Goal: Task Accomplishment & Management: Complete application form

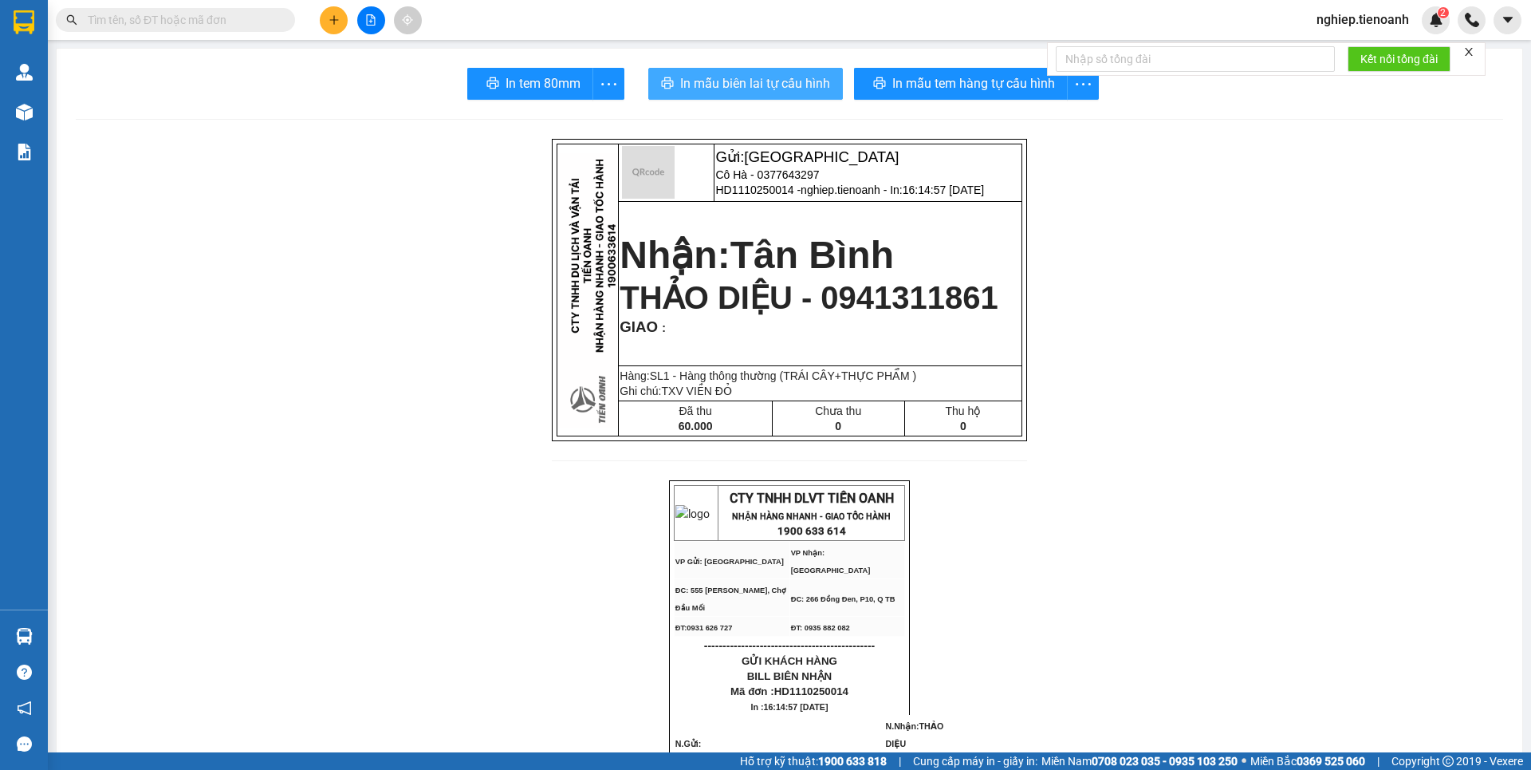
click at [796, 87] on span "In mẫu biên lai tự cấu hình" at bounding box center [755, 83] width 150 height 20
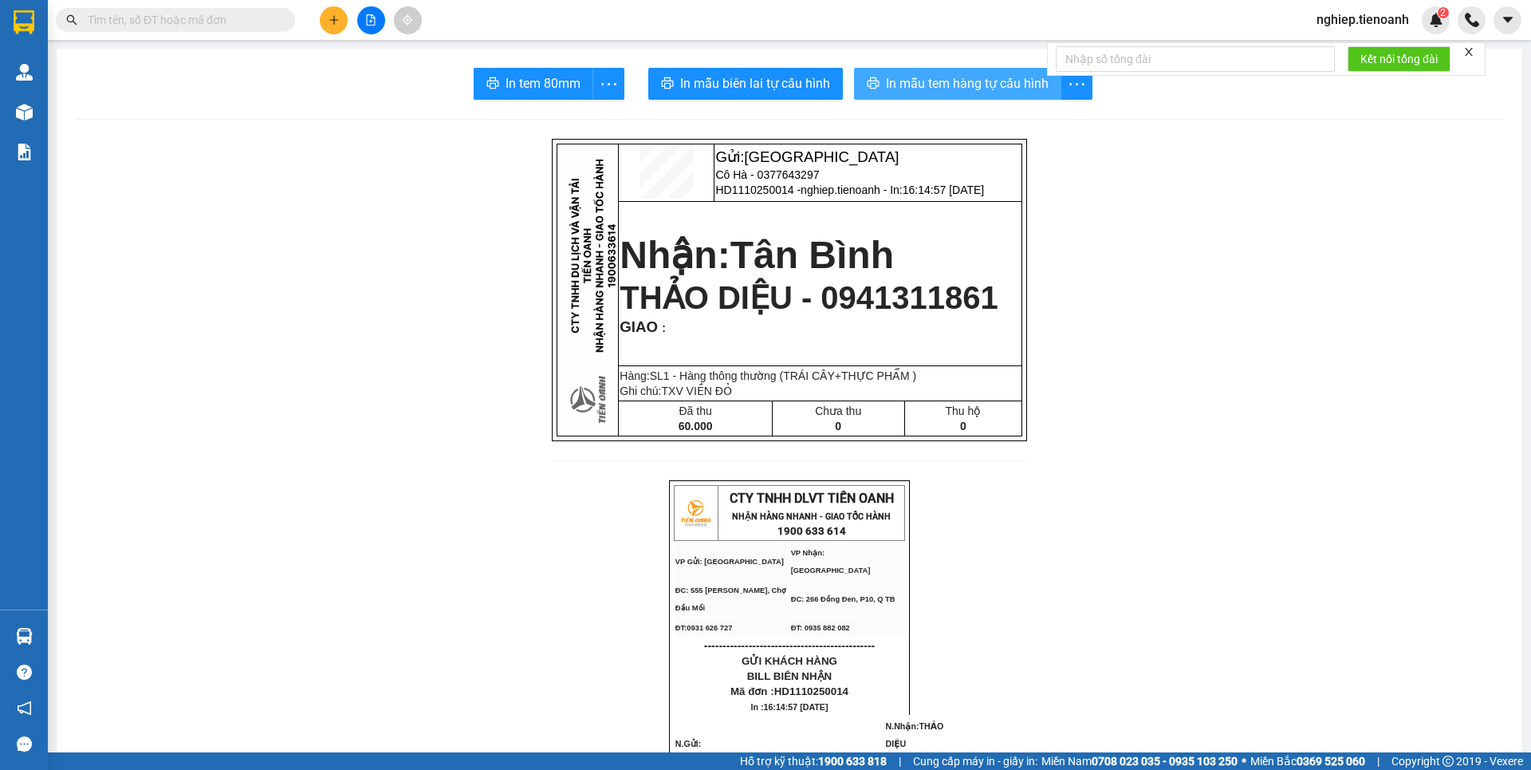
click at [892, 77] on span "In mẫu tem hàng tự cấu hình" at bounding box center [967, 83] width 163 height 20
click at [330, 26] on button at bounding box center [334, 20] width 28 height 28
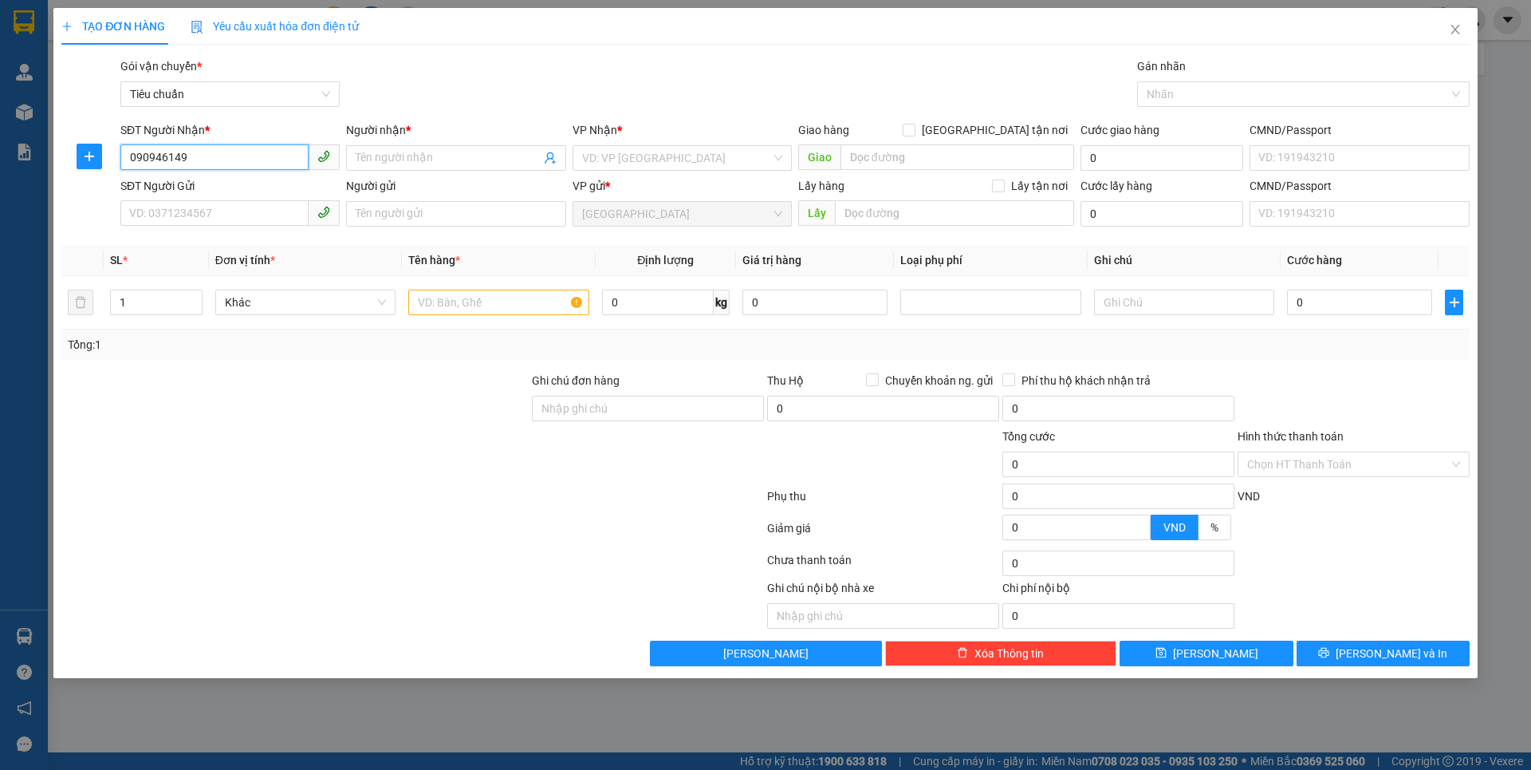
type input "0909461495"
drag, startPoint x: 226, startPoint y: 190, endPoint x: 262, endPoint y: 341, distance: 154.8
click at [228, 193] on div "0909461495 - BA ĐÊ" at bounding box center [230, 190] width 200 height 18
type input "BA ĐÊ"
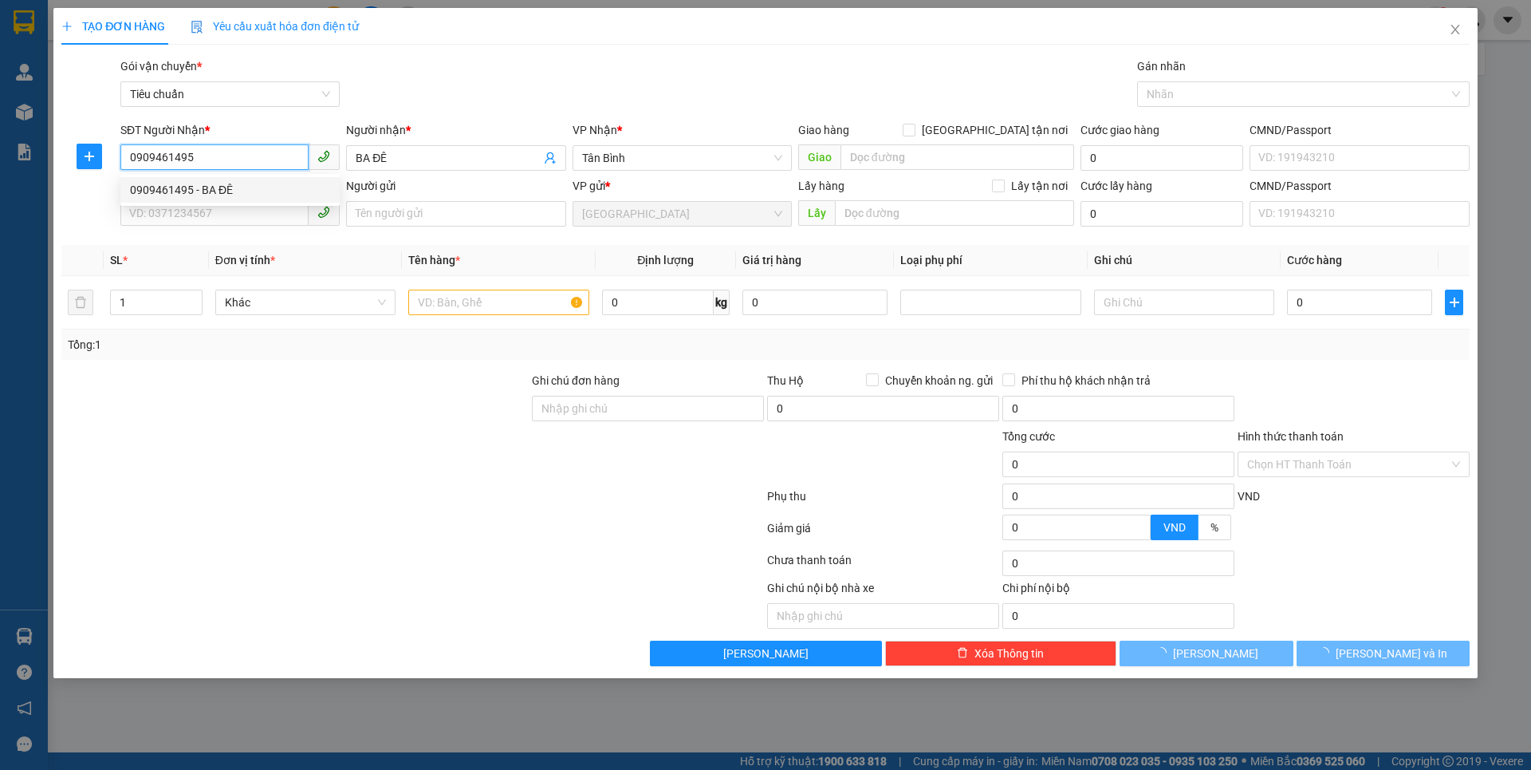
type input "0909461495"
click at [318, 455] on div at bounding box center [295, 455] width 471 height 56
type input "50.000"
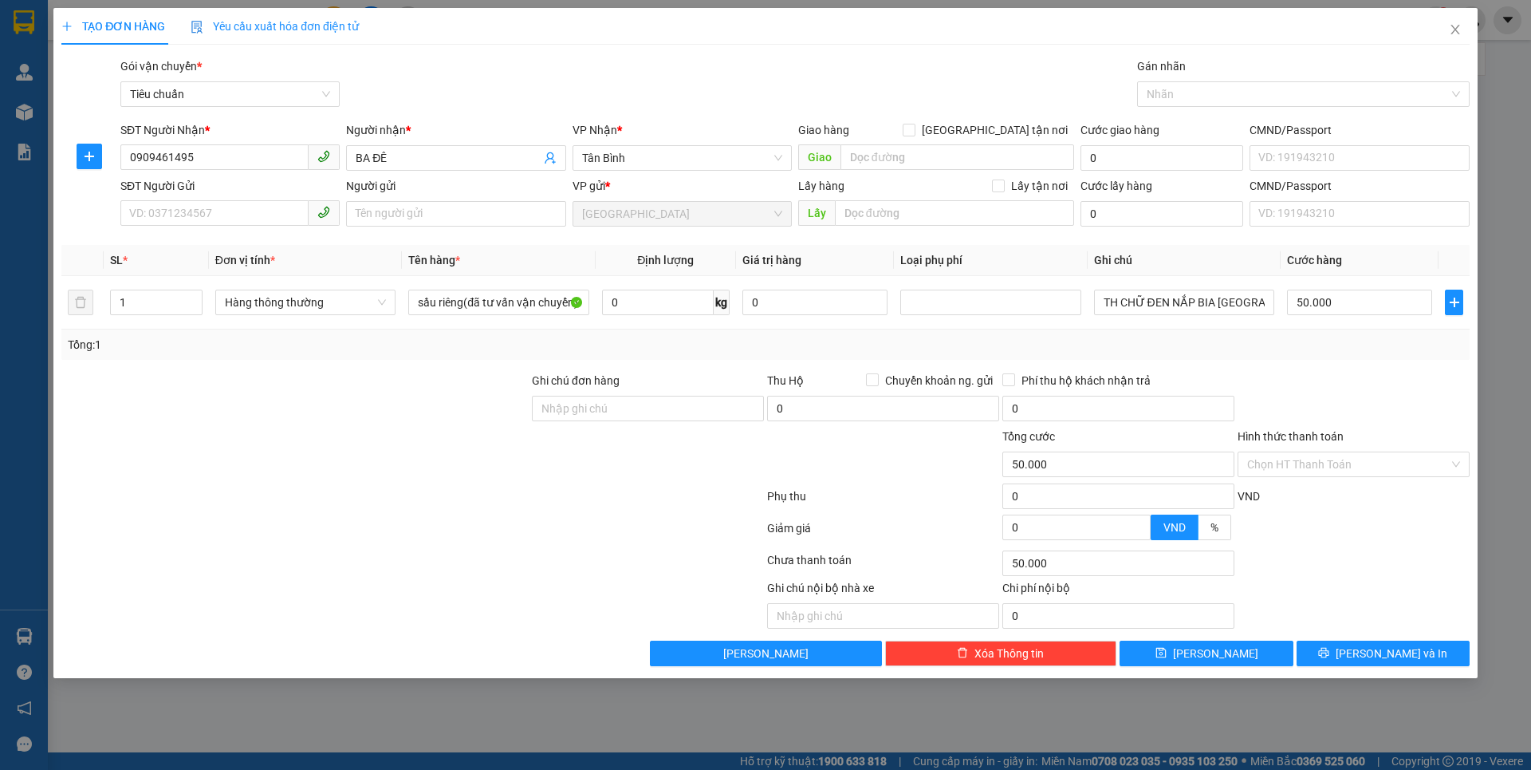
click at [188, 226] on span at bounding box center [229, 214] width 219 height 26
click at [200, 212] on input "SĐT Người Gửi" at bounding box center [214, 213] width 188 height 26
click at [255, 256] on div "0984959953 - Anh Thắng" at bounding box center [229, 246] width 219 height 26
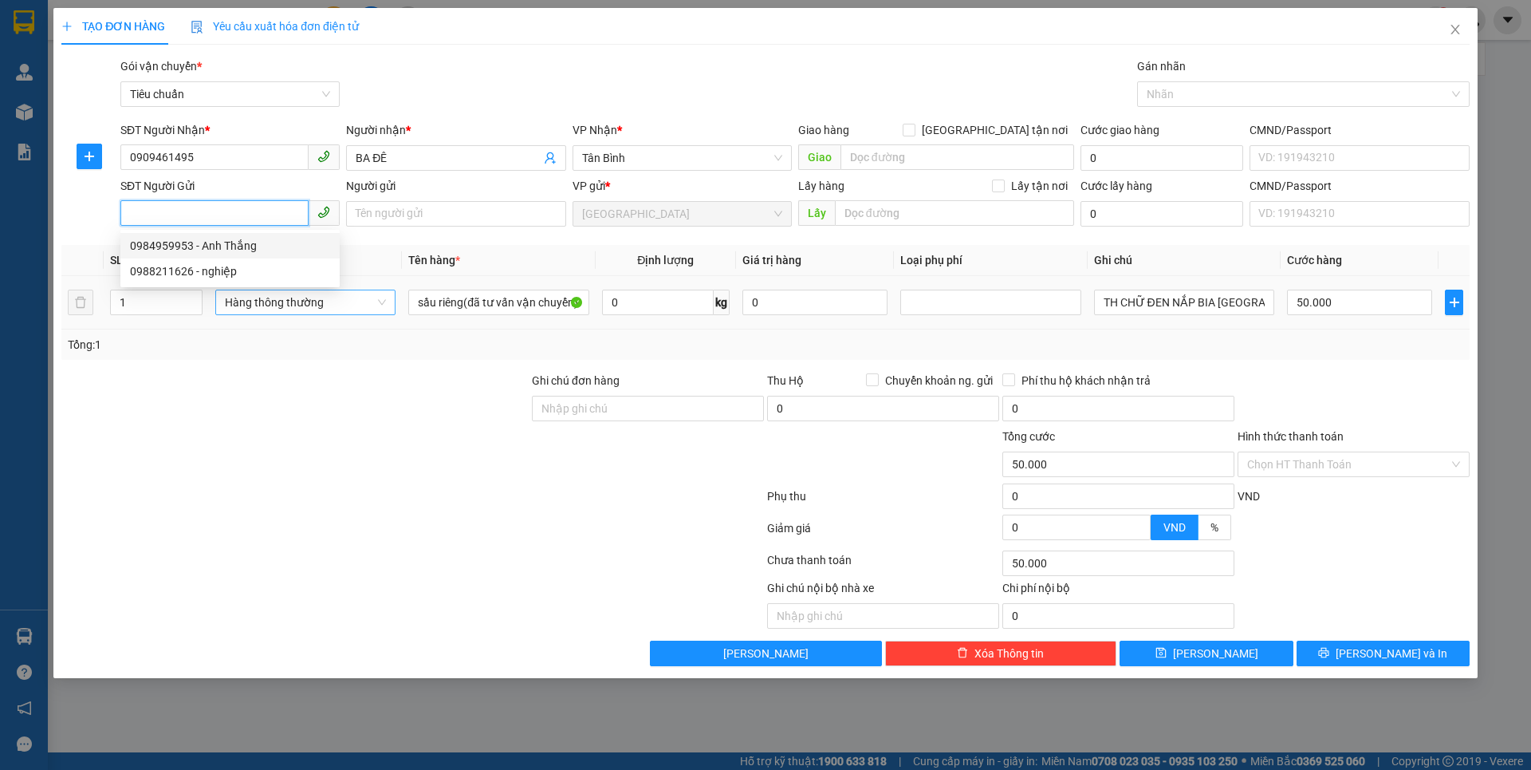
type input "0984959953"
type input "Anh Thắng"
type input "066092016890"
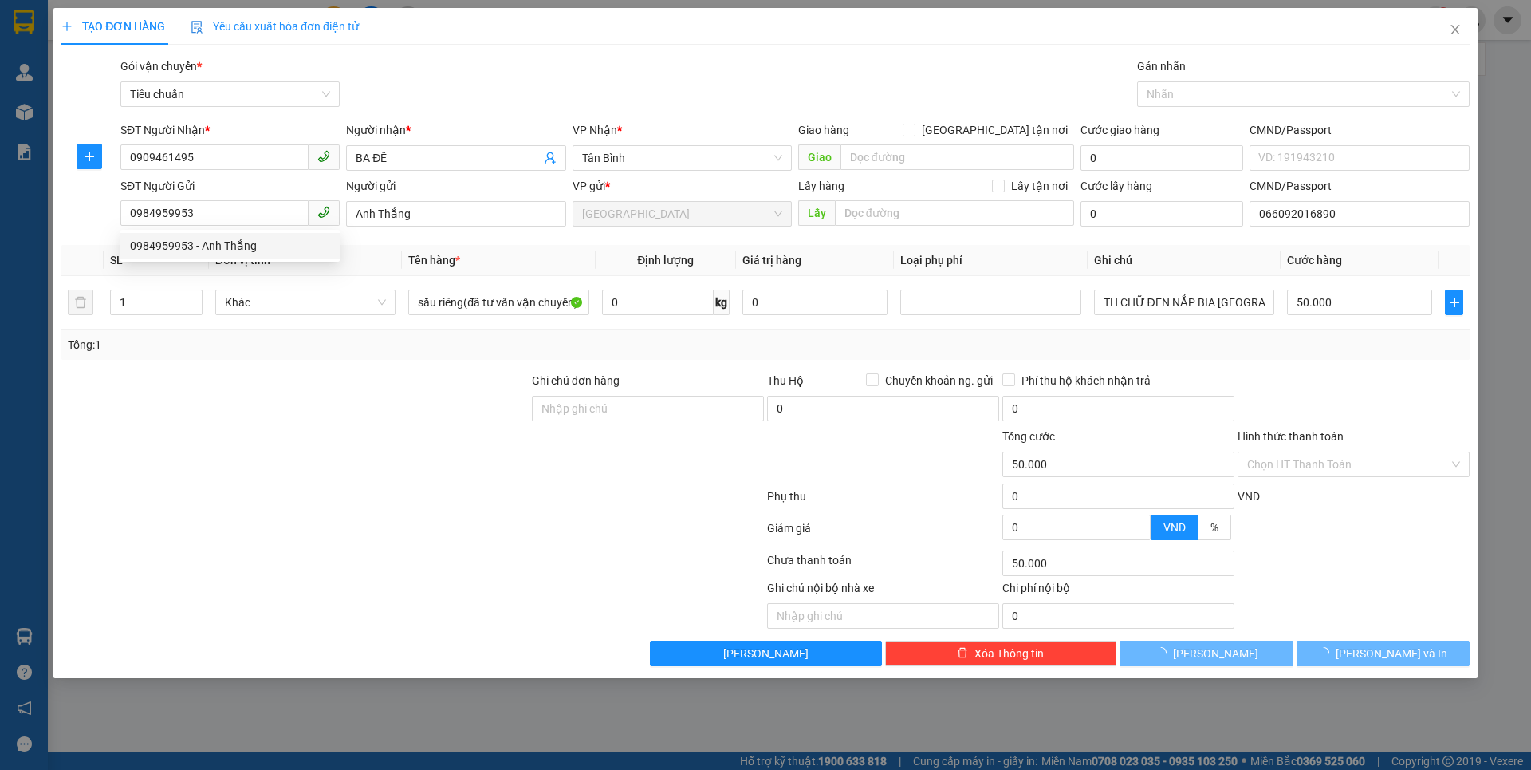
drag, startPoint x: 285, startPoint y: 409, endPoint x: 430, endPoint y: 340, distance: 160.9
click at [286, 408] on div at bounding box center [295, 400] width 471 height 56
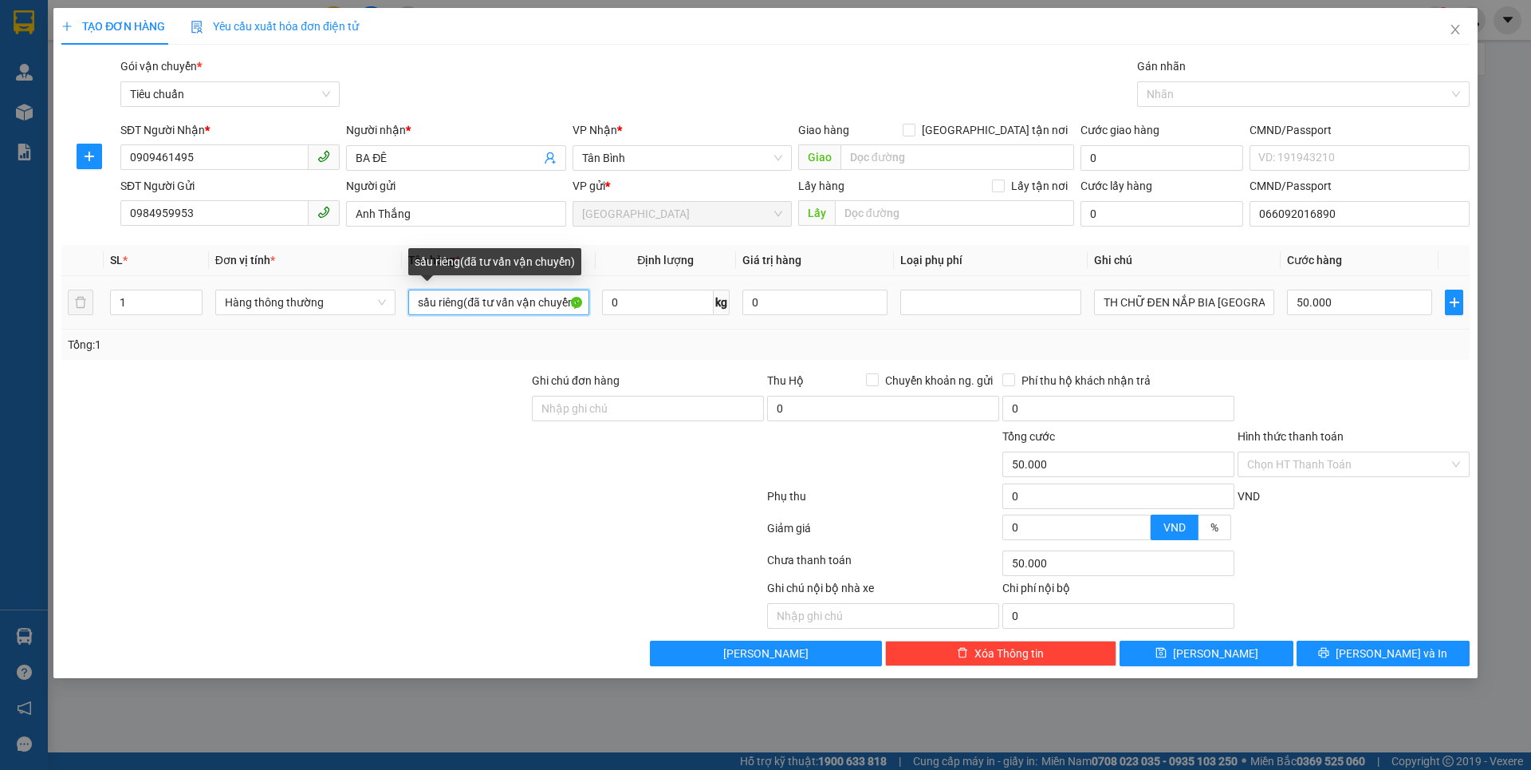
click at [564, 308] on input "sầu riêng(đã tư vấn vận chuyển)" at bounding box center [498, 302] width 180 height 26
type input "n"
click at [538, 295] on input "text" at bounding box center [498, 302] width 180 height 26
type input "TRÁI CÂY"
click at [643, 308] on input "0" at bounding box center [658, 302] width 112 height 26
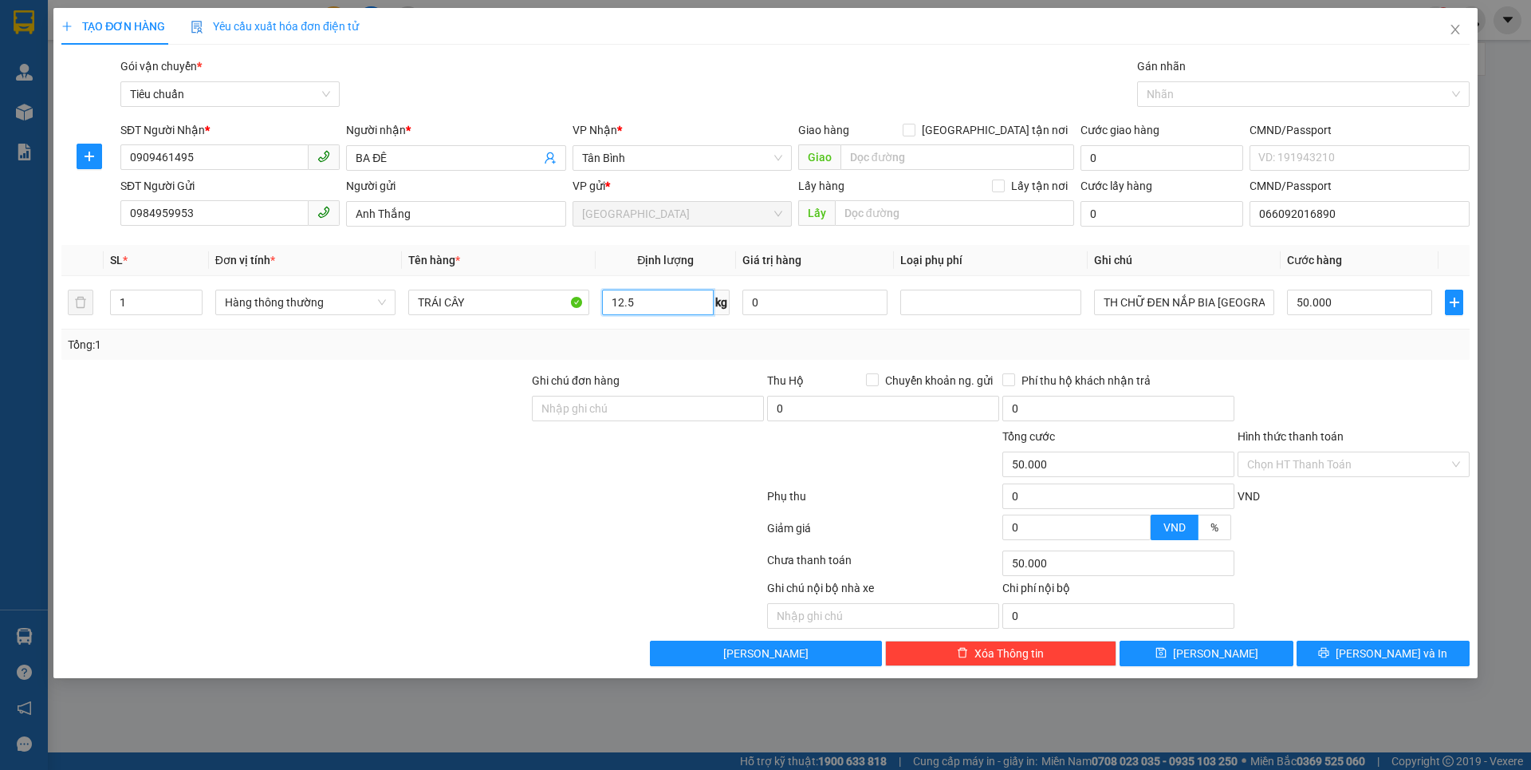
type input "12.5"
drag, startPoint x: 466, startPoint y: 461, endPoint x: 543, endPoint y: 442, distance: 79.7
click at [475, 459] on div at bounding box center [295, 455] width 471 height 56
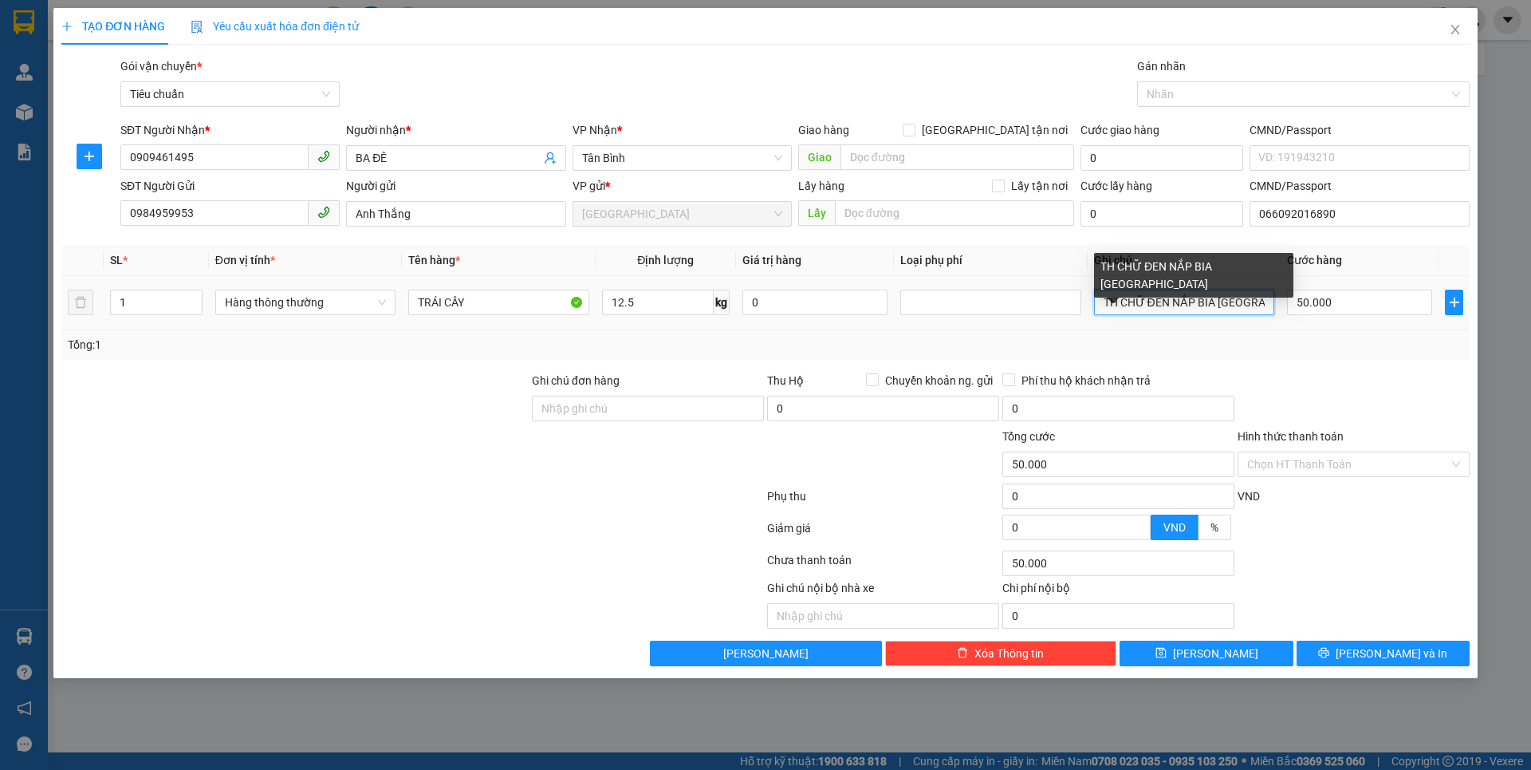
click at [1271, 305] on input "TH CHỮ ĐEN NẮP BIA SÀI GÒN" at bounding box center [1184, 302] width 180 height 26
type input "T"
type input "TH CHỮ HỒNG"
drag, startPoint x: 1389, startPoint y: 466, endPoint x: 1380, endPoint y: 478, distance: 15.9
click at [1388, 465] on input "Hình thức thanh toán" at bounding box center [1348, 464] width 202 height 24
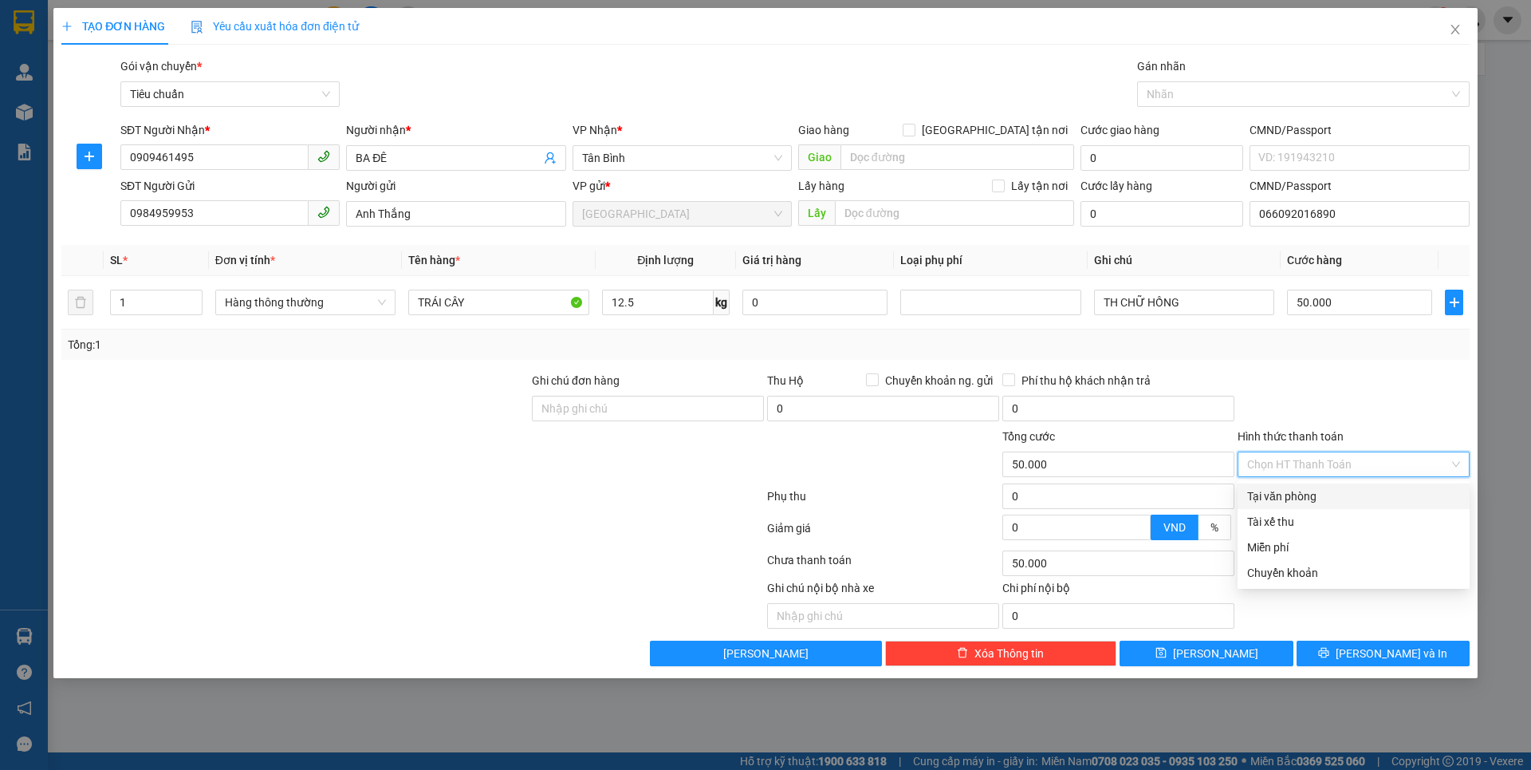
click at [1352, 502] on div "Tại văn phòng" at bounding box center [1353, 496] width 213 height 18
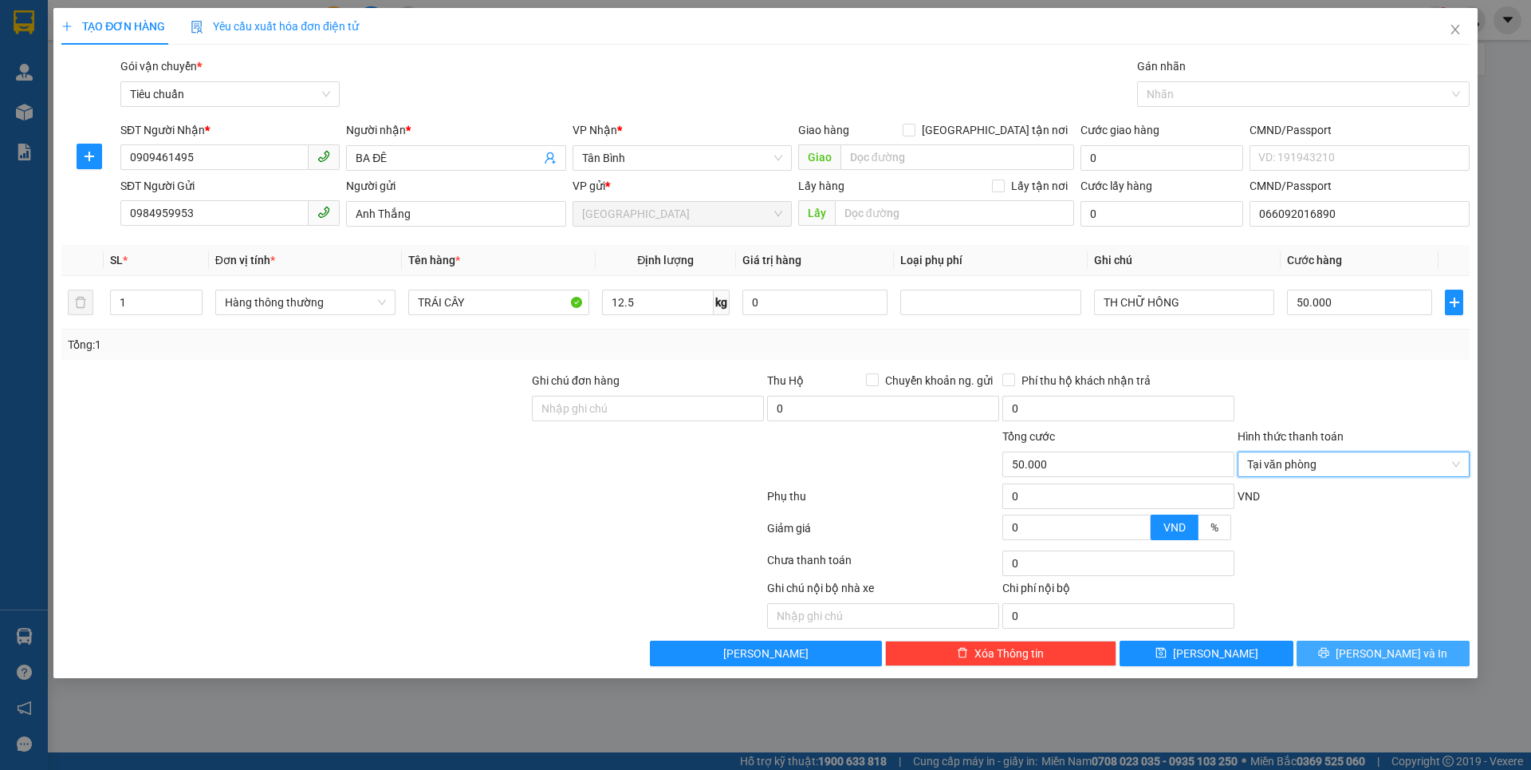
drag, startPoint x: 1338, startPoint y: 654, endPoint x: 1271, endPoint y: 558, distance: 116.8
click at [1338, 653] on button "[PERSON_NAME] và In" at bounding box center [1383, 653] width 173 height 26
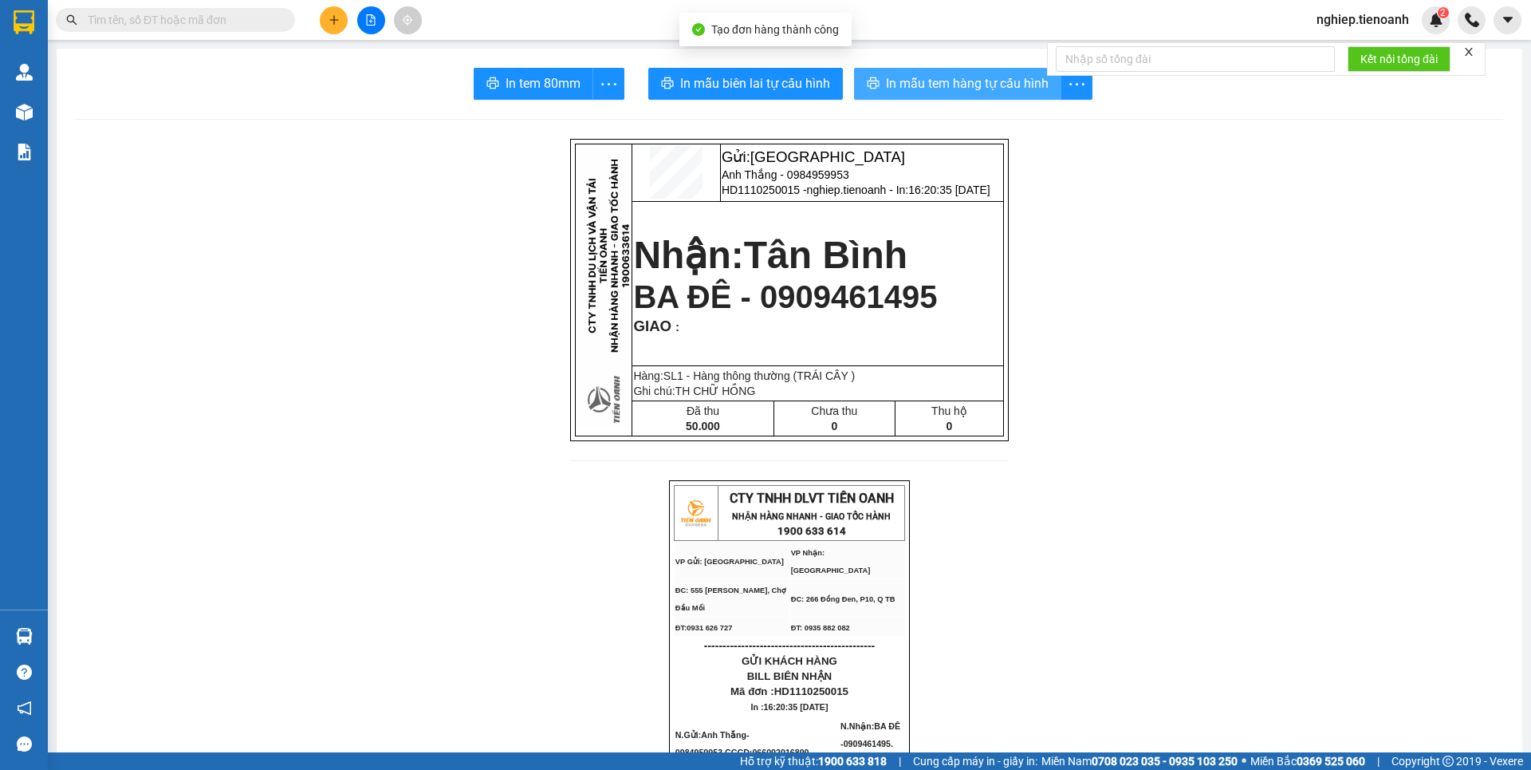
click at [948, 77] on span "In mẫu tem hàng tự cấu hình" at bounding box center [967, 83] width 163 height 20
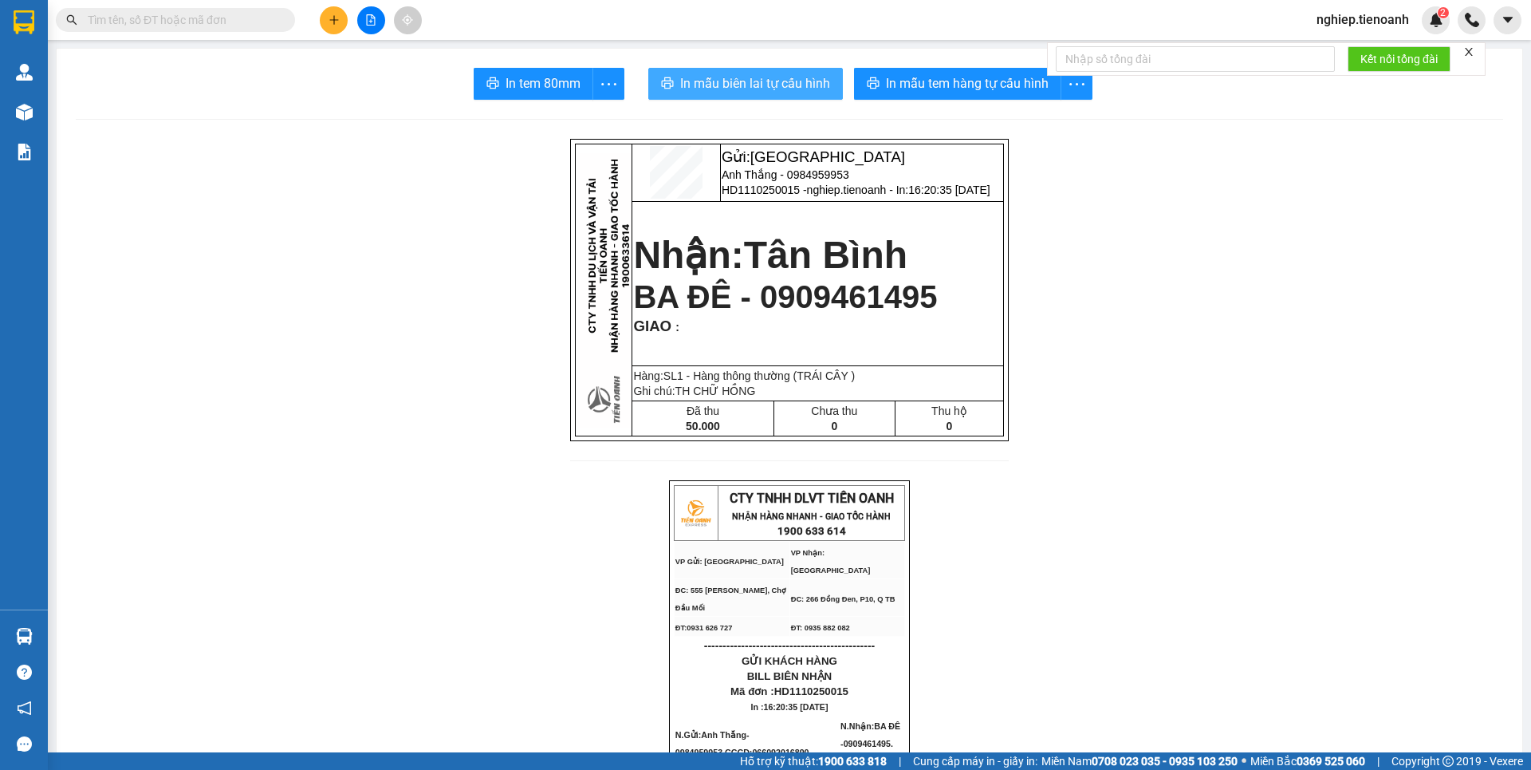
click at [785, 80] on span "In mẫu biên lai tự cấu hình" at bounding box center [755, 83] width 150 height 20
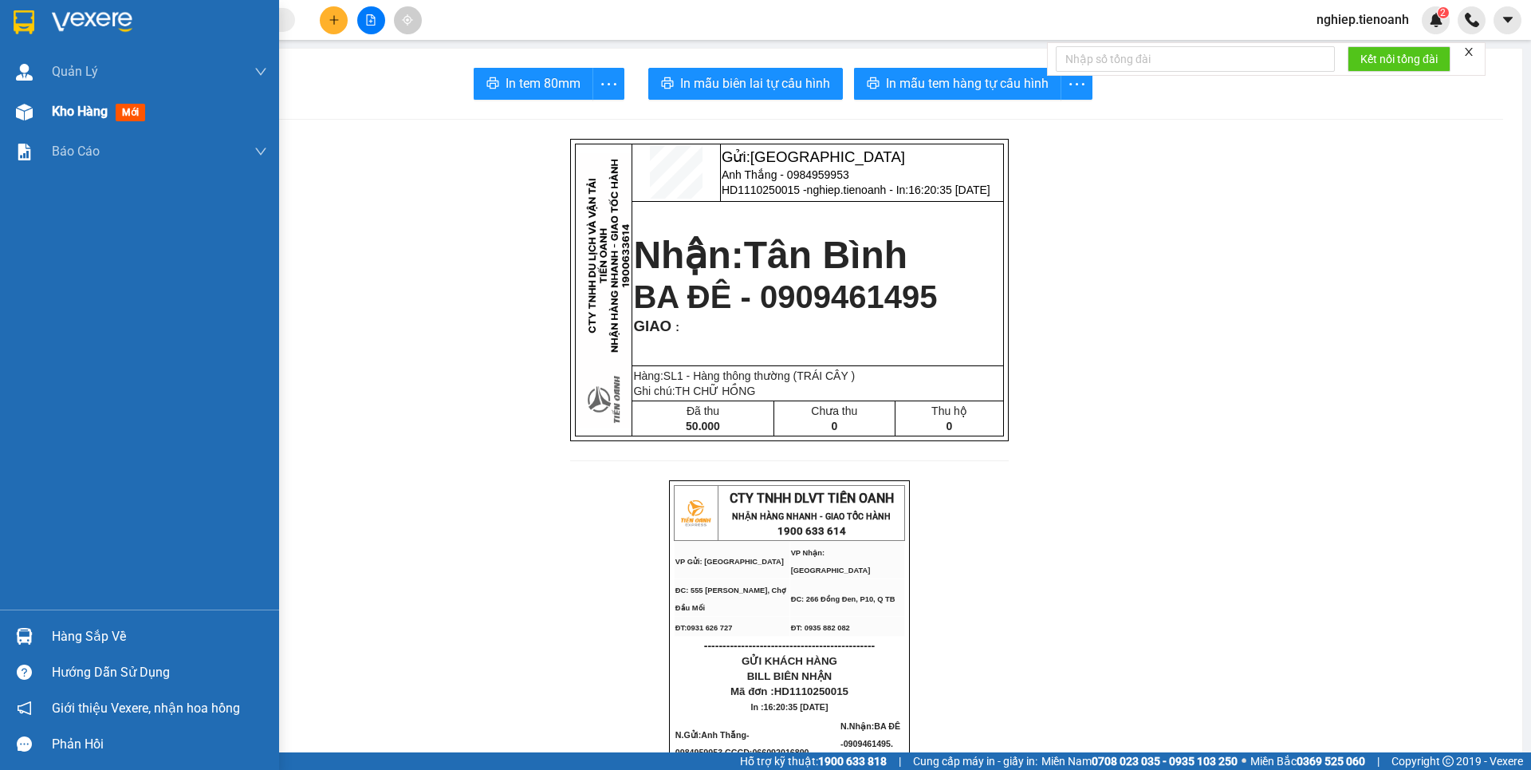
click at [85, 111] on span "Kho hàng" at bounding box center [80, 111] width 56 height 15
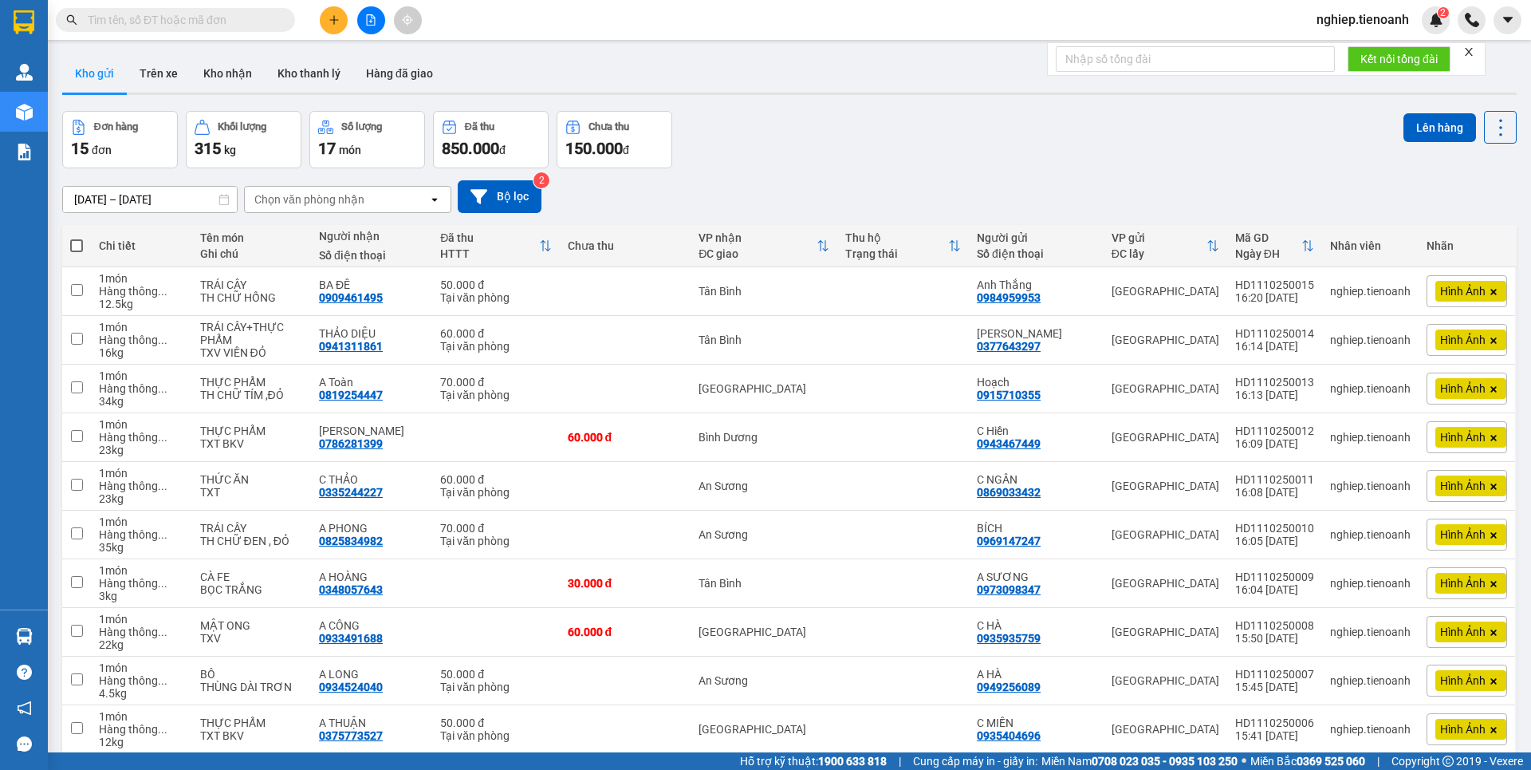
click at [1331, 767] on button "2" at bounding box center [1343, 779] width 24 height 24
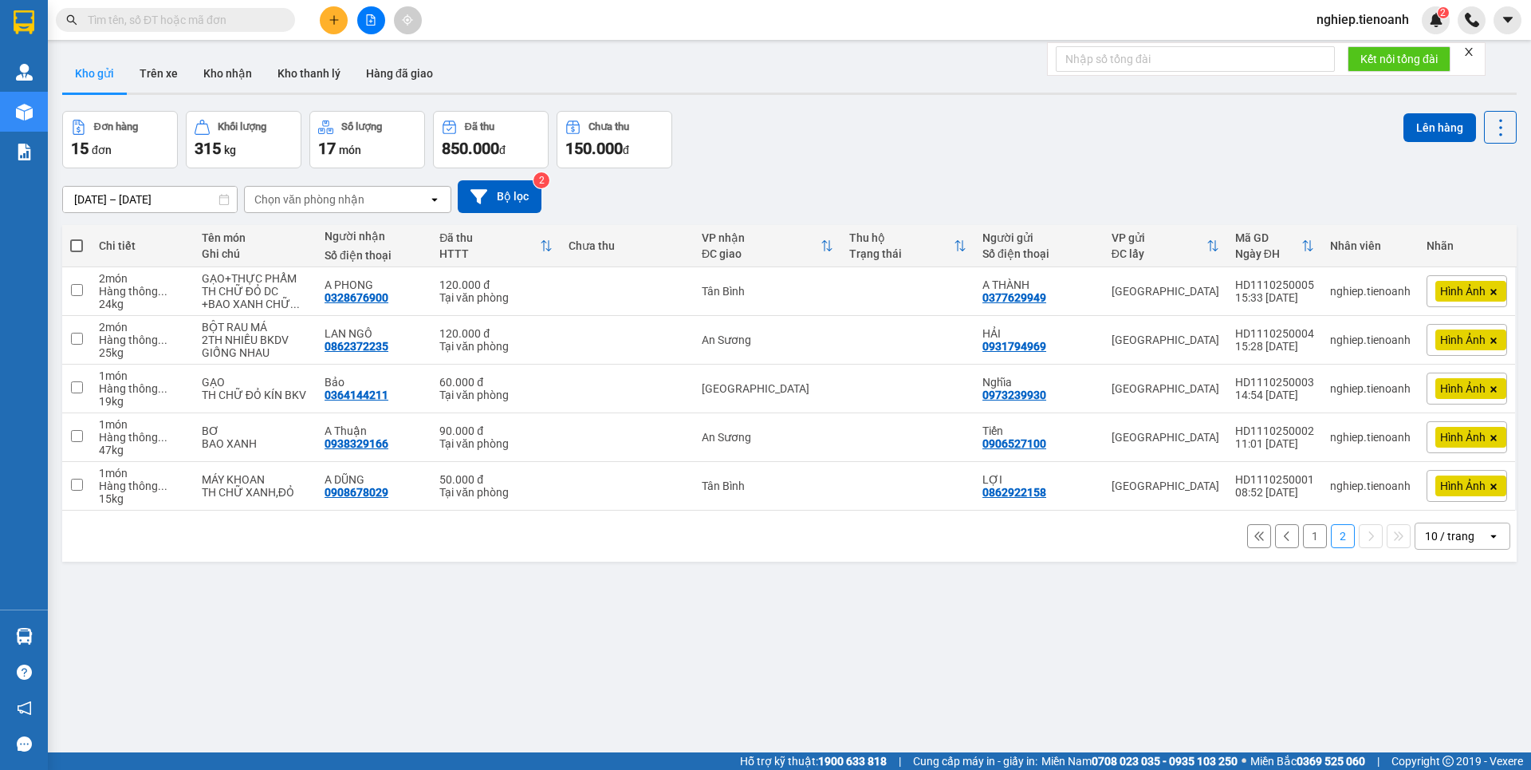
click at [1303, 524] on button "1" at bounding box center [1315, 536] width 24 height 24
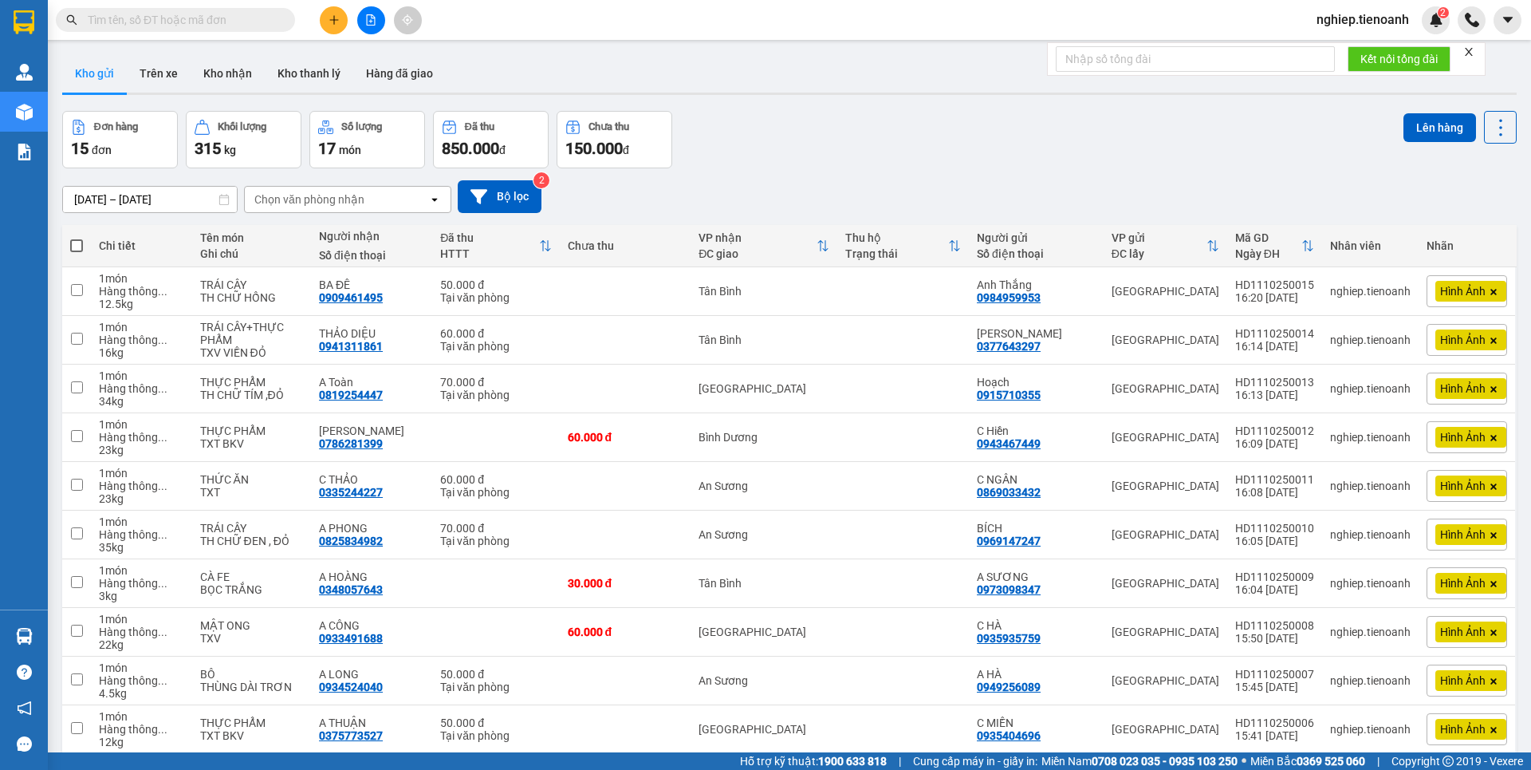
click at [1333, 767] on button "2" at bounding box center [1343, 779] width 24 height 24
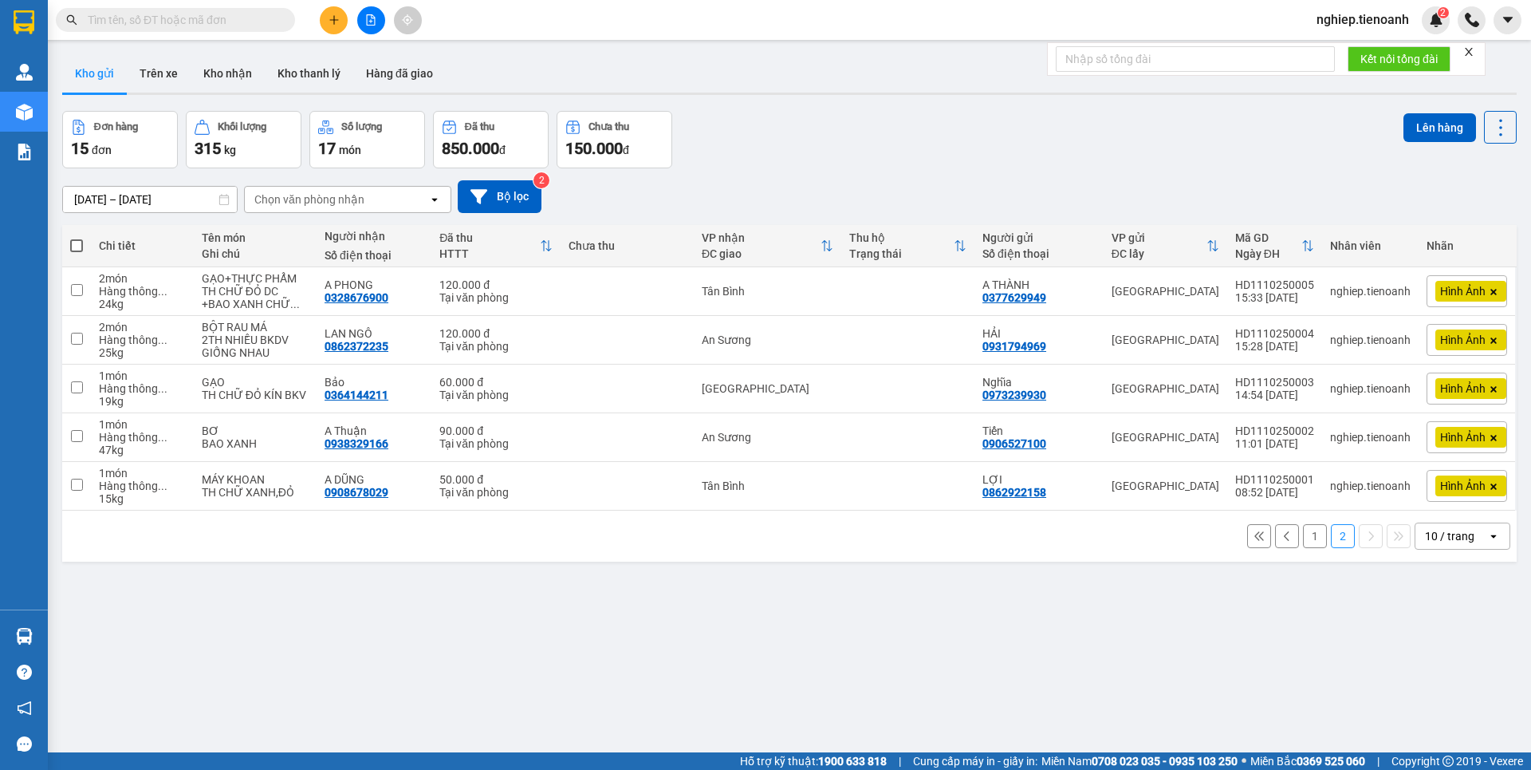
click at [1303, 524] on button "1" at bounding box center [1315, 536] width 24 height 24
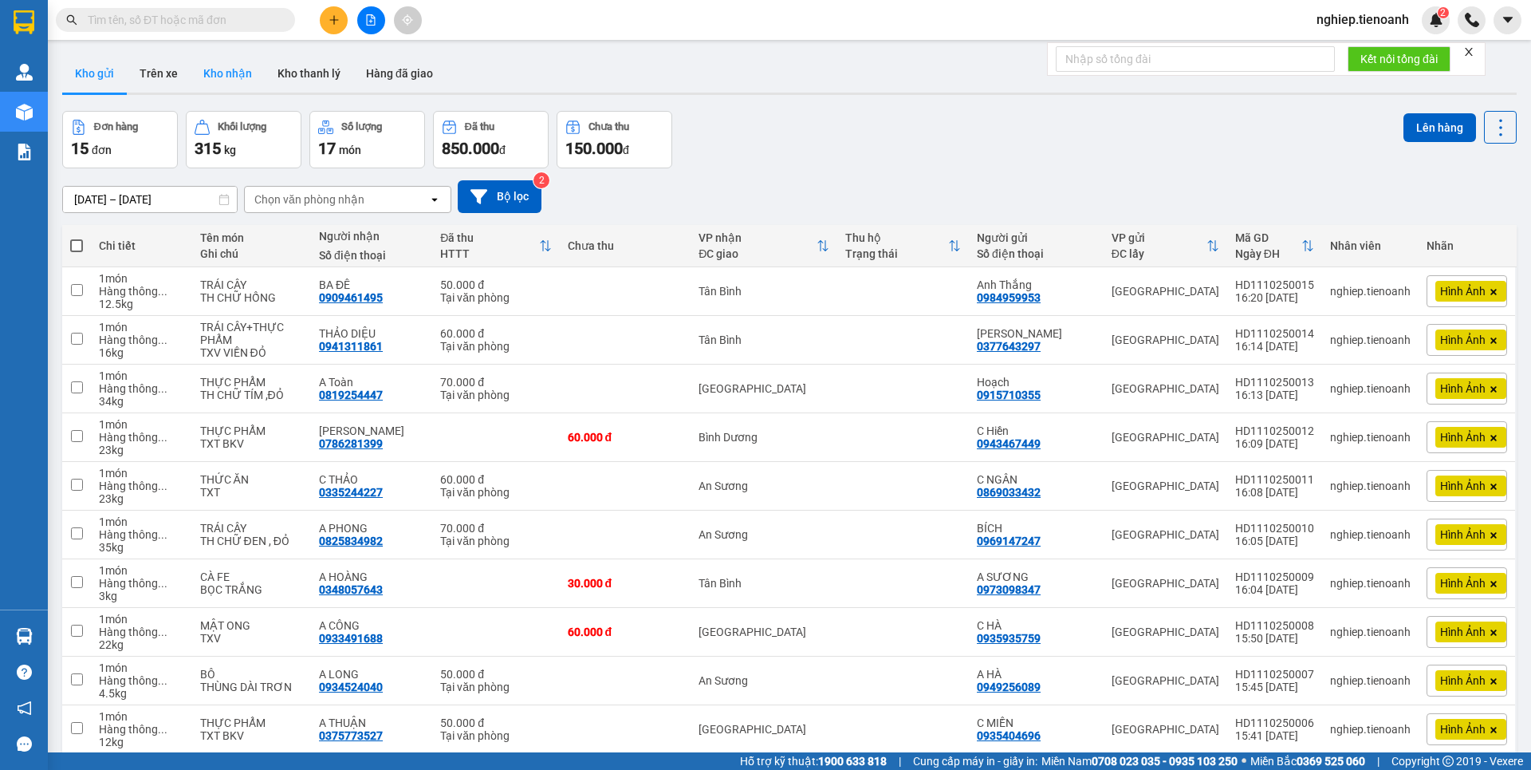
click at [220, 77] on button "Kho nhận" at bounding box center [228, 73] width 74 height 38
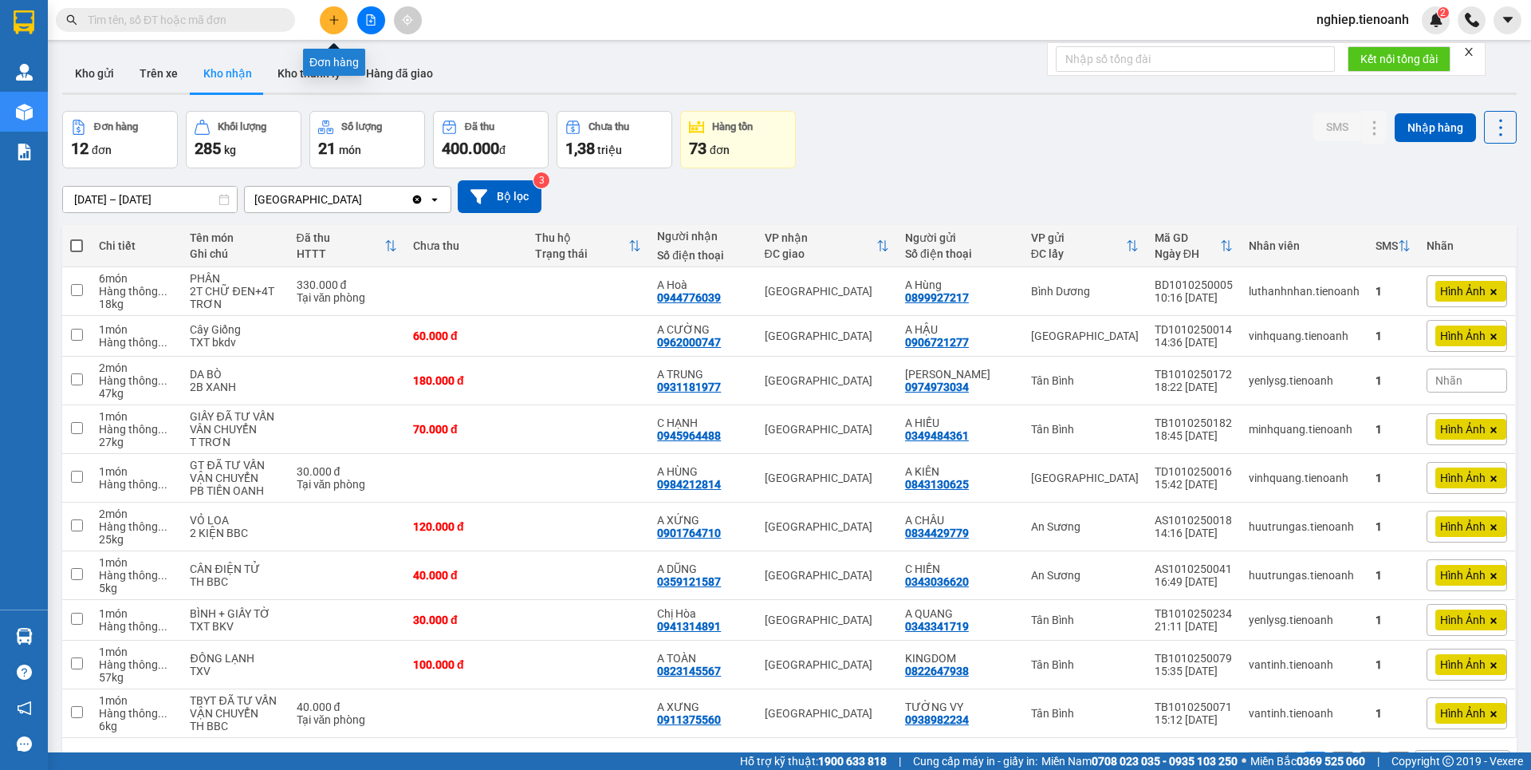
click at [329, 24] on icon "plus" at bounding box center [334, 19] width 11 height 11
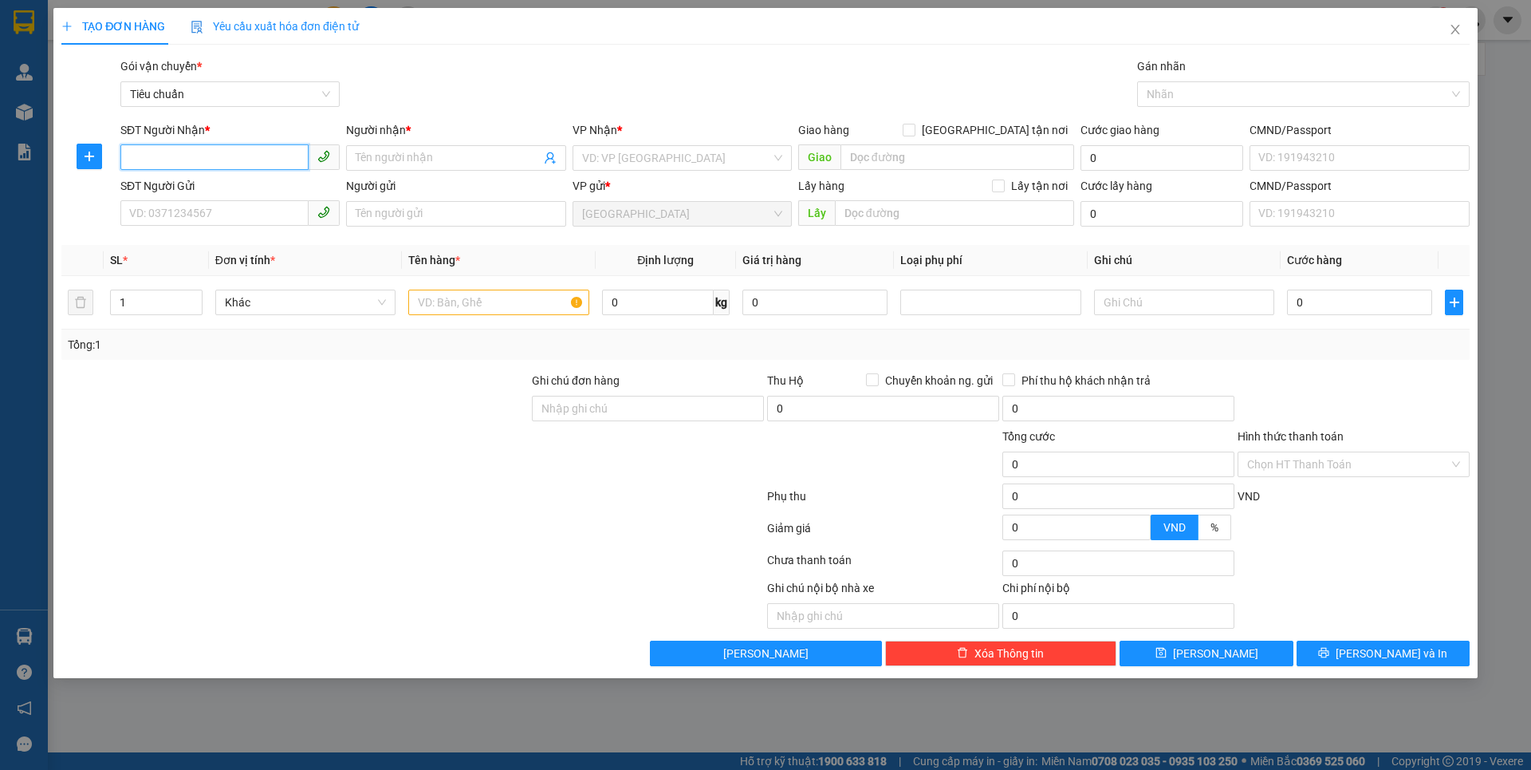
click at [215, 154] on input "SĐT Người Nhận *" at bounding box center [214, 157] width 188 height 26
click at [230, 194] on div "0935270270 - TRANG" at bounding box center [230, 190] width 200 height 18
type input "0935270270"
type input "TRANG"
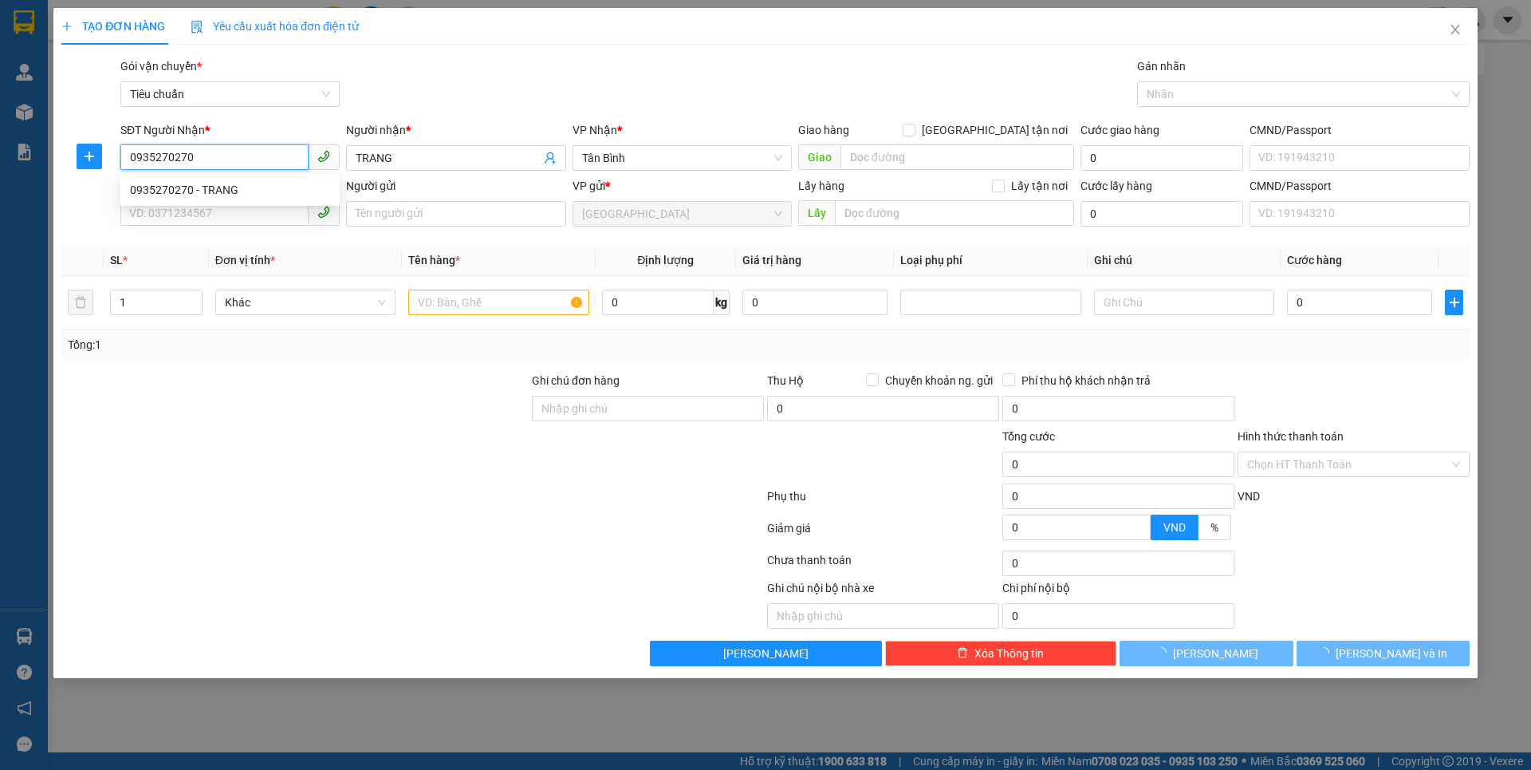
click at [230, 194] on div "0935270270 - TRANG" at bounding box center [230, 190] width 200 height 18
type input "60.000"
type input "0935270270"
drag, startPoint x: 233, startPoint y: 441, endPoint x: 273, endPoint y: 350, distance: 99.3
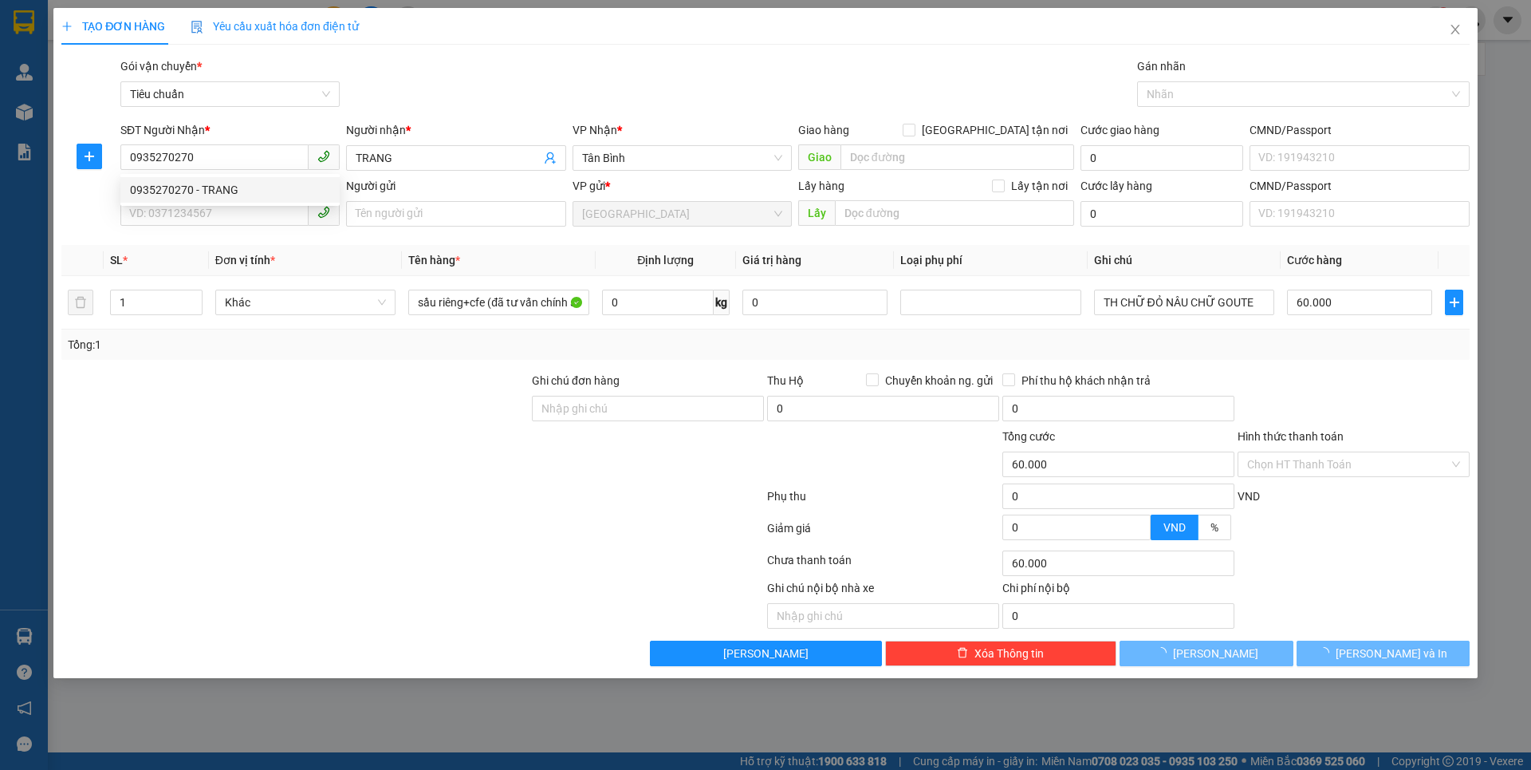
click at [225, 417] on form "Ghi chú đơn hàng Thu Hộ Chuyển khoản ng. gửi 0 Phí thu hộ khách nhận trả 0 Tổng…" at bounding box center [765, 459] width 1408 height 175
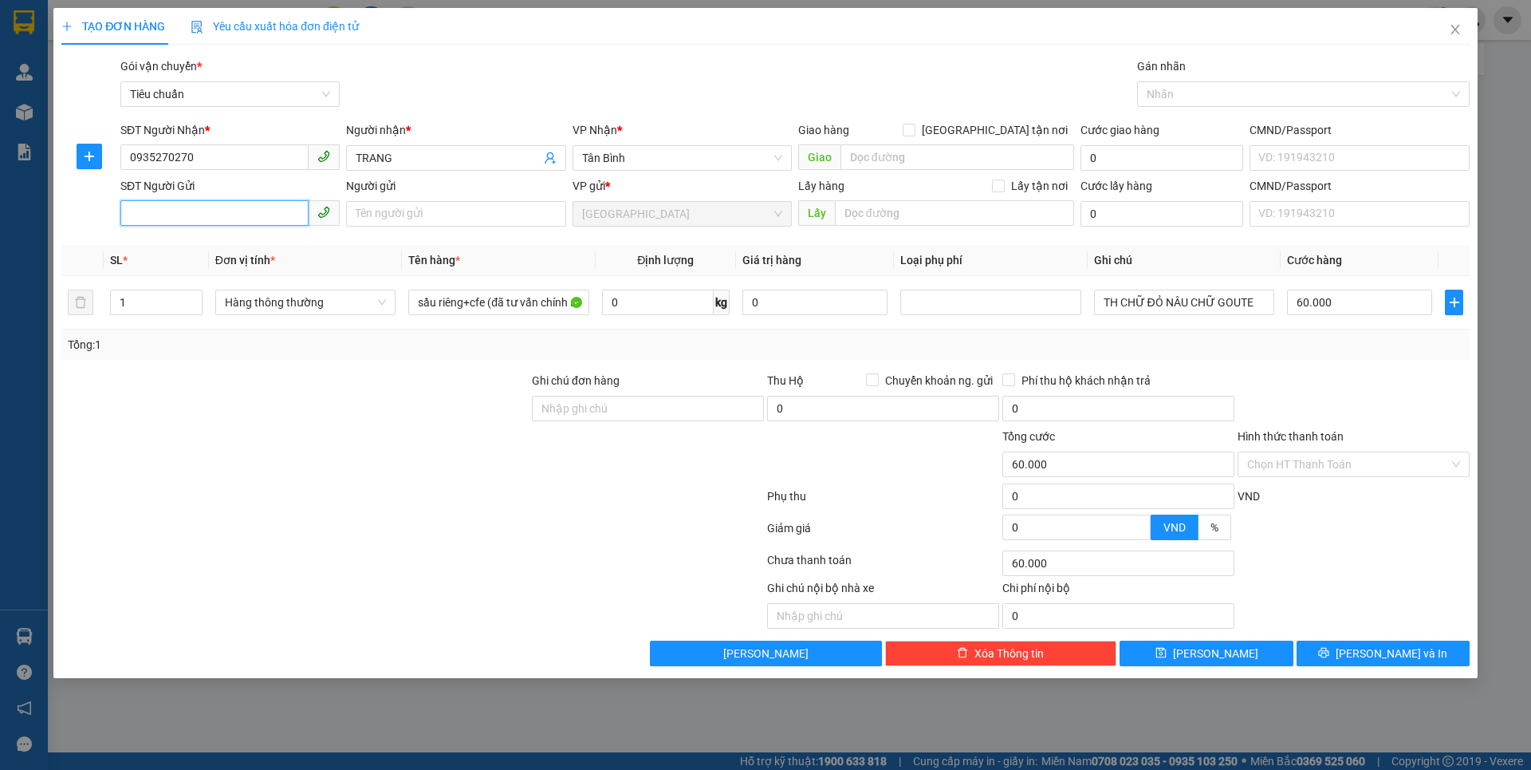
click at [223, 219] on input "SĐT Người Gửi" at bounding box center [214, 213] width 188 height 26
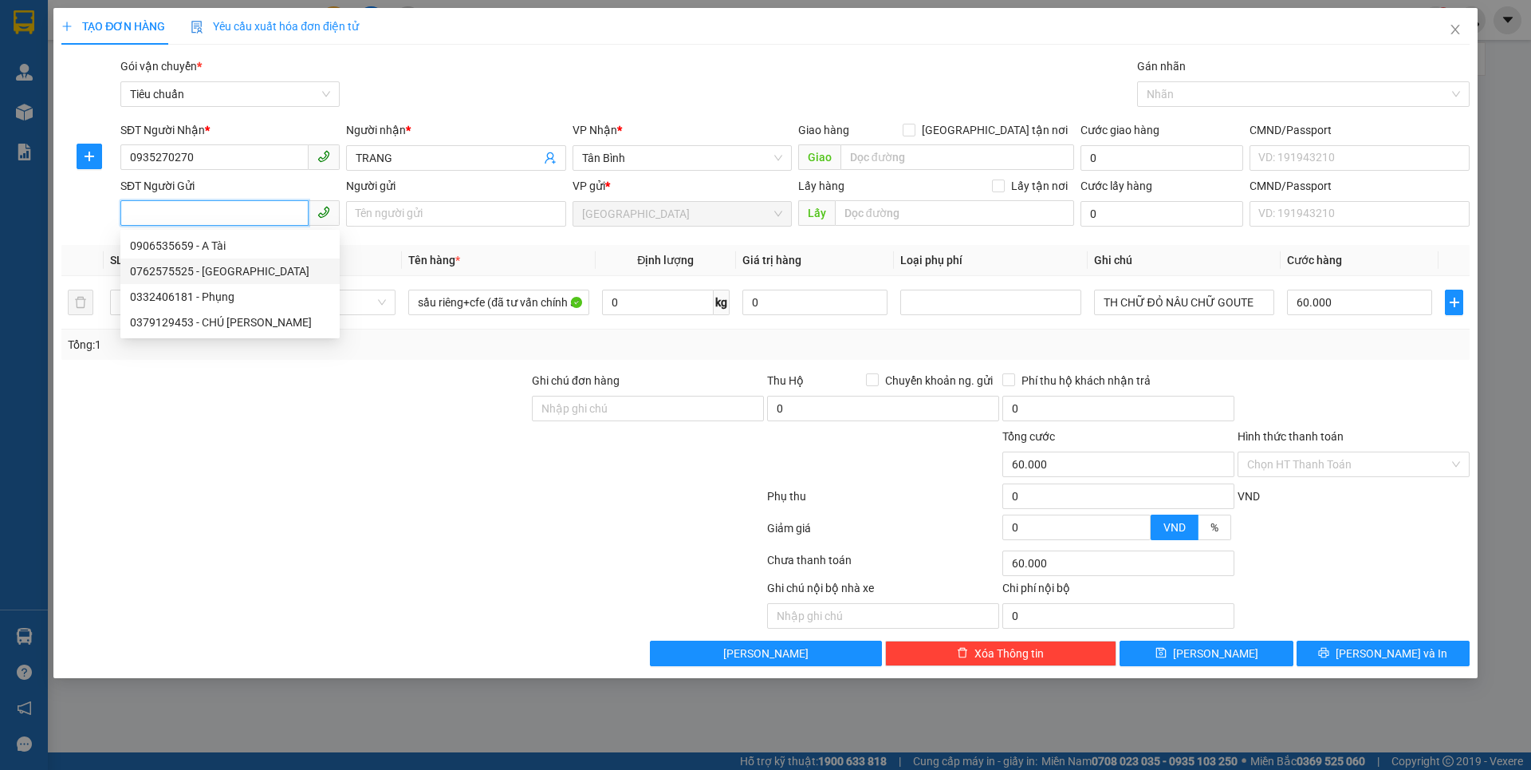
click at [266, 274] on div "0762575525 - NGỌC HÒA" at bounding box center [230, 271] width 200 height 18
type input "0762575525"
type input "[PERSON_NAME]"
type input "066172012729"
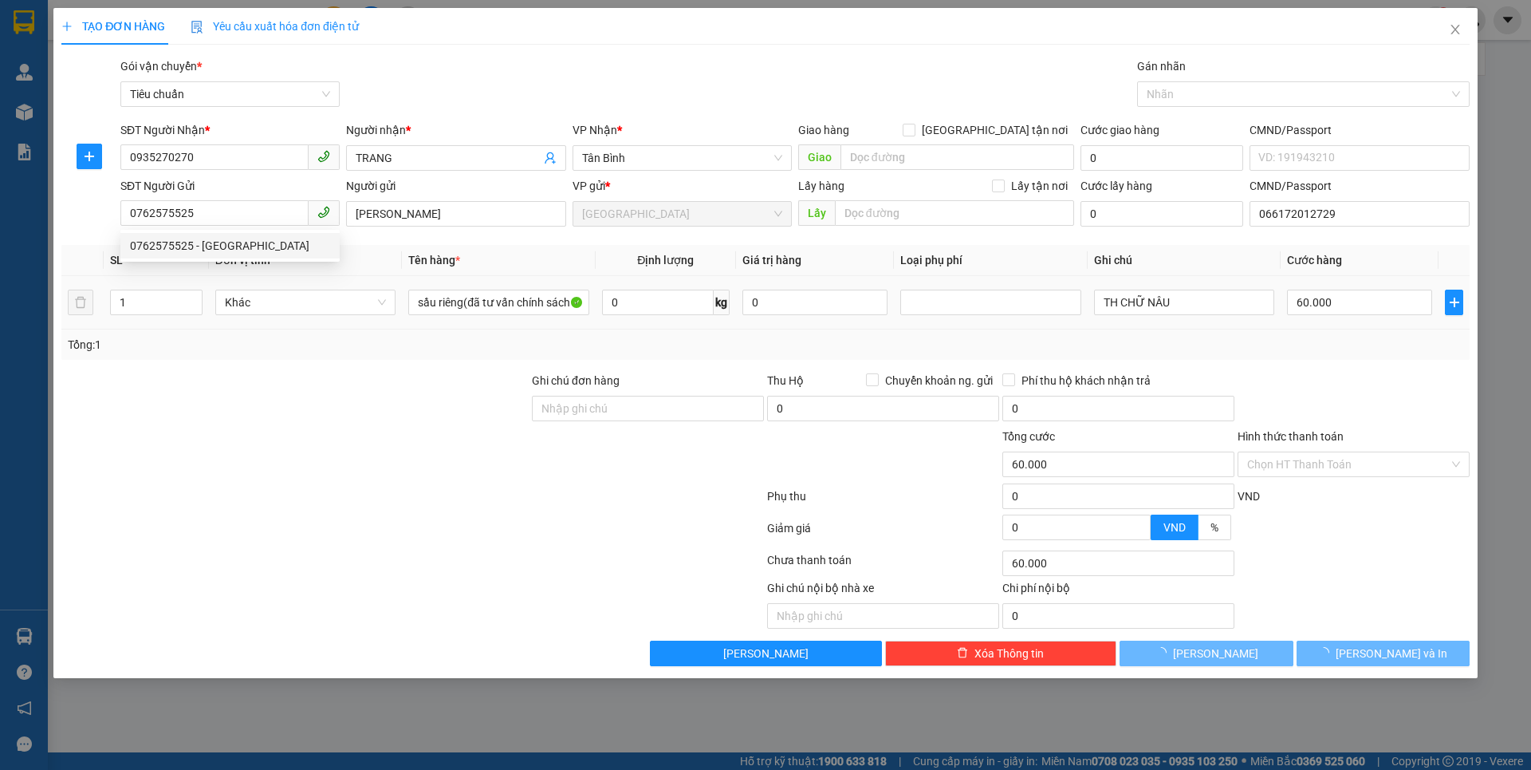
drag, startPoint x: 262, startPoint y: 426, endPoint x: 341, endPoint y: 359, distance: 104.2
click at [270, 425] on div at bounding box center [295, 400] width 471 height 56
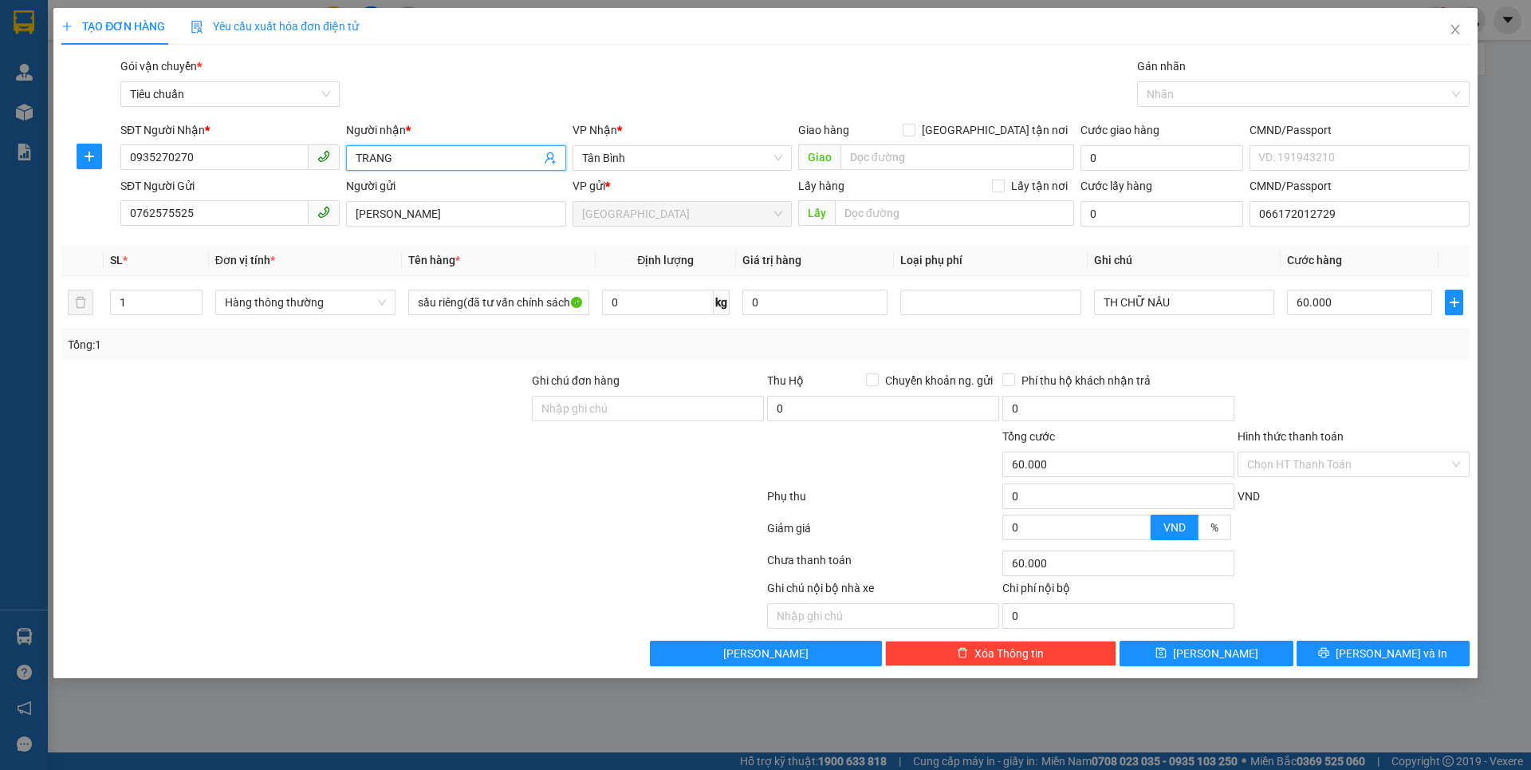
click at [359, 156] on input "TRANG" at bounding box center [448, 158] width 184 height 18
click at [353, 156] on span "TRANG" at bounding box center [455, 158] width 219 height 26
click at [355, 148] on span "TRANG" at bounding box center [455, 158] width 219 height 26
click at [429, 156] on input "TRANG" at bounding box center [448, 158] width 184 height 18
click at [356, 152] on input "TRANG" at bounding box center [448, 158] width 184 height 18
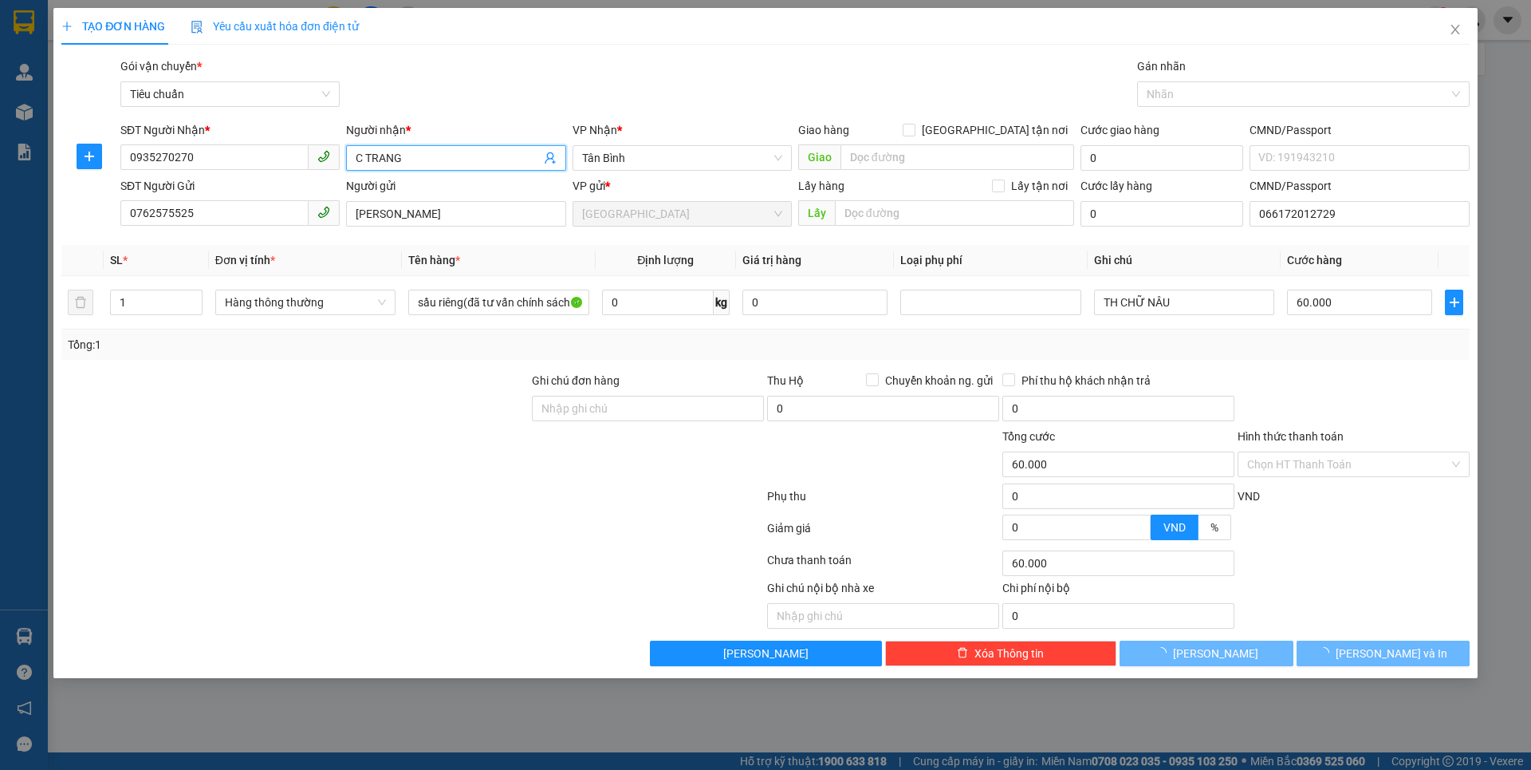
type input "C TRANG"
drag, startPoint x: 400, startPoint y: 395, endPoint x: 404, endPoint y: 372, distance: 22.7
click at [397, 380] on div at bounding box center [295, 400] width 471 height 56
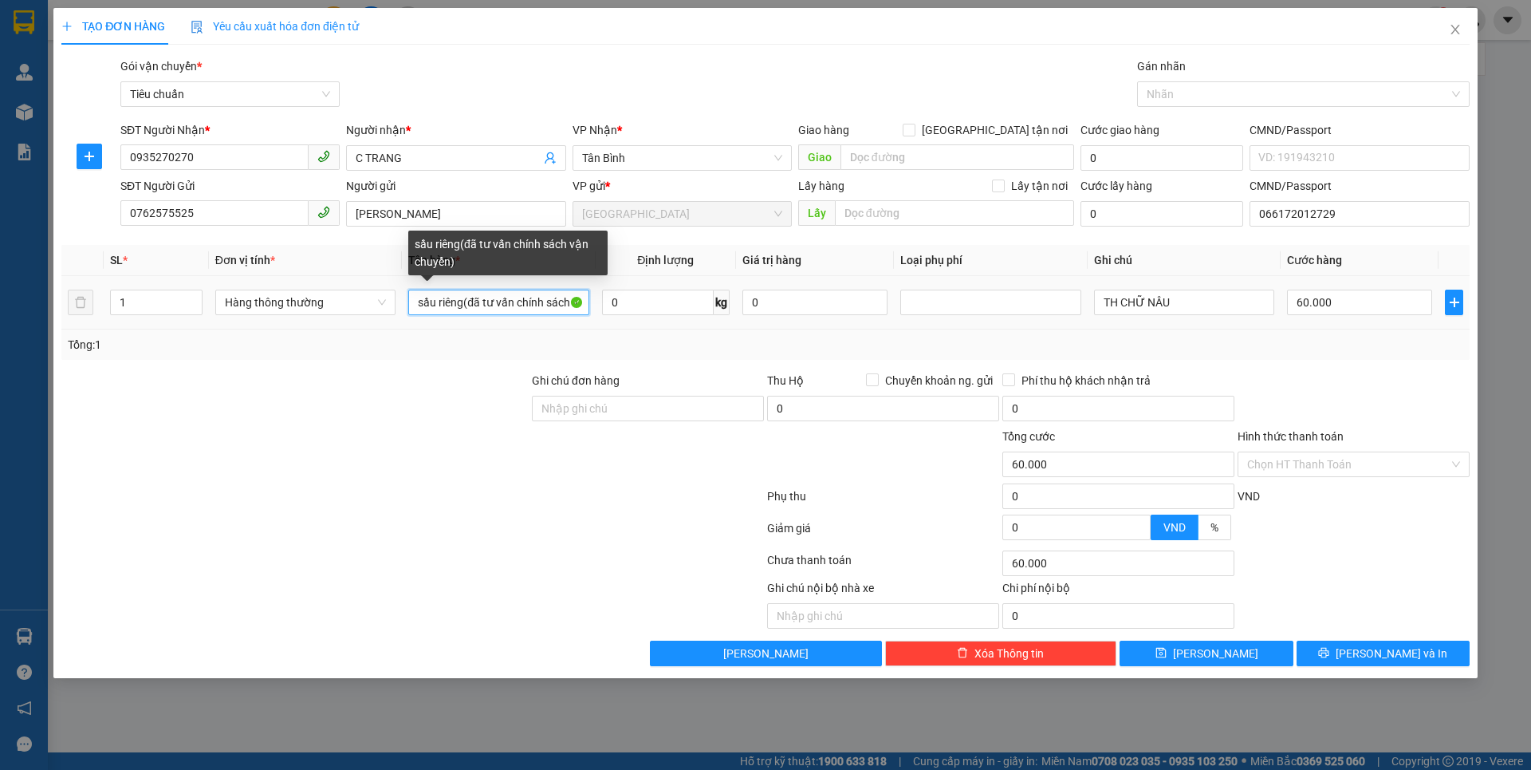
click at [574, 300] on input "sầu riêng(đã tư vấn chính sách vận chuyển)" at bounding box center [498, 302] width 180 height 26
click at [574, 310] on input "sầu rận chu" at bounding box center [498, 302] width 180 height 26
type input "s"
type input "SẦU ĐÔNG LẠNH"
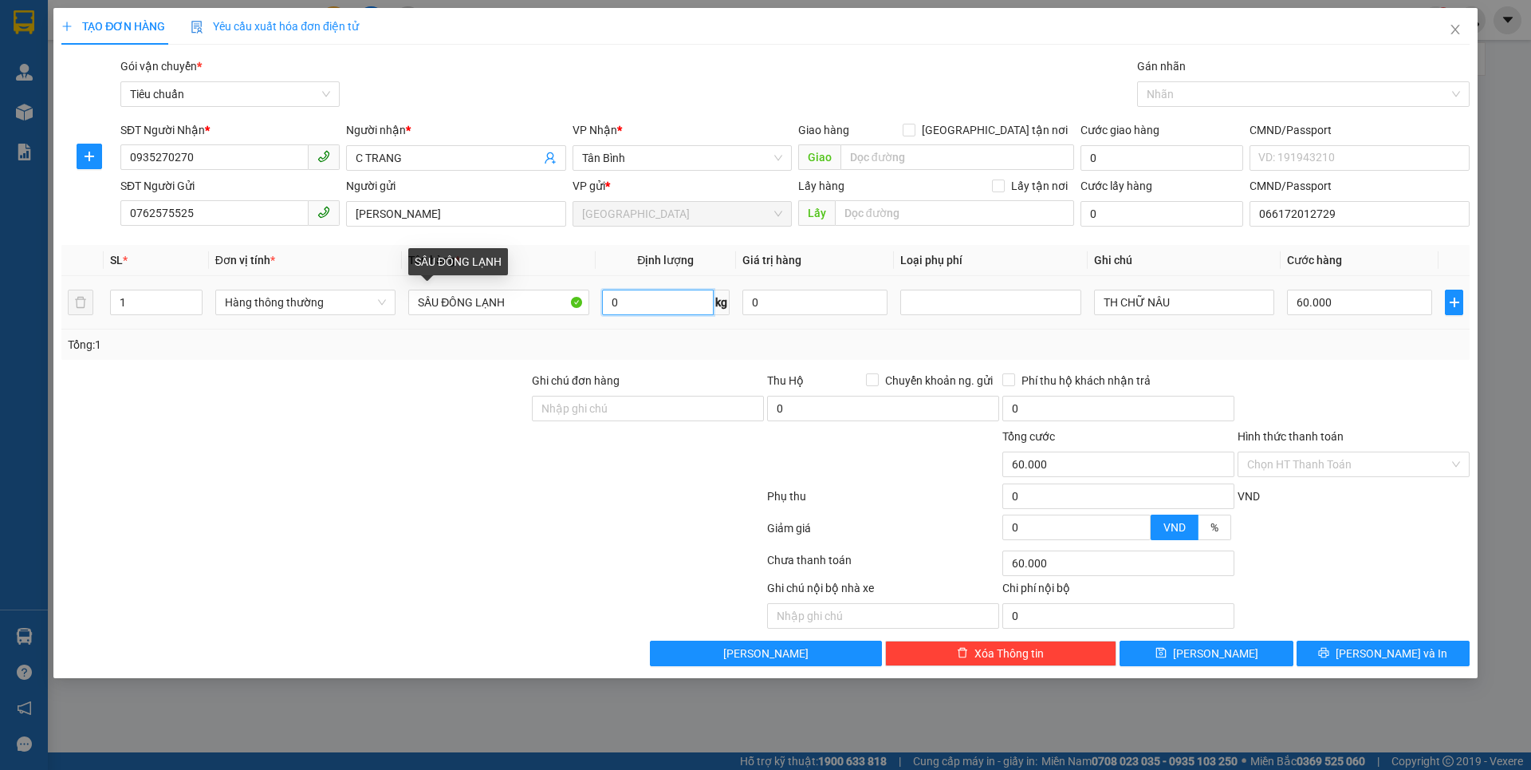
click at [687, 305] on input "0" at bounding box center [658, 302] width 112 height 26
type input "12"
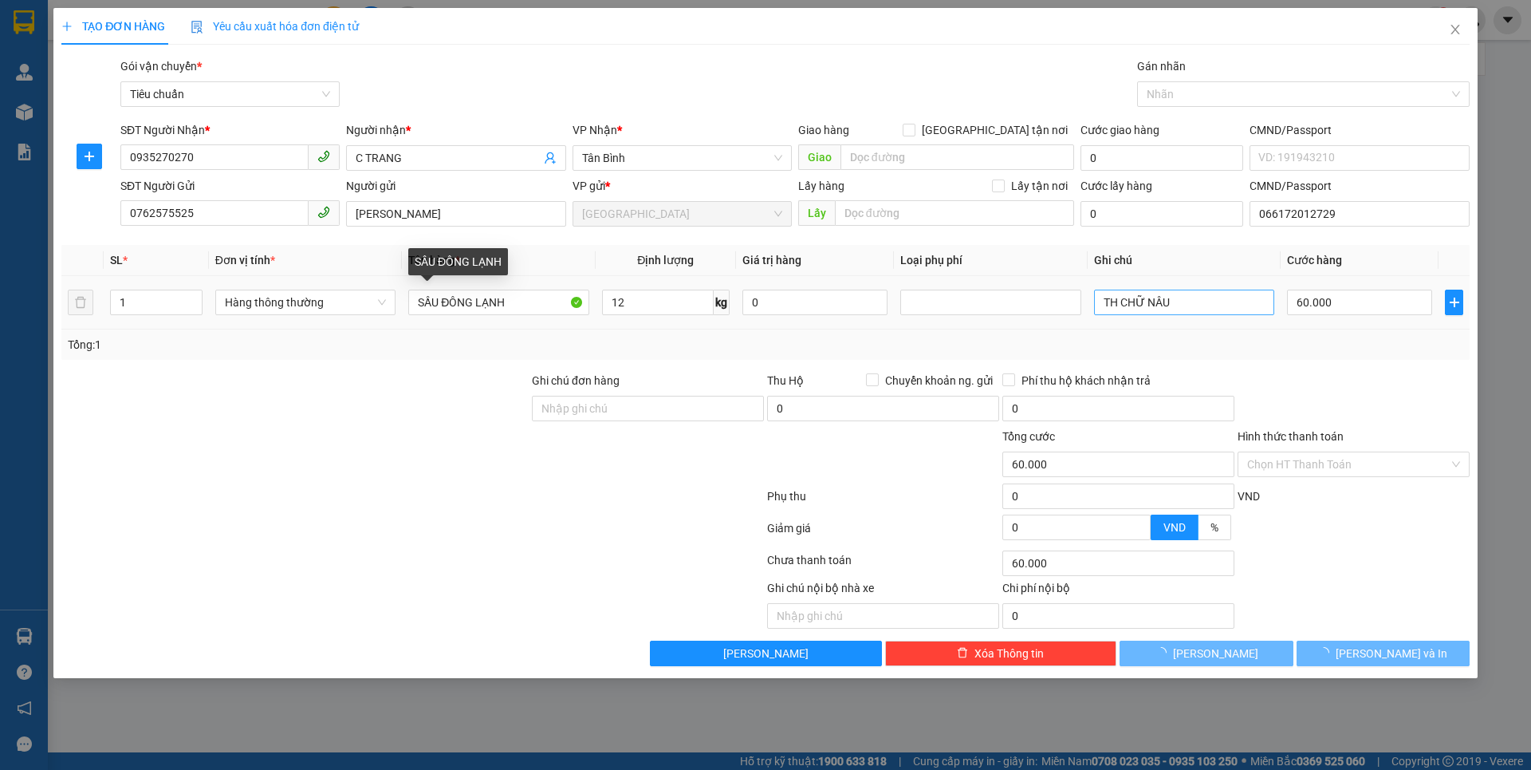
drag, startPoint x: 506, startPoint y: 512, endPoint x: 1199, endPoint y: 313, distance: 721.9
click at [514, 508] on form "Ghi chú đơn hàng Thu Hộ Chuyển khoản ng. gửi 0 Phí thu hộ khách nhận trả 0 Tổng…" at bounding box center [765, 459] width 1408 height 175
type input "50.000"
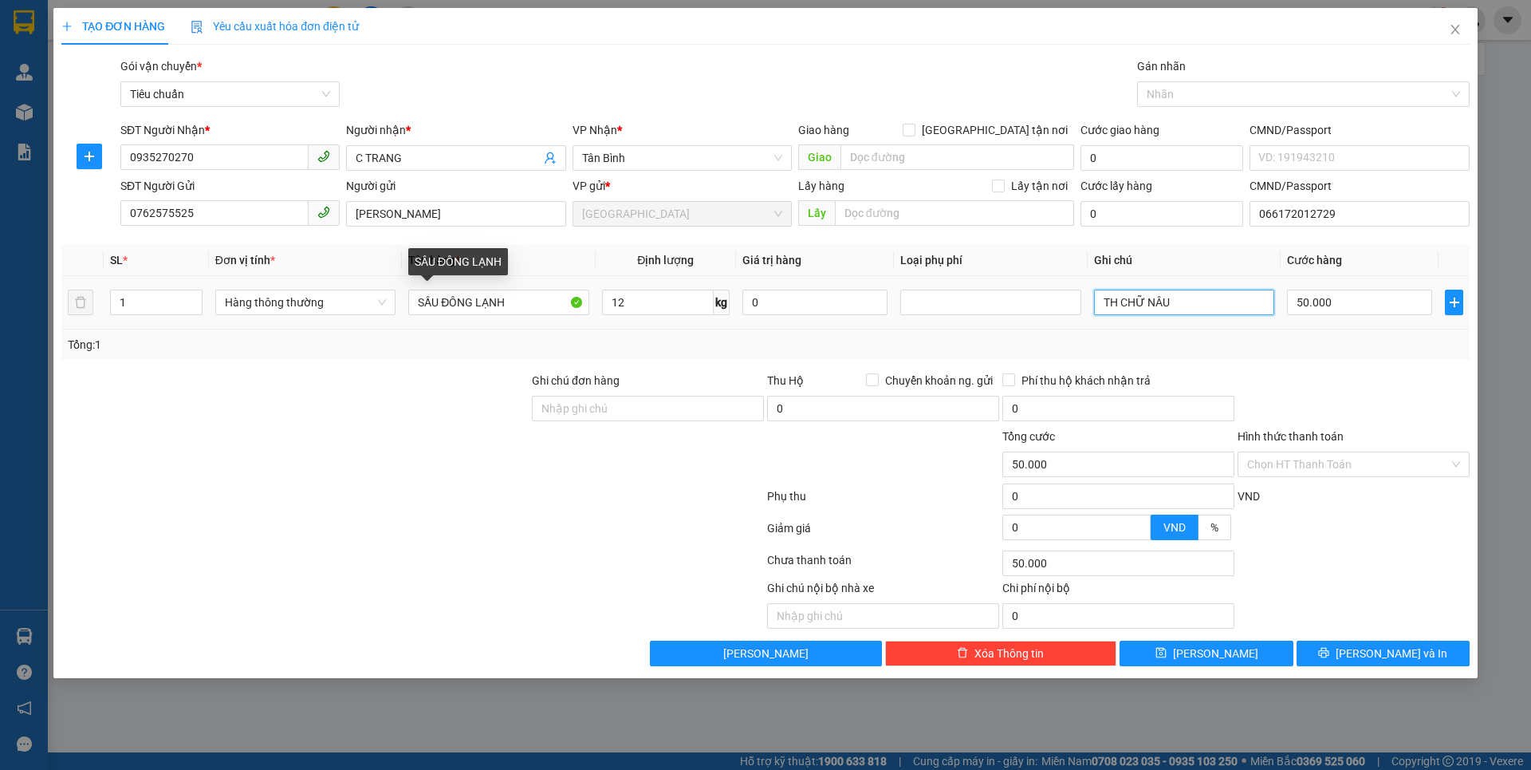
click at [1199, 313] on input "TH CHỮ NÂU" at bounding box center [1184, 302] width 180 height 26
type input "T"
type input "TXV"
click at [1320, 338] on div "Tổng: 1" at bounding box center [766, 345] width 1396 height 18
click at [1346, 471] on input "Hình thức thanh toán" at bounding box center [1348, 464] width 202 height 24
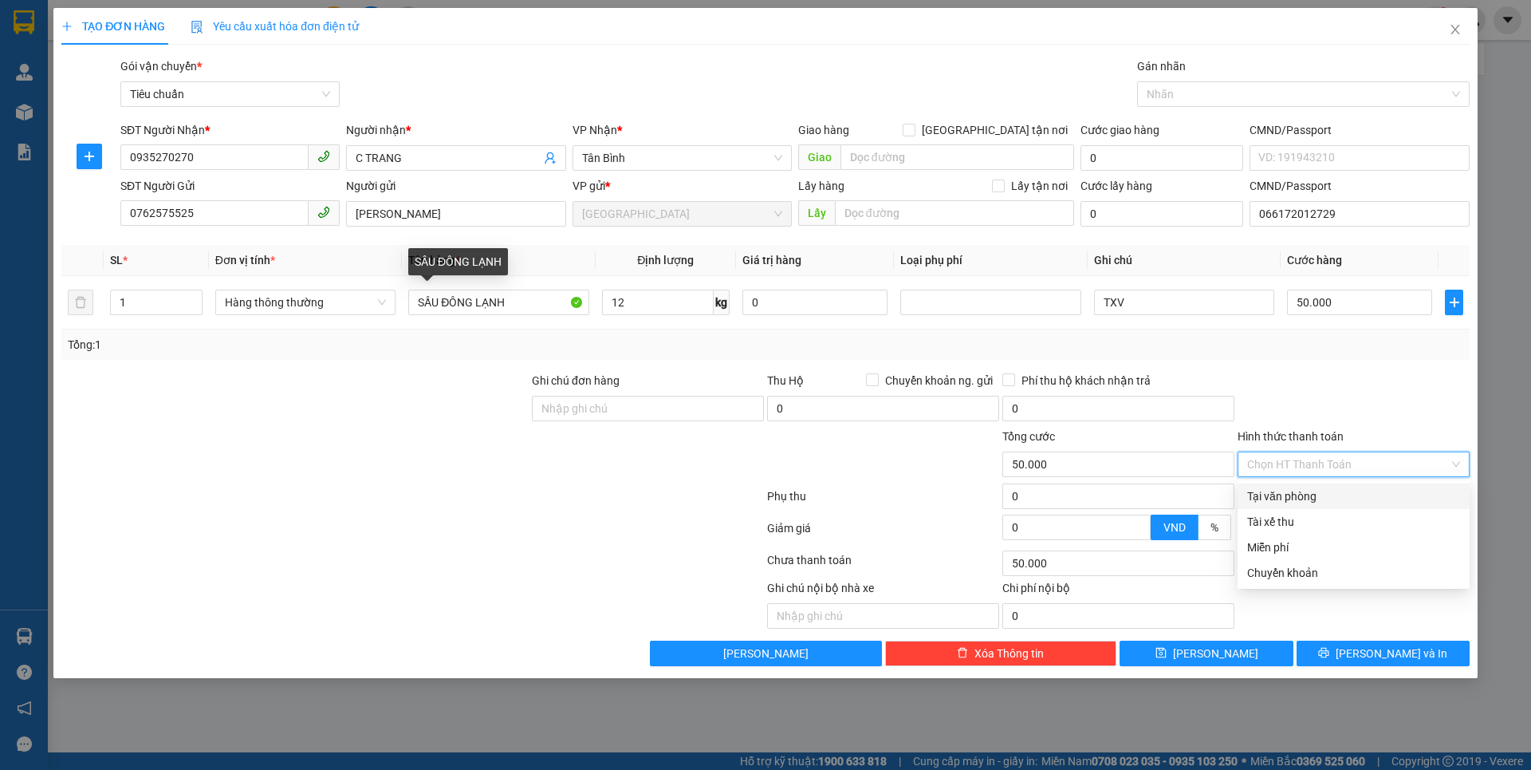
click at [1323, 496] on div "Tại văn phòng" at bounding box center [1353, 496] width 213 height 18
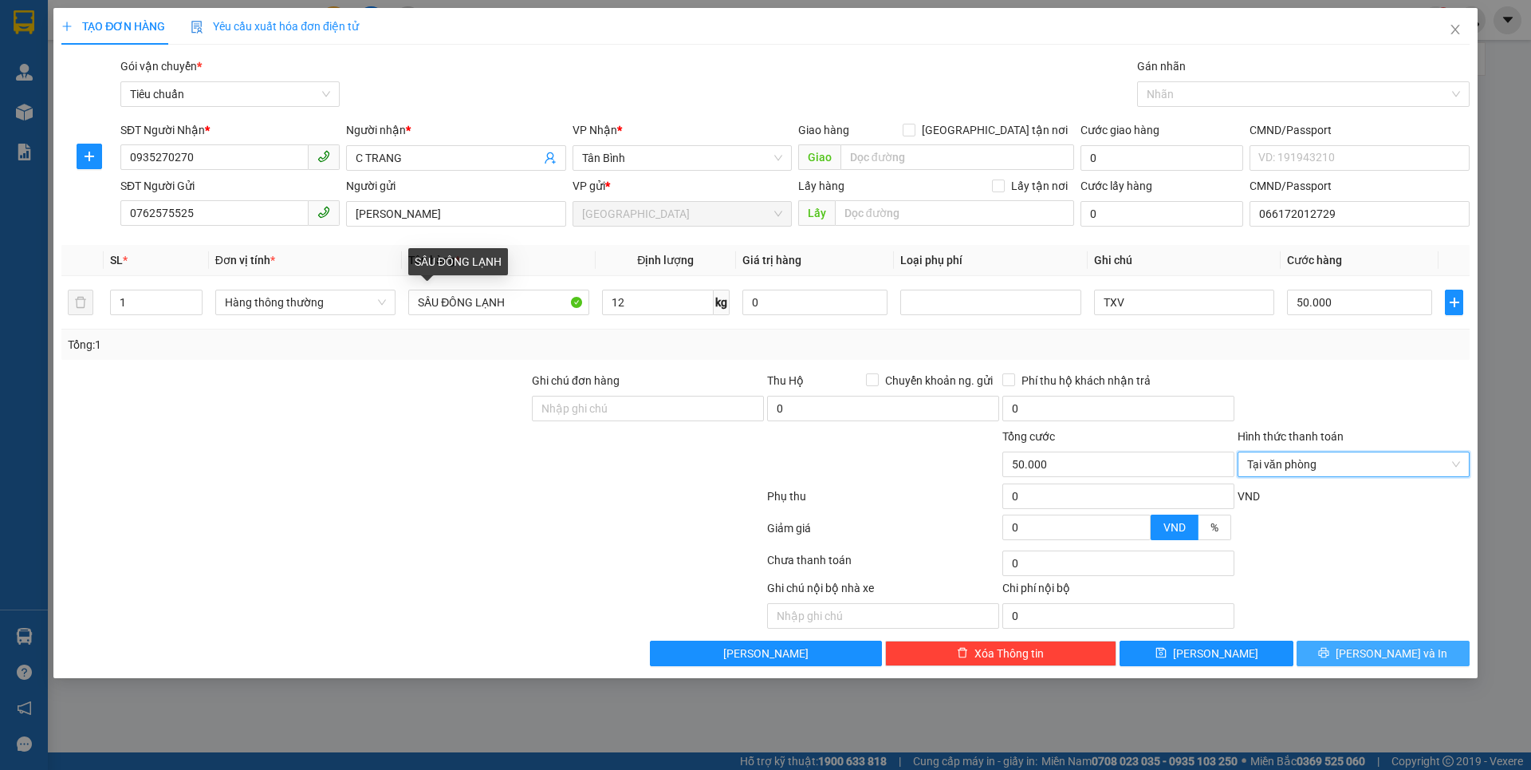
drag, startPoint x: 1348, startPoint y: 647, endPoint x: 1299, endPoint y: 599, distance: 68.2
click at [1349, 647] on button "[PERSON_NAME] và In" at bounding box center [1383, 653] width 173 height 26
click at [1348, 647] on button "[PERSON_NAME] và In" at bounding box center [1383, 653] width 173 height 26
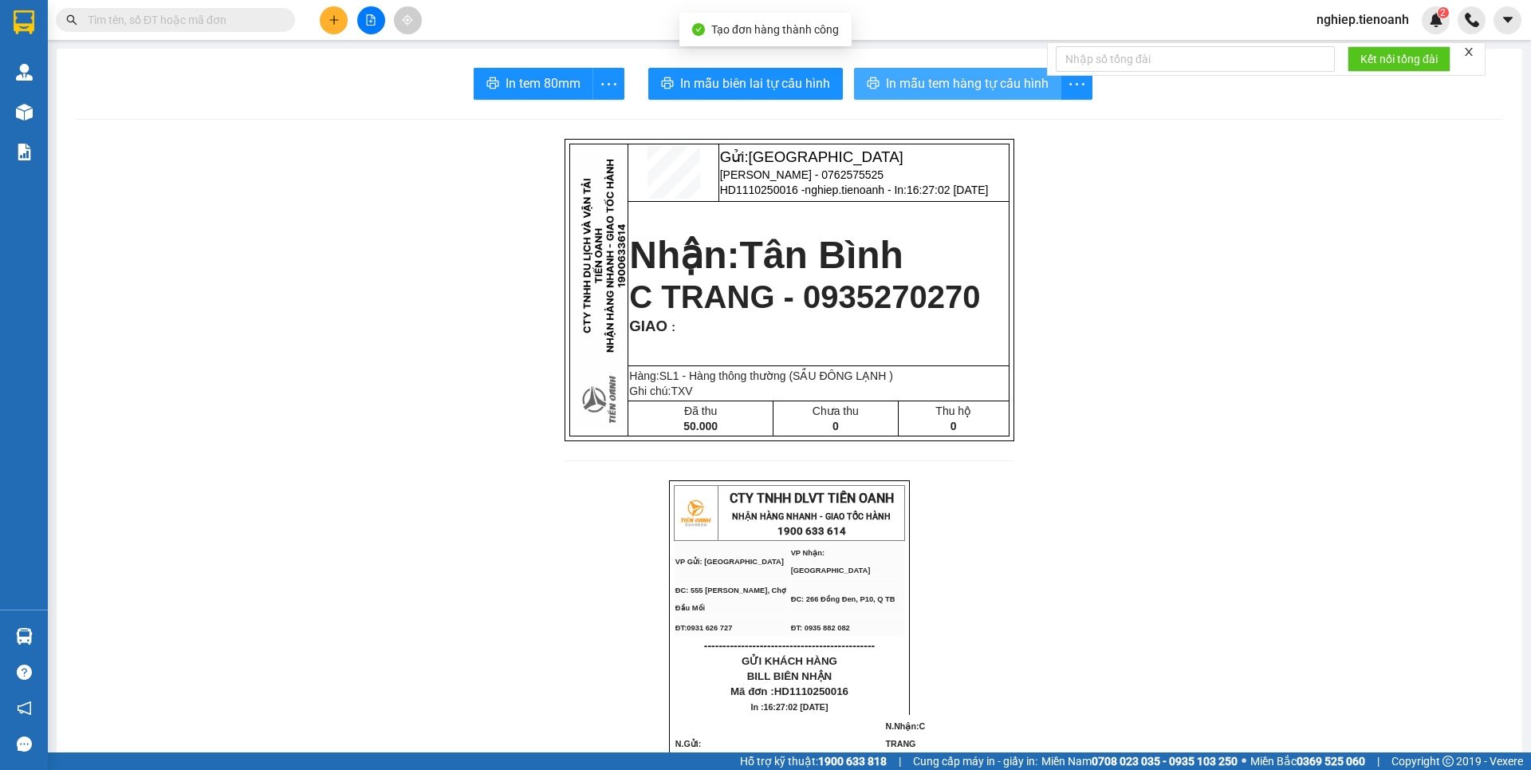
drag, startPoint x: 973, startPoint y: 89, endPoint x: 971, endPoint y: 71, distance: 17.7
click at [973, 87] on span "In mẫu tem hàng tự cấu hình" at bounding box center [967, 83] width 163 height 20
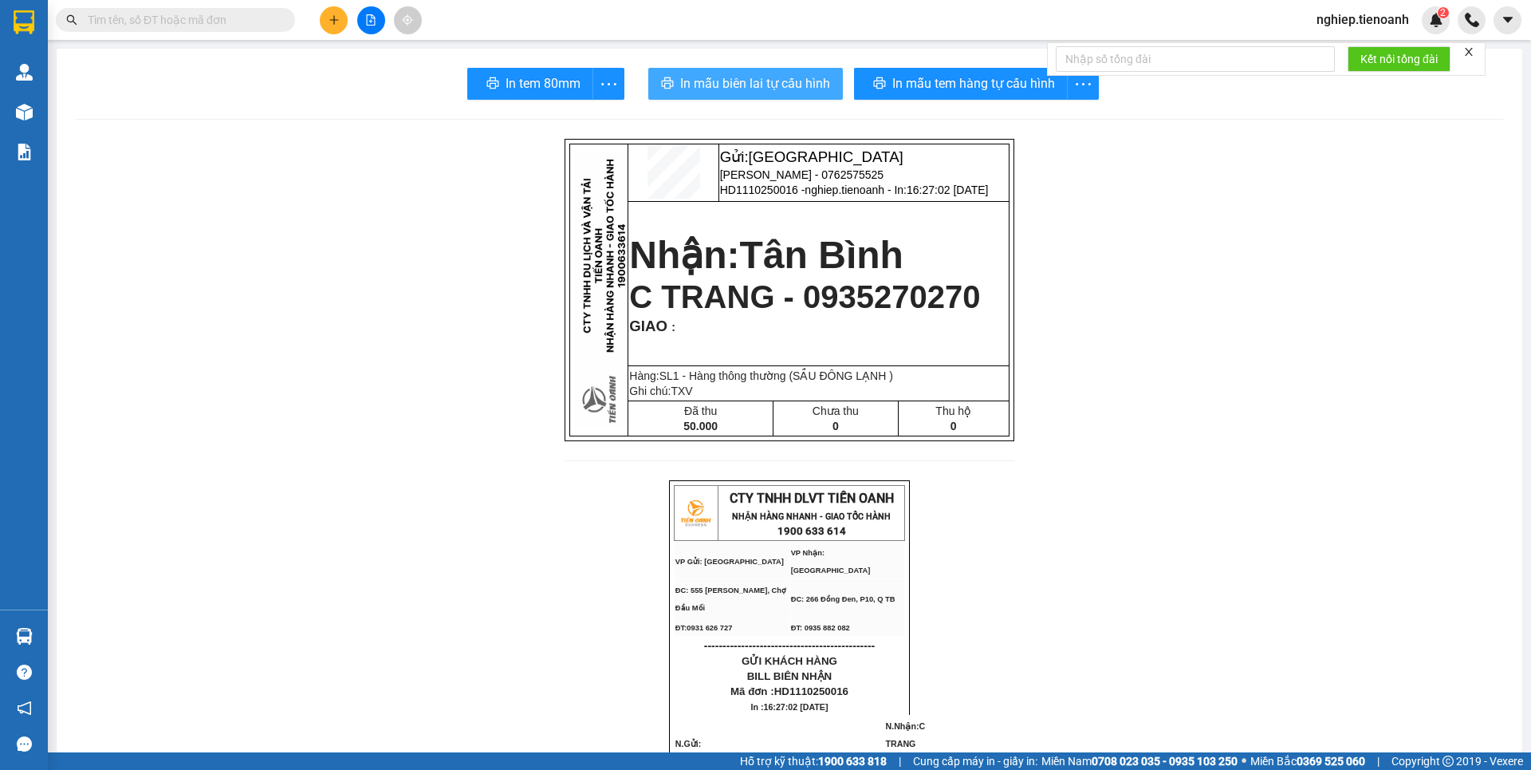
click at [752, 79] on span "In mẫu biên lai tự cấu hình" at bounding box center [755, 83] width 150 height 20
click at [335, 21] on icon "plus" at bounding box center [334, 19] width 11 height 11
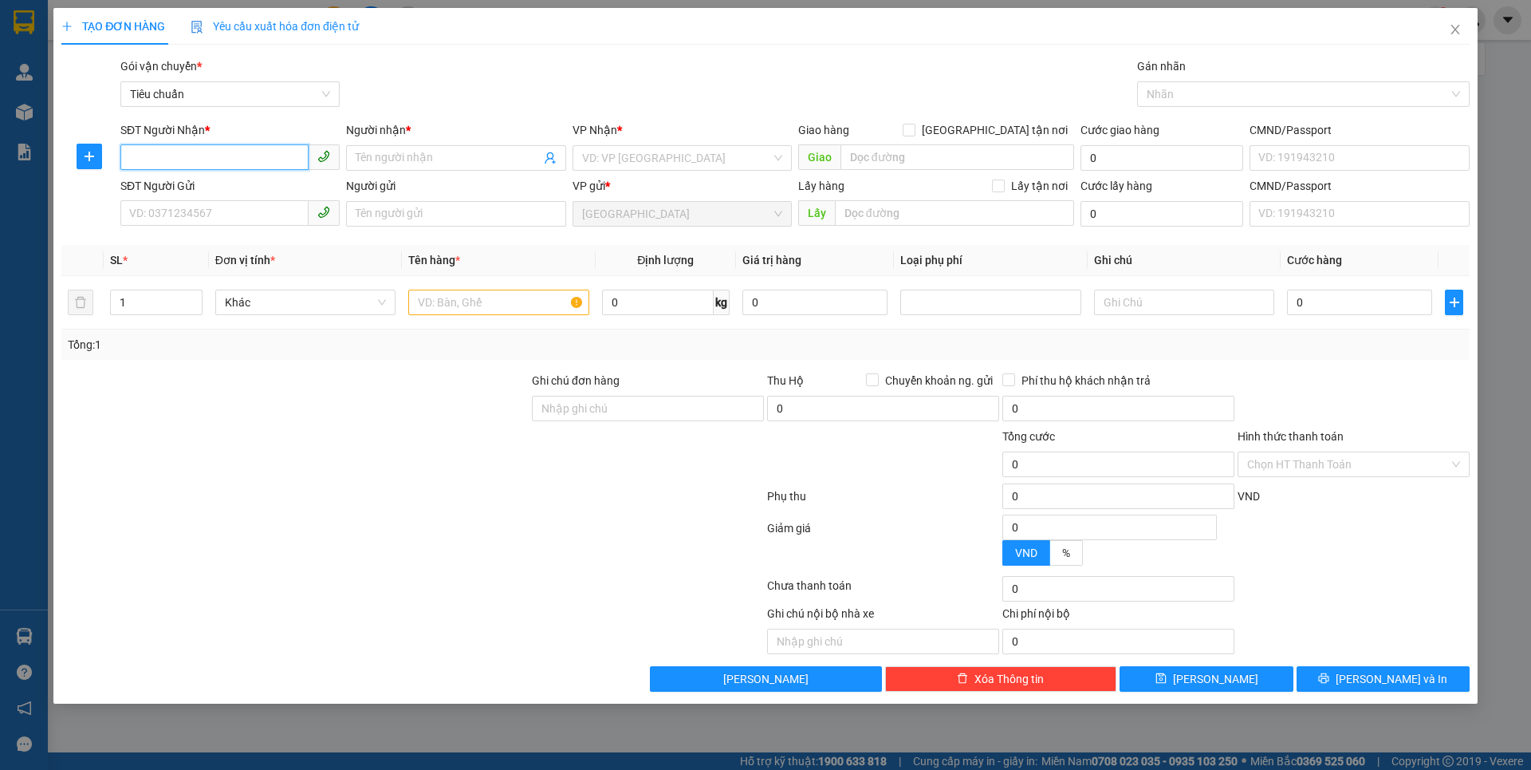
click at [278, 159] on input "SĐT Người Nhận *" at bounding box center [214, 157] width 188 height 26
click at [215, 163] on input "SĐT Người Nhận *" at bounding box center [214, 157] width 188 height 26
click at [217, 161] on input "SĐT Người Nhận *" at bounding box center [214, 157] width 188 height 26
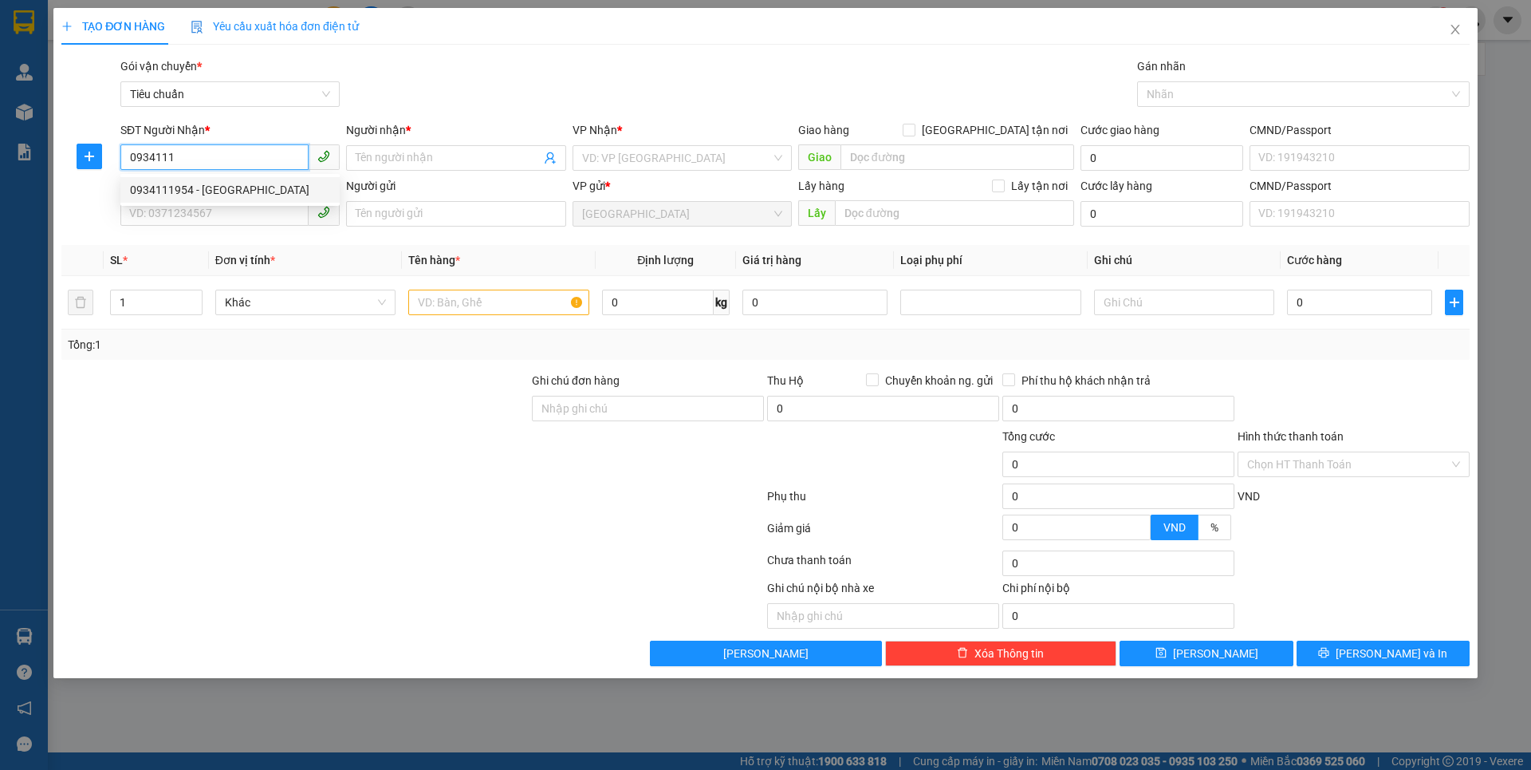
click at [256, 187] on div "0934111954 - THANH XUÂN" at bounding box center [230, 190] width 200 height 18
type input "0934111954"
type input "[PERSON_NAME]"
type input "241303611"
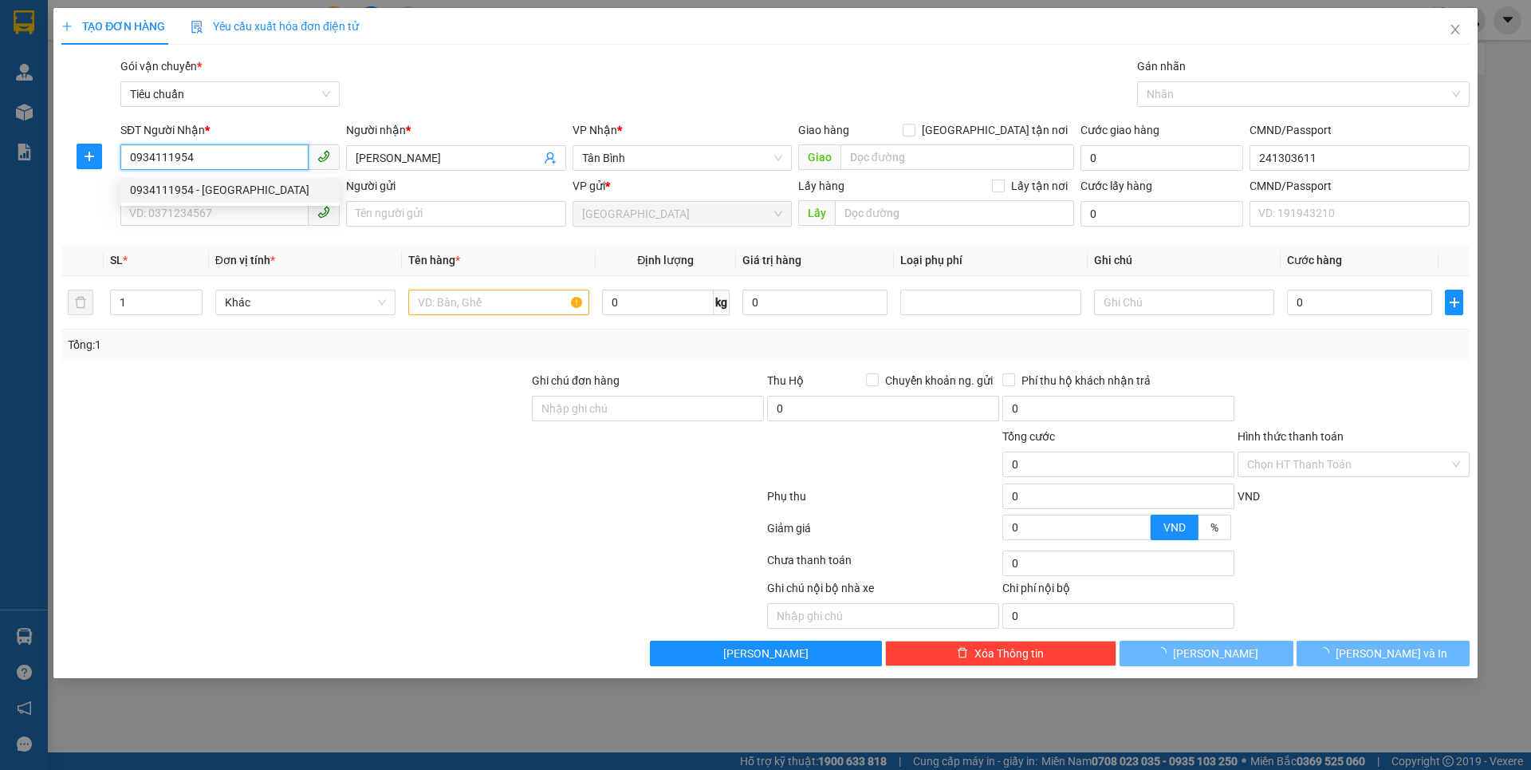
type input "0934111954"
click at [258, 487] on div at bounding box center [413, 499] width 706 height 32
type input "50.000"
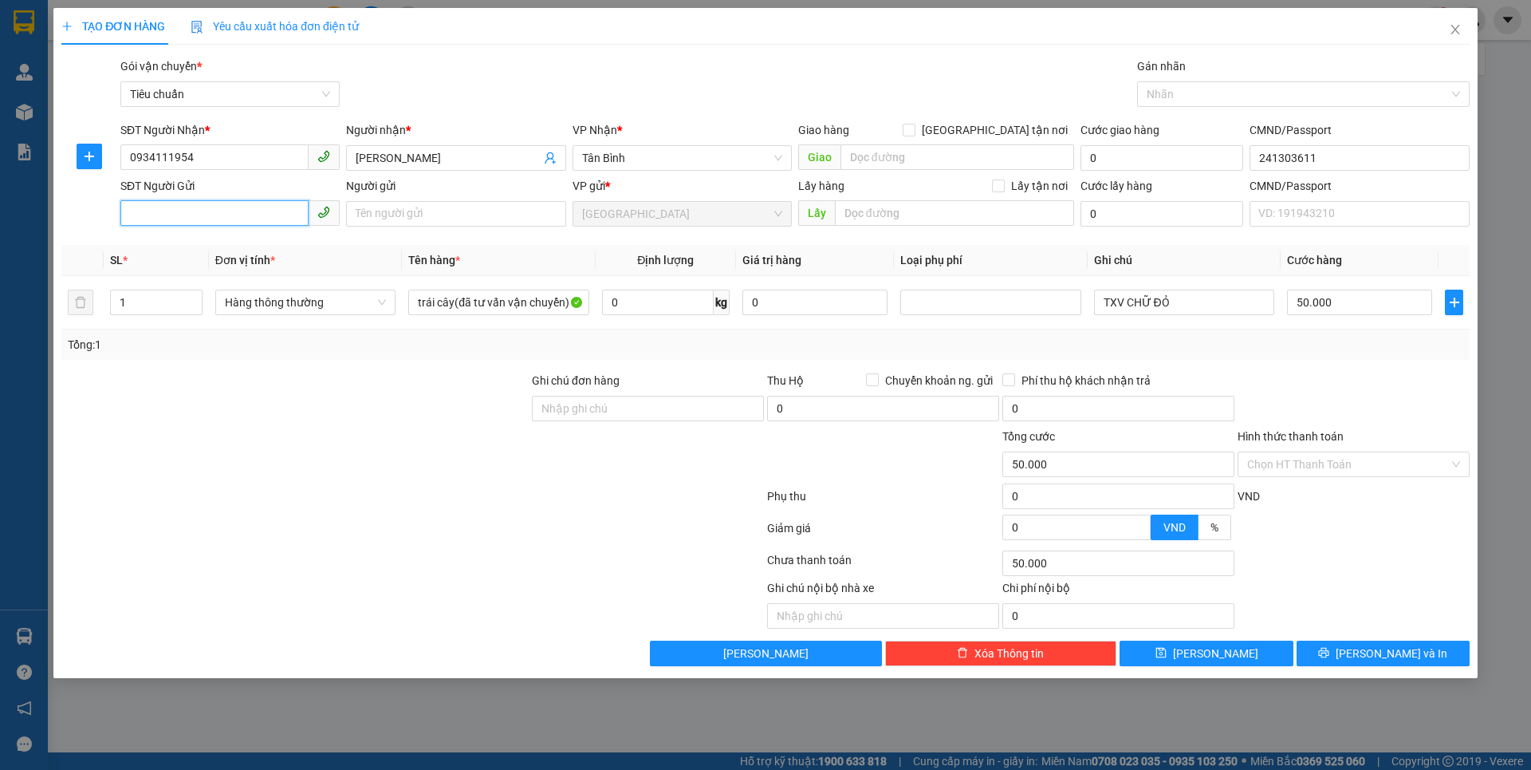
click at [240, 211] on input "SĐT Người Gửi" at bounding box center [214, 213] width 188 height 26
click at [209, 243] on div "0903580204 - OAI" at bounding box center [230, 246] width 200 height 18
type input "0903580204"
type input "OAI"
type input "033161007053"
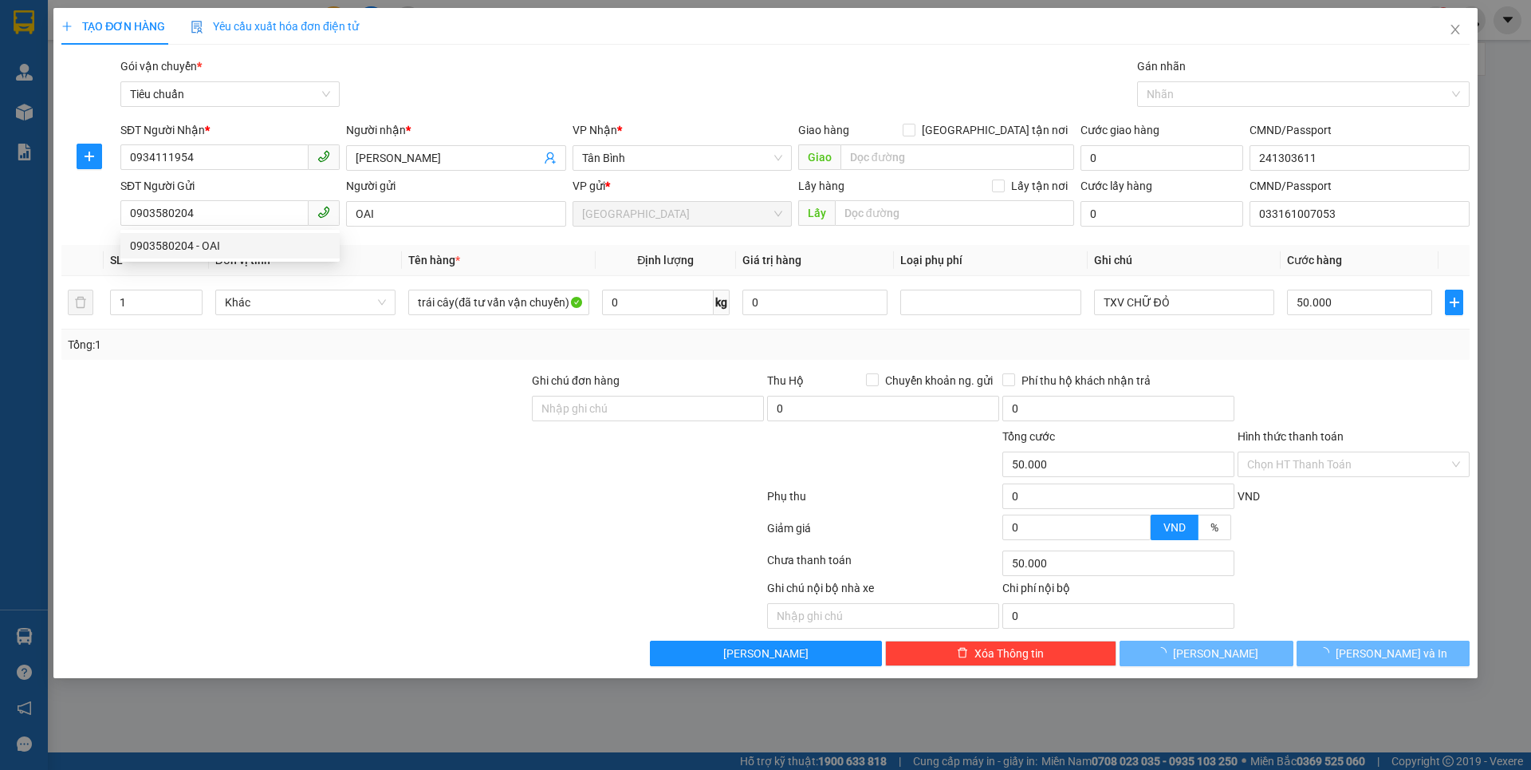
click at [304, 460] on div at bounding box center [295, 455] width 471 height 56
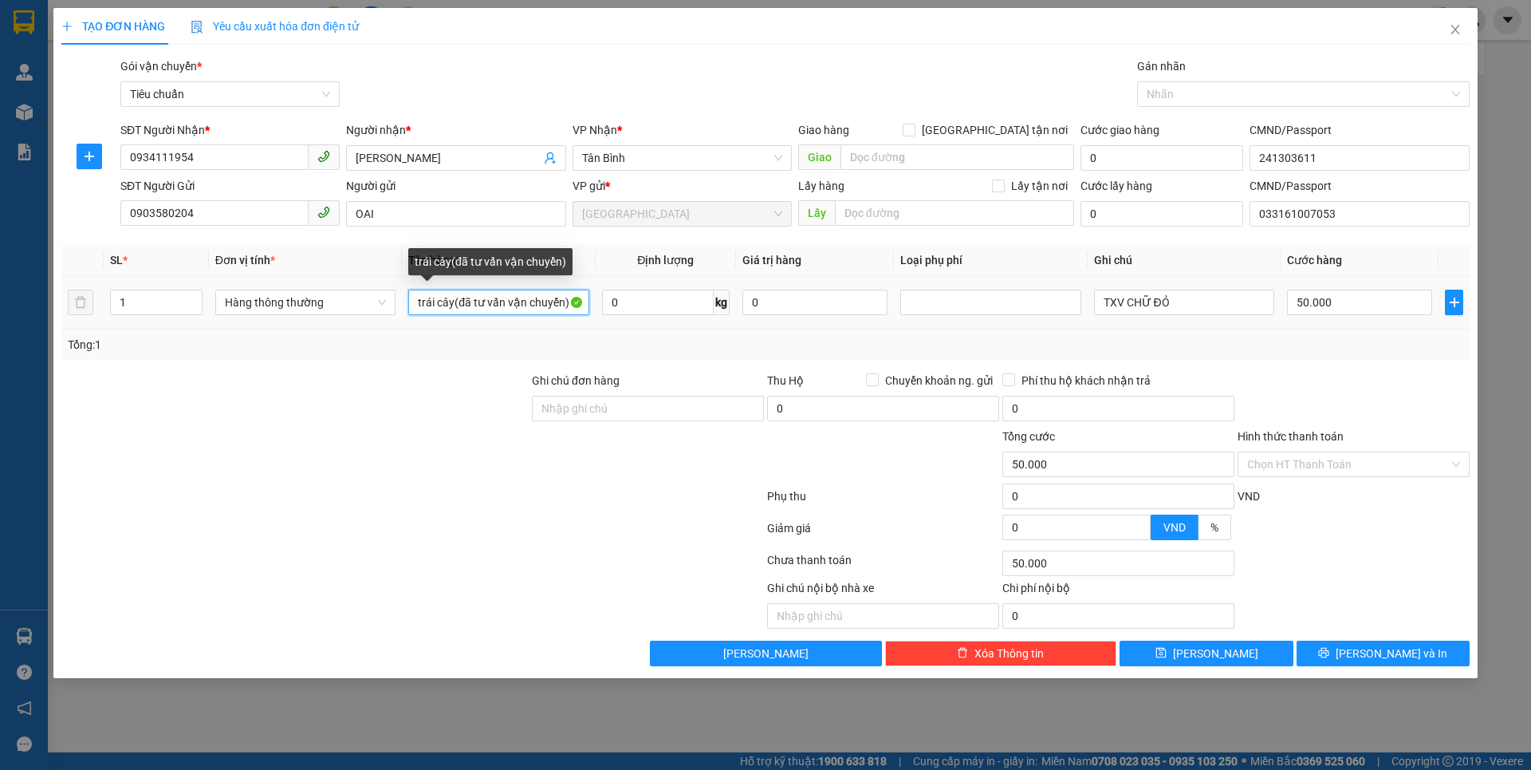
click at [573, 301] on input "trái cây(đã tư vấn vận chuyển)" at bounding box center [498, 302] width 180 height 26
type input "t"
type input "D"
type input "ĐỒ ĂN"
click at [683, 304] on input "0" at bounding box center [658, 302] width 112 height 26
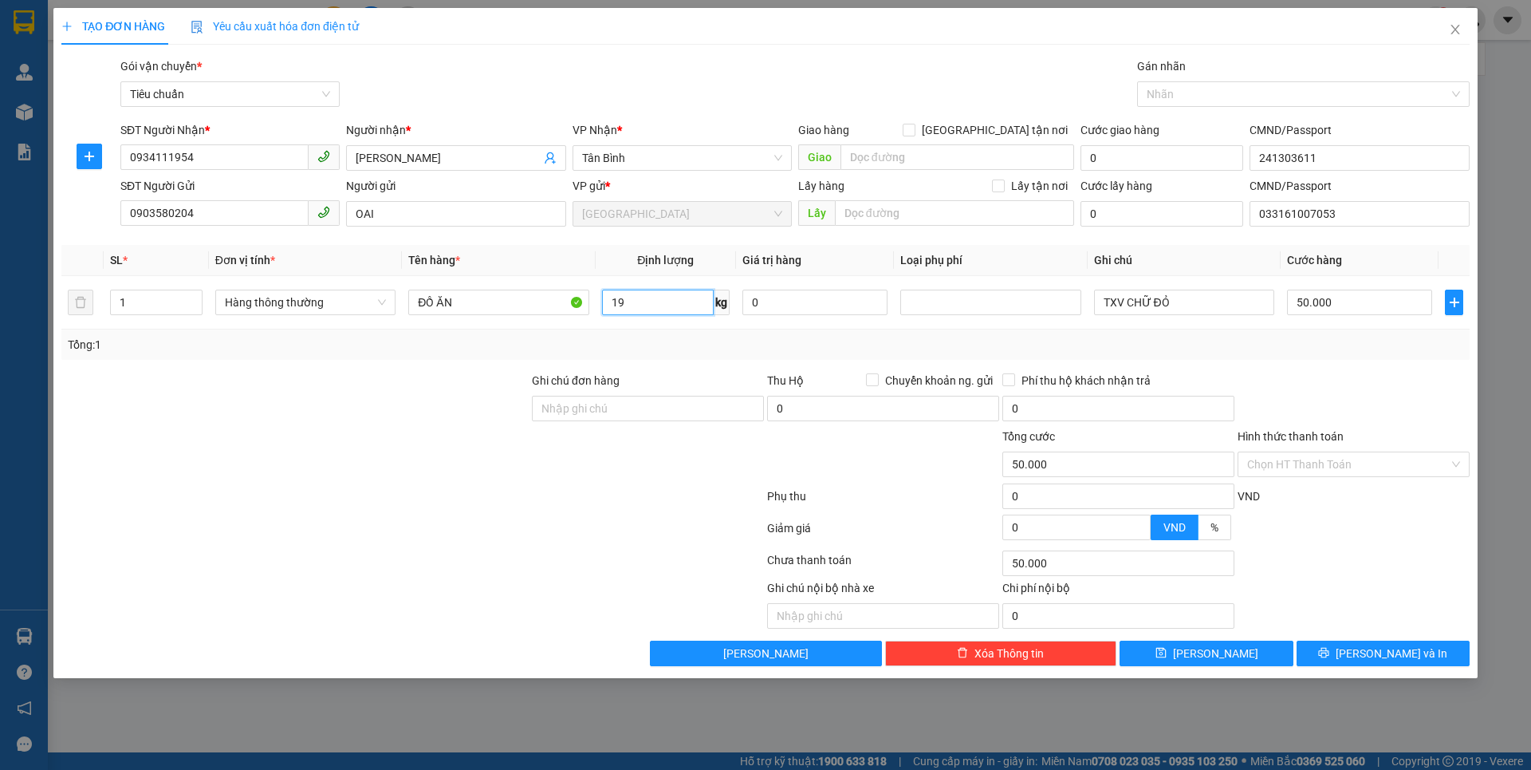
type input "19"
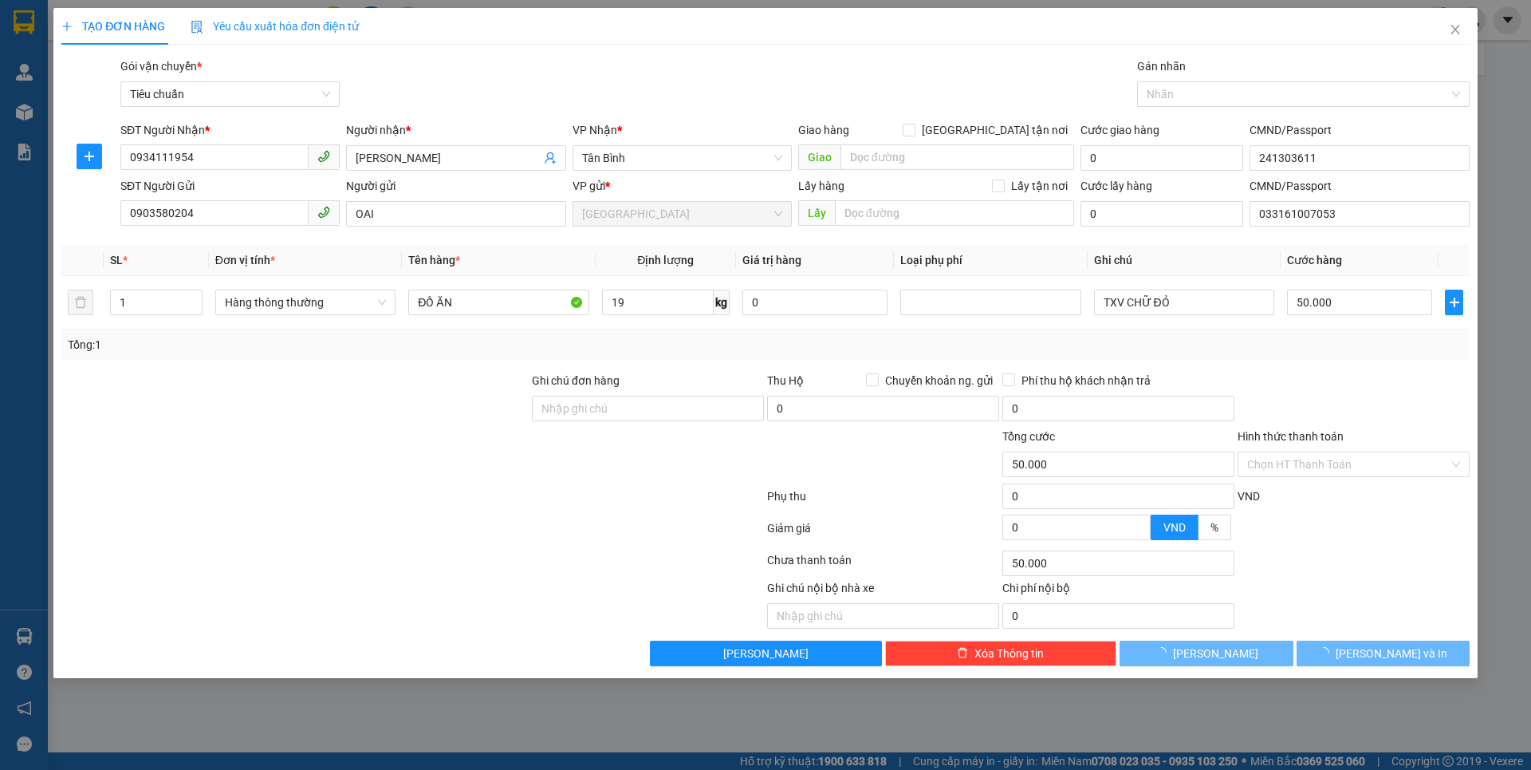
drag, startPoint x: 349, startPoint y: 518, endPoint x: 1179, endPoint y: 294, distance: 859.1
click at [352, 516] on div at bounding box center [413, 531] width 706 height 32
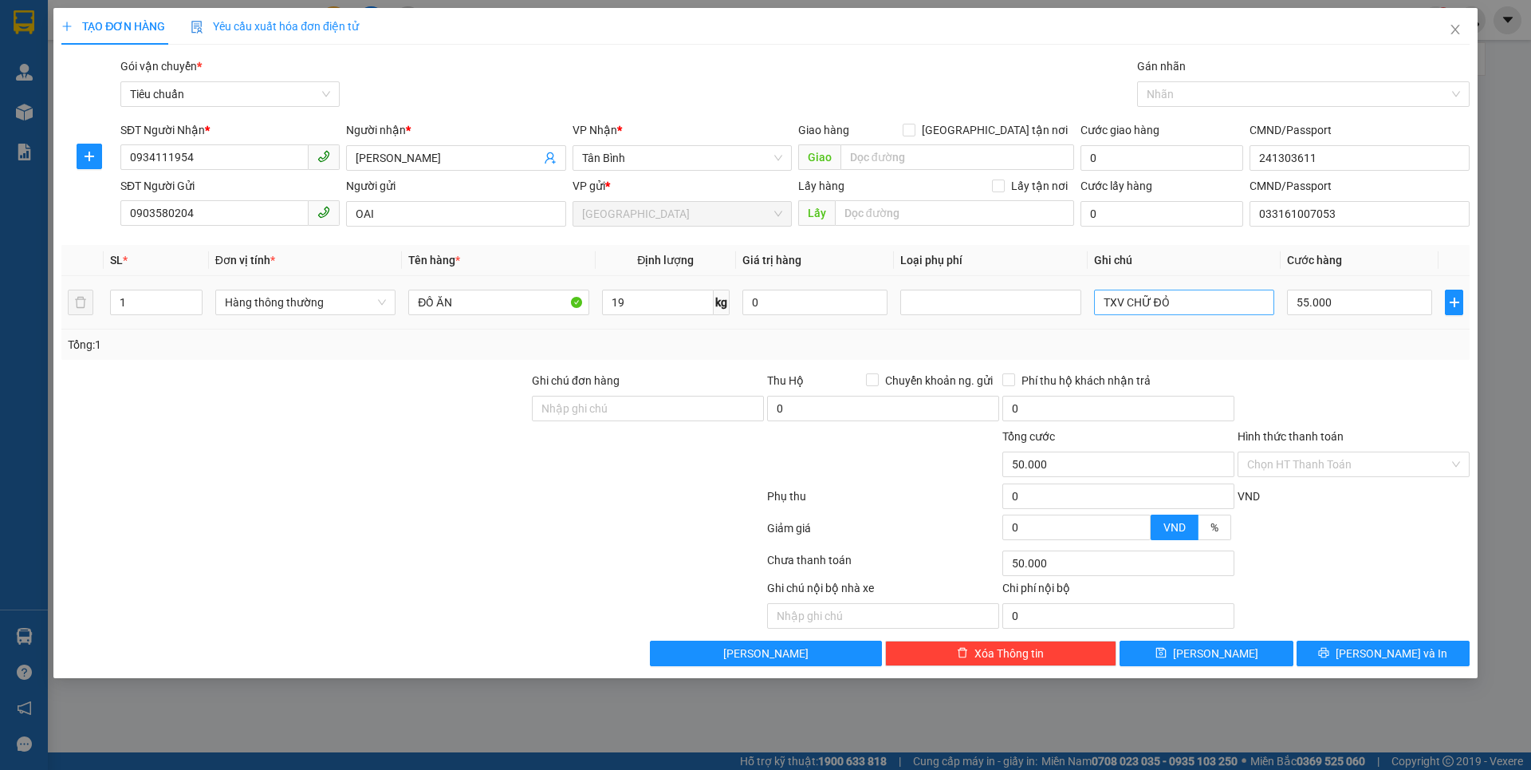
type input "55.000"
click at [684, 293] on input "19" at bounding box center [658, 302] width 112 height 26
type input "18"
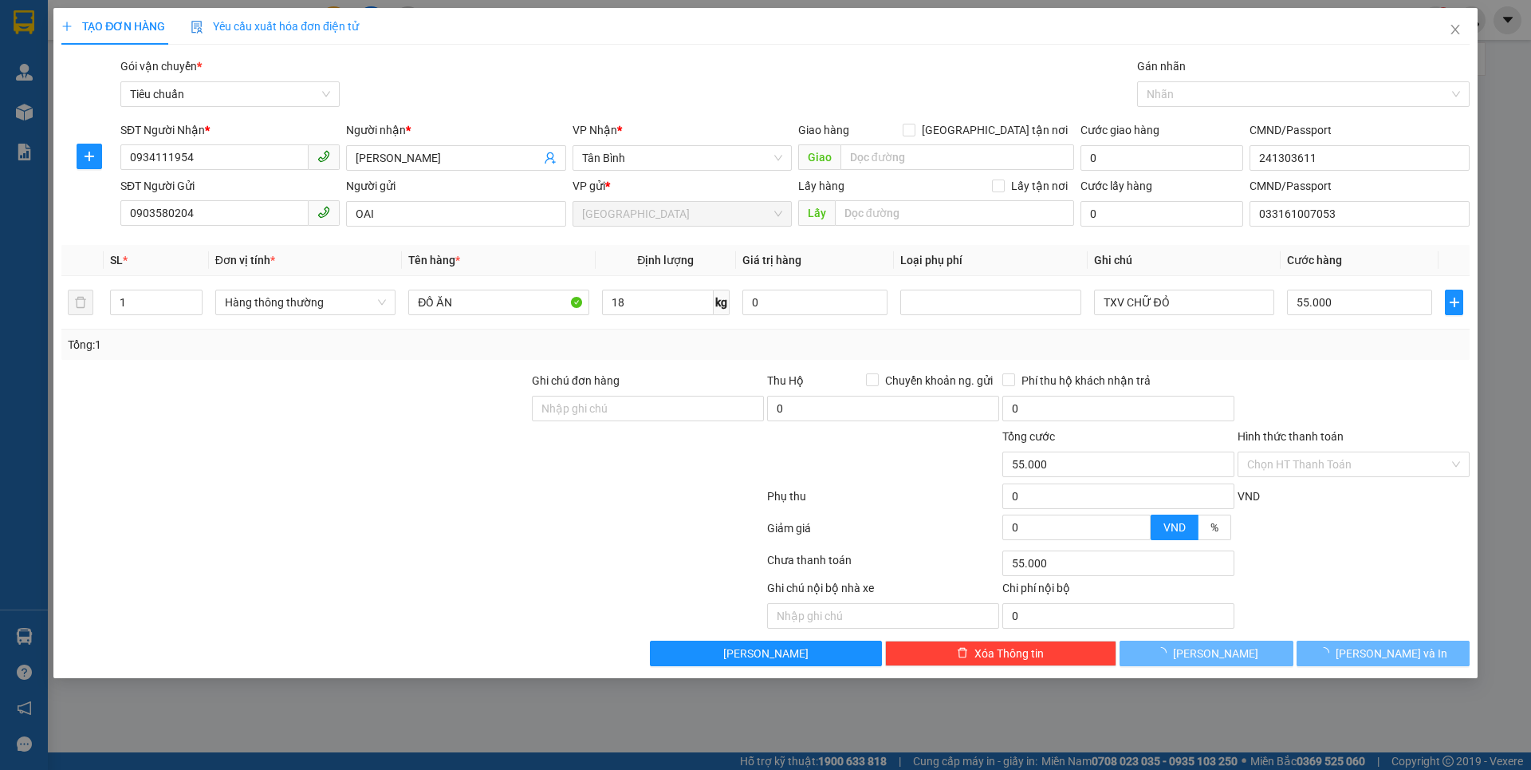
drag, startPoint x: 399, startPoint y: 449, endPoint x: 1231, endPoint y: 299, distance: 845.2
click at [408, 448] on div at bounding box center [295, 455] width 471 height 56
click at [425, 446] on div at bounding box center [295, 455] width 471 height 56
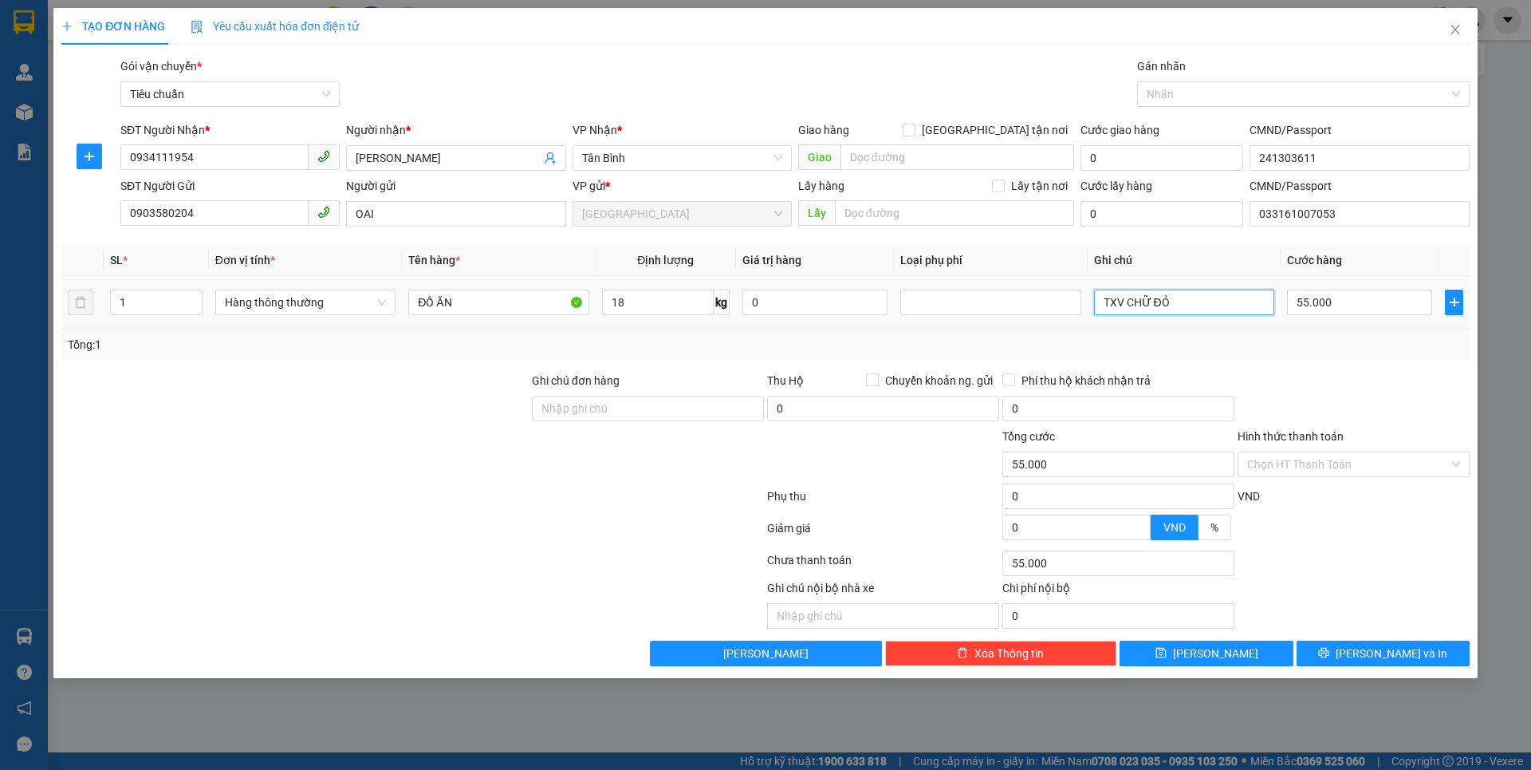
click at [1231, 299] on input "TXV CHỮ ĐỎ" at bounding box center [1184, 302] width 180 height 26
type input "TXV VIỀN XANH"
click at [1365, 302] on input "55.000" at bounding box center [1359, 302] width 145 height 26
type input "6"
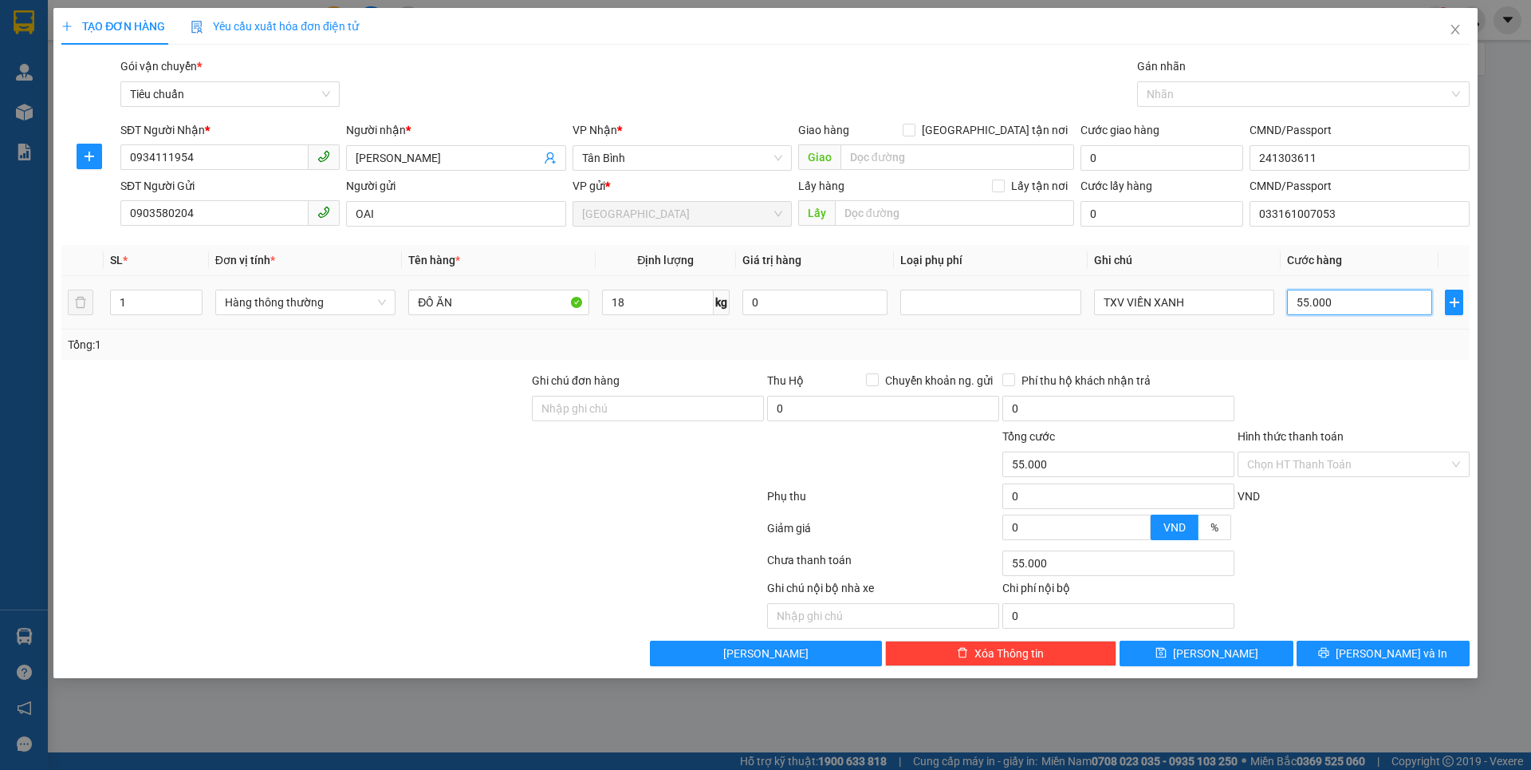
type input "6"
type input "60"
type input "60.000"
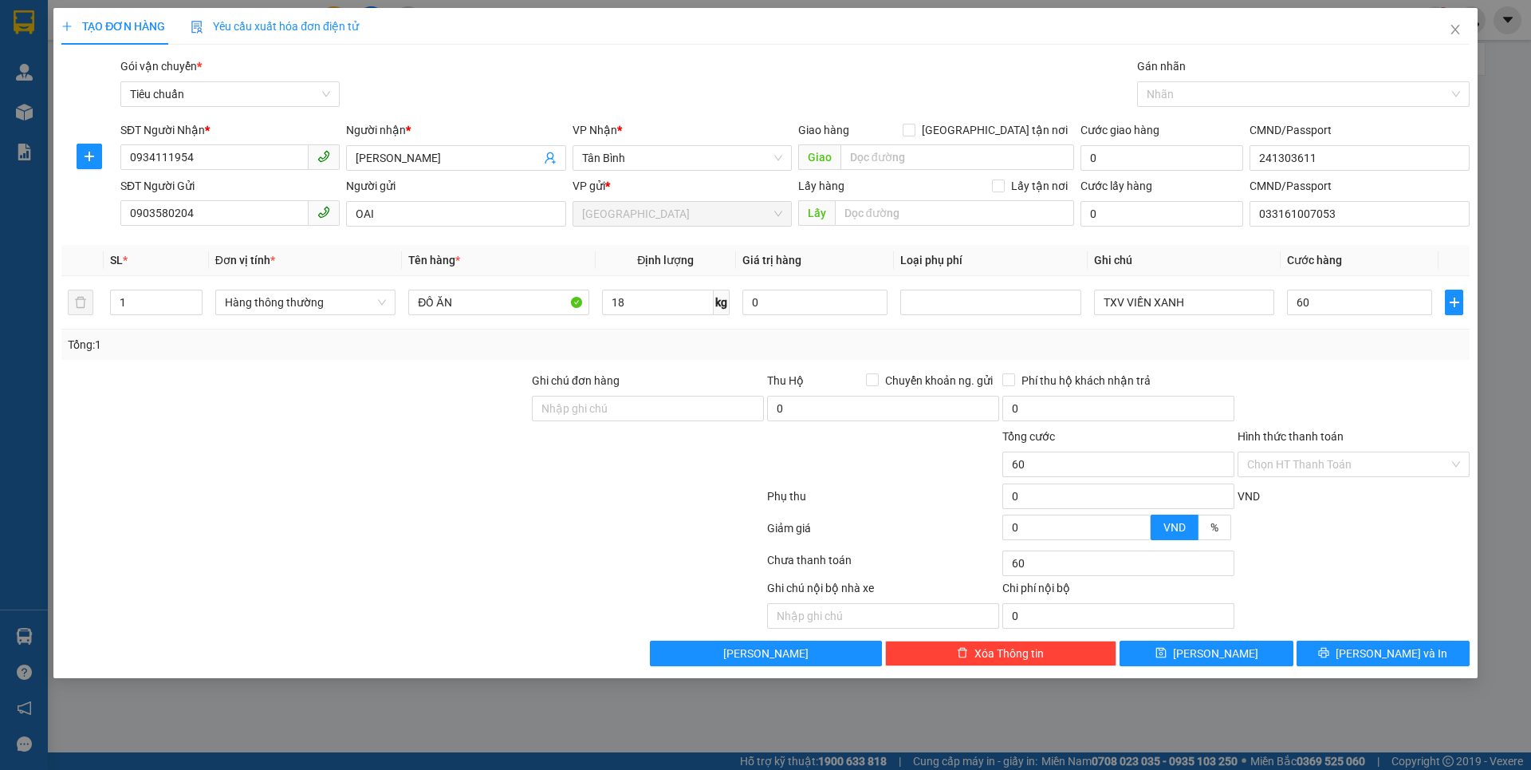
type input "60.000"
click at [1340, 385] on div at bounding box center [1353, 400] width 235 height 56
click at [1327, 654] on button "[PERSON_NAME] và In" at bounding box center [1383, 653] width 173 height 26
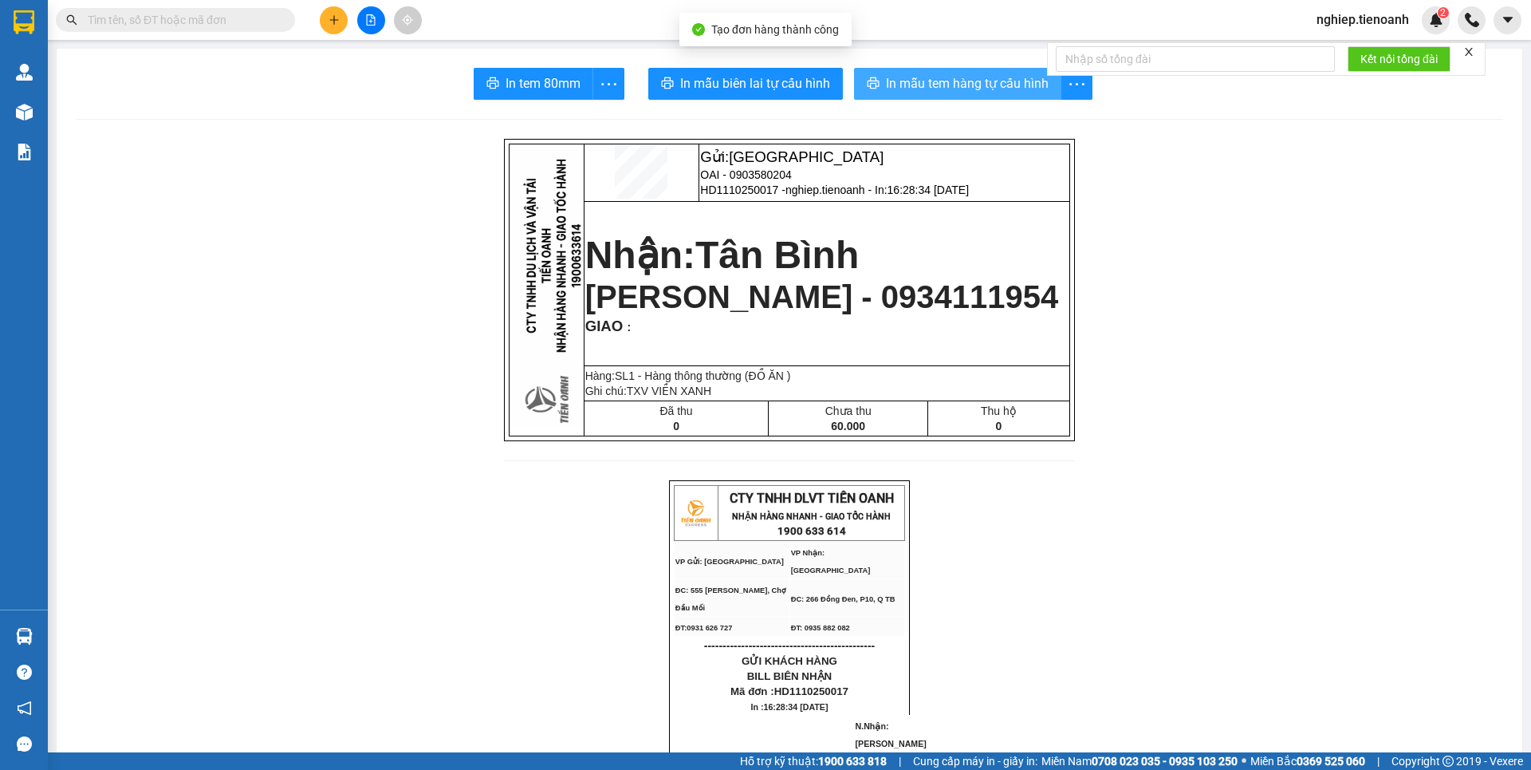
click at [905, 90] on span "In mẫu tem hàng tự cấu hình" at bounding box center [967, 83] width 163 height 20
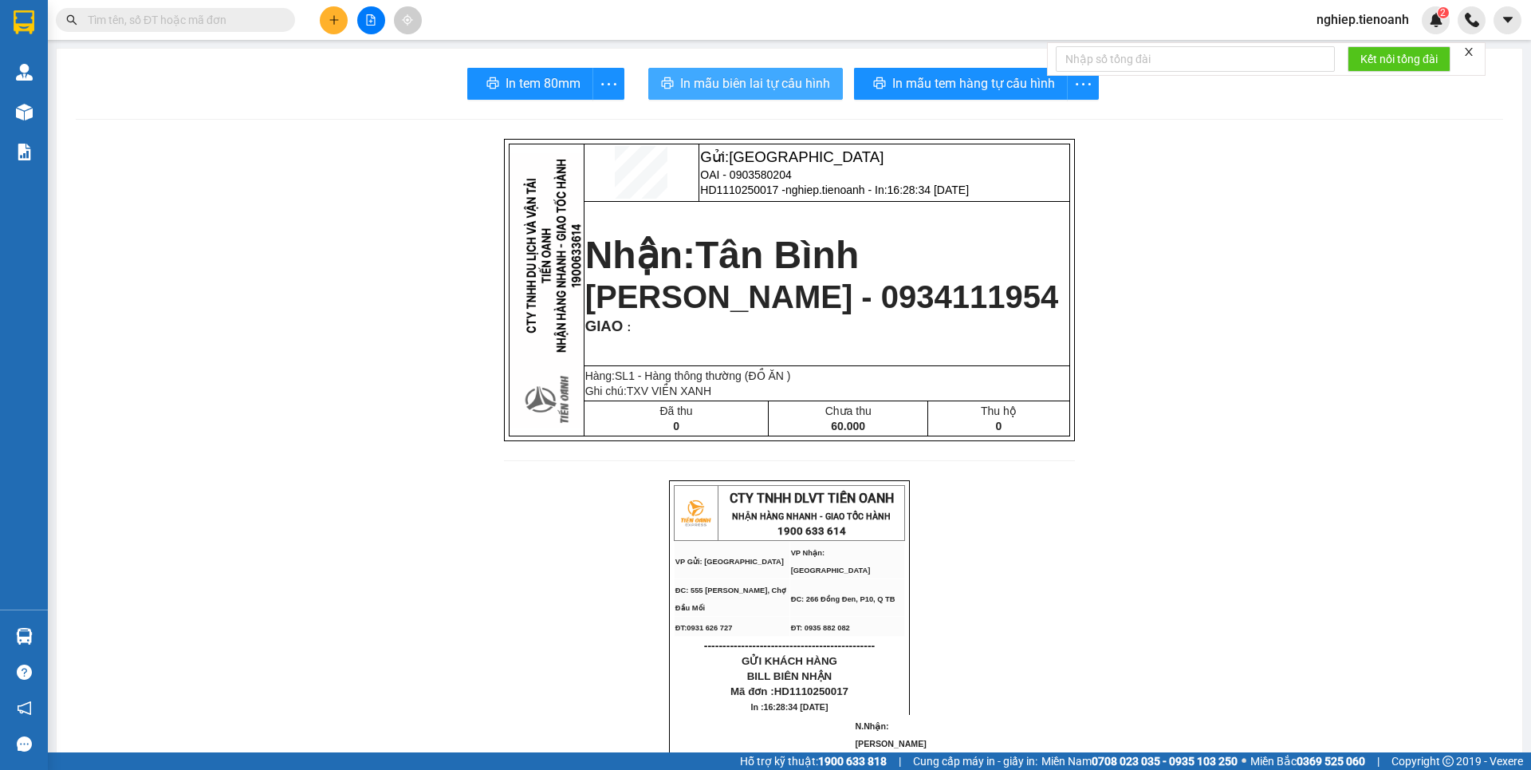
click at [801, 71] on button "In mẫu biên lai tự cấu hình" at bounding box center [745, 84] width 195 height 32
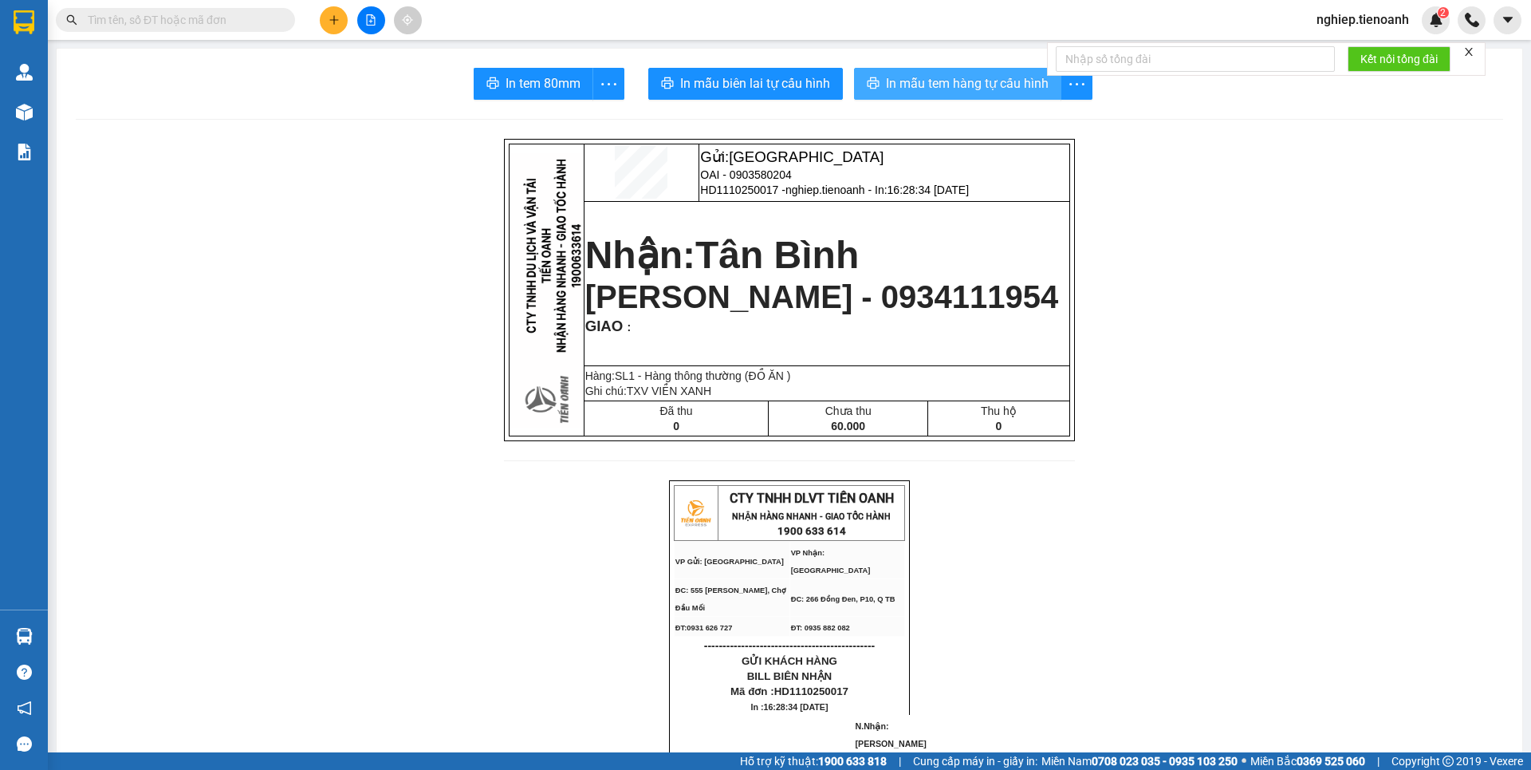
click at [982, 70] on button "In mẫu tem hàng tự cấu hình" at bounding box center [957, 84] width 207 height 32
click at [345, 6] on div at bounding box center [371, 20] width 120 height 28
click at [337, 18] on icon "plus" at bounding box center [334, 19] width 11 height 11
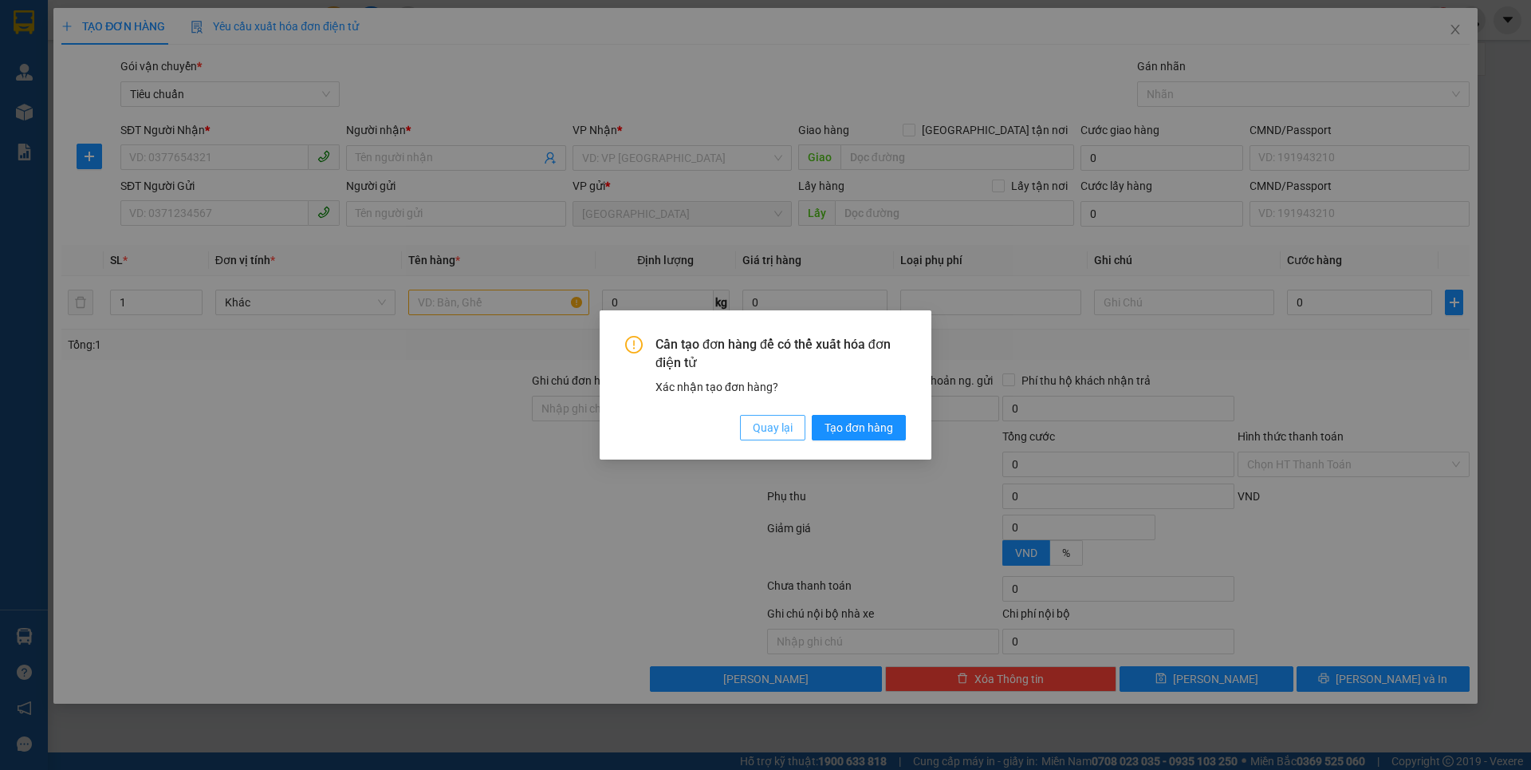
drag, startPoint x: 759, startPoint y: 426, endPoint x: 593, endPoint y: 356, distance: 180.5
click at [758, 423] on span "Quay lại" at bounding box center [773, 428] width 40 height 18
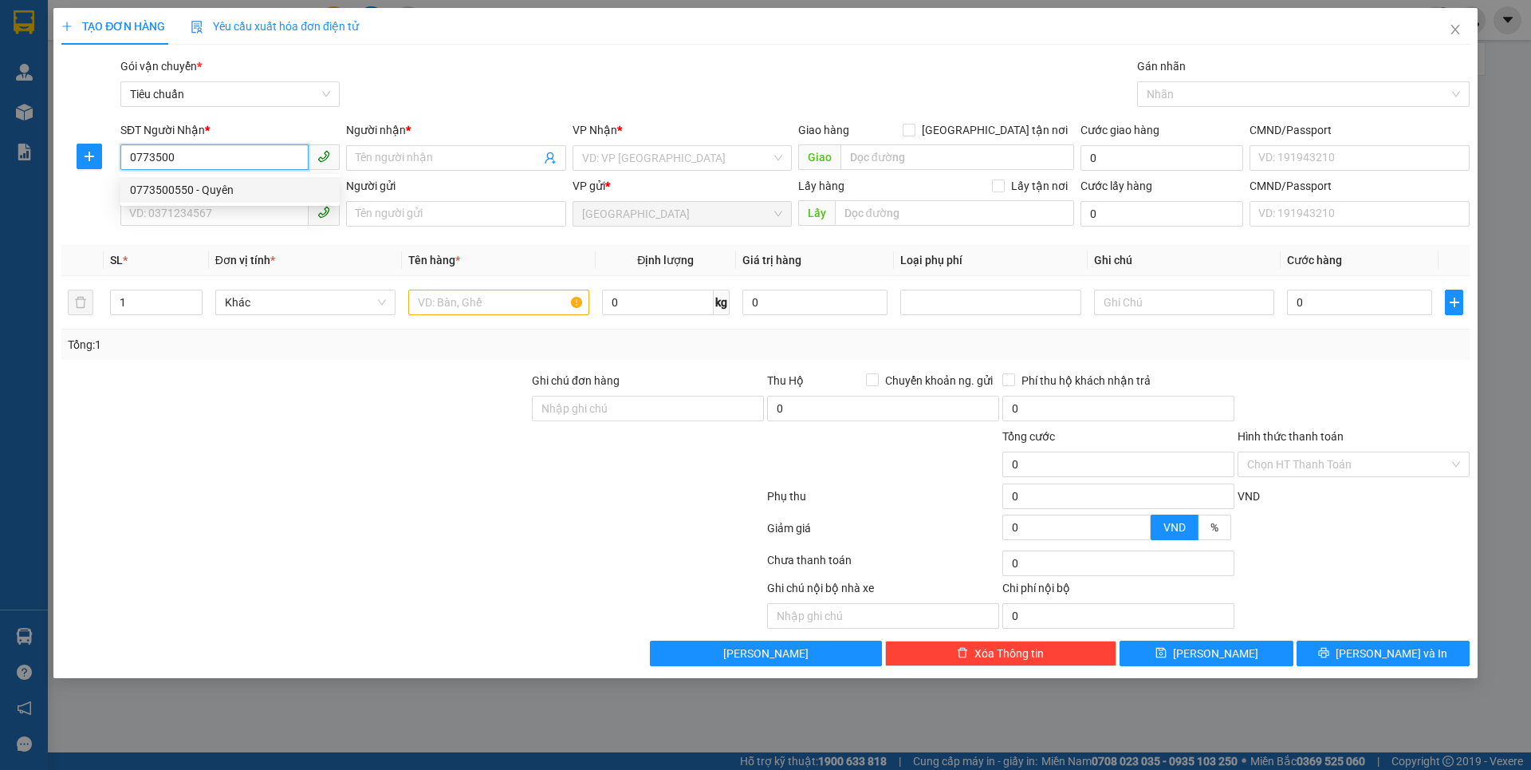
click at [222, 194] on div "0773500550 - Quyên" at bounding box center [230, 190] width 200 height 18
type input "0773500550"
type input "Quyên"
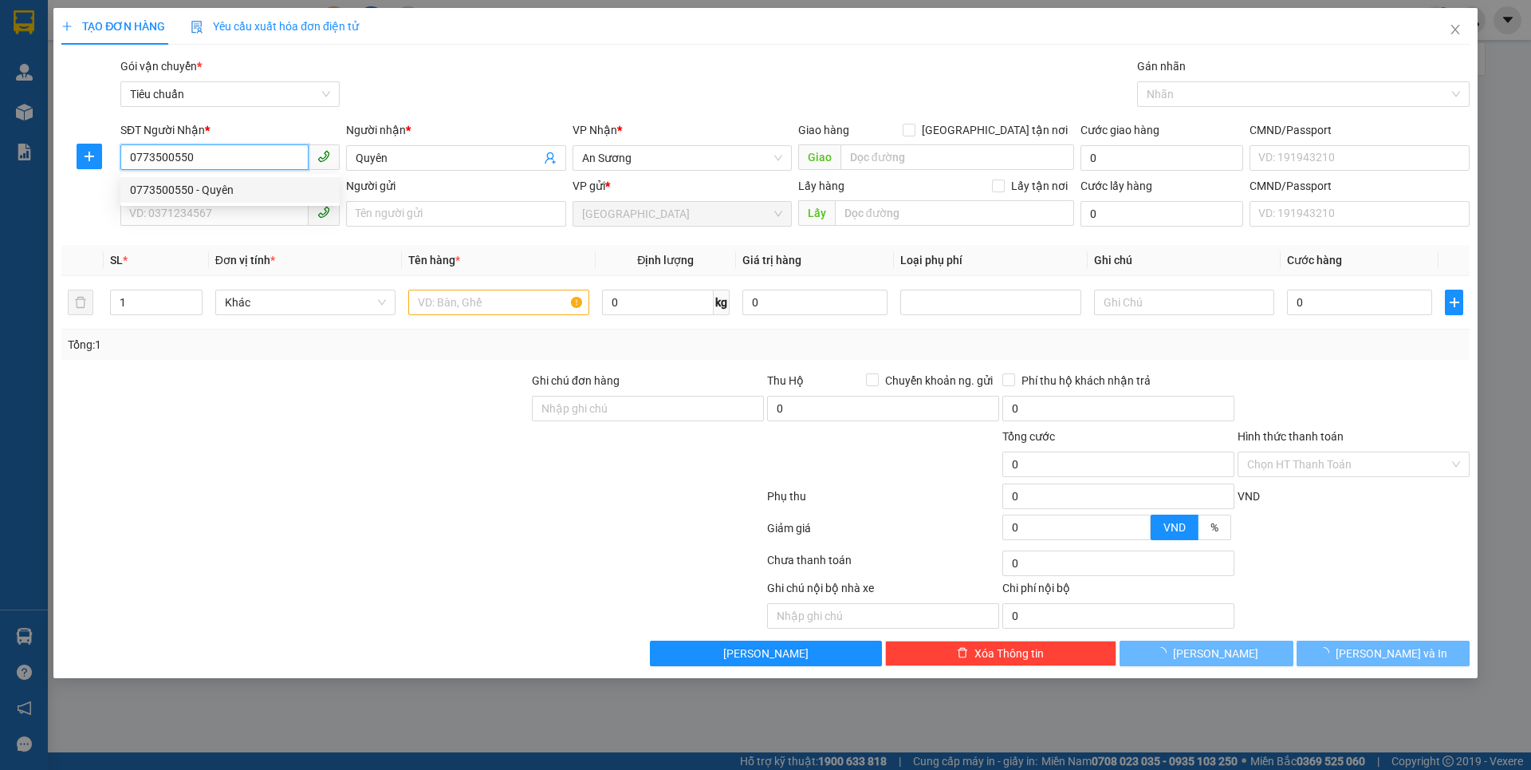
type input "70.000"
type input "0773500550"
drag, startPoint x: 311, startPoint y: 392, endPoint x: 311, endPoint y: 351, distance: 40.7
click at [317, 386] on div at bounding box center [295, 400] width 471 height 56
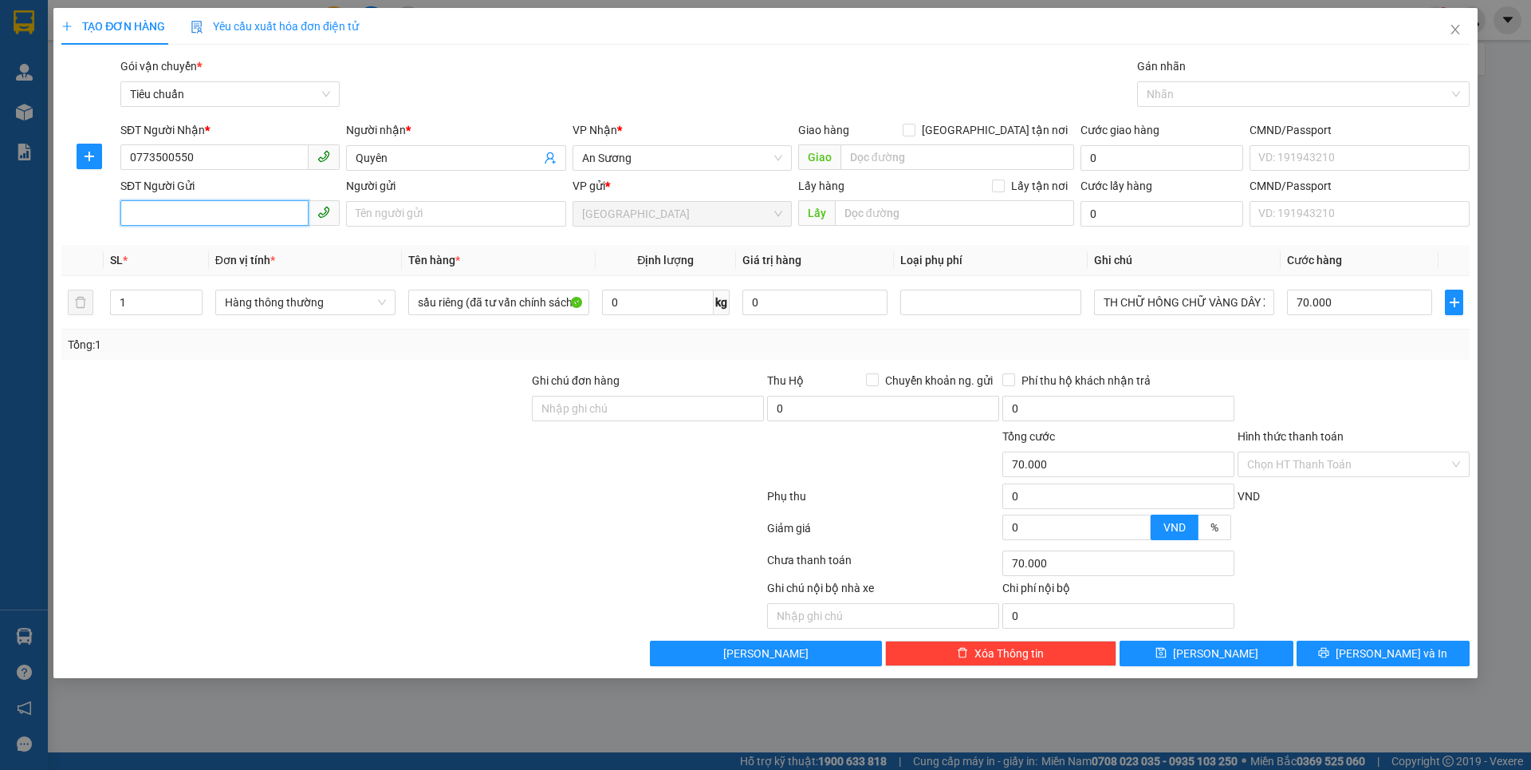
drag, startPoint x: 242, startPoint y: 216, endPoint x: 237, endPoint y: 228, distance: 12.9
click at [242, 215] on input "SĐT Người Gửi" at bounding box center [214, 213] width 188 height 26
click at [251, 243] on div "0905752533 - Khoa" at bounding box center [230, 246] width 200 height 18
type input "0905752533"
type input "Khoa"
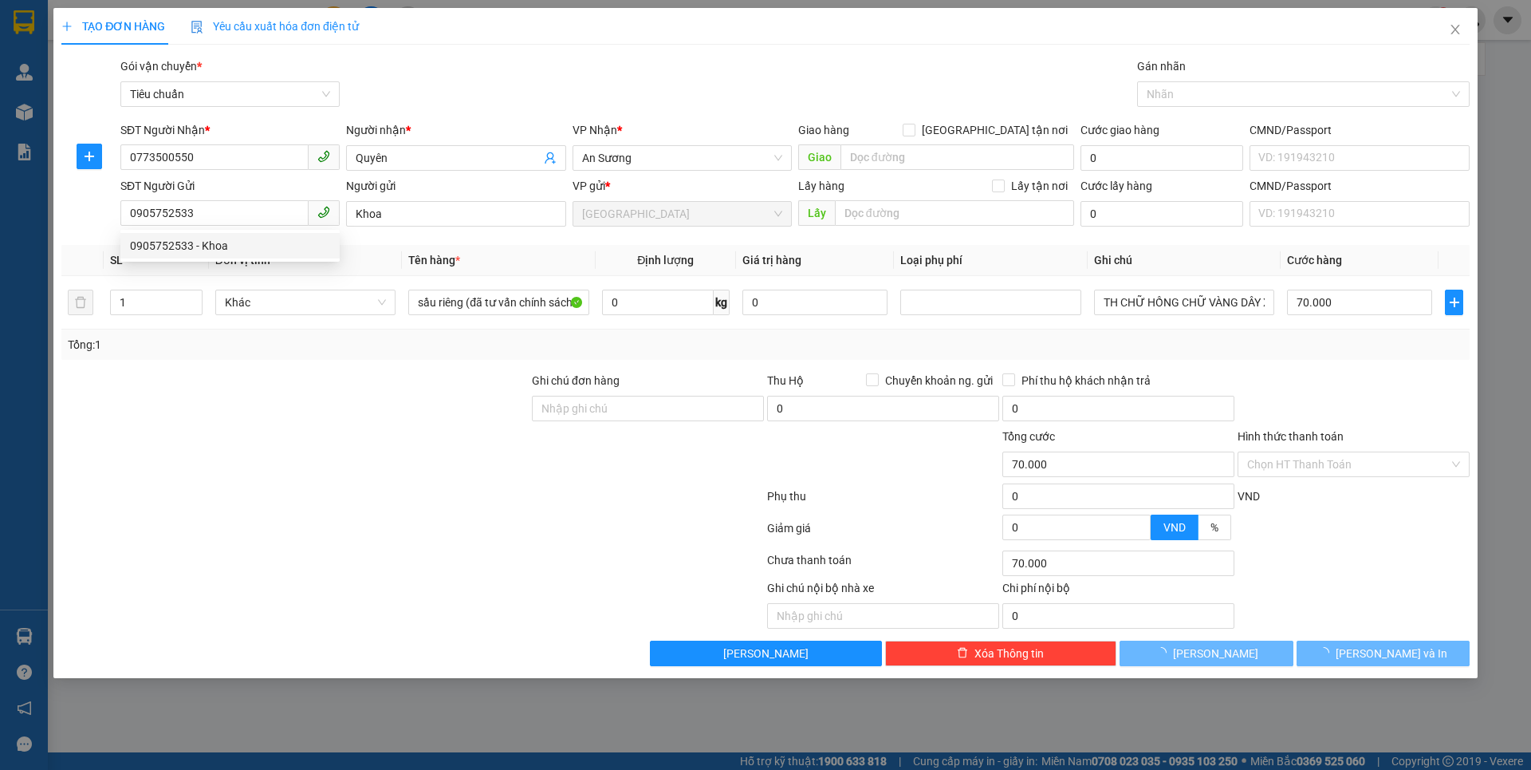
drag, startPoint x: 345, startPoint y: 438, endPoint x: 478, endPoint y: 341, distance: 164.3
click at [354, 435] on div at bounding box center [295, 455] width 471 height 56
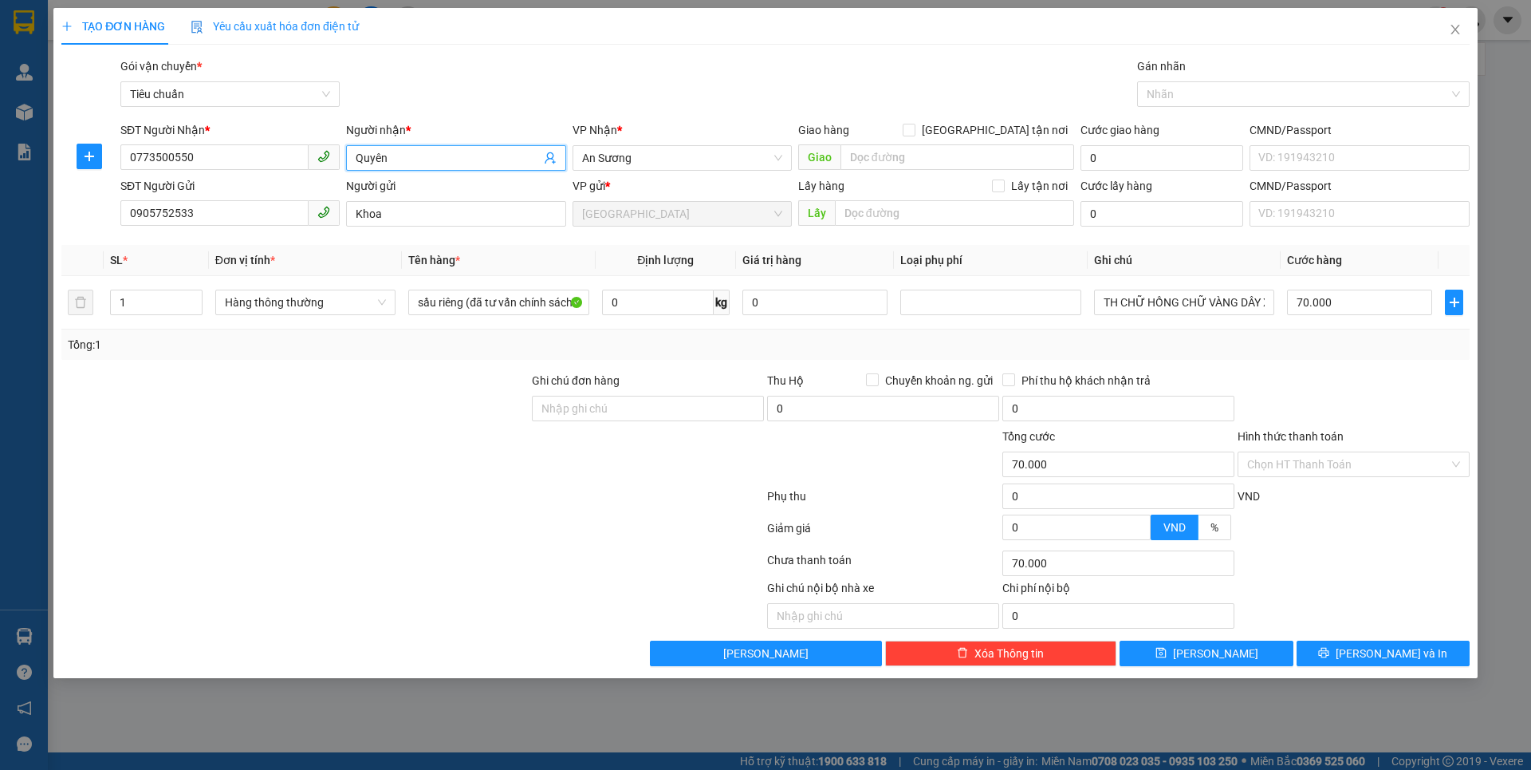
click at [385, 147] on span "Quyên" at bounding box center [455, 158] width 219 height 26
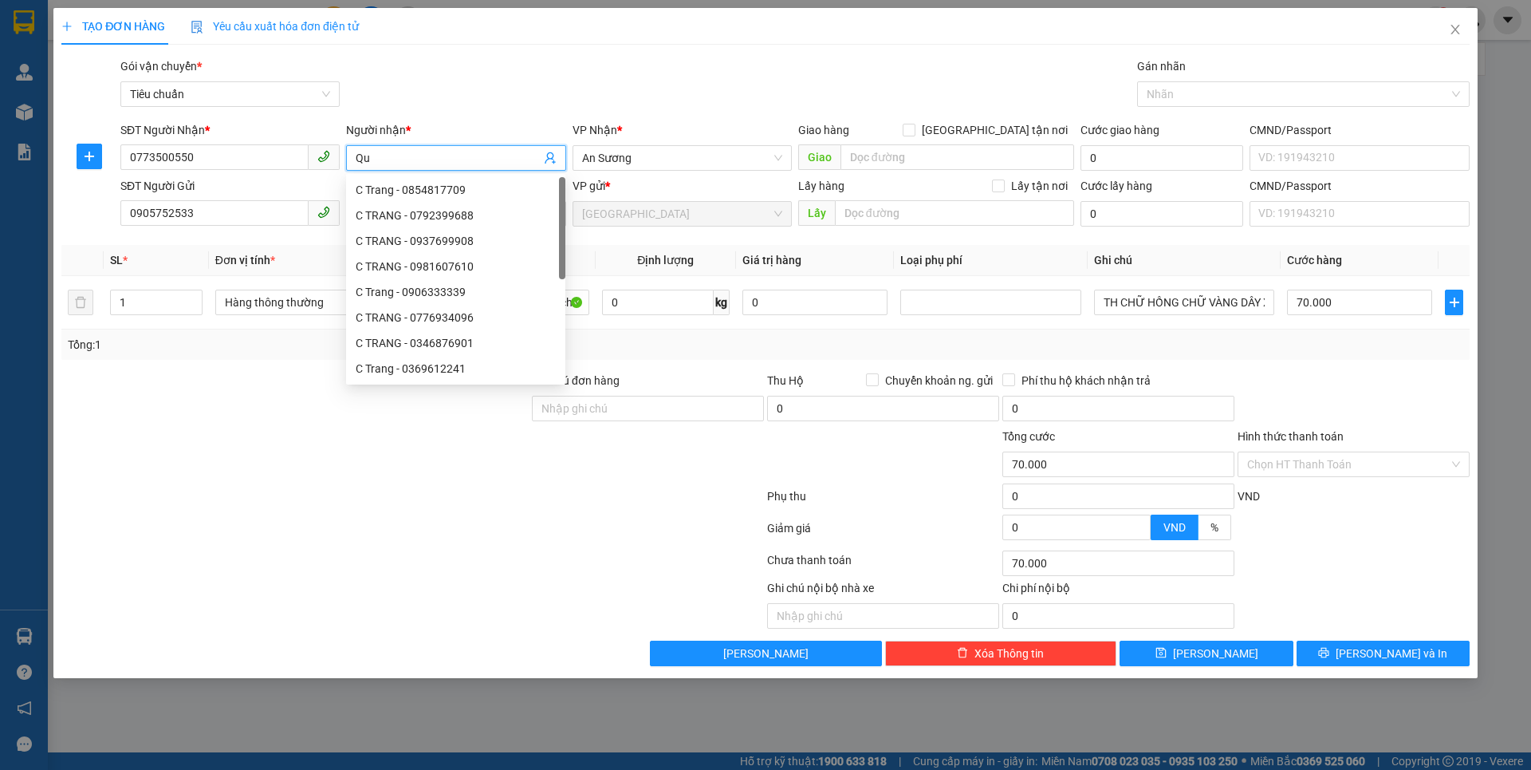
type input "Q"
type input "C QUYÊN"
click at [399, 459] on div at bounding box center [295, 455] width 471 height 56
drag, startPoint x: 399, startPoint y: 459, endPoint x: 435, endPoint y: 389, distance: 79.2
click at [404, 454] on div at bounding box center [295, 455] width 471 height 56
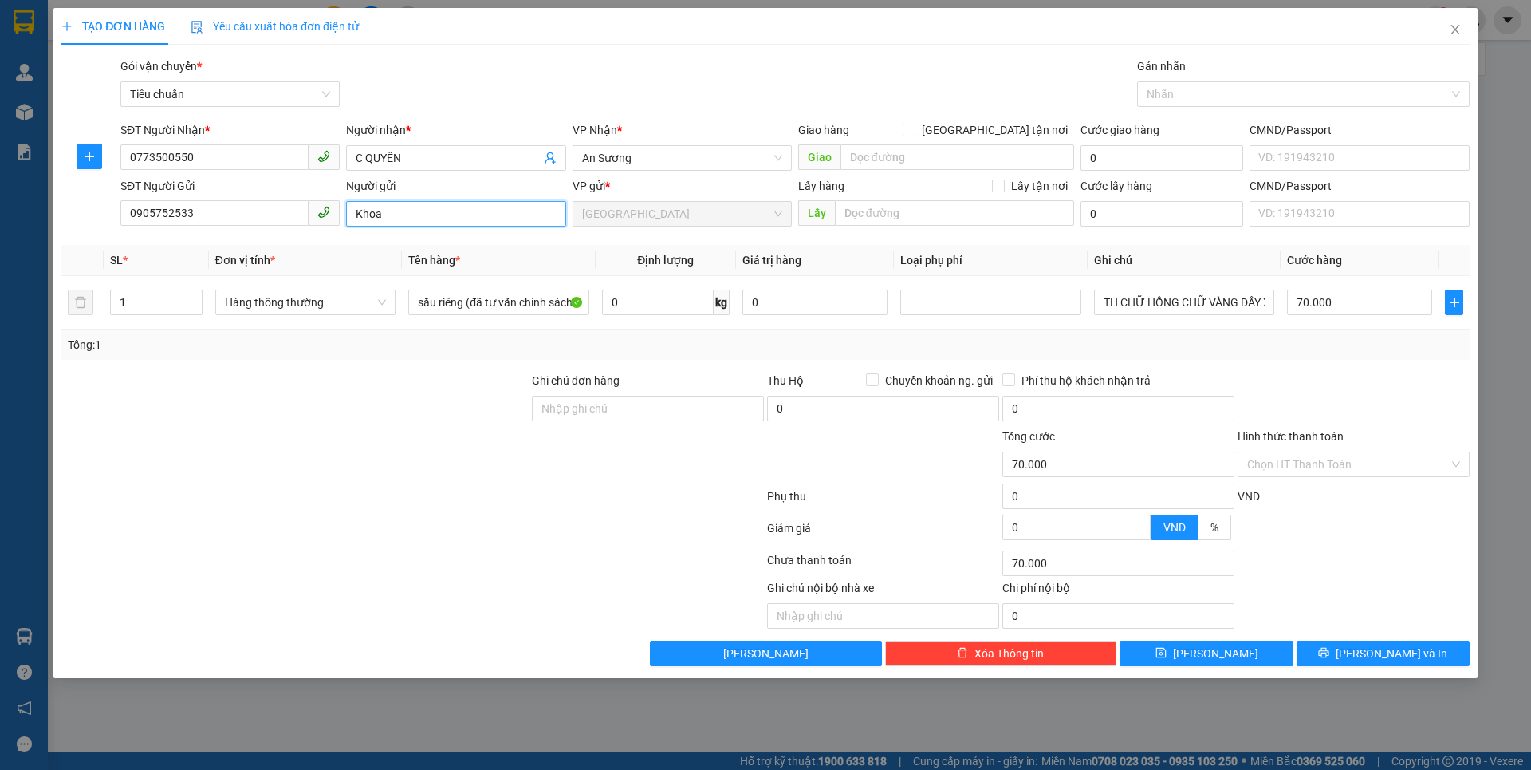
click at [484, 222] on input "Khoa" at bounding box center [455, 214] width 219 height 26
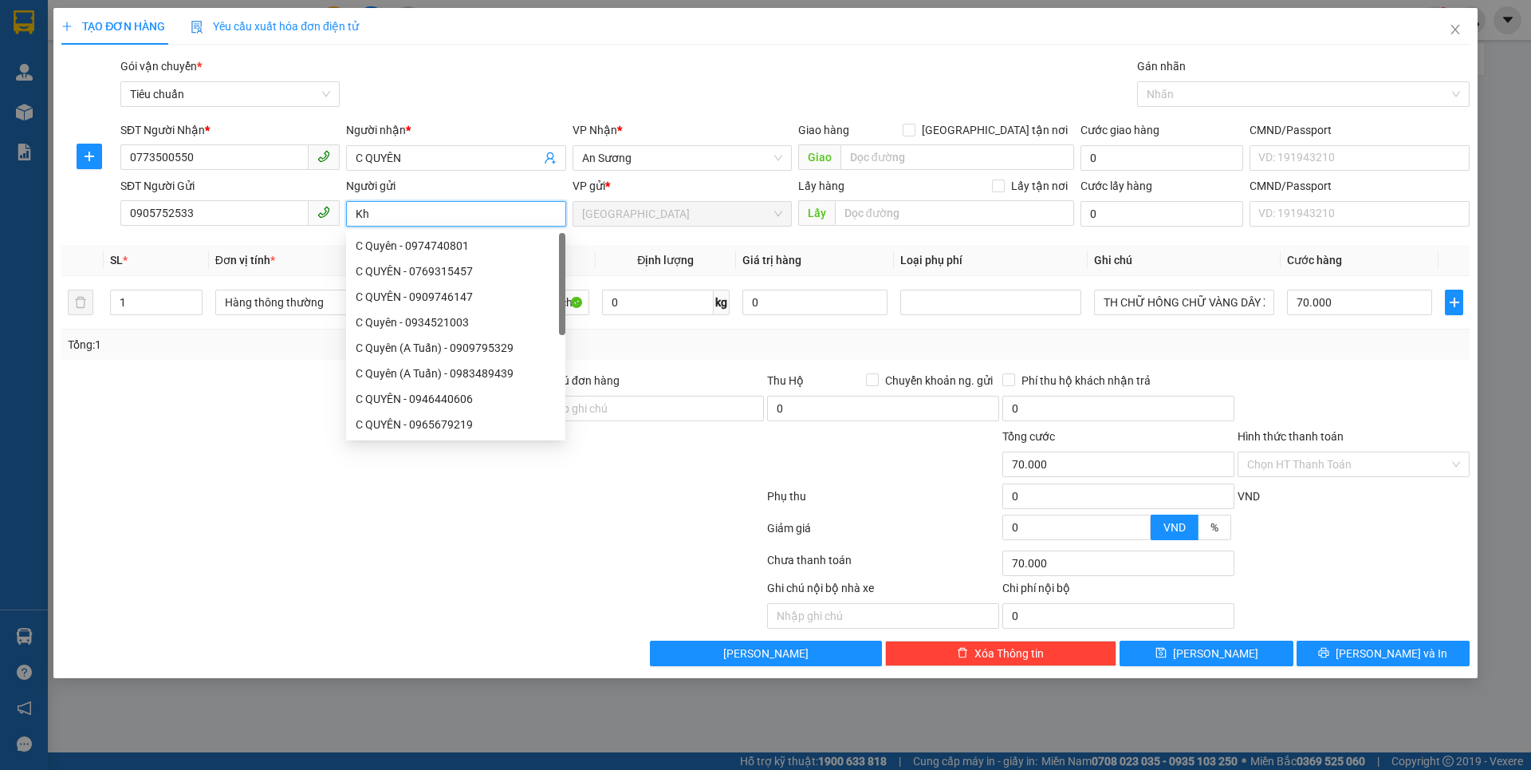
type input "K"
type input "A KHOA"
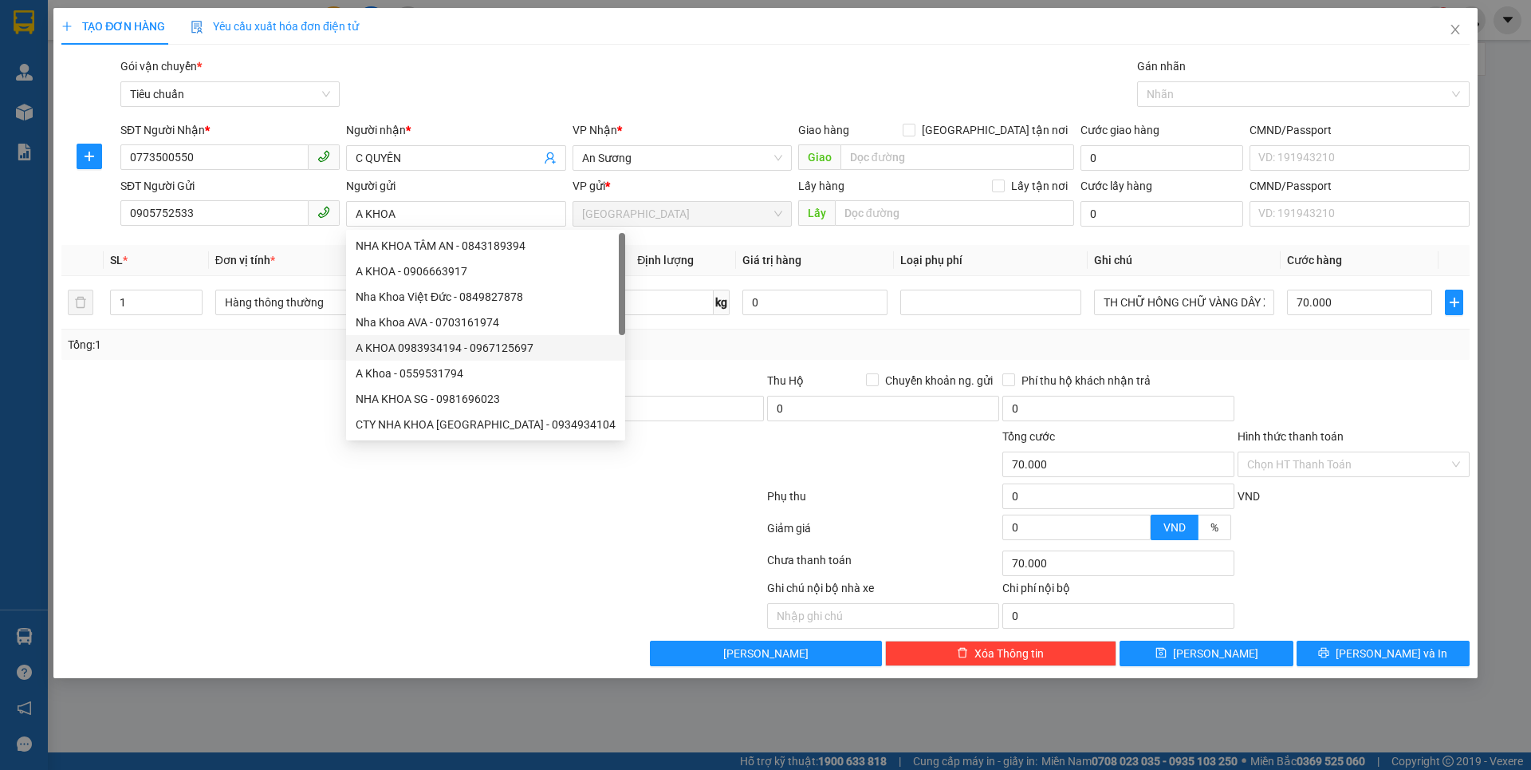
drag, startPoint x: 146, startPoint y: 397, endPoint x: 202, endPoint y: 381, distance: 58.1
click at [147, 396] on div at bounding box center [295, 400] width 471 height 56
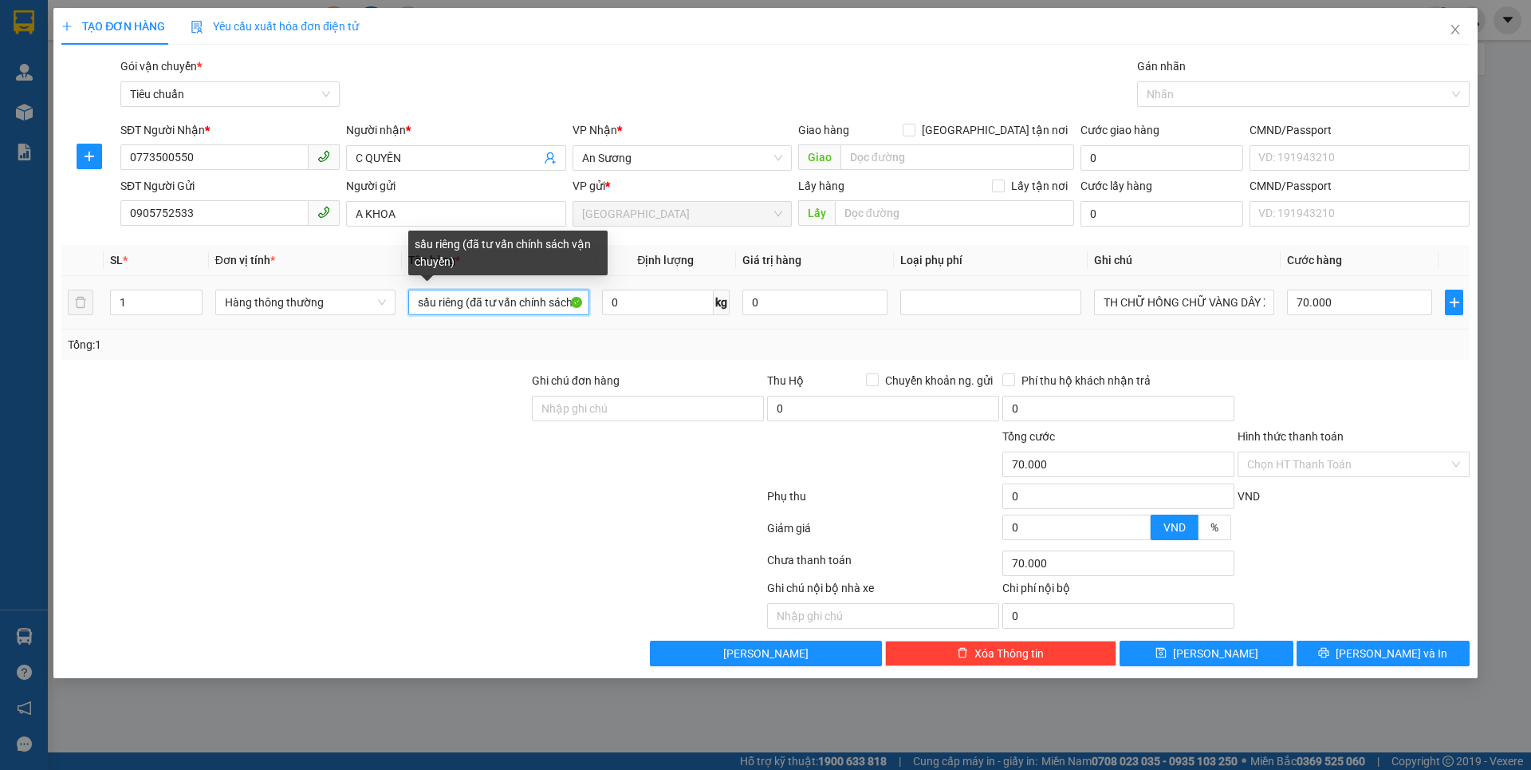
click at [581, 302] on input "sầu riêng (đã tư vấn chính sách vận chuyển)" at bounding box center [498, 302] width 180 height 26
click at [570, 306] on input "sầu rận ch" at bounding box center [498, 302] width 180 height 26
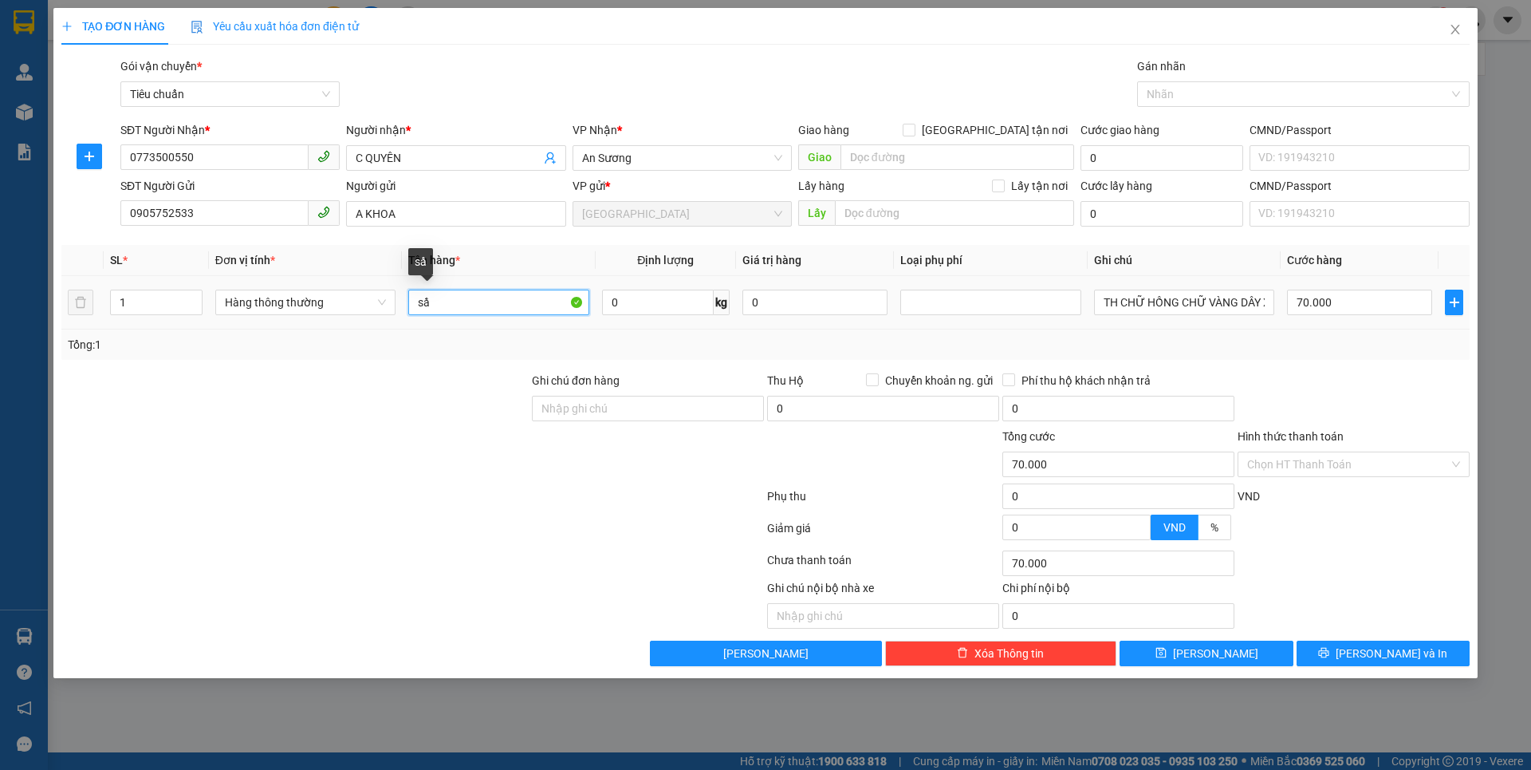
type input "s"
type input "SẦU RIÊNG"
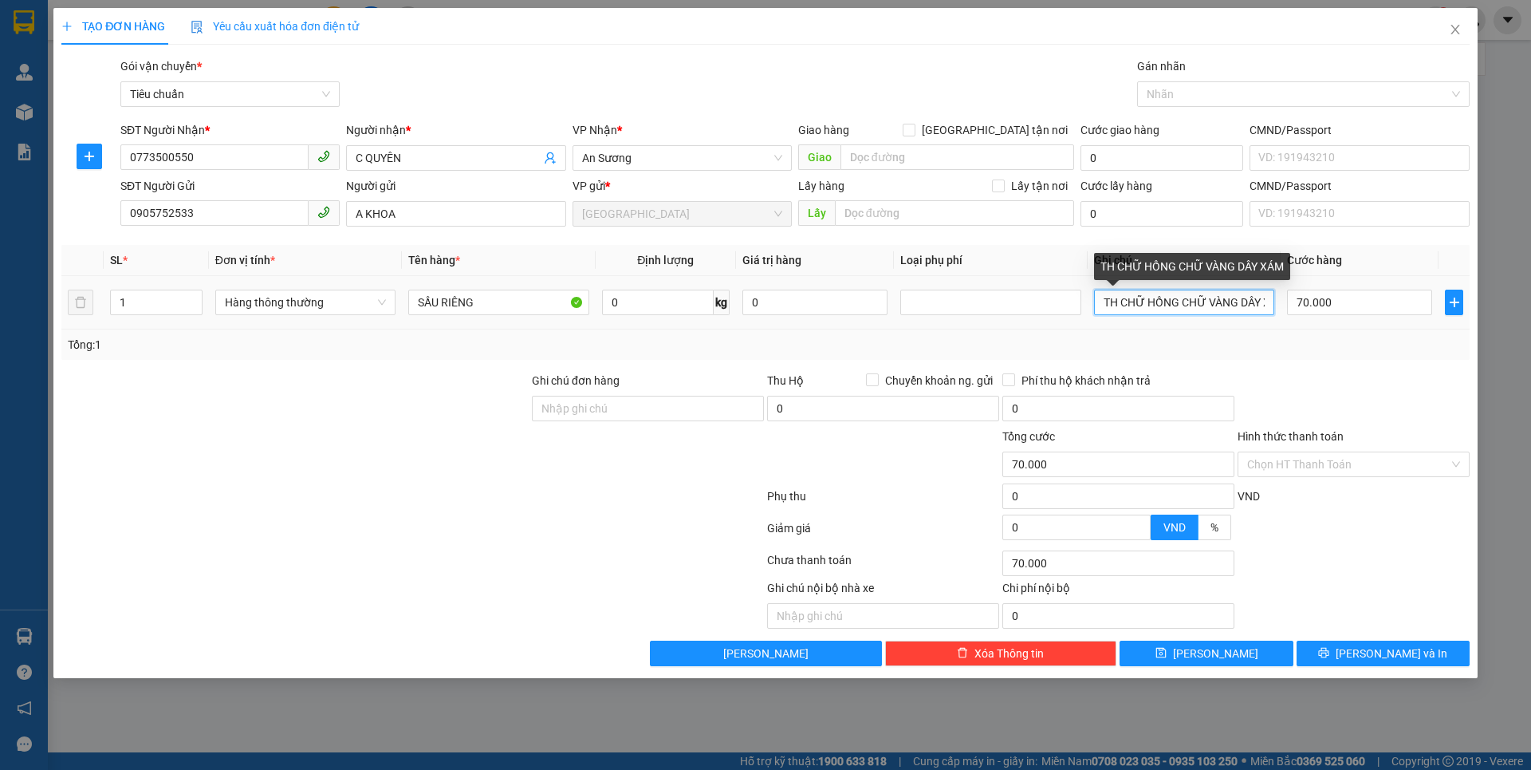
click at [1270, 300] on input "TH CHỮ HỒNG CHỮ VÀNG DÂY XÁM" at bounding box center [1184, 302] width 180 height 26
click at [1264, 304] on input "TH CHỮ HỒNG CHỮ VÀNGÁ" at bounding box center [1184, 302] width 180 height 26
type input "TH CHỮ ĐEN ĐỎ"
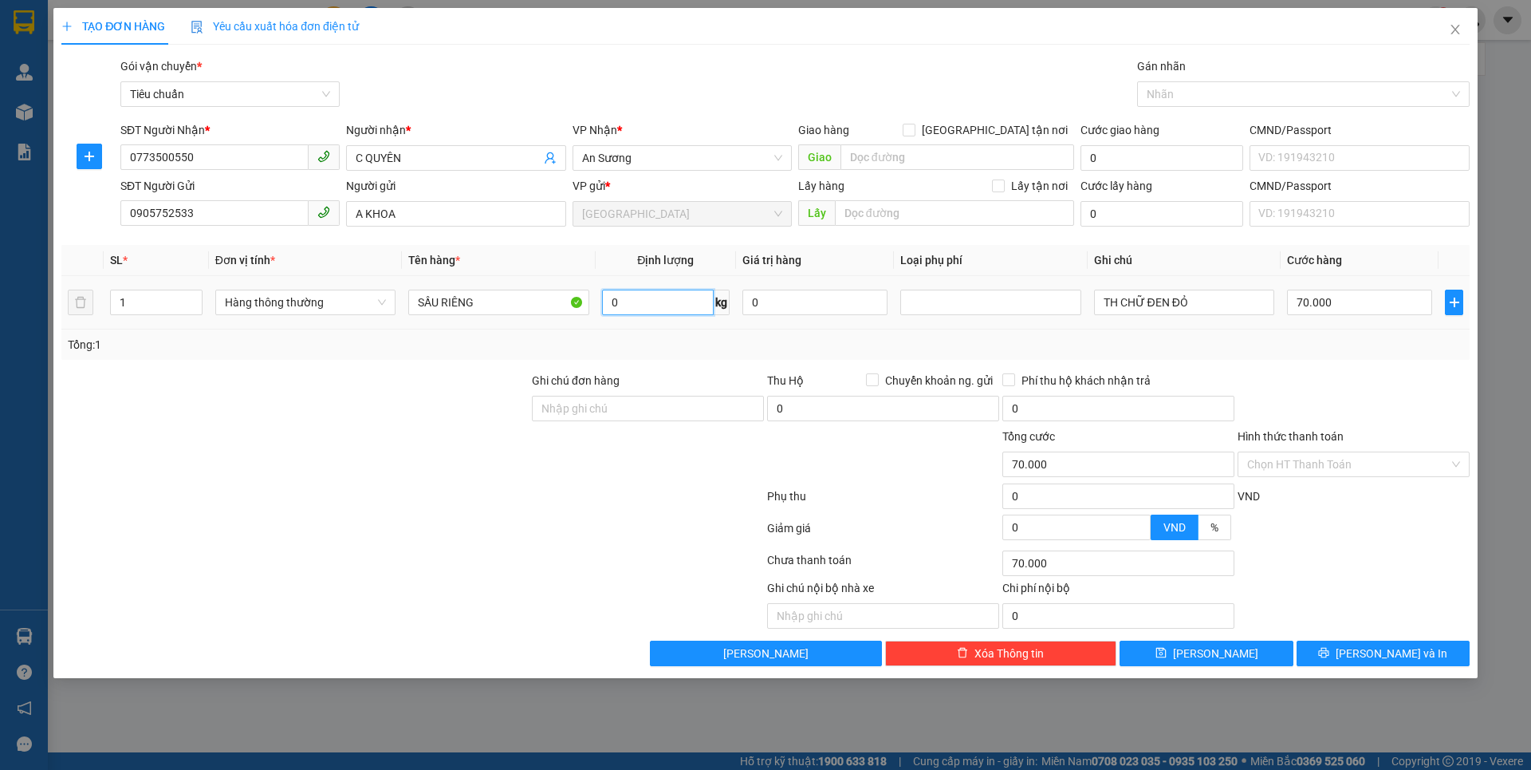
click at [671, 305] on input "0" at bounding box center [658, 302] width 112 height 26
type input "18"
click at [360, 459] on div at bounding box center [295, 455] width 471 height 56
type input "55.000"
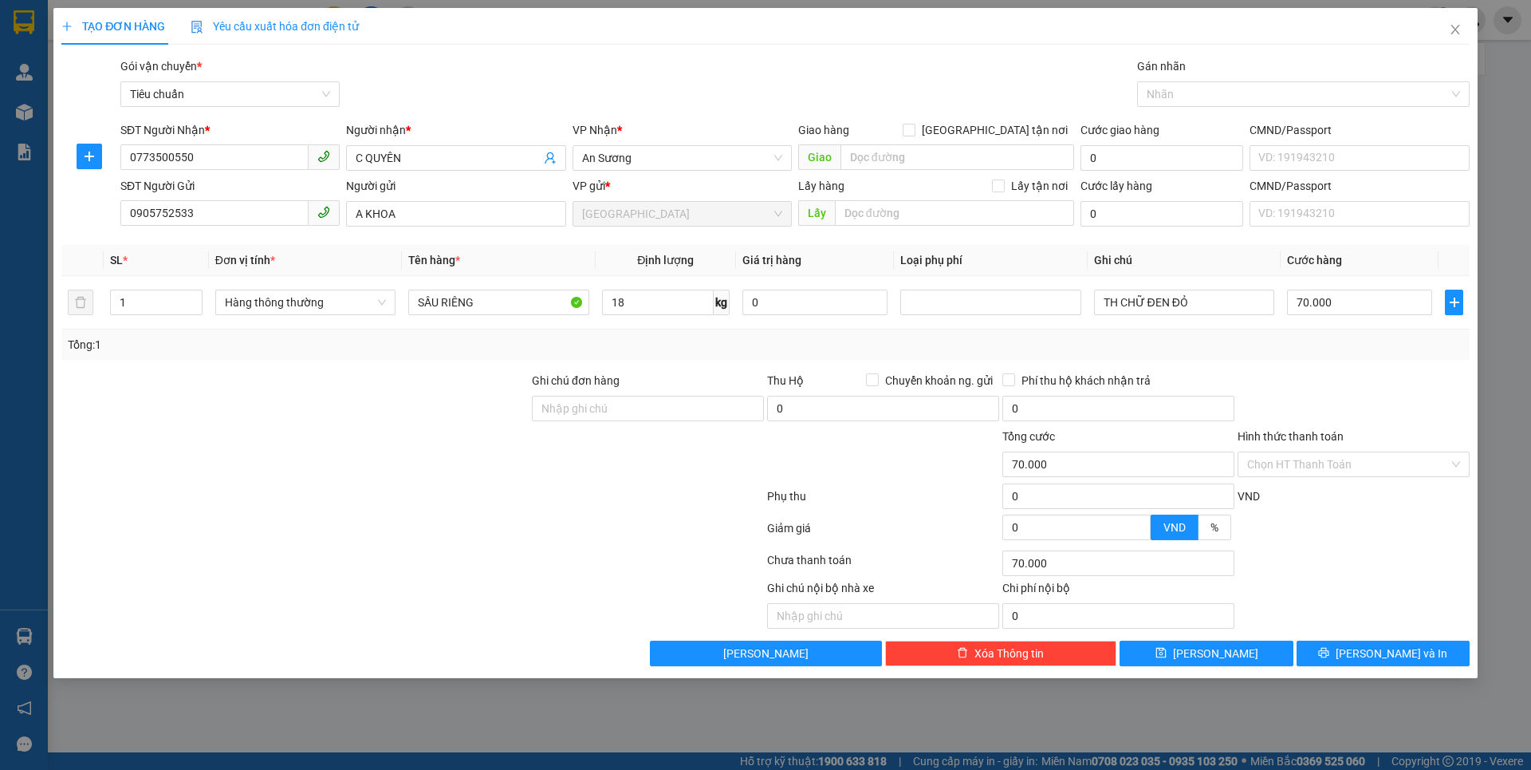
type input "55.000"
click at [1368, 304] on input "55.000" at bounding box center [1359, 302] width 145 height 26
click at [1341, 384] on div at bounding box center [1353, 400] width 235 height 56
click at [1352, 463] on input "Hình thức thanh toán" at bounding box center [1348, 464] width 202 height 24
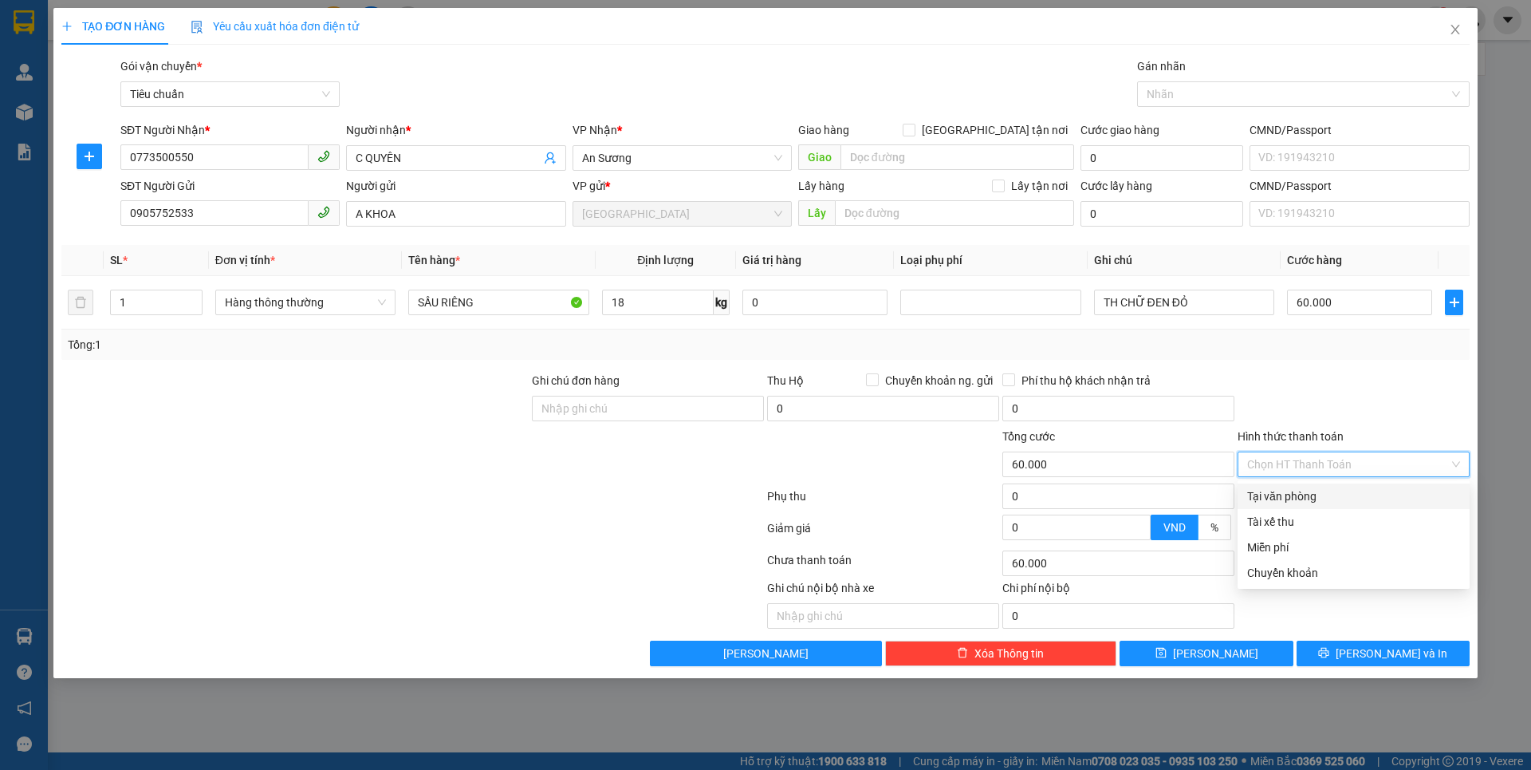
drag, startPoint x: 1325, startPoint y: 494, endPoint x: 1348, endPoint y: 553, distance: 64.1
click at [1323, 495] on div "Tại văn phòng" at bounding box center [1353, 496] width 213 height 18
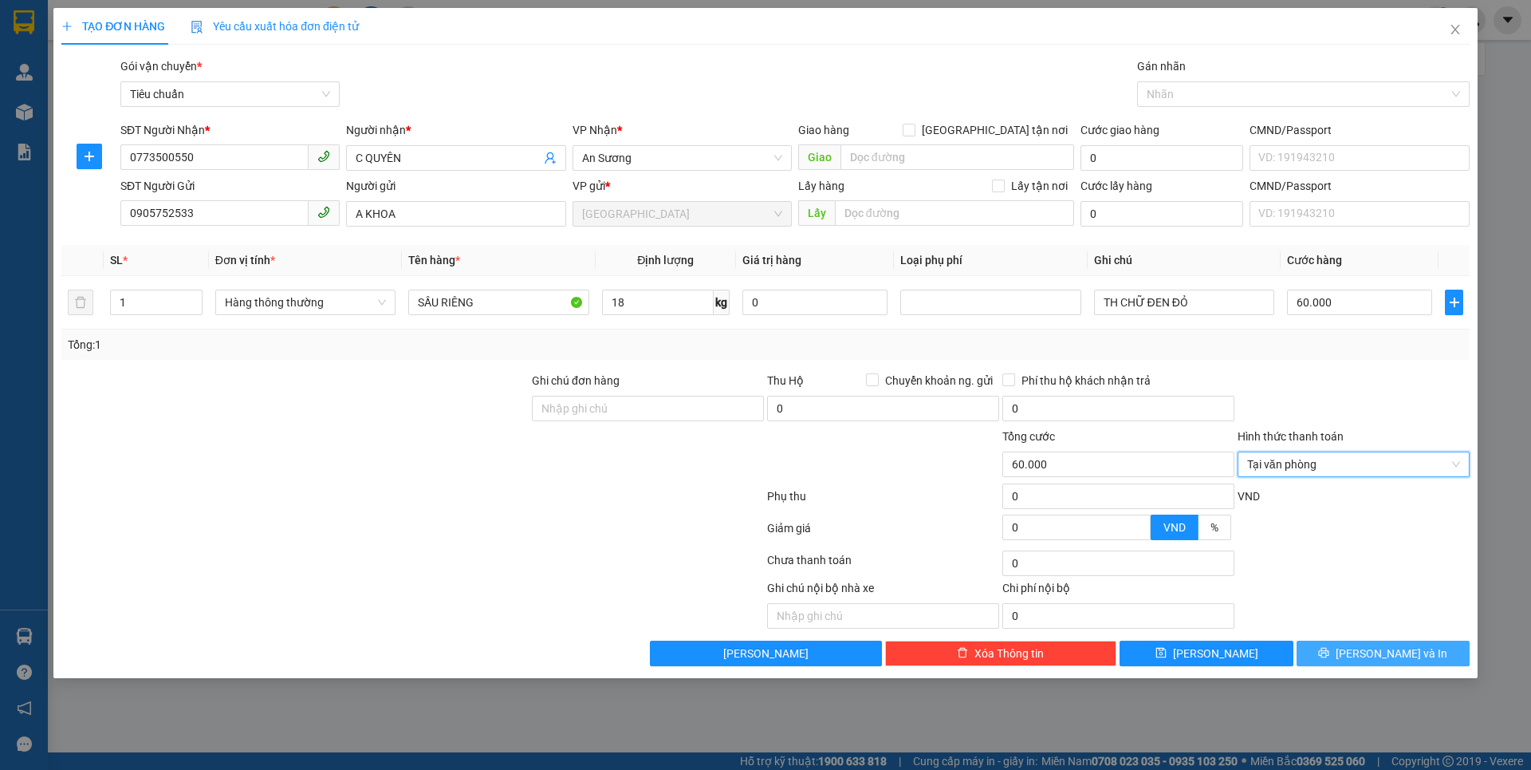
drag, startPoint x: 1357, startPoint y: 653, endPoint x: 983, endPoint y: 505, distance: 402.4
click at [1351, 648] on button "[PERSON_NAME] và In" at bounding box center [1383, 653] width 173 height 26
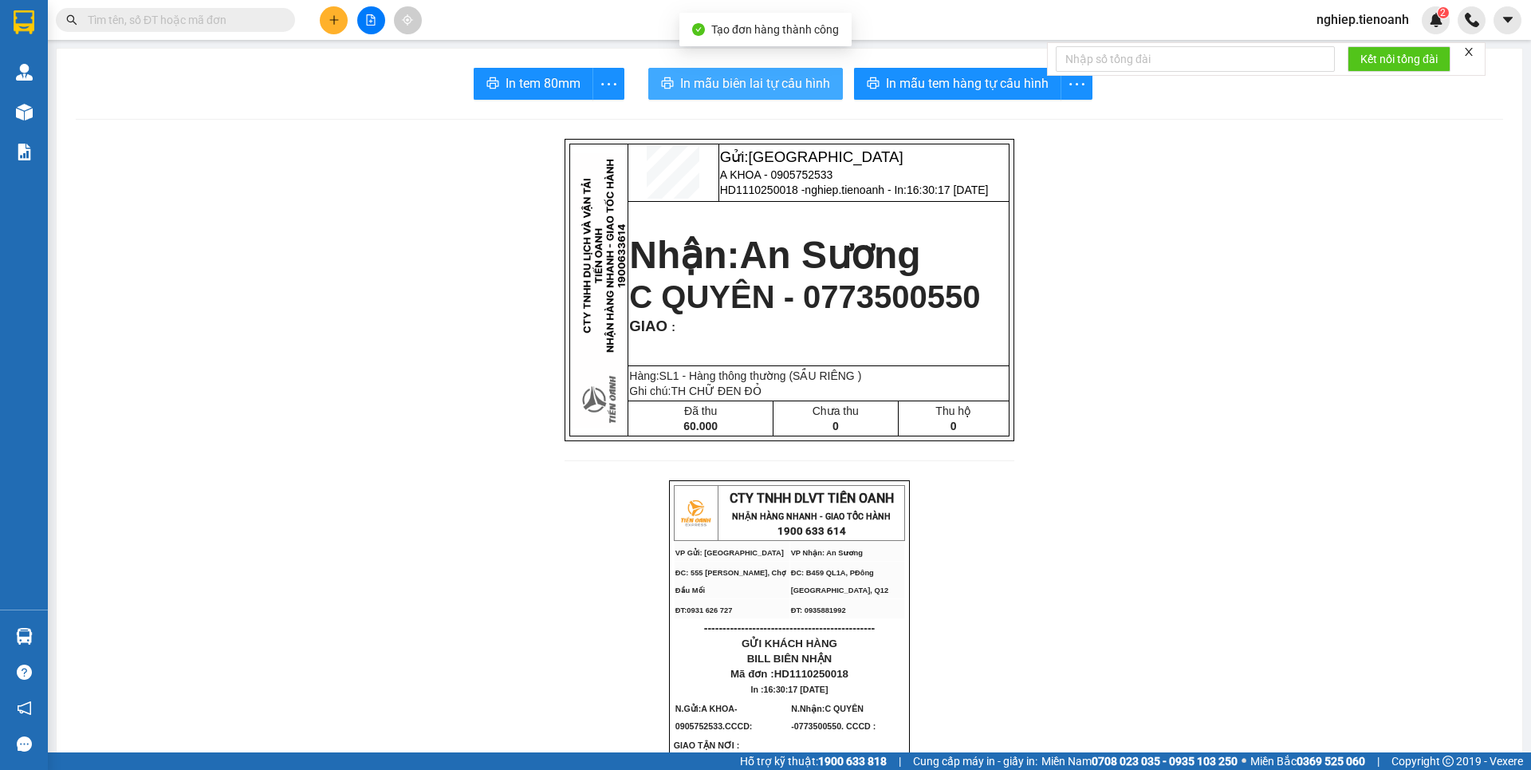
drag, startPoint x: 801, startPoint y: 81, endPoint x: 982, endPoint y: 282, distance: 269.4
click at [801, 81] on span "In mẫu biên lai tự cấu hình" at bounding box center [755, 83] width 150 height 20
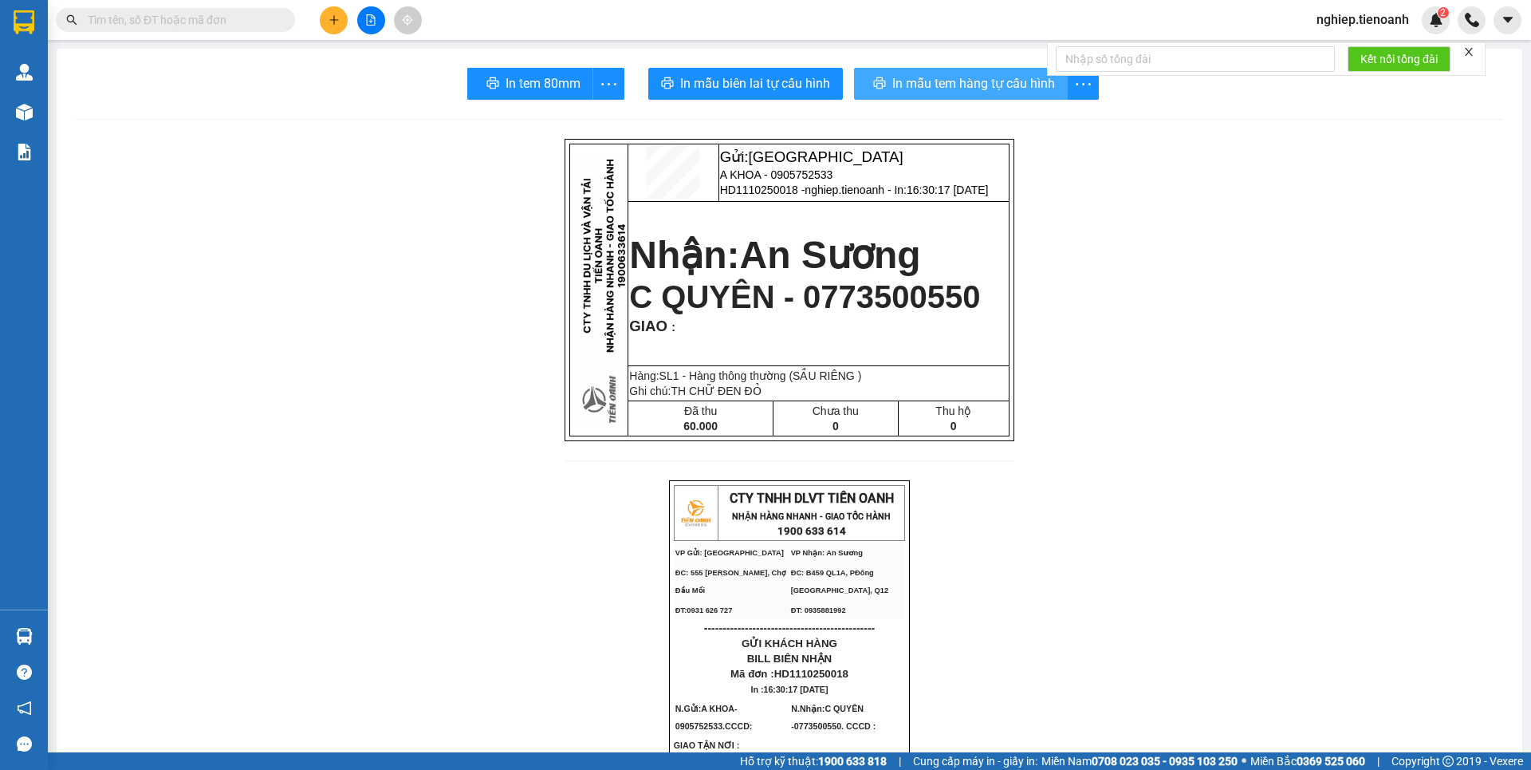
click at [931, 84] on span "In mẫu tem hàng tự cấu hình" at bounding box center [973, 83] width 163 height 20
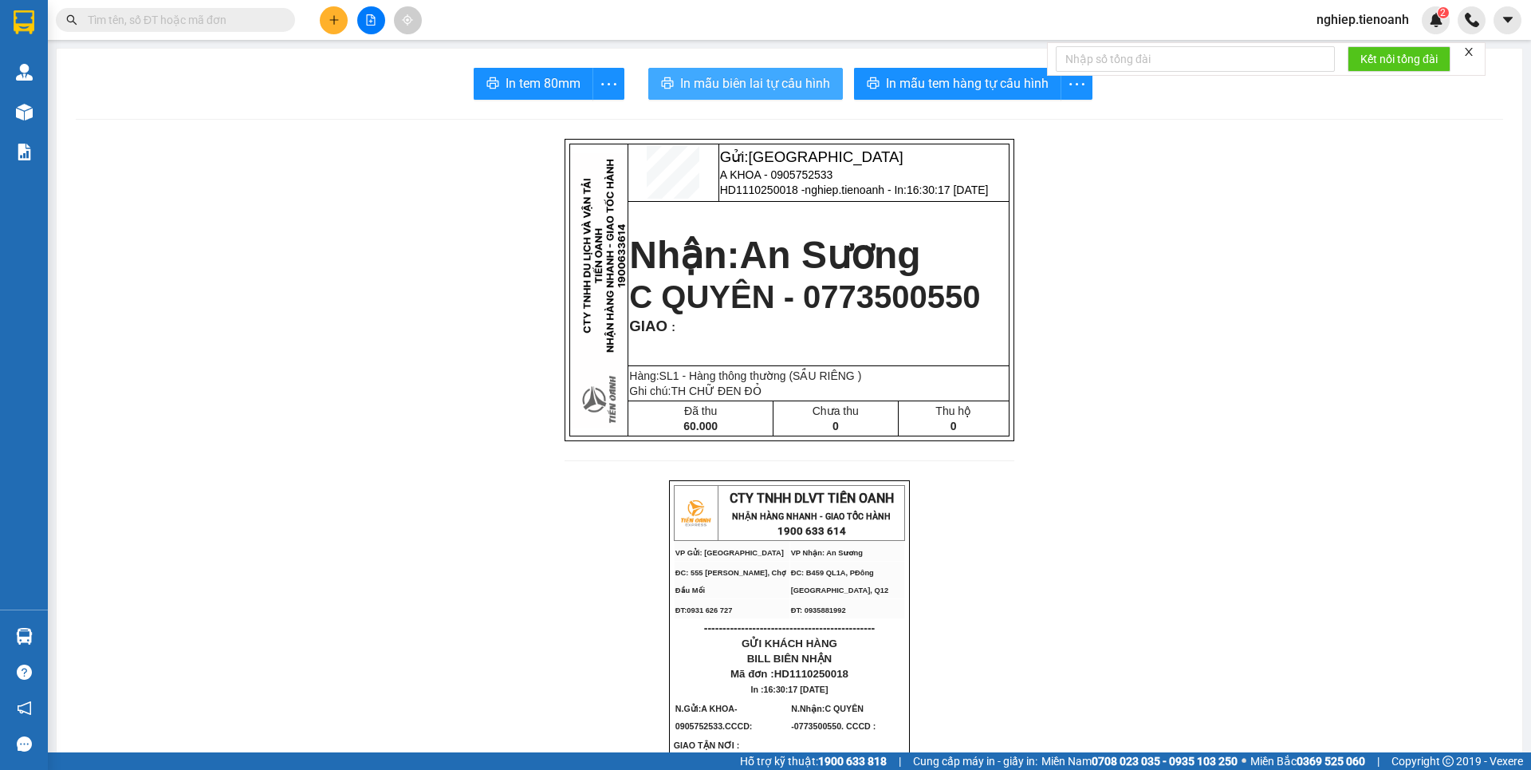
click at [757, 85] on span "In mẫu biên lai tự cấu hình" at bounding box center [755, 83] width 150 height 20
click at [336, 18] on icon "plus" at bounding box center [334, 19] width 11 height 11
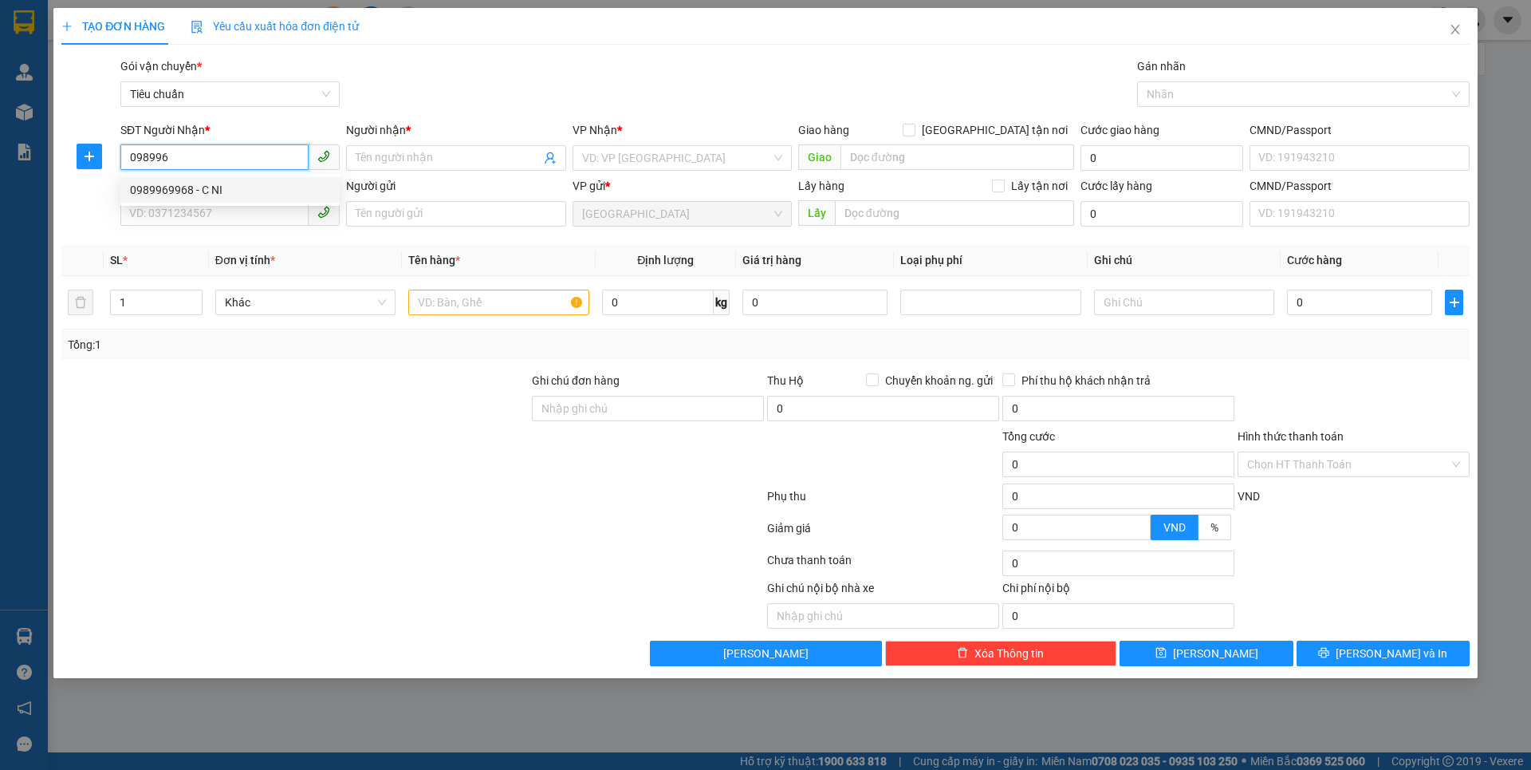
click at [215, 190] on div "0989969968 - C NI" at bounding box center [230, 190] width 200 height 18
type input "0989969968"
type input "C NI"
type input "TH CHỮ ĐỎ +TXV CHỮ ĐEN"
type input "120.000"
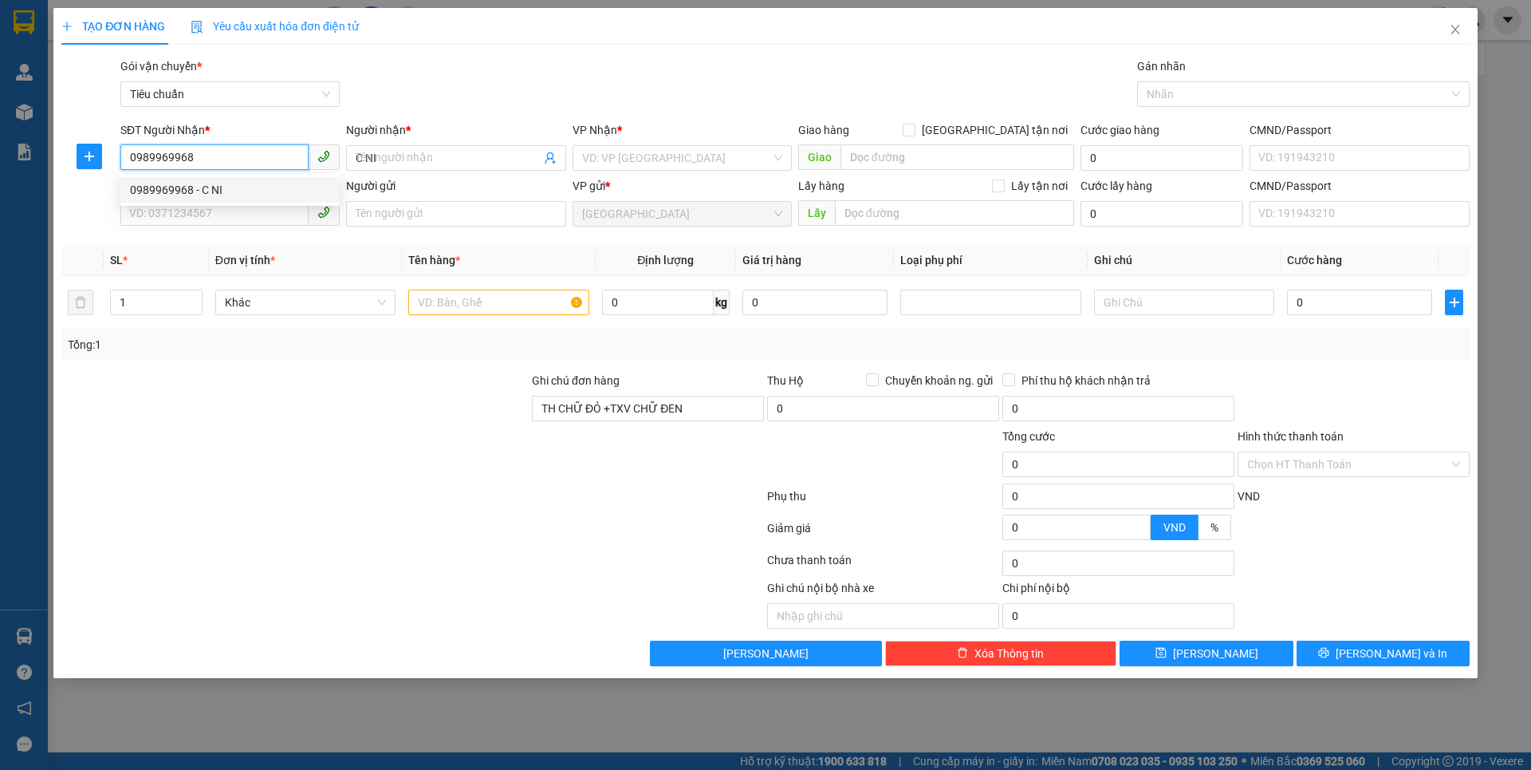
type input "120.000"
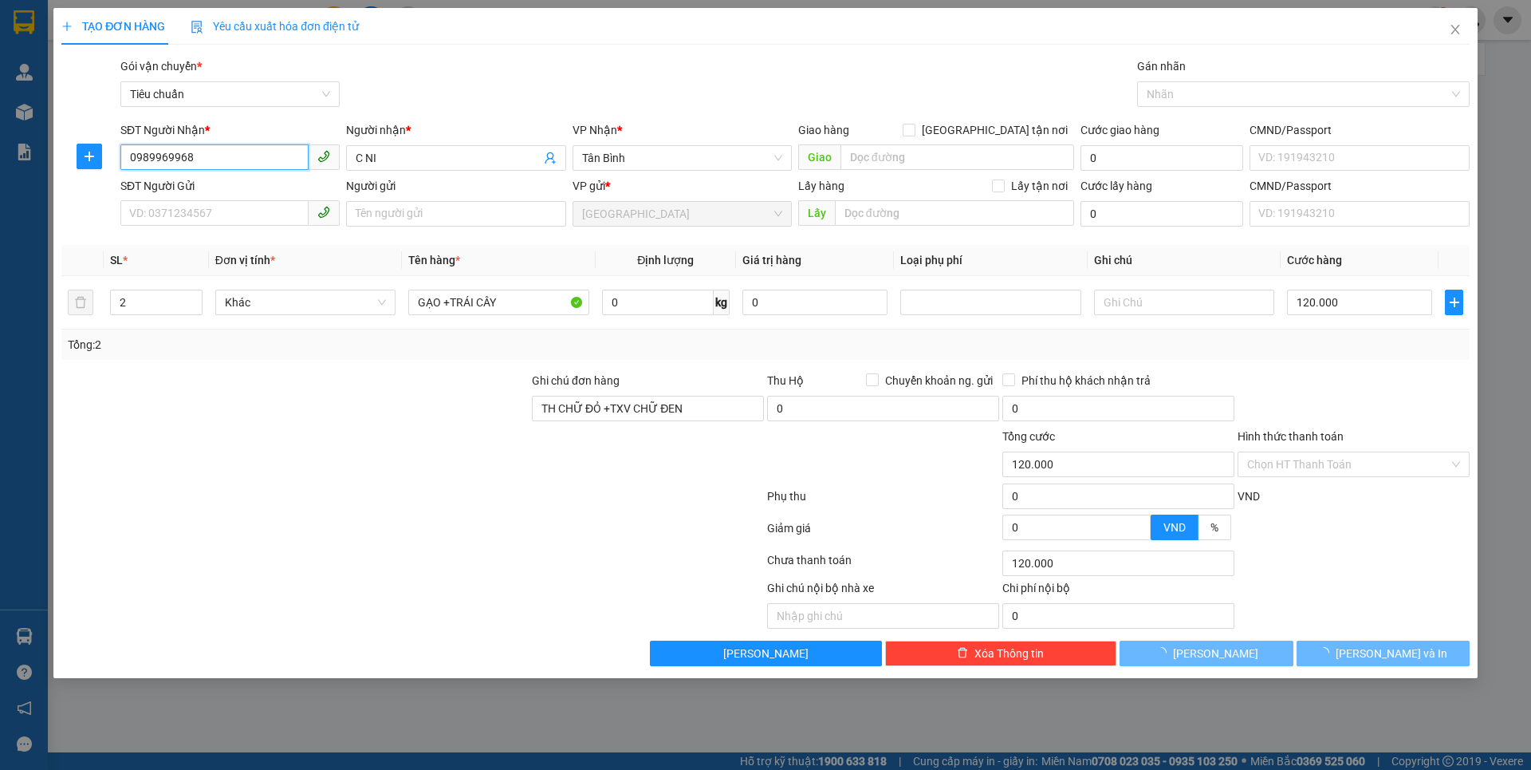
type input "0989969968"
drag, startPoint x: 252, startPoint y: 452, endPoint x: 234, endPoint y: 282, distance: 171.6
click at [257, 443] on div at bounding box center [295, 455] width 471 height 56
click at [258, 434] on div at bounding box center [295, 455] width 471 height 56
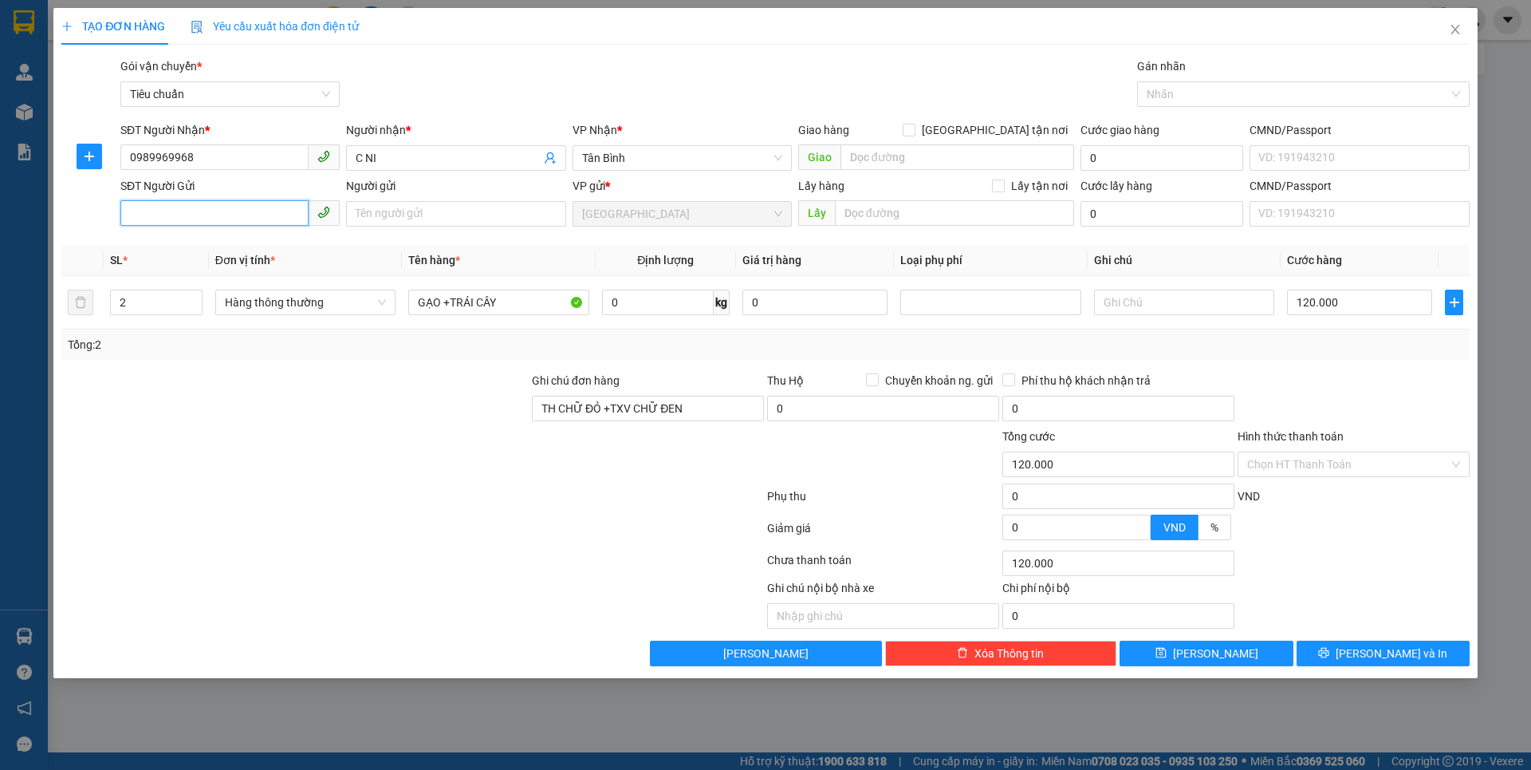
click at [215, 206] on input "SĐT Người Gửi" at bounding box center [214, 213] width 188 height 26
click at [186, 245] on div "0989969968 - C NI" at bounding box center [230, 246] width 200 height 18
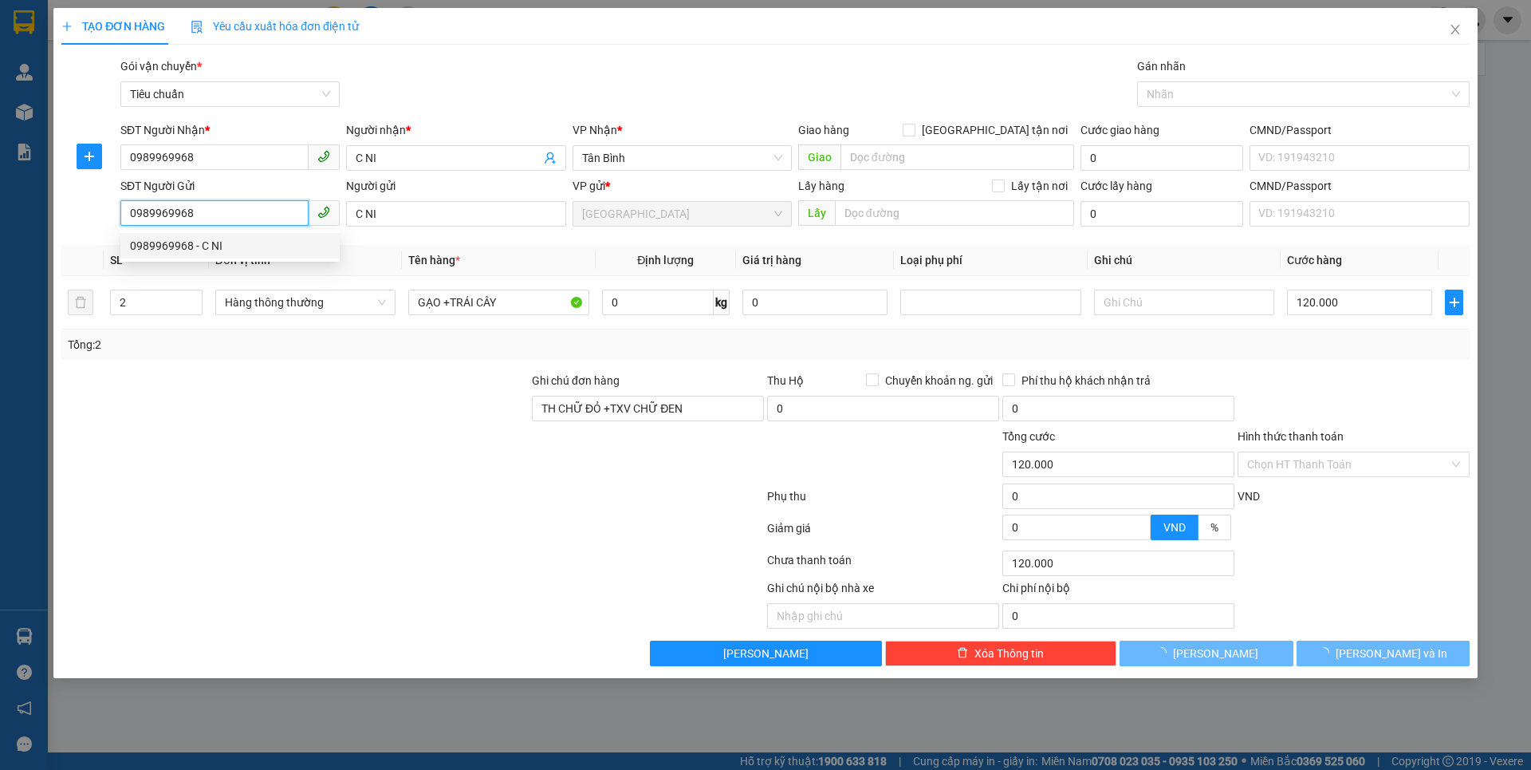
type input "0989969968"
type input "C NI"
click at [301, 444] on div at bounding box center [295, 455] width 471 height 56
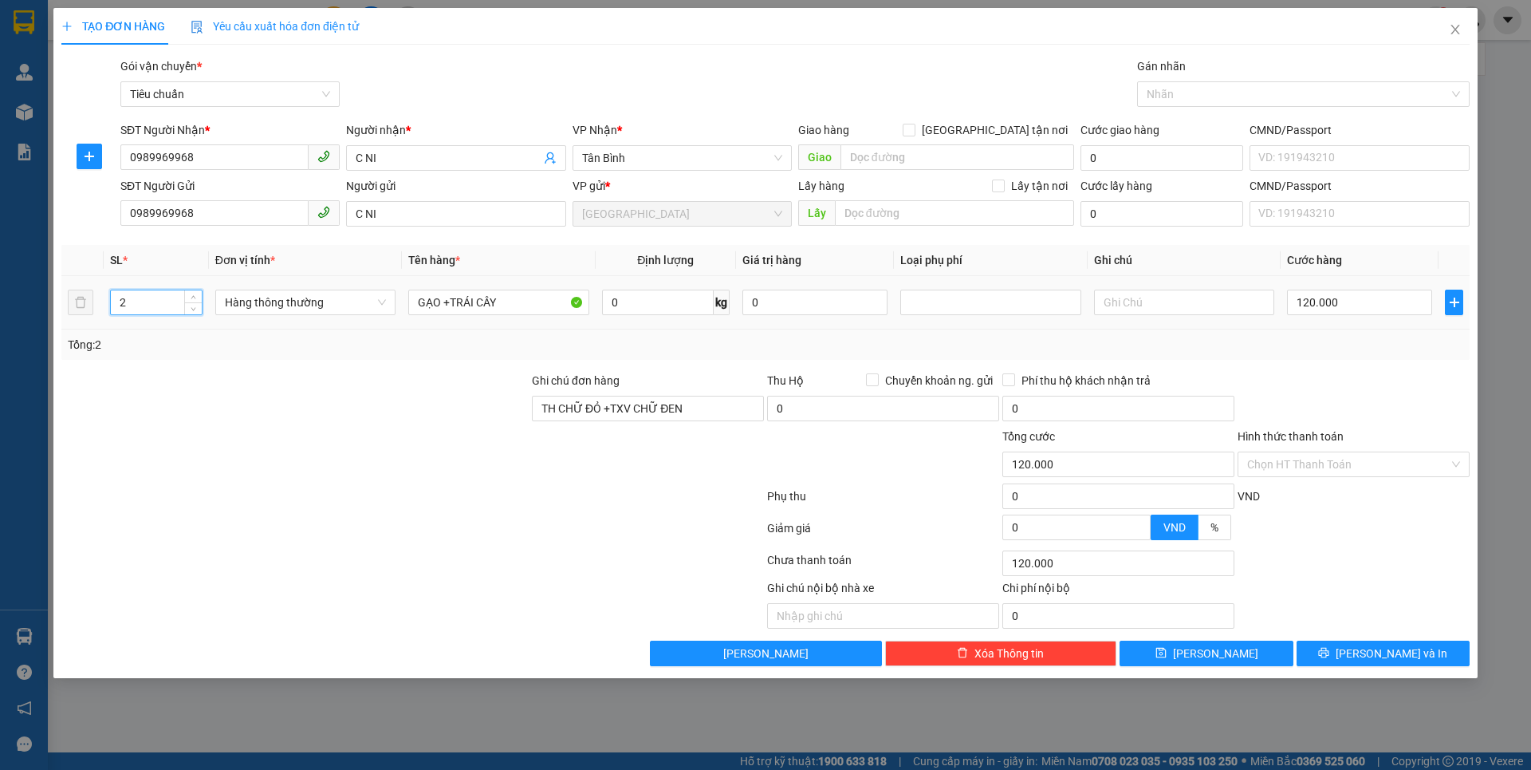
click at [171, 306] on input "2" at bounding box center [156, 302] width 91 height 24
type input "1"
drag, startPoint x: 240, startPoint y: 444, endPoint x: 556, endPoint y: 299, distance: 347.6
click at [245, 434] on div at bounding box center [295, 455] width 471 height 56
type input "0"
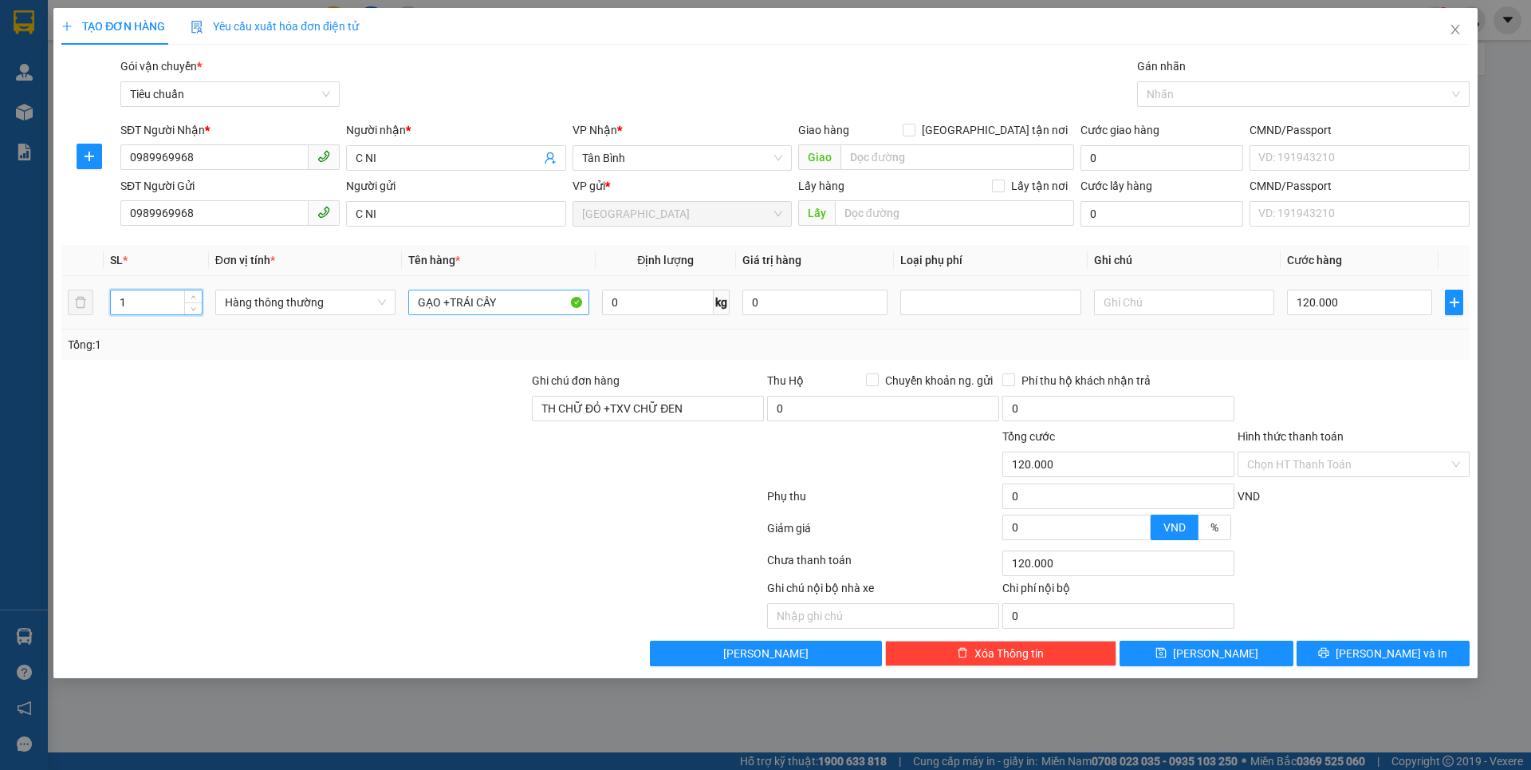
type input "0"
click at [557, 299] on input "GẠO +TRÁI CÂY" at bounding box center [498, 302] width 180 height 26
type input "G"
type input "DÂU TÂY"
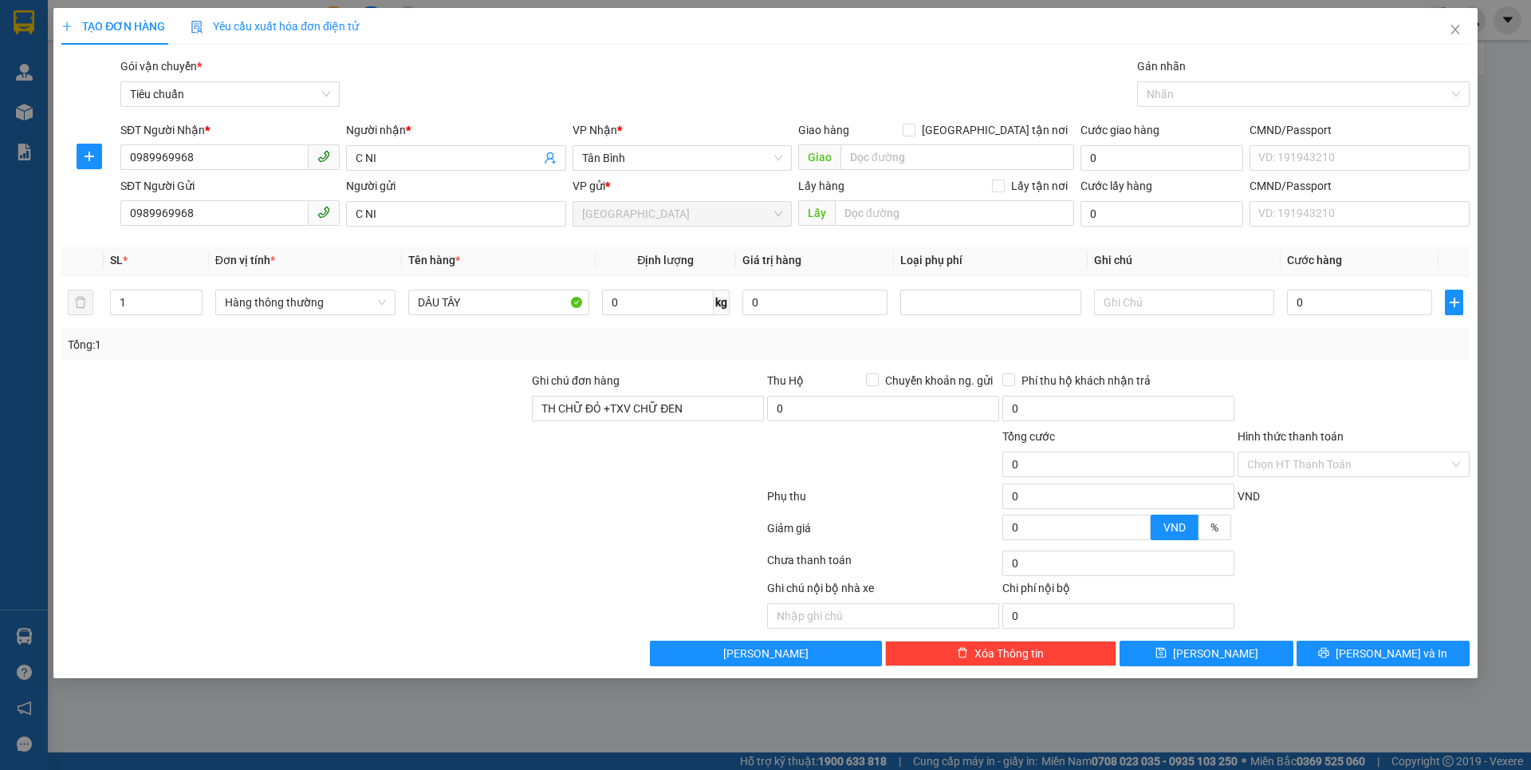
drag, startPoint x: 340, startPoint y: 400, endPoint x: 335, endPoint y: 381, distance: 19.7
click at [337, 388] on div at bounding box center [295, 400] width 471 height 56
click at [667, 301] on input "0" at bounding box center [658, 302] width 112 height 26
type input "6"
drag, startPoint x: 412, startPoint y: 449, endPoint x: 1011, endPoint y: 361, distance: 606.1
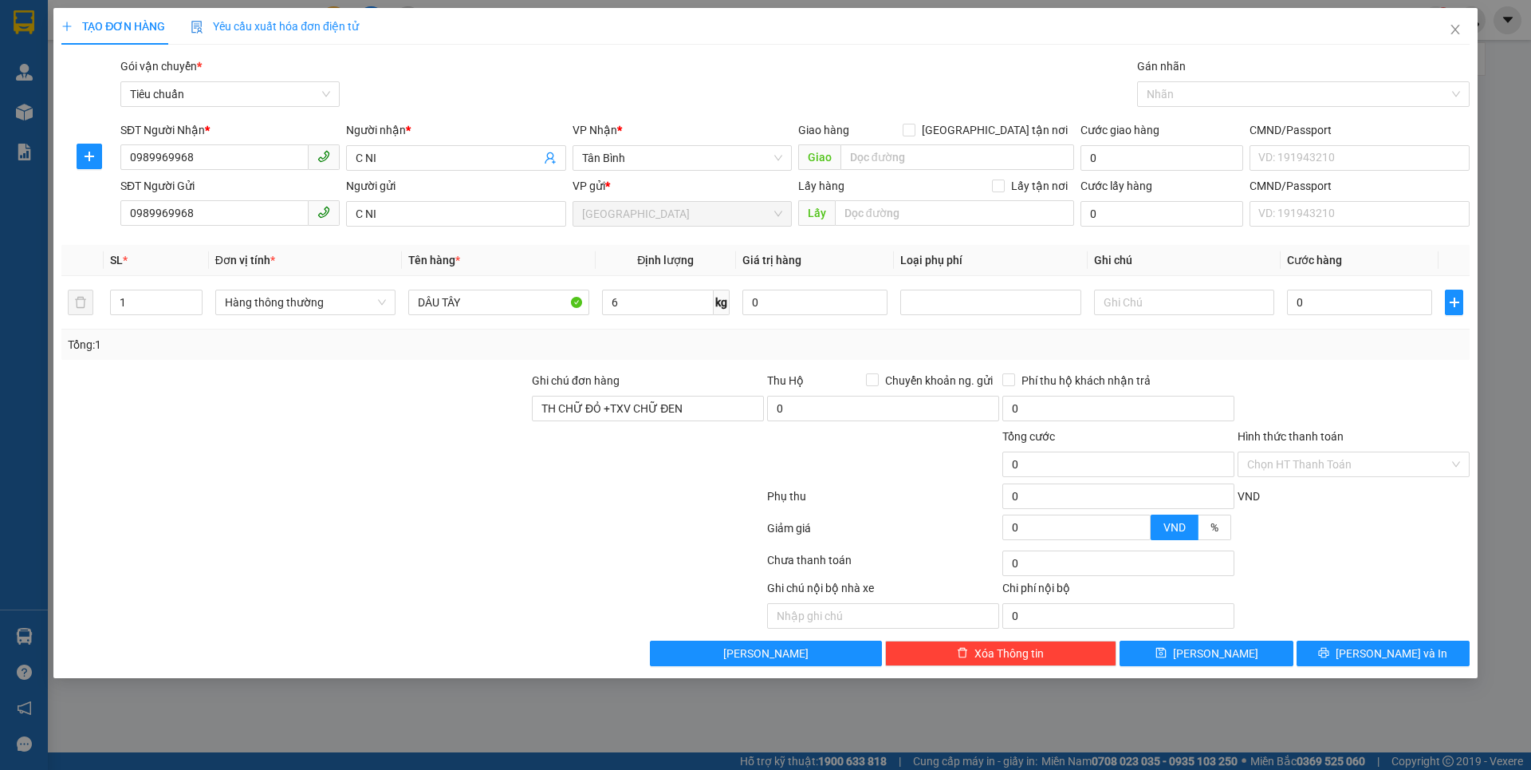
click at [413, 448] on div at bounding box center [295, 455] width 471 height 56
click at [431, 448] on div at bounding box center [295, 455] width 471 height 56
type input "40.000"
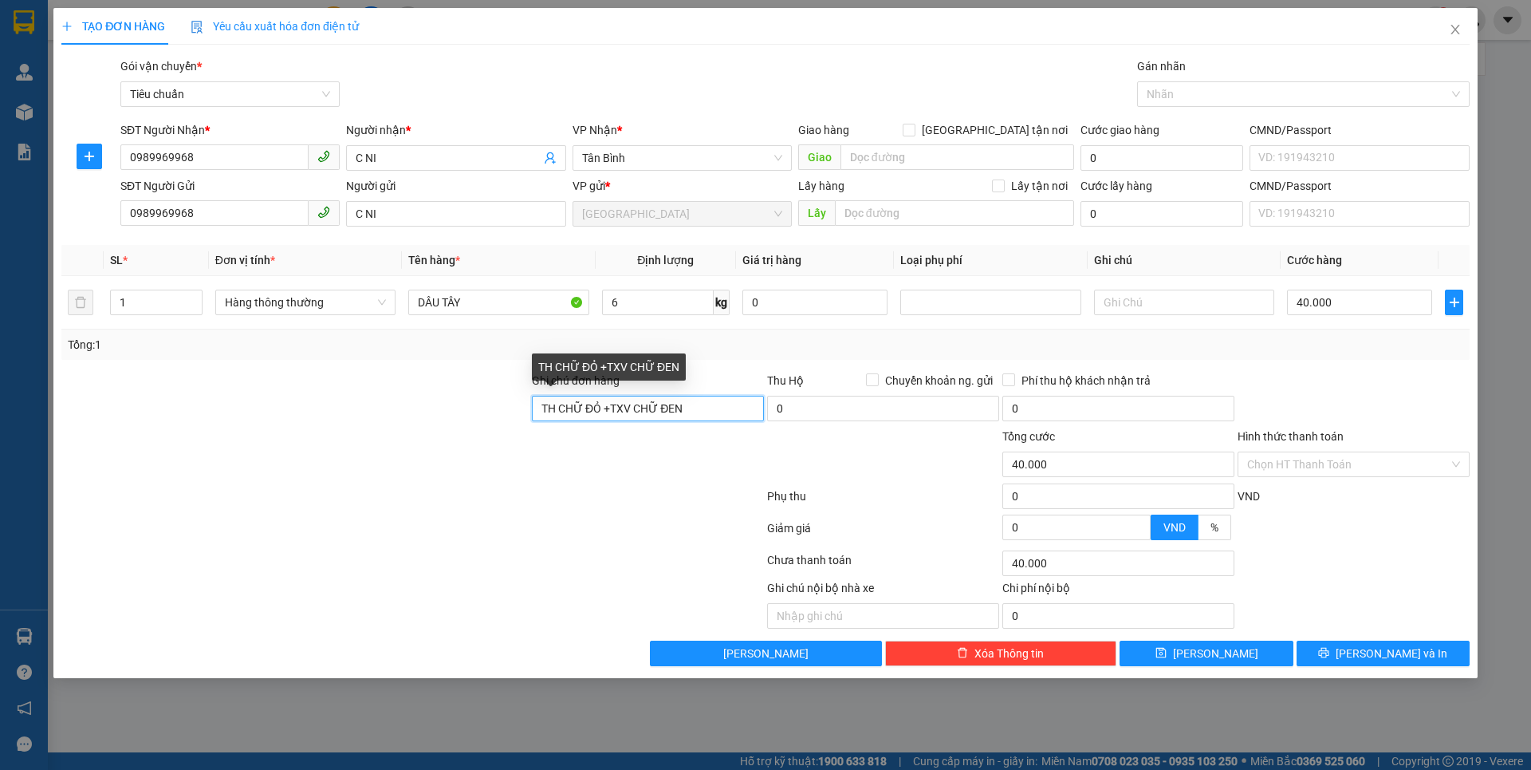
click at [731, 411] on input "TH CHỮ ĐỎ +TXV CHỮ ĐEN" at bounding box center [648, 409] width 232 height 26
type input "T"
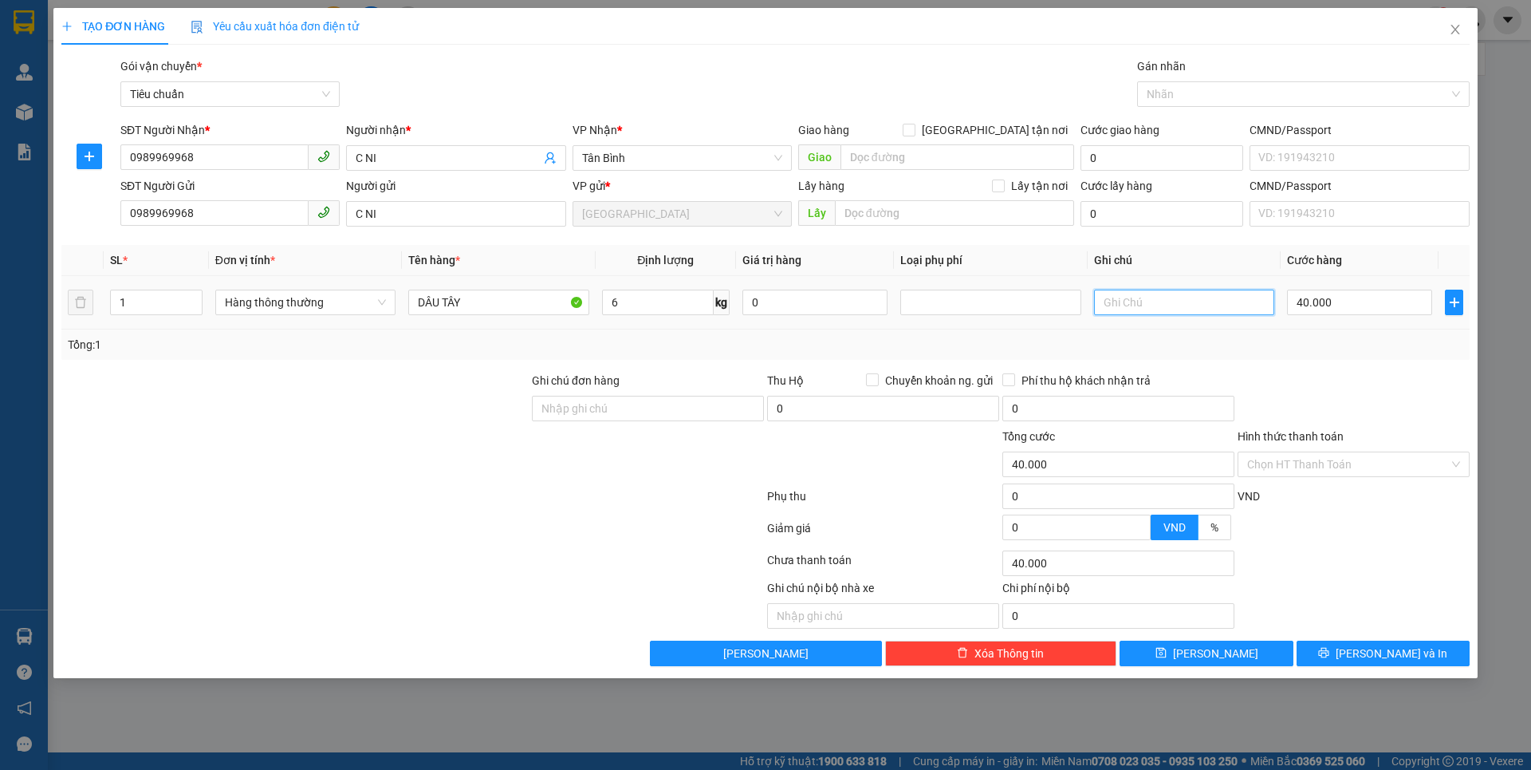
click at [1207, 301] on input "text" at bounding box center [1184, 302] width 180 height 26
type input "TH CHỮ ĐEN NET"
click at [1352, 361] on div "Transit Pickup Surcharge Ids Transit Deliver Surcharge Ids Transit Deliver Surc…" at bounding box center [765, 361] width 1408 height 608
click at [1370, 467] on input "Hình thức thanh toán" at bounding box center [1348, 464] width 202 height 24
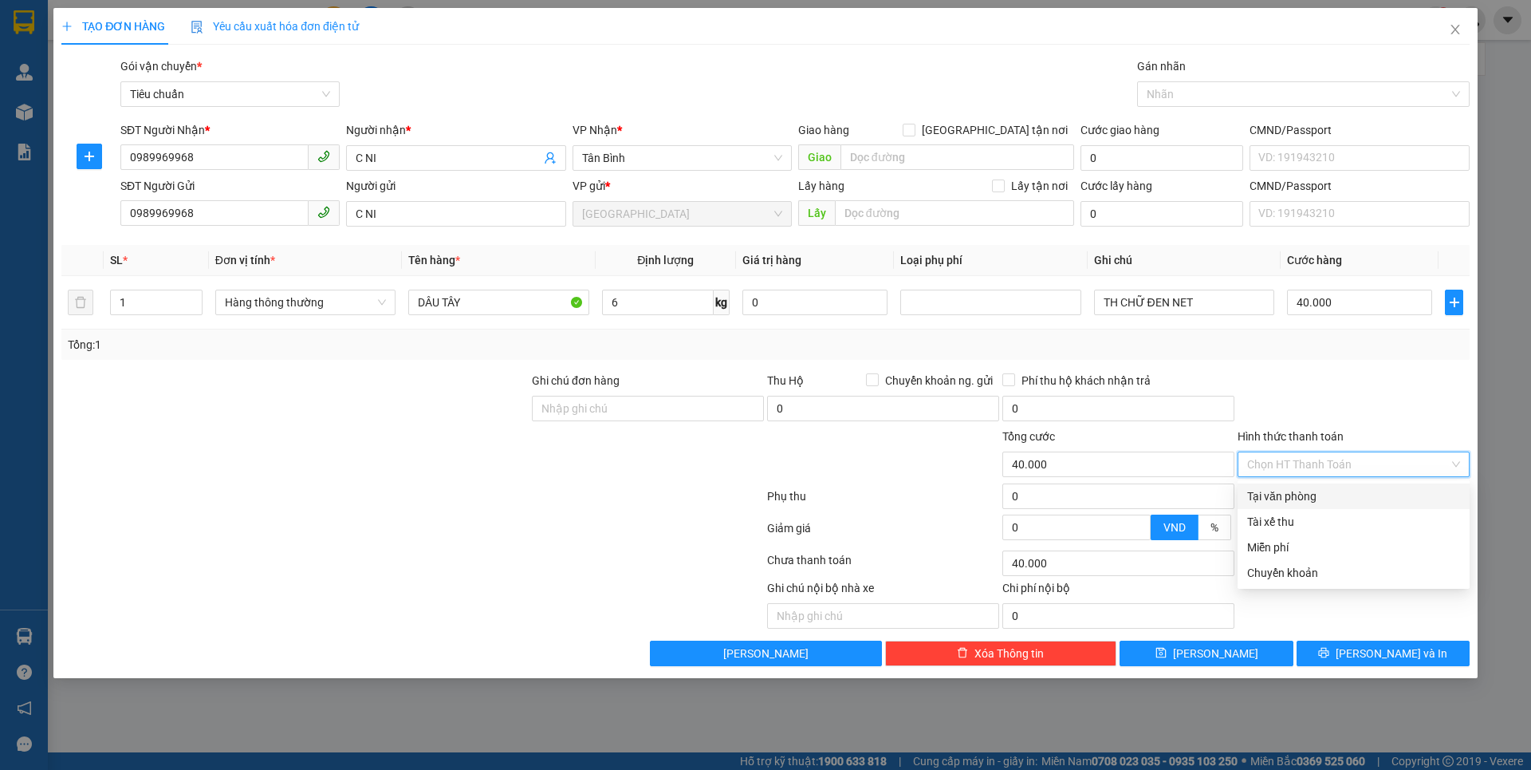
click at [1349, 491] on div "Tại văn phòng" at bounding box center [1353, 496] width 213 height 18
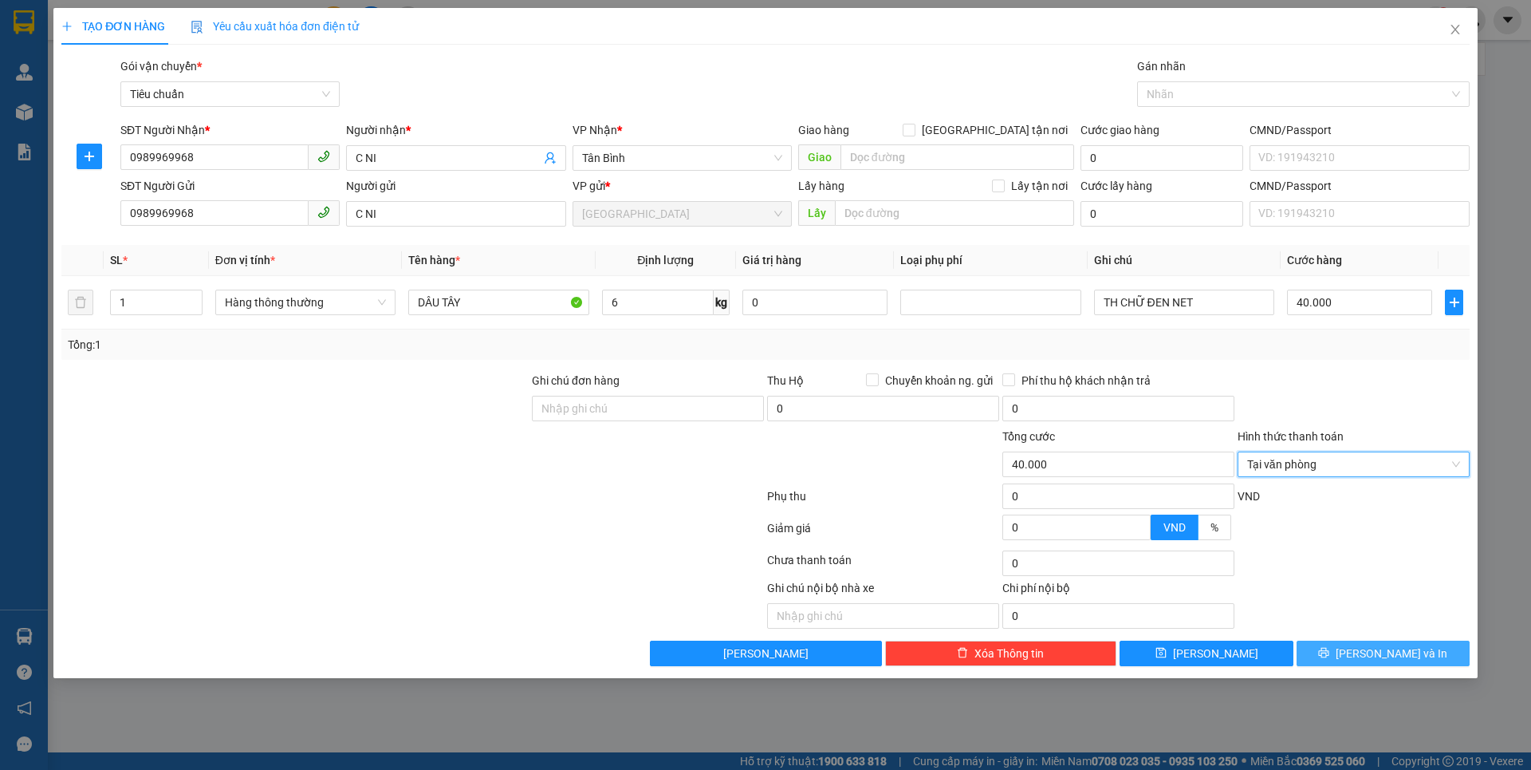
drag, startPoint x: 1369, startPoint y: 652, endPoint x: 1080, endPoint y: 482, distance: 335.6
click at [1368, 649] on button "[PERSON_NAME] và In" at bounding box center [1383, 653] width 173 height 26
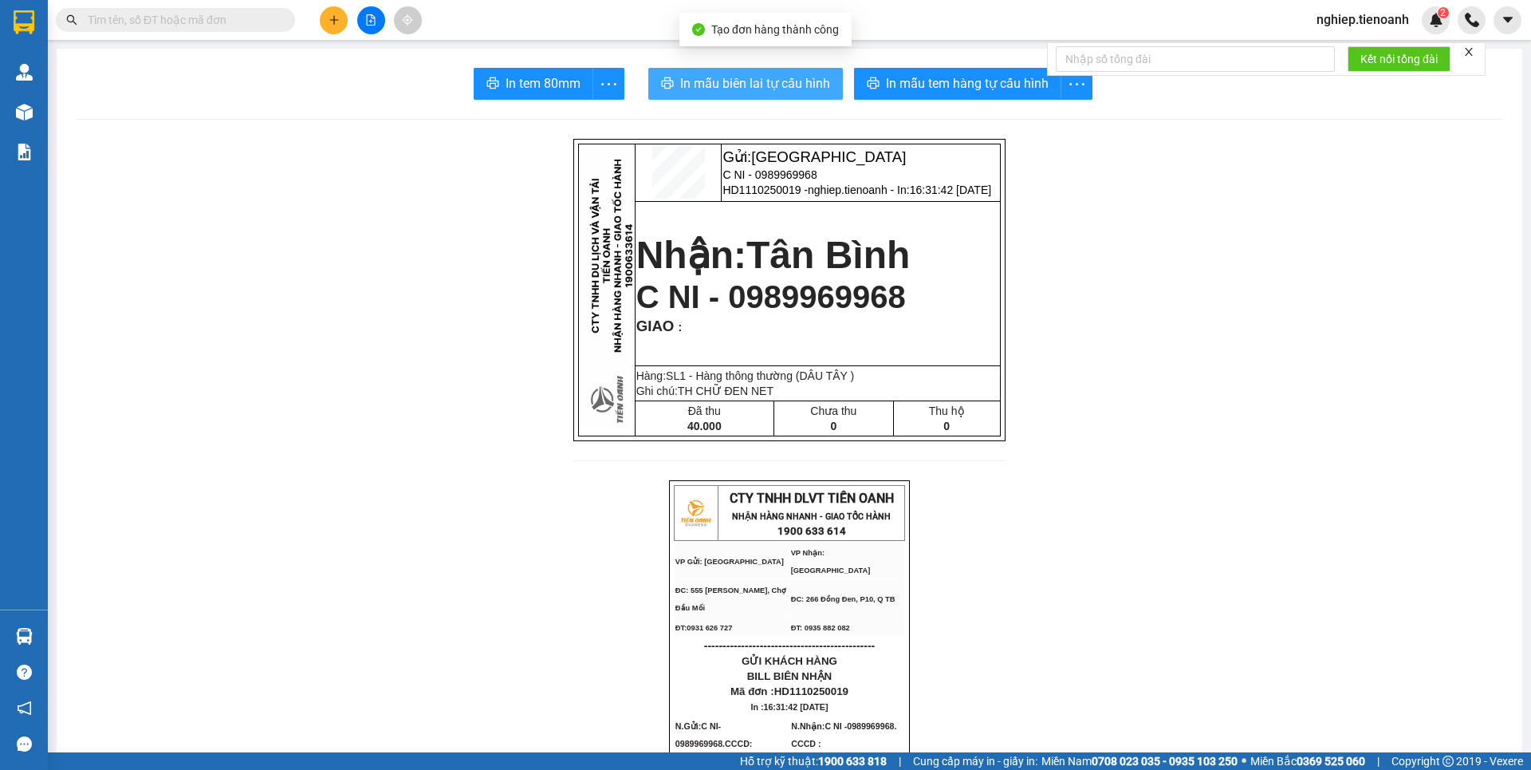
click at [754, 87] on span "In mẫu biên lai tự cấu hình" at bounding box center [755, 83] width 150 height 20
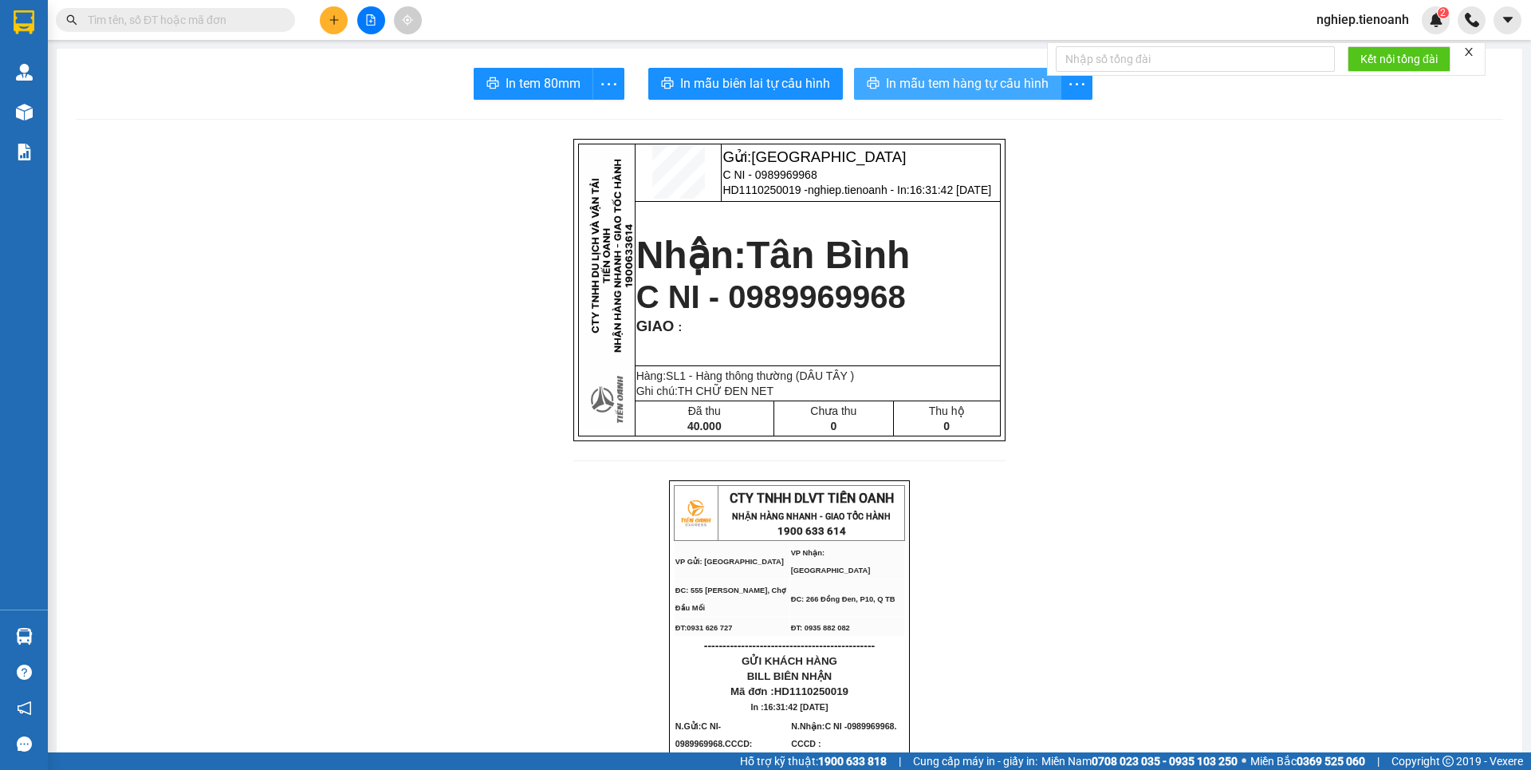
click at [921, 89] on span "In mẫu tem hàng tự cấu hình" at bounding box center [967, 83] width 163 height 20
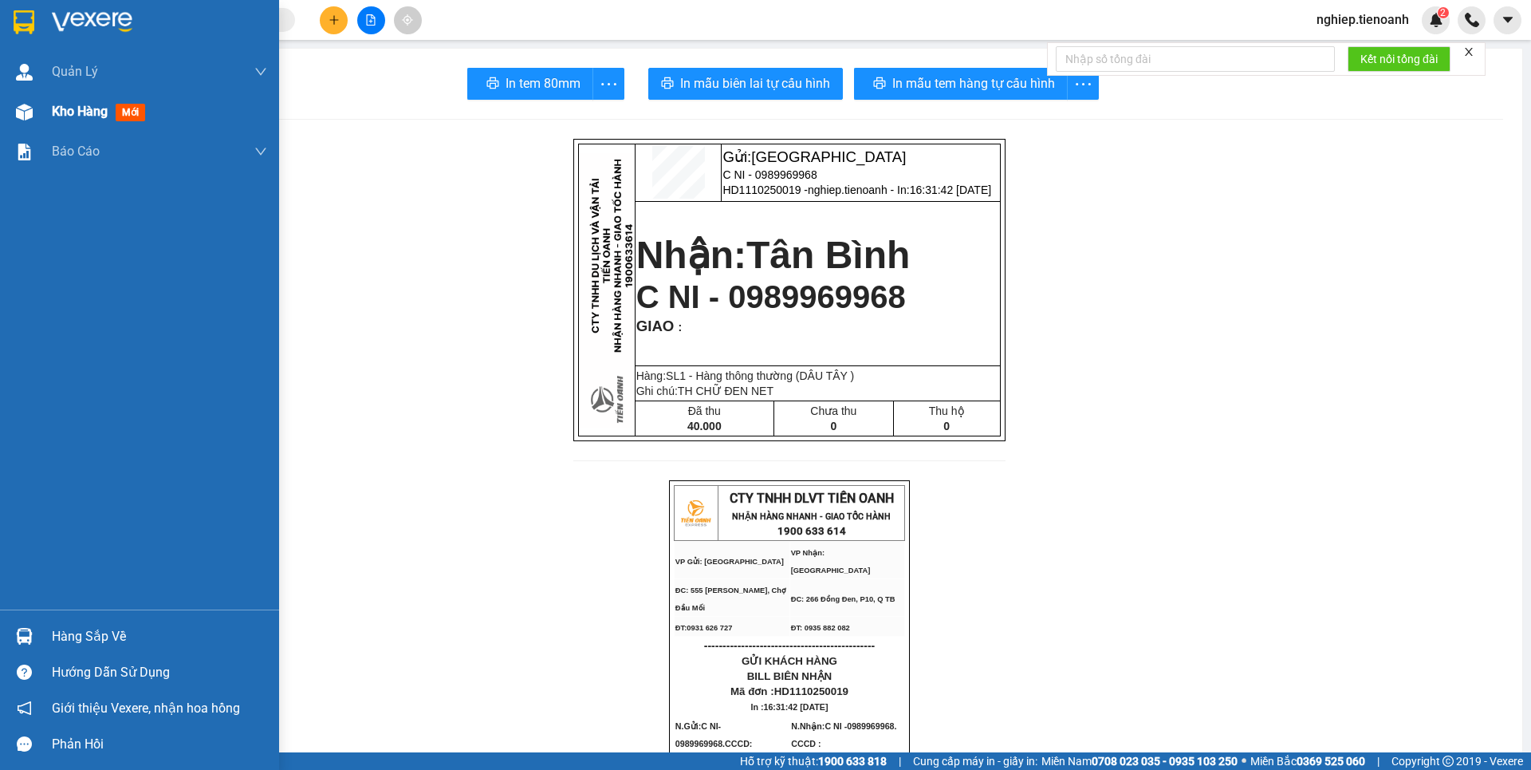
click at [69, 109] on span "Kho hàng" at bounding box center [80, 111] width 56 height 15
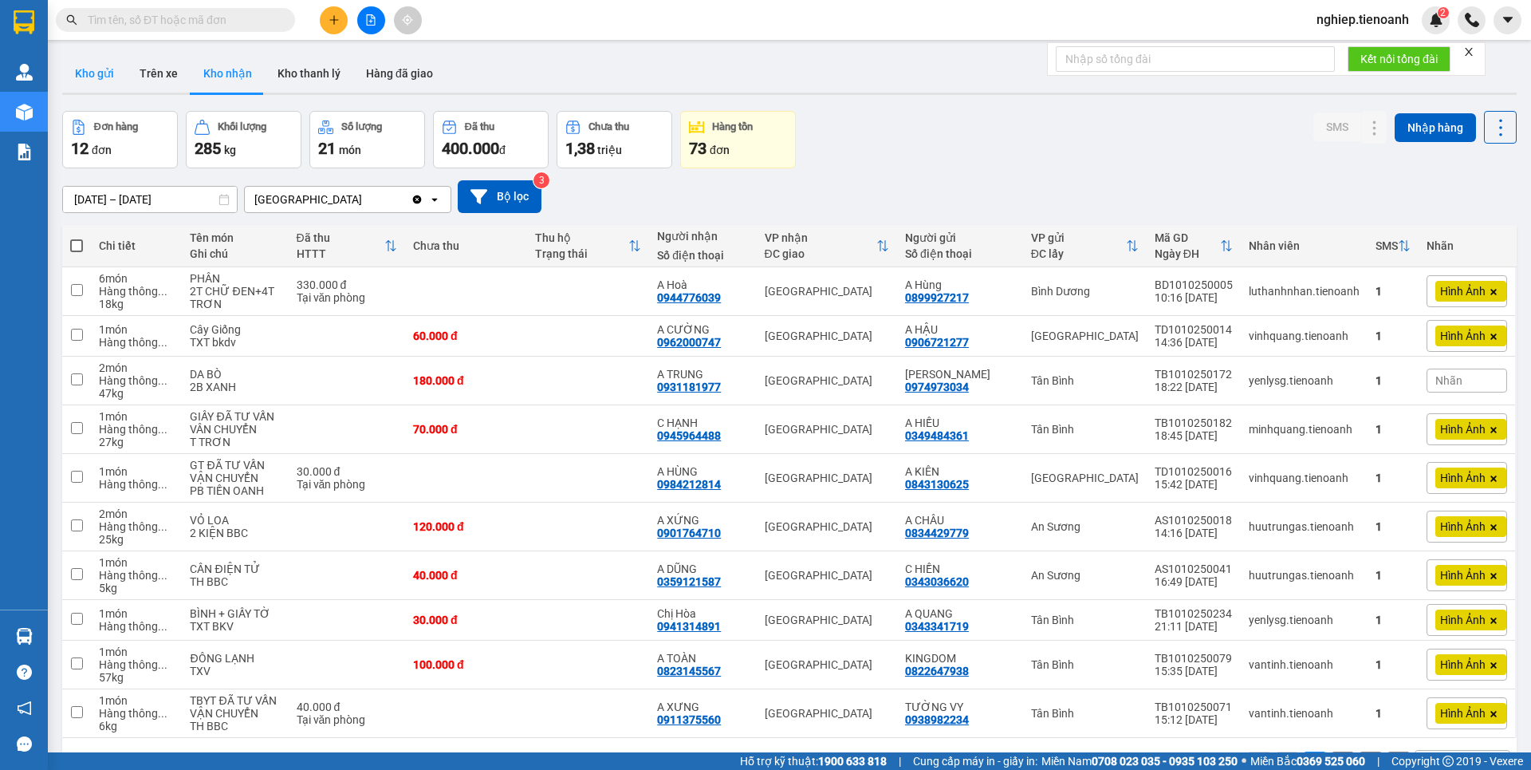
click at [93, 73] on button "Kho gửi" at bounding box center [94, 73] width 65 height 38
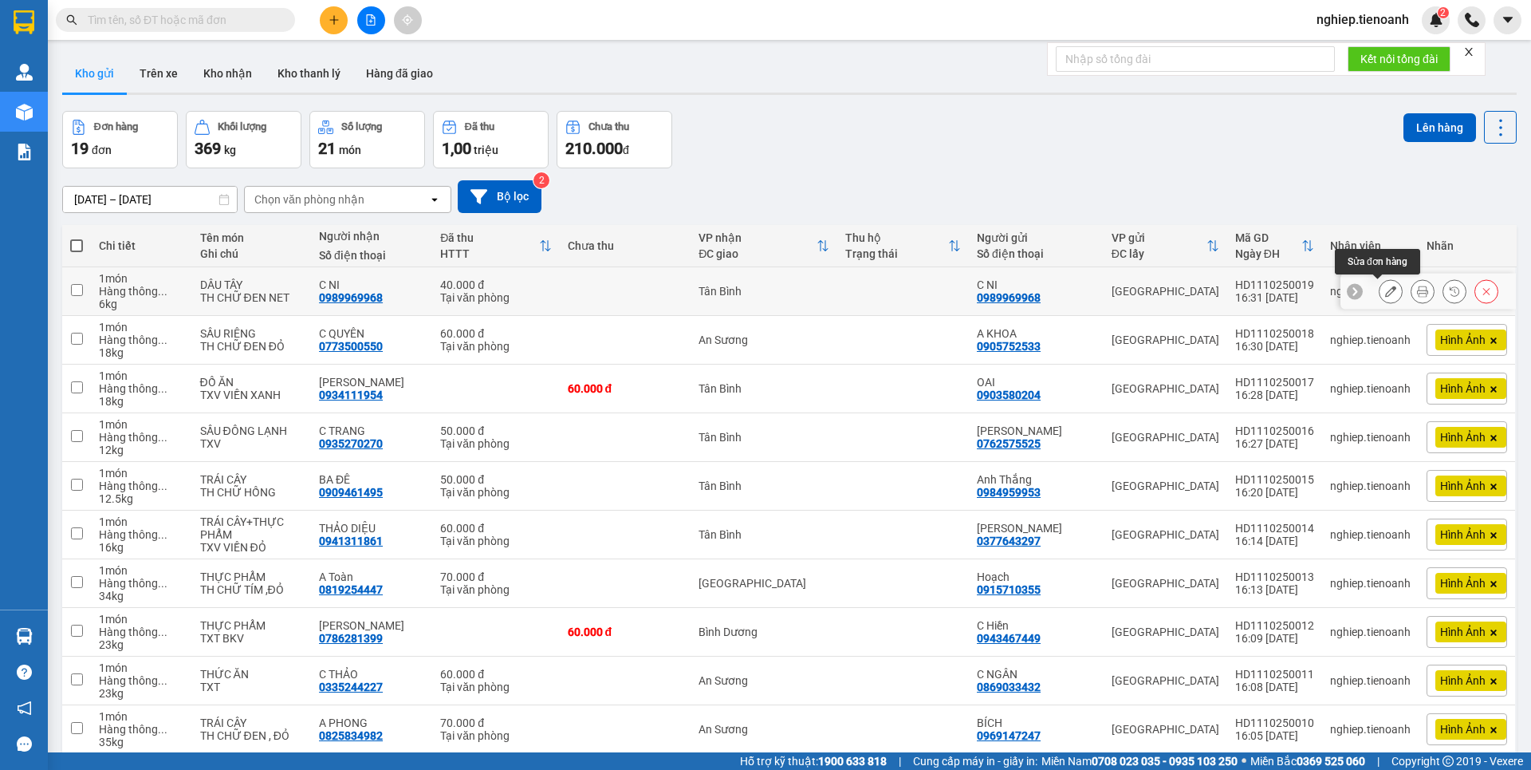
click at [1385, 292] on icon at bounding box center [1390, 291] width 11 height 11
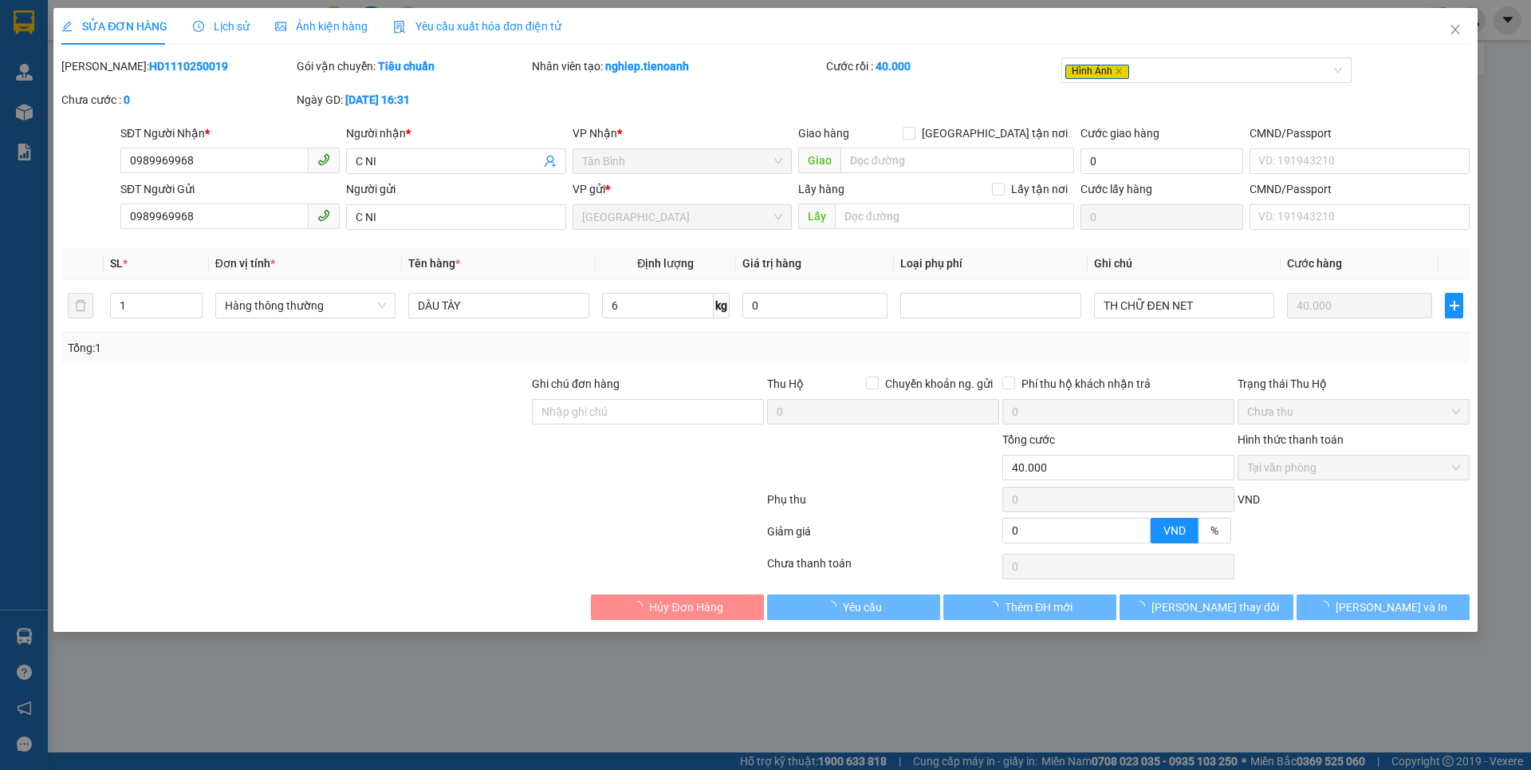
click at [315, 24] on span "Ảnh kiện hàng" at bounding box center [321, 26] width 93 height 13
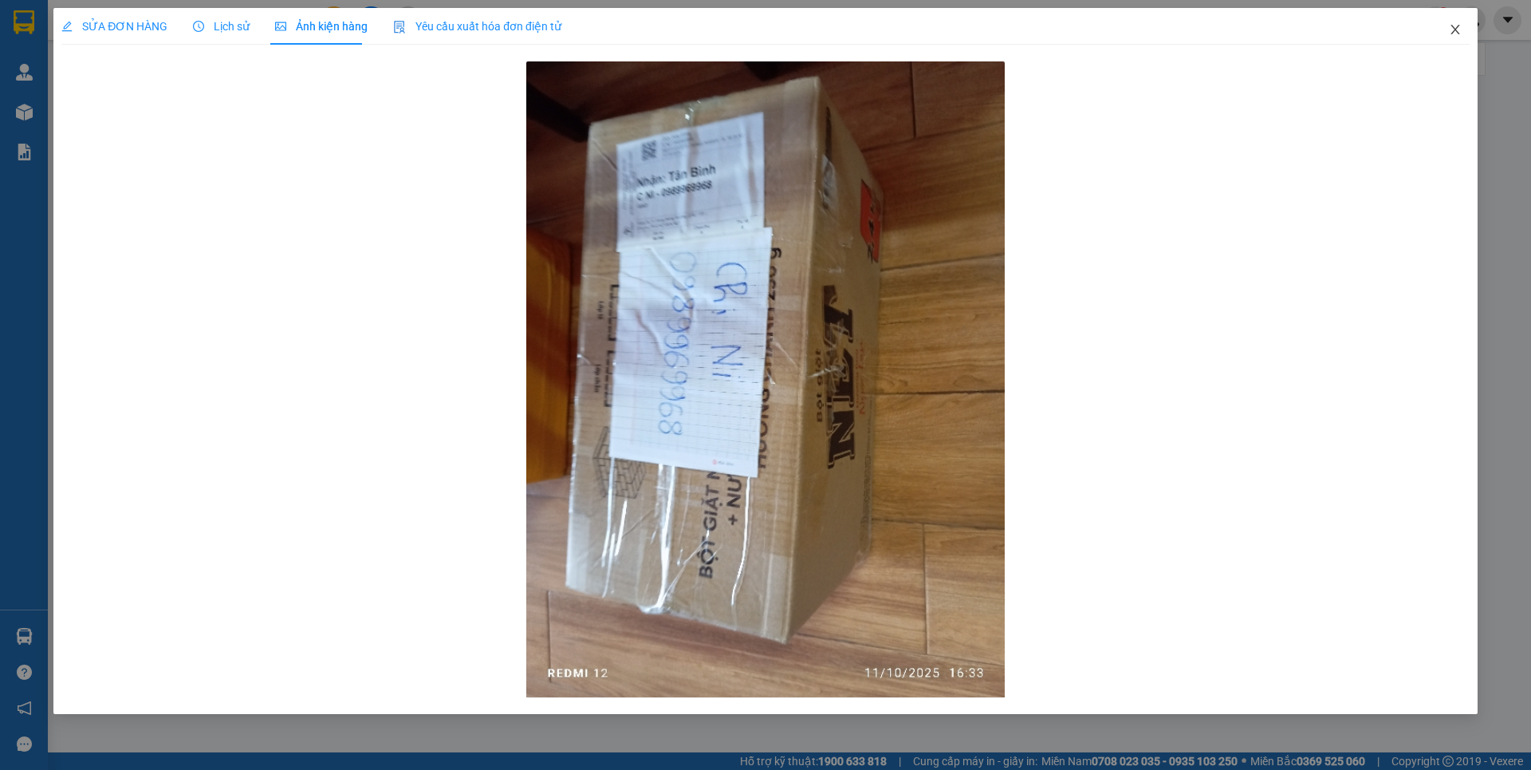
click at [1459, 26] on icon "close" at bounding box center [1455, 29] width 13 height 13
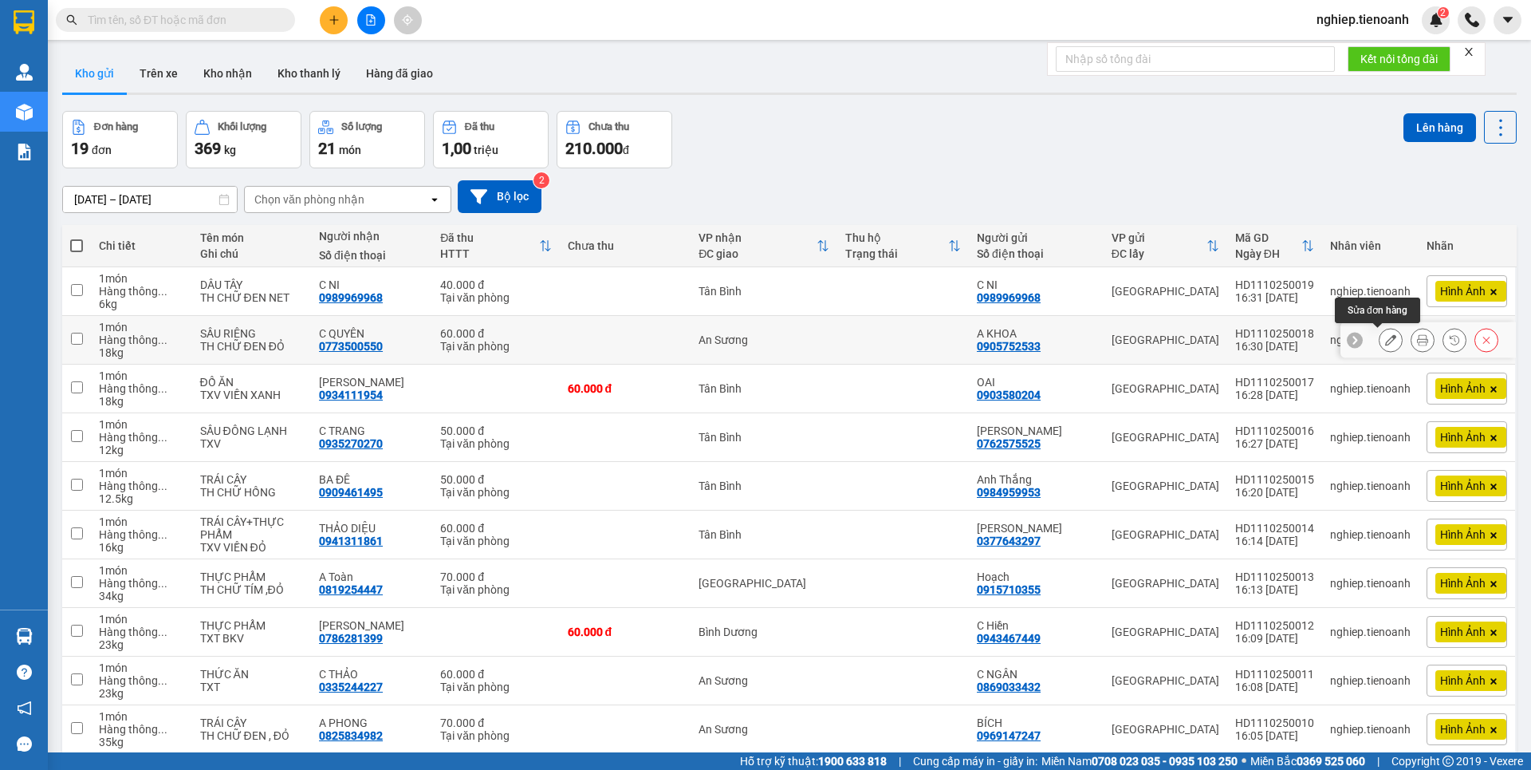
click at [1385, 341] on icon at bounding box center [1390, 339] width 11 height 11
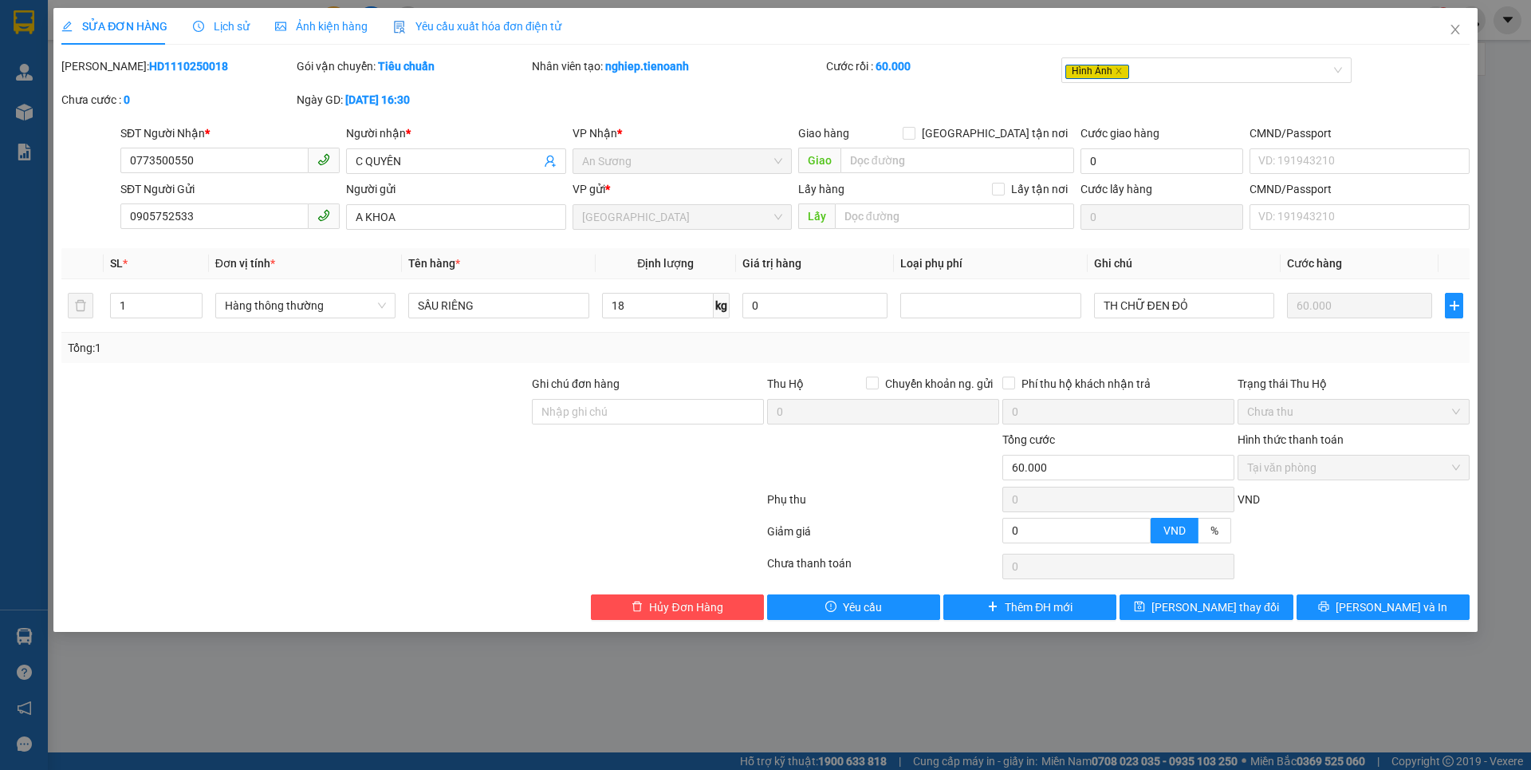
click at [320, 25] on span "Ảnh kiện hàng" at bounding box center [321, 26] width 93 height 13
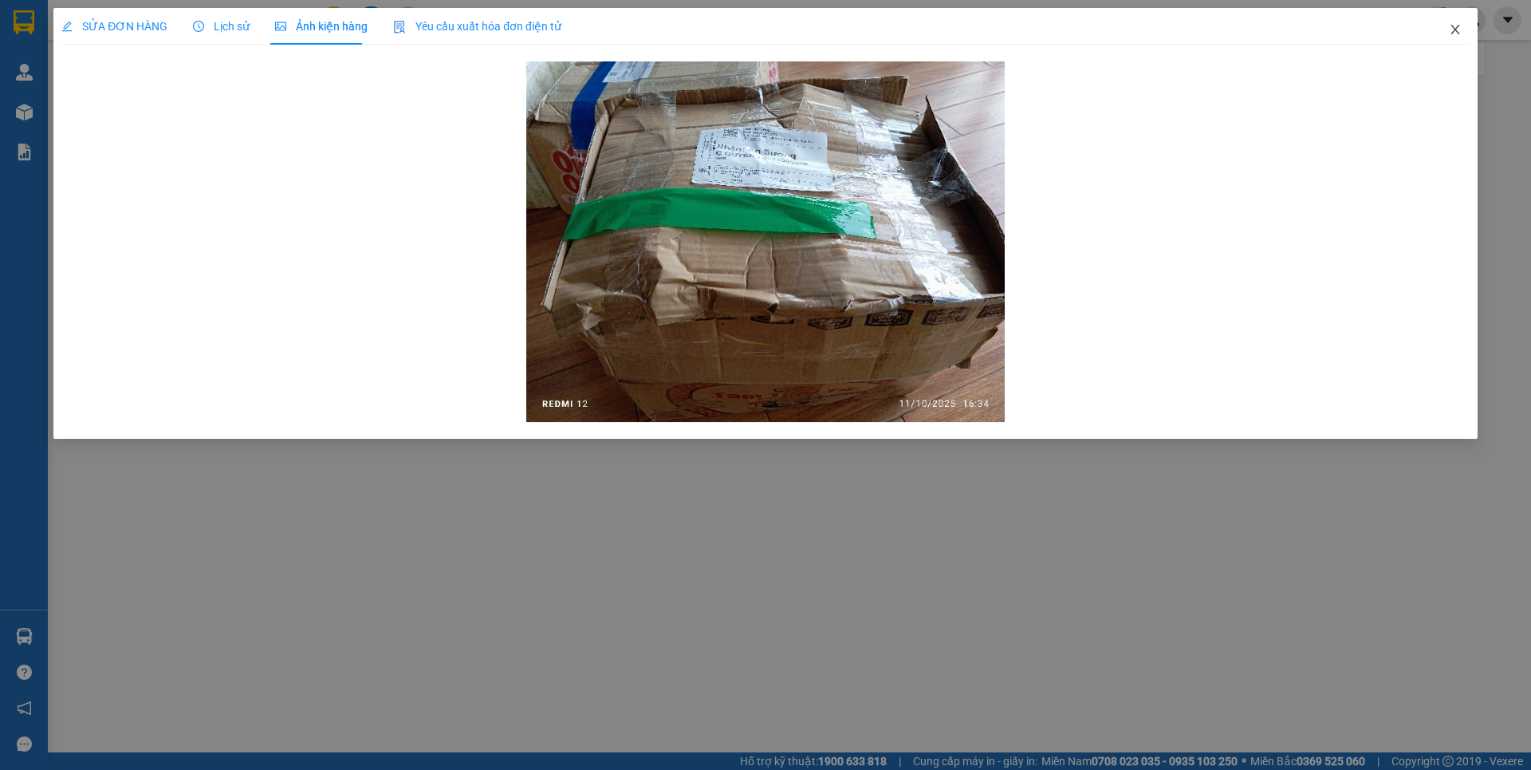
click at [1454, 27] on icon "close" at bounding box center [1455, 29] width 13 height 13
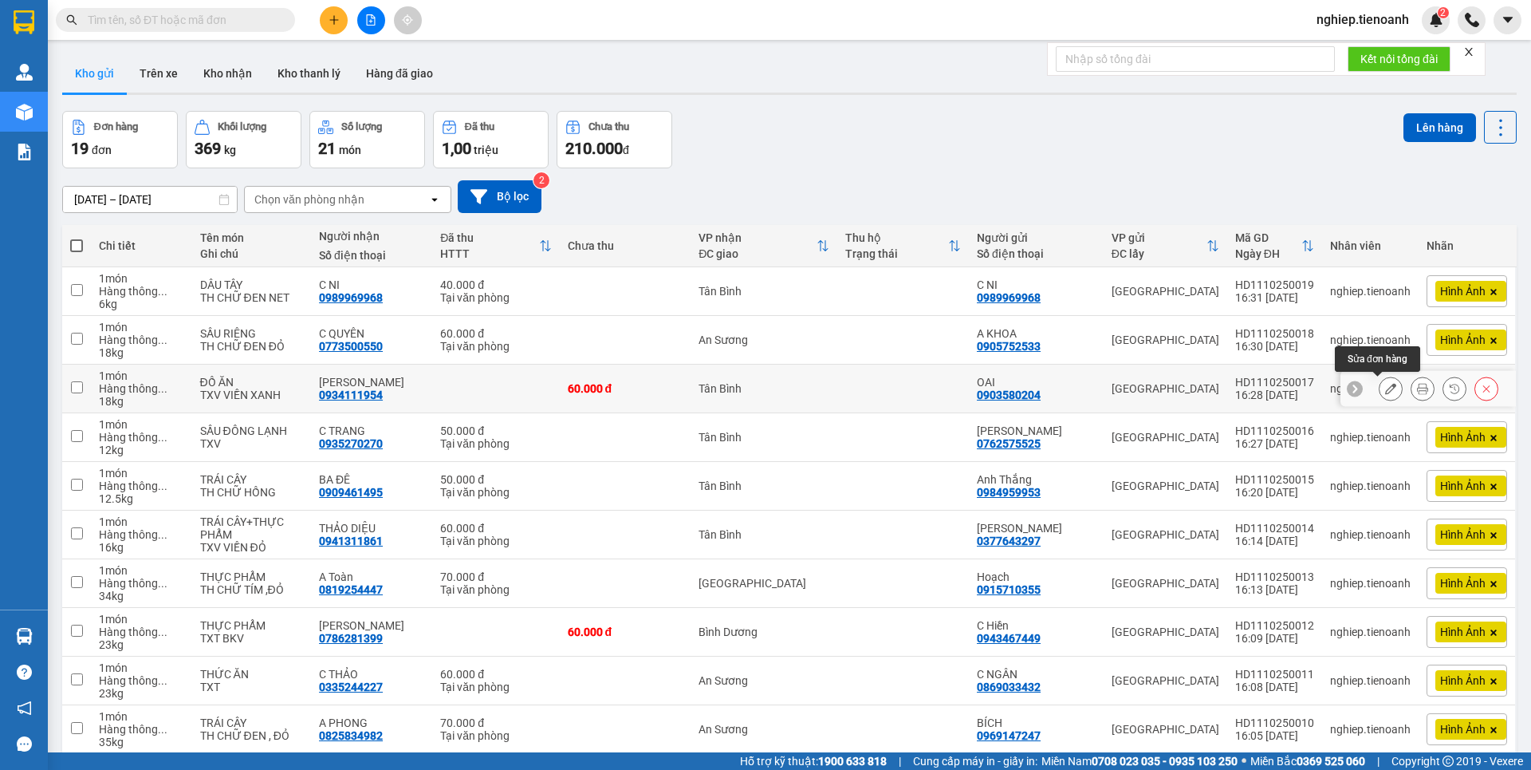
click at [1385, 387] on icon at bounding box center [1390, 388] width 11 height 11
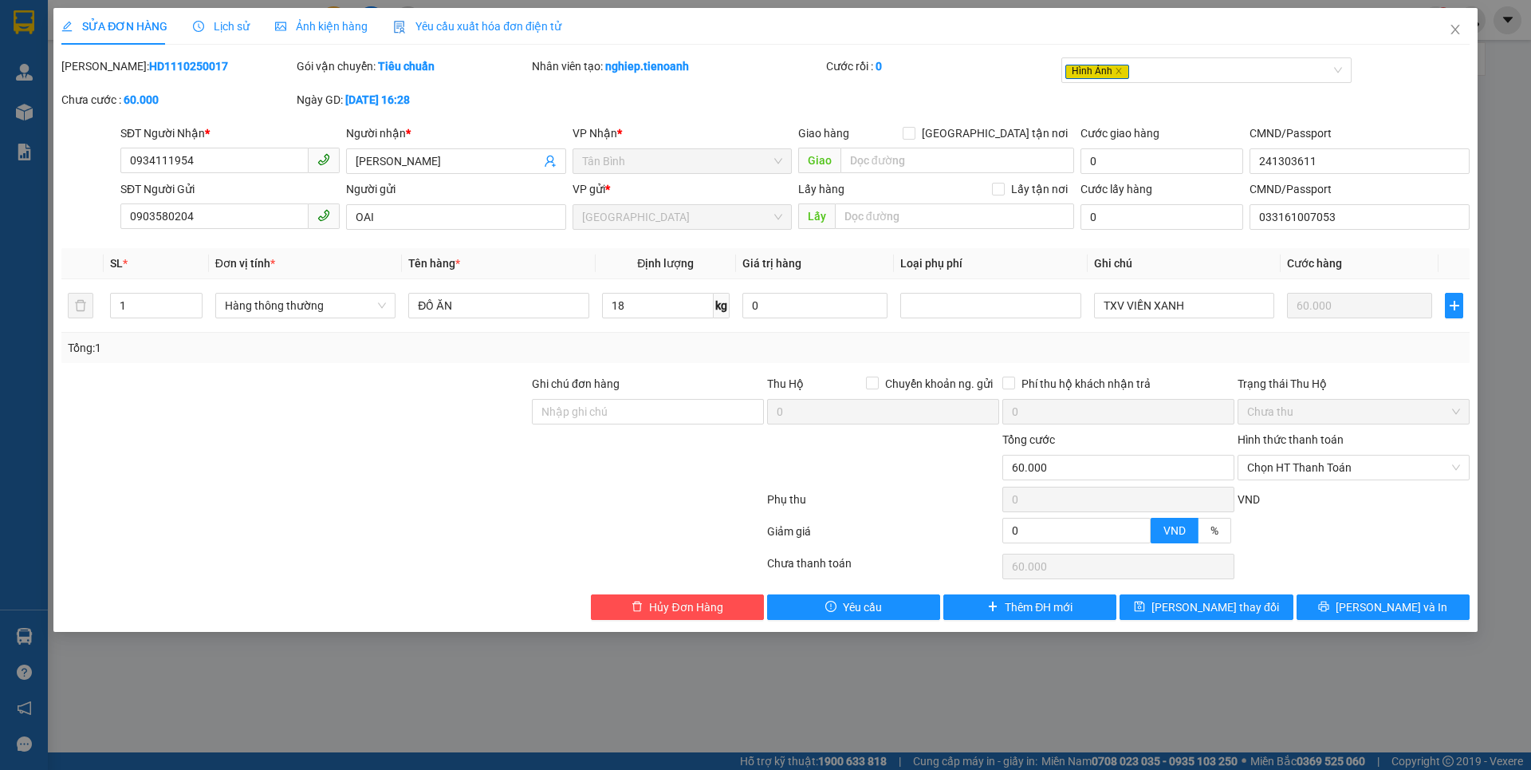
drag, startPoint x: 321, startPoint y: 29, endPoint x: 357, endPoint y: 38, distance: 37.1
click at [322, 28] on span "Ảnh kiện hàng" at bounding box center [321, 26] width 93 height 13
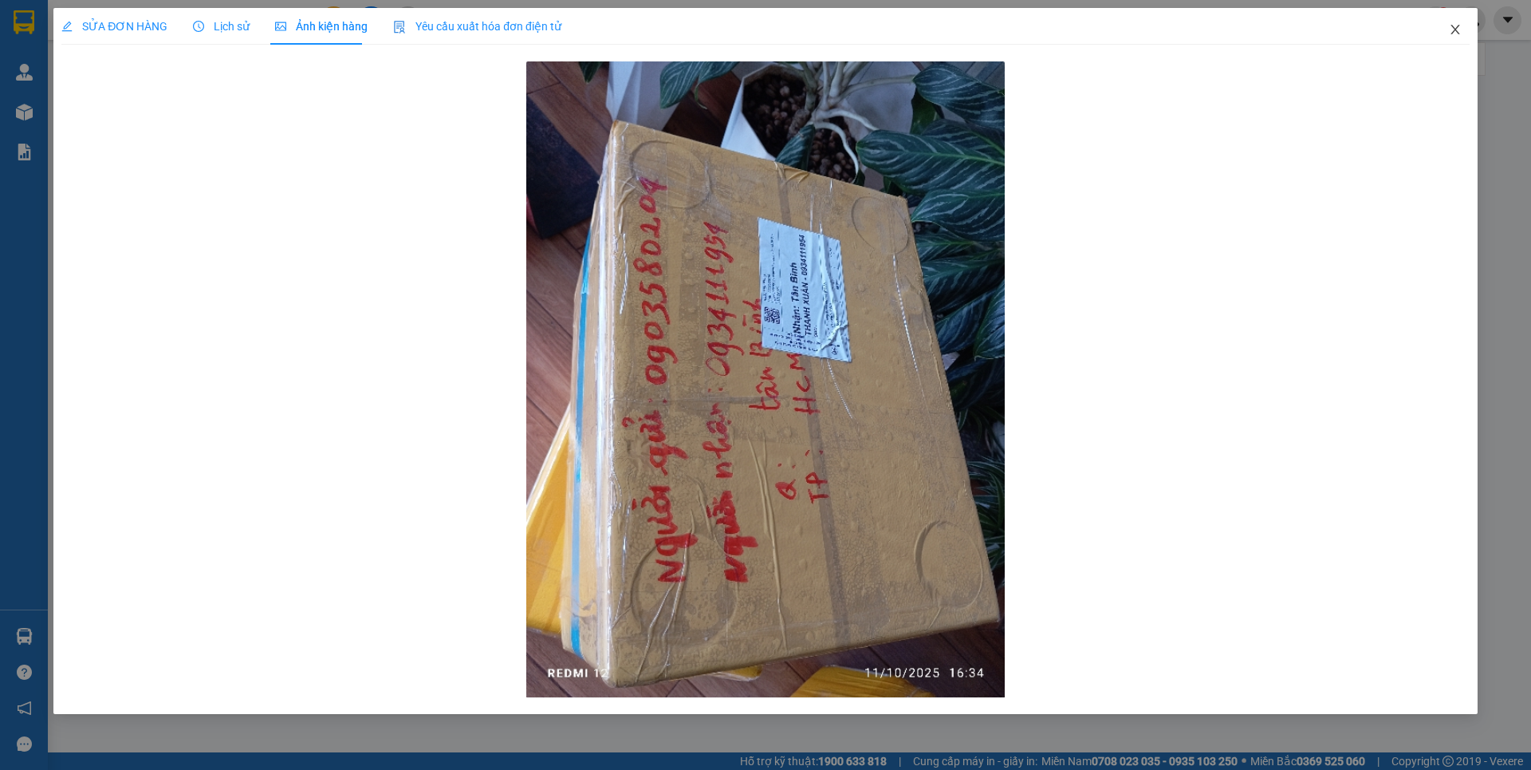
click at [1451, 30] on icon "close" at bounding box center [1455, 29] width 13 height 13
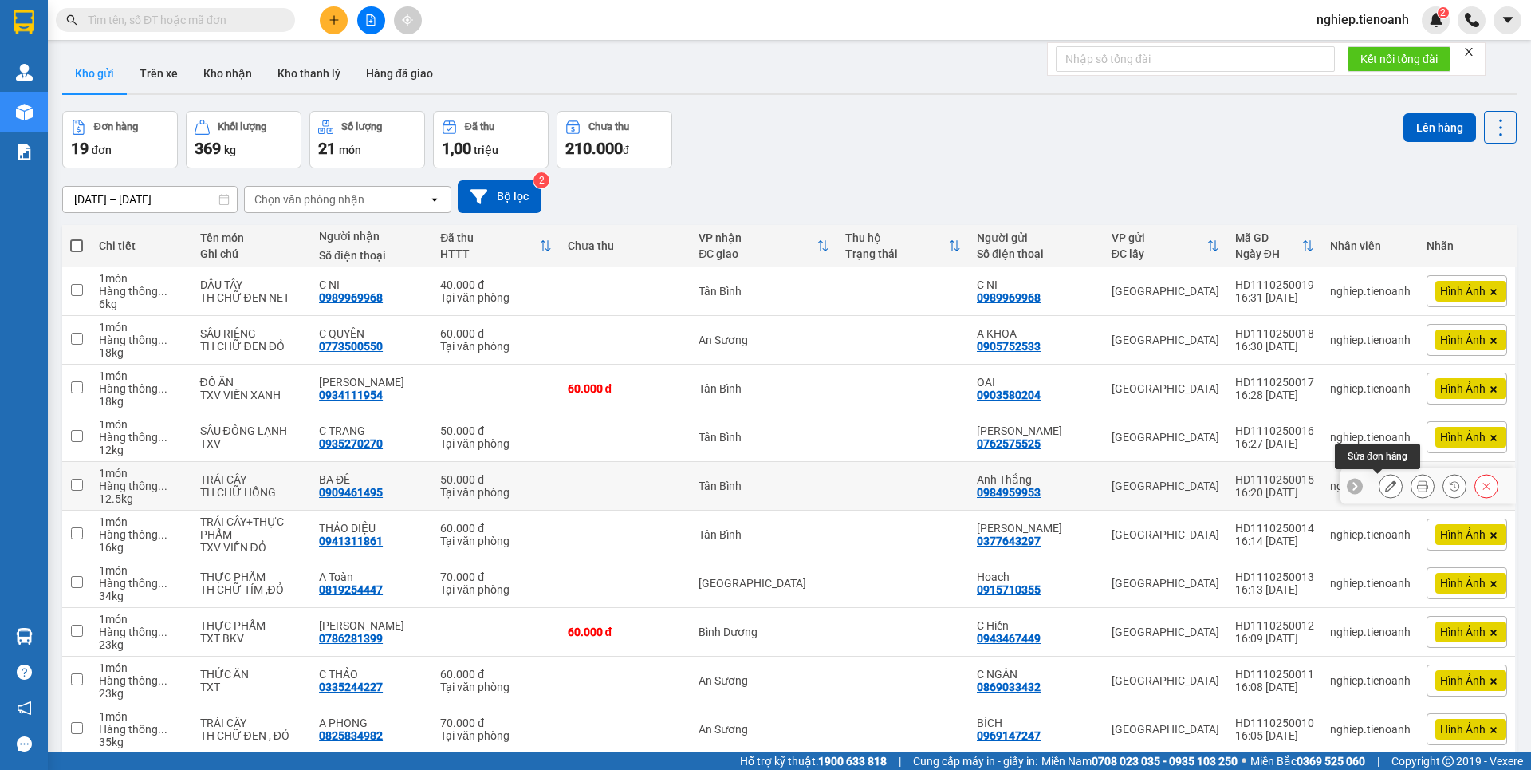
click at [1385, 490] on icon at bounding box center [1390, 485] width 11 height 11
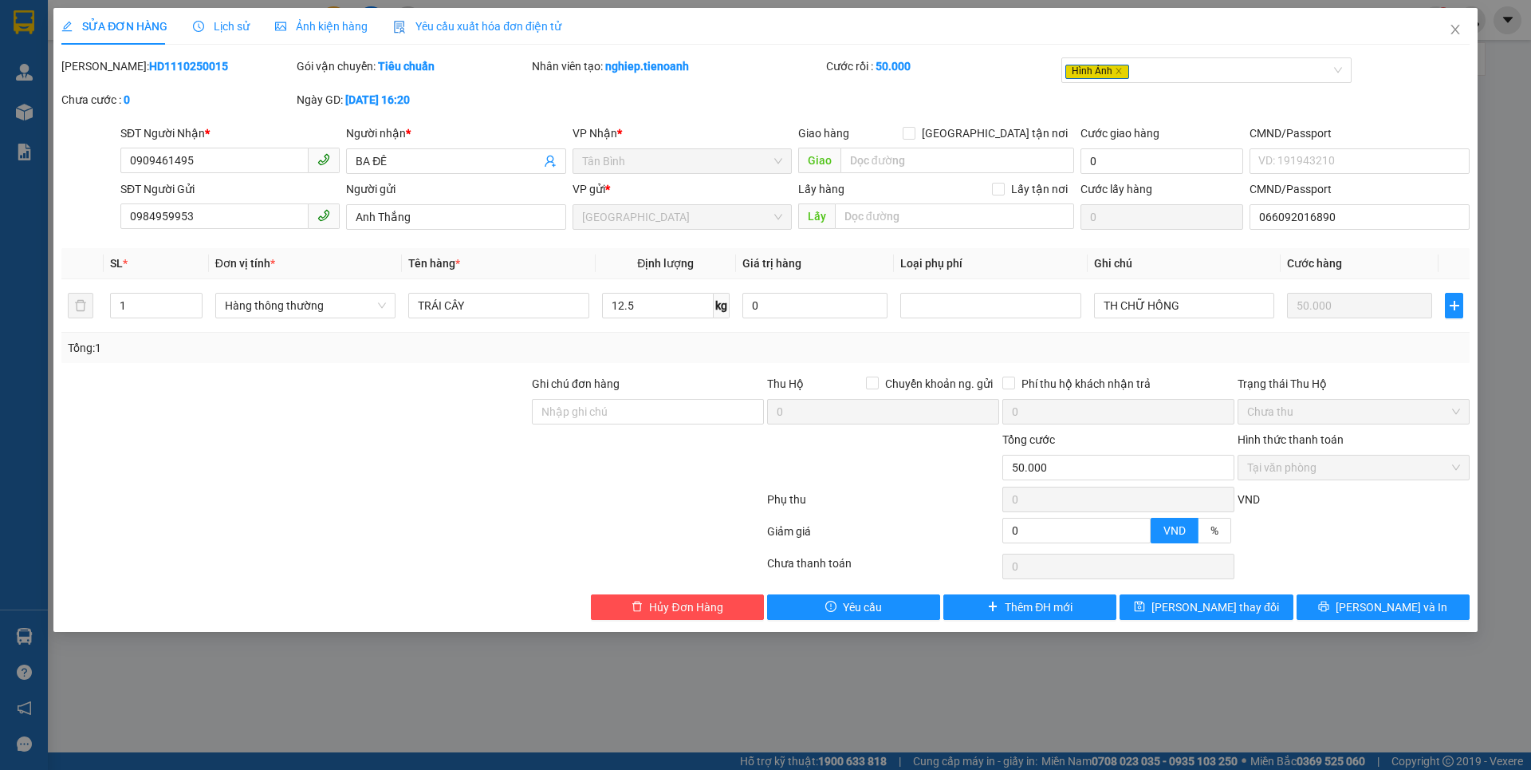
click at [349, 30] on span "Ảnh kiện hàng" at bounding box center [321, 26] width 93 height 13
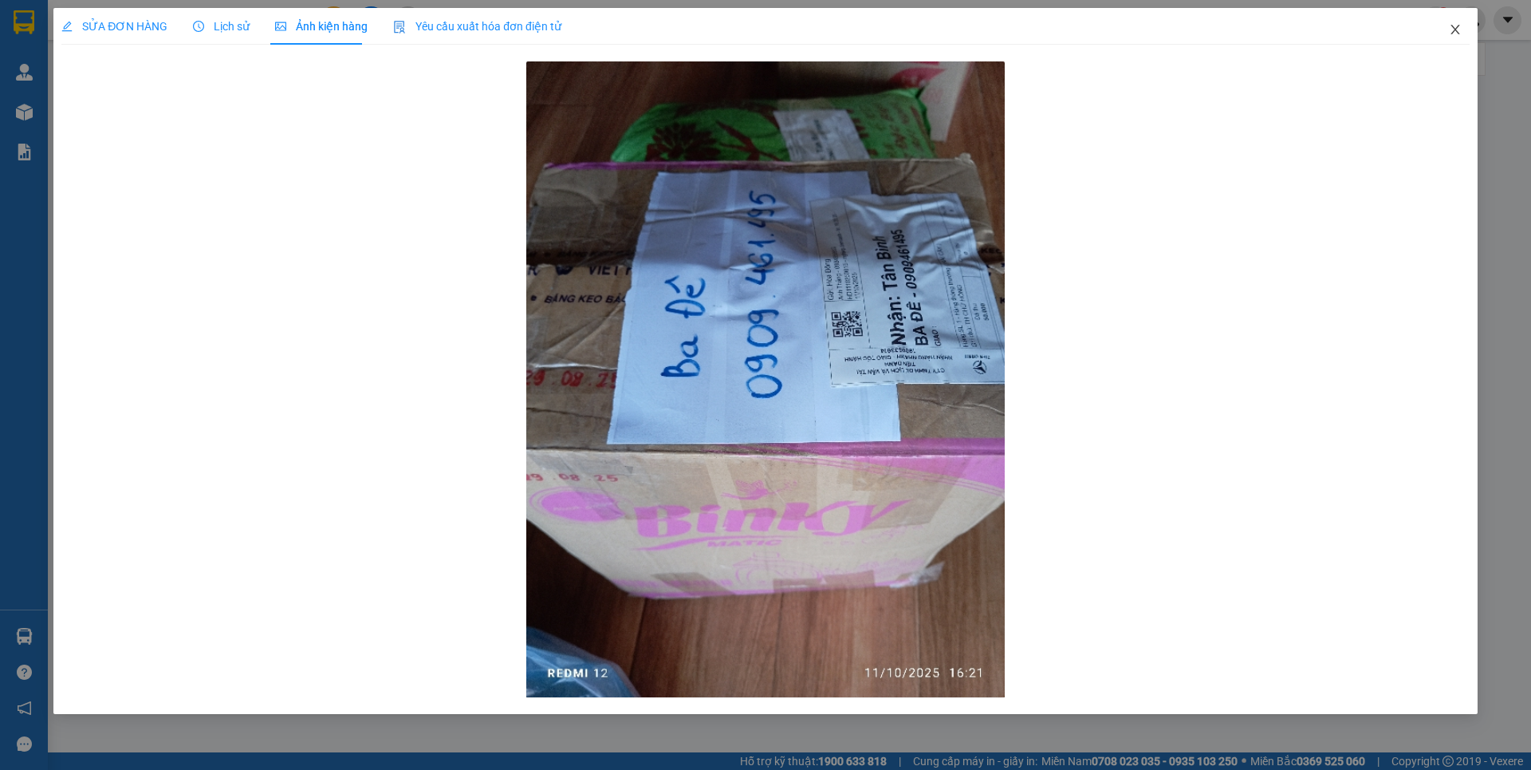
click at [1455, 28] on icon "close" at bounding box center [1455, 29] width 13 height 13
click at [1455, 28] on div "nghiep.tienoanh 2" at bounding box center [1417, 20] width 227 height 28
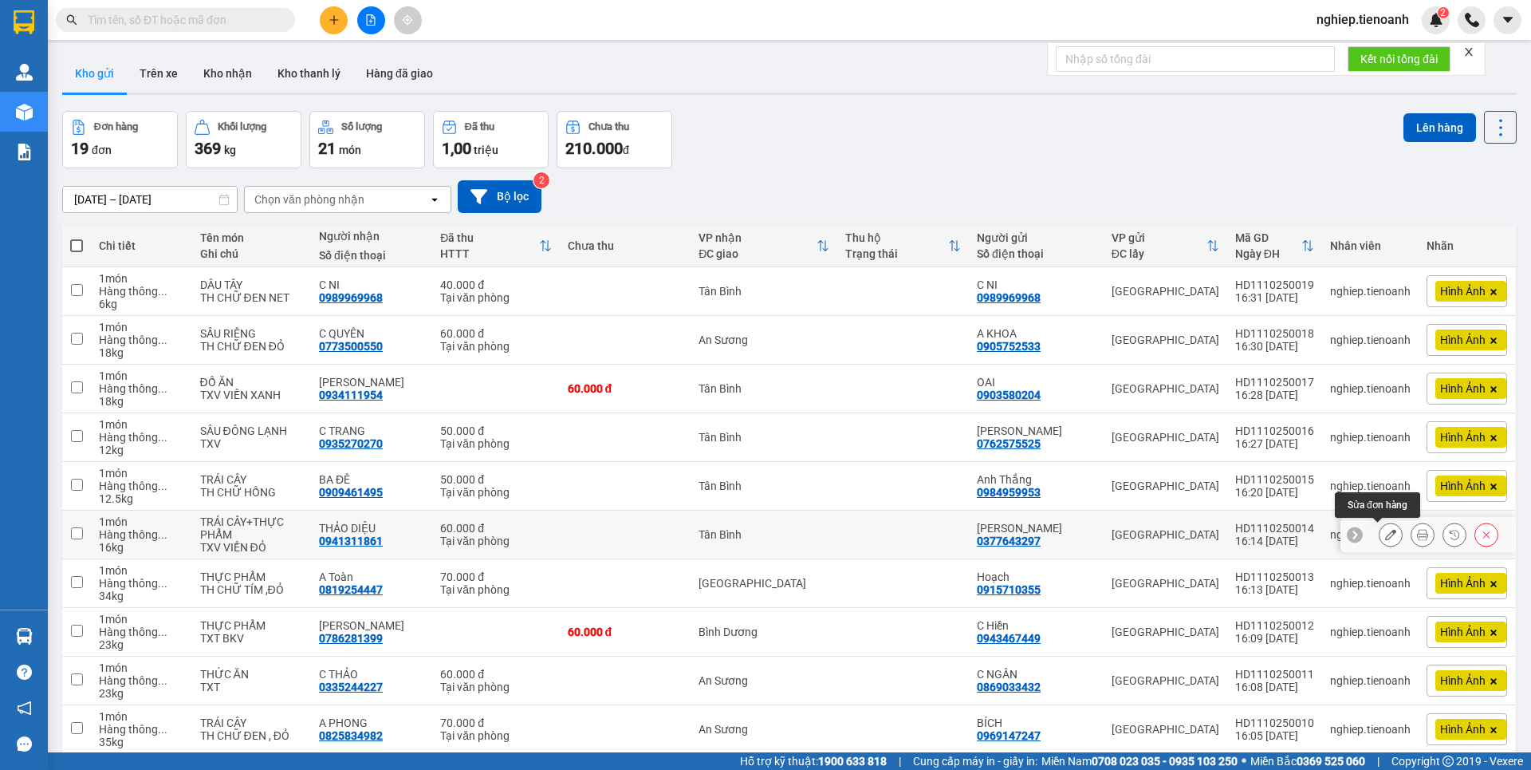
click at [1385, 529] on icon at bounding box center [1390, 534] width 11 height 11
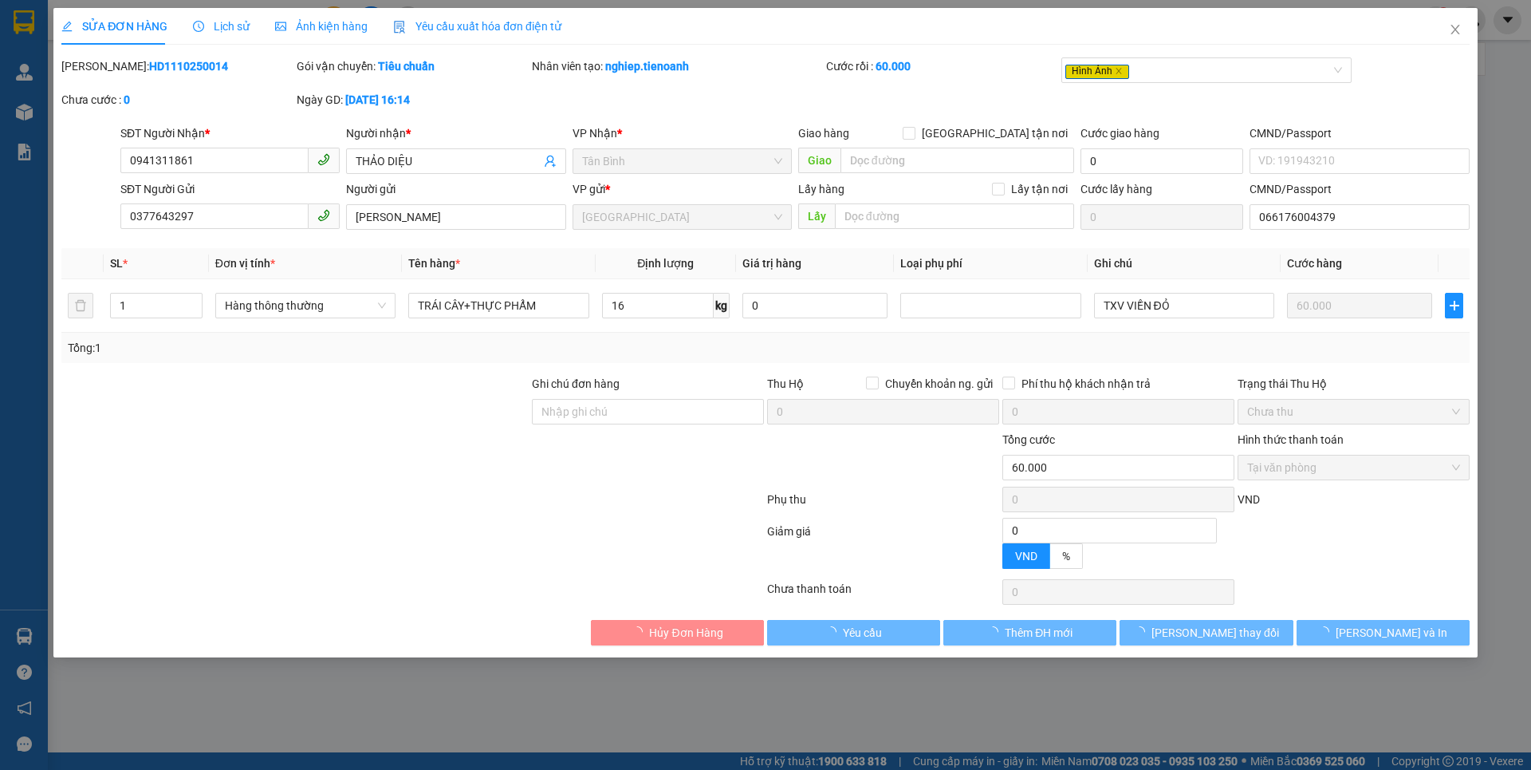
click at [324, 22] on span "Ảnh kiện hàng" at bounding box center [321, 26] width 93 height 13
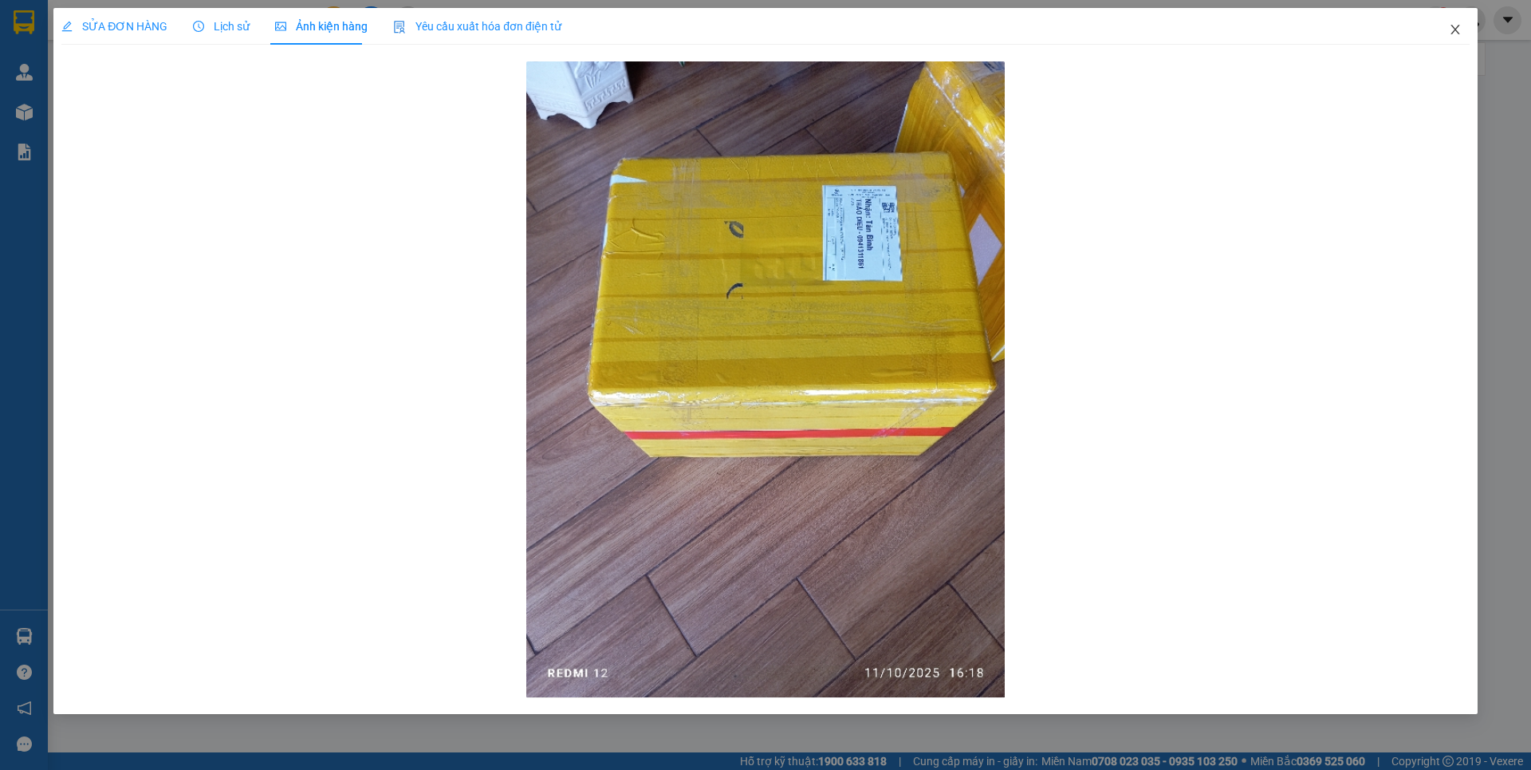
click at [1455, 33] on icon "close" at bounding box center [1455, 29] width 13 height 13
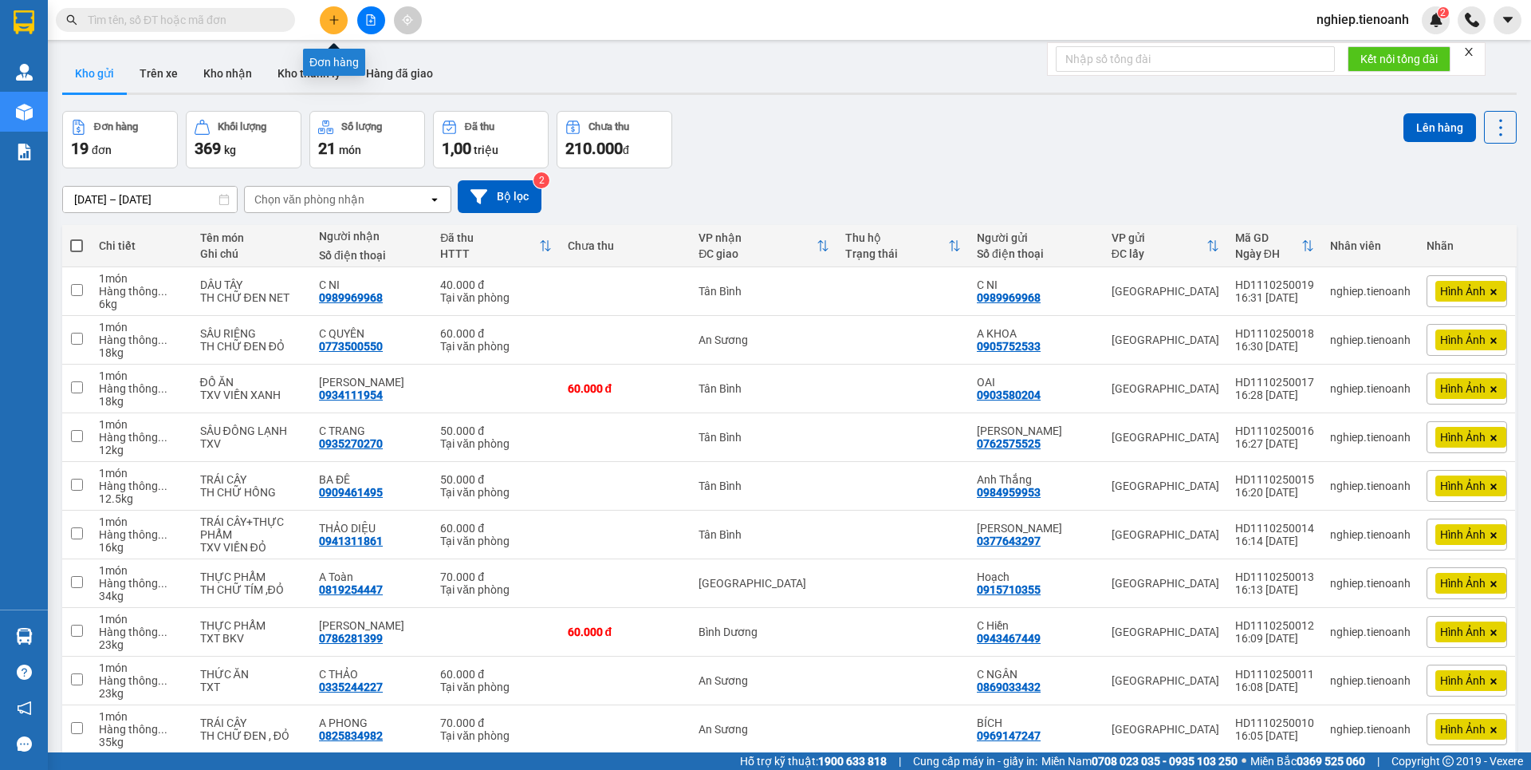
click at [336, 23] on icon "plus" at bounding box center [334, 19] width 11 height 11
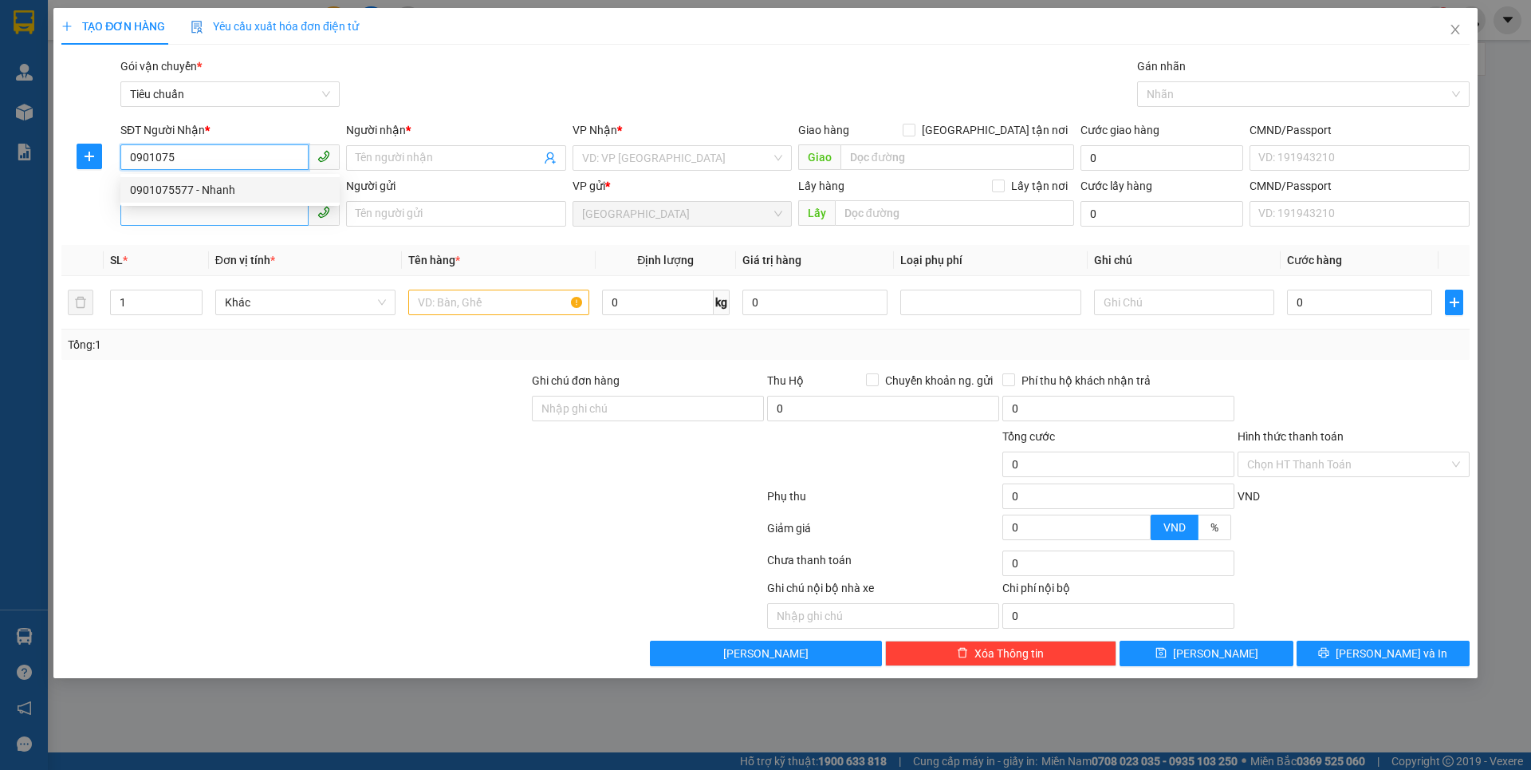
drag, startPoint x: 175, startPoint y: 186, endPoint x: 187, endPoint y: 214, distance: 30.7
click at [175, 186] on div "0901075577 - Nhanh" at bounding box center [230, 190] width 200 height 18
type input "0901075577"
type input "Nhanh"
type input "2 BAO XANH"
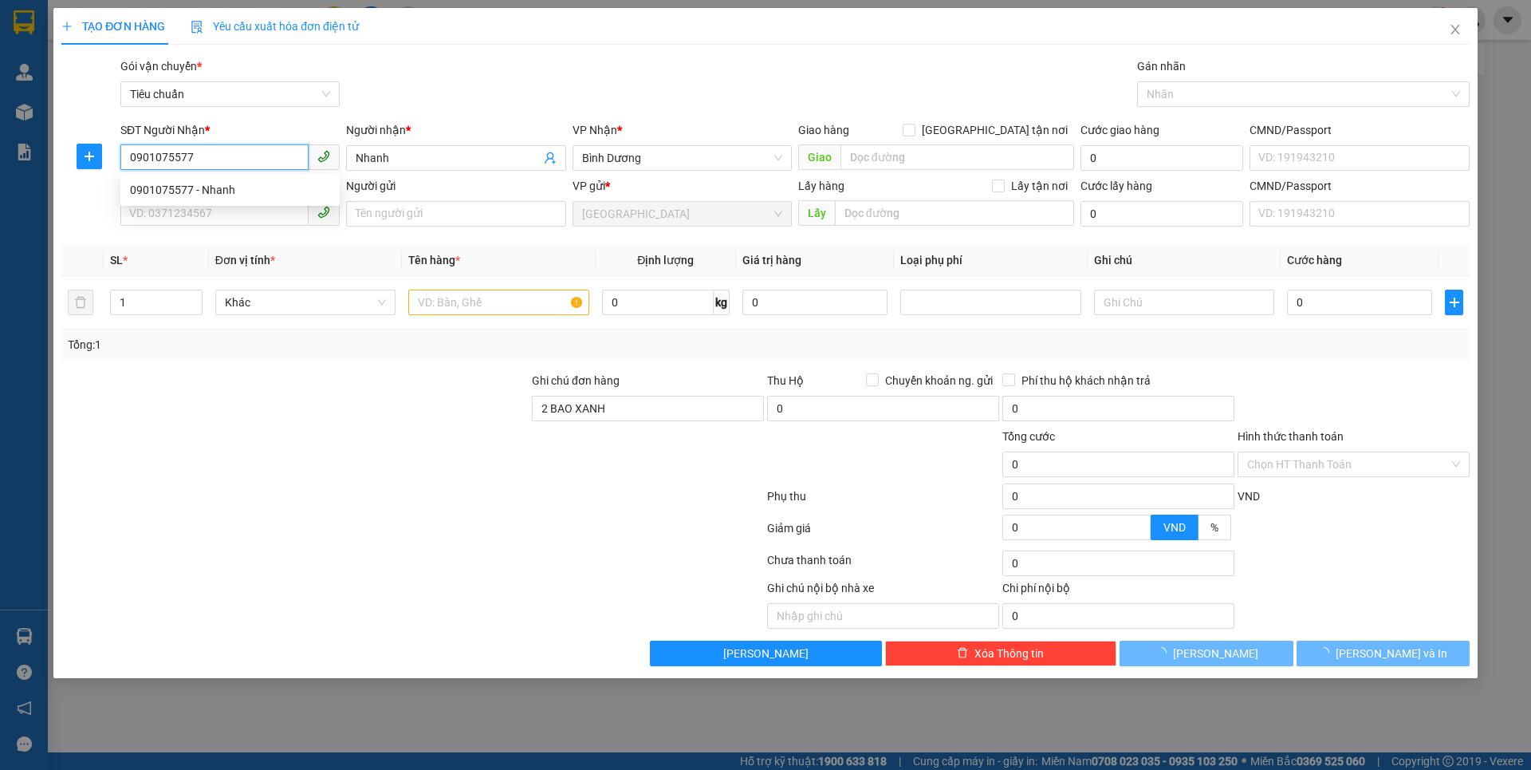
type input "200.000"
type input "0901075577"
drag, startPoint x: 321, startPoint y: 518, endPoint x: 240, endPoint y: 286, distance: 244.9
click at [323, 502] on form "Ghi chú đơn hàng 2 BAO XANH Thu Hộ Chuyển khoản ng. gửi 0 Phí thu hộ khách nhận…" at bounding box center [765, 459] width 1408 height 175
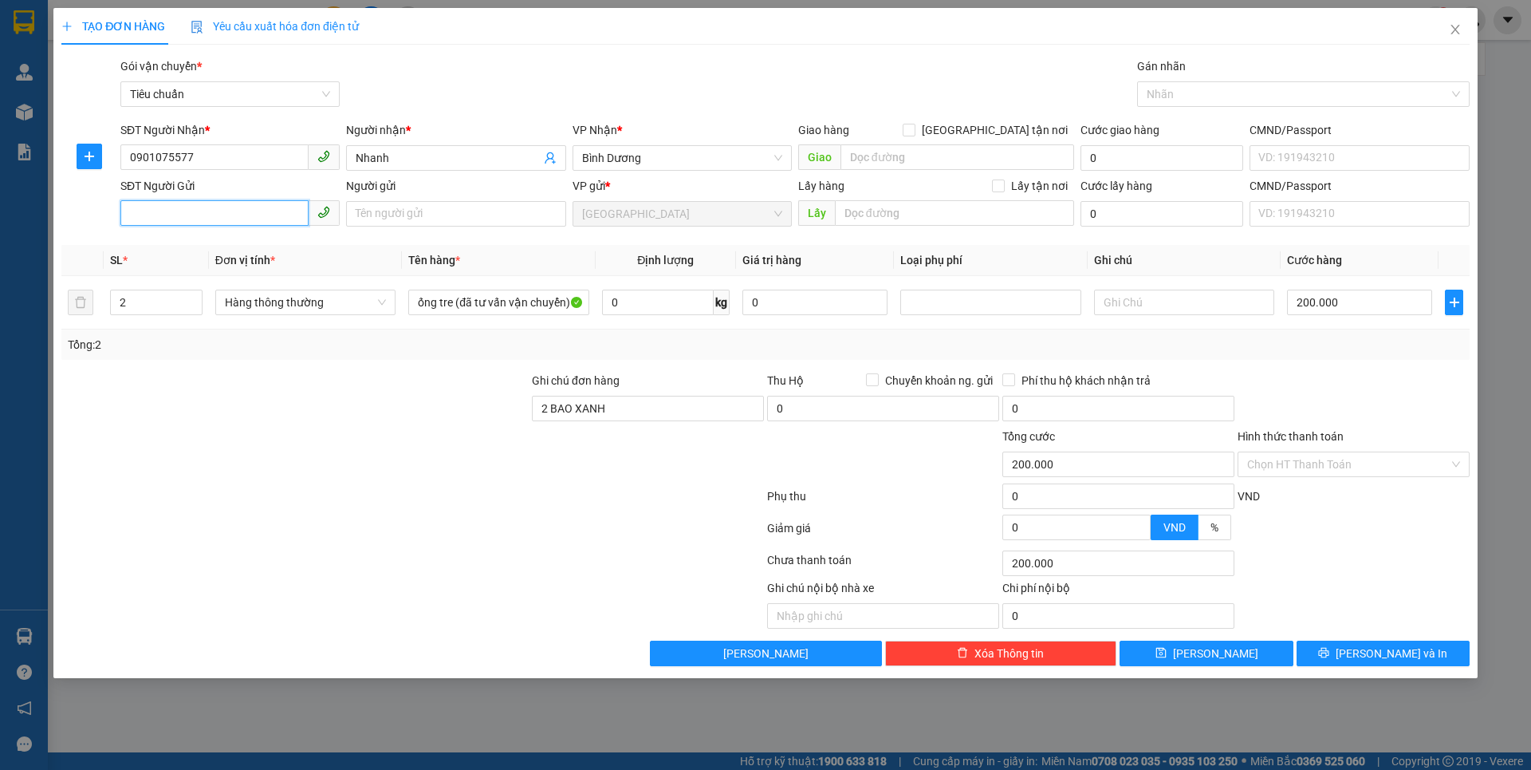
click at [238, 218] on input "SĐT Người Gửi" at bounding box center [214, 213] width 188 height 26
click at [246, 248] on div "0984989546 - Doãn" at bounding box center [230, 246] width 200 height 18
type input "0984989546"
type input "Doãn"
type input "030070018193"
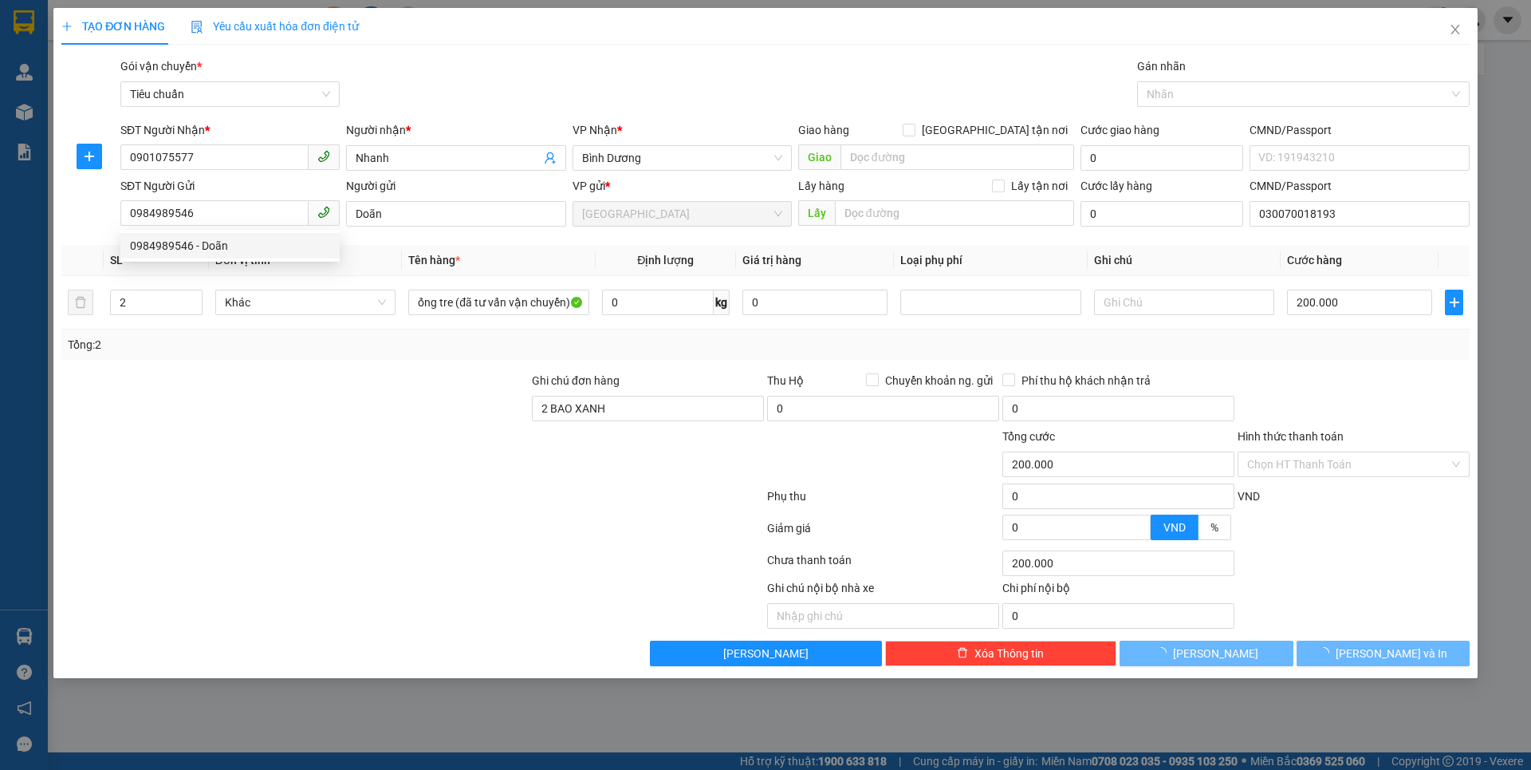
click at [348, 382] on div at bounding box center [295, 400] width 471 height 56
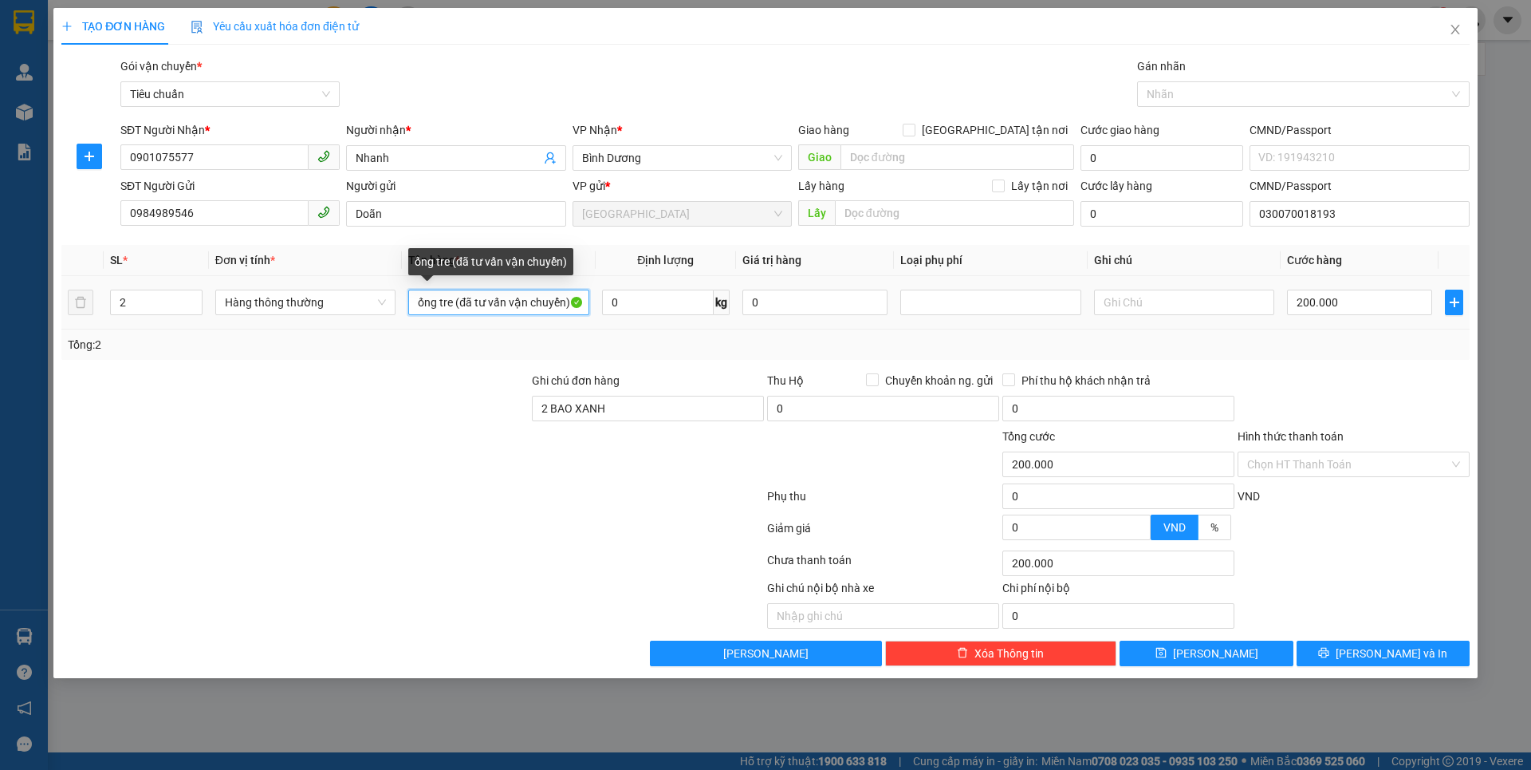
click at [579, 301] on input "ống tre (đã tư vấn vận chuyển)" at bounding box center [498, 302] width 180 height 26
type input "ố"
click at [577, 301] on input "text" at bounding box center [498, 302] width 180 height 26
type input "O"
type input "Ô"
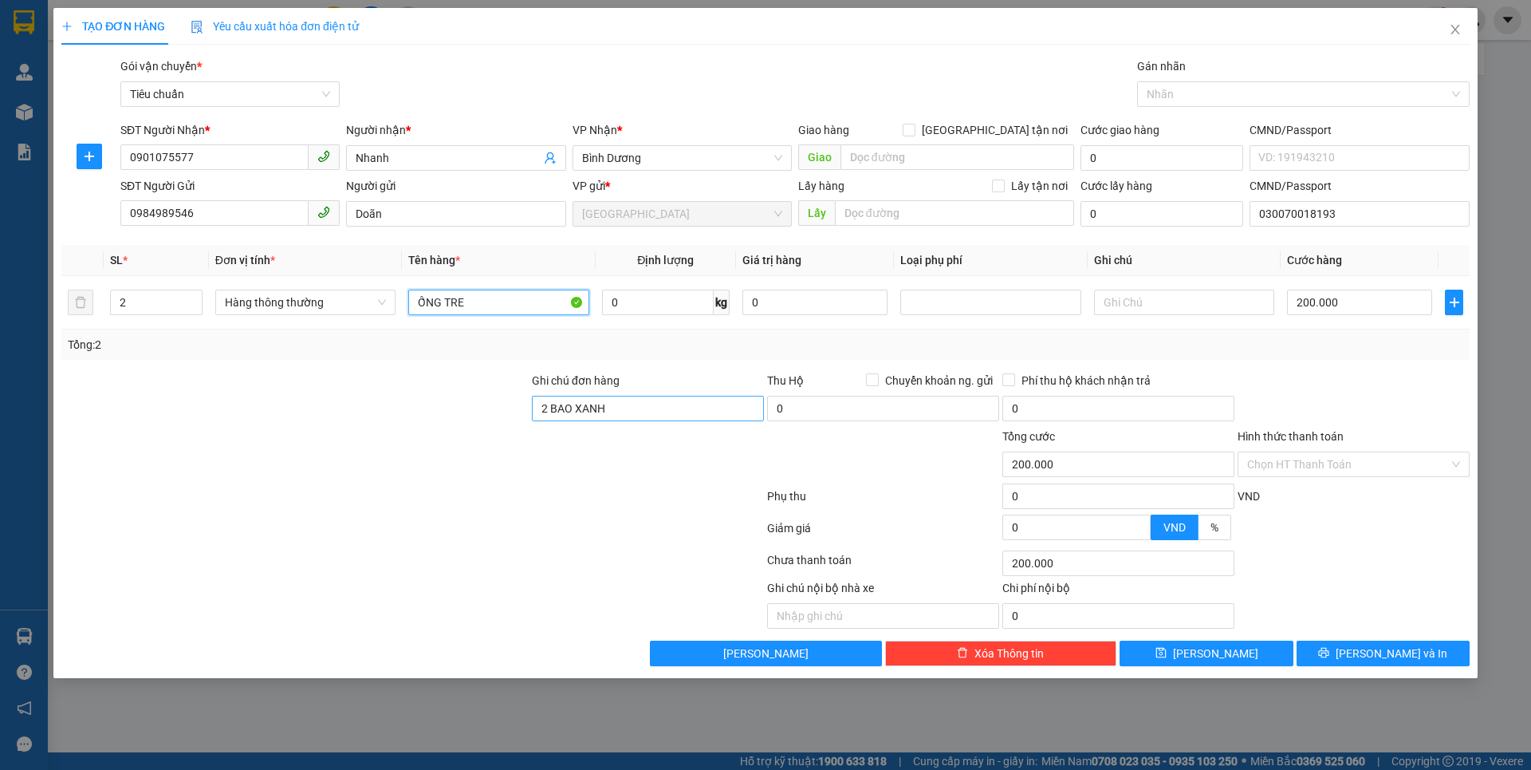
type input "ỐNG TRE"
click at [681, 415] on input "2 BAO XANH" at bounding box center [648, 409] width 232 height 26
type input "2"
click at [688, 312] on input "text" at bounding box center [658, 302] width 112 height 26
type input "0"
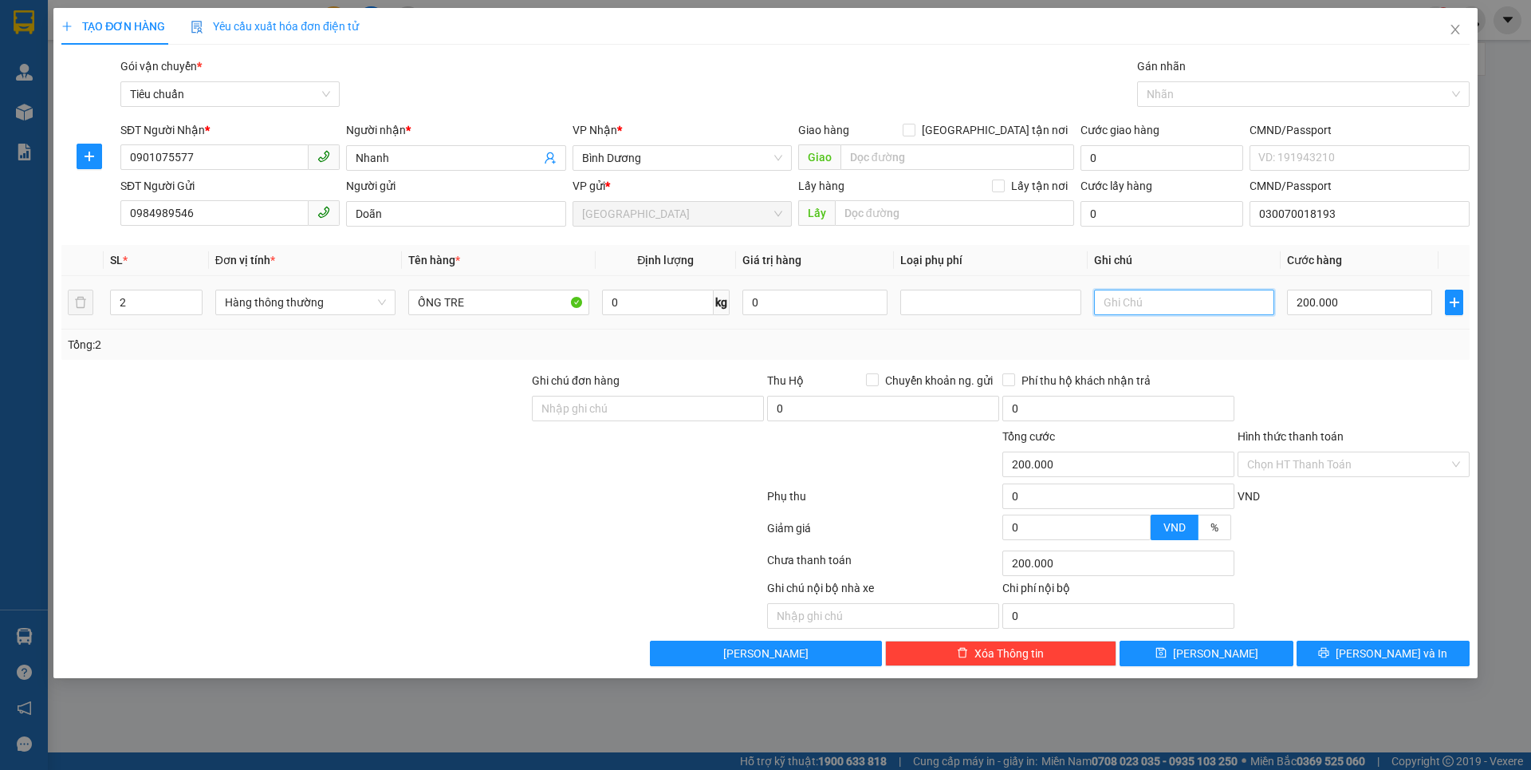
click at [1128, 305] on input "text" at bounding box center [1184, 302] width 180 height 26
type input "0"
type input "2 BAO XANH"
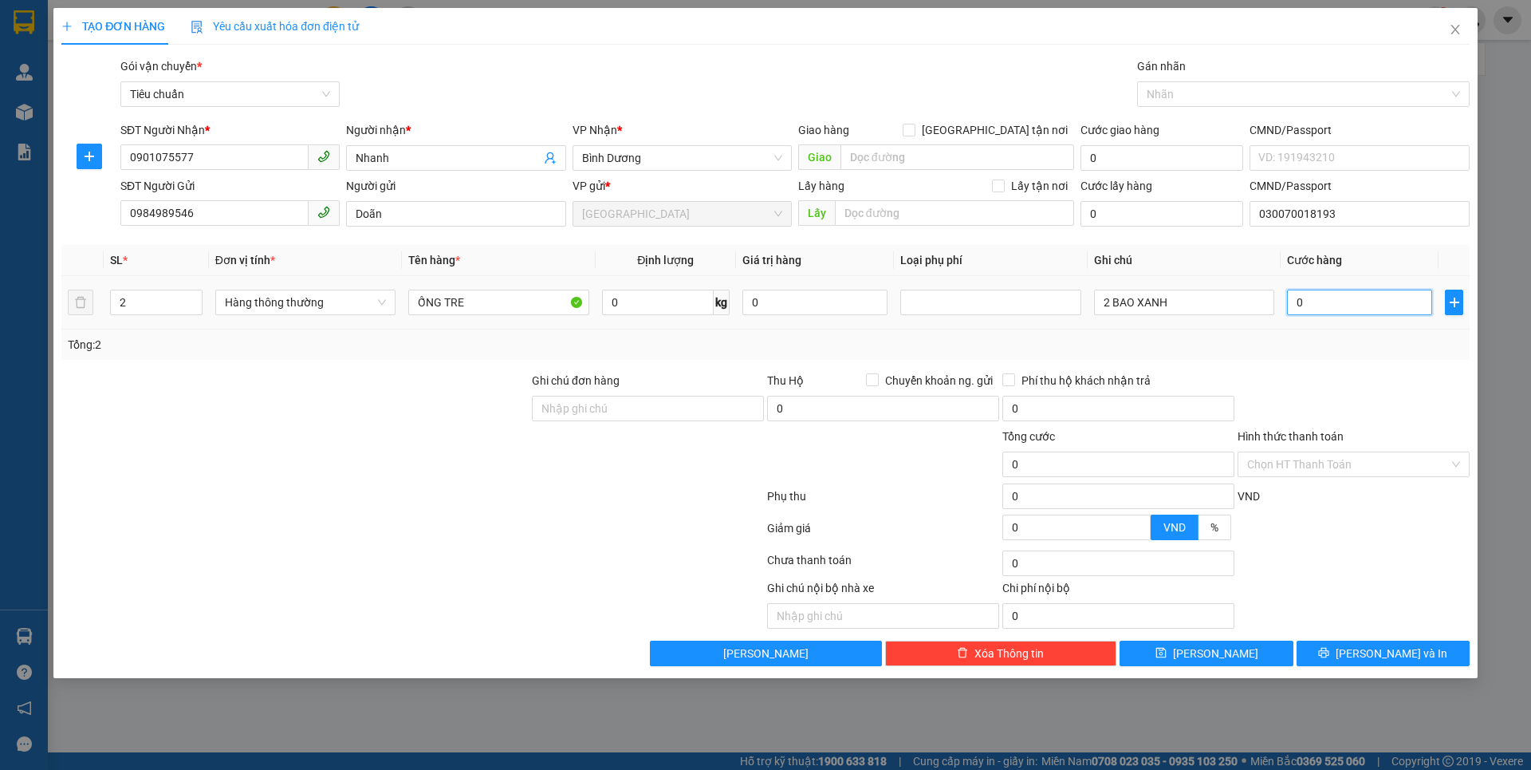
click at [1319, 305] on input "0" at bounding box center [1359, 302] width 145 height 26
click at [1430, 356] on div "Tổng: 2" at bounding box center [765, 344] width 1408 height 30
click at [1333, 651] on button "[PERSON_NAME] và In" at bounding box center [1383, 653] width 173 height 26
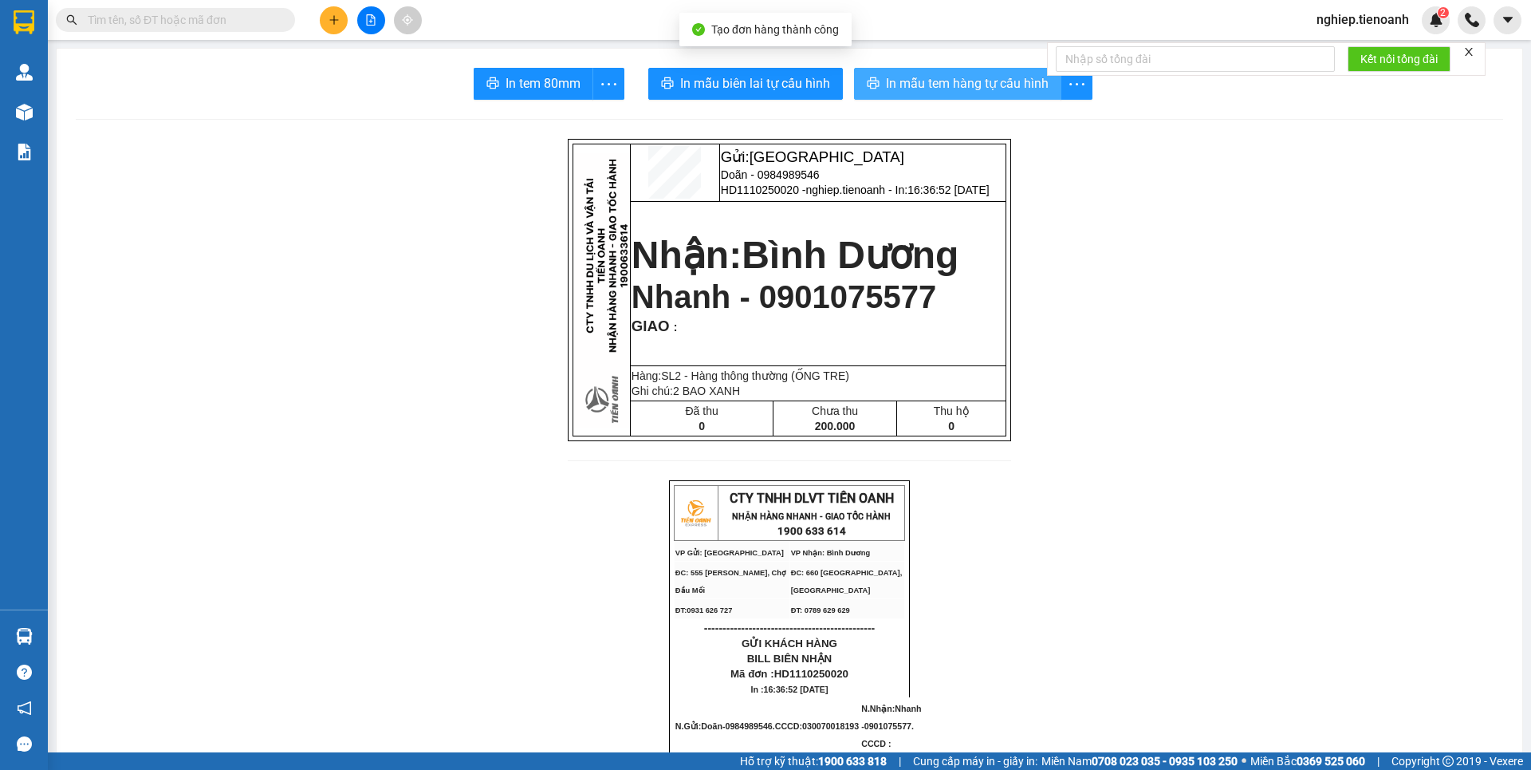
click at [955, 79] on span "In mẫu tem hàng tự cấu hình" at bounding box center [967, 83] width 163 height 20
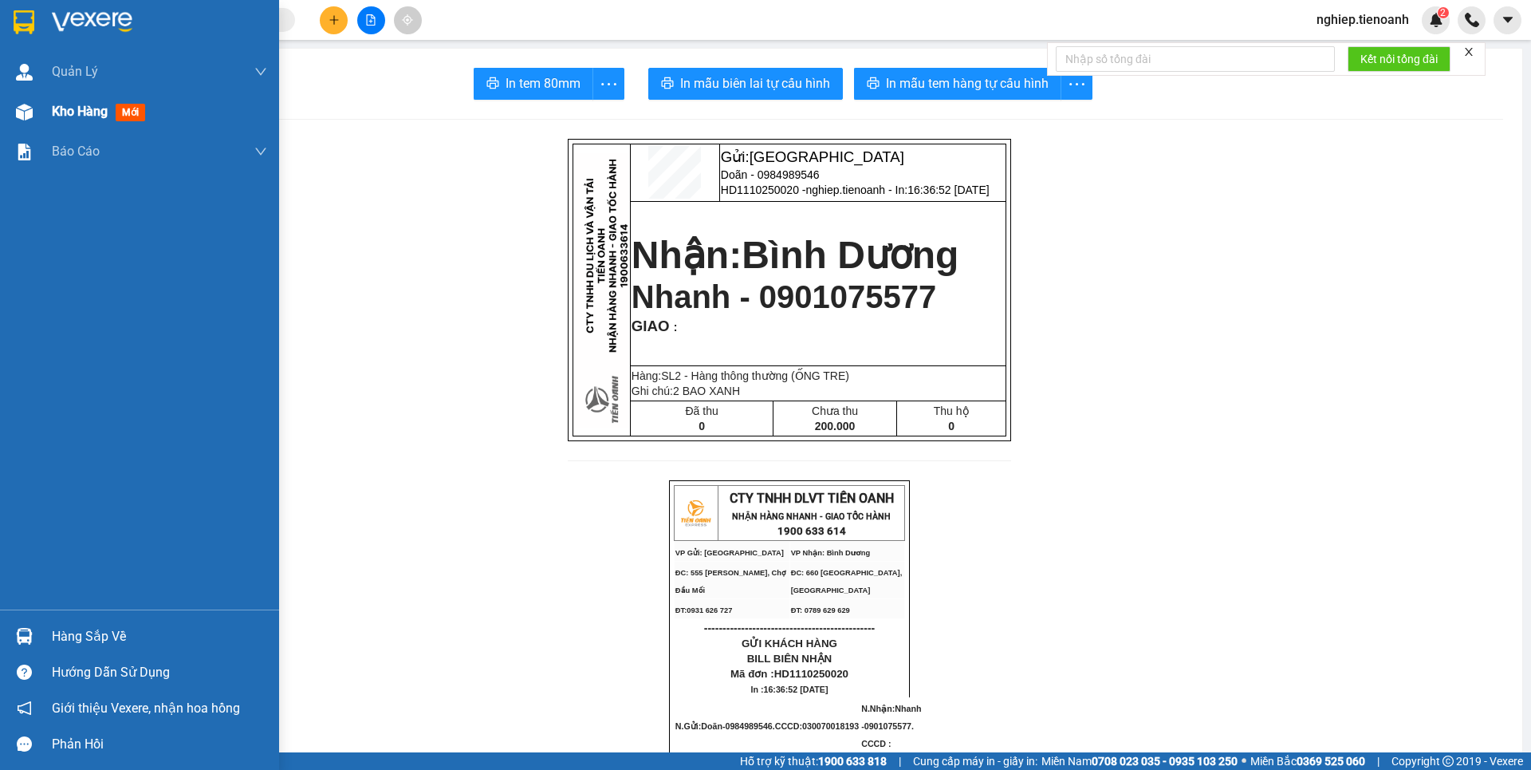
click at [63, 108] on span "Kho hàng" at bounding box center [80, 111] width 56 height 15
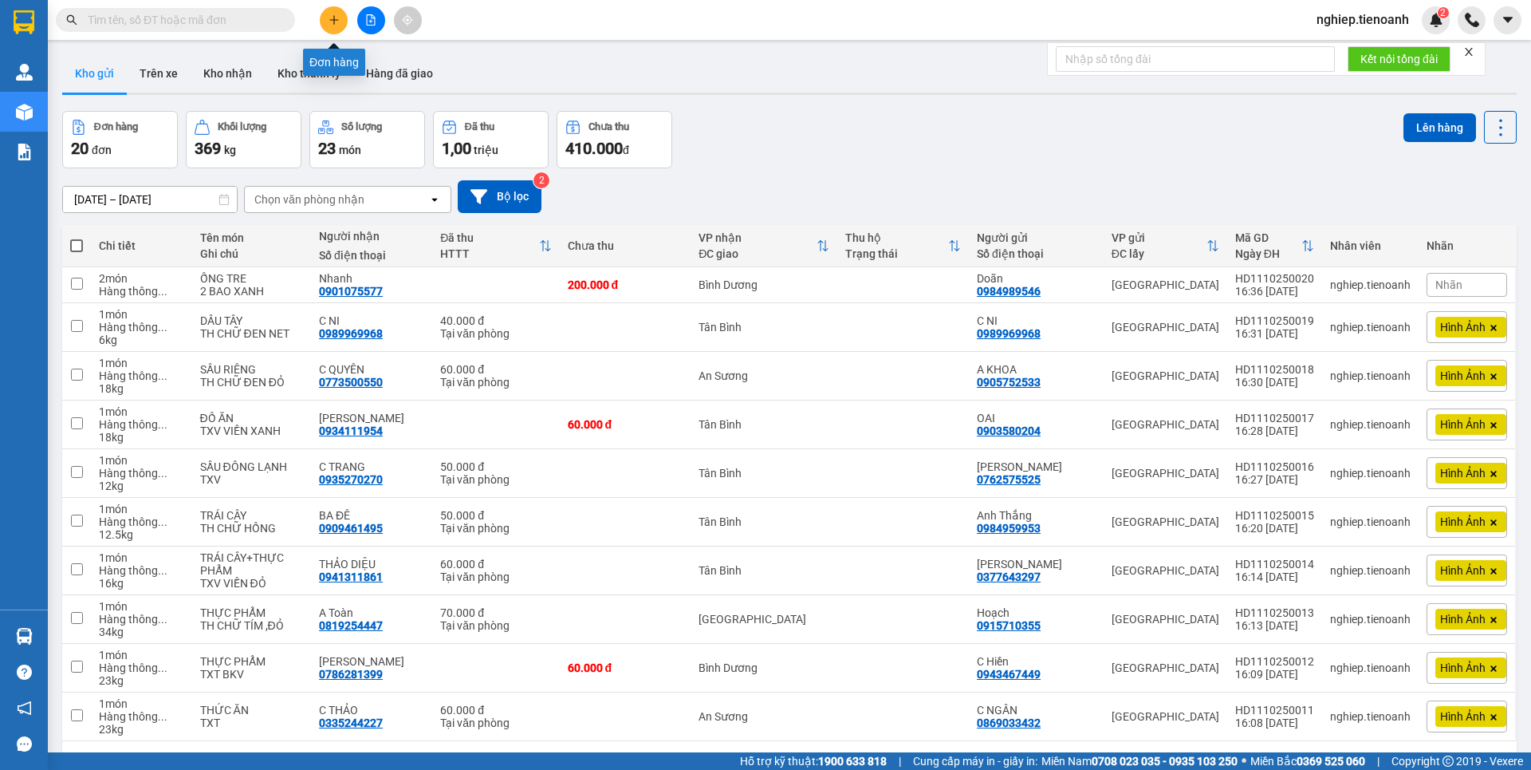
click at [341, 26] on button at bounding box center [334, 20] width 28 height 28
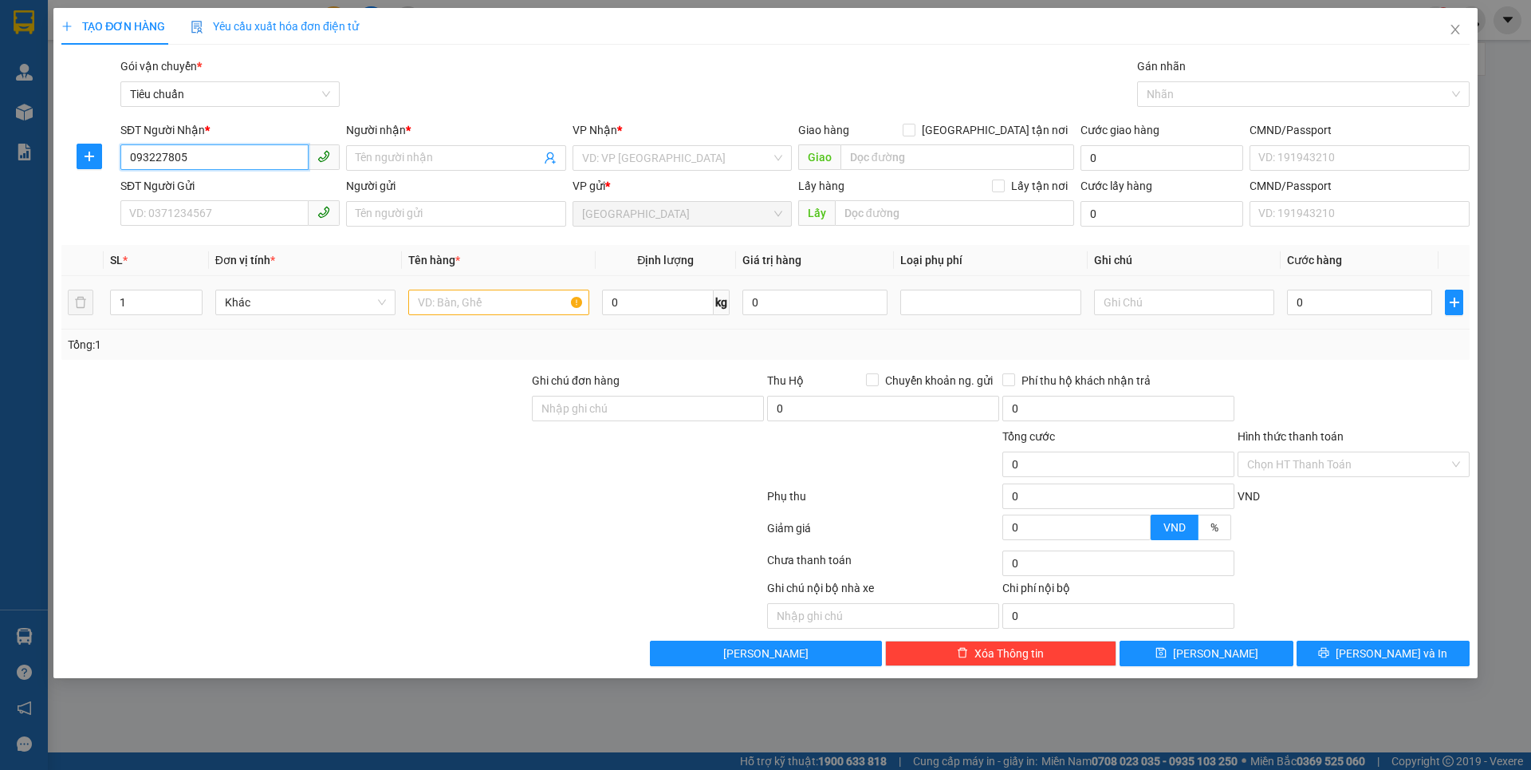
type input "0932278059"
click at [225, 195] on div "0932278059 - C CHI" at bounding box center [230, 190] width 200 height 18
type input "C CHI"
type input "30.000"
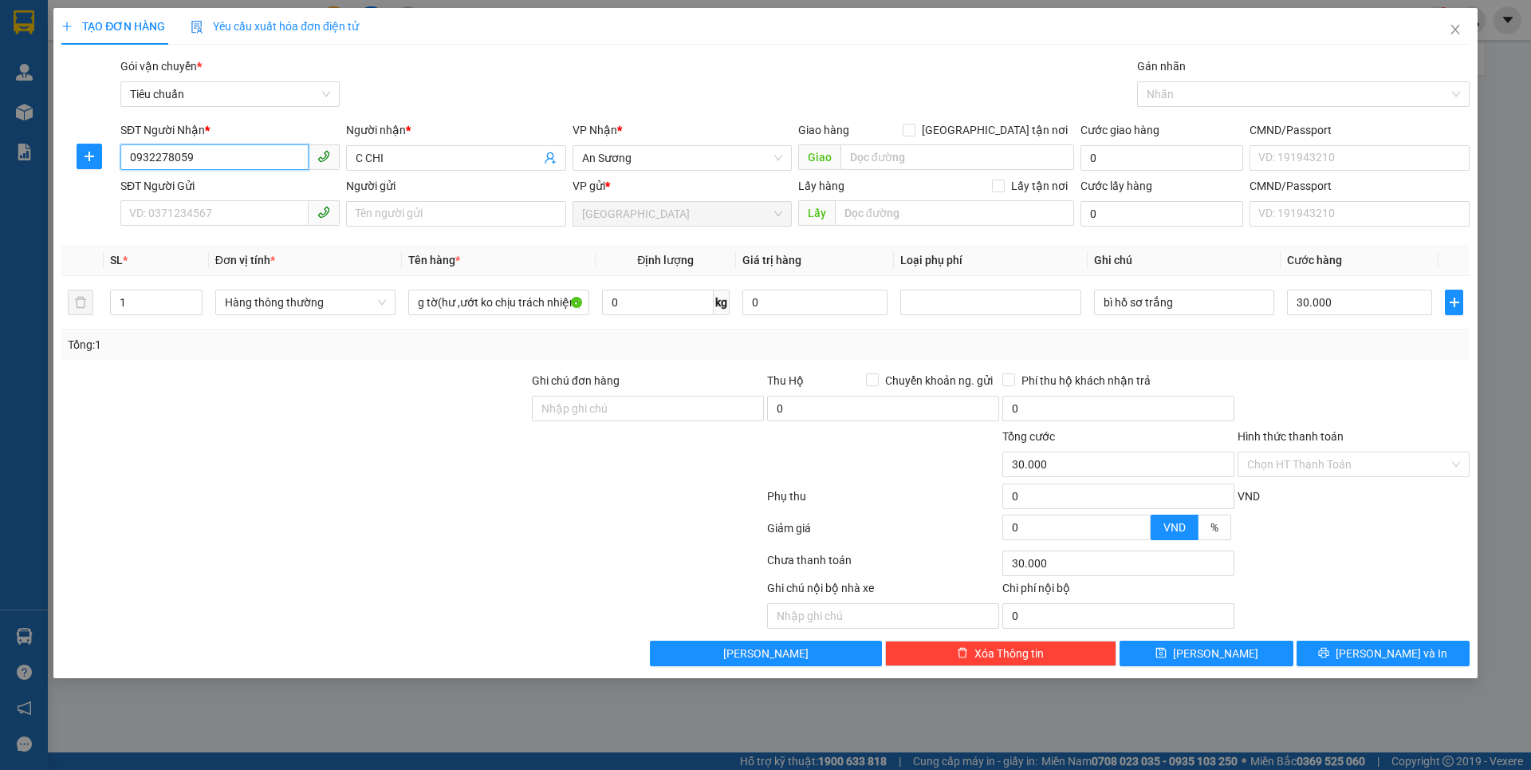
type input "0932278059"
click at [251, 419] on div at bounding box center [295, 400] width 471 height 56
click at [244, 214] on input "SĐT Người Gửi" at bounding box center [214, 213] width 188 height 26
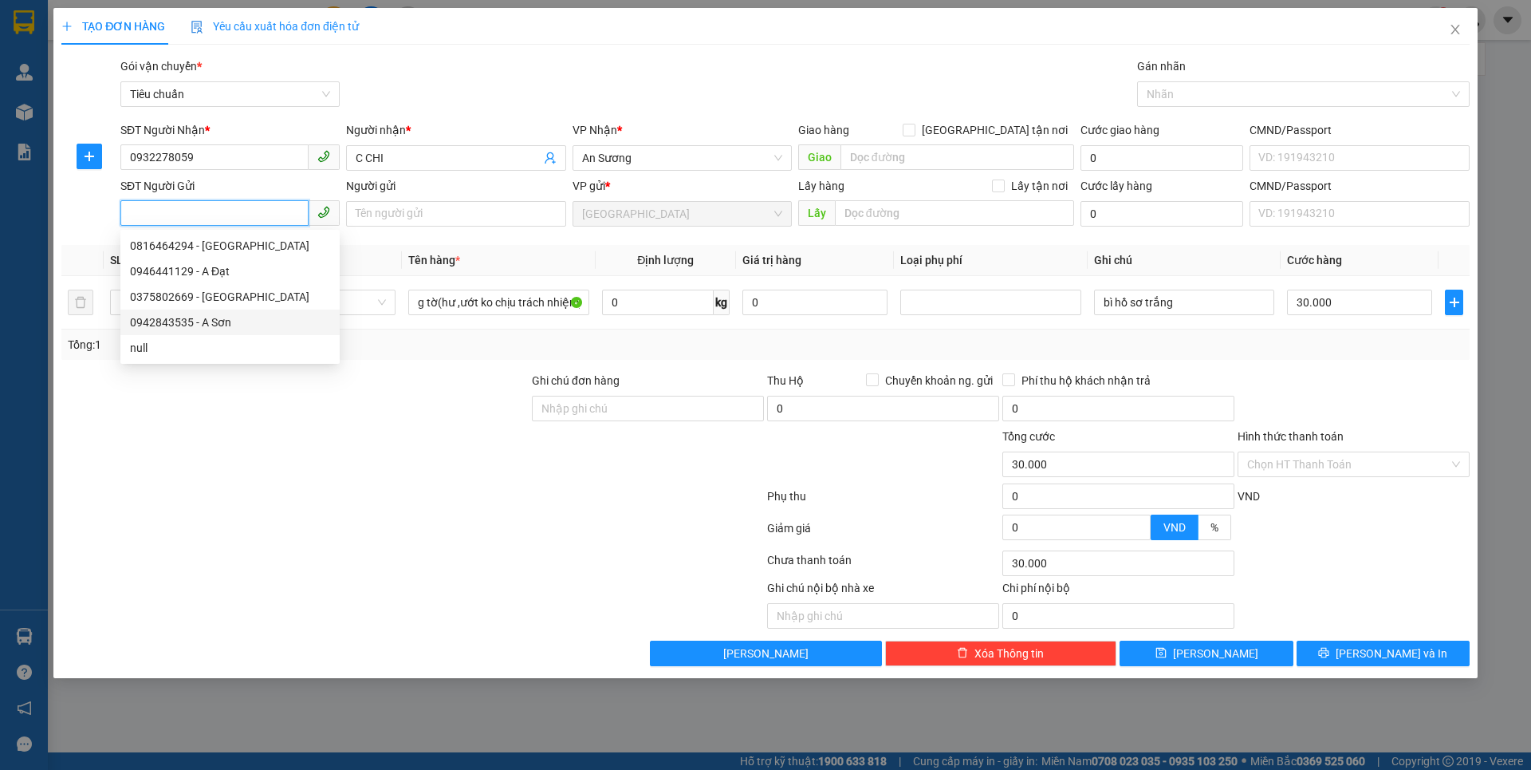
click at [241, 324] on div "0942843535 - A Sơn" at bounding box center [230, 322] width 200 height 18
type input "0942843535"
type input "A Sơn"
type input "066090003120"
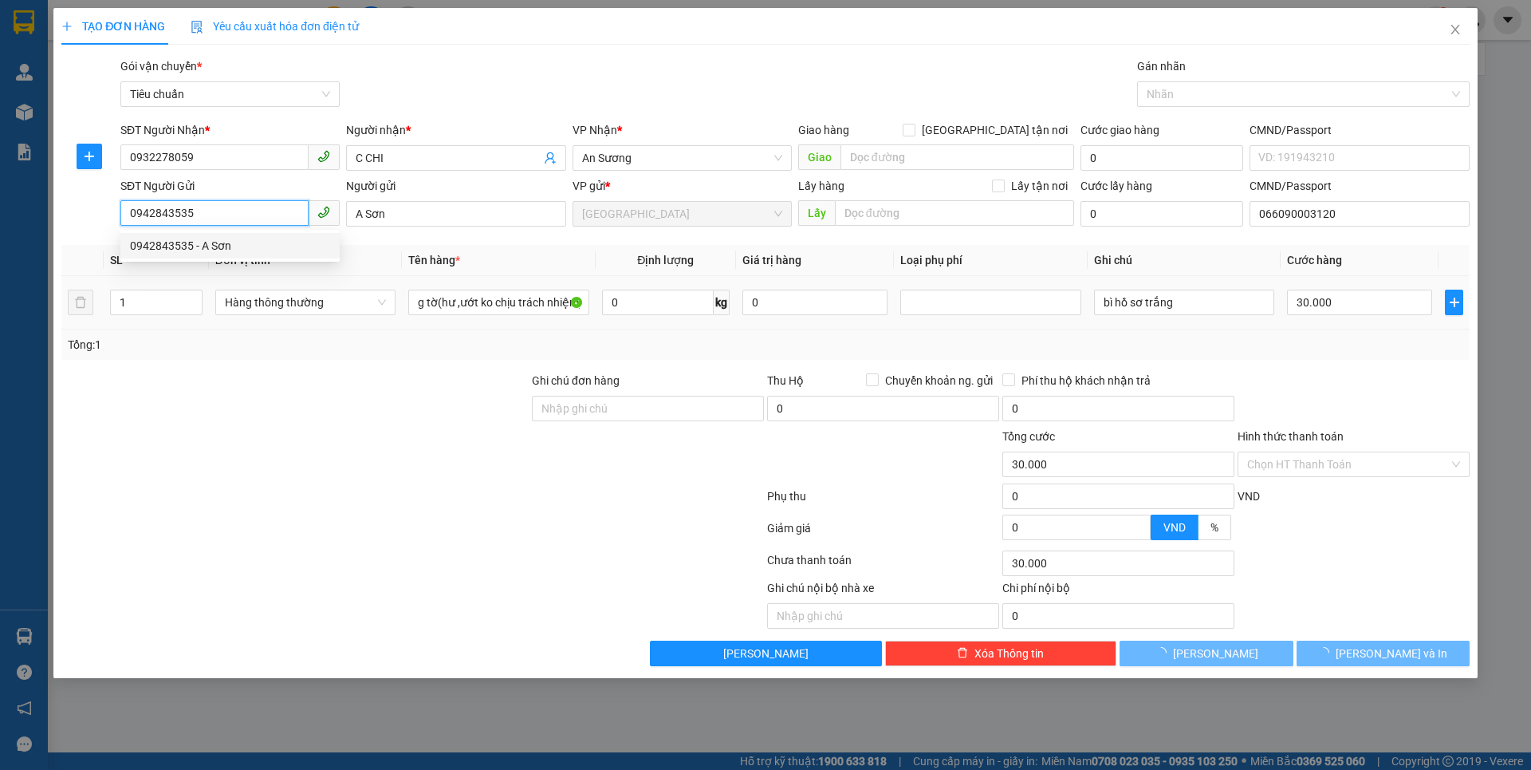
type input "350.000"
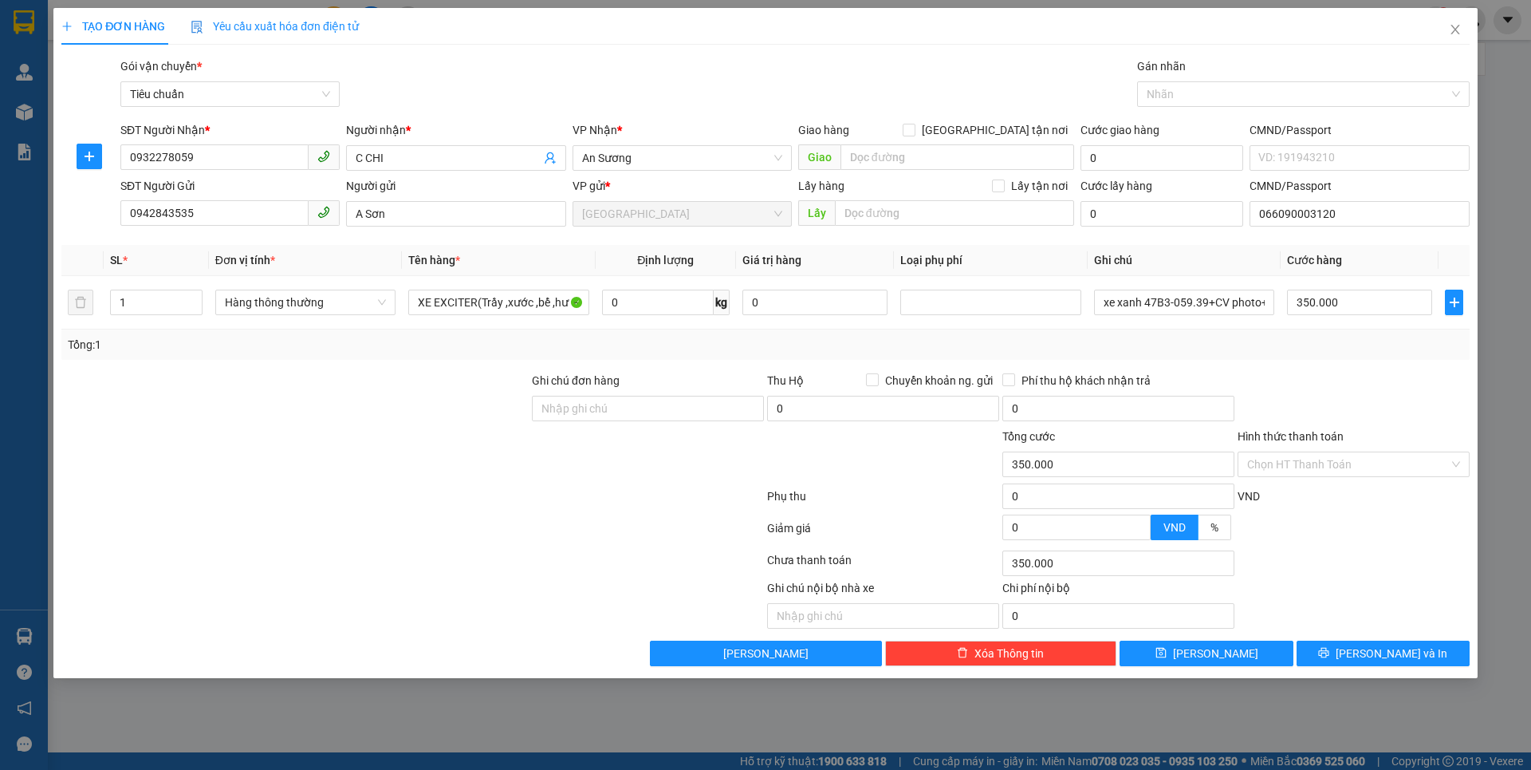
click at [358, 451] on div at bounding box center [295, 455] width 471 height 56
drag, startPoint x: 358, startPoint y: 451, endPoint x: 366, endPoint y: 423, distance: 29.0
click at [357, 451] on div at bounding box center [295, 455] width 471 height 56
click at [559, 308] on input "XE EXCITER(Trầy ,xước ,bể ,hư KCTN)" at bounding box center [498, 302] width 180 height 26
type input "K"
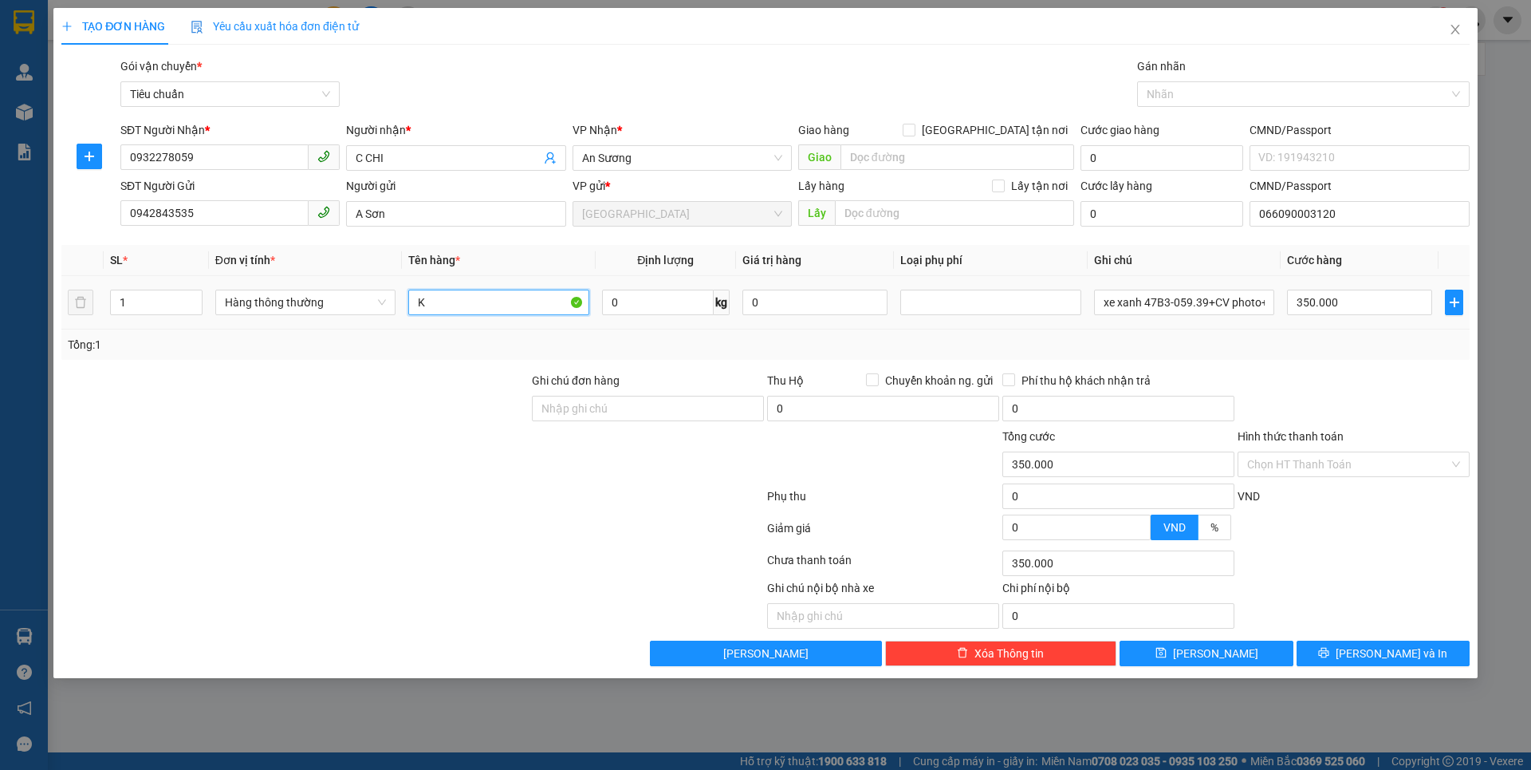
click at [490, 305] on input "K" at bounding box center [498, 302] width 180 height 26
click at [435, 296] on input "text" at bounding box center [498, 302] width 180 height 26
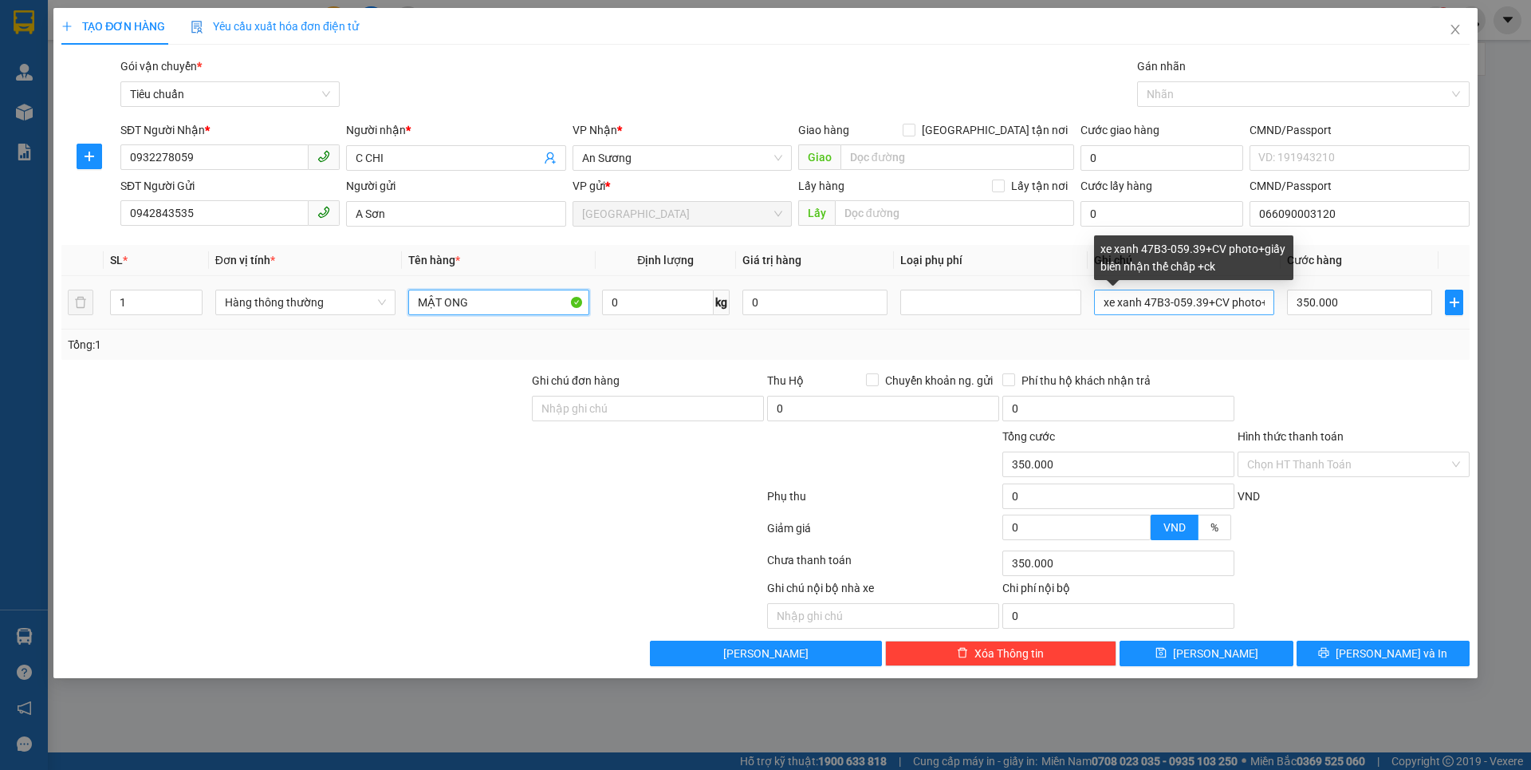
type input "MẬT ONG"
click at [1261, 307] on input "xe xanh 47B3-059.39+CV photo+giấy biên nhận thế chấp +ck" at bounding box center [1184, 302] width 180 height 26
click at [1258, 302] on input "+giấy biên nhận thế chấp +ck" at bounding box center [1184, 302] width 180 height 26
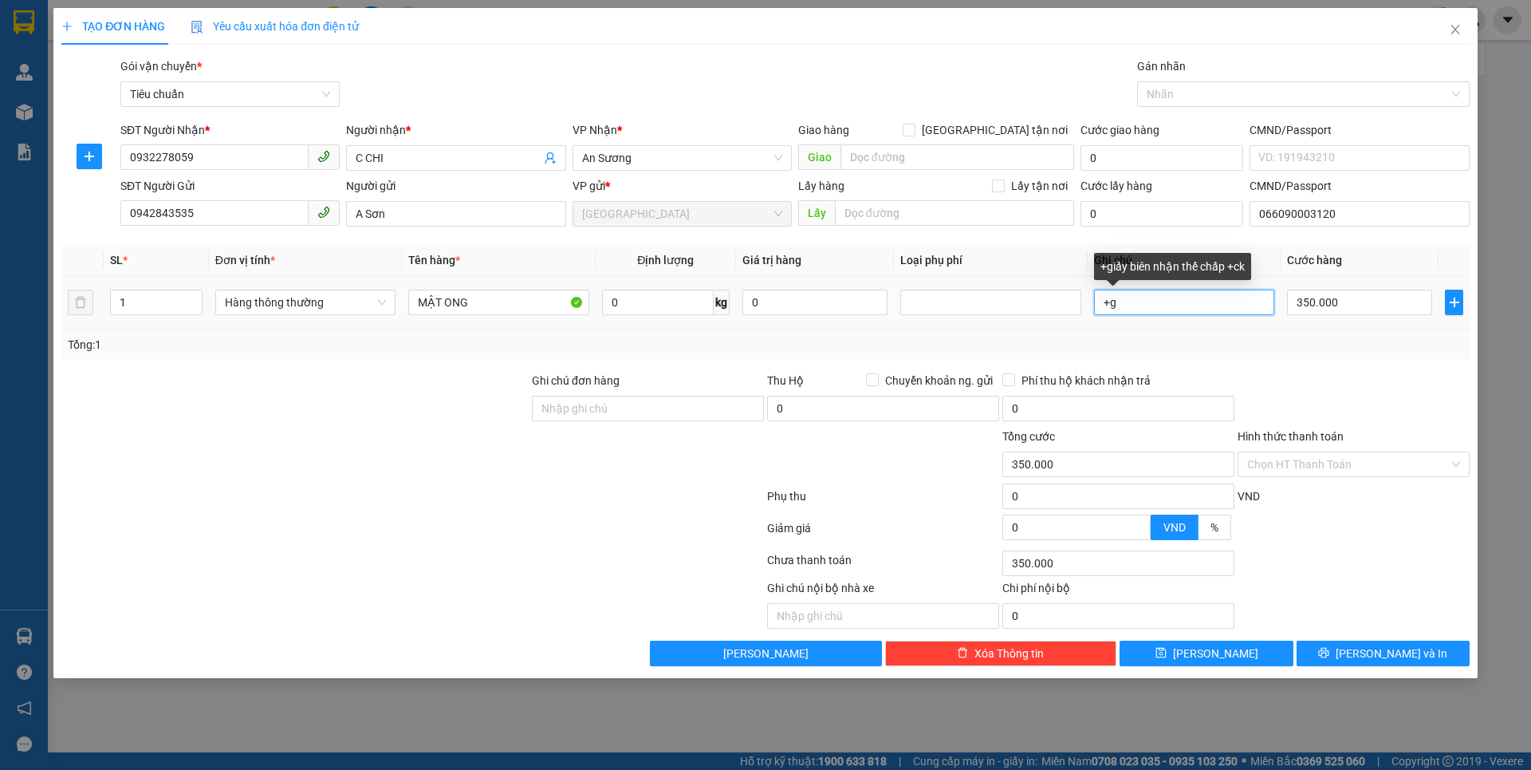
type input "+"
type input "TXT BKV"
click at [1329, 367] on div "Transit Pickup Surcharge Ids Transit Deliver Surcharge Ids Transit Deliver Surc…" at bounding box center [765, 361] width 1408 height 608
click at [663, 310] on input "0" at bounding box center [658, 302] width 112 height 26
type input "16"
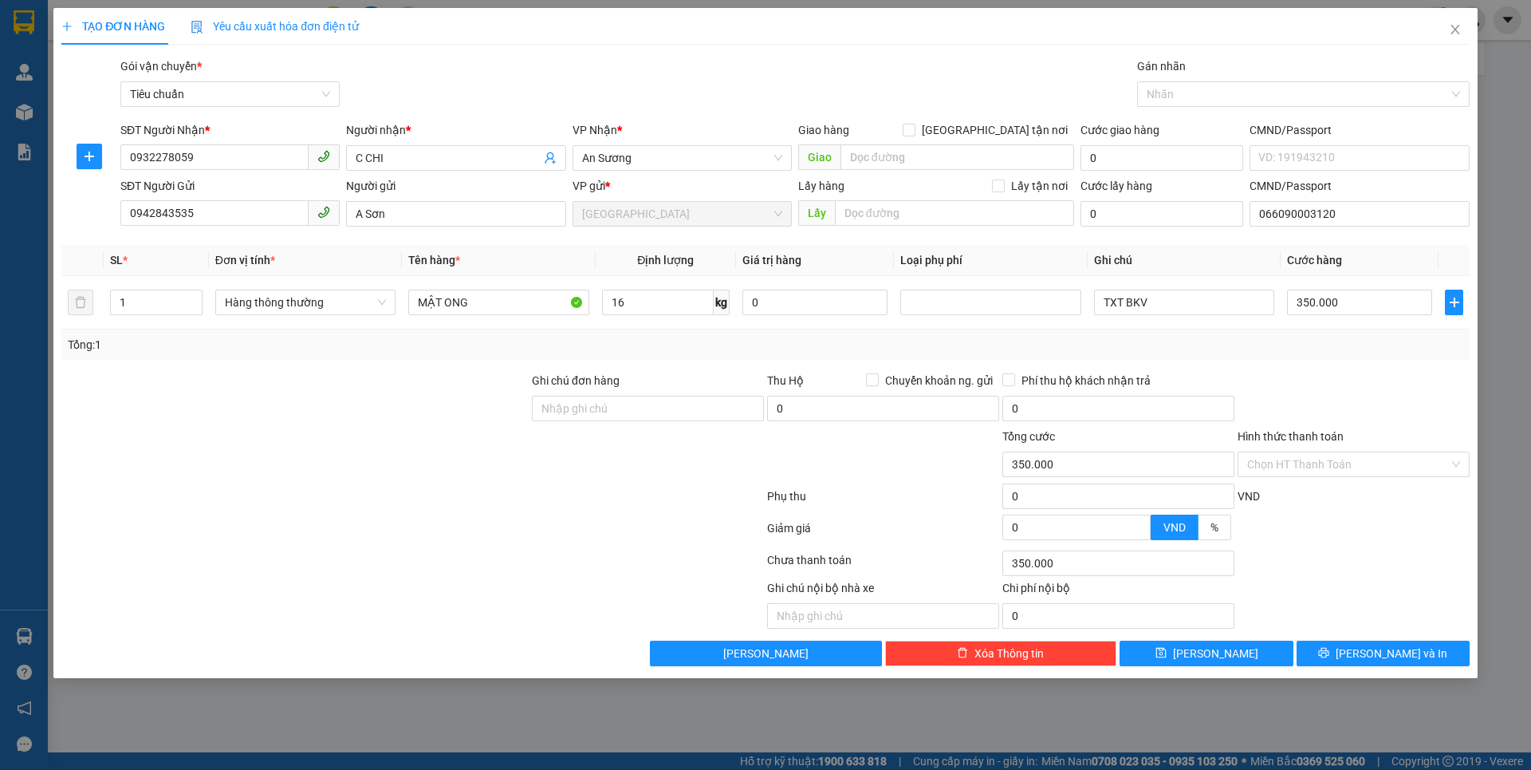
click at [466, 513] on form "Ghi chú đơn hàng Thu Hộ Chuyển khoản ng. gửi 0 Phí thu hộ khách nhận trả 0 Tổng…" at bounding box center [765, 459] width 1408 height 175
type input "55.000"
click at [1378, 293] on input "55.000" at bounding box center [1359, 302] width 145 height 26
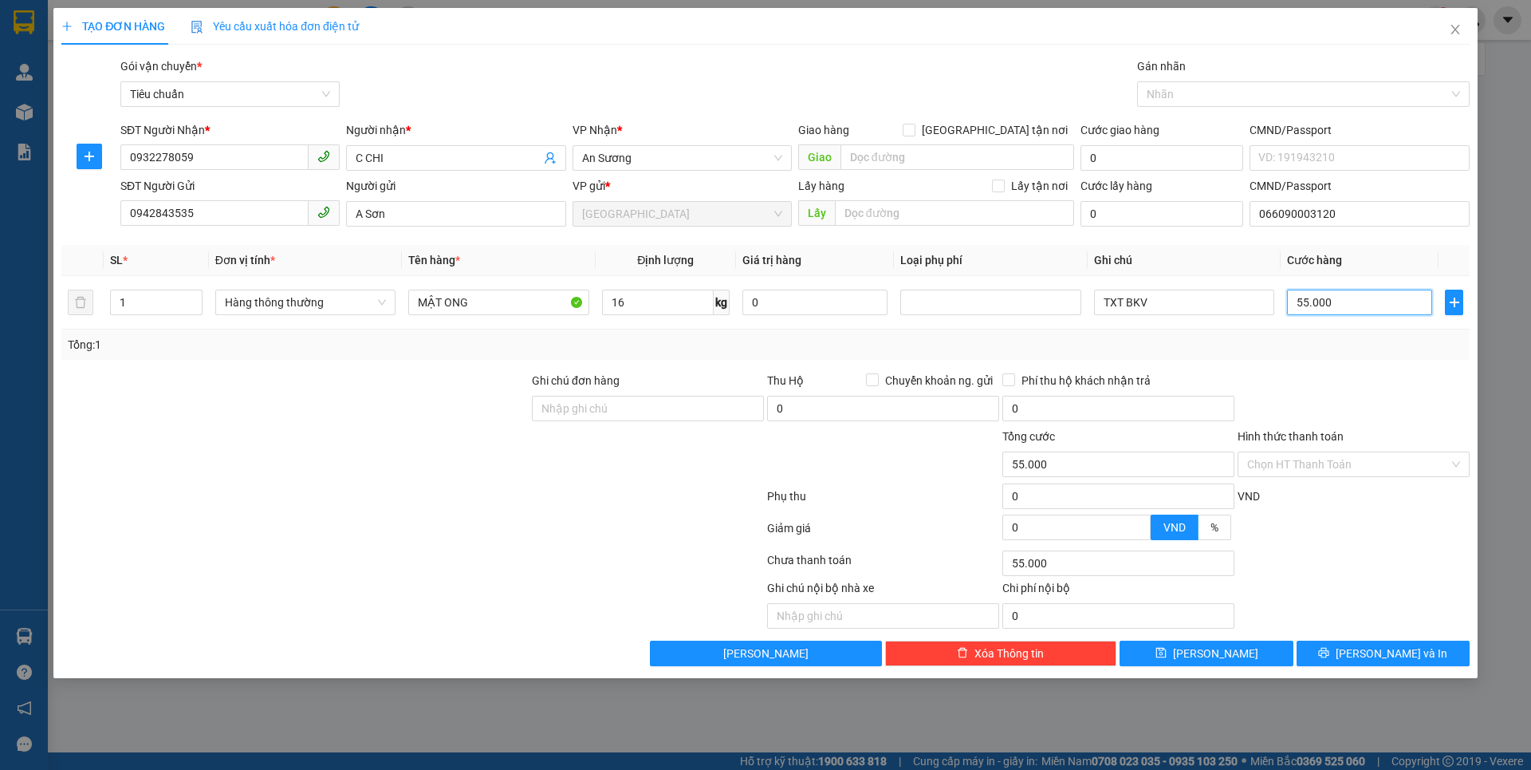
type input "6"
type input "60"
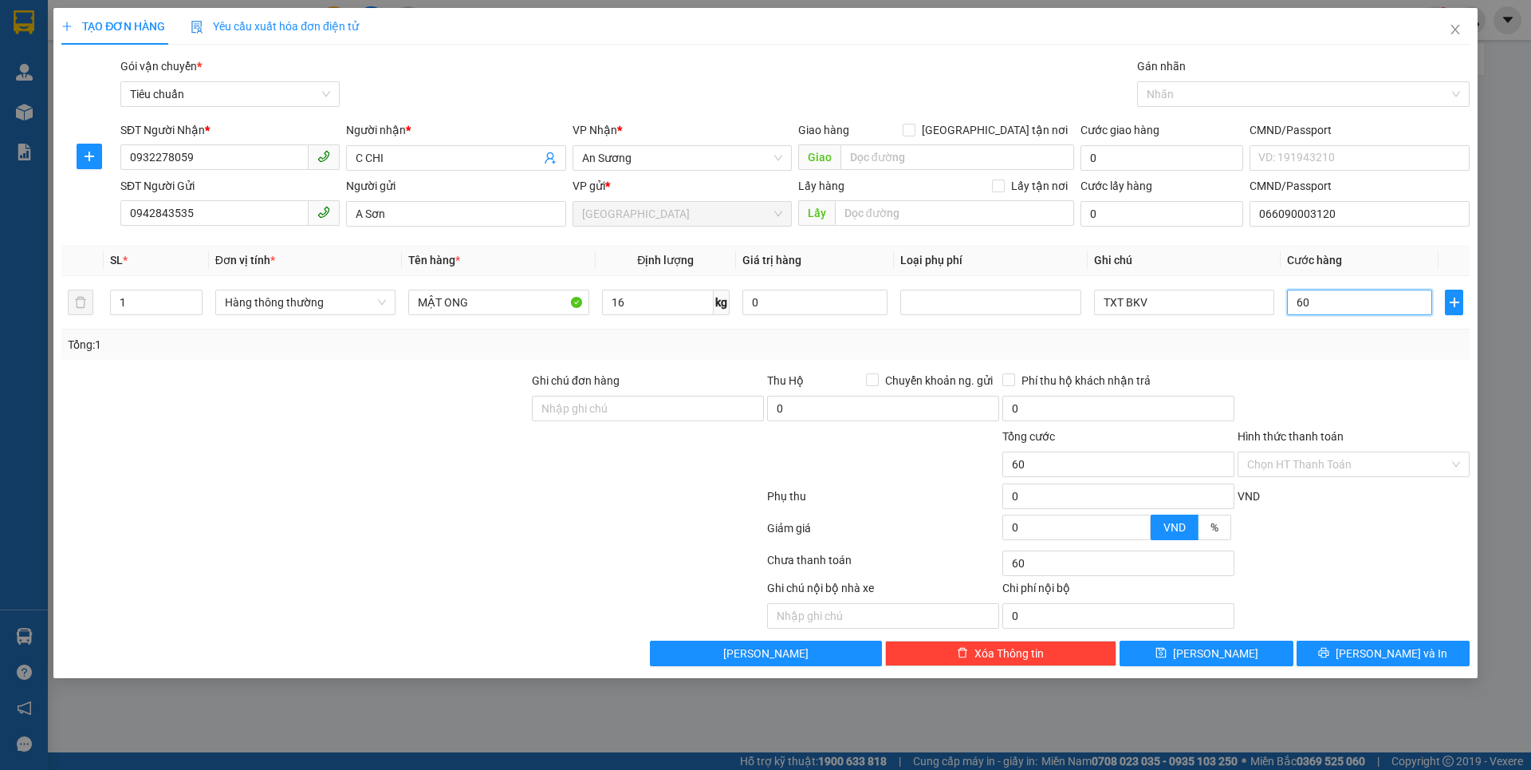
type input "60"
type input "60.000"
click at [1381, 382] on div at bounding box center [1353, 400] width 235 height 56
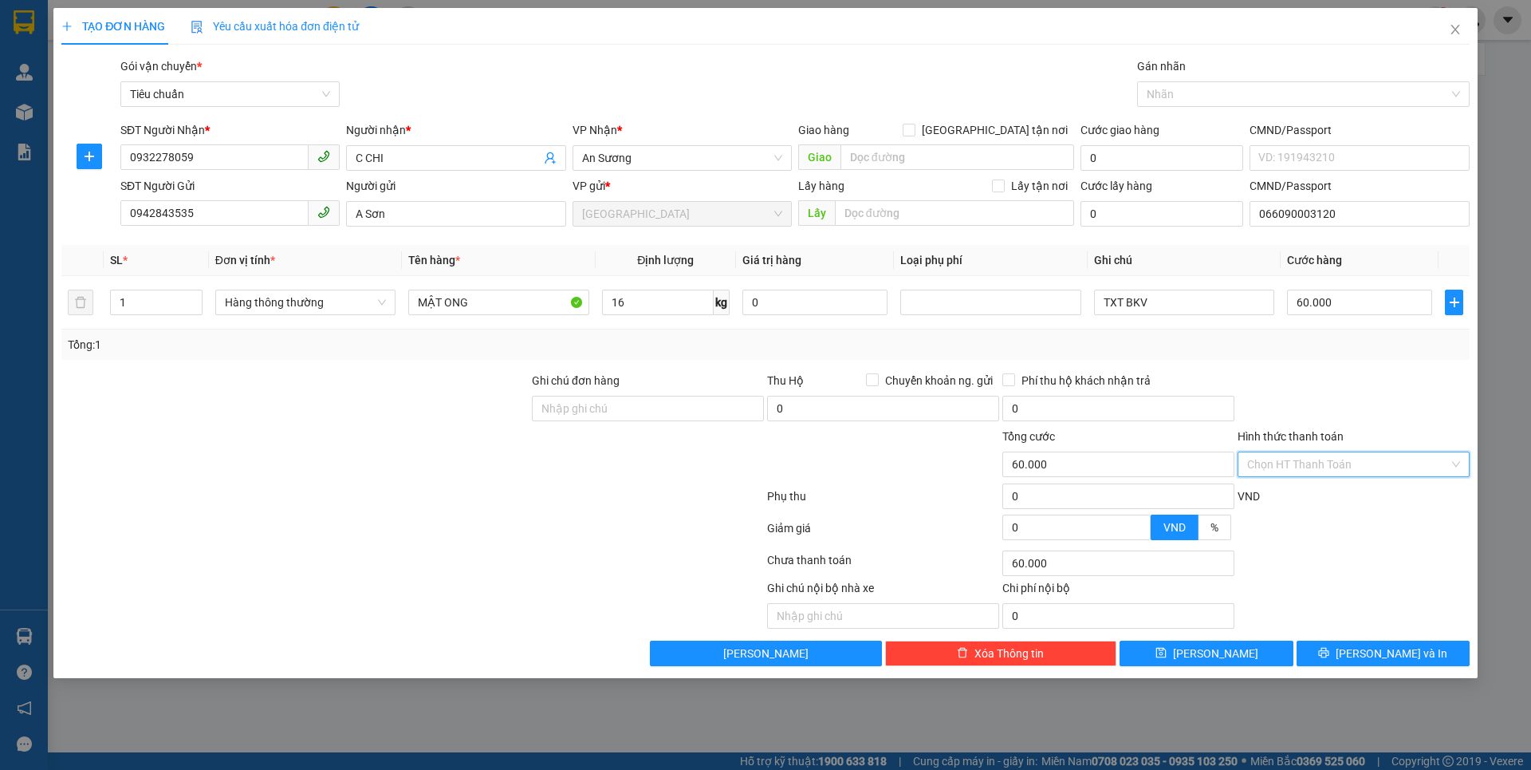
click at [1345, 466] on input "Hình thức thanh toán" at bounding box center [1348, 464] width 202 height 24
click at [1321, 499] on div "Tại văn phòng" at bounding box center [1353, 496] width 213 height 18
click at [1337, 655] on button "[PERSON_NAME] và In" at bounding box center [1383, 653] width 173 height 26
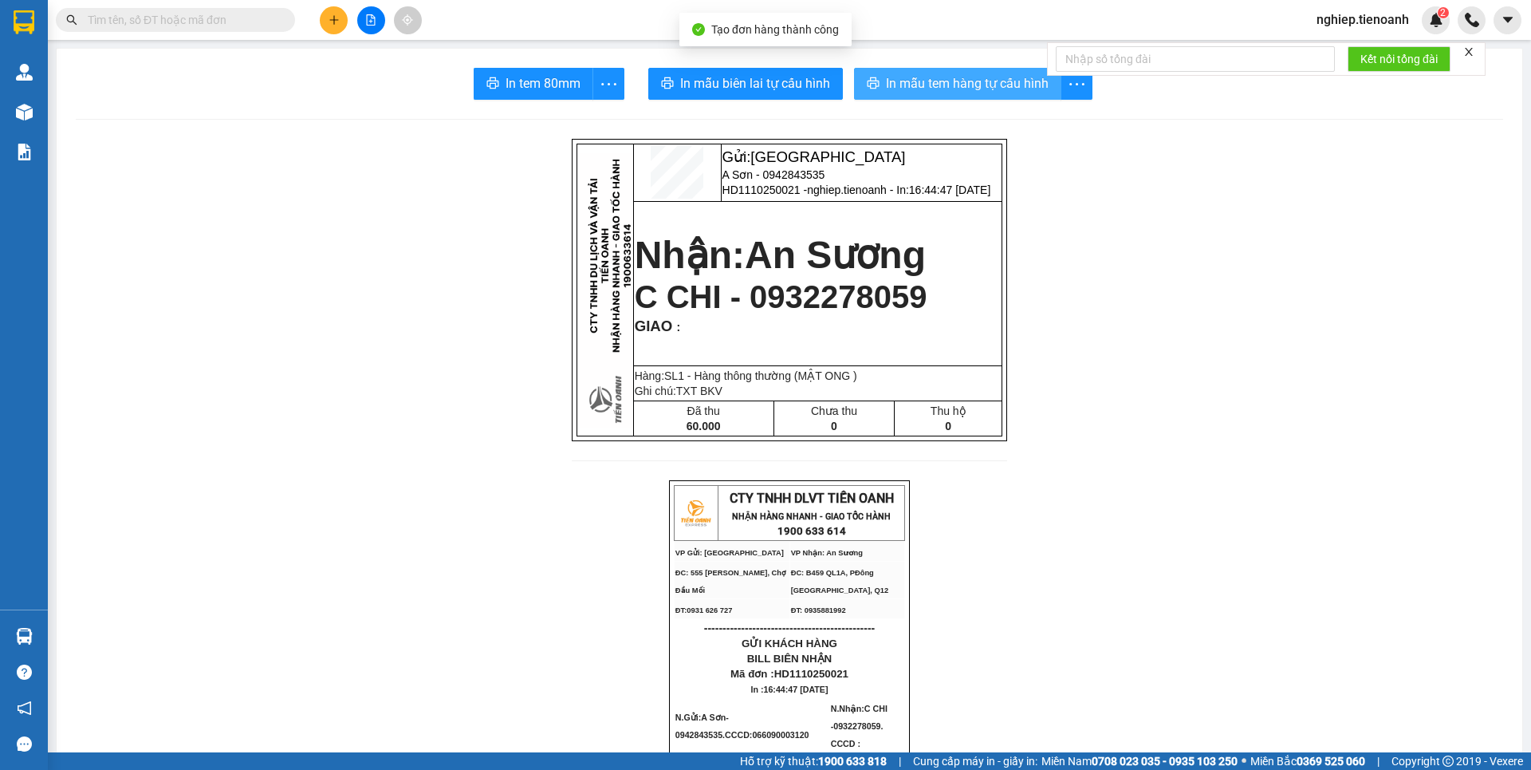
click at [918, 88] on span "In mẫu tem hàng tự cấu hình" at bounding box center [967, 83] width 163 height 20
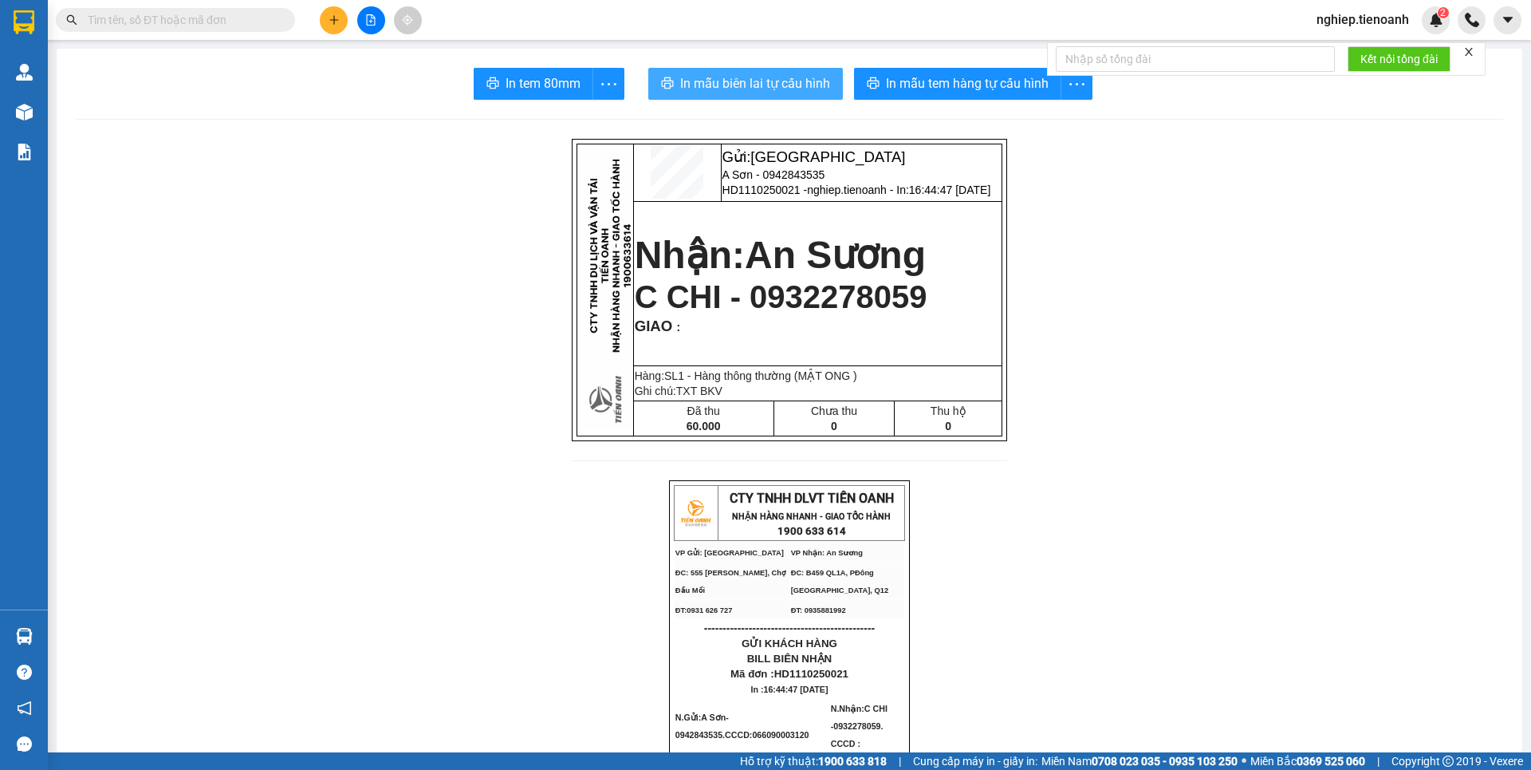
drag, startPoint x: 754, startPoint y: 86, endPoint x: 819, endPoint y: 95, distance: 66.0
click at [754, 85] on span "In mẫu biên lai tự cấu hình" at bounding box center [755, 83] width 150 height 20
click at [333, 21] on icon "plus" at bounding box center [334, 19] width 11 height 11
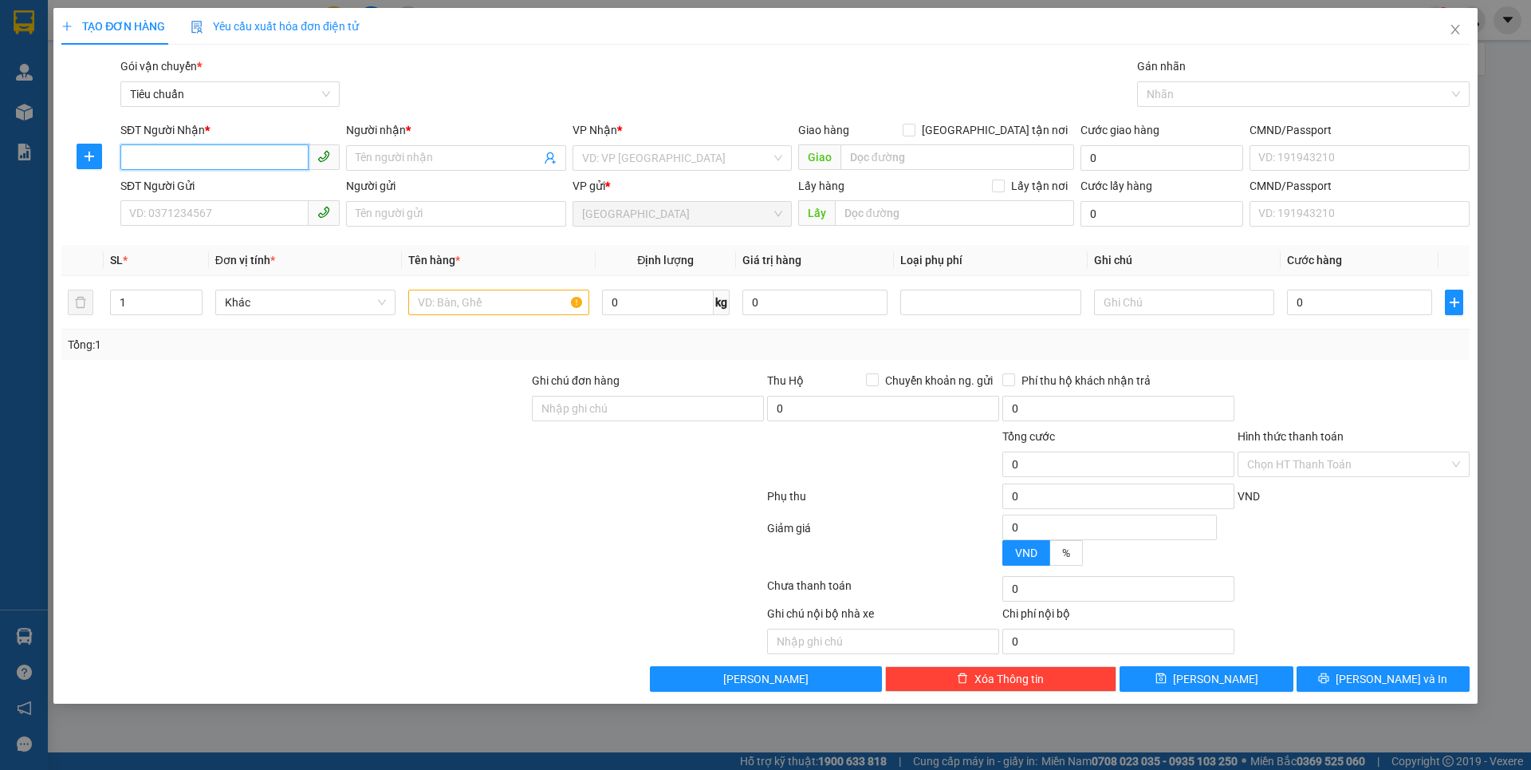
click at [168, 148] on input "SĐT Người Nhận *" at bounding box center [214, 157] width 188 height 26
click at [239, 163] on input "SĐT Người Nhận *" at bounding box center [214, 157] width 188 height 26
click at [205, 158] on input "SĐT Người Nhận *" at bounding box center [214, 157] width 188 height 26
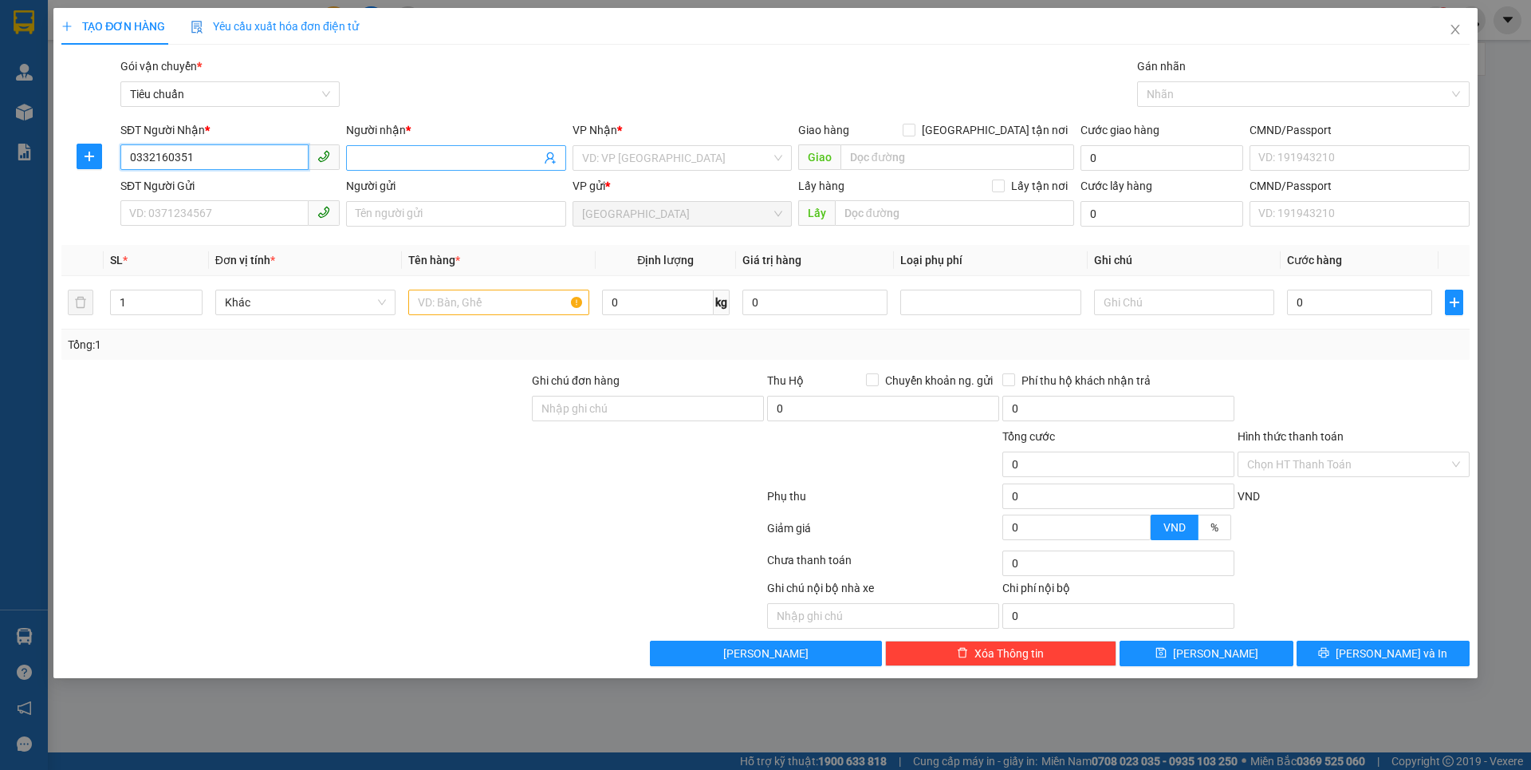
type input "0332160351"
click at [409, 162] on input "Người nhận *" at bounding box center [448, 158] width 184 height 18
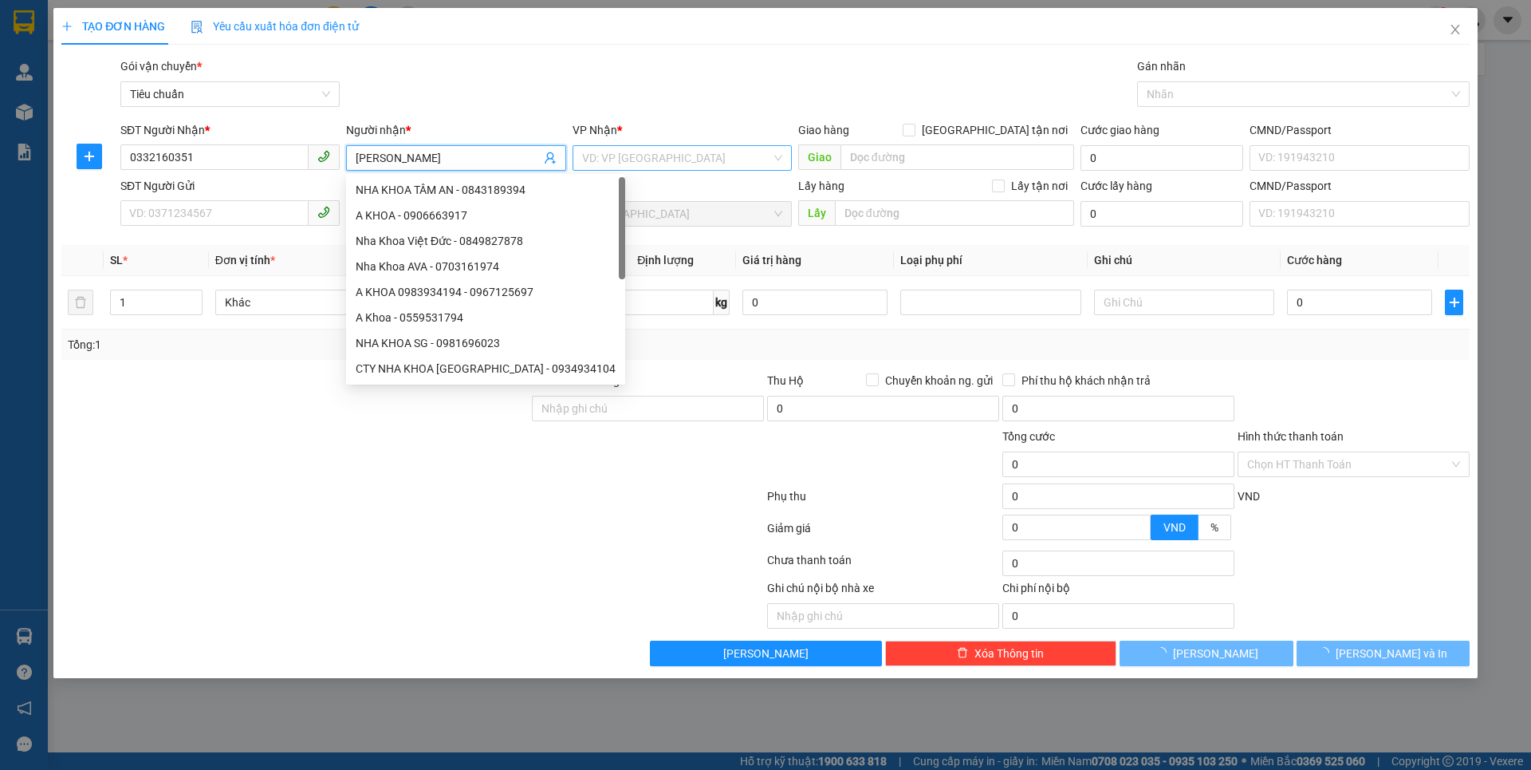
type input "[PERSON_NAME]"
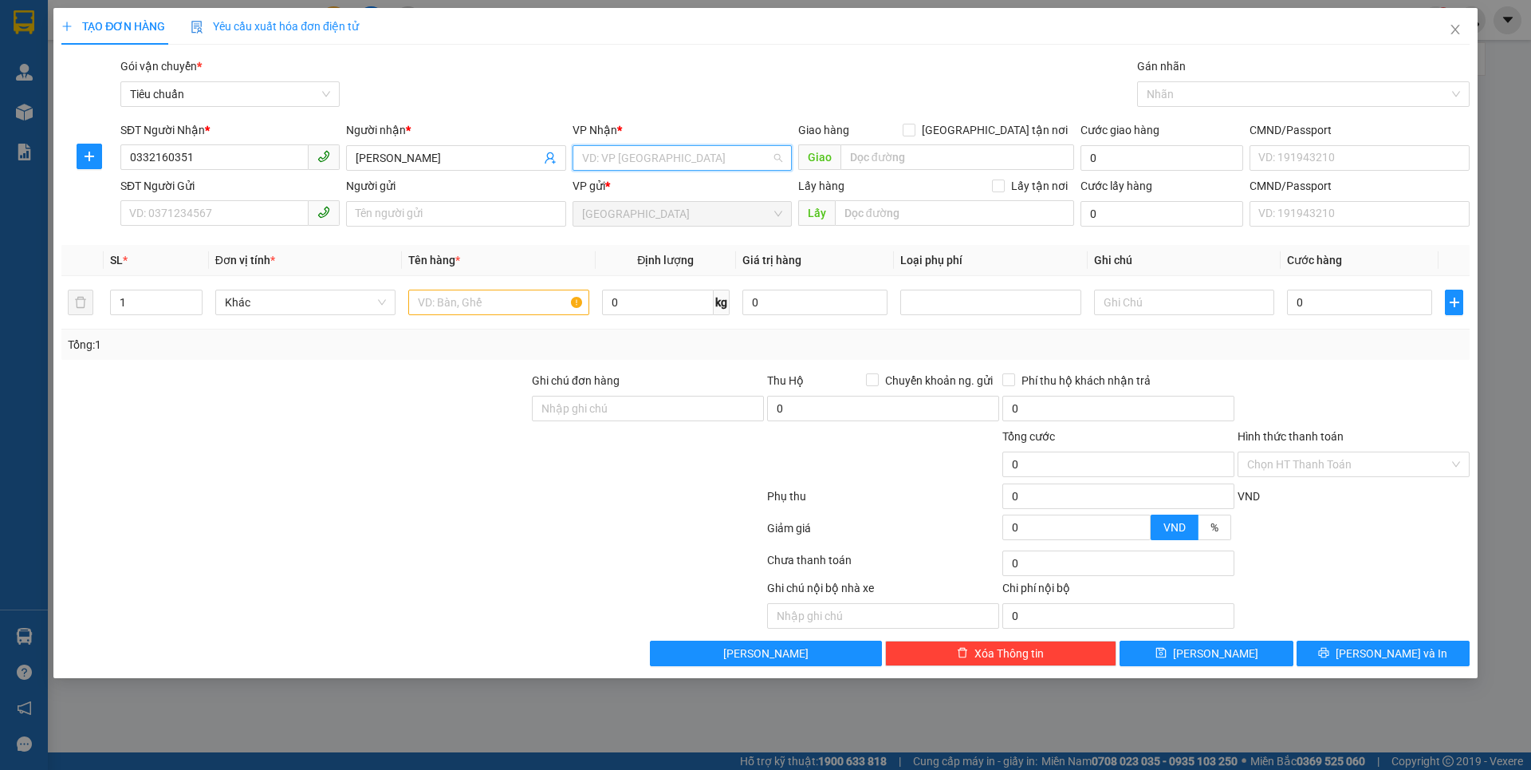
click at [652, 156] on input "search" at bounding box center [676, 158] width 189 height 24
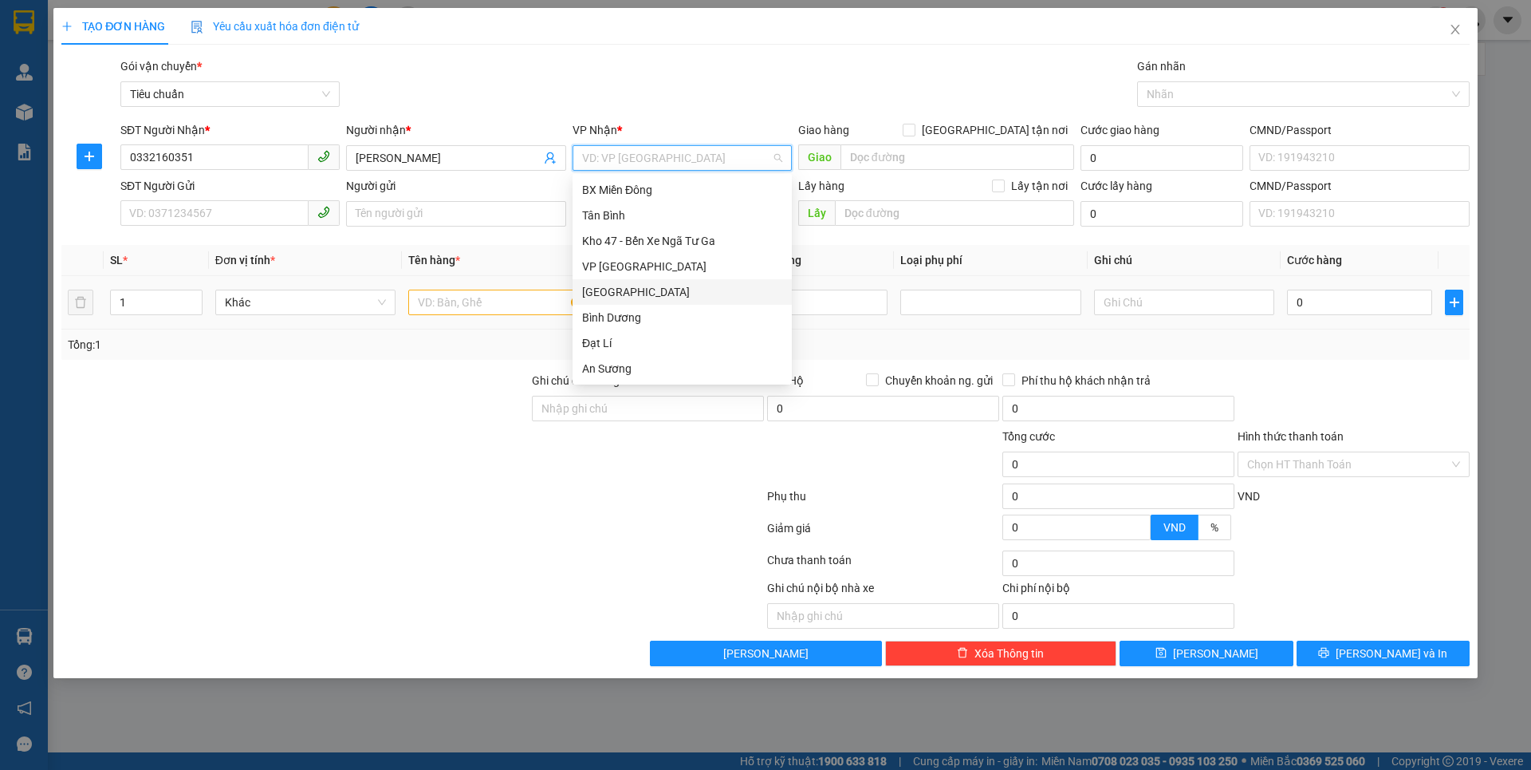
click at [605, 290] on div "[GEOGRAPHIC_DATA]" at bounding box center [682, 292] width 200 height 18
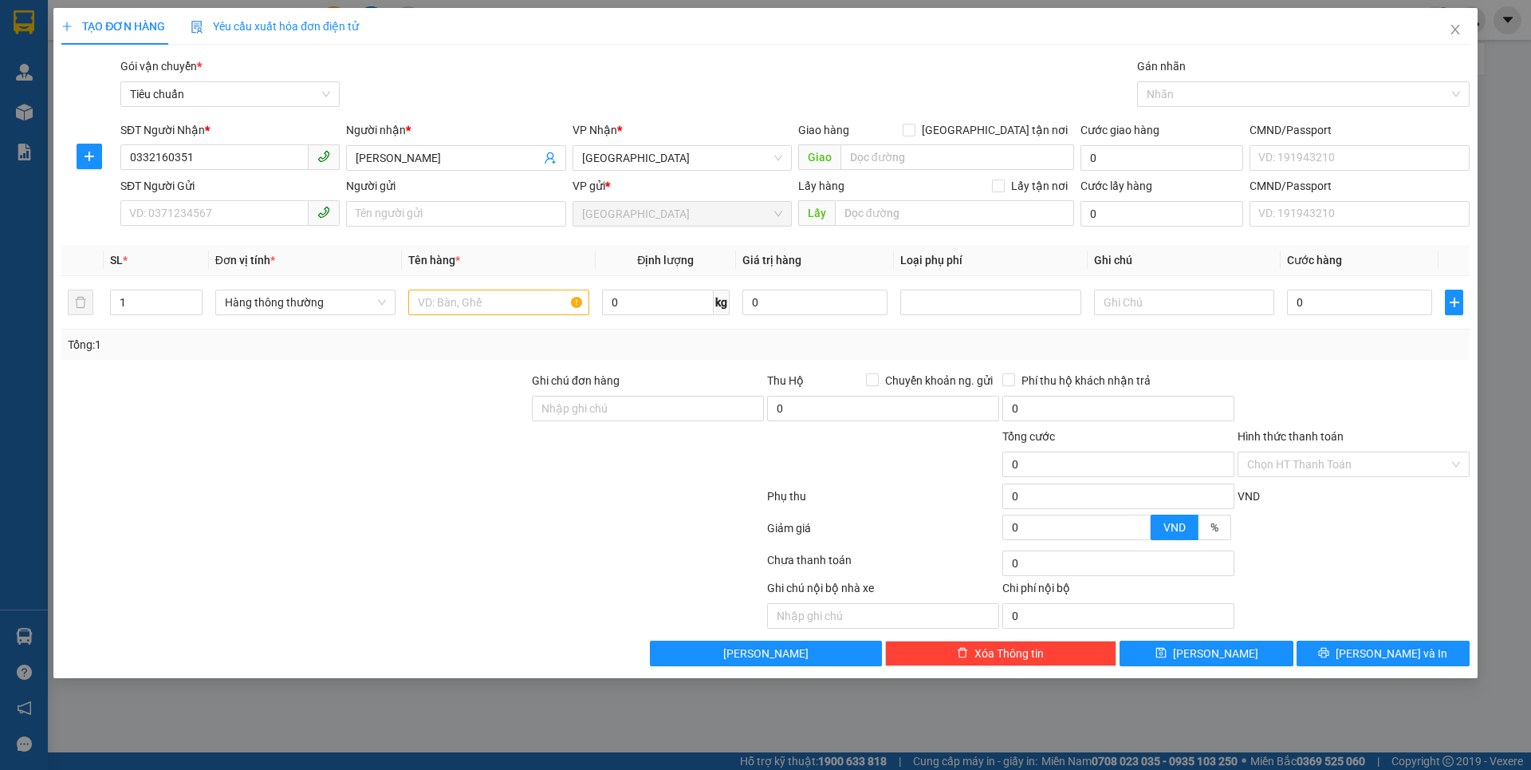
click at [433, 467] on div at bounding box center [295, 455] width 471 height 56
click at [232, 213] on input "SĐT Người Gửi" at bounding box center [214, 213] width 188 height 26
click at [215, 217] on input "SĐT Người Gửi" at bounding box center [214, 213] width 188 height 26
click at [204, 207] on input "SĐT Người Gửi" at bounding box center [214, 213] width 188 height 26
click at [190, 222] on input "SĐT Người Gửi" at bounding box center [214, 213] width 188 height 26
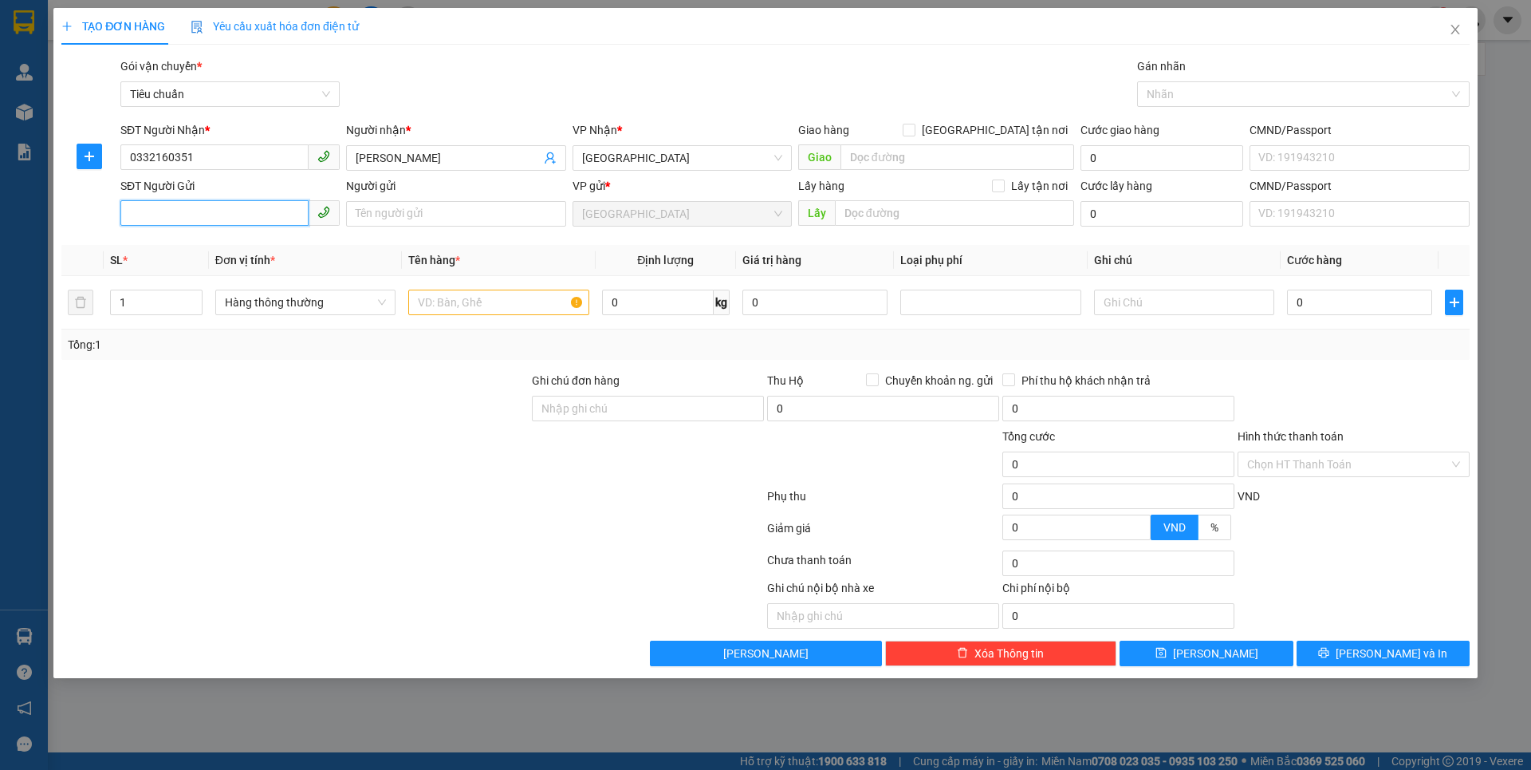
click at [203, 219] on input "SĐT Người Gửi" at bounding box center [214, 213] width 188 height 26
click at [171, 207] on input "SĐT Người Gửi" at bounding box center [214, 213] width 188 height 26
click at [211, 216] on input "SĐT Người Gửi" at bounding box center [214, 213] width 188 height 26
click at [511, 308] on input "text" at bounding box center [498, 302] width 180 height 26
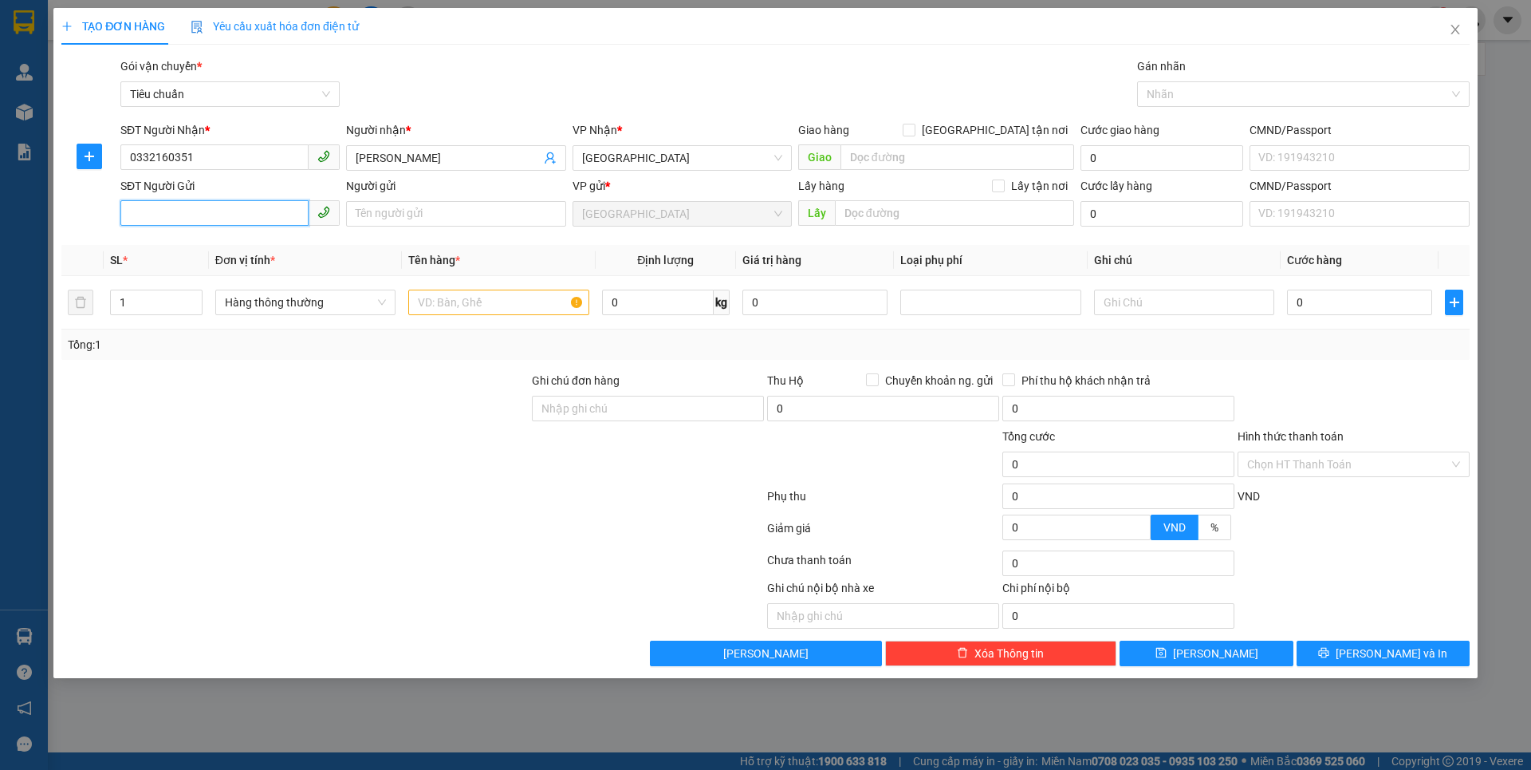
click at [194, 218] on input "SĐT Người Gửi" at bounding box center [214, 213] width 188 height 26
click at [209, 219] on input "SĐT Người Gửi" at bounding box center [214, 213] width 188 height 26
click at [220, 215] on input "SĐT Người Gửi" at bounding box center [214, 213] width 188 height 26
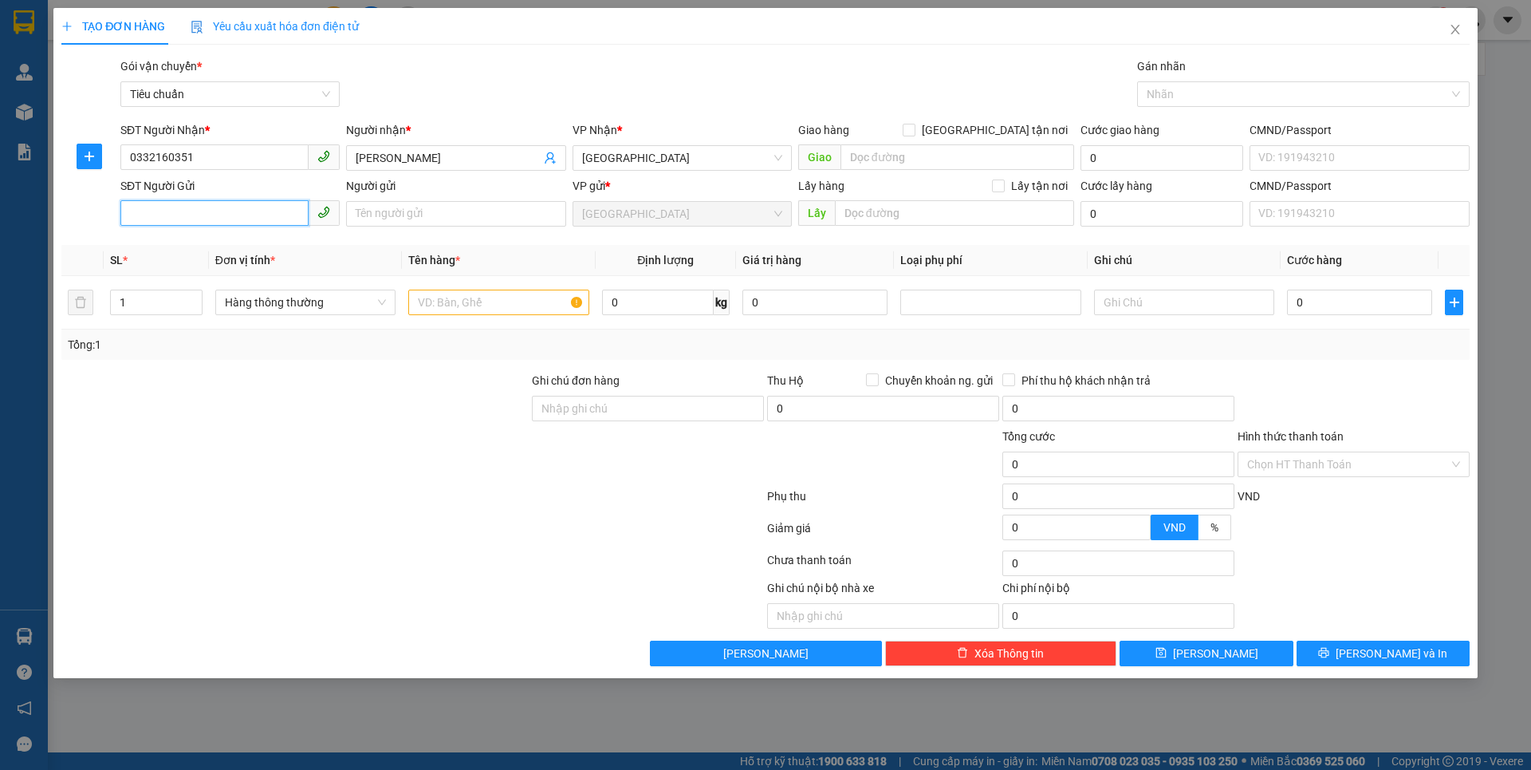
click at [220, 215] on input "SĐT Người Gửi" at bounding box center [214, 213] width 188 height 26
click at [479, 299] on input "text" at bounding box center [498, 302] width 180 height 26
click at [458, 307] on input "text" at bounding box center [498, 302] width 180 height 26
click at [271, 218] on input "SĐT Người Gửi" at bounding box center [214, 213] width 188 height 26
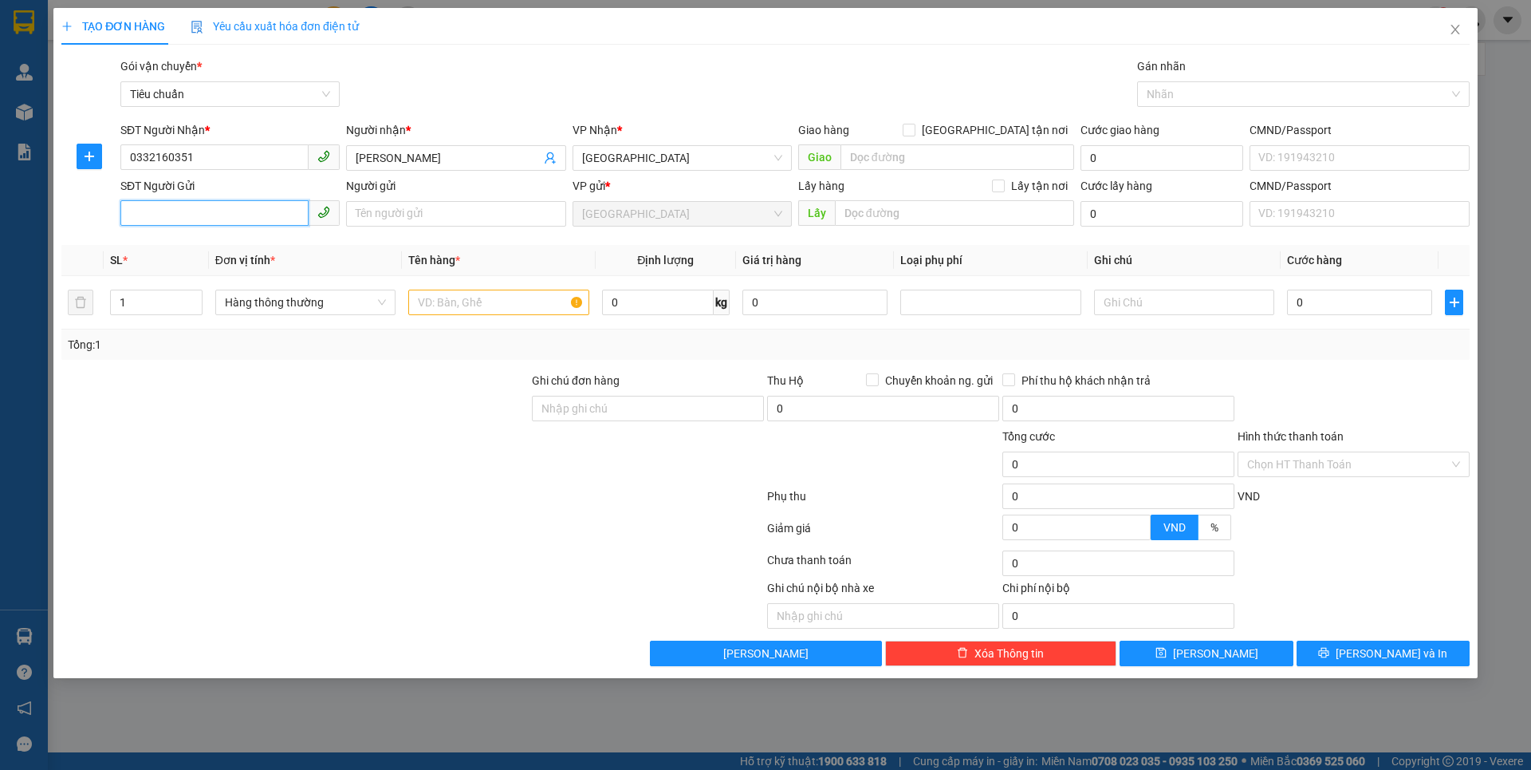
click at [251, 213] on input "SĐT Người Gửi" at bounding box center [214, 213] width 188 height 26
click at [203, 207] on input "SĐT Người Gửi" at bounding box center [214, 213] width 188 height 26
click at [266, 216] on input "SĐT Người Gửi" at bounding box center [214, 213] width 188 height 26
click at [199, 220] on input "SĐT Người Gửi" at bounding box center [214, 213] width 188 height 26
click at [184, 215] on input "SĐT Người Gửi" at bounding box center [214, 213] width 188 height 26
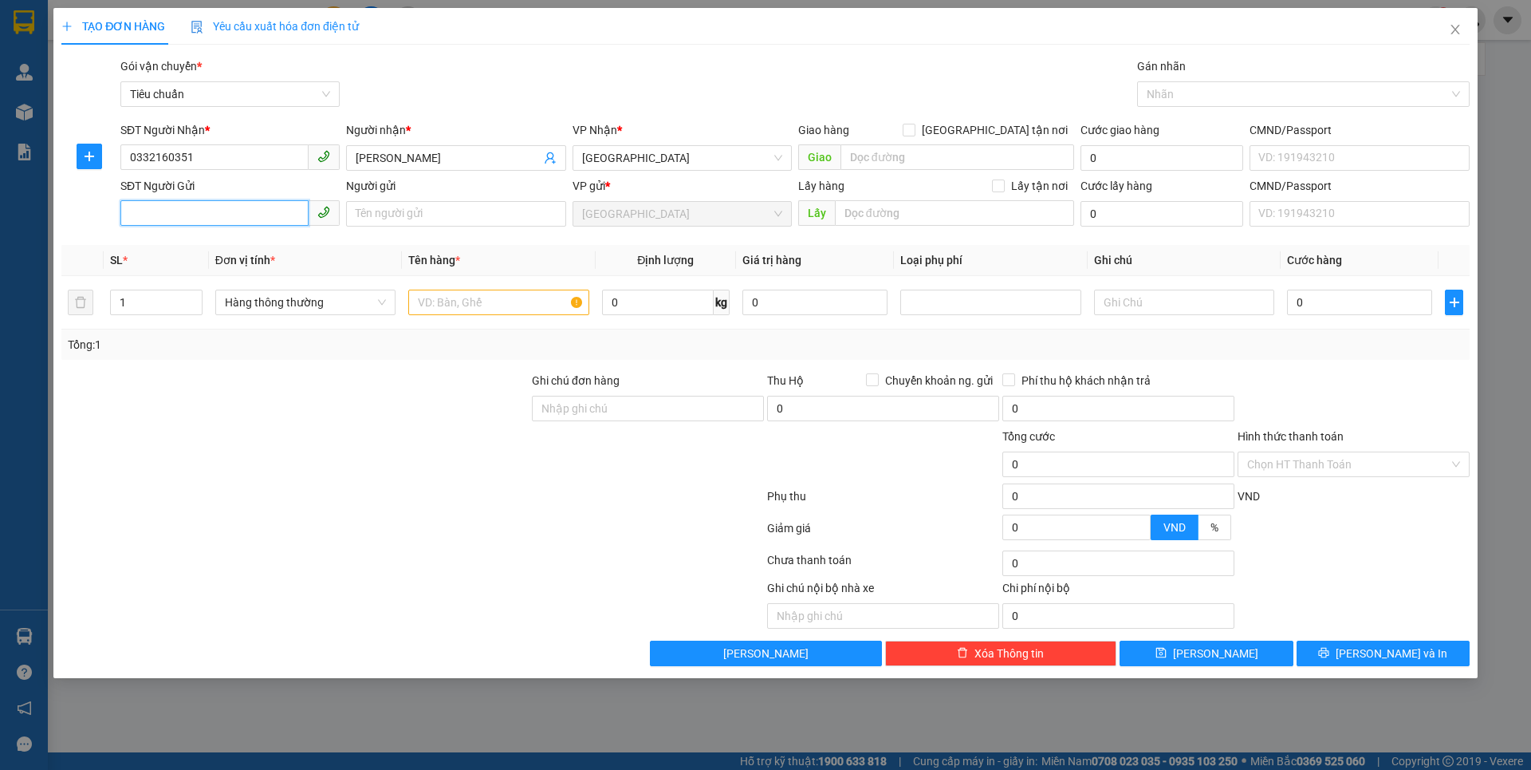
click at [211, 218] on input "SĐT Người Gửi" at bounding box center [214, 213] width 188 height 26
type input "0915749494"
click at [466, 214] on input "Người gửi" at bounding box center [455, 214] width 219 height 26
type input "A THỊNH"
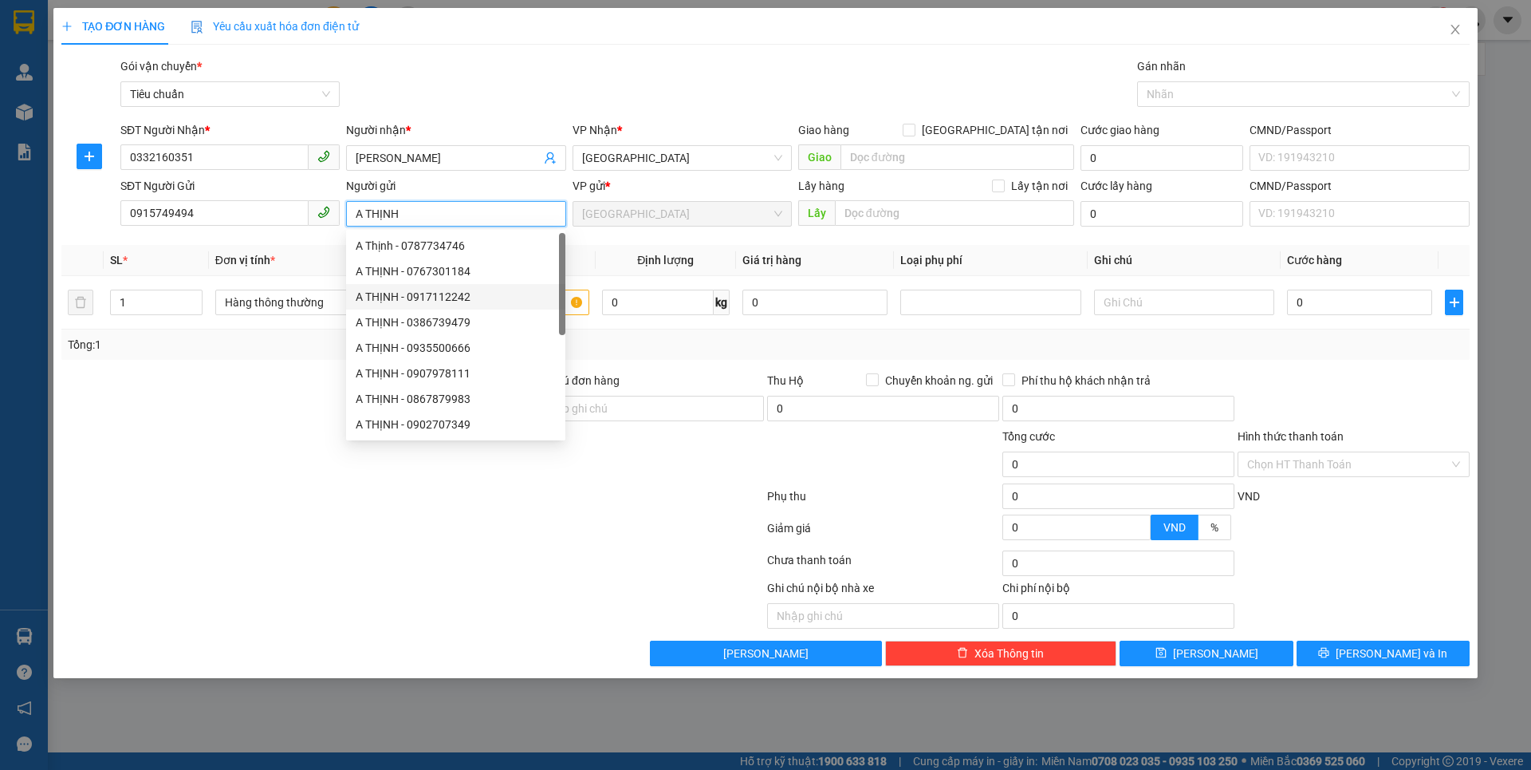
click at [423, 297] on div "A THỊNH - 0917112242" at bounding box center [456, 297] width 200 height 18
type input "0917112242"
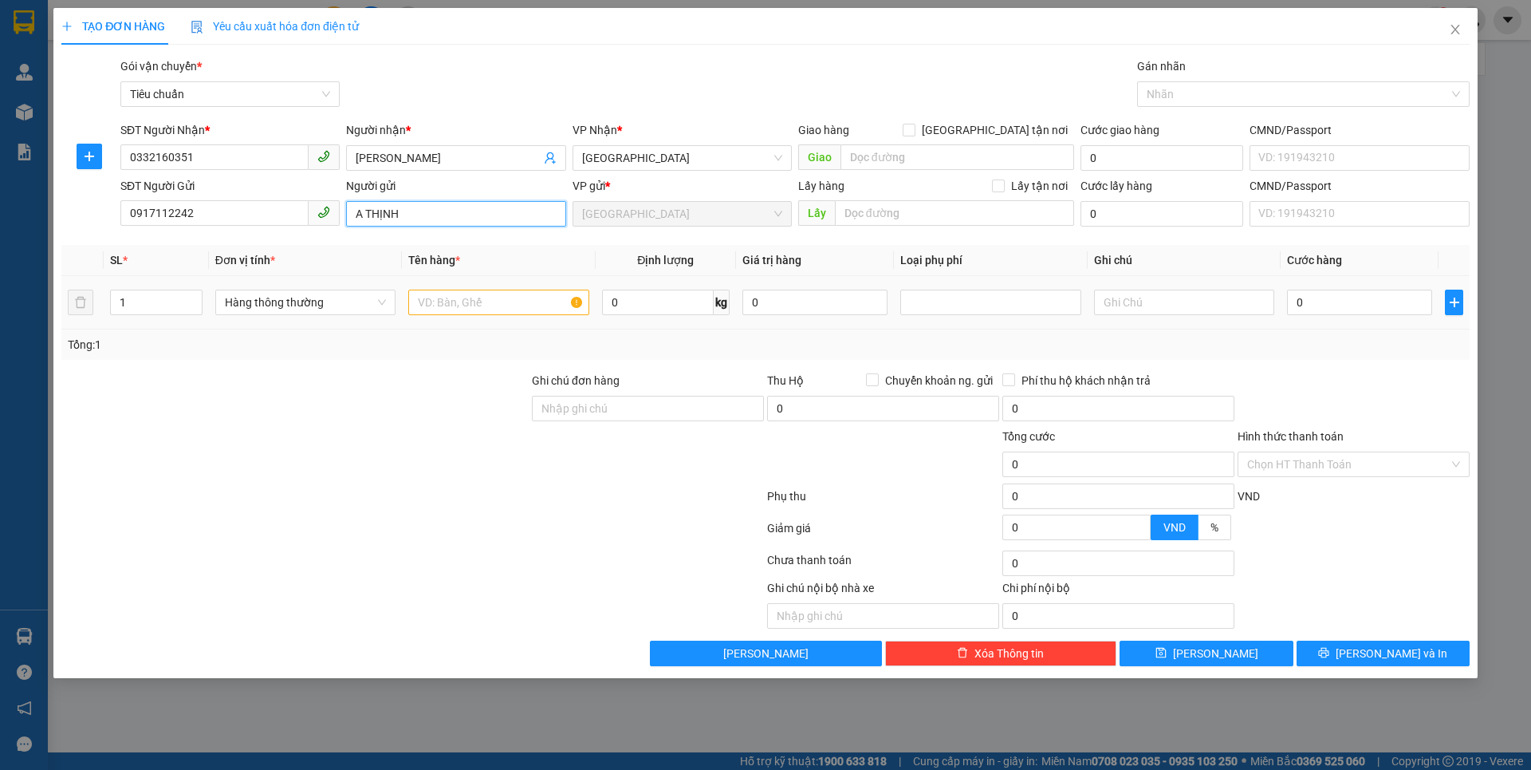
type input "A THỊNH"
click at [448, 302] on input "text" at bounding box center [498, 302] width 180 height 26
type input "RƯỢU CẦN( ĐÃ TƯ VẤN VẬN CHUYỂN)"
click at [692, 307] on input "0" at bounding box center [658, 302] width 112 height 26
type input "6"
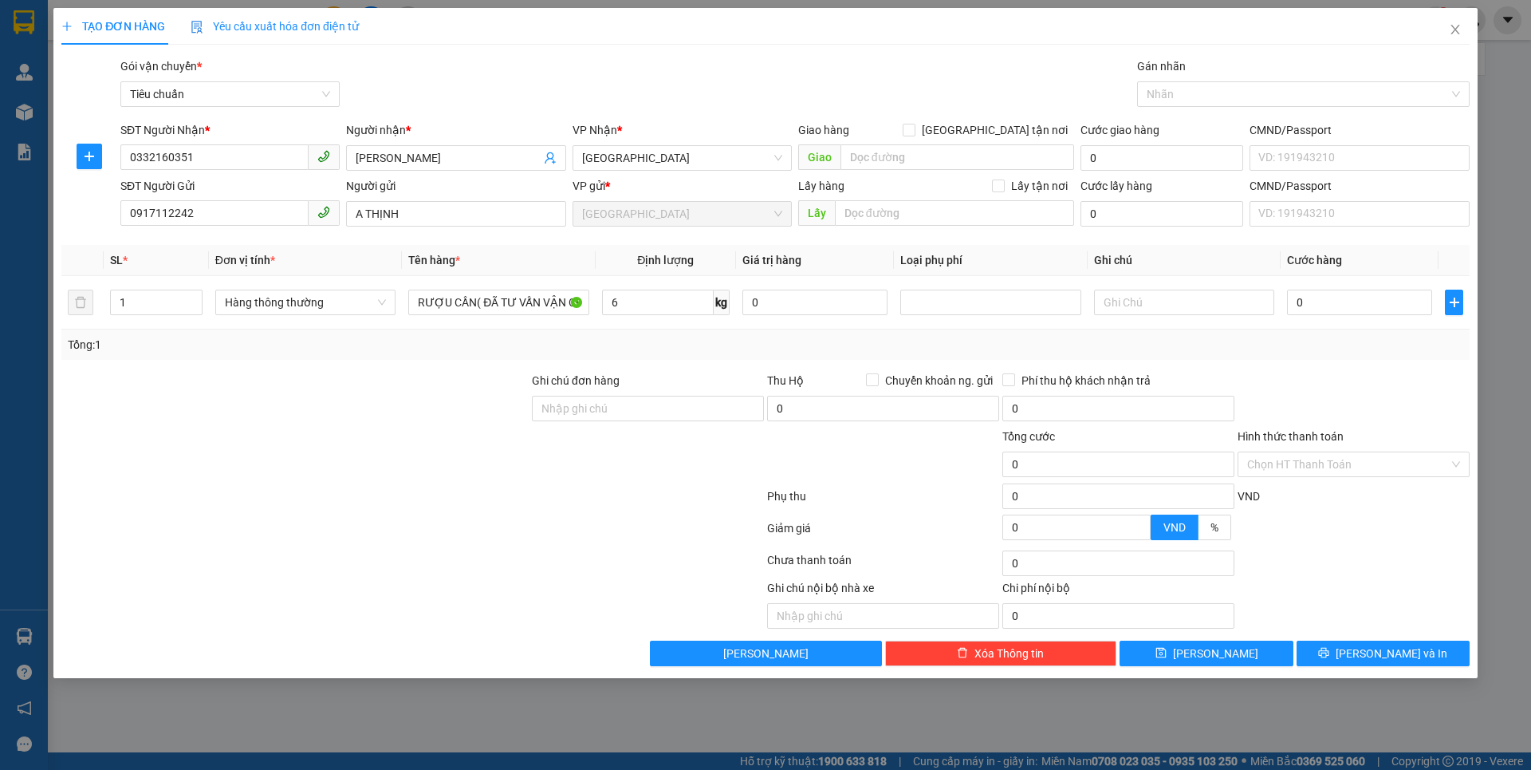
click at [400, 593] on div at bounding box center [266, 603] width 412 height 49
type input "40.000"
click at [1144, 305] on input "text" at bounding box center [1184, 302] width 180 height 26
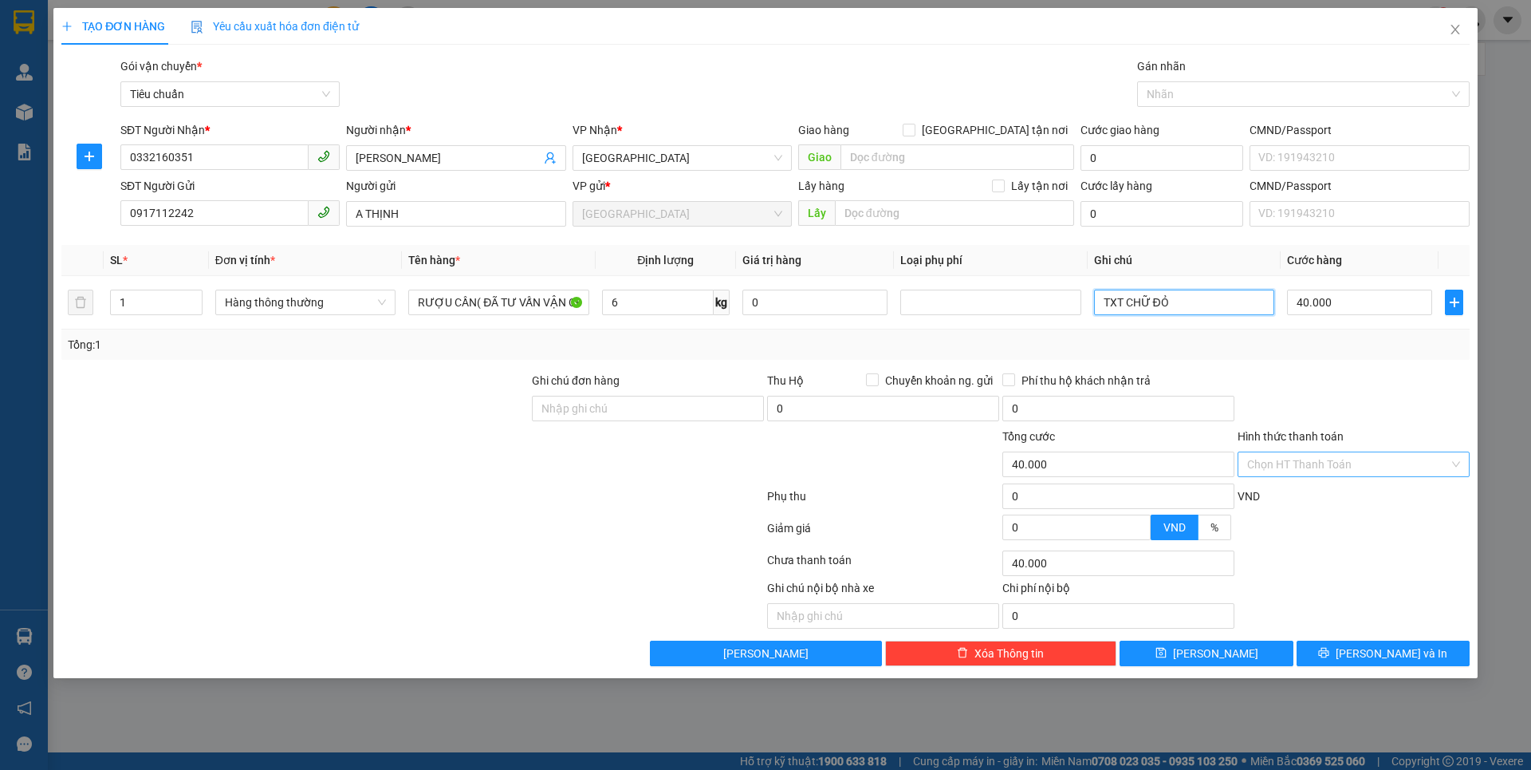
type input "TXT CHỮ ĐỎ"
click at [1334, 468] on input "Hình thức thanh toán" at bounding box center [1348, 464] width 202 height 24
drag, startPoint x: 1304, startPoint y: 498, endPoint x: 1333, endPoint y: 548, distance: 57.6
click at [1302, 499] on div "Tại văn phòng" at bounding box center [1353, 496] width 213 height 18
type input "0"
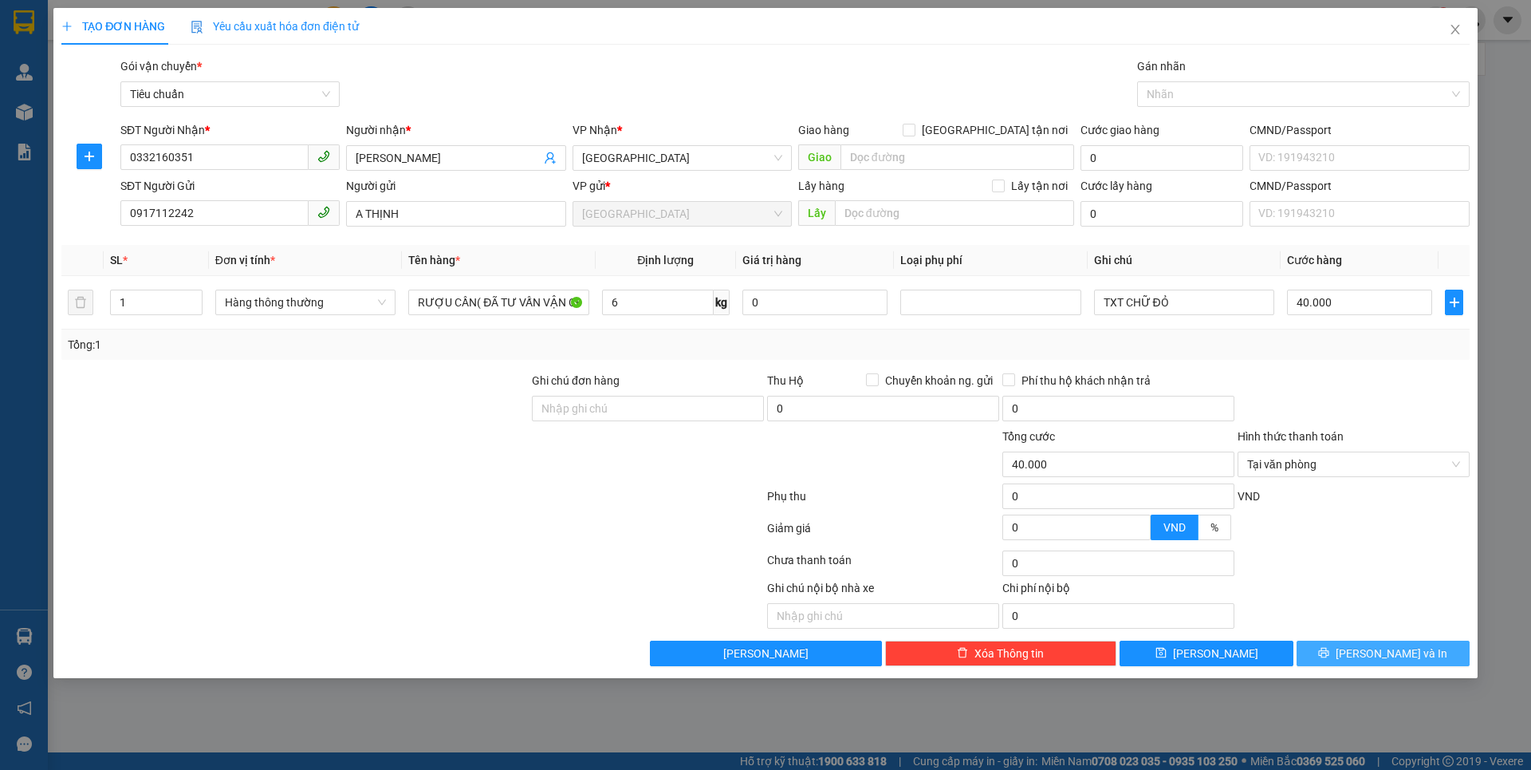
click at [1329, 652] on icon "printer" at bounding box center [1324, 653] width 10 height 10
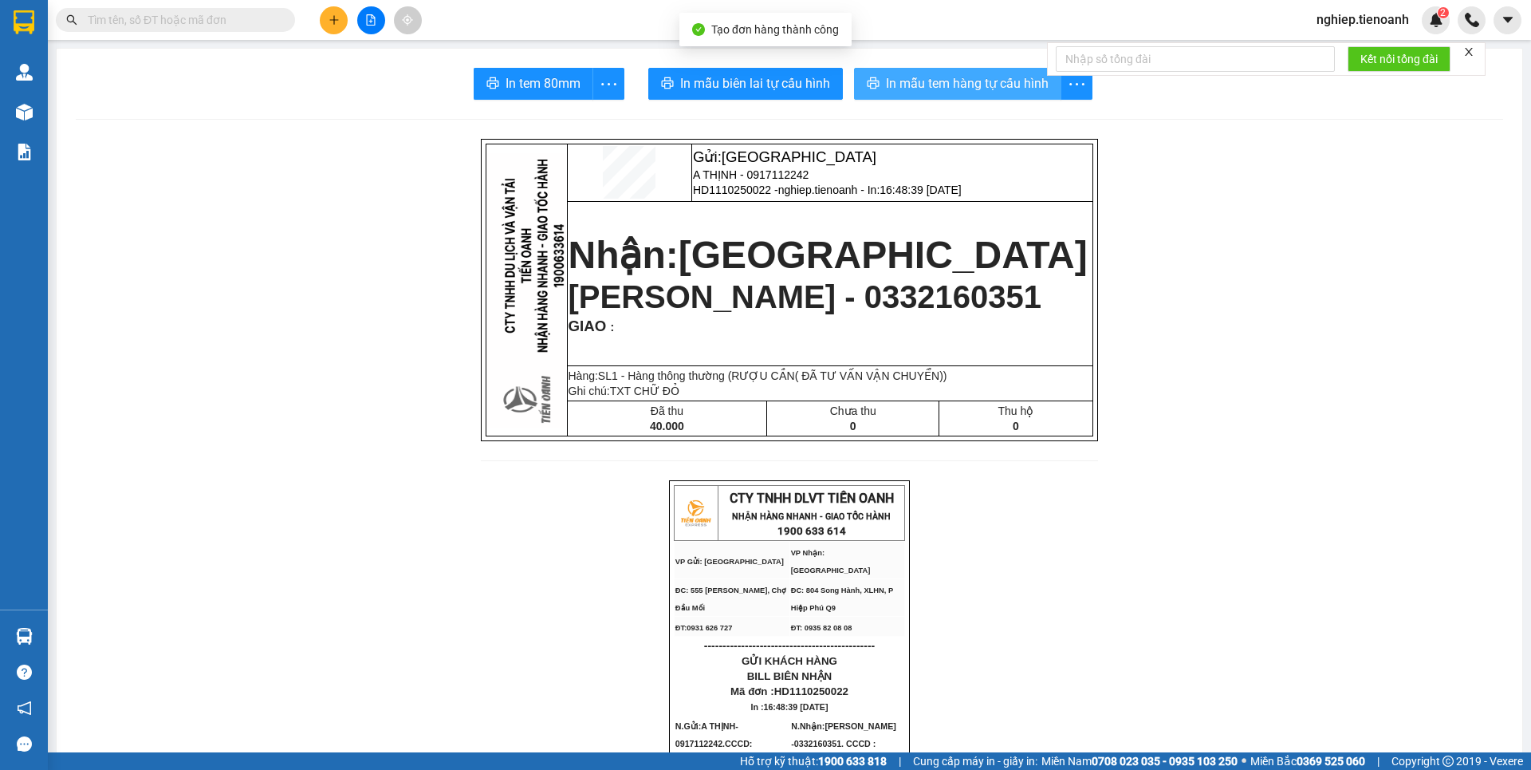
click at [907, 85] on span "In mẫu tem hàng tự cấu hình" at bounding box center [967, 83] width 163 height 20
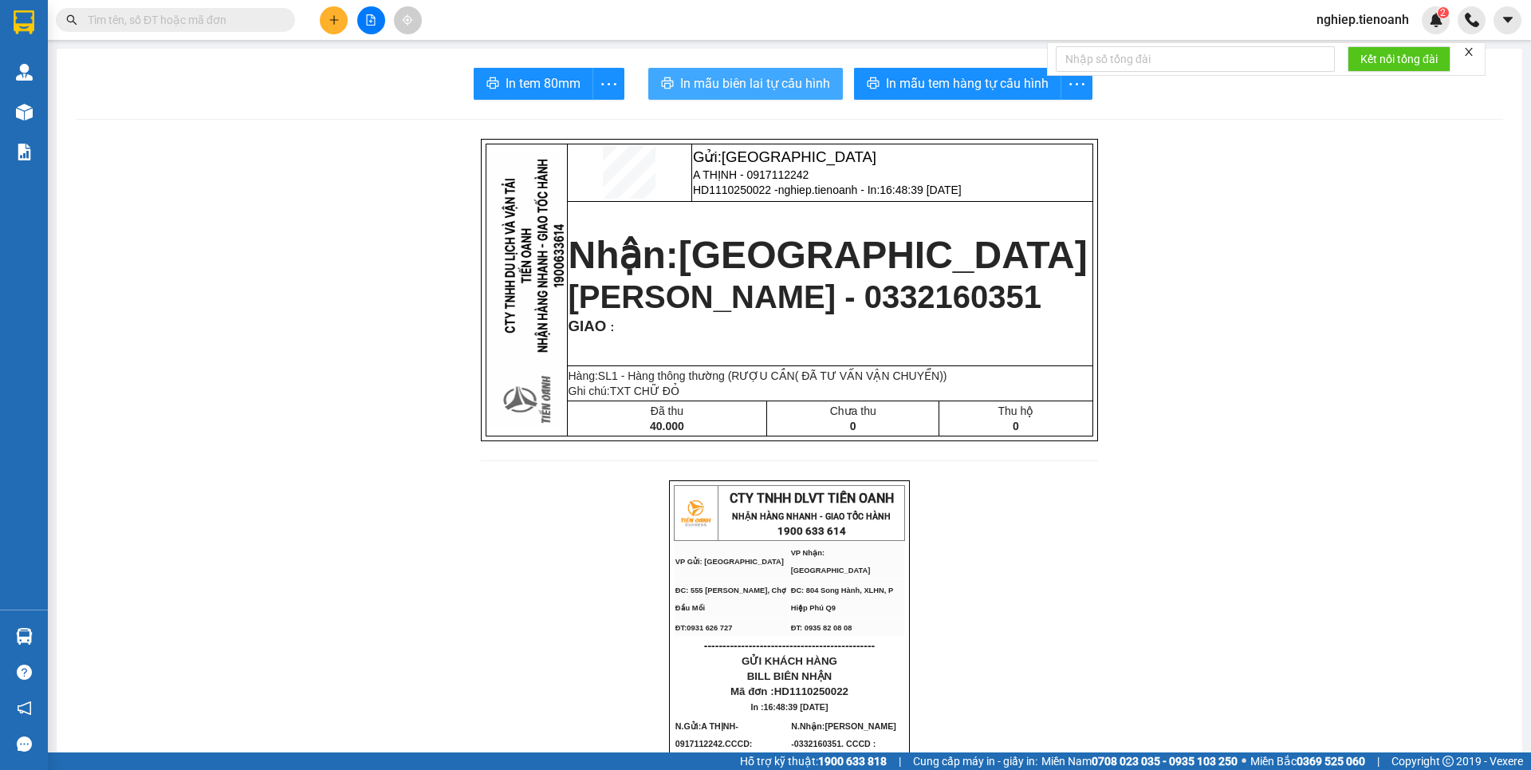
click at [778, 84] on span "In mẫu biên lai tự cấu hình" at bounding box center [755, 83] width 150 height 20
click at [340, 15] on button at bounding box center [334, 20] width 28 height 28
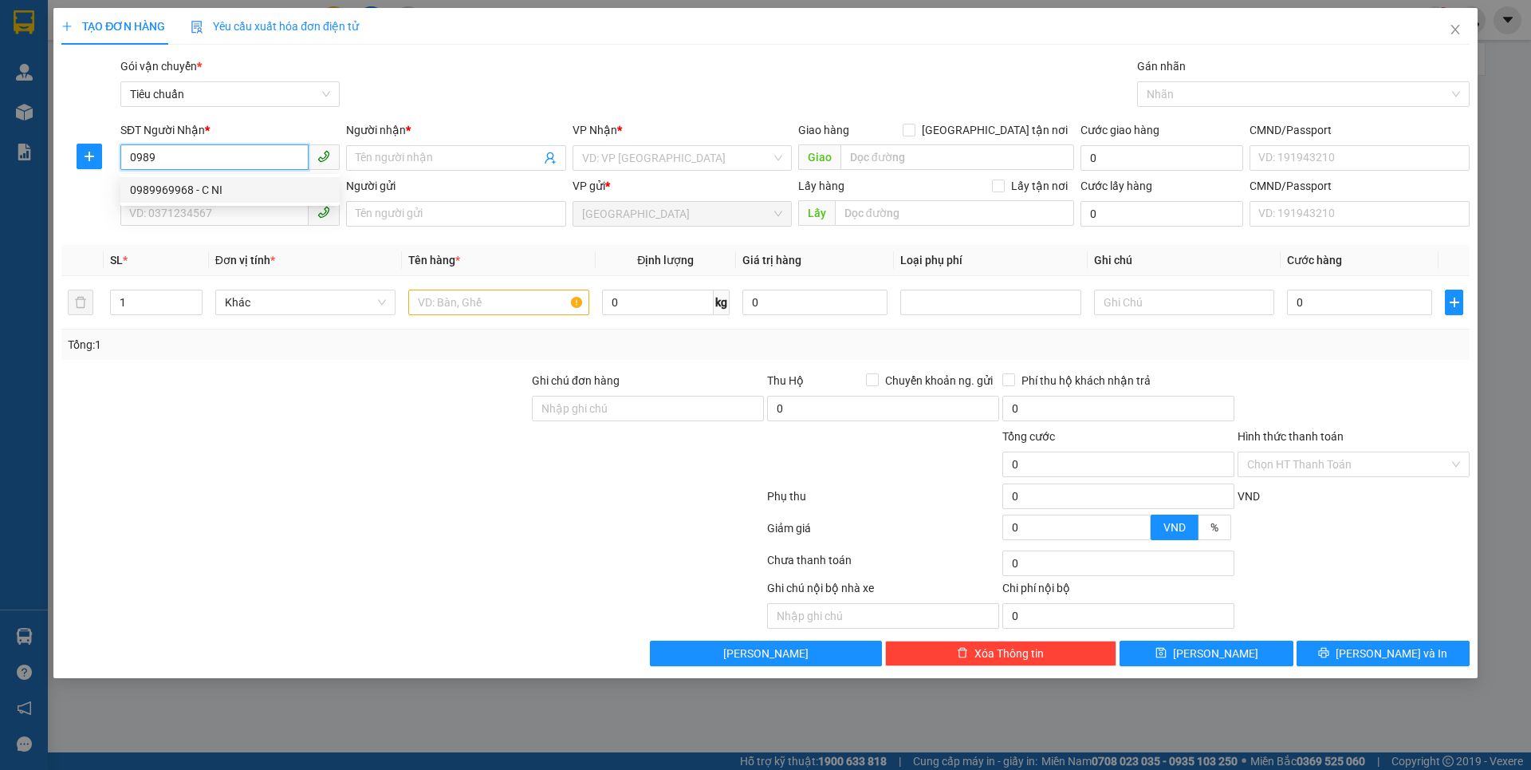
click at [183, 195] on div "0989969968 - C NI" at bounding box center [230, 190] width 200 height 18
type input "0989969968"
type input "C NI"
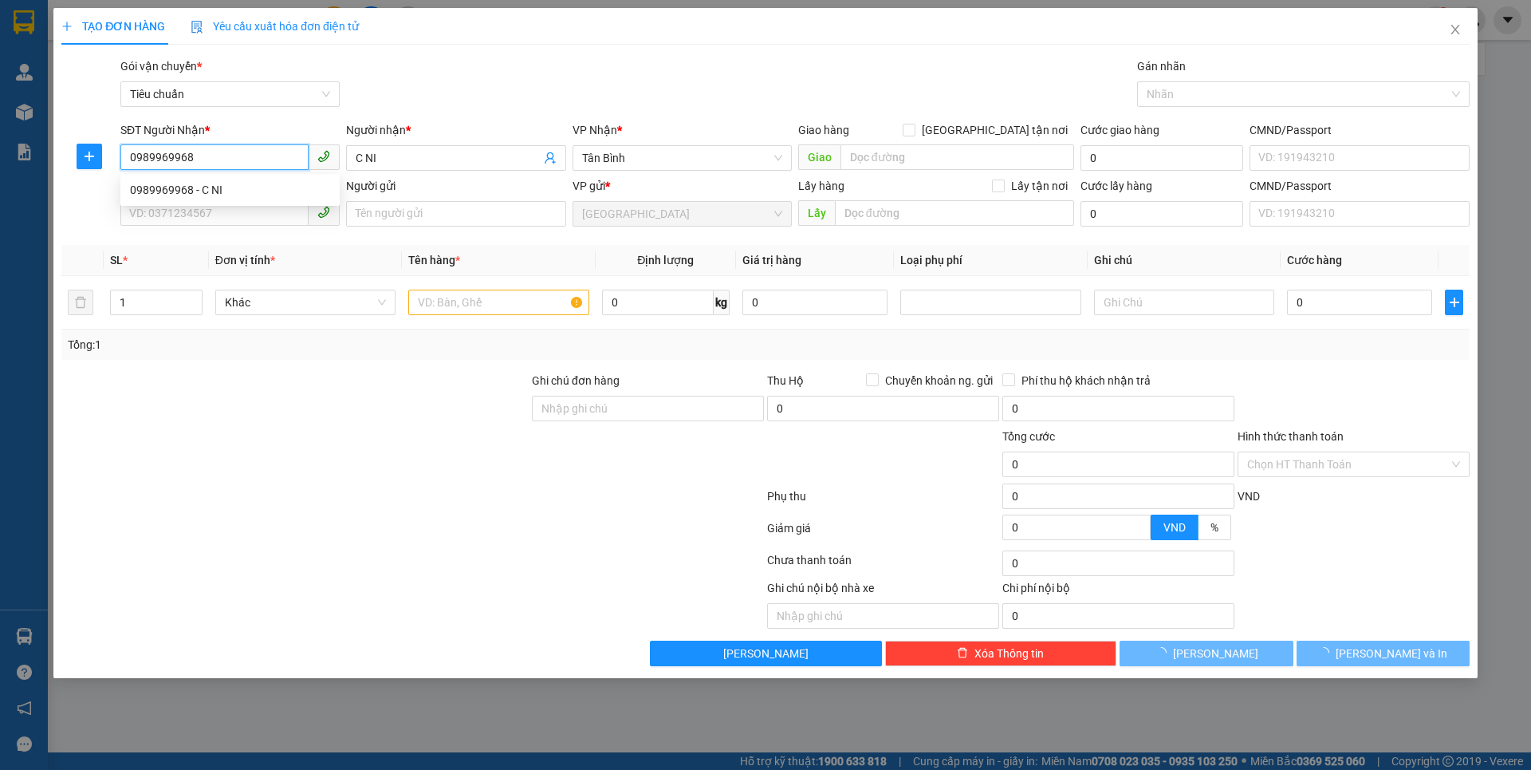
type input "40.000"
type input "0989969968"
drag, startPoint x: 284, startPoint y: 419, endPoint x: 215, endPoint y: 241, distance: 191.6
click at [289, 411] on div at bounding box center [295, 400] width 471 height 56
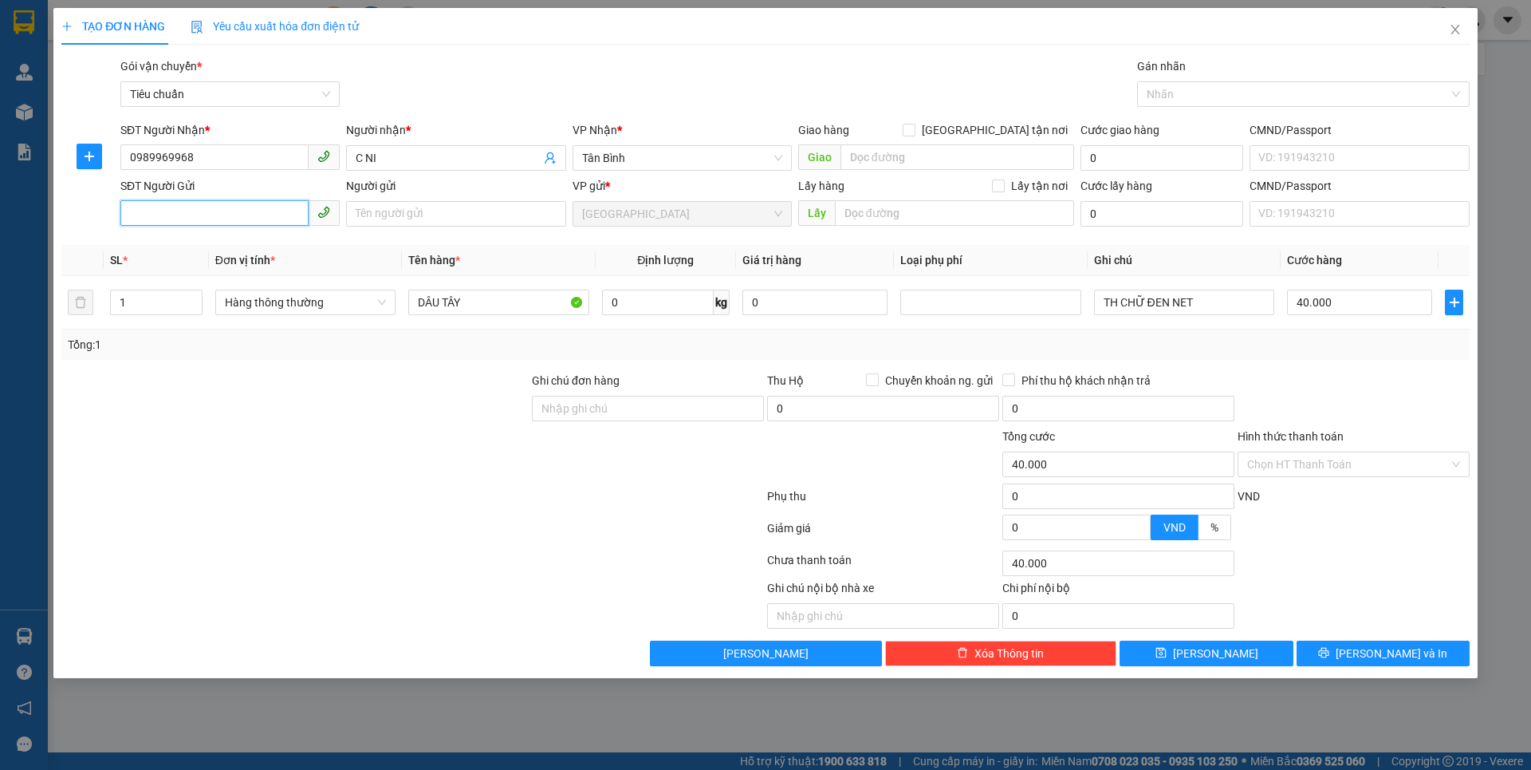
click at [223, 222] on input "SĐT Người Gửi" at bounding box center [214, 213] width 188 height 26
click at [219, 247] on div "0989969968 - C NI" at bounding box center [230, 246] width 200 height 18
type input "0989969968"
type input "C NI"
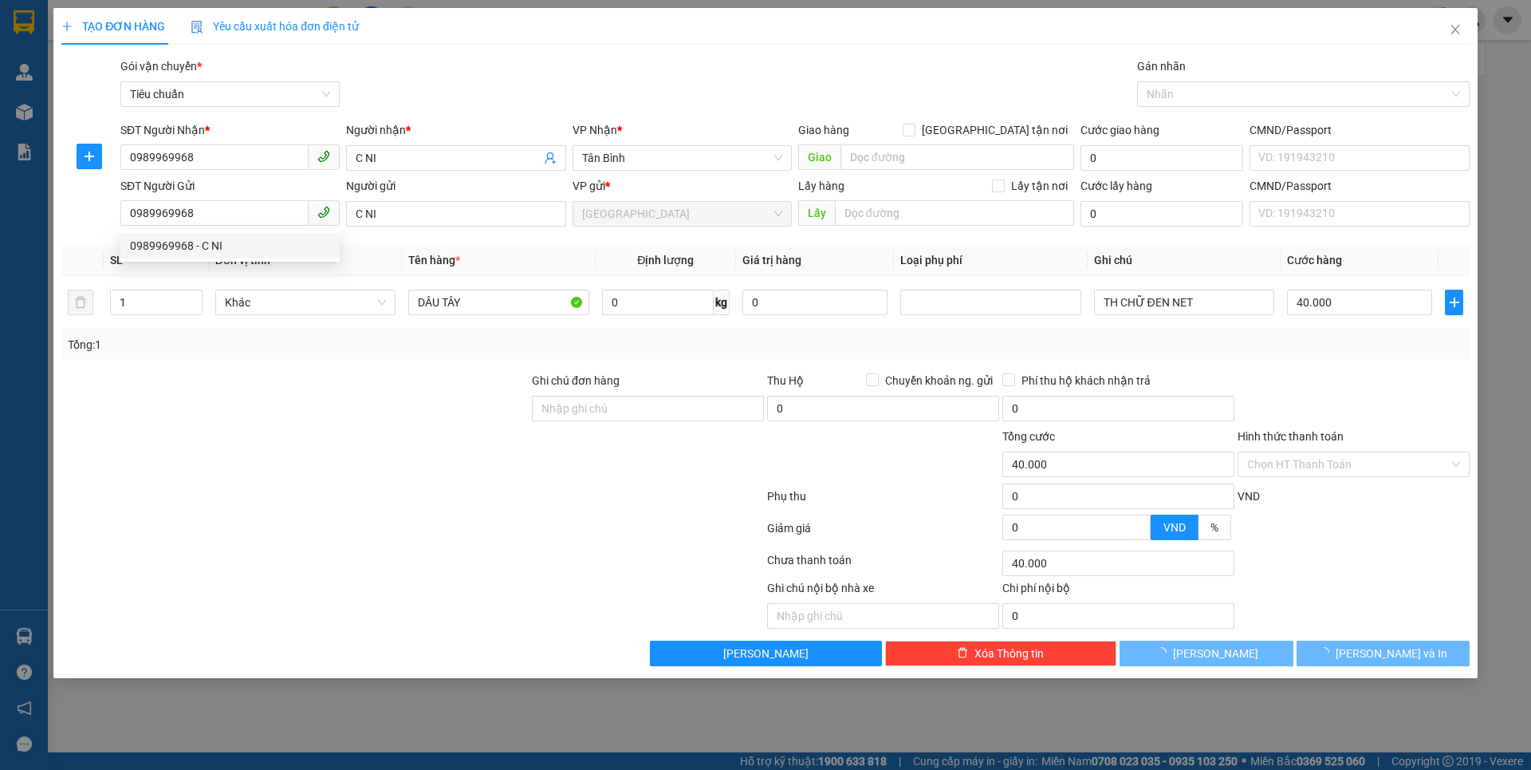
drag, startPoint x: 353, startPoint y: 443, endPoint x: 626, endPoint y: 313, distance: 302.1
click at [356, 442] on div at bounding box center [295, 455] width 471 height 56
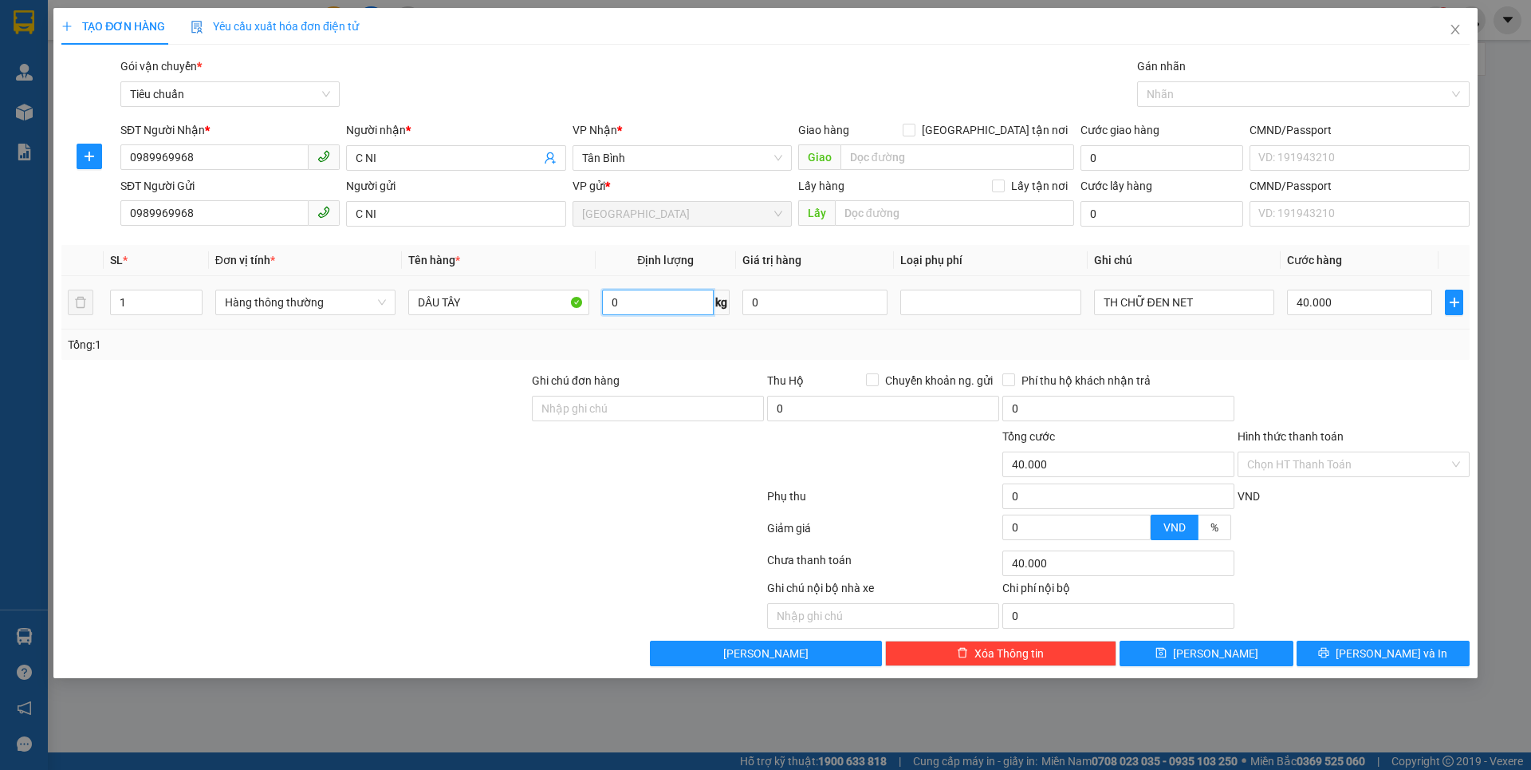
click at [678, 311] on input "0" at bounding box center [658, 302] width 112 height 26
type input "28"
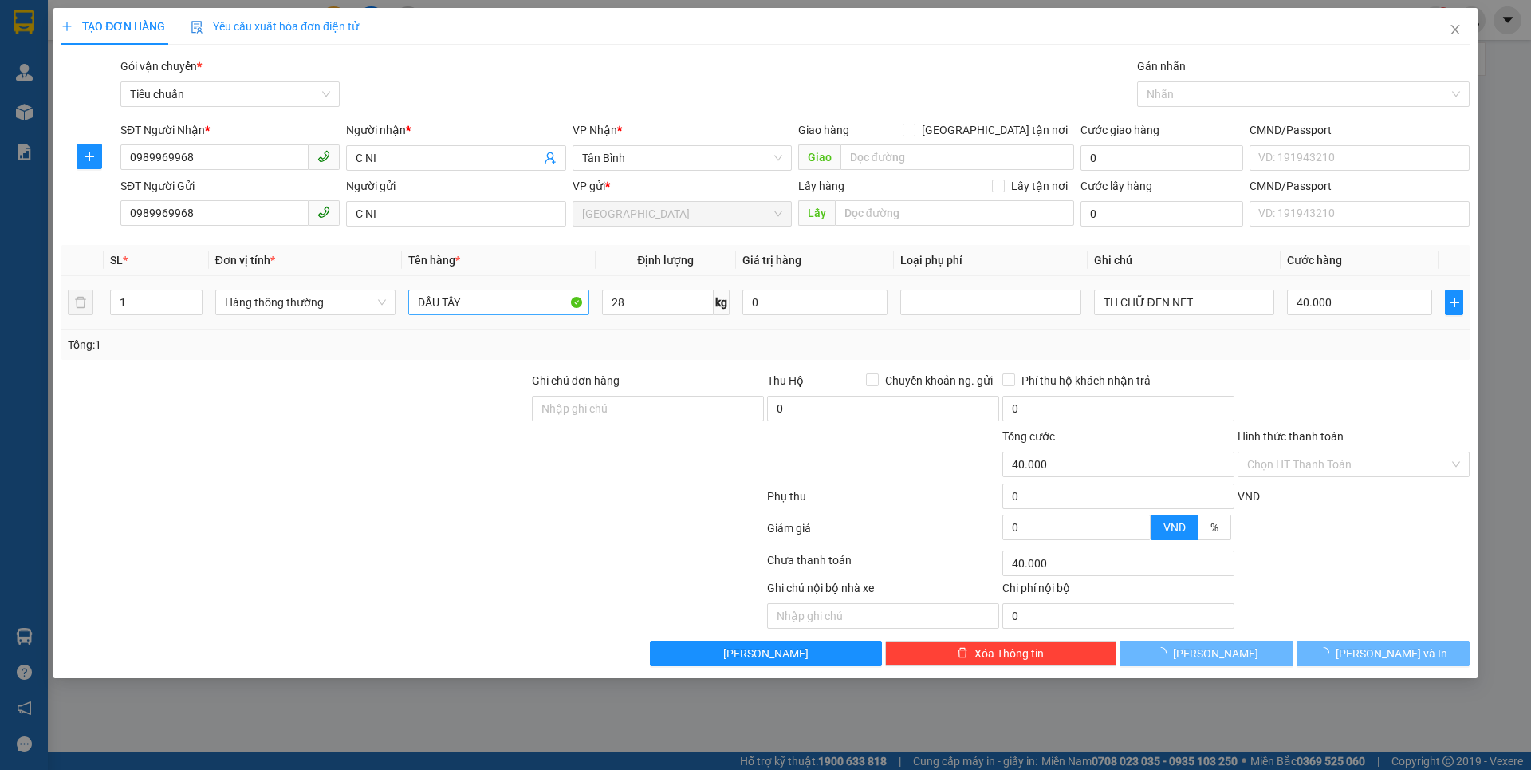
drag, startPoint x: 386, startPoint y: 436, endPoint x: 489, endPoint y: 305, distance: 166.4
click at [388, 427] on div at bounding box center [295, 455] width 471 height 56
type input "65.000"
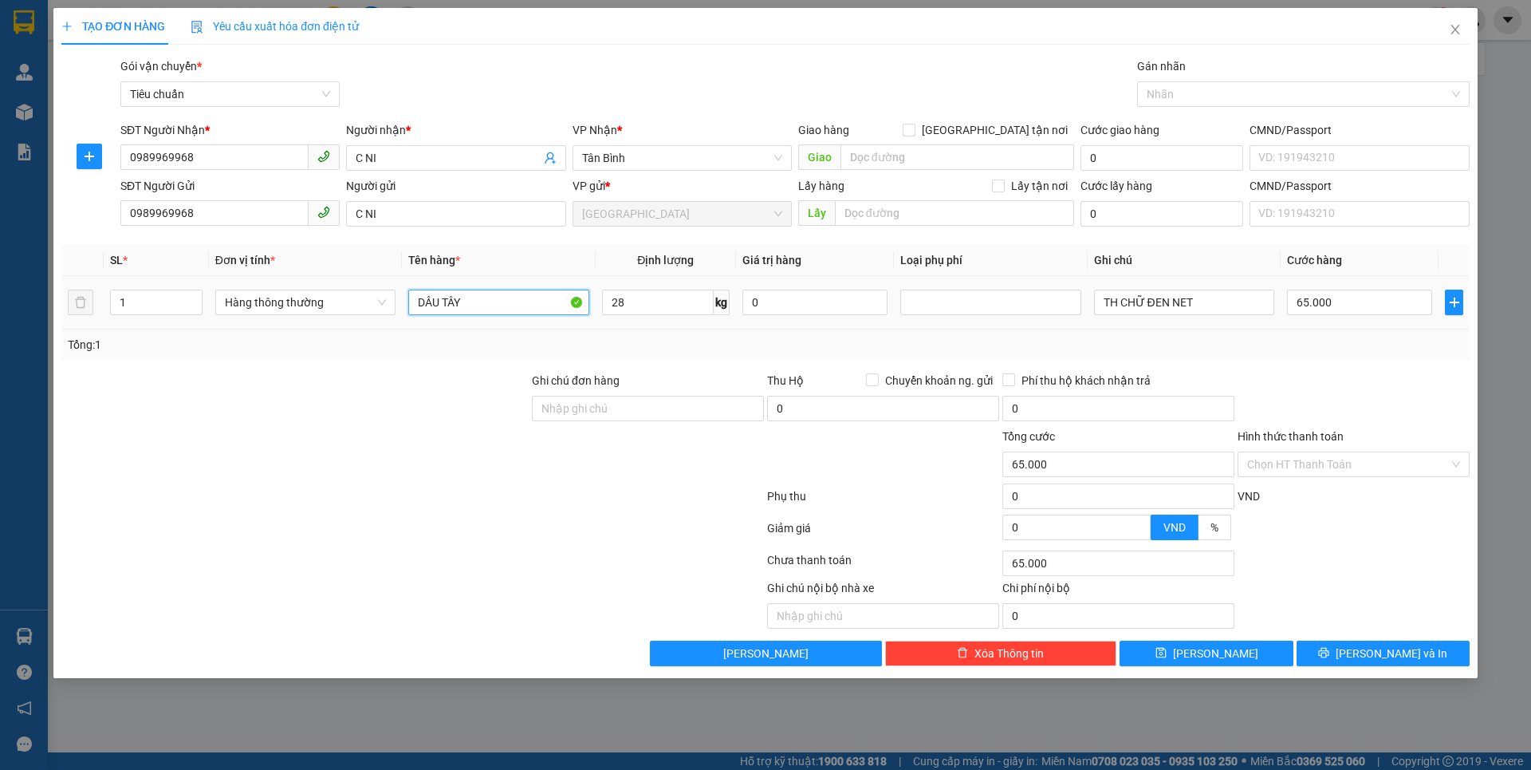
click at [489, 305] on input "DÂU TÂY" at bounding box center [498, 302] width 180 height 26
type input "D"
type input "GẠO +TRÁI CÂY"
click at [1221, 302] on input "TH CHỮ ĐEN NET" at bounding box center [1184, 302] width 180 height 26
click at [124, 299] on input "1" at bounding box center [156, 302] width 91 height 24
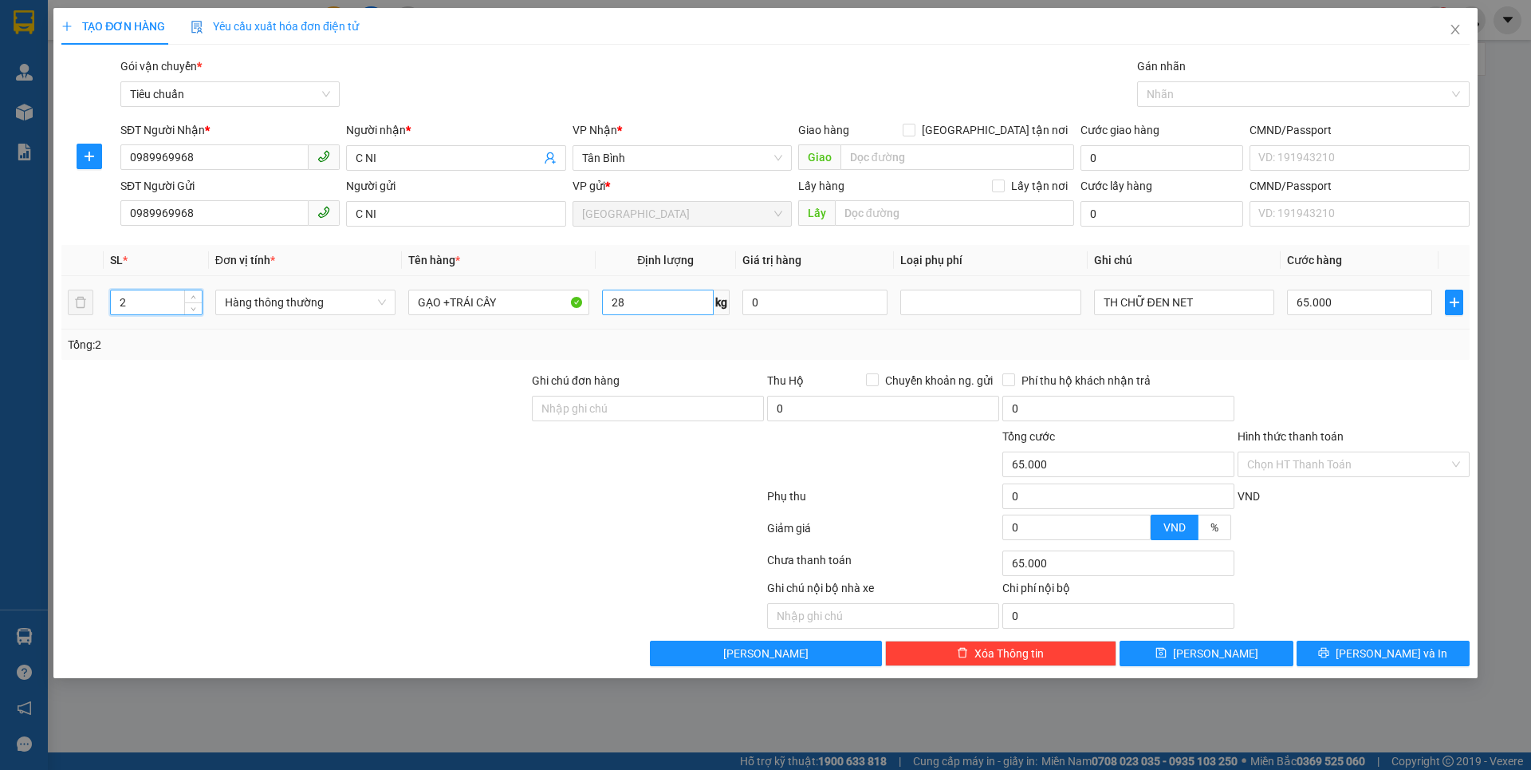
type input "2"
click at [640, 308] on input "28" at bounding box center [658, 302] width 112 height 26
type input "14"
drag, startPoint x: 344, startPoint y: 565, endPoint x: 1220, endPoint y: 304, distance: 914.6
click at [348, 561] on div at bounding box center [413, 563] width 706 height 32
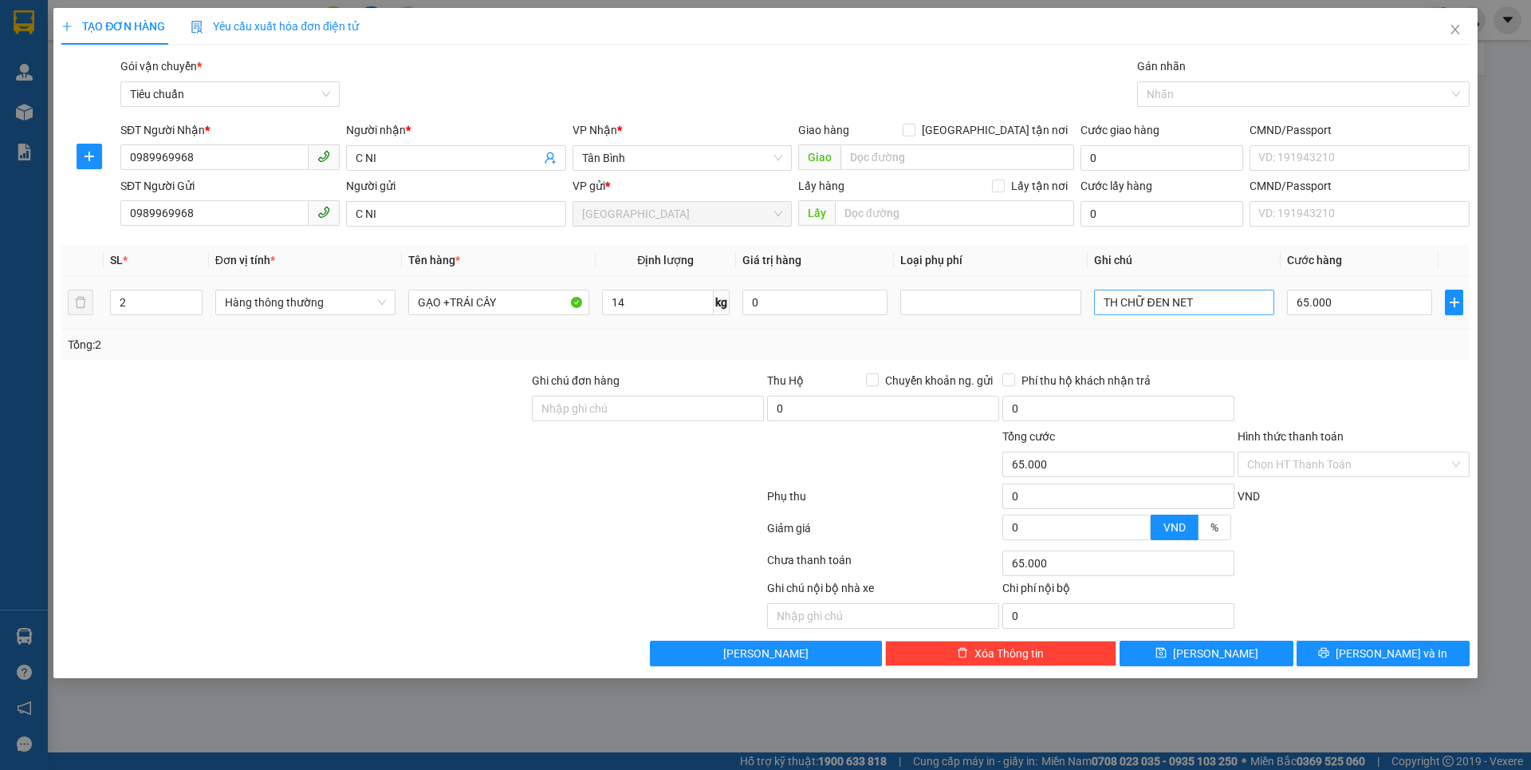
click at [359, 550] on div at bounding box center [413, 563] width 706 height 32
type input "50.000"
click at [1226, 301] on input "TH CHỮ ĐEN NET" at bounding box center [1184, 302] width 180 height 26
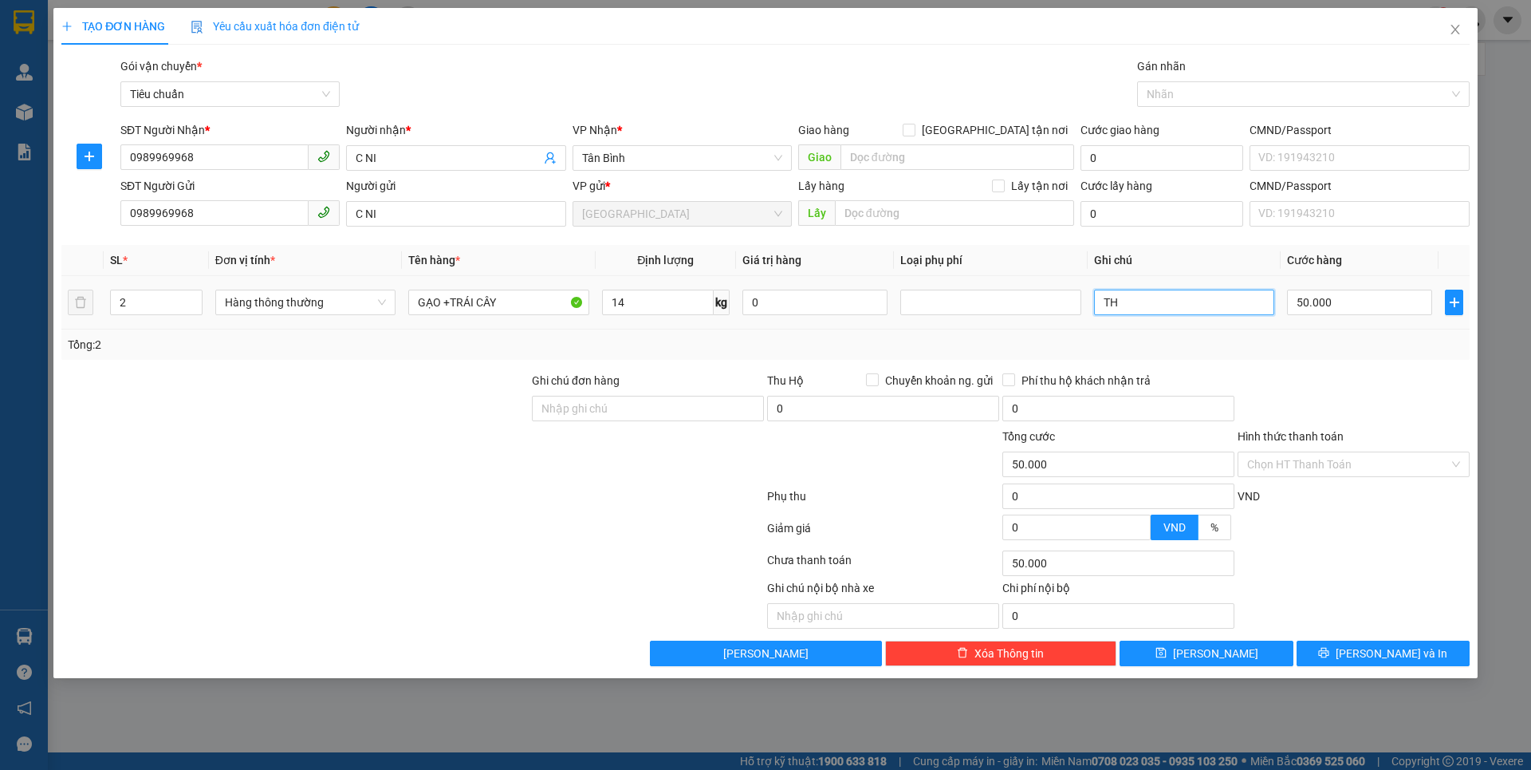
type input "T"
type input "TXV CHỮ ĐEN +TH CHỮ XANH ĐỎ"
click at [411, 516] on div at bounding box center [413, 531] width 706 height 32
click at [1361, 304] on input "50.000" at bounding box center [1359, 302] width 145 height 26
click at [1341, 368] on div "Transit Pickup Surcharge Ids Transit Deliver Surcharge Ids Transit Deliver Surc…" at bounding box center [765, 361] width 1408 height 608
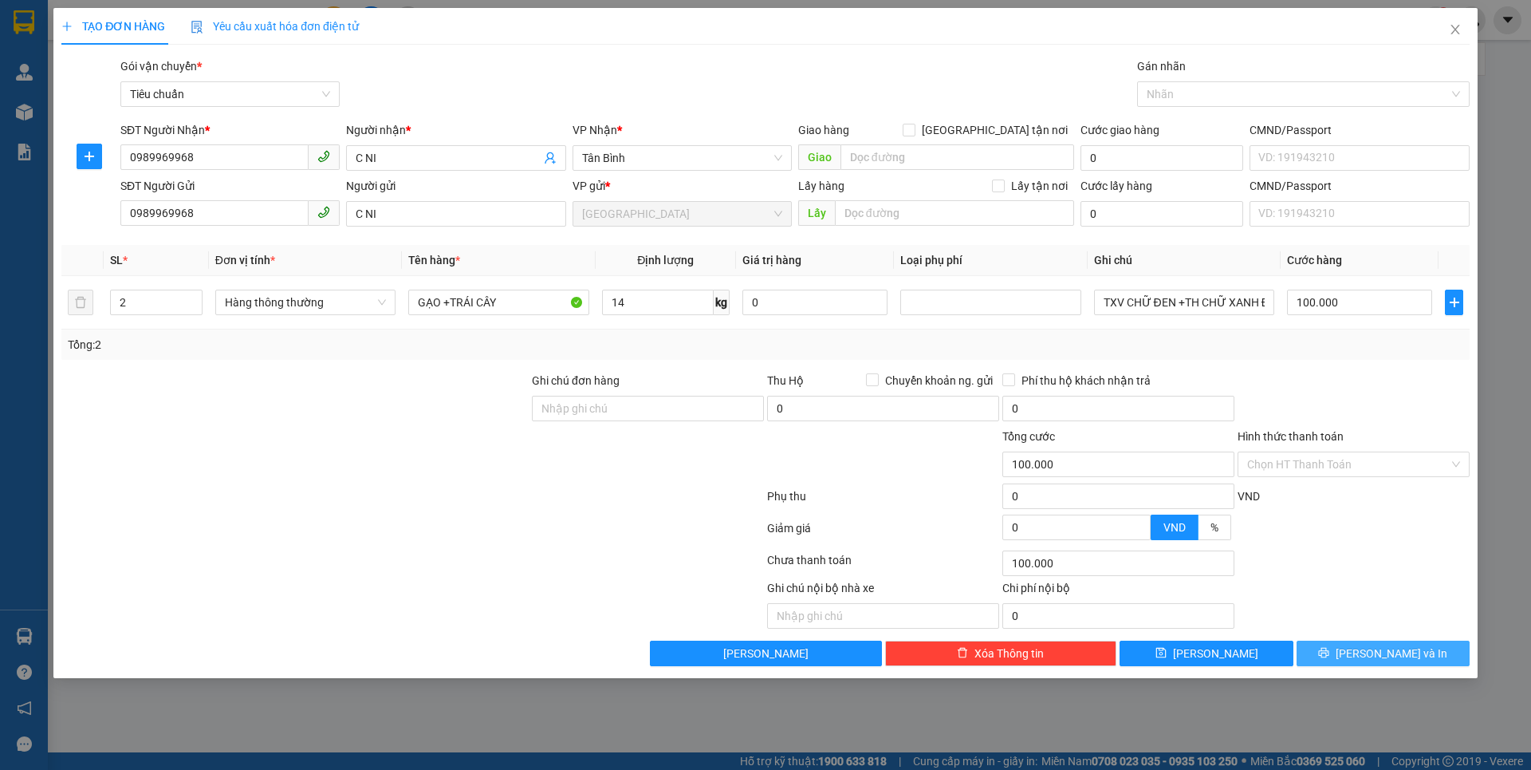
drag, startPoint x: 1366, startPoint y: 660, endPoint x: 1153, endPoint y: 510, distance: 260.9
click at [1366, 658] on button "[PERSON_NAME] và In" at bounding box center [1383, 653] width 173 height 26
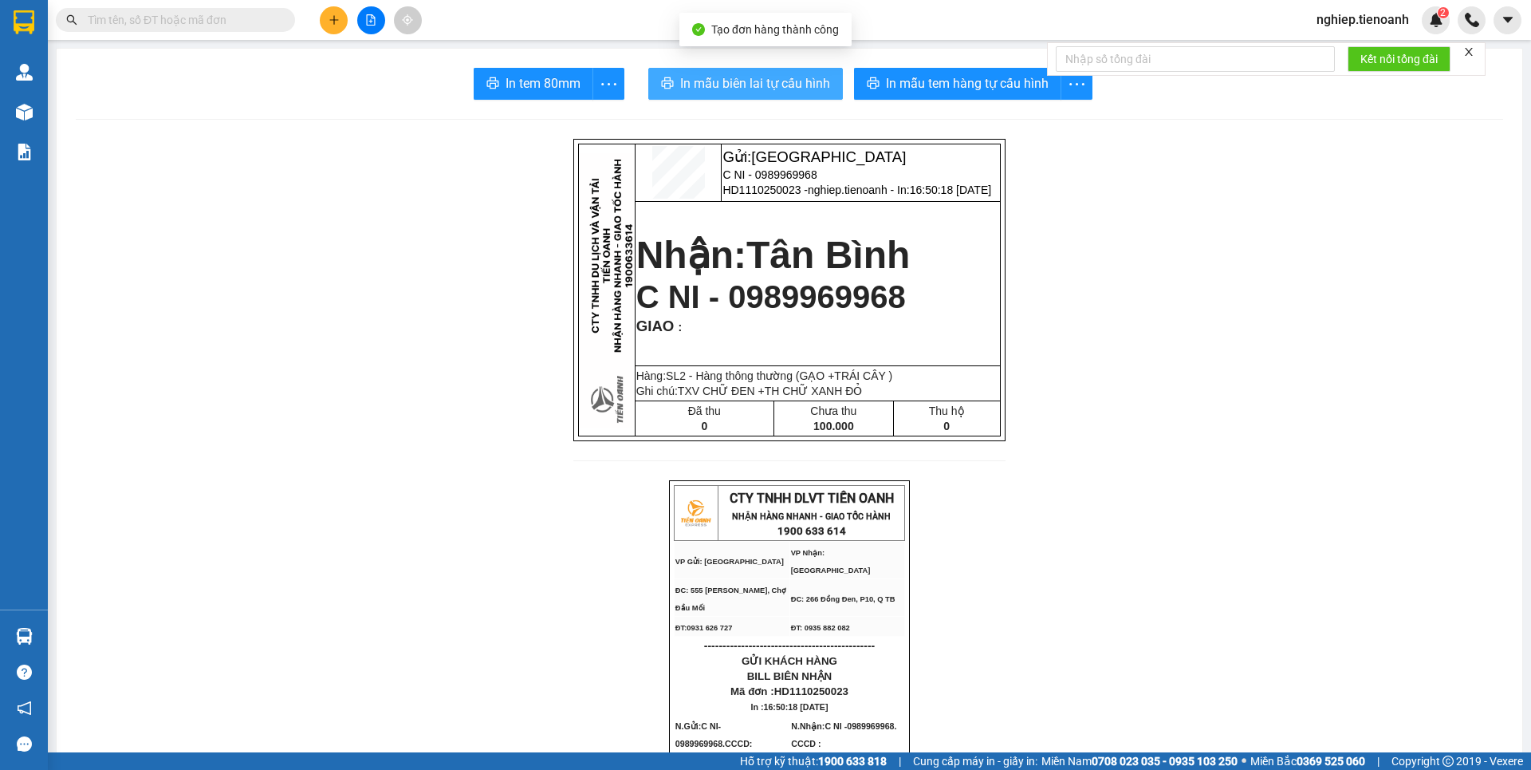
click at [773, 75] on span "In mẫu biên lai tự cấu hình" at bounding box center [755, 83] width 150 height 20
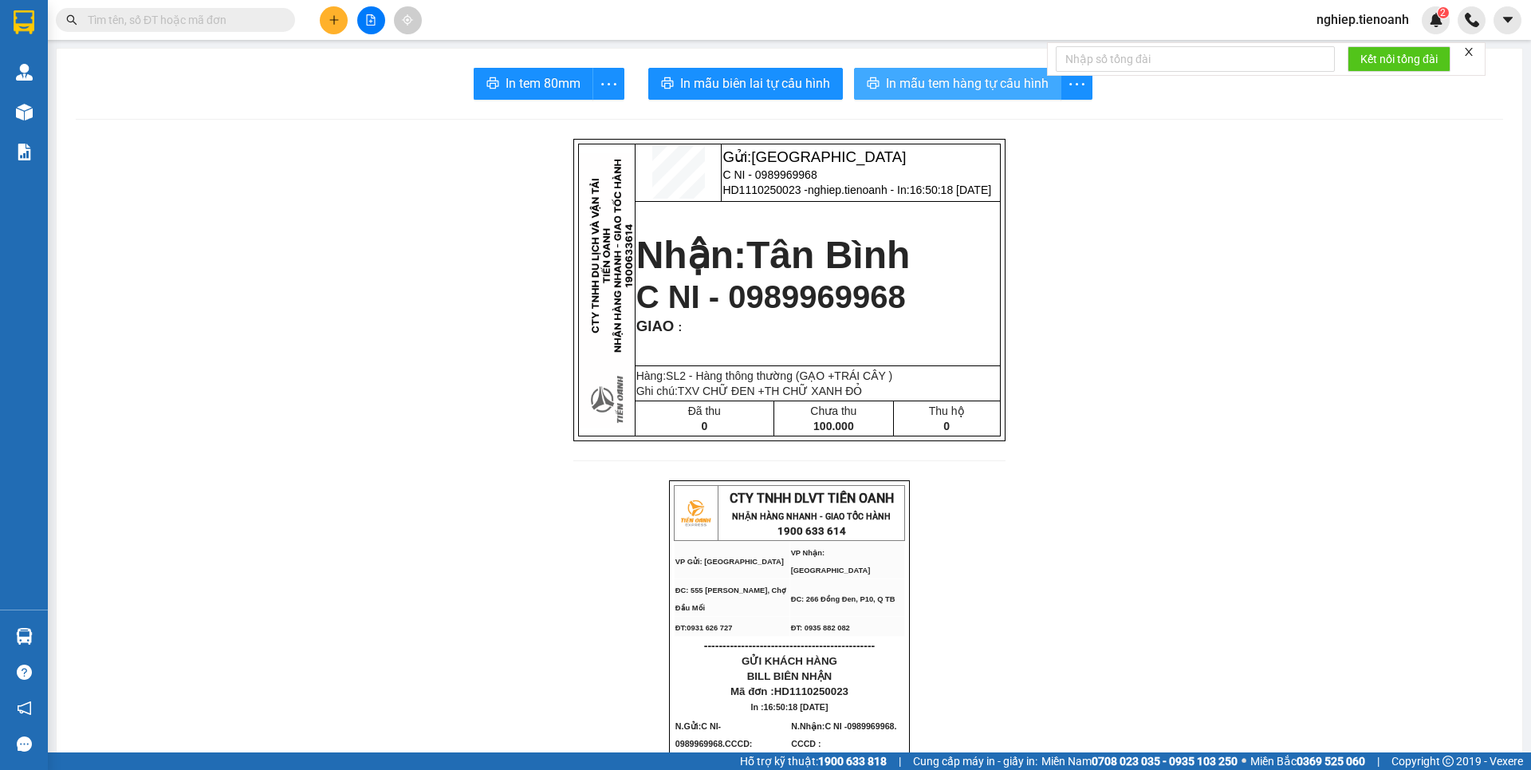
click at [1022, 81] on span "In mẫu tem hàng tự cấu hình" at bounding box center [967, 83] width 163 height 20
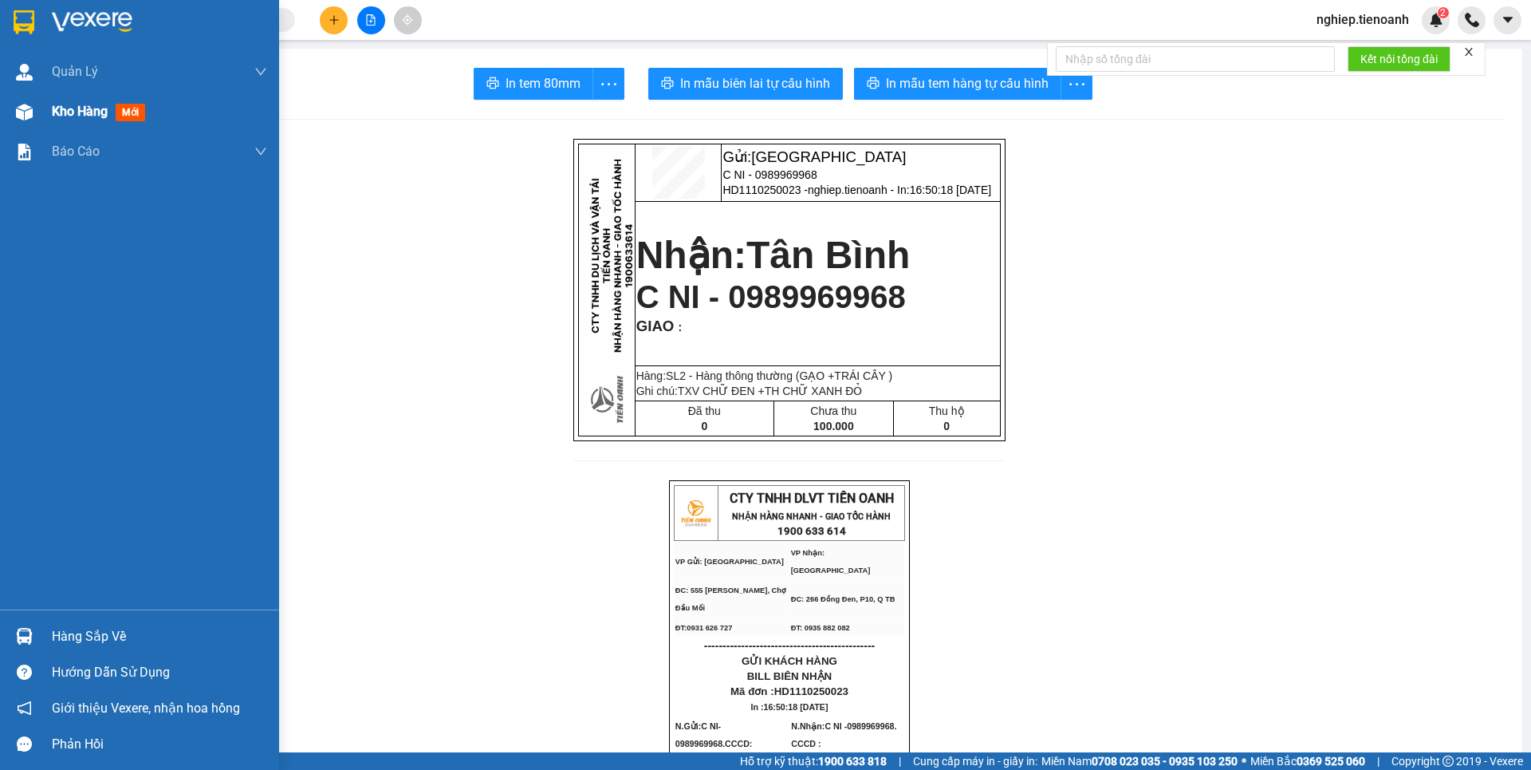
click at [60, 117] on span "Kho hàng" at bounding box center [80, 111] width 56 height 15
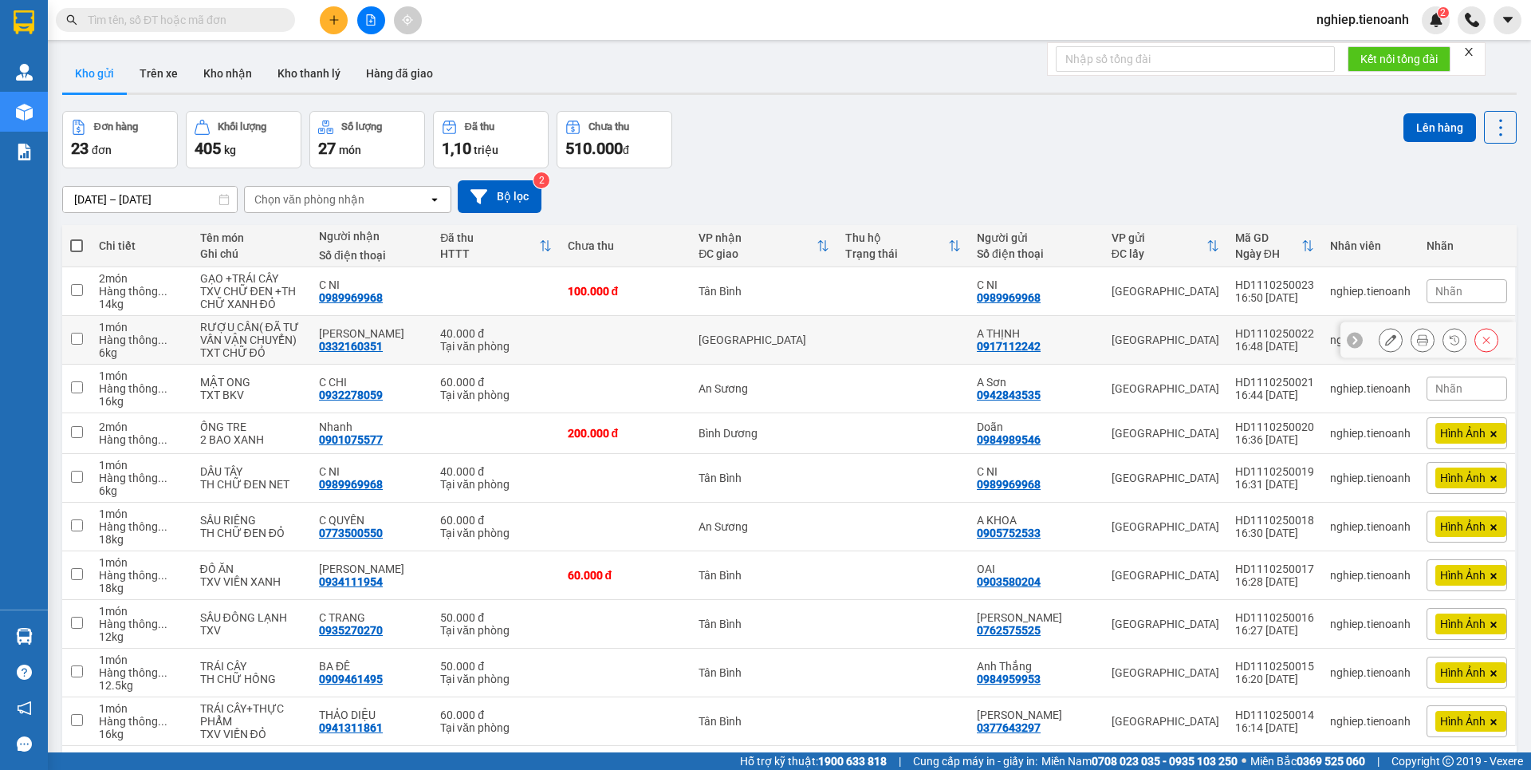
click at [1385, 345] on icon at bounding box center [1390, 339] width 11 height 11
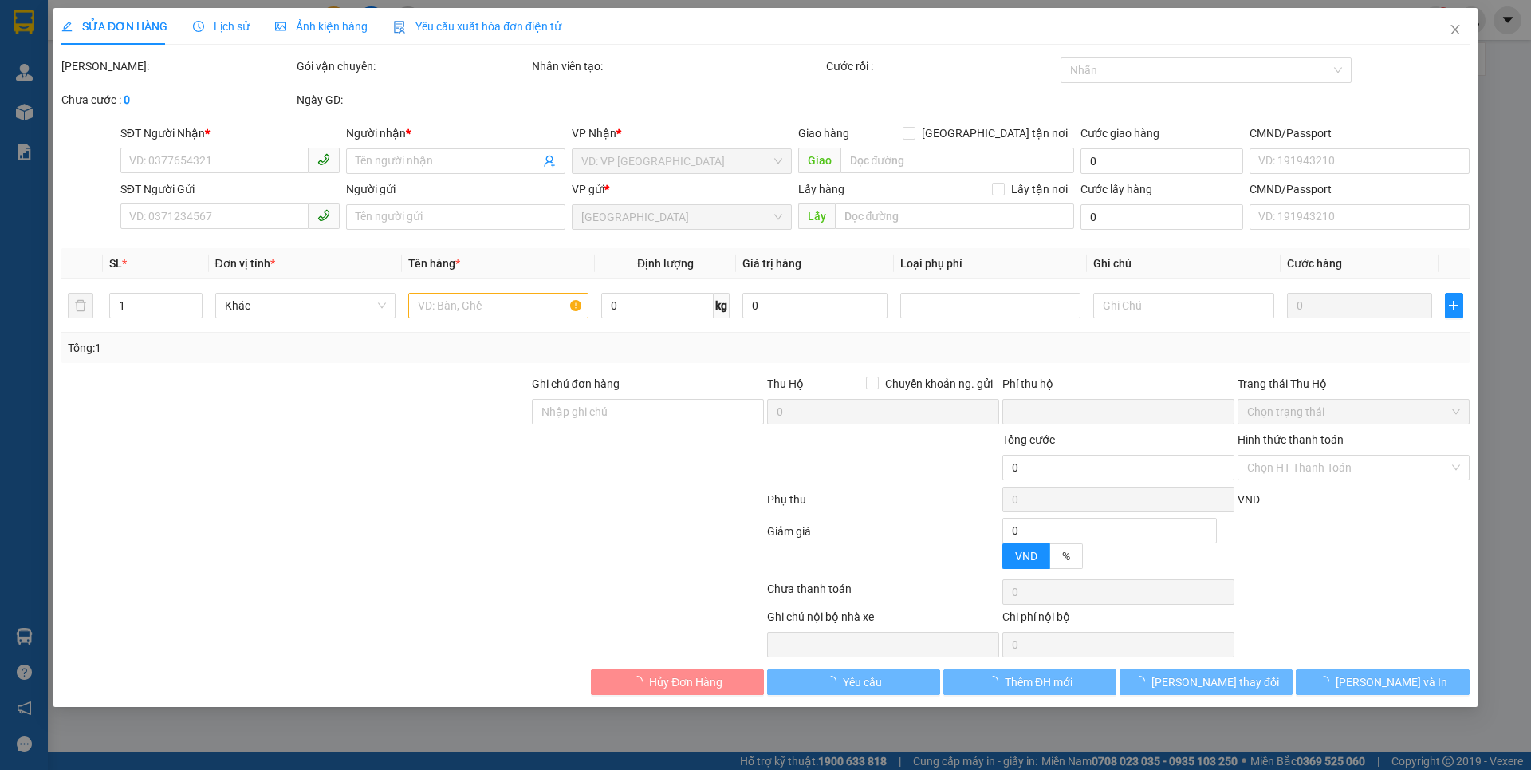
type input "0332160351"
type input "[PERSON_NAME]"
type input "0917112242"
type input "A THỊNH"
type input "0"
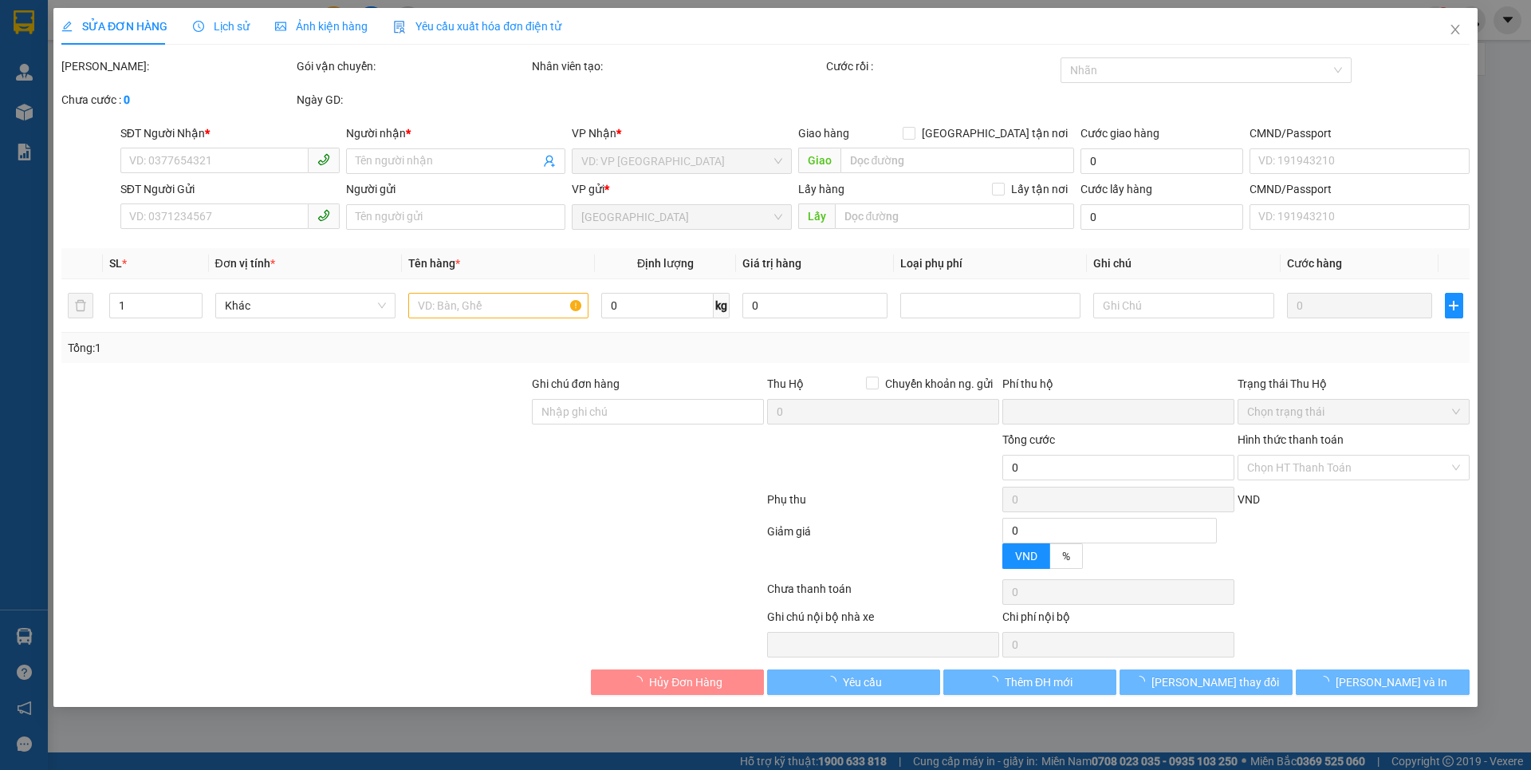
type input "40.000"
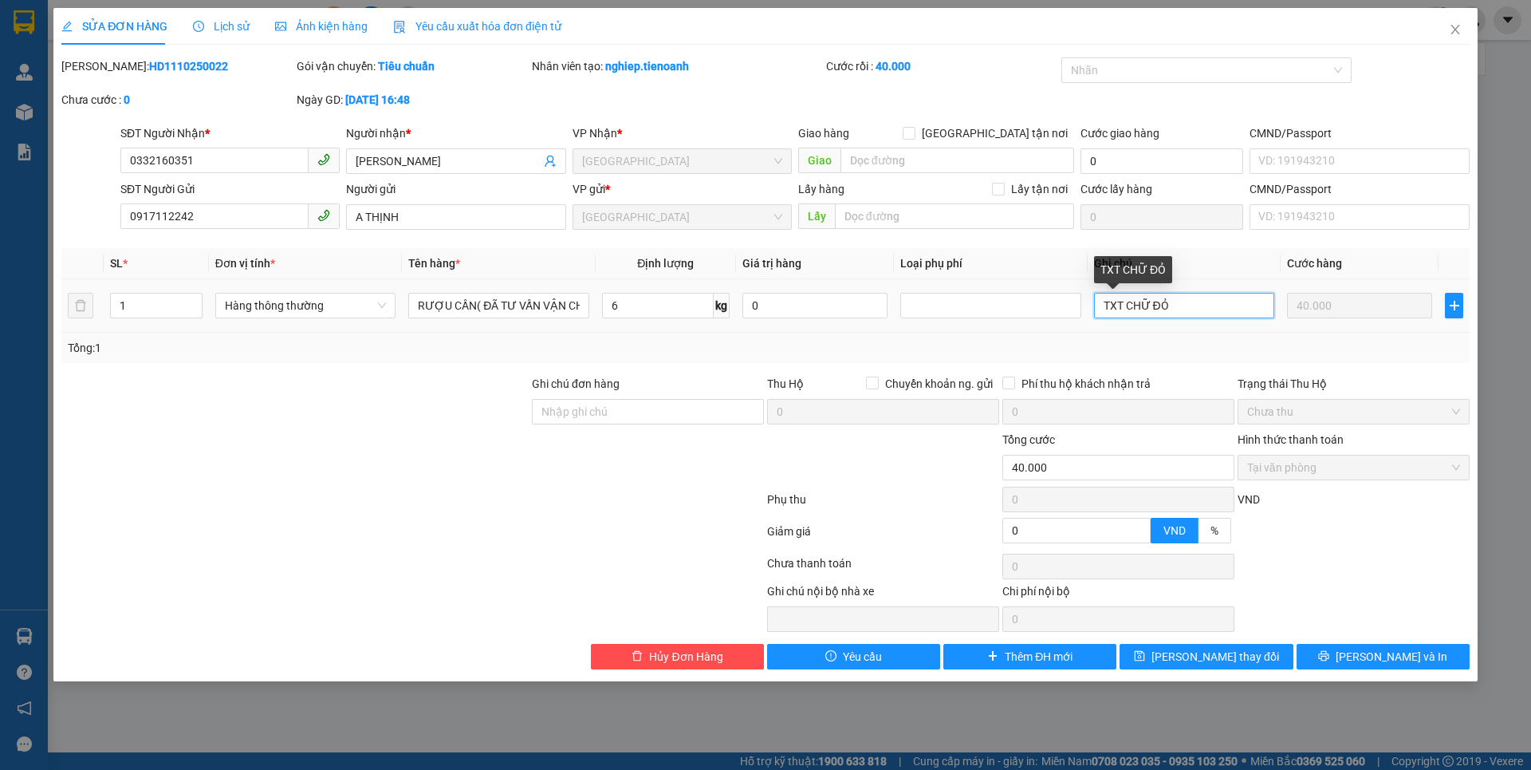
click at [1124, 309] on input "TXT CHỮ ĐỎ" at bounding box center [1184, 306] width 180 height 26
click at [1199, 657] on span "[PERSON_NAME] thay đổi" at bounding box center [1216, 657] width 128 height 18
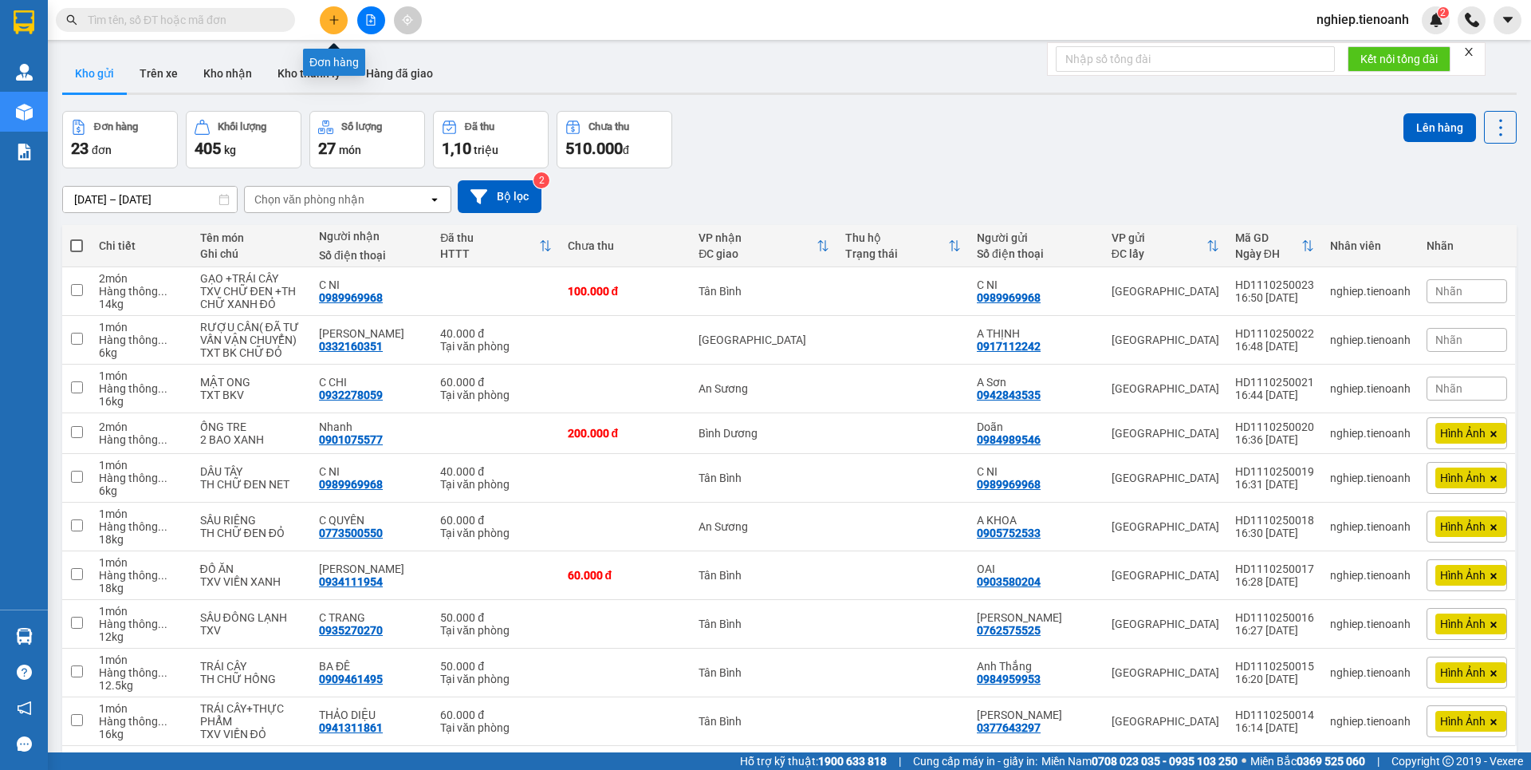
click at [329, 20] on icon "plus" at bounding box center [334, 19] width 11 height 11
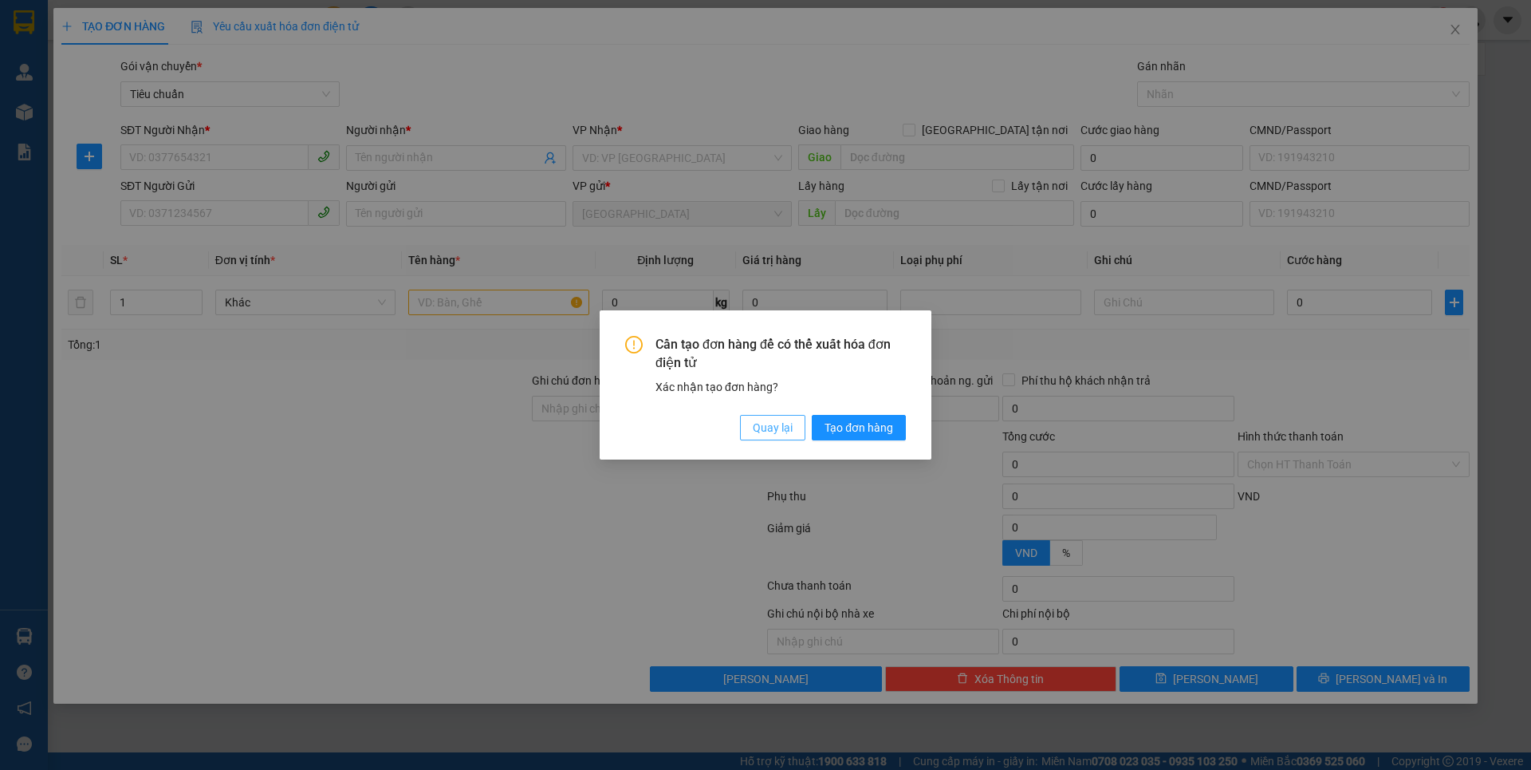
click at [758, 429] on span "Quay lại" at bounding box center [773, 428] width 40 height 18
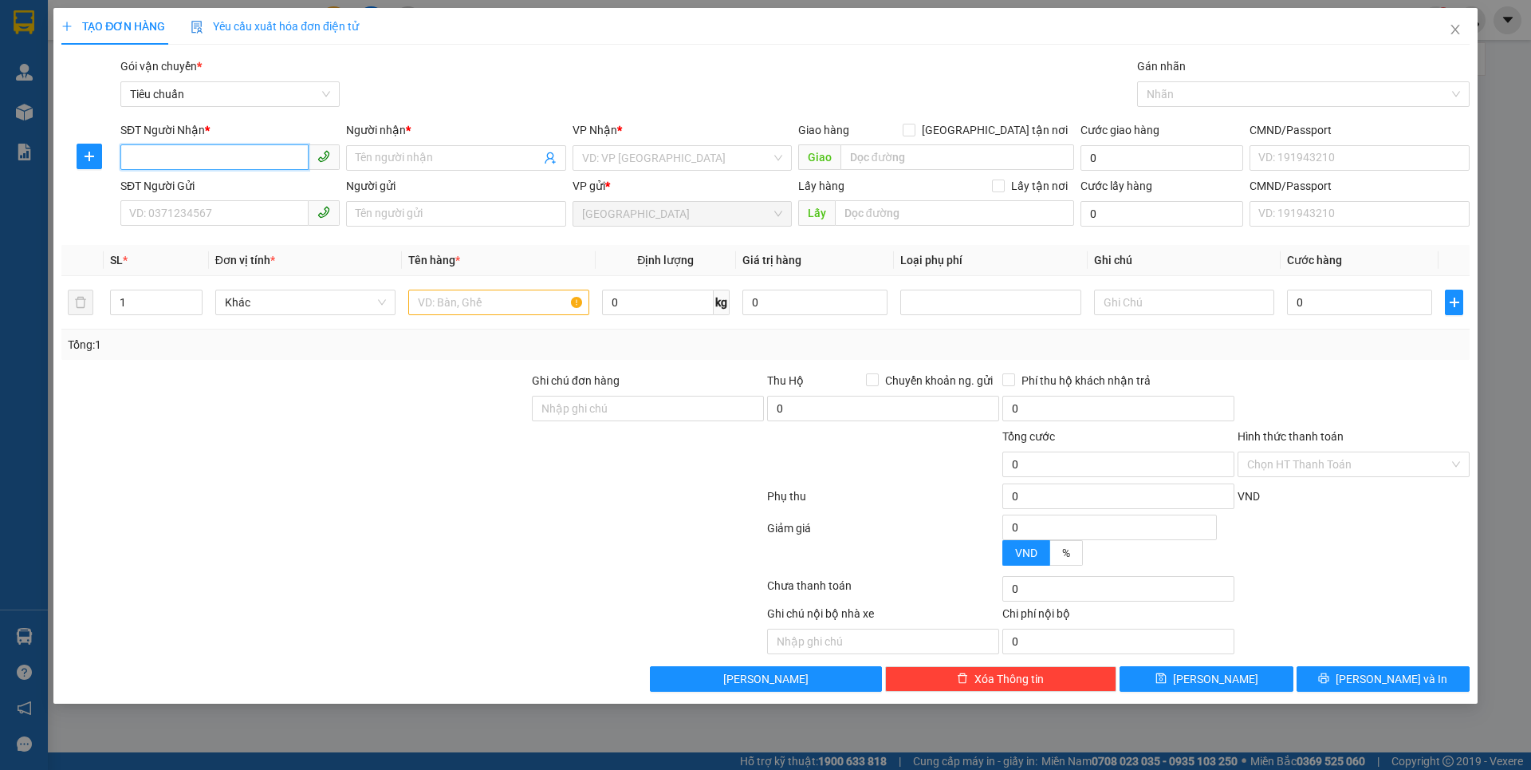
click at [211, 152] on input "SĐT Người Nhận *" at bounding box center [214, 157] width 188 height 26
click at [216, 167] on input "SĐT Người Nhận *" at bounding box center [214, 157] width 188 height 26
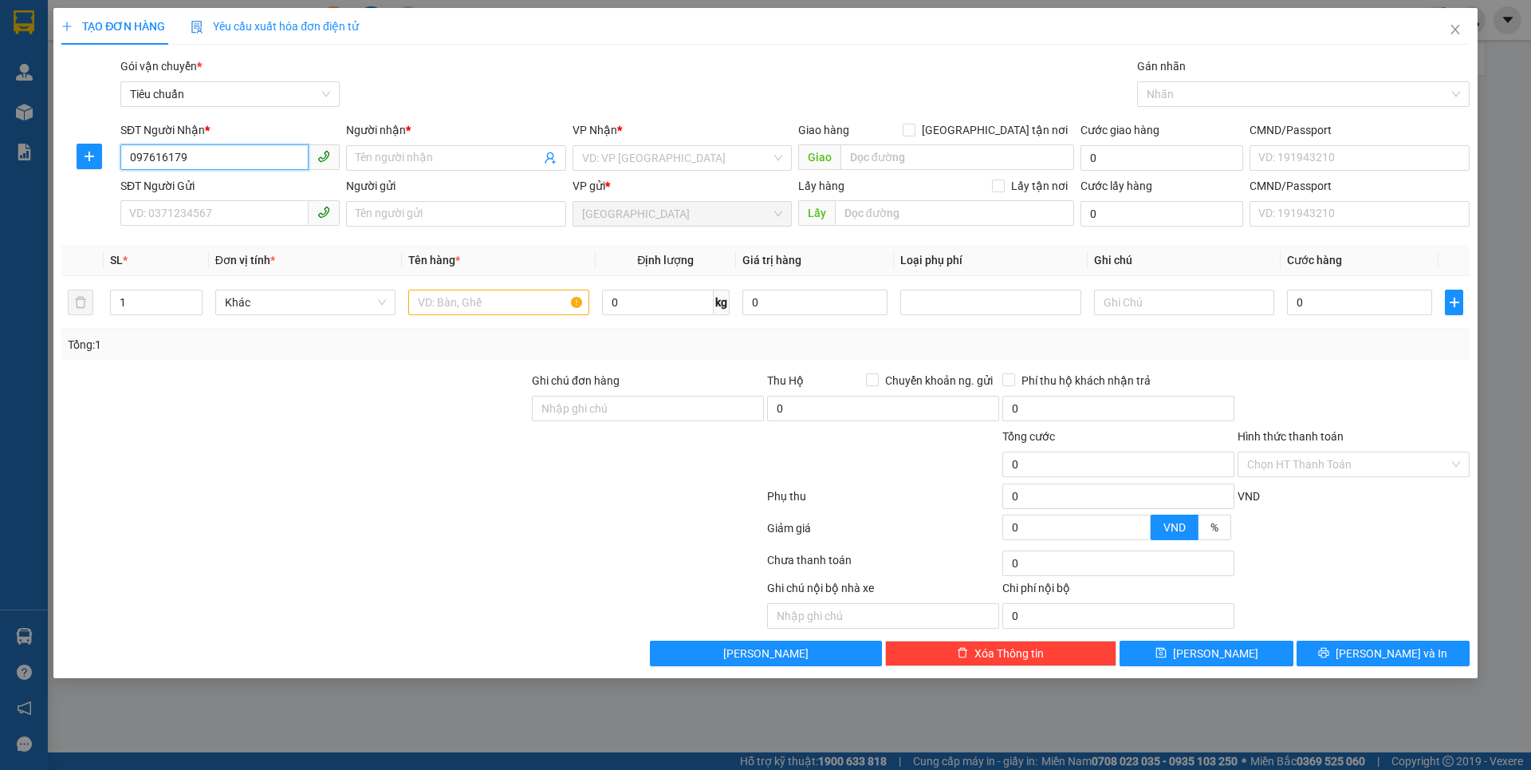
type input "0976161793"
click at [207, 193] on div "0976161793 - A VIỆT" at bounding box center [230, 190] width 200 height 18
type input "A VIỆT"
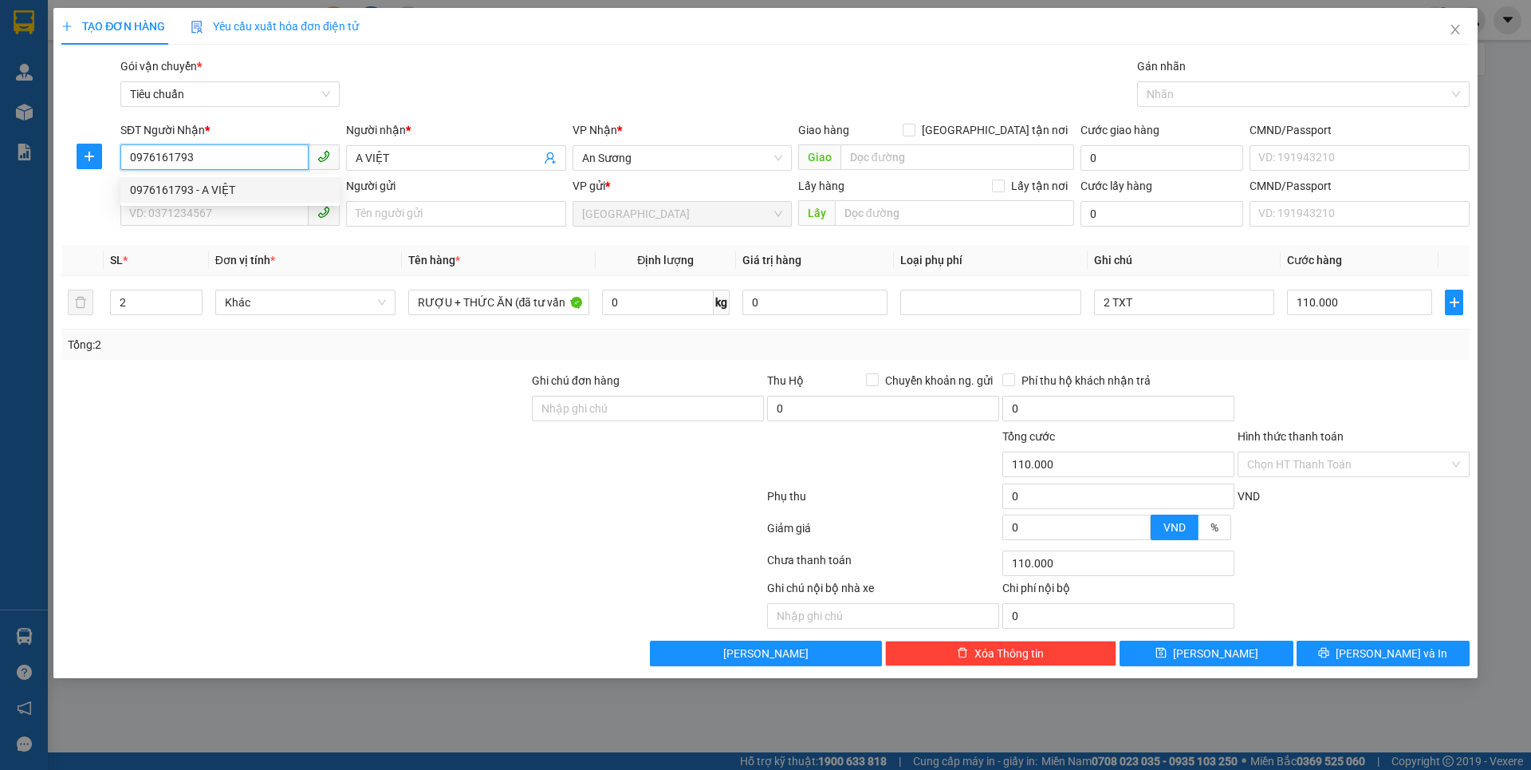
type input "110.000"
type input "0976161793"
drag, startPoint x: 294, startPoint y: 486, endPoint x: 269, endPoint y: 399, distance: 90.6
click at [294, 483] on div at bounding box center [413, 499] width 706 height 32
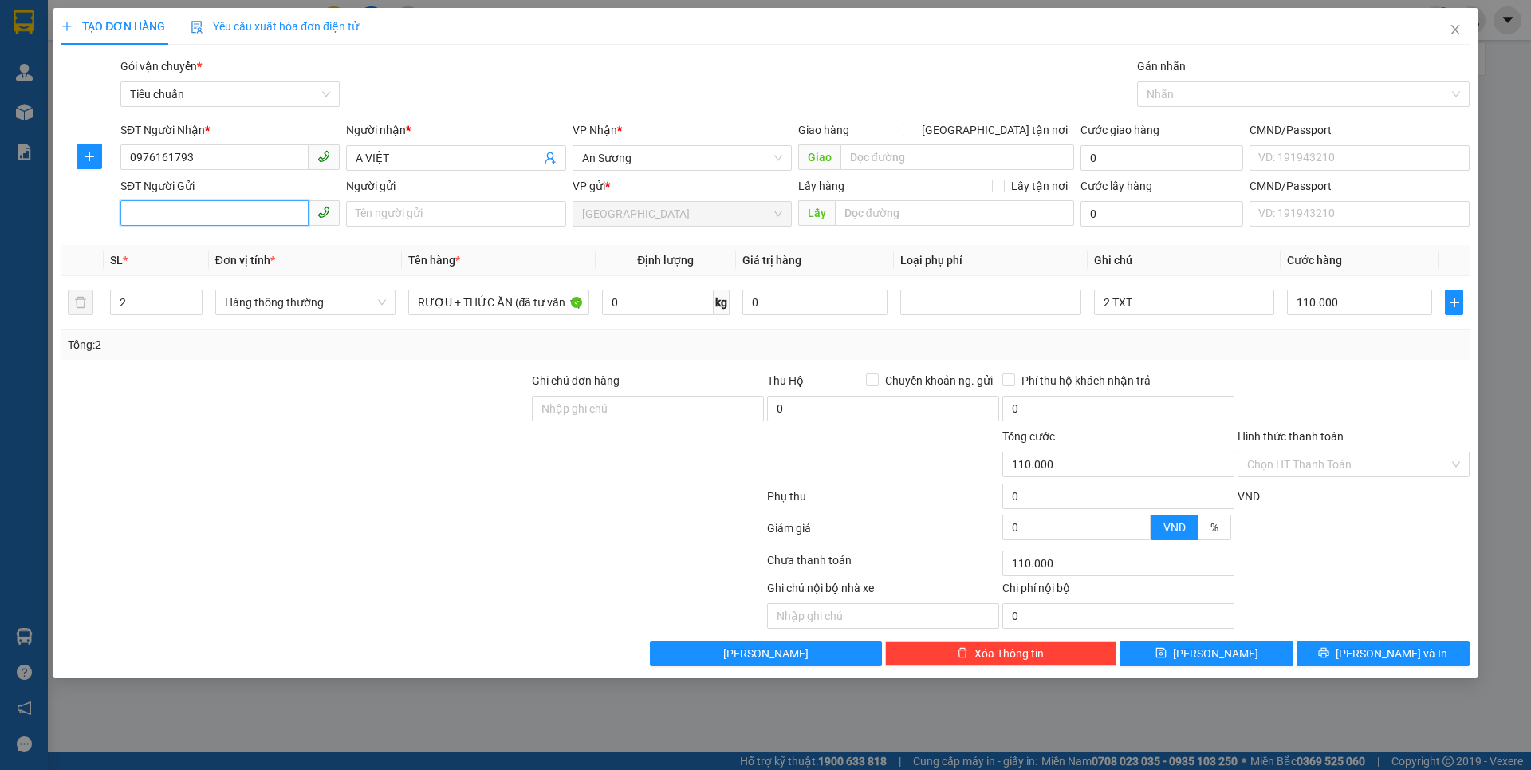
click at [201, 219] on input "SĐT Người Gửi" at bounding box center [214, 213] width 188 height 26
click at [233, 245] on div "0979410494 - A Nam" at bounding box center [230, 246] width 200 height 18
type input "0979410494"
type input "A Nam"
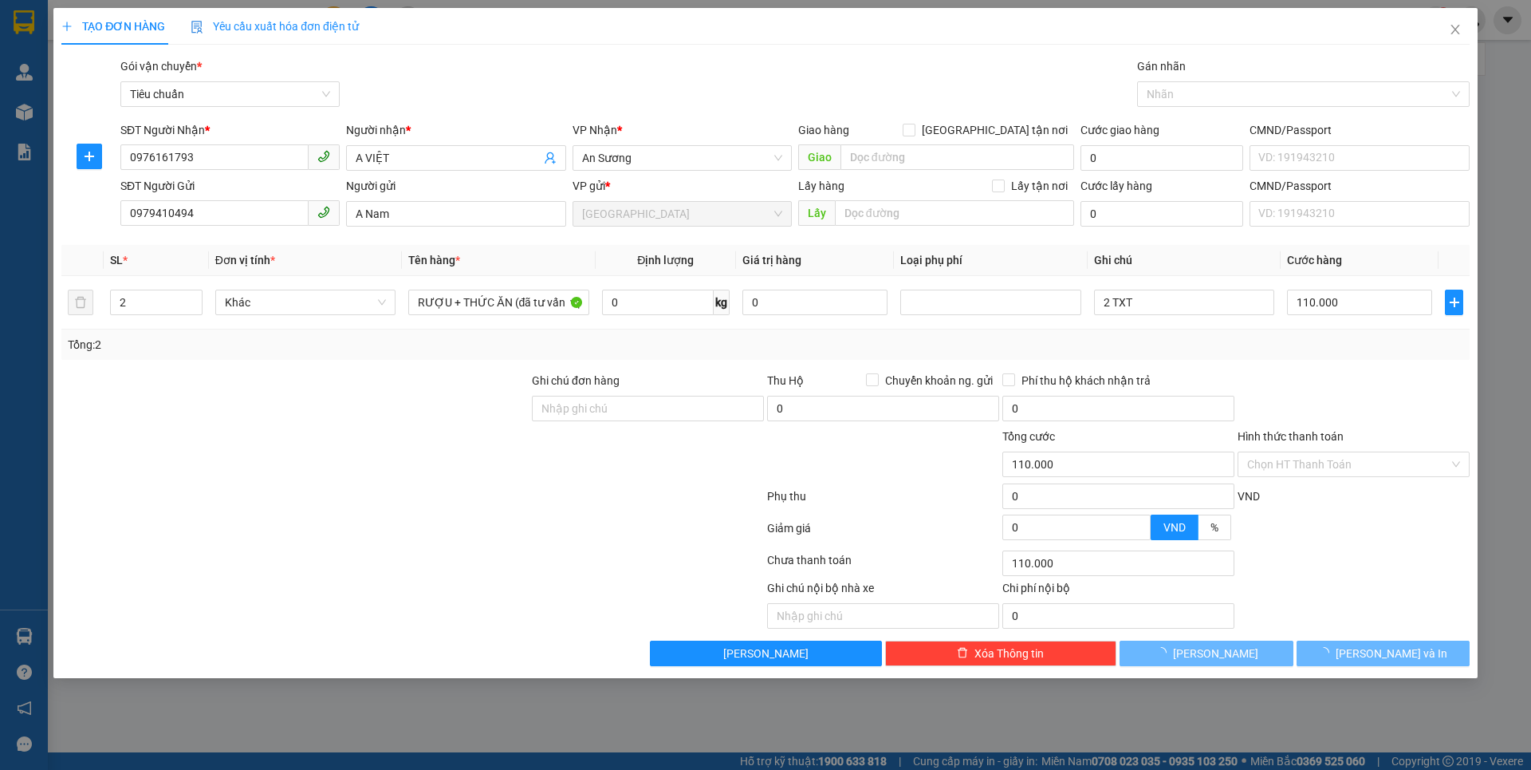
click at [246, 415] on div at bounding box center [295, 400] width 471 height 56
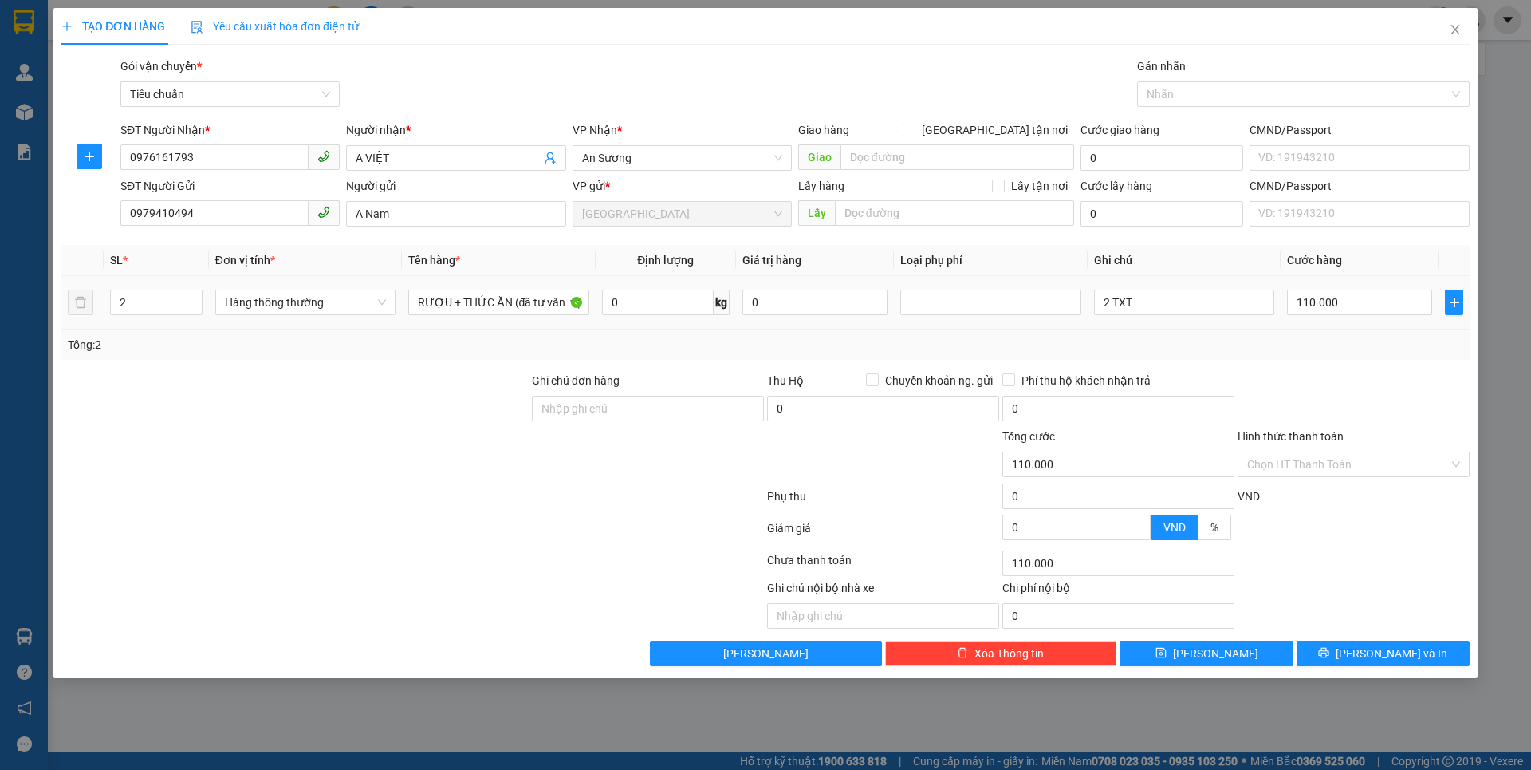
click at [592, 301] on td "RƯỢU + THỨC ĂN (đã tư vấn vận chuyển)" at bounding box center [498, 302] width 193 height 53
click at [561, 303] on input "RƯỢU + THỨC ĂN (đã tư vấn vận chuyển)" at bounding box center [498, 302] width 180 height 26
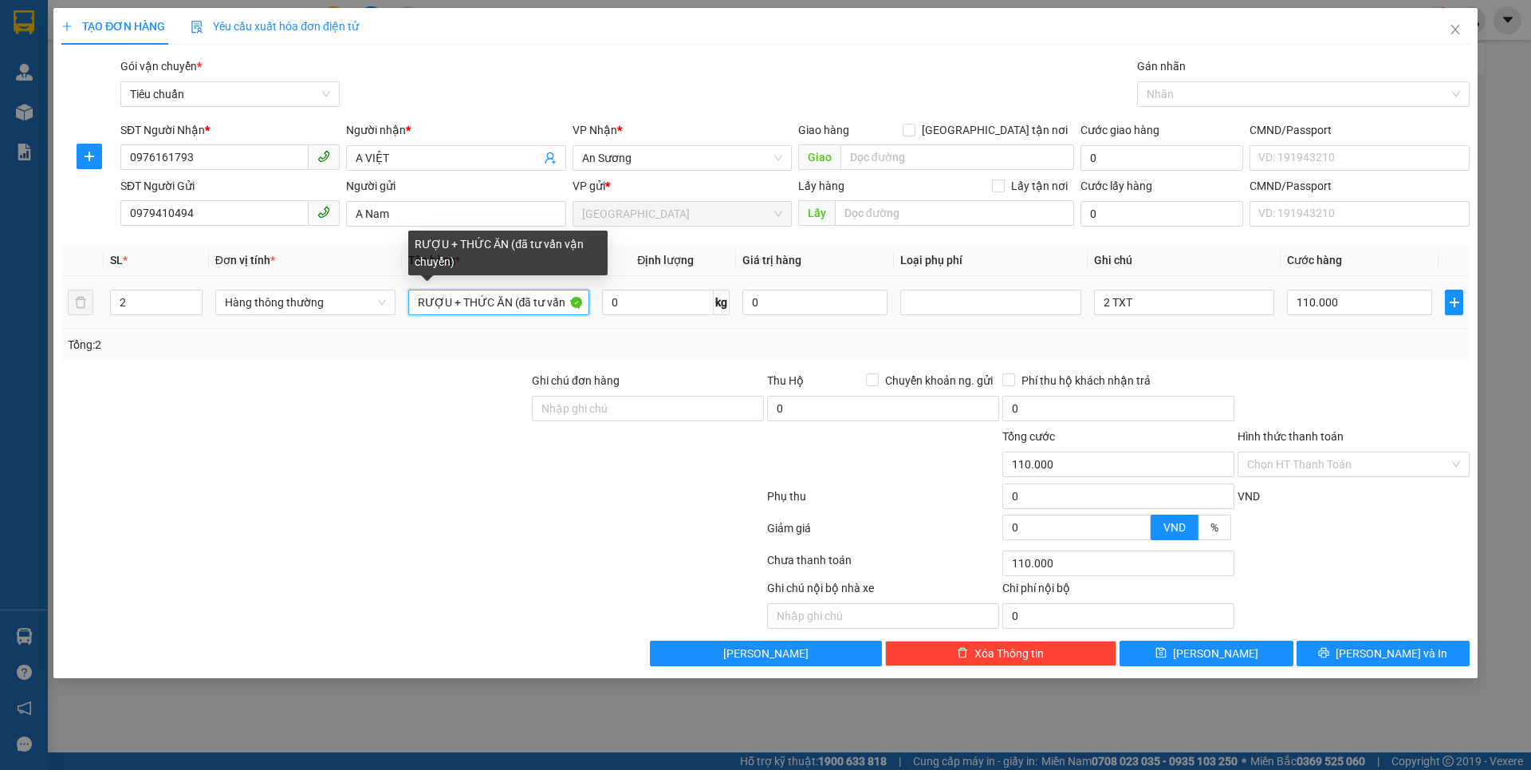
click at [561, 303] on input "RƯỢU + THỨC ĂN (đã tư vấn vận chuyển)" at bounding box center [498, 302] width 180 height 26
type input "RƯỢU (ĐÃ TƯ VẤN VẬN CHUYỂN)"
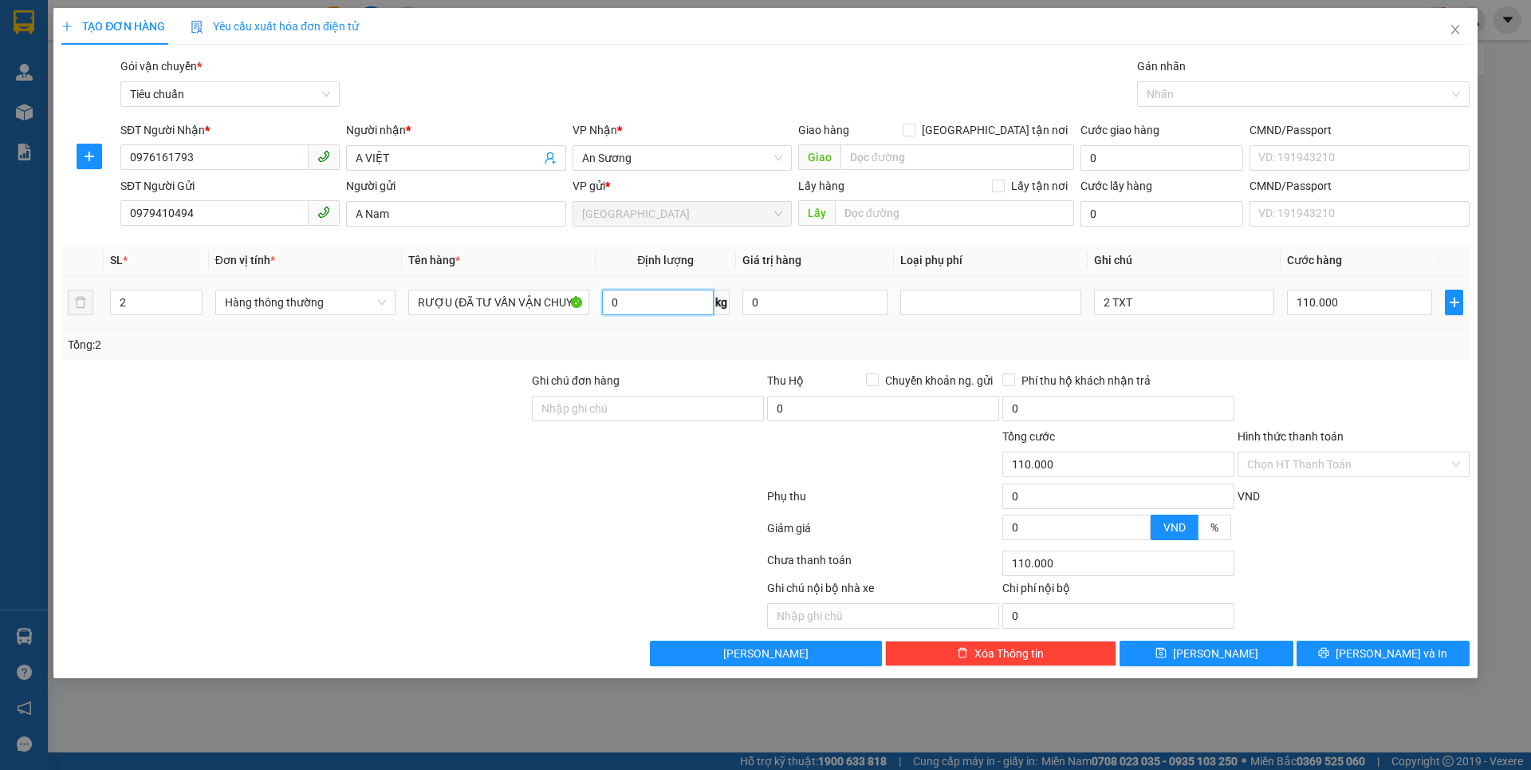
click at [653, 300] on input "0" at bounding box center [658, 302] width 112 height 26
type input "37"
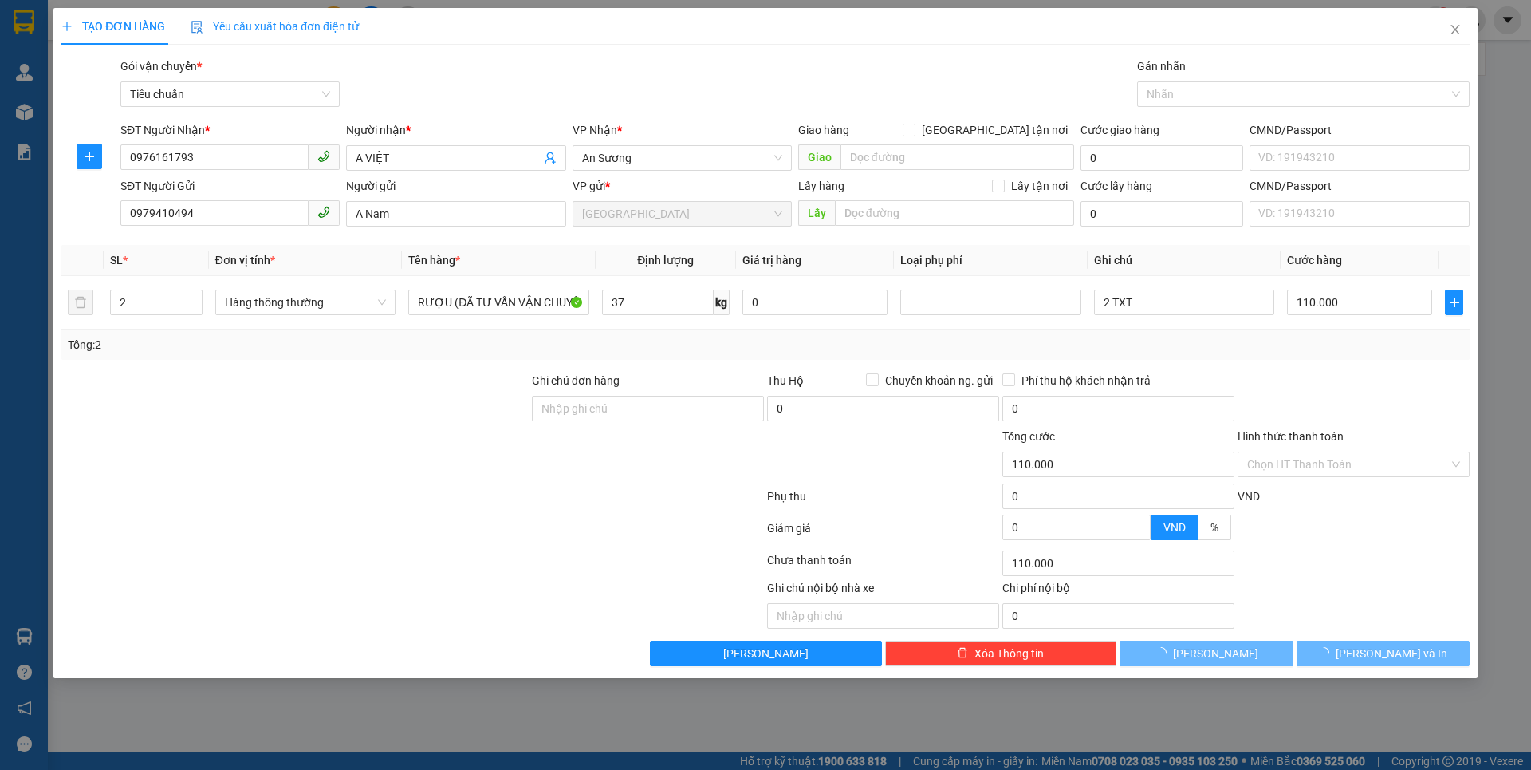
click at [377, 525] on div at bounding box center [413, 531] width 706 height 32
type input "80.000"
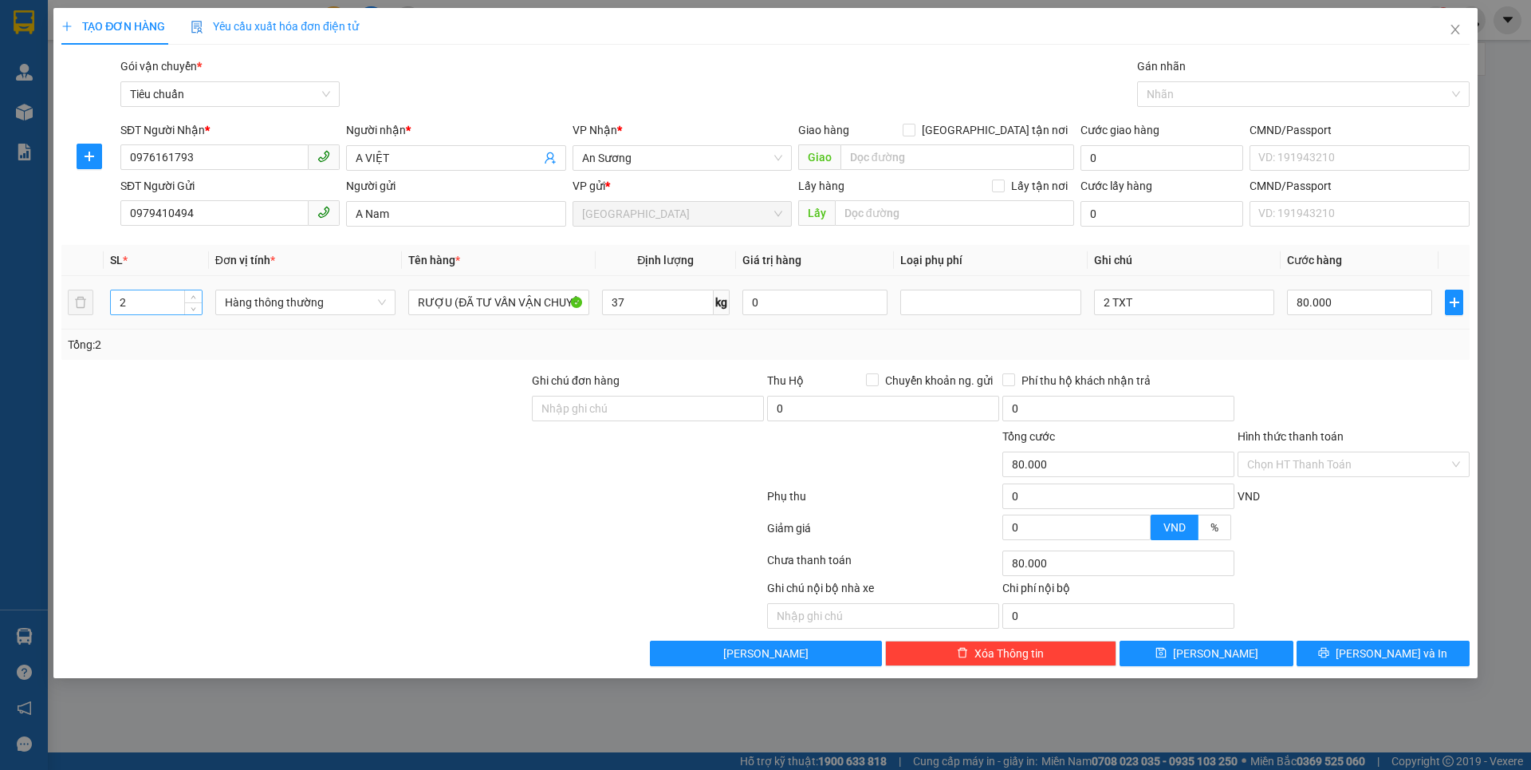
click at [150, 313] on div "2" at bounding box center [156, 302] width 93 height 26
click at [150, 309] on input "2" at bounding box center [156, 302] width 91 height 24
type input "1"
drag, startPoint x: 161, startPoint y: 414, endPoint x: 1101, endPoint y: 327, distance: 944.2
click at [161, 412] on div at bounding box center [295, 400] width 471 height 56
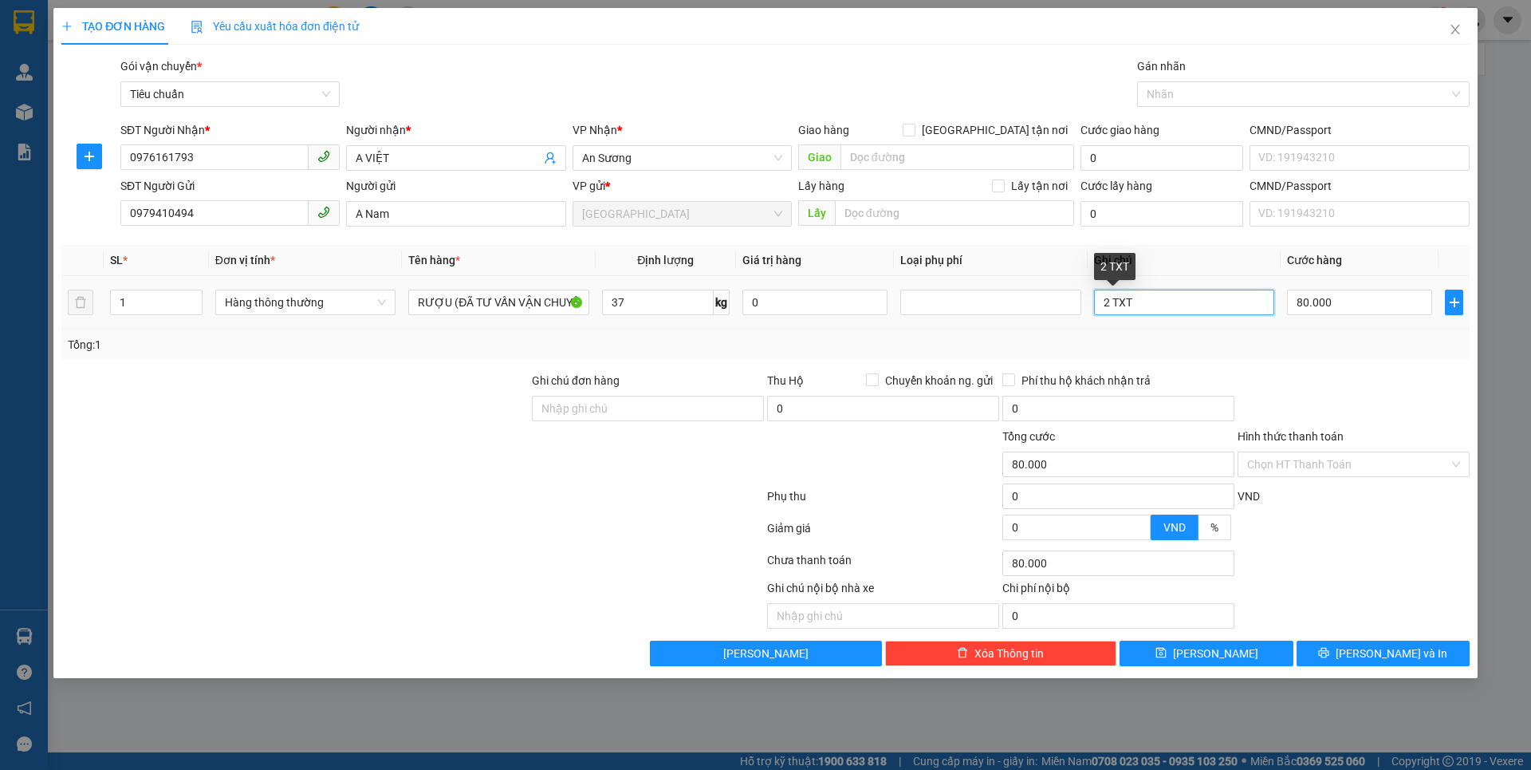
click at [1112, 307] on input "2 TXT" at bounding box center [1184, 302] width 180 height 26
type input "TXT"
click at [1255, 362] on div "Transit Pickup Surcharge Ids Transit Deliver Surcharge Ids Transit Deliver Surc…" at bounding box center [765, 361] width 1408 height 608
click at [1321, 363] on div "Transit Pickup Surcharge Ids Transit Deliver Surcharge Ids Transit Deliver Surc…" at bounding box center [765, 361] width 1408 height 608
click at [1329, 652] on icon "printer" at bounding box center [1324, 653] width 10 height 10
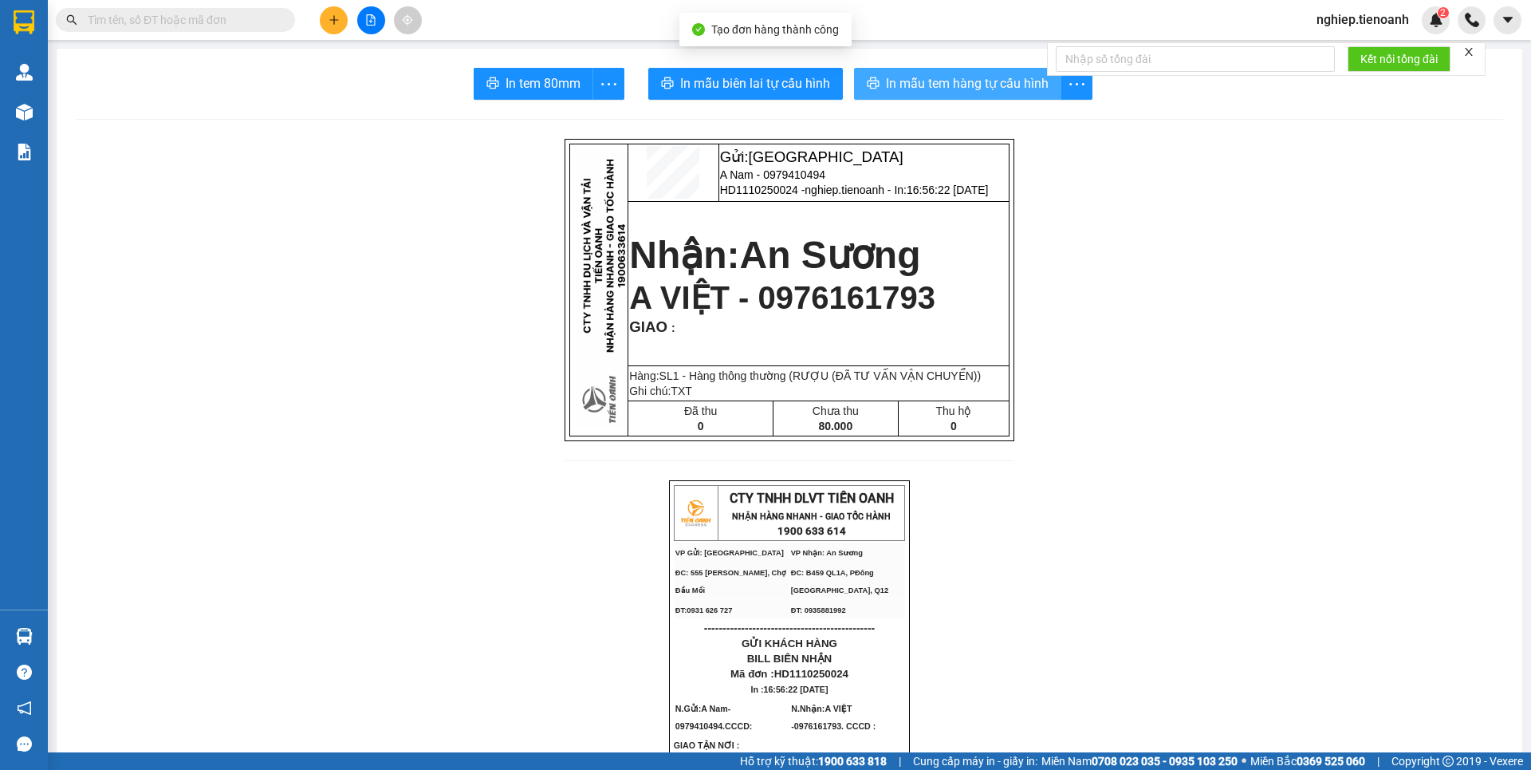
click at [911, 77] on span "In mẫu tem hàng tự cấu hình" at bounding box center [967, 83] width 163 height 20
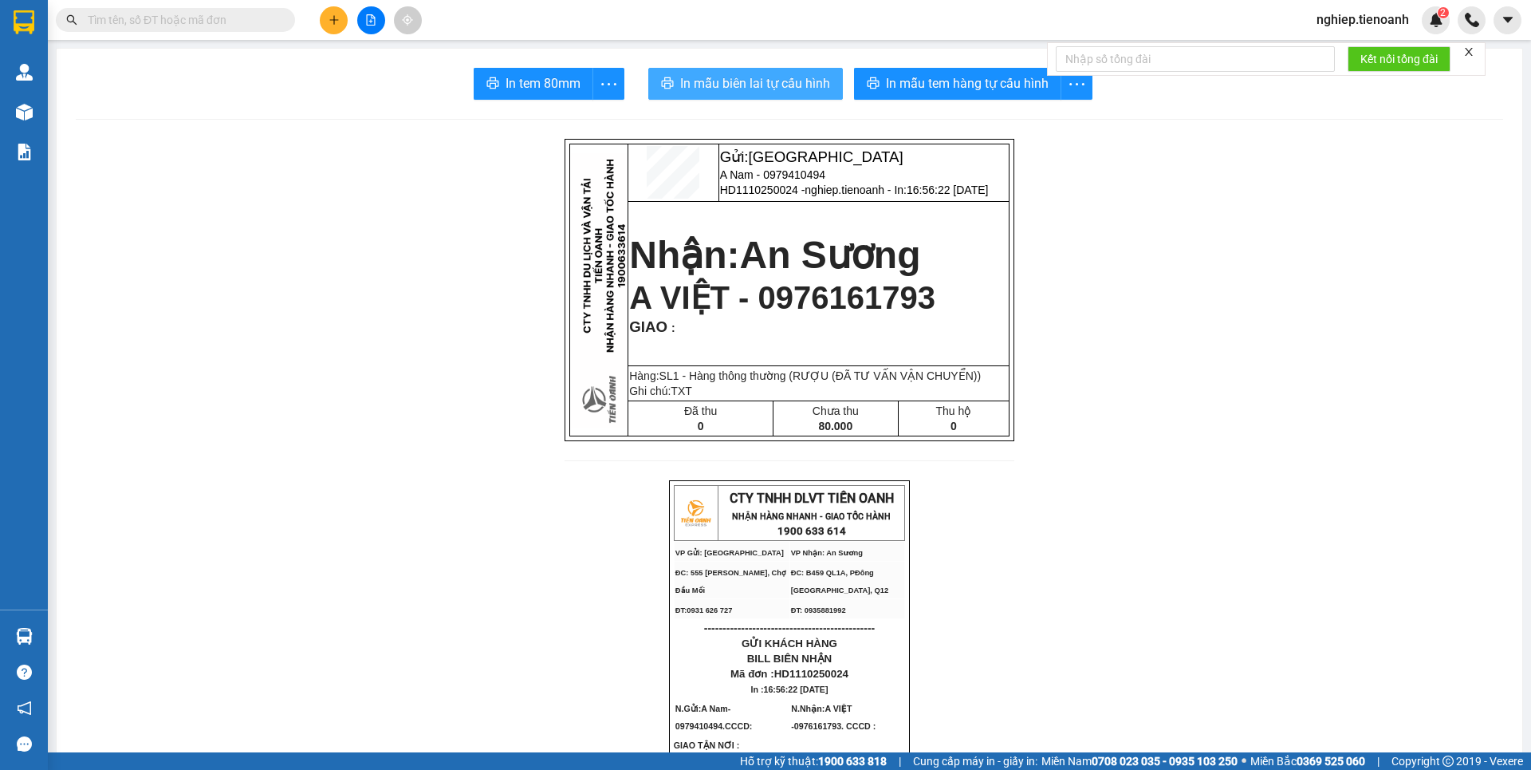
click at [766, 82] on span "In mẫu biên lai tự cấu hình" at bounding box center [755, 83] width 150 height 20
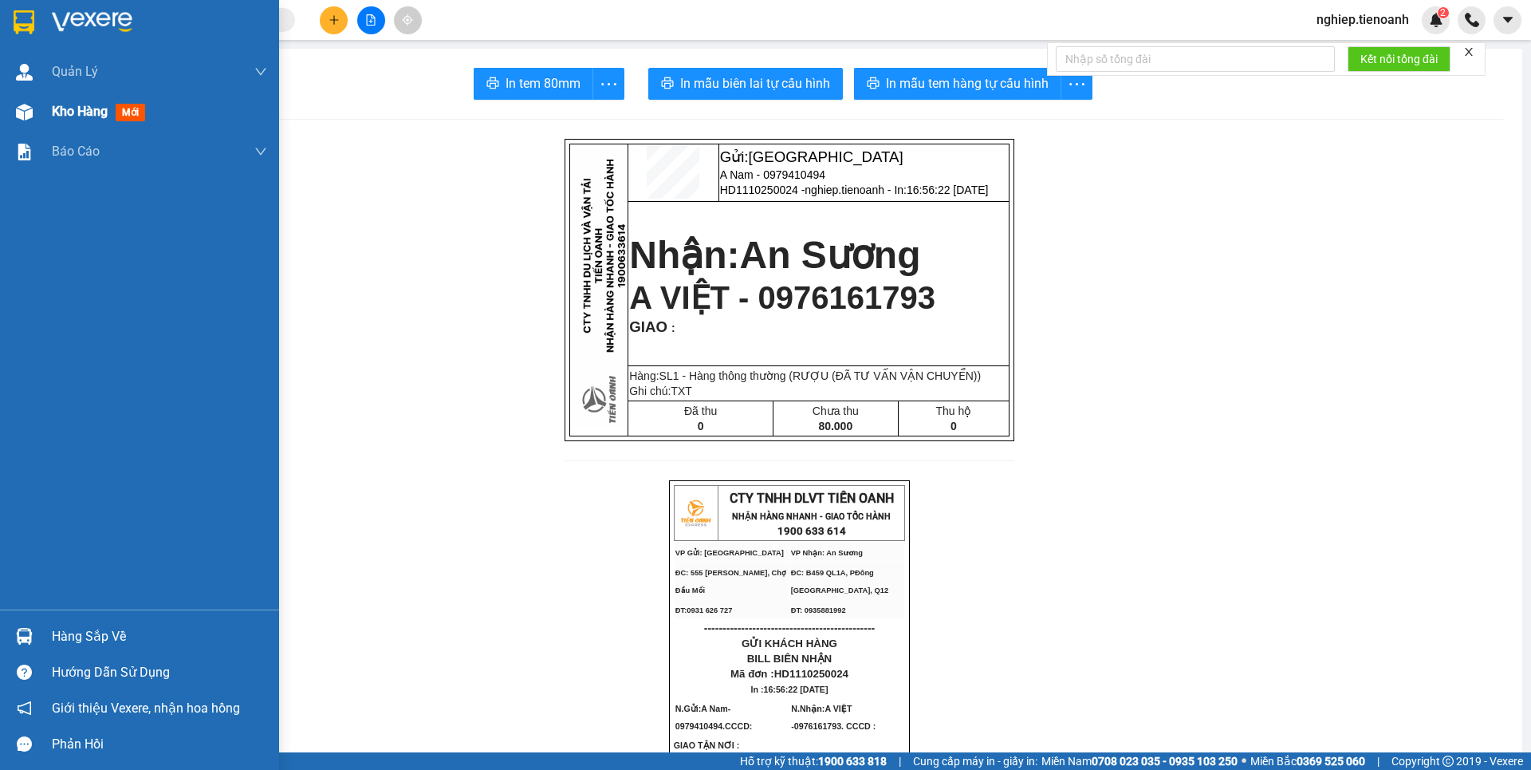
click at [76, 104] on span "Kho hàng" at bounding box center [80, 111] width 56 height 15
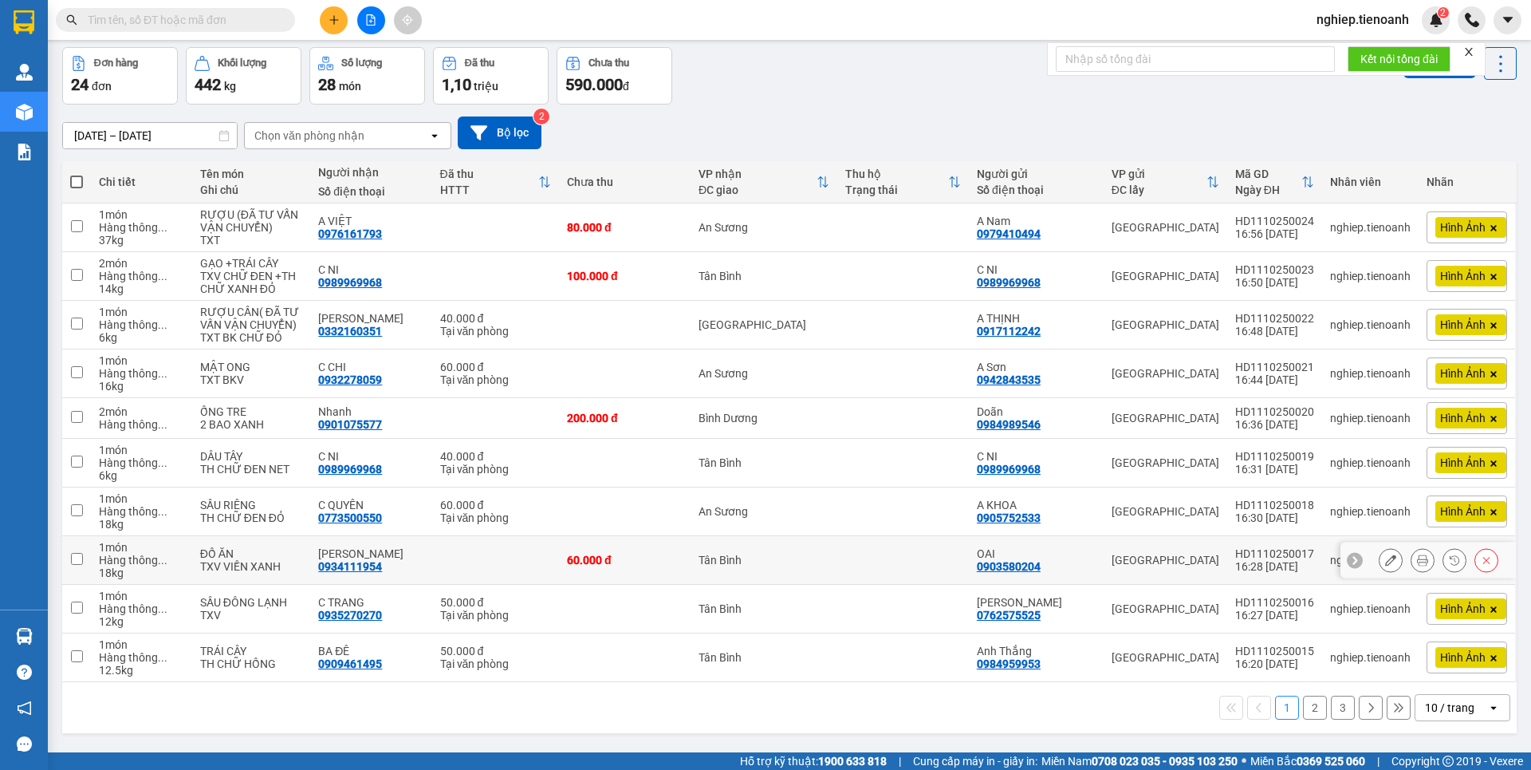
scroll to position [73, 0]
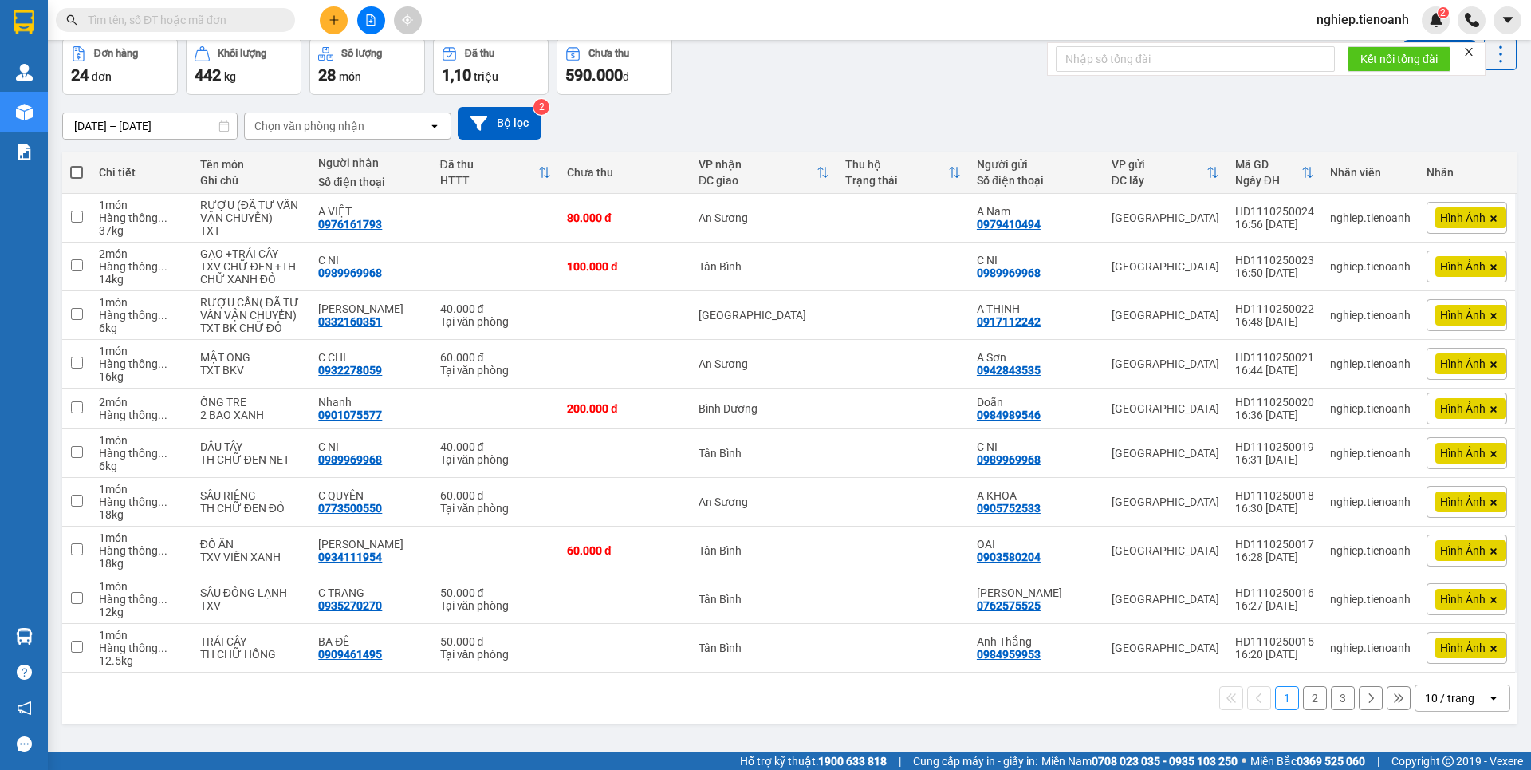
click at [1304, 703] on button "2" at bounding box center [1315, 698] width 24 height 24
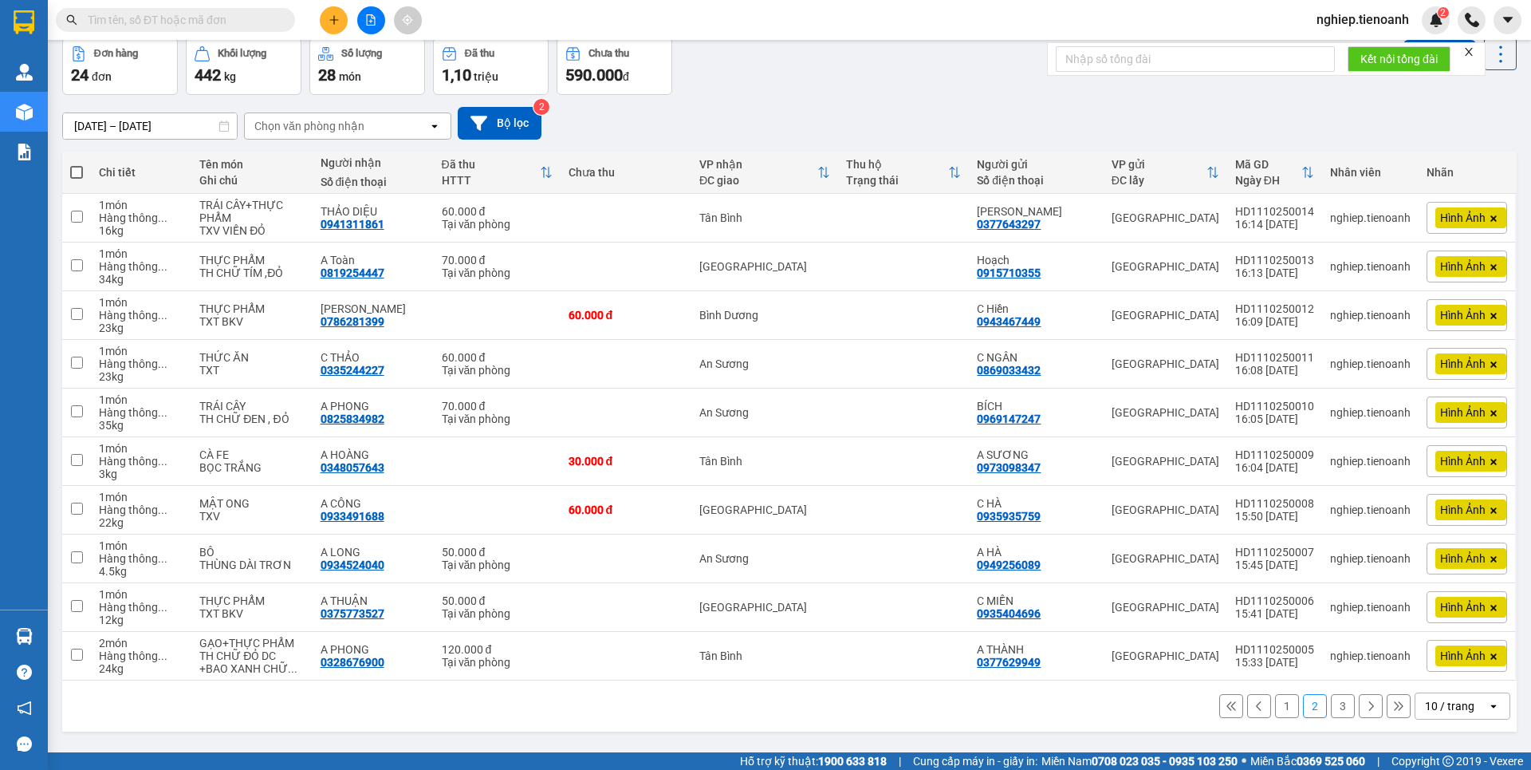
click at [1331, 711] on button "3" at bounding box center [1343, 706] width 24 height 24
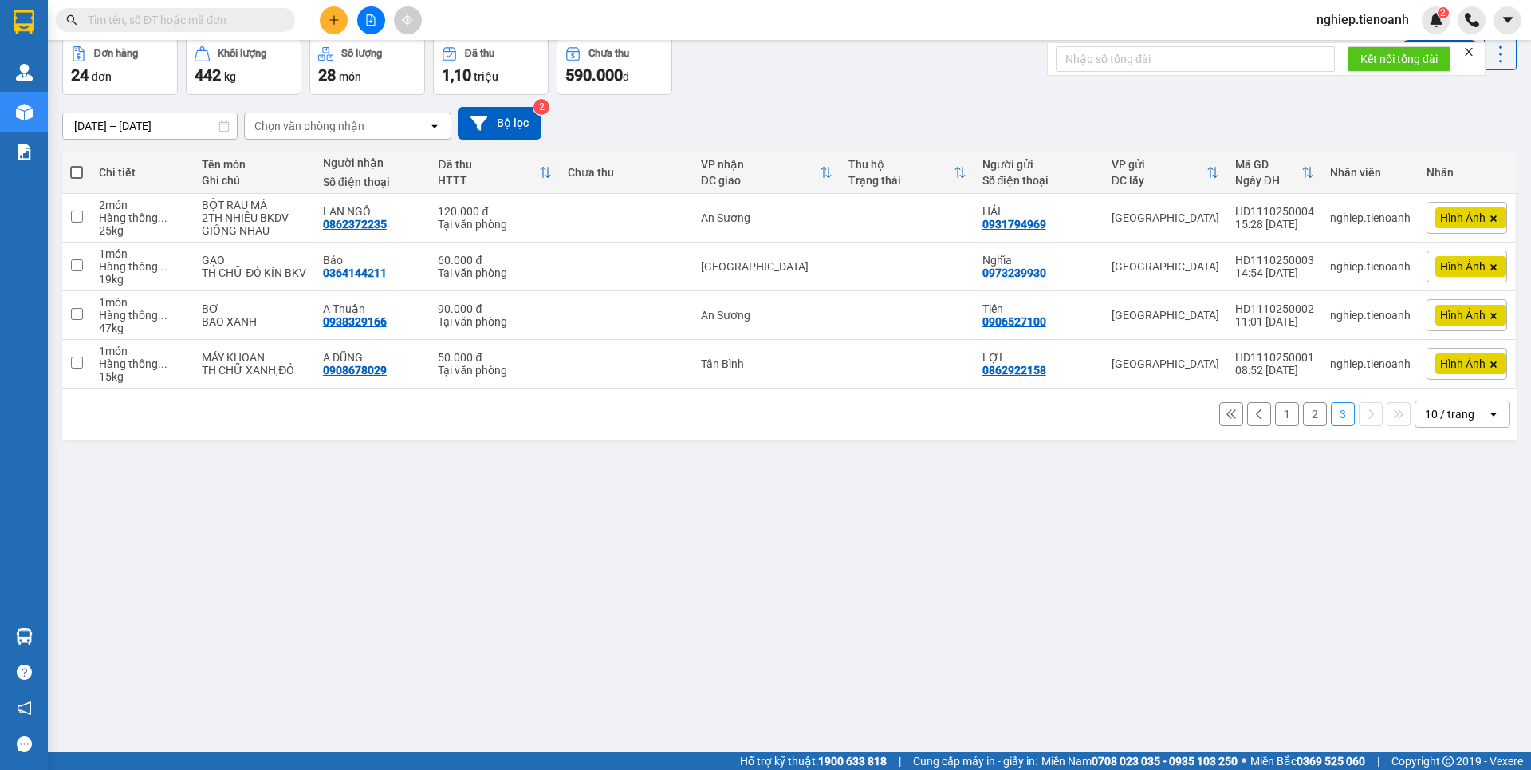
scroll to position [0, 0]
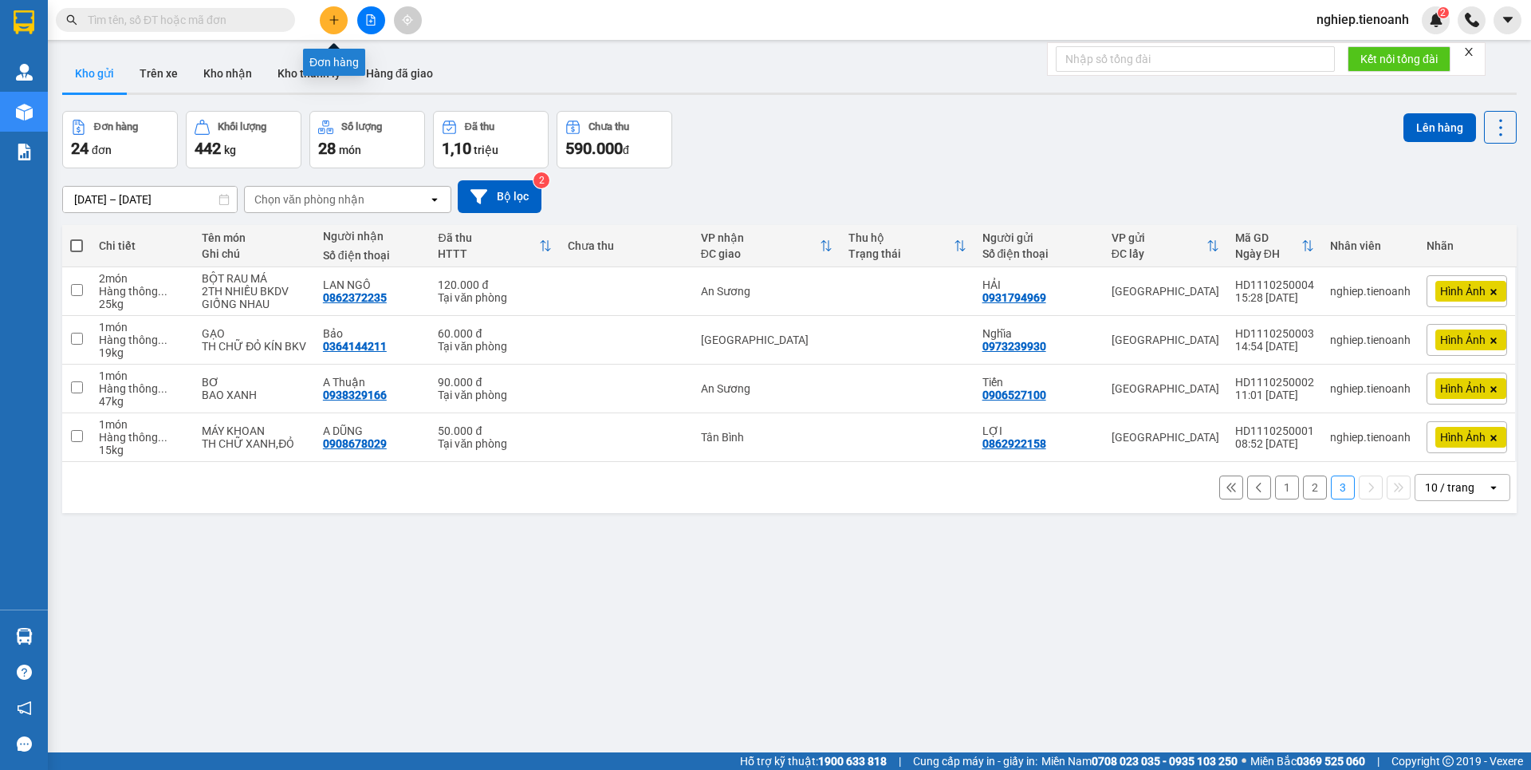
click at [335, 25] on icon "plus" at bounding box center [334, 19] width 11 height 11
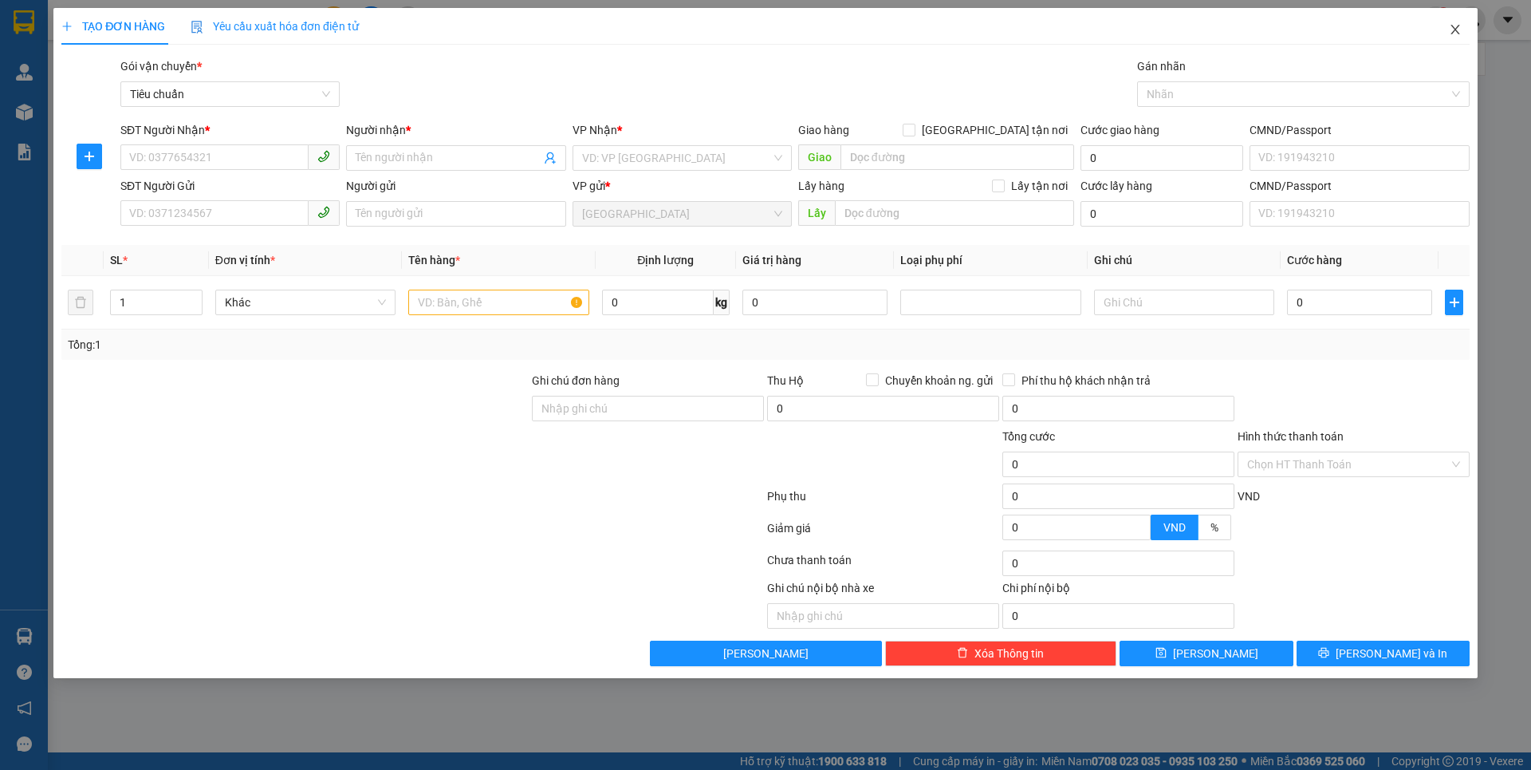
click at [1449, 26] on icon "close" at bounding box center [1455, 29] width 13 height 13
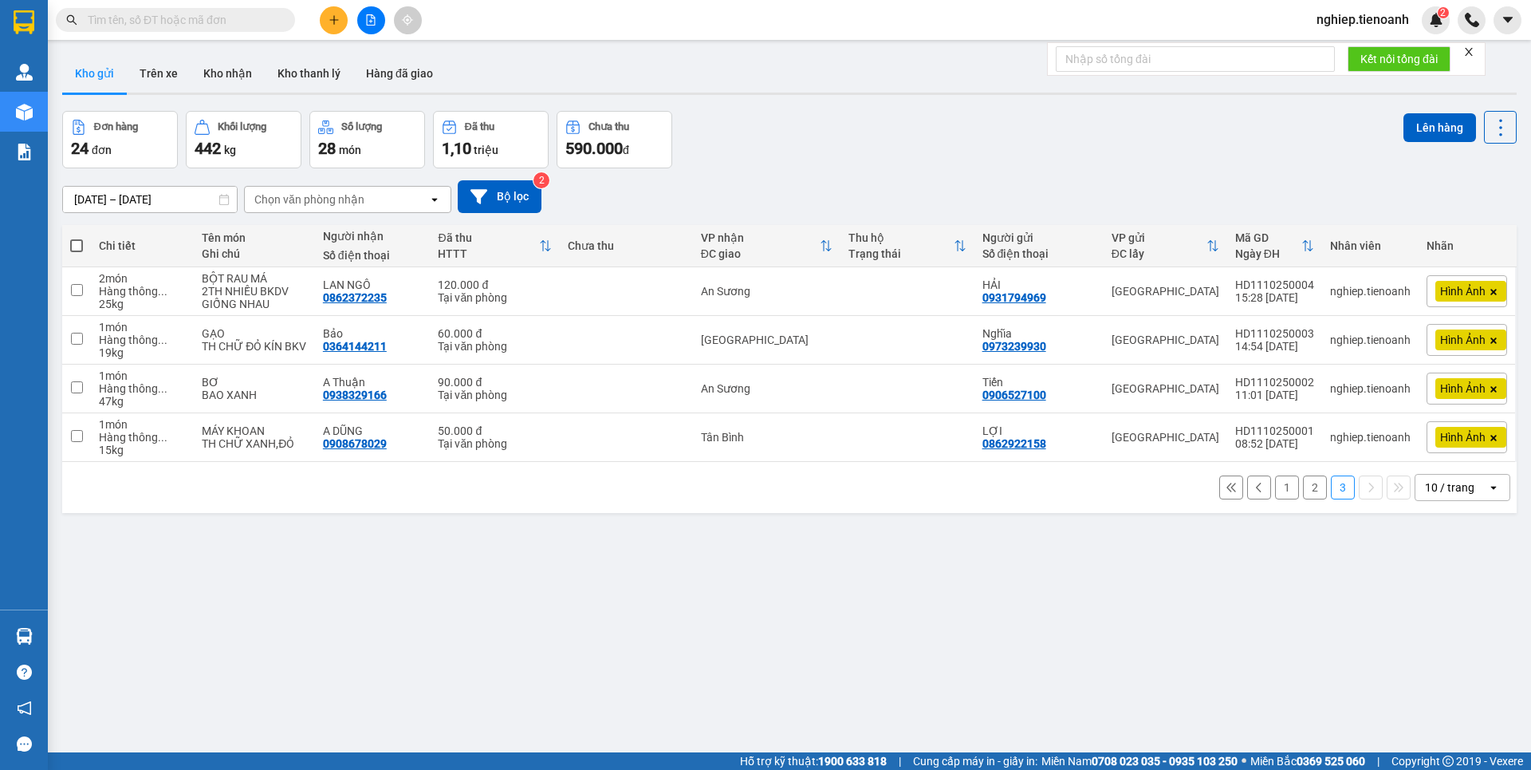
click at [1275, 491] on button "1" at bounding box center [1287, 487] width 24 height 24
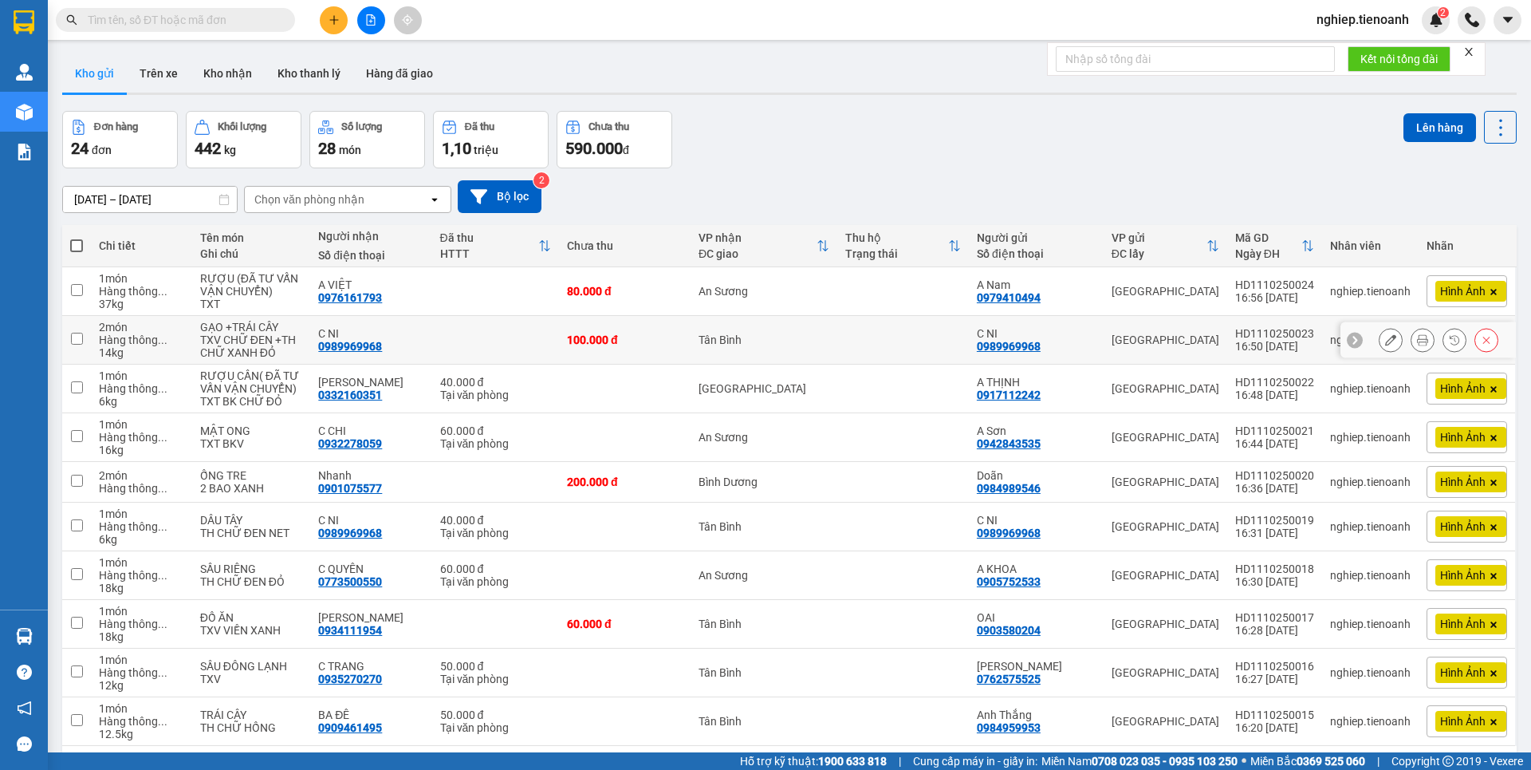
click at [1385, 341] on icon at bounding box center [1390, 339] width 11 height 11
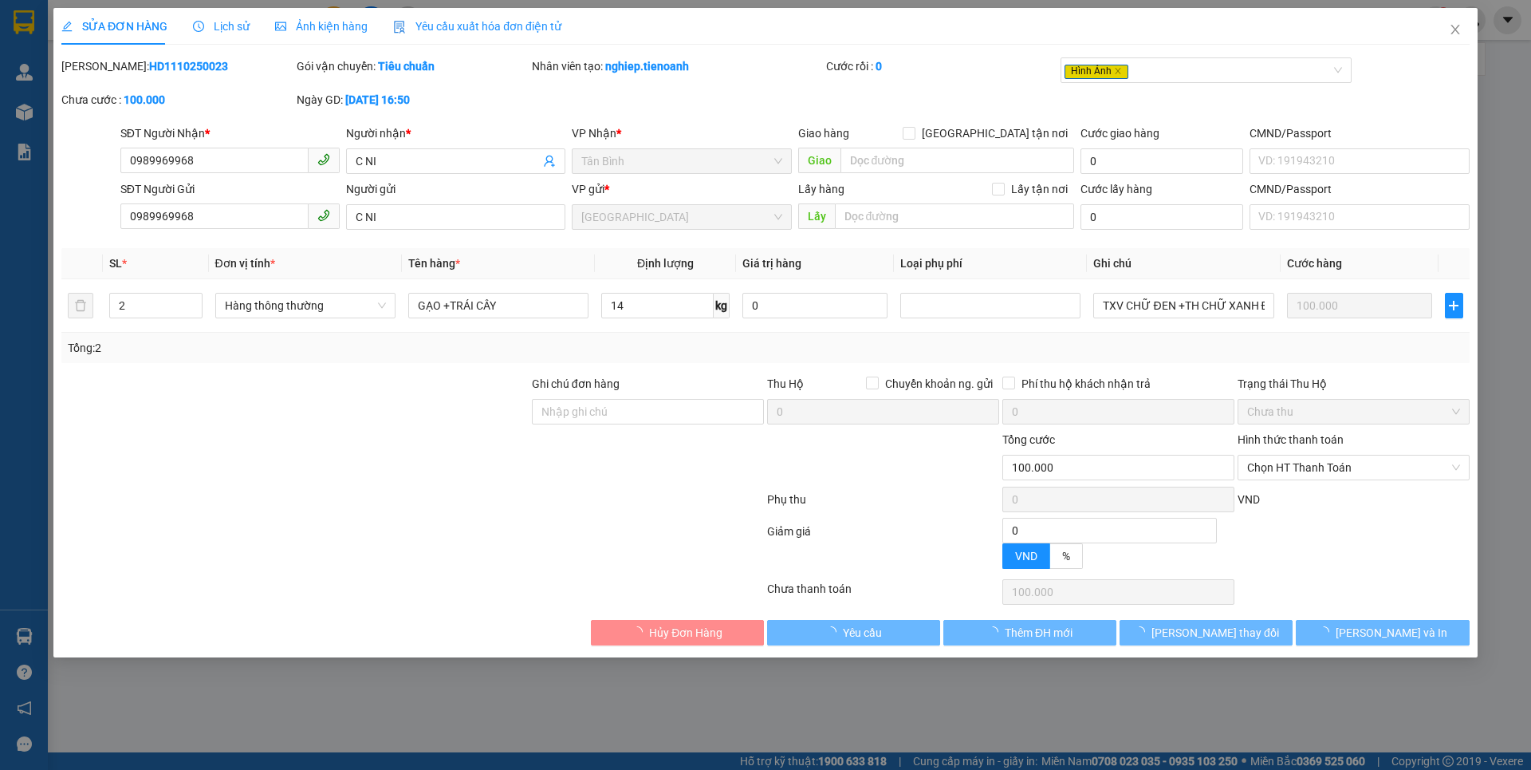
type input "0989969968"
type input "C NI"
type input "0989969968"
type input "C NI"
type input "0"
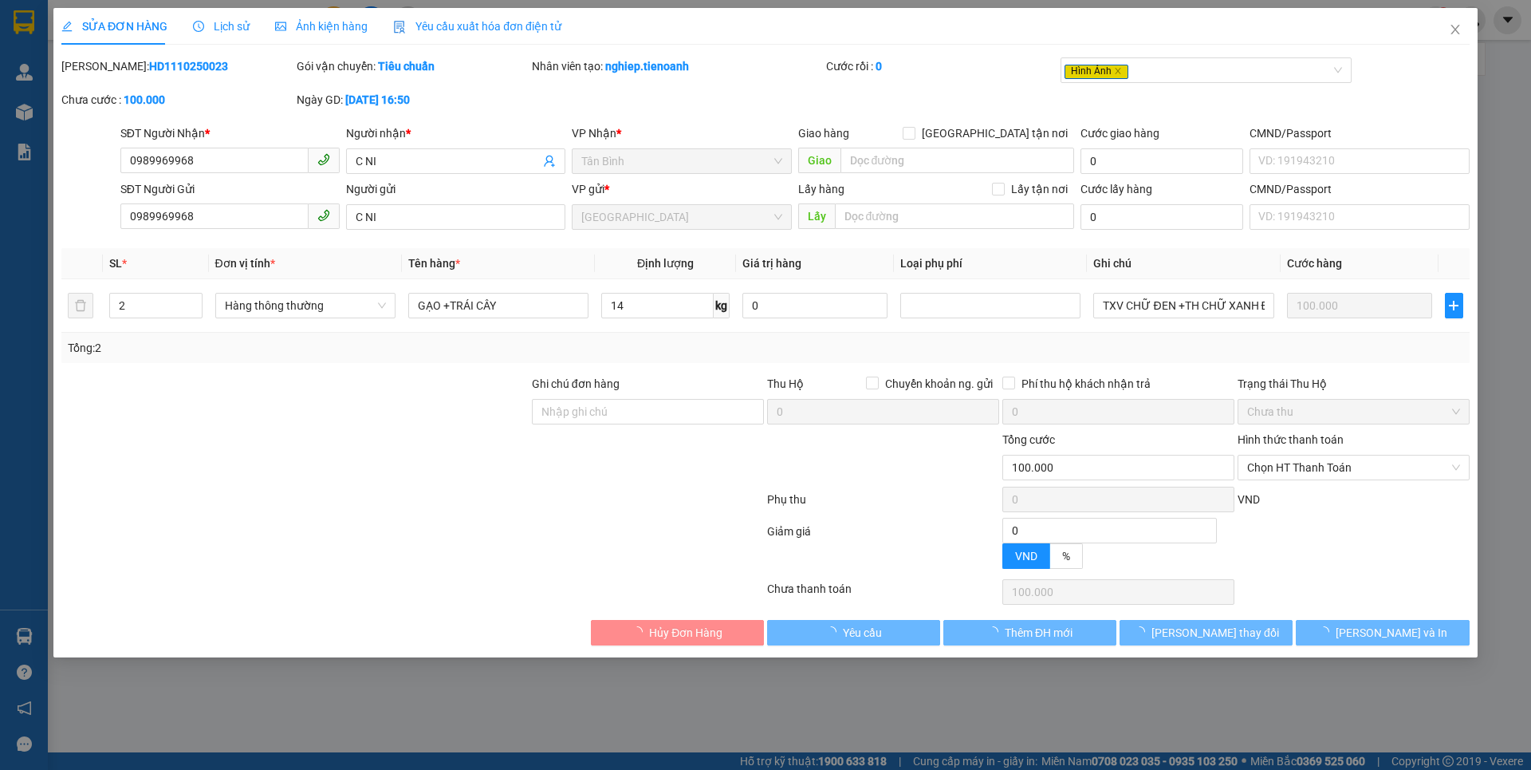
type input "100.000"
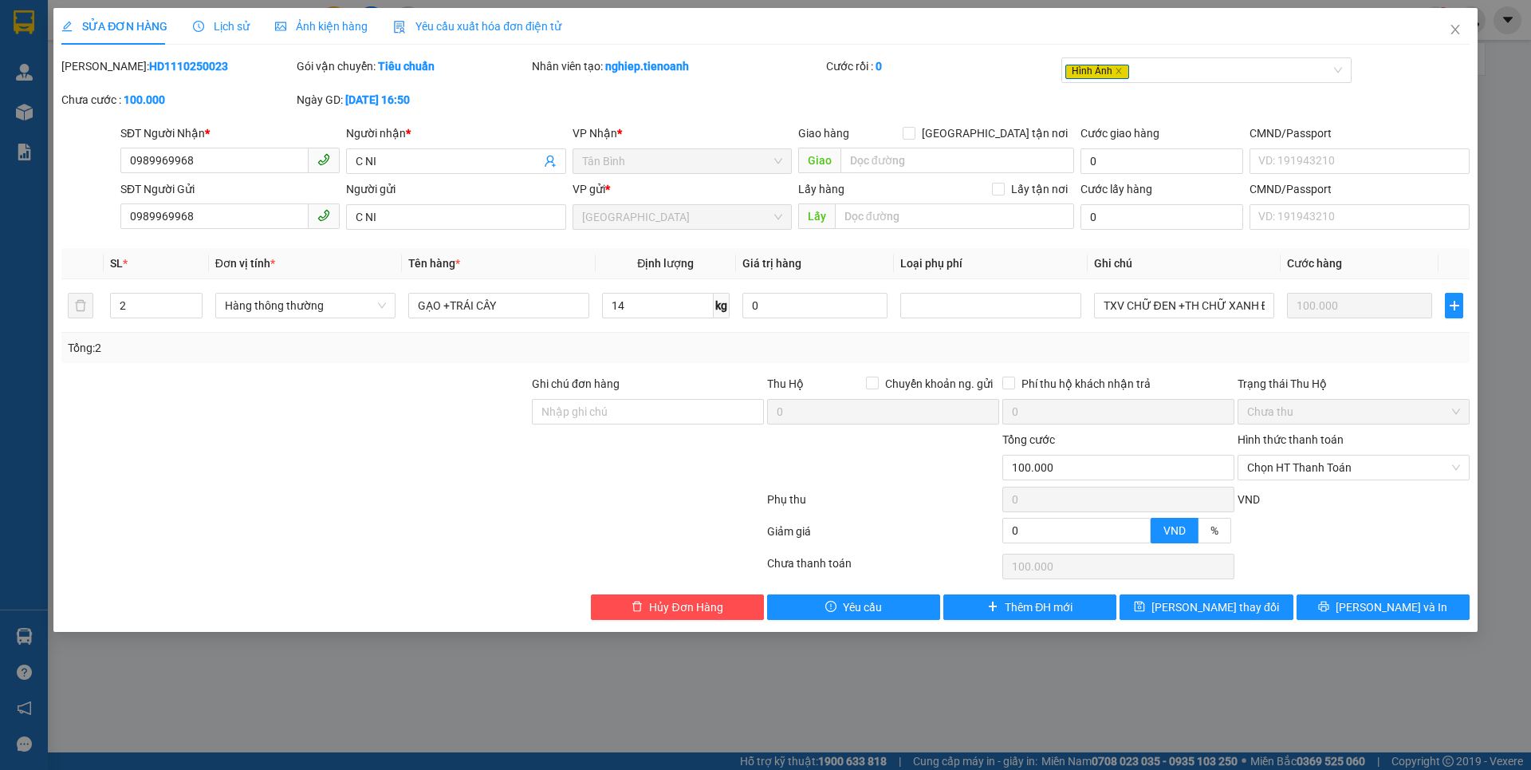
click at [334, 28] on span "Ảnh kiện hàng" at bounding box center [321, 26] width 93 height 13
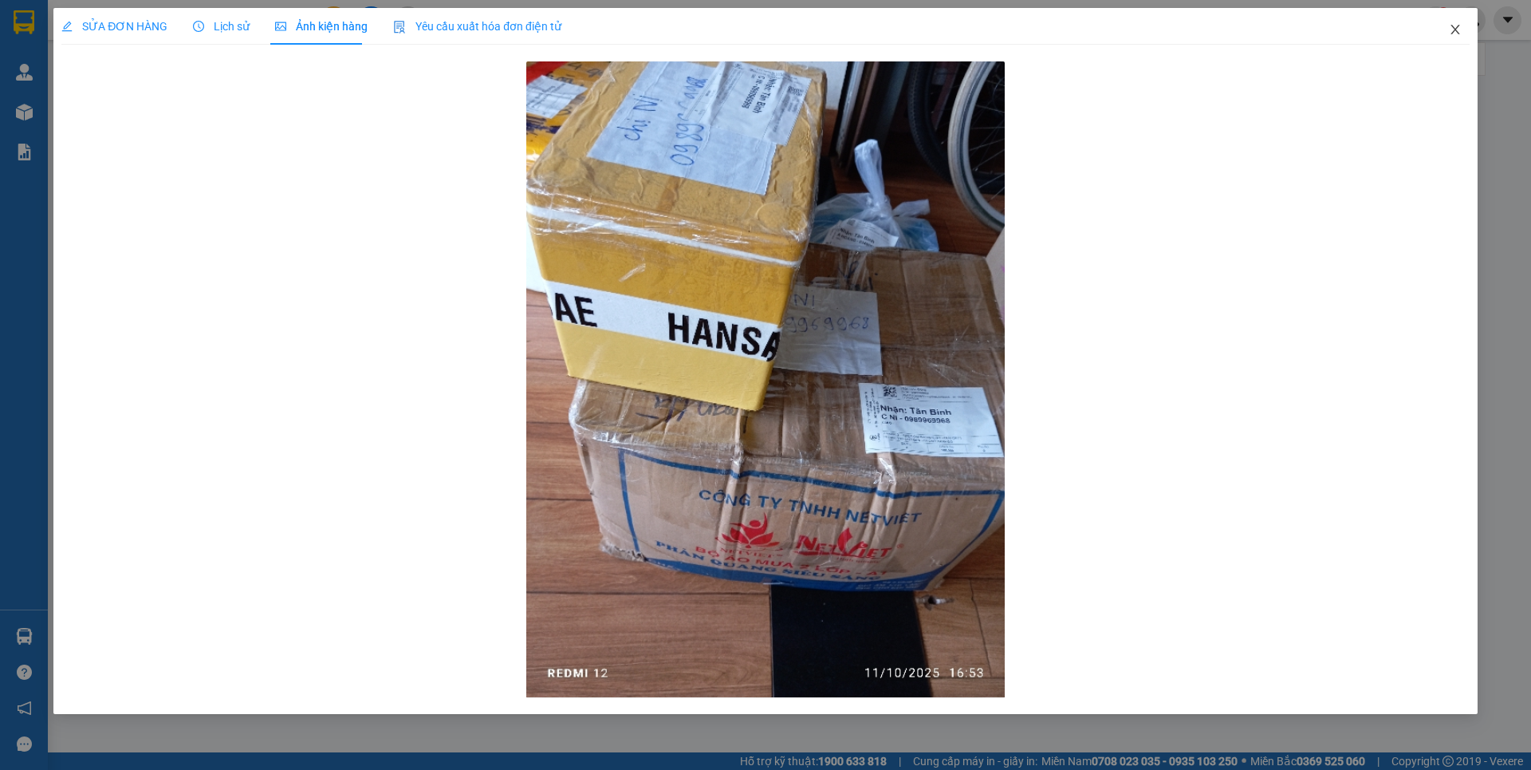
click at [1461, 23] on span "Close" at bounding box center [1455, 30] width 45 height 45
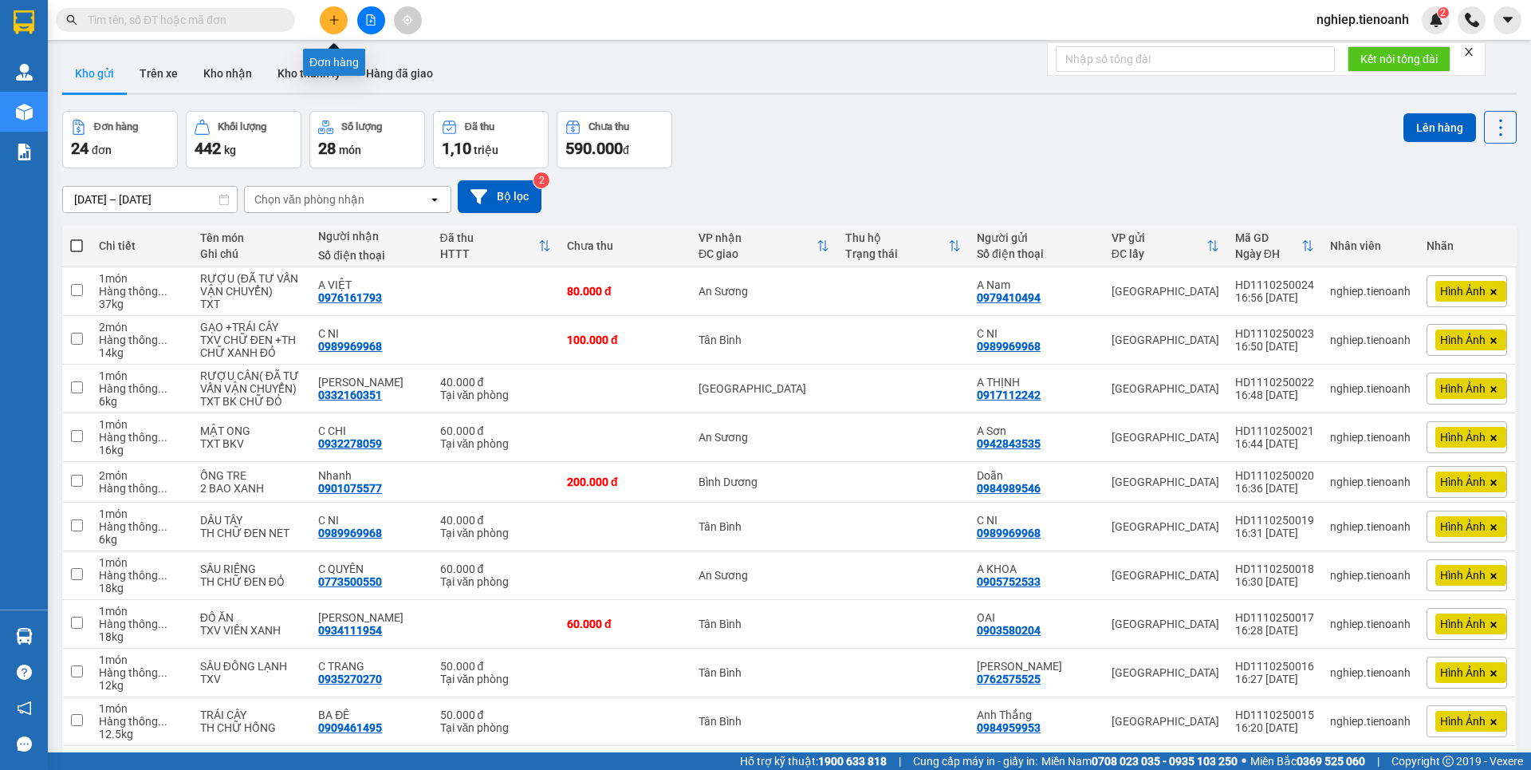
click at [333, 24] on icon "plus" at bounding box center [334, 19] width 11 height 11
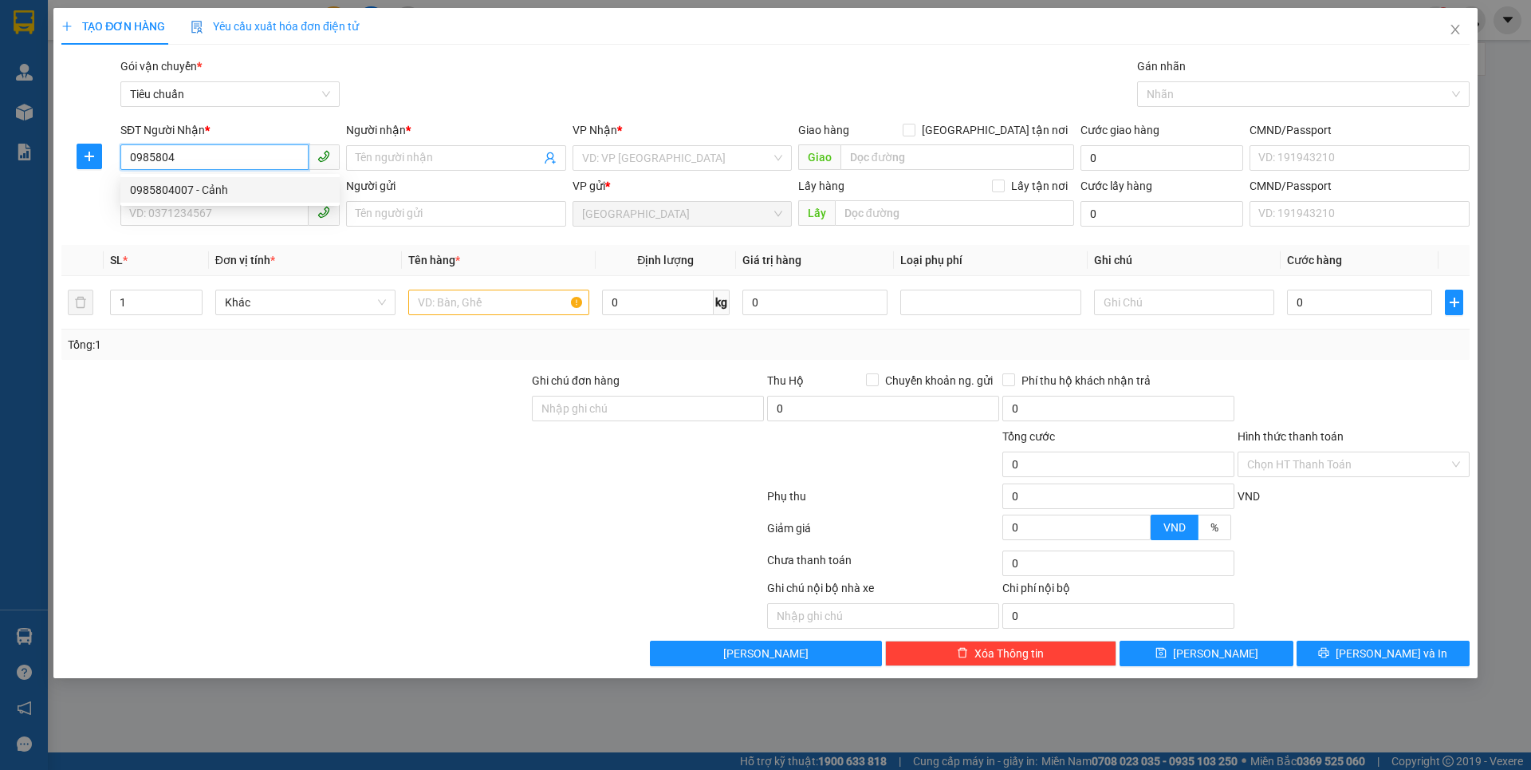
click at [171, 187] on div "0985804007 - Cảnh" at bounding box center [230, 190] width 200 height 18
type input "0985804007"
type input "Cảnh"
type input "036084005842"
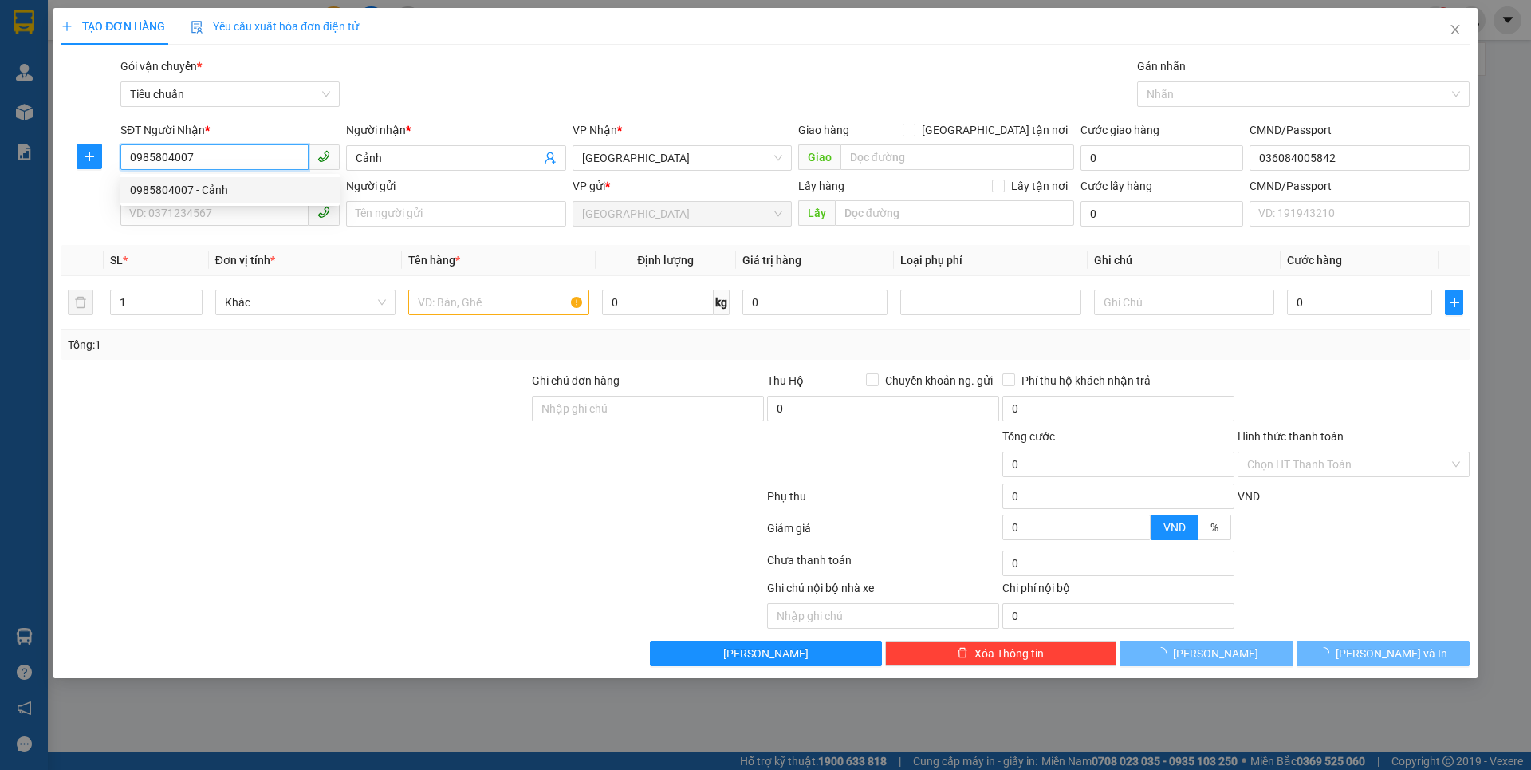
type input "0985804007"
click at [285, 374] on div at bounding box center [295, 400] width 471 height 56
type input "60.000"
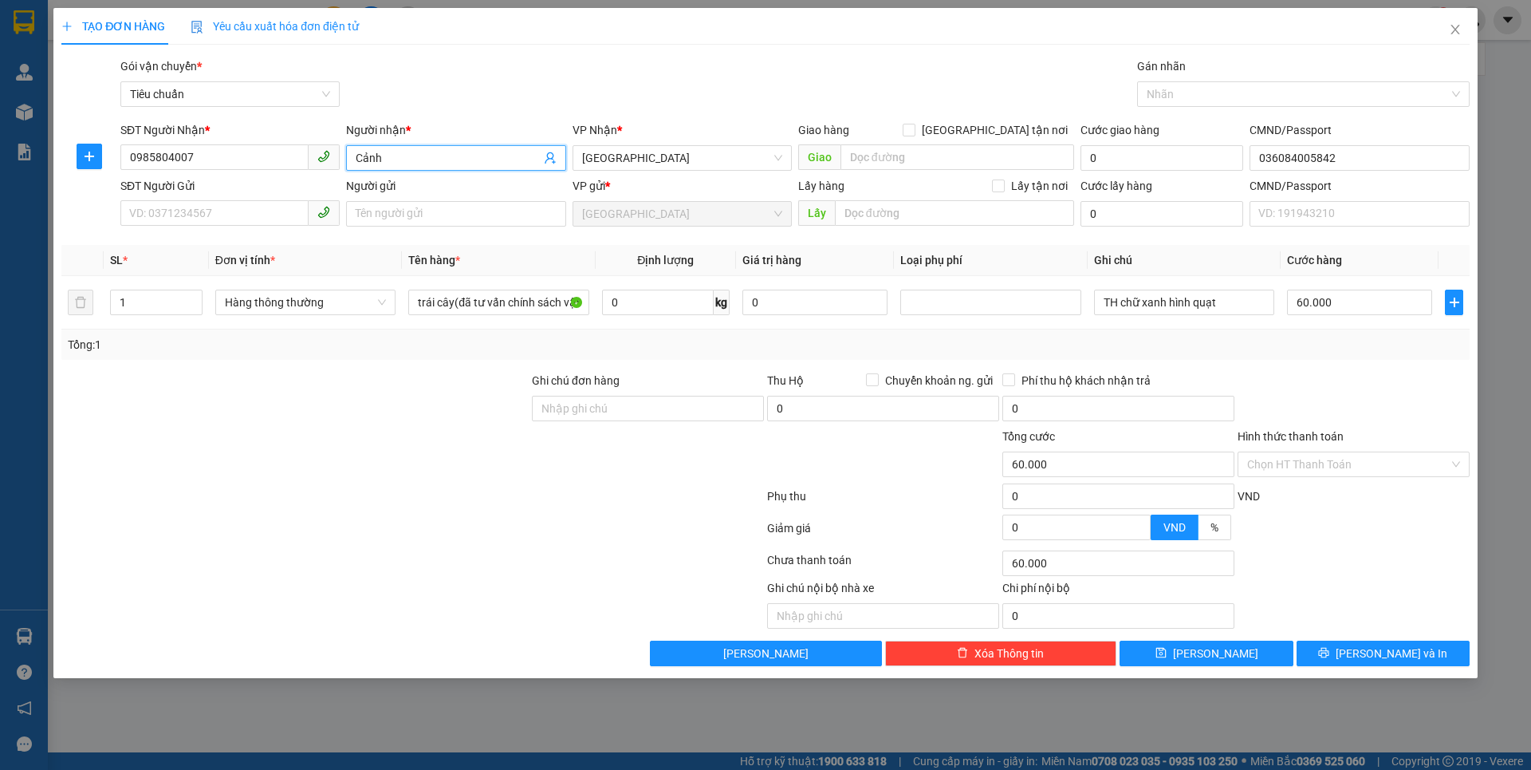
click at [461, 155] on input "Cảnh" at bounding box center [448, 158] width 184 height 18
type input "C"
type input "A CẨN"
drag, startPoint x: 347, startPoint y: 490, endPoint x: 351, endPoint y: 443, distance: 48.0
click at [352, 475] on form "Ghi chú đơn hàng Thu Hộ Chuyển khoản ng. gửi 0 Phí thu hộ khách nhận trả 0 Tổng…" at bounding box center [765, 459] width 1408 height 175
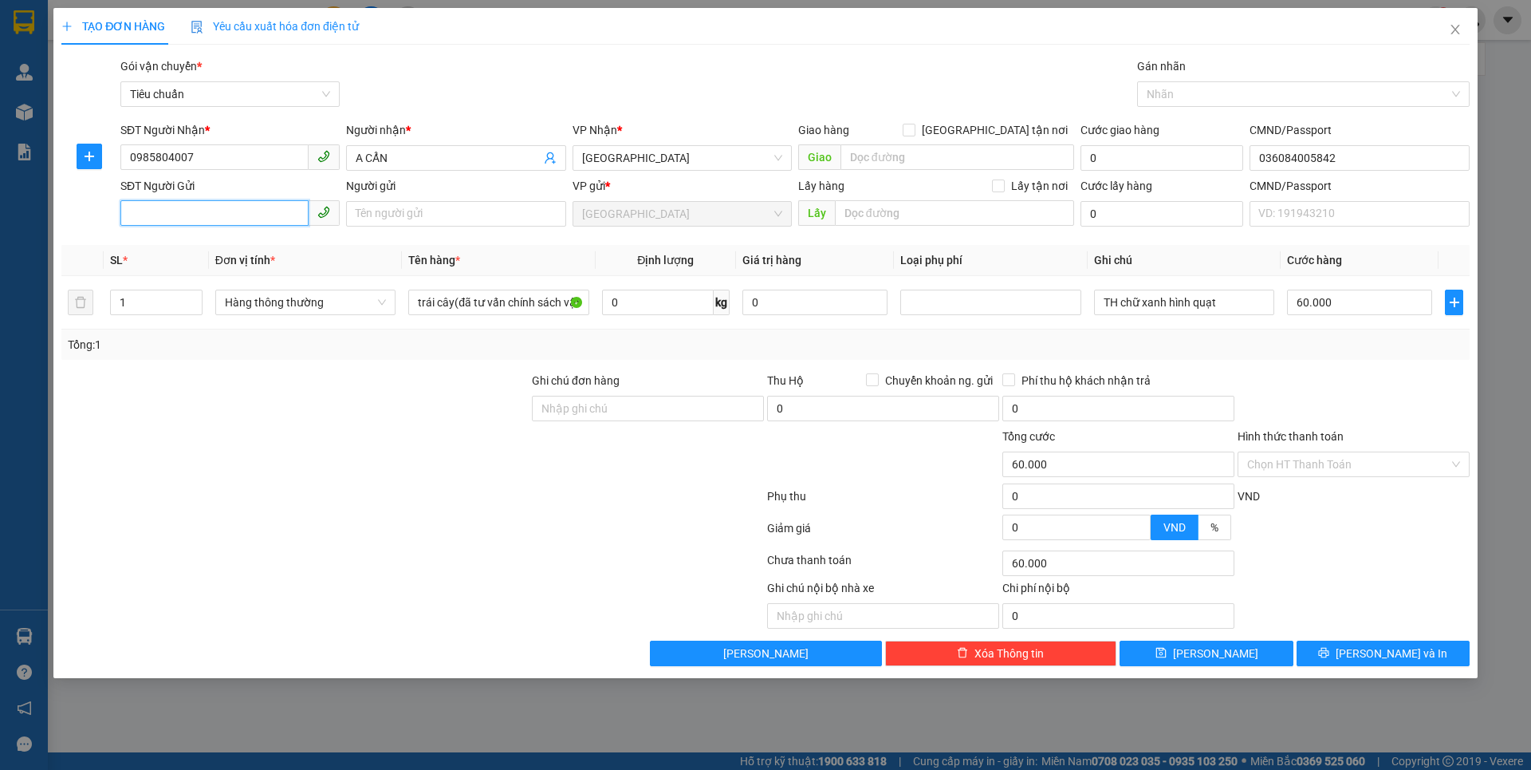
click at [192, 213] on input "SĐT Người Gửi" at bounding box center [214, 213] width 188 height 26
click at [222, 245] on div "0948656979 - Trường" at bounding box center [230, 246] width 200 height 18
type input "0948656979"
click at [410, 213] on input "Trường" at bounding box center [455, 214] width 219 height 26
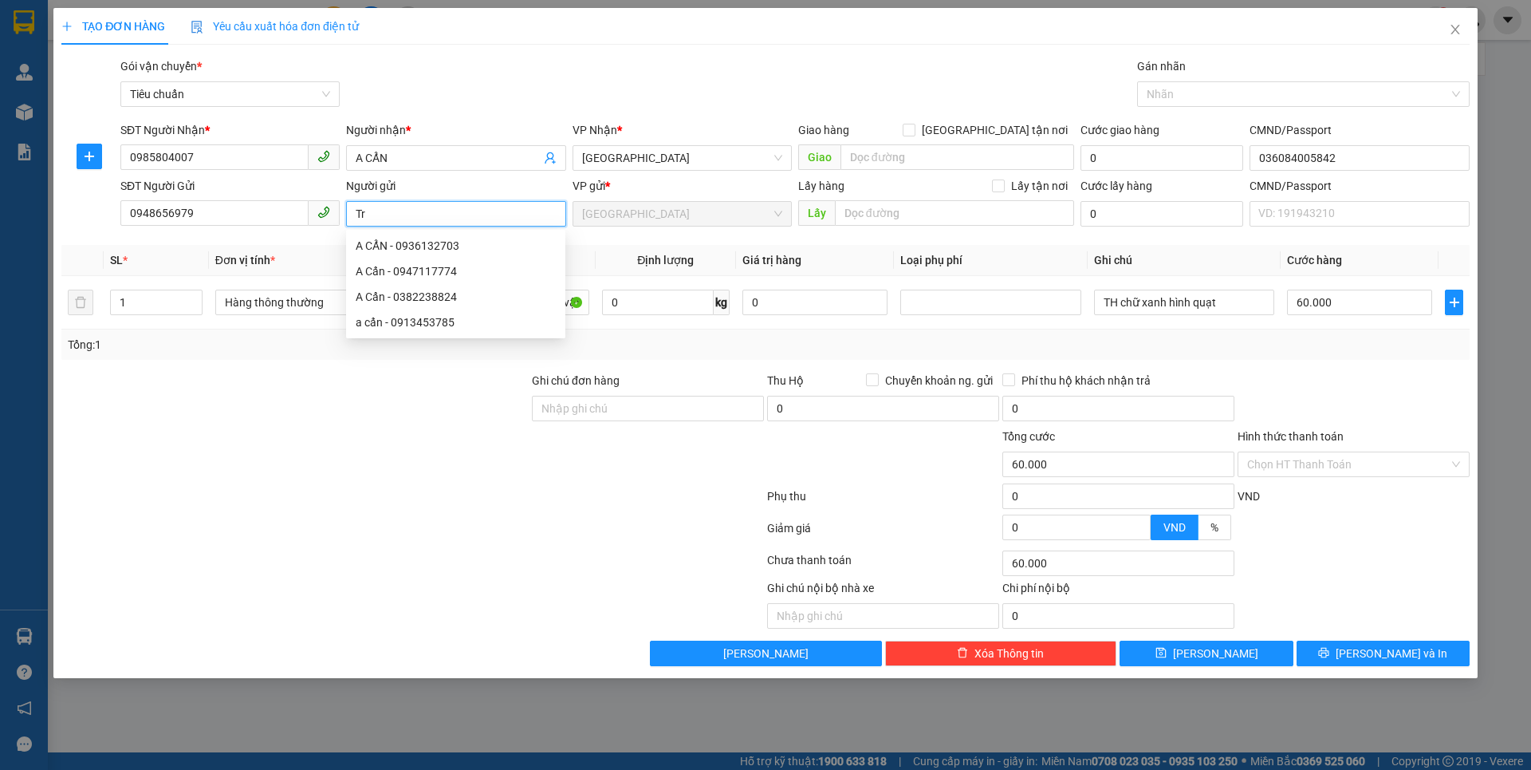
type input "T"
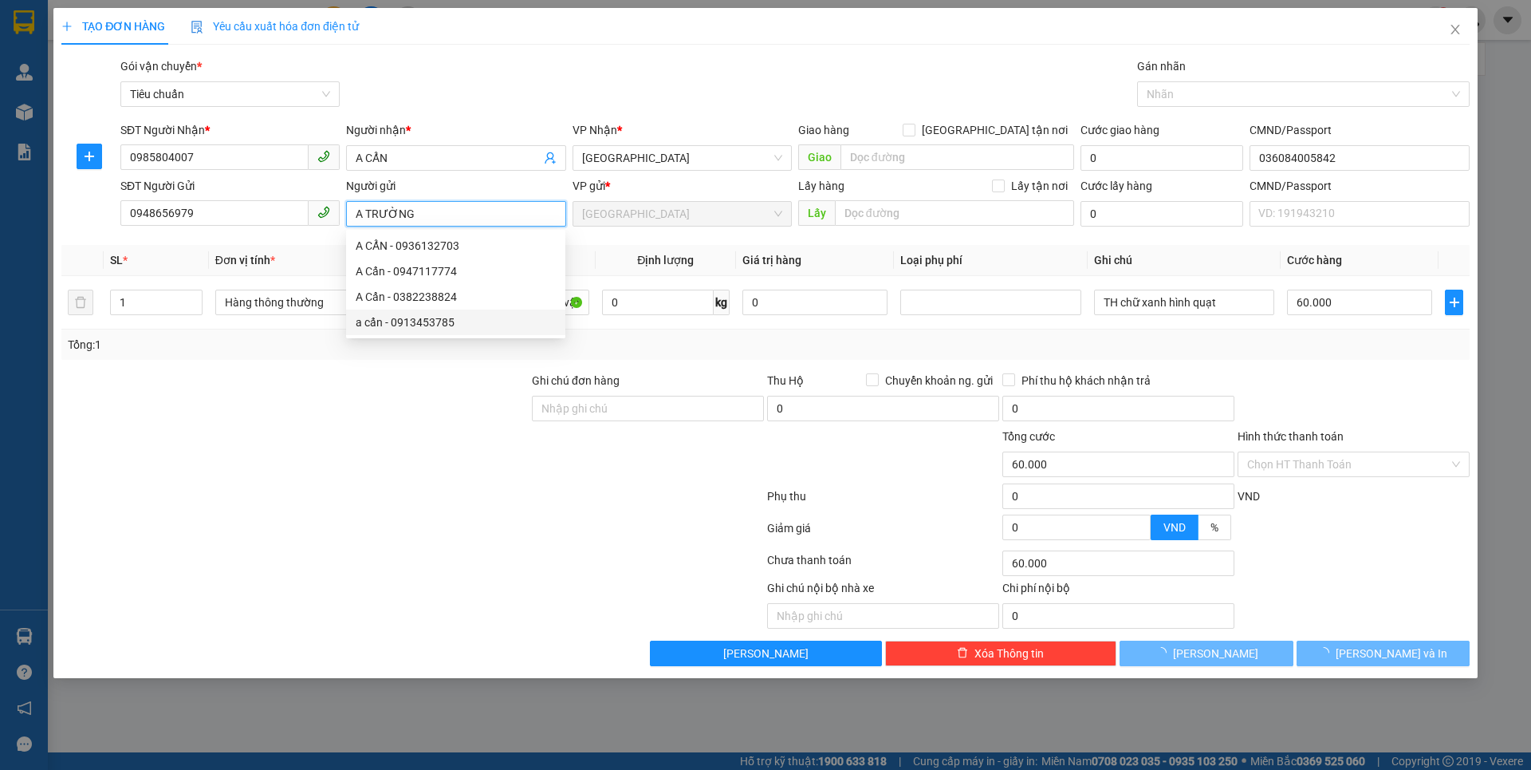
type input "A TRƯỜNG"
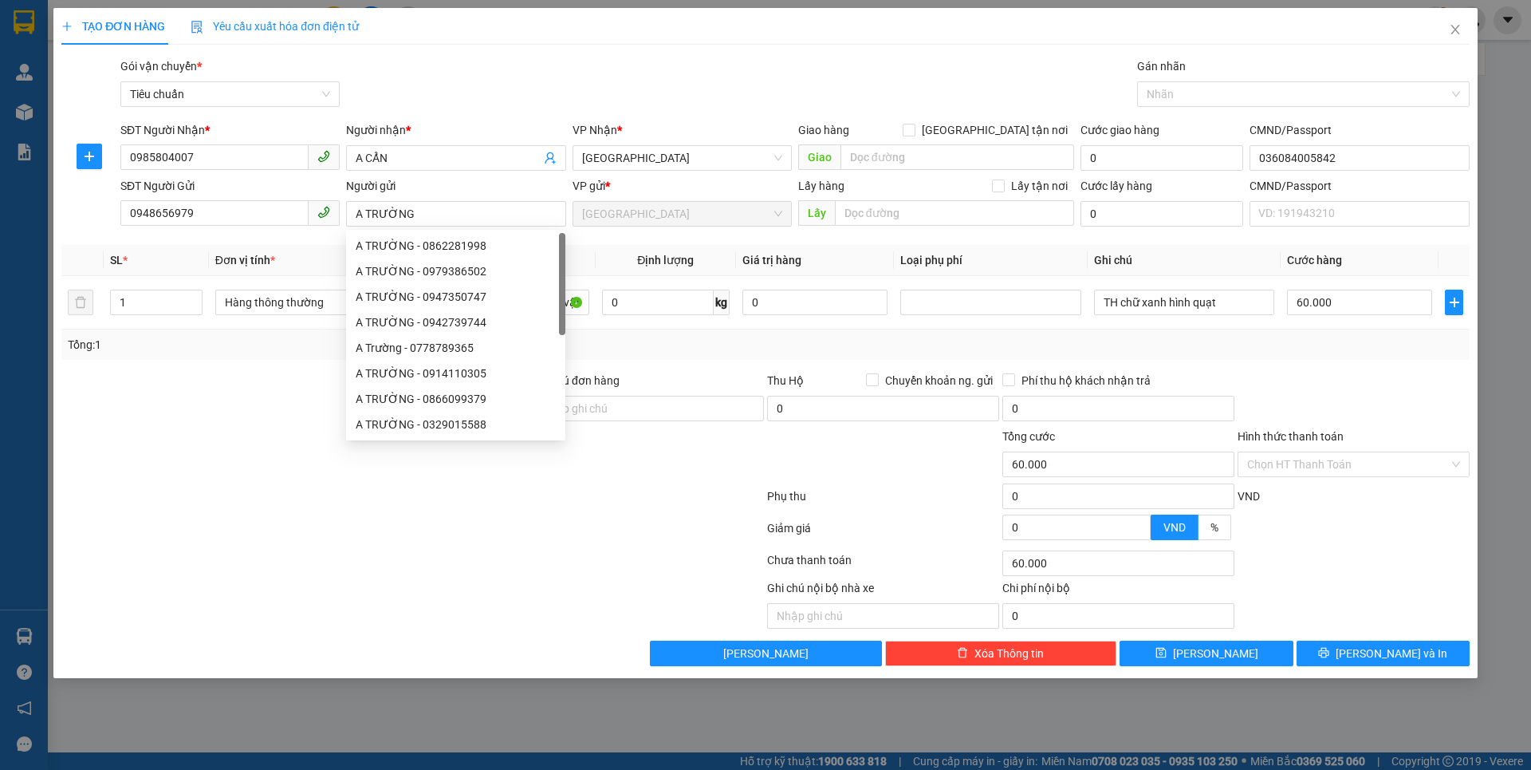
drag, startPoint x: 326, startPoint y: 412, endPoint x: 341, endPoint y: 375, distance: 40.1
click at [328, 409] on div at bounding box center [295, 400] width 471 height 56
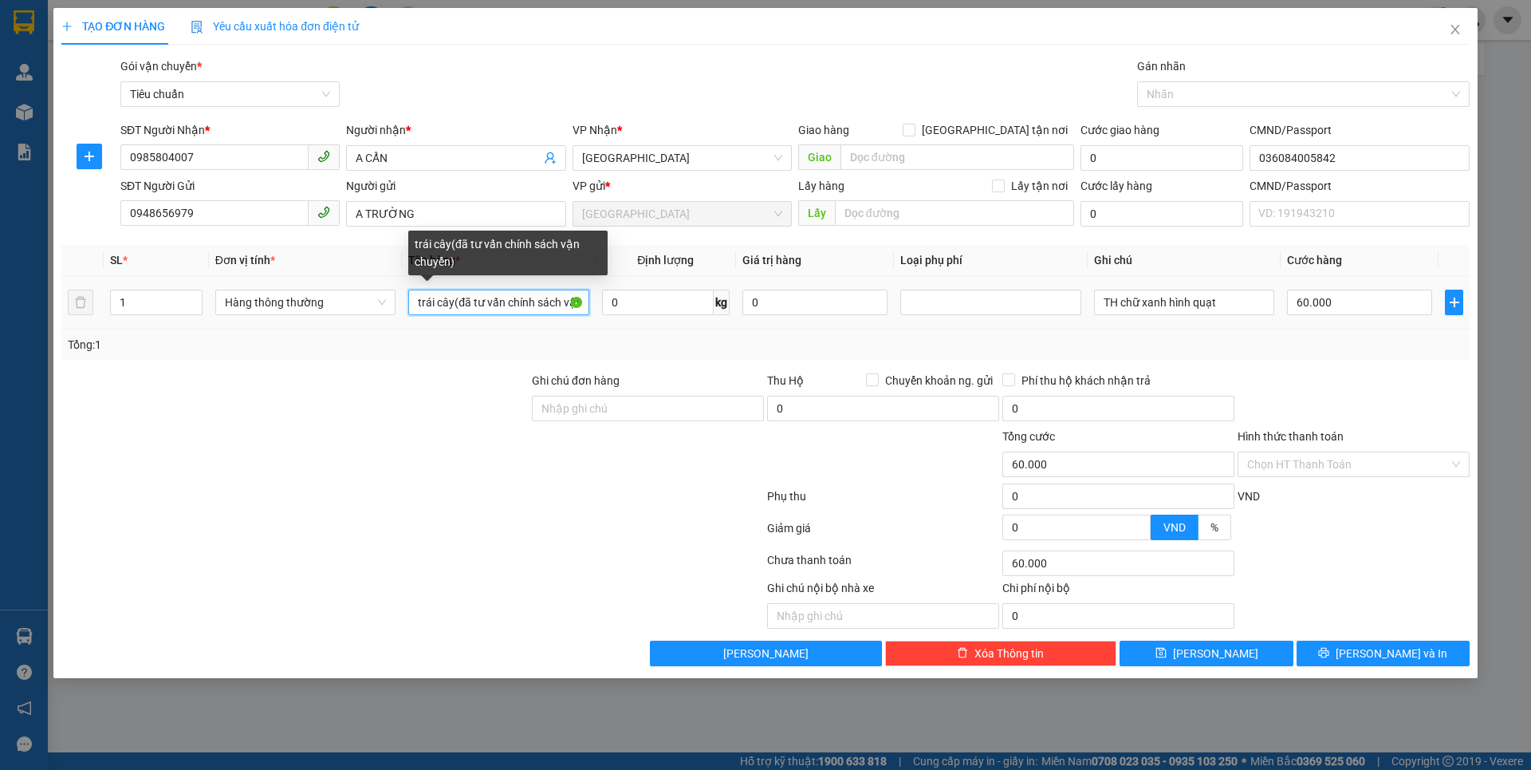
click at [576, 301] on input "trái cây(đã tư vấn chính sách vận chuyển)" at bounding box center [498, 302] width 180 height 26
click at [565, 305] on input "tr [PERSON_NAME]" at bounding box center [498, 302] width 180 height 26
click at [565, 305] on input "tr ch" at bounding box center [498, 302] width 180 height 26
type input "t"
type input "TRÁI CÂY"
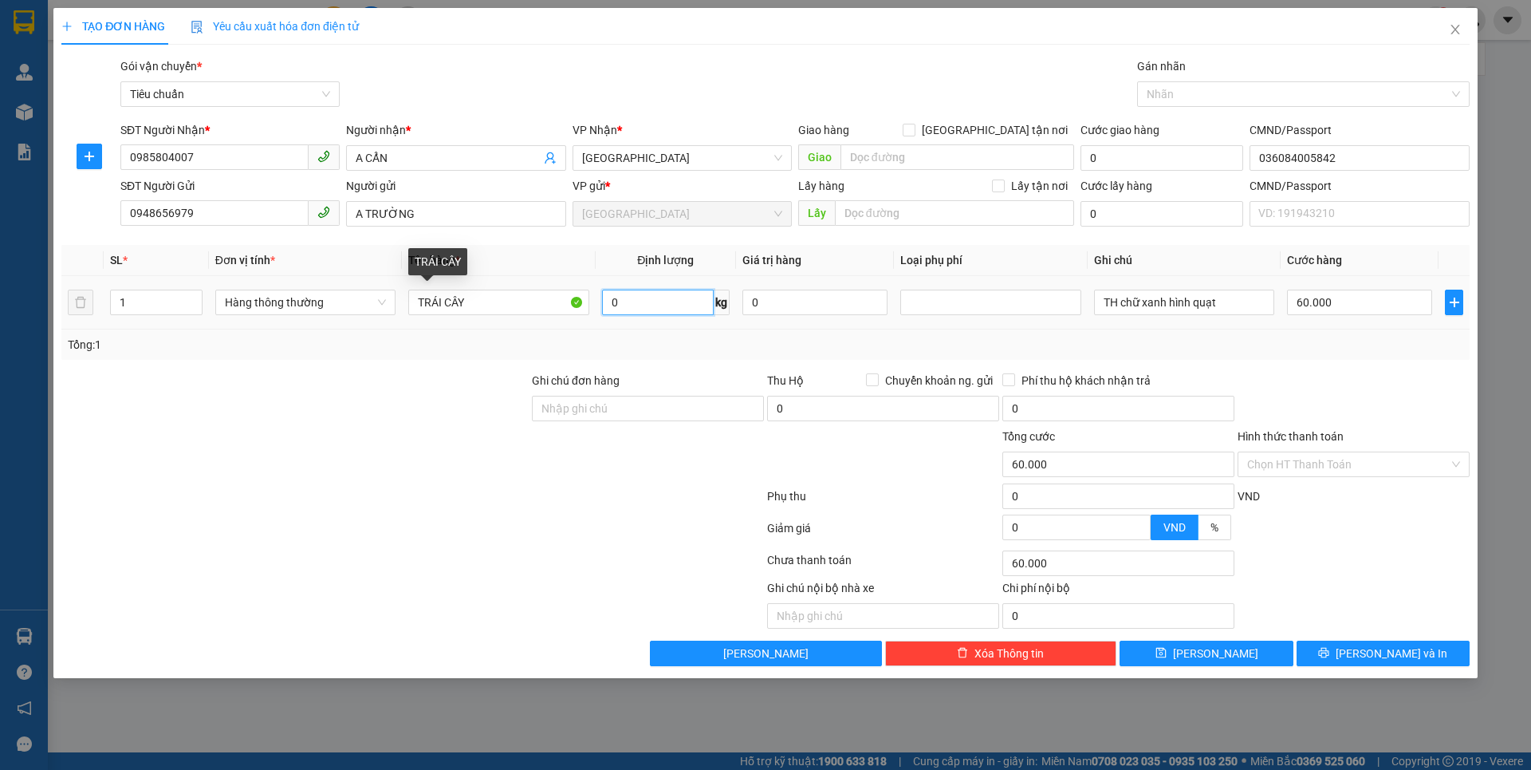
click at [662, 299] on input "0" at bounding box center [658, 302] width 112 height 26
type input "40"
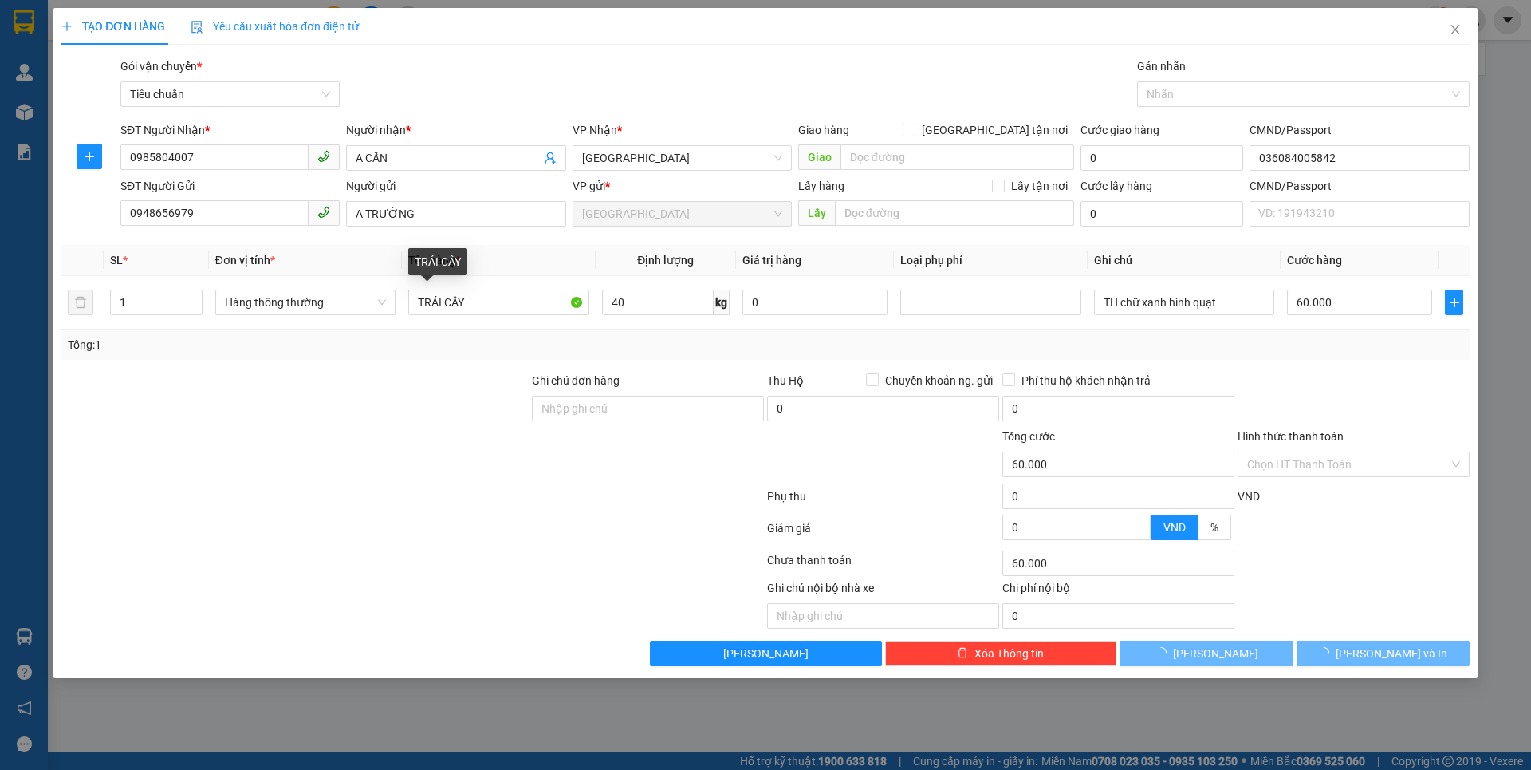
drag, startPoint x: 497, startPoint y: 502, endPoint x: 1223, endPoint y: 305, distance: 752.2
click at [503, 497] on div at bounding box center [413, 499] width 706 height 32
click at [525, 487] on div at bounding box center [413, 499] width 706 height 32
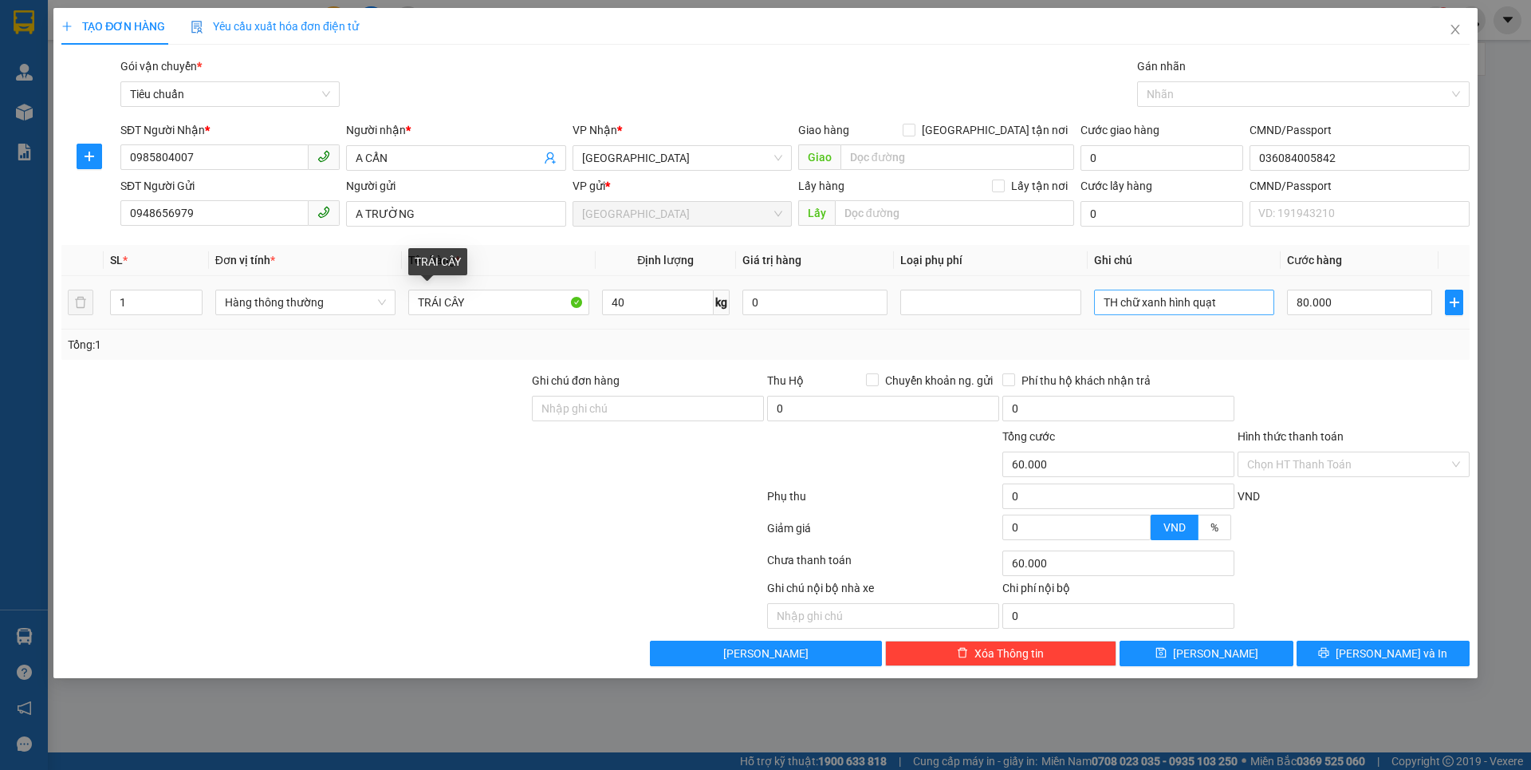
type input "80.000"
click at [1226, 304] on input "TH chữ xanh hình quạt" at bounding box center [1184, 302] width 180 height 26
type input "T"
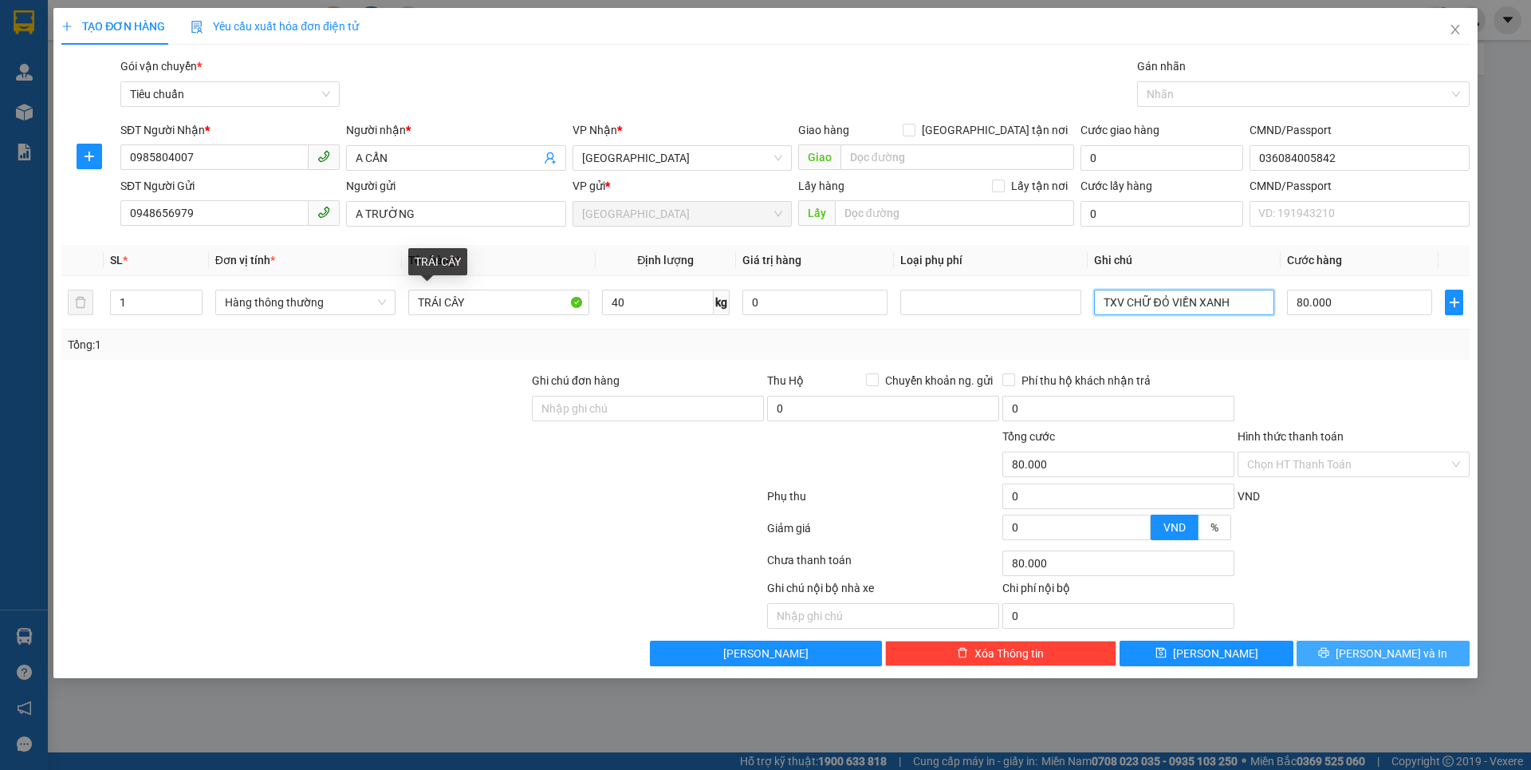
type input "TXV CHỮ ĐỎ VIỀN XANH"
drag, startPoint x: 1386, startPoint y: 660, endPoint x: 1011, endPoint y: 448, distance: 430.3
click at [1386, 660] on span "[PERSON_NAME] và In" at bounding box center [1392, 653] width 112 height 18
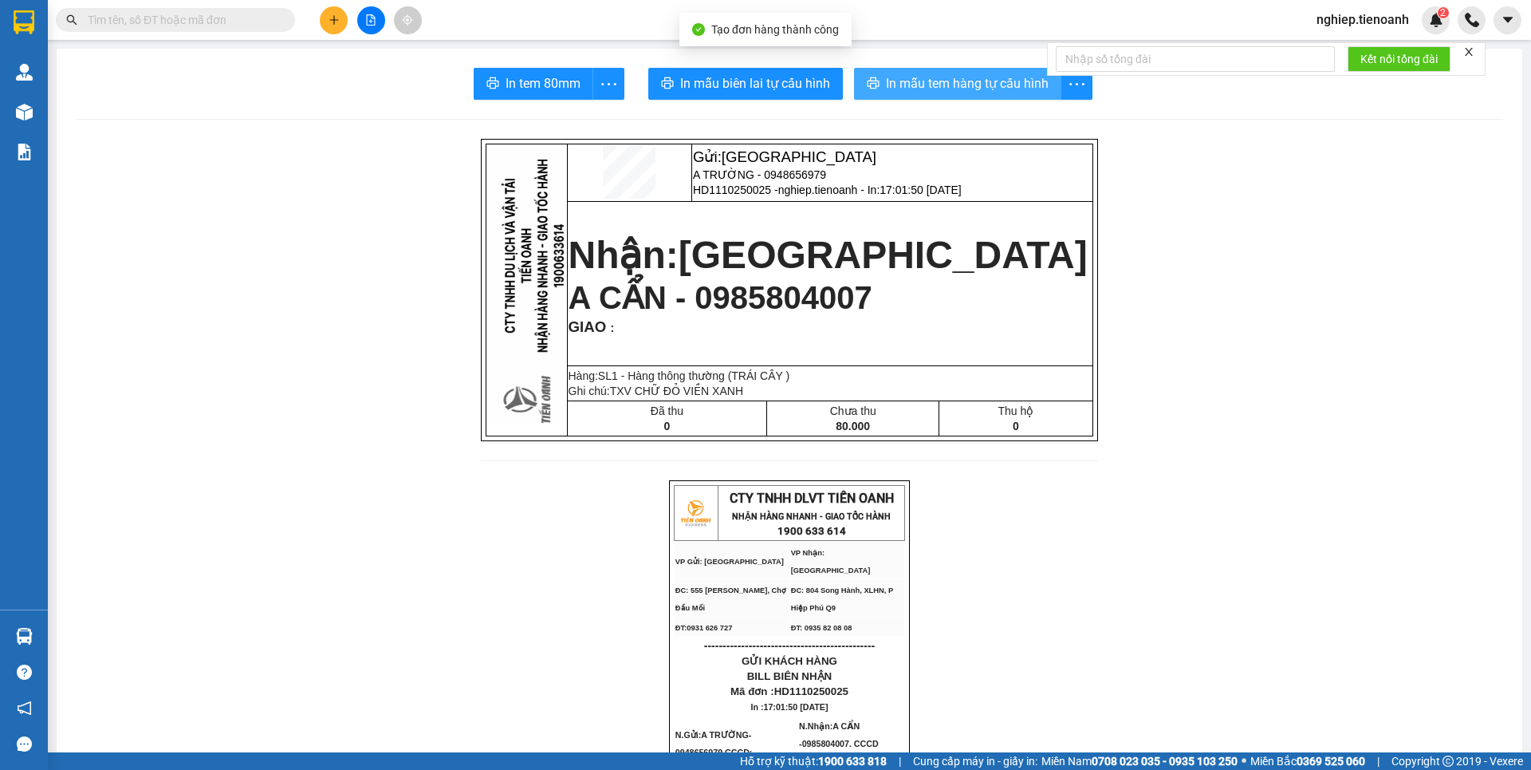
click at [995, 85] on span "In mẫu tem hàng tự cấu hình" at bounding box center [967, 83] width 163 height 20
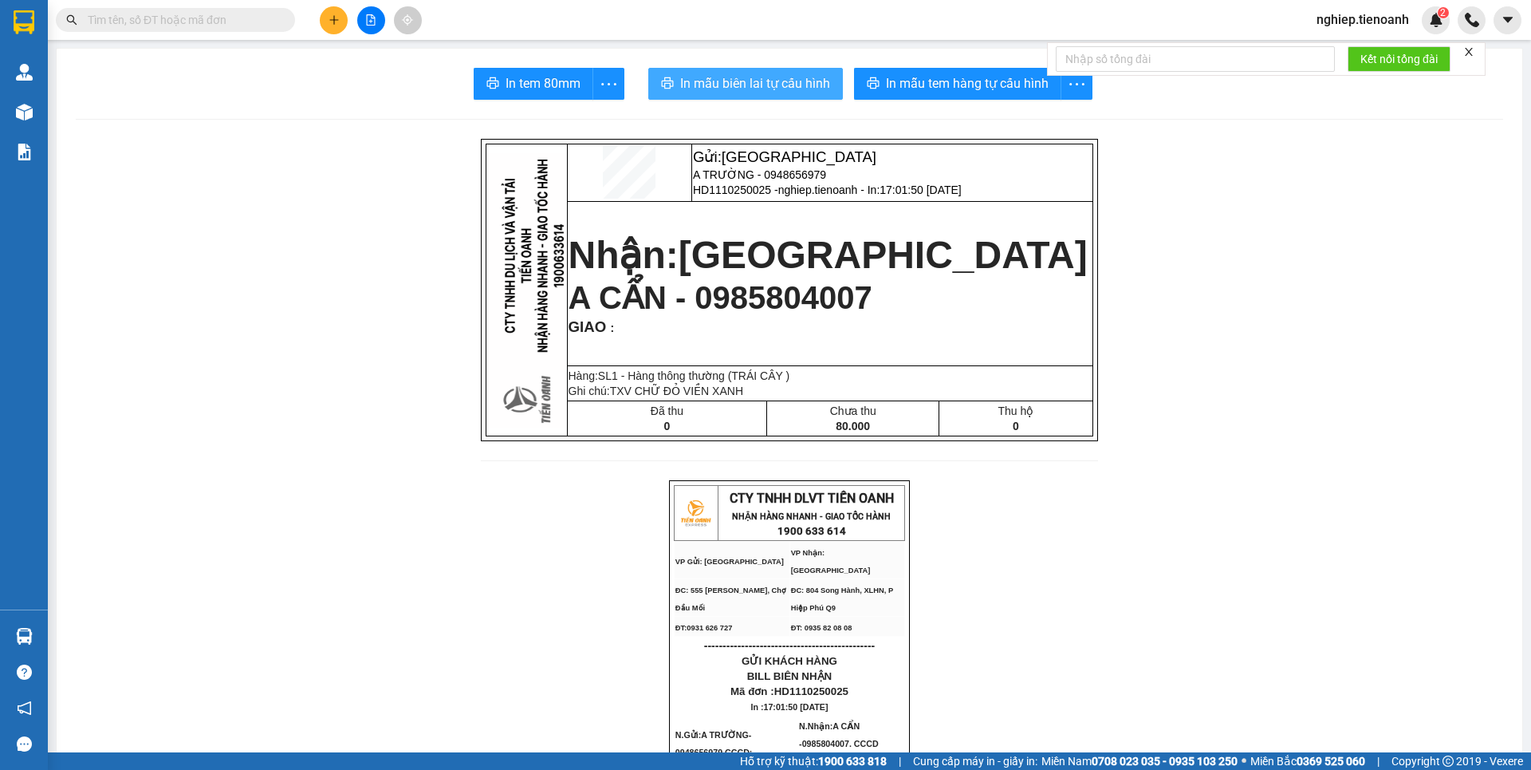
click at [753, 73] on span "In mẫu biên lai tự cấu hình" at bounding box center [755, 83] width 150 height 20
click at [340, 29] on button at bounding box center [334, 20] width 28 height 28
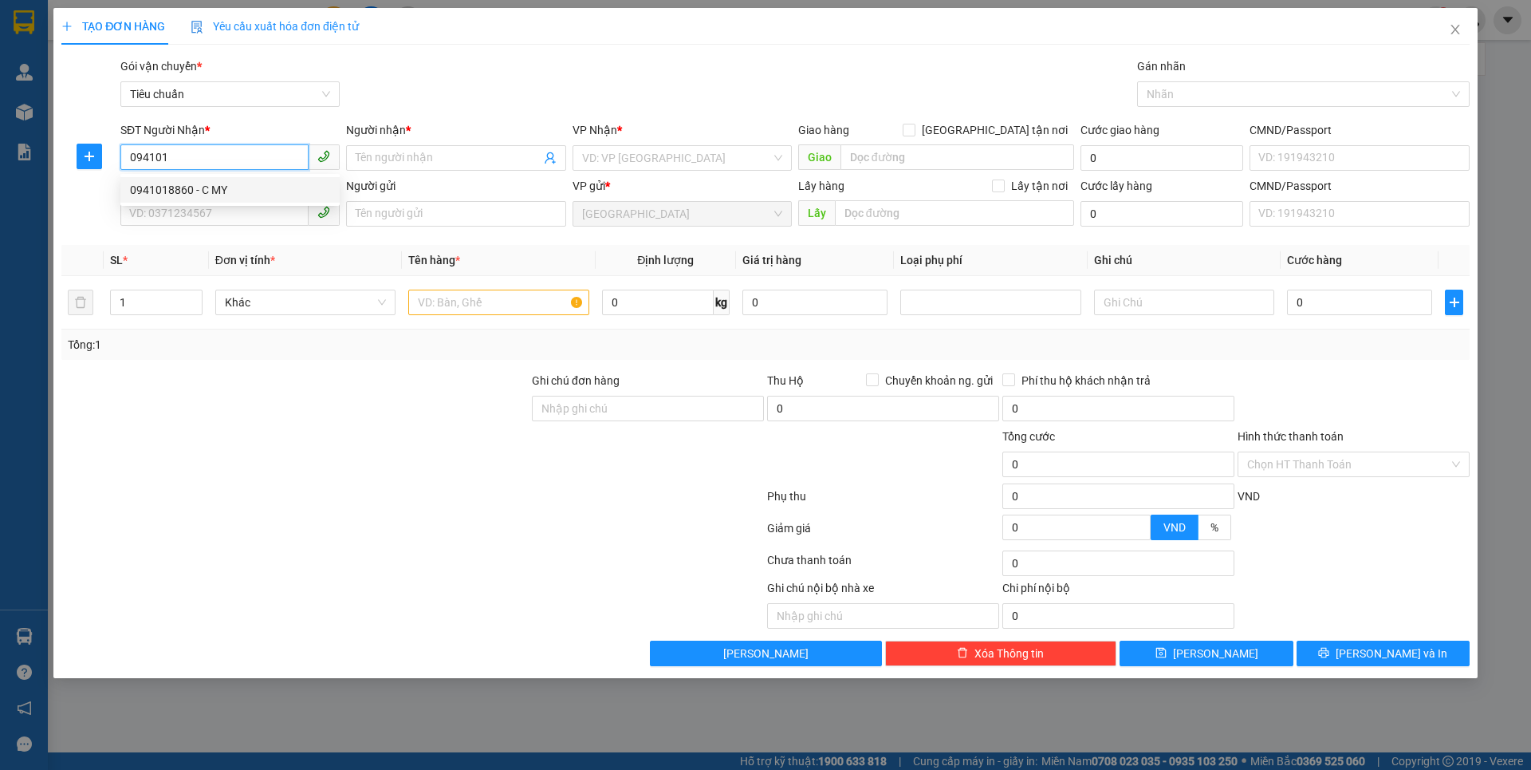
click at [187, 190] on div "0941018860 - C MY" at bounding box center [230, 190] width 200 height 18
type input "0941018860"
type input "C MY"
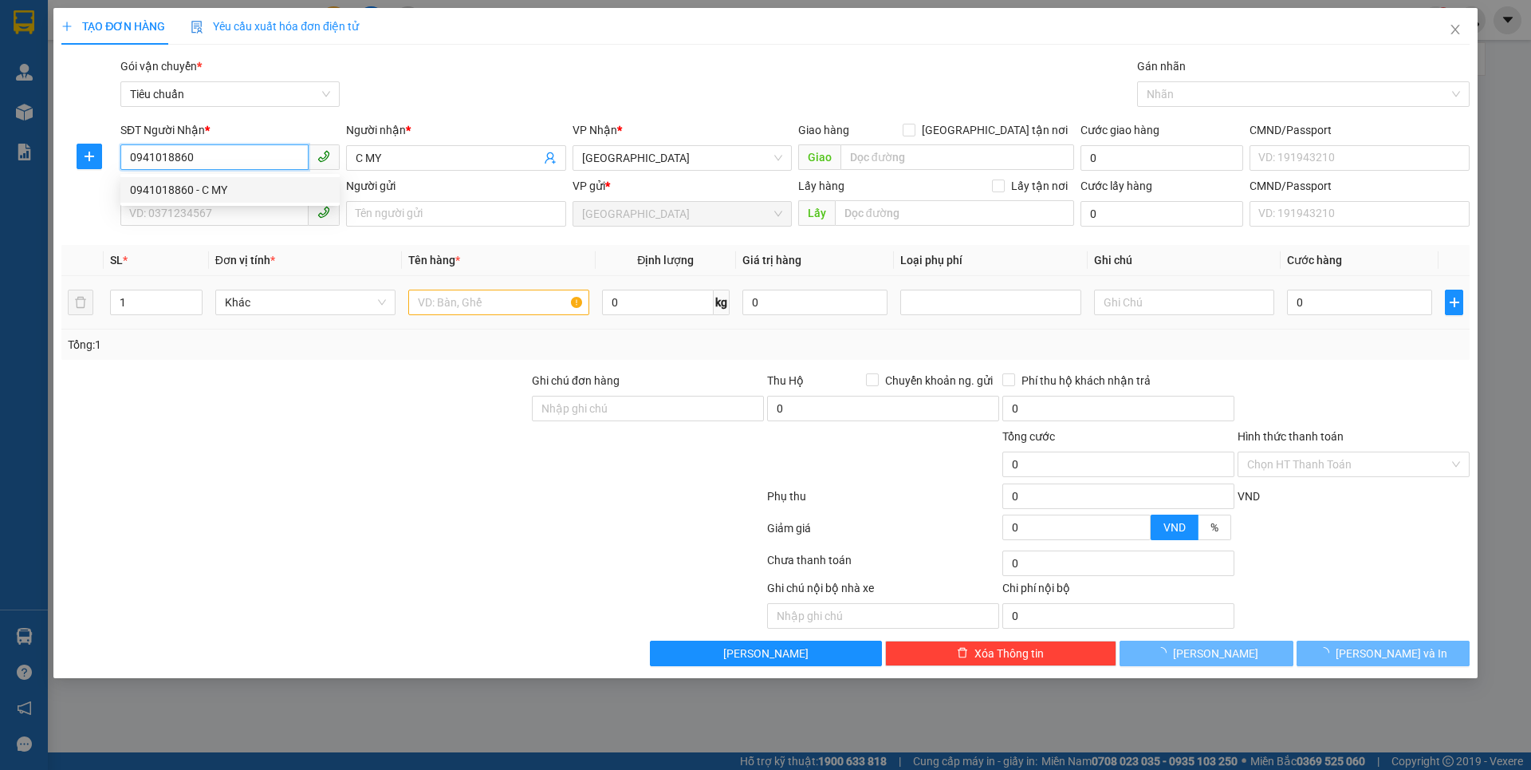
type input "70.000"
type input "0941018860"
drag, startPoint x: 237, startPoint y: 389, endPoint x: 206, endPoint y: 228, distance: 164.1
click at [232, 360] on div "Transit Pickup Surcharge Ids Transit Deliver Surcharge Ids Transit Deliver Surc…" at bounding box center [765, 361] width 1408 height 608
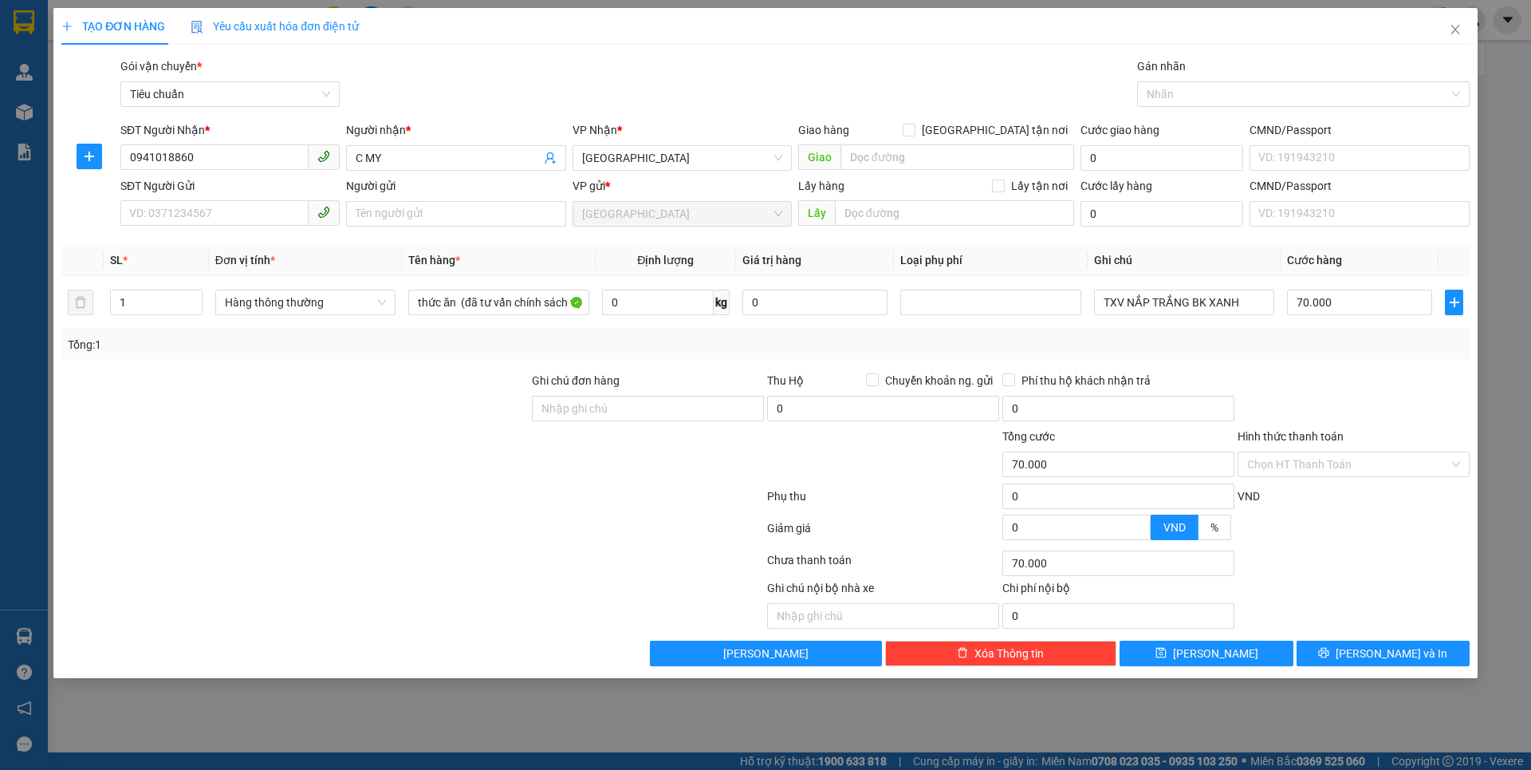
click at [205, 194] on div "SĐT Người Gửi" at bounding box center [229, 186] width 219 height 18
click at [205, 200] on input "SĐT Người Gửi" at bounding box center [214, 213] width 188 height 26
click at [205, 213] on input "SĐT Người Gửi" at bounding box center [214, 213] width 188 height 26
click at [215, 250] on div "0947952616 - Héc" at bounding box center [230, 246] width 200 height 18
type input "0947952616"
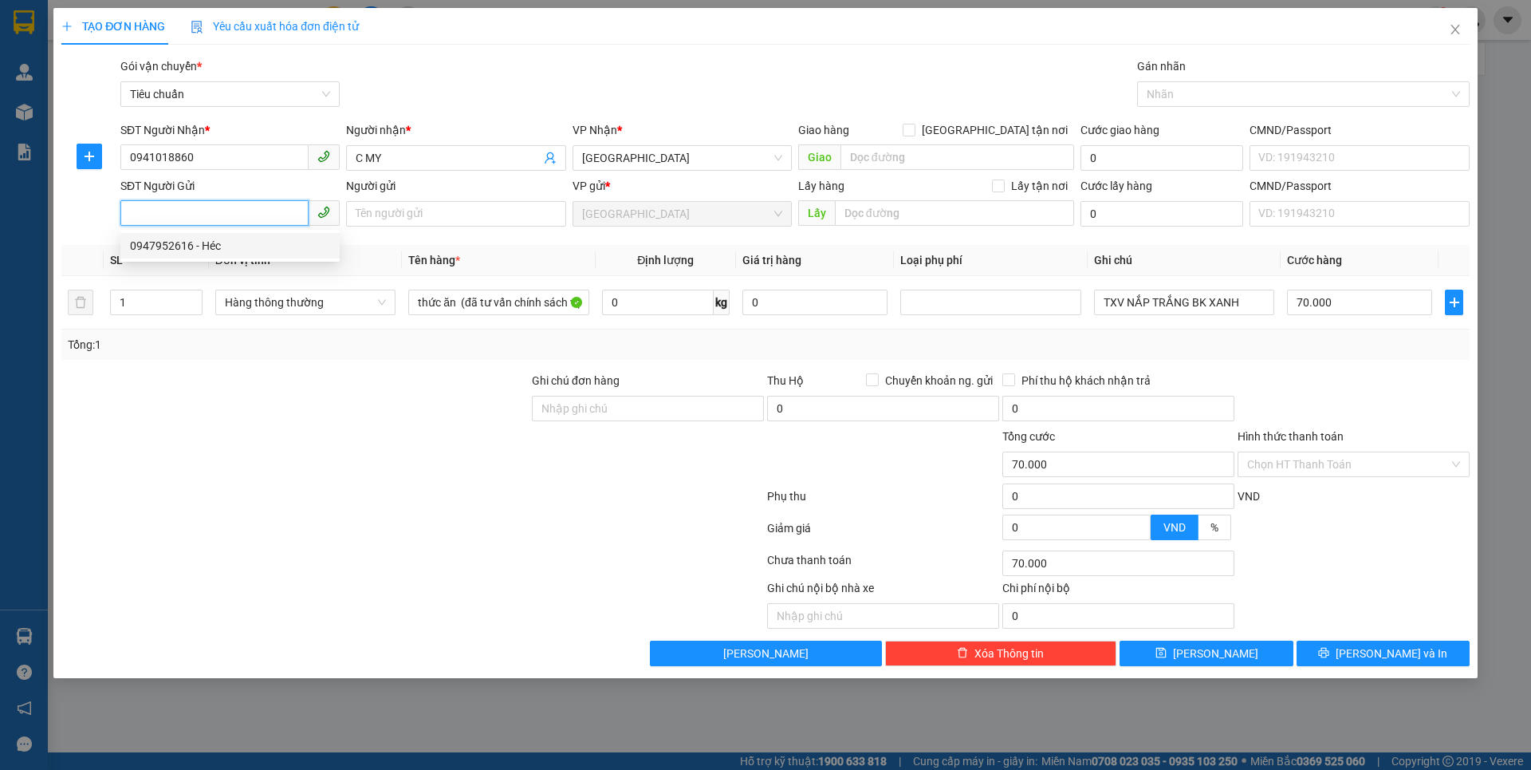
type input "Héc"
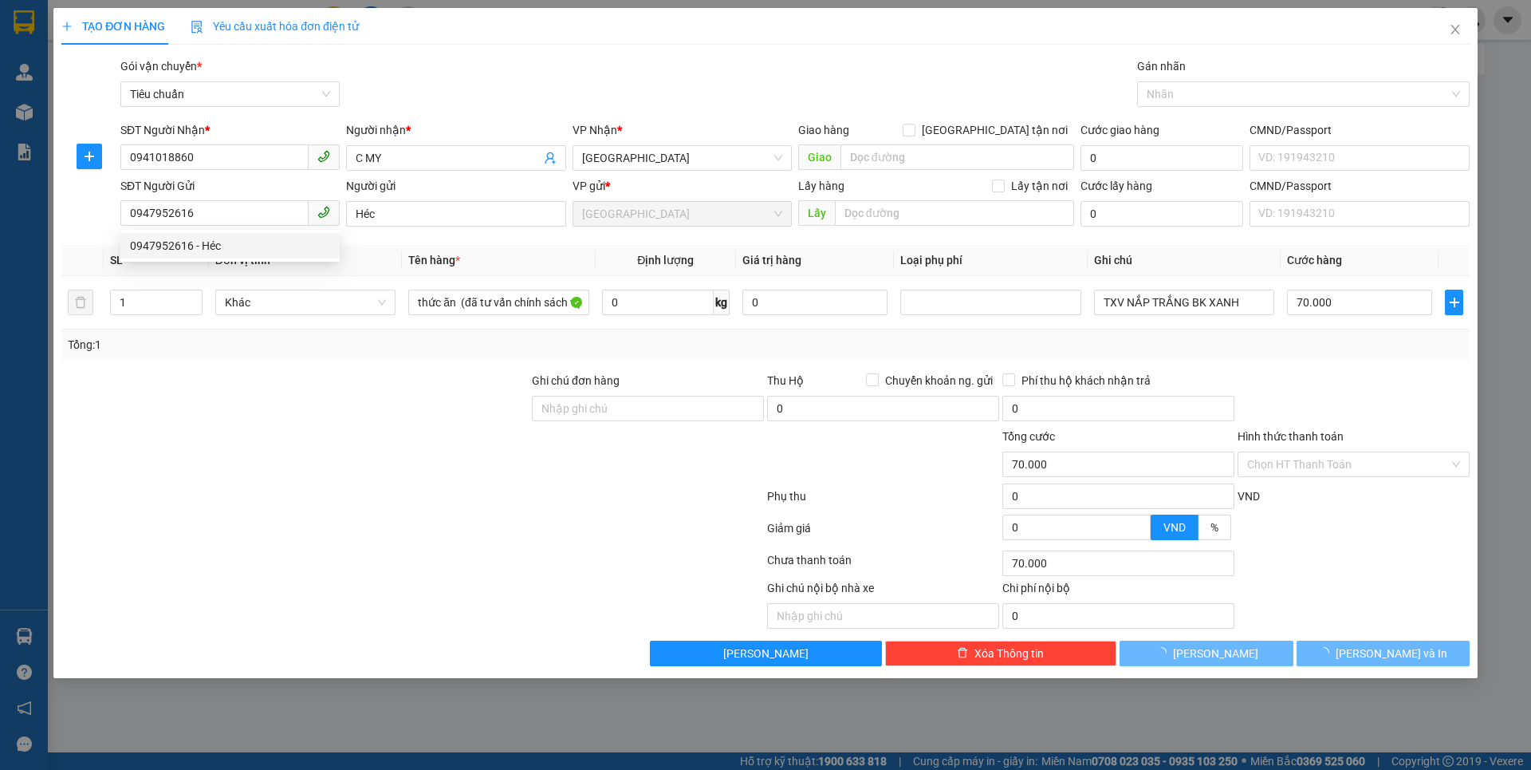
drag, startPoint x: 278, startPoint y: 414, endPoint x: 447, endPoint y: 364, distance: 176.4
click at [287, 412] on div at bounding box center [295, 400] width 471 height 56
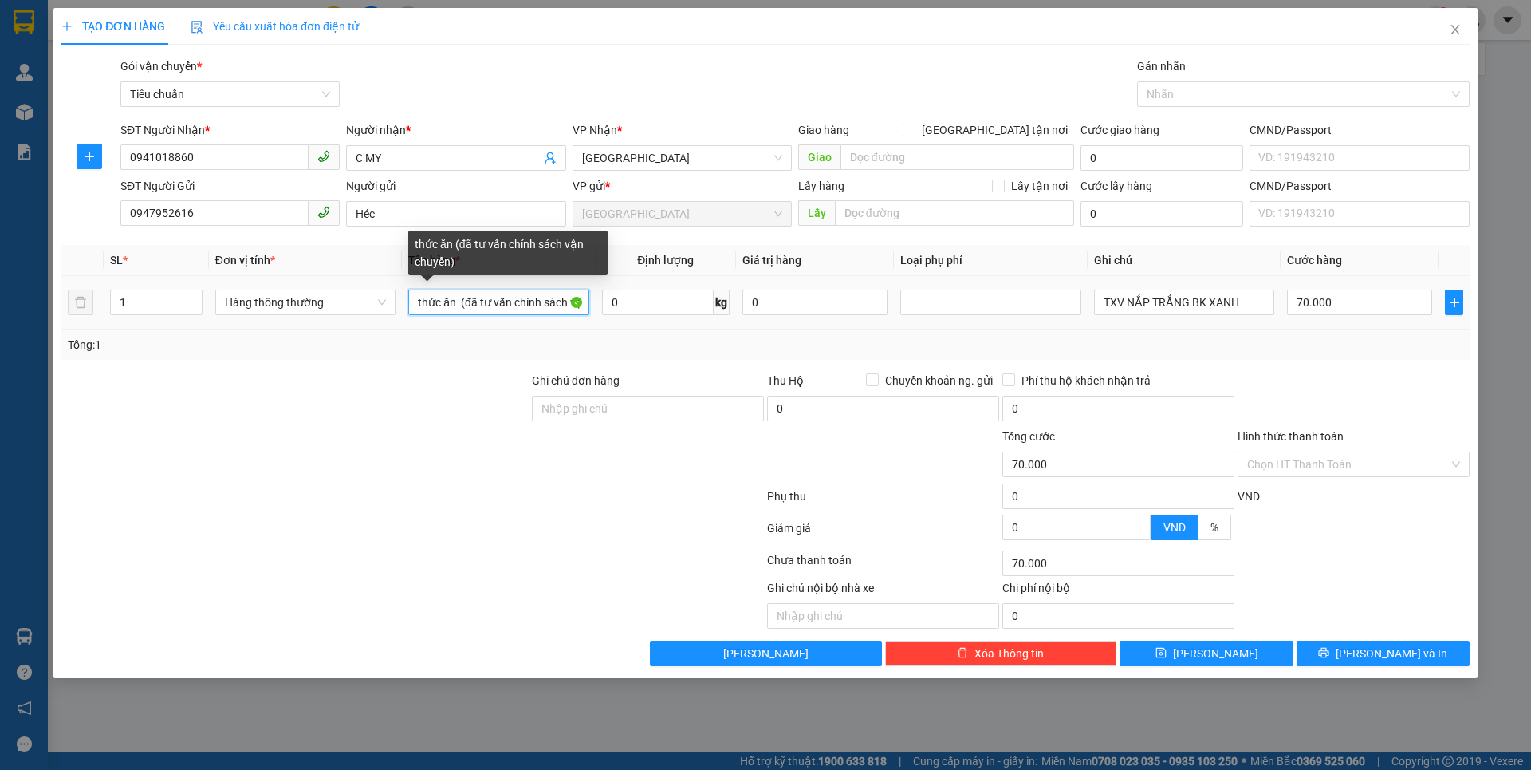
click at [583, 305] on input "thức ăn (đã tư vấn chính sách vận chuyển)" at bounding box center [498, 302] width 180 height 26
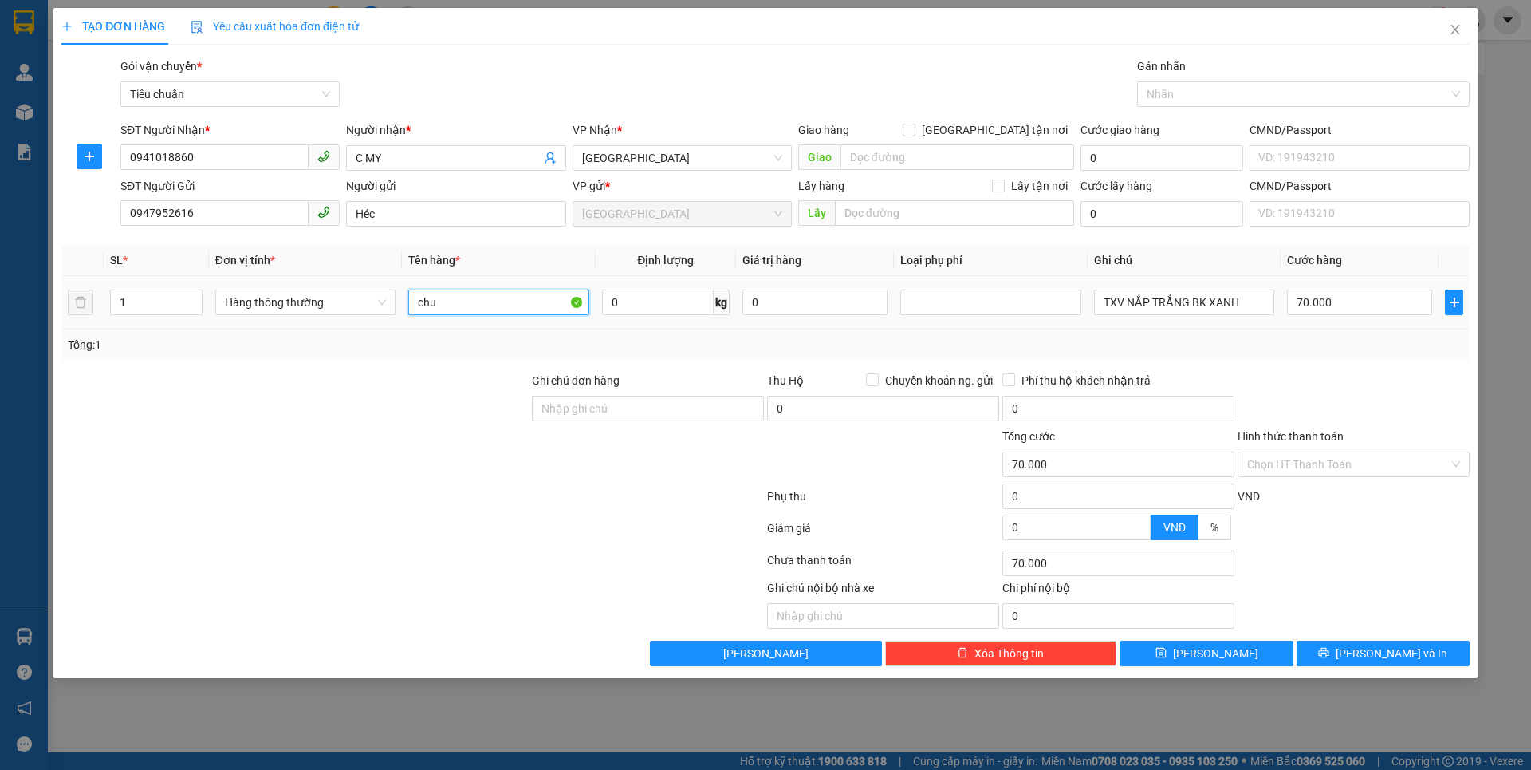
click at [565, 303] on input "chu" at bounding box center [498, 302] width 180 height 26
type input "c"
type input "THỨC ĂN"
drag, startPoint x: 663, startPoint y: 306, endPoint x: 652, endPoint y: 301, distance: 12.5
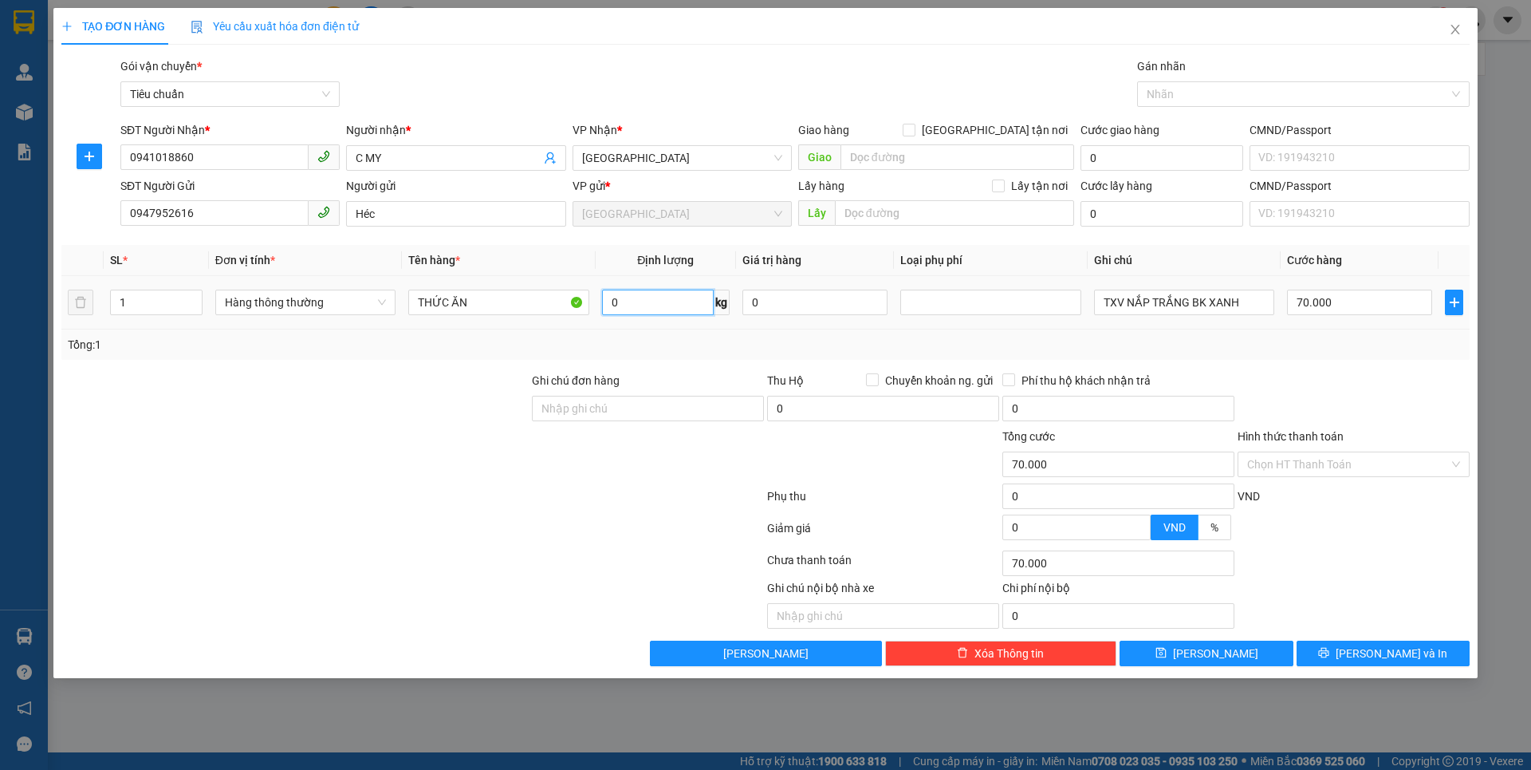
click at [665, 306] on input "0" at bounding box center [658, 302] width 112 height 26
type input "16"
click at [447, 501] on div at bounding box center [413, 499] width 706 height 32
drag, startPoint x: 446, startPoint y: 501, endPoint x: 463, endPoint y: 490, distance: 20.4
click at [447, 498] on div at bounding box center [413, 499] width 706 height 32
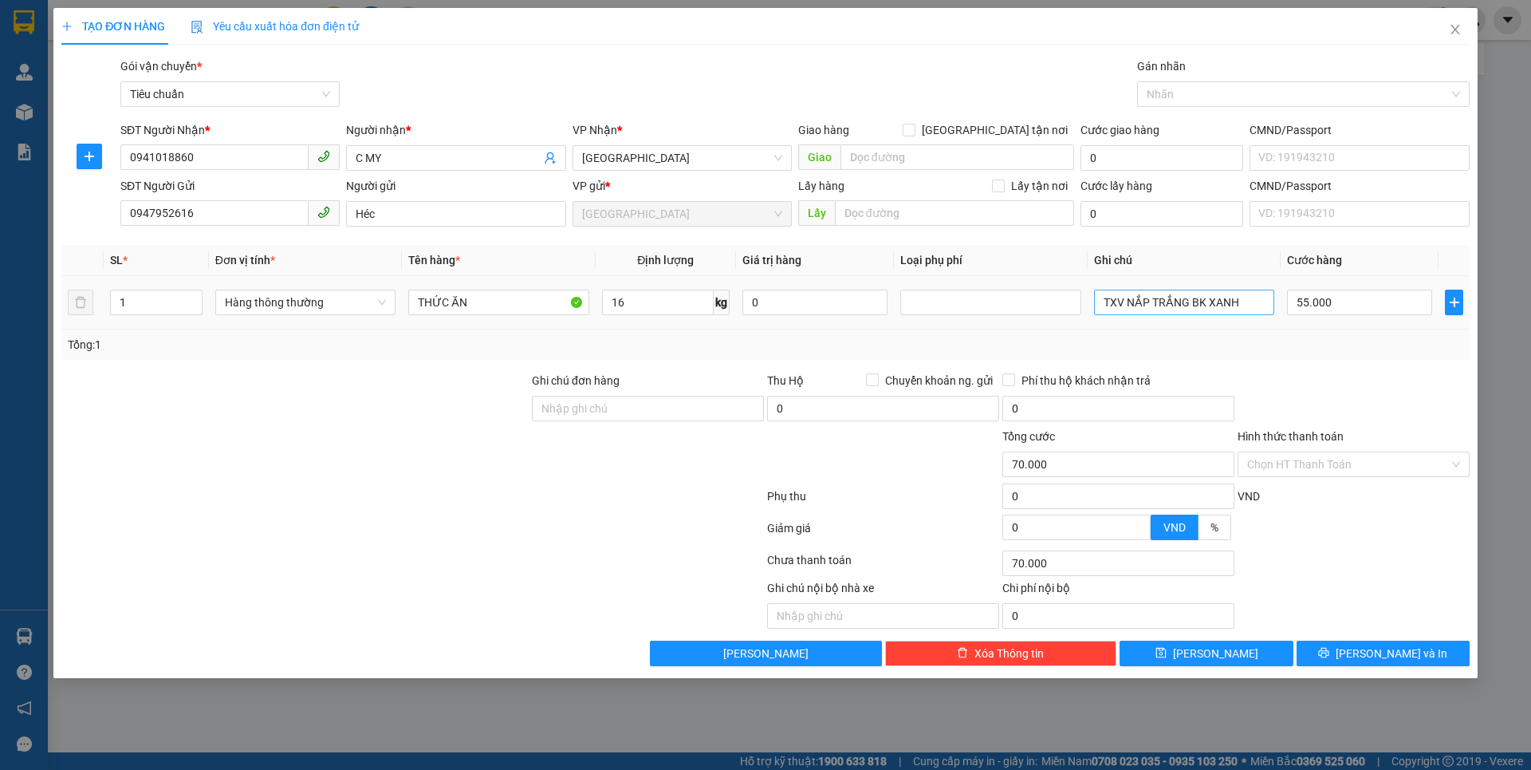
type input "55.000"
click at [1244, 304] on input "TXV NẮP TRẮNG BK XANH" at bounding box center [1184, 302] width 180 height 26
click at [1188, 302] on input "TXV NẮP TRẮNG BK XANH" at bounding box center [1184, 302] width 180 height 26
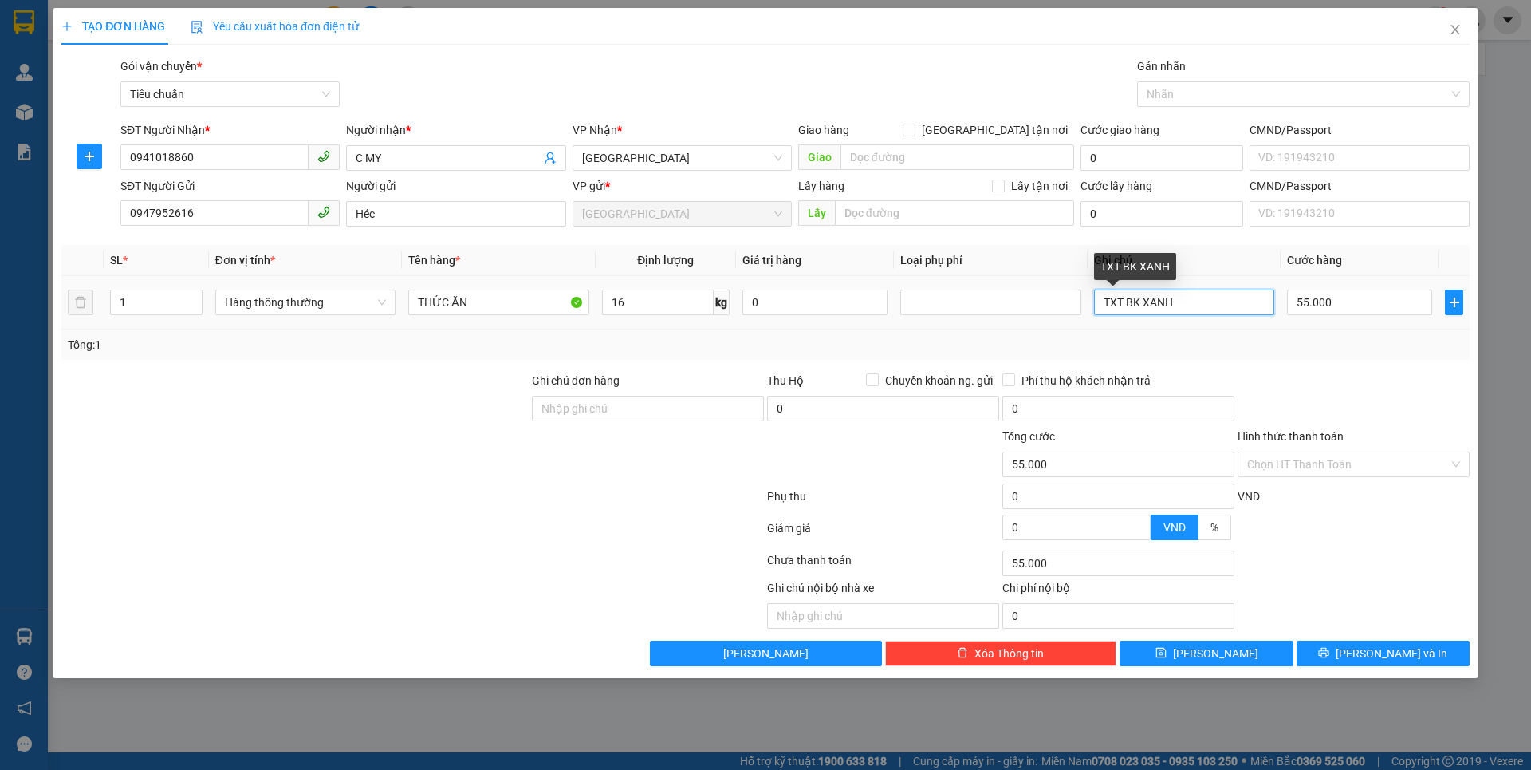
click at [1189, 303] on input "TXT BK XANH" at bounding box center [1184, 302] width 180 height 26
type input "TXT BK XANH LÁ"
click at [1387, 302] on input "55.000" at bounding box center [1359, 302] width 145 height 26
type input "6"
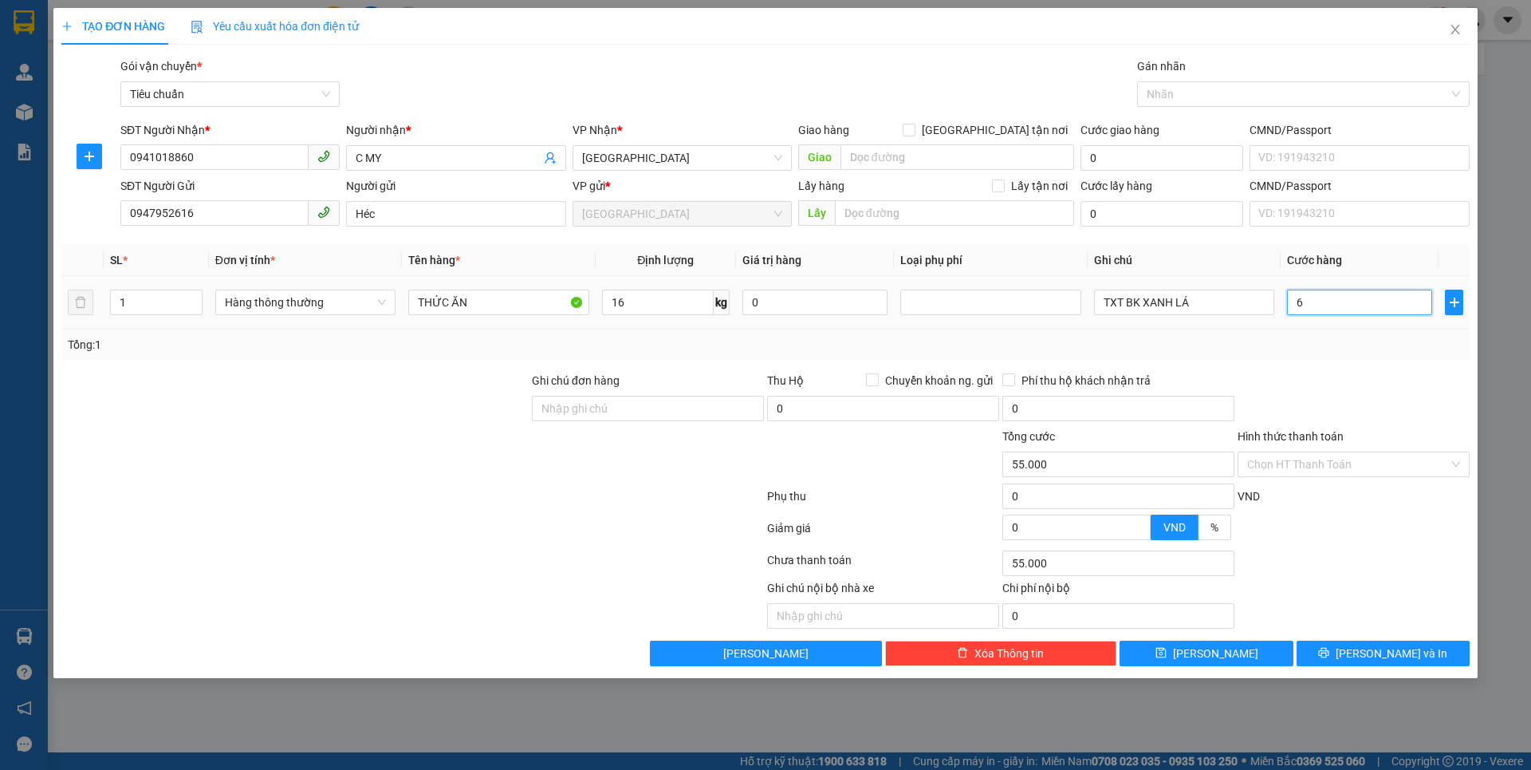
type input "6"
type input "60"
type input "60.000"
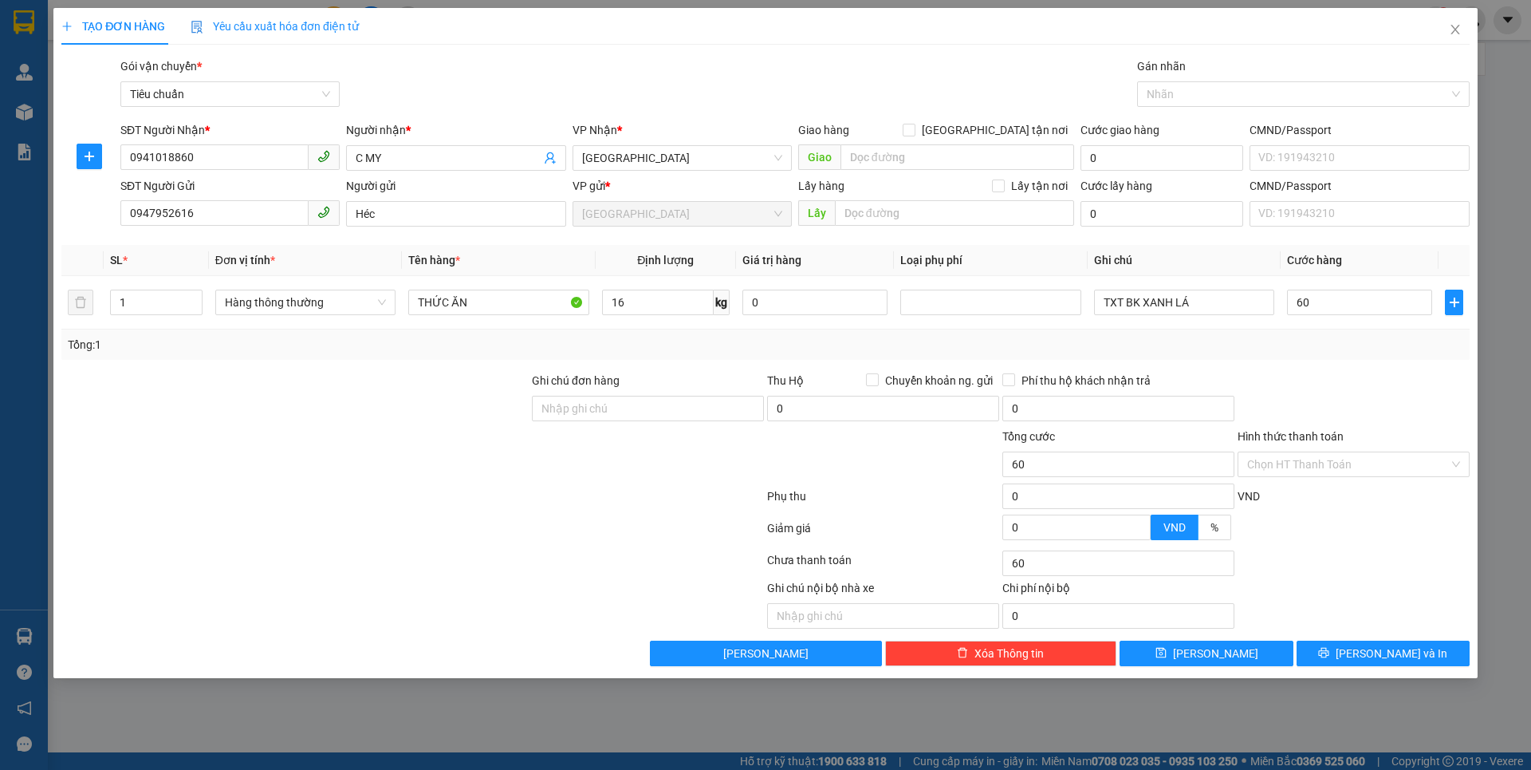
type input "60.000"
click at [1372, 362] on div "Transit Pickup Surcharge Ids Transit Deliver Surcharge Ids Transit Deliver Surc…" at bounding box center [765, 361] width 1408 height 608
click at [1342, 467] on input "Hình thức thanh toán" at bounding box center [1348, 464] width 202 height 24
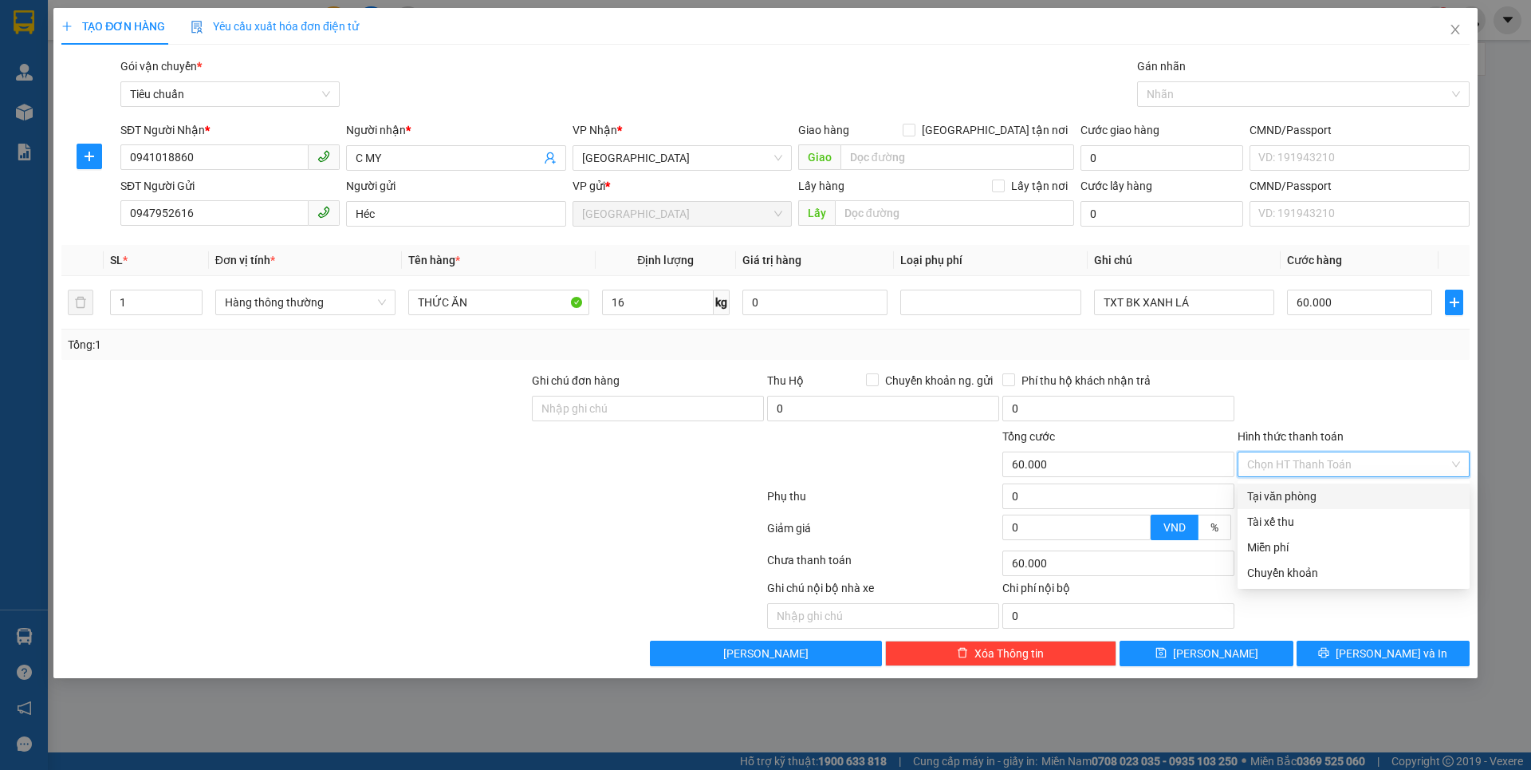
click at [1321, 494] on div "Tại văn phòng" at bounding box center [1353, 496] width 213 height 18
type input "0"
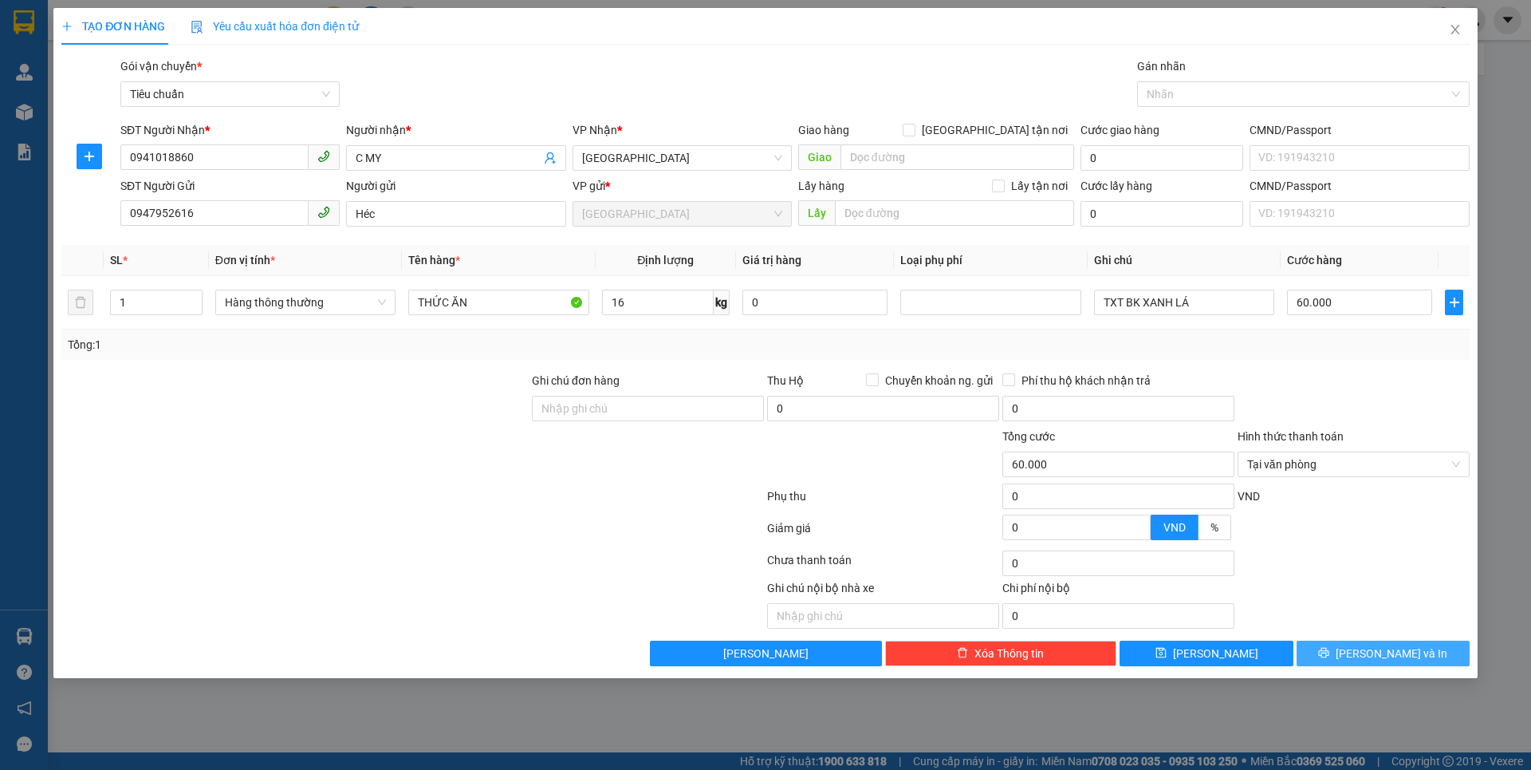
drag, startPoint x: 1383, startPoint y: 651, endPoint x: 1308, endPoint y: 593, distance: 94.4
click at [1383, 645] on span "[PERSON_NAME] và In" at bounding box center [1392, 653] width 112 height 18
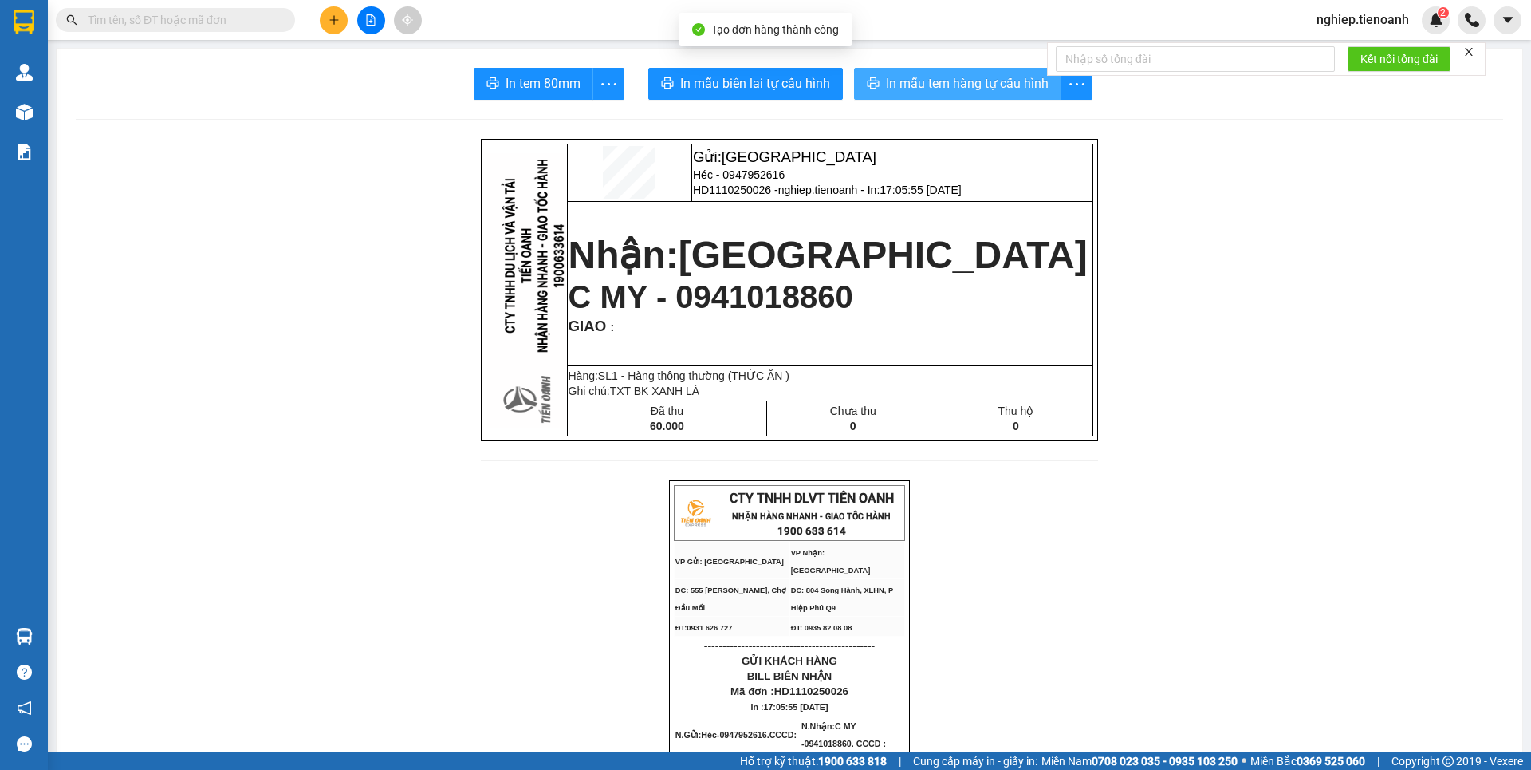
click at [896, 86] on span "In mẫu tem hàng tự cấu hình" at bounding box center [967, 83] width 163 height 20
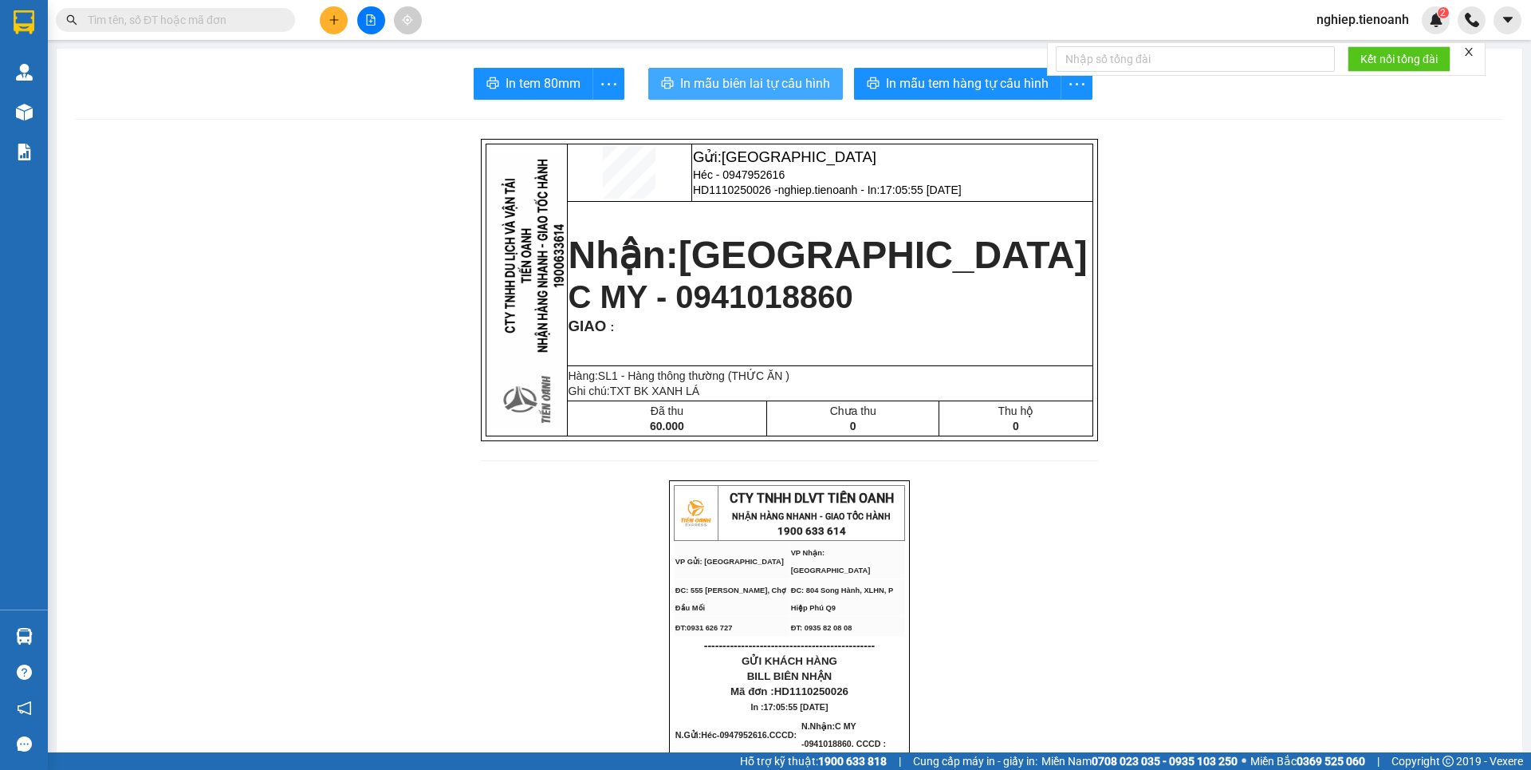
click at [709, 80] on span "In mẫu biên lai tự cấu hình" at bounding box center [755, 83] width 150 height 20
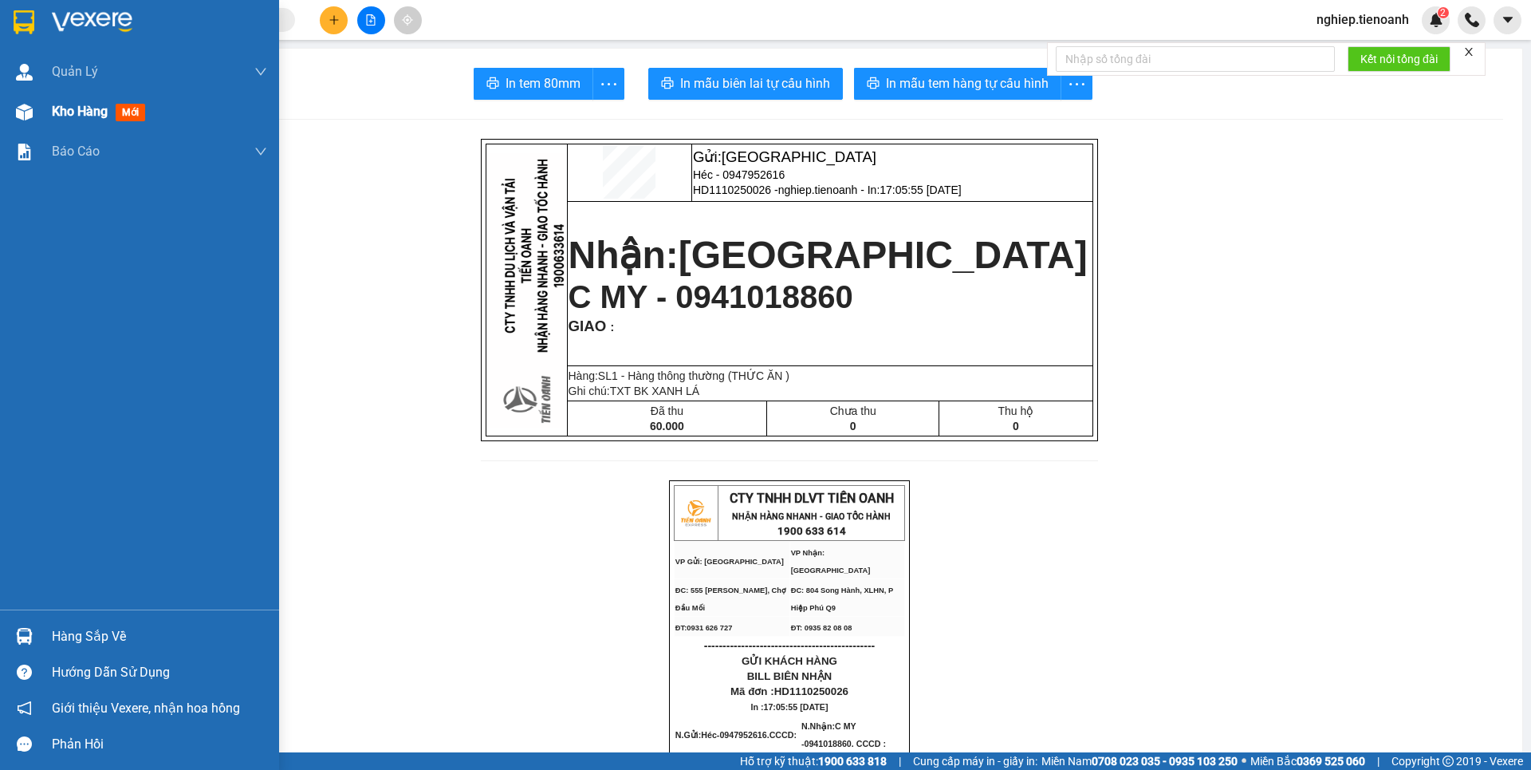
click at [77, 118] on span "Kho hàng" at bounding box center [80, 111] width 56 height 15
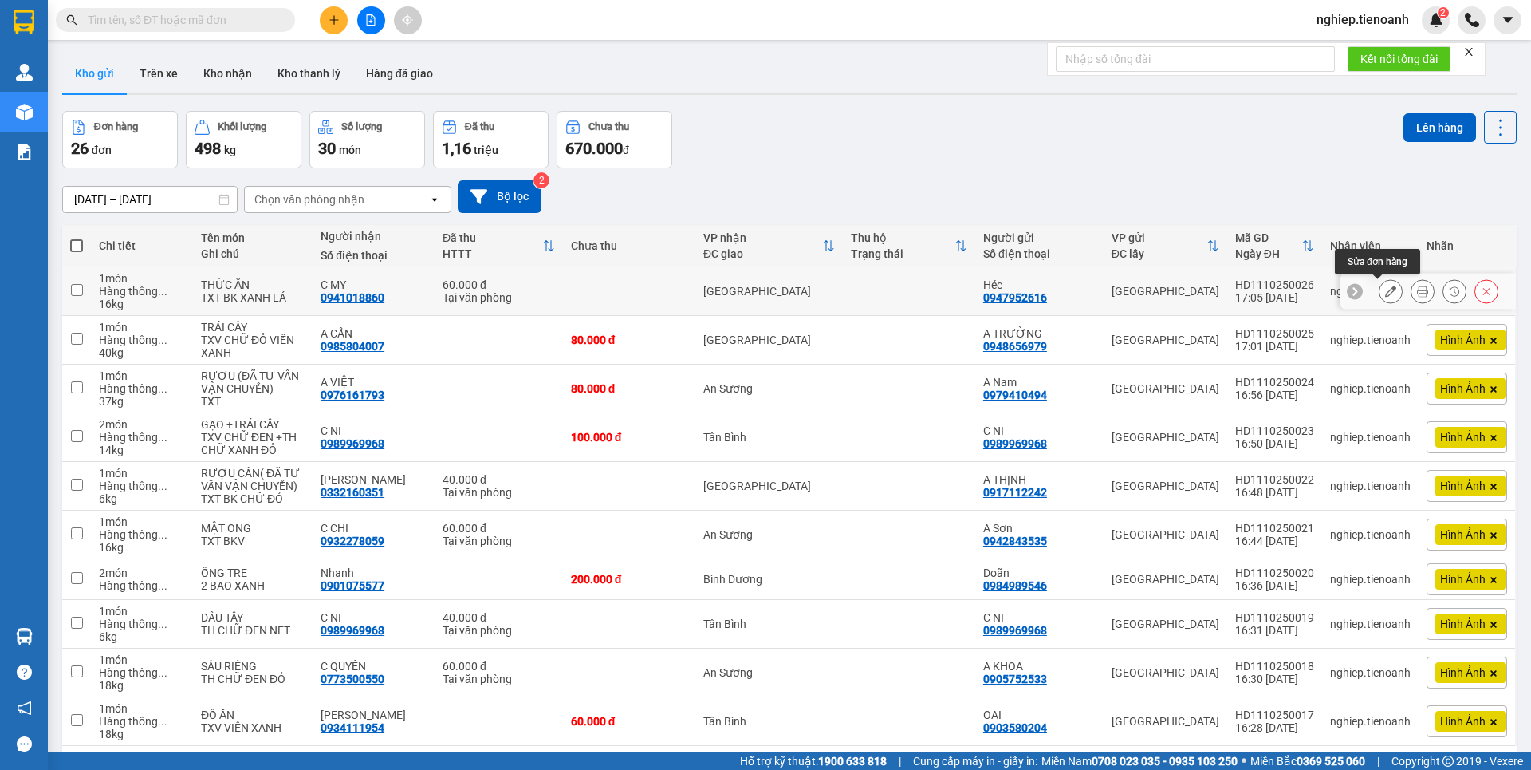
click at [1385, 292] on icon at bounding box center [1390, 291] width 11 height 11
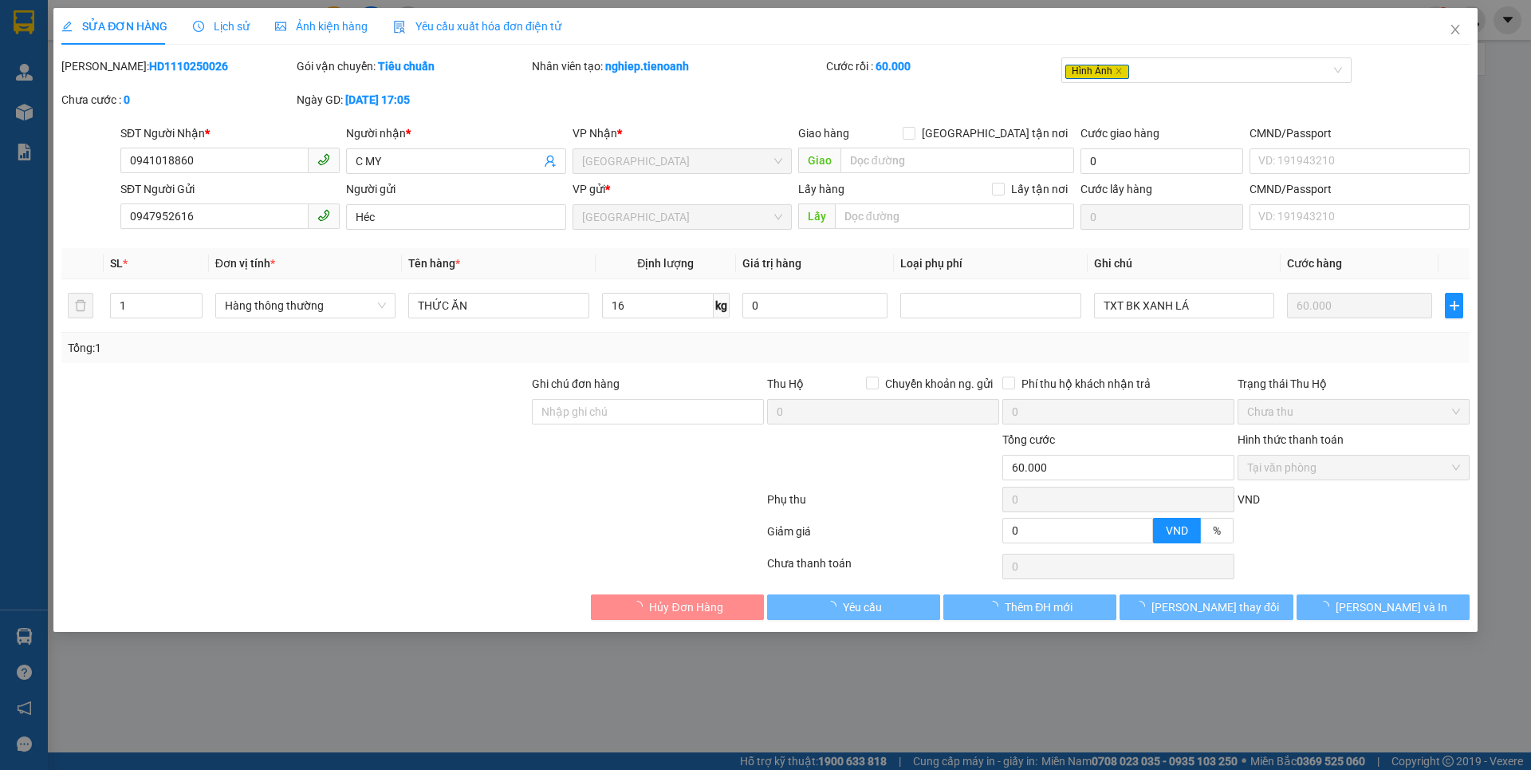
type input "0941018860"
type input "C MY"
type input "0947952616"
type input "Héc"
type input "0"
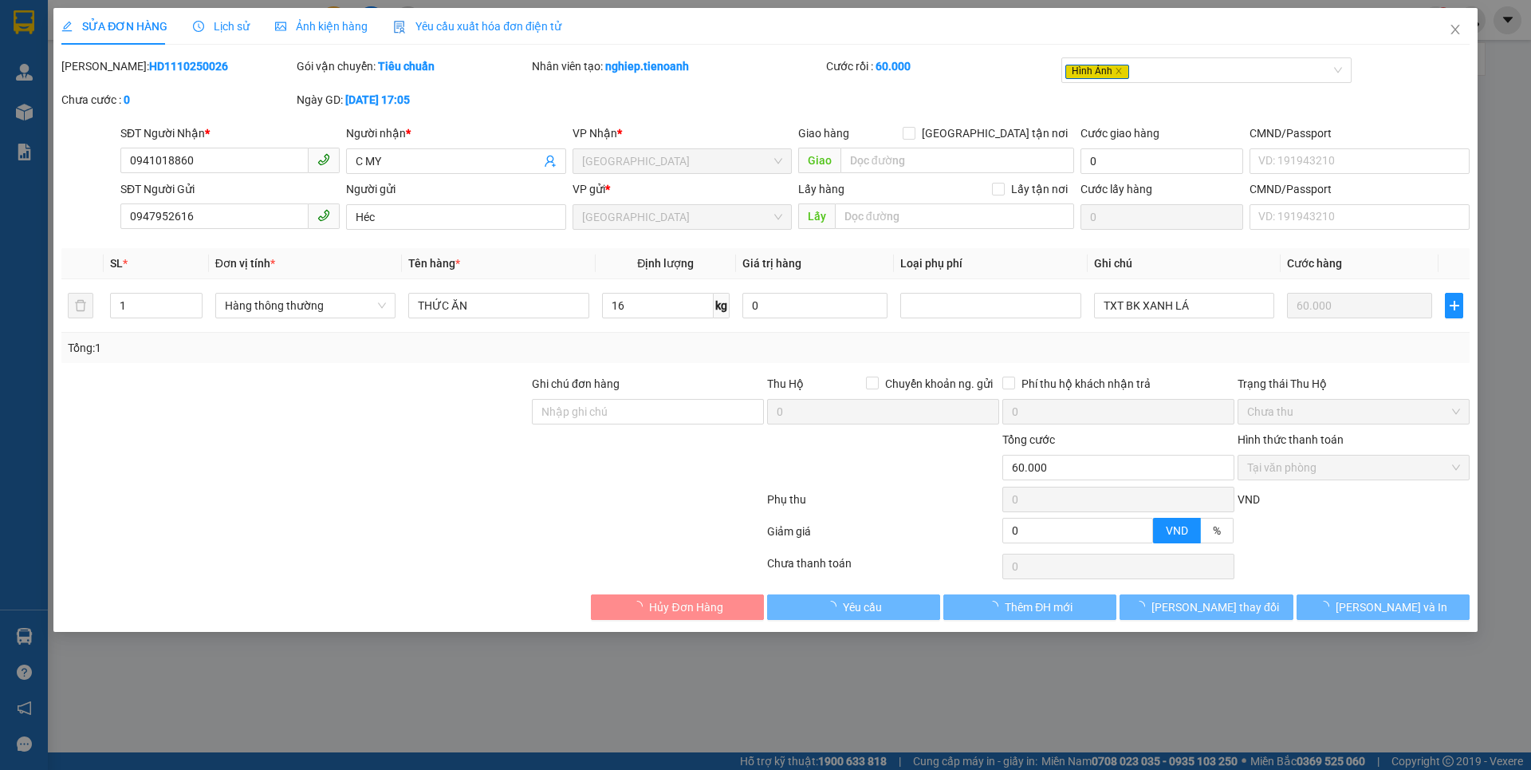
type input "60.000"
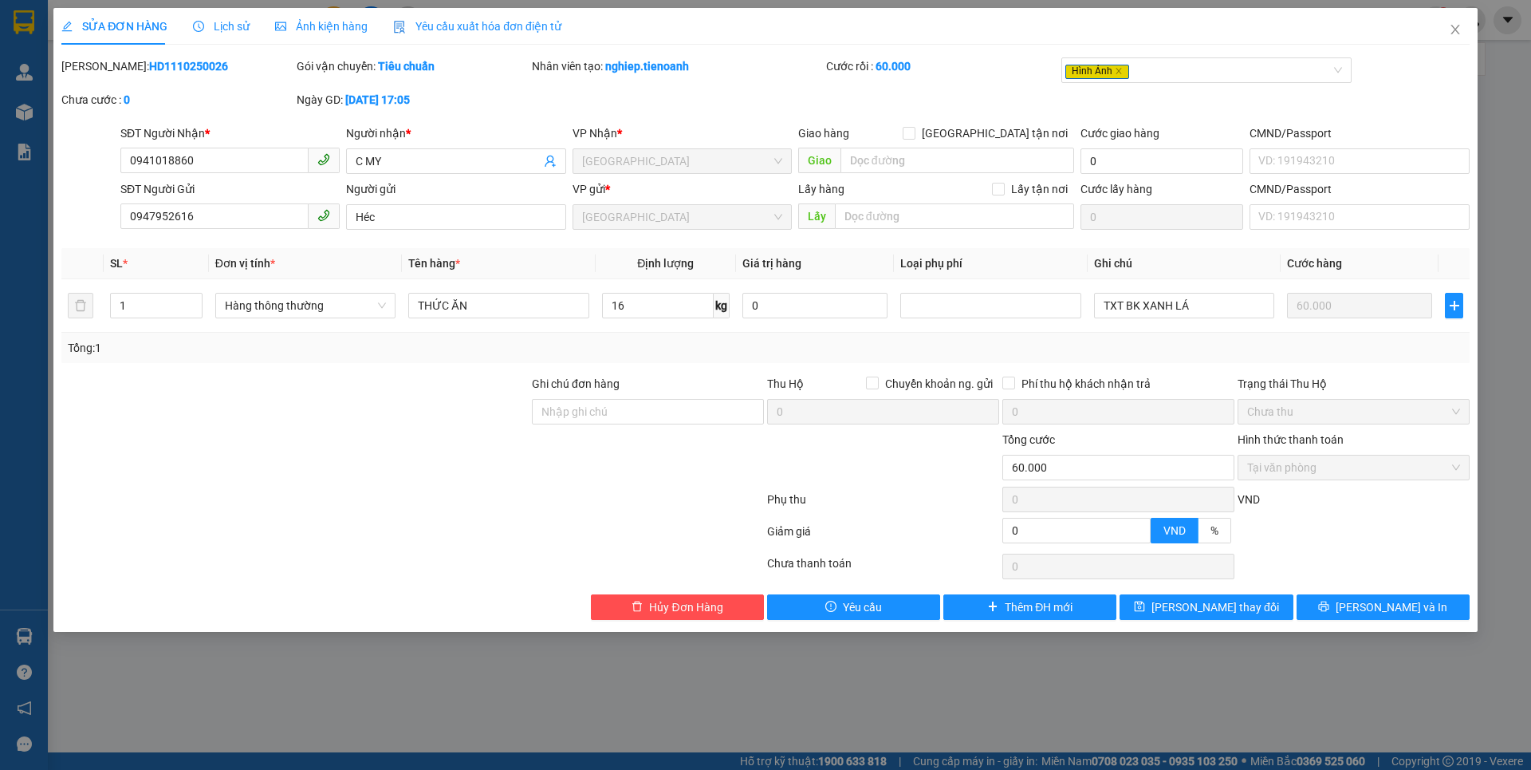
click at [348, 32] on span "Ảnh kiện hàng" at bounding box center [321, 26] width 93 height 13
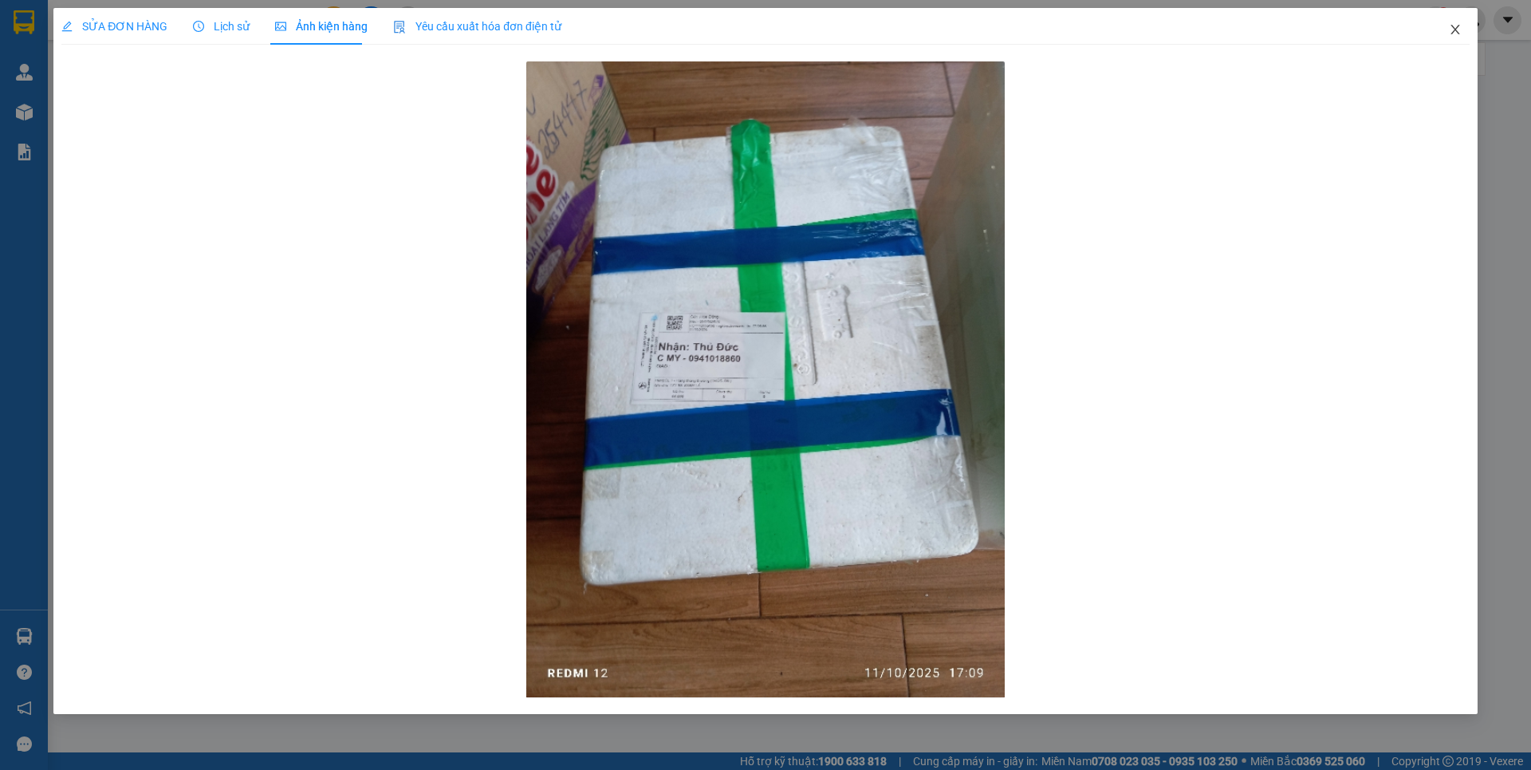
click at [1449, 30] on icon "close" at bounding box center [1455, 29] width 13 height 13
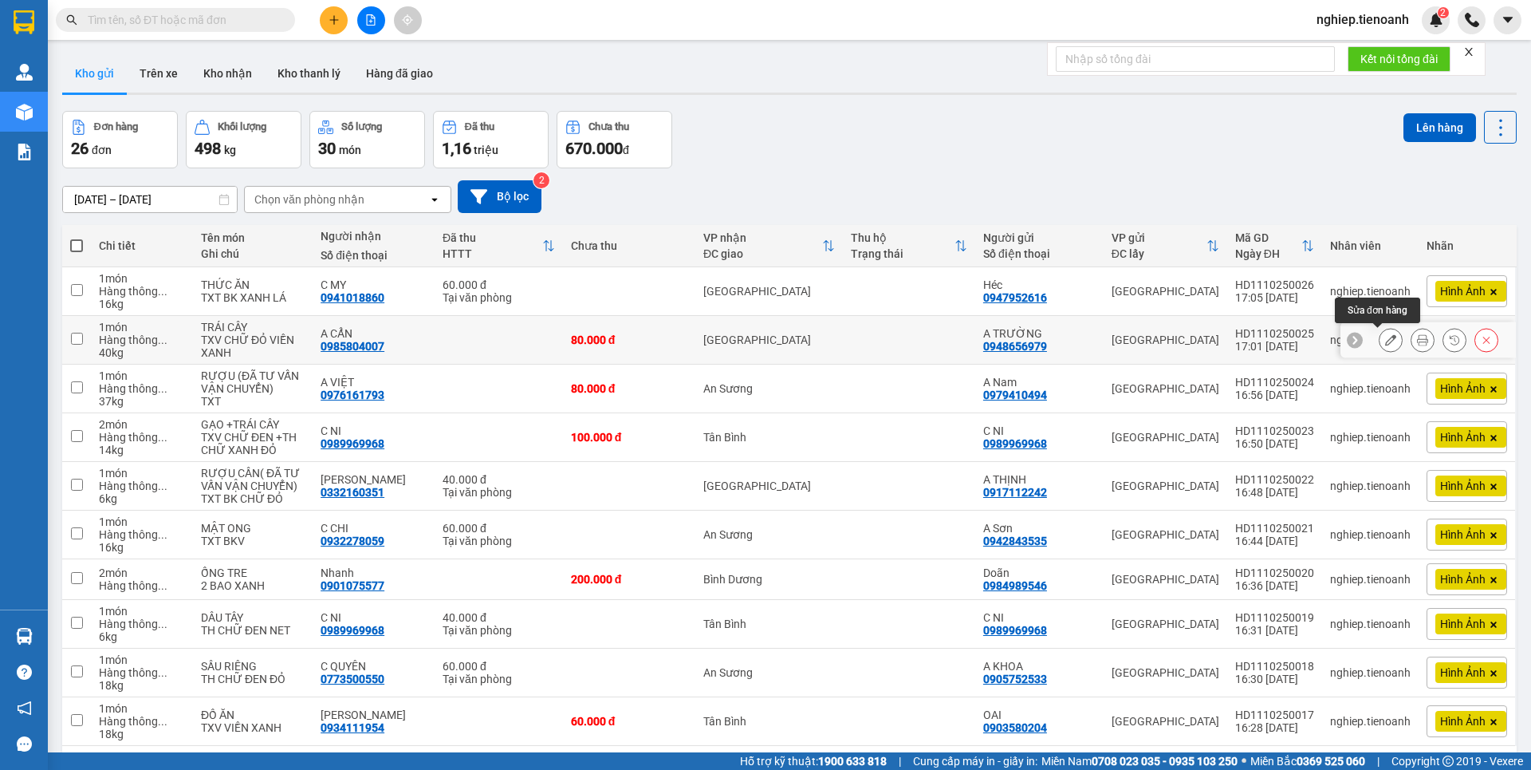
click at [1380, 348] on button at bounding box center [1391, 340] width 22 height 28
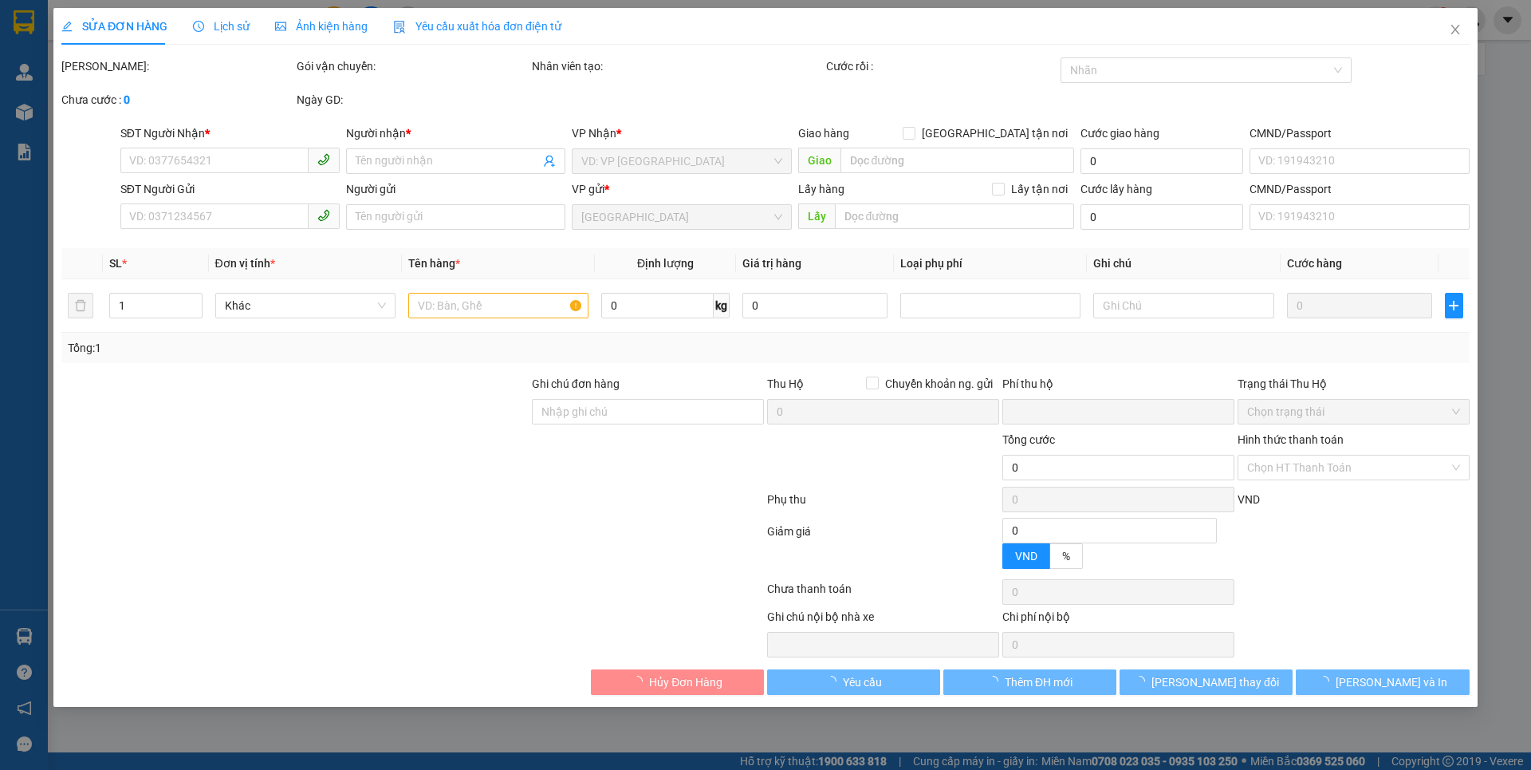
type input "0985804007"
type input "A CẨN"
type input "036084005842"
type input "0948656979"
type input "A TRƯỜNG"
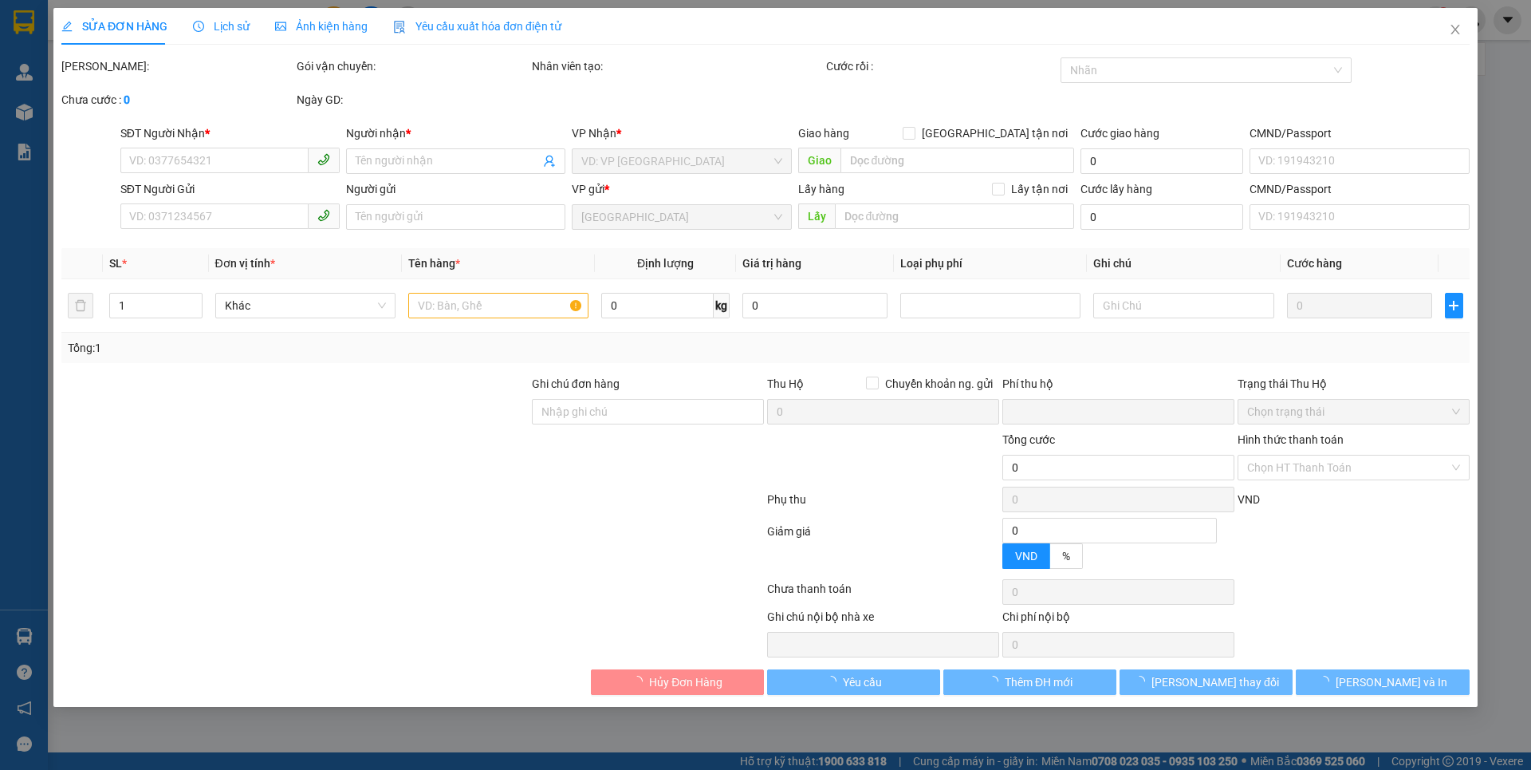
type input "0"
type input "80.000"
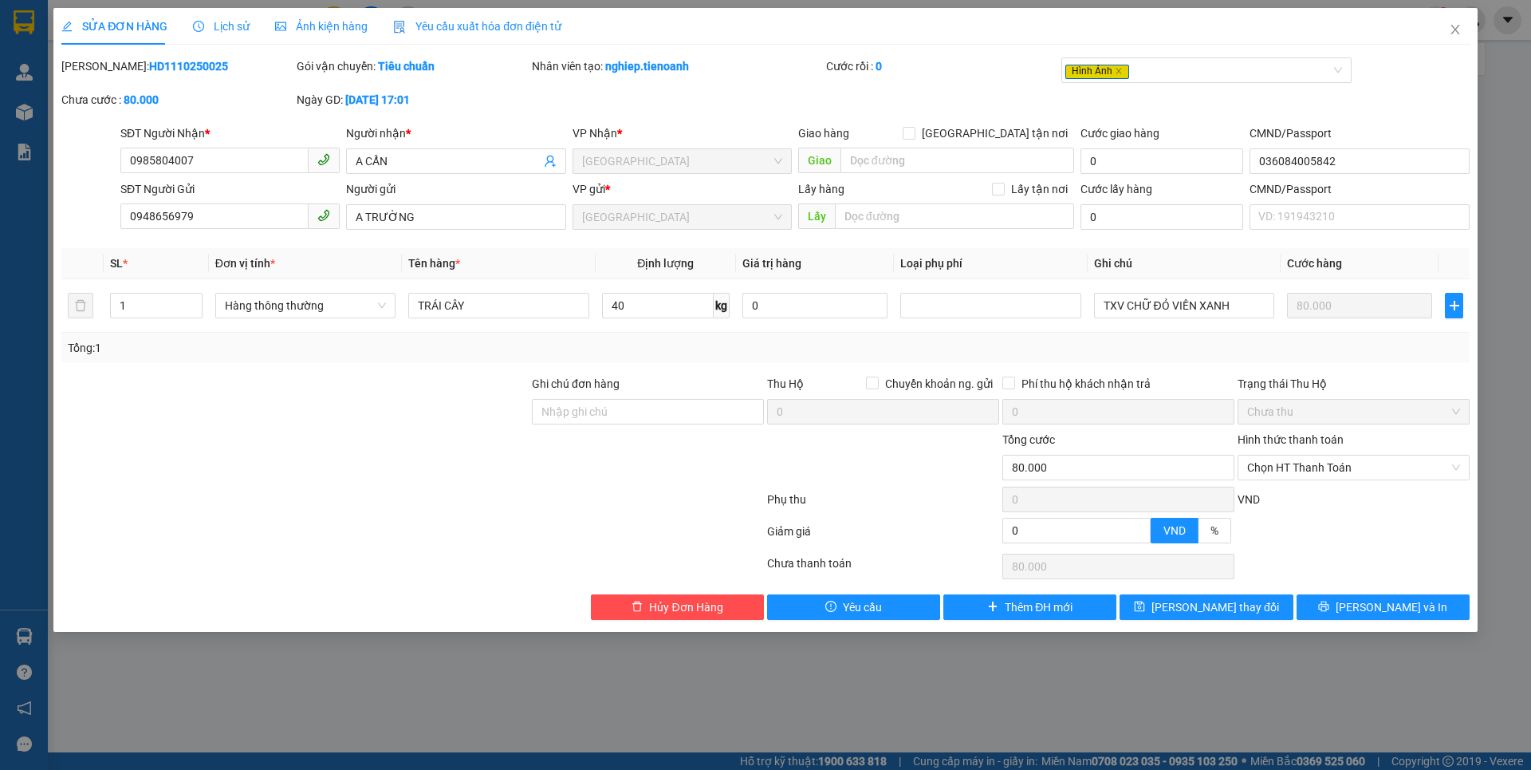
click at [341, 36] on div "Ảnh kiện hàng" at bounding box center [321, 26] width 93 height 37
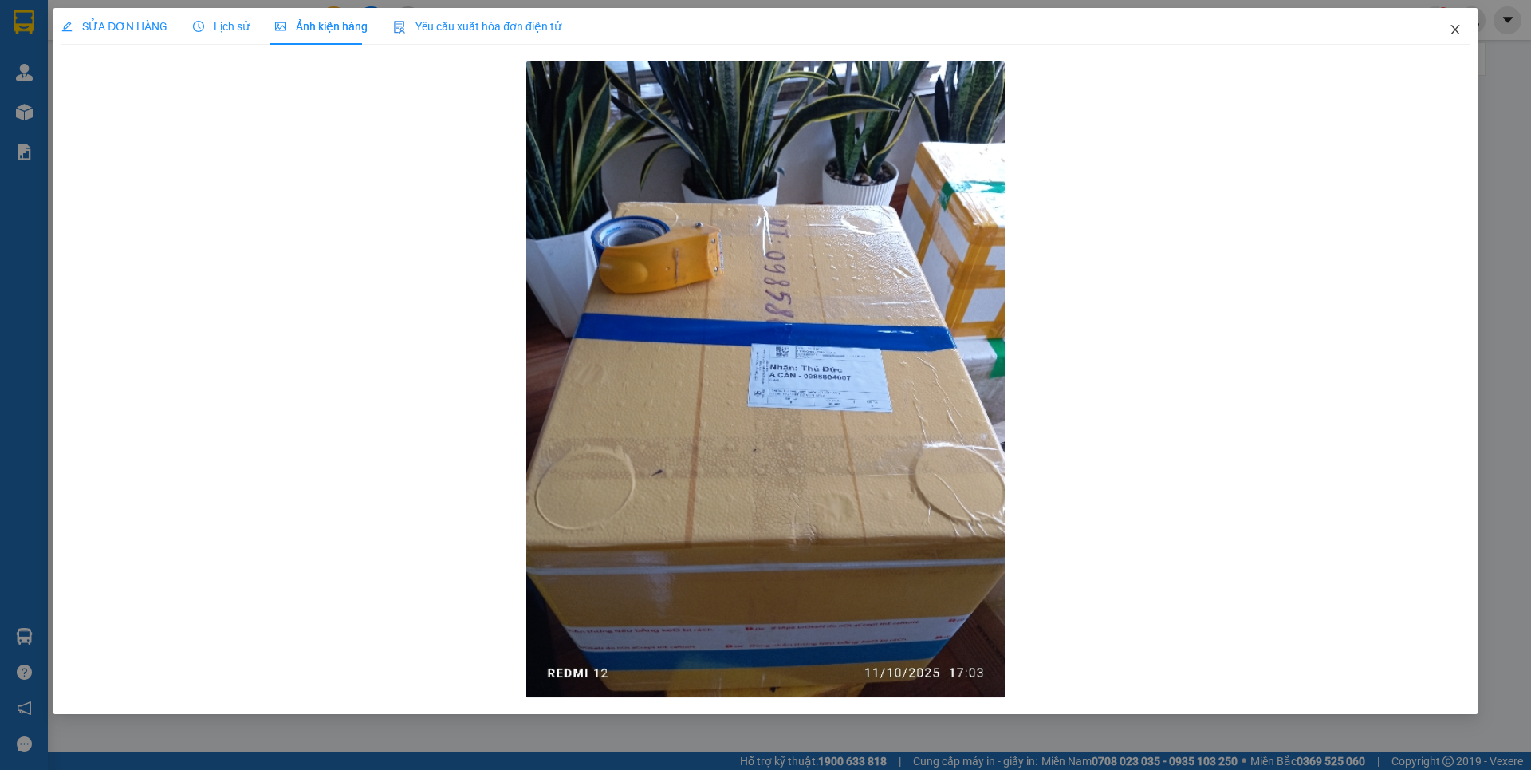
click at [1455, 27] on icon "close" at bounding box center [1455, 29] width 13 height 13
click at [1455, 27] on div "nghiep.tienoanh 2" at bounding box center [1417, 20] width 227 height 28
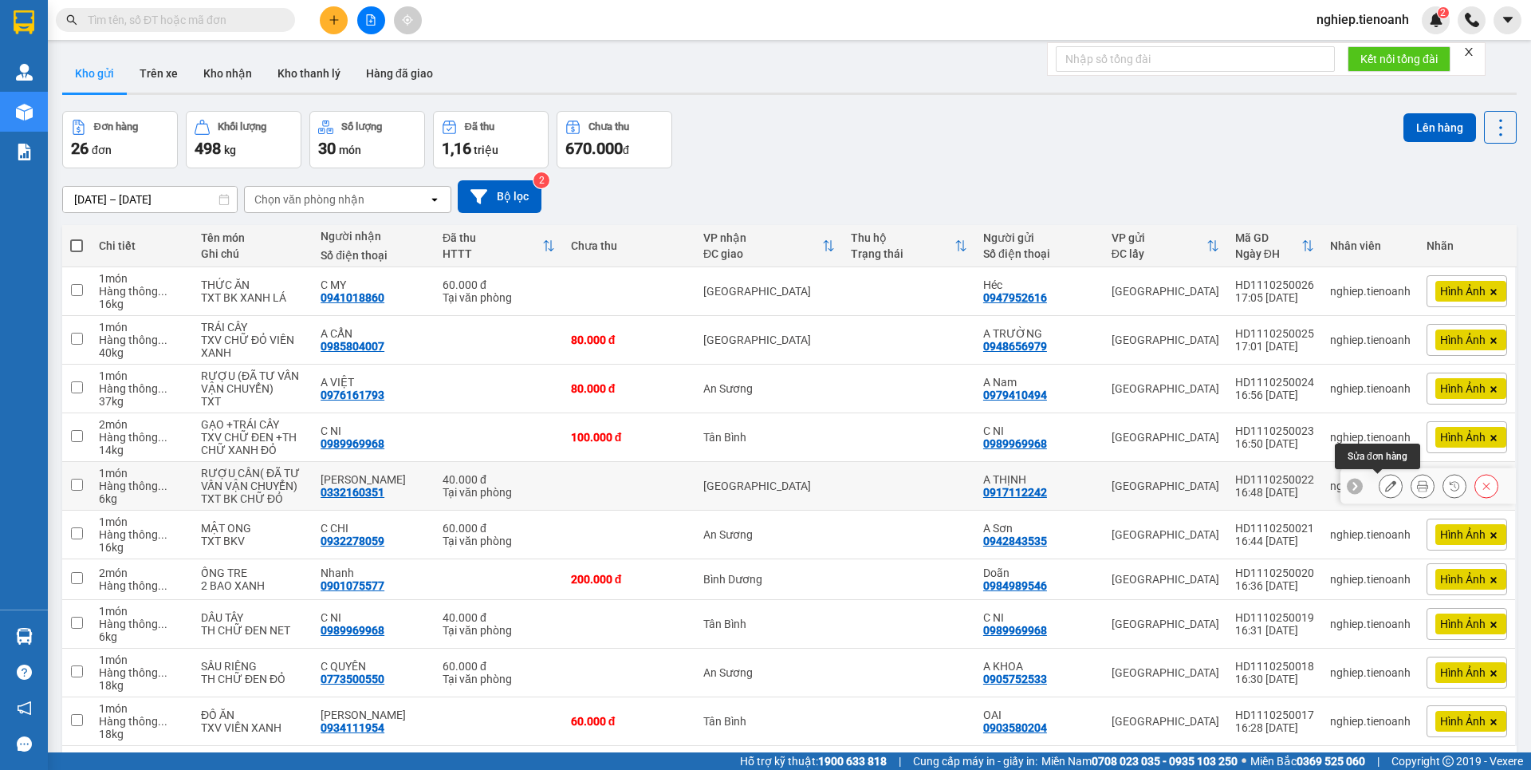
click at [1385, 490] on icon at bounding box center [1390, 485] width 11 height 11
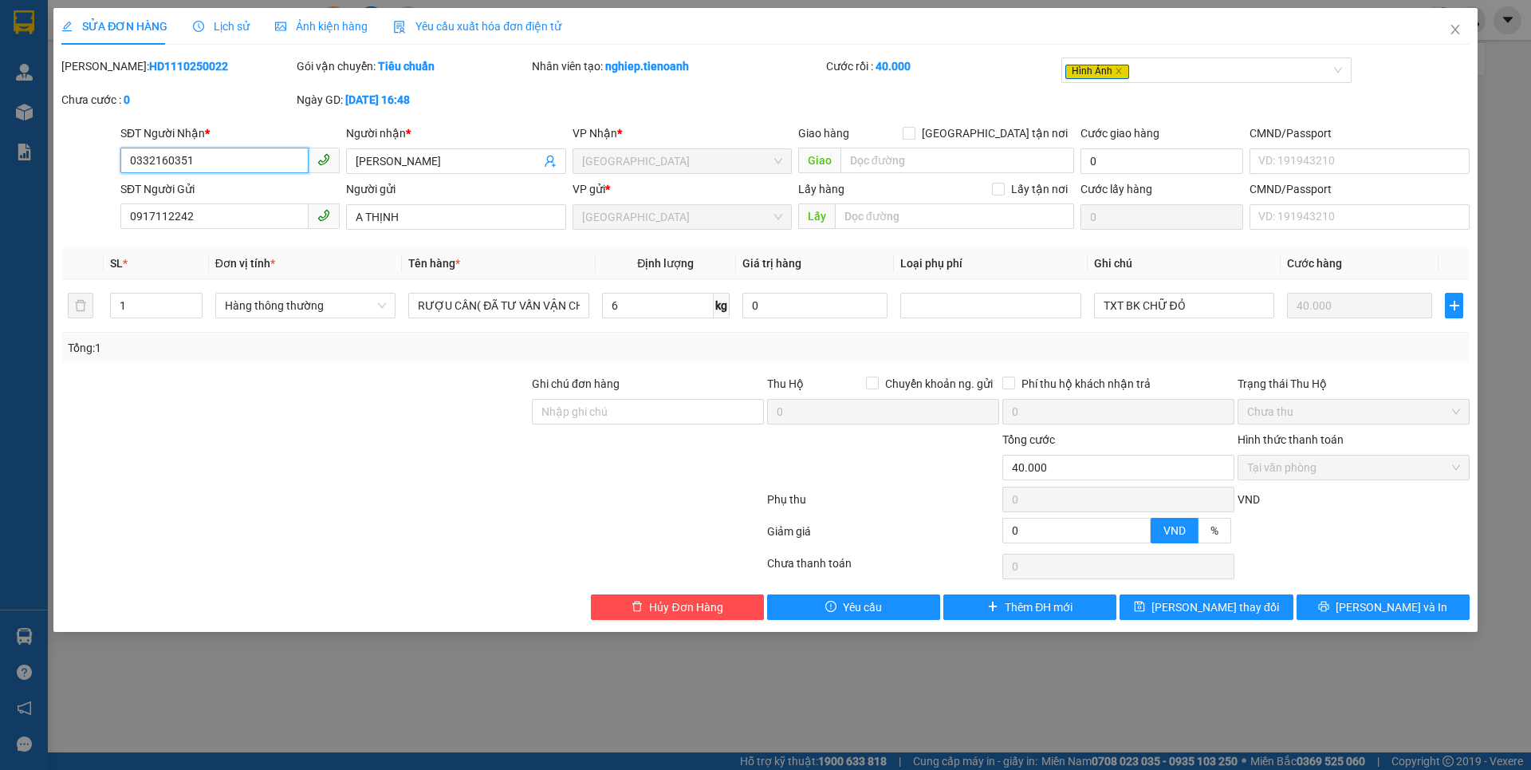
type input "0332160351"
type input "[PERSON_NAME]"
type input "0917112242"
type input "A THỊNH"
type input "0"
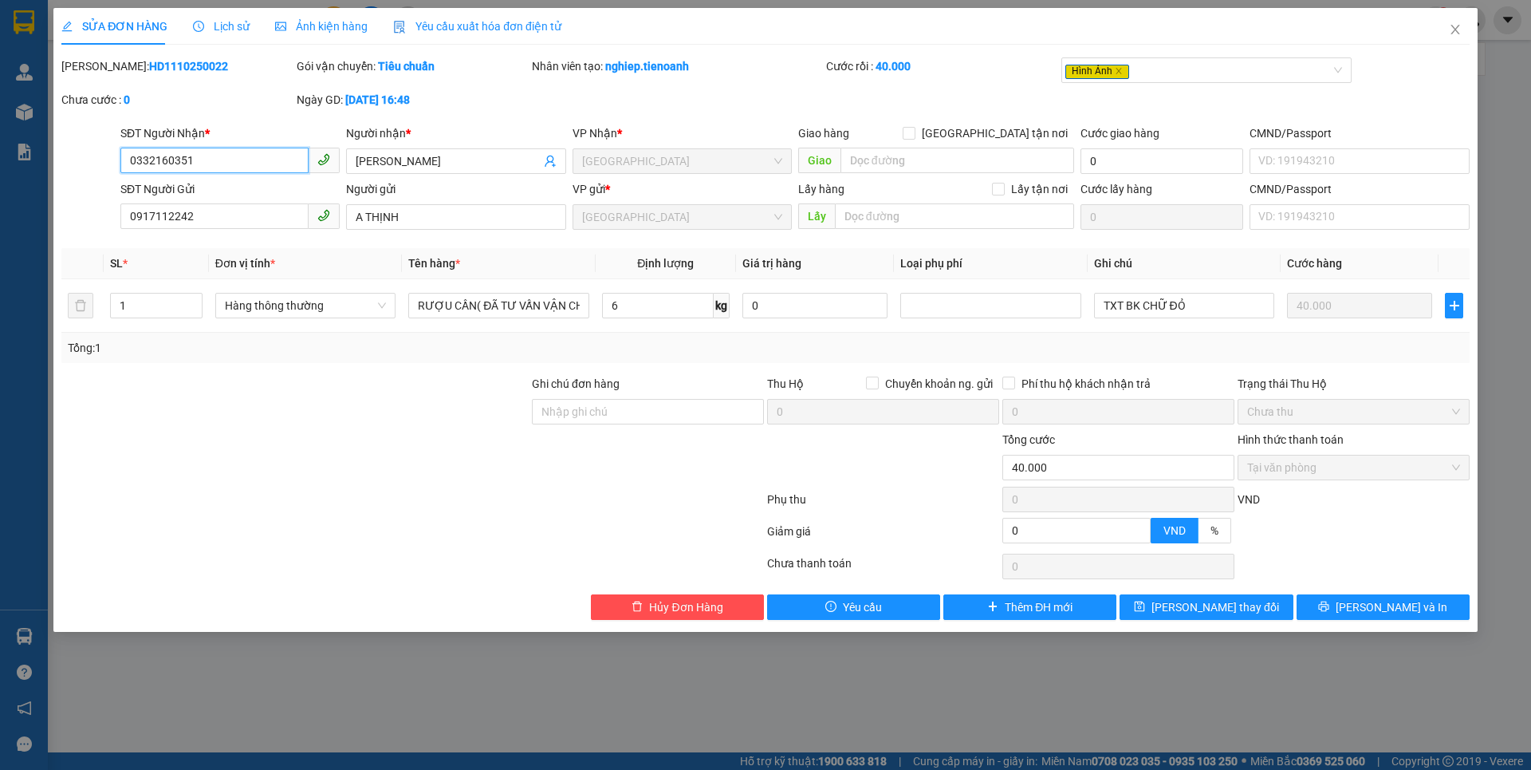
type input "40.000"
click at [323, 22] on span "Ảnh kiện hàng" at bounding box center [321, 26] width 93 height 13
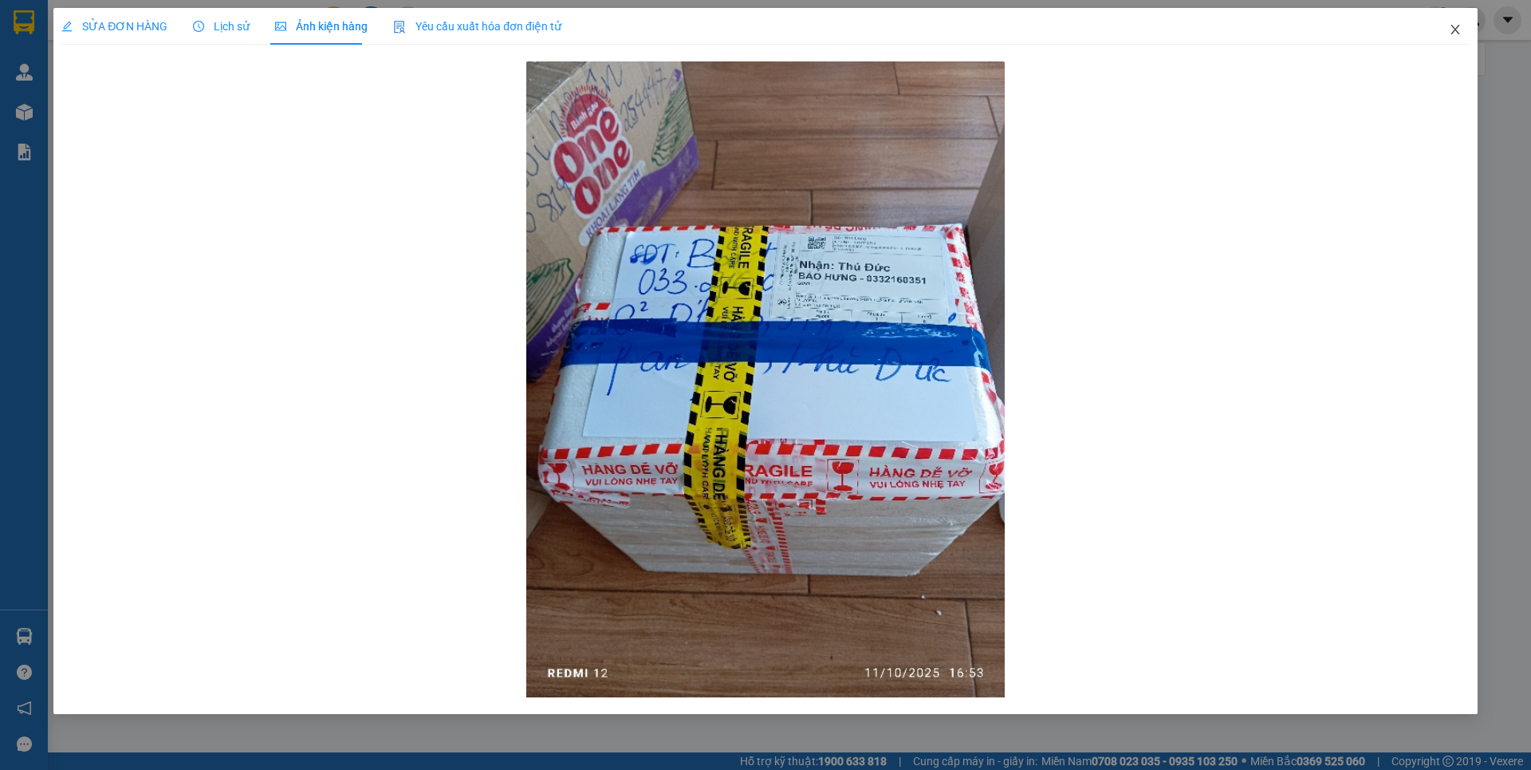
click at [1453, 26] on icon "close" at bounding box center [1455, 29] width 13 height 13
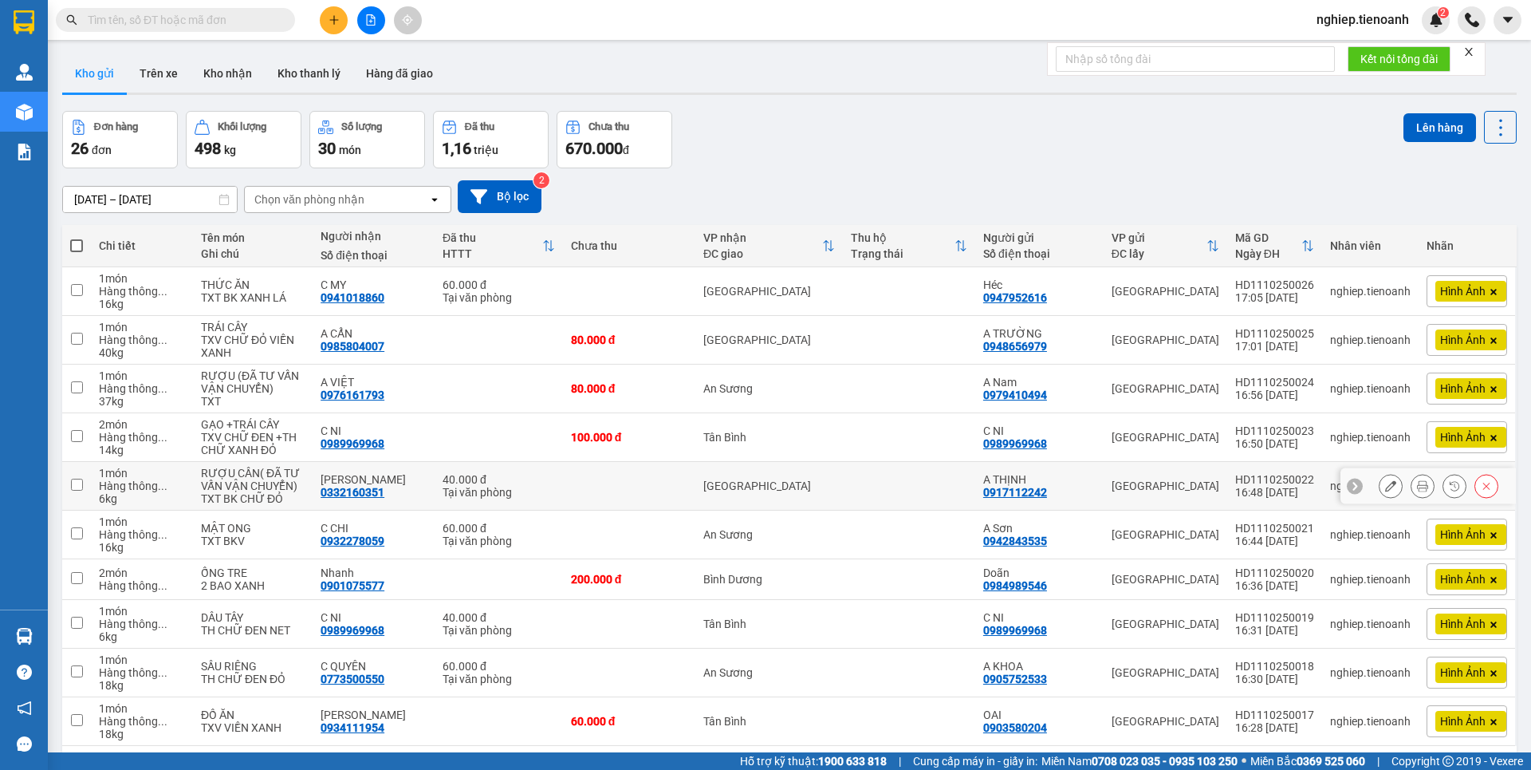
scroll to position [73, 0]
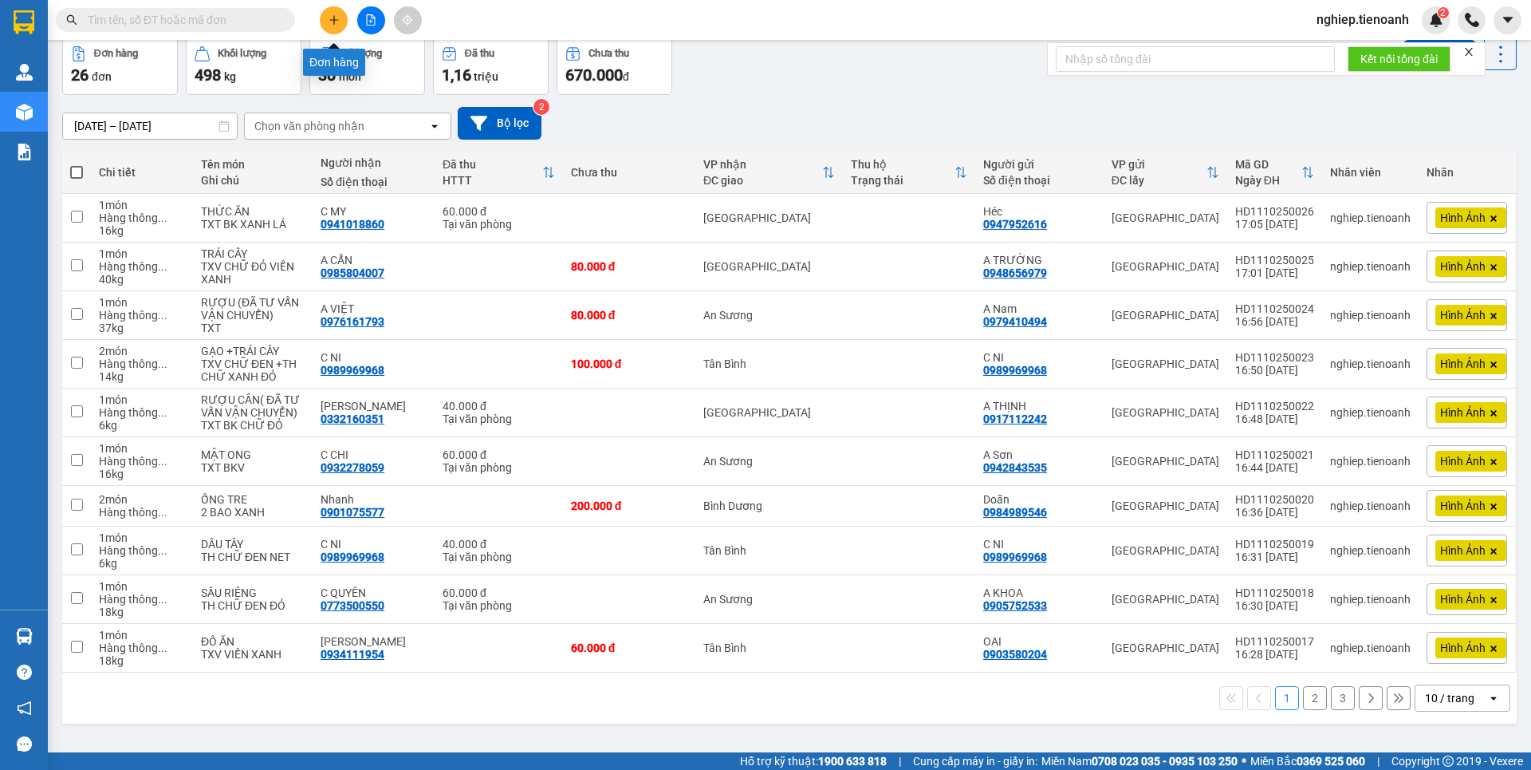
click at [338, 26] on button at bounding box center [334, 20] width 28 height 28
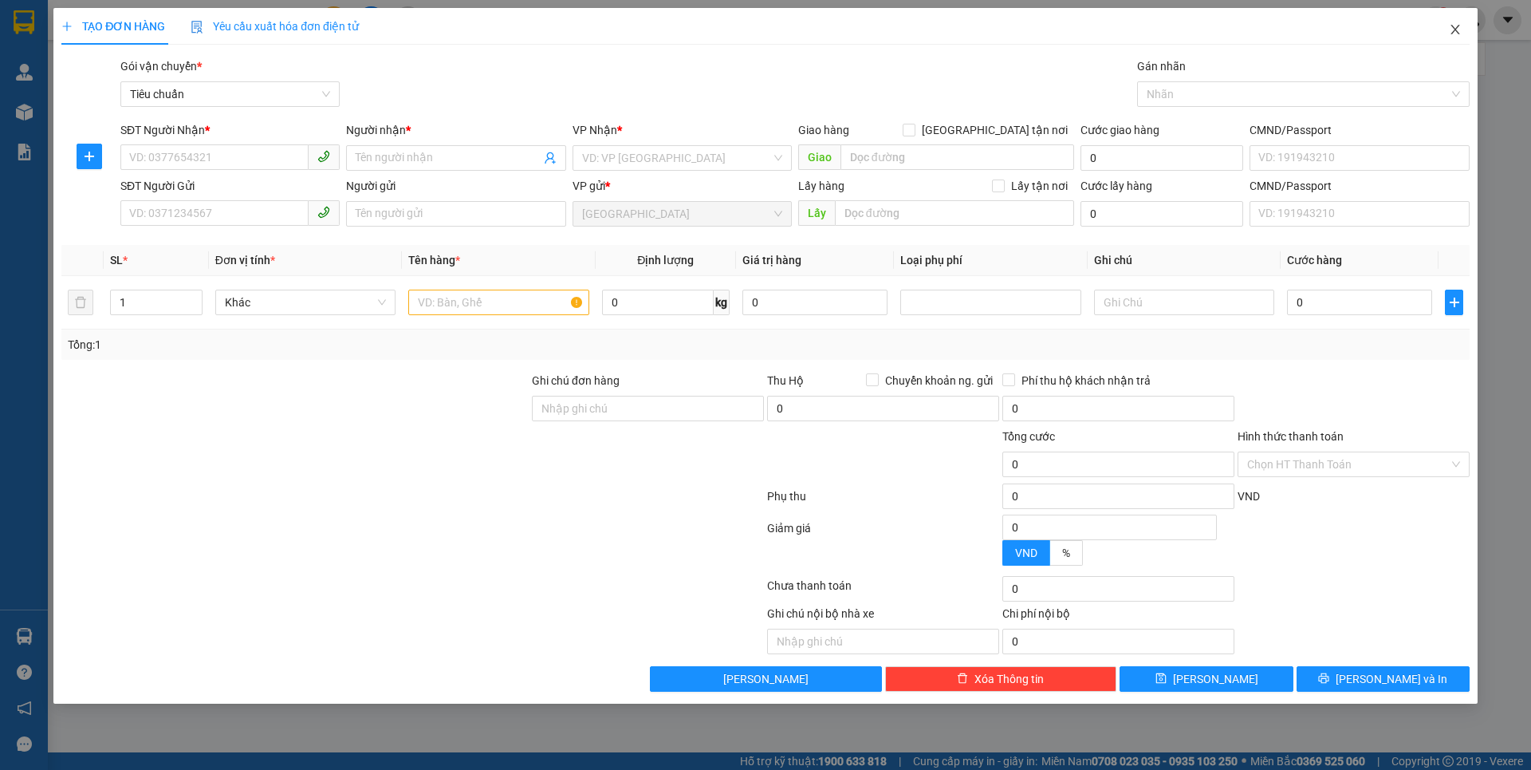
click at [1465, 35] on span "Close" at bounding box center [1455, 30] width 45 height 45
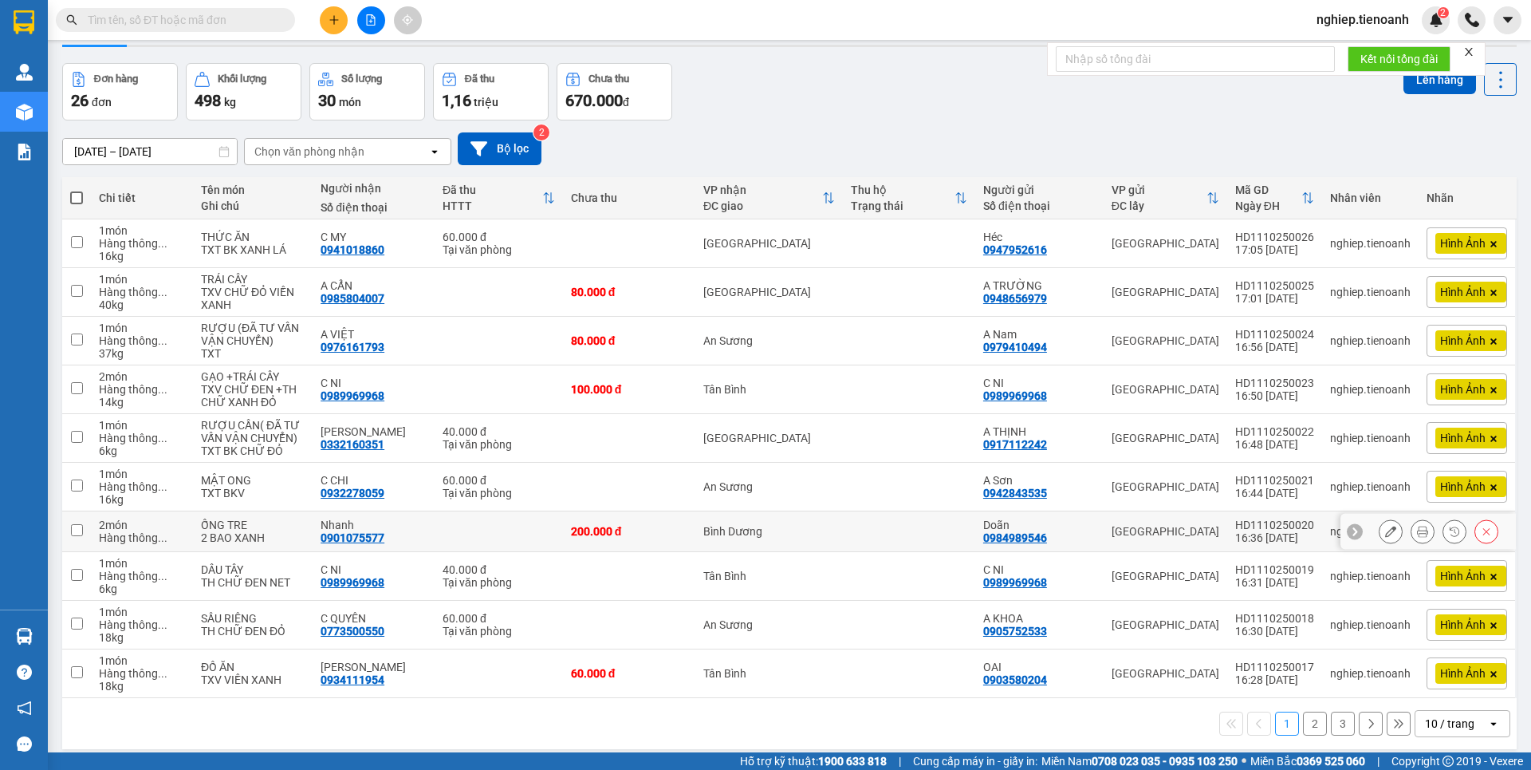
scroll to position [73, 0]
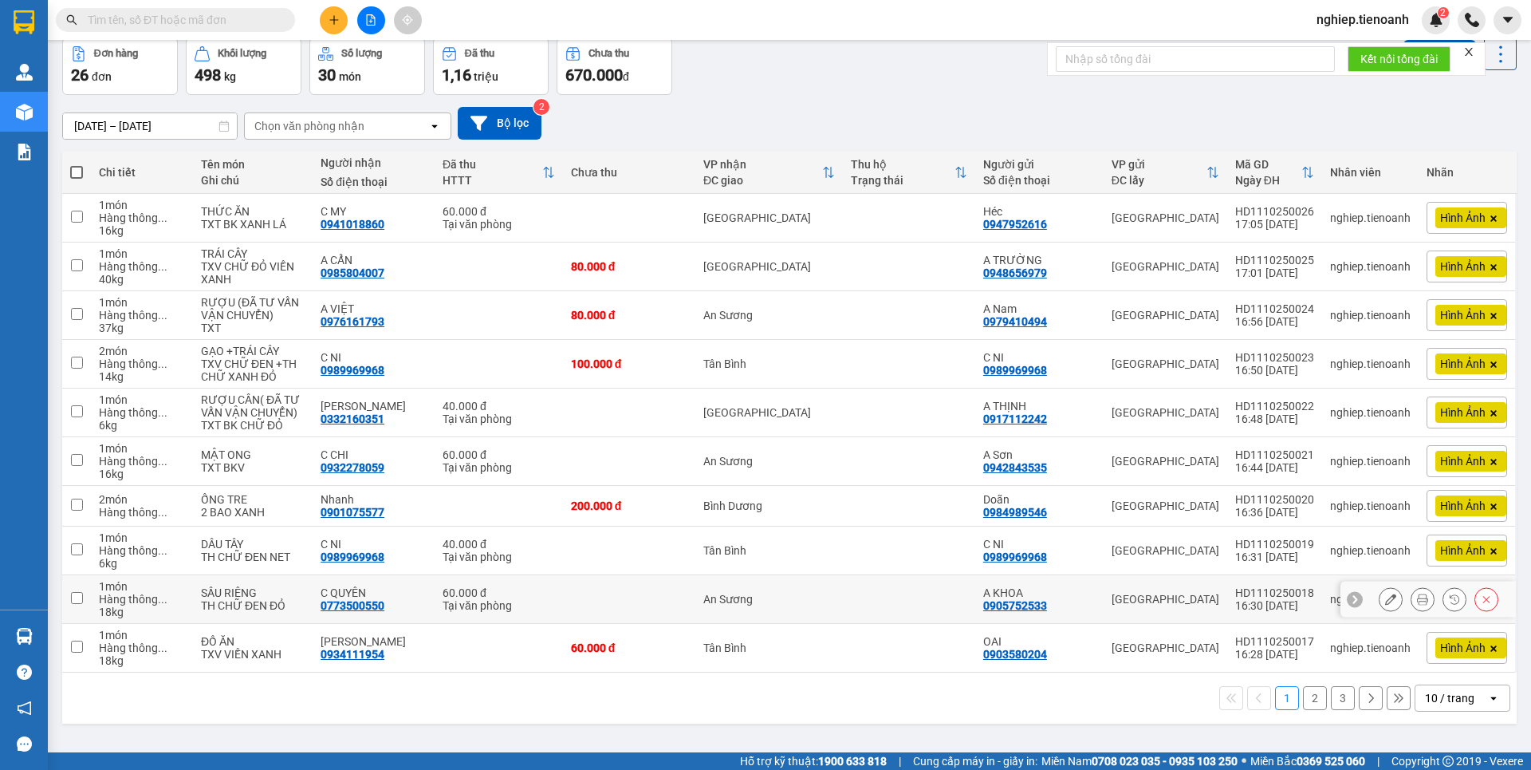
drag, startPoint x: 455, startPoint y: 611, endPoint x: 876, endPoint y: 109, distance: 655.4
click at [876, 109] on div "[DATE] – [DATE] Press the down arrow key to interact with the calendar and sele…" at bounding box center [789, 123] width 1455 height 33
click at [324, 18] on button at bounding box center [334, 20] width 28 height 28
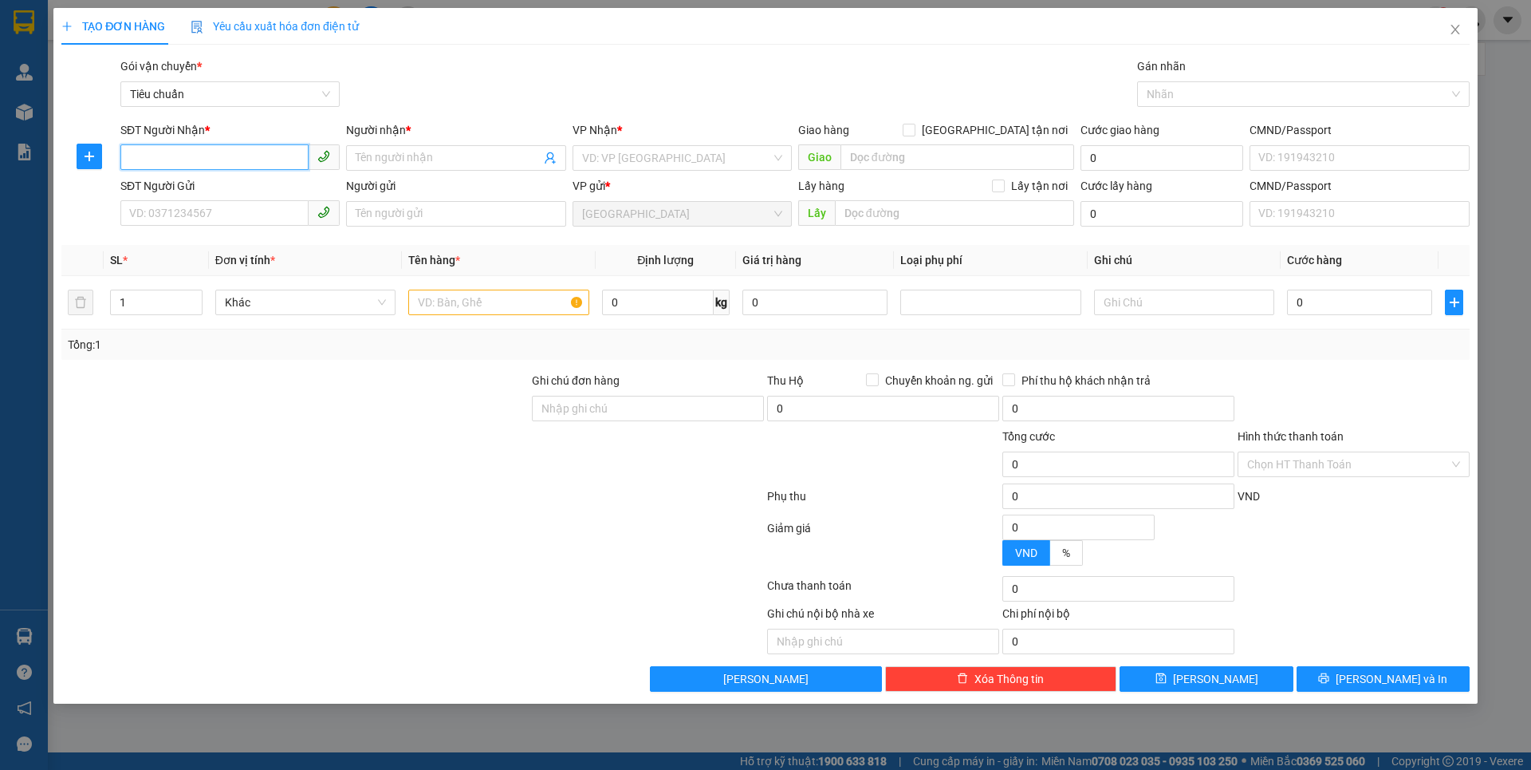
click at [259, 148] on input "SĐT Người Nhận *" at bounding box center [214, 157] width 188 height 26
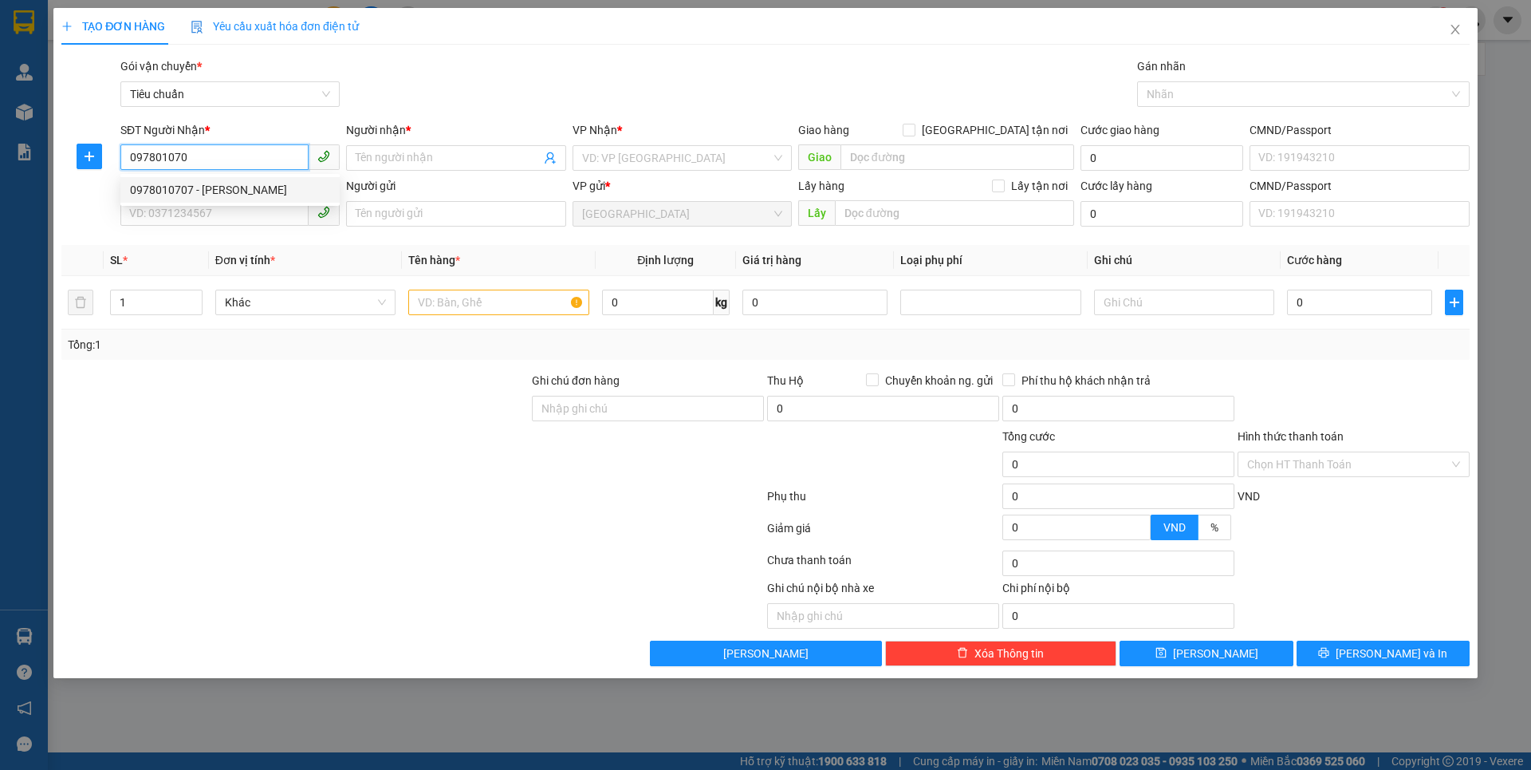
click at [293, 193] on div "0978010707 - [PERSON_NAME]" at bounding box center [230, 190] width 200 height 18
type input "0978010707"
type input "[PERSON_NAME]"
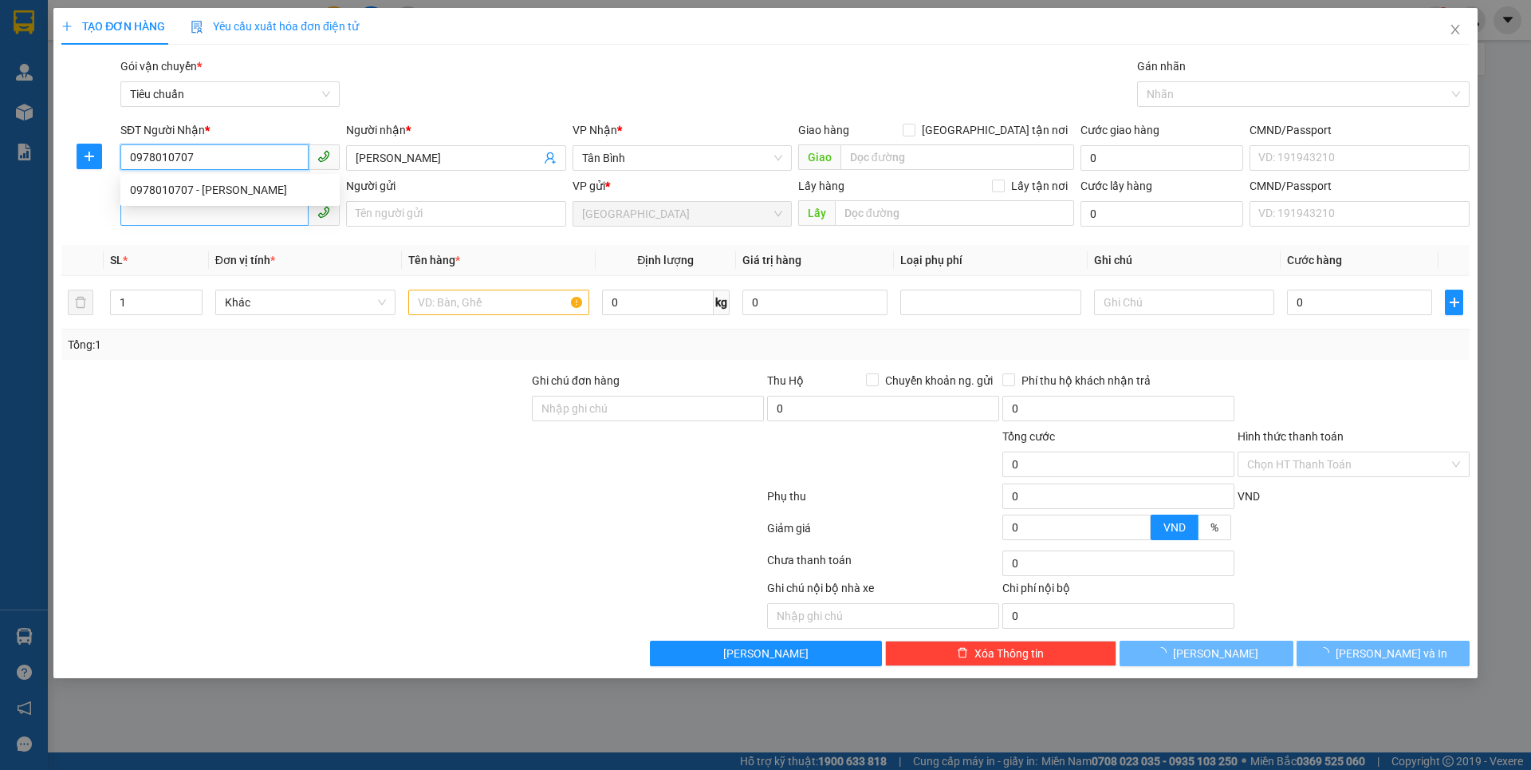
type input "200.000"
type input "0978010707"
click at [293, 219] on input "SĐT Người Gửi" at bounding box center [214, 213] width 188 height 26
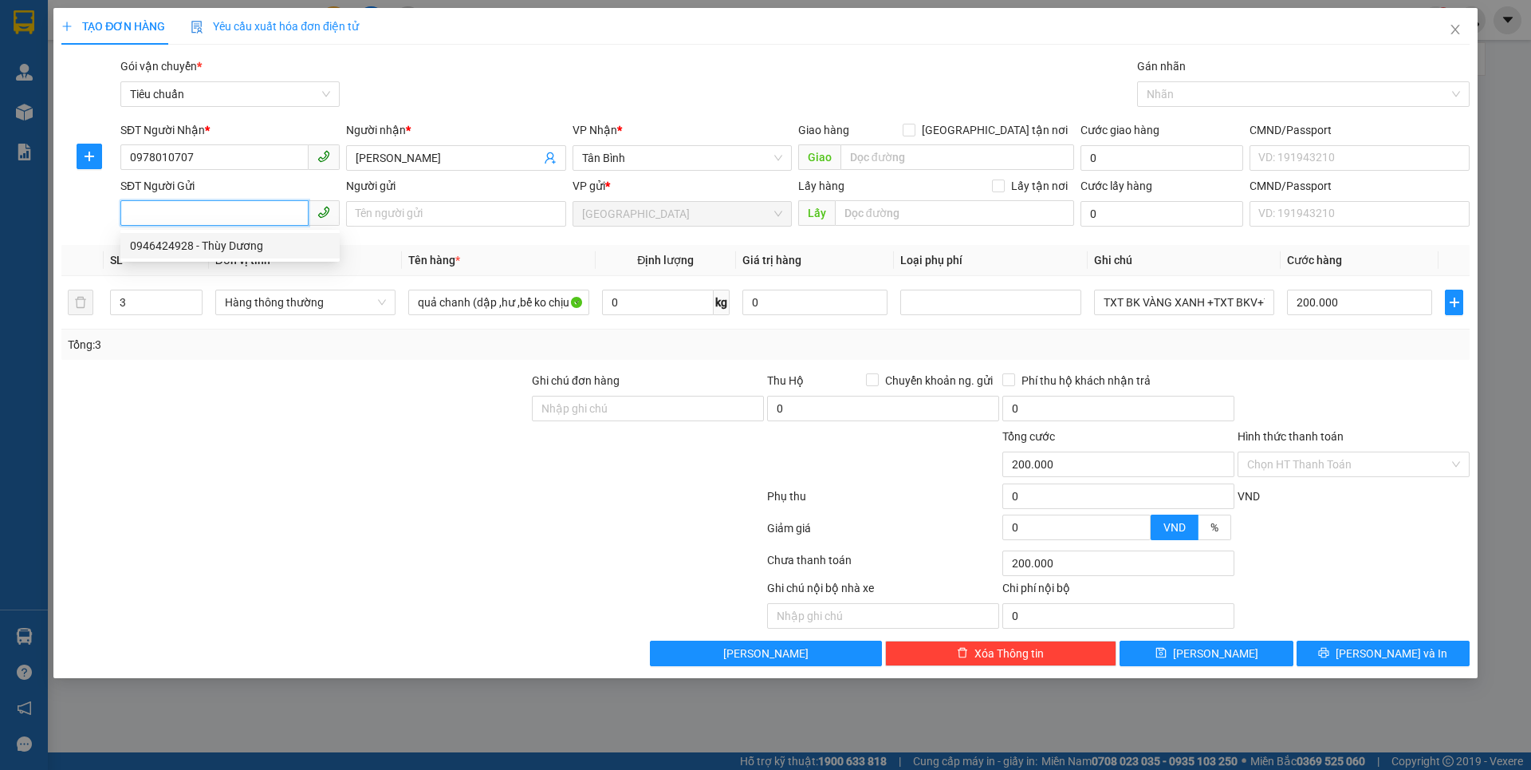
click at [286, 249] on div "0946424928 - Thùy Dương" at bounding box center [230, 246] width 200 height 18
type input "0946424928"
type input "Thùy Dương"
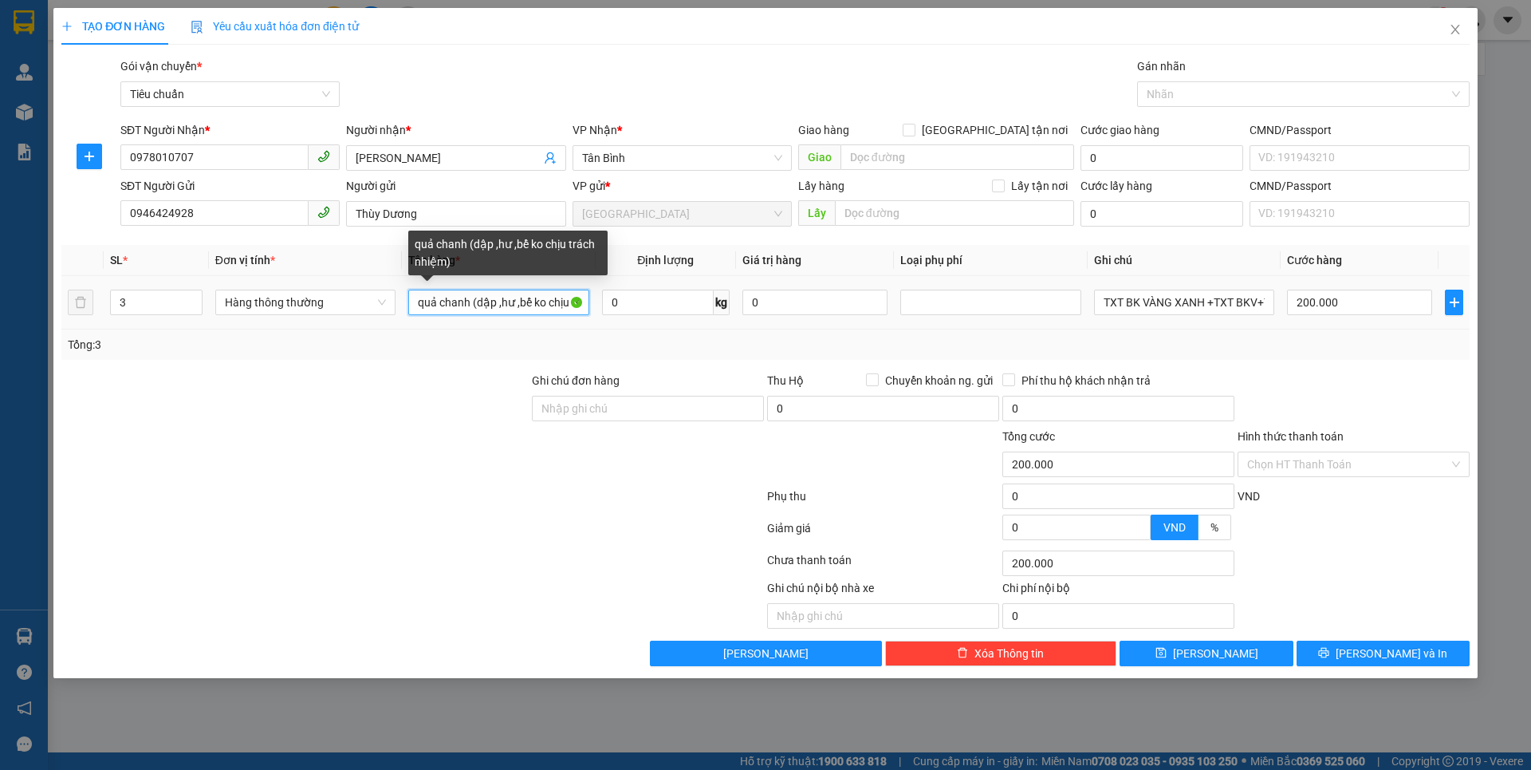
click at [475, 308] on input "quả chanh (dập ,hư ,bể ko chịu trách nhiệm)" at bounding box center [498, 302] width 180 height 26
click at [476, 309] on input "quả chanh (dập ,hư ,bể ko chịu trách nhiệm)" at bounding box center [498, 302] width 180 height 26
drag, startPoint x: 476, startPoint y: 309, endPoint x: 971, endPoint y: 349, distance: 496.0
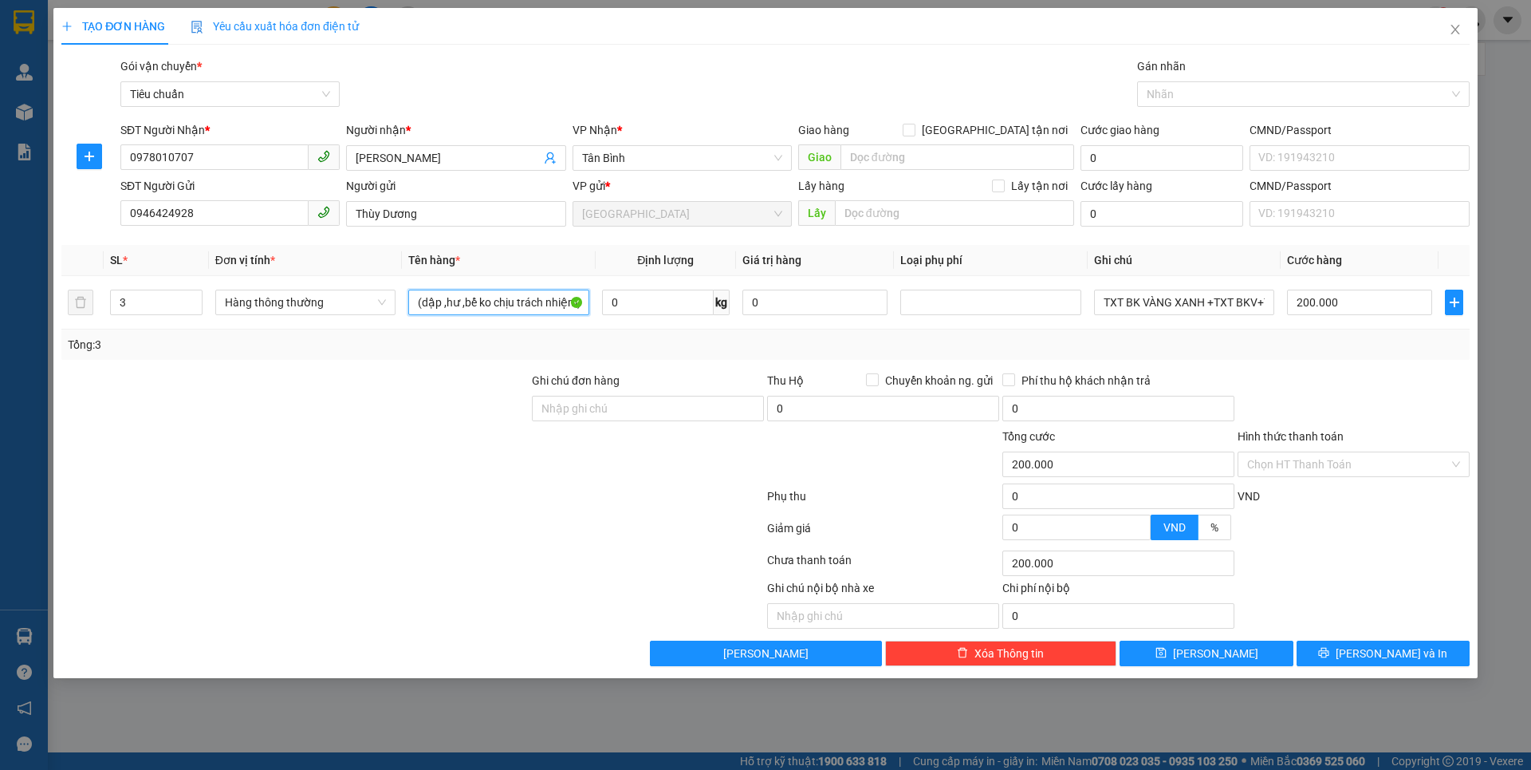
click at [971, 349] on div "SL * Đơn vị tính * Tên hàng * Định lượng Giá trị hàng Loại phụ phí Ghi chú Cước…" at bounding box center [765, 302] width 1408 height 115
click at [971, 349] on div "Tổng: 3" at bounding box center [766, 345] width 1396 height 18
drag, startPoint x: 470, startPoint y: 302, endPoint x: 664, endPoint y: 318, distance: 195.2
click at [518, 306] on input "quả chanh (dập ,hư ,bể ko chịu trách nhiệm)" at bounding box center [498, 302] width 180 height 26
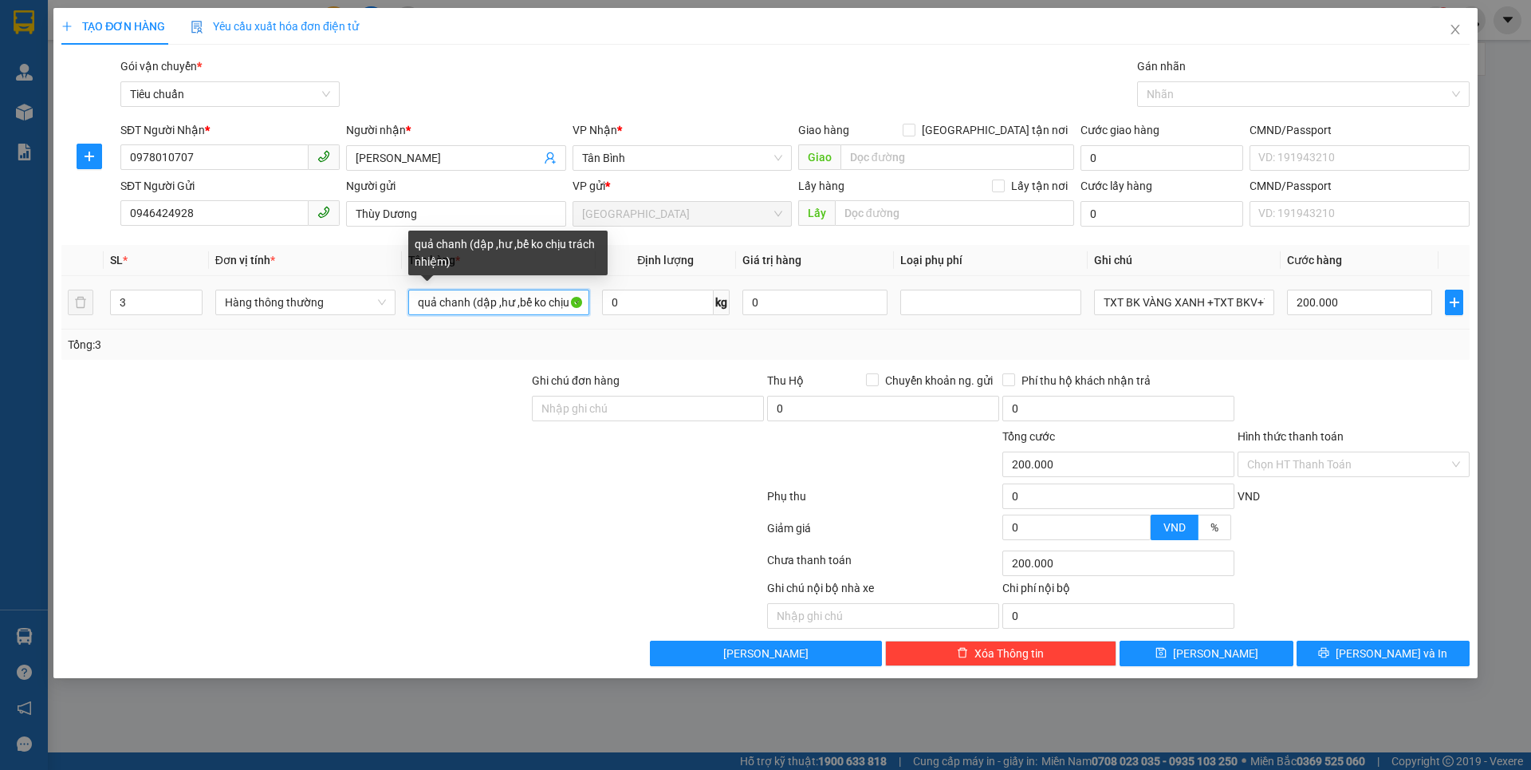
scroll to position [0, 55]
drag, startPoint x: 664, startPoint y: 318, endPoint x: 687, endPoint y: 324, distance: 23.0
click at [687, 324] on tr "3 Hàng thông thường quả chanh (dập ,hư ,bể ko chịu trách nhiệm) 0 kg 0 TXT BK V…" at bounding box center [765, 302] width 1408 height 53
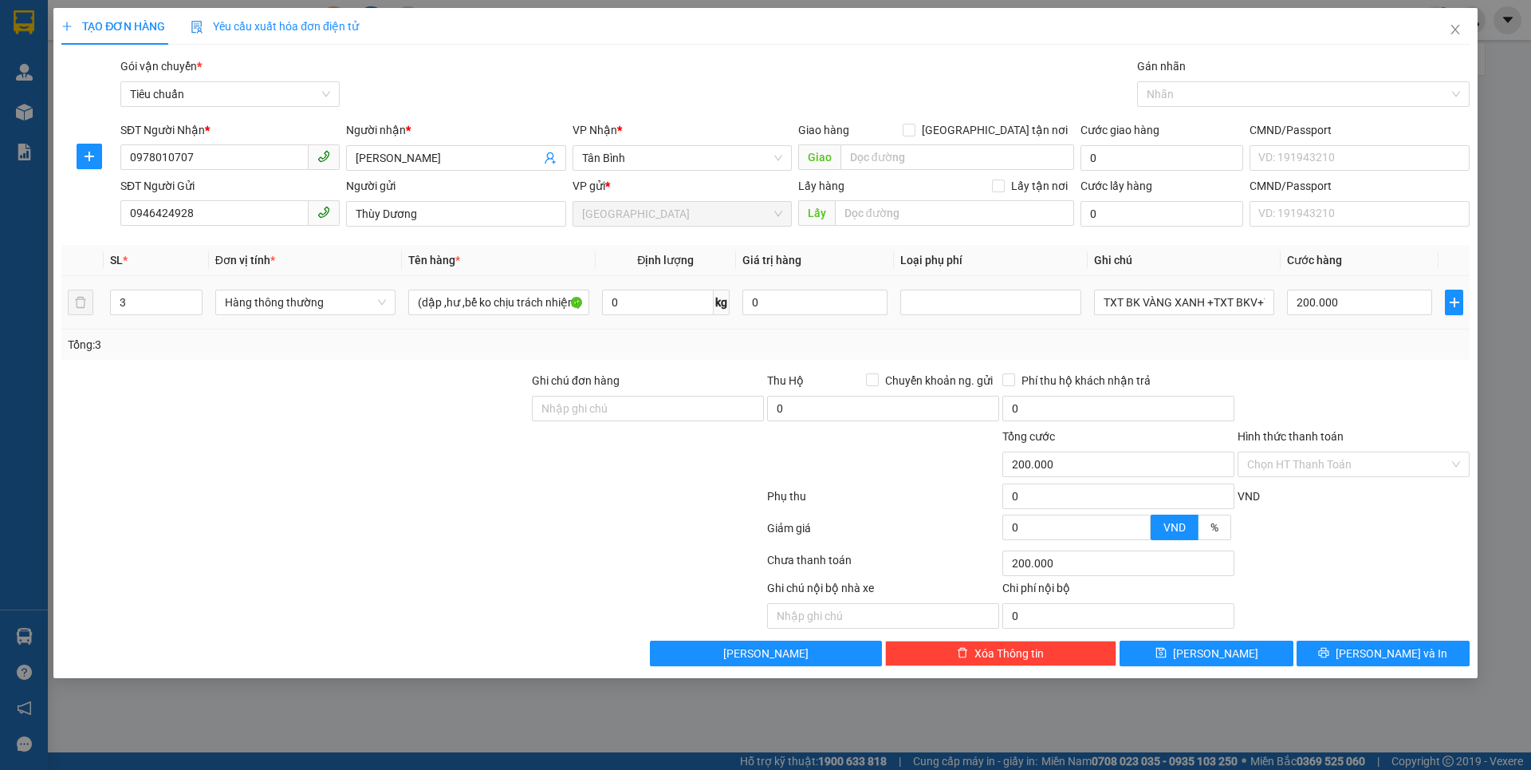
click at [687, 324] on td "0 kg" at bounding box center [666, 302] width 140 height 53
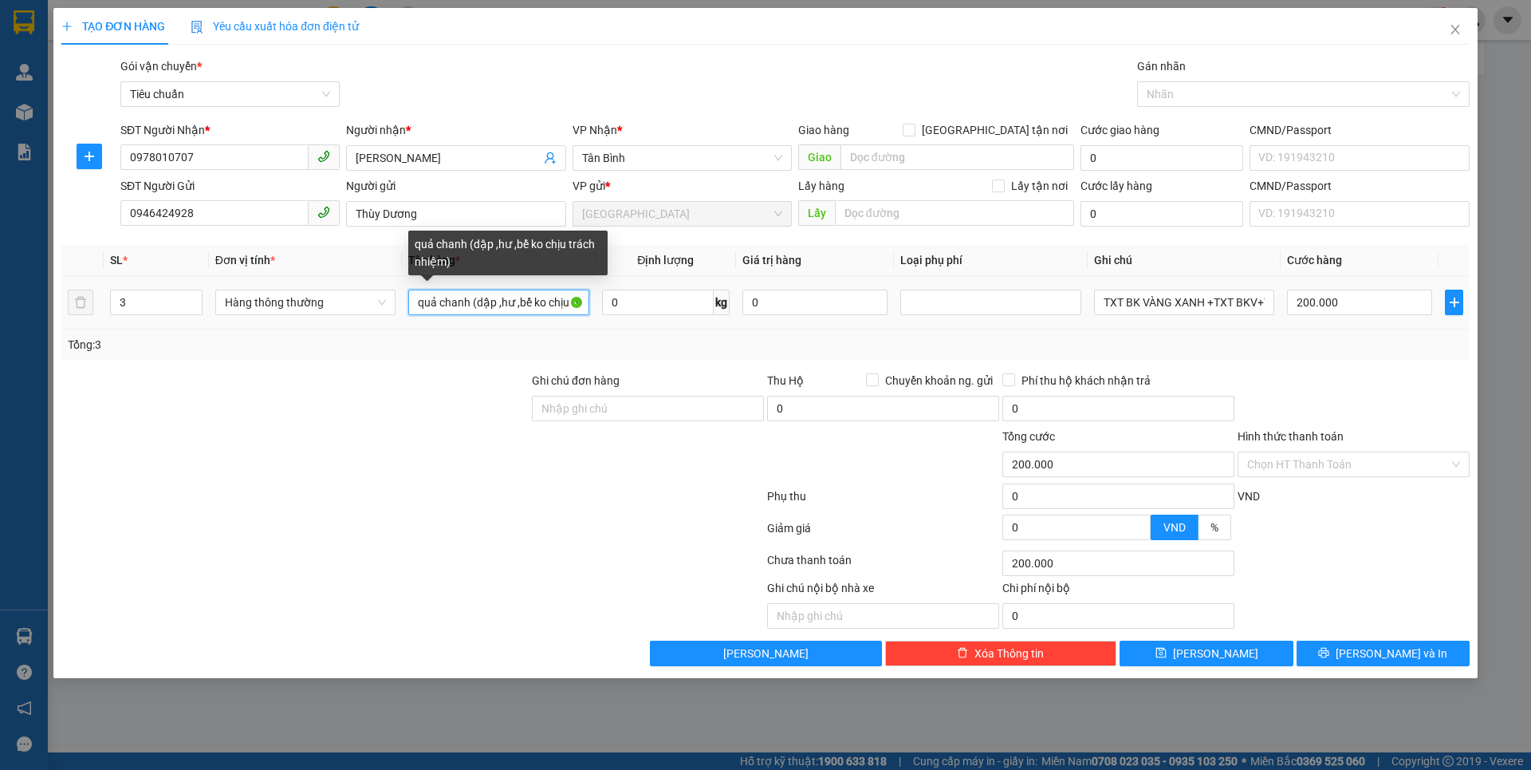
click at [475, 309] on input "quả chanh (dập ,hư ,bể ko chịu trách nhiệm)" at bounding box center [498, 302] width 180 height 26
drag, startPoint x: 475, startPoint y: 309, endPoint x: 485, endPoint y: 307, distance: 9.9
click at [475, 309] on input "quả chanh (dập ,hư ,bể ko chịu trách nhiệm)" at bounding box center [498, 302] width 180 height 26
click at [479, 307] on input "quả chanh (dập ,hư ,bể ko chịu trách nhiệm)" at bounding box center [498, 302] width 180 height 26
click at [553, 313] on input "quả chanh (dập ,hư ,bể ko chịu trách nhiệm)" at bounding box center [498, 302] width 180 height 26
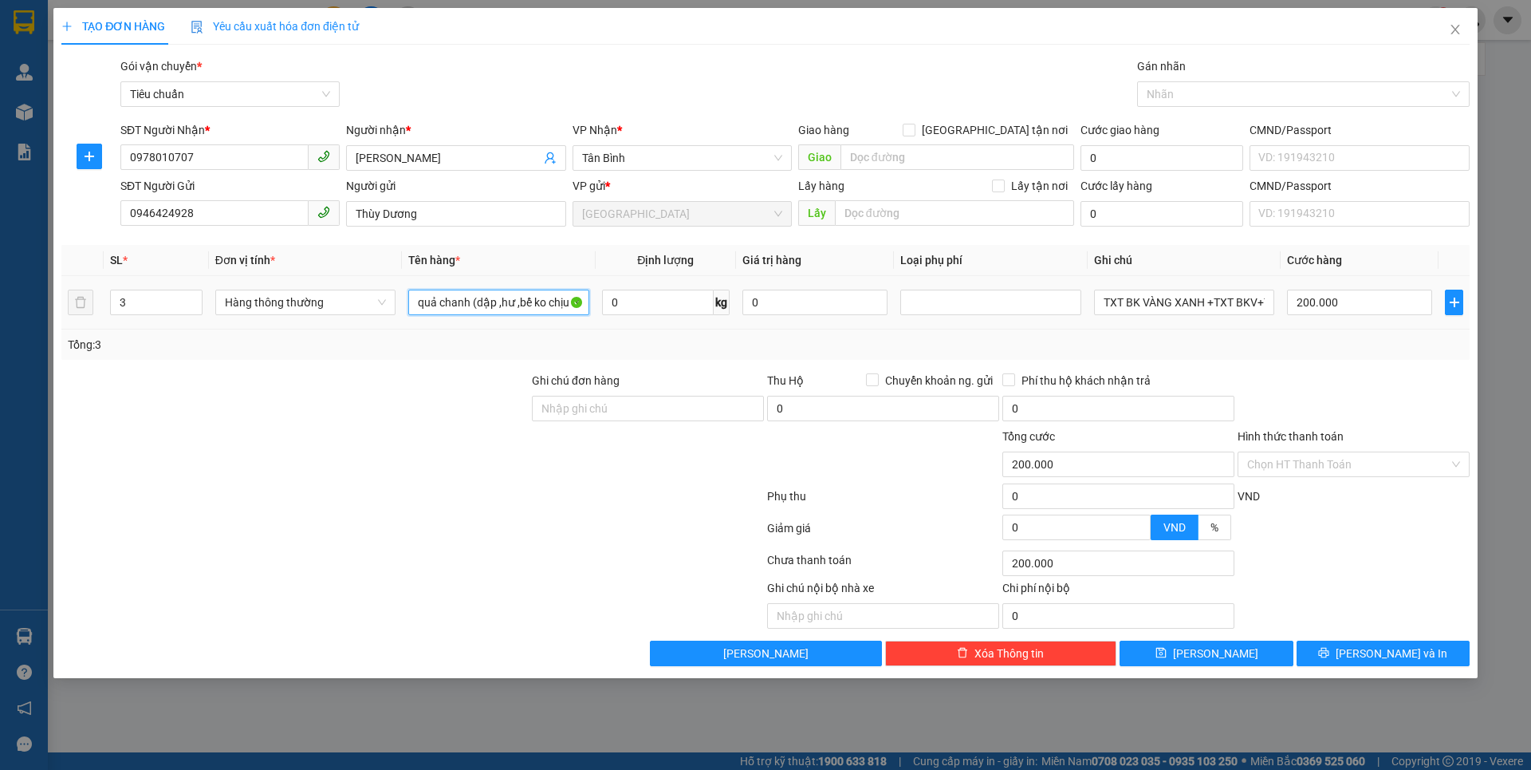
click at [598, 317] on tr "3 Hàng thông thường quả chanh (dập ,hư ,bể ko chịu trách nhiệm) 0 kg 0 TXT BK V…" at bounding box center [765, 302] width 1408 height 53
click at [598, 317] on td "0 kg" at bounding box center [666, 302] width 140 height 53
drag, startPoint x: 496, startPoint y: 305, endPoint x: 701, endPoint y: 309, distance: 205.0
click at [701, 309] on tr "3 Hàng thông thường quả chanh (dập ,hư ,bể ko chịu trách nhiệm) 0 kg 0 TXT BK V…" at bounding box center [765, 302] width 1408 height 53
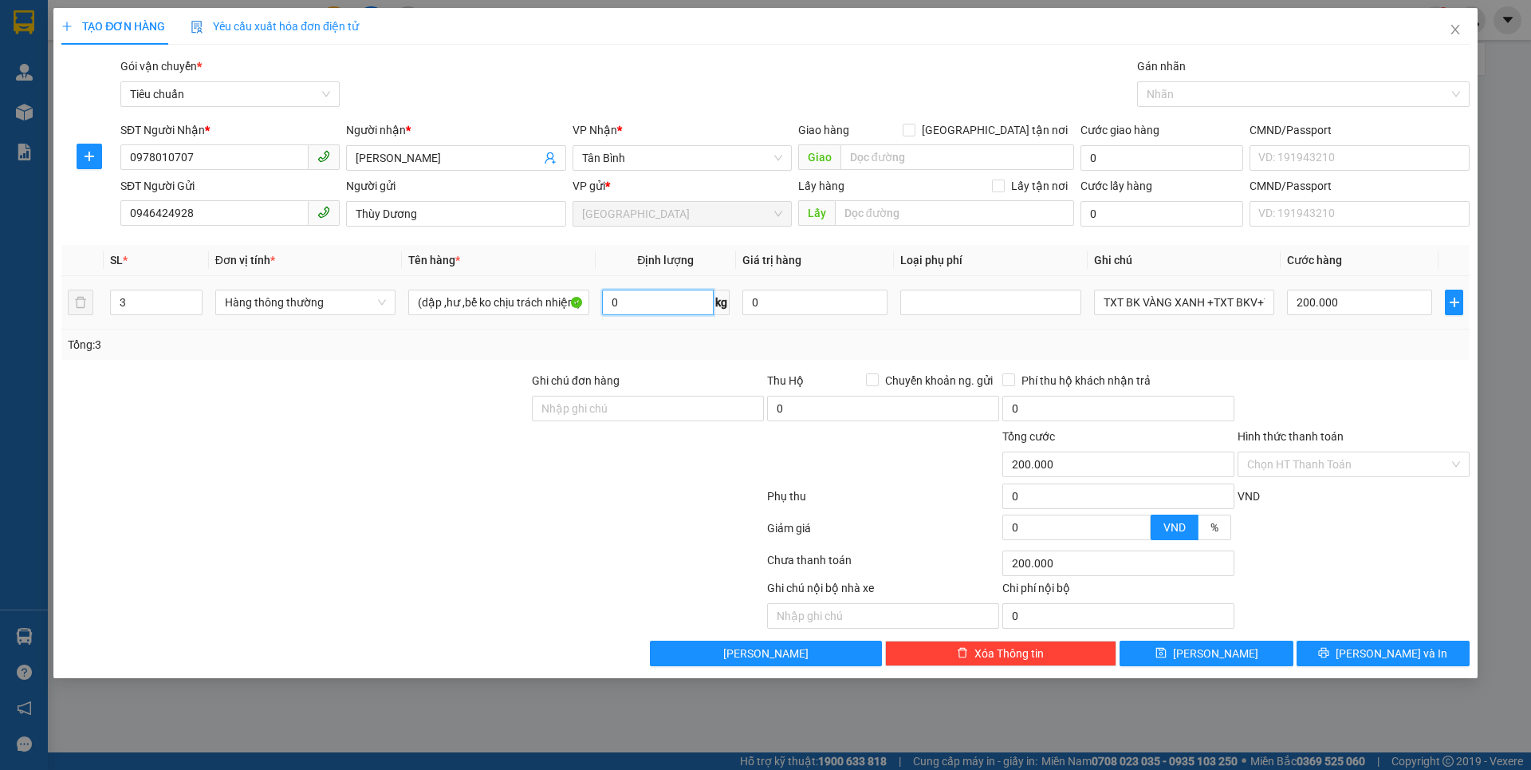
click at [701, 309] on input "0" at bounding box center [658, 302] width 112 height 26
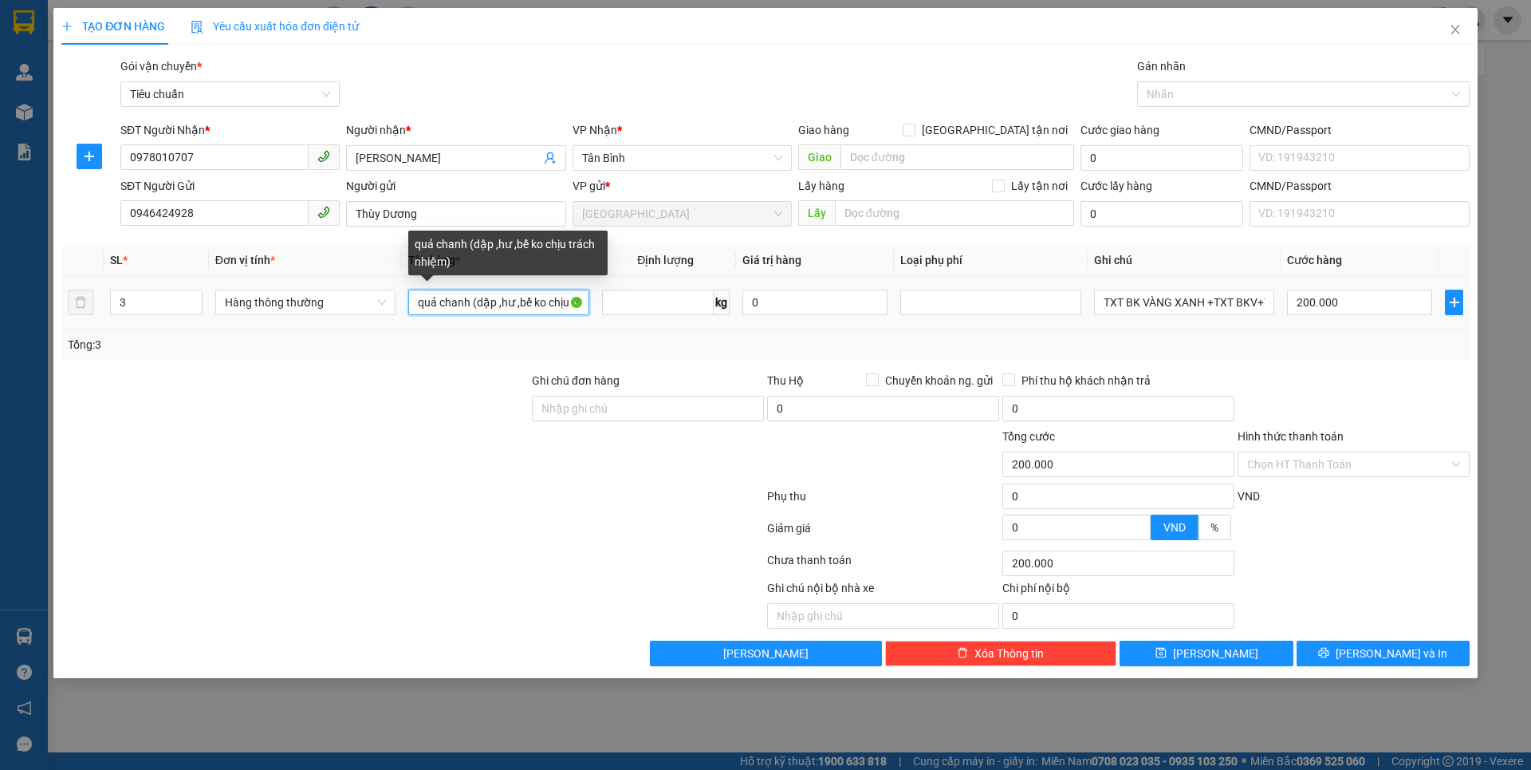
type input "0"
click at [526, 305] on input "quả chanh (dập ,hư ,bể ko chịu trách nhiệm)" at bounding box center [498, 302] width 180 height 26
drag, startPoint x: 526, startPoint y: 305, endPoint x: 596, endPoint y: 305, distance: 69.4
click at [526, 304] on input "quả chanh (dập ,hư ,bể ko chịu trách nhiệm)" at bounding box center [498, 302] width 180 height 26
click at [530, 303] on input "quả chanh (dập ,hư ,bể ko chịu trách nhiệm)" at bounding box center [498, 302] width 180 height 26
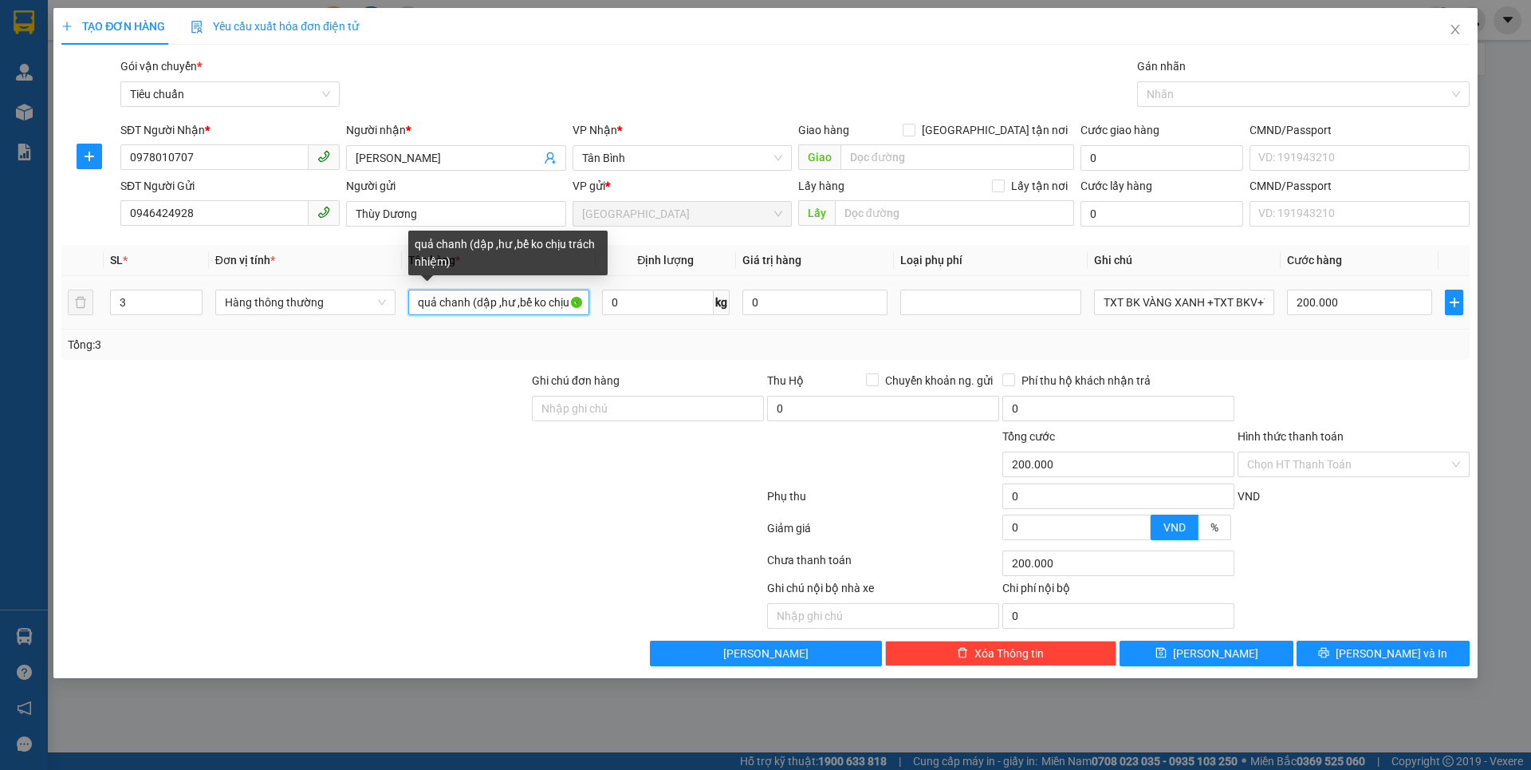
click at [533, 302] on input "quả chanh (dập ,hư ,bể ko chịu trách nhiệm)" at bounding box center [498, 302] width 180 height 26
type input "0"
click at [534, 307] on input "quả chanh (dập ,hư ,bể ko chịu trách nhiệm)" at bounding box center [498, 302] width 180 height 26
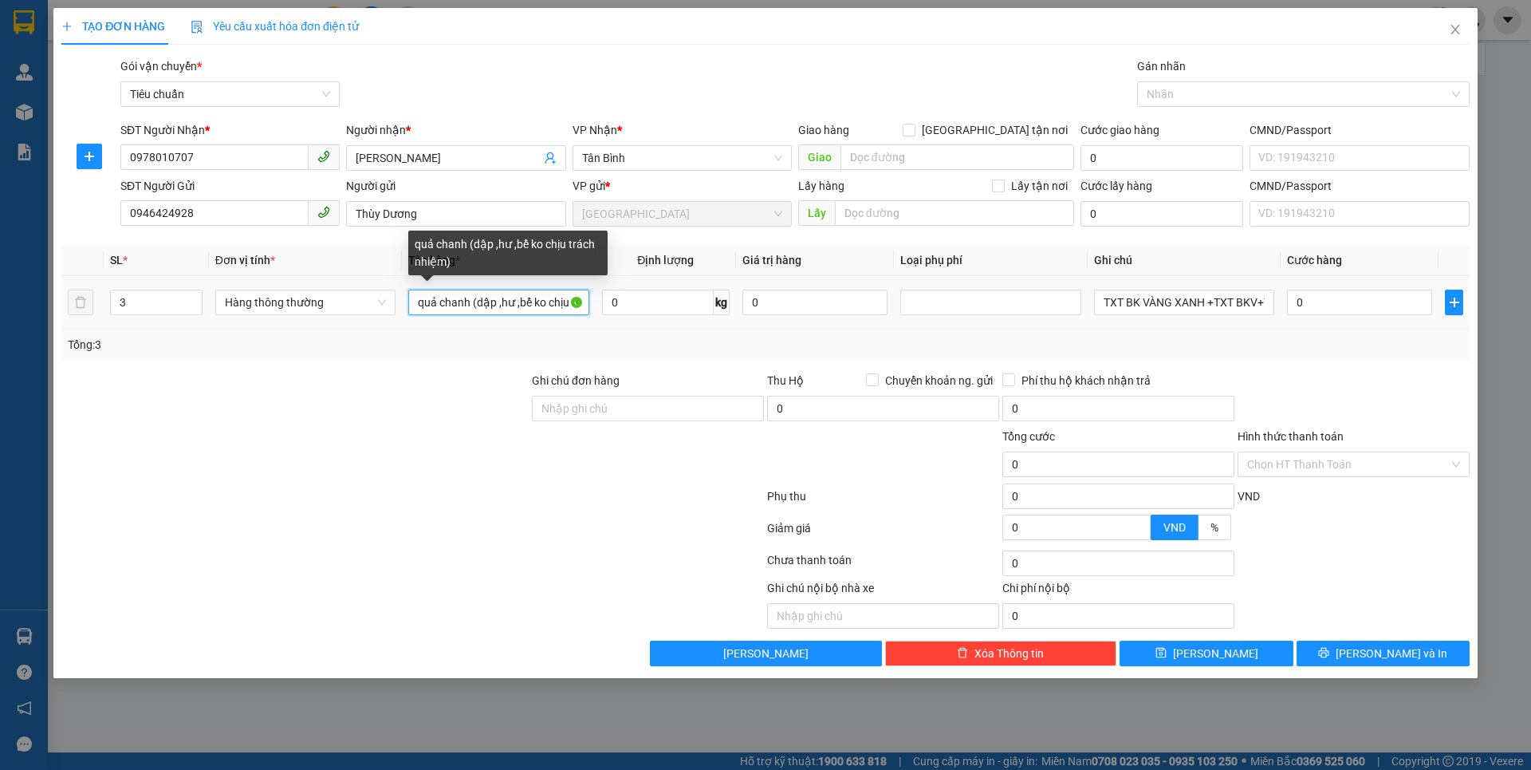
click at [534, 307] on input "quả chanh (dập ,hư ,bể ko chịu trách nhiệm)" at bounding box center [498, 302] width 180 height 26
click at [465, 303] on input "quả chanh (dập ,hư ,bể ko chịu trách nhiệm)" at bounding box center [498, 302] width 180 height 26
click at [467, 303] on input "quả chanh (dập ,hư ,bể ko chịu trách nhiệm)" at bounding box center [498, 302] width 180 height 26
click at [468, 303] on input "quả chanh (dập ,hư ,bể ko chịu trách nhiệm)" at bounding box center [498, 302] width 180 height 26
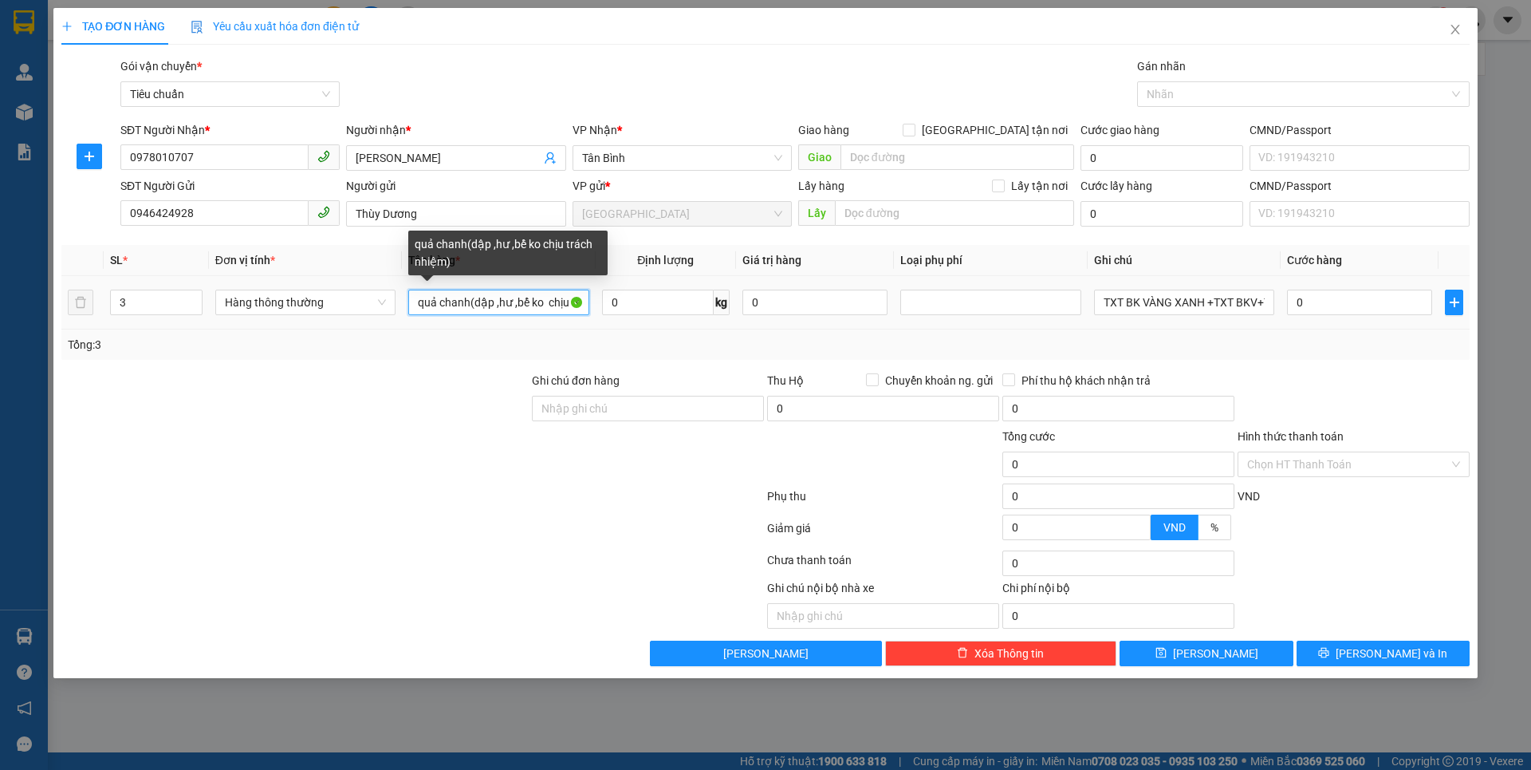
click at [552, 300] on input "quả chanh(dập ,hư ,bể ko chịu trách nhiệm)" at bounding box center [498, 302] width 180 height 26
click at [551, 304] on input "quả chanh(dập ,hư ,bể ko chịu trách nhiệm)" at bounding box center [498, 302] width 180 height 26
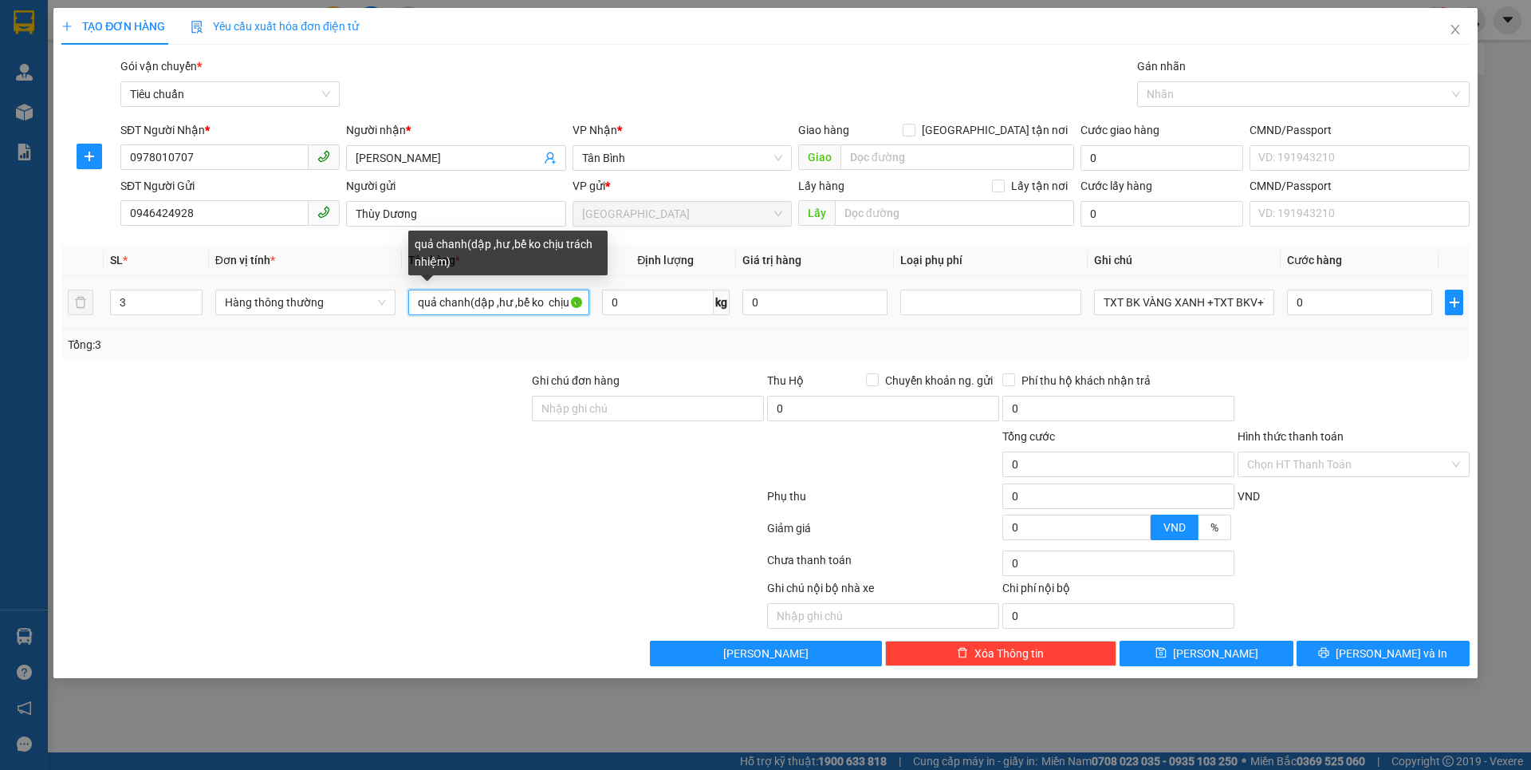
click at [474, 306] on input "quả chanh(dập ,hư ,bể ko chịu trách nhiệm)" at bounding box center [498, 302] width 180 height 26
click at [628, 321] on tr "3 Hàng thông thường quả chanh(dập ,hư ,bể ko chịu trách nhiệm) 0 kg 0 TXT BK VÀ…" at bounding box center [765, 302] width 1408 height 53
click at [628, 321] on td "0 kg" at bounding box center [666, 302] width 140 height 53
drag, startPoint x: 471, startPoint y: 305, endPoint x: 695, endPoint y: 323, distance: 224.0
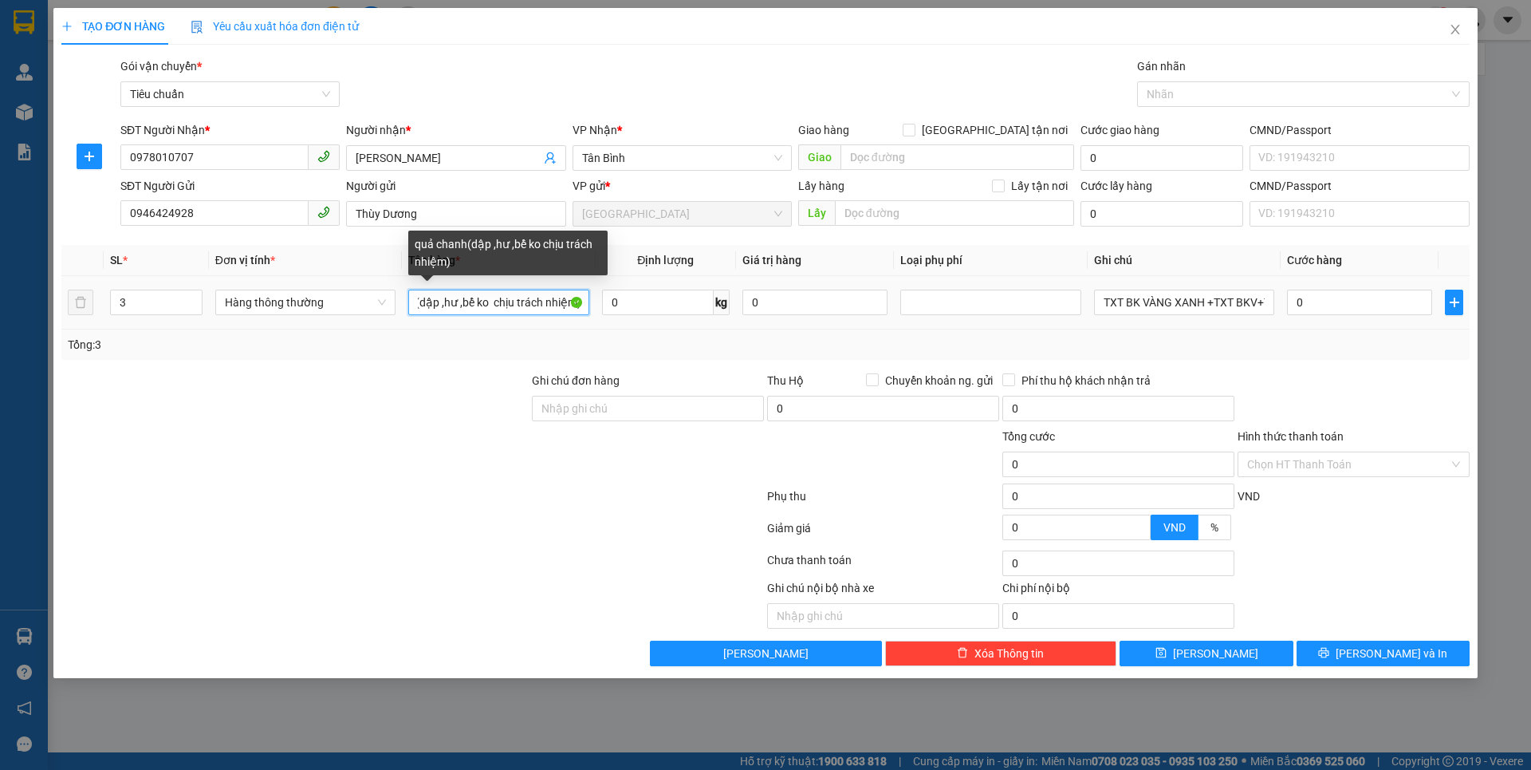
click at [695, 323] on tr "3 Hàng thông thường quả chanh(dập ,hư ,bể ko chịu trách nhiệm) 0 kg 0 TXT BK VÀ…" at bounding box center [765, 302] width 1408 height 53
click at [695, 323] on td "0 kg" at bounding box center [666, 302] width 140 height 53
drag, startPoint x: 546, startPoint y: 308, endPoint x: 640, endPoint y: 313, distance: 94.3
click at [640, 313] on tr "3 Hàng thông thường quả chanh(dập ,hư ,bể ko chịu trách nhiệm) 0 kg 0 TXT BK VÀ…" at bounding box center [765, 302] width 1408 height 53
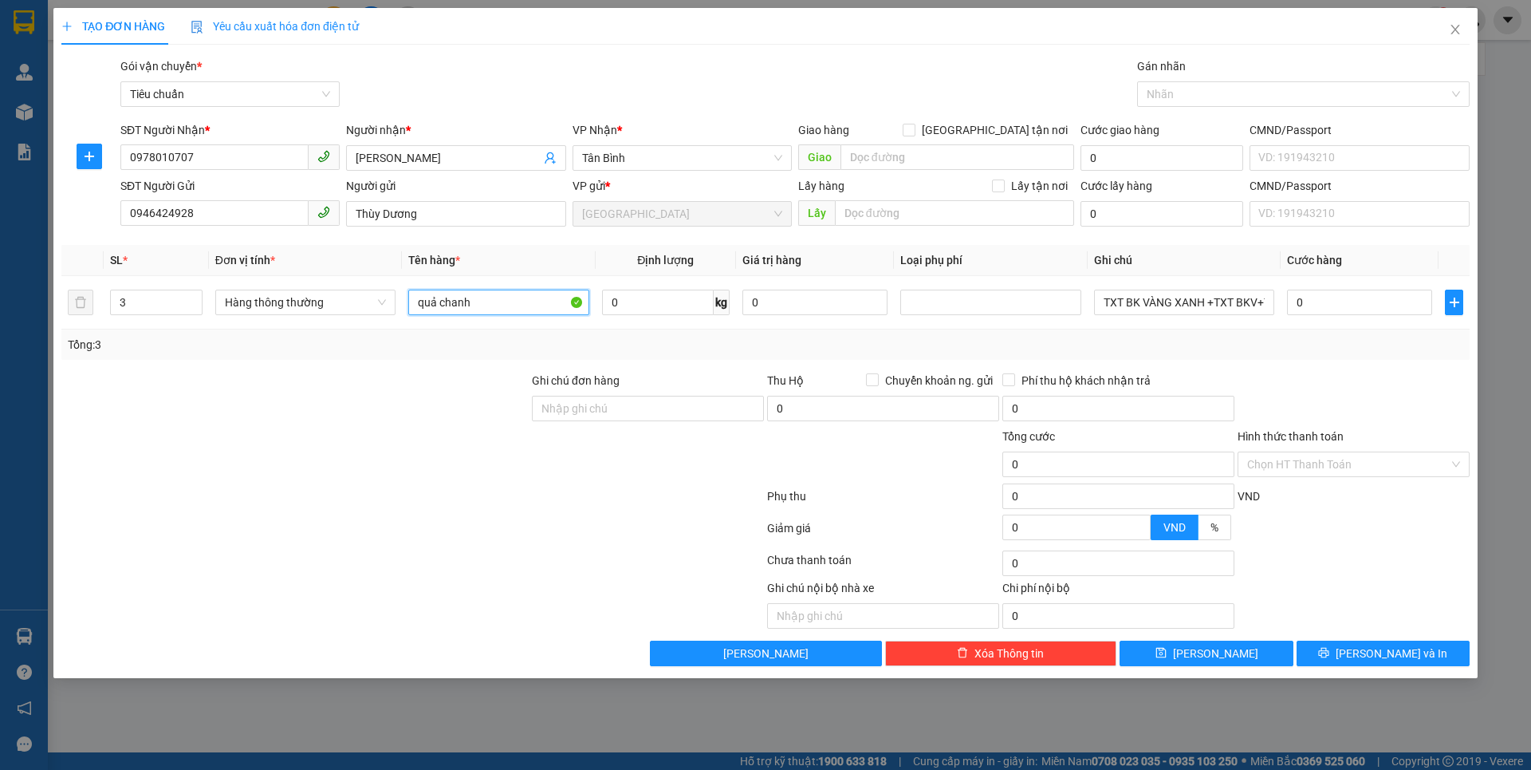
type input "quả chanh"
click at [534, 347] on div "Tổng: 3" at bounding box center [329, 345] width 523 height 18
click at [633, 307] on input "0" at bounding box center [658, 302] width 112 height 26
type input "51"
click at [604, 340] on div "Tổng: 3" at bounding box center [766, 345] width 1396 height 18
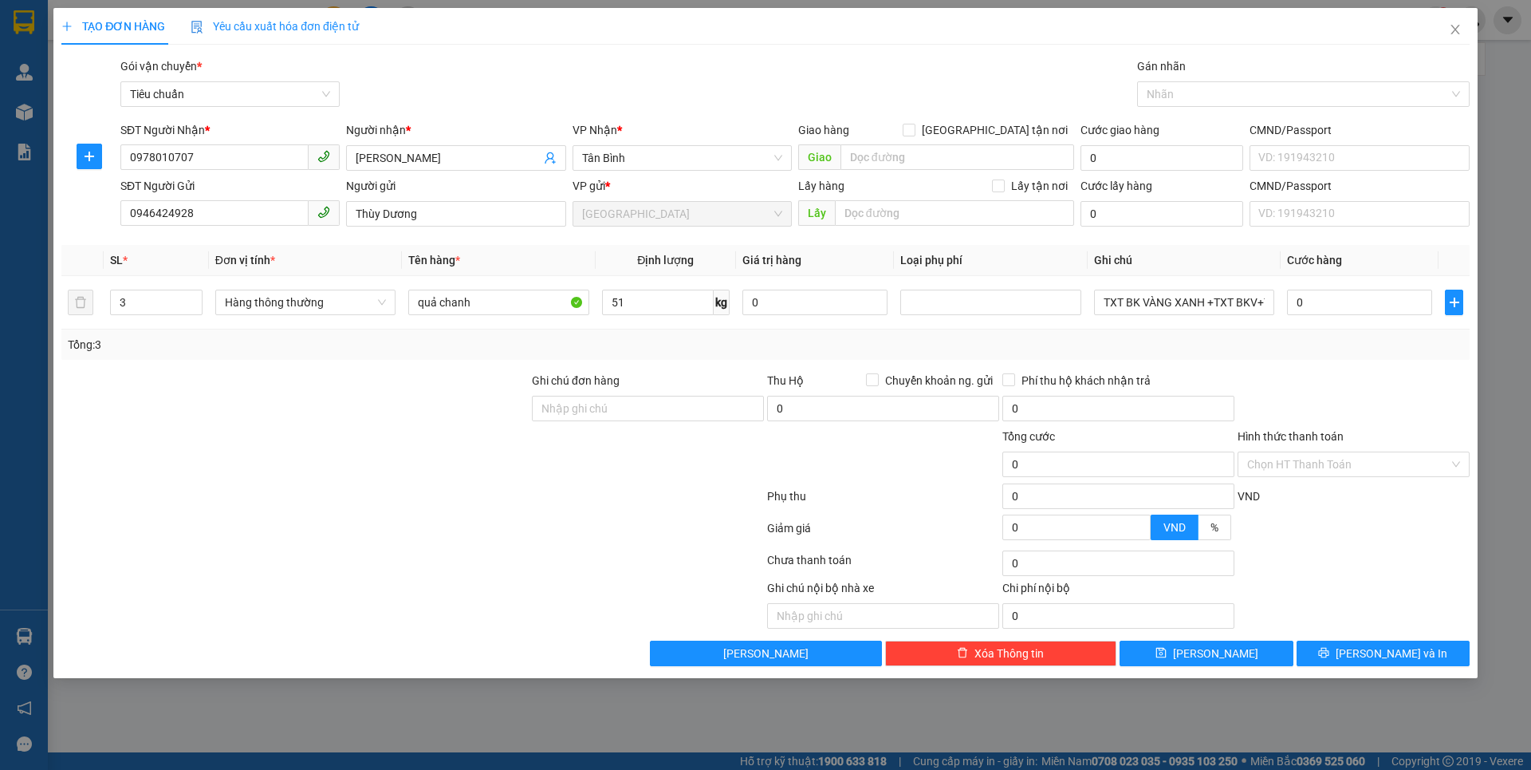
type input "100.000"
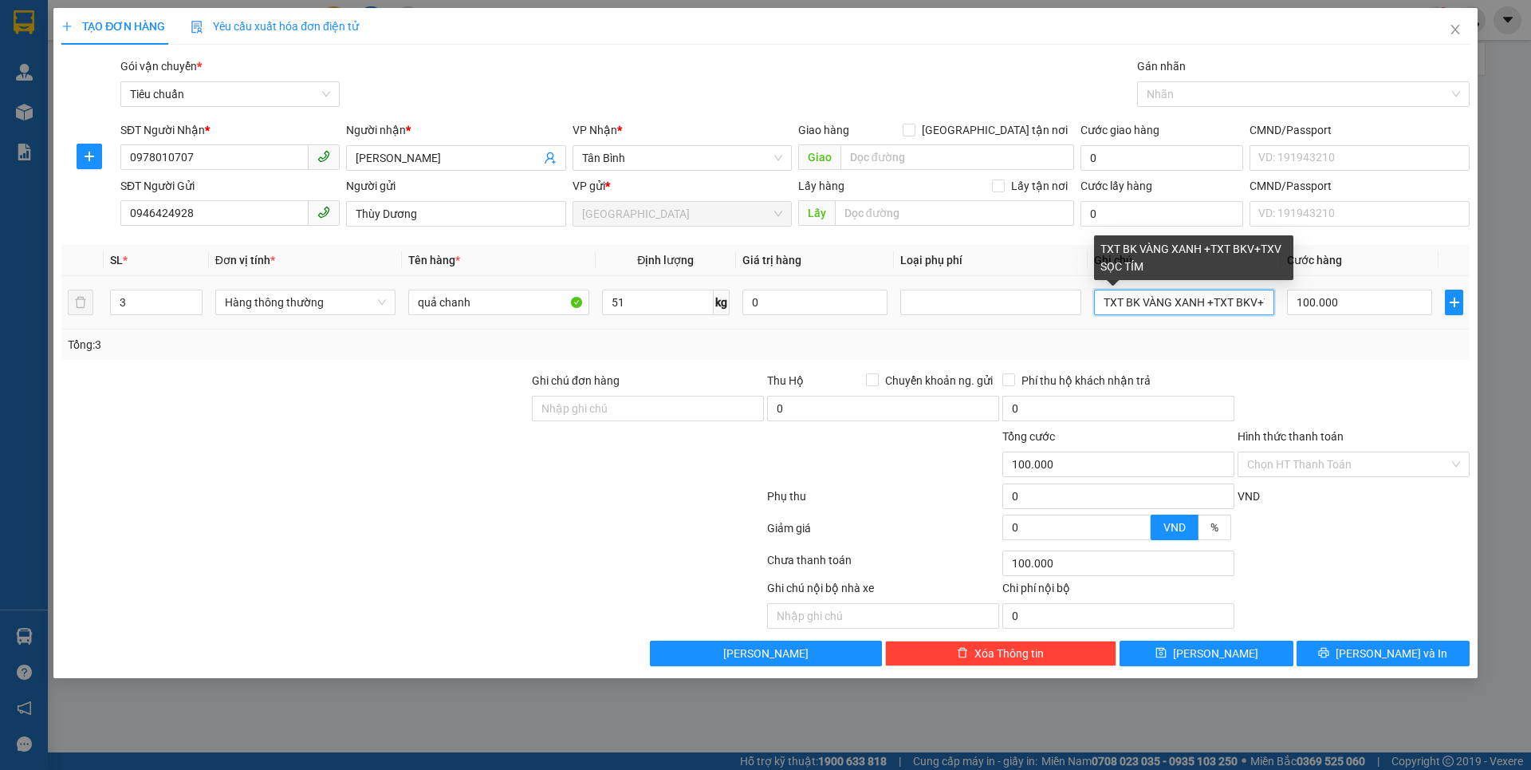
click at [1122, 306] on input "TXT BK VÀNG XANH +TXT BKV+TXV SỌC TÍM" at bounding box center [1184, 302] width 180 height 26
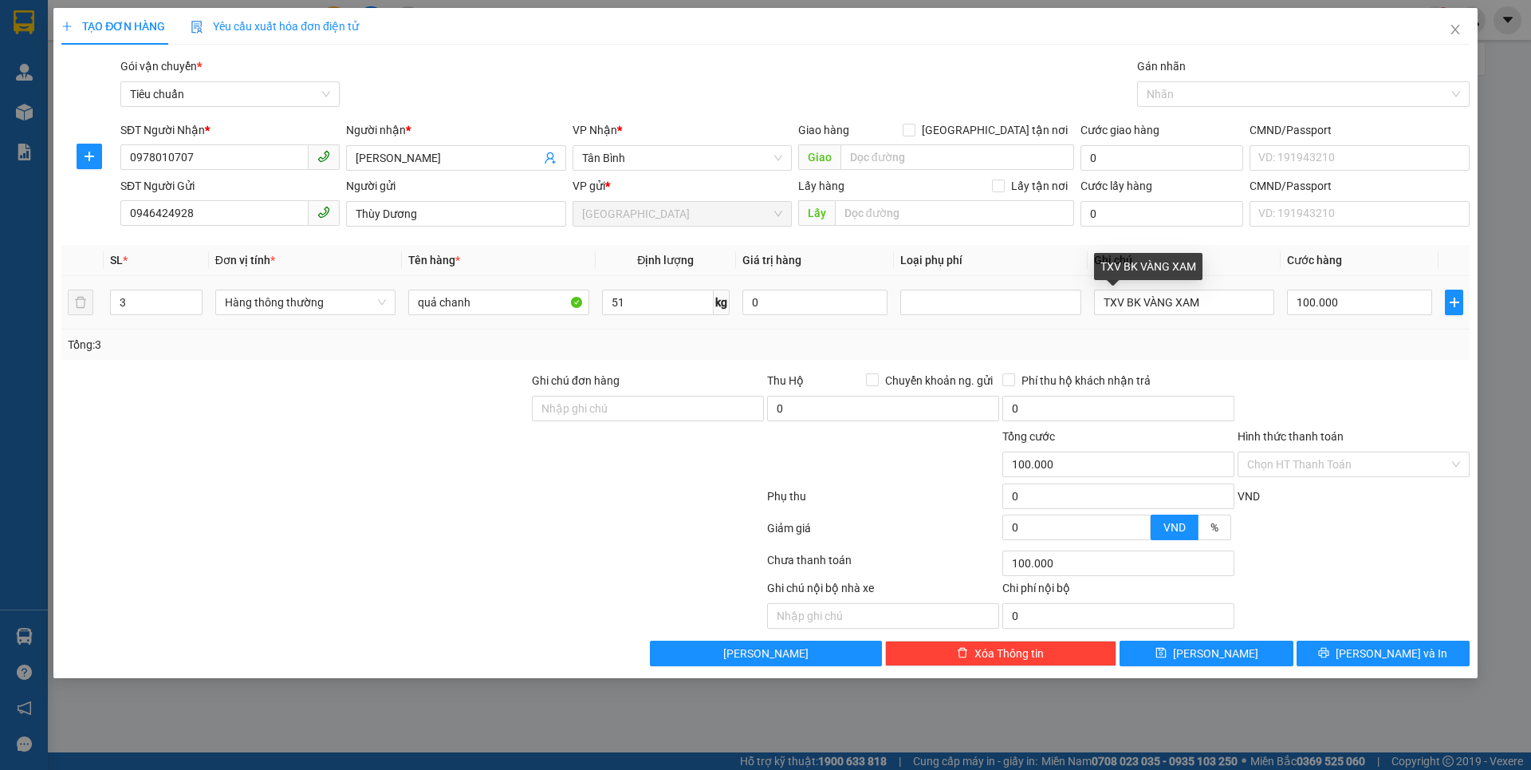
drag, startPoint x: 1232, startPoint y: 325, endPoint x: 1265, endPoint y: 325, distance: 32.7
click at [1265, 325] on td "TXV BK VÀNG XAM" at bounding box center [1184, 302] width 193 height 53
click at [1235, 302] on input "TXV BK VÀNG XAM" at bounding box center [1184, 302] width 180 height 26
type input "TXV +TXV BỌC BAO BK XANH"
drag, startPoint x: 1298, startPoint y: 352, endPoint x: 1277, endPoint y: 360, distance: 22.5
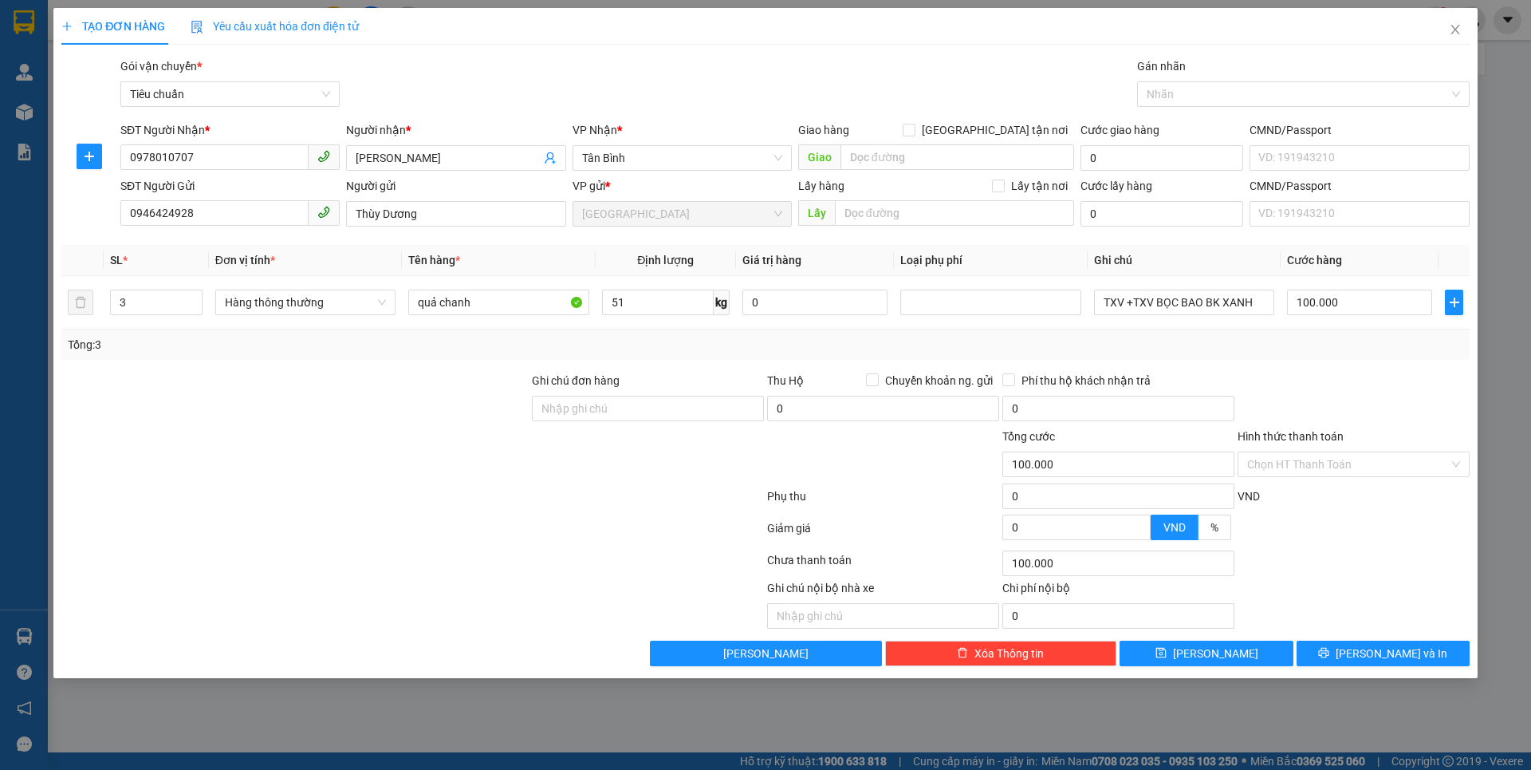
click at [1303, 356] on div "Tổng: 3" at bounding box center [765, 344] width 1408 height 30
click at [178, 304] on input "3" at bounding box center [156, 302] width 91 height 24
type input "2"
click at [126, 375] on div at bounding box center [295, 400] width 471 height 56
click at [1346, 305] on input "100.000" at bounding box center [1359, 302] width 145 height 26
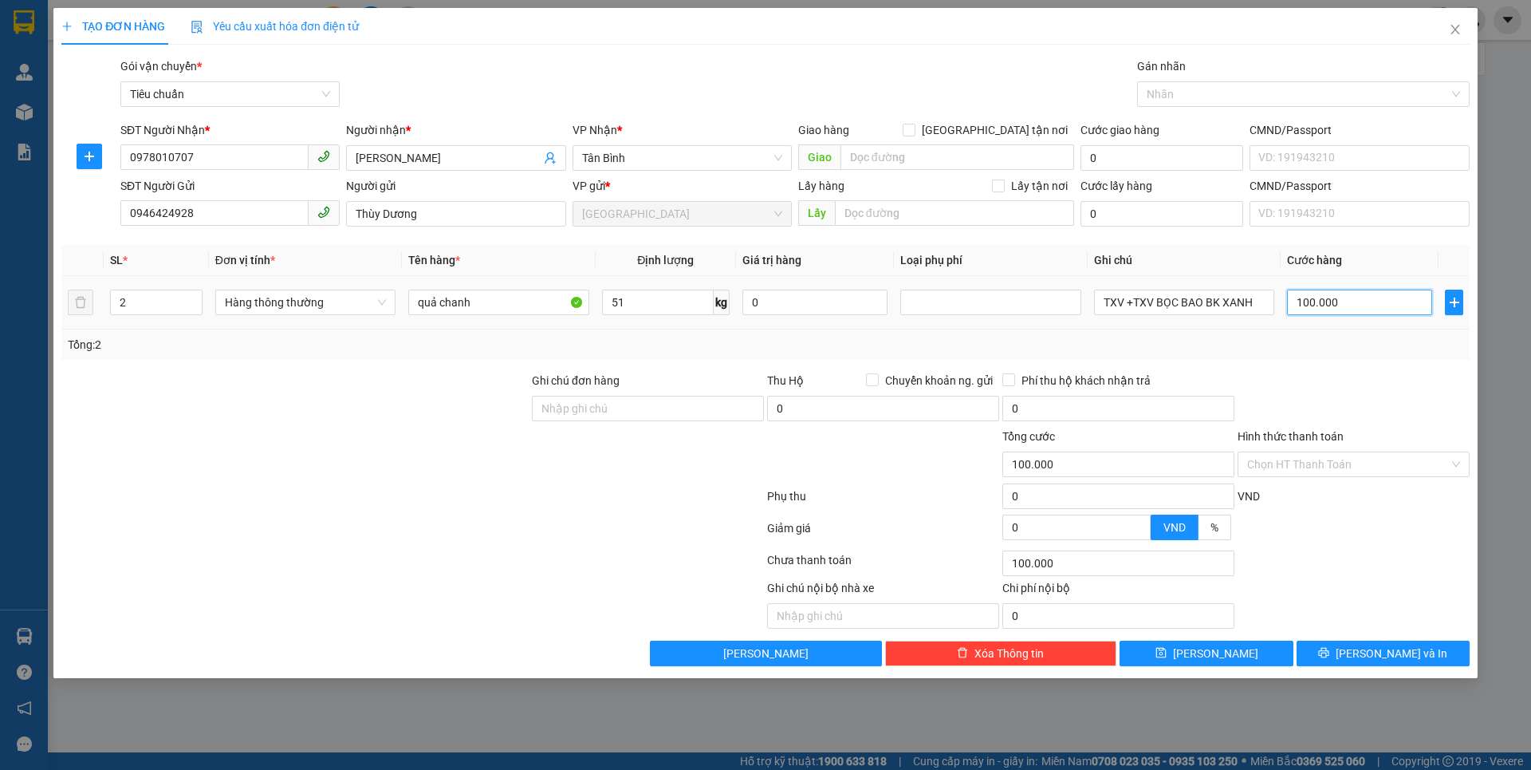
type input "2"
type input "20"
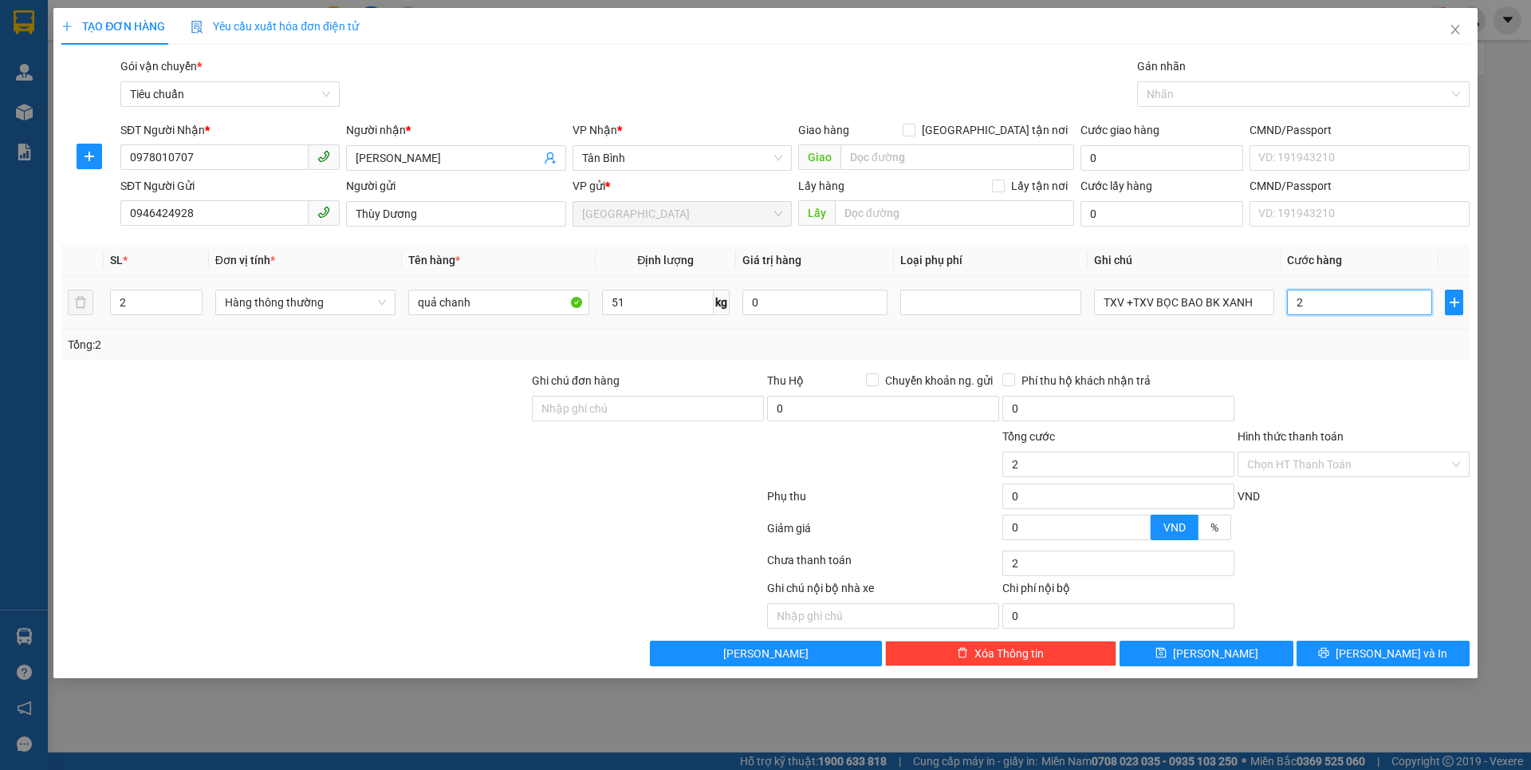
type input "20"
type input "200"
type input "200.000"
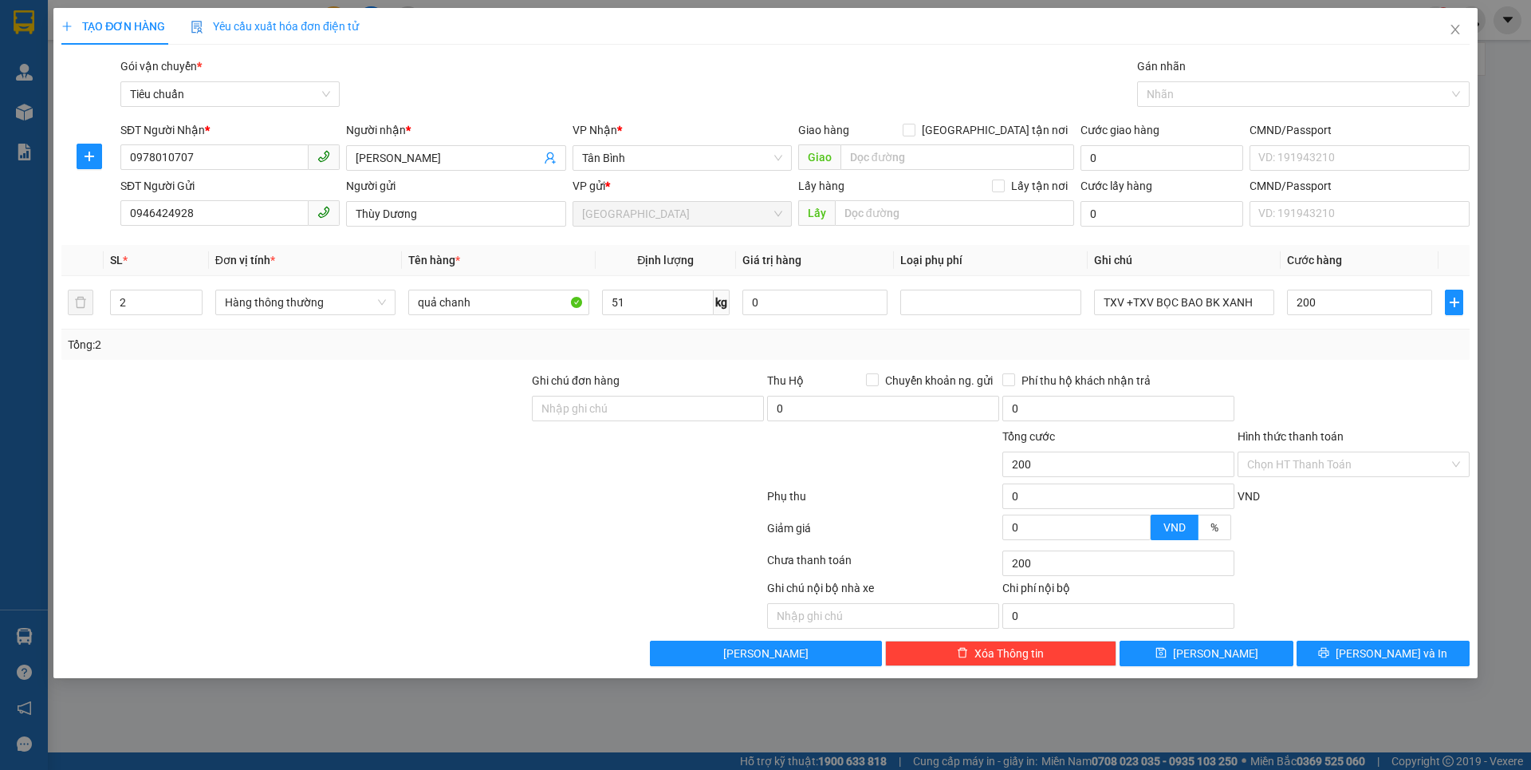
type input "200.000"
click at [1340, 368] on div "Transit Pickup Surcharge Ids Transit Deliver Surcharge Ids Transit Deliver Surc…" at bounding box center [765, 361] width 1408 height 608
drag, startPoint x: 1364, startPoint y: 630, endPoint x: 1364, endPoint y: 640, distance: 10.4
click at [1364, 636] on div "Transit Pickup Surcharge Ids Transit Deliver Surcharge Ids Transit Deliver Surc…" at bounding box center [765, 361] width 1408 height 608
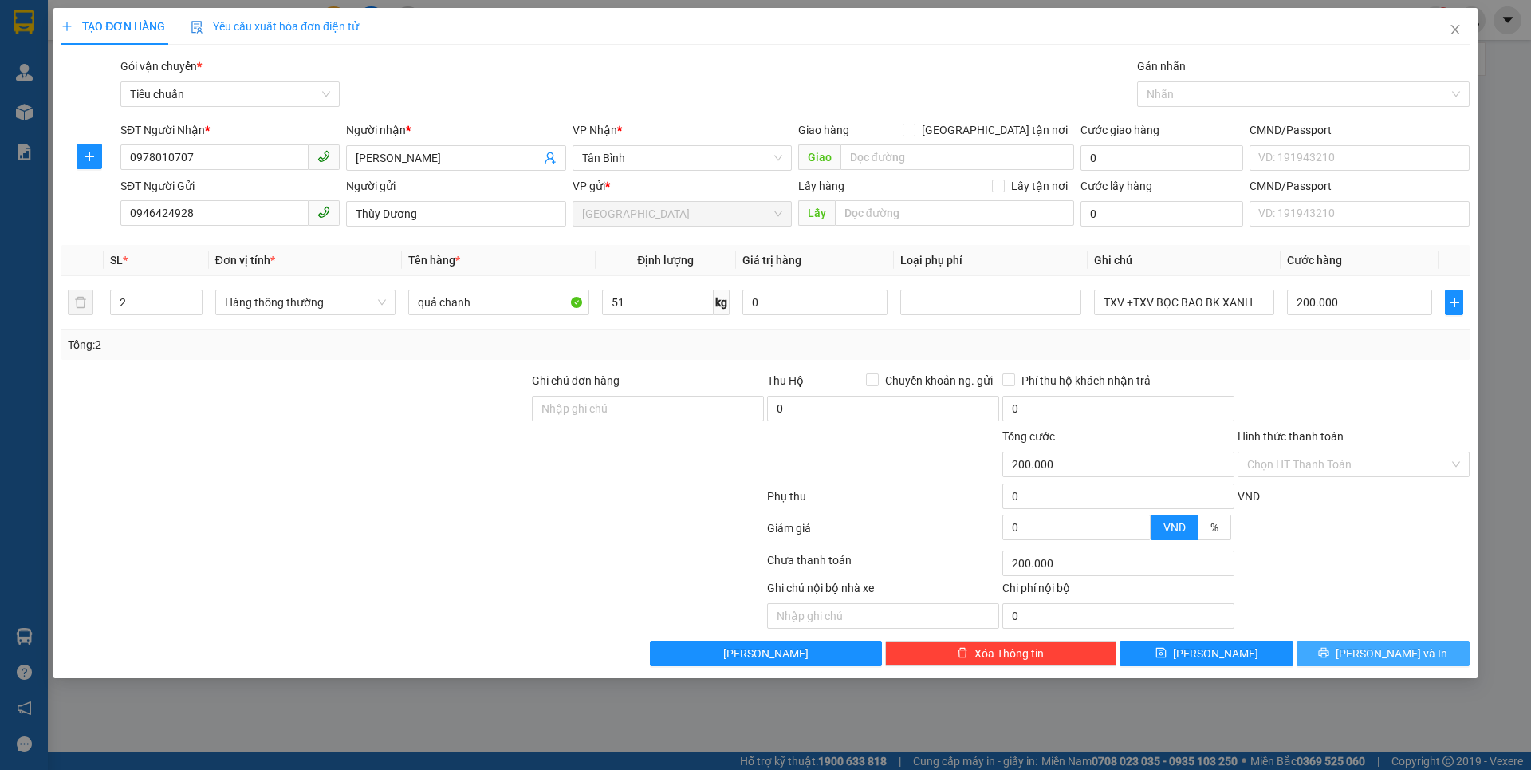
click at [1364, 644] on button "[PERSON_NAME] và In" at bounding box center [1383, 653] width 173 height 26
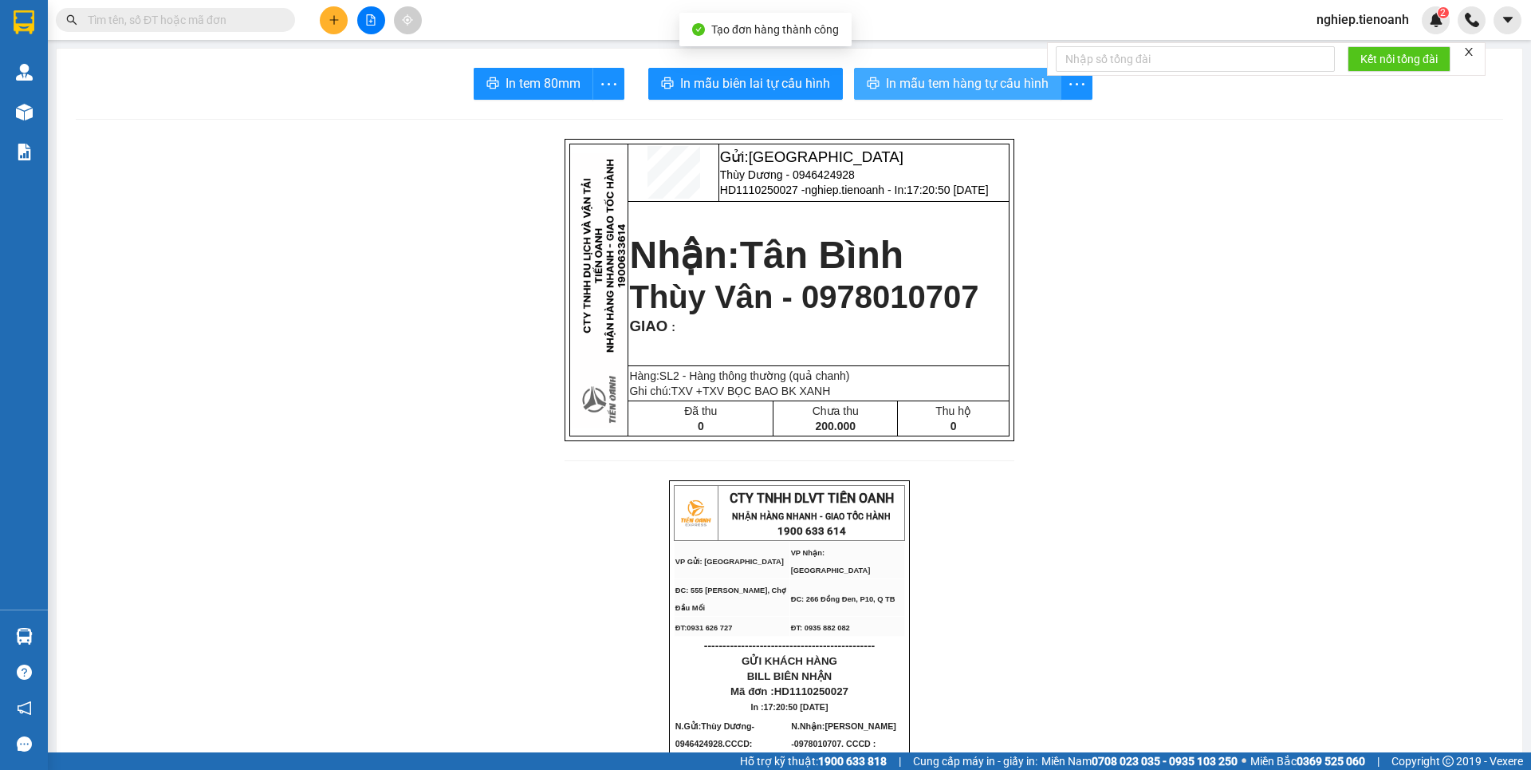
click at [958, 88] on span "In mẫu tem hàng tự cấu hình" at bounding box center [967, 83] width 163 height 20
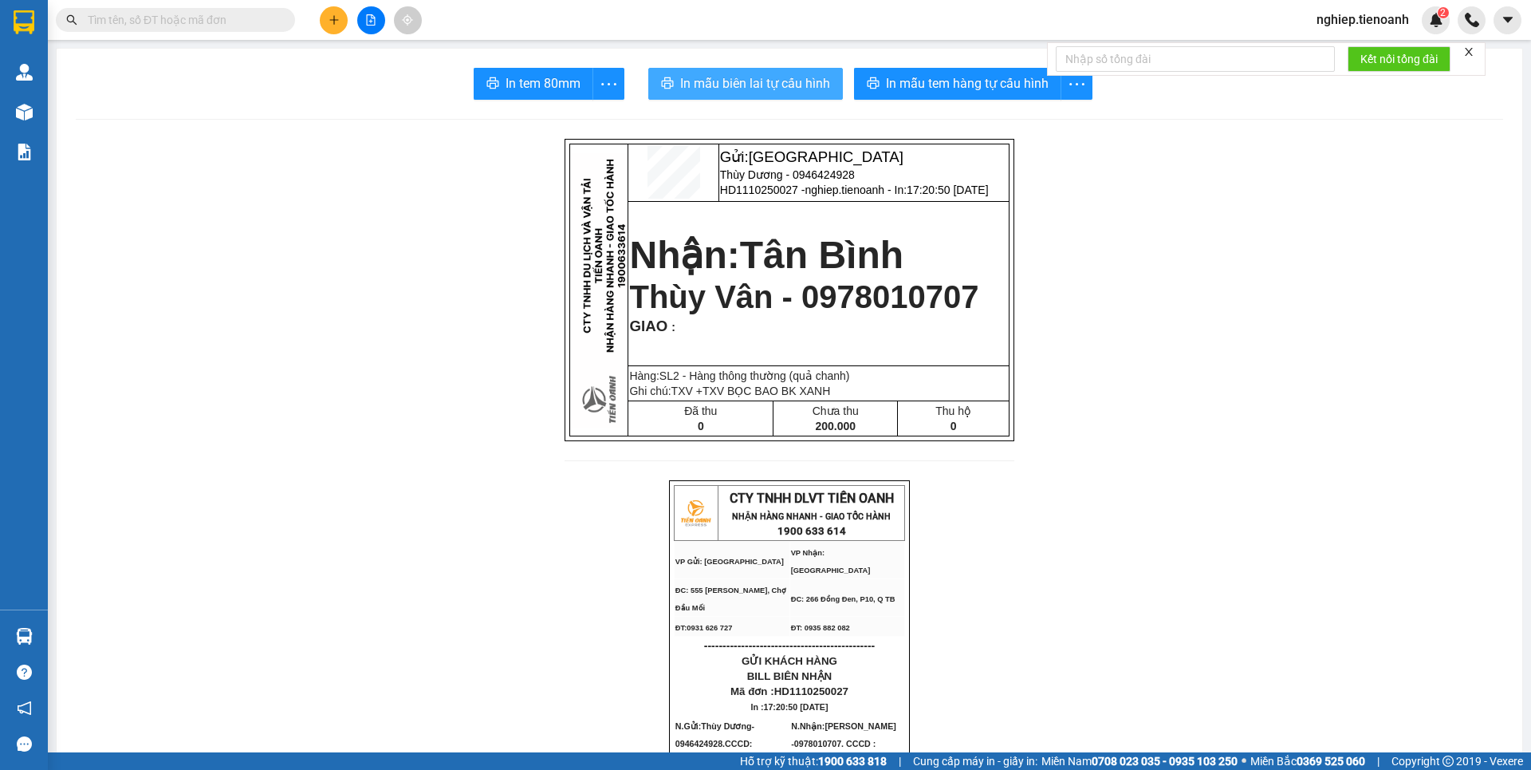
click at [796, 78] on span "In mẫu biên lai tự cấu hình" at bounding box center [755, 83] width 150 height 20
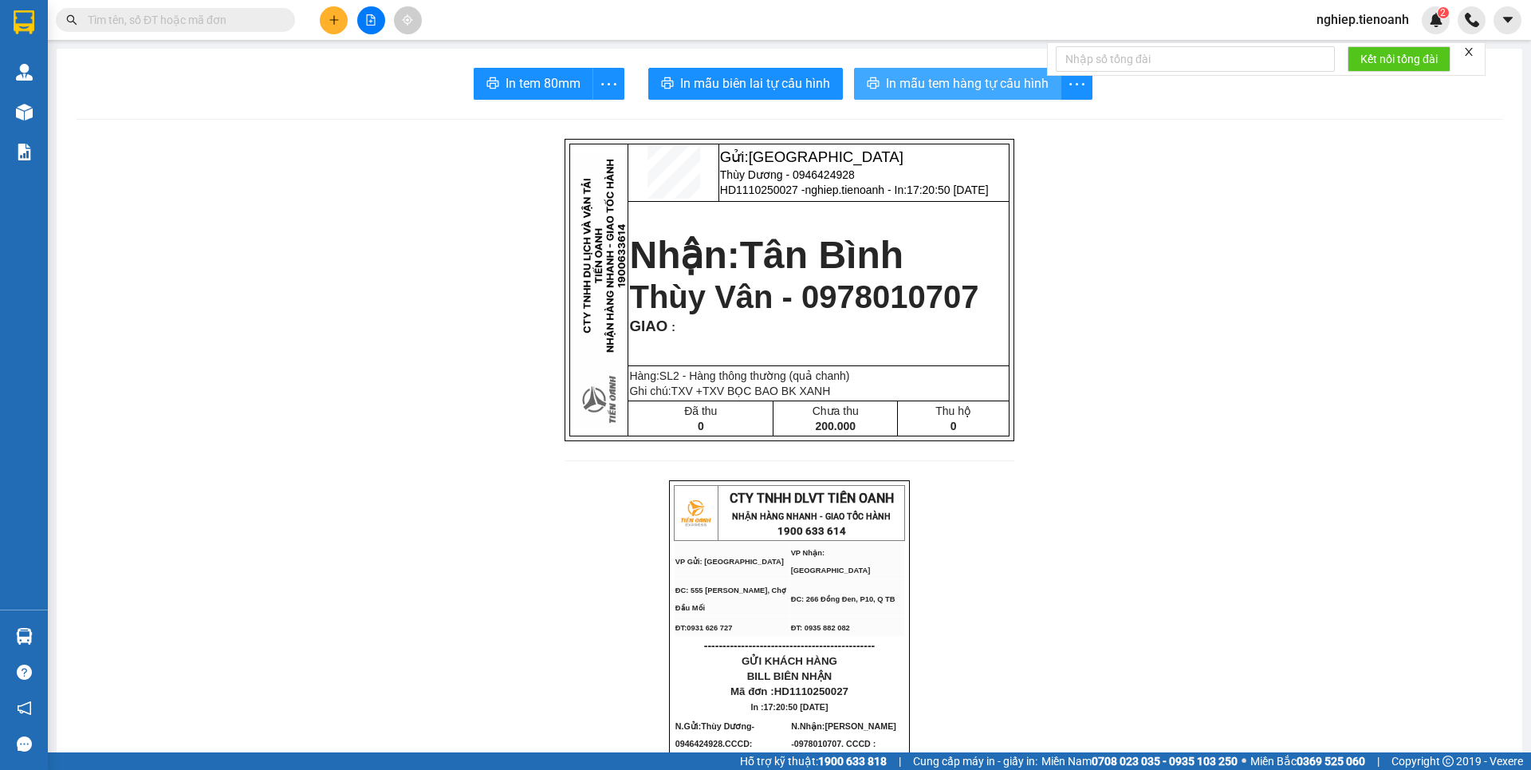
click at [1006, 89] on span "In mẫu tem hàng tự cấu hình" at bounding box center [967, 83] width 163 height 20
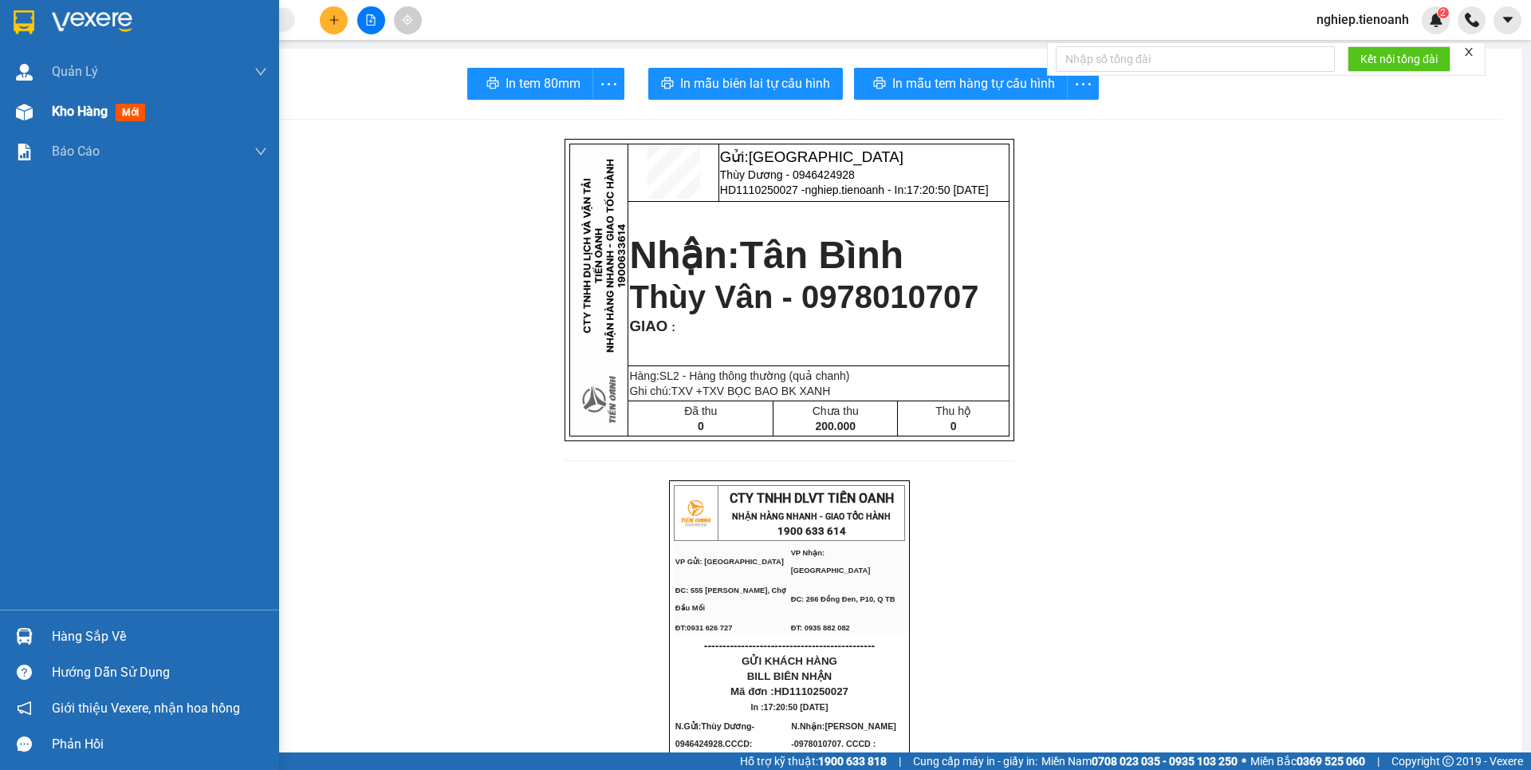
click at [79, 104] on span "Kho hàng" at bounding box center [80, 111] width 56 height 15
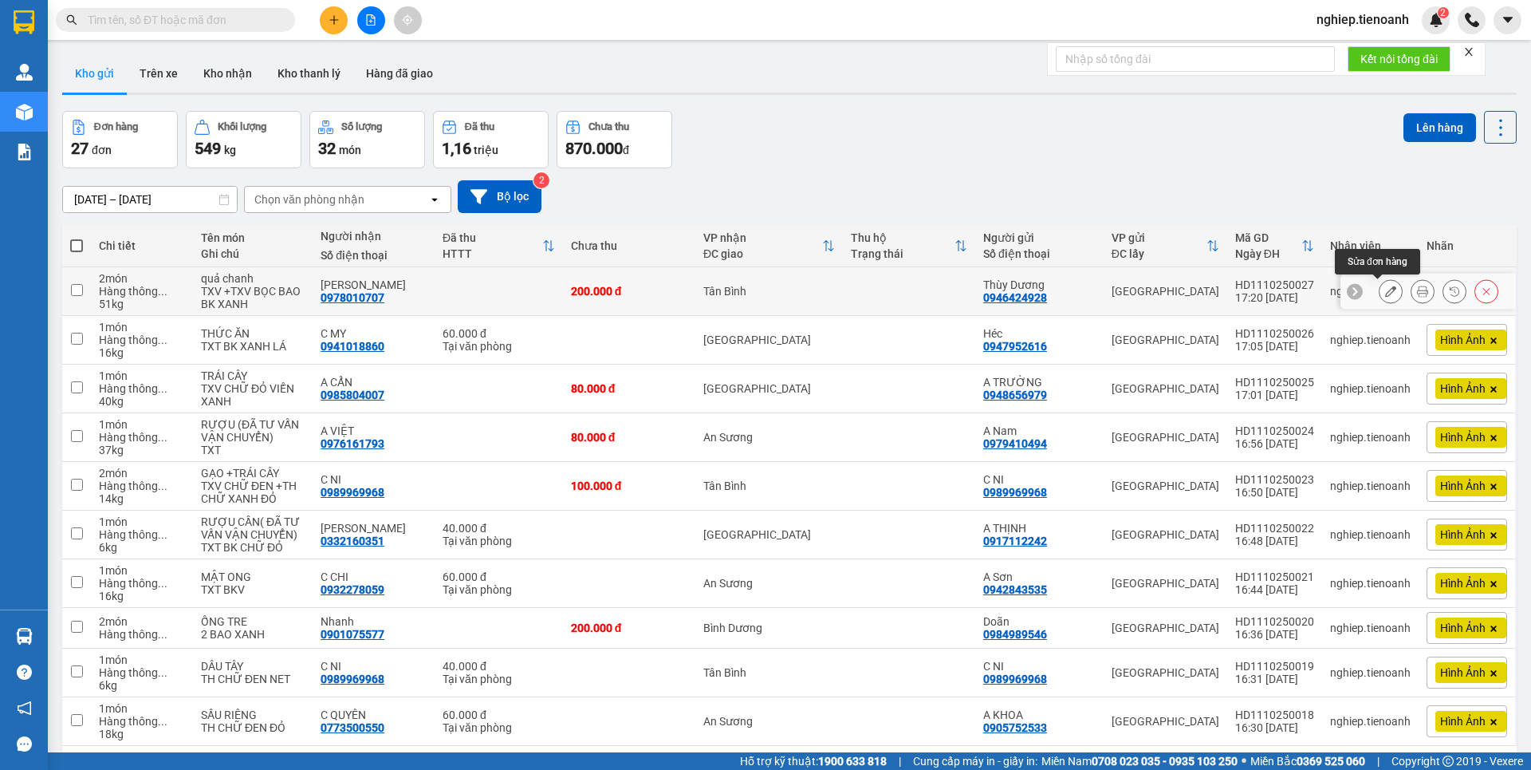
click at [1385, 289] on icon at bounding box center [1390, 291] width 11 height 11
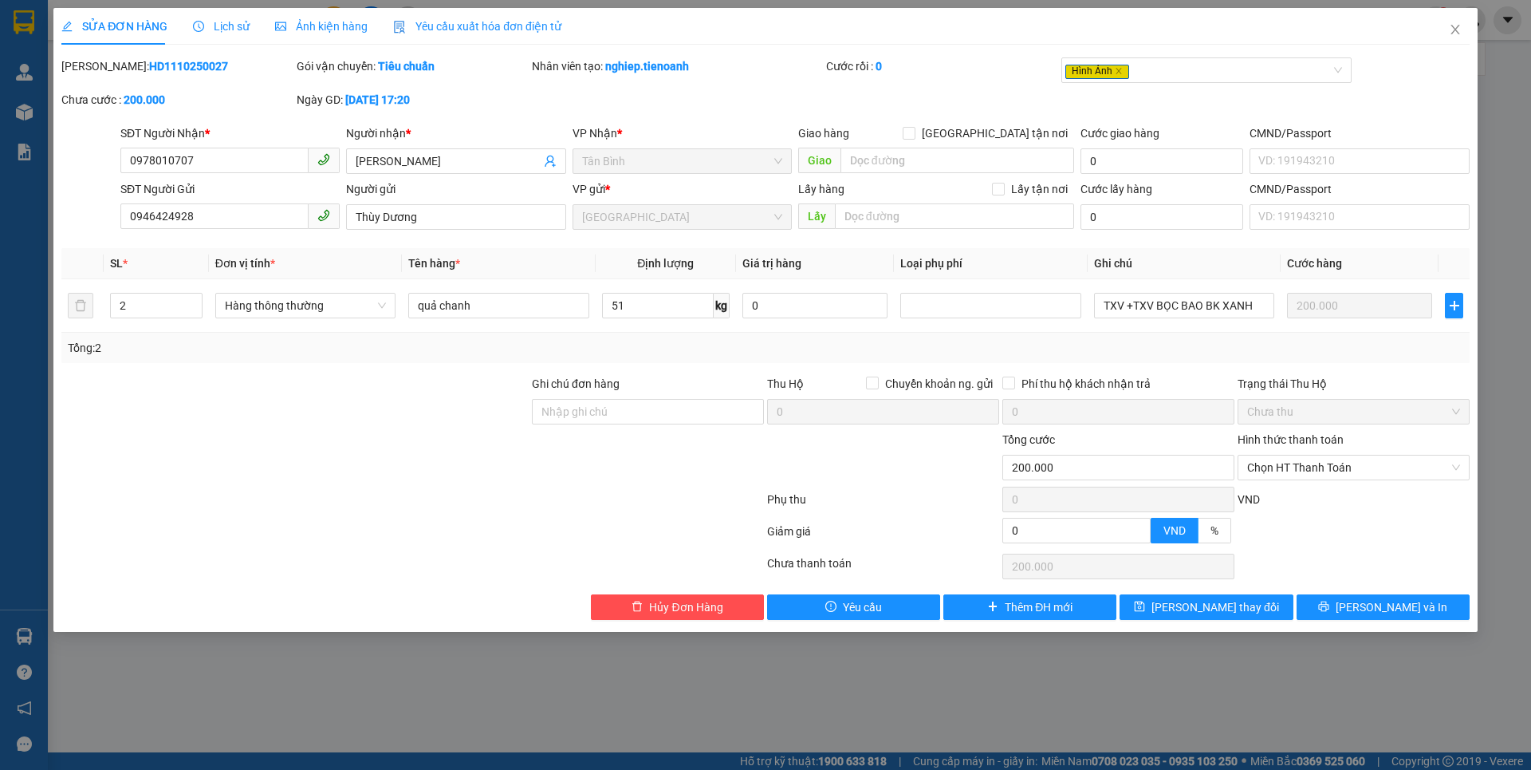
click at [322, 30] on span "Ảnh kiện hàng" at bounding box center [321, 26] width 93 height 13
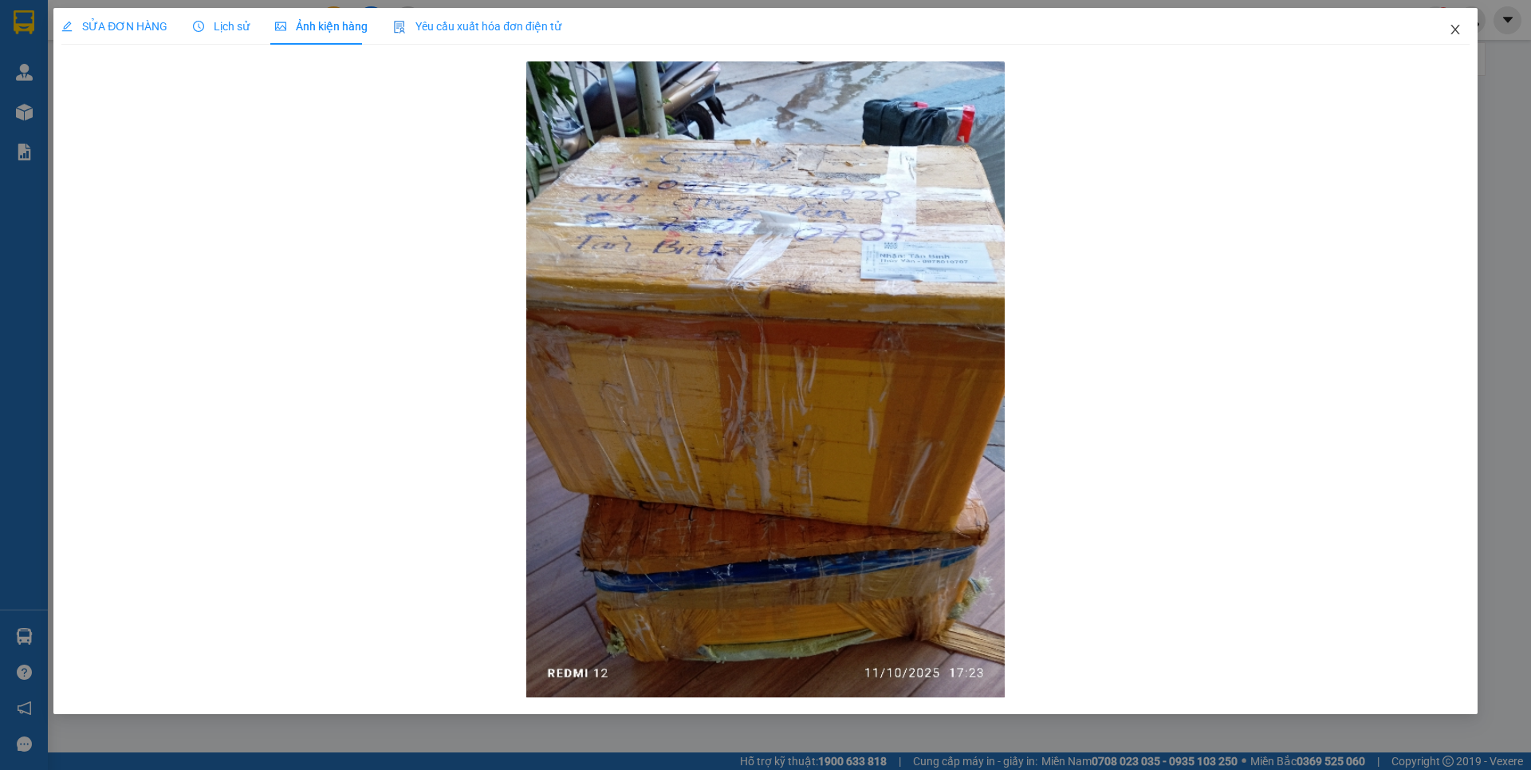
click at [1453, 30] on icon "close" at bounding box center [1455, 29] width 13 height 13
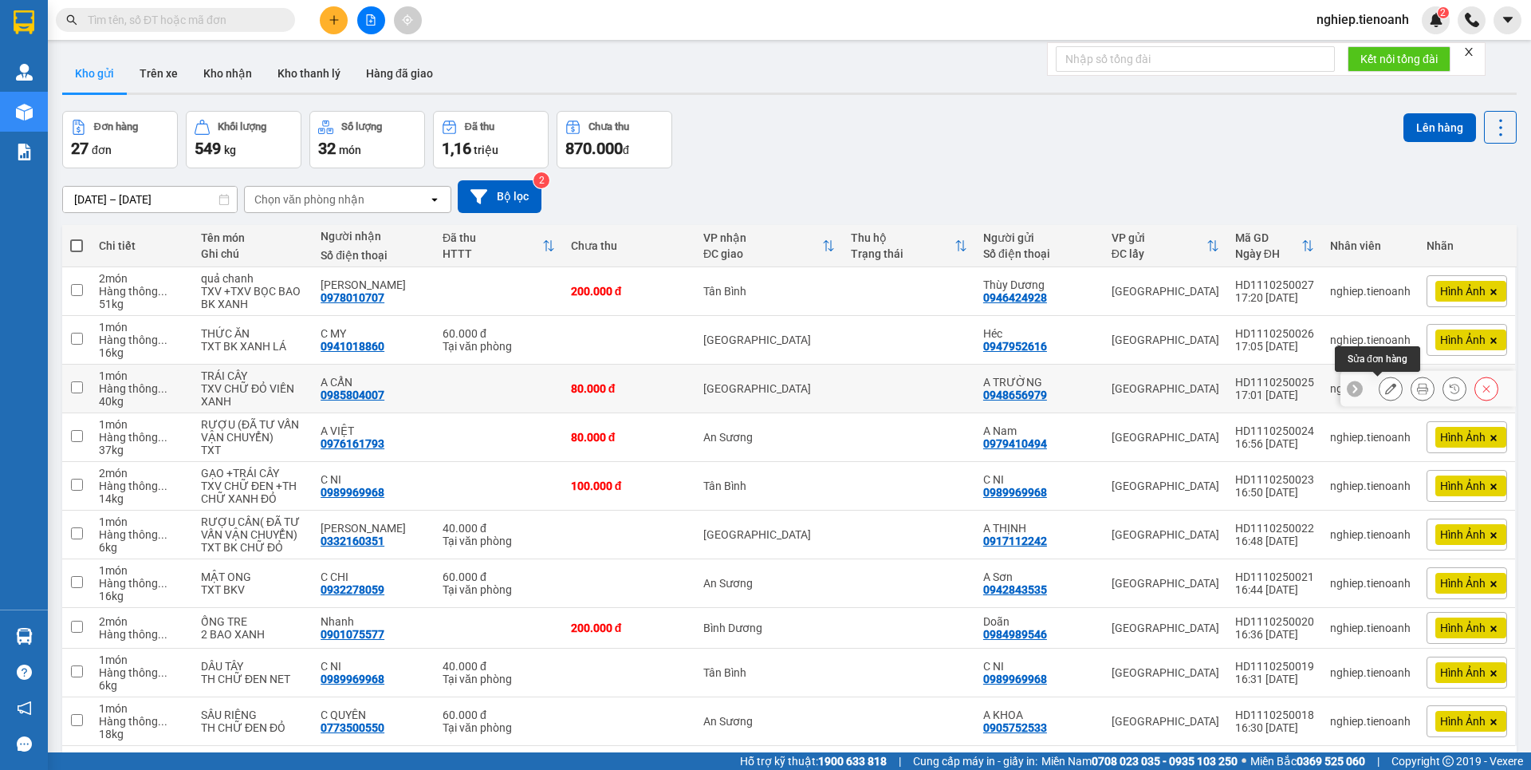
click at [1384, 396] on button at bounding box center [1391, 389] width 22 height 28
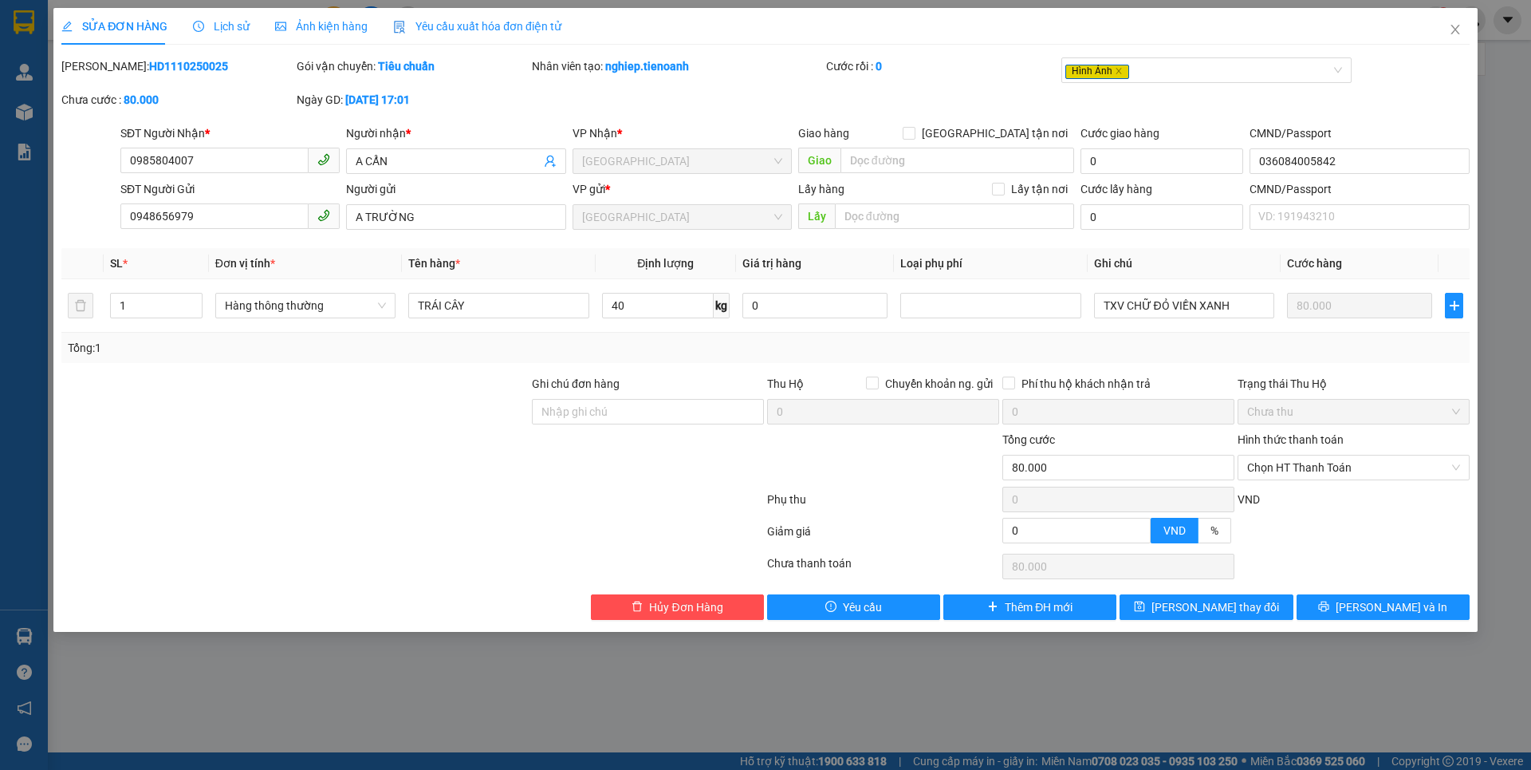
click at [317, 26] on span "Ảnh kiện hàng" at bounding box center [321, 26] width 93 height 13
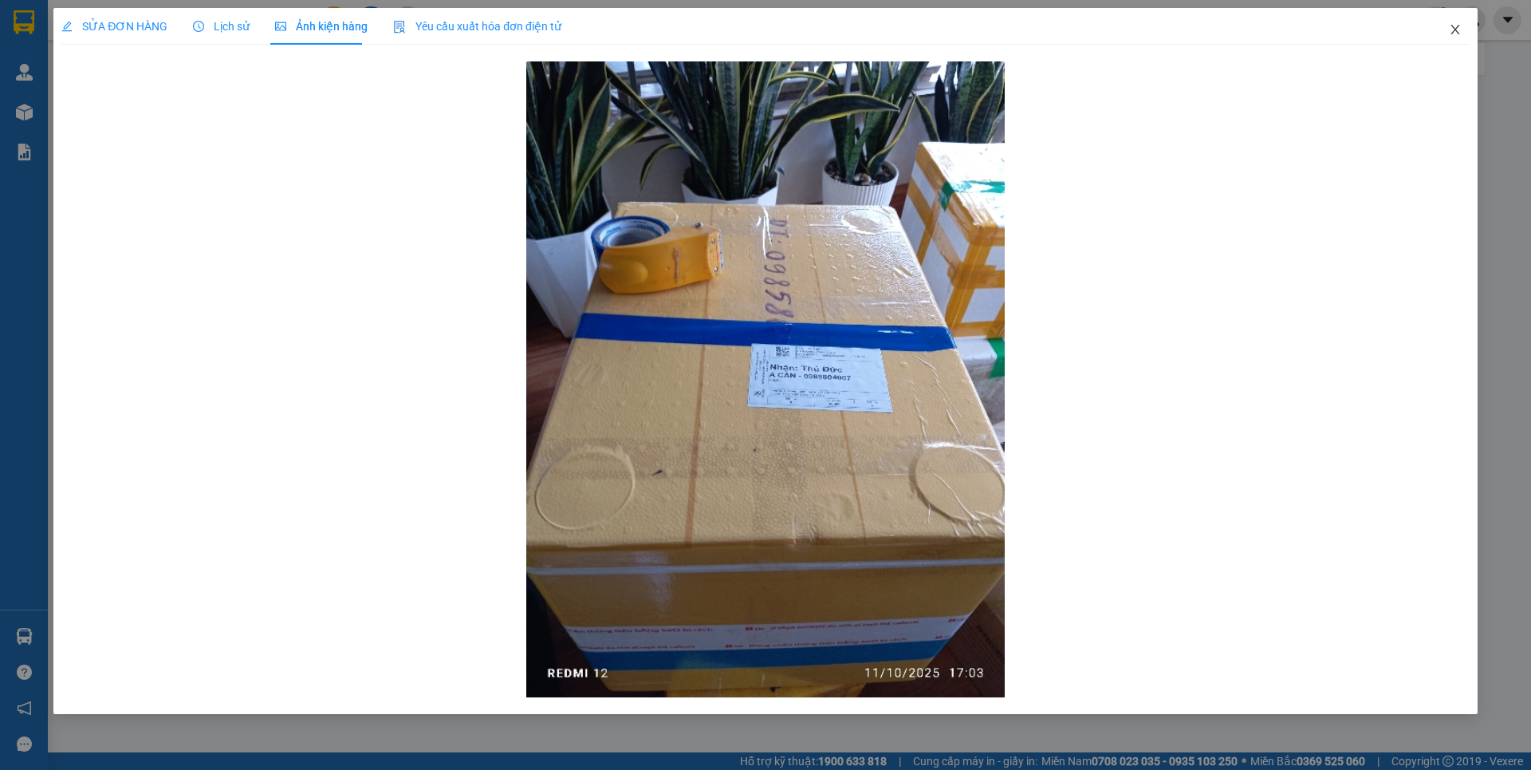
click at [1455, 35] on icon "close" at bounding box center [1455, 29] width 13 height 13
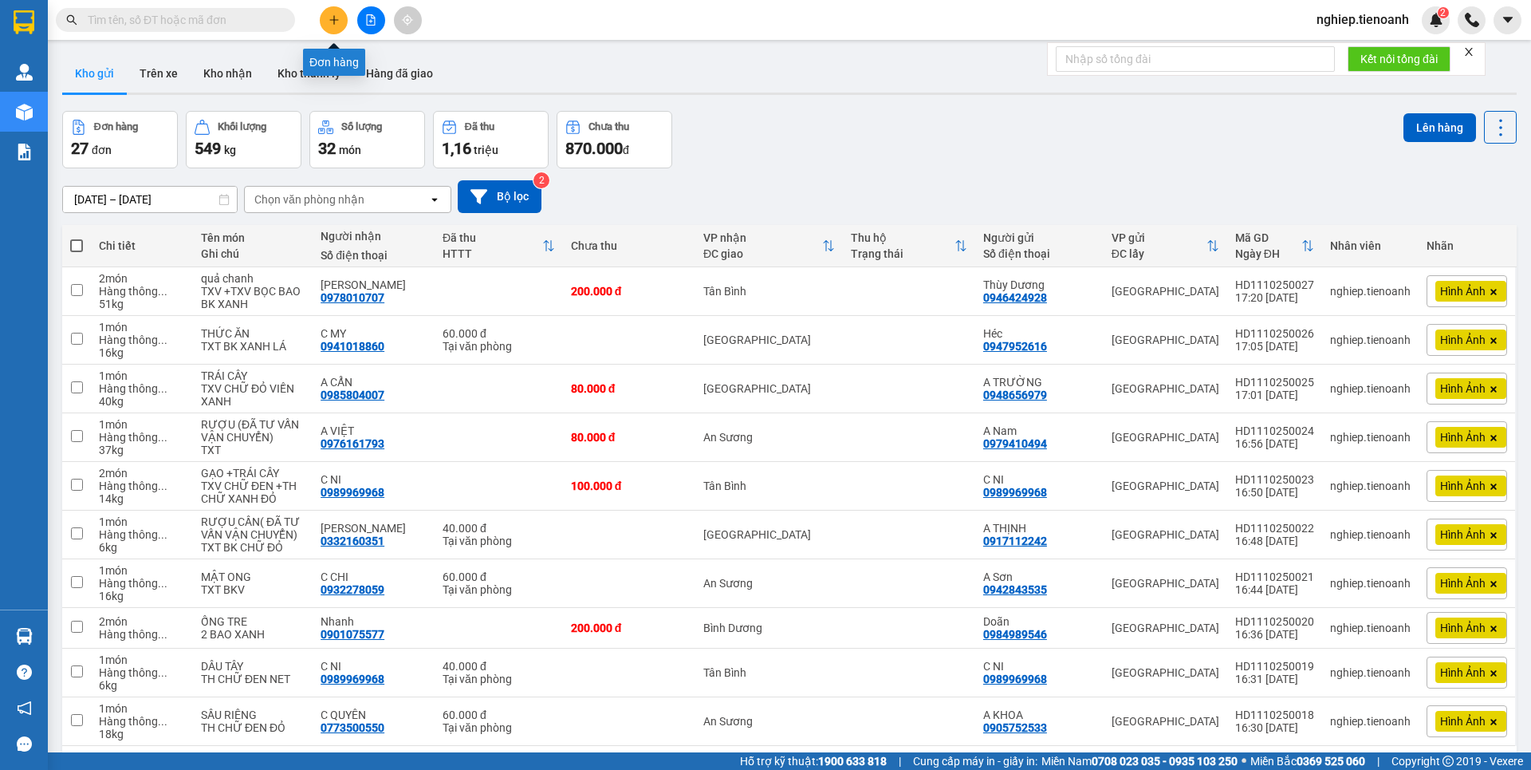
click at [341, 23] on button at bounding box center [334, 20] width 28 height 28
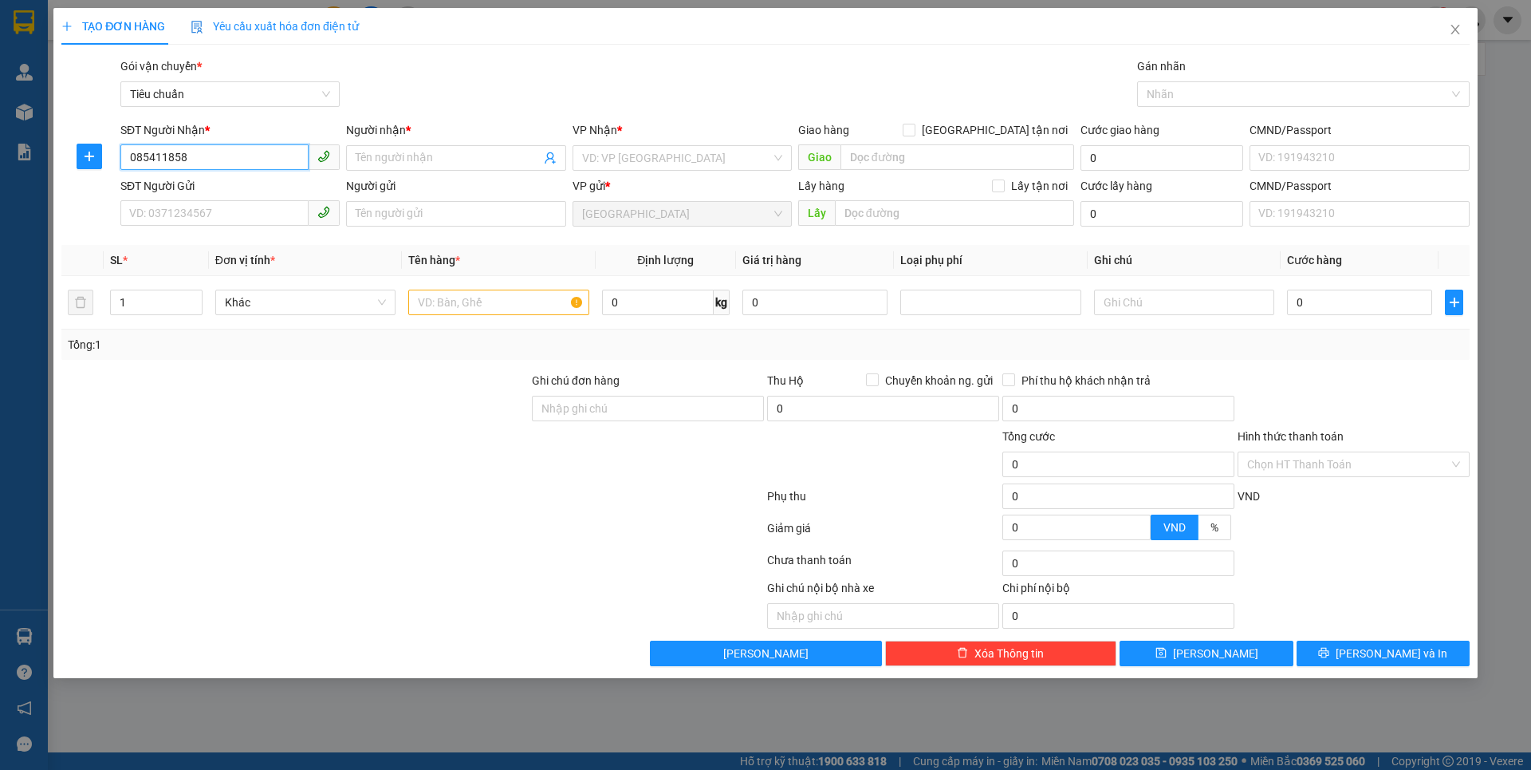
type input "0854118585"
click at [196, 190] on div "0854118585 - A Phú" at bounding box center [230, 190] width 200 height 18
type input "A Phú"
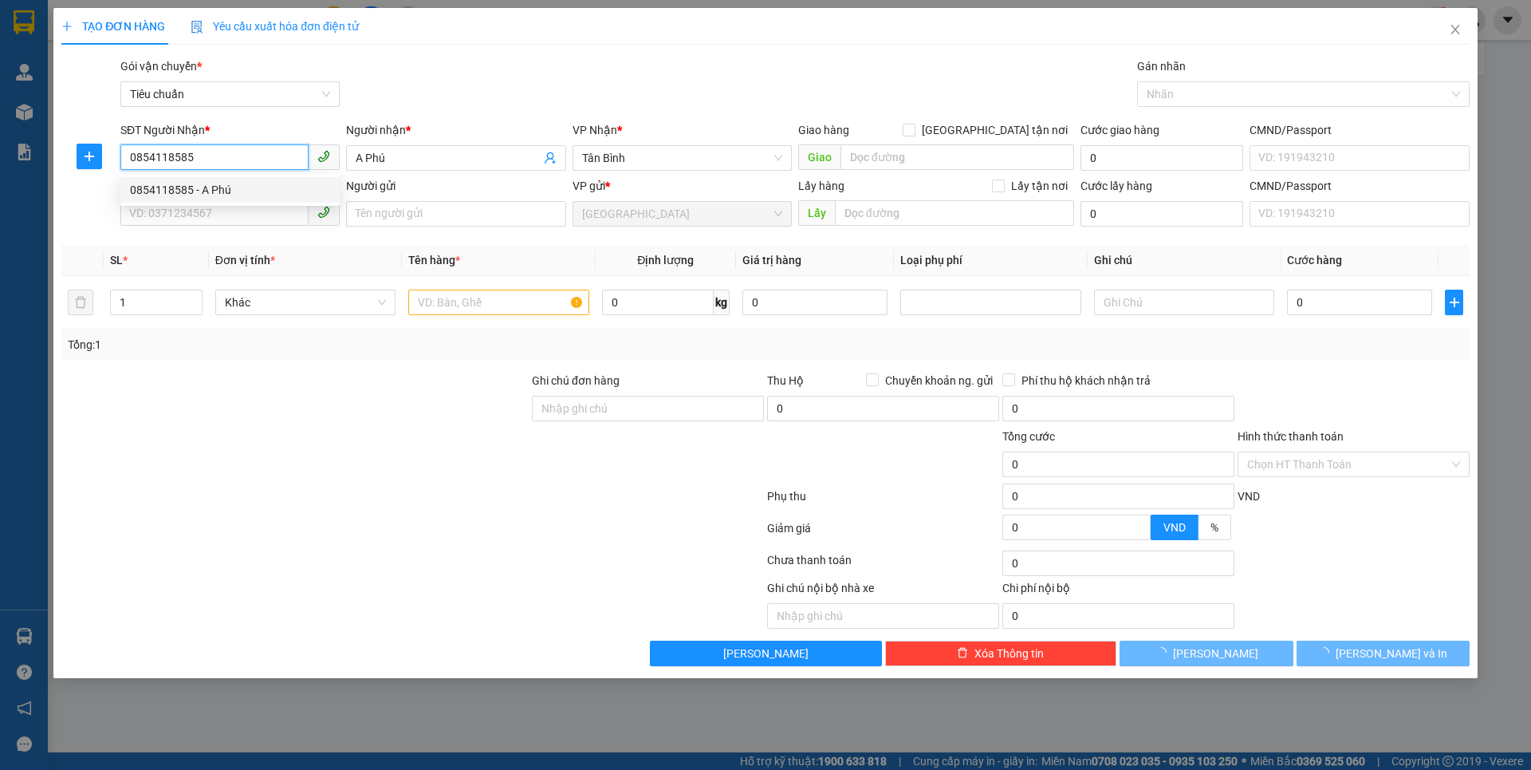
type input "40.000"
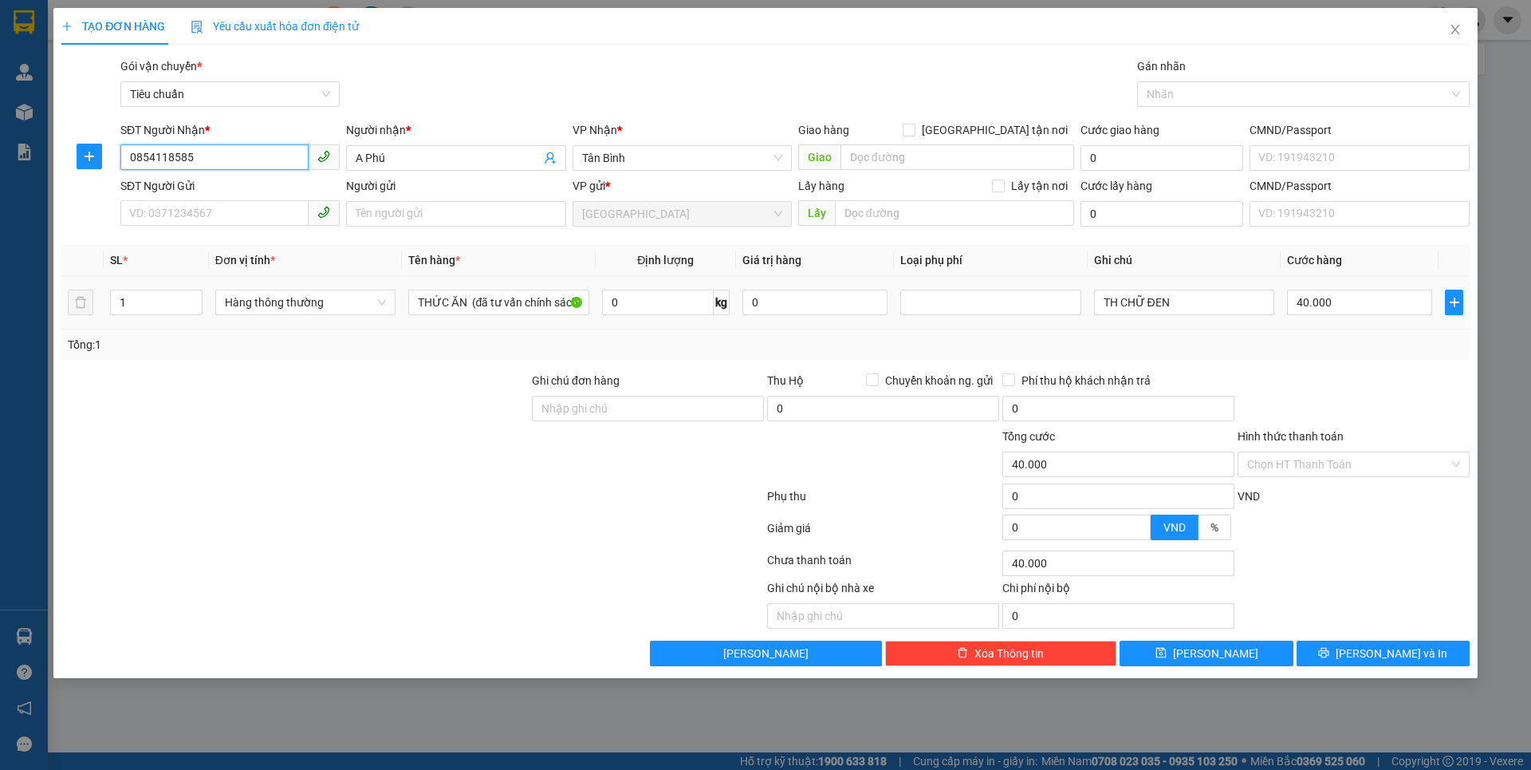
type input "0854118585"
click at [303, 429] on div at bounding box center [295, 455] width 471 height 56
click at [229, 217] on input "SĐT Người Gửi" at bounding box center [214, 213] width 188 height 26
click at [236, 250] on div "0846058585 - C Tuyết" at bounding box center [230, 246] width 200 height 18
type input "0846058585"
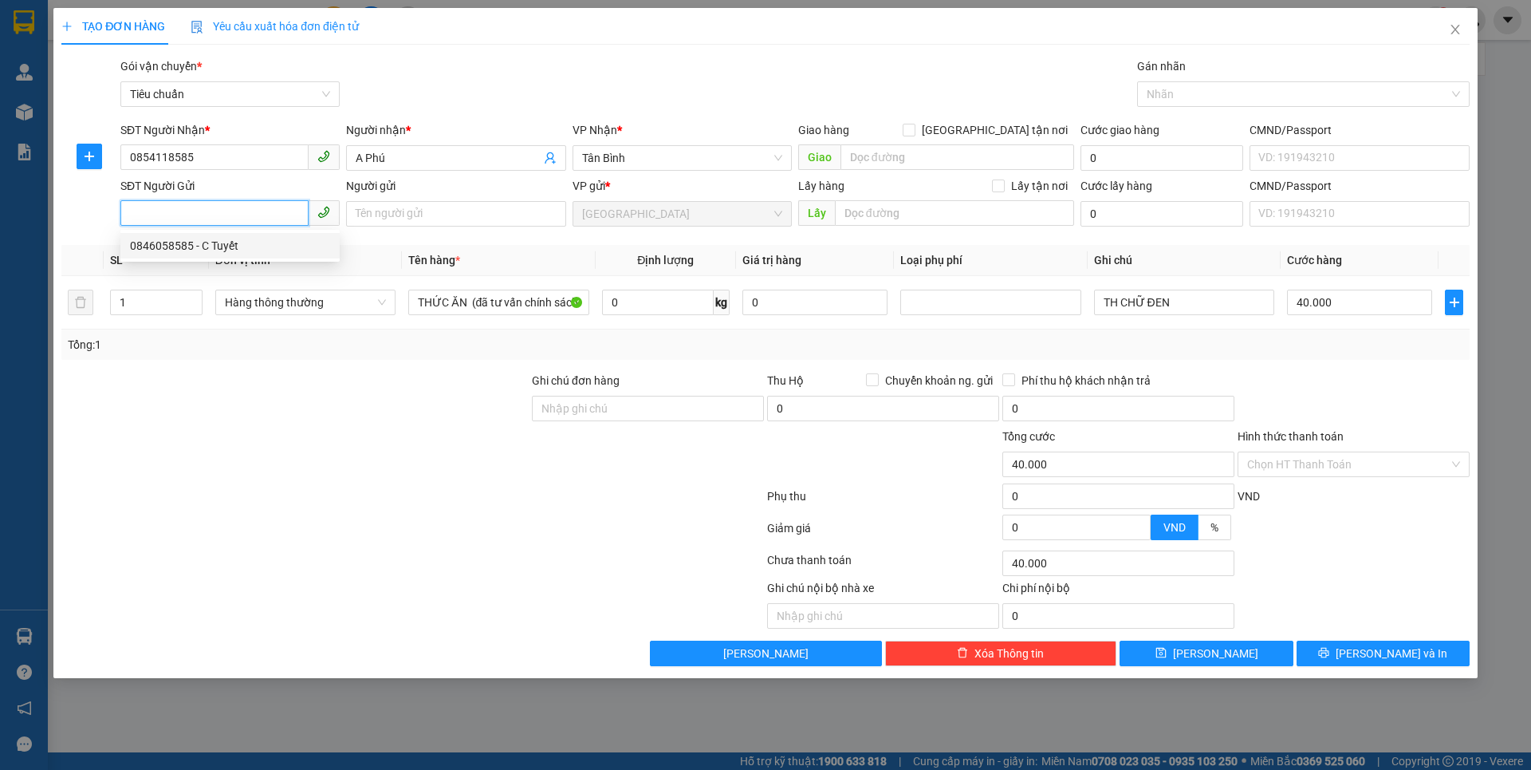
type input "C Tuyết"
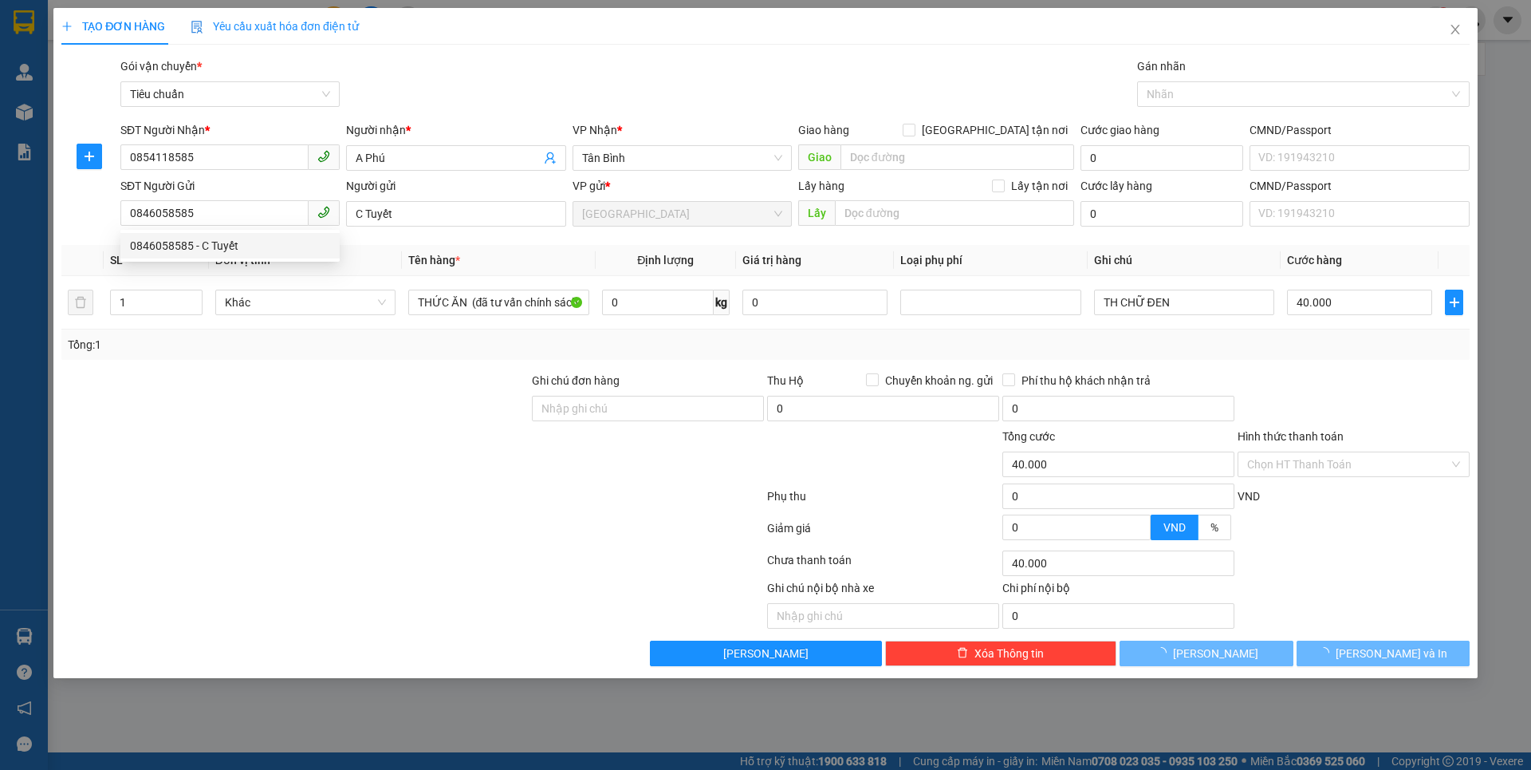
drag, startPoint x: 345, startPoint y: 395, endPoint x: 503, endPoint y: 337, distance: 168.3
click at [349, 392] on div at bounding box center [295, 400] width 471 height 56
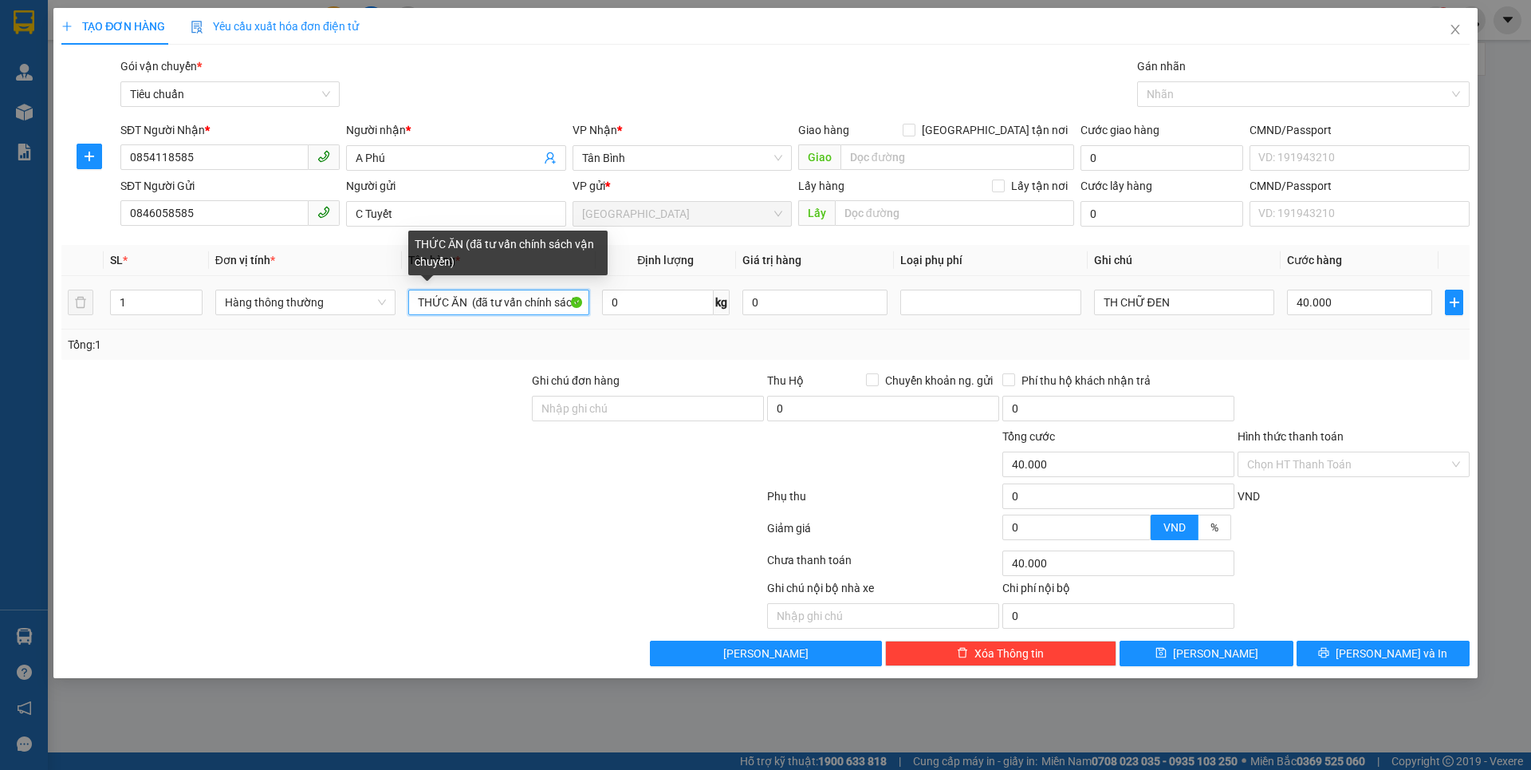
click at [571, 301] on input "THỨC ĂN (đã tư vấn chính sách vận chuyển)" at bounding box center [498, 302] width 180 height 26
click at [565, 301] on input "h vận chuyển)" at bounding box center [498, 302] width 180 height 26
type input "h"
type input "THỨC ĂN"
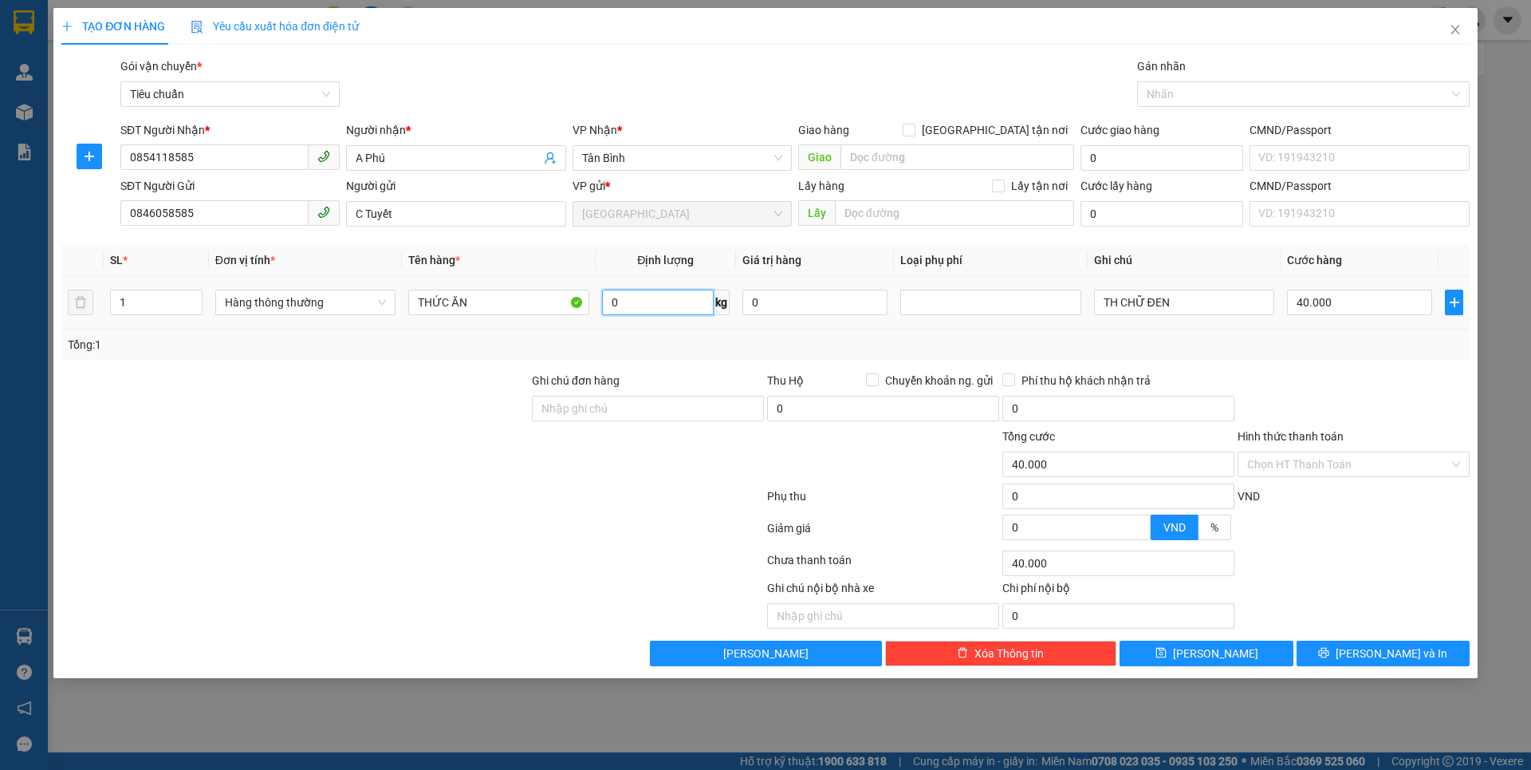
click at [632, 309] on input "0" at bounding box center [658, 302] width 112 height 26
type input "13"
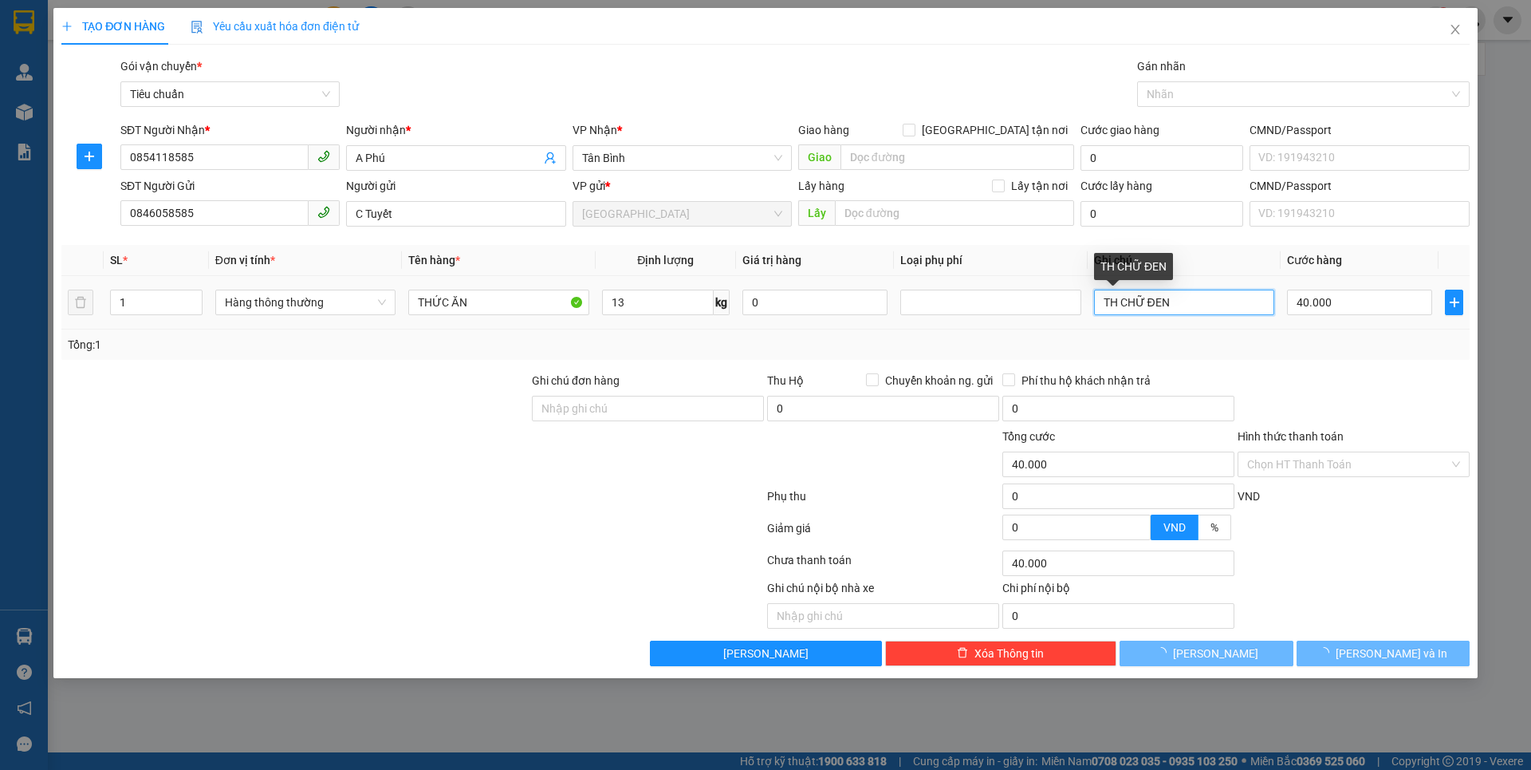
click at [1168, 299] on input "TH CHỮ ĐEN" at bounding box center [1184, 302] width 180 height 26
type input "TH CHỮ ĐE"
type input "50.000"
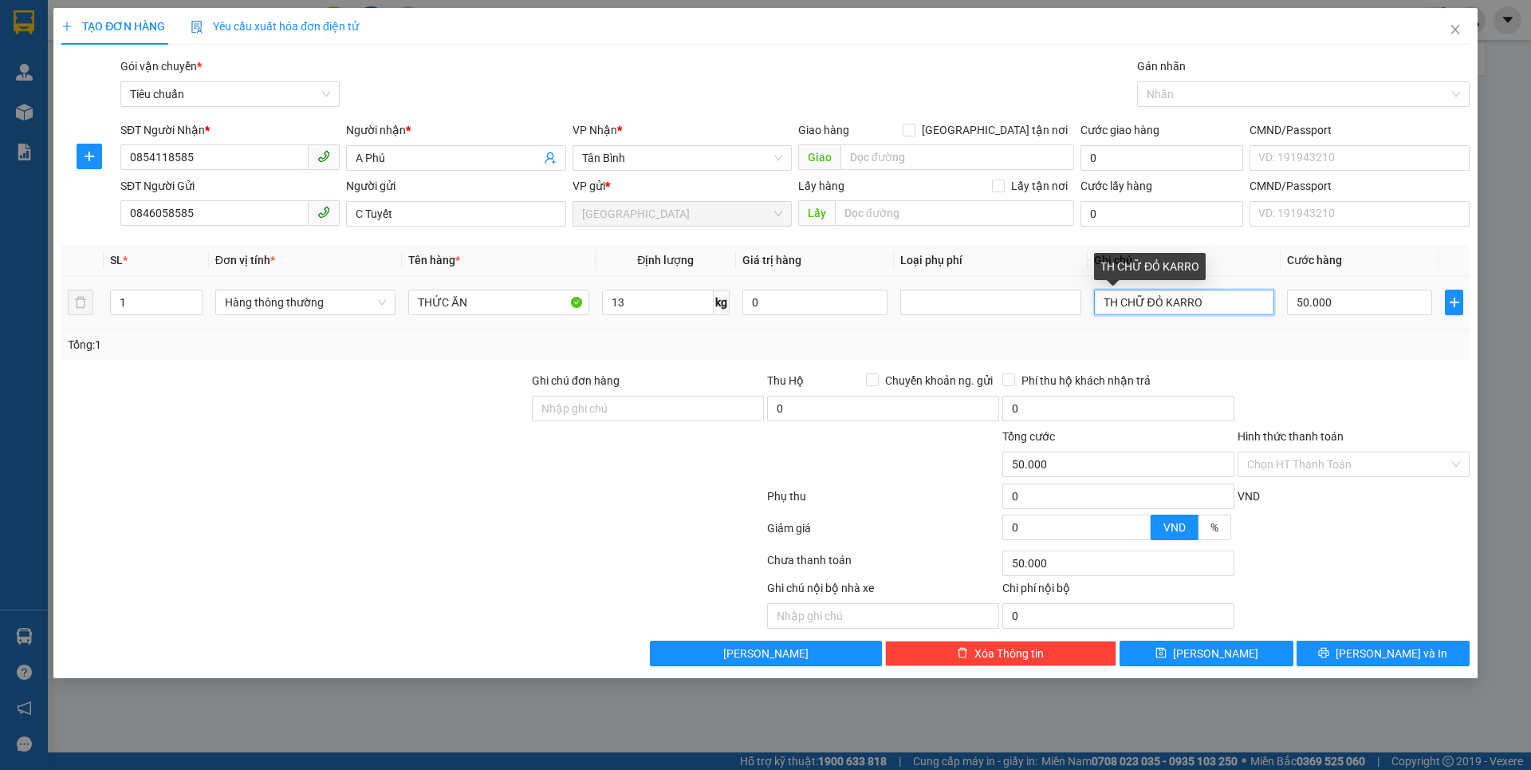
click at [1186, 311] on input "TH CHỮ ĐỎ KARRO" at bounding box center [1184, 302] width 180 height 26
type input "TH CHỮ ĐỎ KARO"
drag, startPoint x: 1376, startPoint y: 381, endPoint x: 1376, endPoint y: 363, distance: 18.4
click at [1376, 380] on div at bounding box center [1353, 400] width 235 height 56
click at [1361, 460] on input "Hình thức thanh toán" at bounding box center [1348, 464] width 202 height 24
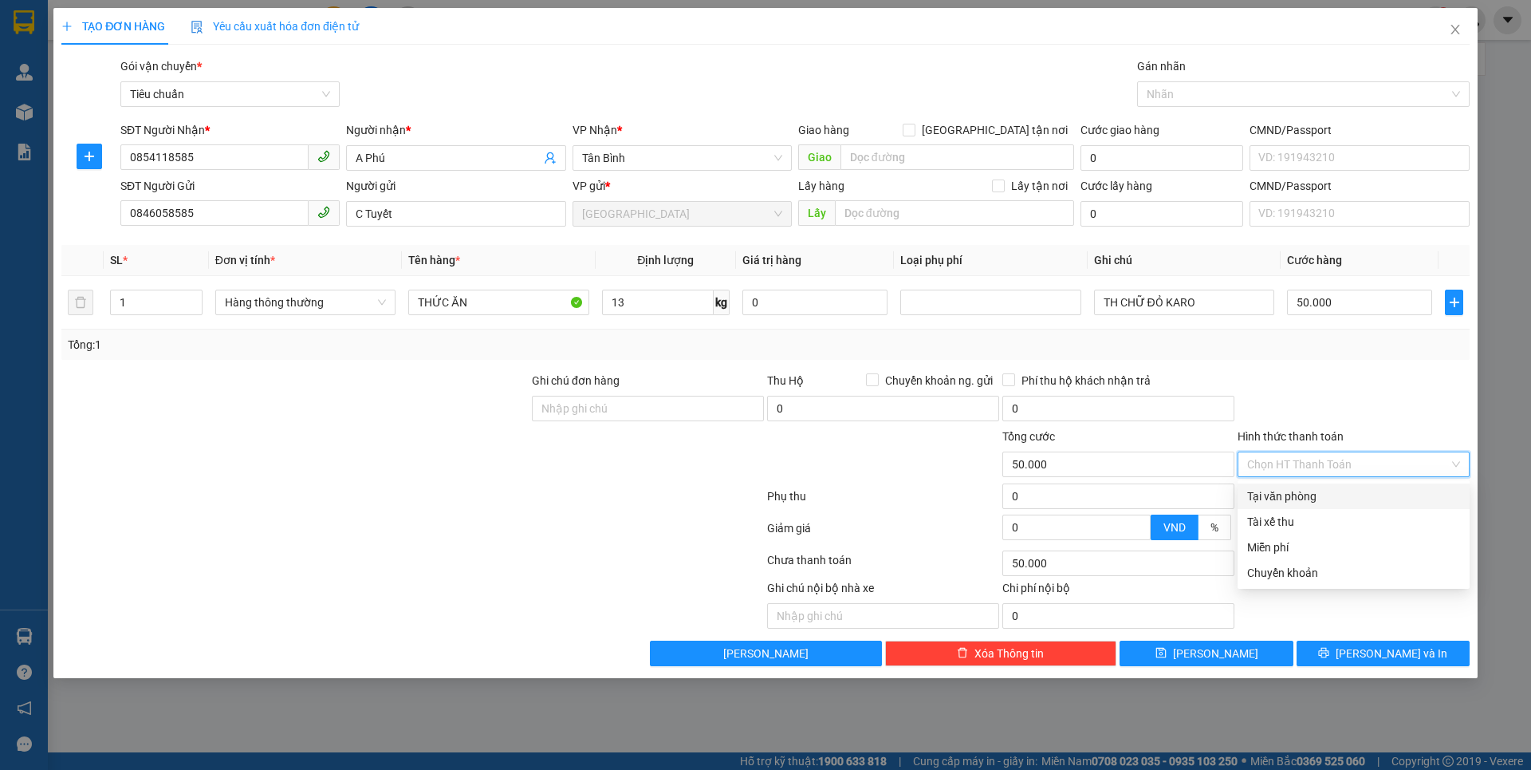
click at [1336, 491] on div "Tại văn phòng" at bounding box center [1353, 496] width 213 height 18
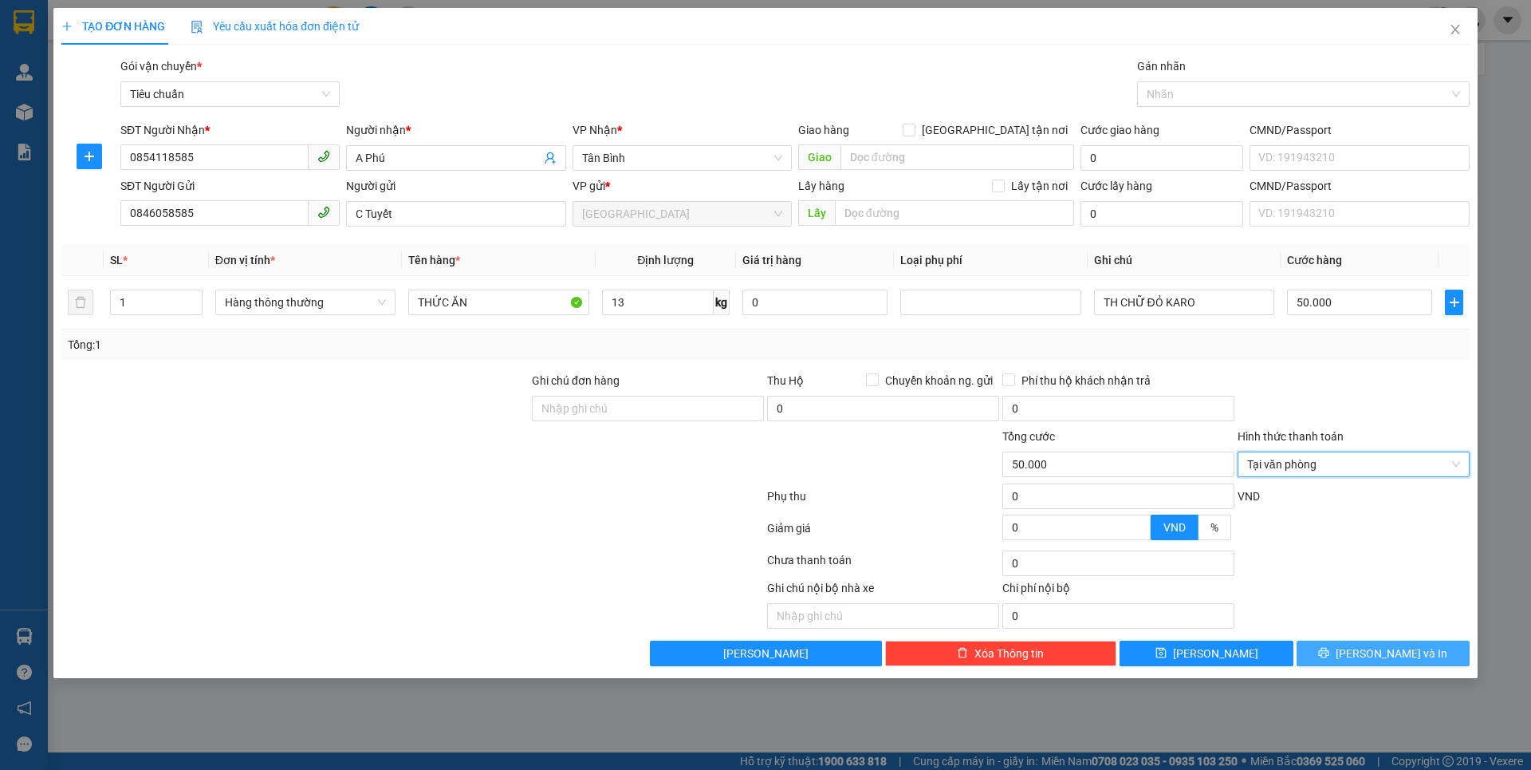
click at [1370, 648] on span "[PERSON_NAME] và In" at bounding box center [1392, 653] width 112 height 18
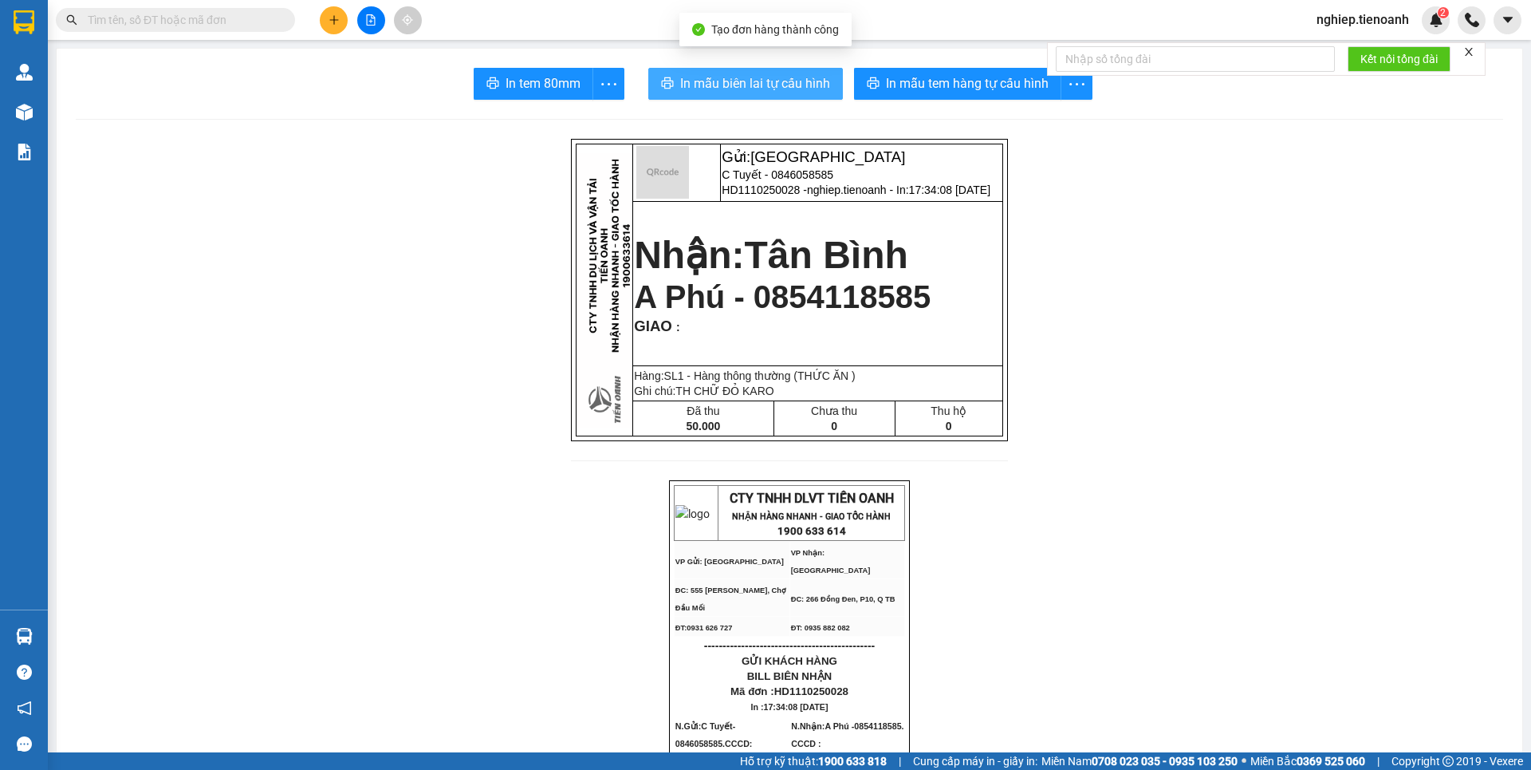
click at [728, 85] on span "In mẫu biên lai tự cấu hình" at bounding box center [755, 83] width 150 height 20
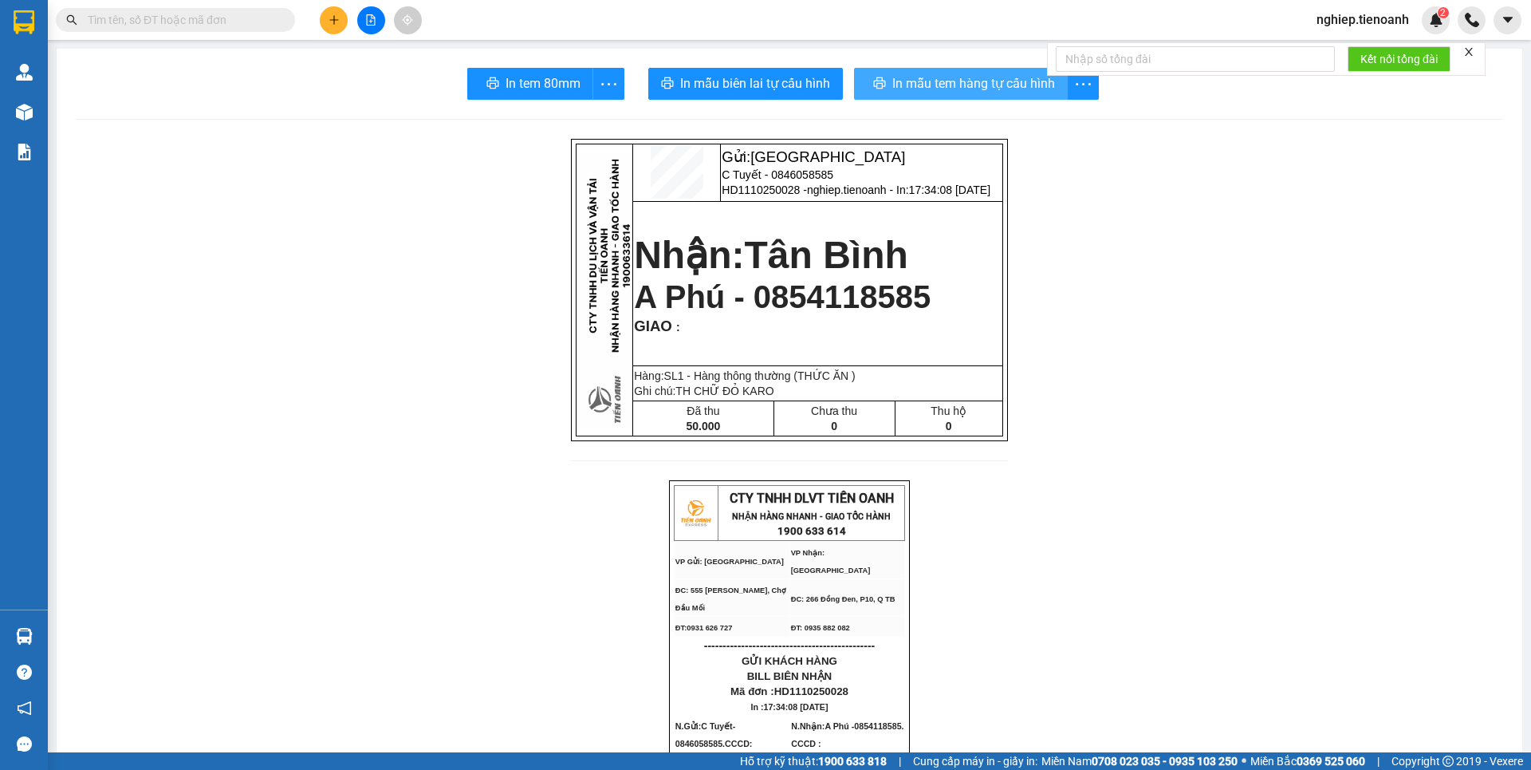
drag, startPoint x: 953, startPoint y: 91, endPoint x: 1095, endPoint y: 257, distance: 218.3
click at [954, 90] on span "In mẫu tem hàng tự cấu hình" at bounding box center [973, 83] width 163 height 20
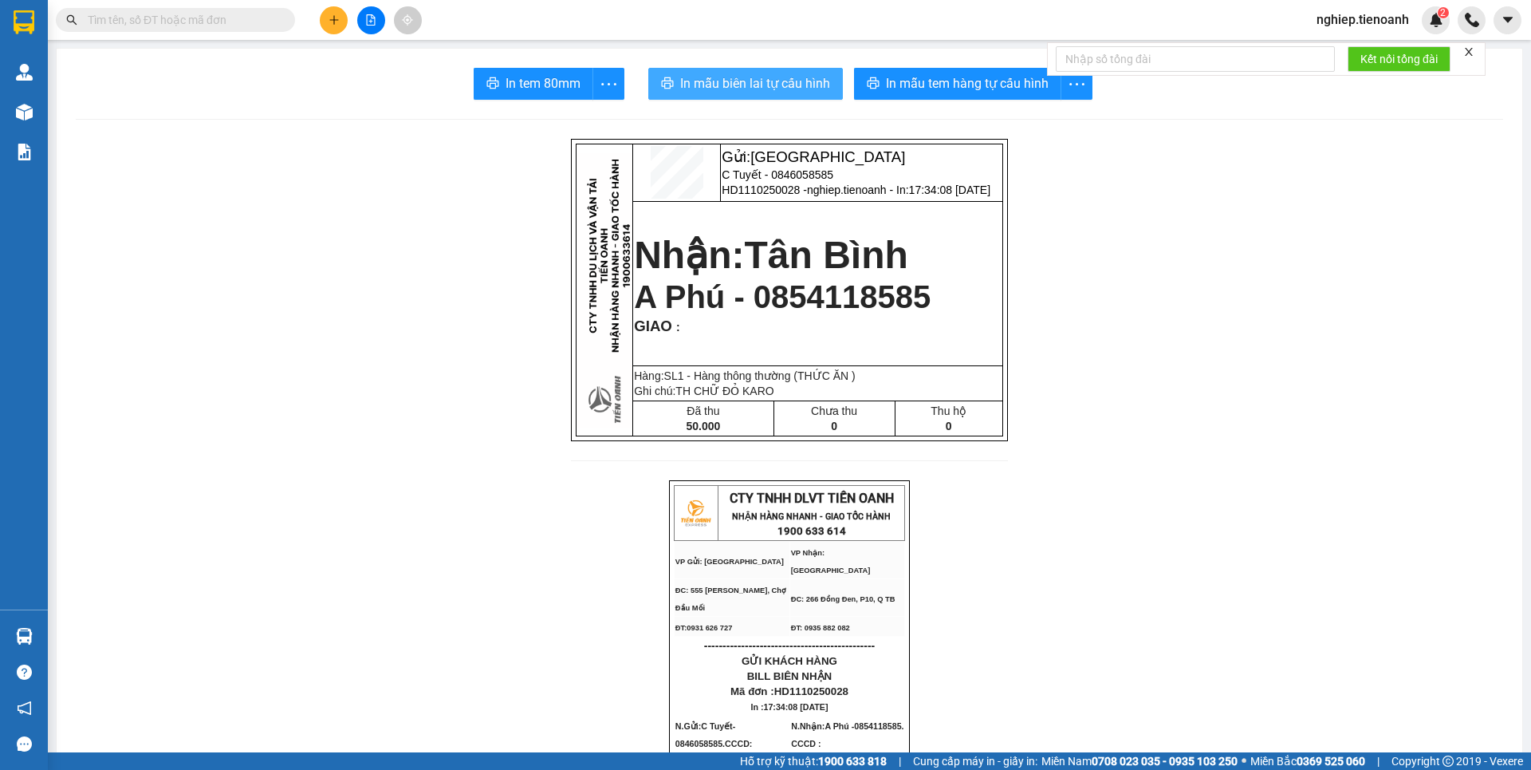
click at [796, 84] on span "In mẫu biên lai tự cấu hình" at bounding box center [755, 83] width 150 height 20
click at [337, 19] on icon "plus" at bounding box center [334, 19] width 11 height 11
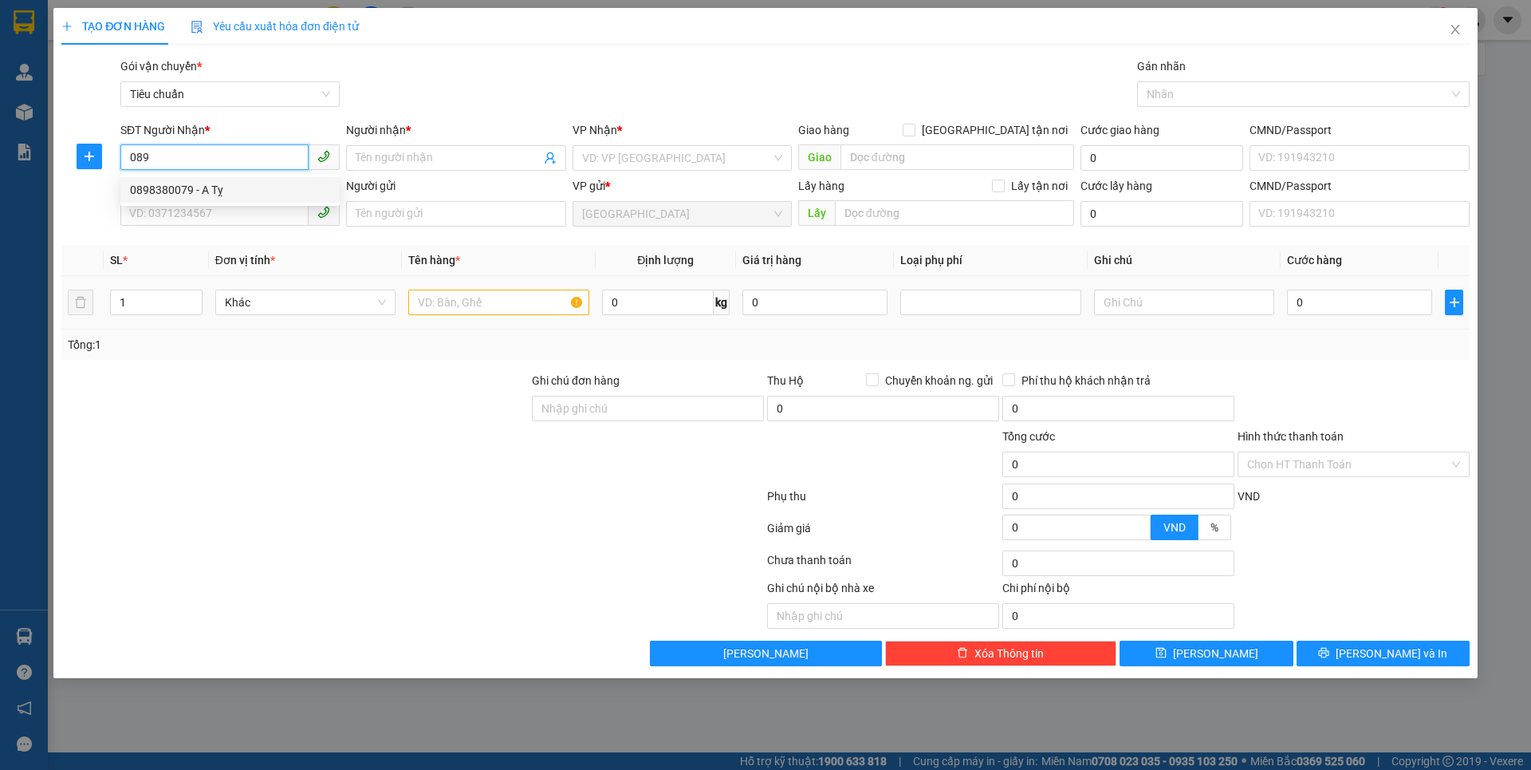
drag, startPoint x: 196, startPoint y: 186, endPoint x: 234, endPoint y: 276, distance: 97.6
click at [196, 187] on div "0898380079 - A Tỵ" at bounding box center [230, 190] width 200 height 18
type input "0898380079"
type input "A Tỵ"
type input "CỤC ĐEN BKV"
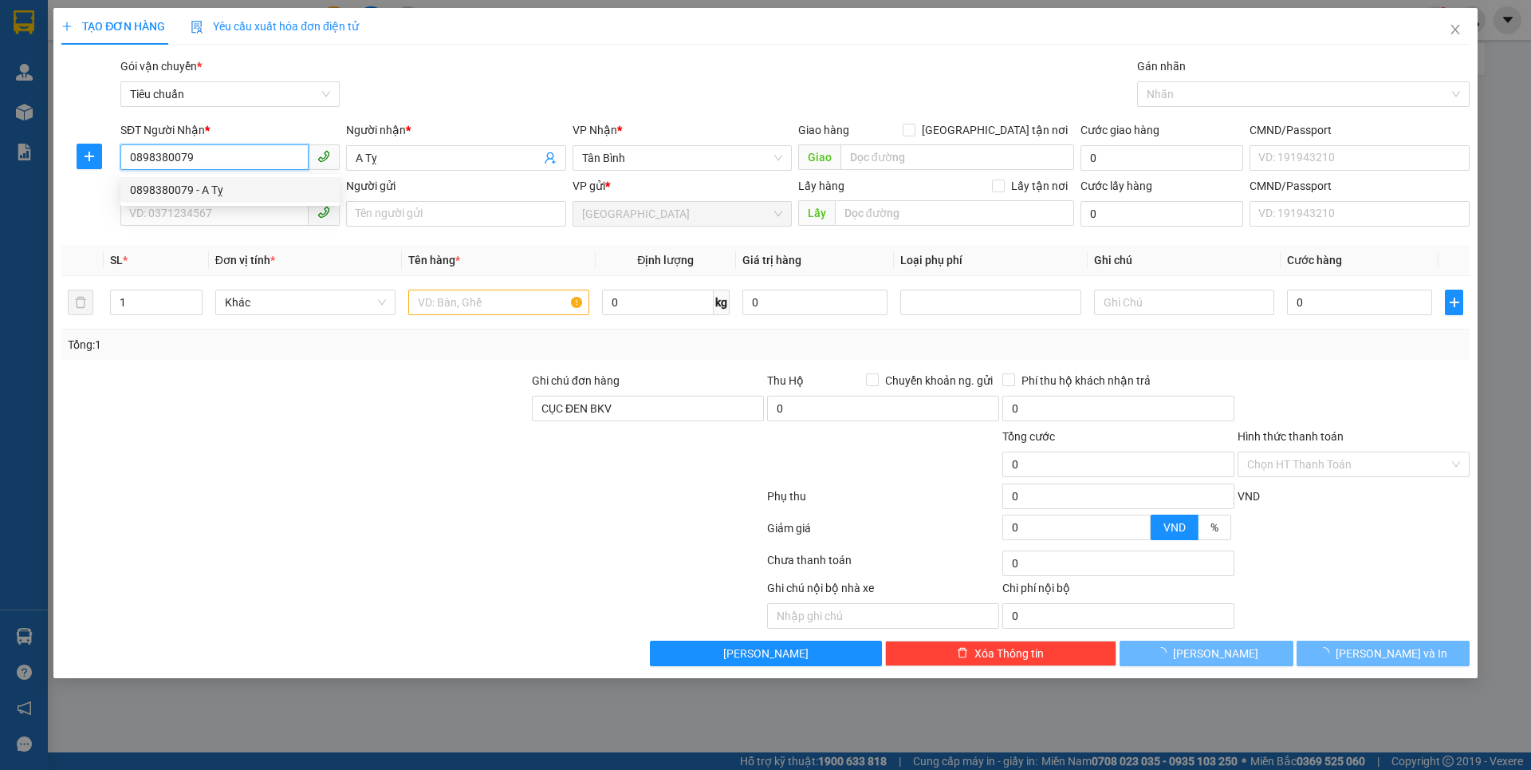
type input "0898380079"
click at [237, 351] on div "Transit Pickup Surcharge Ids Transit Deliver Surcharge Ids Transit Deliver Surc…" at bounding box center [765, 361] width 1408 height 608
type input "60.000"
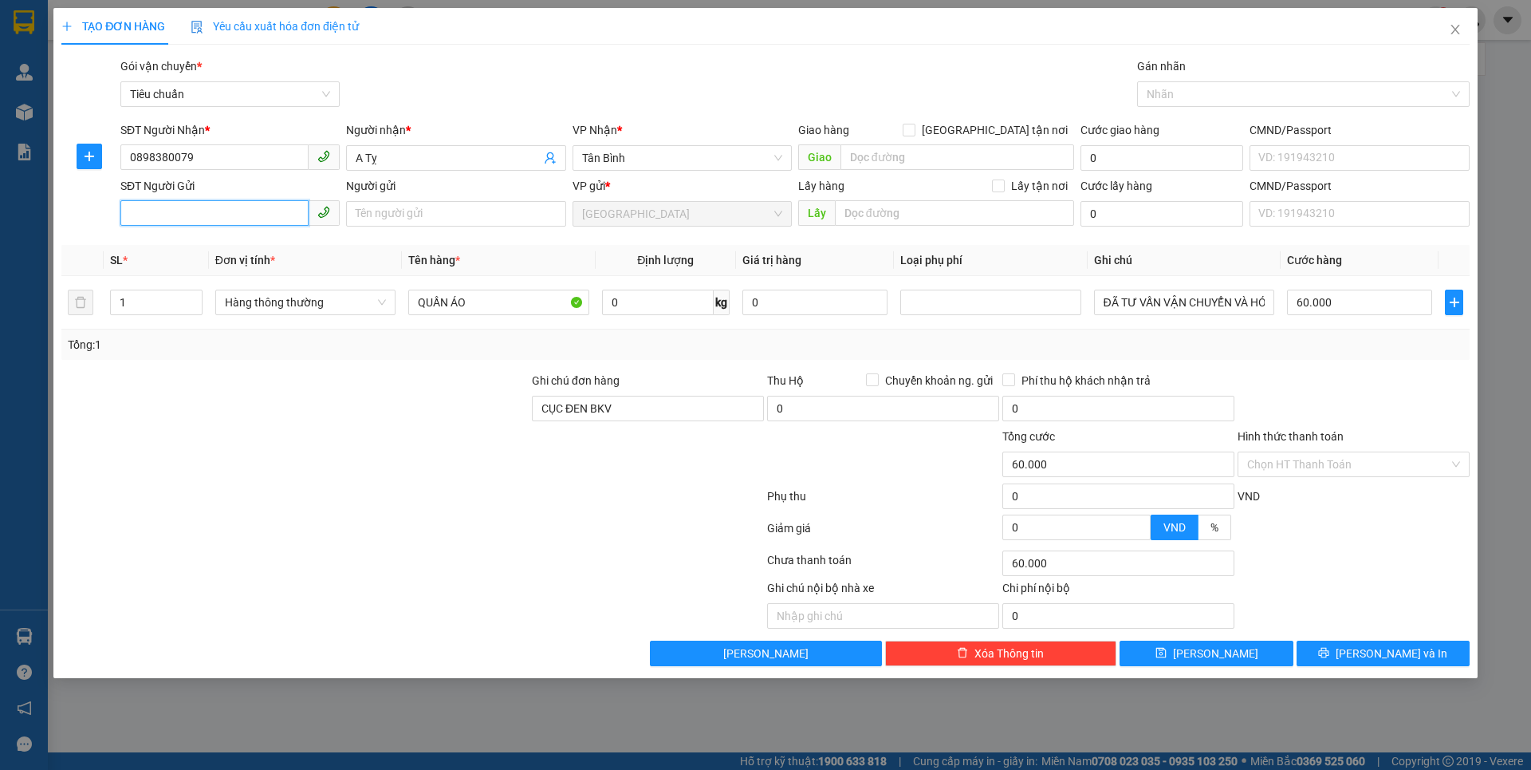
click at [201, 207] on input "SĐT Người Gửi" at bounding box center [214, 213] width 188 height 26
drag, startPoint x: 216, startPoint y: 245, endPoint x: 287, endPoint y: 384, distance: 156.6
click at [216, 244] on div "0903628258 - [PERSON_NAME]" at bounding box center [230, 246] width 200 height 18
type input "0903628258"
type input "[PERSON_NAME]"
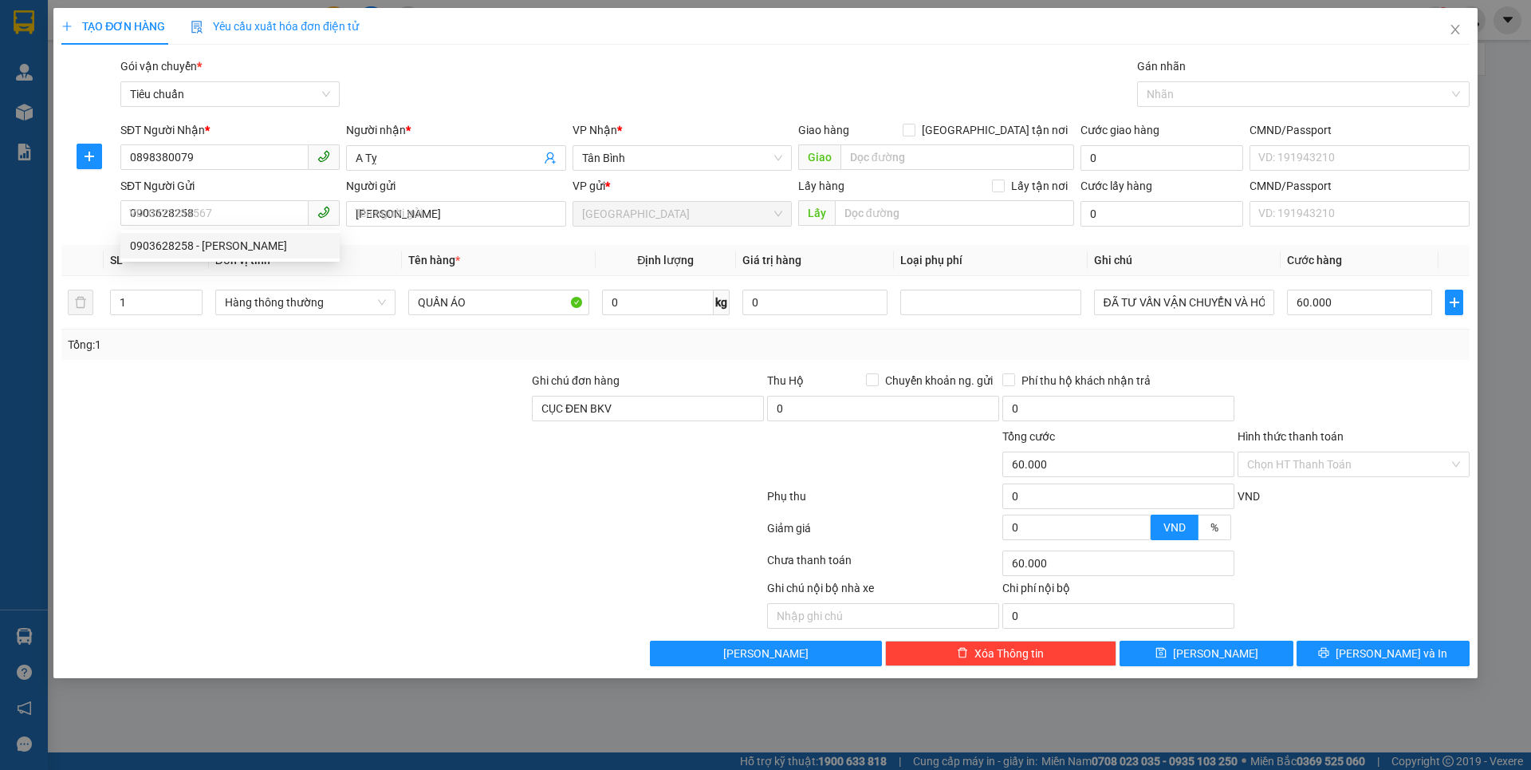
click at [287, 384] on div at bounding box center [295, 400] width 471 height 56
click at [313, 299] on span "Hàng thông thường" at bounding box center [305, 302] width 161 height 24
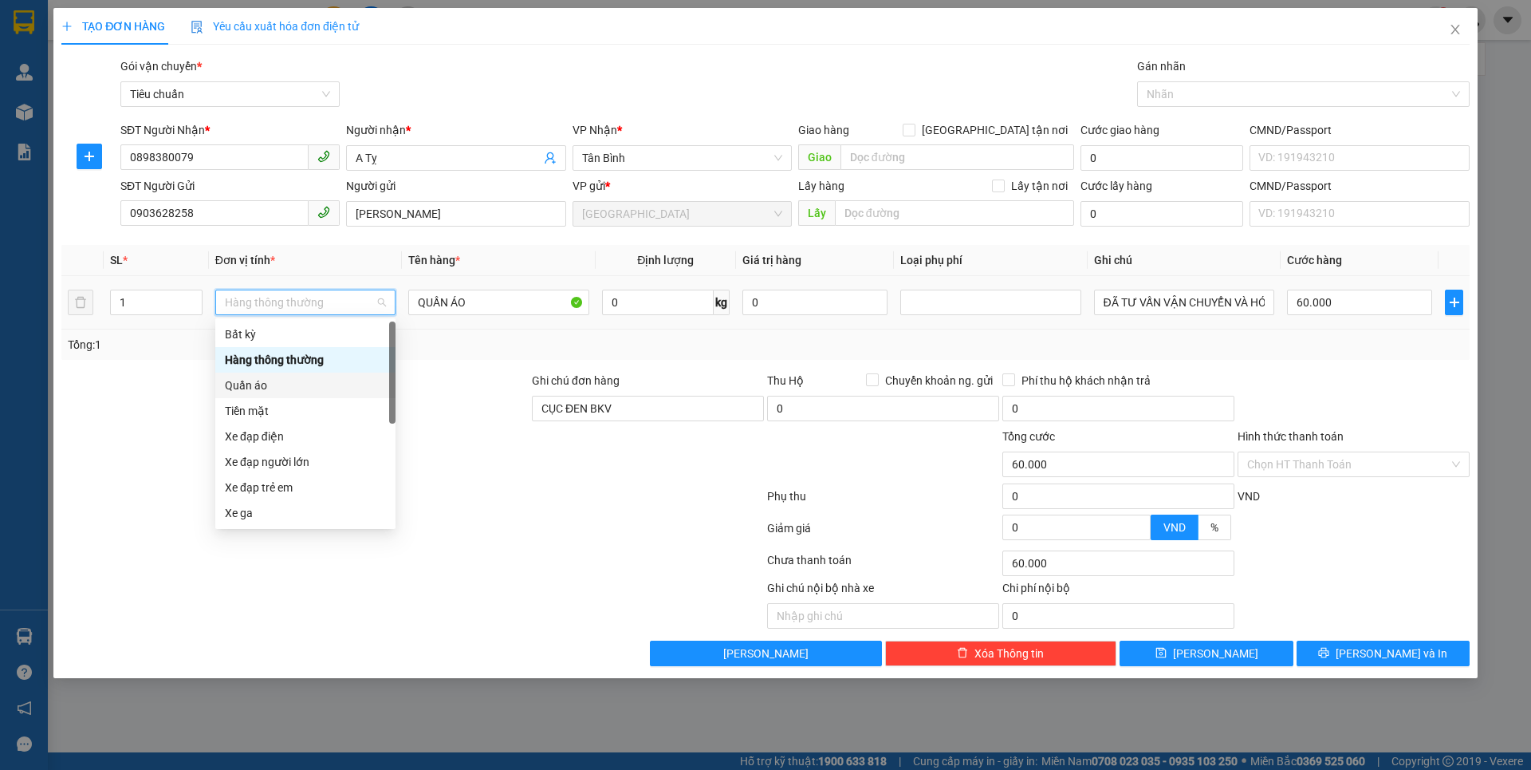
drag, startPoint x: 251, startPoint y: 386, endPoint x: 463, endPoint y: 347, distance: 214.9
click at [254, 386] on div "Quần áo" at bounding box center [305, 385] width 161 height 18
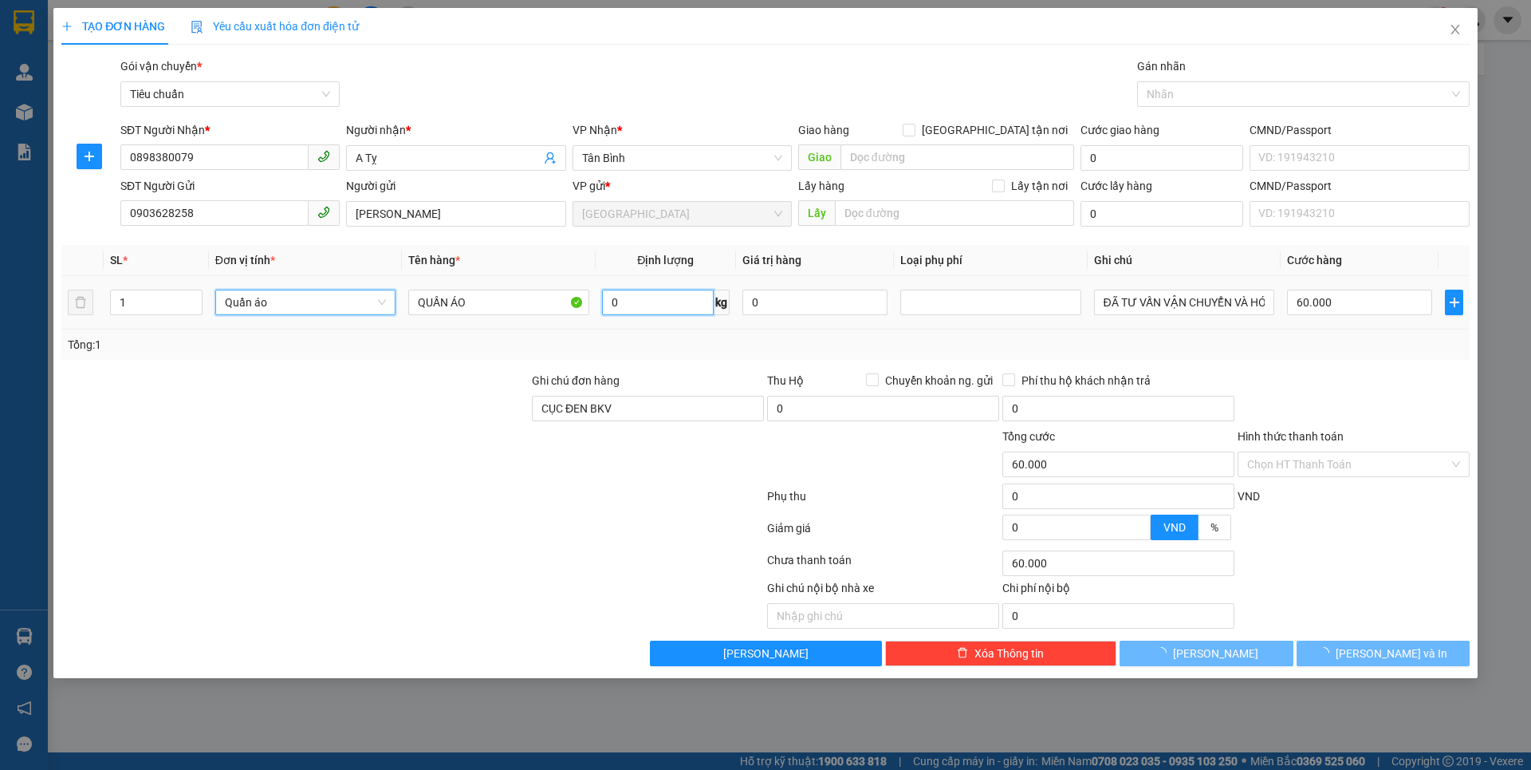
click at [637, 306] on input "0" at bounding box center [658, 302] width 112 height 26
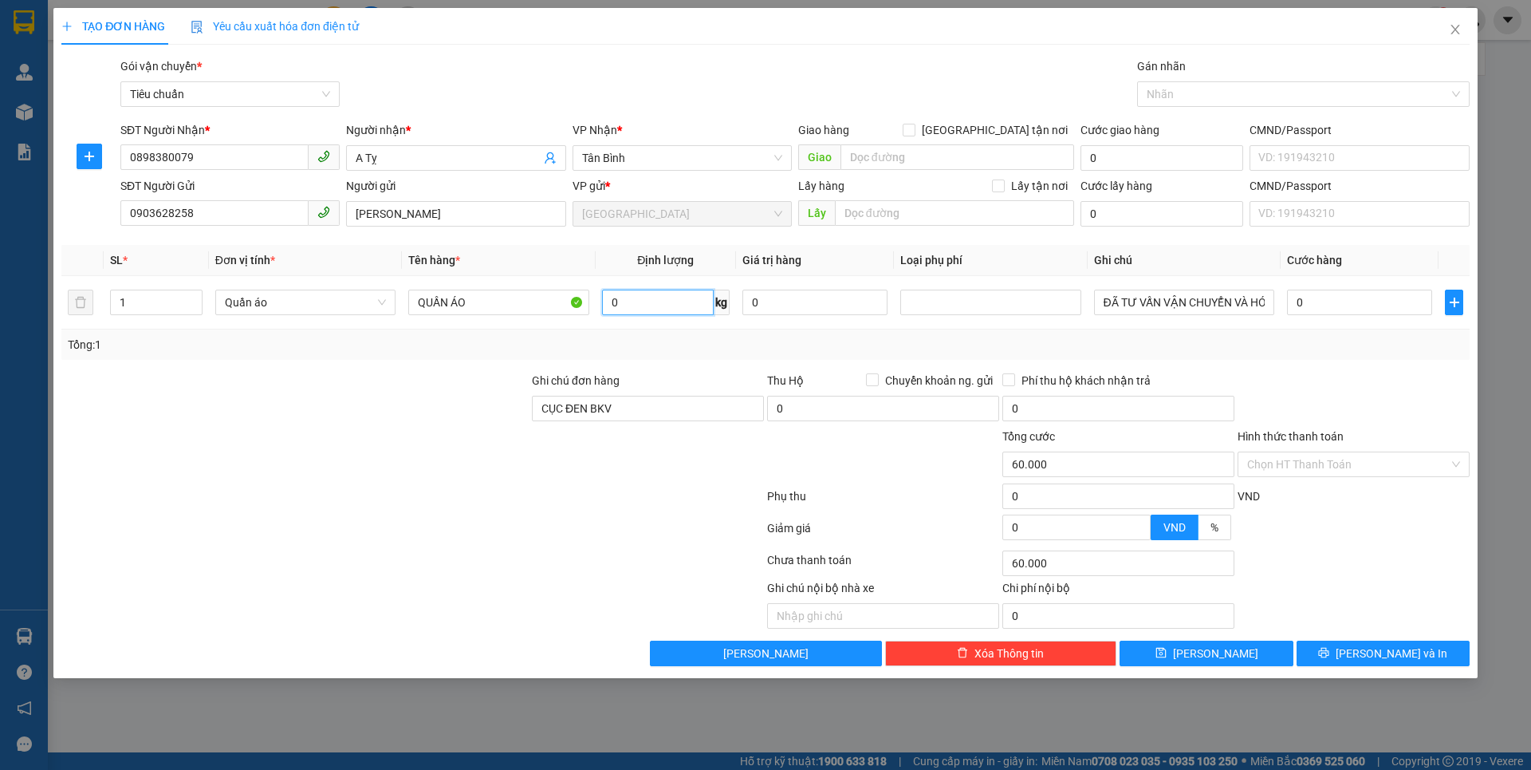
type input "0"
type input "25"
click at [384, 383] on div at bounding box center [295, 400] width 471 height 56
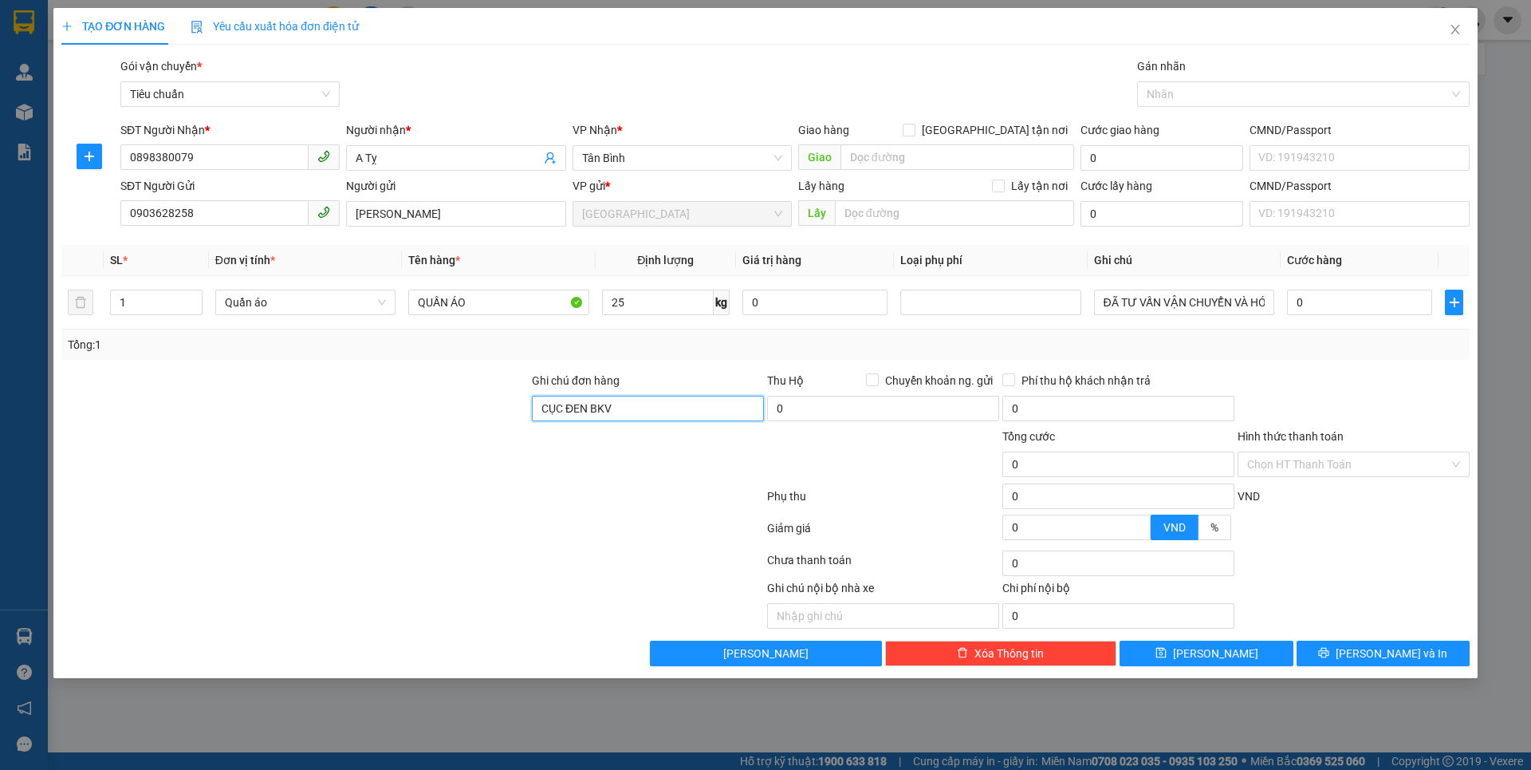
type input "65.000"
click at [634, 413] on input "CỤC ĐEN BKV" at bounding box center [648, 409] width 232 height 26
type input "C"
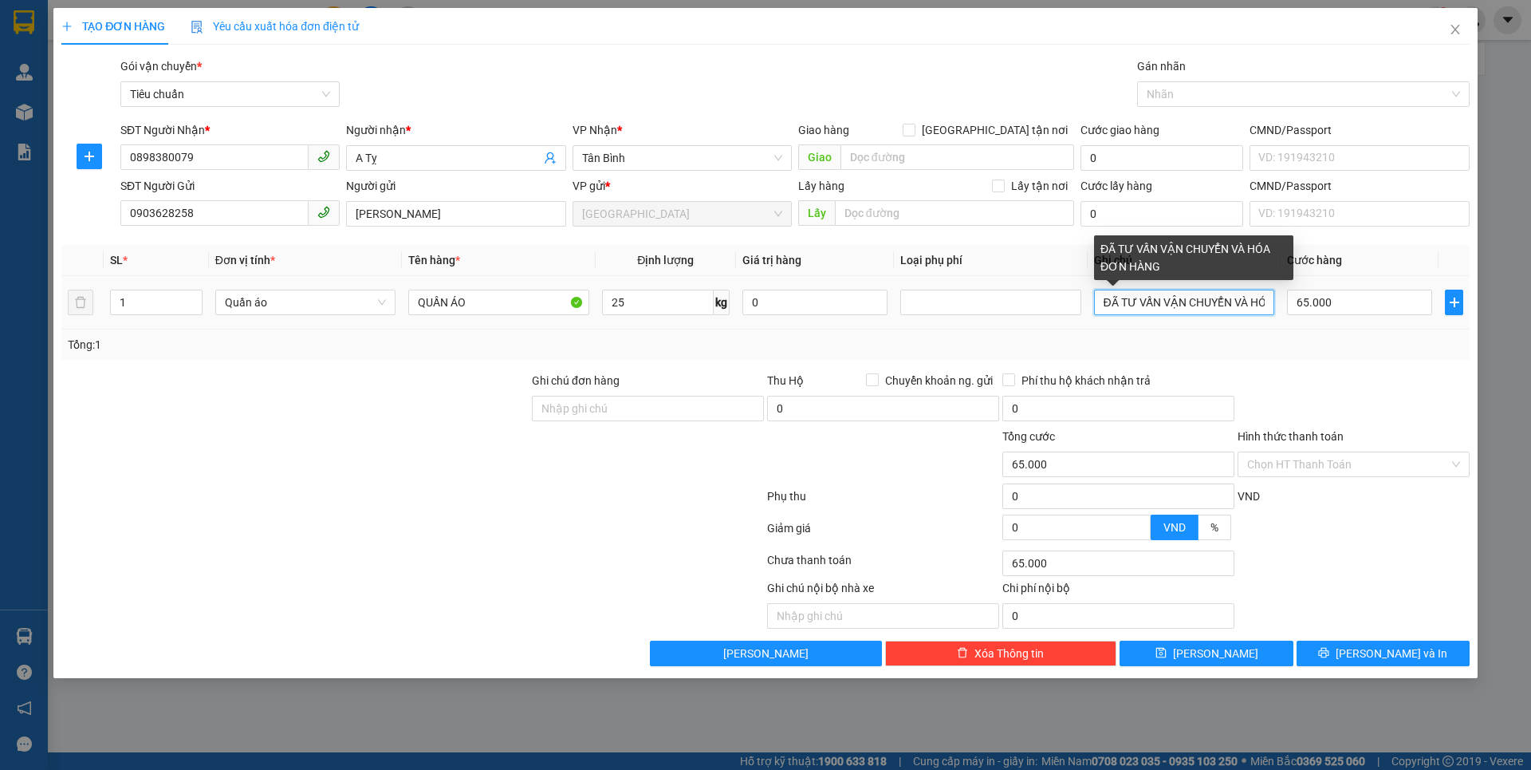
click at [1106, 305] on input "ĐÃ TƯ VẤN VẬN CHUYỂN VÀ HÓA ĐƠN HÀNG" at bounding box center [1184, 302] width 180 height 26
type input "CỤC ĐEN BKV(ĐÃ TƯ VẤN VẬN CHUYỂN VÀ HÓA ĐƠN HÀNG )"
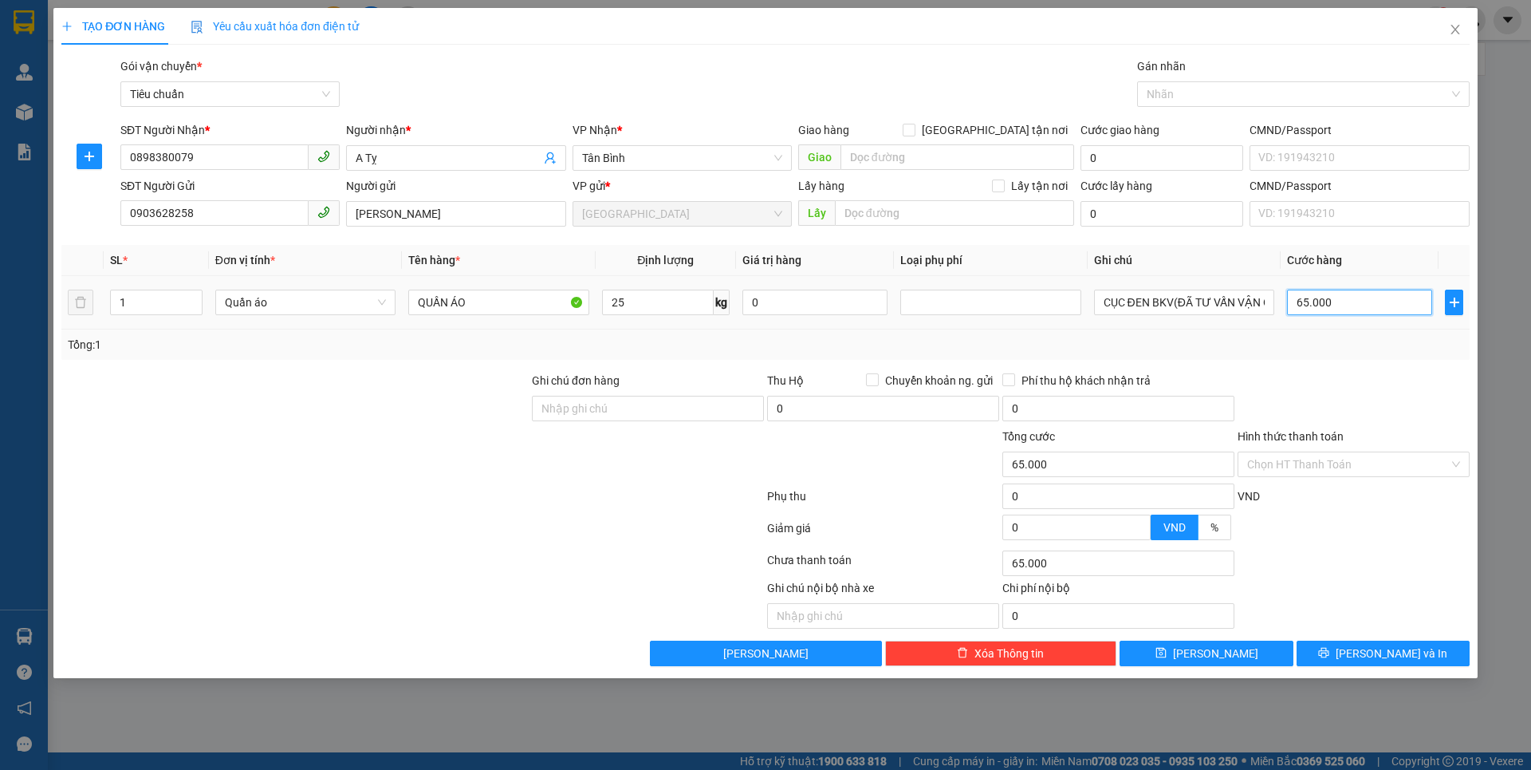
click at [1339, 301] on input "65.000" at bounding box center [1359, 302] width 145 height 26
type input "7"
type input "70"
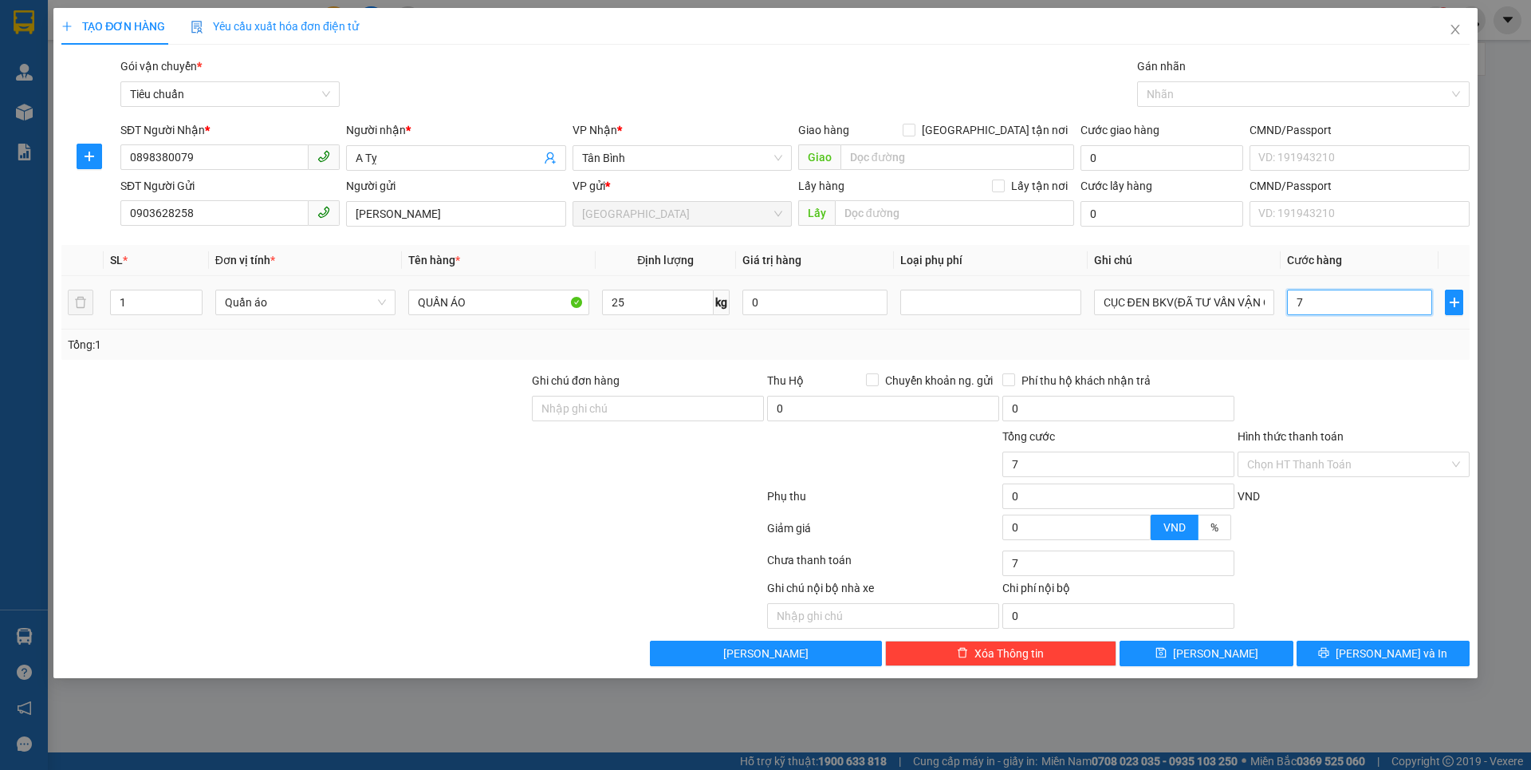
type input "70"
click at [1335, 393] on div at bounding box center [1353, 400] width 235 height 56
type input "70.000"
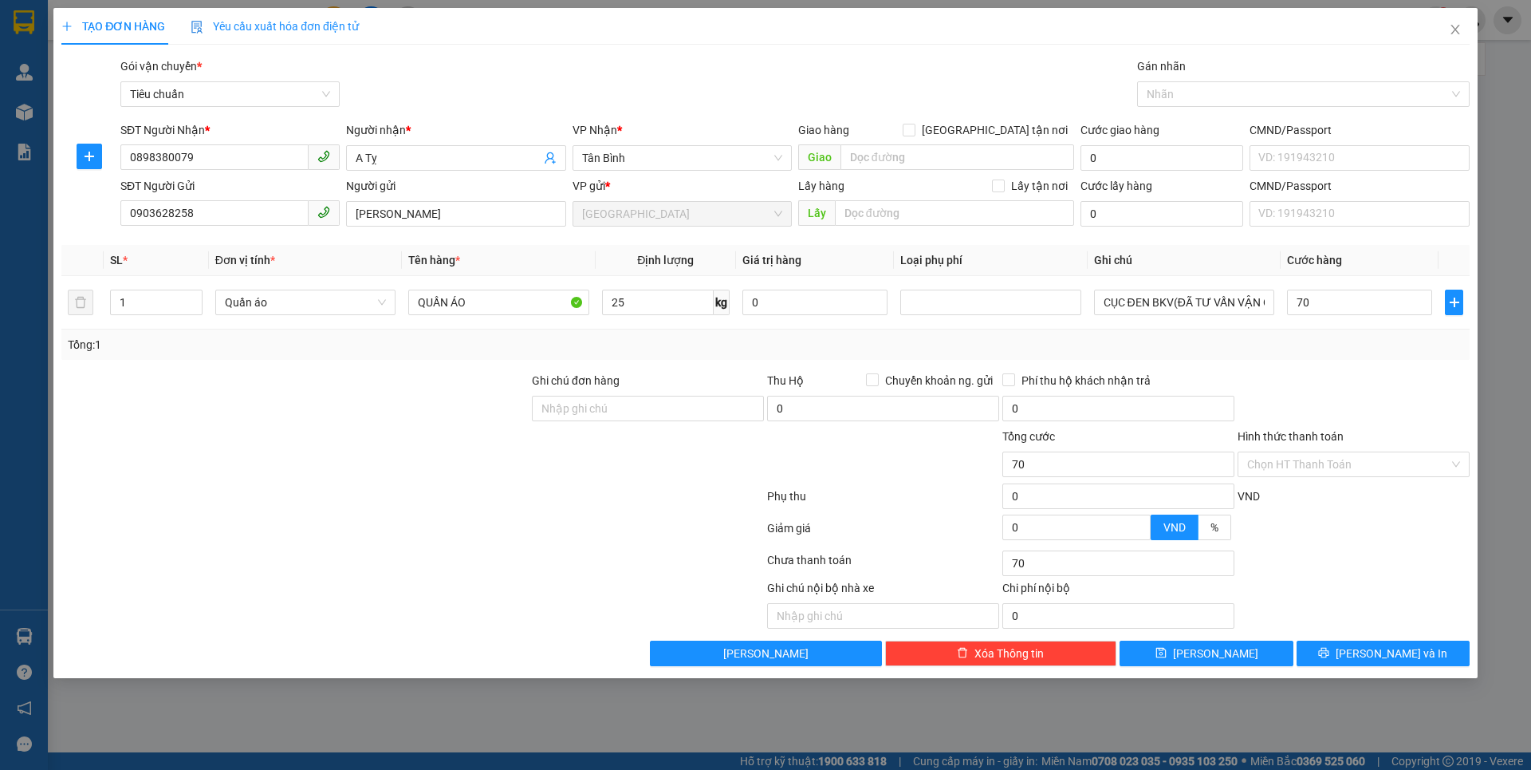
type input "70.000"
click at [1335, 393] on div at bounding box center [1353, 400] width 235 height 56
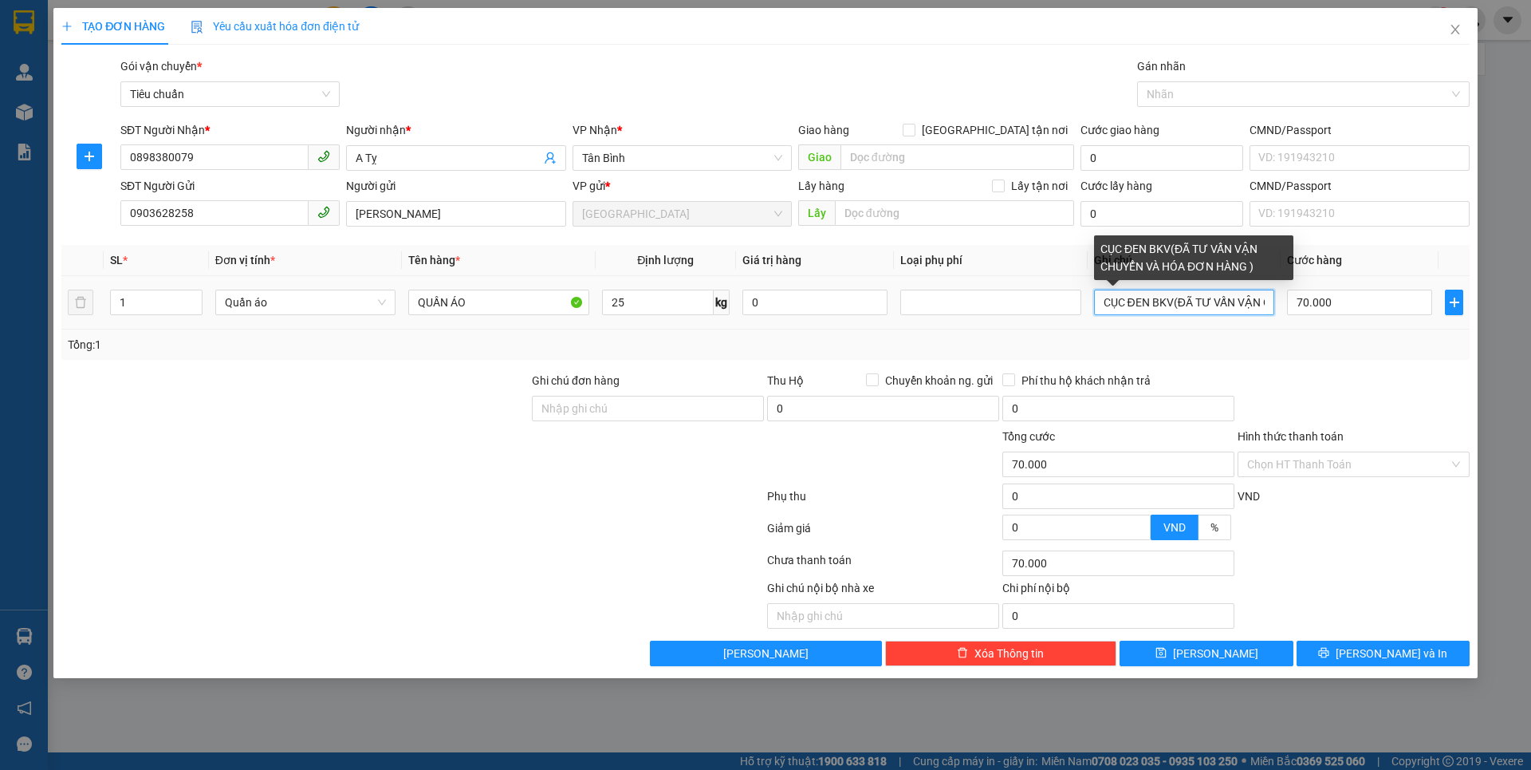
click at [1164, 307] on input "CỤC ĐEN BKV(ĐÃ TƯ VẤN VẬN CHUYỂN VÀ HÓA ĐƠN HÀNG )" at bounding box center [1184, 302] width 180 height 26
click at [1175, 305] on input "CỤC ĐEN BKV(ĐÃ TƯ VẤN VẬN CHUYỂN VÀ HÓA ĐƠN HÀNG )" at bounding box center [1184, 302] width 180 height 26
click at [1171, 307] on input "CỤC ĐEN BKV(ĐÃ TƯ VẤN VẬN CHUYỂN VÀ HÓA ĐƠN HÀNG )" at bounding box center [1184, 302] width 180 height 26
type input "CỤC ĐEN BKV (ĐÃ TƯ VẤN VẬN CHUYỂN VÀ HÓA ĐƠN HÀNG )"
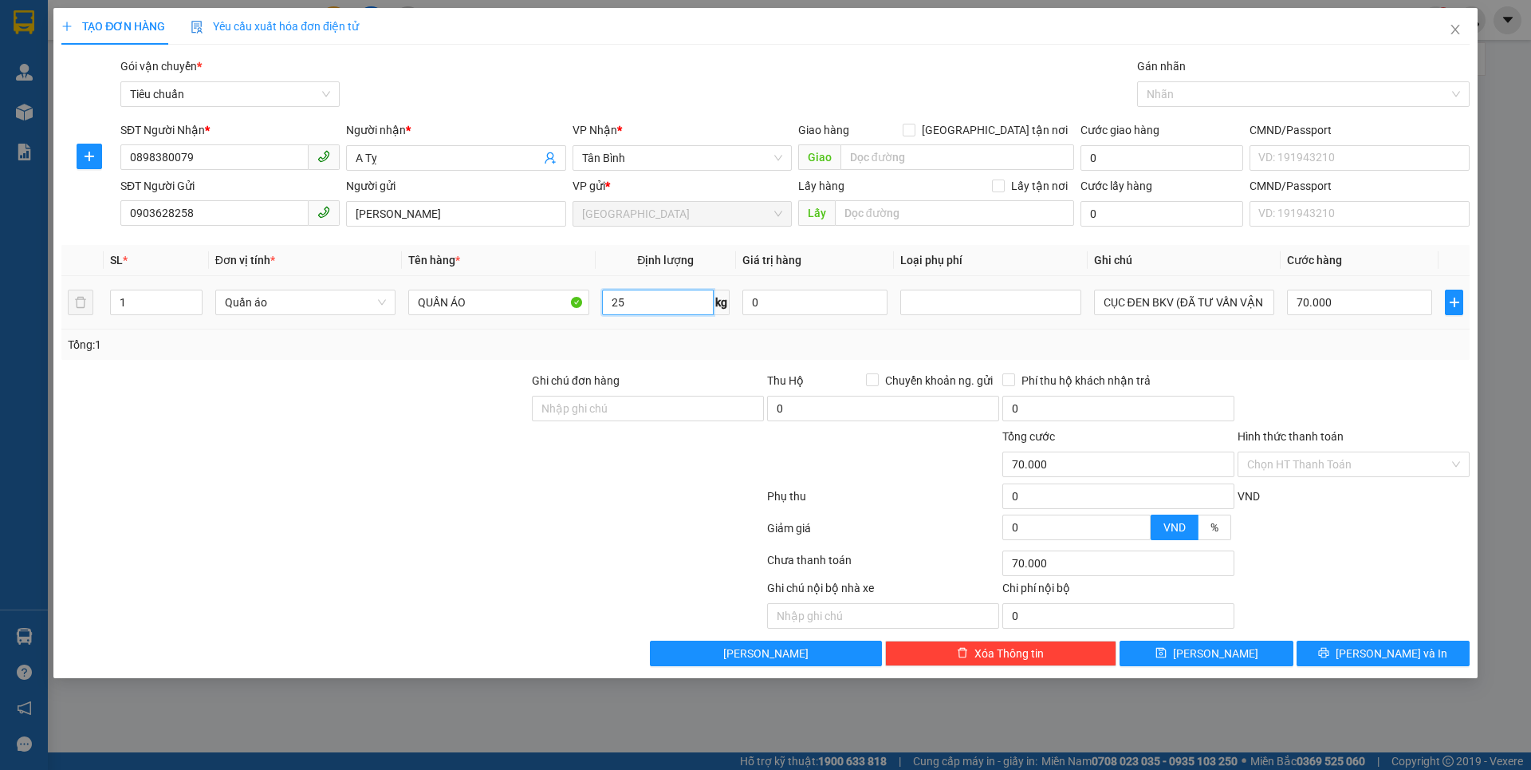
click at [656, 306] on input "25" at bounding box center [658, 302] width 112 height 26
type input "15"
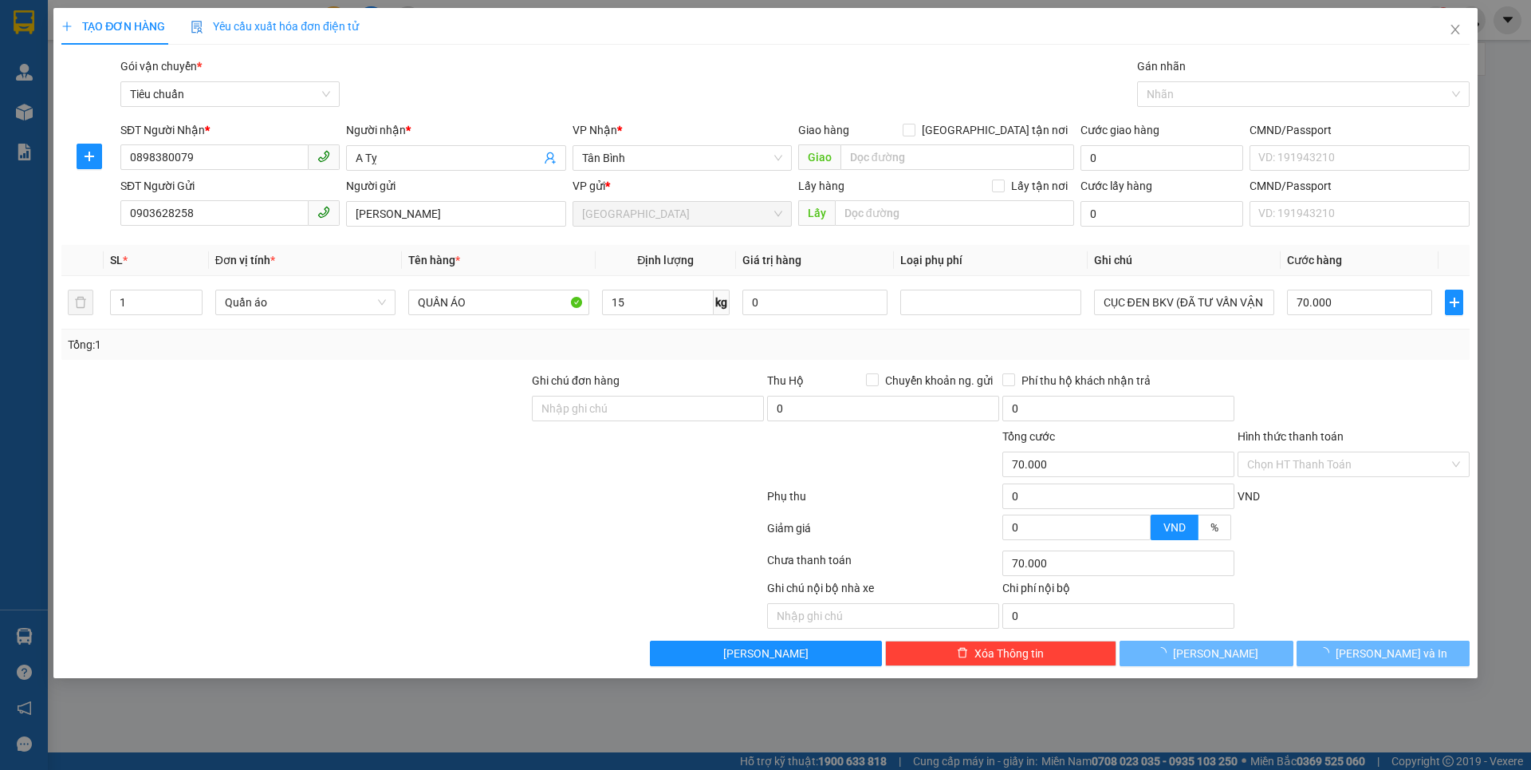
drag, startPoint x: 569, startPoint y: 535, endPoint x: 1270, endPoint y: 376, distance: 718.7
click at [573, 533] on div at bounding box center [413, 531] width 706 height 32
type input "55.000"
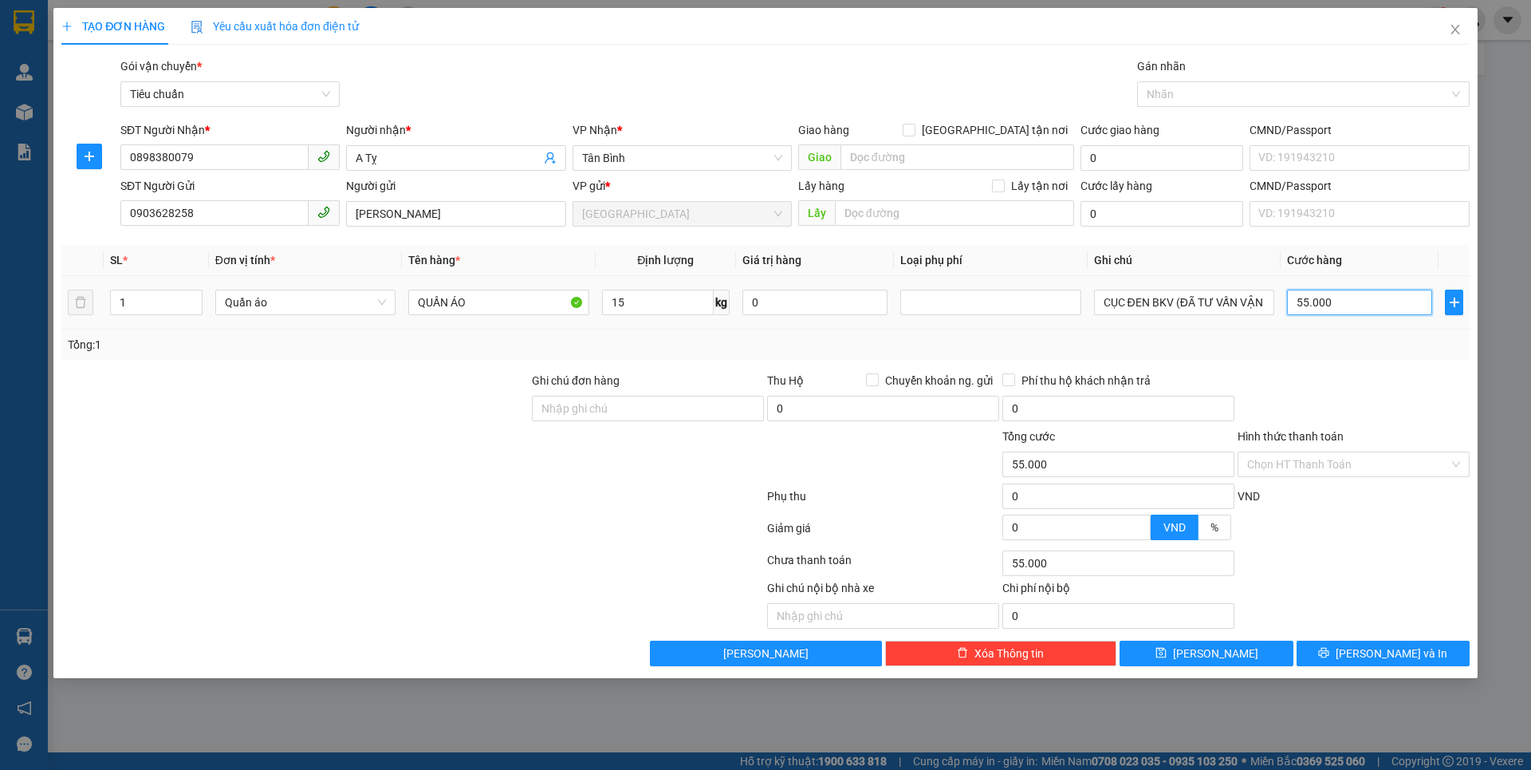
click at [1365, 305] on input "55.000" at bounding box center [1359, 302] width 145 height 26
drag, startPoint x: 1350, startPoint y: 352, endPoint x: 1357, endPoint y: 368, distance: 17.2
click at [1350, 355] on div "Tổng: 1" at bounding box center [765, 344] width 1408 height 30
drag, startPoint x: 1322, startPoint y: 461, endPoint x: 1330, endPoint y: 479, distance: 20.0
click at [1323, 463] on input "Hình thức thanh toán" at bounding box center [1348, 464] width 202 height 24
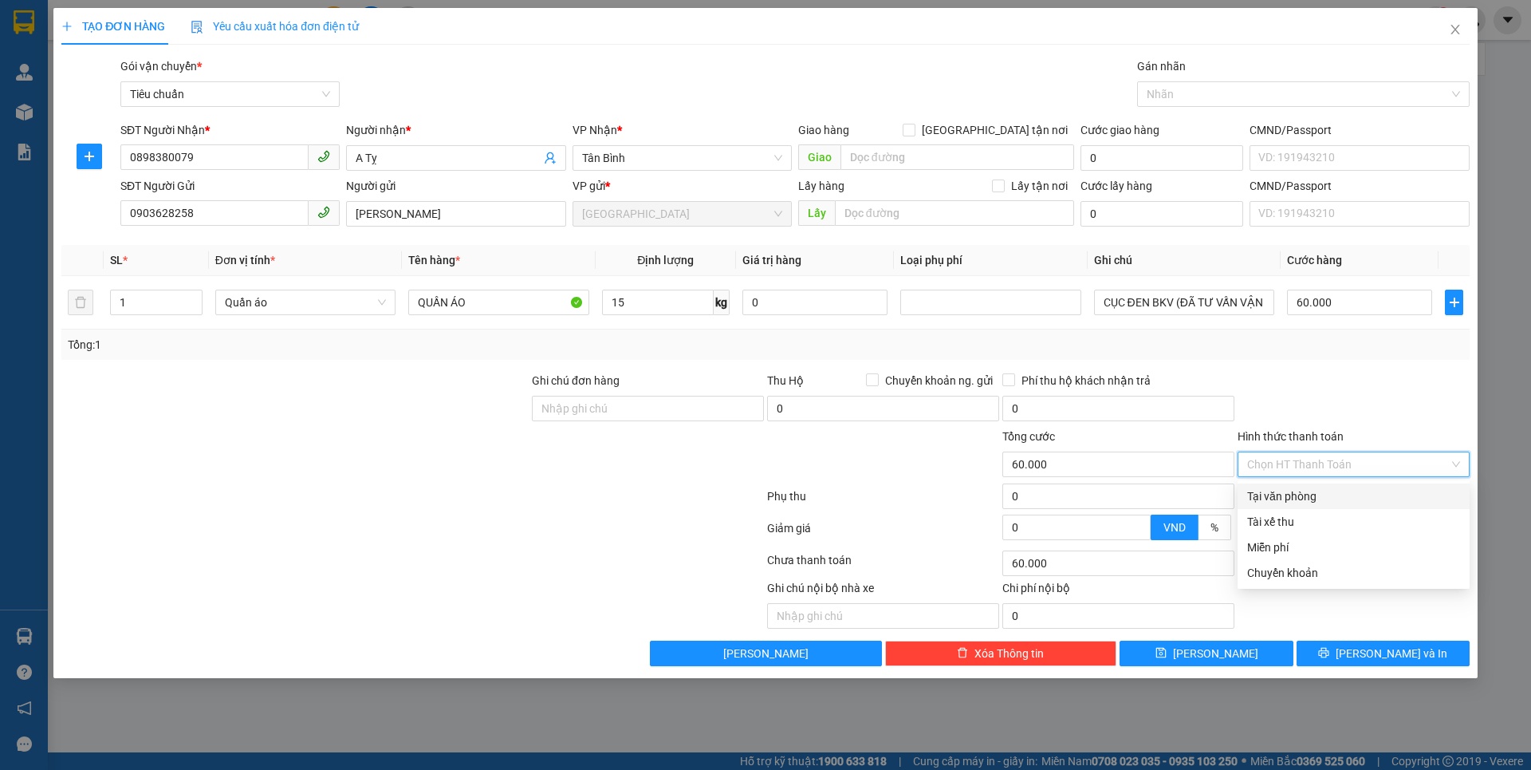
drag, startPoint x: 1320, startPoint y: 495, endPoint x: 1384, endPoint y: 585, distance: 110.9
click at [1320, 496] on div "Tại văn phòng" at bounding box center [1353, 496] width 213 height 18
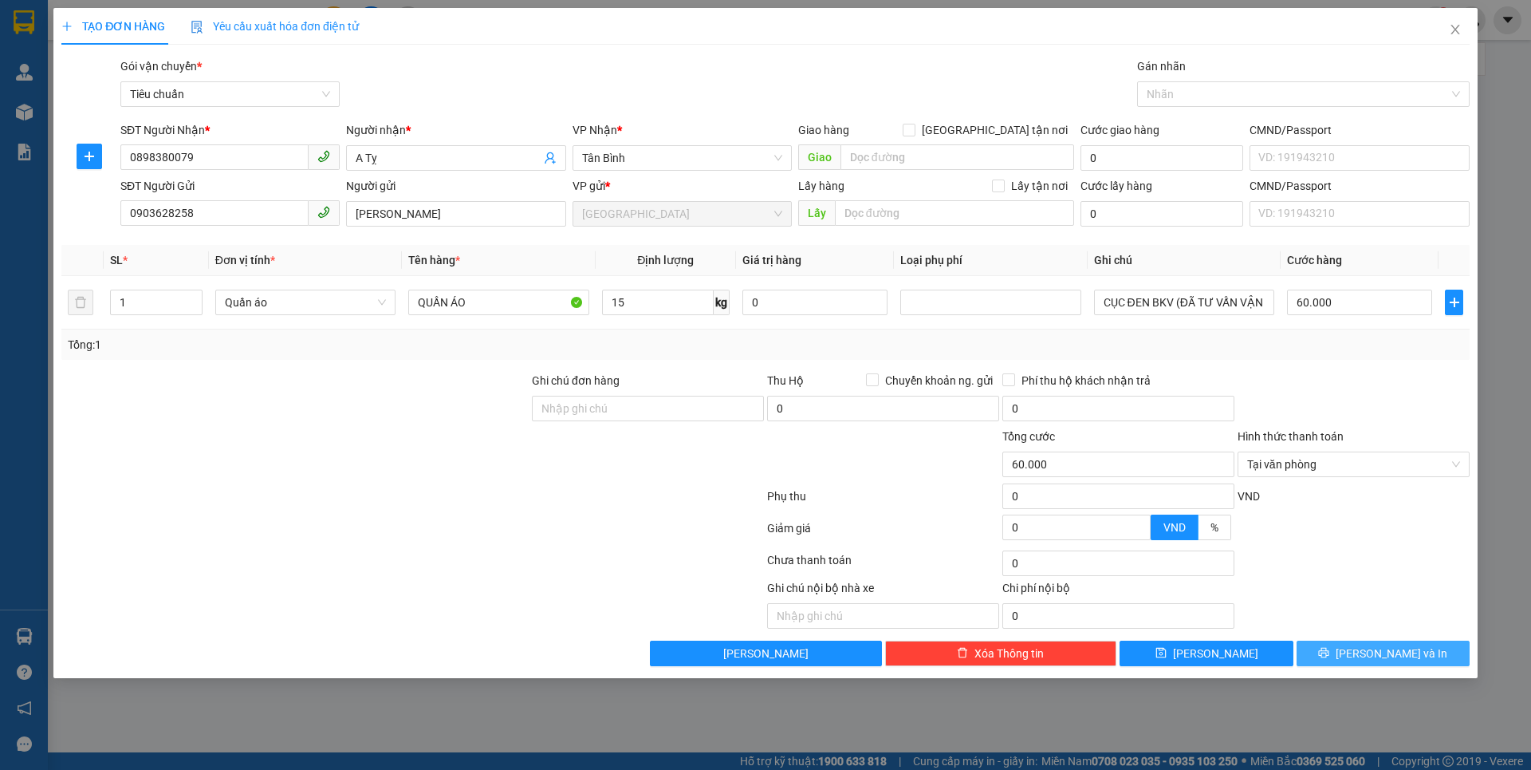
click at [1384, 659] on button "[PERSON_NAME] và In" at bounding box center [1383, 653] width 173 height 26
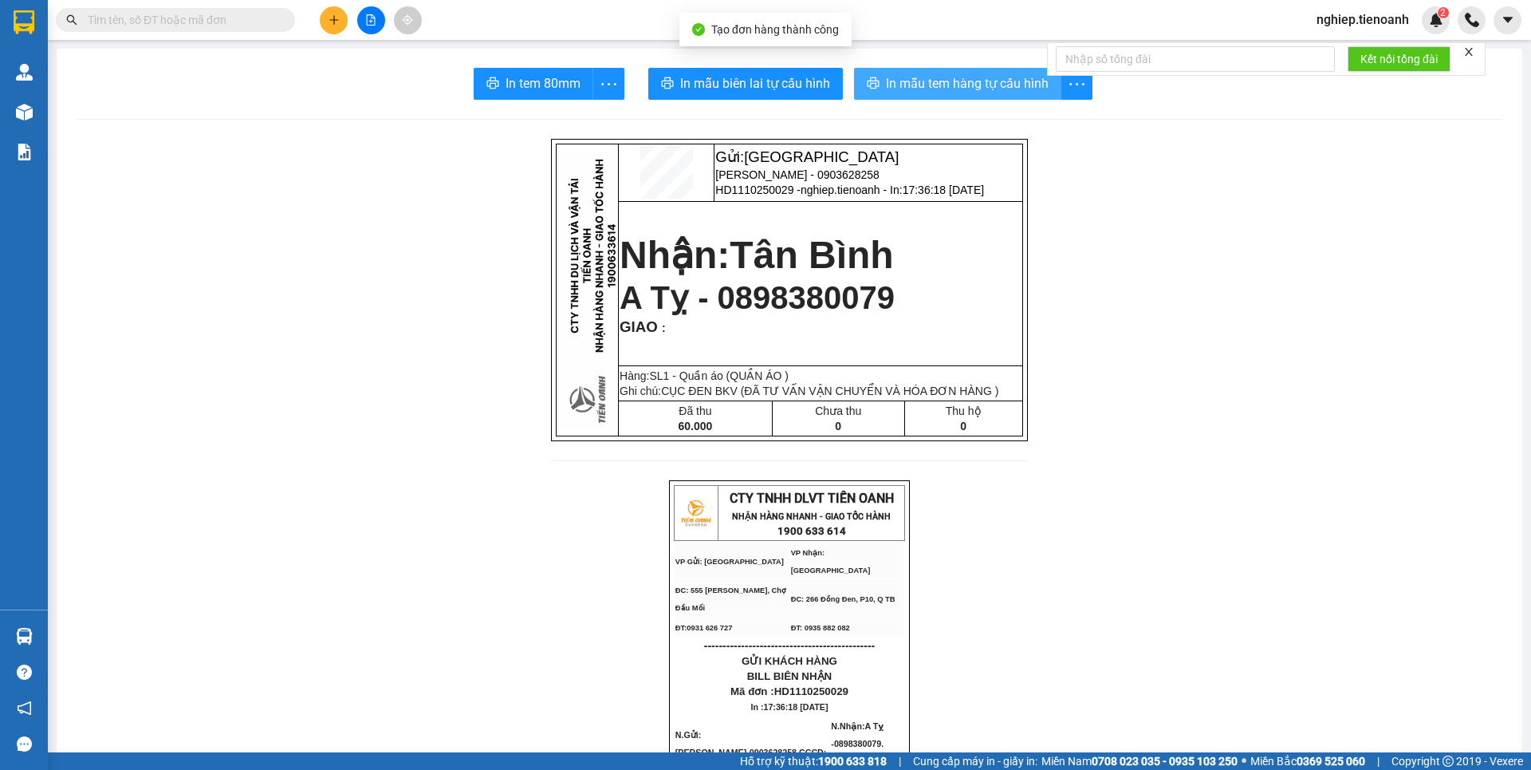
click at [915, 81] on span "In mẫu tem hàng tự cấu hình" at bounding box center [967, 83] width 163 height 20
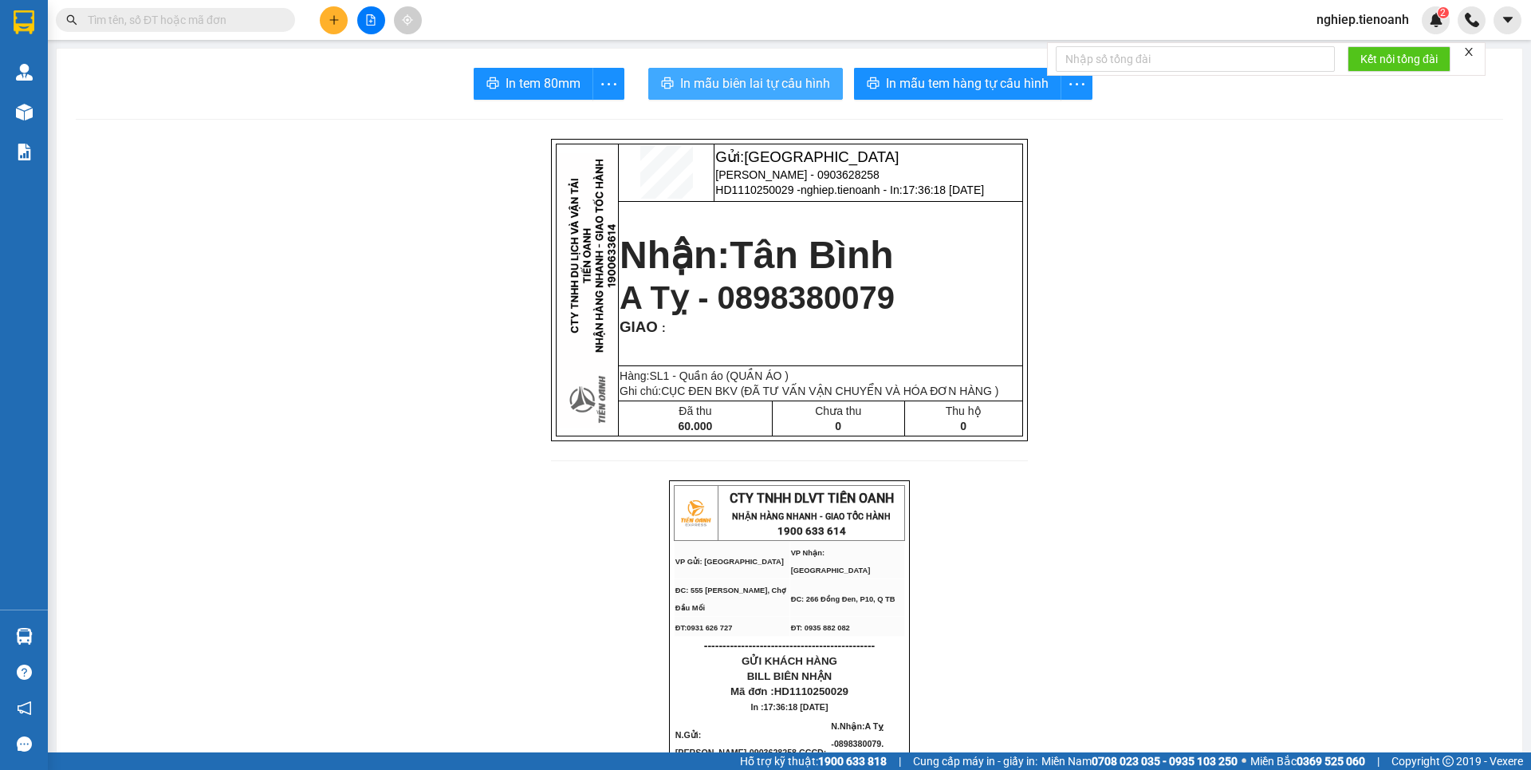
click at [797, 81] on span "In mẫu biên lai tự cấu hình" at bounding box center [755, 83] width 150 height 20
click at [330, 19] on icon "plus" at bounding box center [334, 19] width 11 height 11
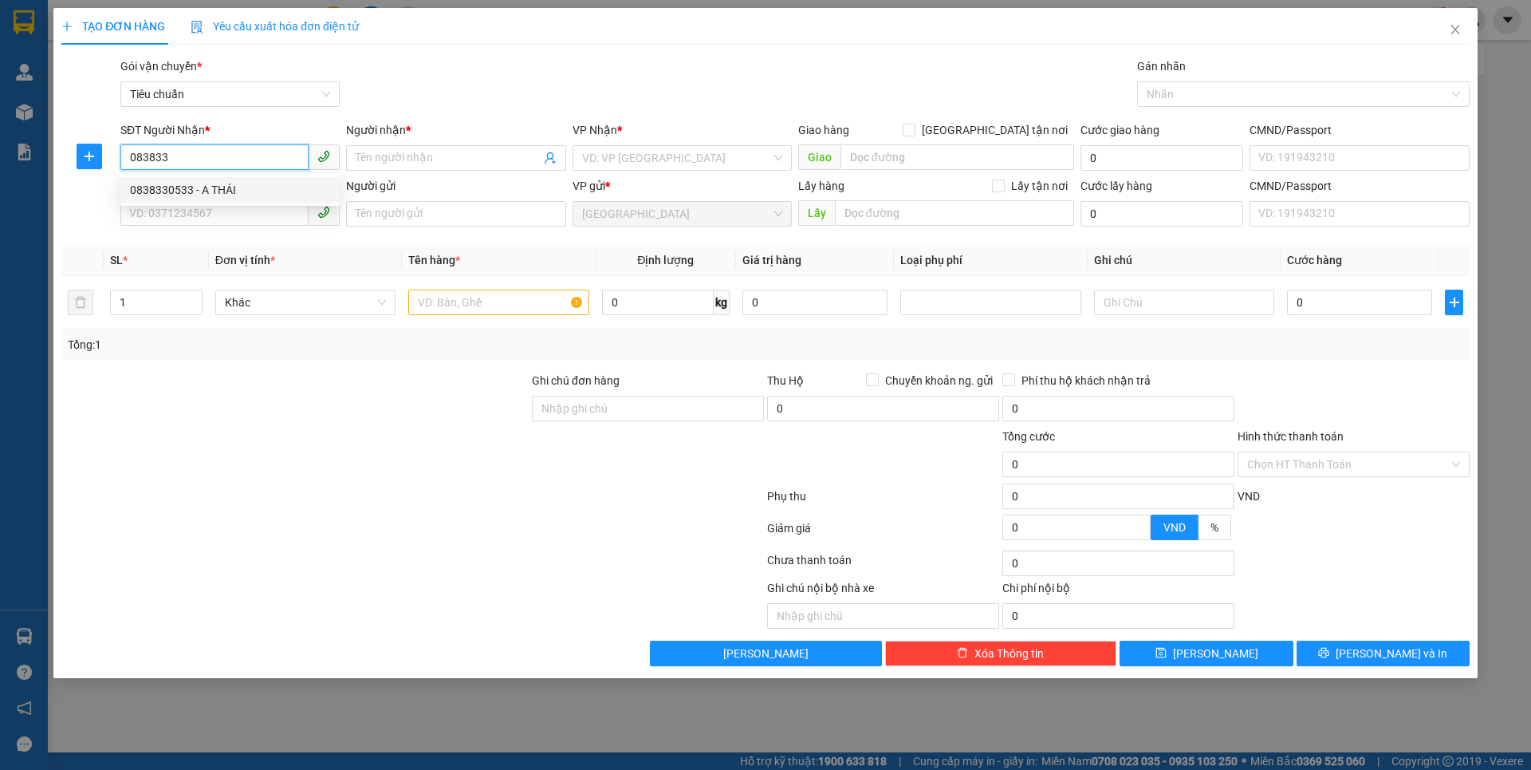
click at [221, 190] on div "0838330533 - A THÁI" at bounding box center [230, 190] width 200 height 18
type input "0838330533"
type input "[DEMOGRAPHIC_DATA]"
type input "001187041042"
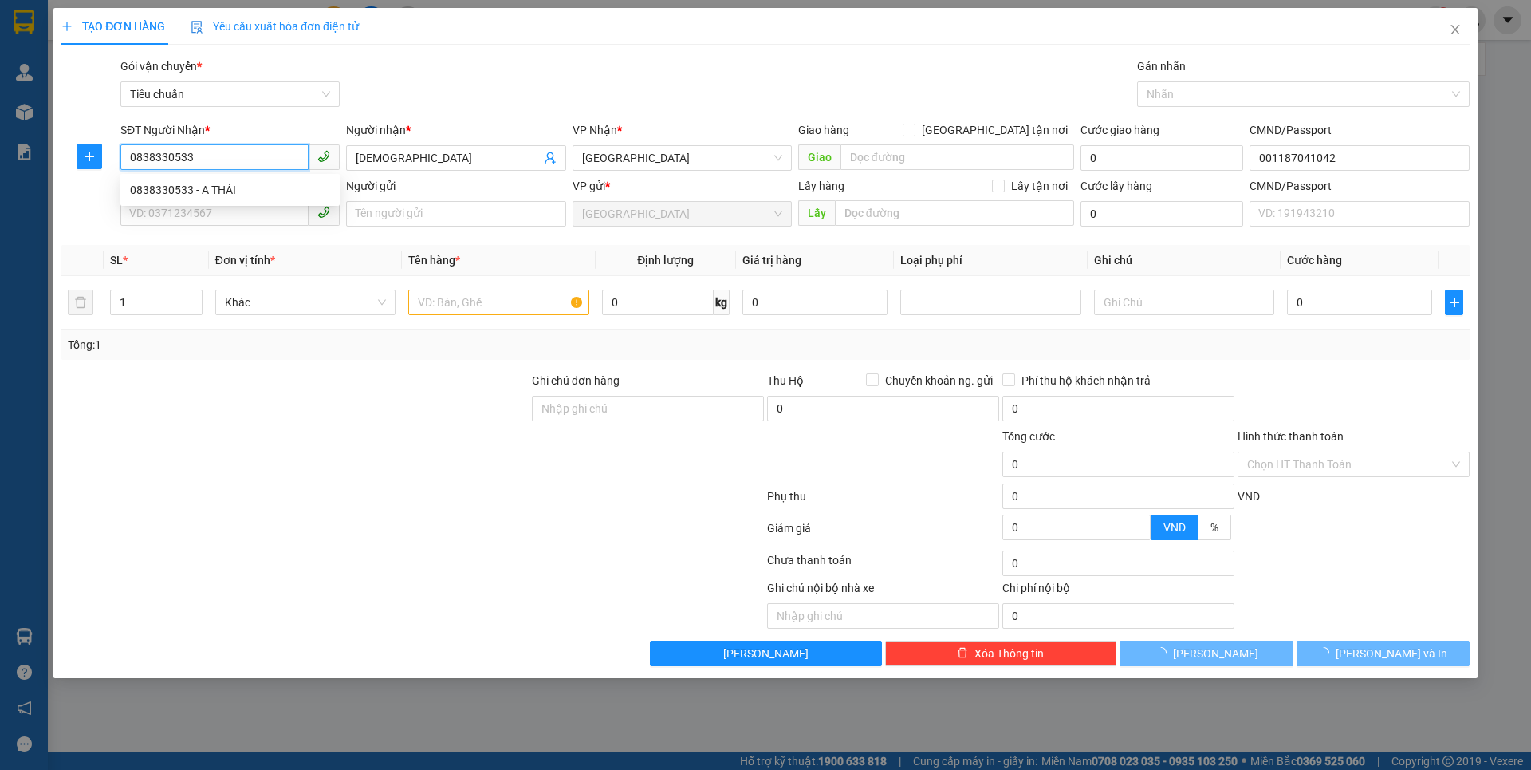
type input "0838330533"
type input "60.000"
drag, startPoint x: 384, startPoint y: 605, endPoint x: 240, endPoint y: 304, distance: 334.2
click at [383, 585] on div at bounding box center [266, 603] width 412 height 49
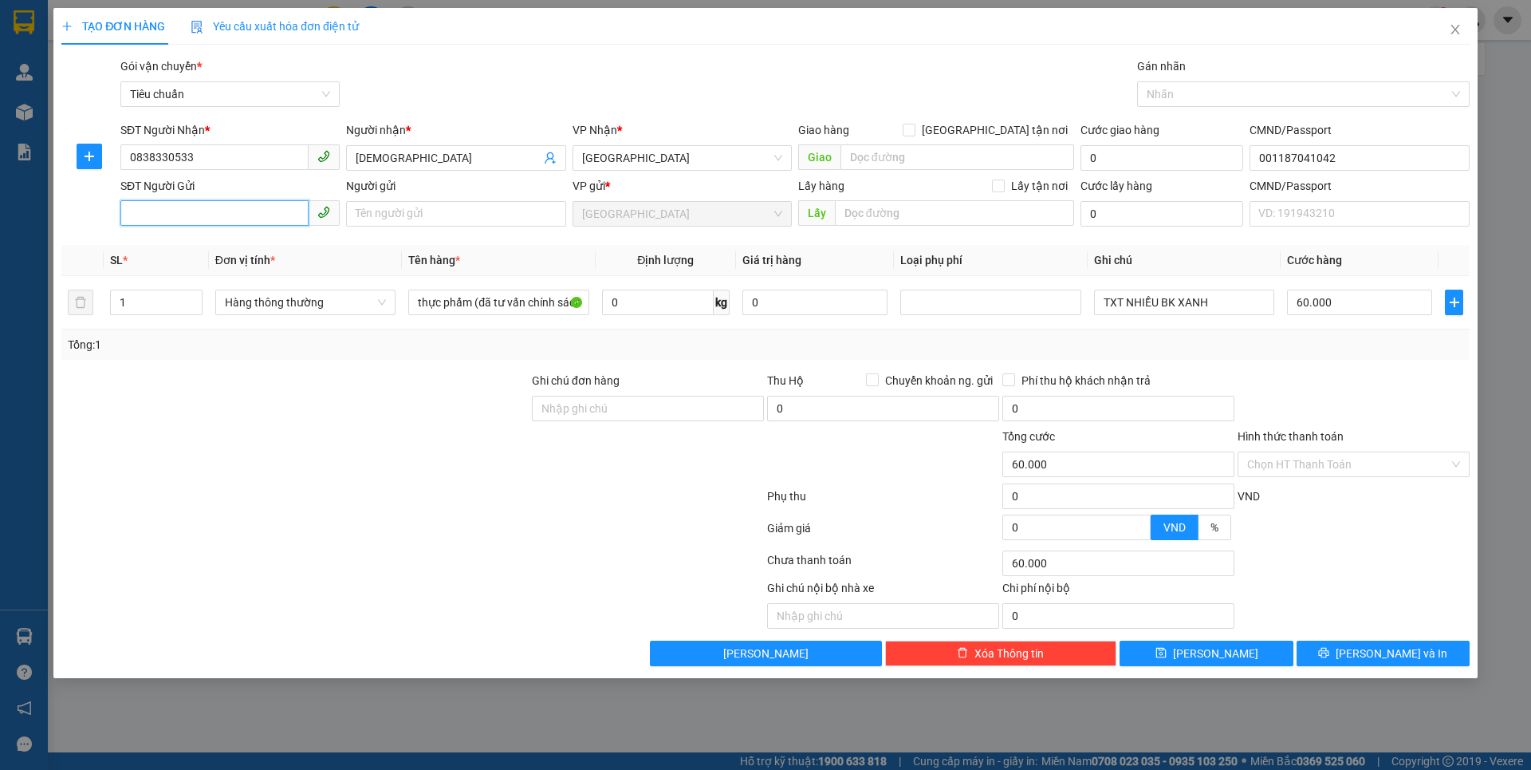
click at [229, 212] on input "SĐT Người Gửi" at bounding box center [214, 213] width 188 height 26
click at [238, 246] on div "0366485289 - CÔ THIỆN" at bounding box center [230, 246] width 200 height 18
type input "0366485289"
type input "CÔ THIỆN"
type input "034164012348"
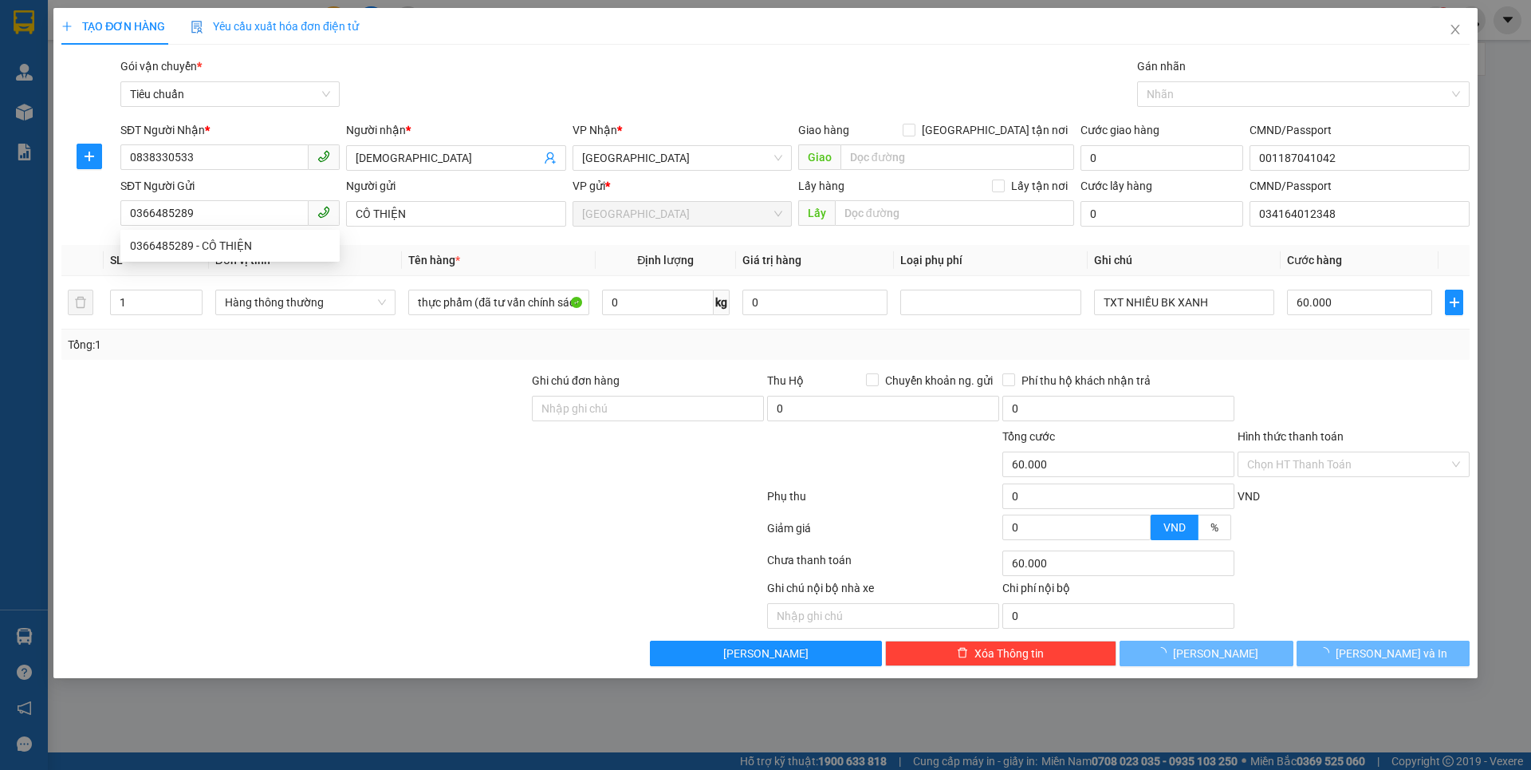
click at [357, 427] on div at bounding box center [295, 455] width 471 height 56
click at [376, 419] on div at bounding box center [295, 400] width 471 height 56
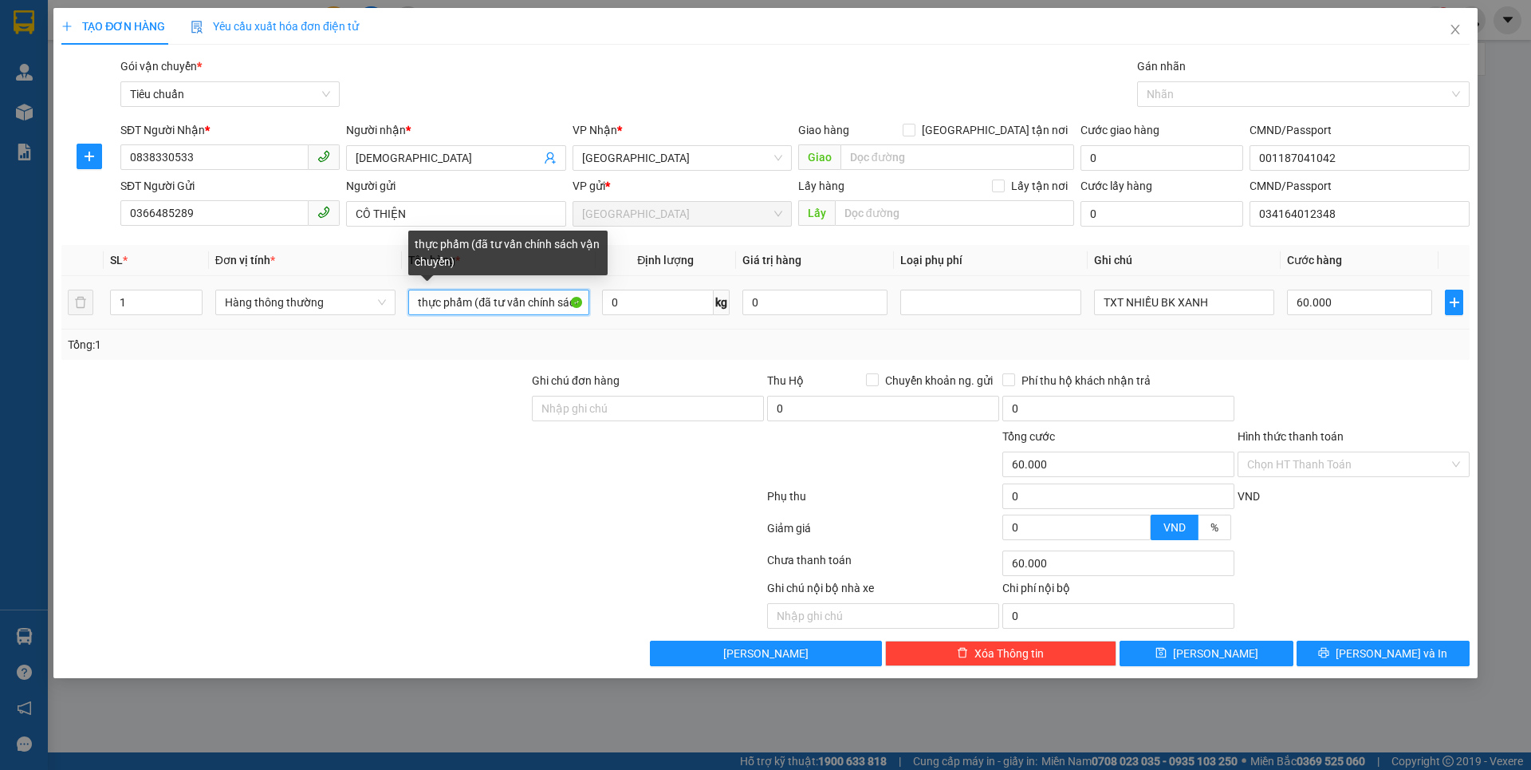
click at [574, 300] on input "thực phẩm (đã tư vấn chính sách vận chuyển)" at bounding box center [498, 302] width 180 height 26
click at [564, 306] on input "h vận chuy" at bounding box center [498, 302] width 180 height 26
type input "h"
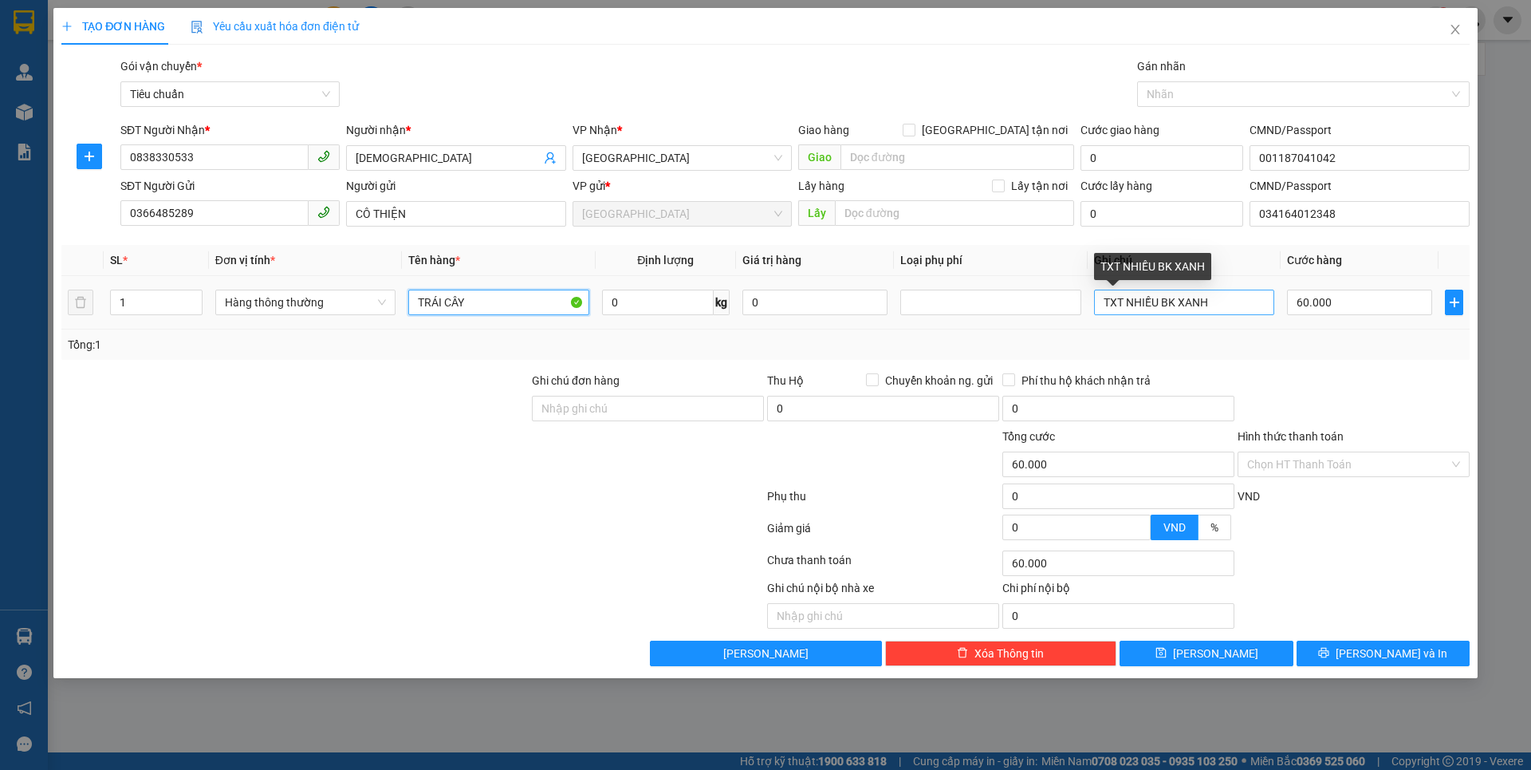
type input "TRÁI CÂY"
click at [1223, 307] on input "TXT NHIỀU BK XANH" at bounding box center [1184, 302] width 180 height 26
type input "TXT ĐỤC LỖ"
click at [1355, 392] on div at bounding box center [1353, 400] width 235 height 56
click at [666, 313] on input "0" at bounding box center [658, 302] width 112 height 26
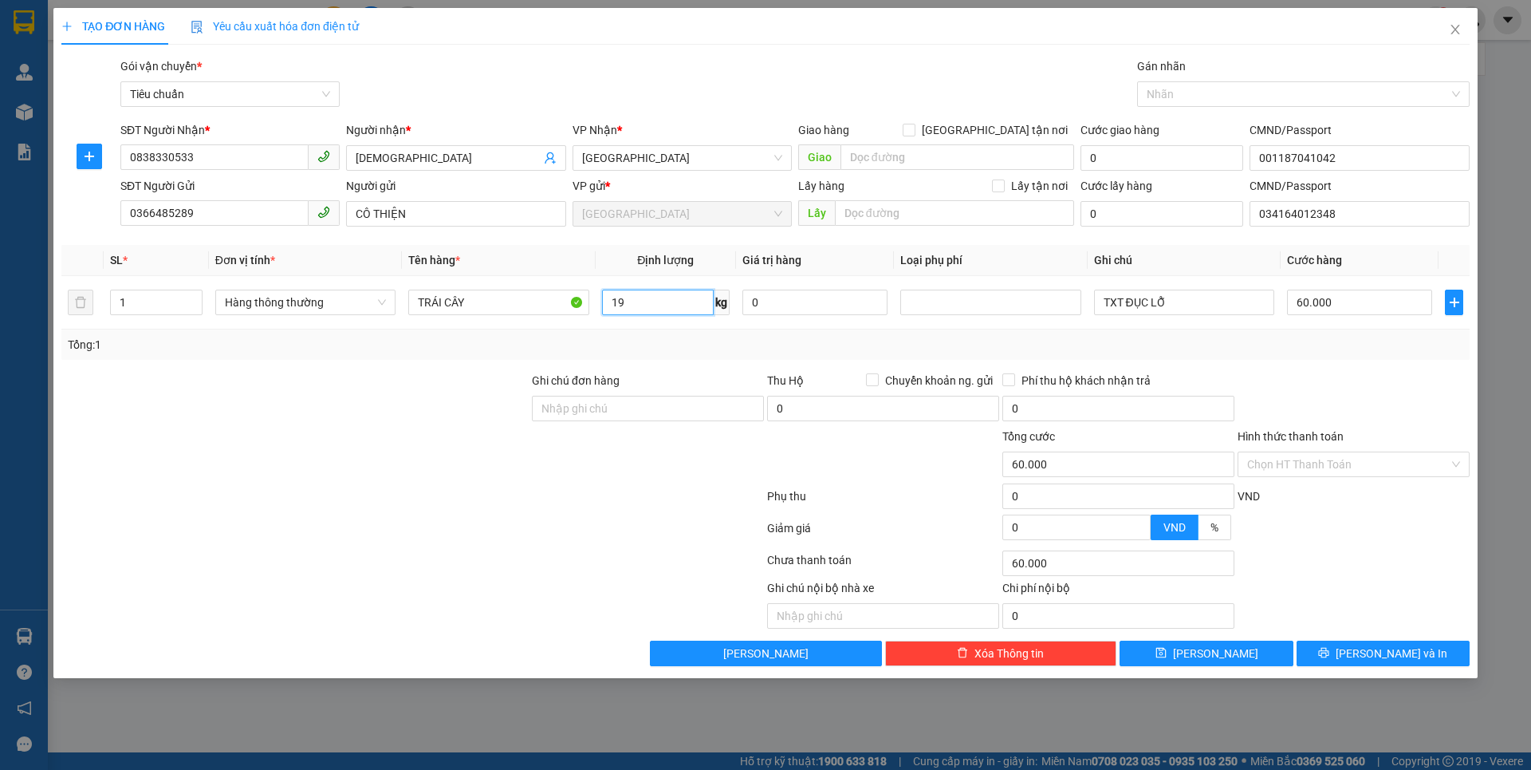
type input "19"
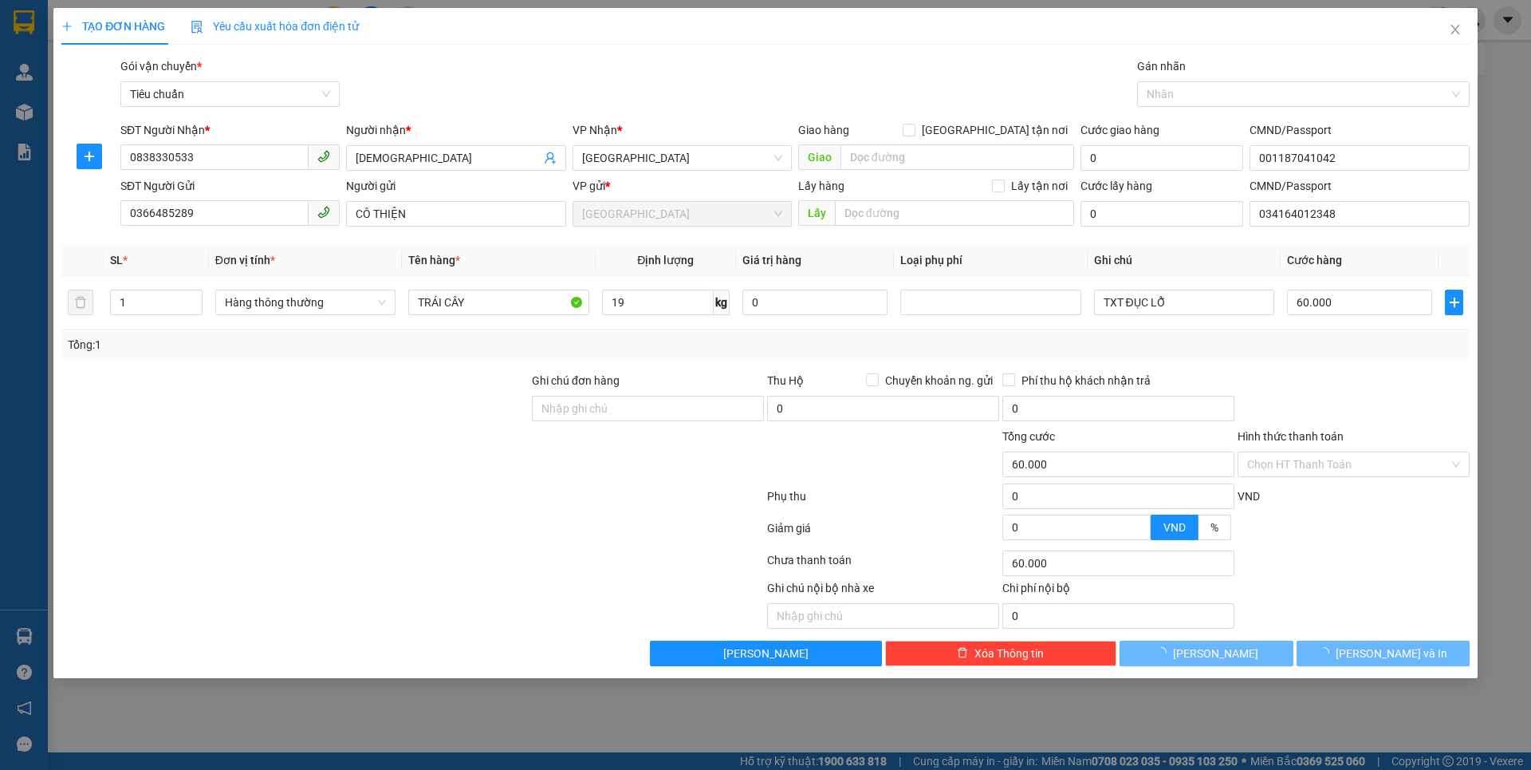
drag, startPoint x: 475, startPoint y: 503, endPoint x: 830, endPoint y: 442, distance: 360.2
click at [474, 503] on div at bounding box center [413, 499] width 706 height 32
click at [1333, 362] on div "Transit Pickup Surcharge Ids Transit Deliver Surcharge Ids Transit Deliver Surc…" at bounding box center [765, 361] width 1408 height 608
click at [1335, 384] on div at bounding box center [1353, 400] width 235 height 56
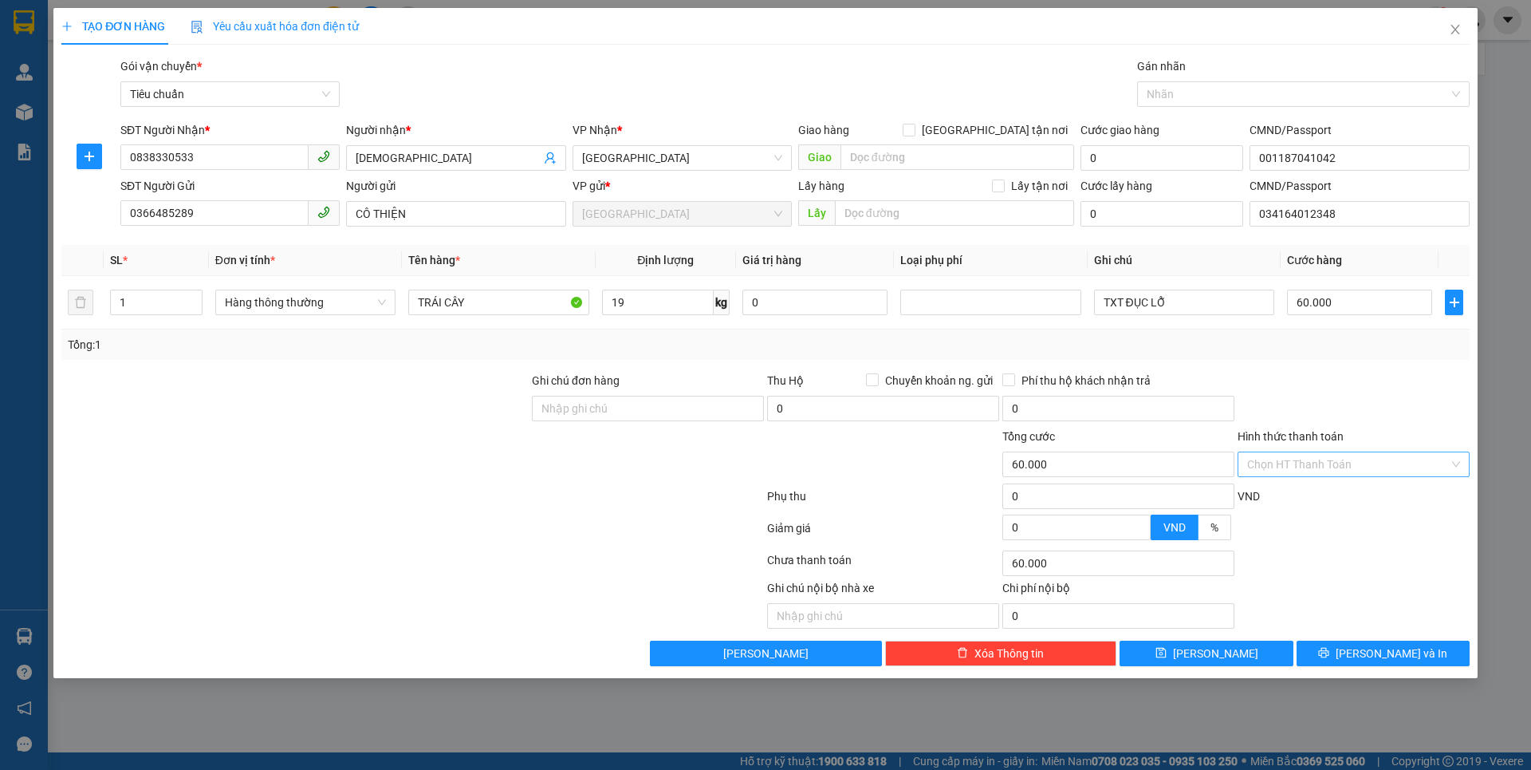
click at [1361, 471] on input "Hình thức thanh toán" at bounding box center [1348, 464] width 202 height 24
drag, startPoint x: 1345, startPoint y: 492, endPoint x: 1357, endPoint y: 557, distance: 65.7
click at [1345, 494] on div "Tại văn phòng" at bounding box center [1353, 496] width 213 height 18
click at [1370, 648] on span "[PERSON_NAME] và In" at bounding box center [1392, 653] width 112 height 18
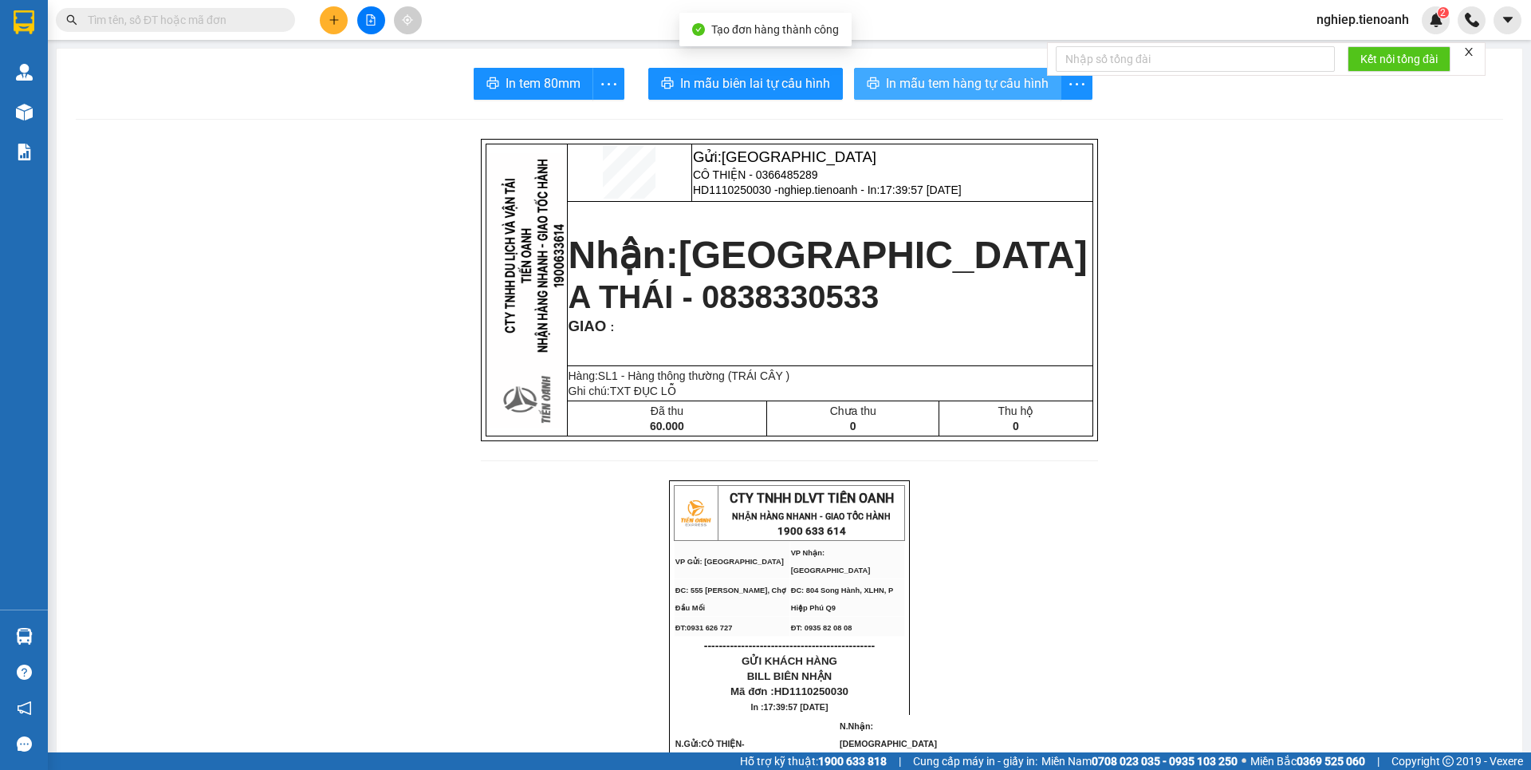
click at [900, 94] on button "In mẫu tem hàng tự cấu hình" at bounding box center [957, 84] width 207 height 32
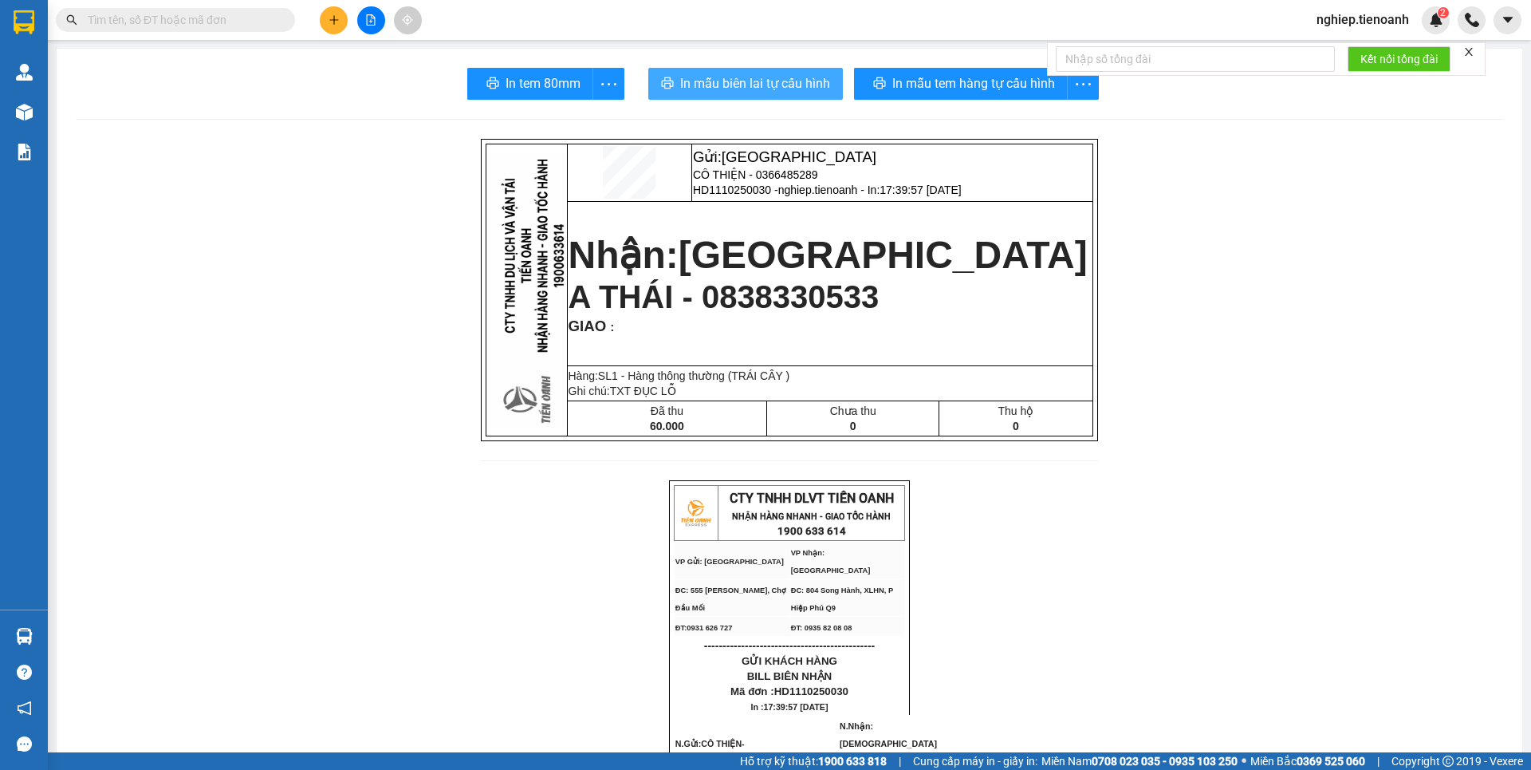
click at [762, 82] on span "In mẫu biên lai tự cấu hình" at bounding box center [755, 83] width 150 height 20
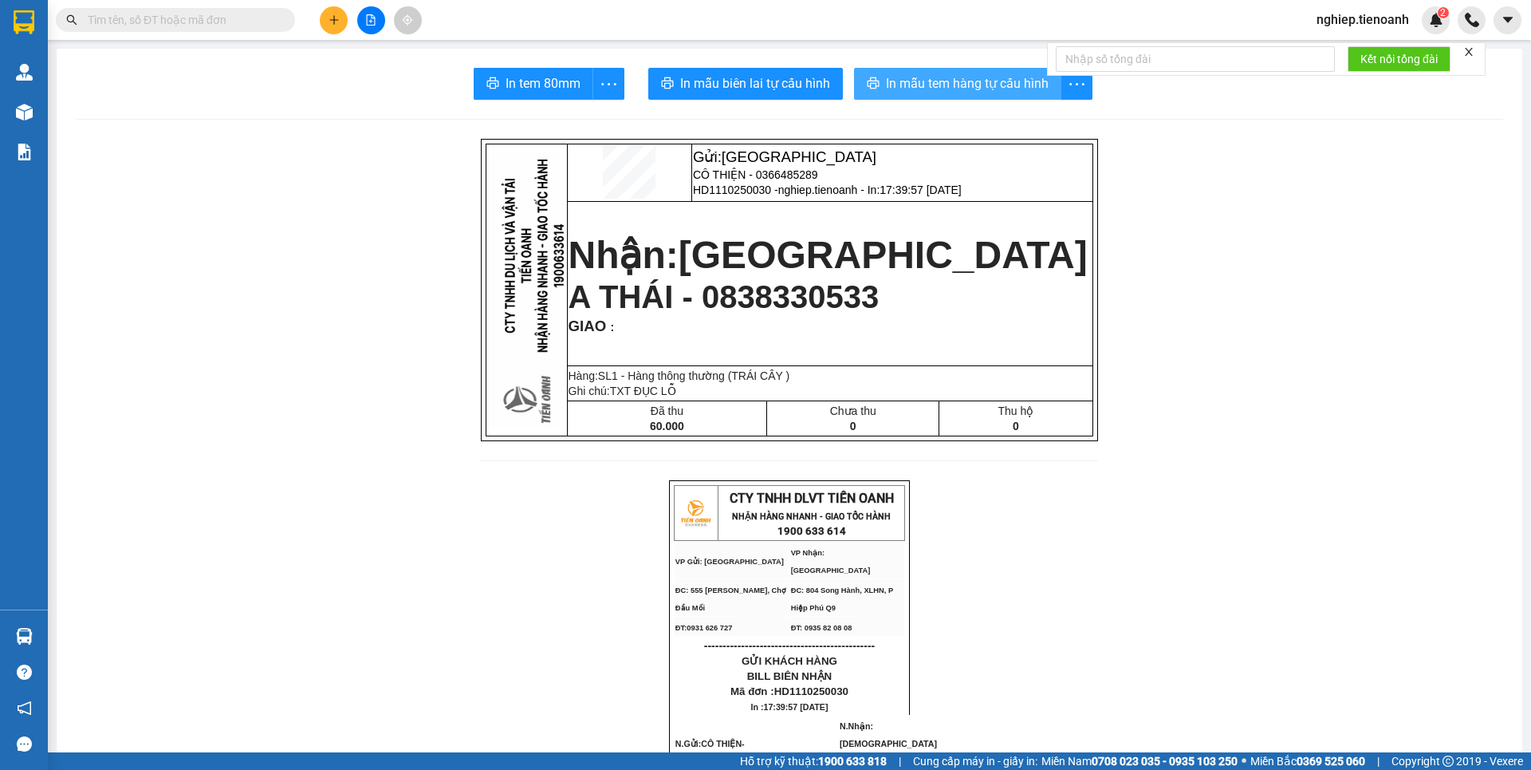
click at [987, 92] on button "In mẫu tem hàng tự cấu hình" at bounding box center [957, 84] width 207 height 32
click at [335, 18] on icon "plus" at bounding box center [334, 19] width 11 height 11
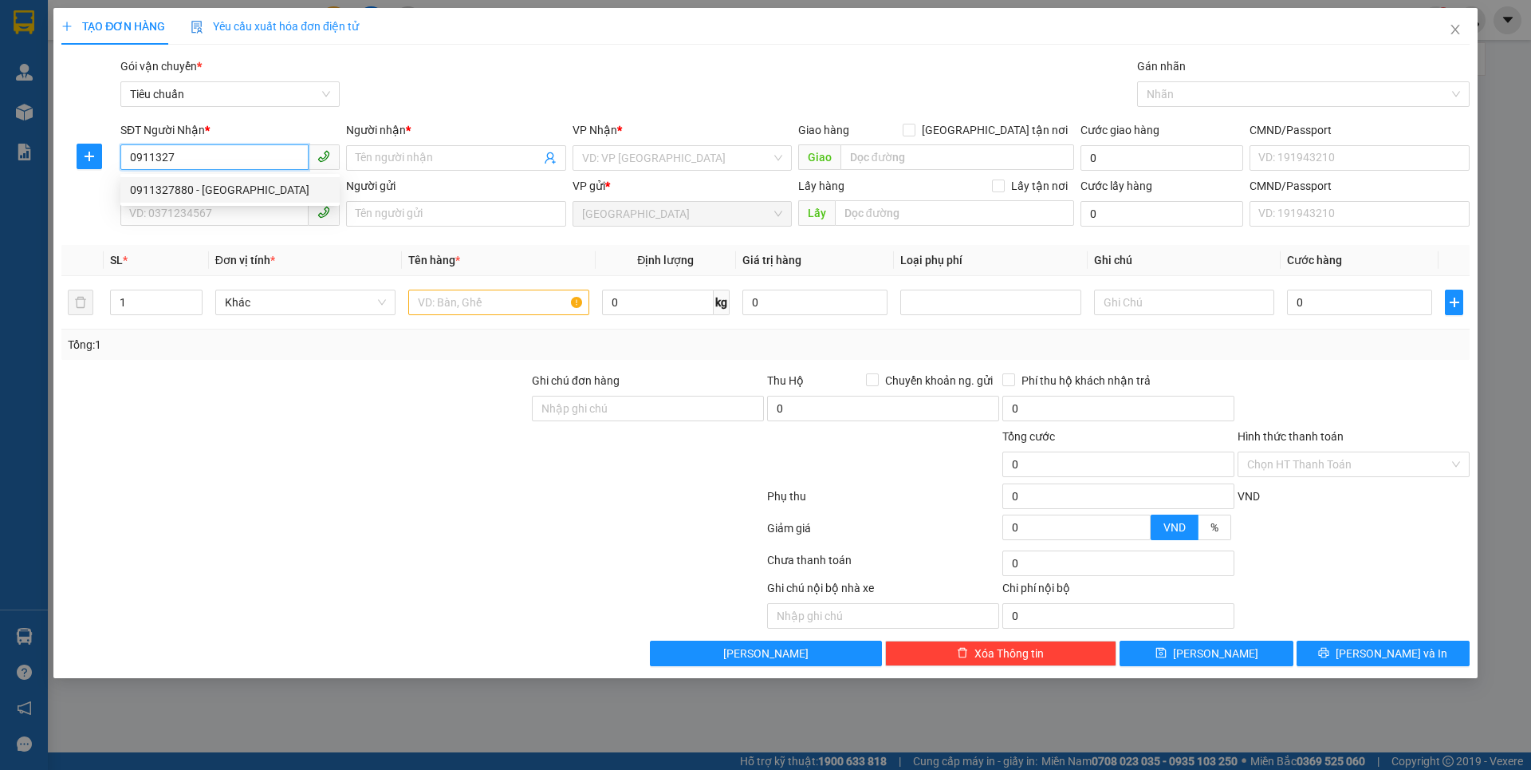
click at [203, 190] on div "0911327880 - [GEOGRAPHIC_DATA]" at bounding box center [230, 190] width 200 height 18
type input "0911327880"
type input "Hà"
checkbox input "true"
type input "[STREET_ADDRESS]"
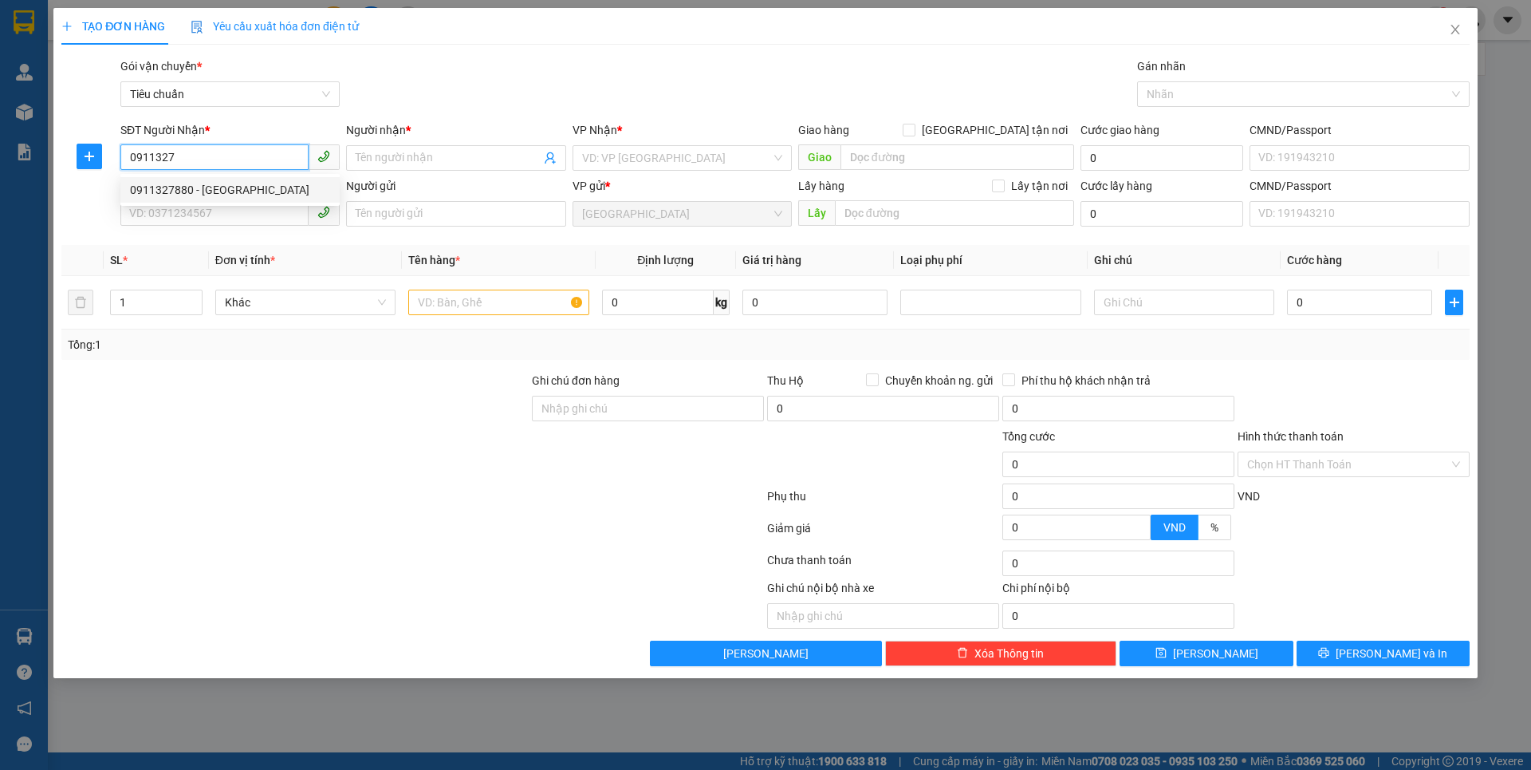
type input "066199004942"
type input "30.000"
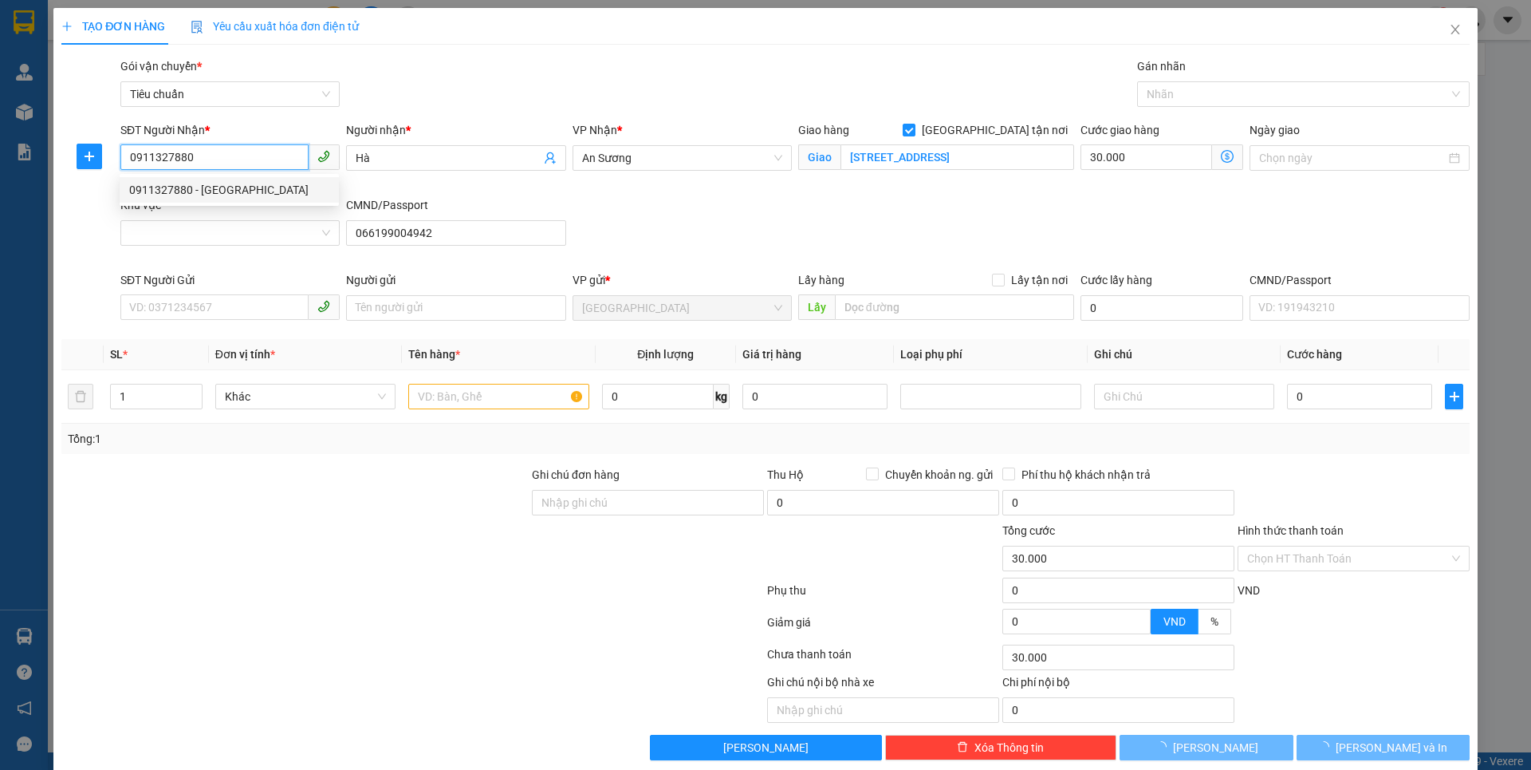
type input "80.000"
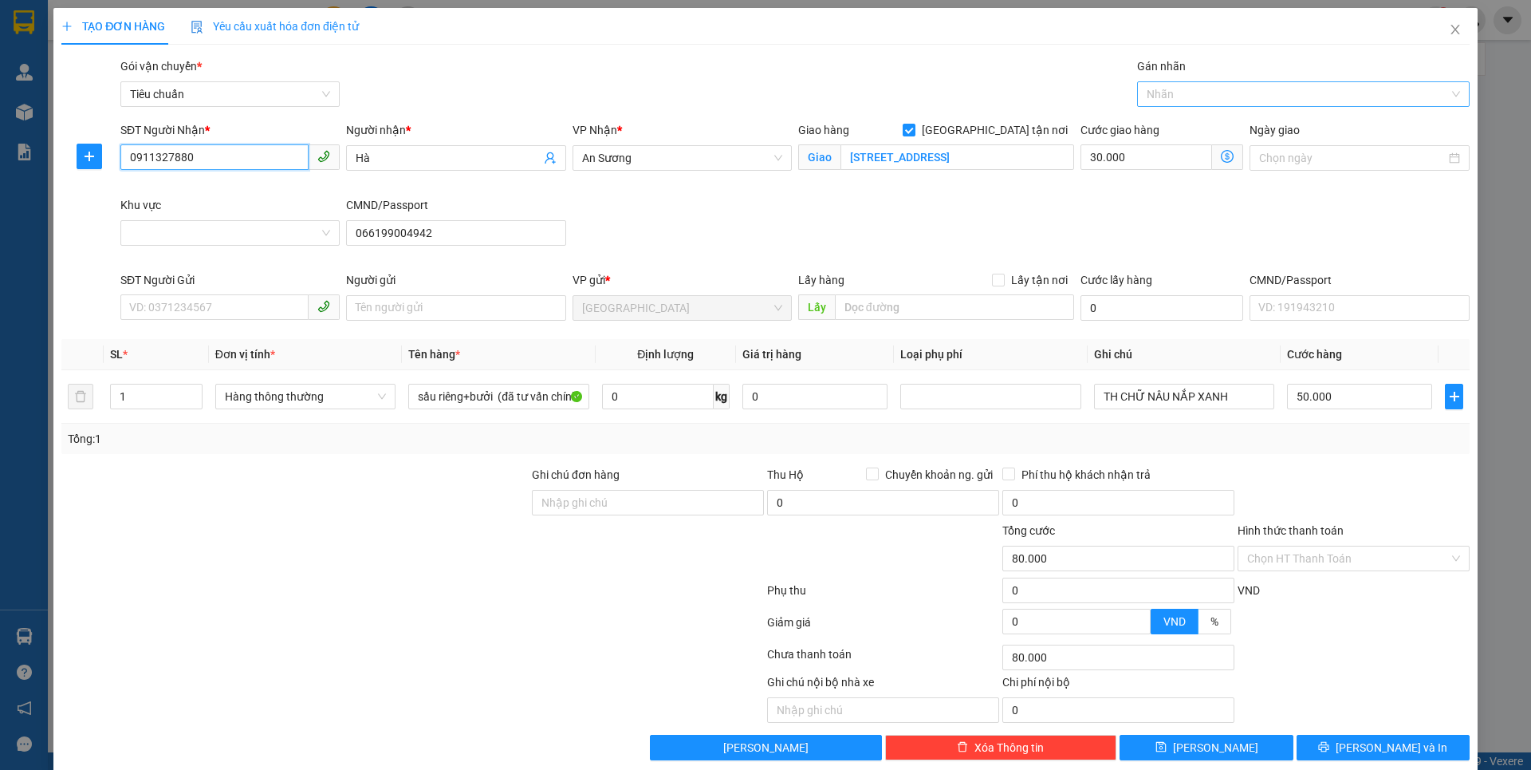
click at [1194, 99] on div at bounding box center [1295, 94] width 309 height 19
type input "0911327880"
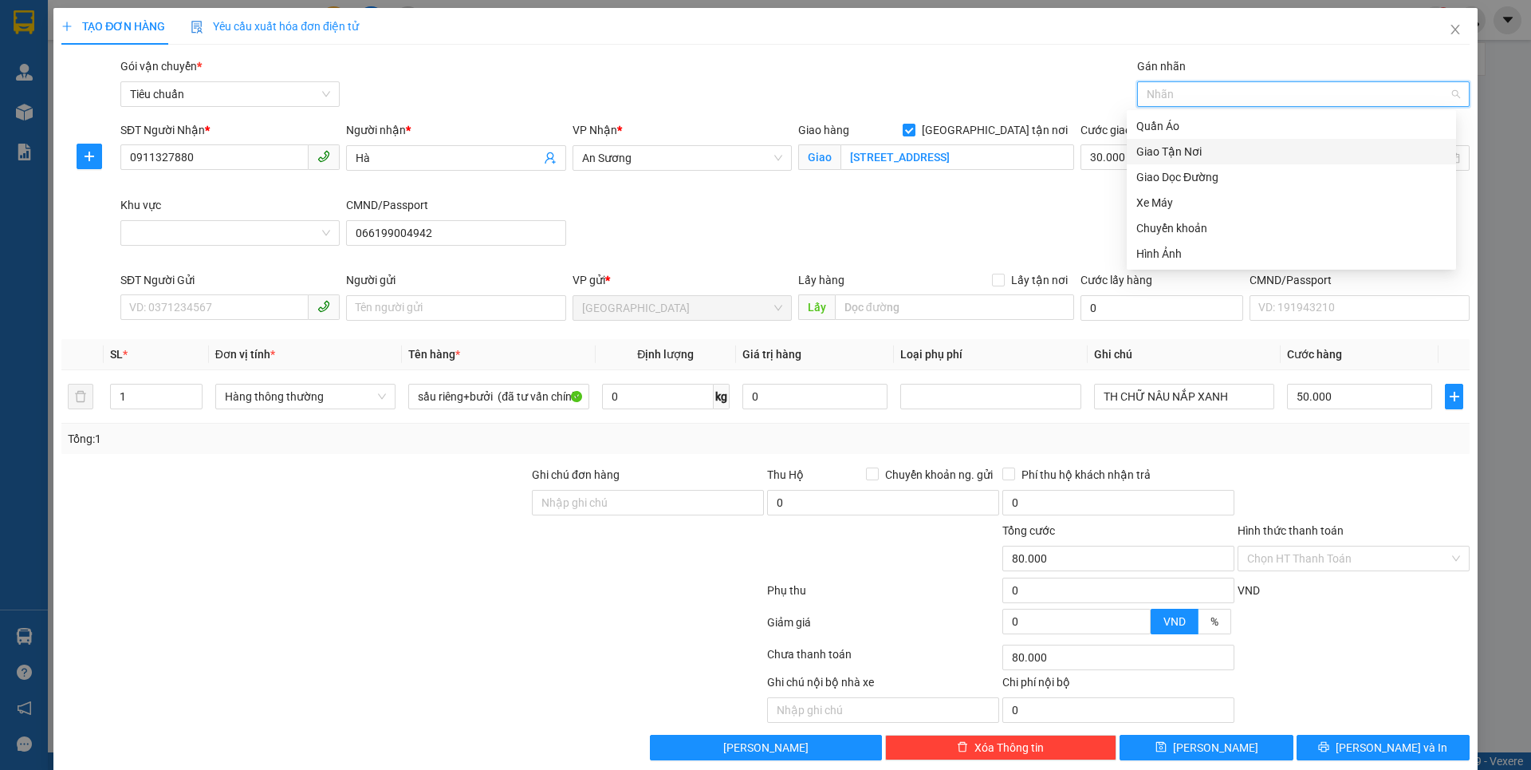
click at [1146, 152] on div "Giao Tận Nơi" at bounding box center [1291, 152] width 310 height 18
click at [1146, 151] on div "Giao Tận Nơi" at bounding box center [1285, 152] width 299 height 18
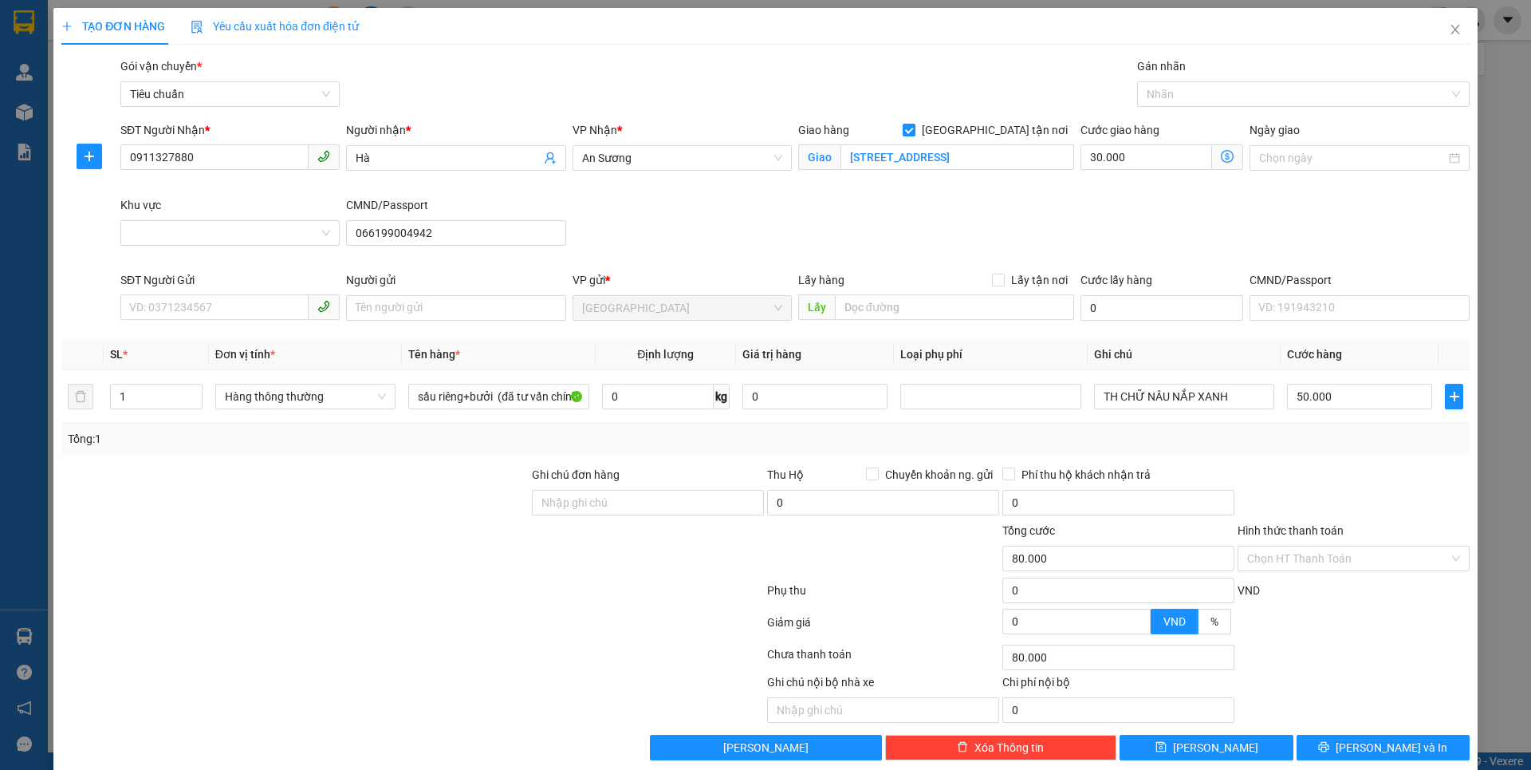
drag, startPoint x: 988, startPoint y: 266, endPoint x: 979, endPoint y: 241, distance: 26.5
click at [984, 250] on div "SĐT Người Nhận * 0911327880 Người nhận * Hà VP Nhận * An Sương Giao hàng [GEOGR…" at bounding box center [795, 196] width 1356 height 150
click at [1195, 85] on div at bounding box center [1295, 94] width 309 height 19
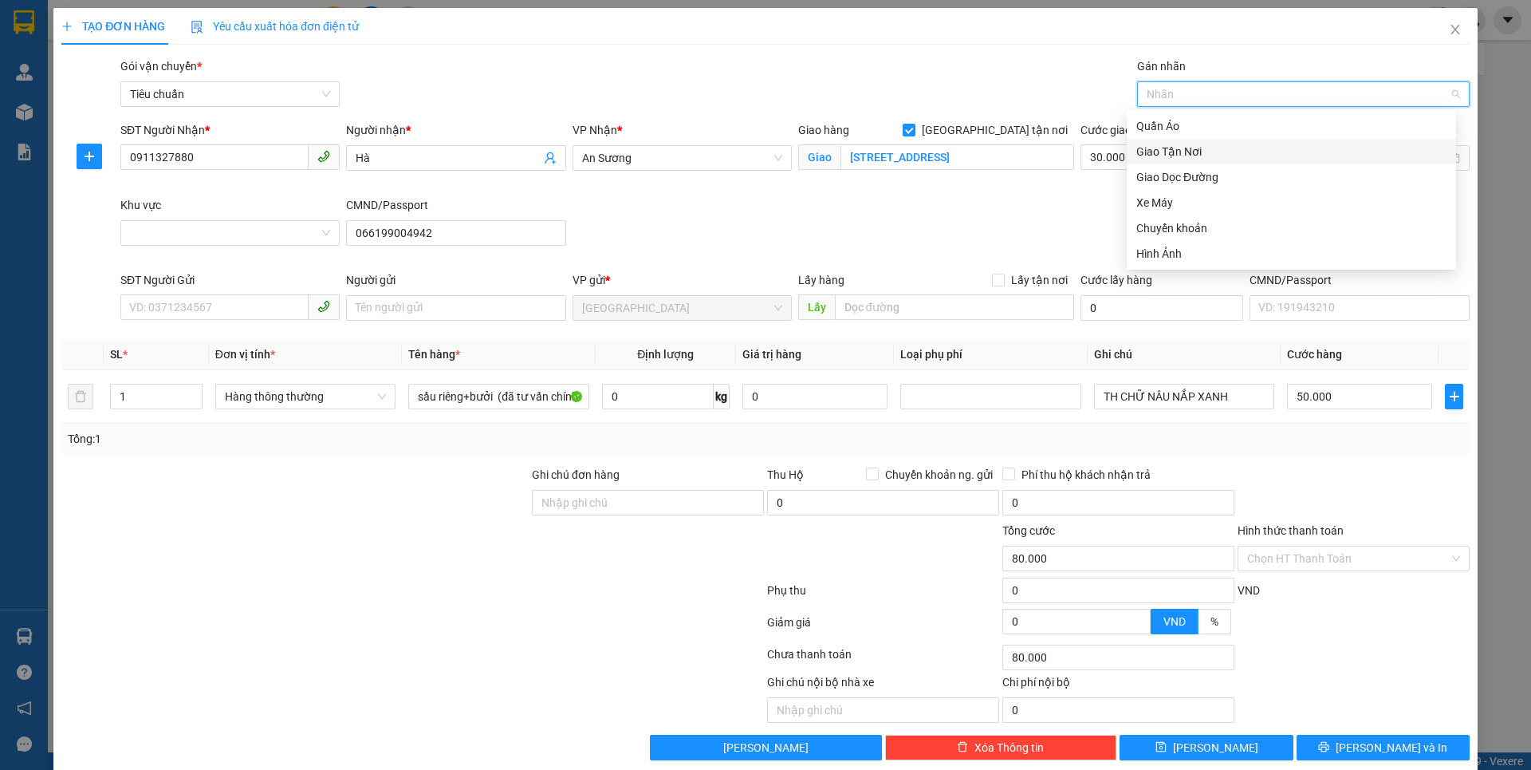
drag, startPoint x: 1180, startPoint y: 149, endPoint x: 1089, endPoint y: 187, distance: 99.4
click at [1180, 151] on div "Giao Tận Nơi" at bounding box center [1291, 152] width 310 height 18
click at [906, 217] on div "SĐT Người Nhận * 0911327880 Người nhận * Hà VP Nhận * An Sương Giao hàng [GEOGR…" at bounding box center [795, 196] width 1356 height 150
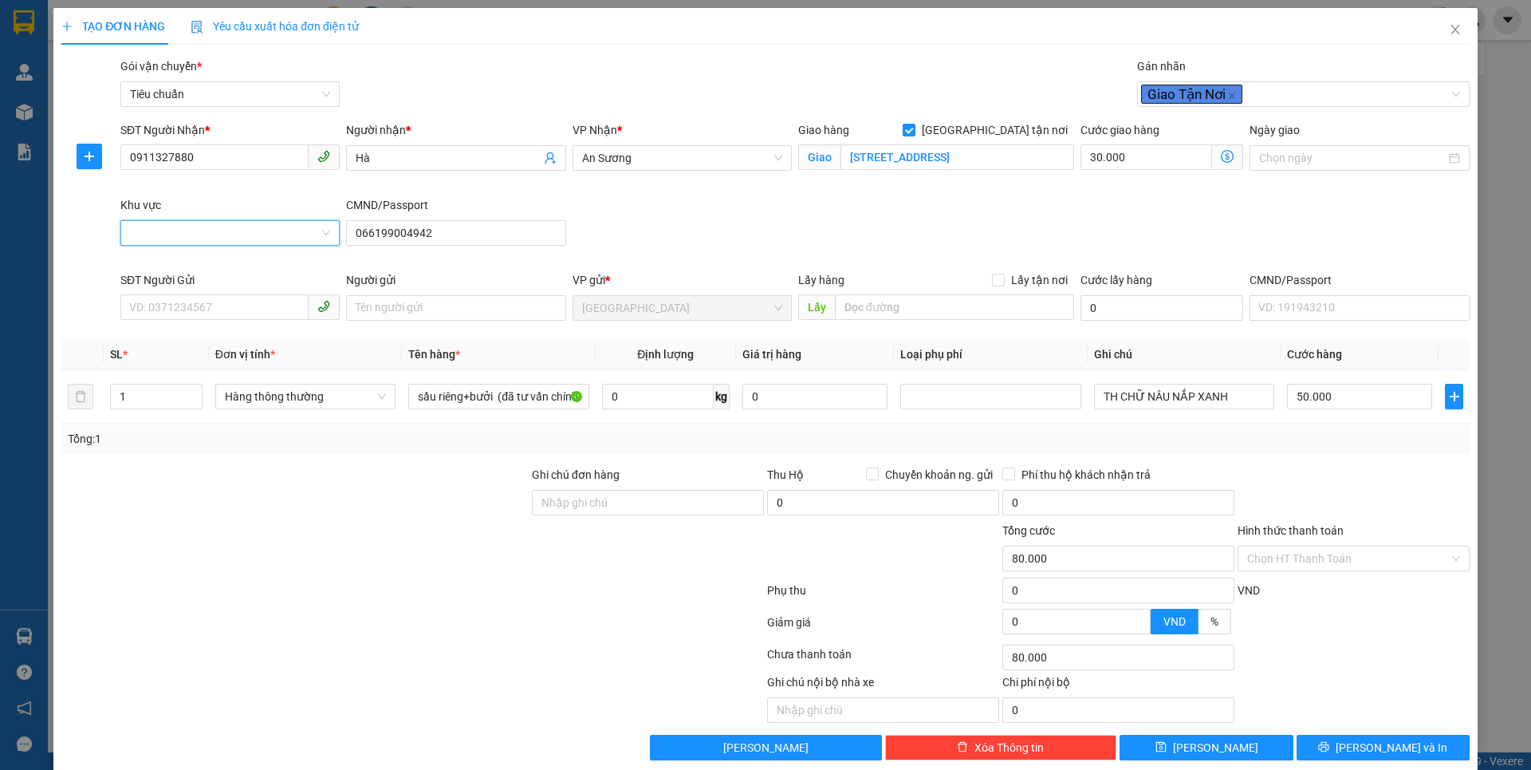
click at [222, 239] on input "Khu vực" at bounding box center [224, 233] width 189 height 24
click at [175, 690] on div "GÒ VẤP" at bounding box center [228, 699] width 199 height 18
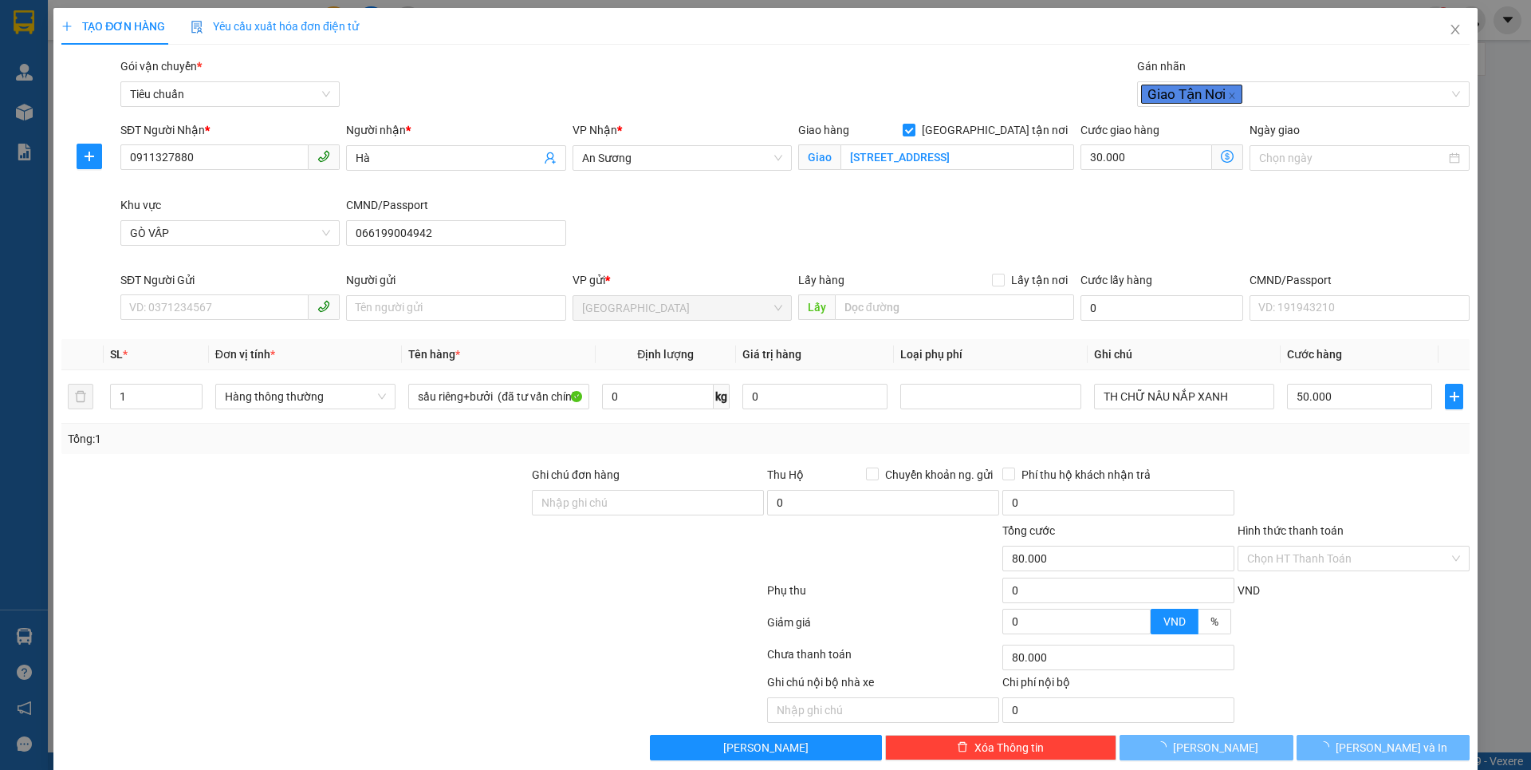
drag, startPoint x: 236, startPoint y: 482, endPoint x: 219, endPoint y: 342, distance: 140.7
click at [236, 461] on div "Transit Pickup Surcharge Ids Transit Deliver Surcharge Ids Transit Deliver Surc…" at bounding box center [765, 408] width 1408 height 703
type input "50.000"
type input "0"
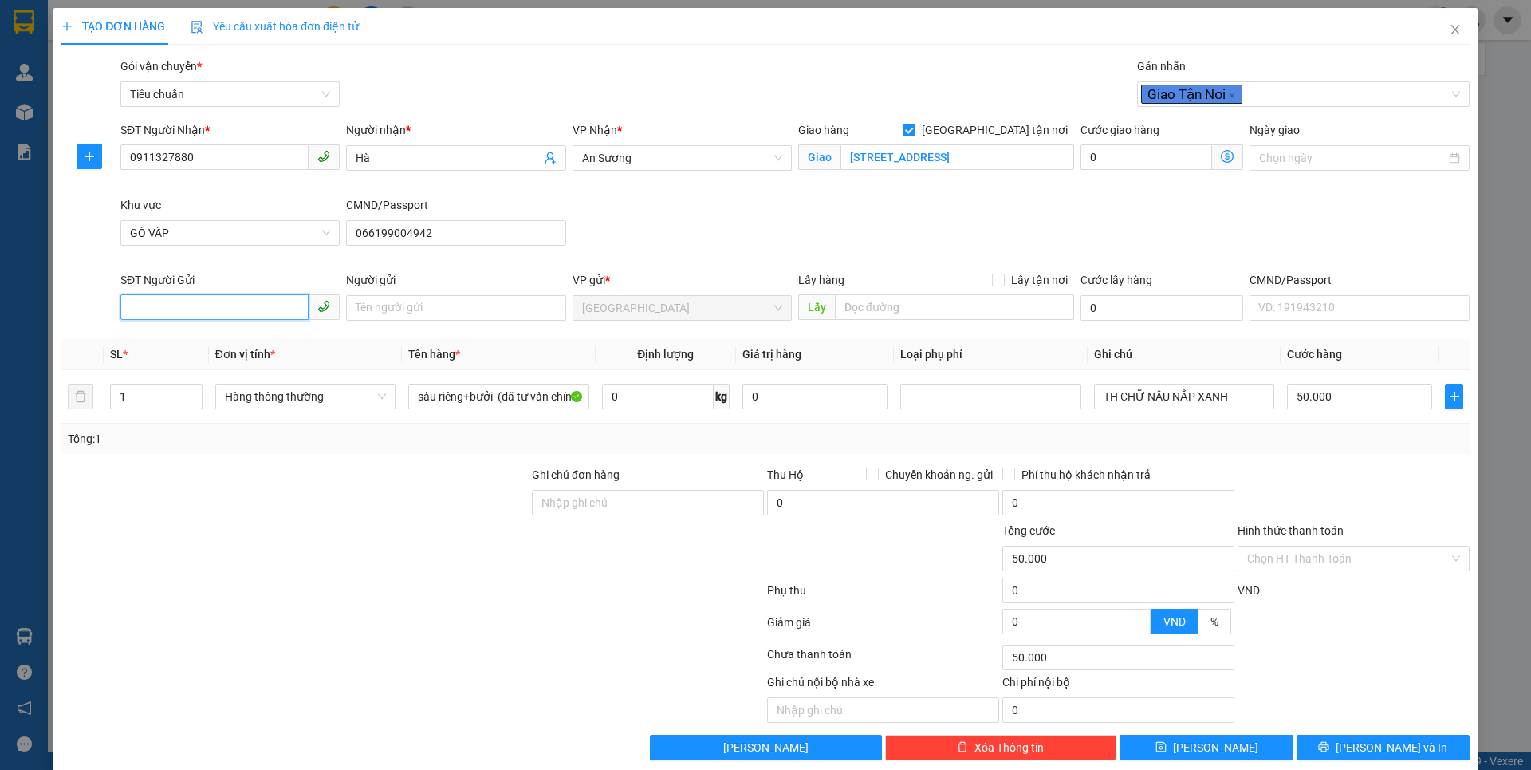
click at [238, 313] on input "SĐT Người Gửi" at bounding box center [214, 307] width 188 height 26
drag, startPoint x: 224, startPoint y: 341, endPoint x: 295, endPoint y: 455, distance: 134.3
click at [224, 343] on div "0947313926 - SANG" at bounding box center [228, 340] width 199 height 18
type input "0947313926"
type input "SANG"
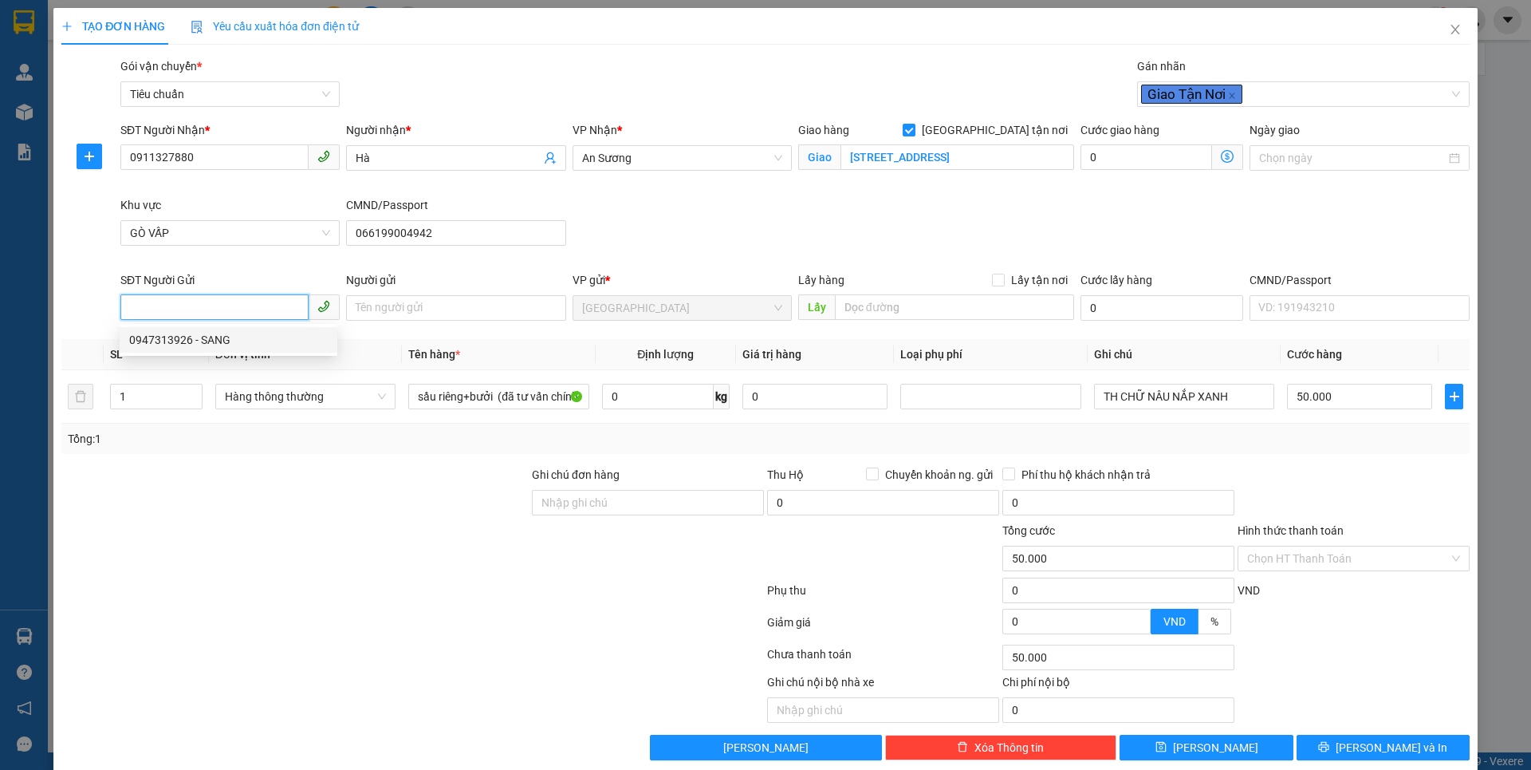
type input "066175002581"
click at [317, 478] on div at bounding box center [295, 494] width 471 height 56
click at [319, 475] on div at bounding box center [295, 494] width 471 height 56
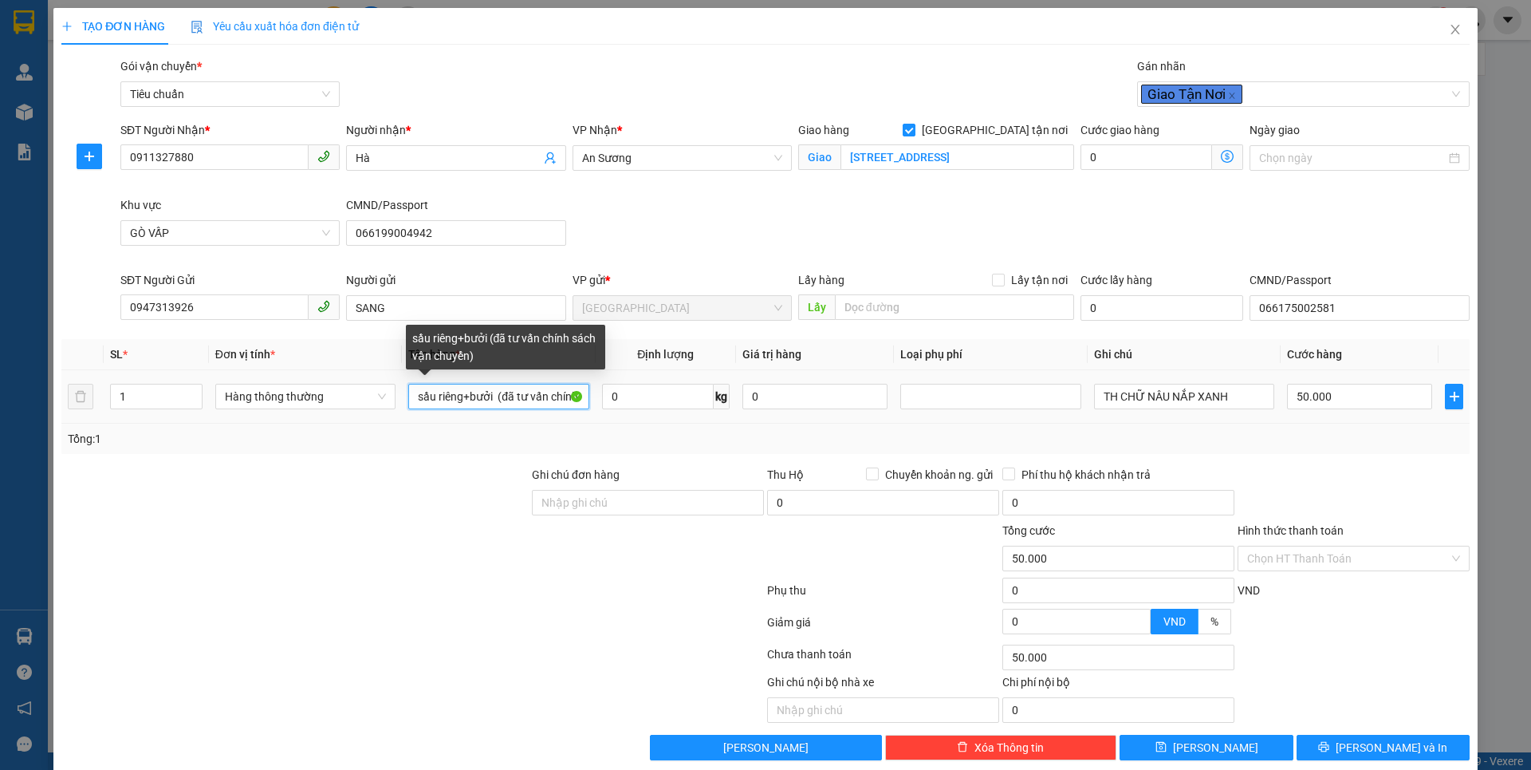
click at [573, 390] on input "sầu riêng+bưởi (đã tư vấn chính sách vận chuyển)" at bounding box center [498, 397] width 180 height 26
click at [549, 395] on input "sách vận chuyển)" at bounding box center [498, 397] width 180 height 26
type input "s"
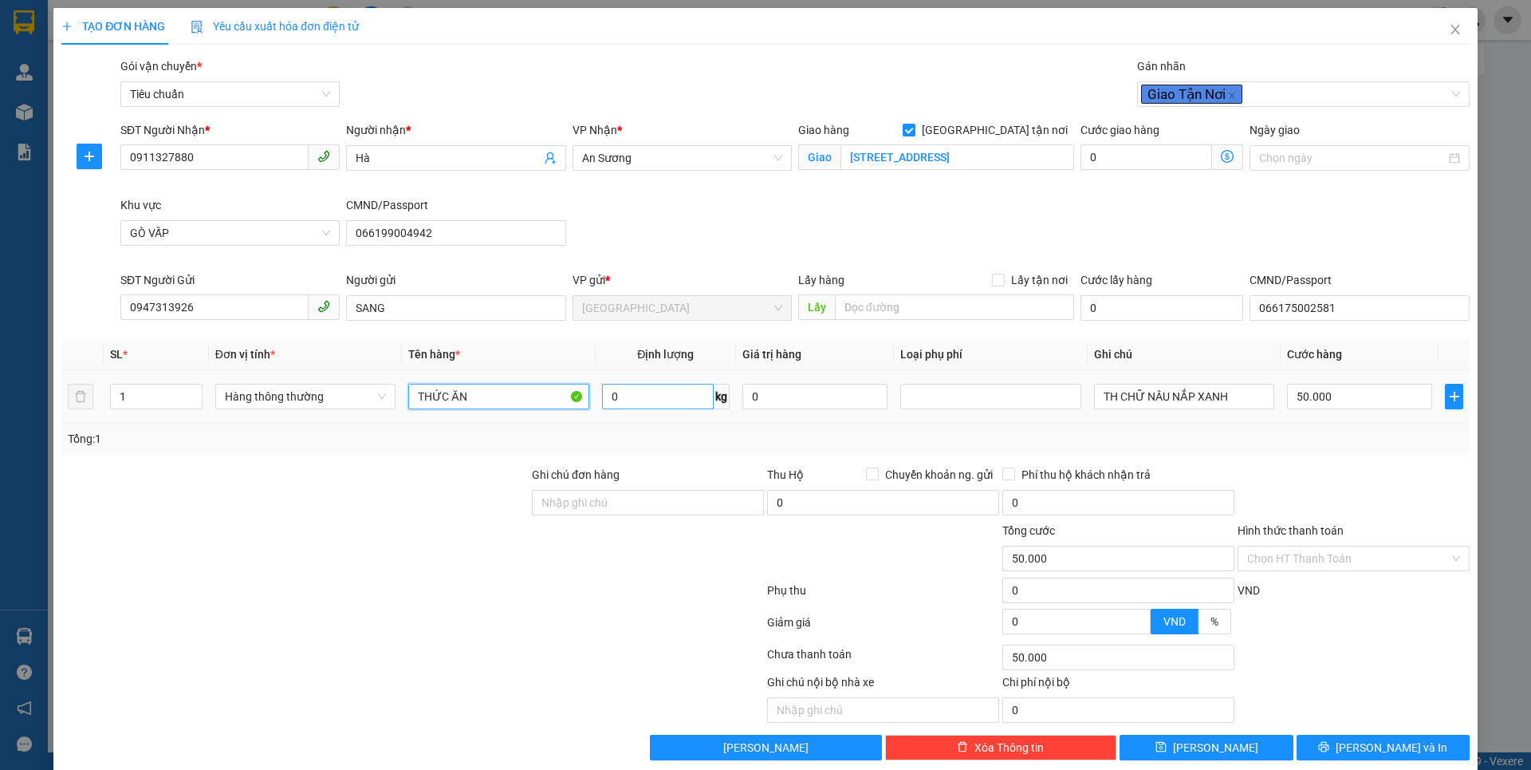
type input "THỨC ĂN"
click at [668, 396] on input "0" at bounding box center [658, 397] width 112 height 26
type input "7"
drag, startPoint x: 399, startPoint y: 644, endPoint x: 1198, endPoint y: 172, distance: 927.7
click at [403, 637] on div "Transit Pickup Surcharge Ids Transit Deliver Surcharge Ids Transit Deliver Surc…" at bounding box center [765, 408] width 1408 height 703
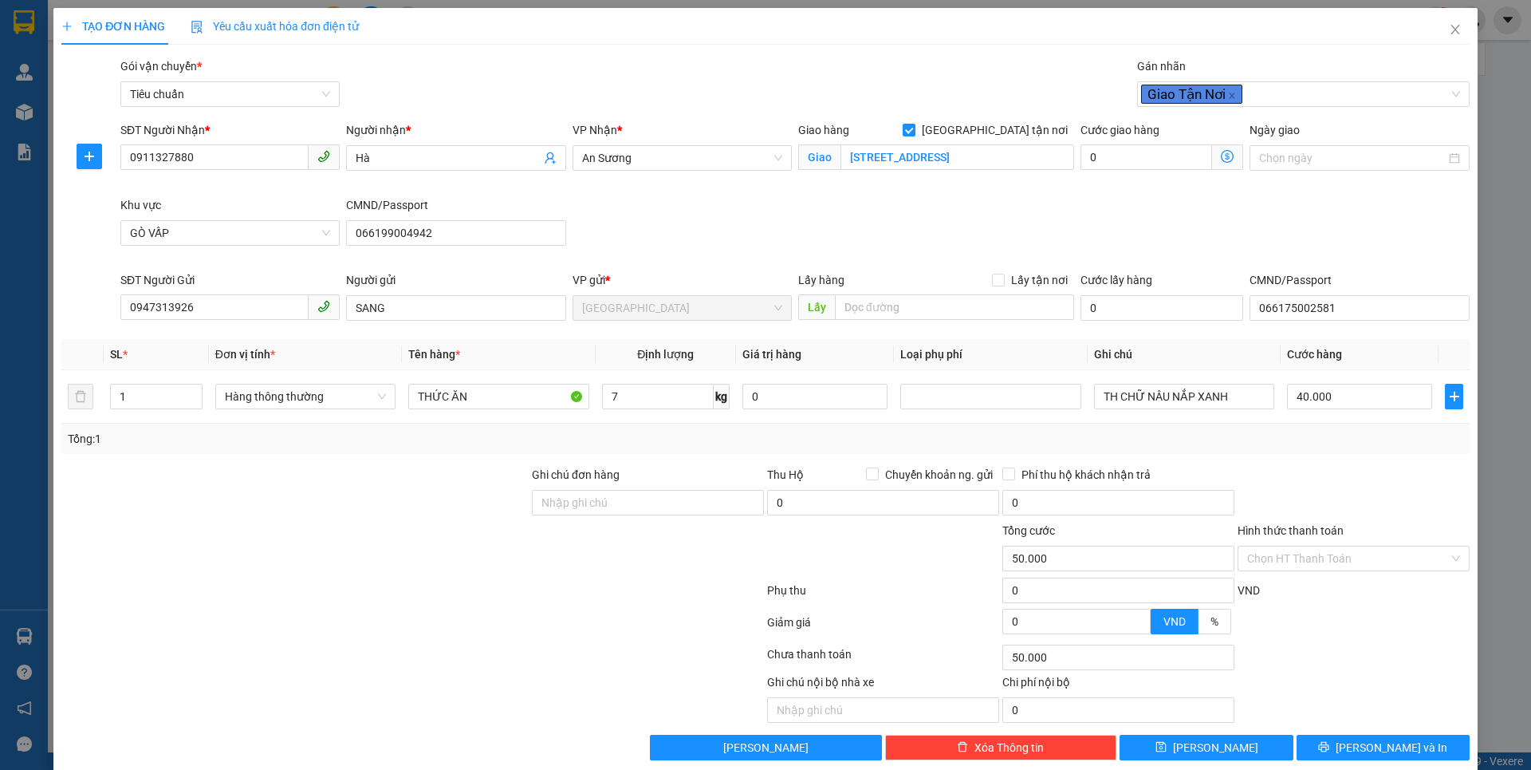
type input "40.000"
type input "120.000"
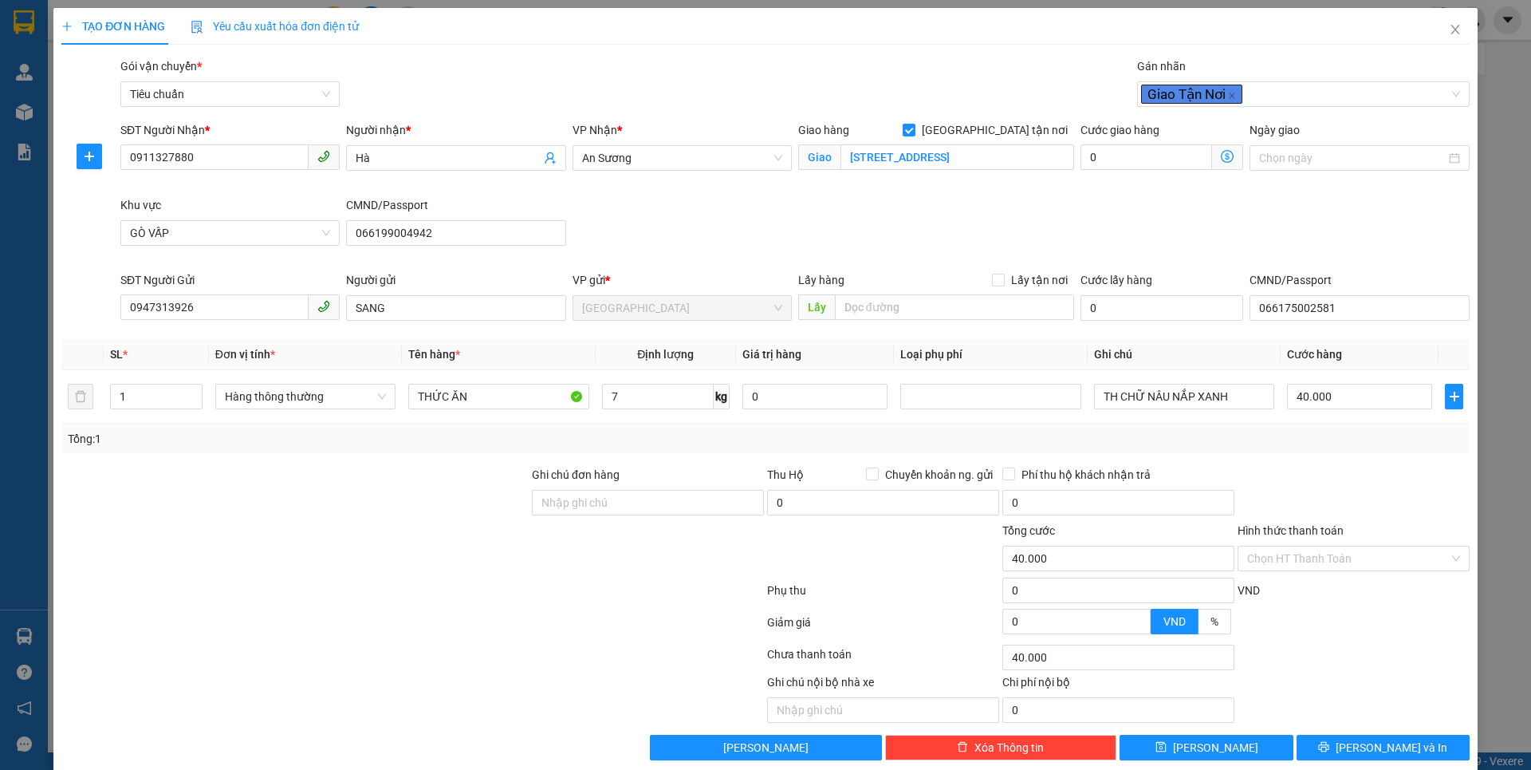
type input "80.000"
click at [1221, 155] on icon "dollar-circle" at bounding box center [1227, 156] width 13 height 13
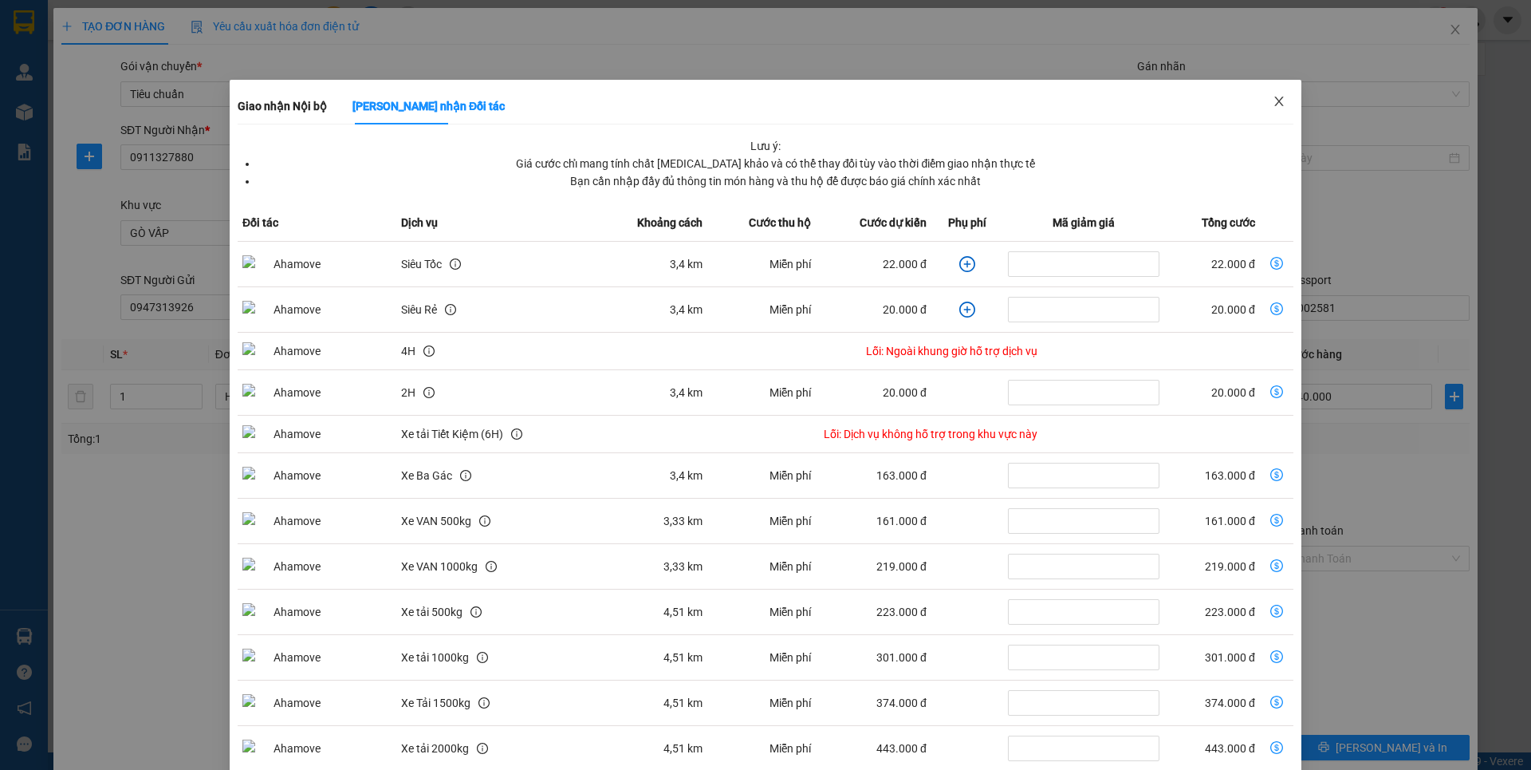
click at [1276, 99] on span "Close" at bounding box center [1279, 102] width 45 height 45
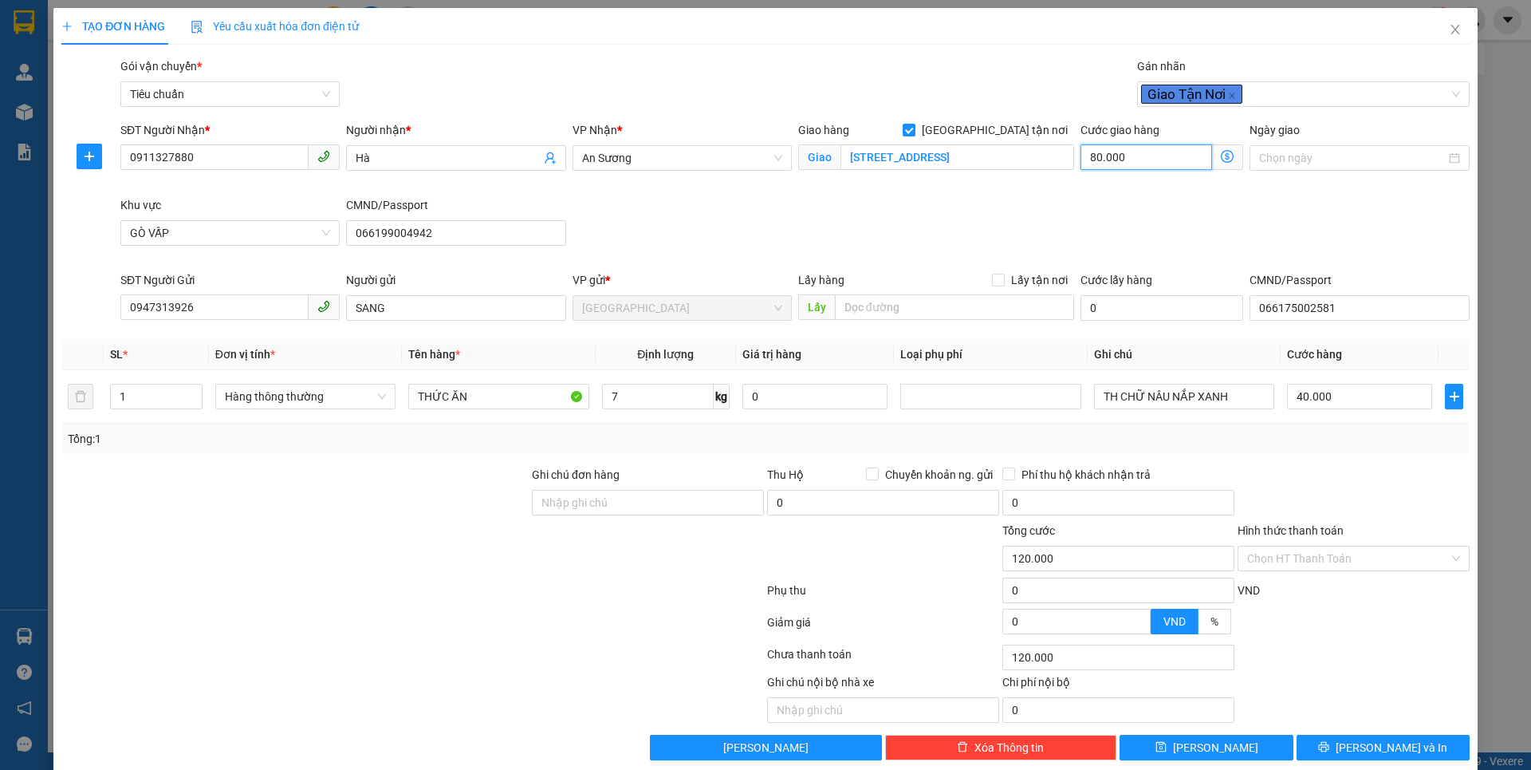
click at [1176, 159] on input "80.000" at bounding box center [1147, 157] width 132 height 26
type input "40.003"
type input "3"
type input "40.030"
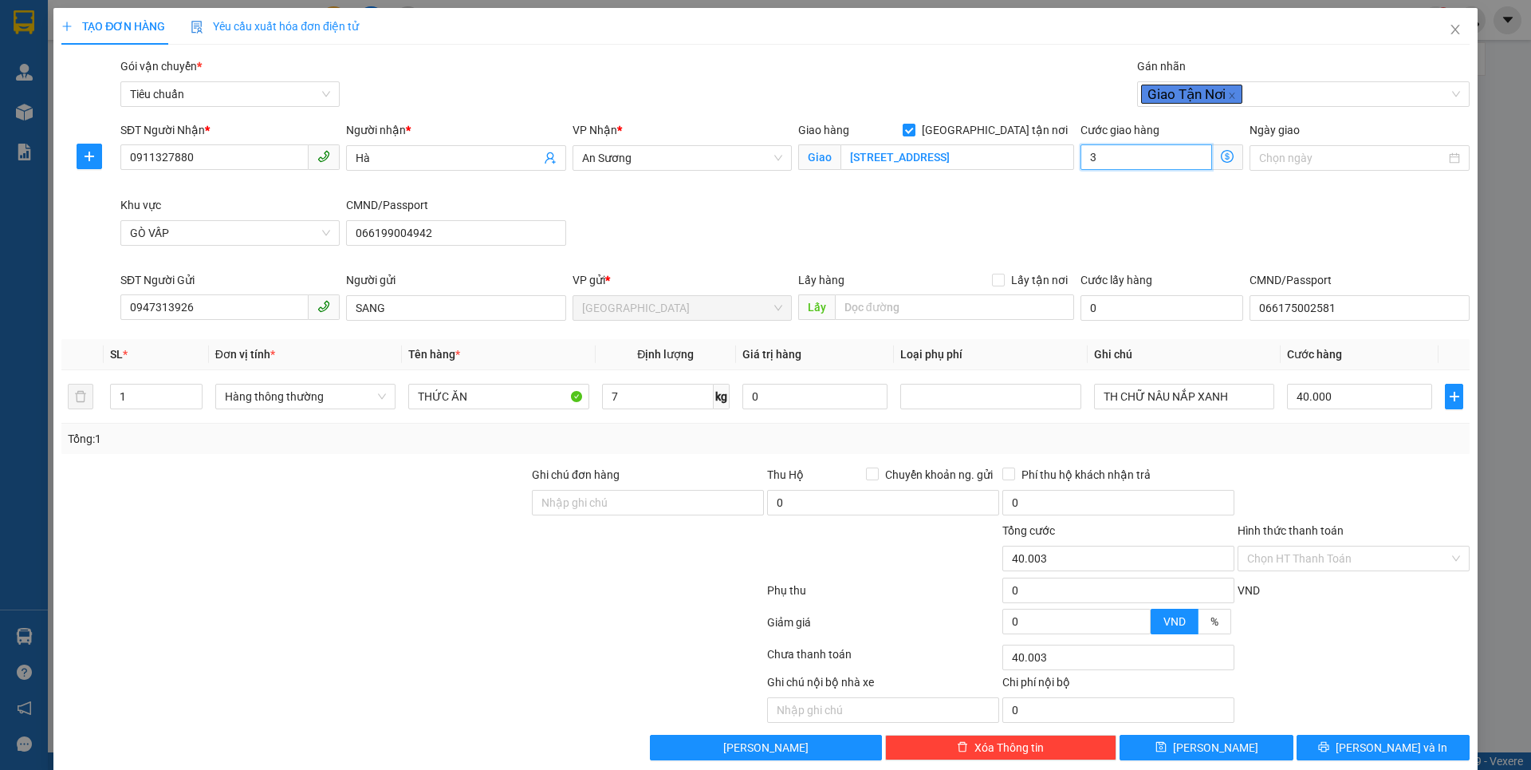
type input "40.030"
type input "30"
type input "70.000"
type input "30.000"
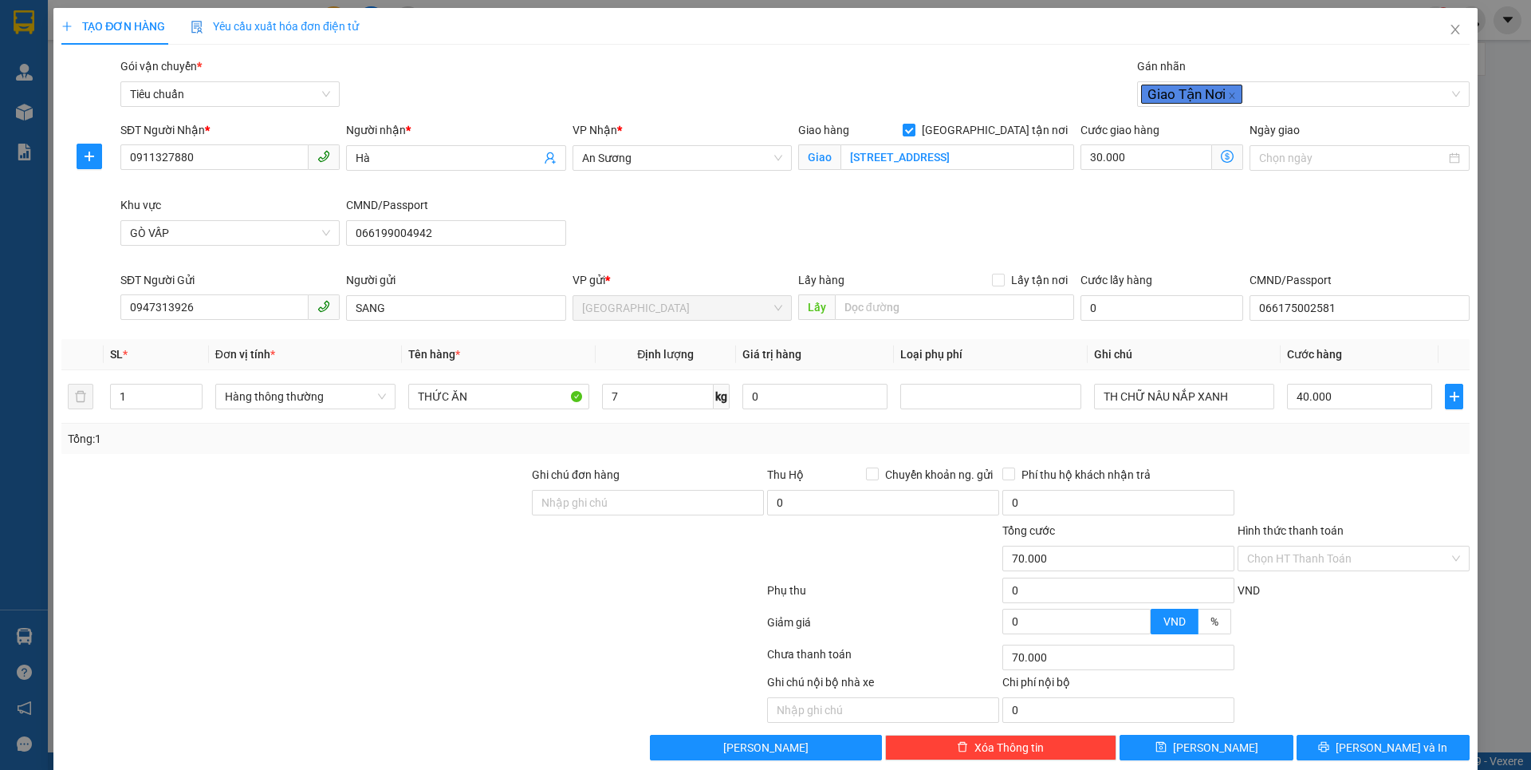
click at [1017, 200] on div "SĐT Người Nhận * 0911327880 Người nhận * Hà VP Nhận * An Sương Giao hàng Giao t…" at bounding box center [795, 196] width 1356 height 150
click at [1230, 394] on input "TH CHỮ NÂU NẮP XANH" at bounding box center [1184, 397] width 180 height 26
type input "T"
type input "TXV CHỮ ĐỎ"
click at [1309, 464] on div "Transit Pickup Surcharge Ids Transit Deliver Surcharge Ids Transit Deliver Surc…" at bounding box center [765, 408] width 1408 height 703
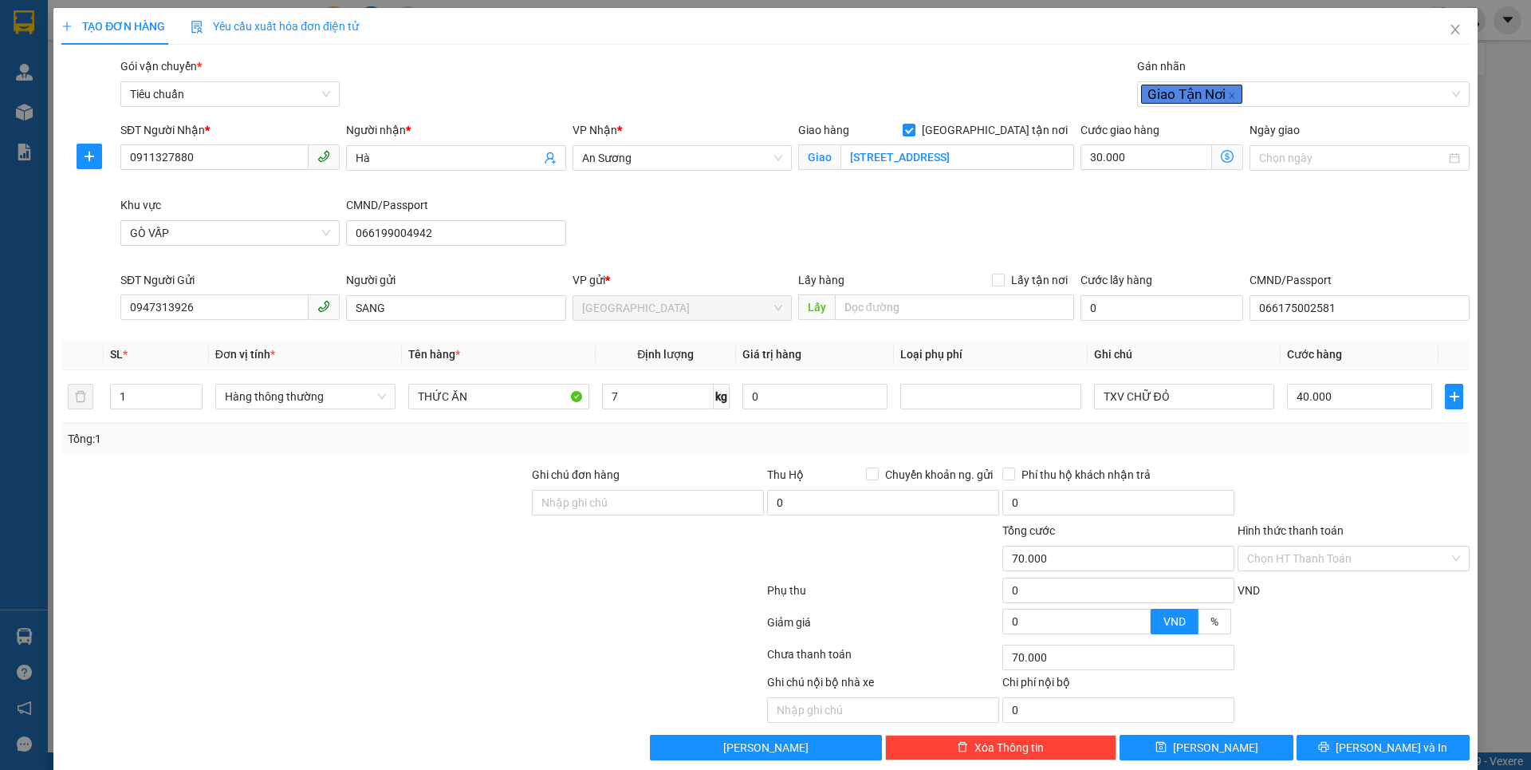
click at [1221, 150] on icon "dollar-circle" at bounding box center [1227, 156] width 13 height 13
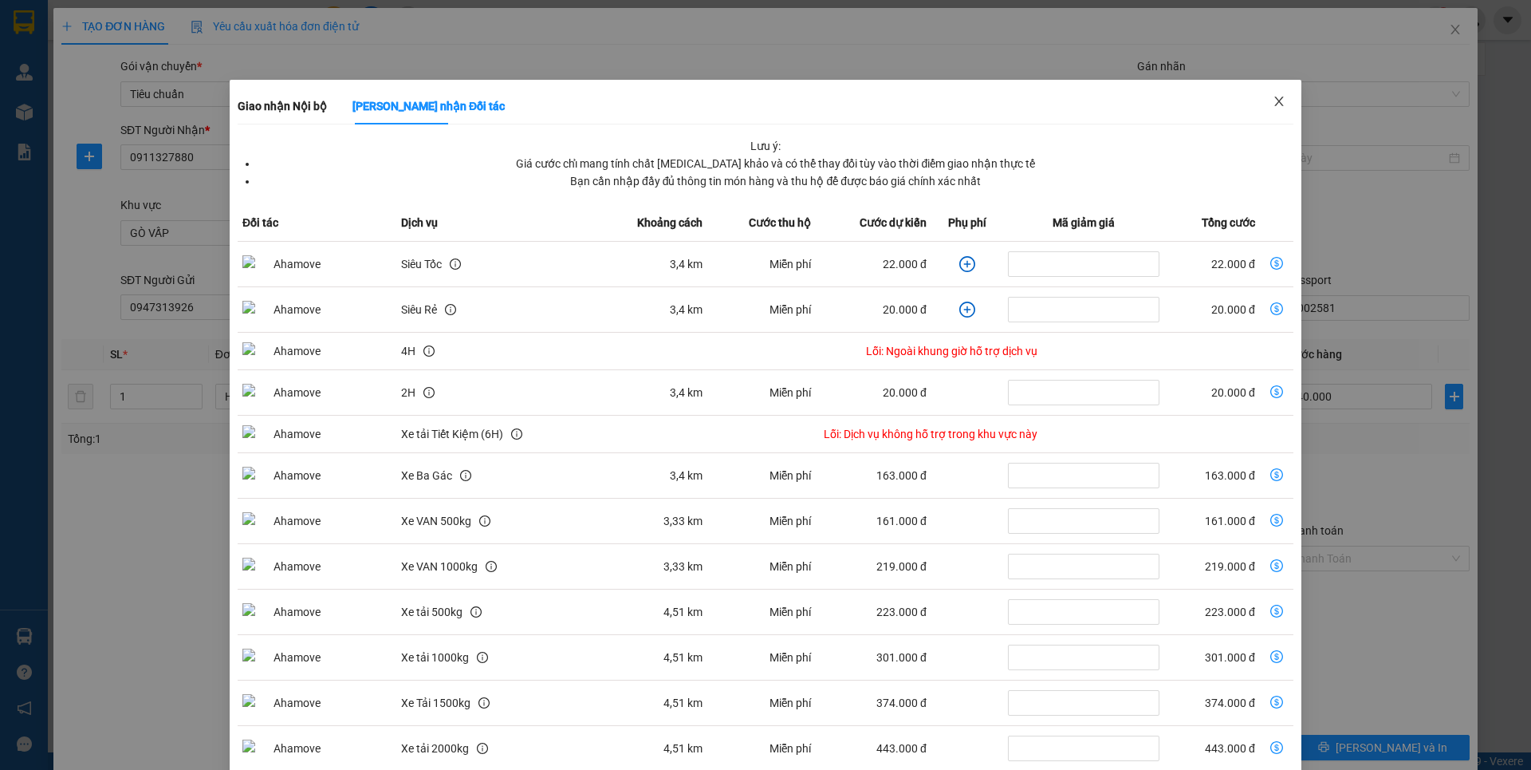
click at [1273, 97] on icon "close" at bounding box center [1279, 101] width 13 height 13
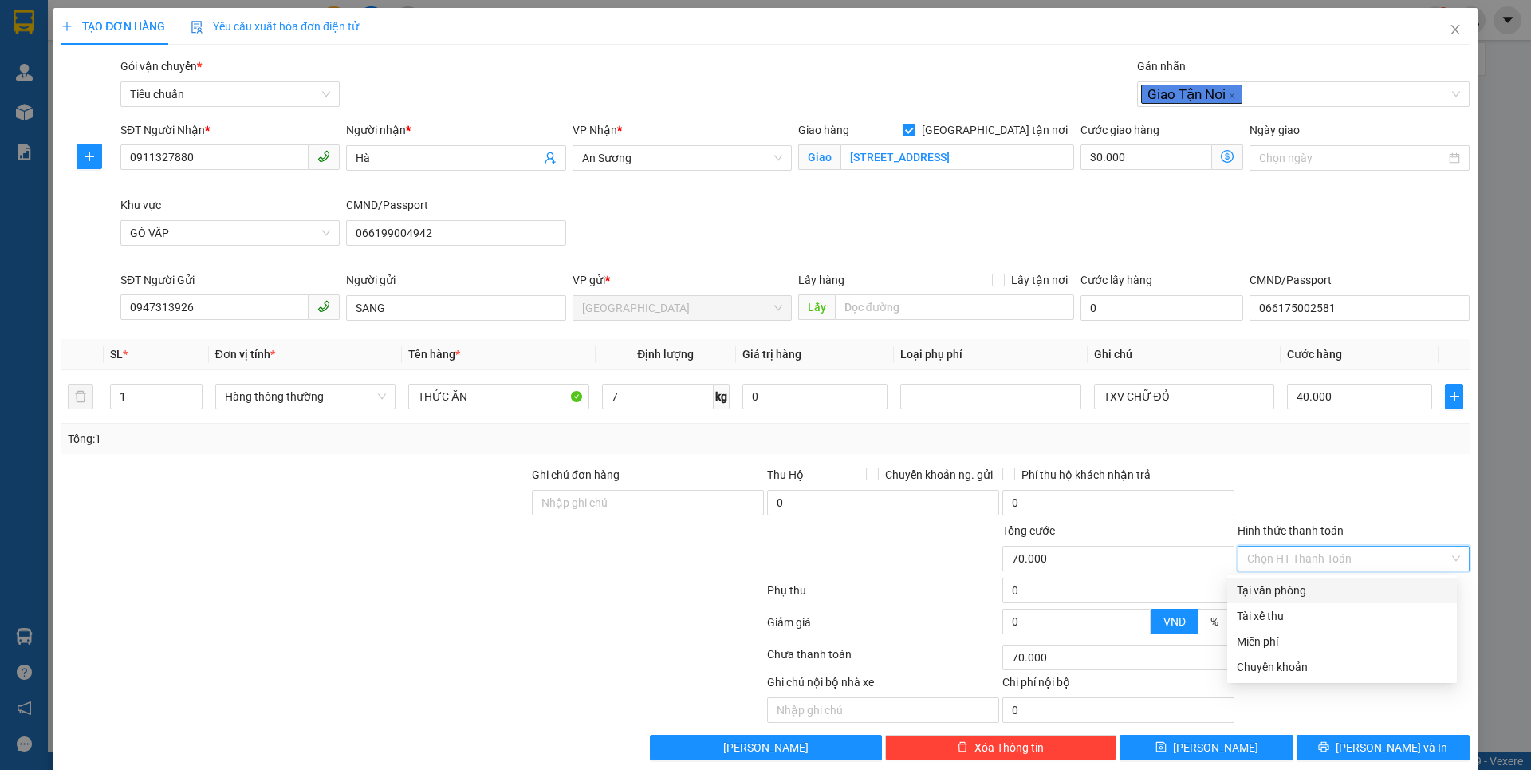
click at [1329, 546] on input "Hình thức thanh toán" at bounding box center [1348, 558] width 202 height 24
click at [1290, 581] on div "Tại văn phòng" at bounding box center [1342, 590] width 211 height 18
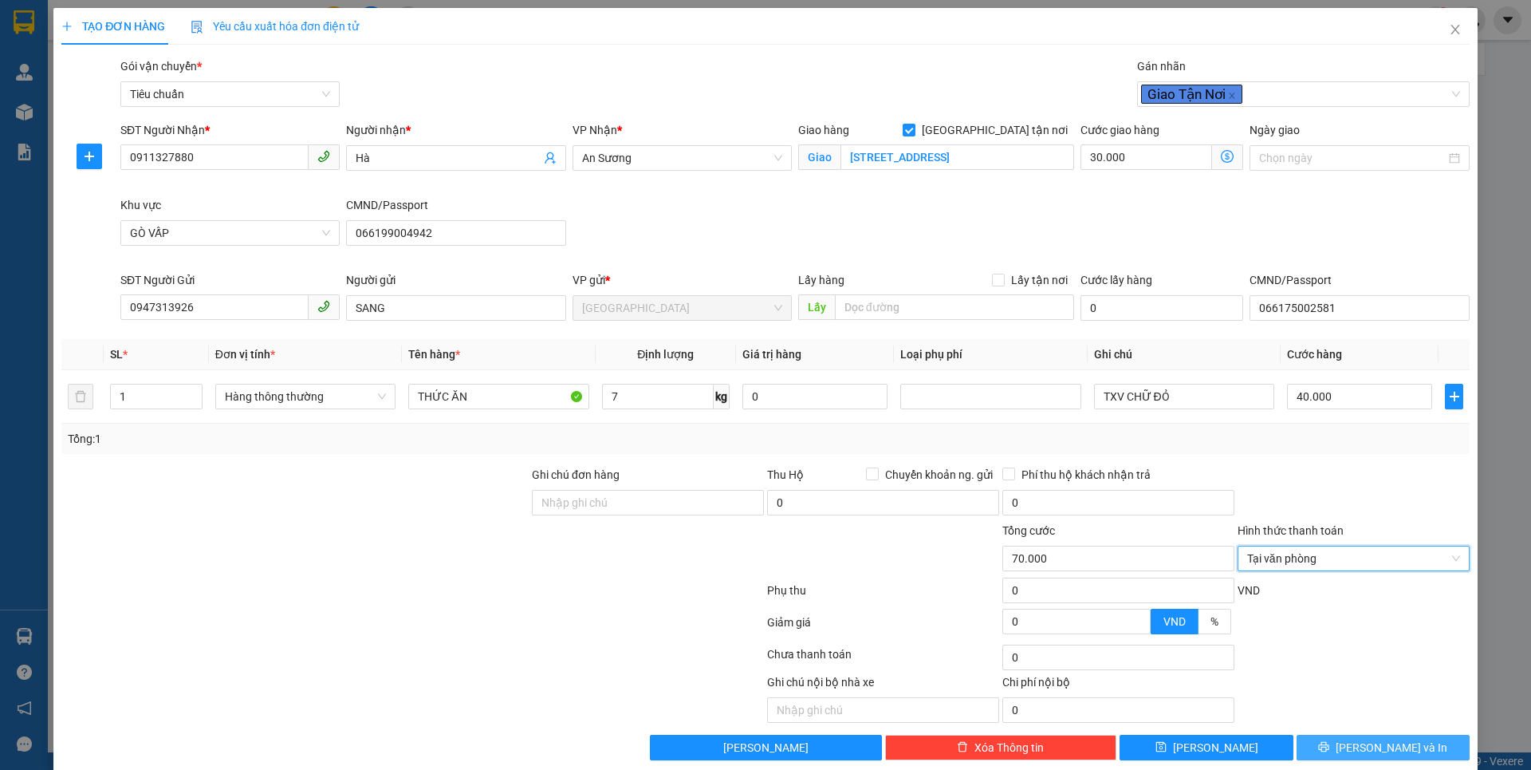
click at [1314, 734] on button "[PERSON_NAME] và In" at bounding box center [1383, 747] width 173 height 26
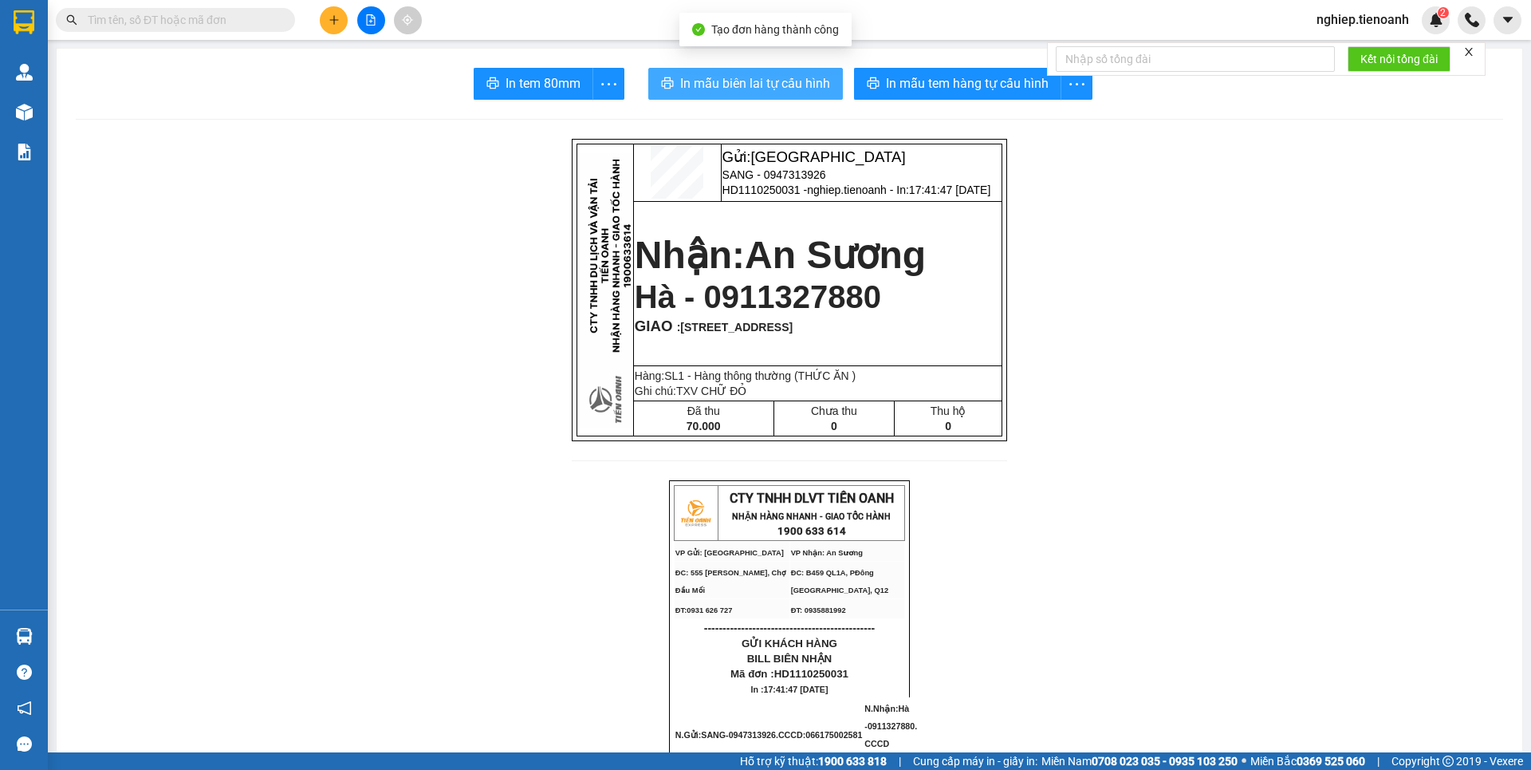
click at [707, 78] on span "In mẫu biên lai tự cấu hình" at bounding box center [755, 83] width 150 height 20
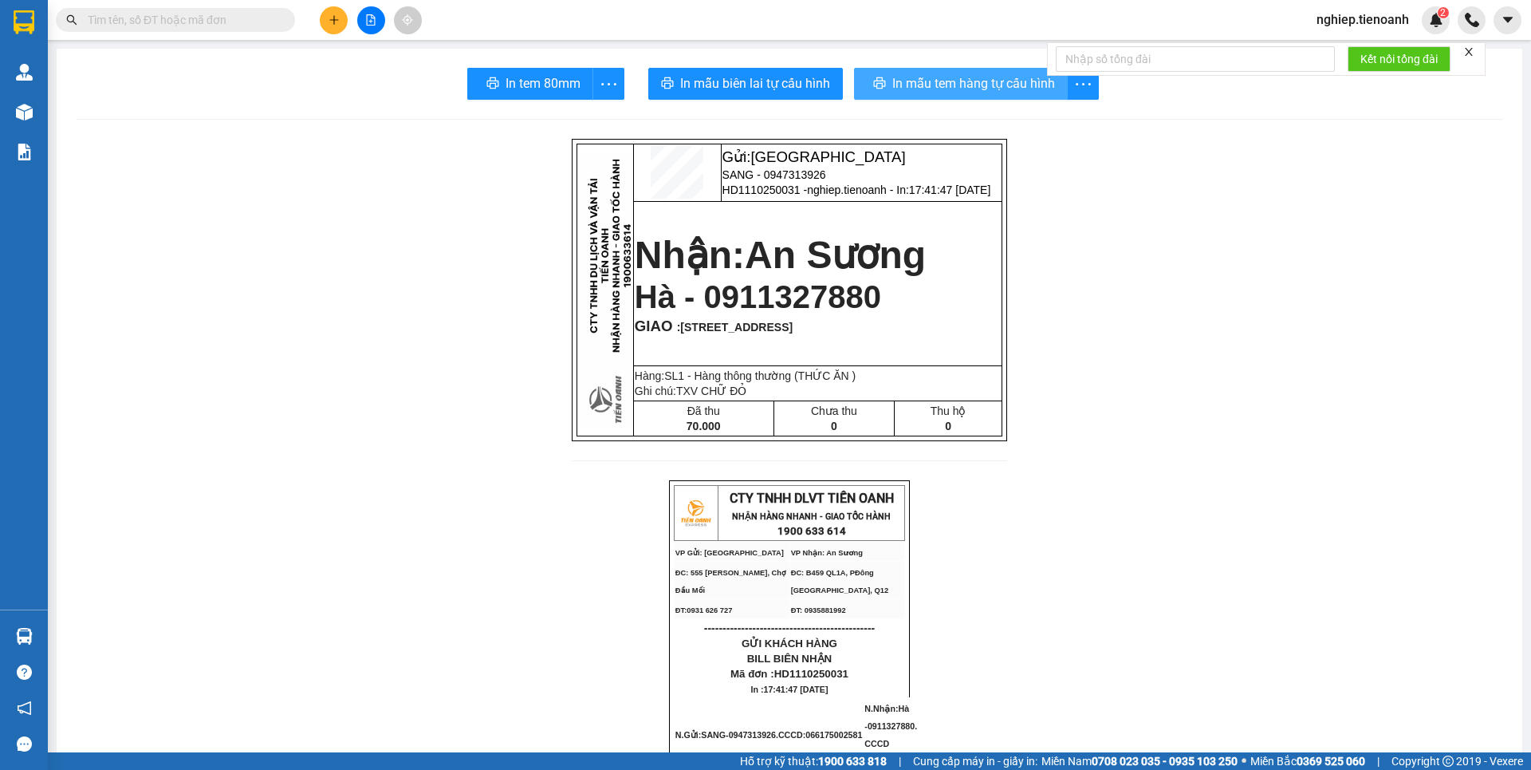
click at [935, 78] on span "In mẫu tem hàng tự cấu hình" at bounding box center [973, 83] width 163 height 20
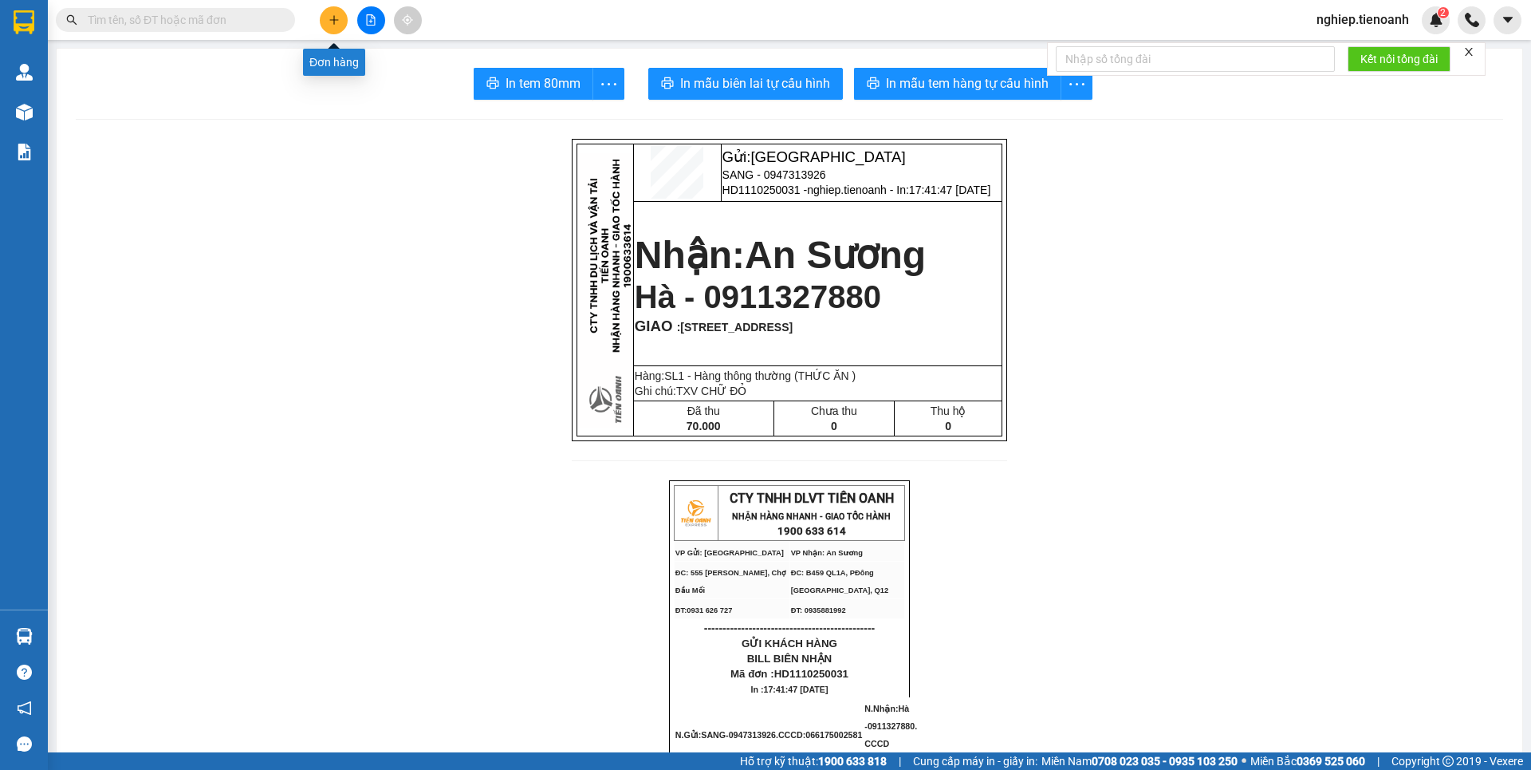
click at [329, 22] on icon "plus" at bounding box center [334, 19] width 11 height 11
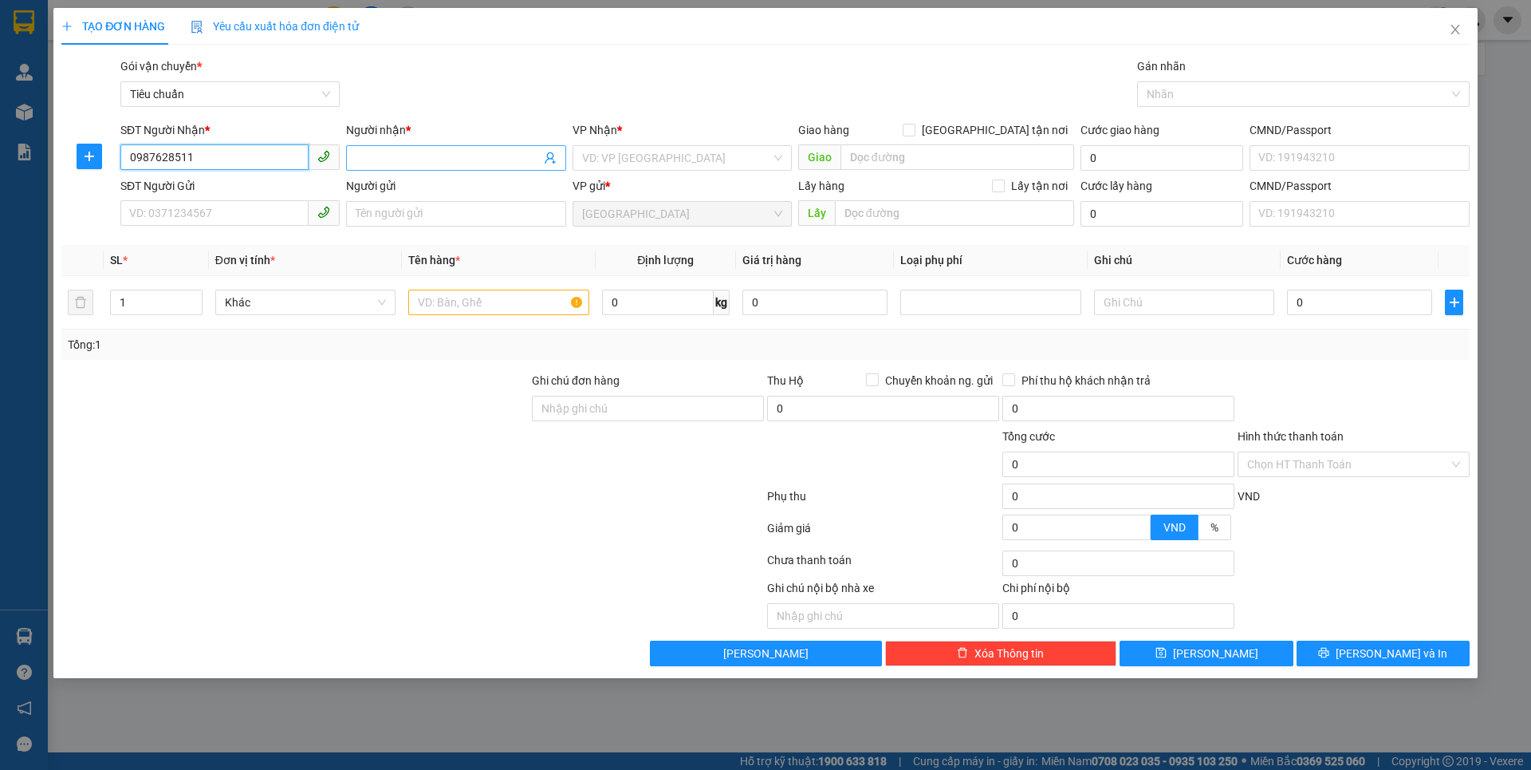
type input "0987628511"
click at [443, 149] on input "Người nhận *" at bounding box center [448, 158] width 184 height 18
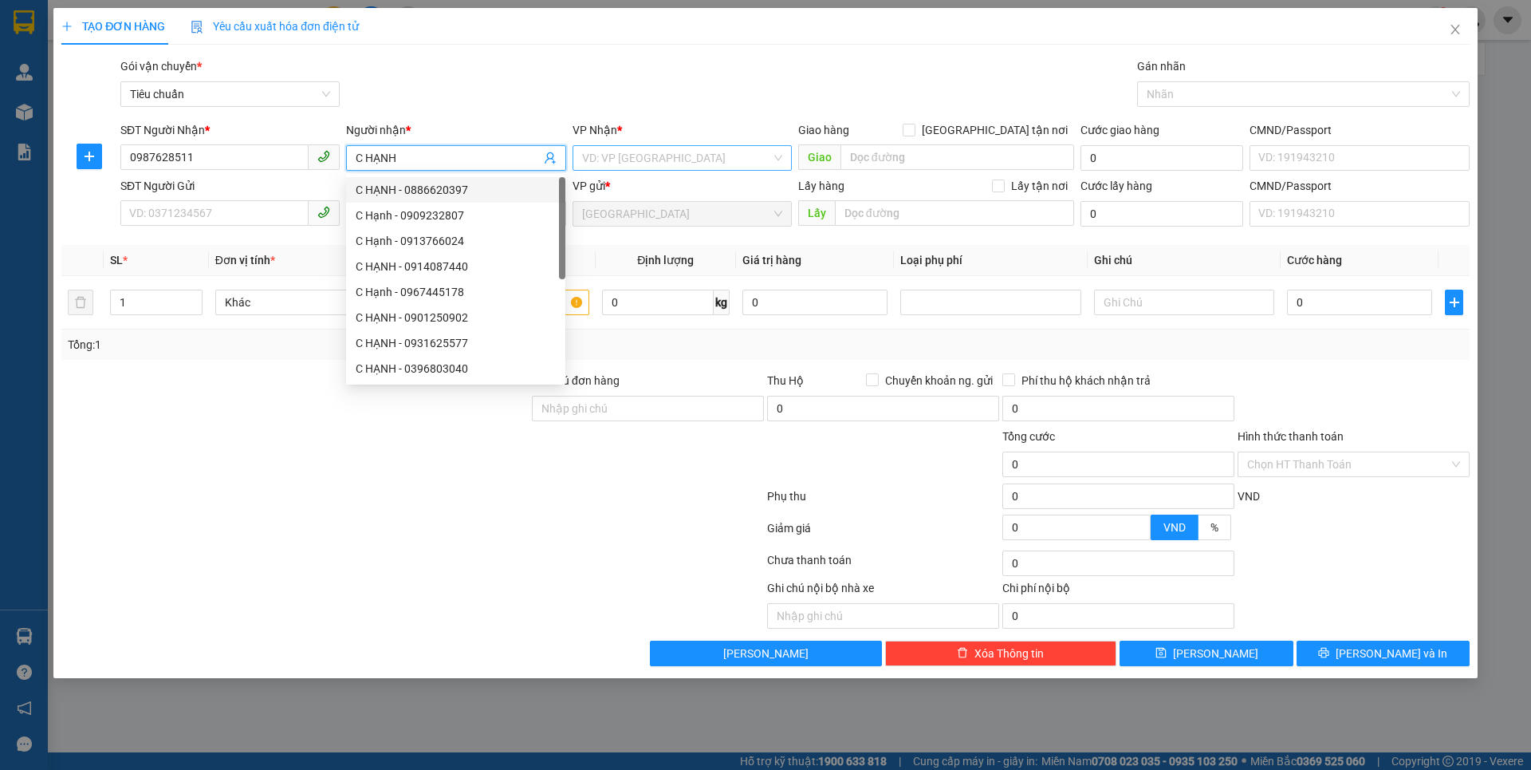
type input "C HẠNH"
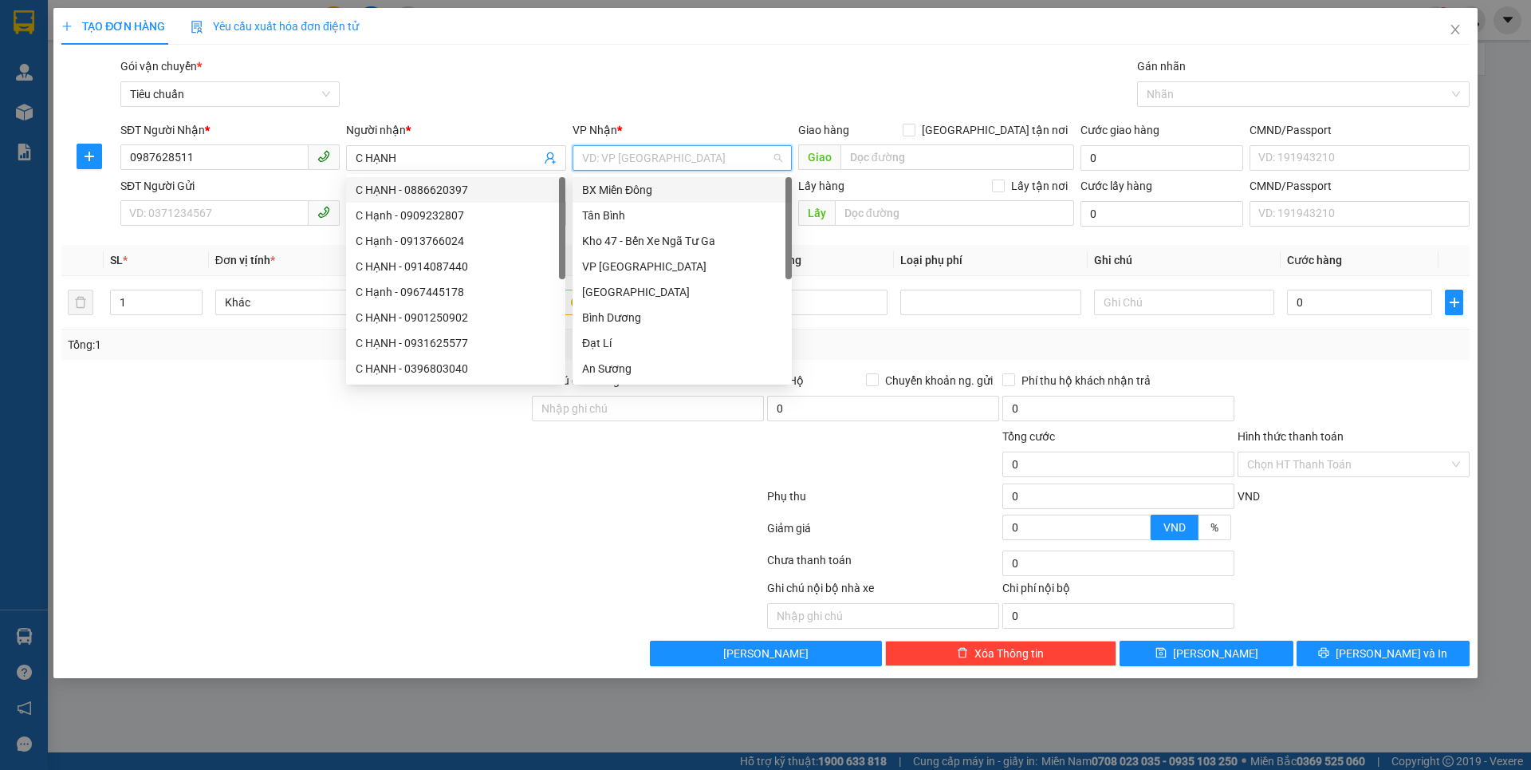
click at [640, 169] on input "search" at bounding box center [676, 158] width 189 height 24
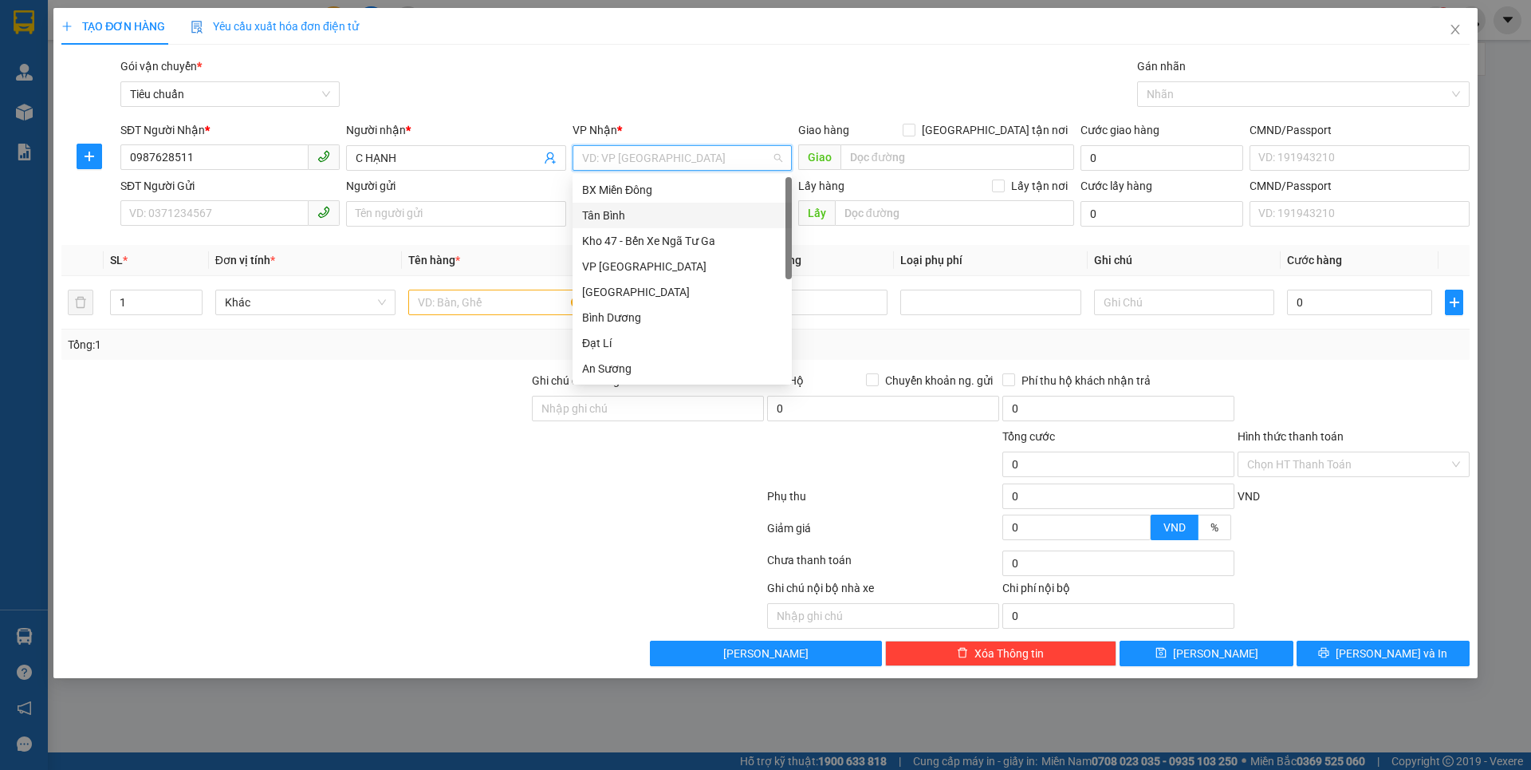
click at [610, 210] on div "Tân Bình" at bounding box center [682, 216] width 200 height 18
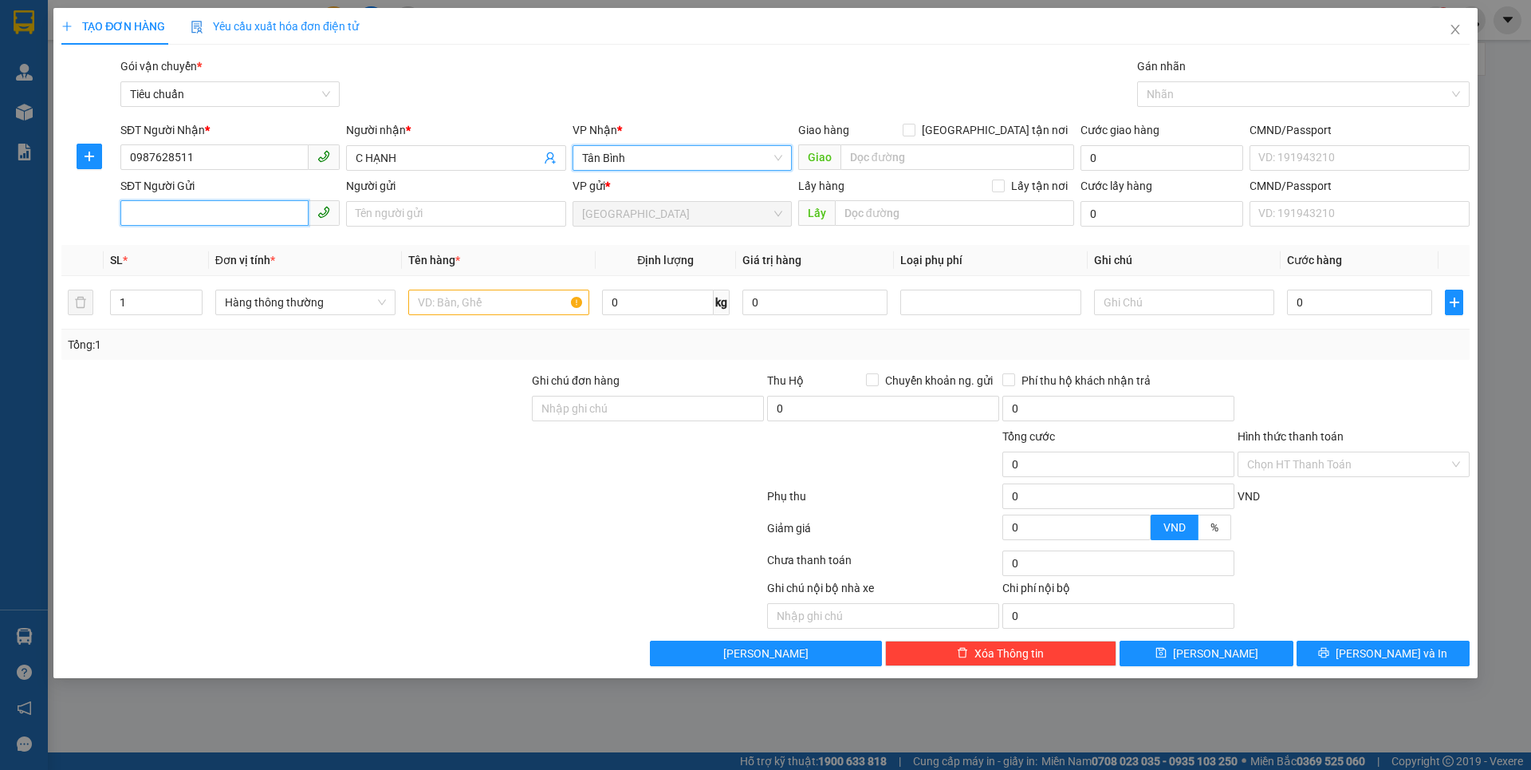
click at [186, 218] on input "SĐT Người Gửi" at bounding box center [214, 213] width 188 height 26
type input "0947047729"
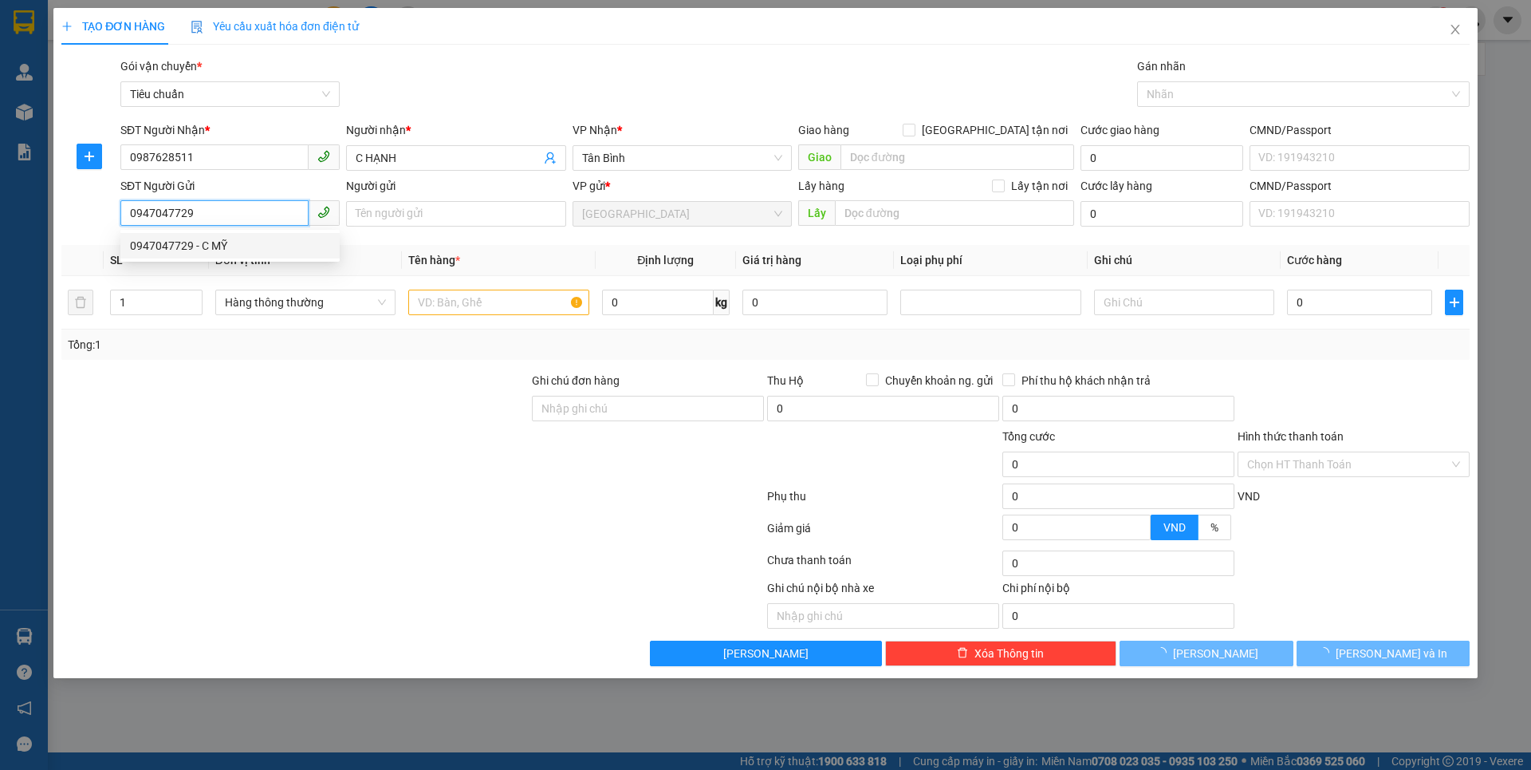
click at [232, 252] on div "0947047729 - C MỸ" at bounding box center [230, 246] width 200 height 18
type input "C MỸ"
drag, startPoint x: 330, startPoint y: 429, endPoint x: 402, endPoint y: 381, distance: 86.3
click at [332, 428] on div at bounding box center [295, 455] width 471 height 56
click at [336, 423] on div at bounding box center [295, 400] width 471 height 56
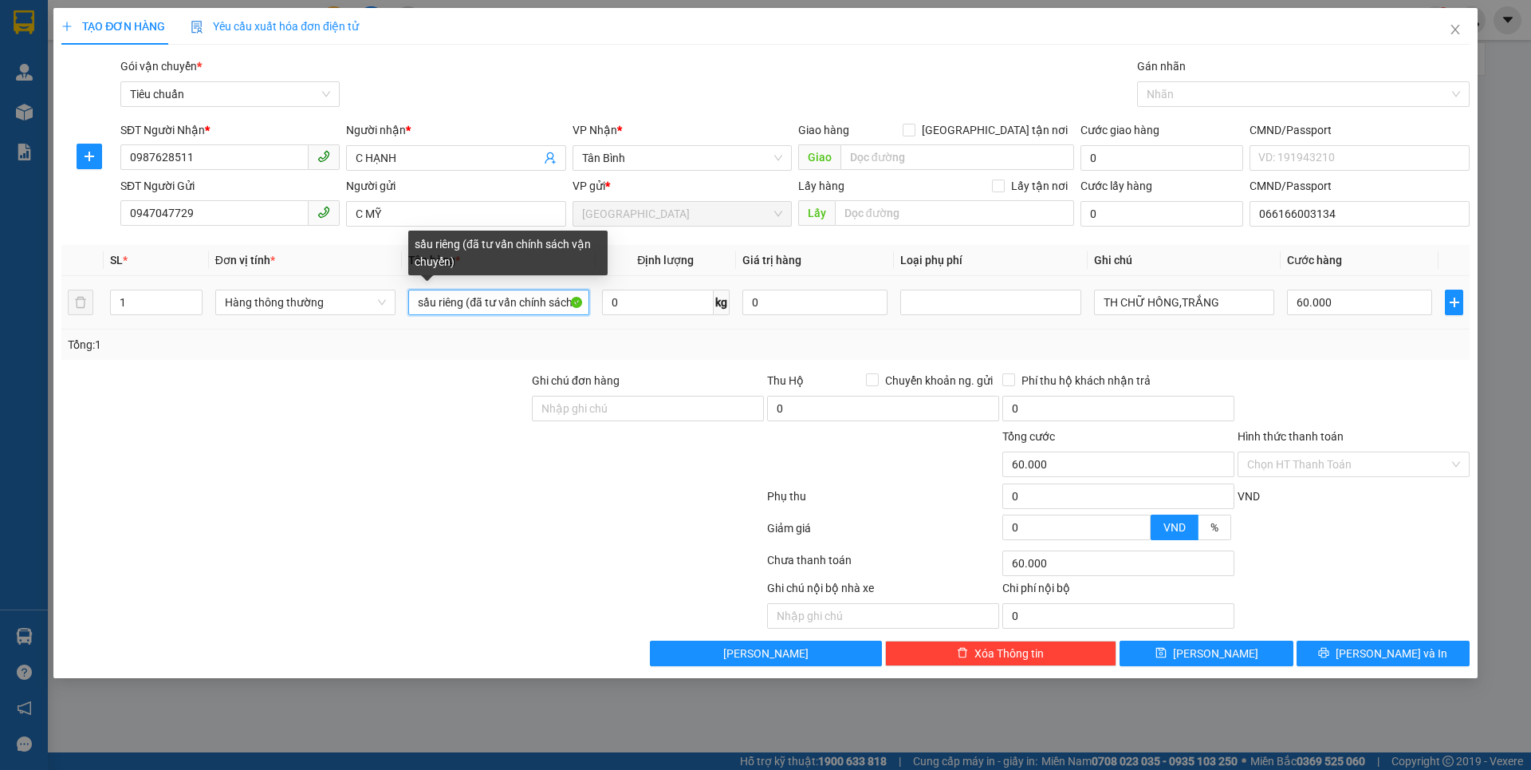
click at [581, 306] on input "sầu riêng (đã tư vấn chính sách vận chuyển)" at bounding box center [498, 302] width 180 height 26
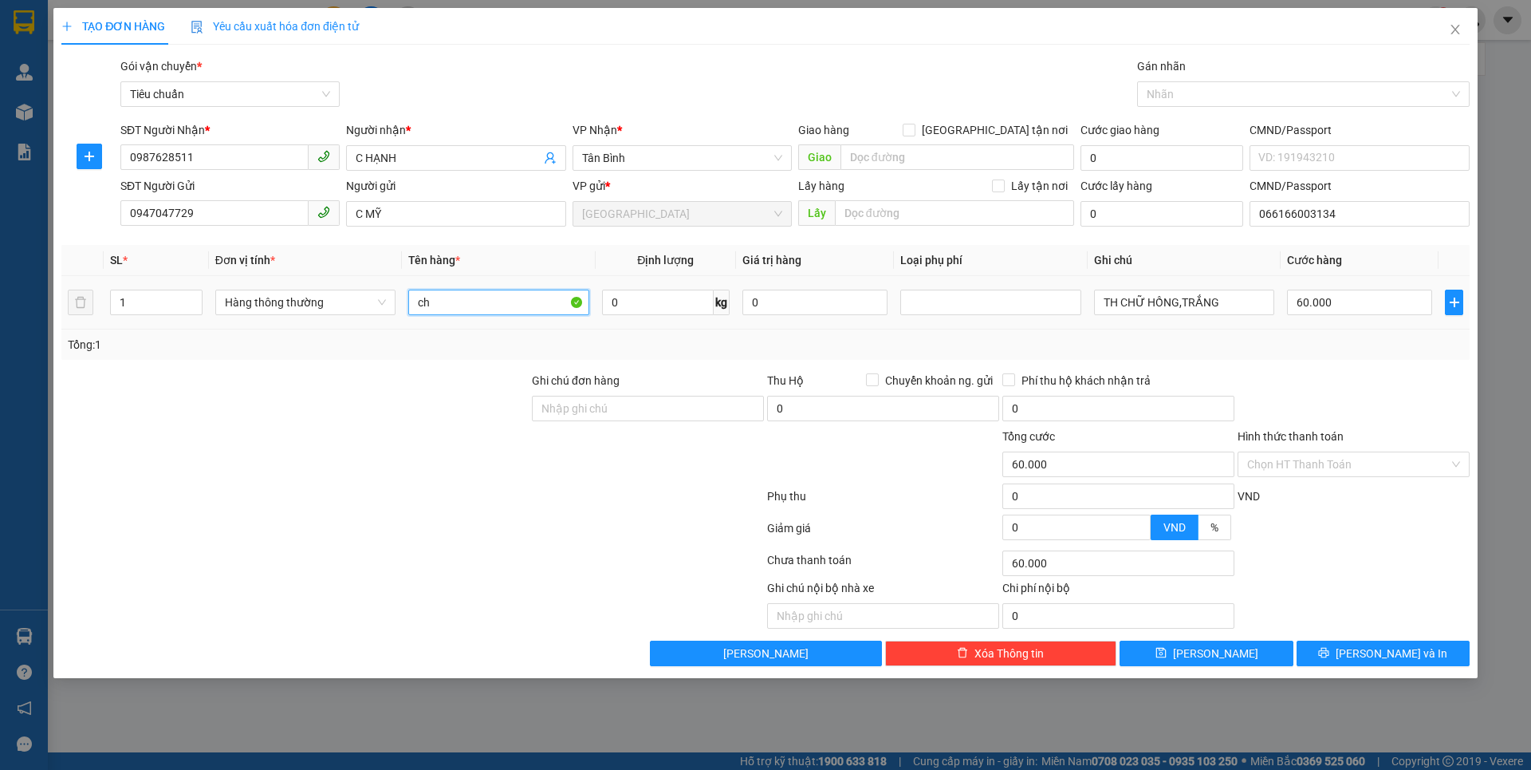
click at [569, 302] on input "ch" at bounding box center [498, 302] width 180 height 26
click at [656, 301] on input "0" at bounding box center [658, 302] width 112 height 26
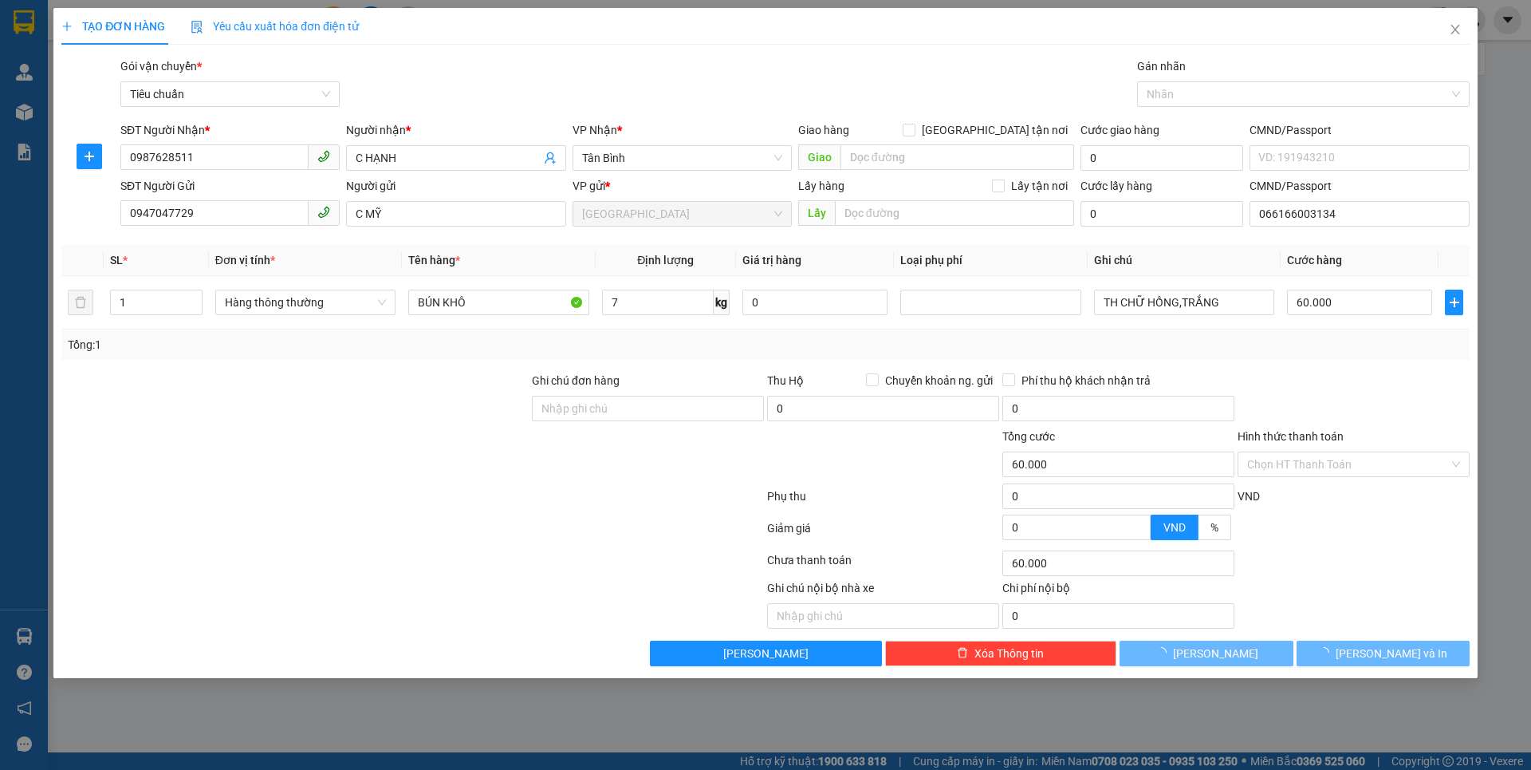
click at [449, 444] on div at bounding box center [295, 455] width 471 height 56
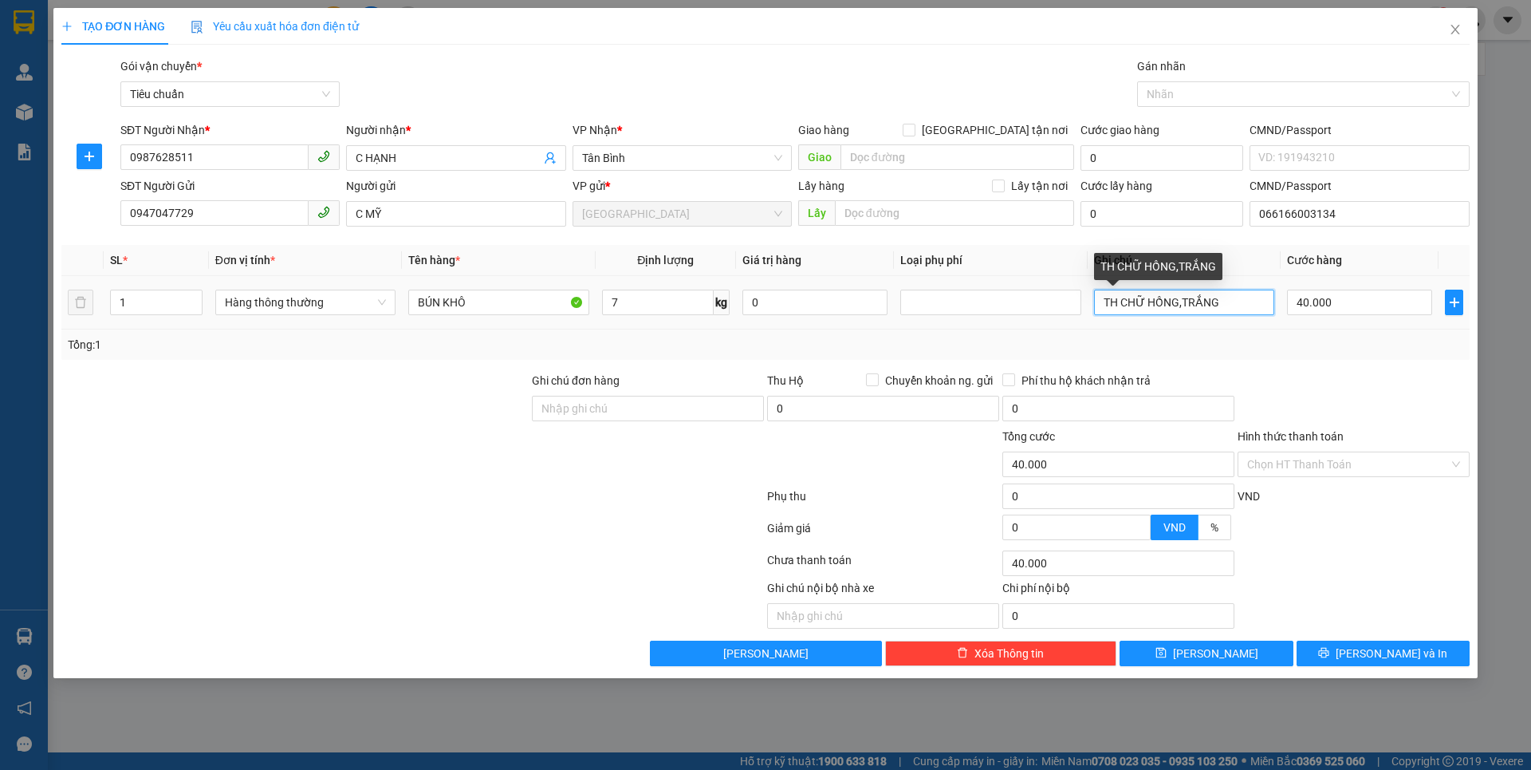
click at [1231, 301] on input "TH CHỮ HỒNG,TRẮNG" at bounding box center [1184, 302] width 180 height 26
click at [1332, 364] on div "Transit Pickup Surcharge Ids Transit Deliver Surcharge Ids Transit Deliver Surc…" at bounding box center [765, 361] width 1408 height 608
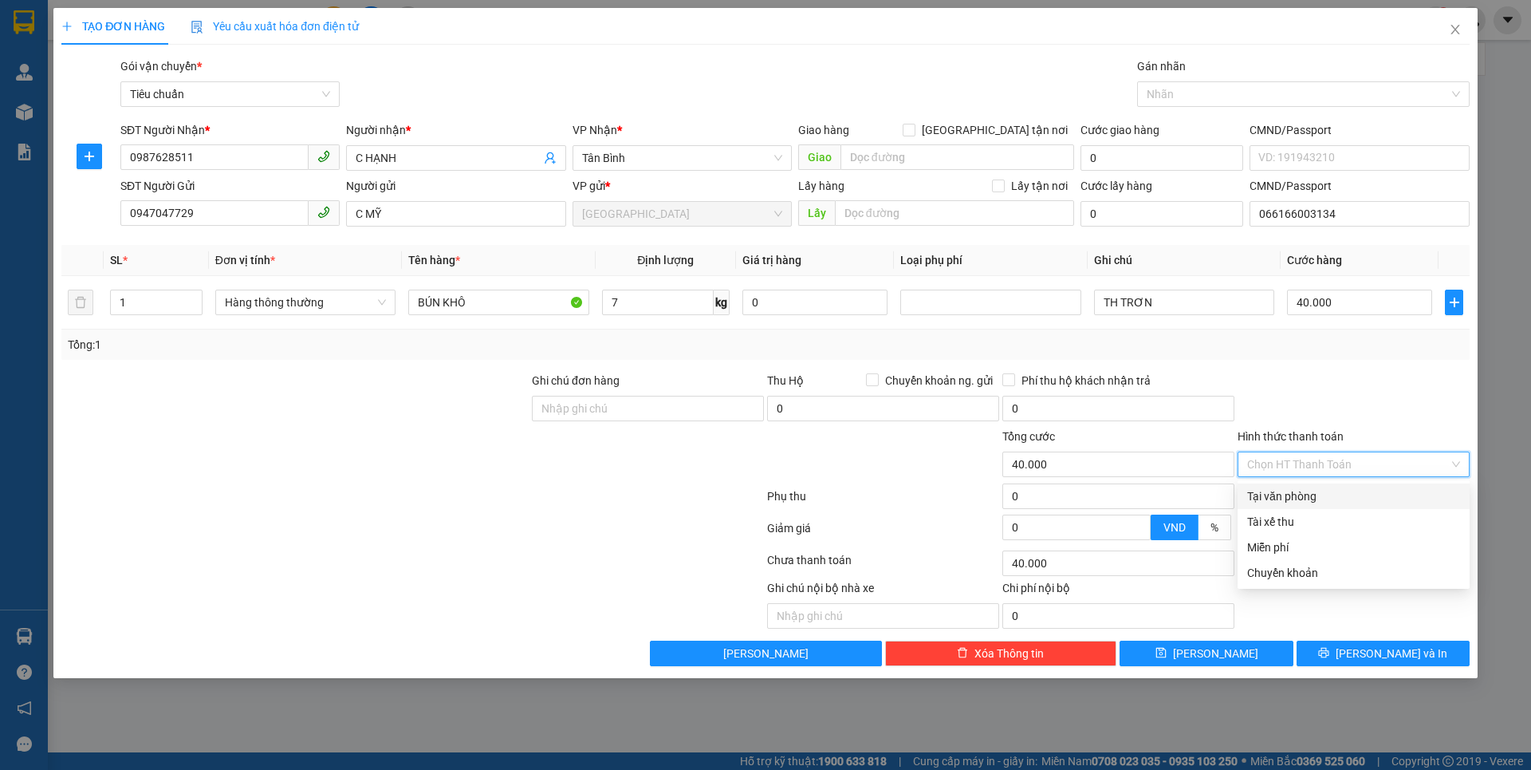
click at [1356, 462] on input "Hình thức thanh toán" at bounding box center [1348, 464] width 202 height 24
click at [1322, 504] on div "Tại văn phòng" at bounding box center [1353, 496] width 213 height 18
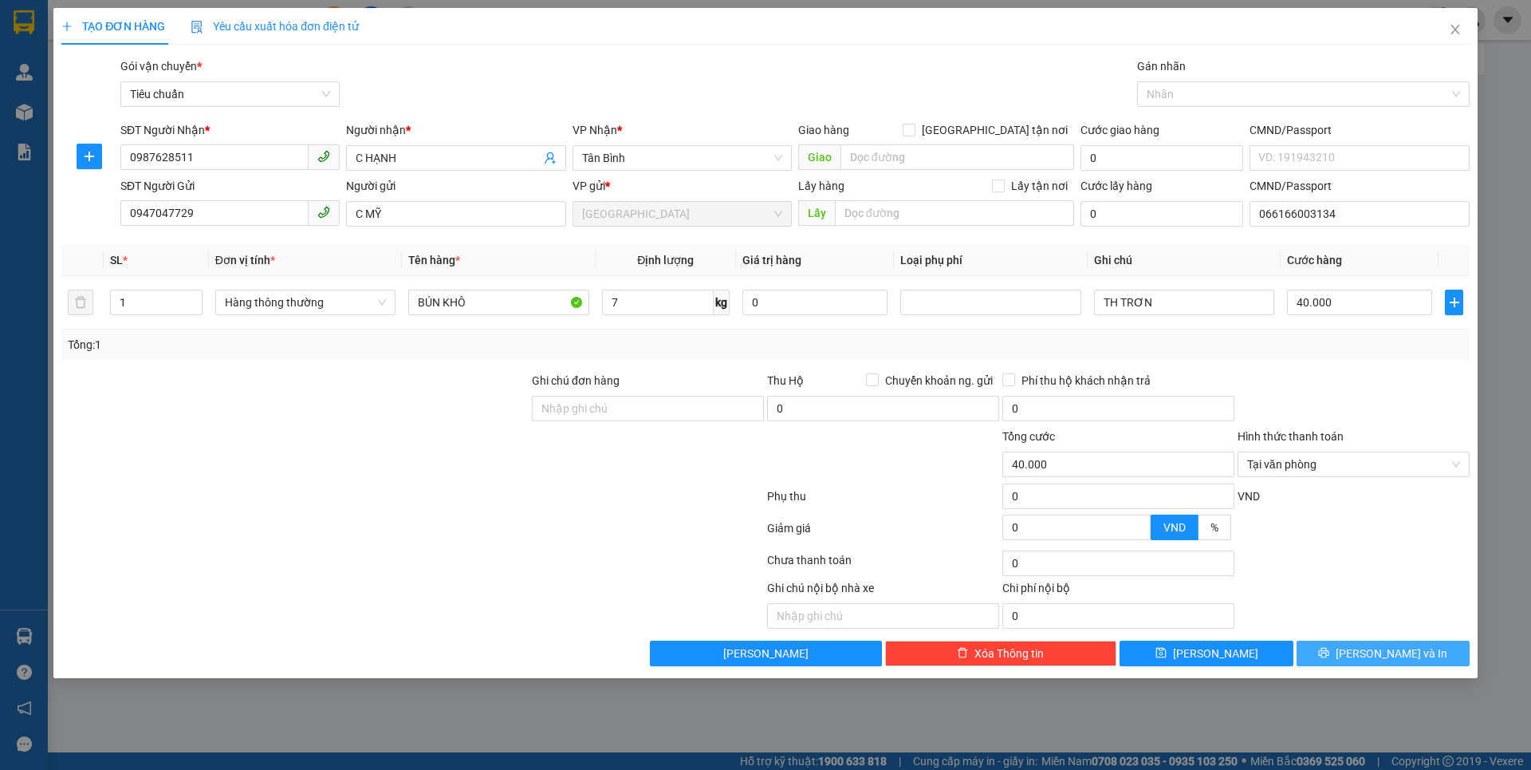
click at [1397, 648] on span "[PERSON_NAME] và In" at bounding box center [1392, 653] width 112 height 18
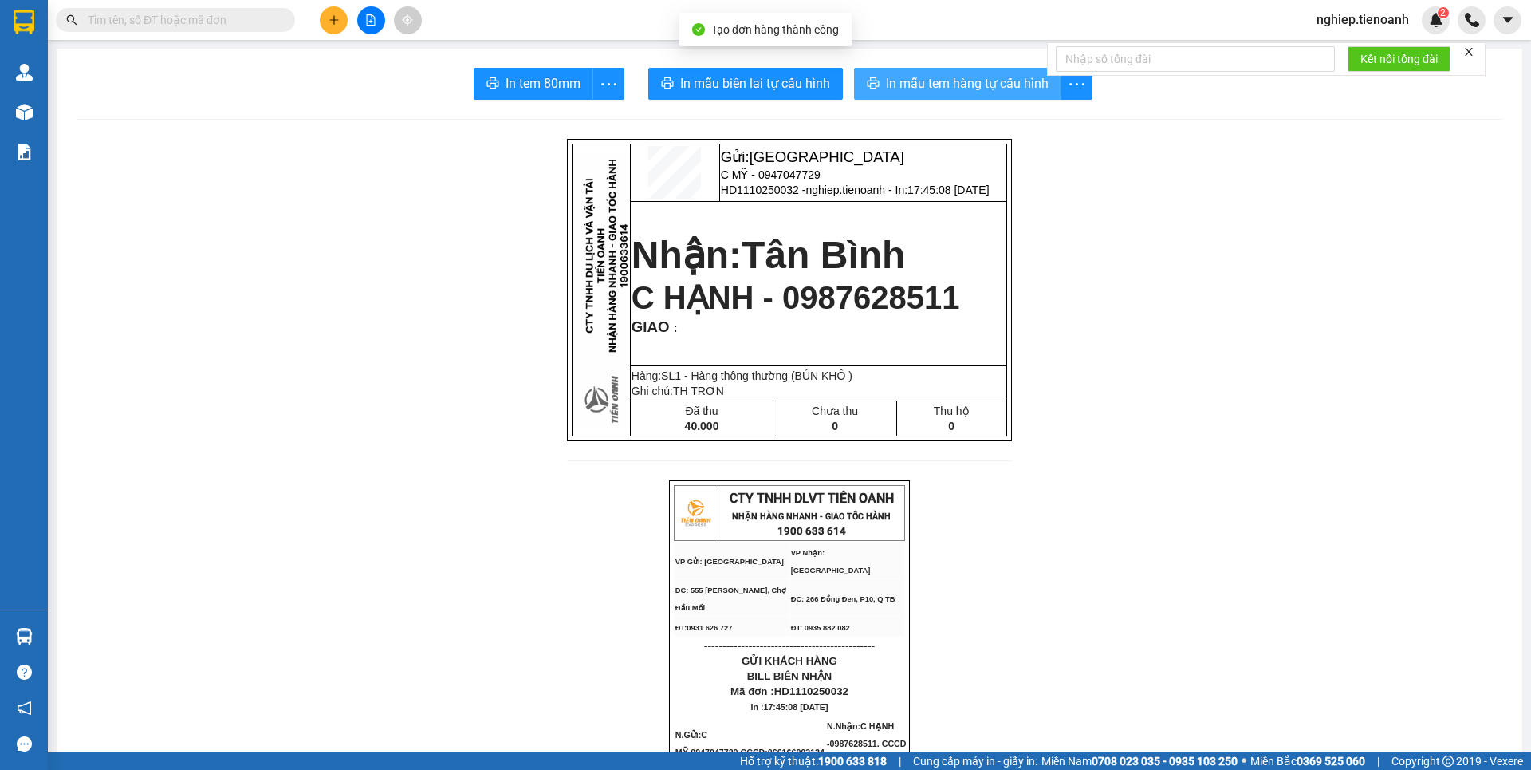
click at [923, 81] on span "In mẫu tem hàng tự cấu hình" at bounding box center [967, 83] width 163 height 20
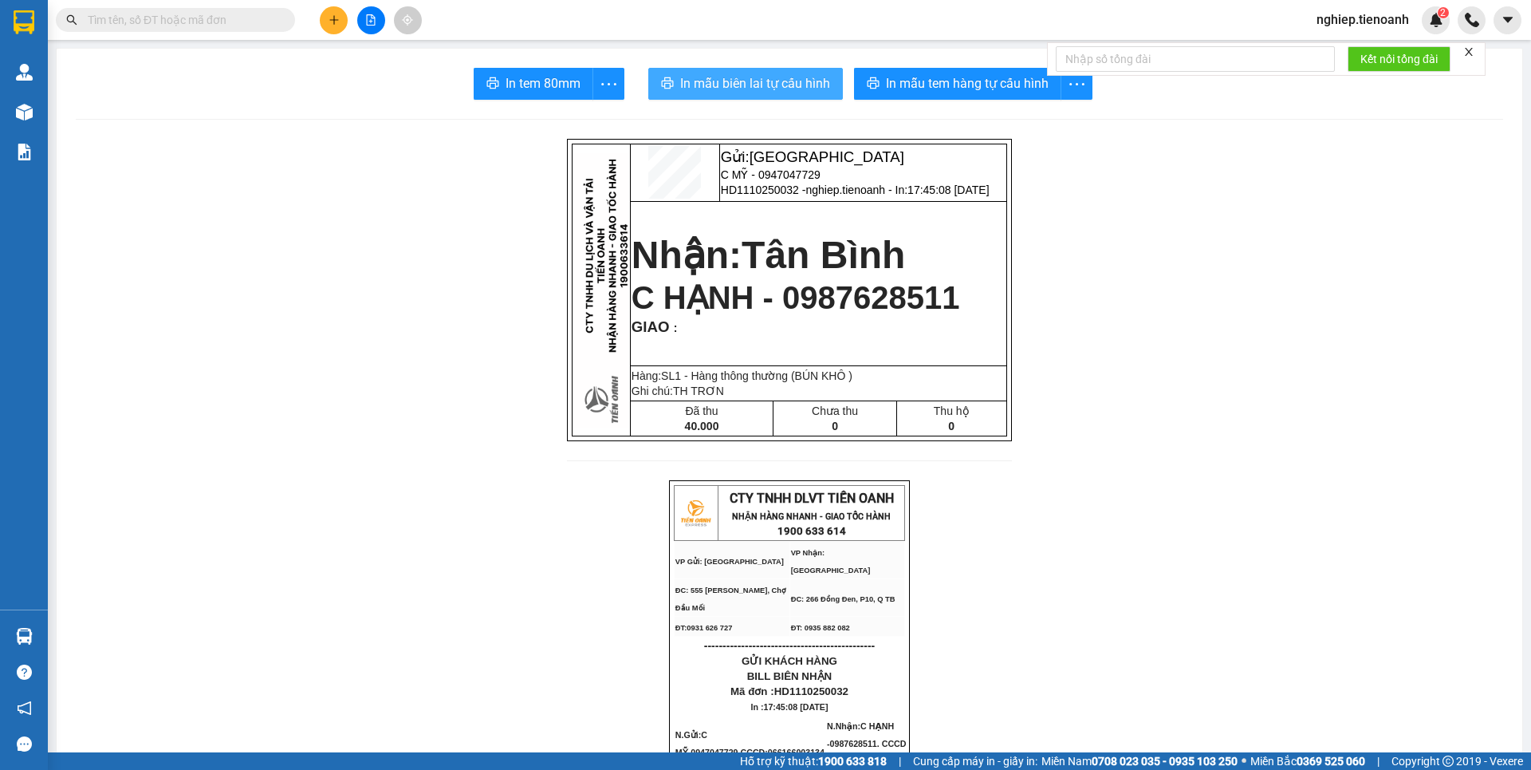
click at [797, 82] on span "In mẫu biên lai tự cấu hình" at bounding box center [755, 83] width 150 height 20
click at [327, 16] on button at bounding box center [334, 20] width 28 height 28
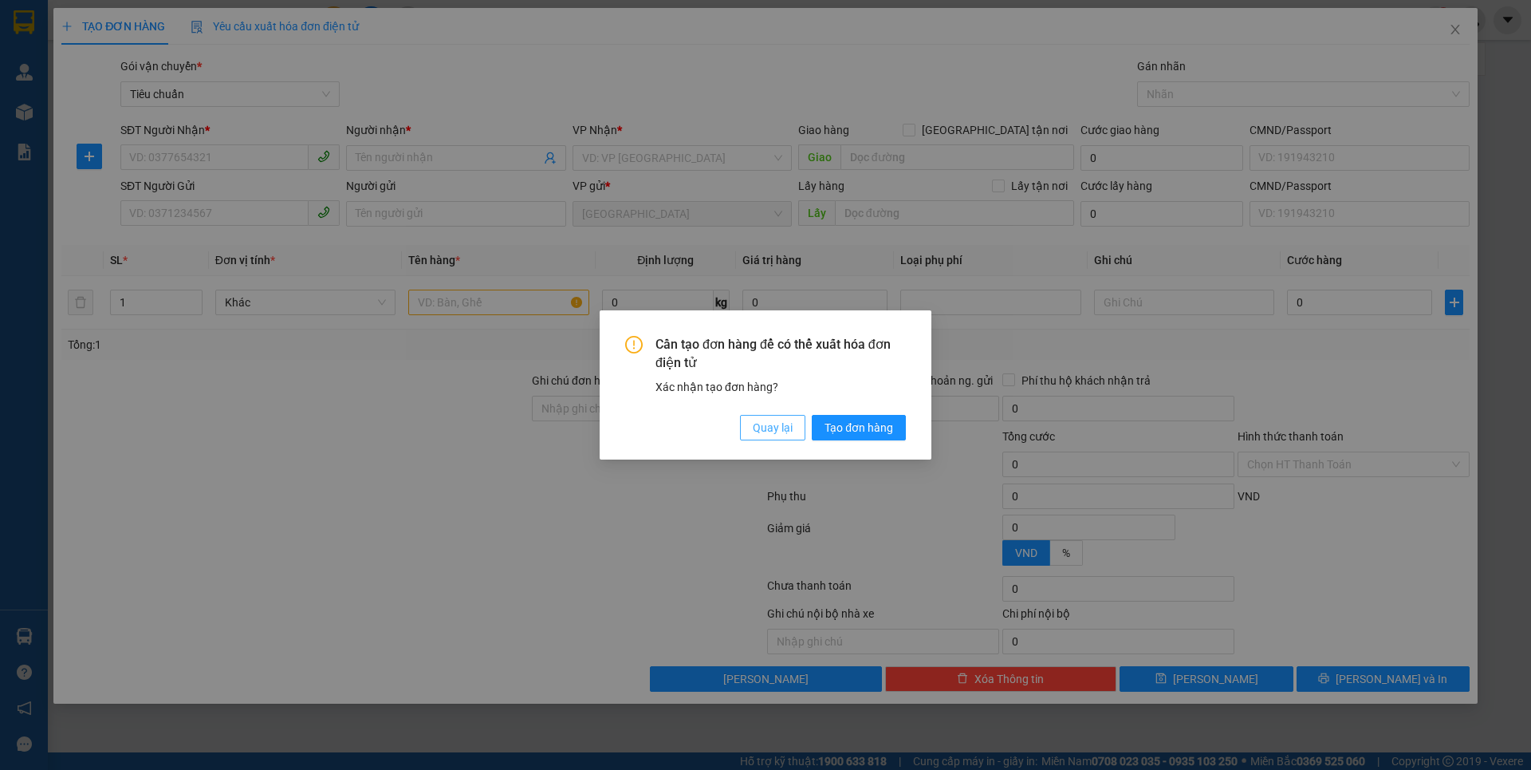
drag, startPoint x: 780, startPoint y: 424, endPoint x: 564, endPoint y: 285, distance: 257.3
click at [772, 412] on div "Cần tạo đơn hàng để có thể xuất hóa đơn điện tử Xác nhận tạo đơn hàng? Quay lại…" at bounding box center [765, 388] width 281 height 104
drag, startPoint x: 761, startPoint y: 437, endPoint x: 734, endPoint y: 399, distance: 46.9
click at [765, 436] on button "Quay lại" at bounding box center [772, 428] width 65 height 26
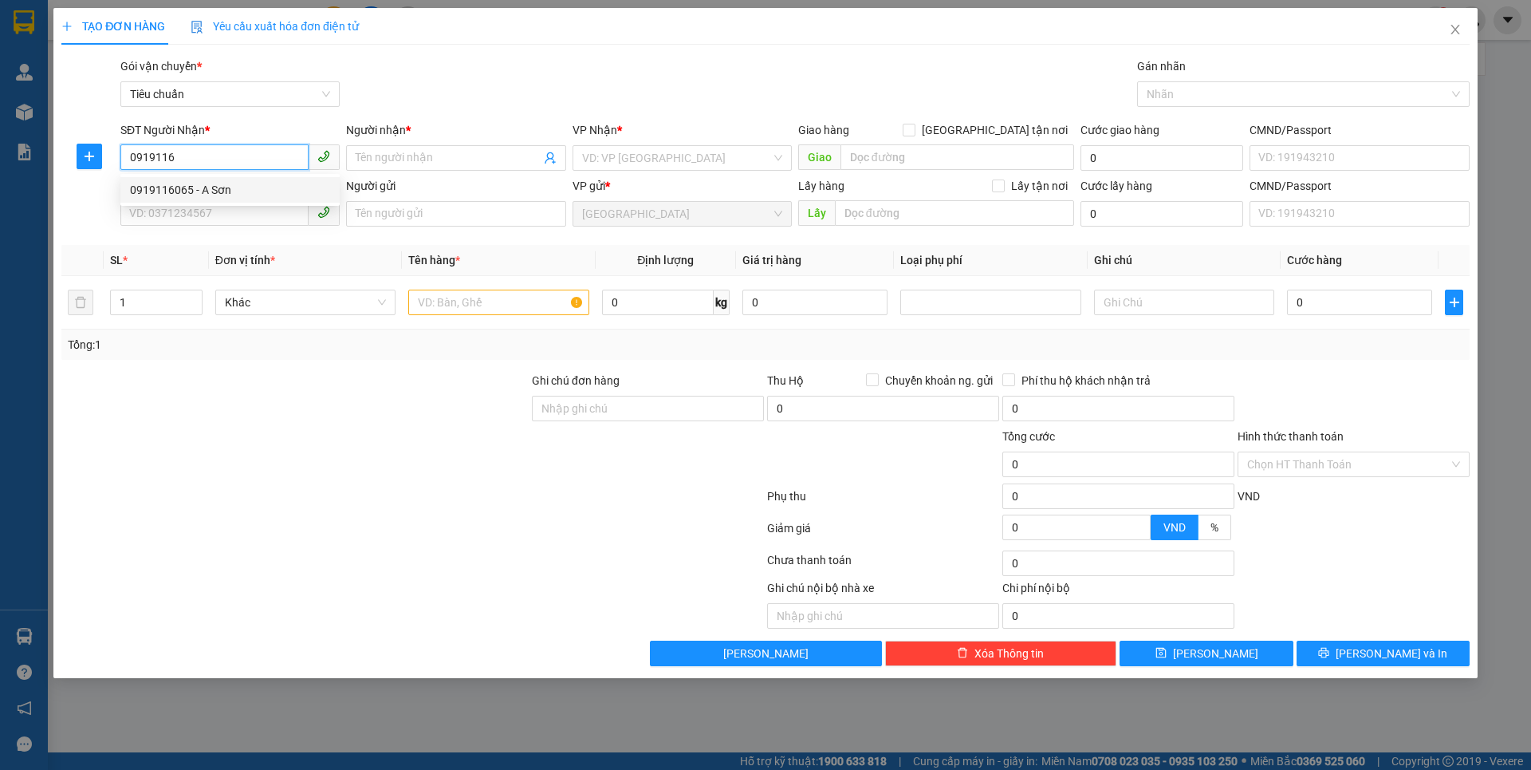
click at [201, 186] on div "0919116065 - A Sơn" at bounding box center [230, 190] width 200 height 18
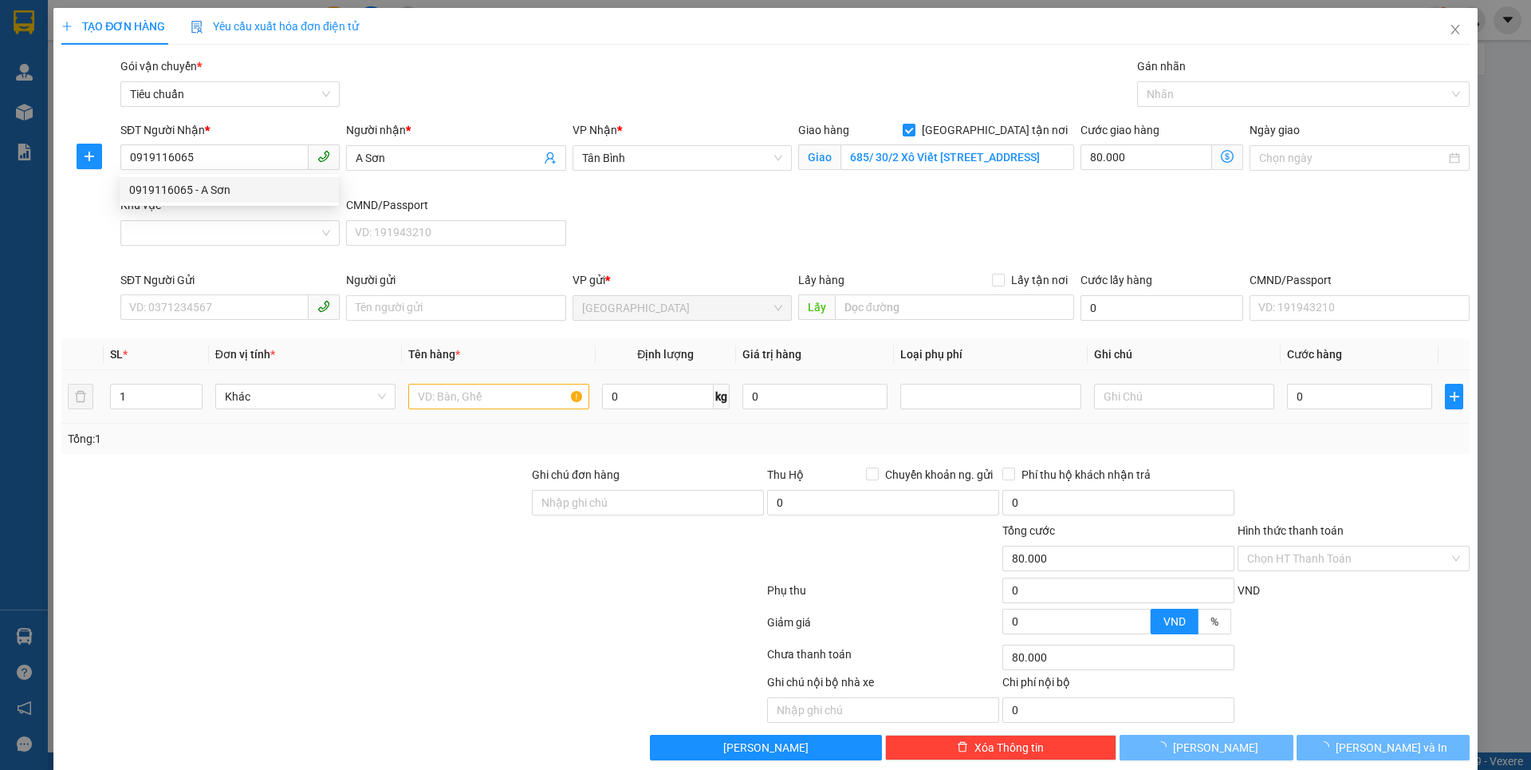
click at [300, 412] on td "Khác" at bounding box center [305, 396] width 193 height 53
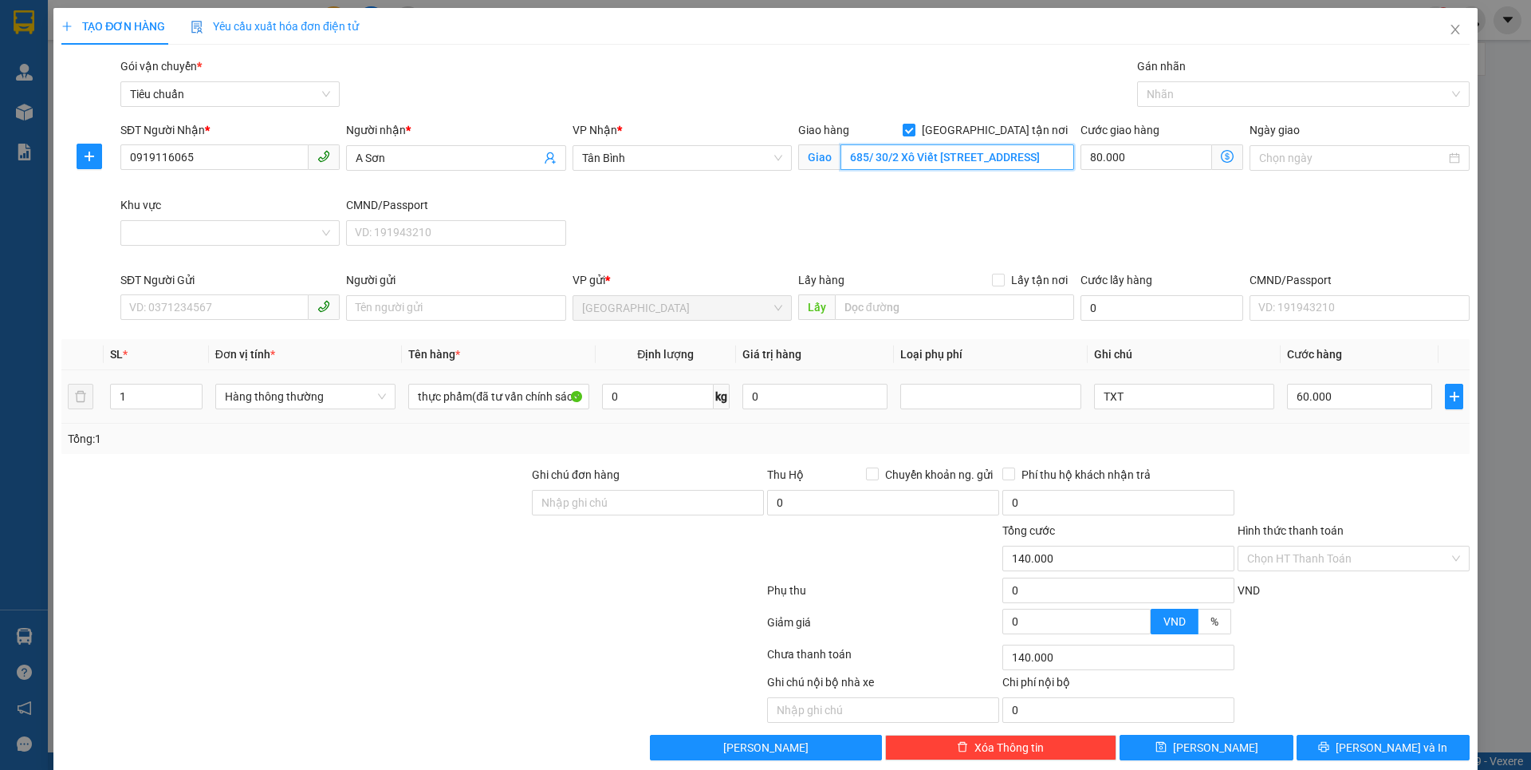
click at [998, 160] on input "685/ 30/2 Xô Viết [STREET_ADDRESS]" at bounding box center [958, 157] width 234 height 26
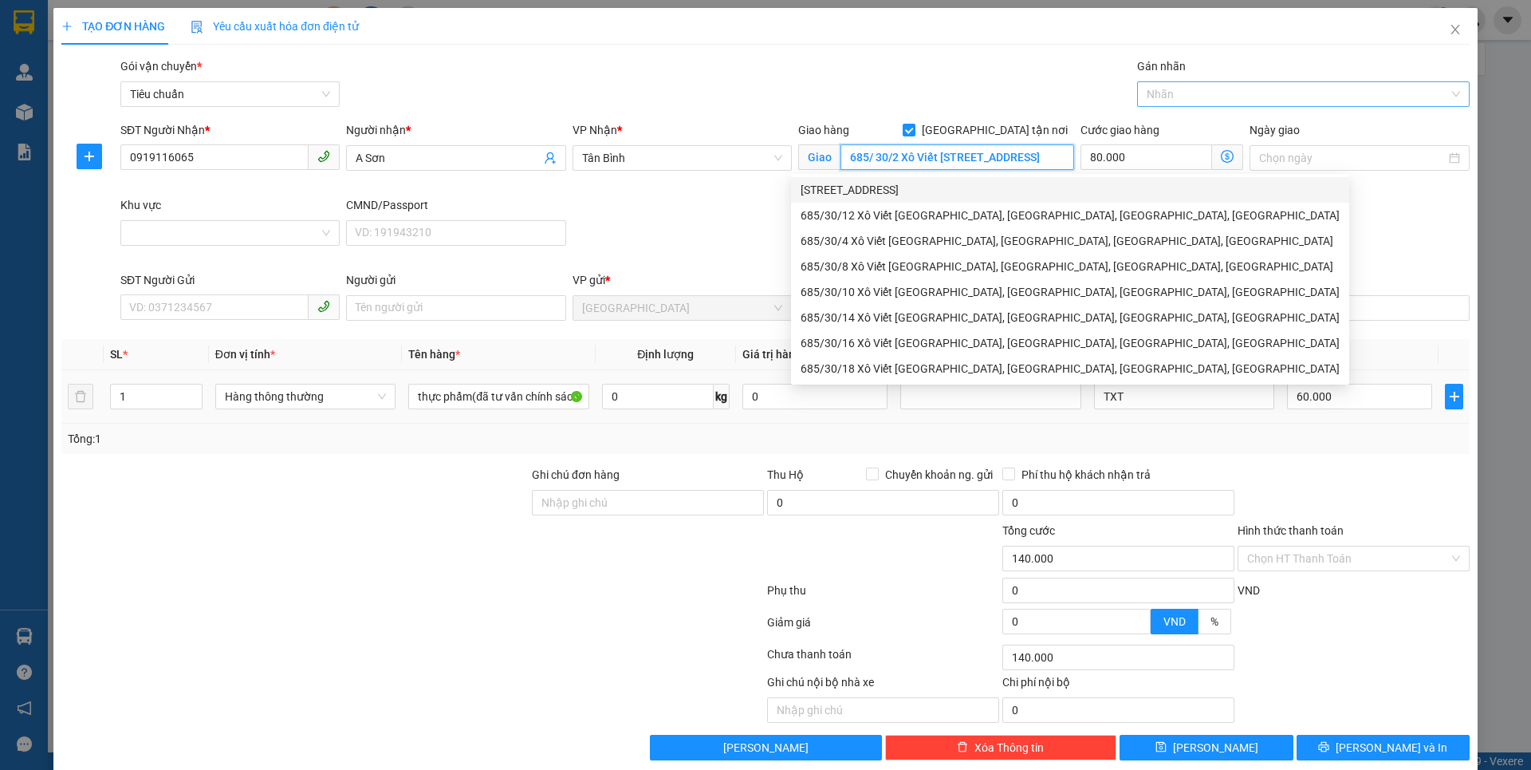
drag, startPoint x: 1179, startPoint y: 93, endPoint x: 1159, endPoint y: 123, distance: 36.3
click at [1179, 95] on div at bounding box center [1295, 94] width 309 height 19
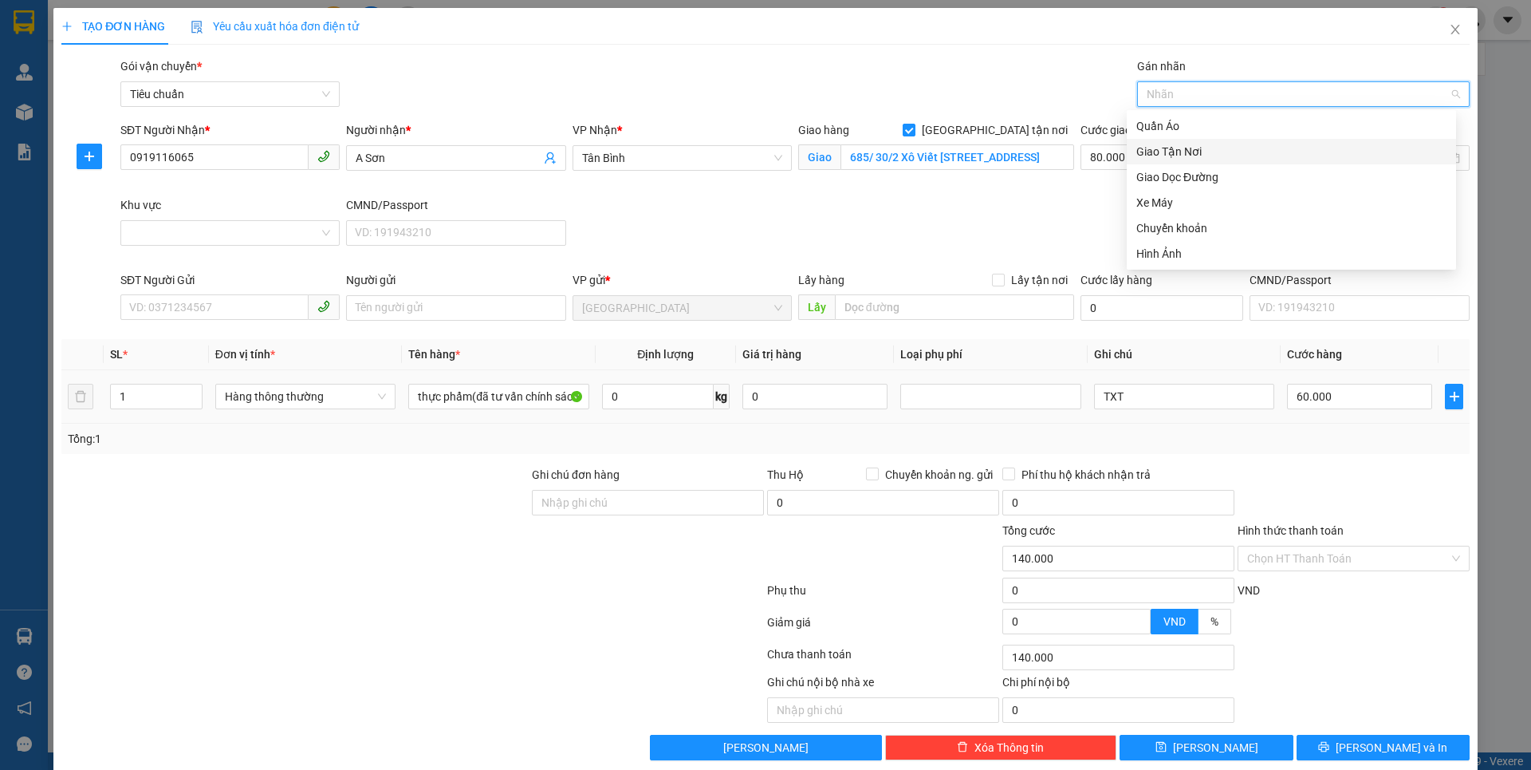
click at [1158, 150] on div "Giao Tận Nơi" at bounding box center [1291, 152] width 310 height 18
click at [272, 237] on input "Khu vực" at bounding box center [224, 233] width 189 height 24
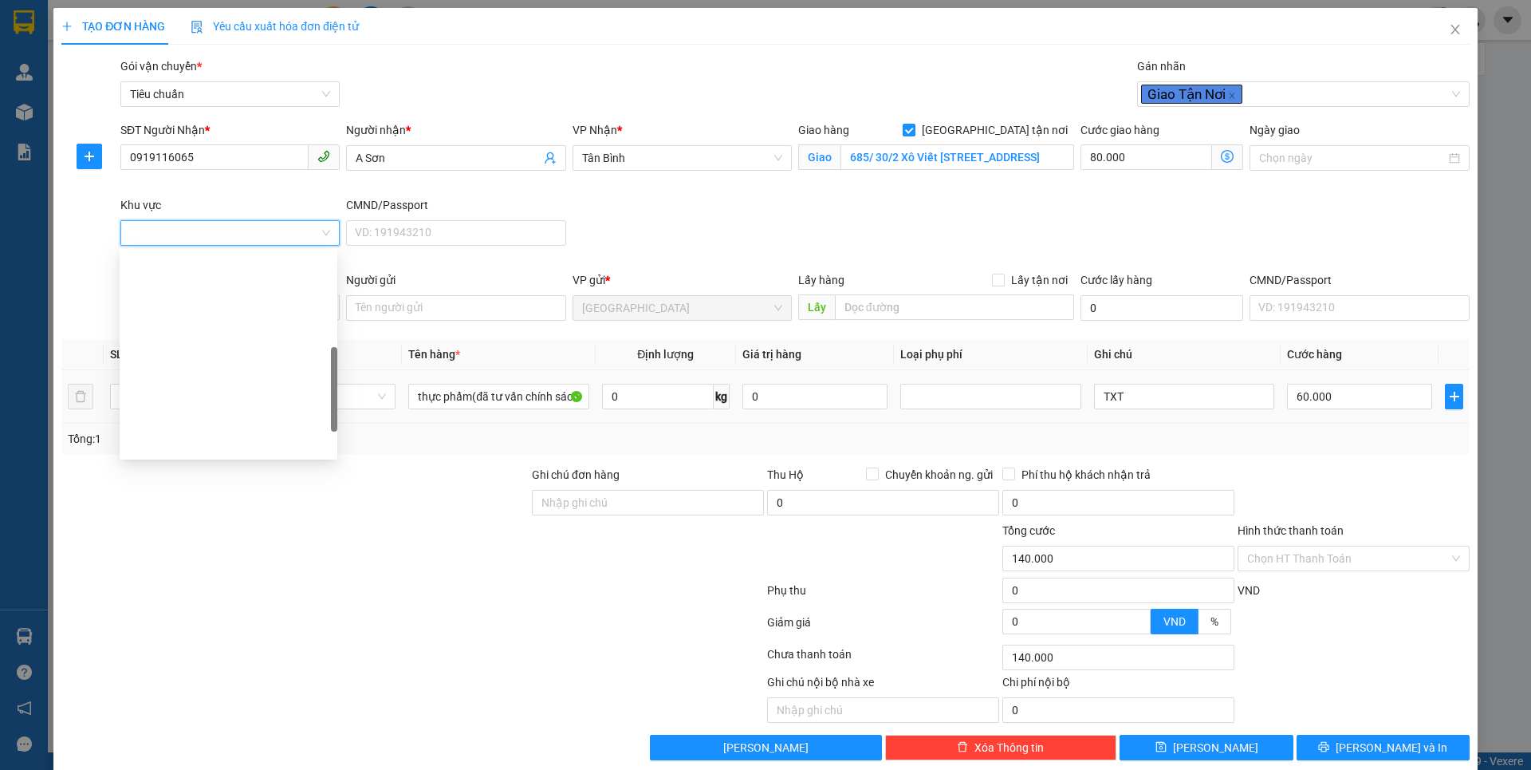
click at [178, 664] on div "BÌNH THẠNH" at bounding box center [228, 673] width 199 height 18
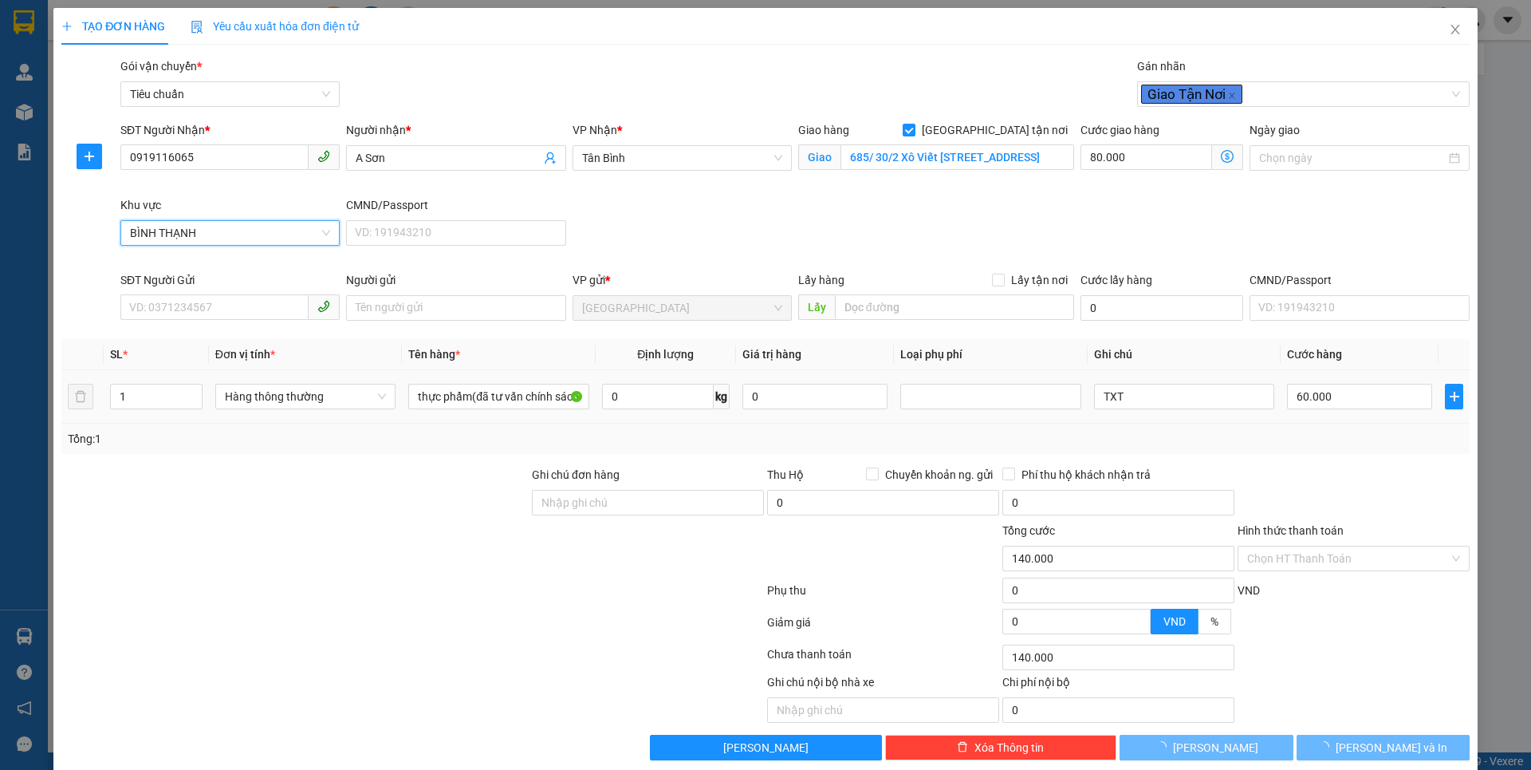
drag, startPoint x: 242, startPoint y: 506, endPoint x: 235, endPoint y: 472, distance: 34.9
click at [242, 501] on div at bounding box center [295, 494] width 471 height 56
click at [242, 493] on div at bounding box center [295, 494] width 471 height 56
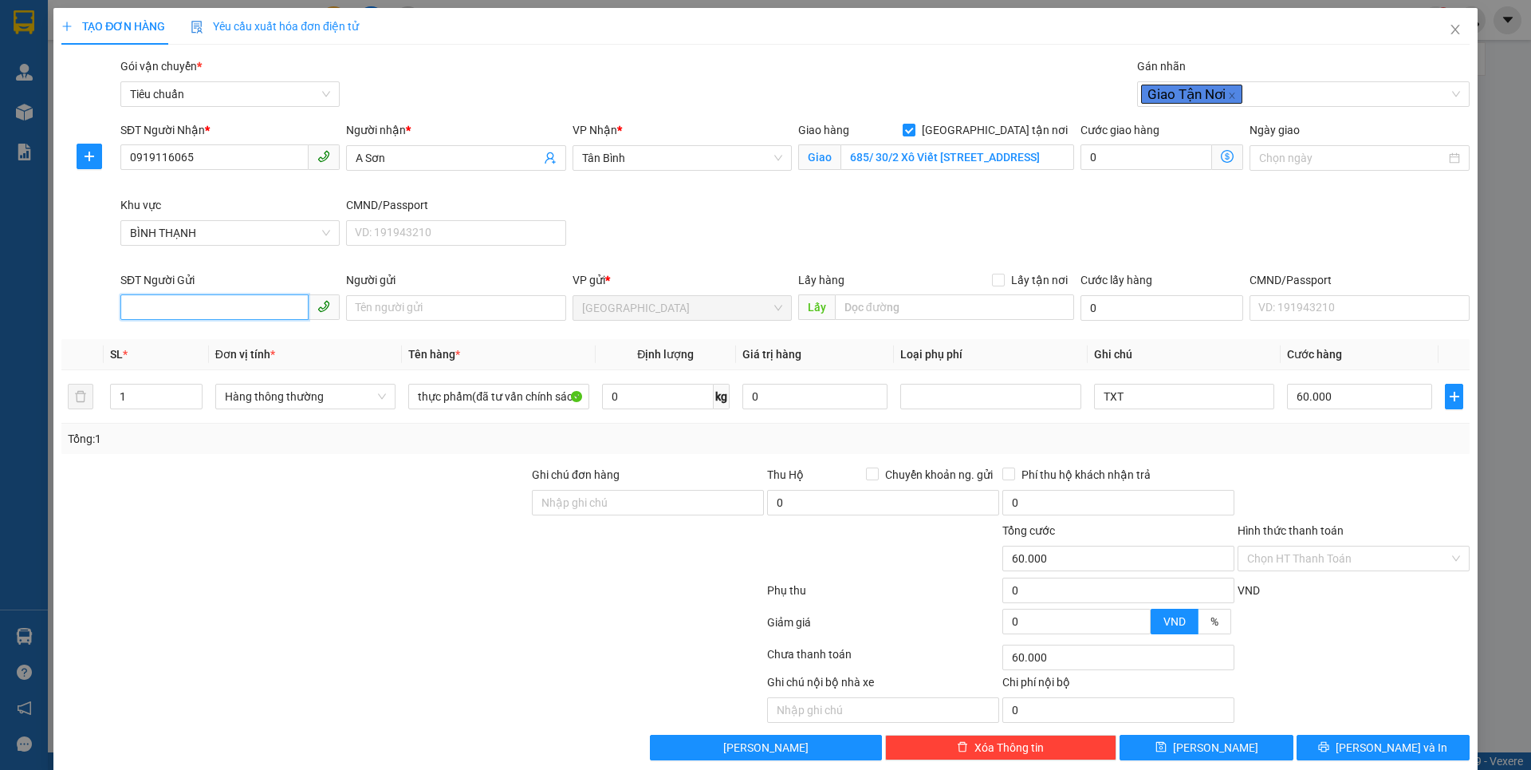
click at [247, 317] on input "SĐT Người Gửi" at bounding box center [214, 307] width 188 height 26
click at [211, 342] on div "0949349379 - [GEOGRAPHIC_DATA]" at bounding box center [228, 340] width 199 height 18
click at [297, 490] on div at bounding box center [295, 494] width 471 height 56
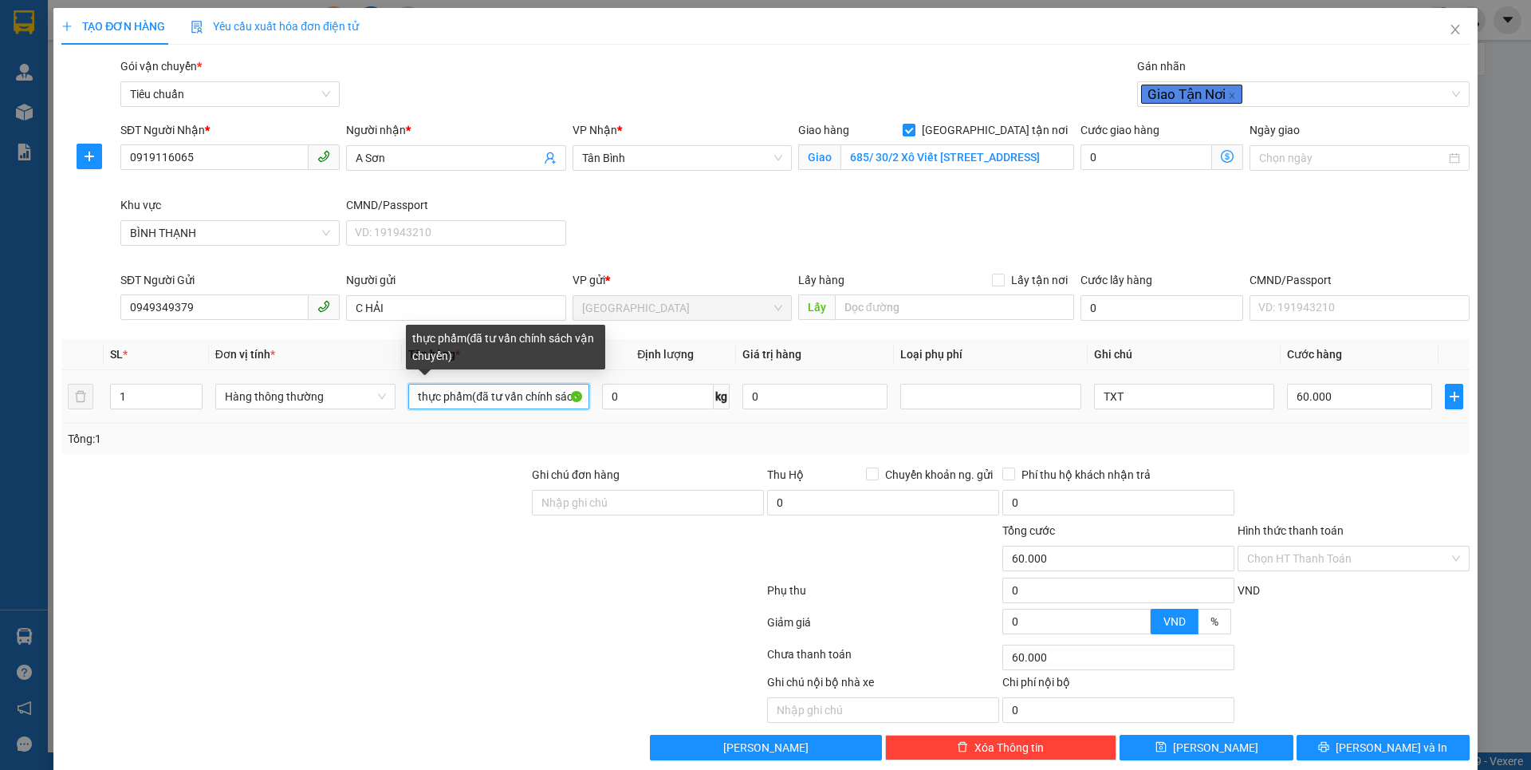
click at [564, 400] on input "thực phẩm(đã tư vấn chính sách vận chuyển)" at bounding box center [498, 397] width 180 height 26
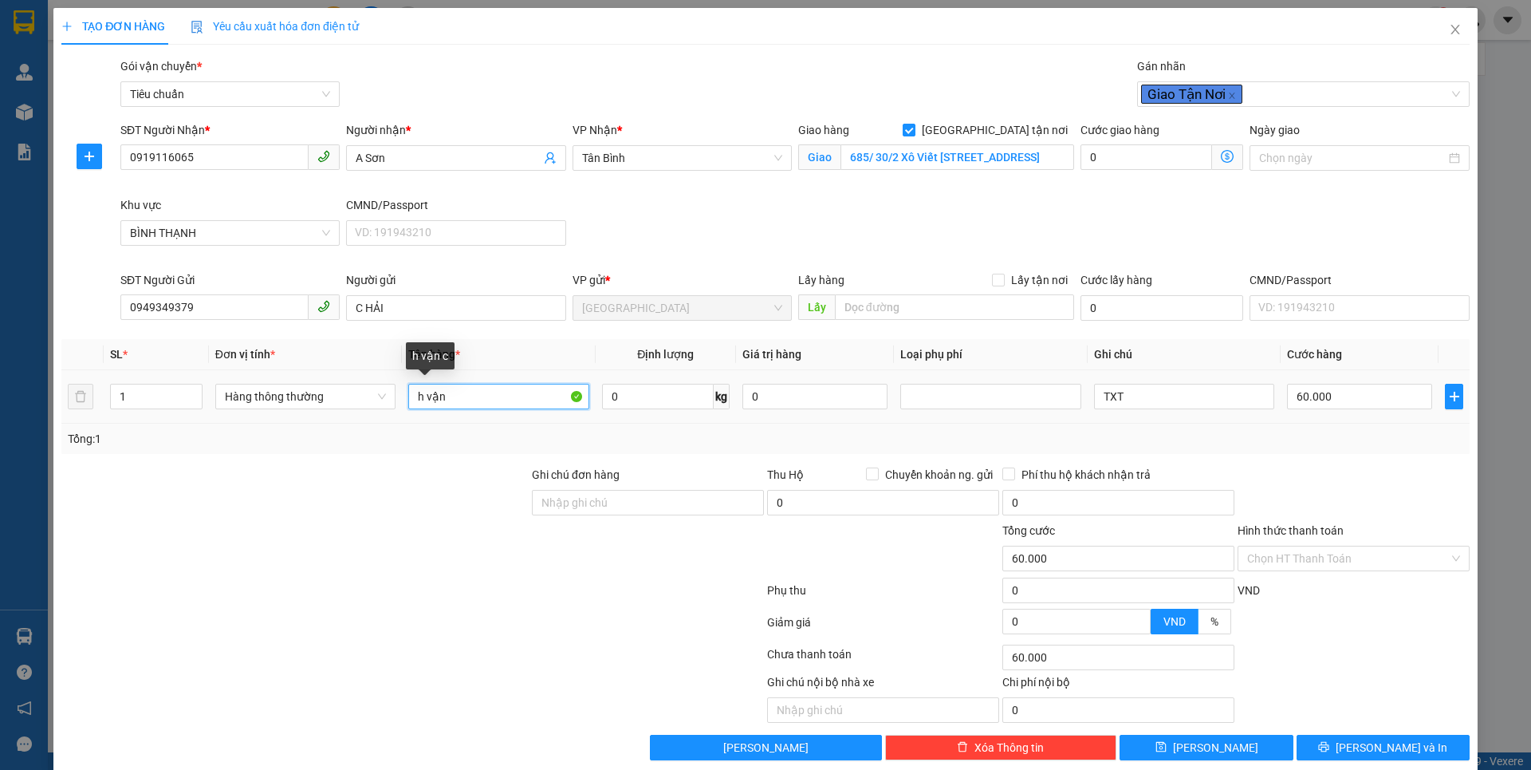
click at [564, 399] on input "h vận" at bounding box center [498, 397] width 180 height 26
click at [563, 395] on input "text" at bounding box center [498, 397] width 180 height 26
click at [630, 404] on input "0" at bounding box center [658, 397] width 112 height 26
click at [459, 583] on div at bounding box center [413, 593] width 706 height 32
click at [1132, 400] on input "TXT" at bounding box center [1184, 397] width 180 height 26
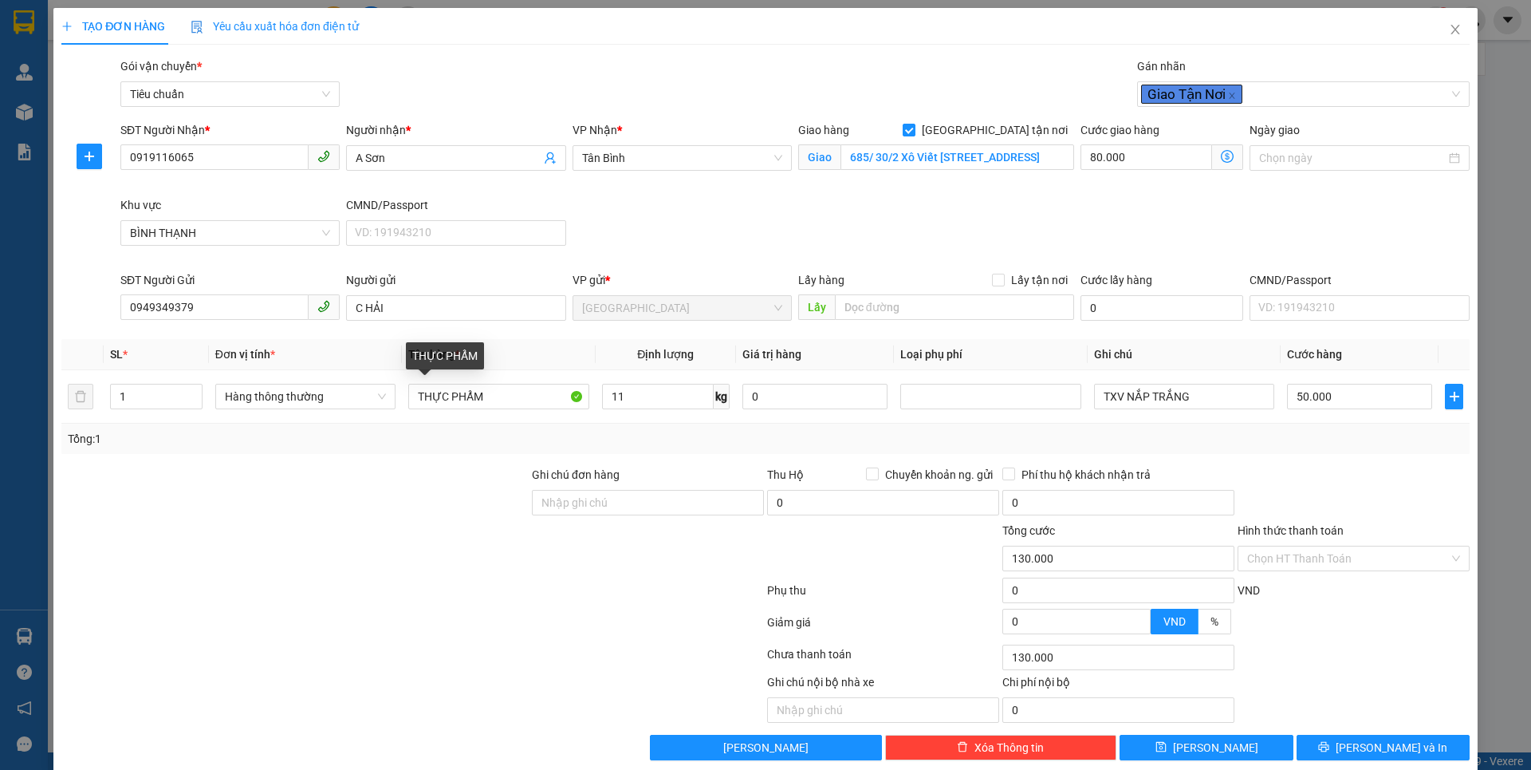
click at [1221, 158] on icon "dollar-circle" at bounding box center [1227, 156] width 13 height 13
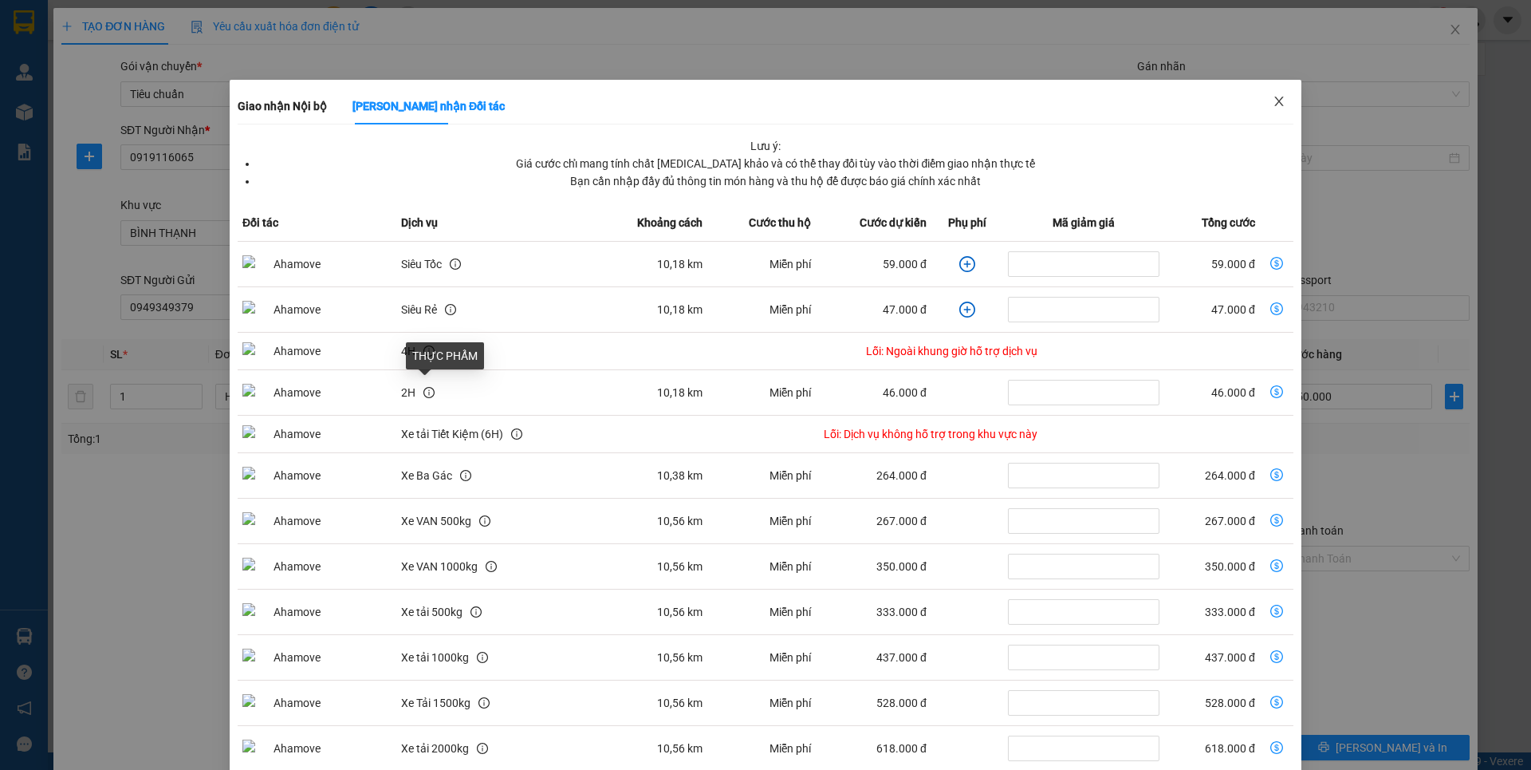
click at [1273, 101] on icon "close" at bounding box center [1279, 101] width 13 height 13
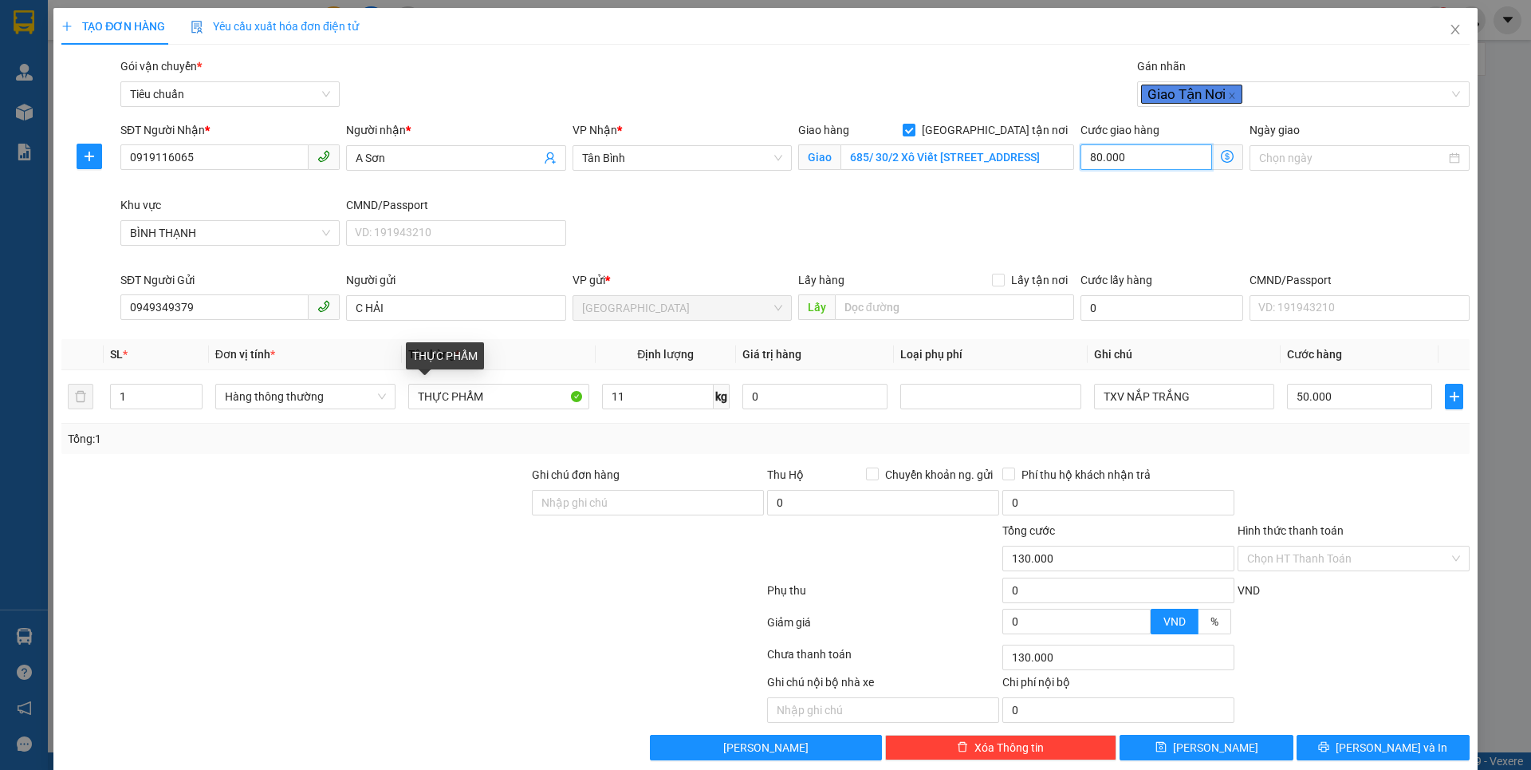
click at [1174, 161] on input "80.000" at bounding box center [1147, 157] width 132 height 26
click at [1316, 224] on div "SĐT Người Nhận * 0919116065 Người nhận * A Sơn VP Nhận * [GEOGRAPHIC_DATA] hàng…" at bounding box center [795, 196] width 1356 height 150
click at [1313, 565] on input "Hình thức thanh toán" at bounding box center [1348, 558] width 202 height 24
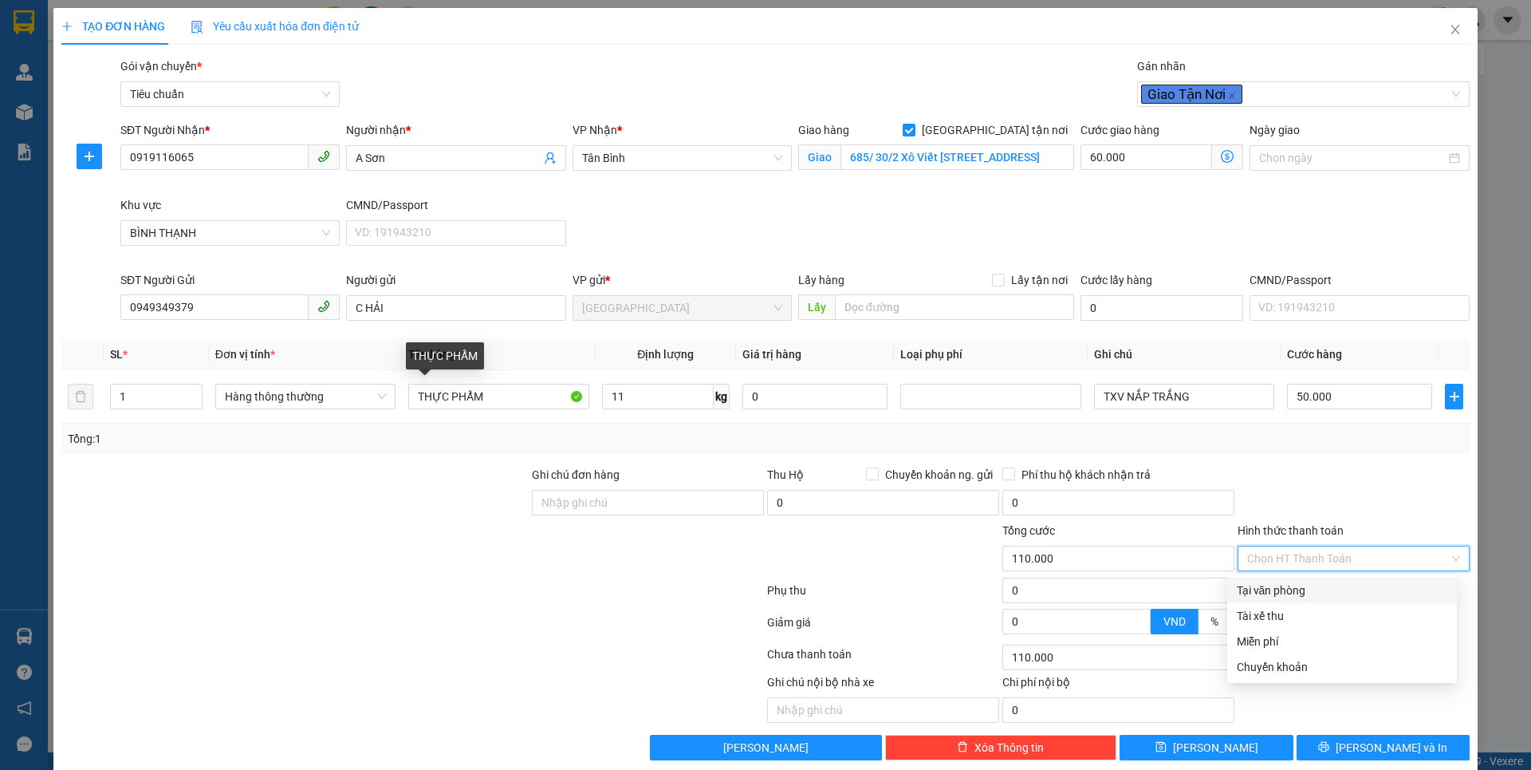
click at [1289, 589] on div "Tại văn phòng" at bounding box center [1342, 590] width 211 height 18
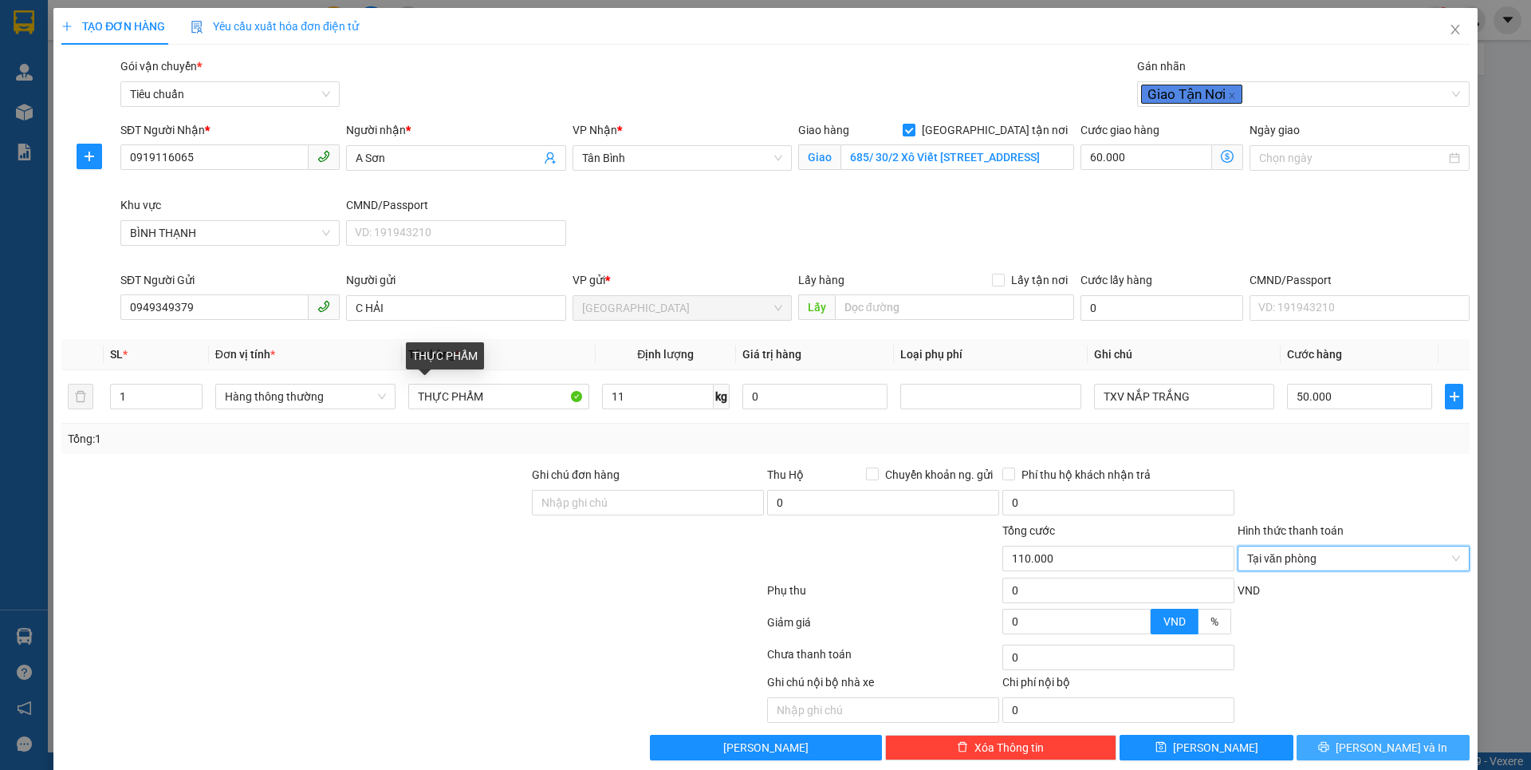
click at [1352, 747] on button "[PERSON_NAME] và In" at bounding box center [1383, 747] width 173 height 26
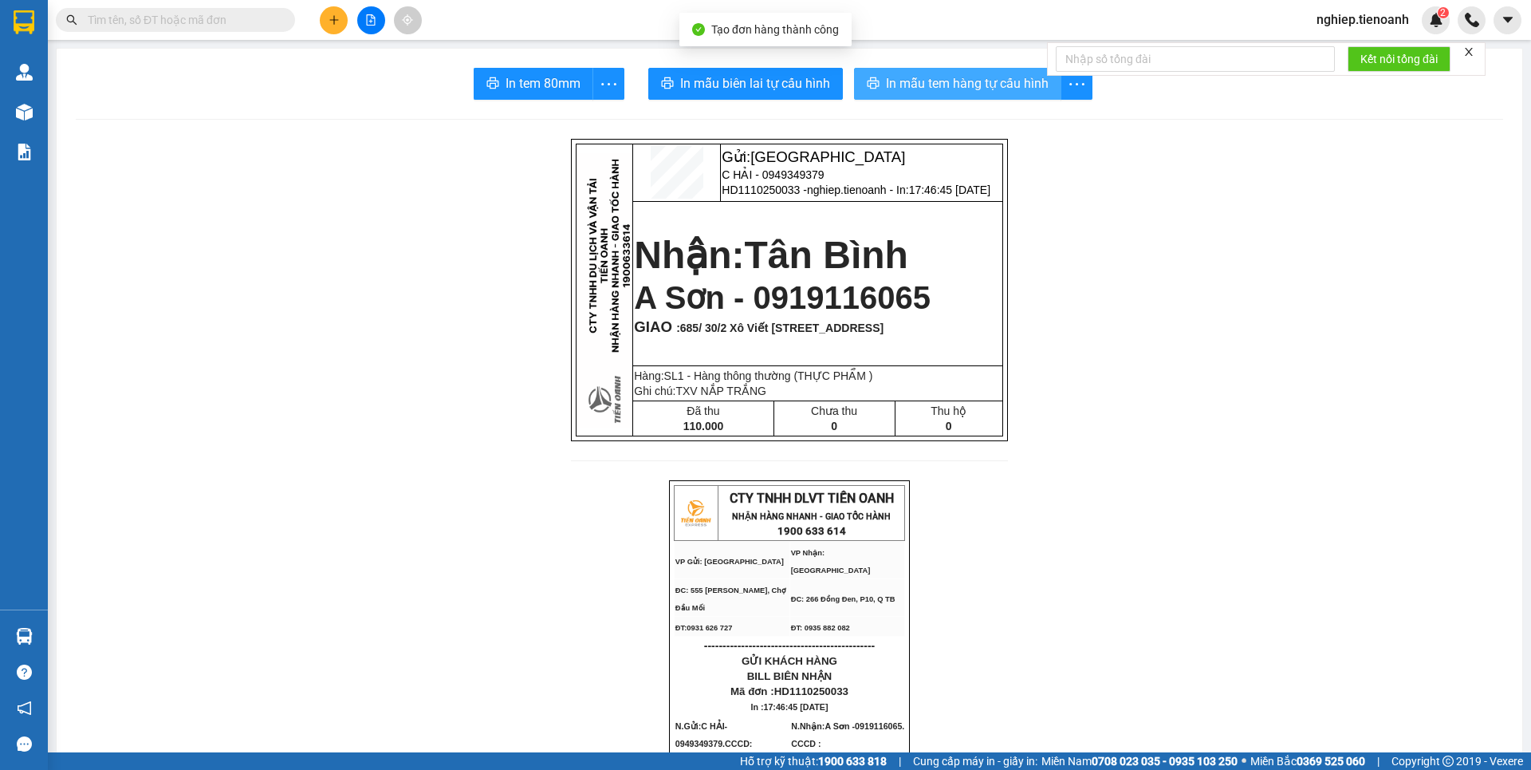
click at [900, 81] on span "In mẫu tem hàng tự cấu hình" at bounding box center [967, 83] width 163 height 20
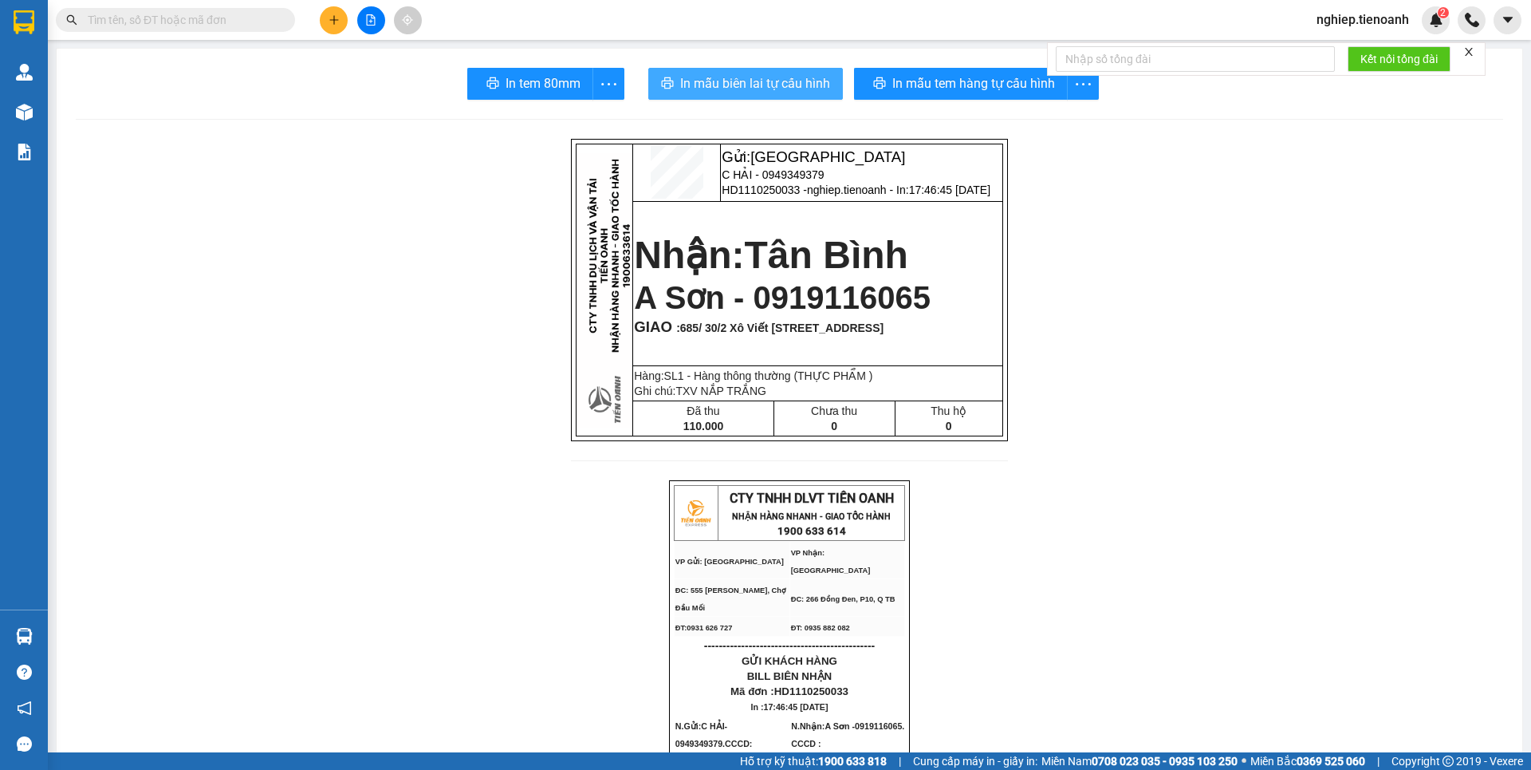
click at [778, 82] on span "In mẫu biên lai tự cấu hình" at bounding box center [755, 83] width 150 height 20
click at [333, 24] on icon "plus" at bounding box center [334, 19] width 11 height 11
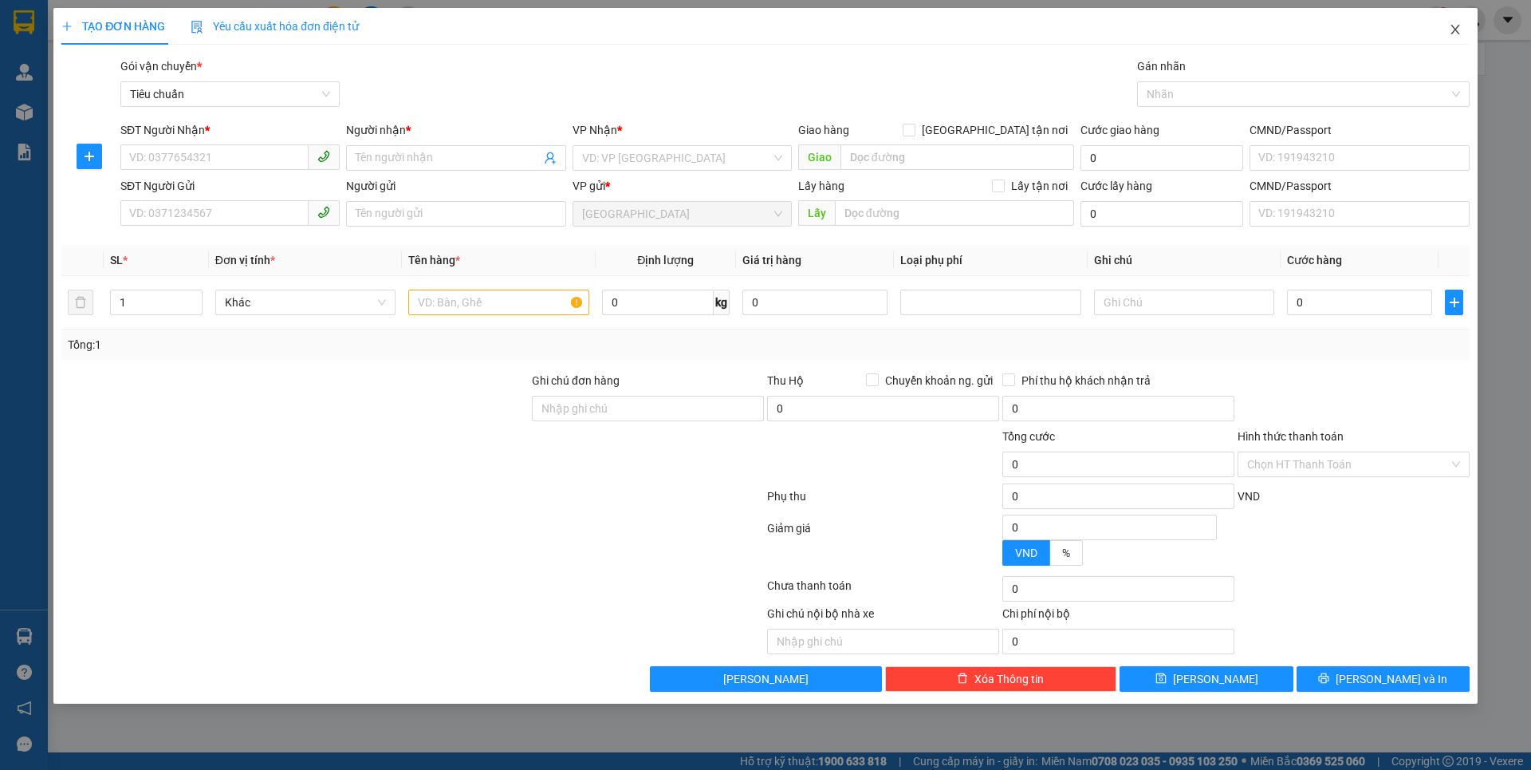
click at [1452, 28] on icon "close" at bounding box center [1455, 29] width 13 height 13
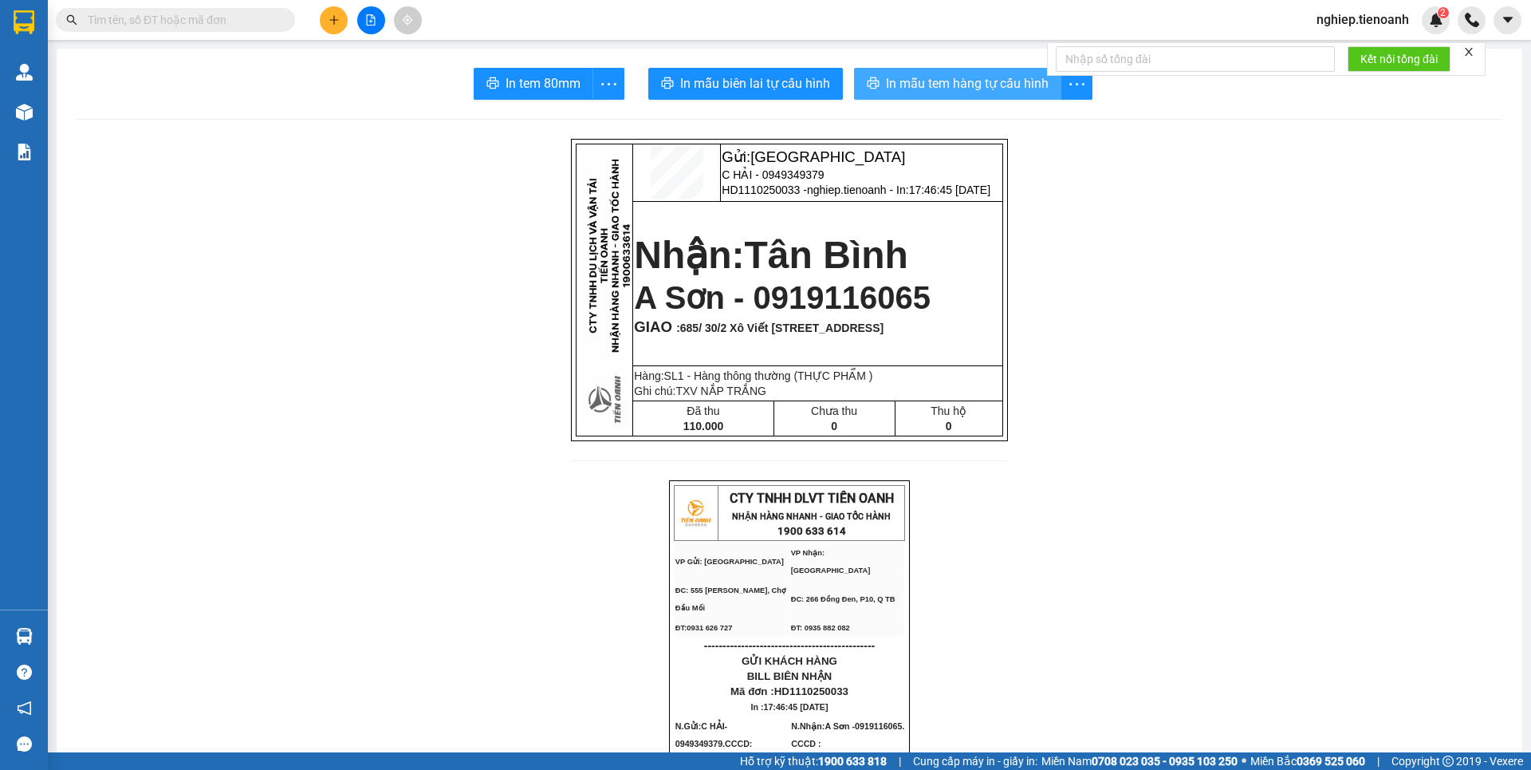
click at [945, 85] on span "In mẫu tem hàng tự cấu hình" at bounding box center [967, 83] width 163 height 20
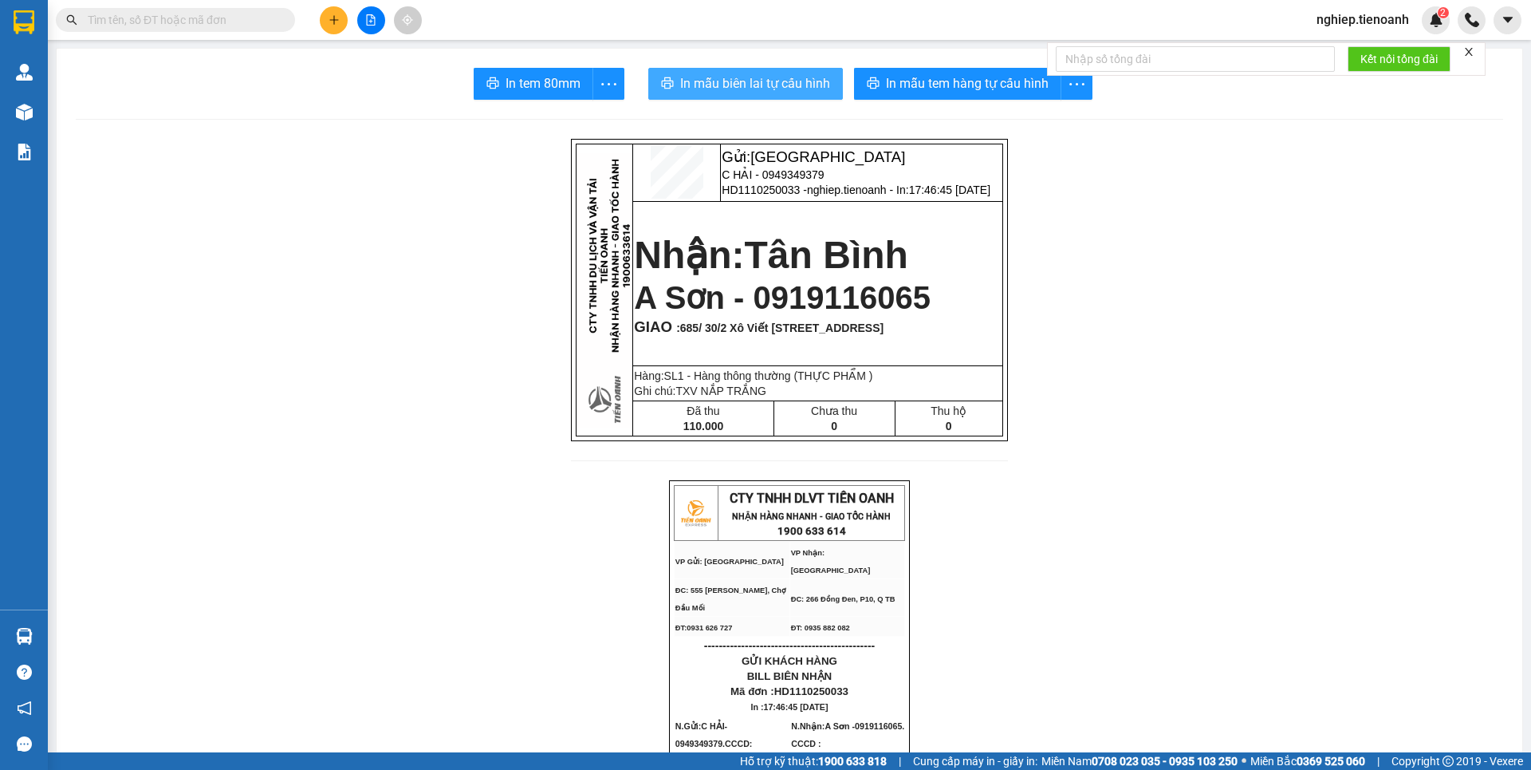
click at [717, 86] on span "In mẫu biên lai tự cấu hình" at bounding box center [755, 83] width 150 height 20
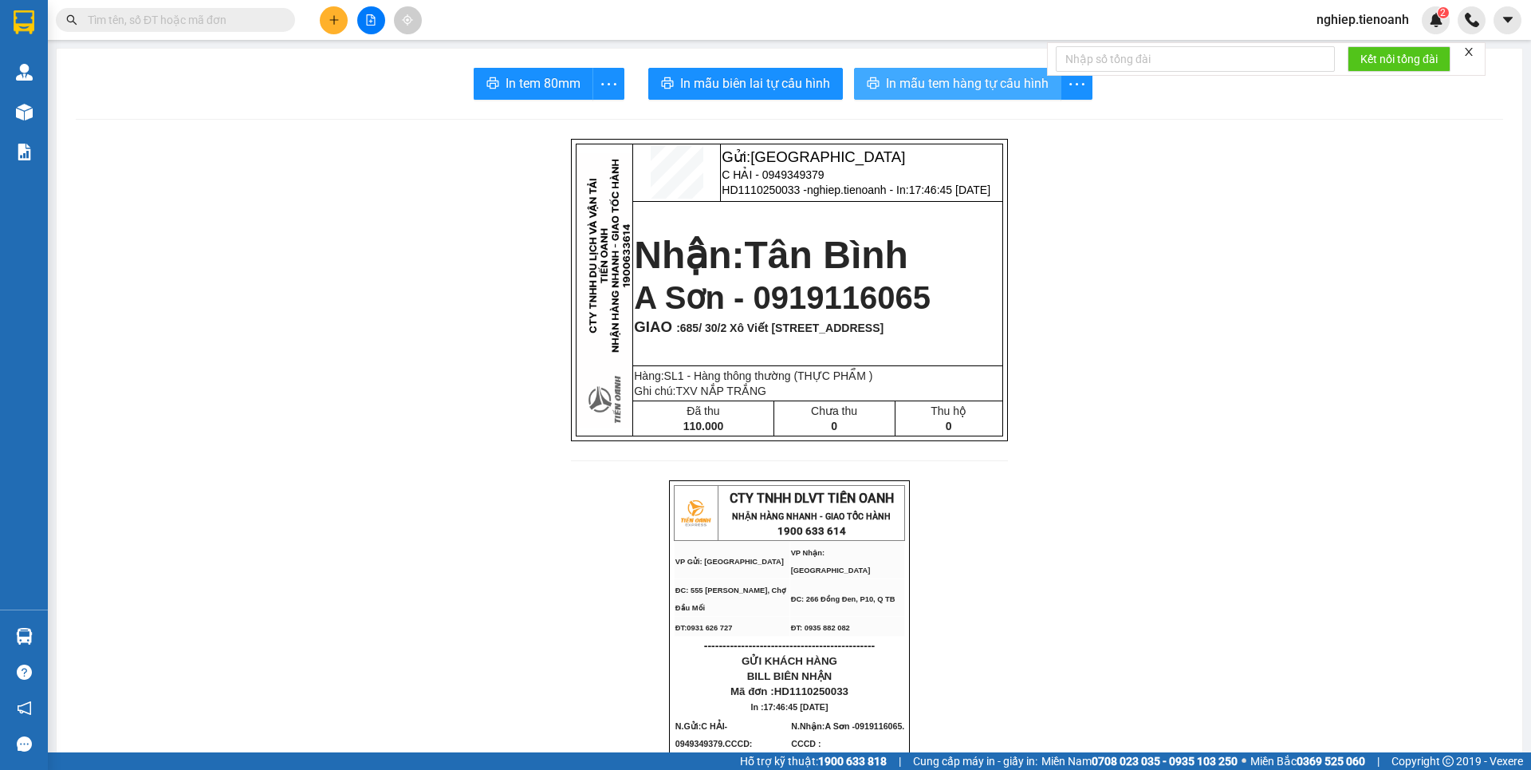
click at [965, 85] on span "In mẫu tem hàng tự cấu hình" at bounding box center [967, 83] width 163 height 20
click at [337, 25] on icon "plus" at bounding box center [334, 19] width 11 height 11
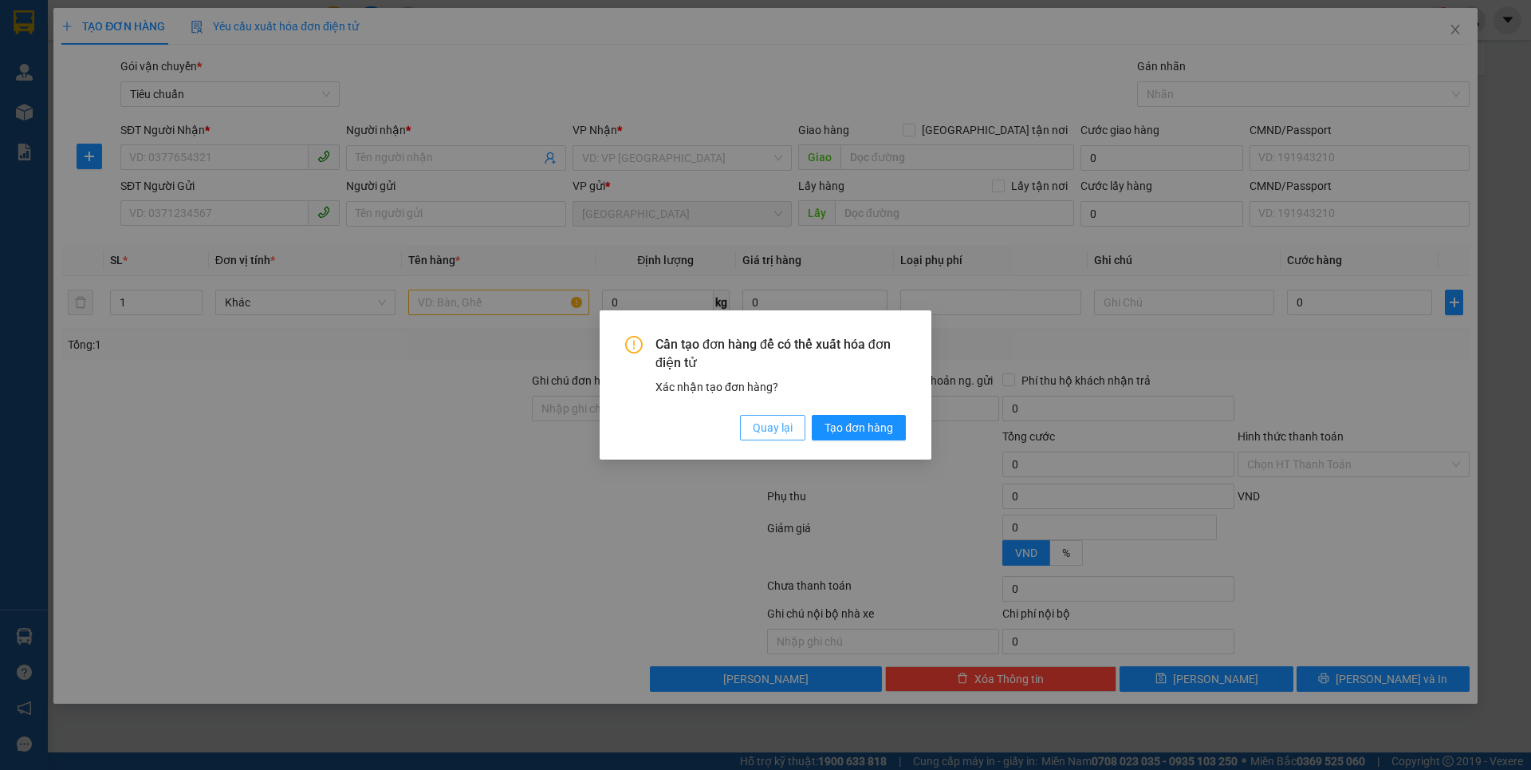
click at [785, 436] on button "Quay lại" at bounding box center [772, 428] width 65 height 26
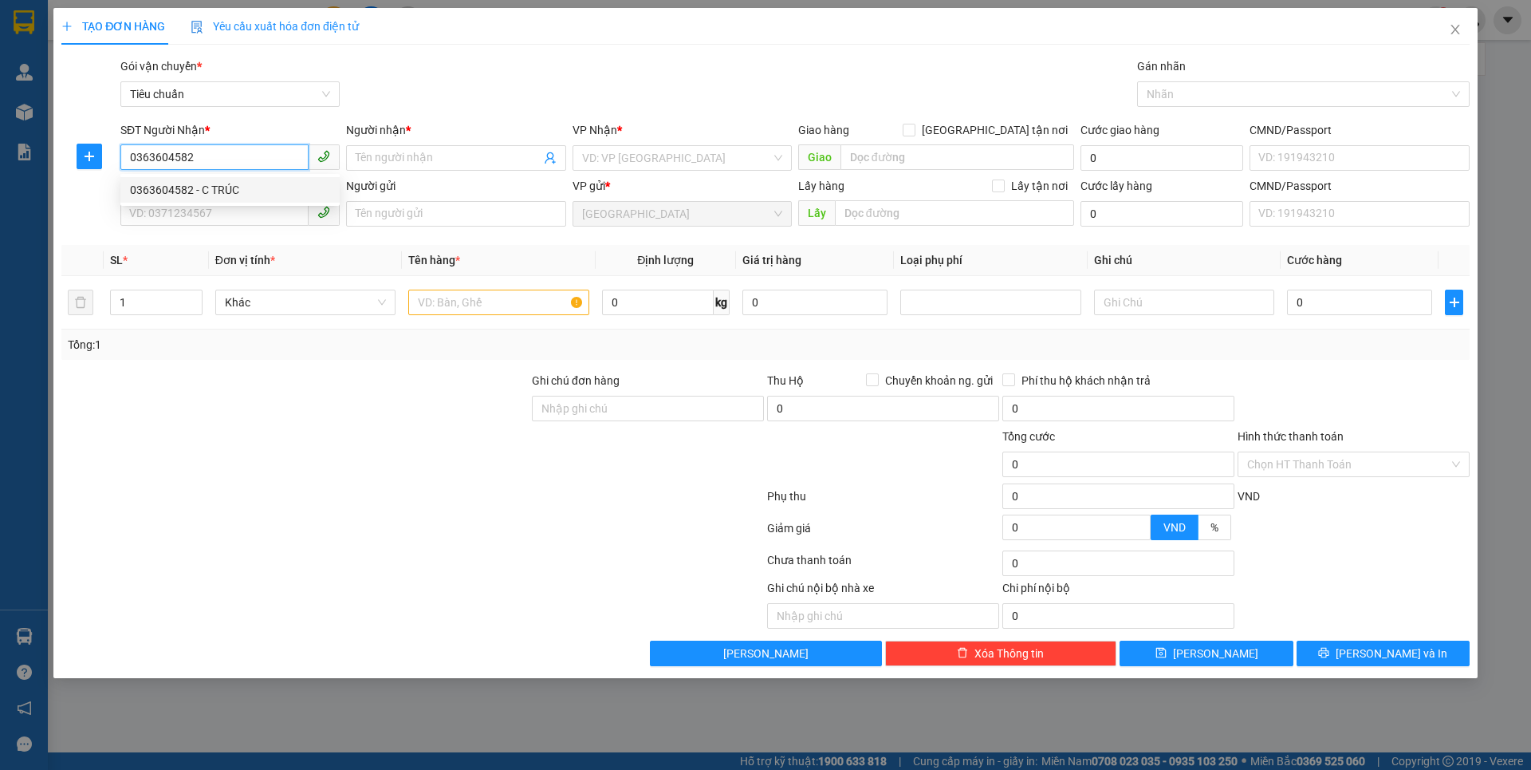
click at [242, 192] on div "0363604582 - C TRÚC" at bounding box center [230, 190] width 200 height 18
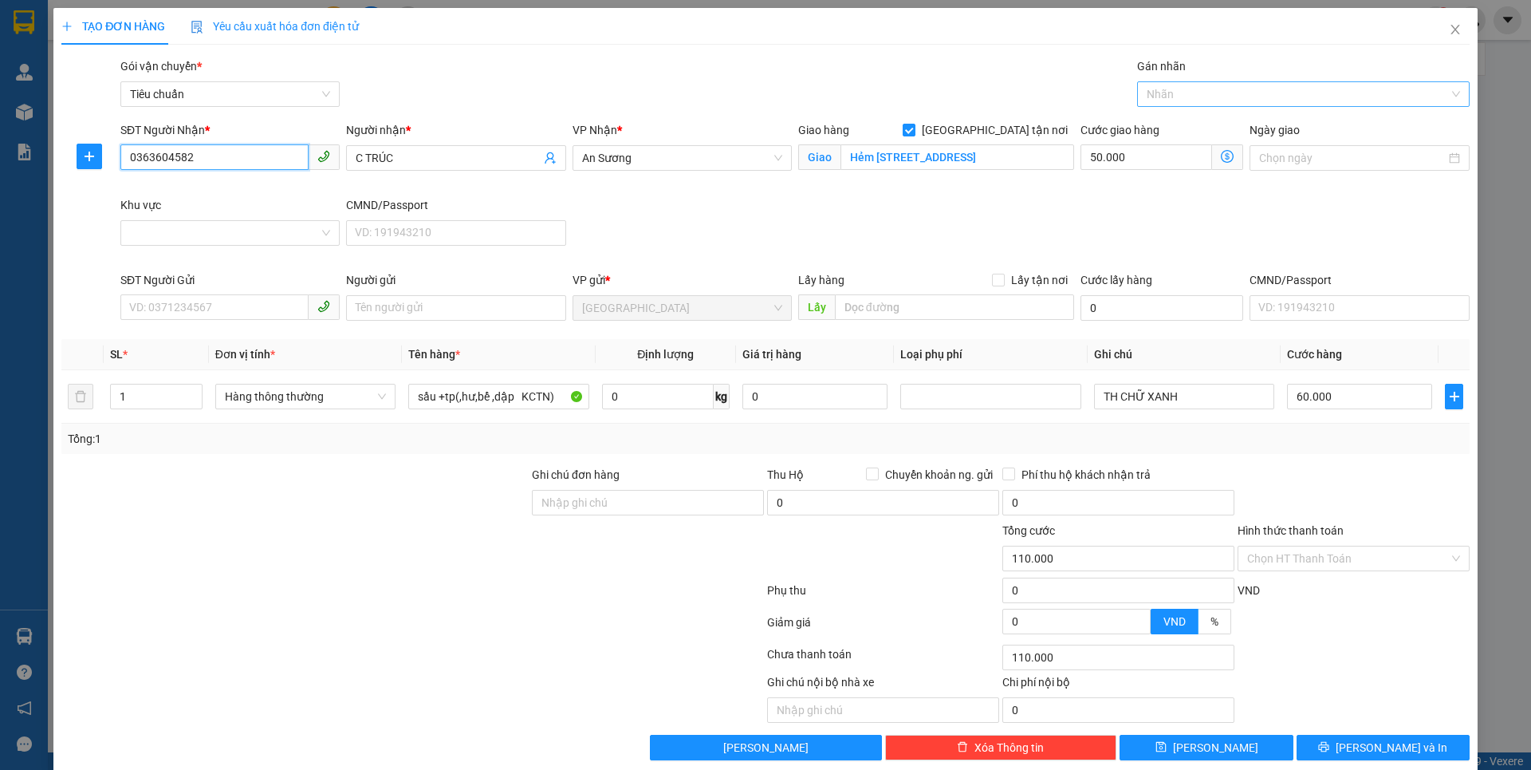
click at [1221, 100] on div at bounding box center [1295, 94] width 309 height 19
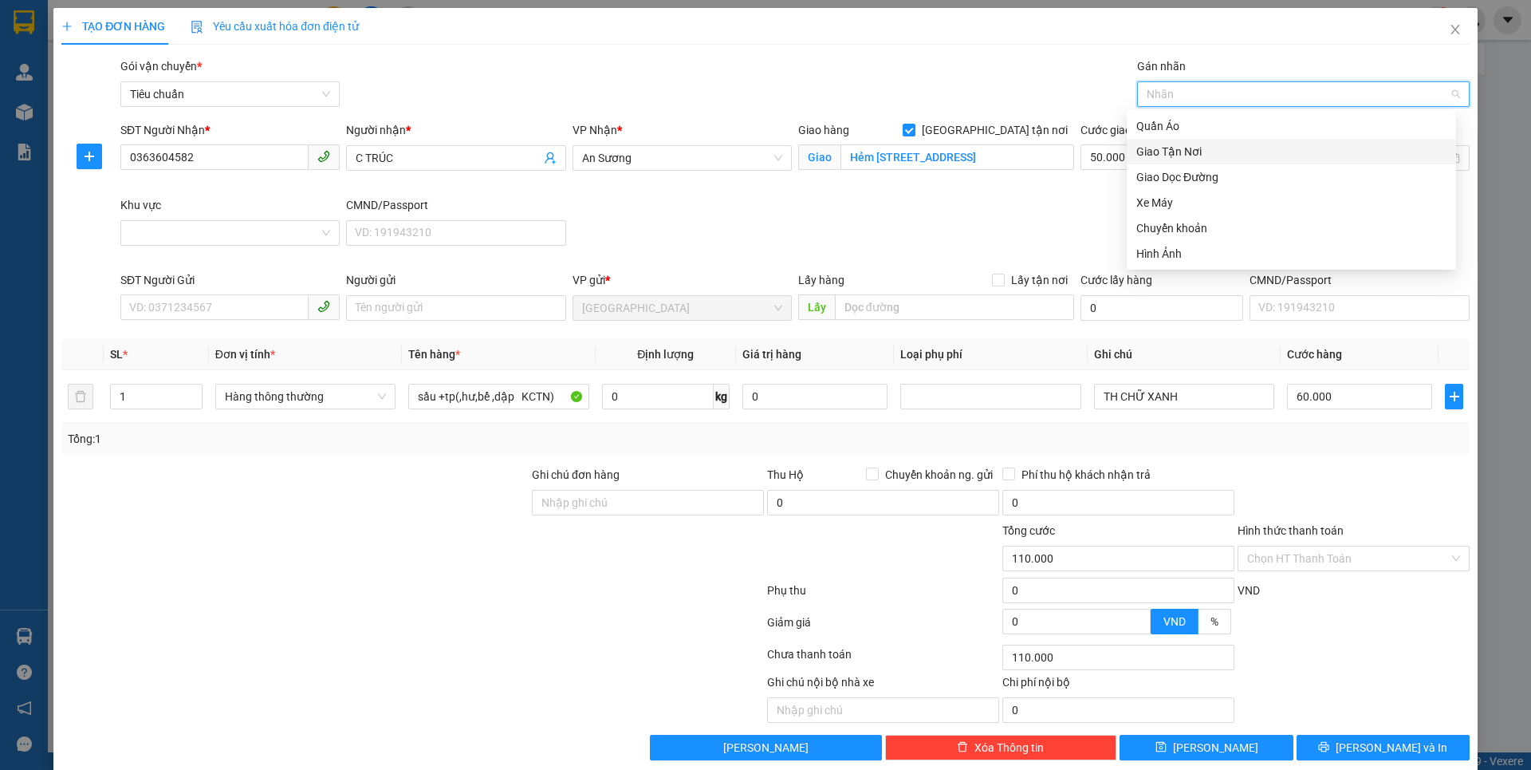
click at [1191, 150] on div "Giao Tận Nơi" at bounding box center [1291, 152] width 310 height 18
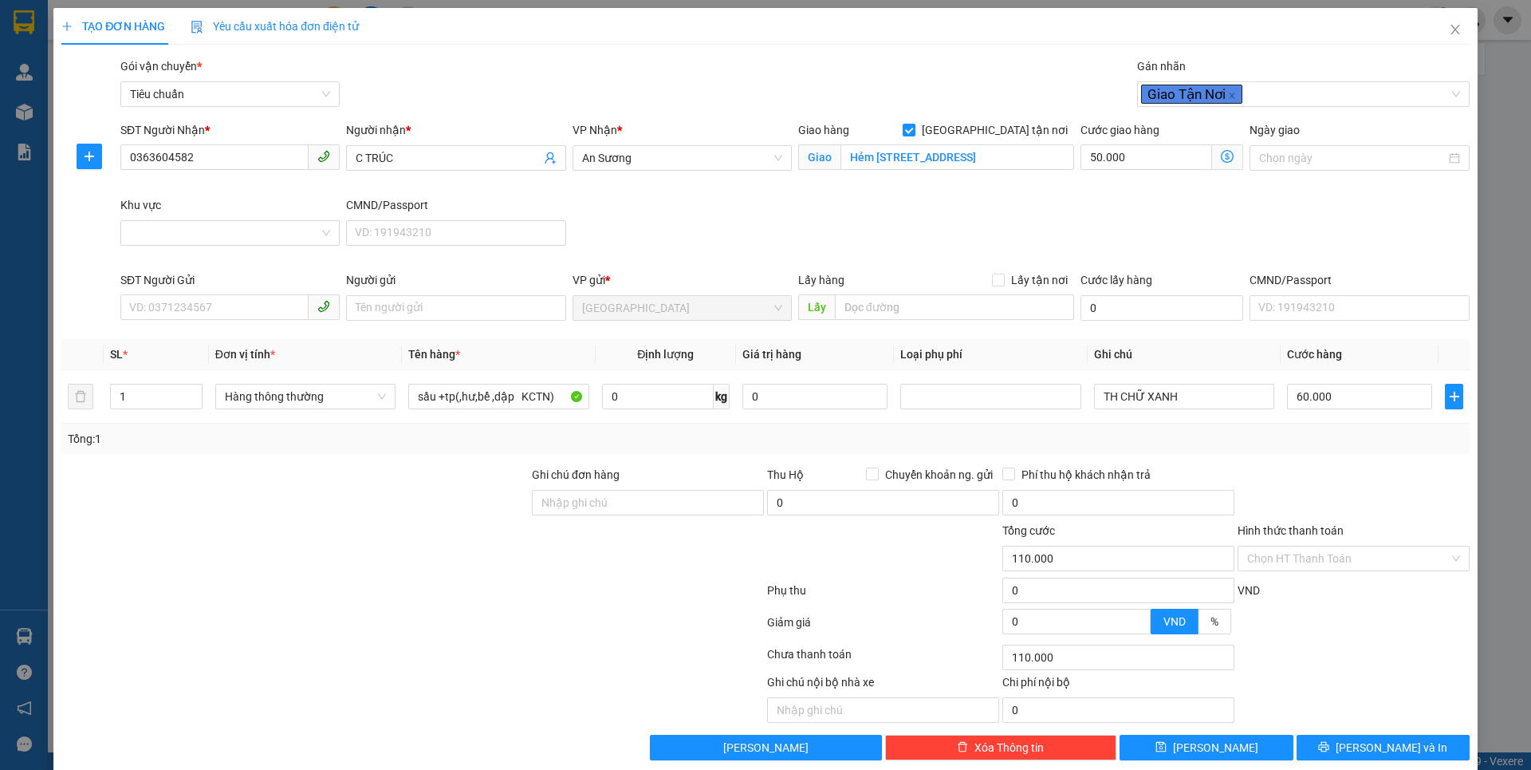
drag, startPoint x: 991, startPoint y: 205, endPoint x: 1012, endPoint y: 189, distance: 26.2
click at [994, 203] on div "SĐT Người Nhận * 0363604582 Người nhận * C TRÚC VP Nhận * An Sương Giao hàng Gi…" at bounding box center [795, 196] width 1356 height 150
click at [1050, 156] on input "Hẻm [STREET_ADDRESS]" at bounding box center [958, 157] width 234 height 26
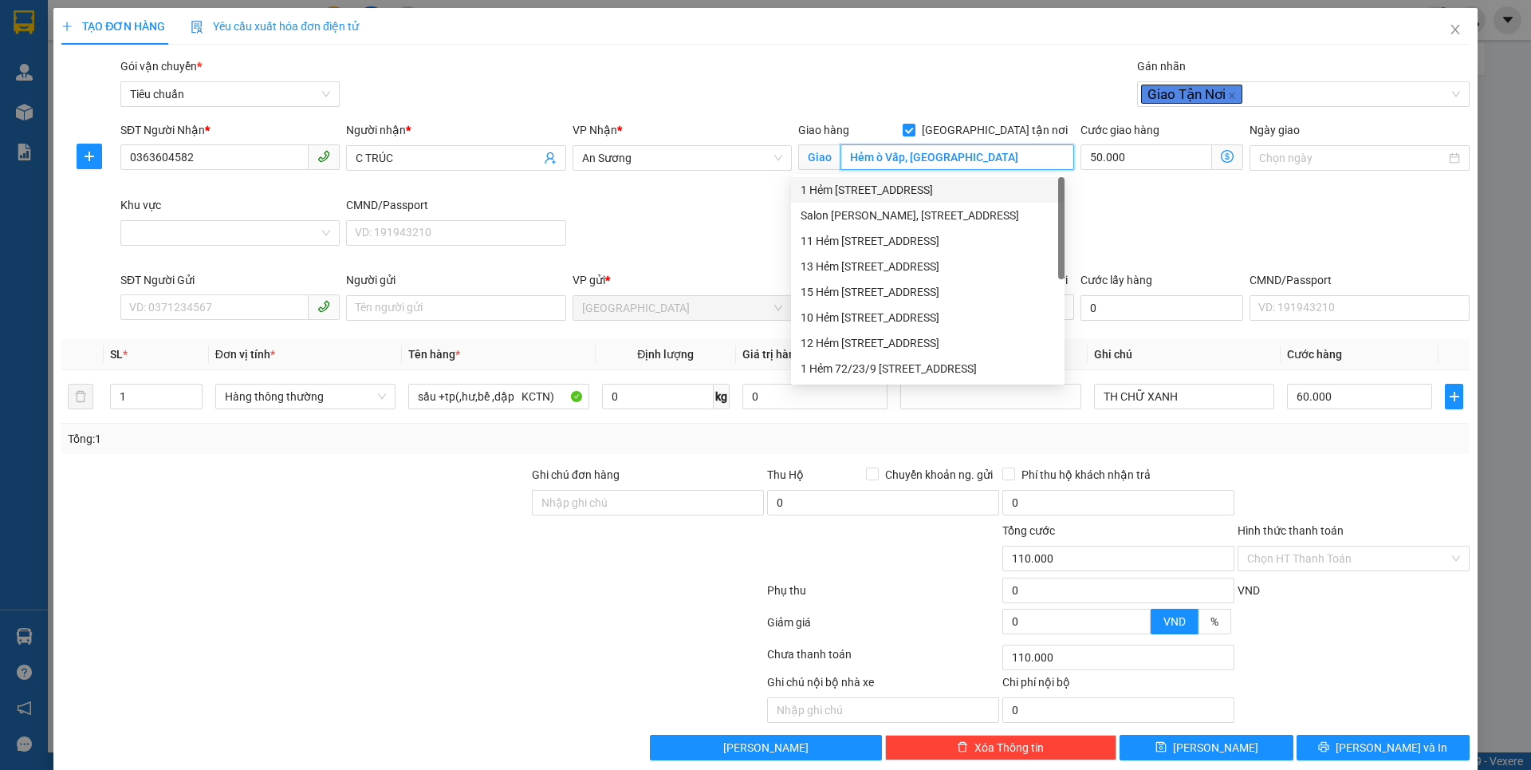
click at [1057, 160] on input "Hẻm ò Vấp, [GEOGRAPHIC_DATA]" at bounding box center [958, 157] width 234 height 26
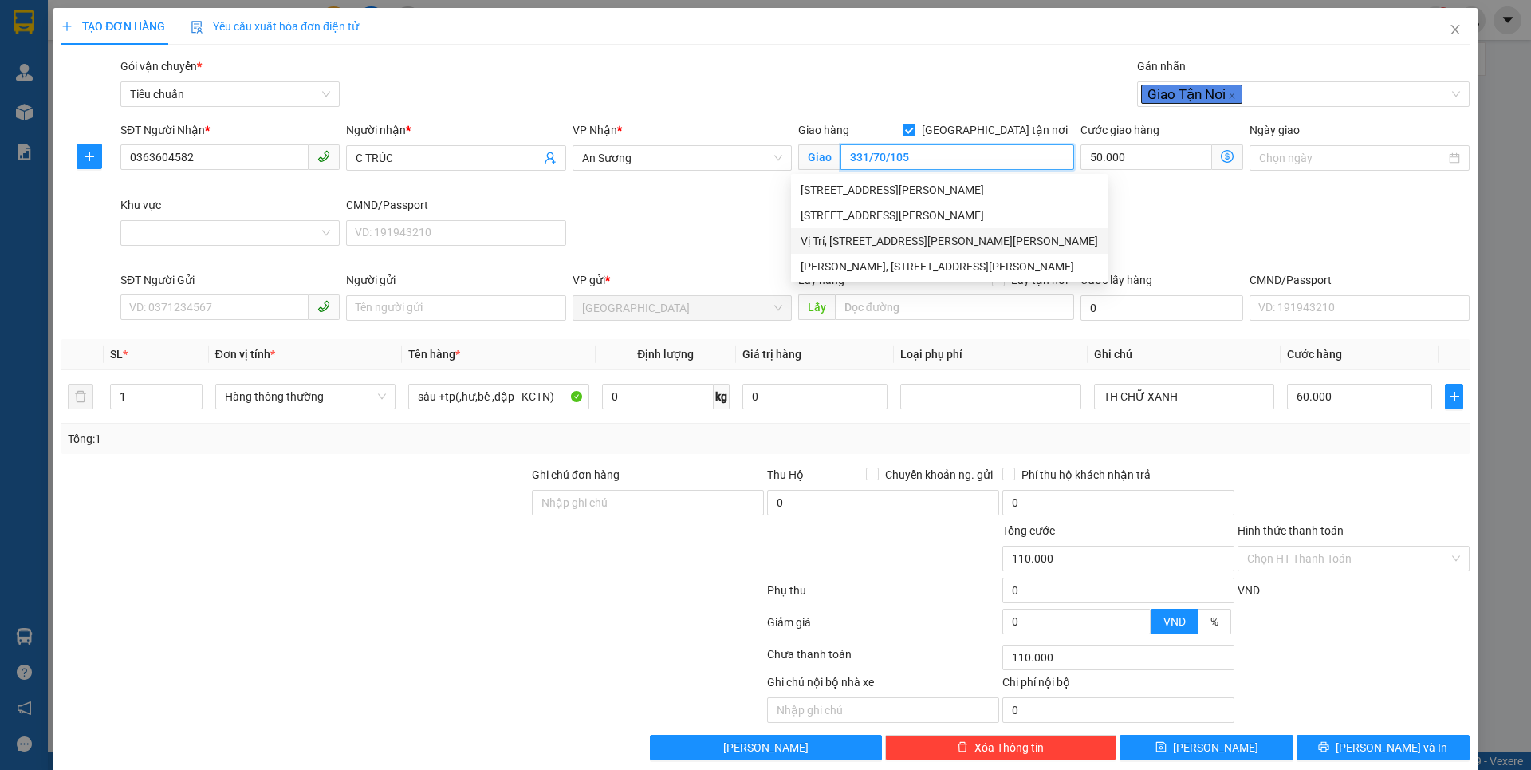
click at [1015, 248] on div "Vị Trí, [STREET_ADDRESS][PERSON_NAME][PERSON_NAME]" at bounding box center [949, 241] width 297 height 18
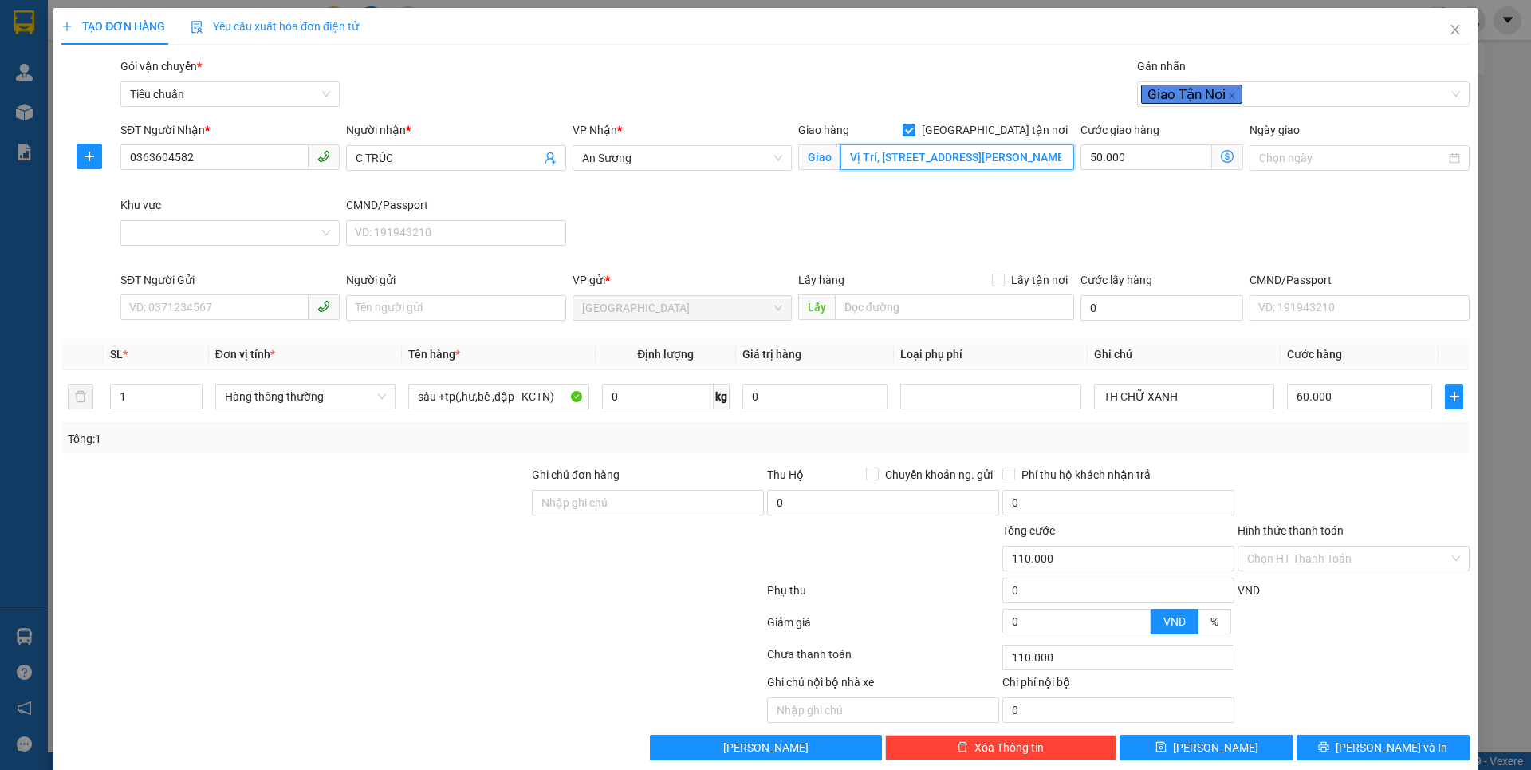
click at [1010, 162] on input "Vị Trí, [STREET_ADDRESS][PERSON_NAME][PERSON_NAME]" at bounding box center [958, 157] width 234 height 26
click at [688, 199] on div "SĐT Người Nhận * 0363604582 Người nhận * C TRÚC VP Nhận * An Sương Giao hàng Gi…" at bounding box center [795, 196] width 1356 height 150
click at [870, 159] on input "Vị Trí, [STREET_ADDRESS][PERSON_NAME]" at bounding box center [958, 157] width 234 height 26
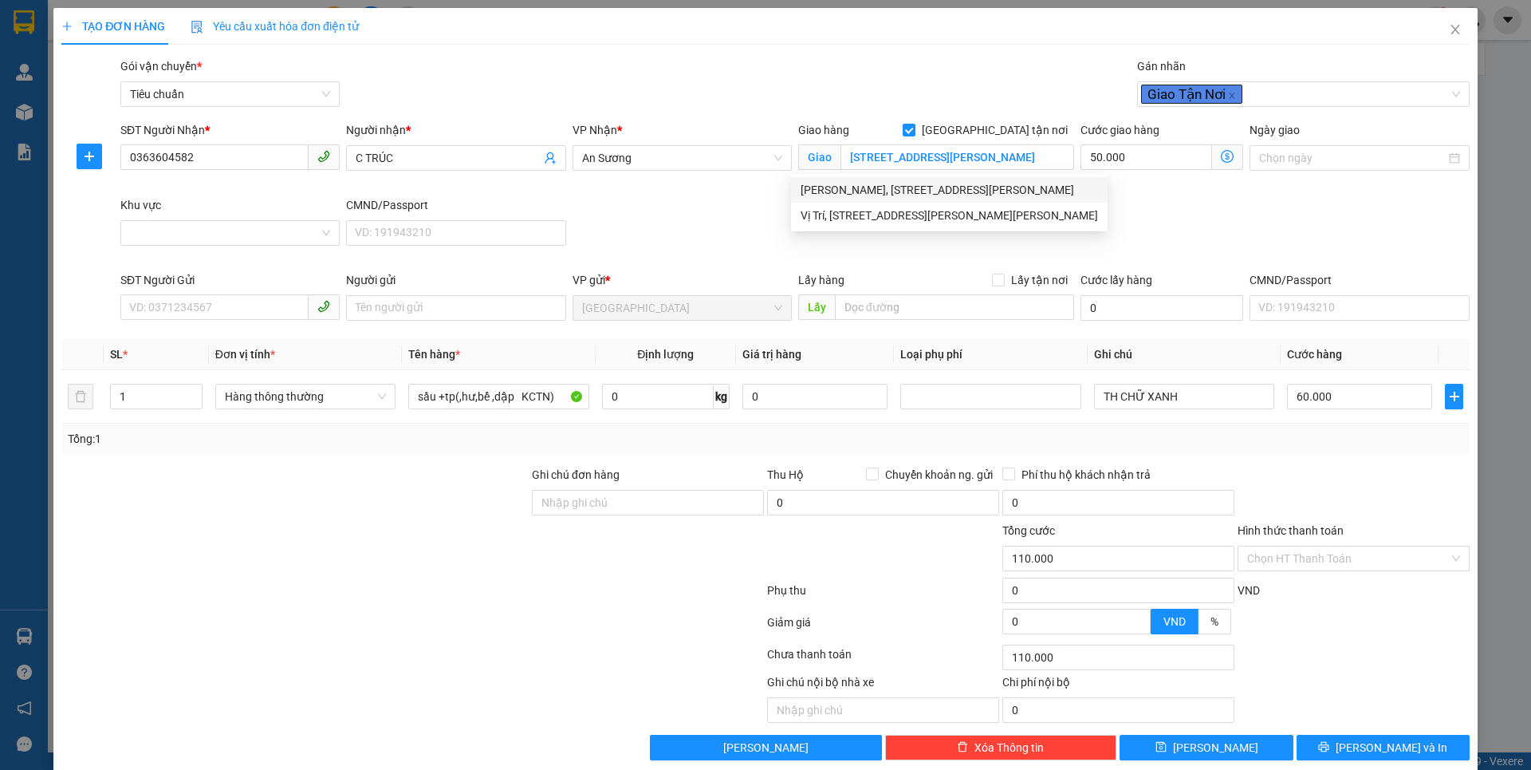
drag, startPoint x: 700, startPoint y: 208, endPoint x: 609, endPoint y: 207, distance: 90.9
click at [699, 208] on div "SĐT Người Nhận * 0363604582 Người nhận * C TRÚC VP Nhận * An Sương Giao hàng [S…" at bounding box center [795, 196] width 1356 height 150
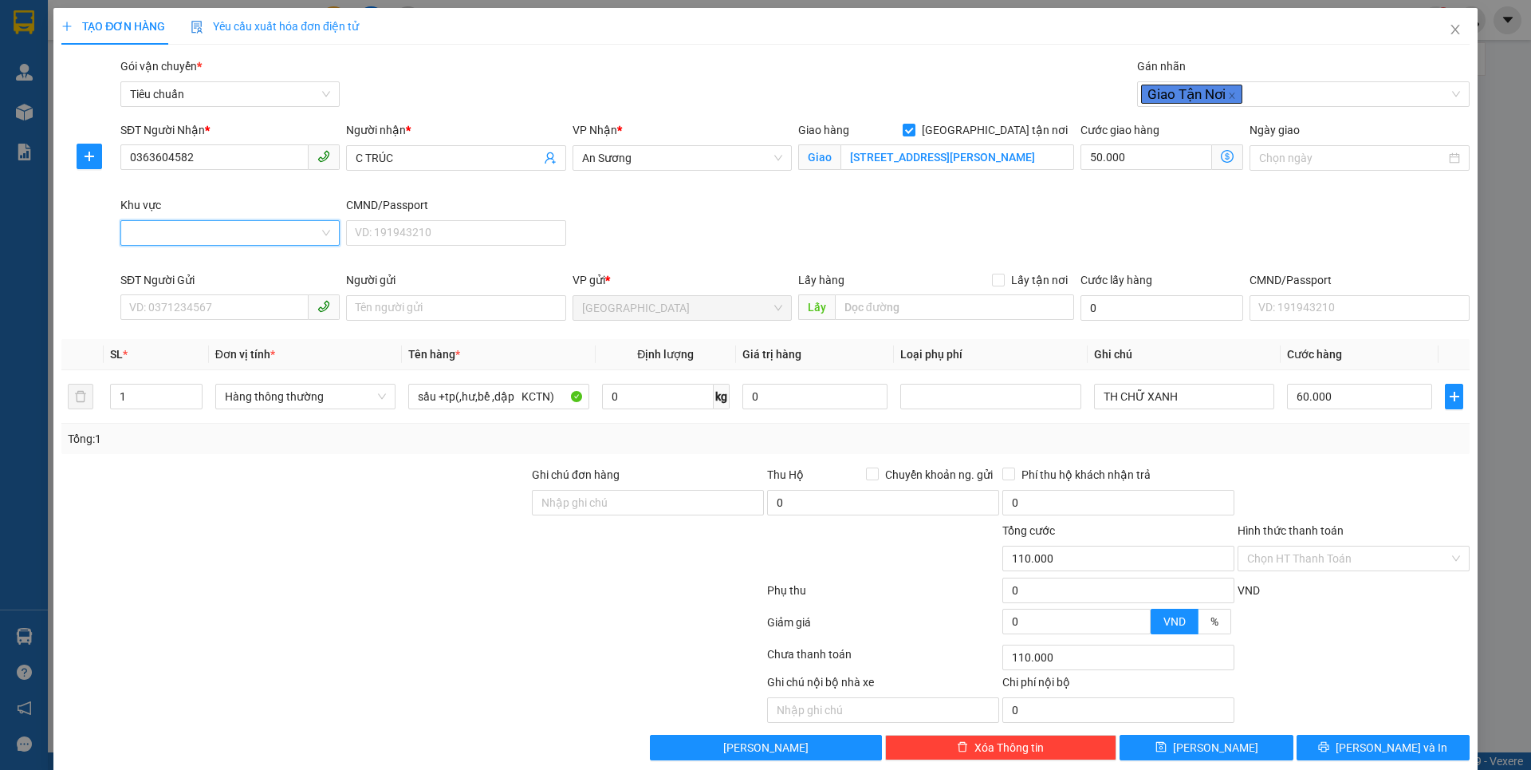
click at [250, 235] on input "Khu vực" at bounding box center [224, 233] width 189 height 24
click at [176, 690] on div "GÒ VẤP" at bounding box center [228, 699] width 199 height 18
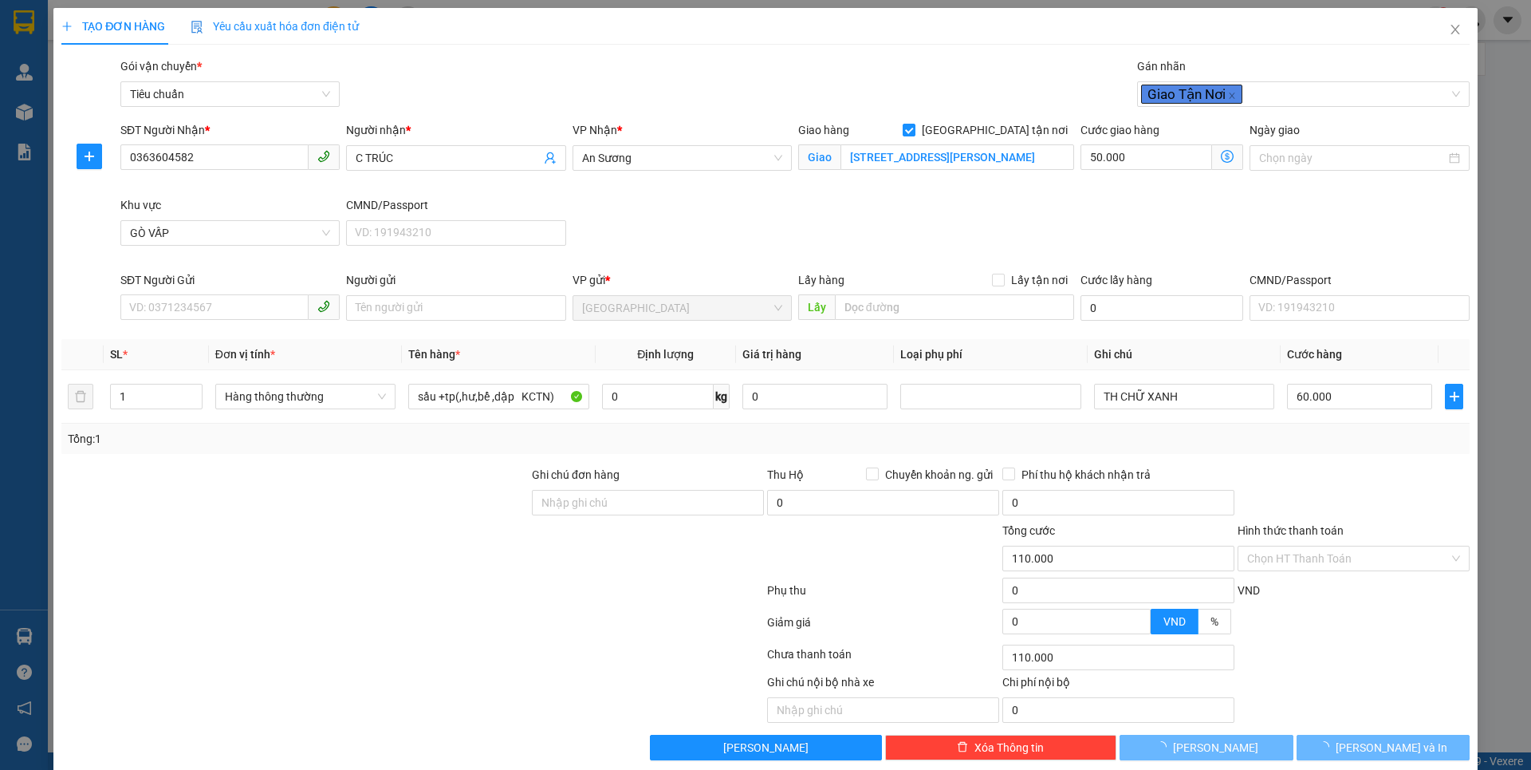
click at [676, 221] on div "SĐT Người Nhận * 0363604582 Người nhận * C TRÚC VP Nhận * An Sương Giao hàng [S…" at bounding box center [795, 196] width 1356 height 150
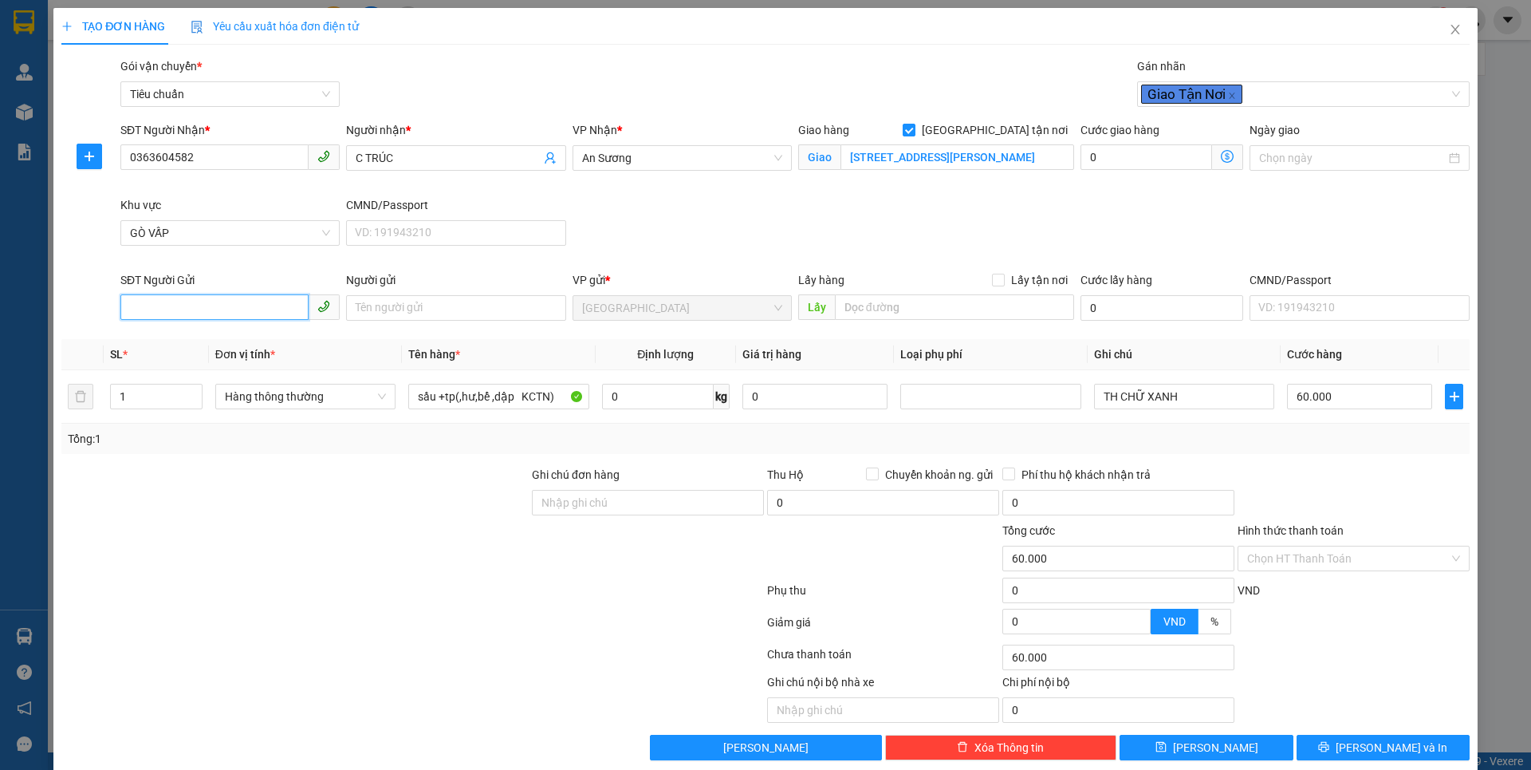
drag, startPoint x: 211, startPoint y: 305, endPoint x: 212, endPoint y: 329, distance: 23.9
click at [211, 304] on input "SĐT Người Gửi" at bounding box center [214, 307] width 188 height 26
click at [216, 343] on div "0358868912 - Tài" at bounding box center [228, 340] width 199 height 18
drag, startPoint x: 294, startPoint y: 510, endPoint x: 359, endPoint y: 439, distance: 96.6
click at [301, 505] on div at bounding box center [295, 494] width 471 height 56
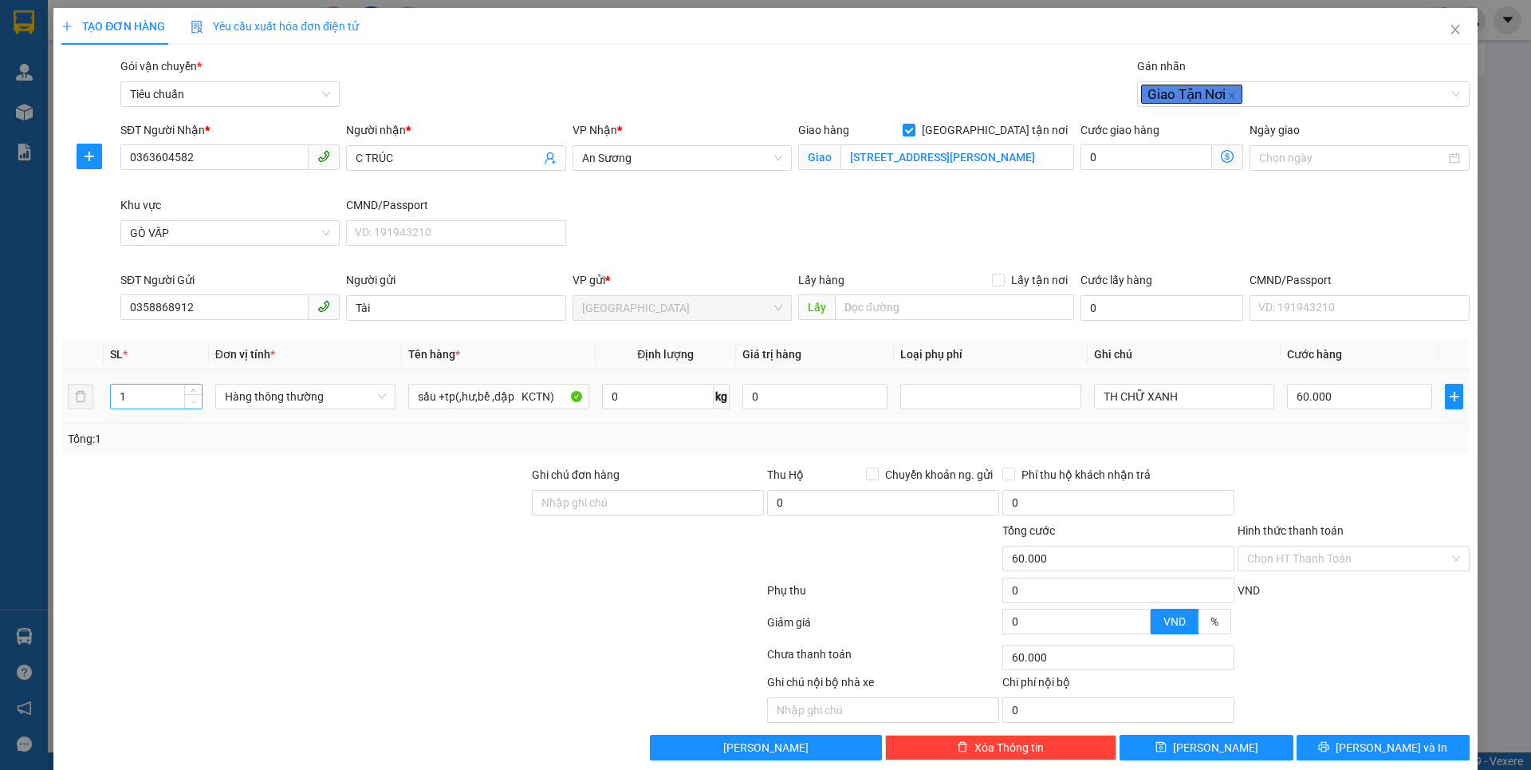
click at [184, 396] on span "Decrease Value" at bounding box center [193, 401] width 18 height 14
click at [153, 400] on input "1" at bounding box center [156, 396] width 91 height 24
drag, startPoint x: 206, startPoint y: 513, endPoint x: 544, endPoint y: 410, distance: 353.4
click at [208, 510] on div at bounding box center [295, 494] width 471 height 56
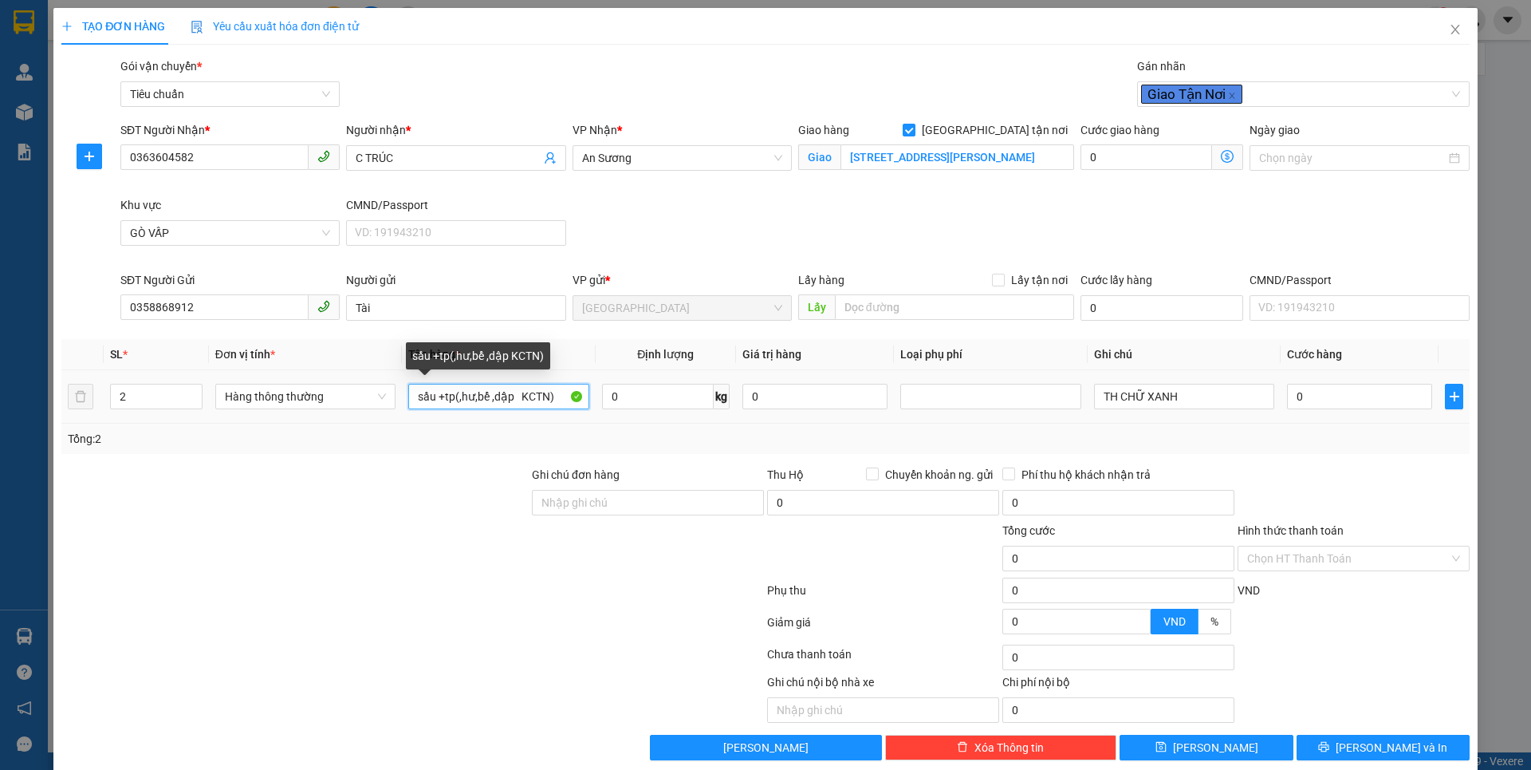
click at [553, 397] on input "sầu +tp(,hư,bể ,dập KCTN)" at bounding box center [498, 397] width 180 height 26
drag, startPoint x: 667, startPoint y: 398, endPoint x: 675, endPoint y: 342, distance: 56.4
click at [667, 396] on input "0" at bounding box center [658, 397] width 112 height 26
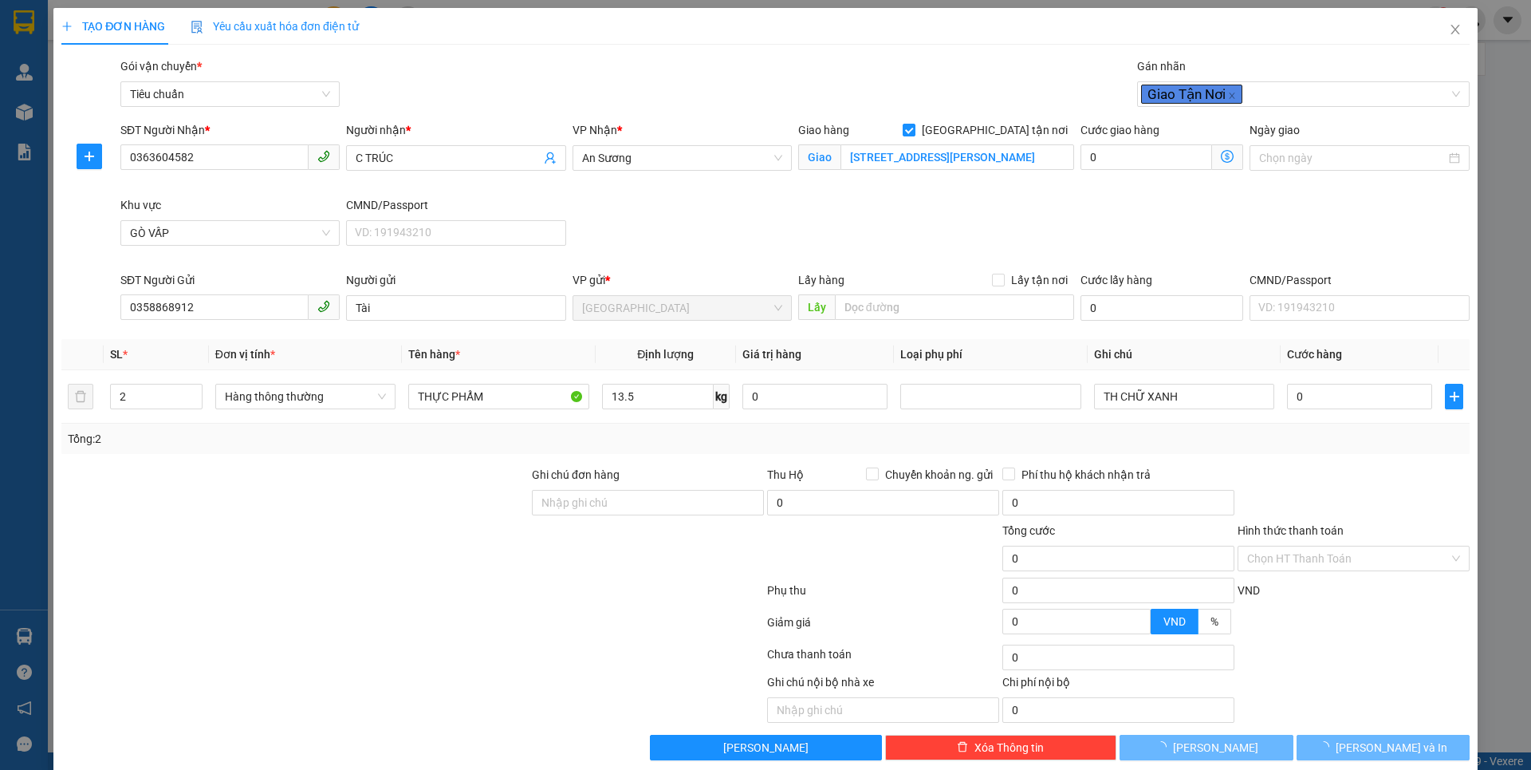
click at [325, 494] on div at bounding box center [295, 494] width 471 height 56
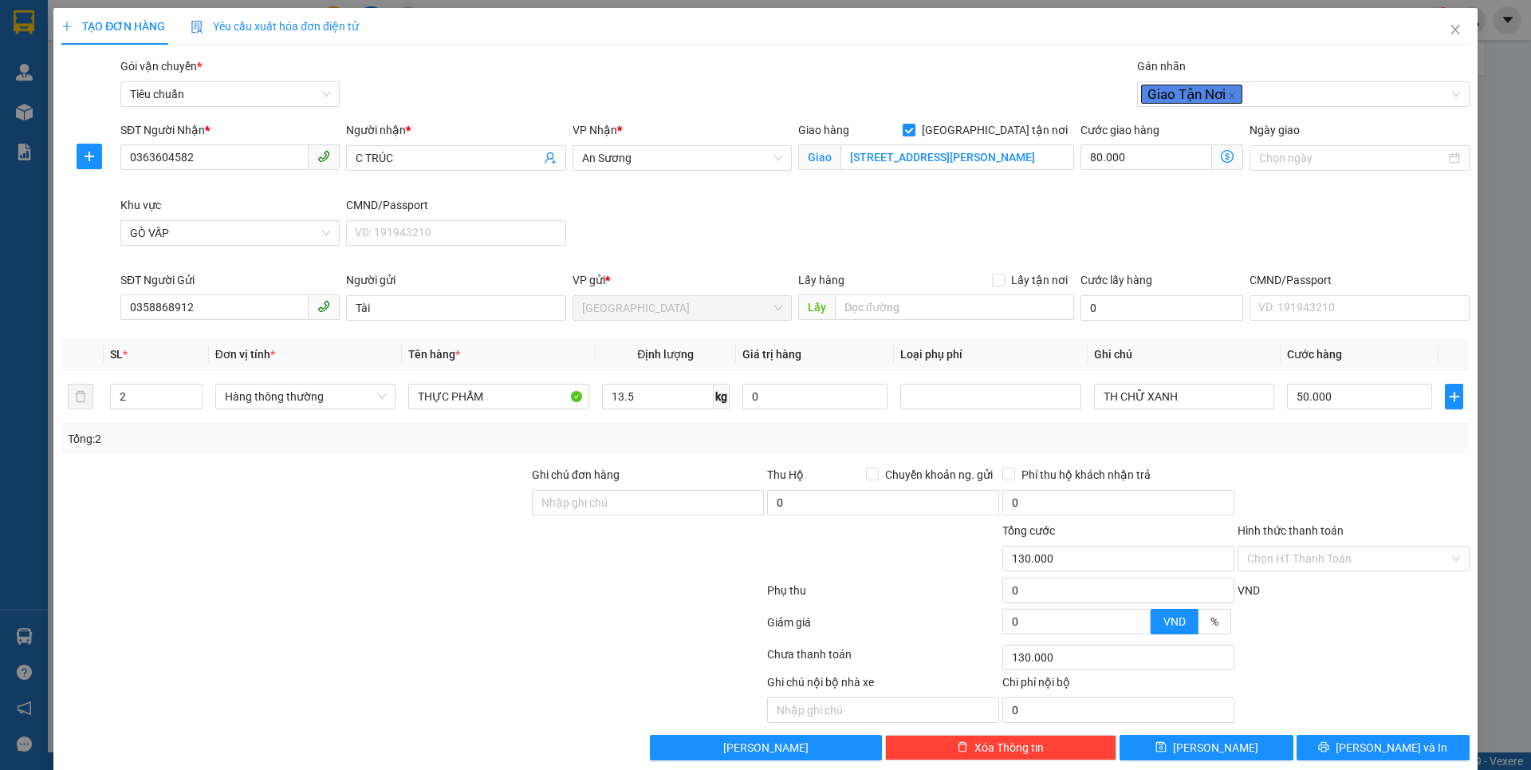
click at [1221, 160] on icon "dollar-circle" at bounding box center [1227, 156] width 13 height 13
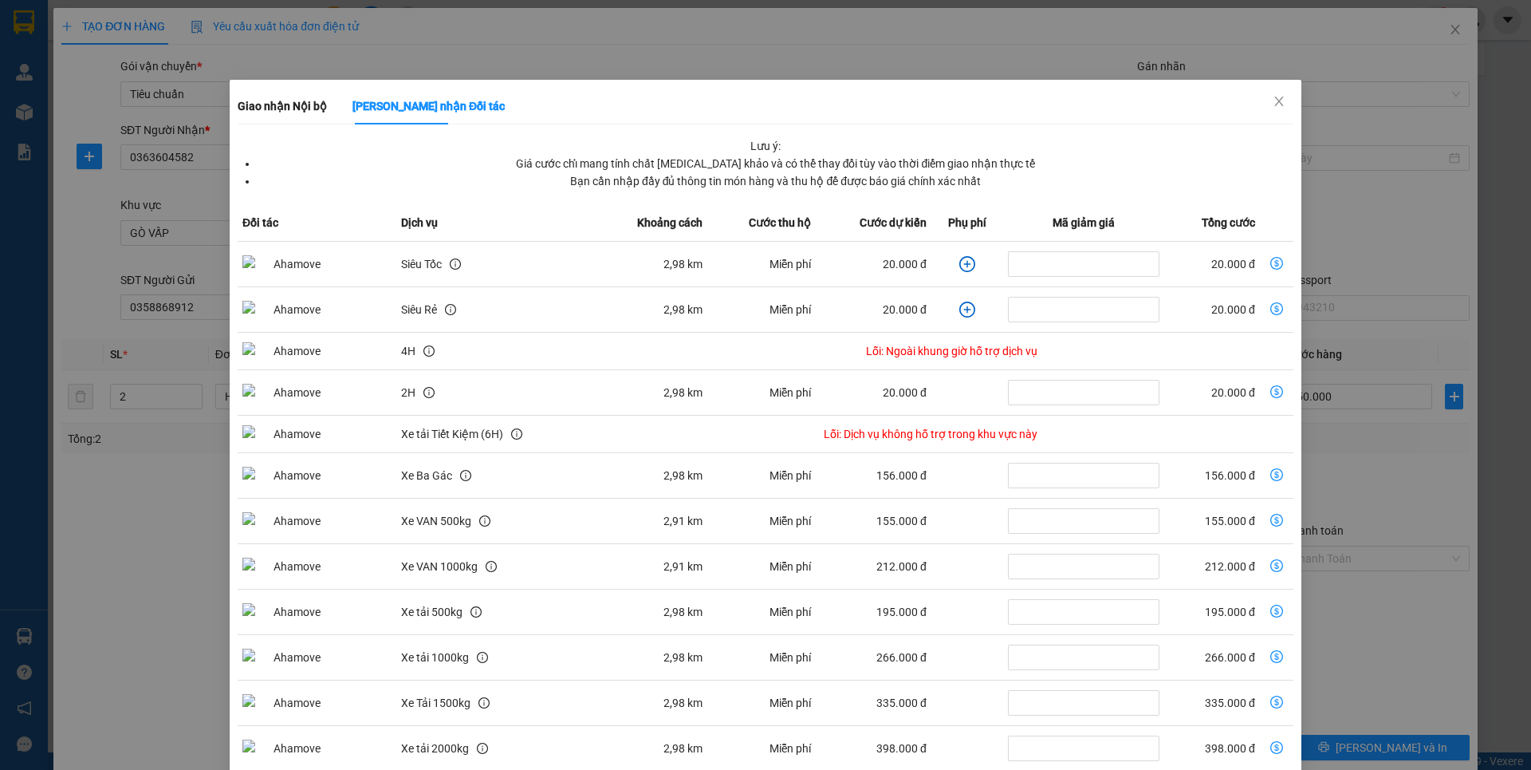
click at [959, 266] on icon "plus-circle" at bounding box center [967, 264] width 16 height 16
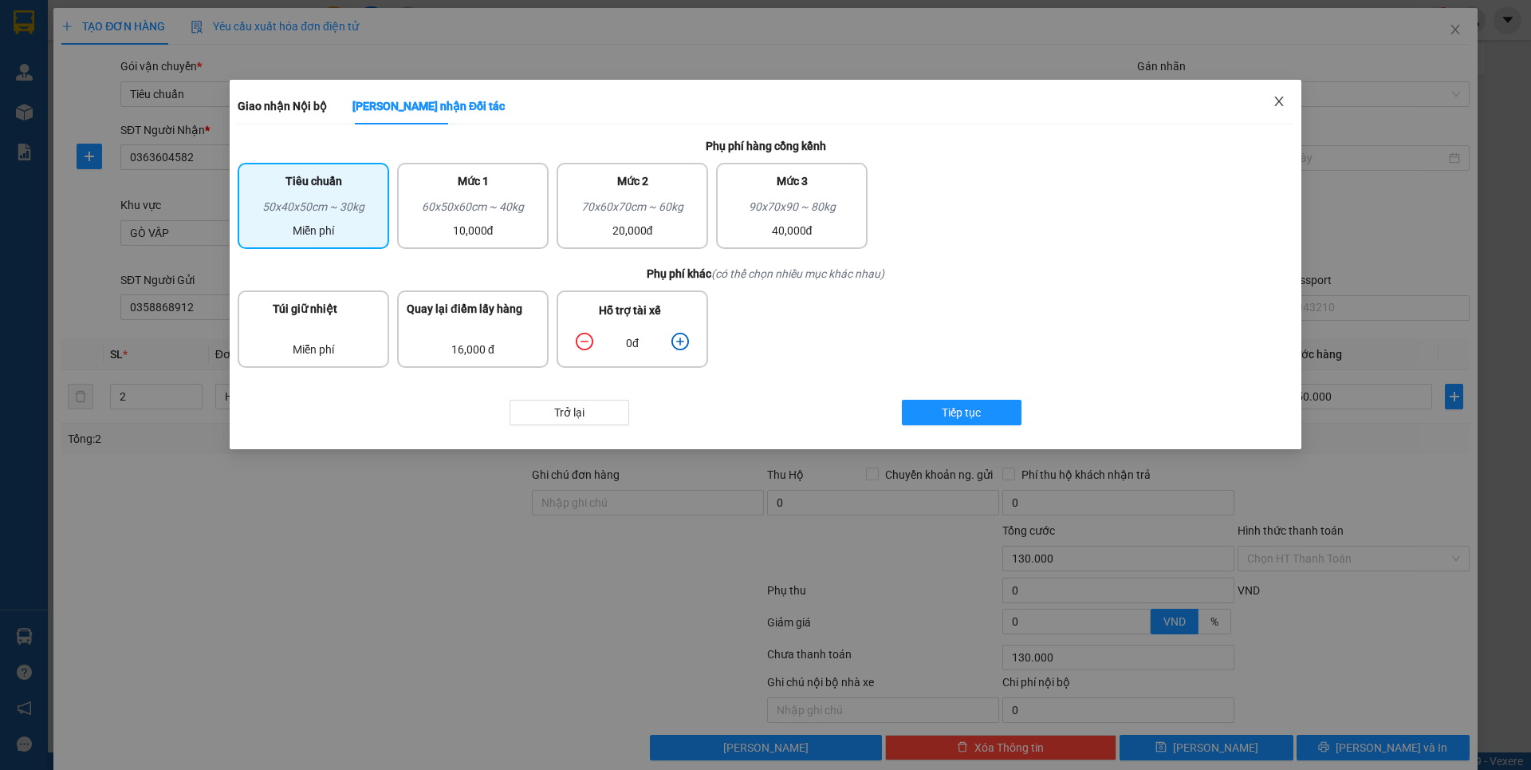
click at [1275, 97] on icon "close" at bounding box center [1279, 101] width 13 height 13
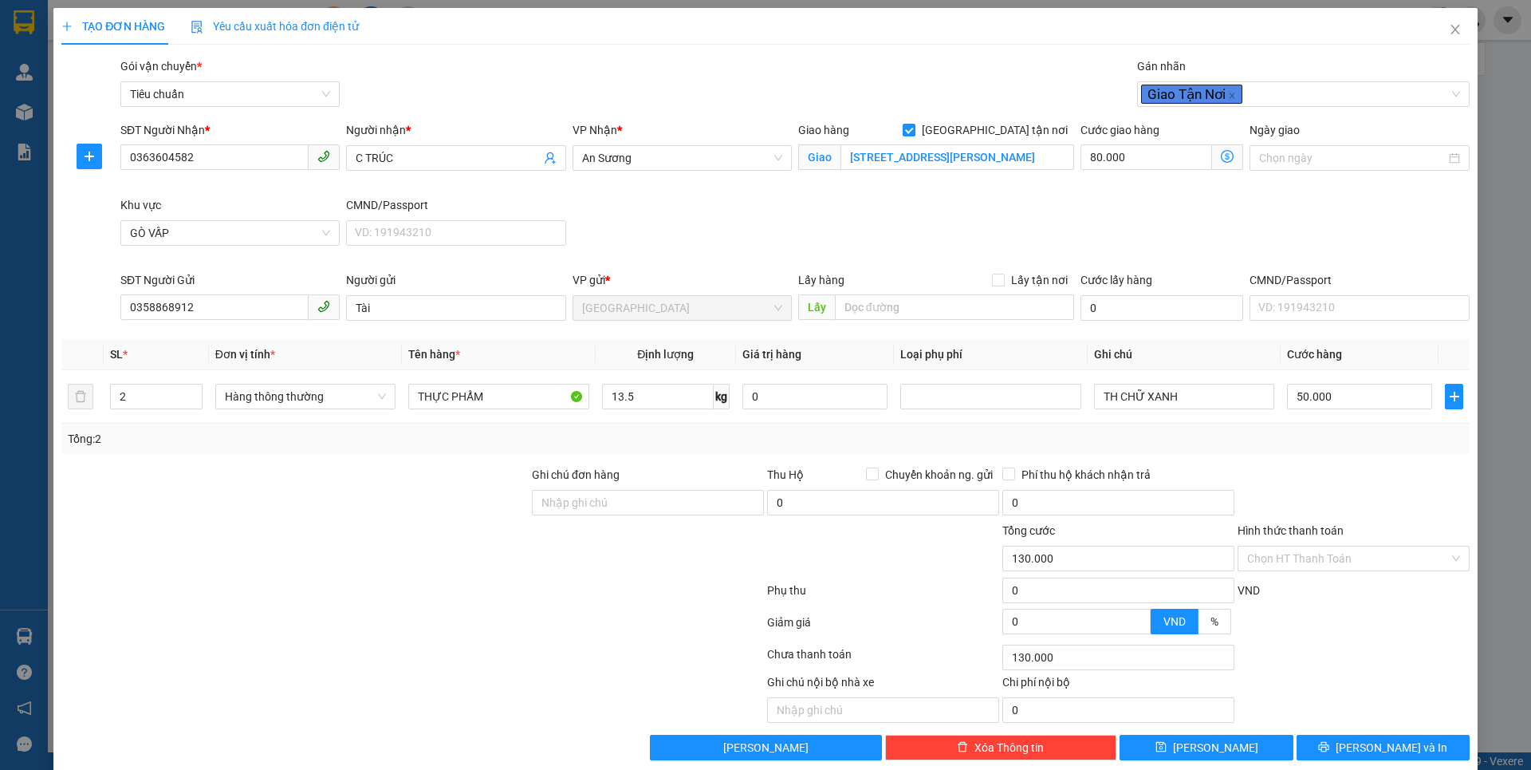
click at [1221, 158] on icon "dollar-circle" at bounding box center [1227, 156] width 13 height 13
click at [0, 0] on div "Trở lại Tiếp tục" at bounding box center [0, 0] width 0 height 0
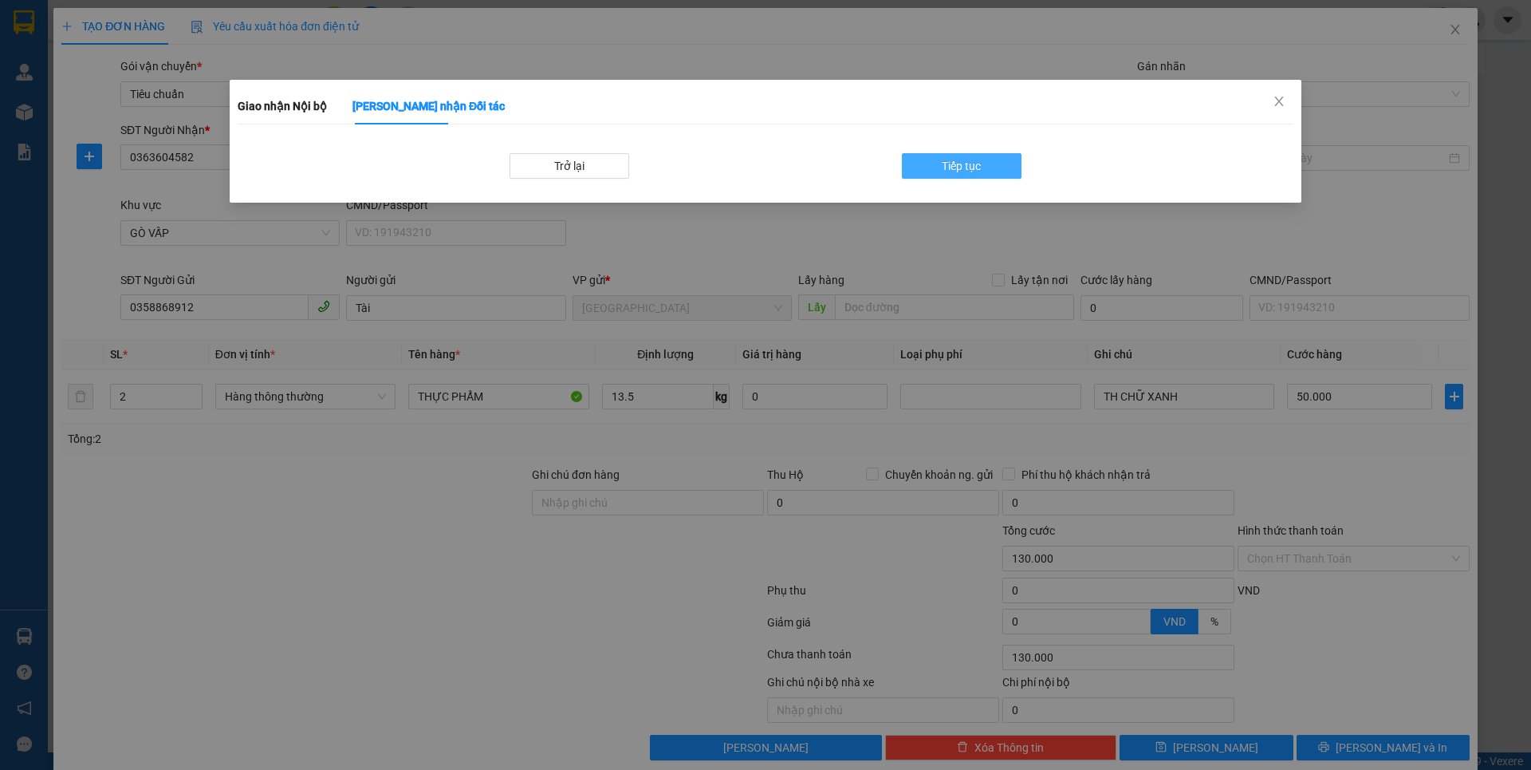
click at [969, 159] on span "Tiếp tục" at bounding box center [961, 166] width 39 height 18
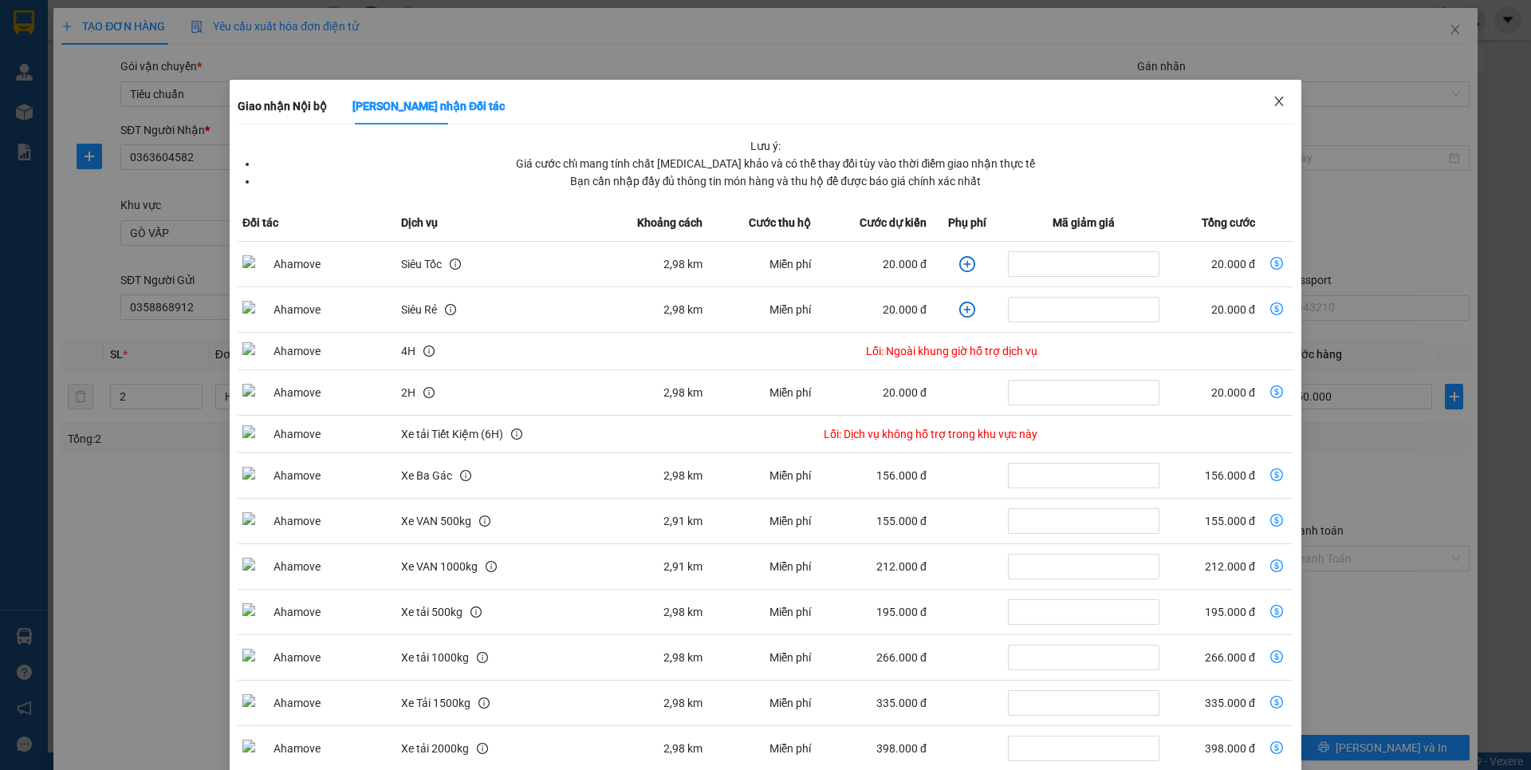
click at [1273, 103] on icon "close" at bounding box center [1279, 101] width 13 height 13
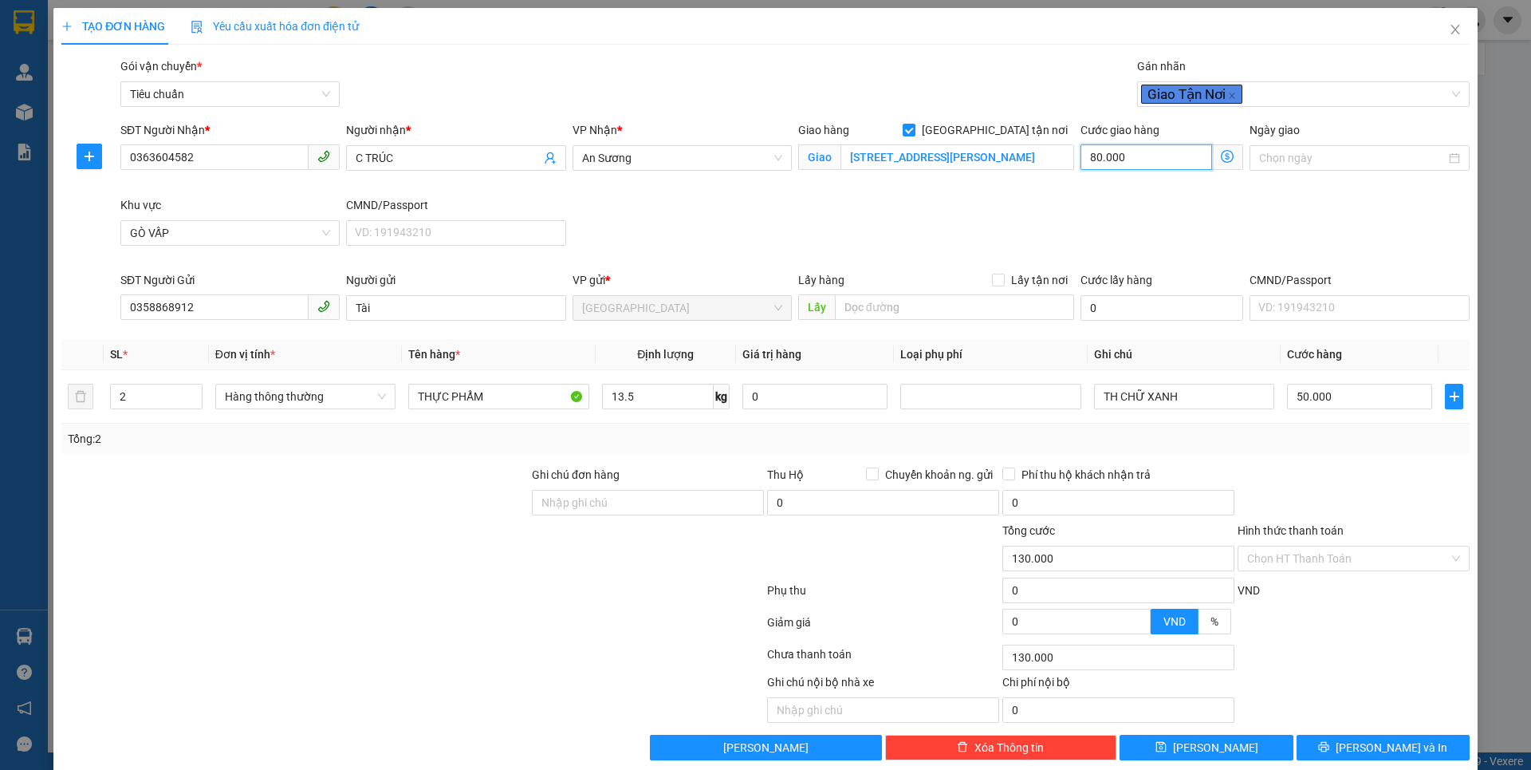
click at [1163, 160] on input "80.000" at bounding box center [1147, 157] width 132 height 26
click at [1284, 234] on div "SĐT Người Nhận * 0363604582 Người nhận * C TRÚC VP Nhận * An Sương Giao hàng Gi…" at bounding box center [795, 196] width 1356 height 150
click at [1185, 404] on input "TH CHỮ XANH" at bounding box center [1184, 397] width 180 height 26
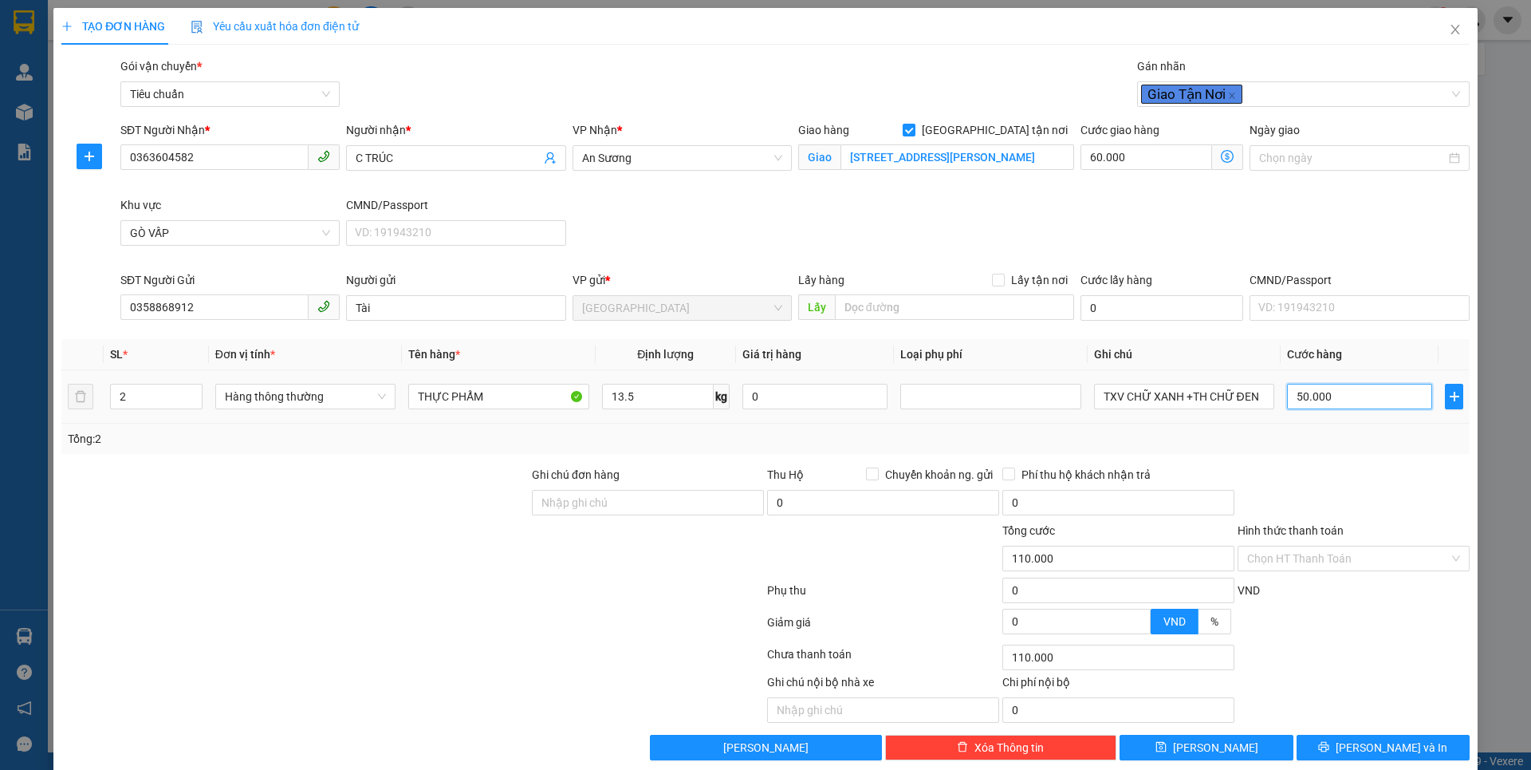
click at [1349, 388] on input "50.000" at bounding box center [1359, 397] width 145 height 26
click at [1322, 449] on div "Tổng: 2" at bounding box center [765, 438] width 1408 height 30
click at [1290, 564] on input "Hình thức thanh toán" at bounding box center [1348, 558] width 202 height 24
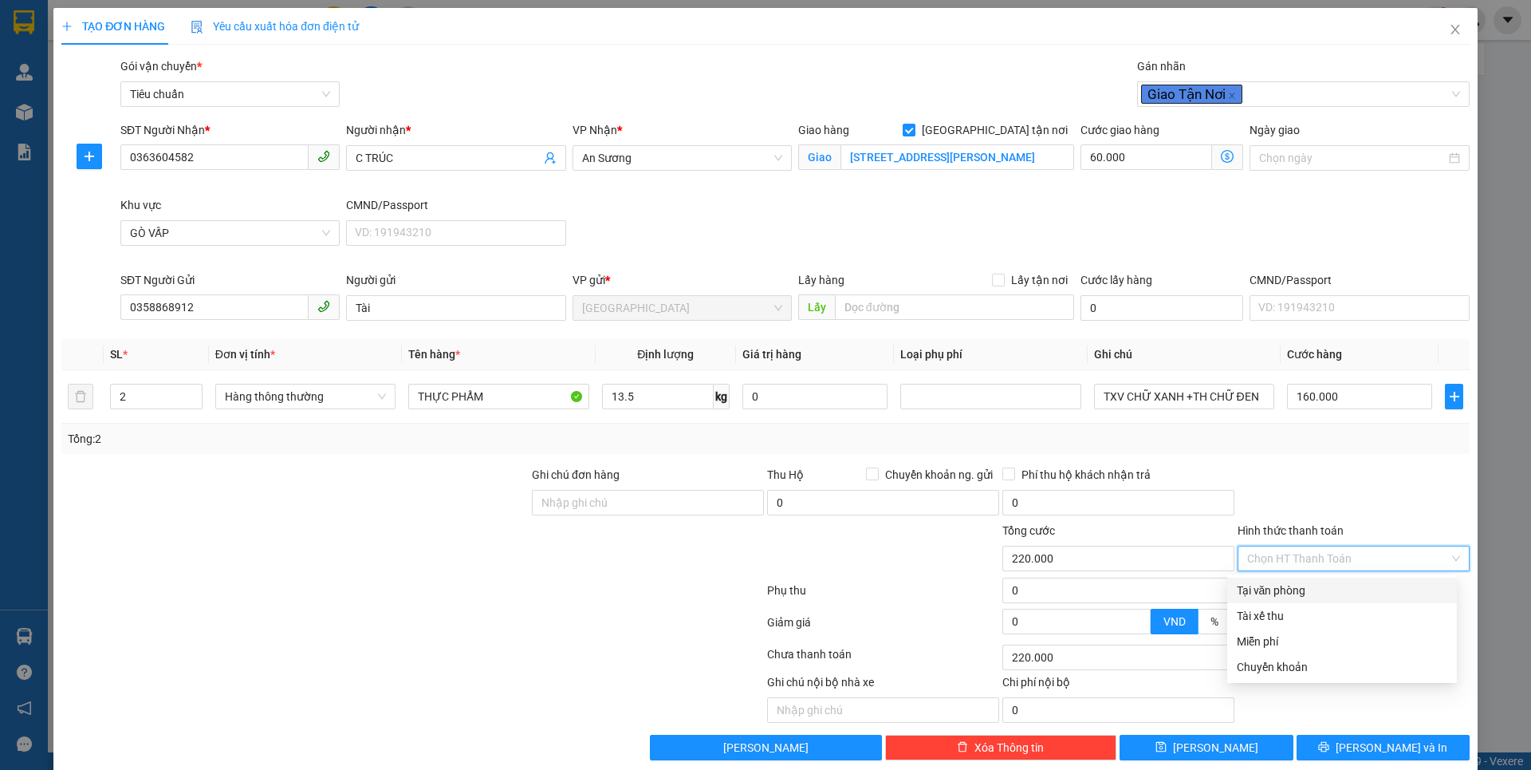
click at [1278, 593] on div "Tại văn phòng" at bounding box center [1342, 590] width 211 height 18
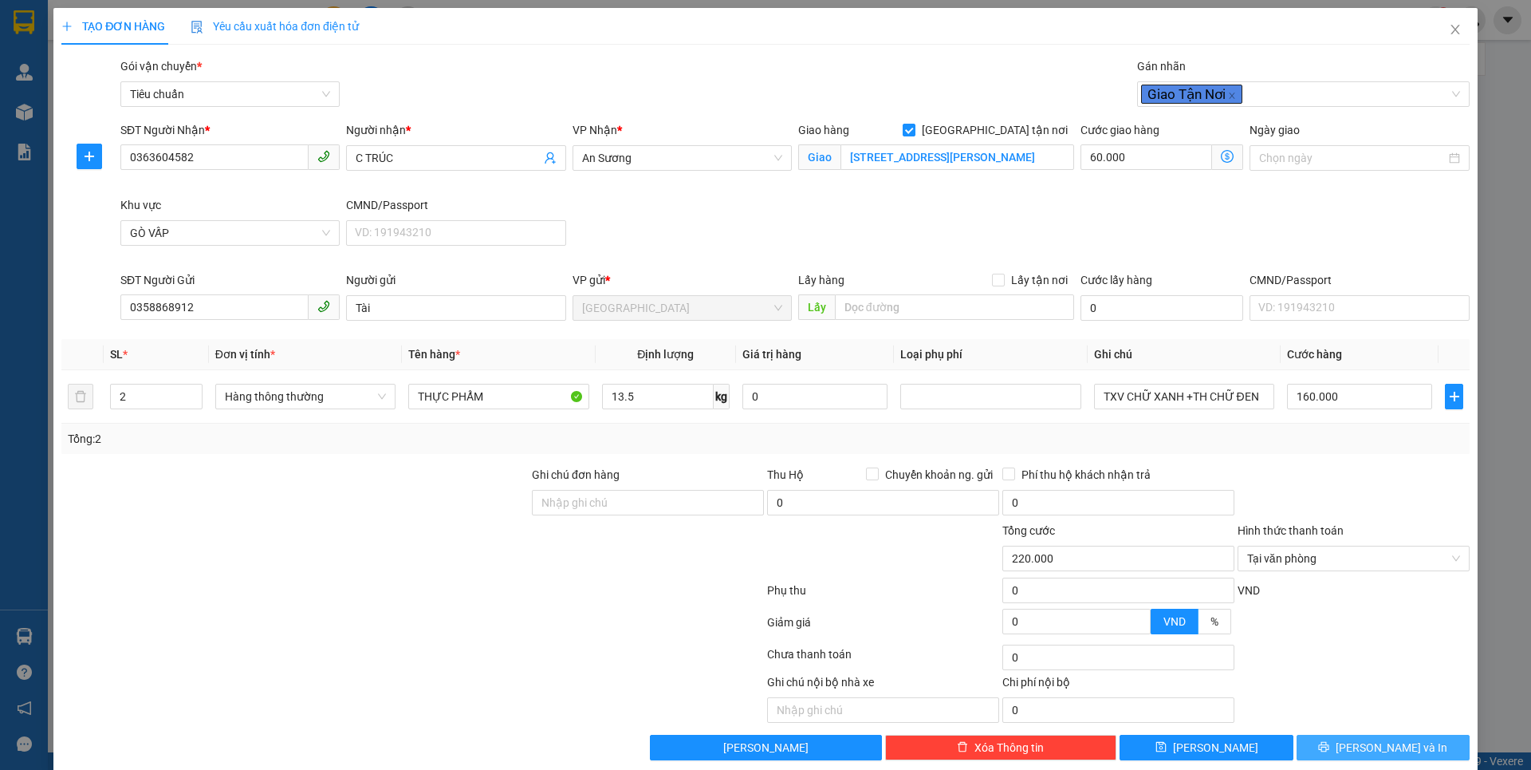
click at [1329, 748] on icon "printer" at bounding box center [1323, 746] width 11 height 11
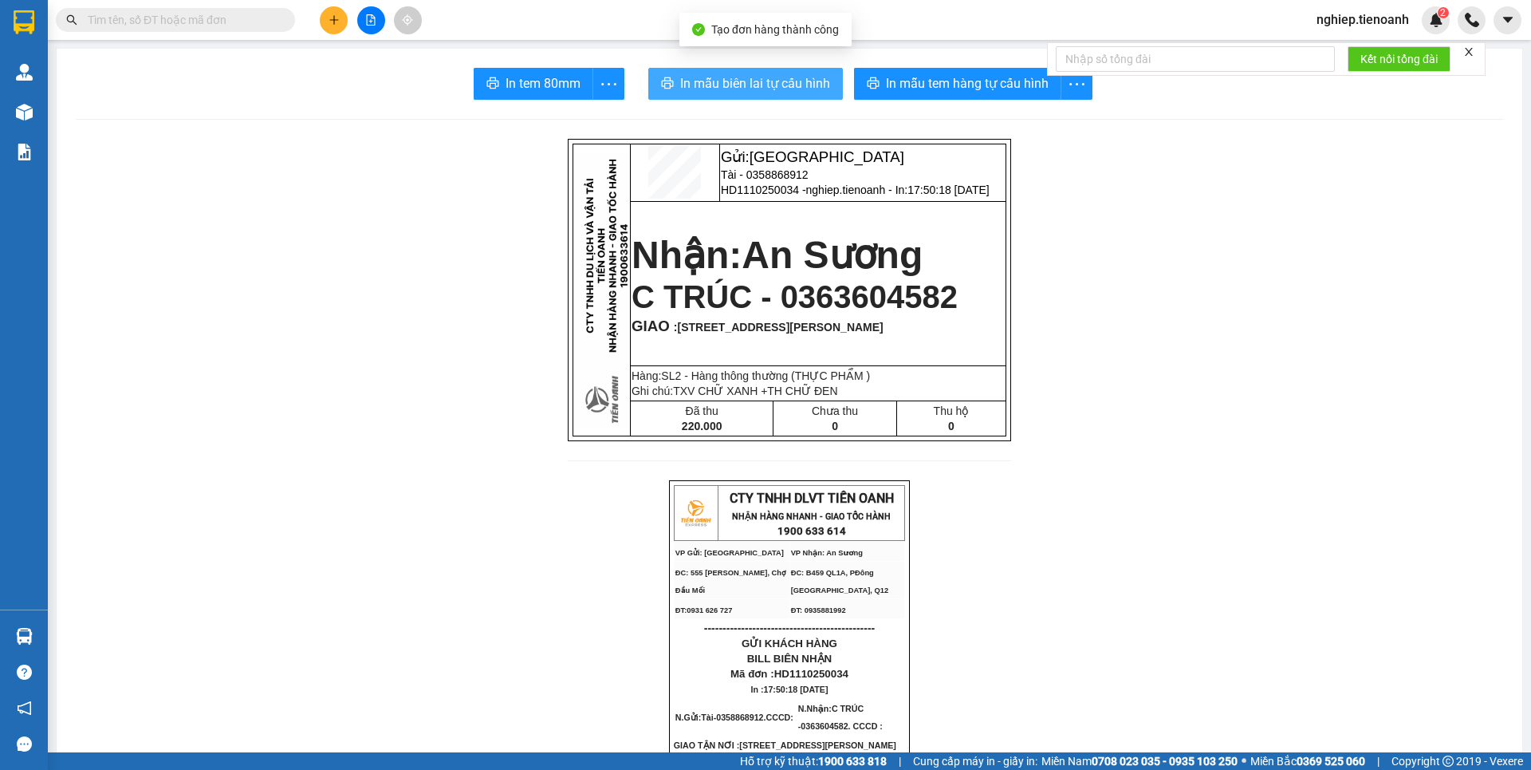
click at [797, 91] on span "In mẫu biên lai tự cấu hình" at bounding box center [755, 83] width 150 height 20
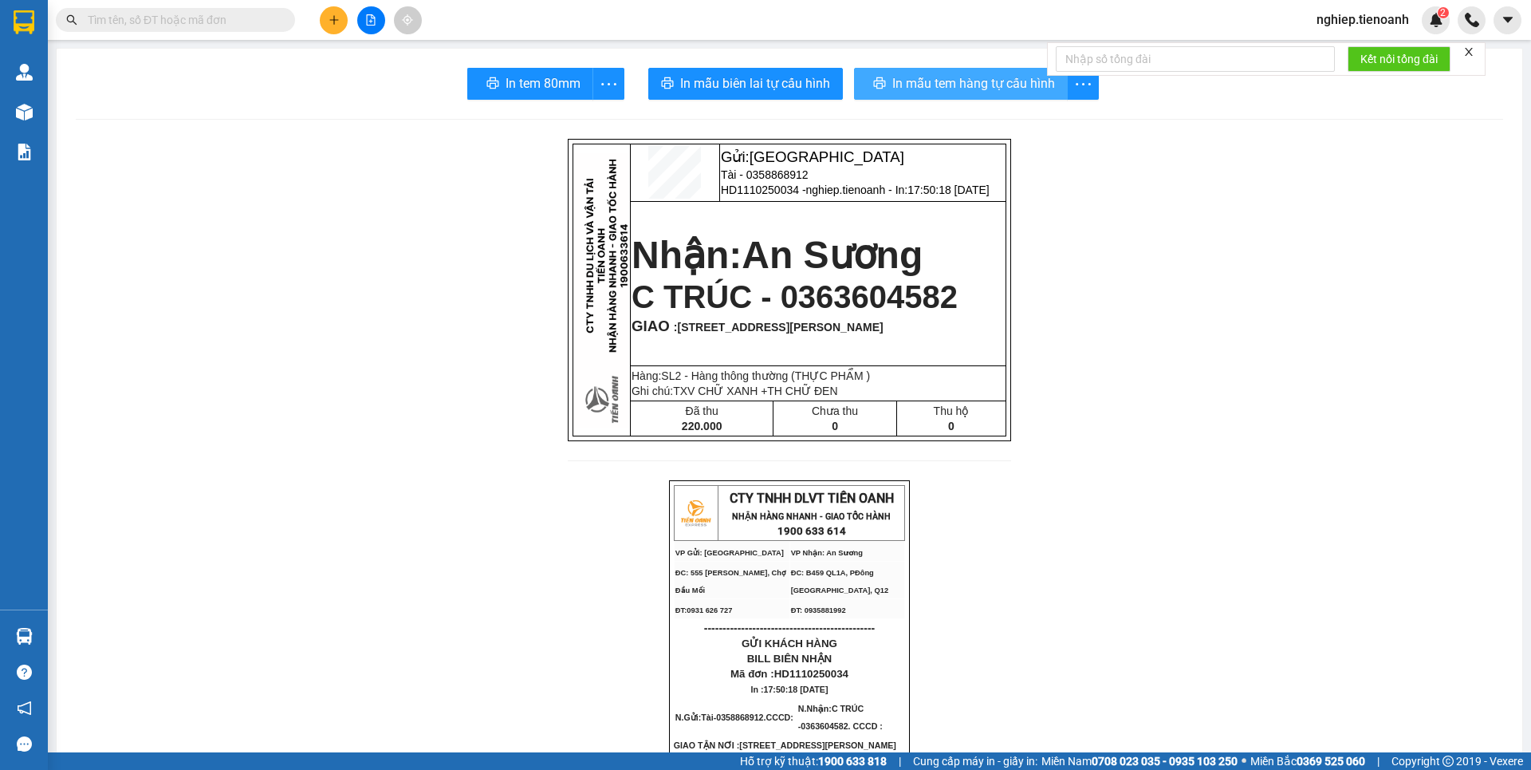
click at [1004, 85] on span "In mẫu tem hàng tự cấu hình" at bounding box center [973, 83] width 163 height 20
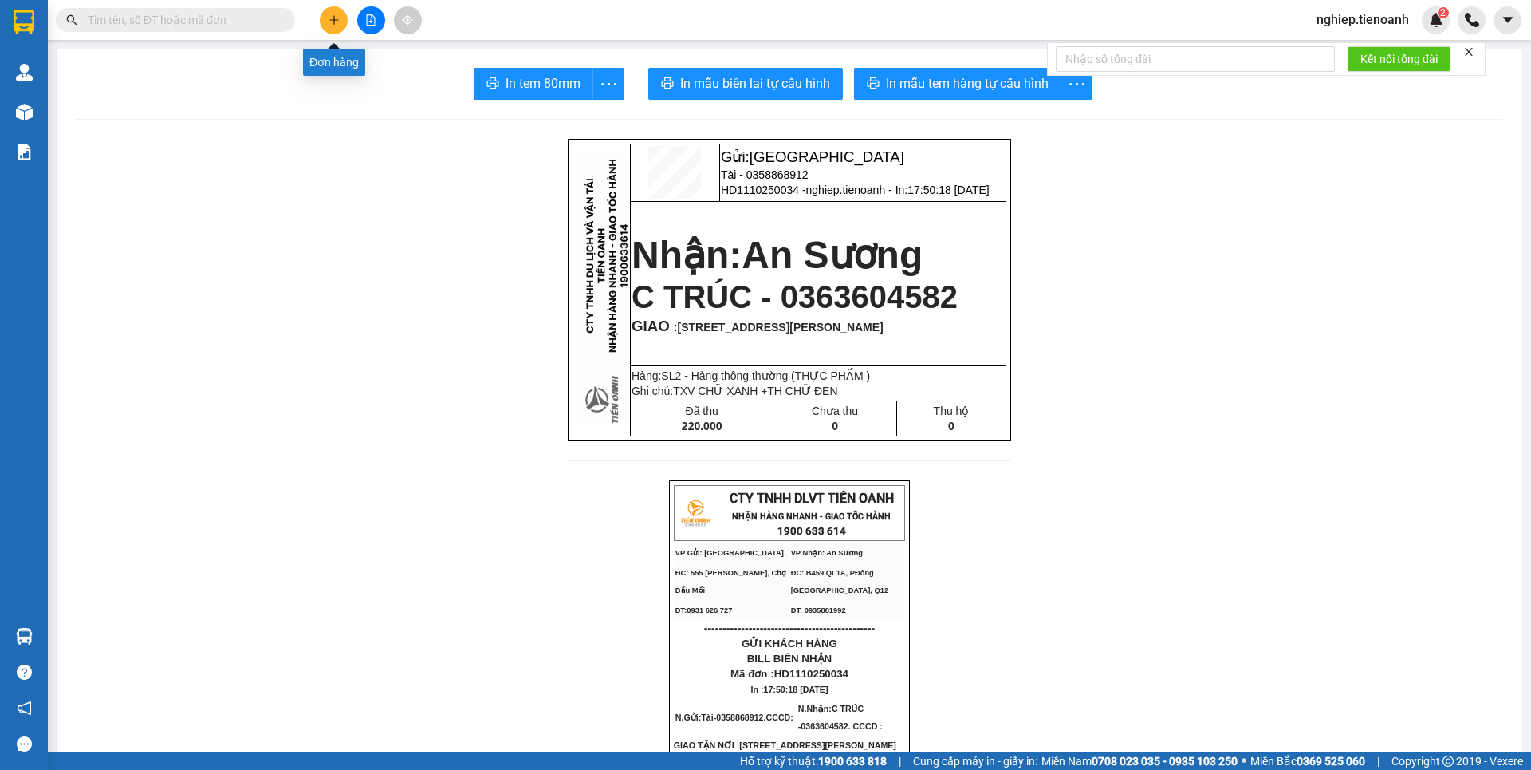
click at [333, 21] on icon "plus" at bounding box center [334, 19] width 11 height 11
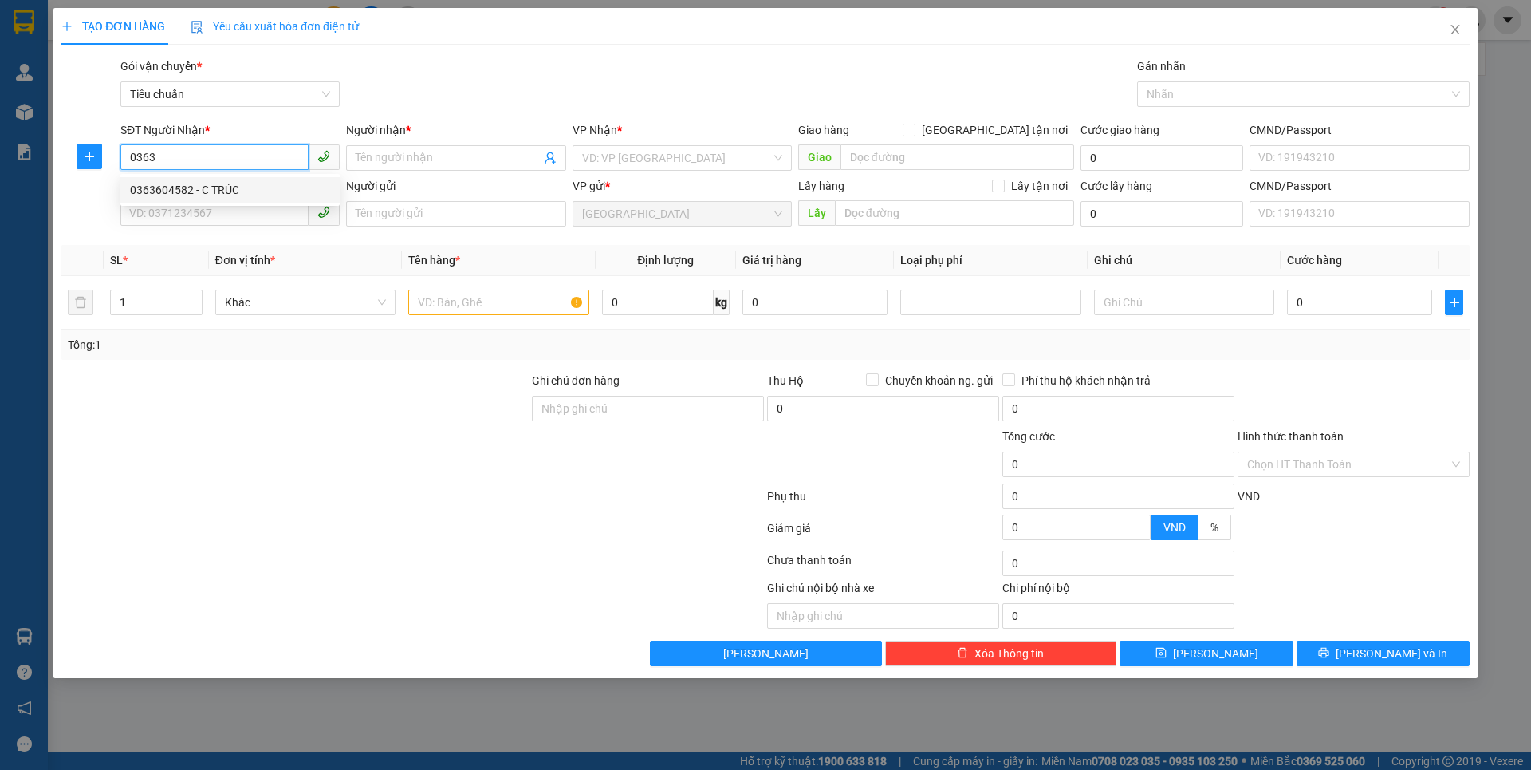
click at [215, 187] on div "0363604582 - C TRÚC" at bounding box center [230, 190] width 200 height 18
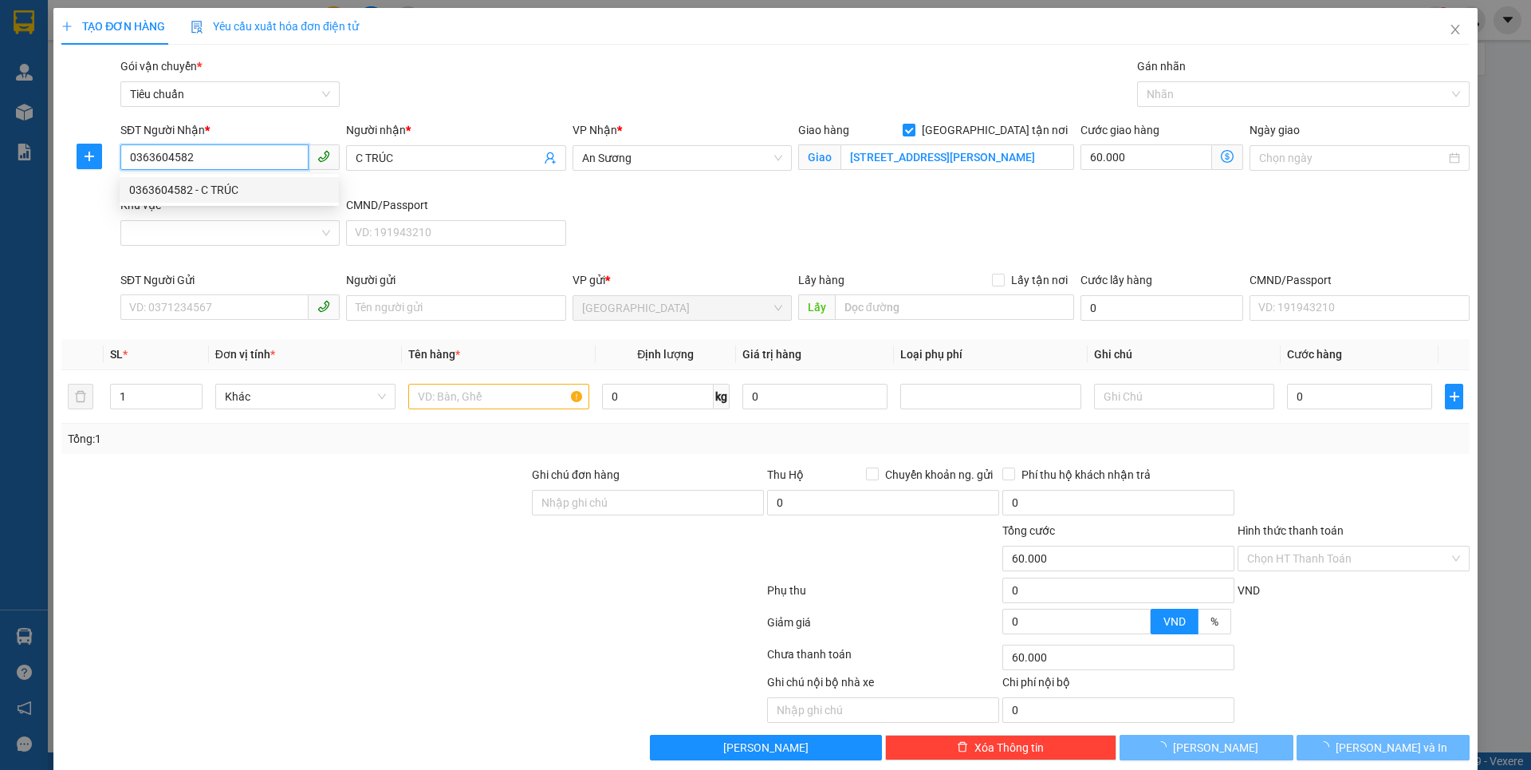
drag, startPoint x: 249, startPoint y: 384, endPoint x: 331, endPoint y: 347, distance: 90.3
click at [250, 384] on span "Khác" at bounding box center [305, 396] width 161 height 24
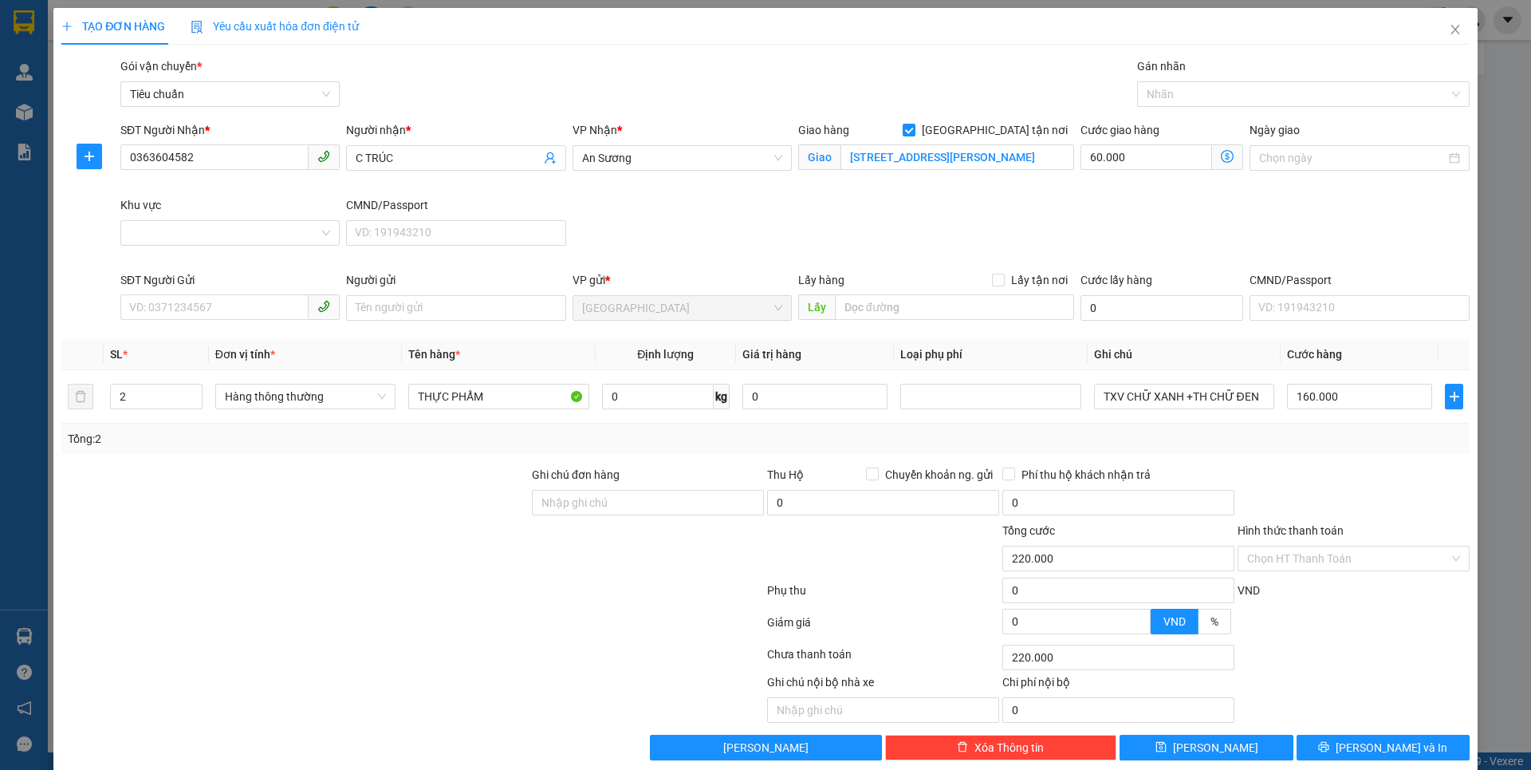
drag, startPoint x: 401, startPoint y: 548, endPoint x: 444, endPoint y: 499, distance: 65.0
click at [401, 541] on div at bounding box center [295, 550] width 471 height 56
click at [1211, 98] on div at bounding box center [1295, 94] width 309 height 19
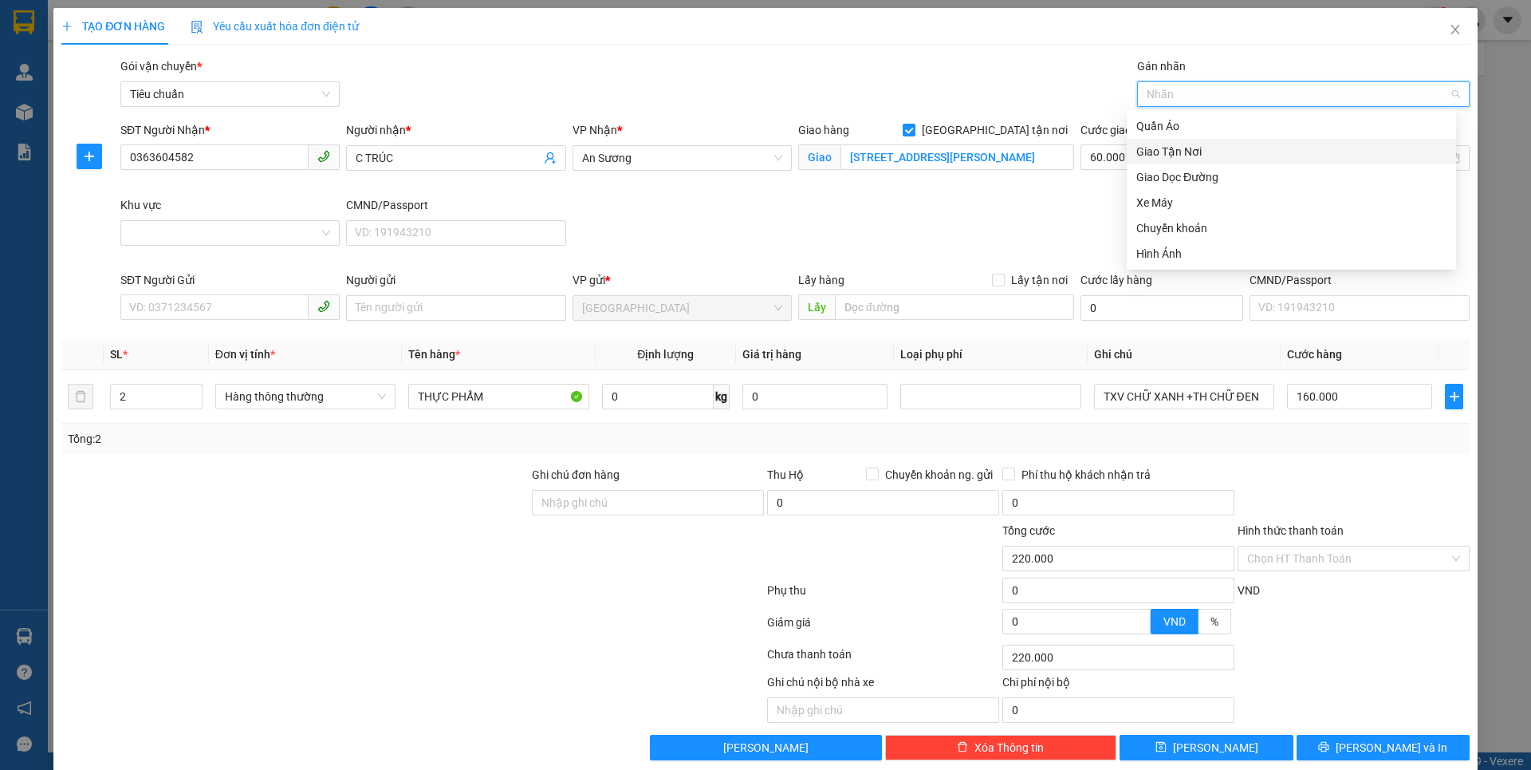
click at [1213, 156] on div "Giao Tận Nơi" at bounding box center [1291, 152] width 310 height 18
click at [990, 257] on div "SĐT Người Nhận * 0363604582 Người nhận * C TRÚC VP Nhận * An Sương Giao hàng [S…" at bounding box center [795, 196] width 1356 height 150
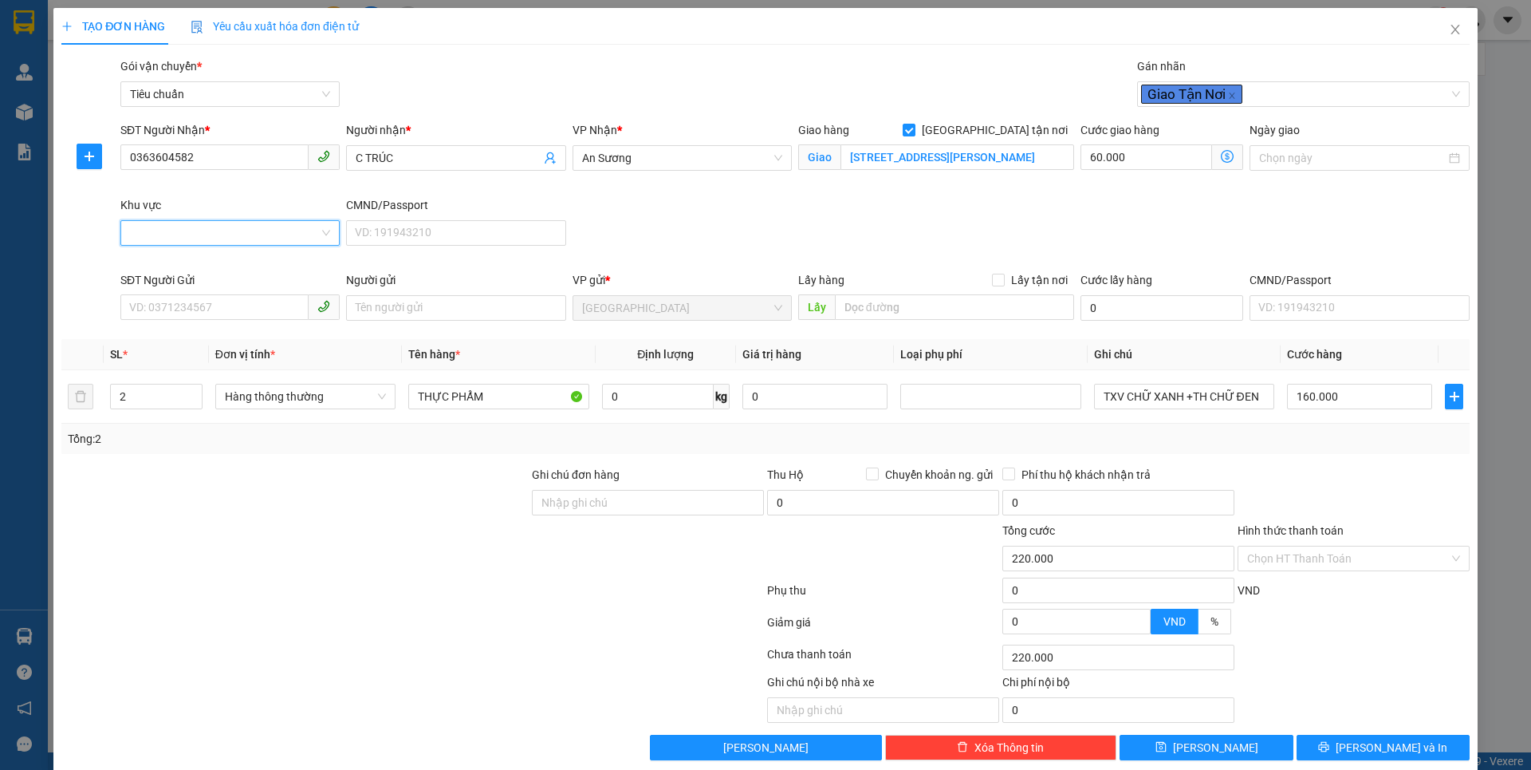
click at [238, 235] on input "Khu vực" at bounding box center [224, 233] width 189 height 24
click at [172, 690] on div "GÒ VẤP" at bounding box center [228, 699] width 199 height 18
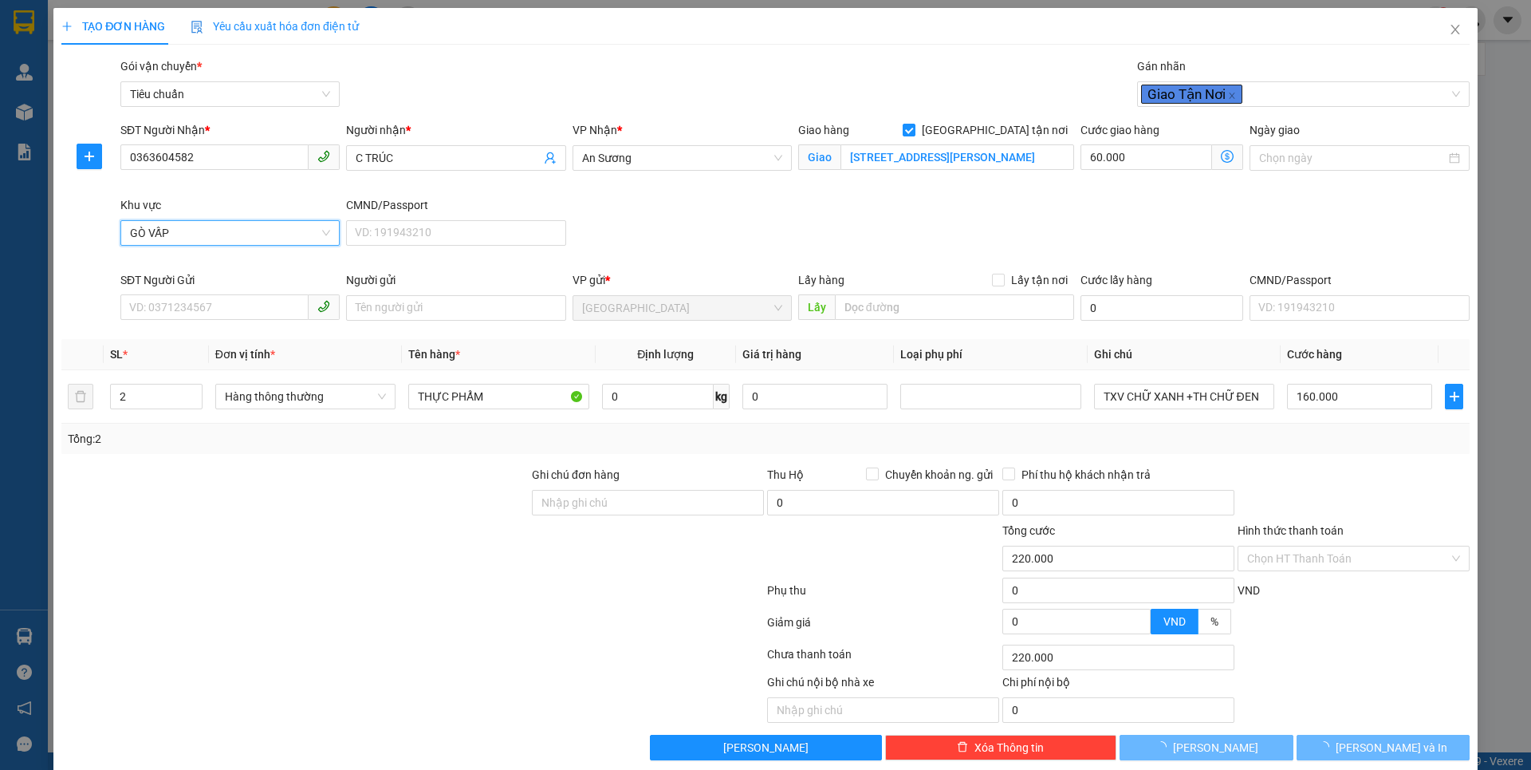
drag, startPoint x: 277, startPoint y: 547, endPoint x: 286, endPoint y: 527, distance: 21.8
click at [282, 541] on div at bounding box center [295, 550] width 471 height 56
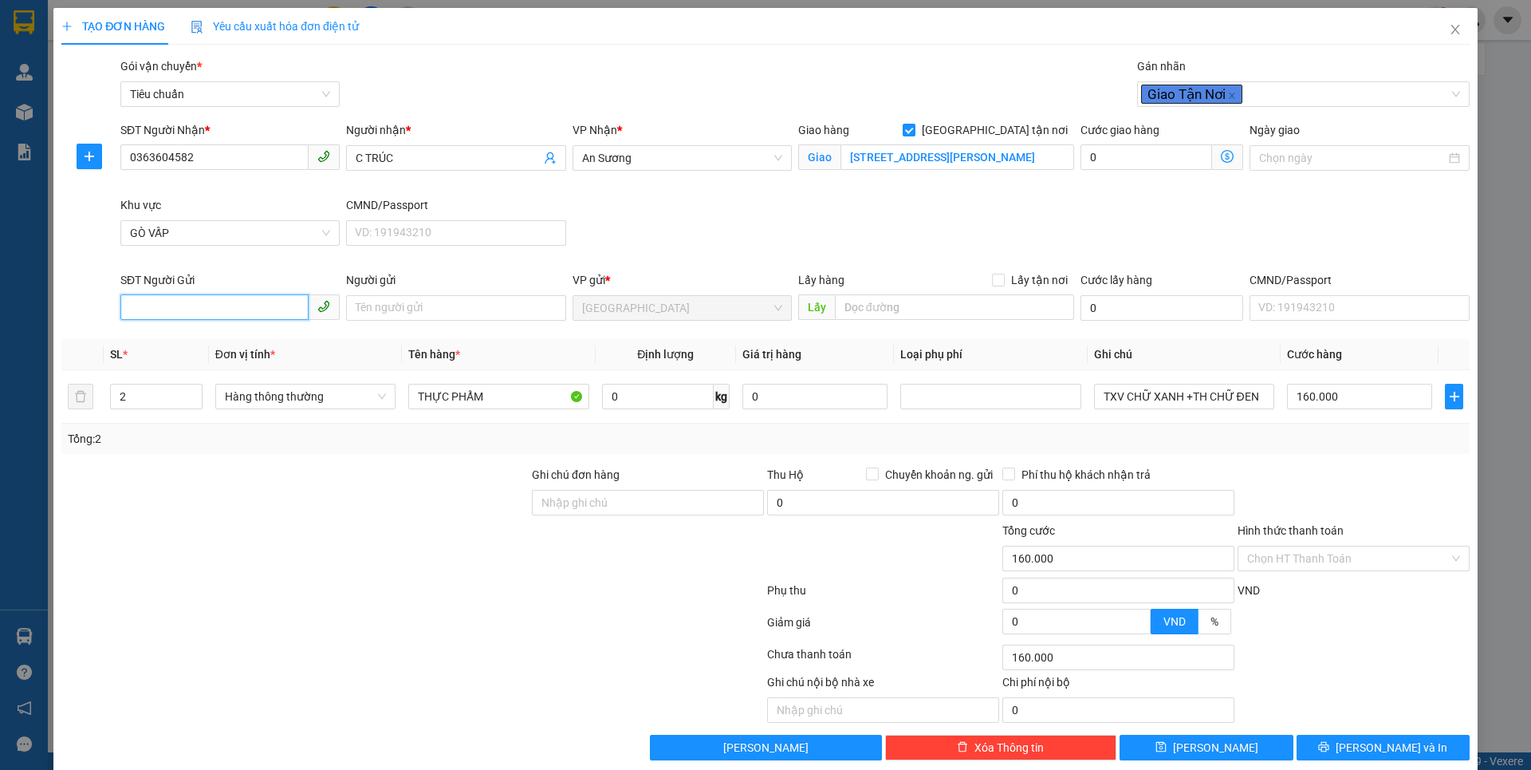
click at [250, 313] on input "SĐT Người Gửi" at bounding box center [214, 307] width 188 height 26
click at [236, 339] on div "0358868912 - Tài" at bounding box center [228, 340] width 199 height 18
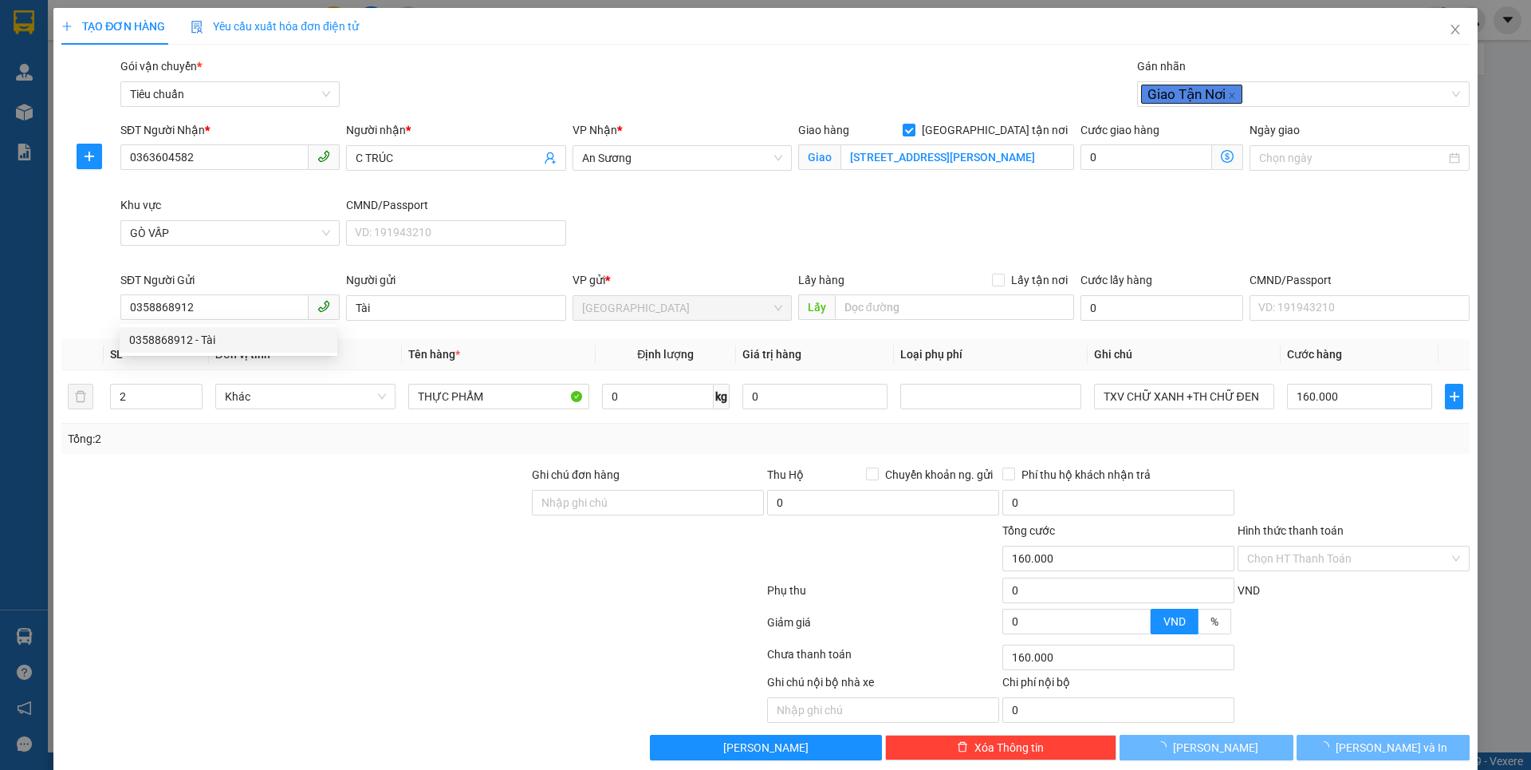
drag, startPoint x: 361, startPoint y: 523, endPoint x: 271, endPoint y: 457, distance: 111.8
click at [363, 522] on div at bounding box center [295, 550] width 471 height 56
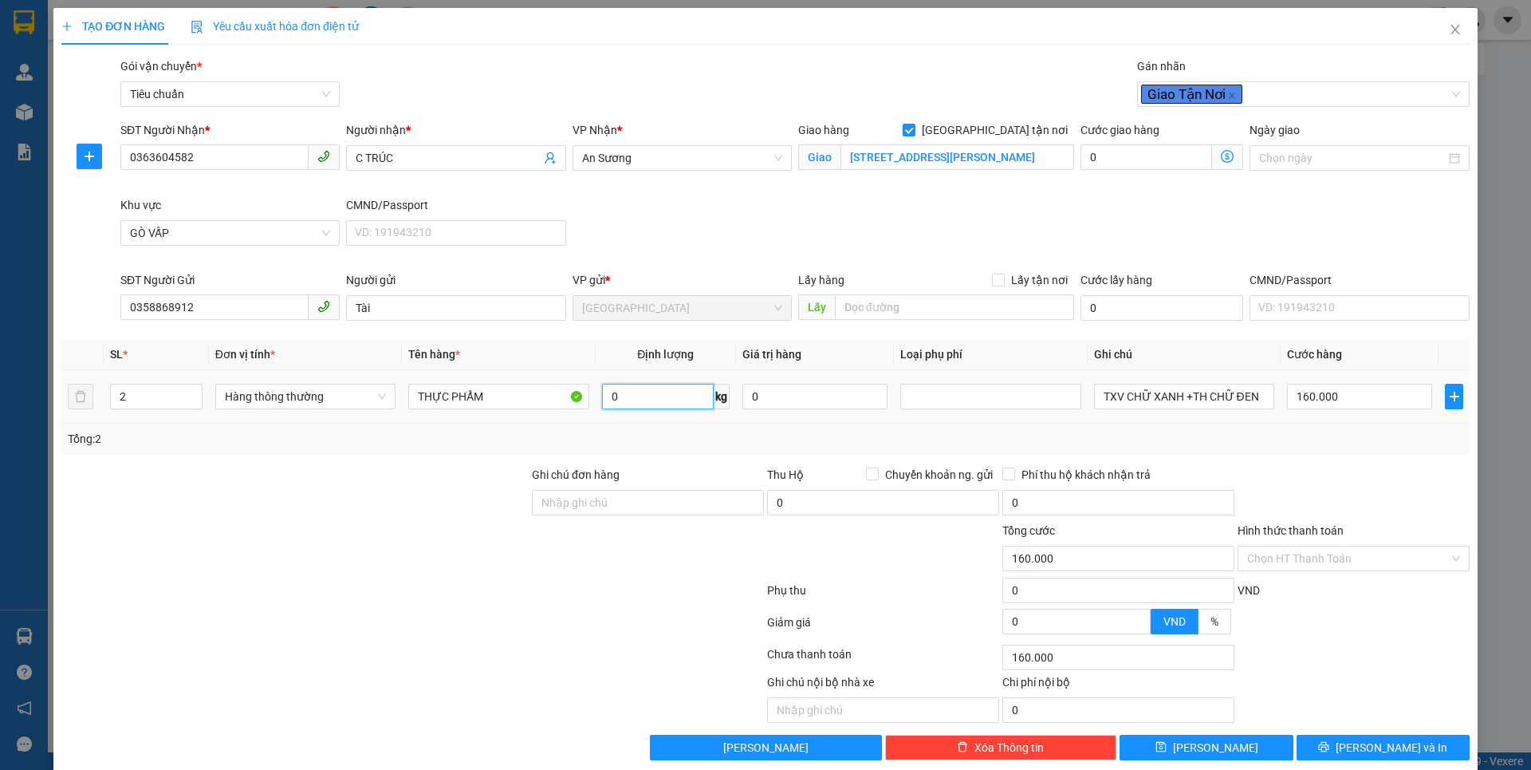
click at [621, 397] on input "0" at bounding box center [658, 397] width 112 height 26
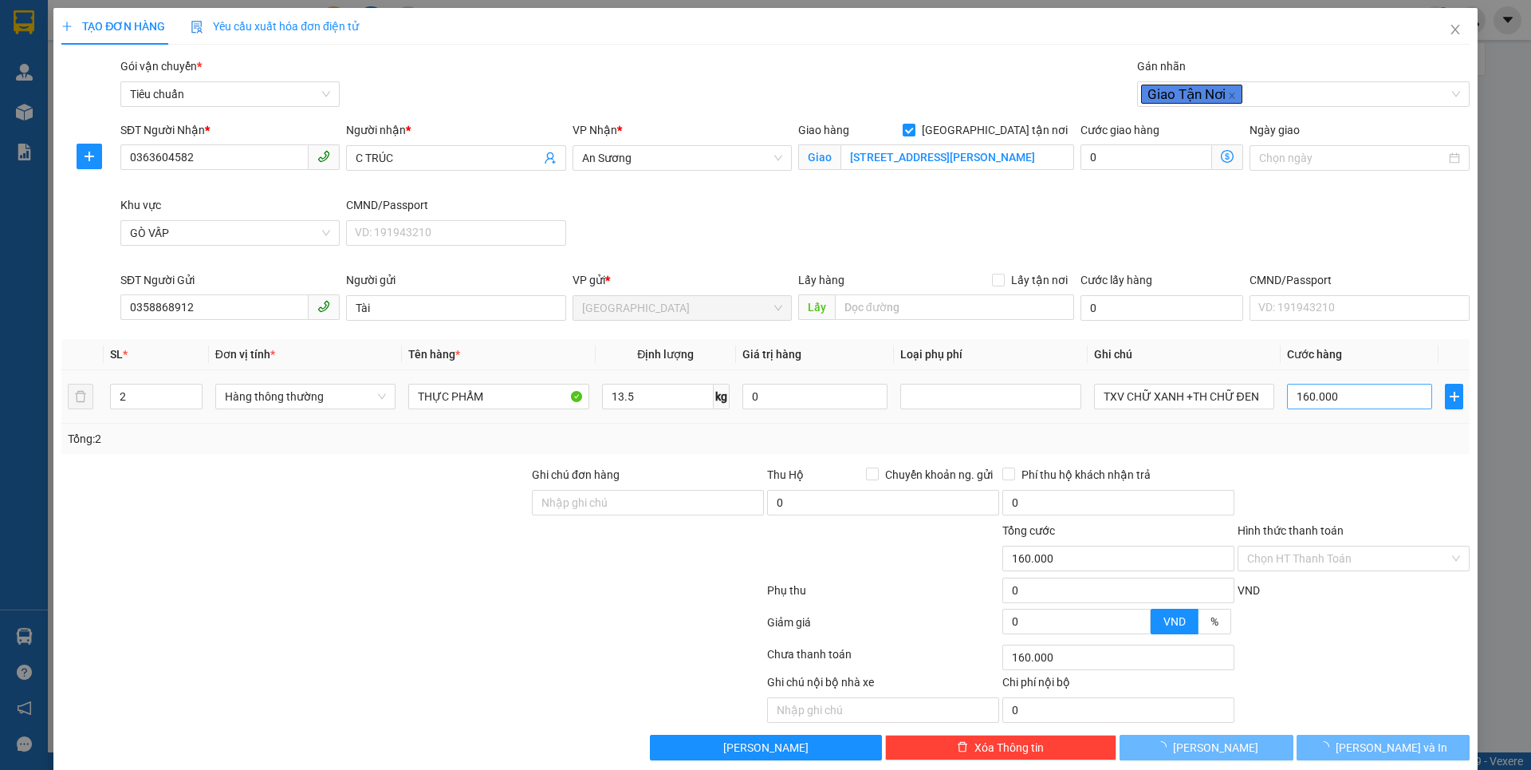
drag, startPoint x: 400, startPoint y: 619, endPoint x: 1325, endPoint y: 395, distance: 952.6
click at [400, 618] on div at bounding box center [413, 625] width 706 height 32
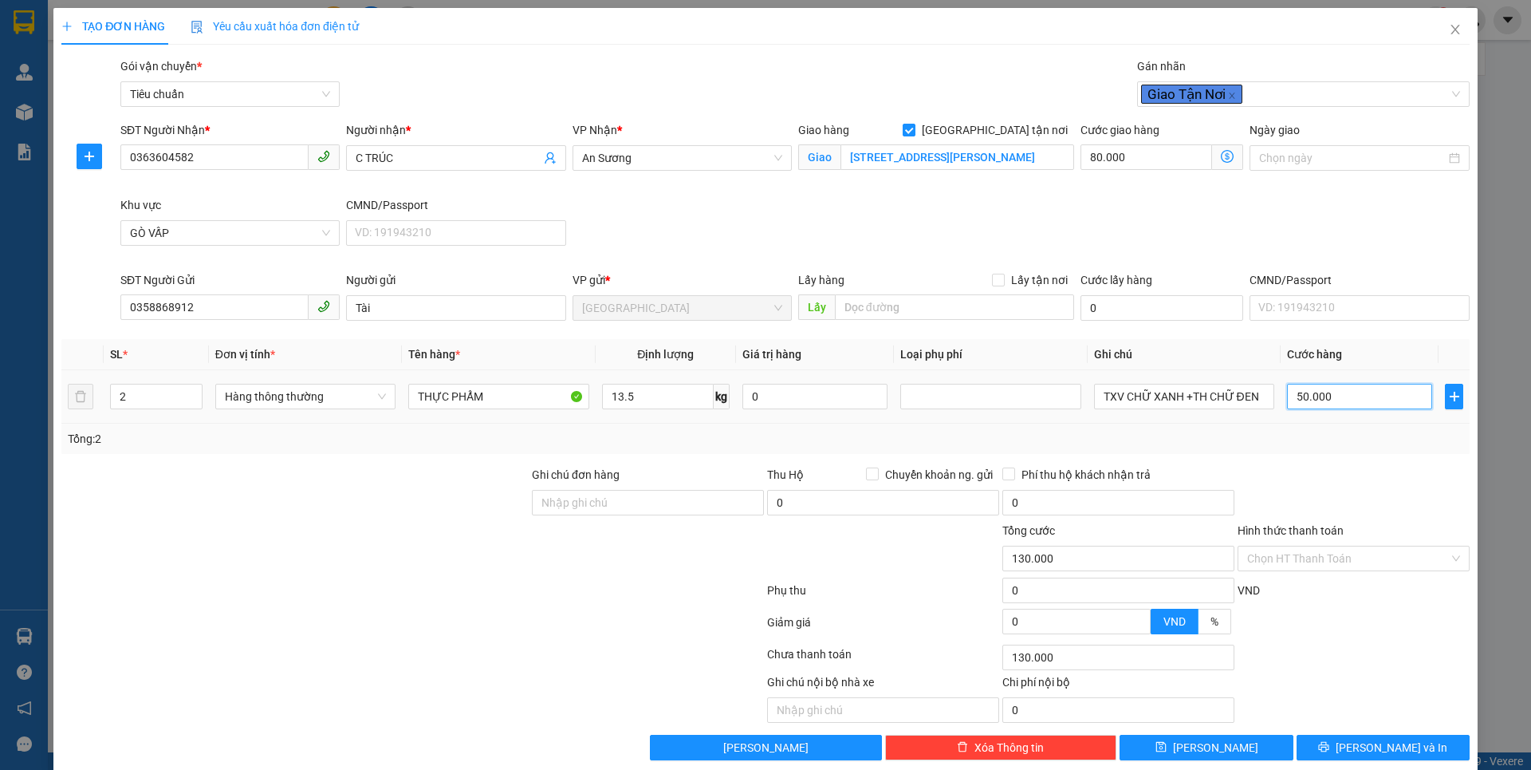
click at [1361, 397] on input "50.000" at bounding box center [1359, 397] width 145 height 26
click at [1338, 253] on div "SĐT Người Nhận * 0363604582 Người nhận * C TRÚC VP Nhận * An Sương Giao hàng Gi…" at bounding box center [795, 196] width 1356 height 150
click at [1148, 163] on input "80.000" at bounding box center [1147, 157] width 132 height 26
click at [1294, 224] on div "SĐT Người Nhận * 0363604582 Người nhận * C TRÚC VP Nhận * An Sương Giao hàng [S…" at bounding box center [795, 196] width 1356 height 150
click at [1339, 546] on input "Hình thức thanh toán" at bounding box center [1348, 558] width 202 height 24
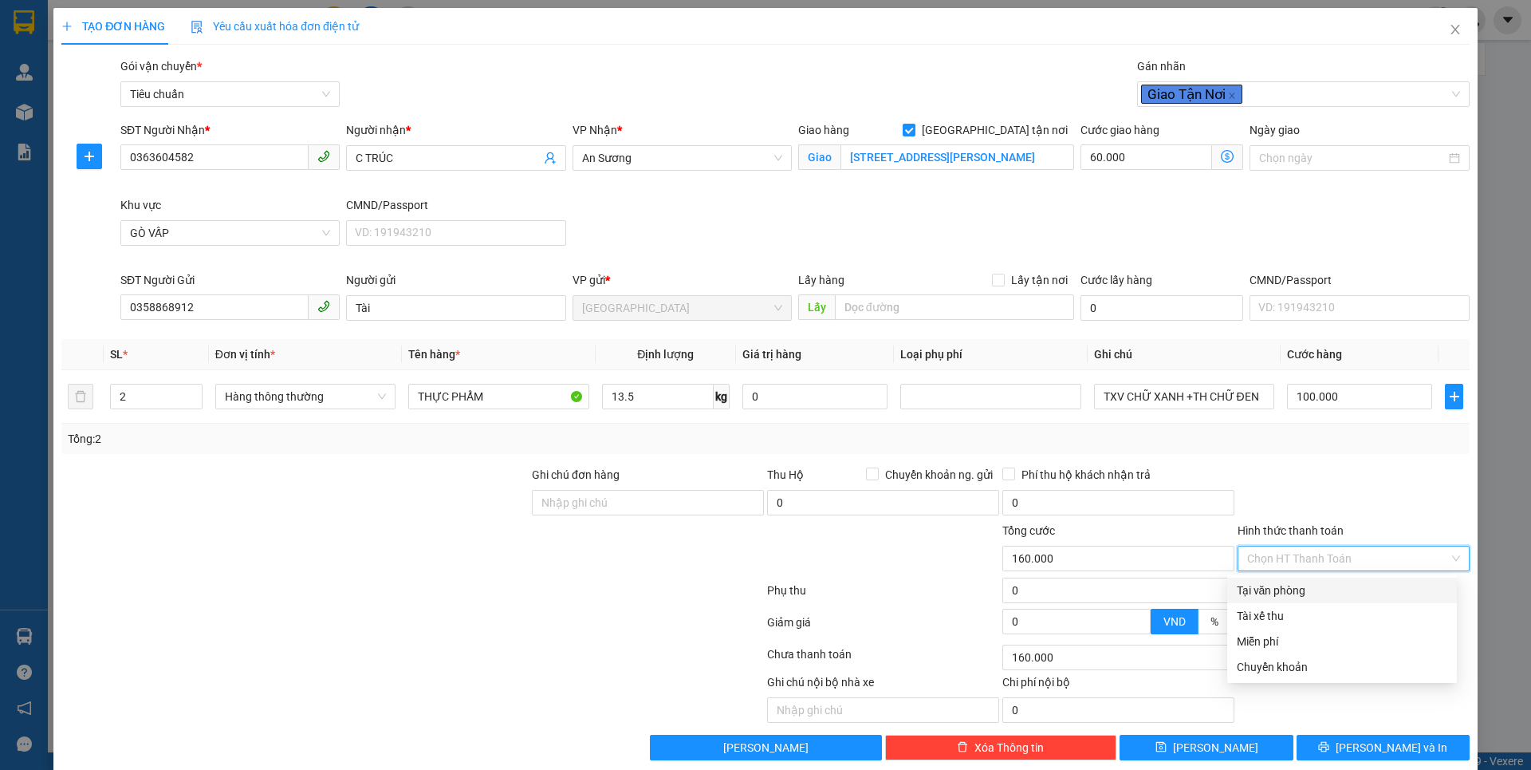
click at [1293, 581] on div "Tại văn phòng" at bounding box center [1342, 590] width 211 height 18
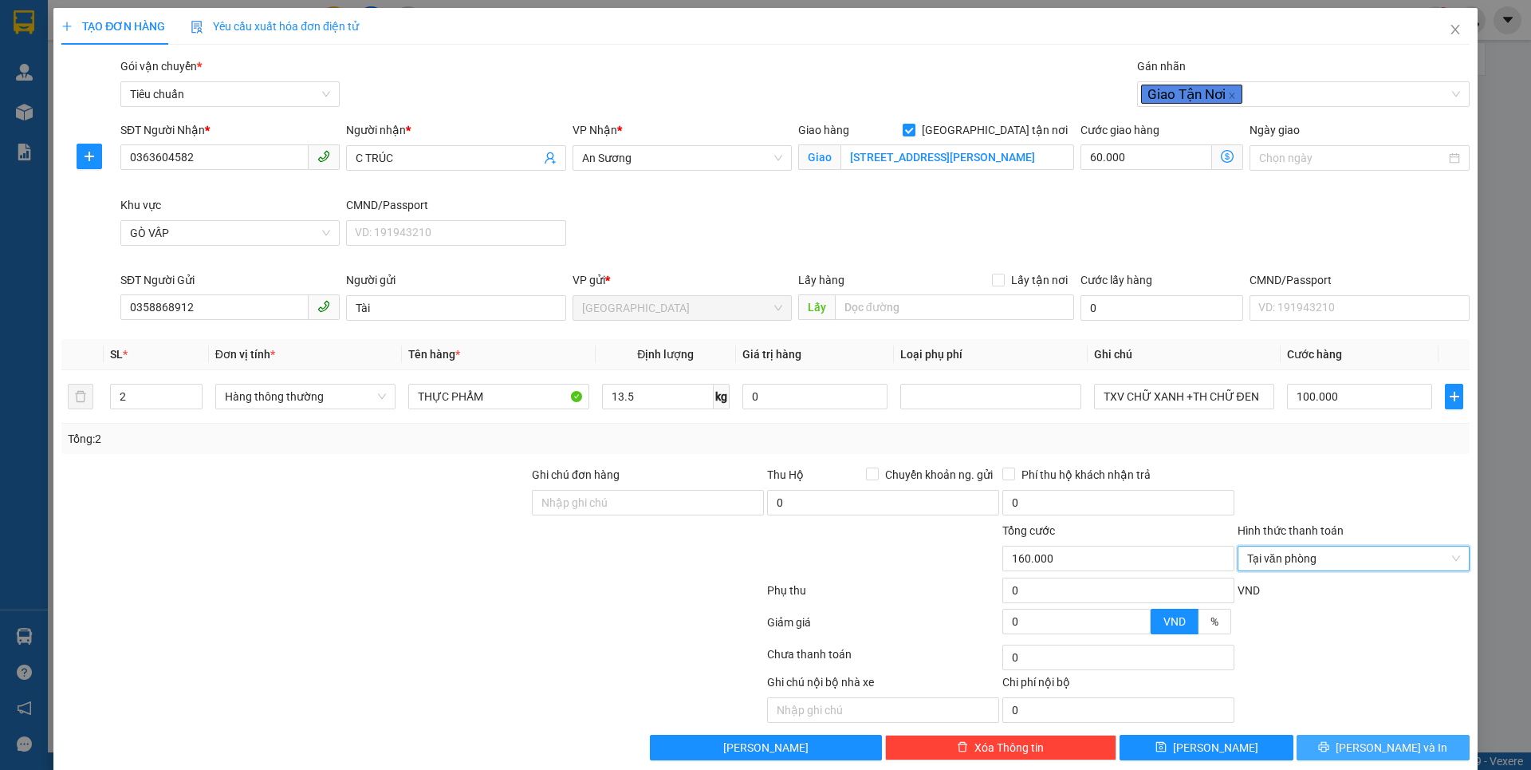
drag, startPoint x: 1373, startPoint y: 723, endPoint x: 1364, endPoint y: 681, distance: 42.6
click at [1374, 738] on span "[PERSON_NAME] và In" at bounding box center [1392, 747] width 112 height 18
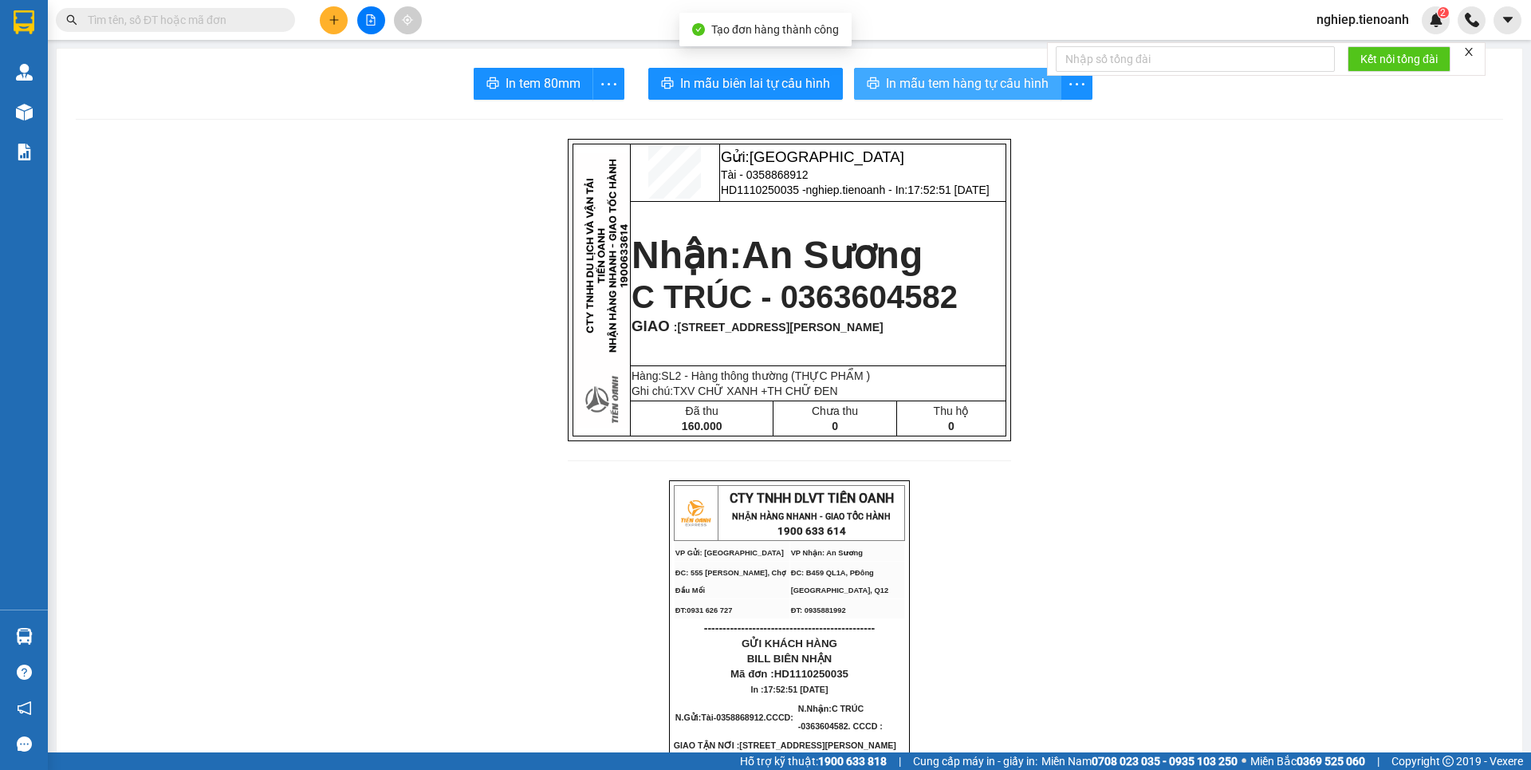
click at [916, 80] on span "In mẫu tem hàng tự cấu hình" at bounding box center [967, 83] width 163 height 20
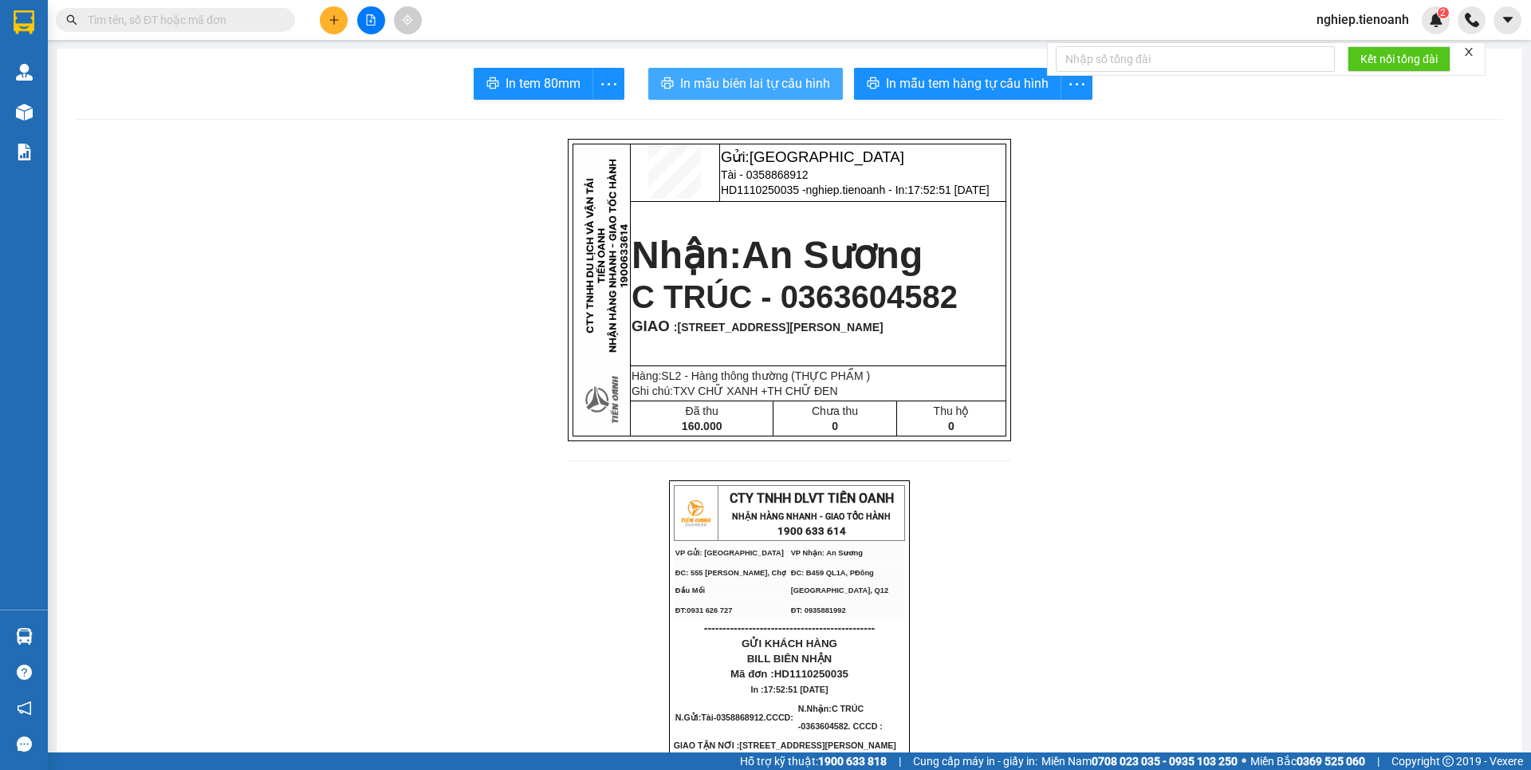
click at [723, 85] on span "In mẫu biên lai tự cấu hình" at bounding box center [755, 83] width 150 height 20
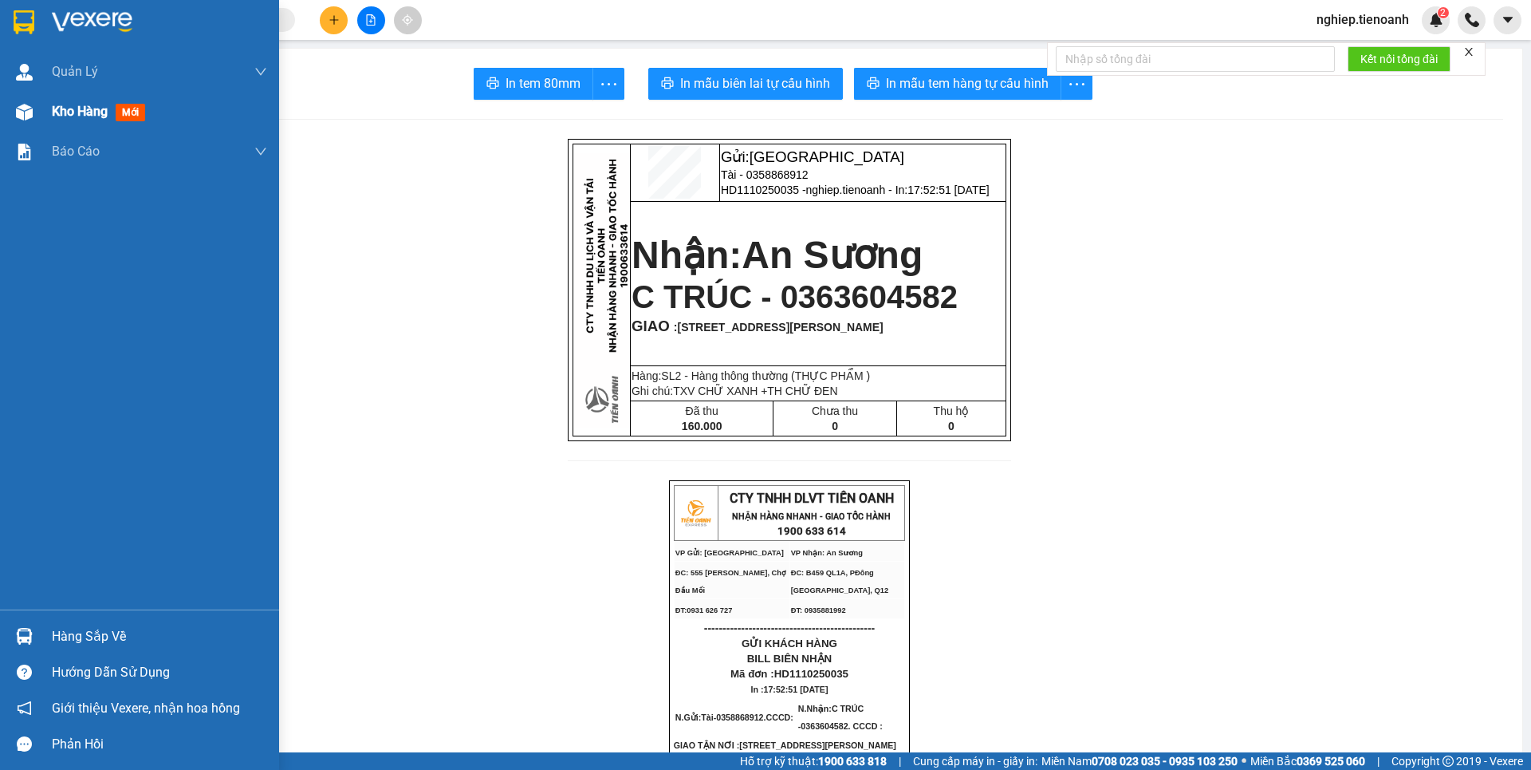
click at [73, 124] on div "Kho hàng mới" at bounding box center [159, 112] width 215 height 40
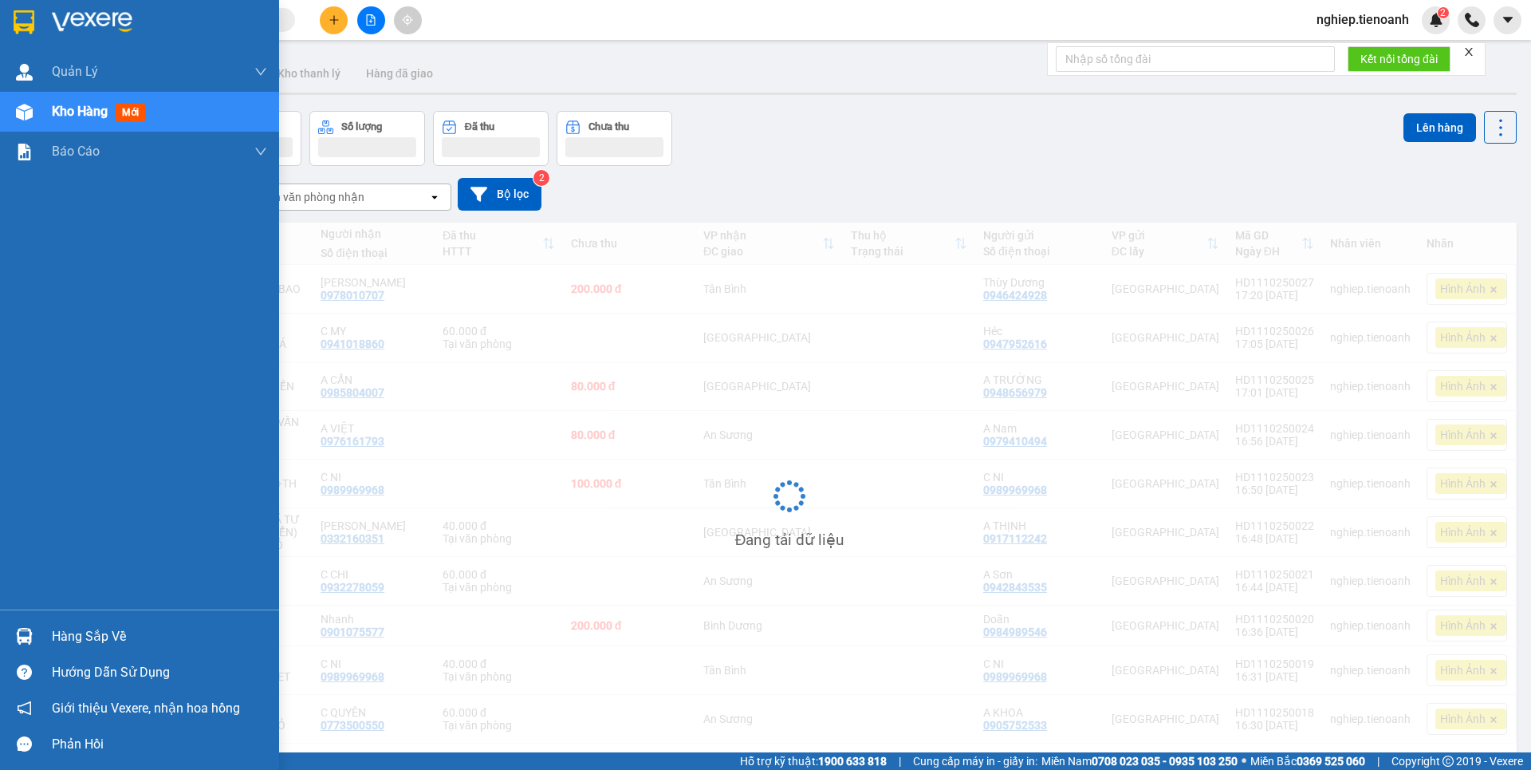
click at [85, 104] on span "Kho hàng" at bounding box center [80, 111] width 56 height 15
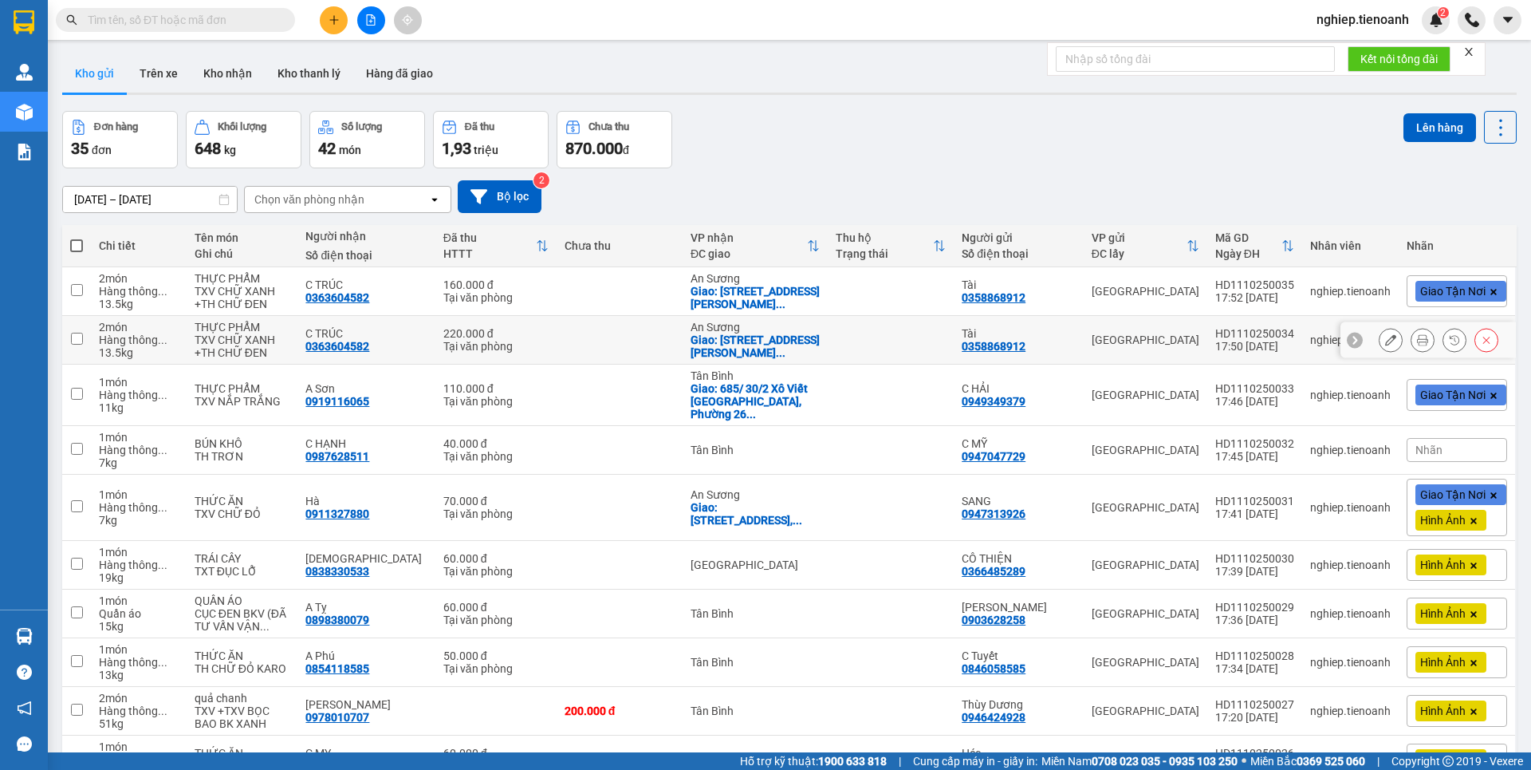
click at [1380, 341] on button at bounding box center [1391, 340] width 22 height 28
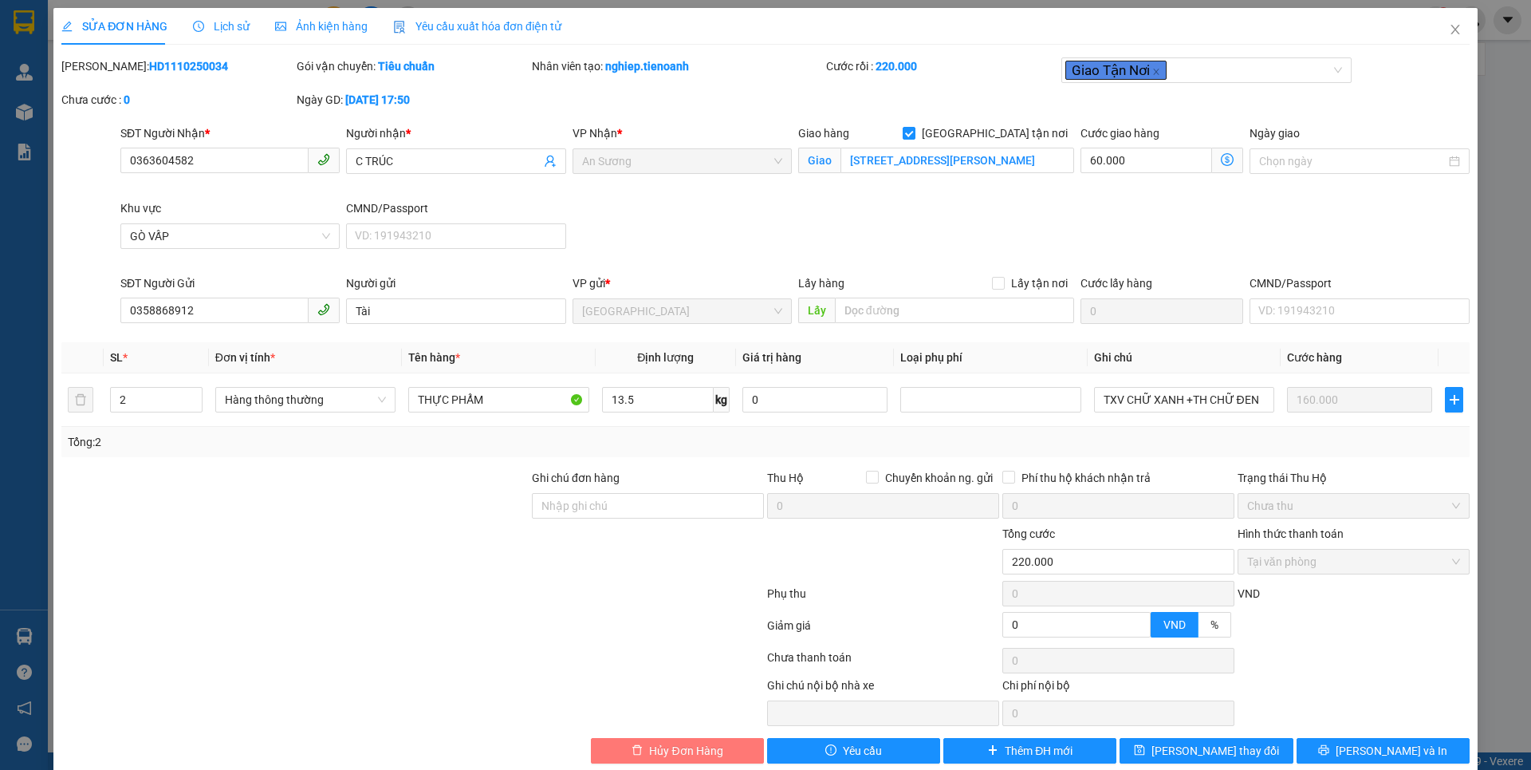
click at [716, 752] on span "Hủy Đơn Hàng" at bounding box center [685, 751] width 73 height 18
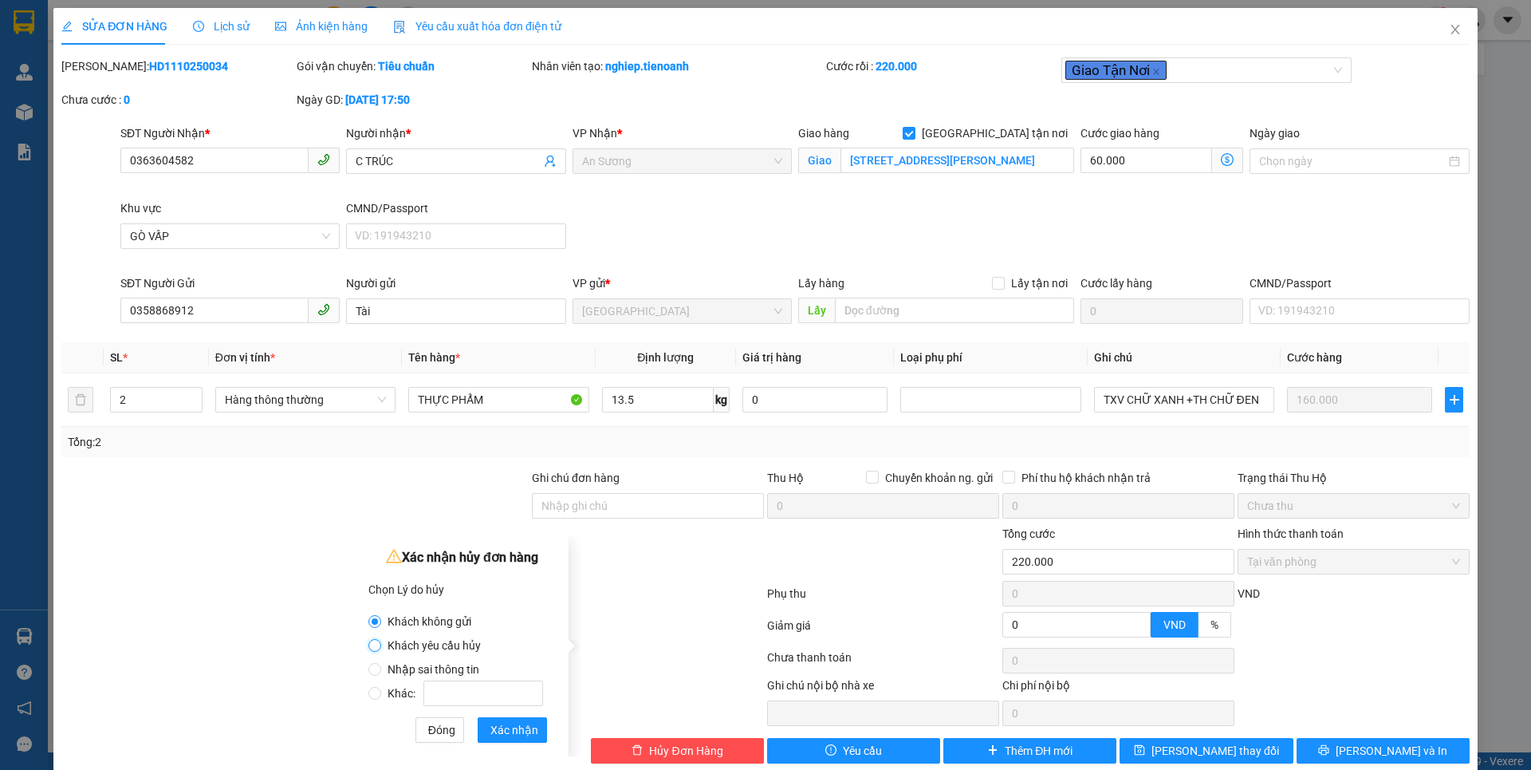
click at [372, 647] on input "Khách yêu cầu hủy" at bounding box center [374, 645] width 13 height 13
click at [518, 728] on span "Xác nhận" at bounding box center [514, 730] width 48 height 18
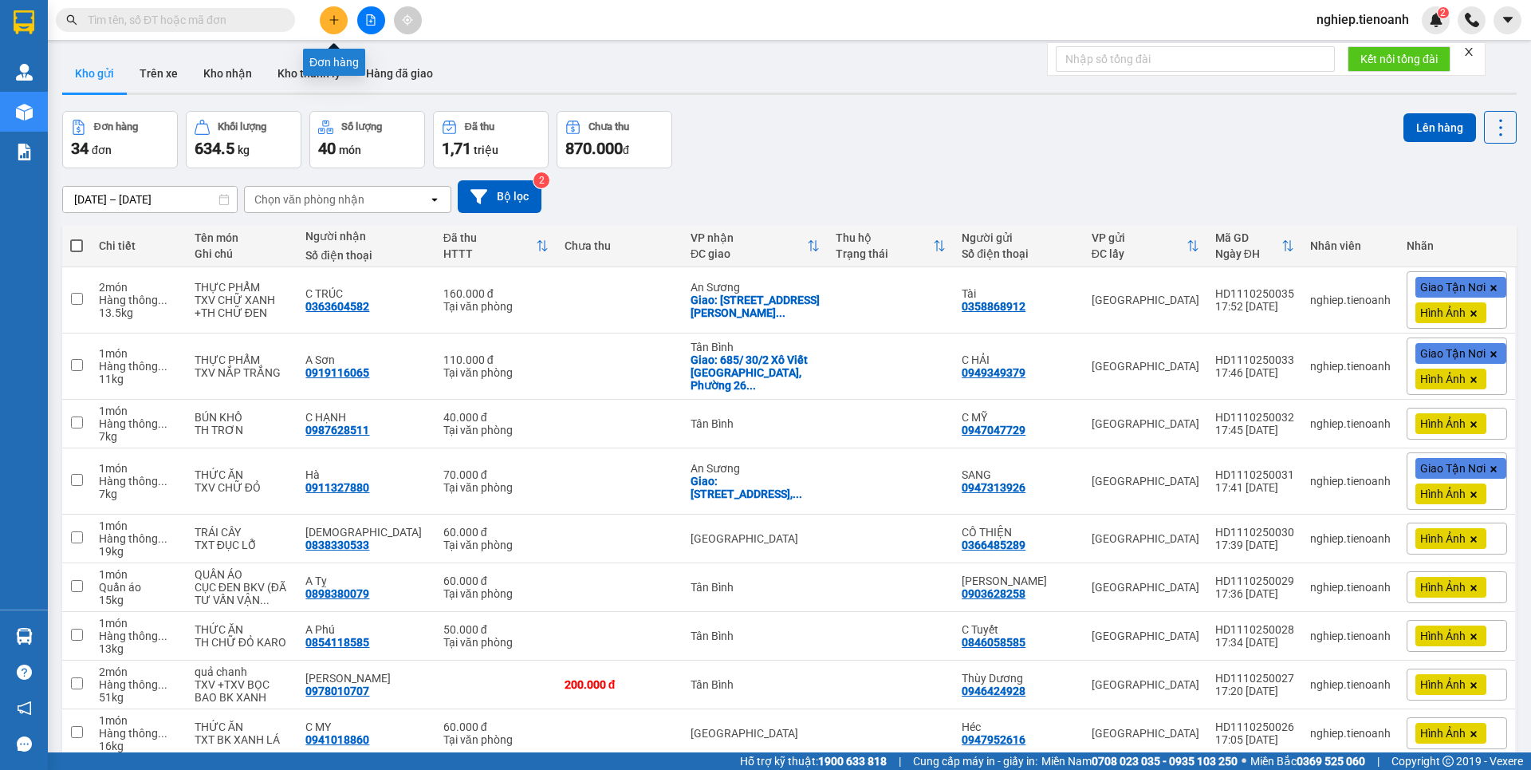
click at [336, 22] on icon "plus" at bounding box center [334, 19] width 11 height 11
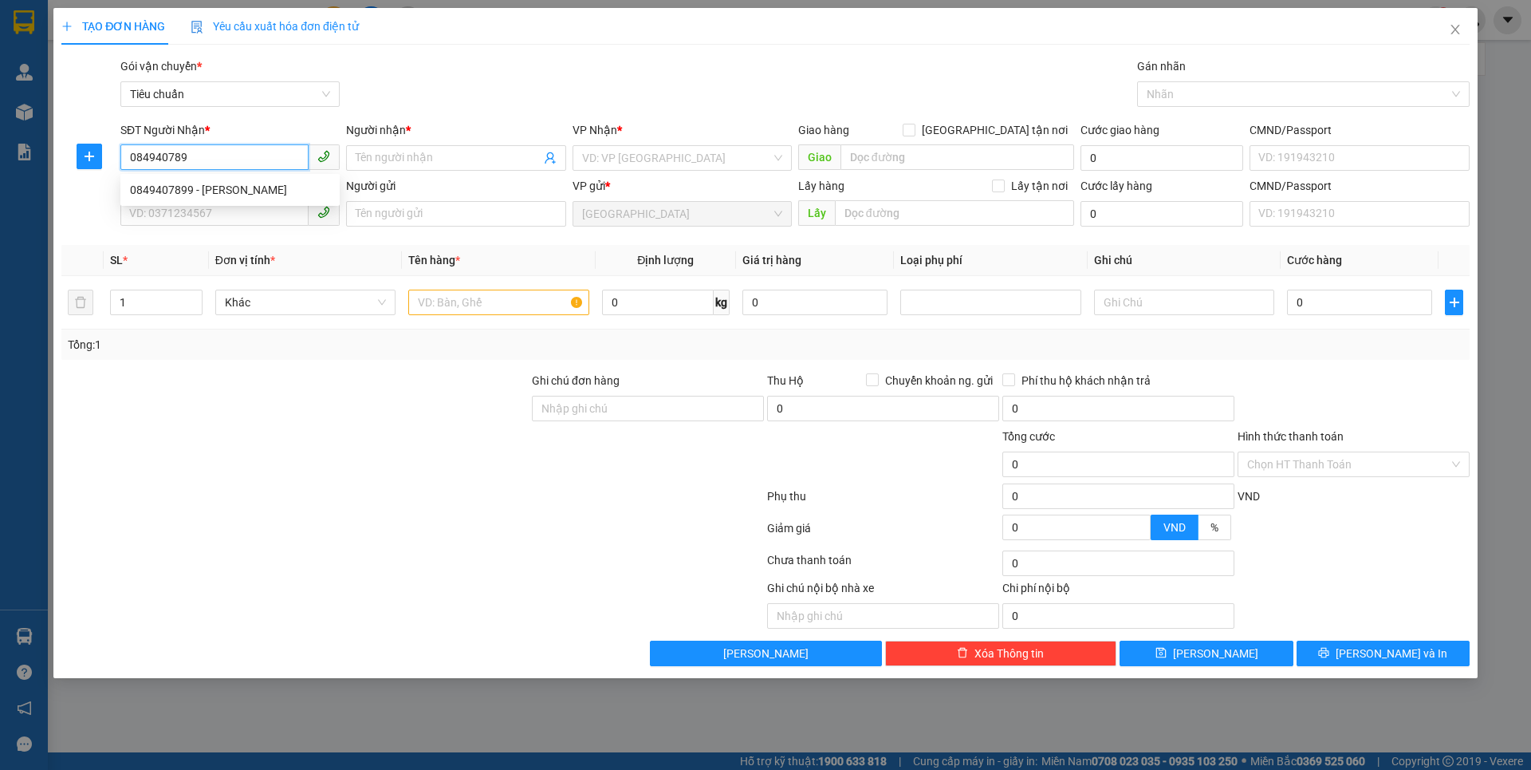
type input "0849407899"
click at [204, 186] on div "0849407899 - C DUYÊN" at bounding box center [230, 190] width 200 height 18
type input "C DUYÊN"
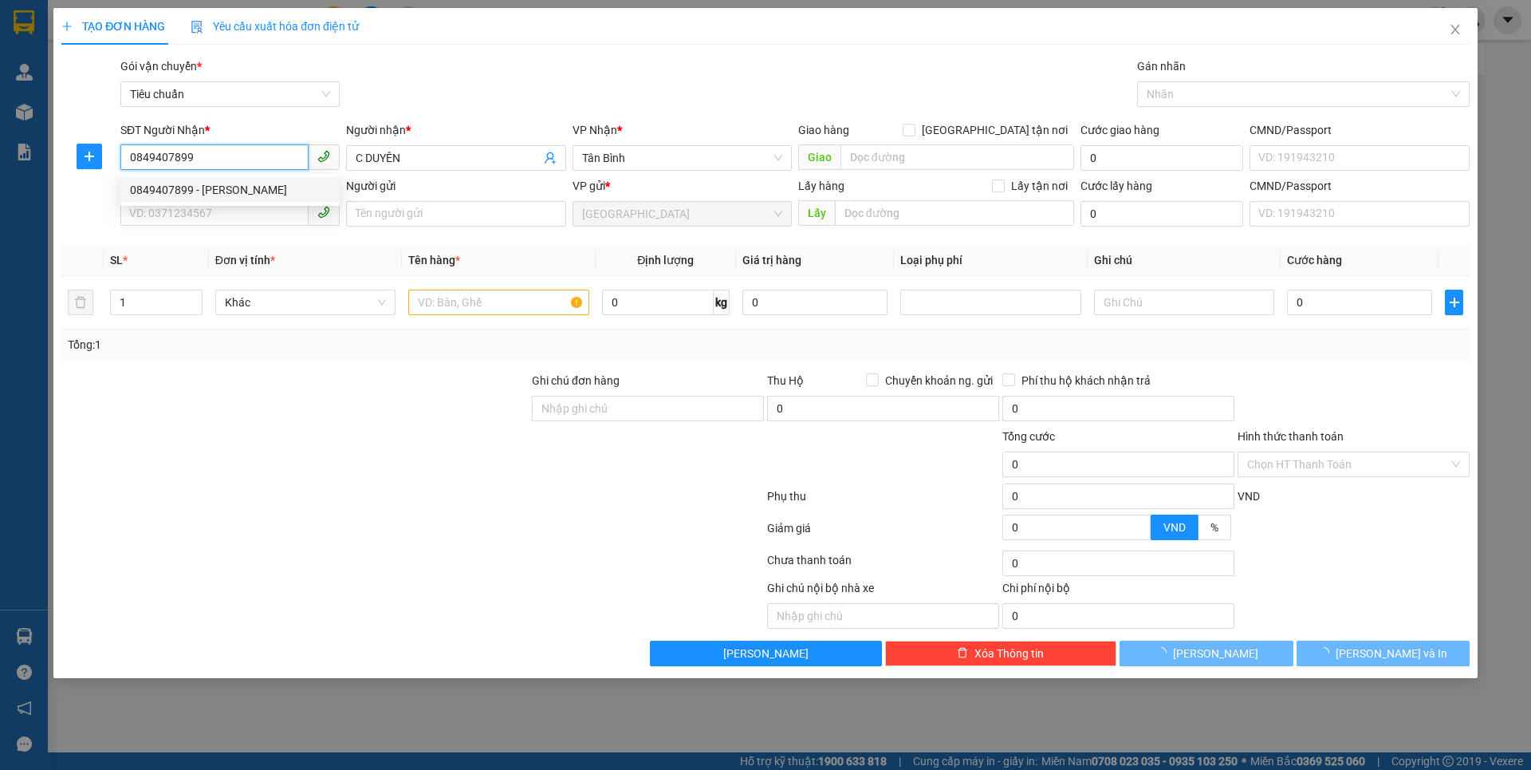
type input "60.000"
type input "0849407899"
drag, startPoint x: 248, startPoint y: 447, endPoint x: 249, endPoint y: 398, distance: 48.7
click at [251, 437] on div at bounding box center [295, 455] width 471 height 56
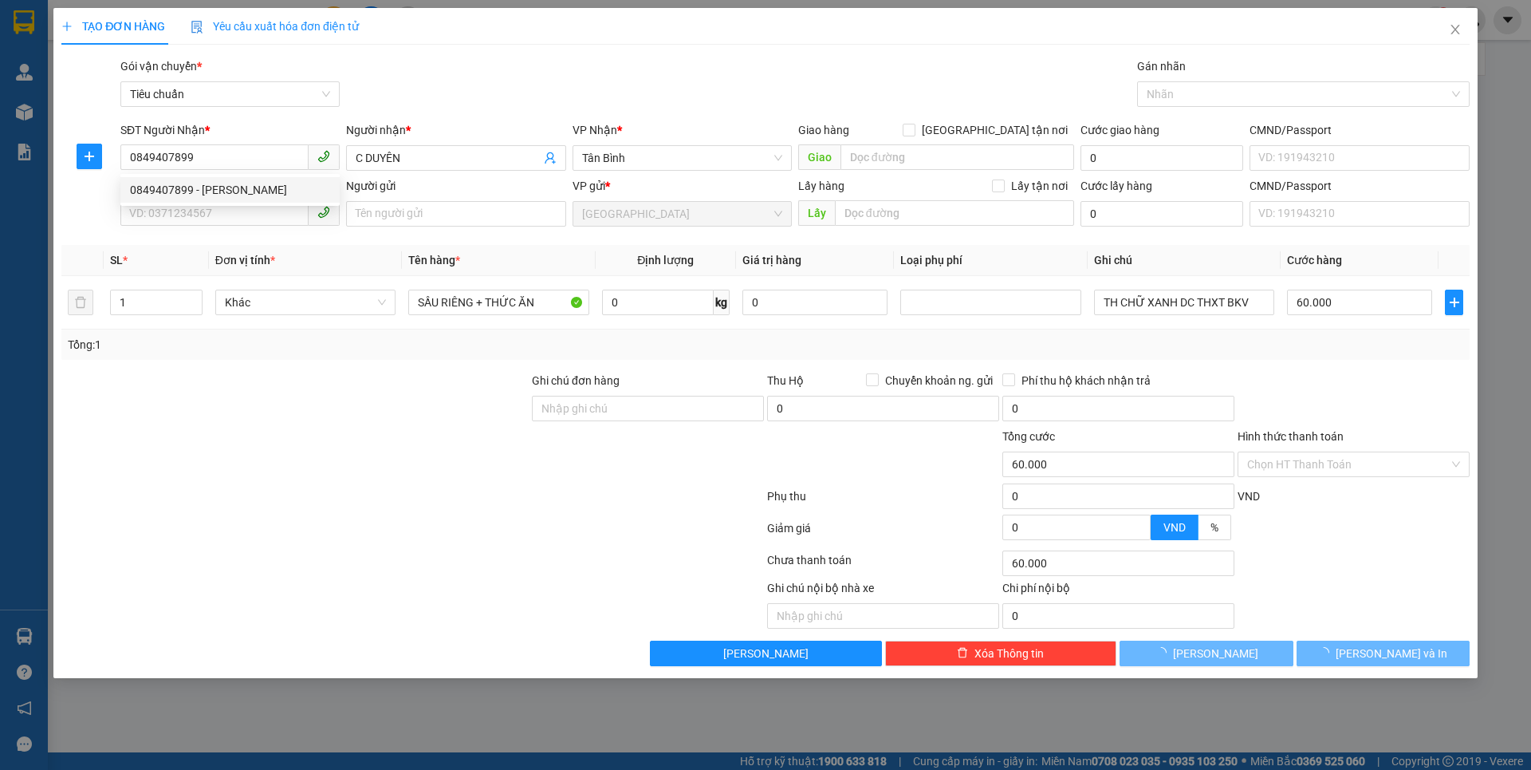
click at [253, 426] on form "Ghi chú đơn hàng Thu Hộ Chuyển khoản ng. gửi 0 Phí thu hộ khách nhận trả 0 Tổng…" at bounding box center [765, 459] width 1408 height 175
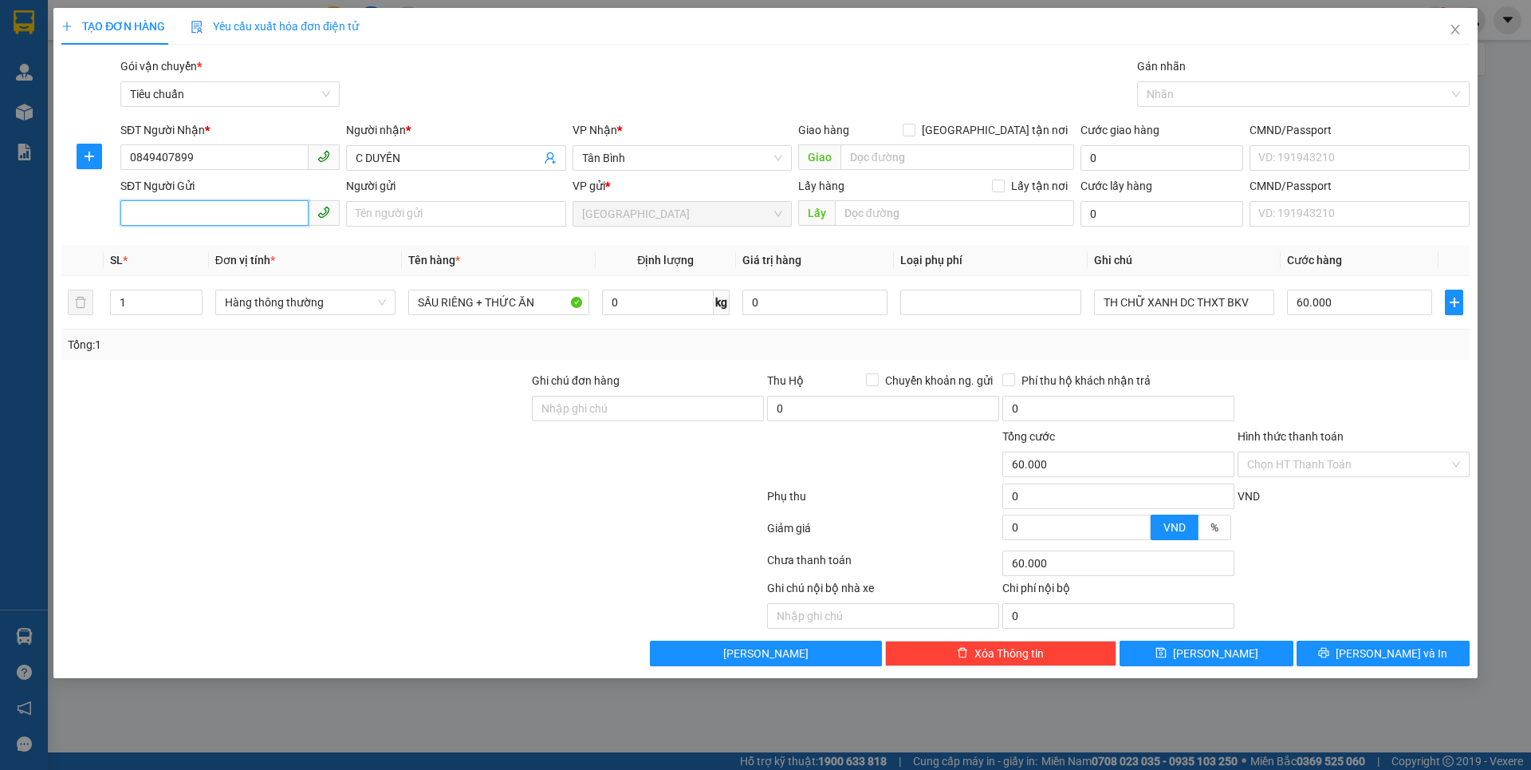
click at [210, 216] on input "SĐT Người Gửi" at bounding box center [214, 213] width 188 height 26
click at [216, 250] on div "0374741012 - CÔ NĂM" at bounding box center [230, 246] width 200 height 18
type input "0374741012"
type input "CÔ NĂM"
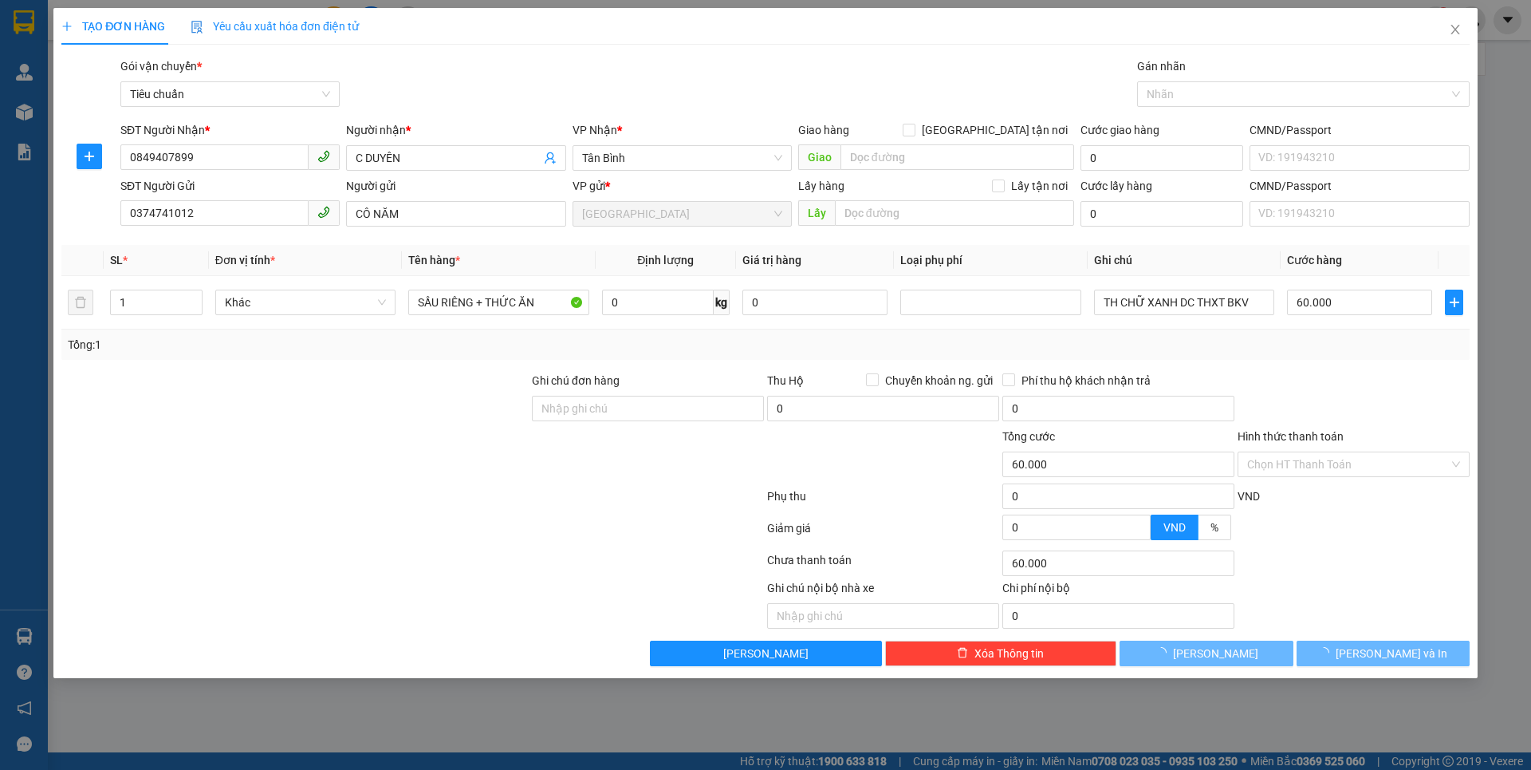
drag, startPoint x: 325, startPoint y: 390, endPoint x: 293, endPoint y: 392, distance: 32.0
click at [339, 386] on div at bounding box center [295, 400] width 471 height 56
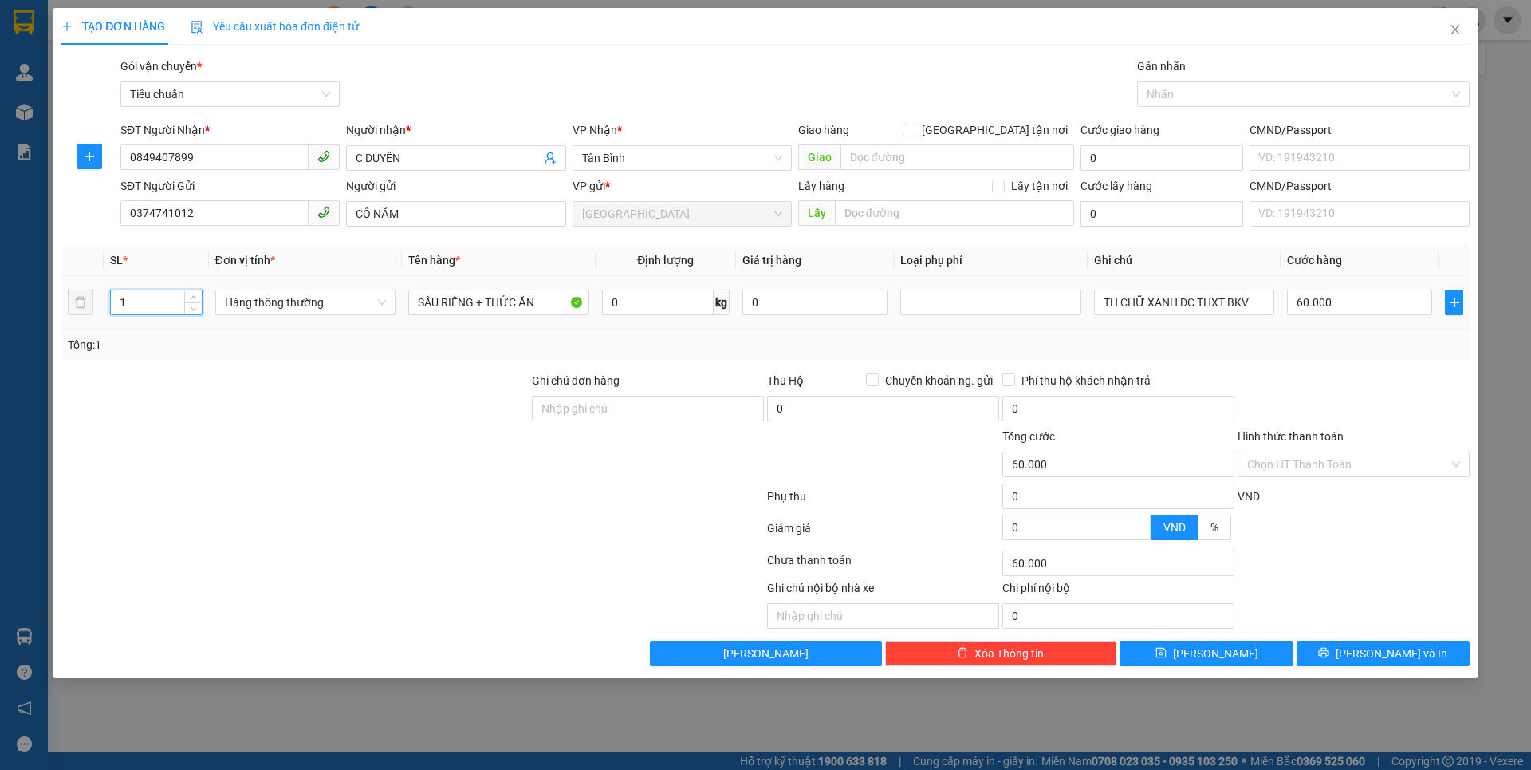
click at [165, 306] on input "1" at bounding box center [156, 302] width 91 height 24
type input "2"
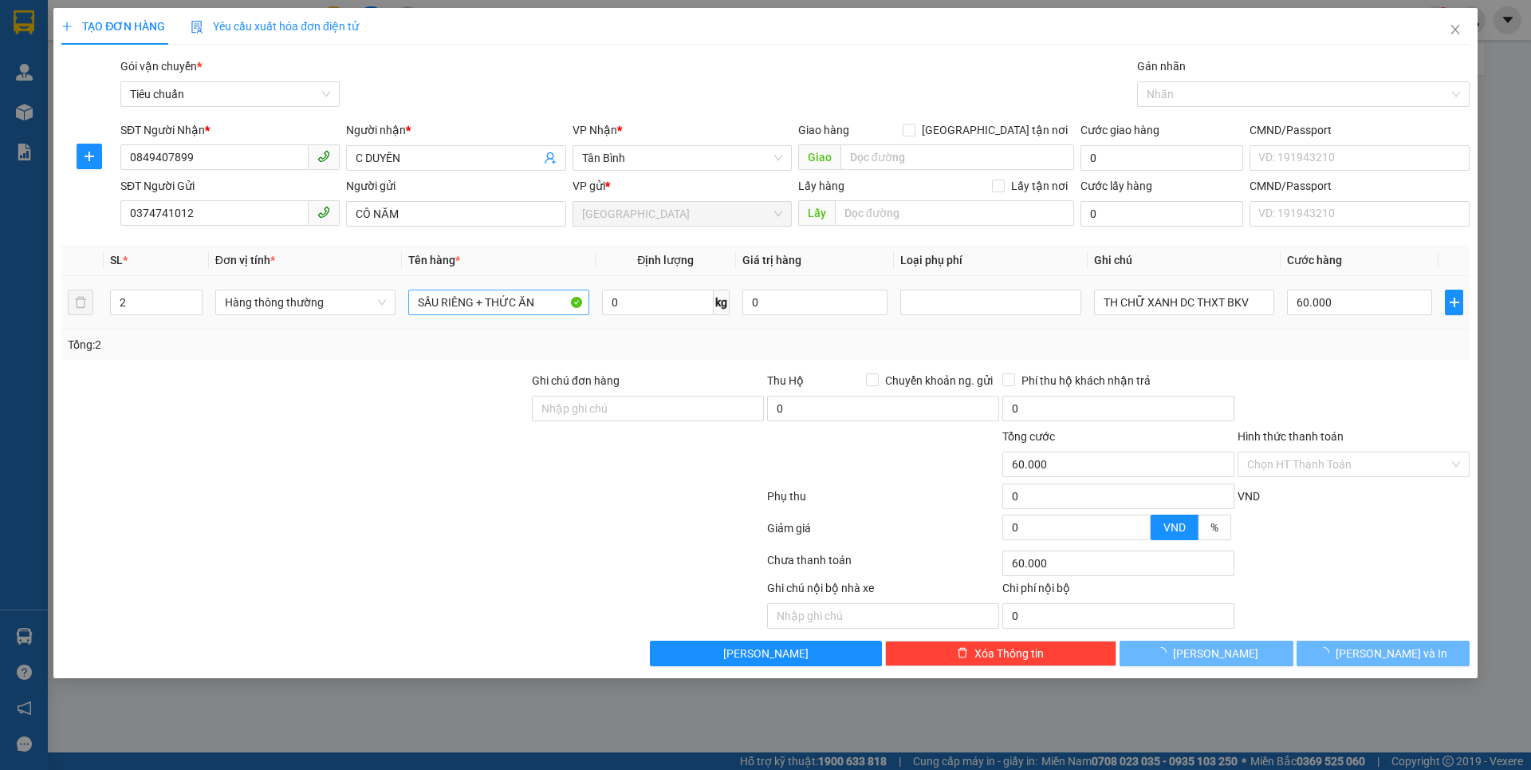
drag, startPoint x: 168, startPoint y: 456, endPoint x: 536, endPoint y: 301, distance: 399.2
click at [192, 451] on div at bounding box center [295, 455] width 471 height 56
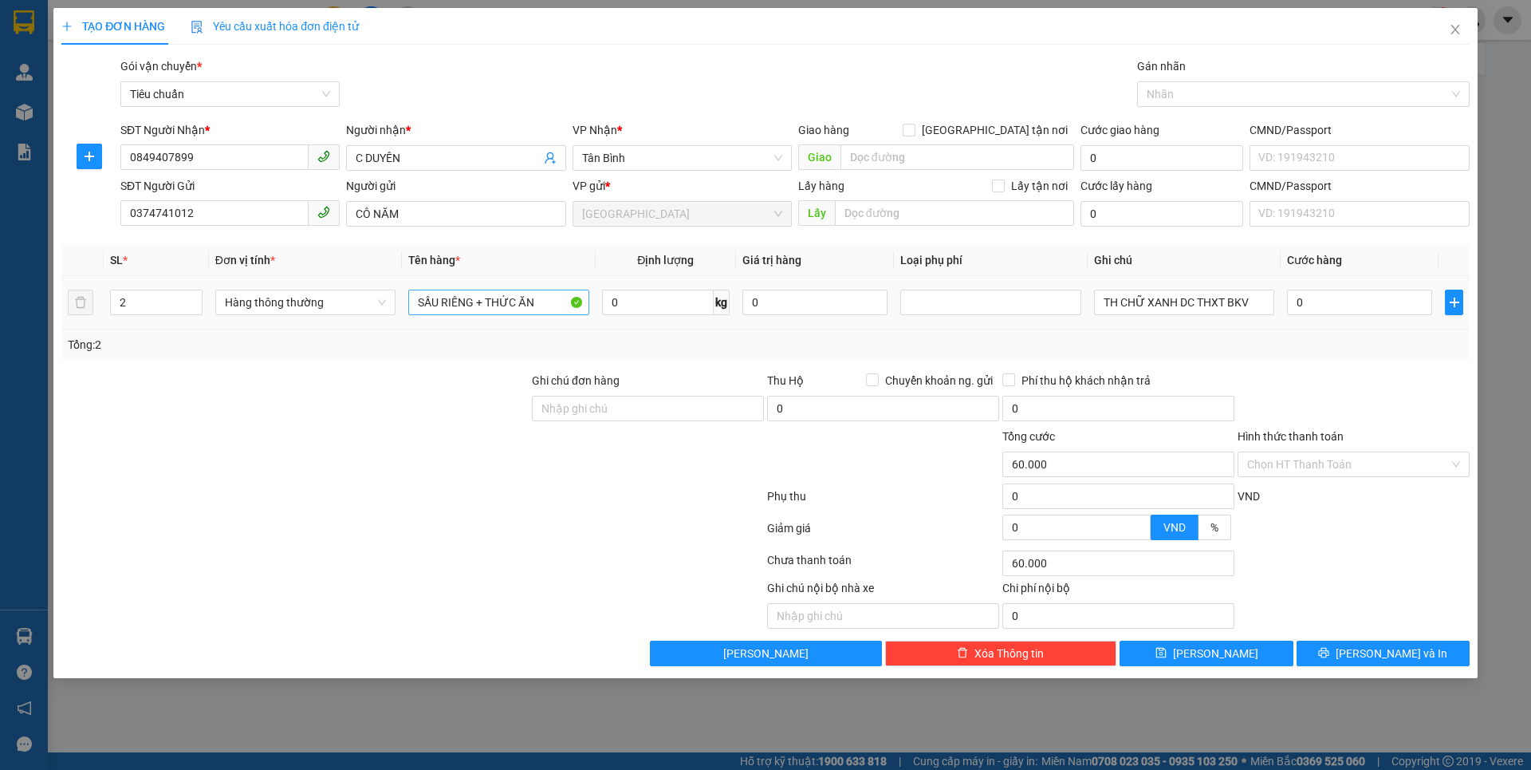
type input "0"
click at [483, 301] on input "SẦU RIÊNG + THỨC ĂN" at bounding box center [498, 302] width 180 height 26
type input "THỨC ĂN"
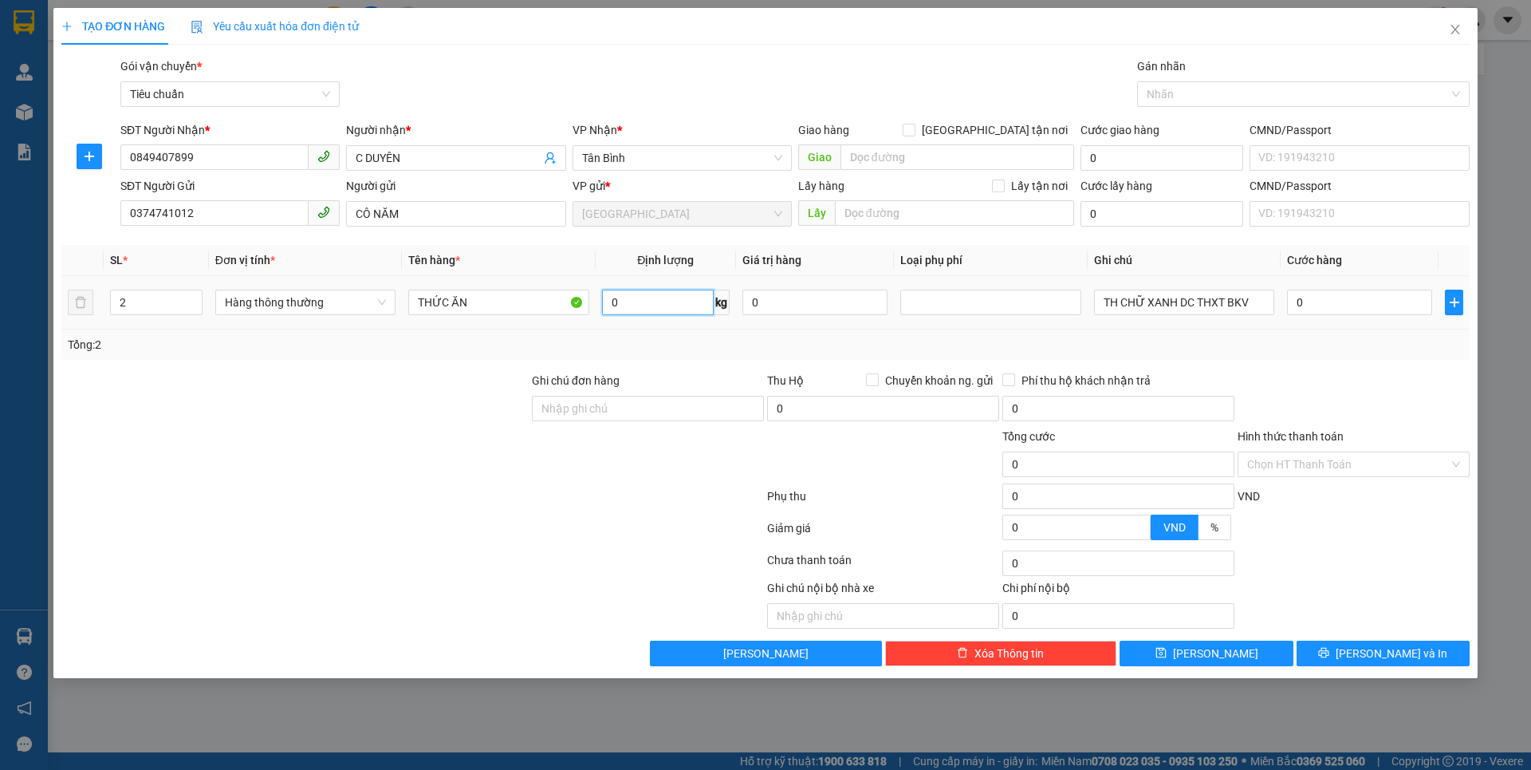
click at [641, 302] on input "0" at bounding box center [658, 302] width 112 height 26
type input "2"
type input "14.5"
click at [327, 486] on div at bounding box center [413, 499] width 706 height 32
click at [335, 483] on div at bounding box center [413, 499] width 706 height 32
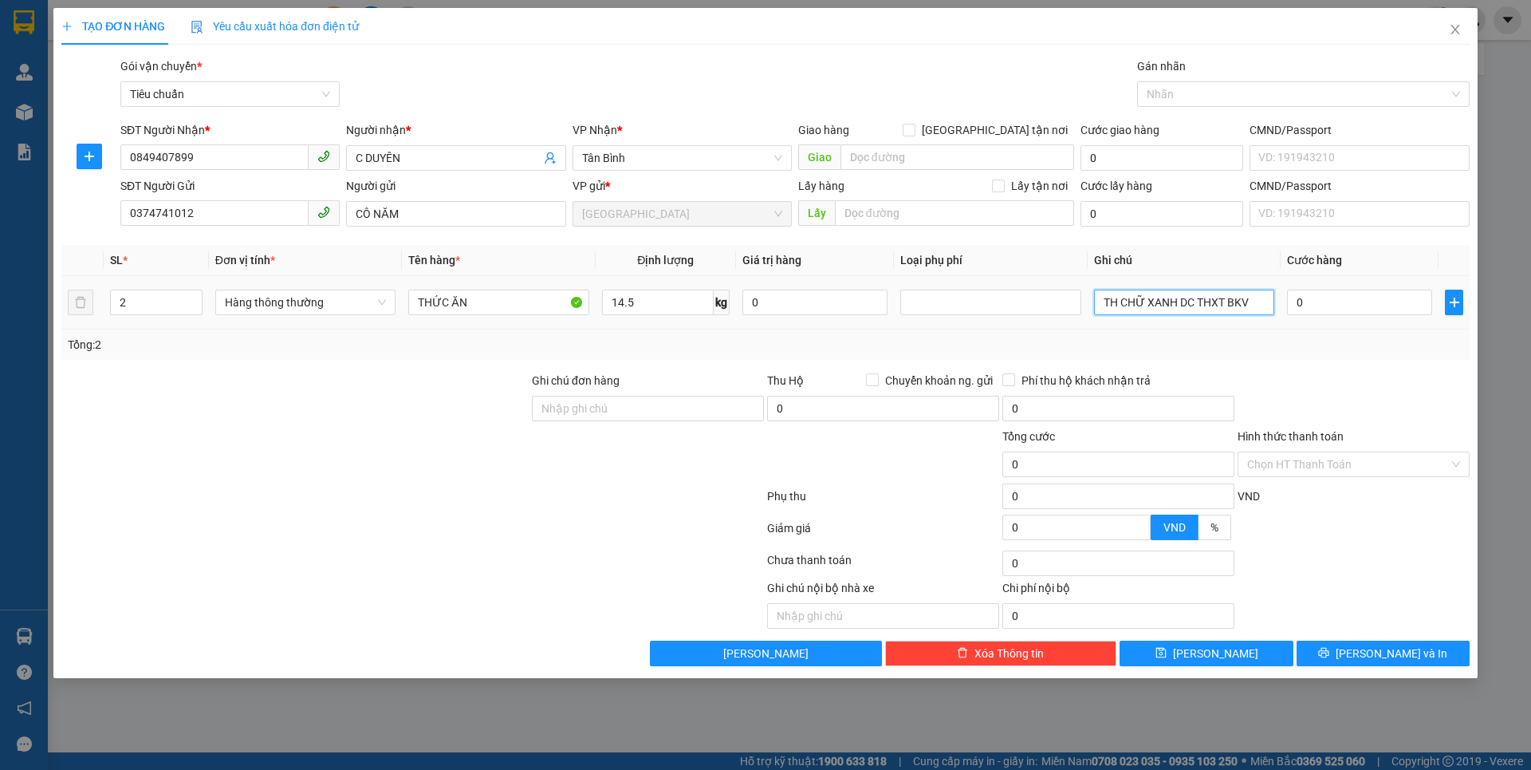
type input "50.000"
click at [1265, 301] on input "TH CHỮ XANH DC THXT BKV" at bounding box center [1184, 302] width 180 height 26
type input "T"
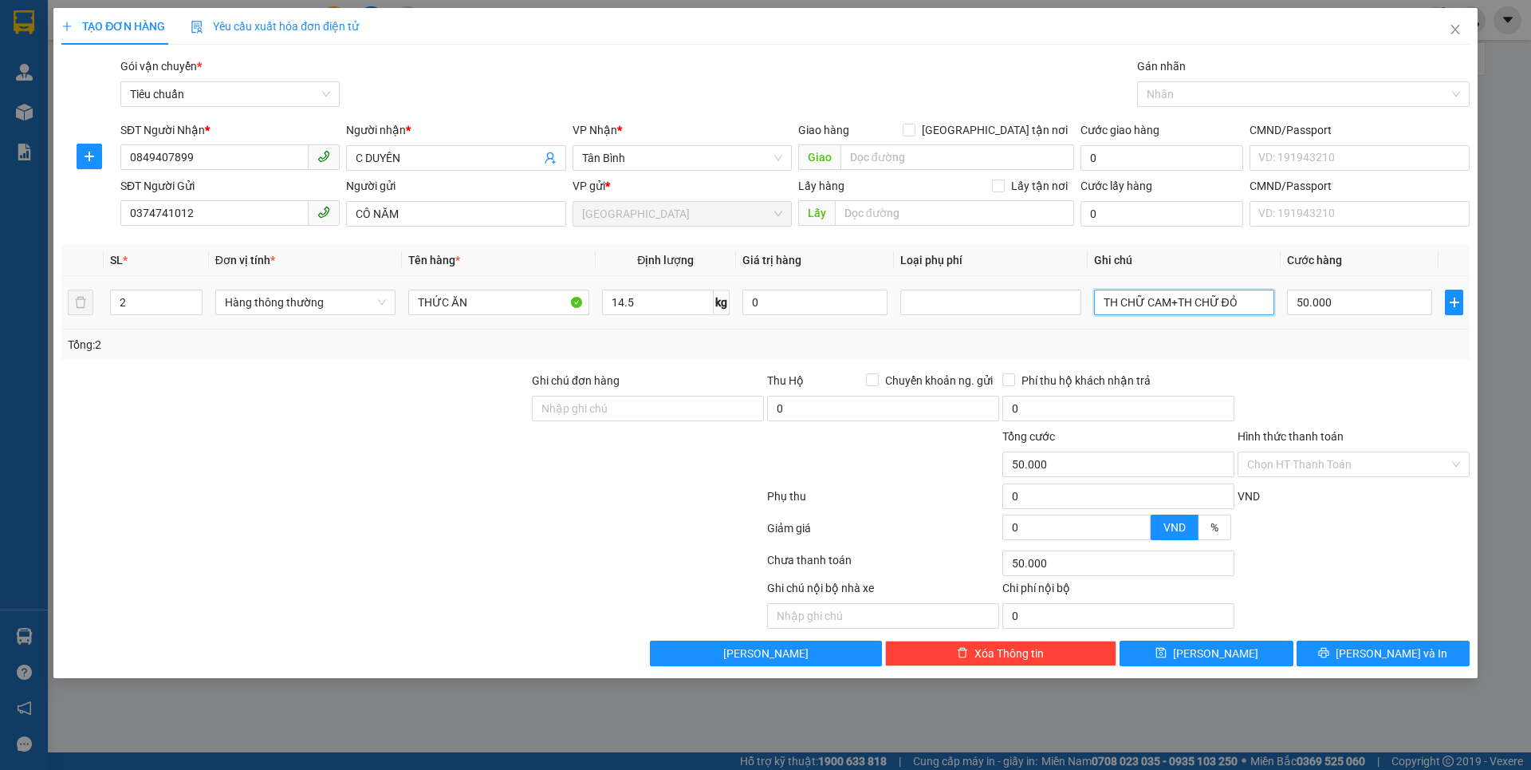
type input "TH CHỮ CAM+TH CHỮ ĐỎ"
click at [1383, 315] on div "50.000" at bounding box center [1359, 302] width 145 height 32
click at [1366, 307] on input "50.000" at bounding box center [1359, 302] width 145 height 26
type input "1"
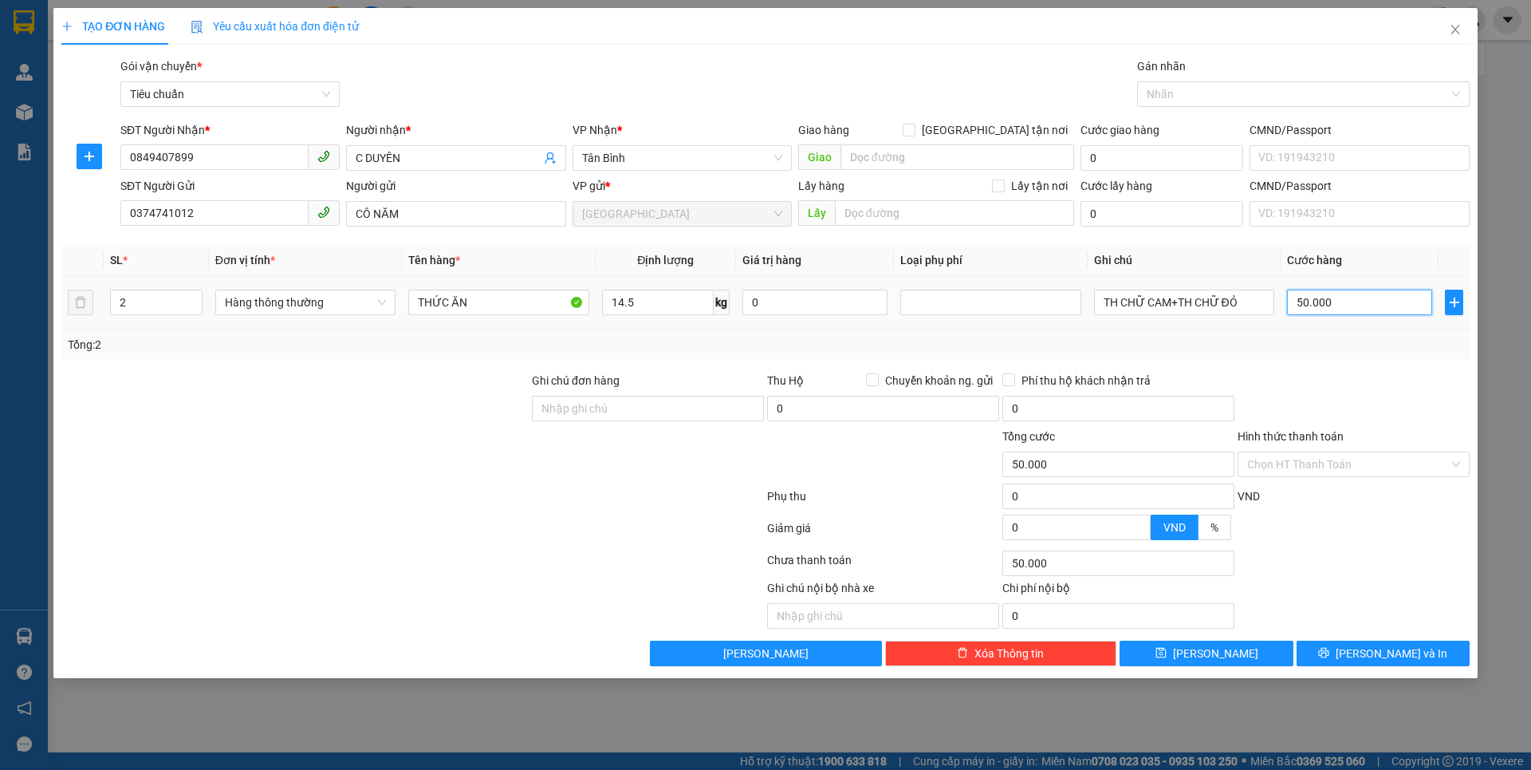
type input "1"
type input "10"
type input "100"
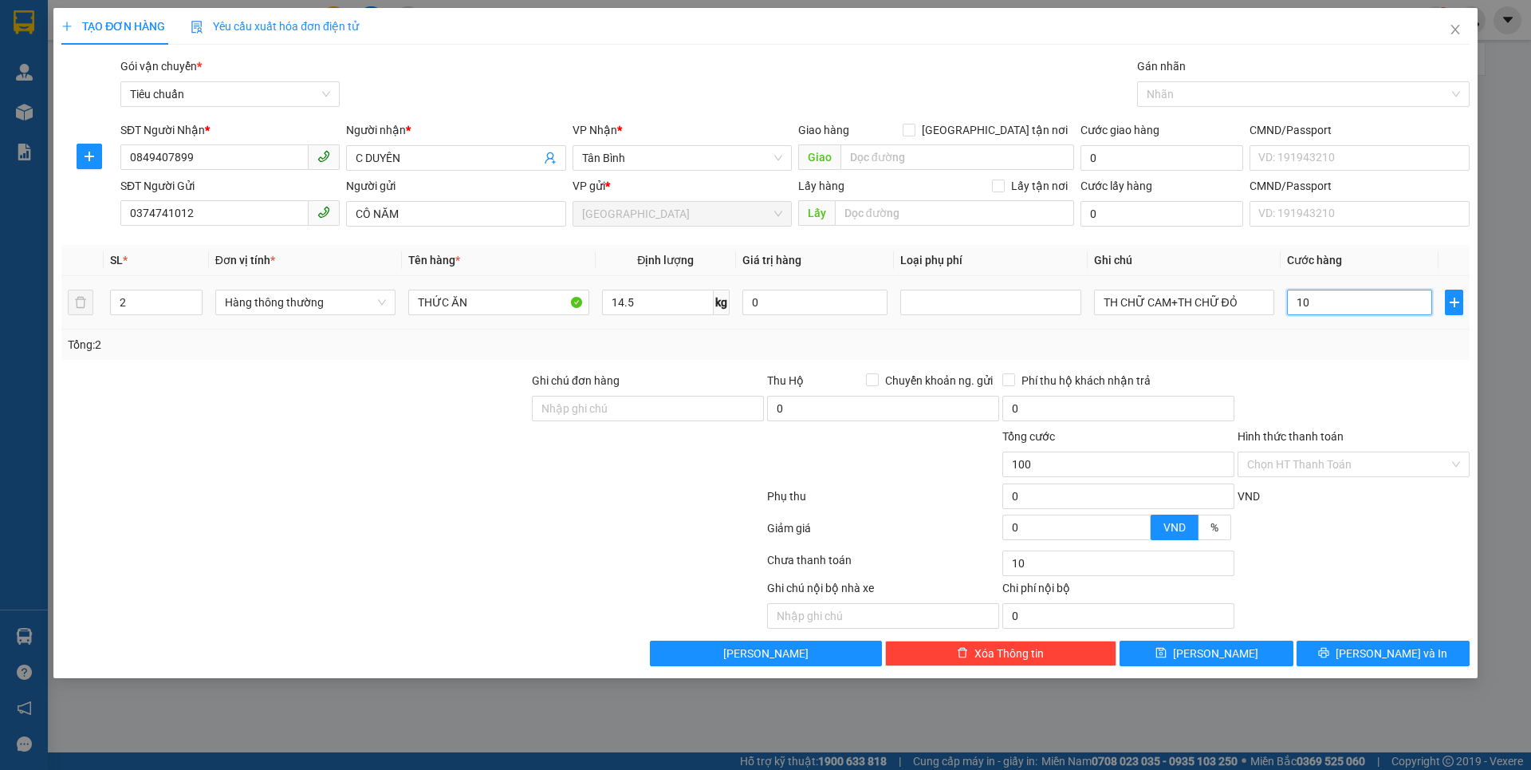
type input "100"
type input "100.000"
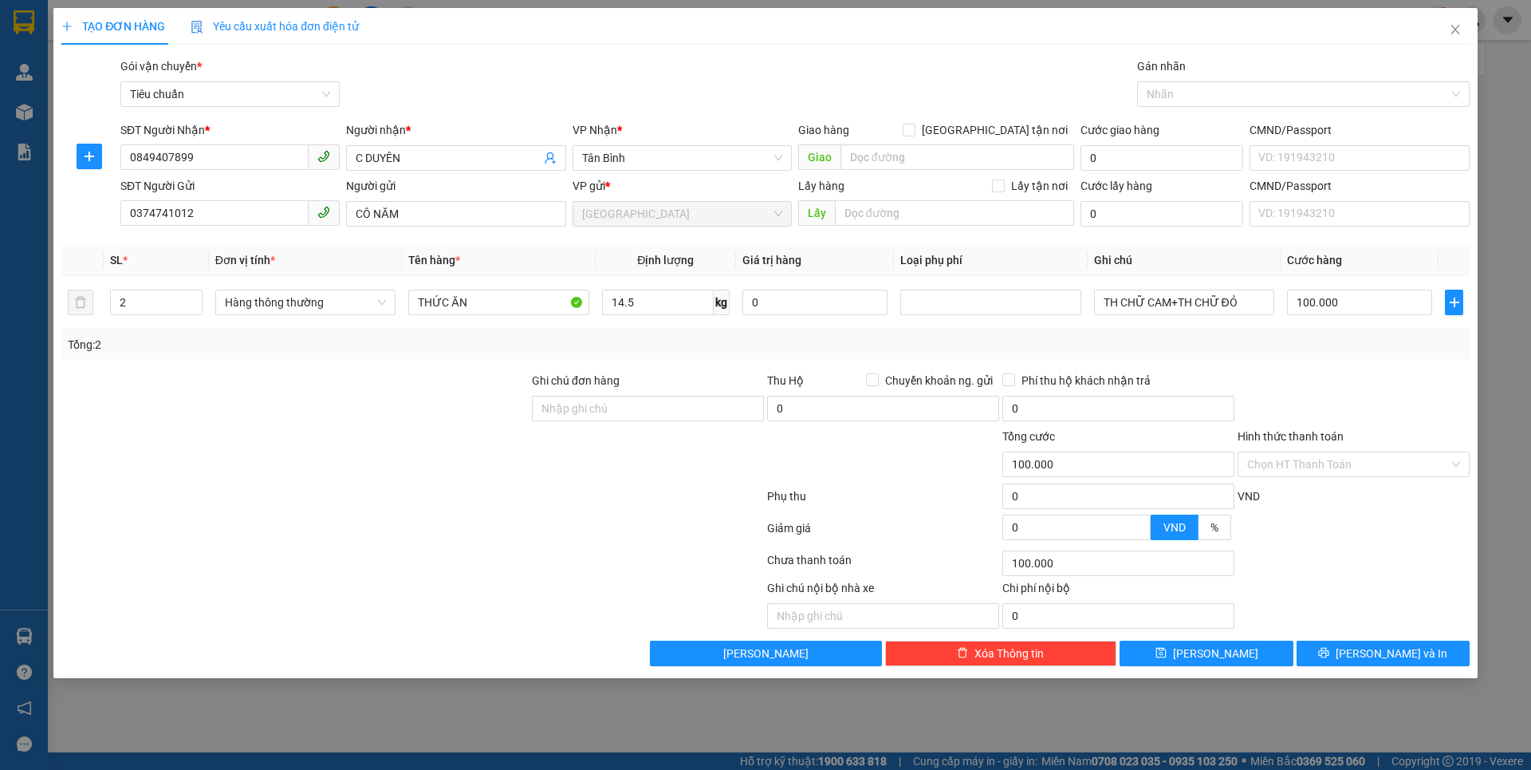
click at [1341, 368] on div "Transit Pickup Surcharge Ids Transit Deliver Surcharge Ids Transit Deliver Surc…" at bounding box center [765, 361] width 1408 height 608
click at [1349, 476] on div "Chọn HT Thanh Toán" at bounding box center [1354, 464] width 232 height 26
click at [1345, 471] on input "Hình thức thanh toán" at bounding box center [1348, 464] width 202 height 24
click at [1308, 496] on div "Tại văn phòng" at bounding box center [1353, 496] width 213 height 18
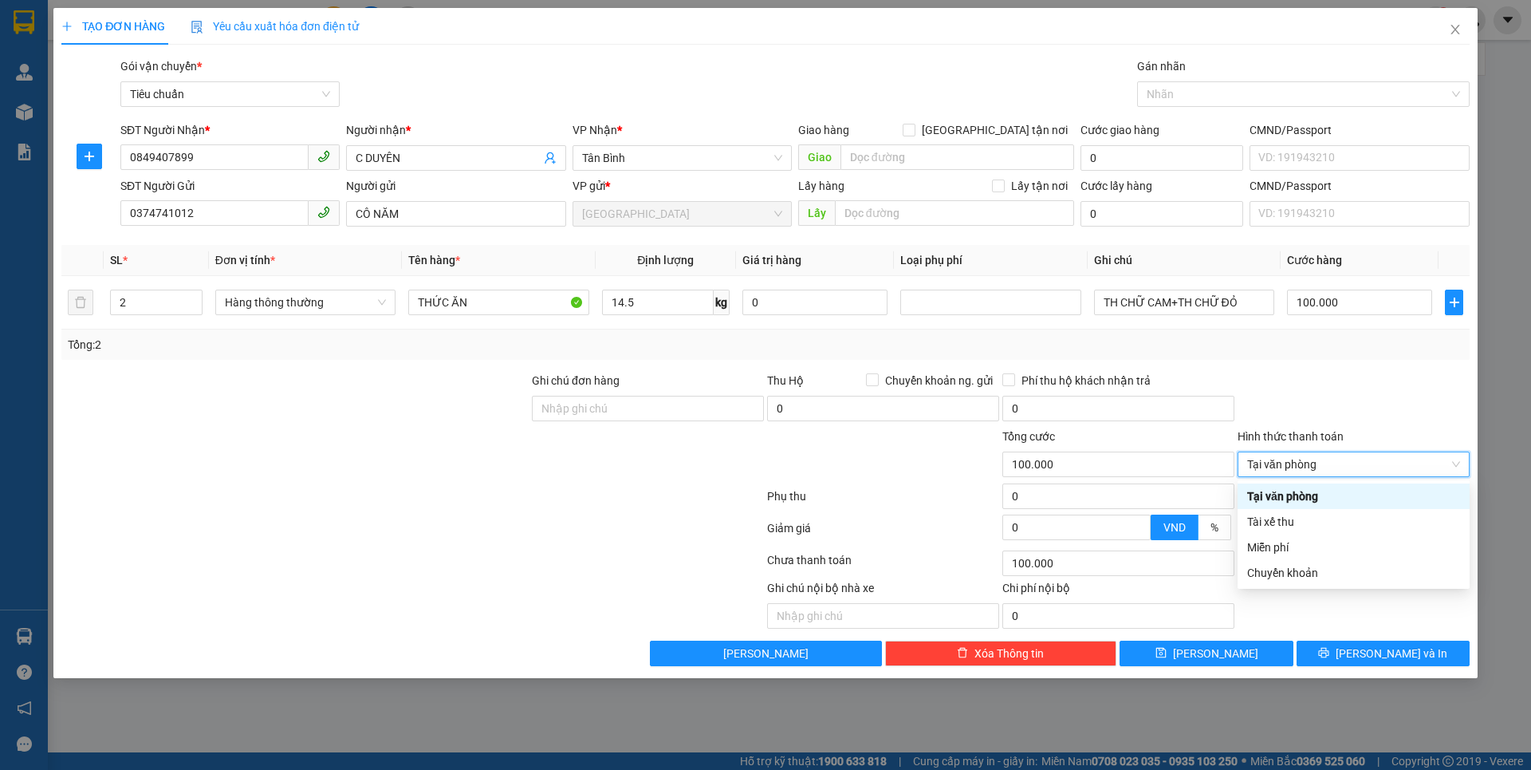
type input "0"
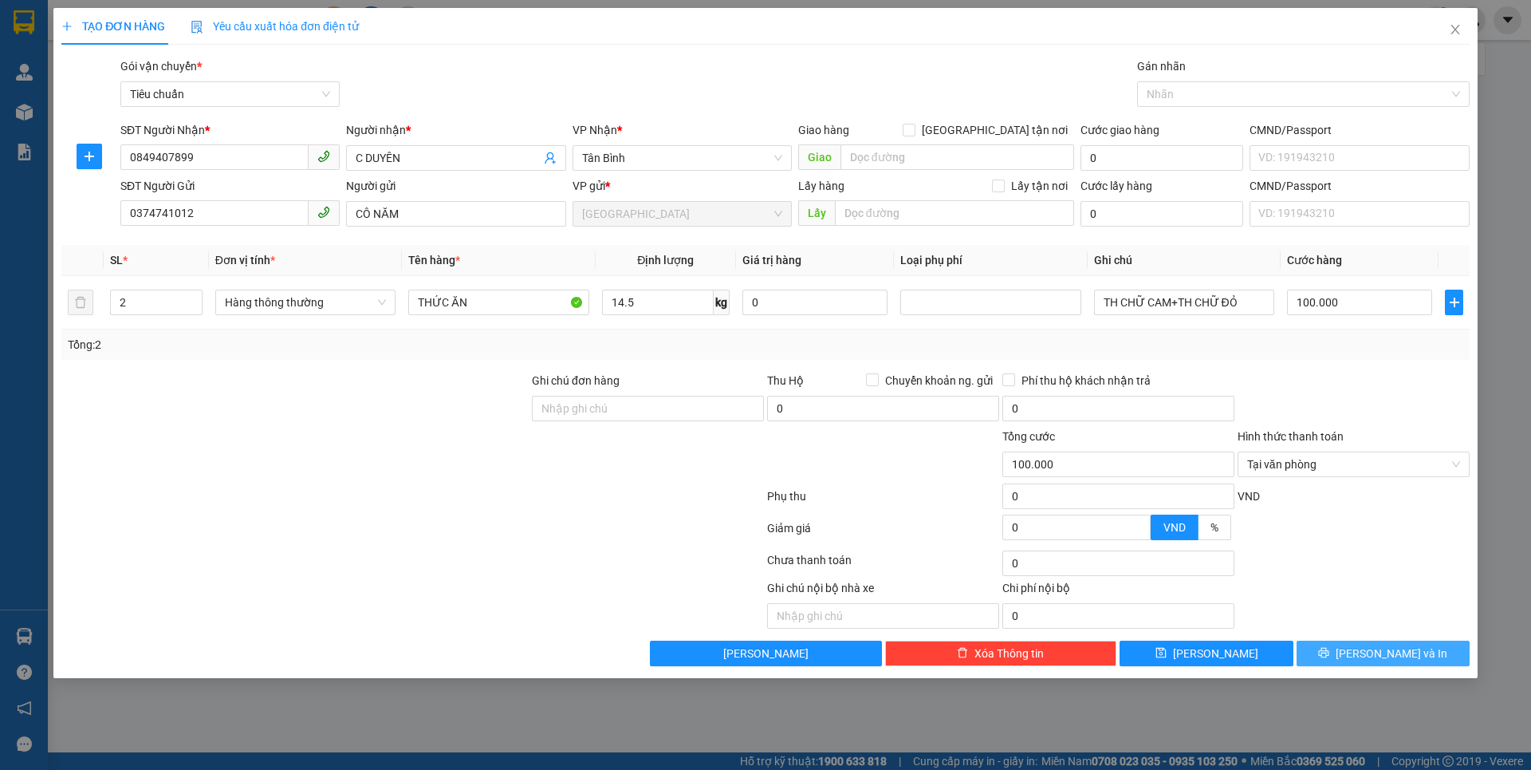
drag, startPoint x: 1369, startPoint y: 660, endPoint x: 1278, endPoint y: 603, distance: 107.5
click at [1369, 655] on span "[PERSON_NAME] và In" at bounding box center [1392, 653] width 112 height 18
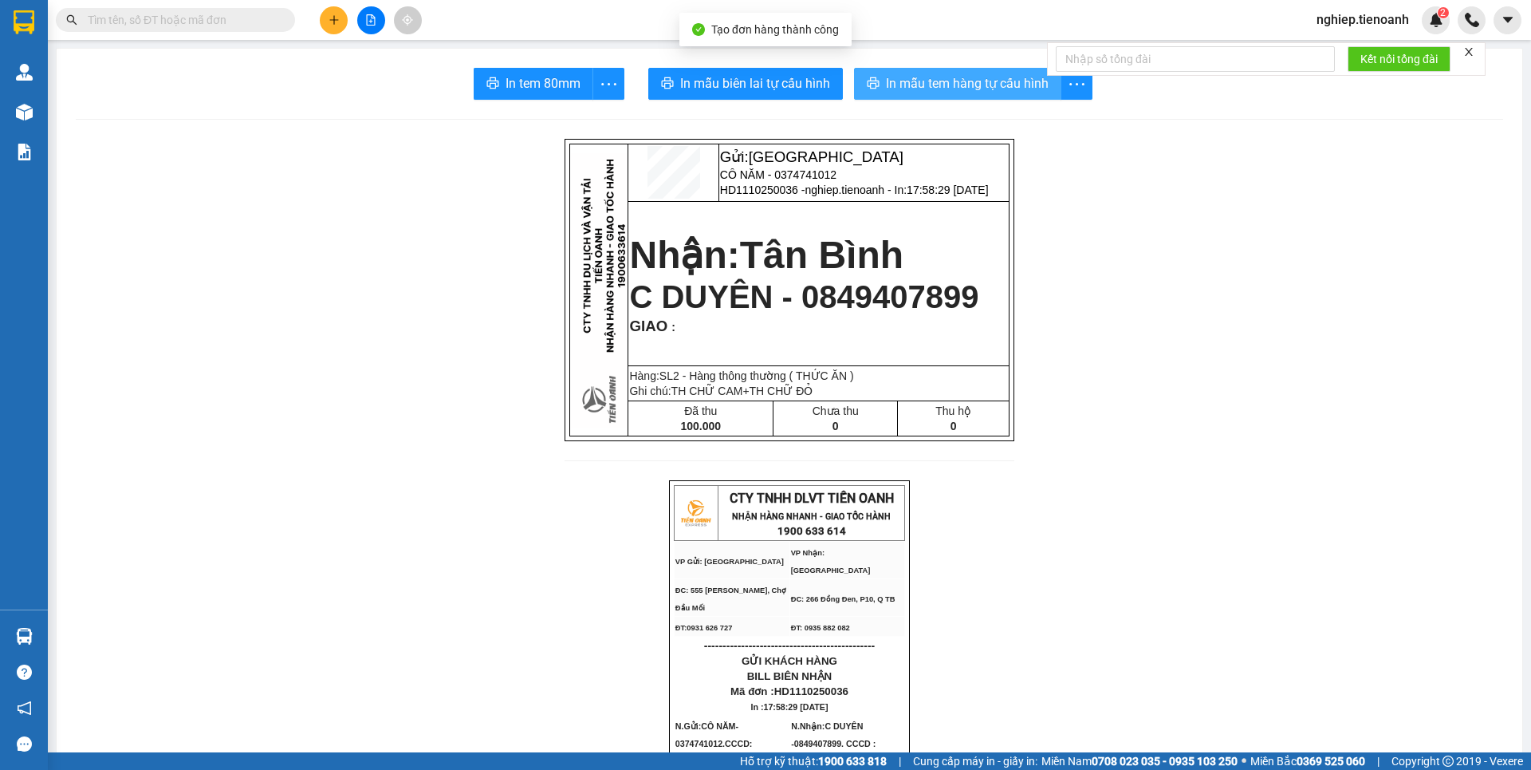
click at [913, 71] on button "In mẫu tem hàng tự cấu hình" at bounding box center [957, 84] width 207 height 32
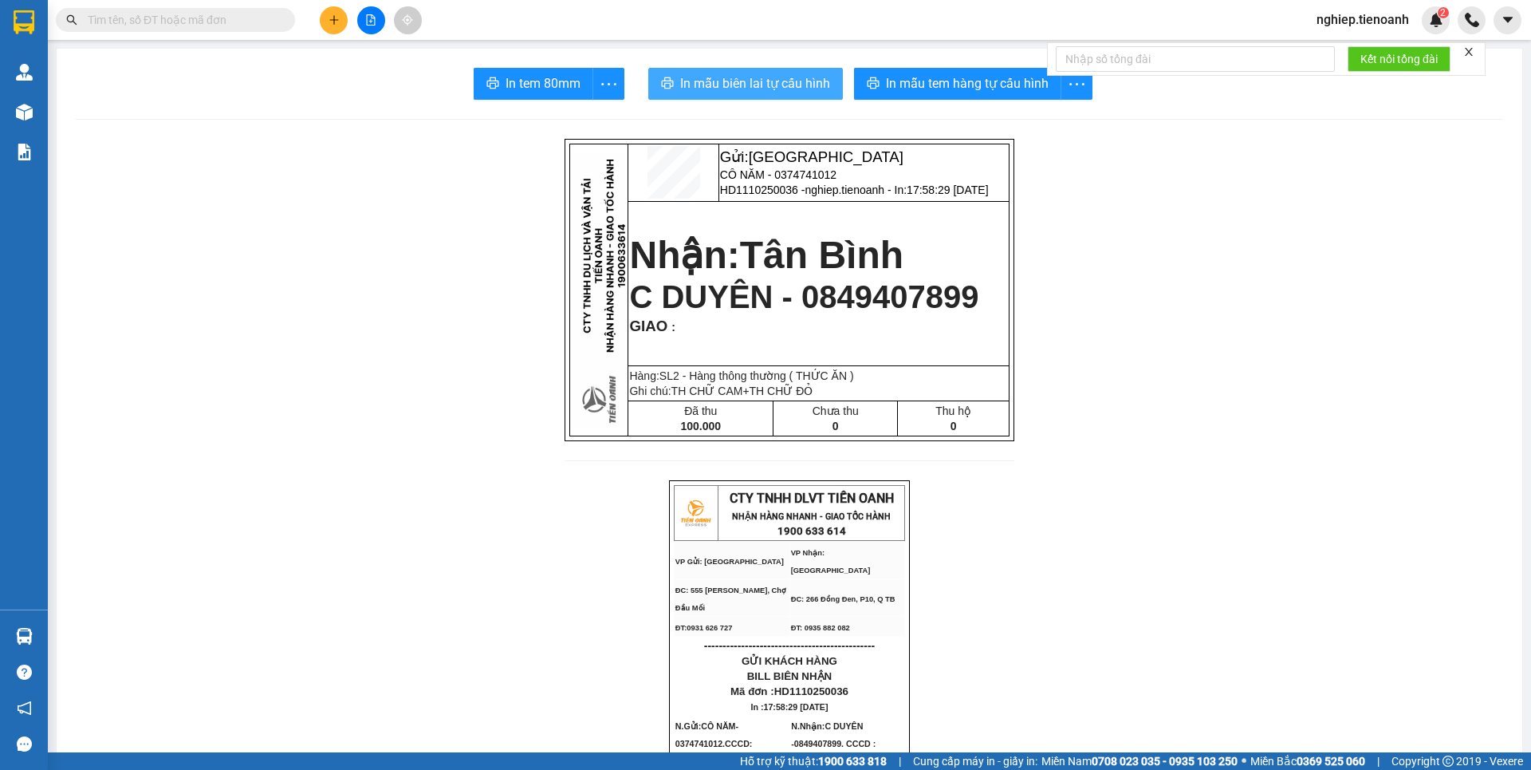
click at [731, 77] on span "In mẫu biên lai tự cấu hình" at bounding box center [755, 83] width 150 height 20
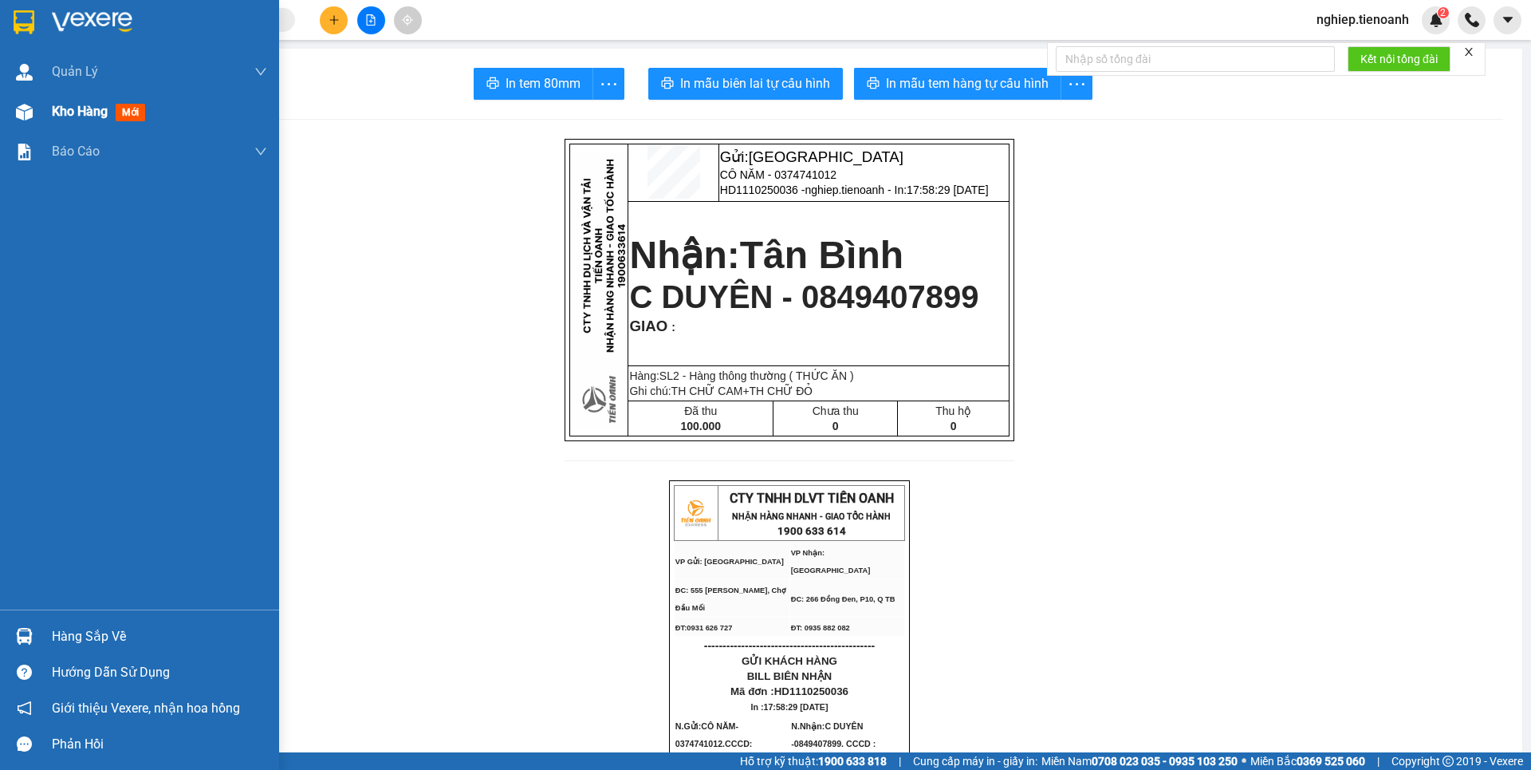
click at [86, 118] on span "Kho hàng" at bounding box center [80, 111] width 56 height 15
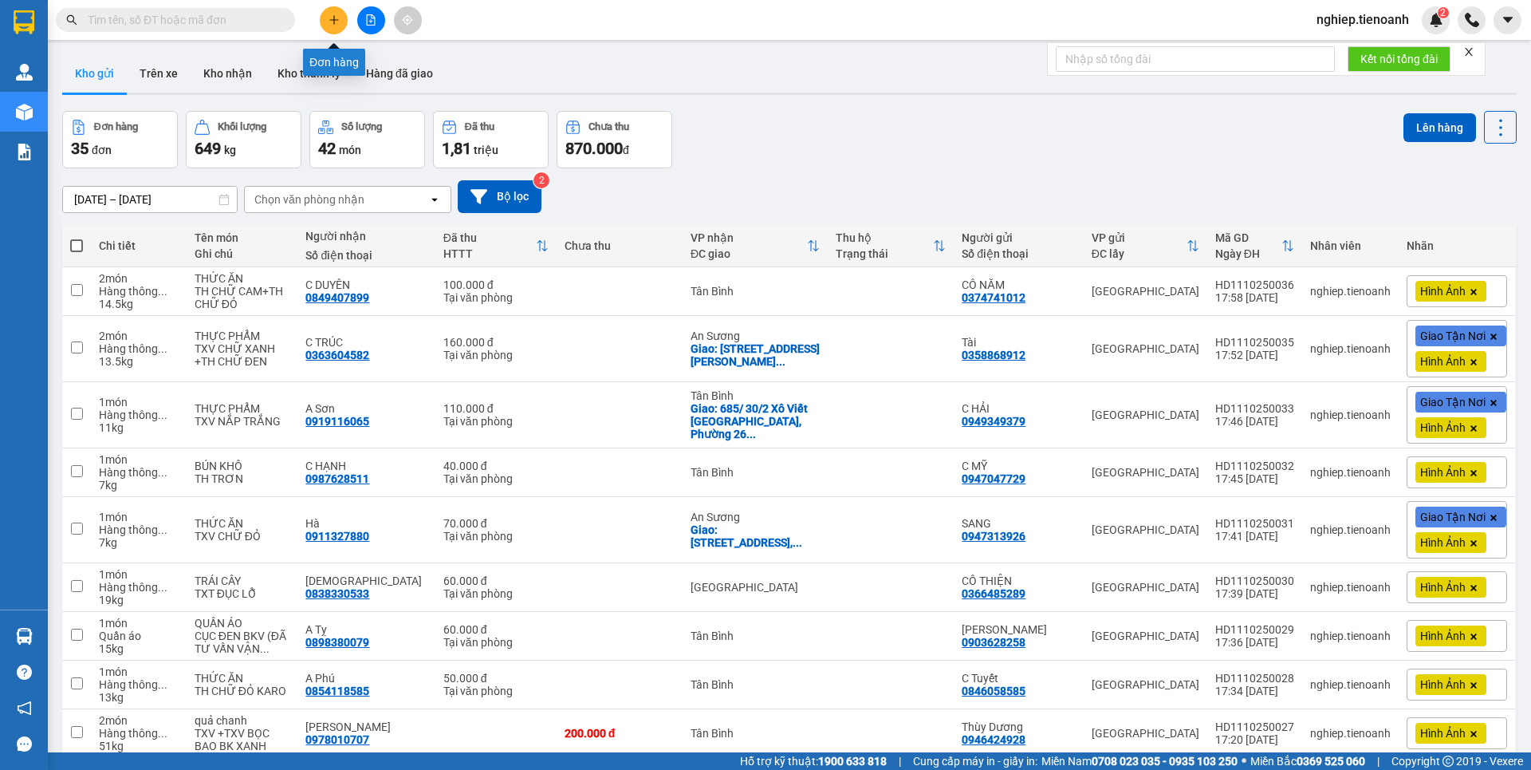
click at [333, 18] on icon "plus" at bounding box center [334, 19] width 11 height 11
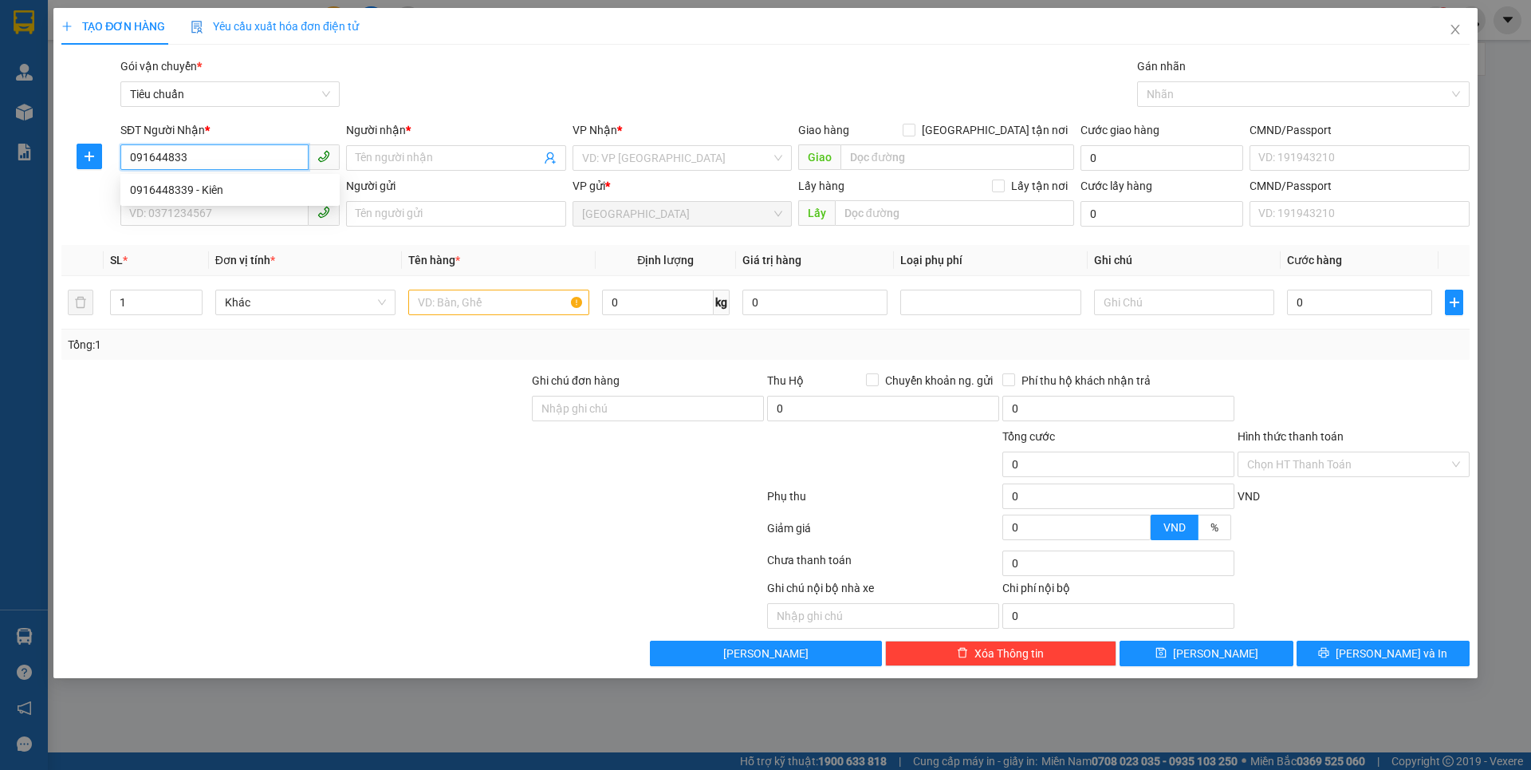
type input "0916448339"
click at [240, 191] on div "0916448339 - Kiên" at bounding box center [230, 190] width 200 height 18
type input "Kiên"
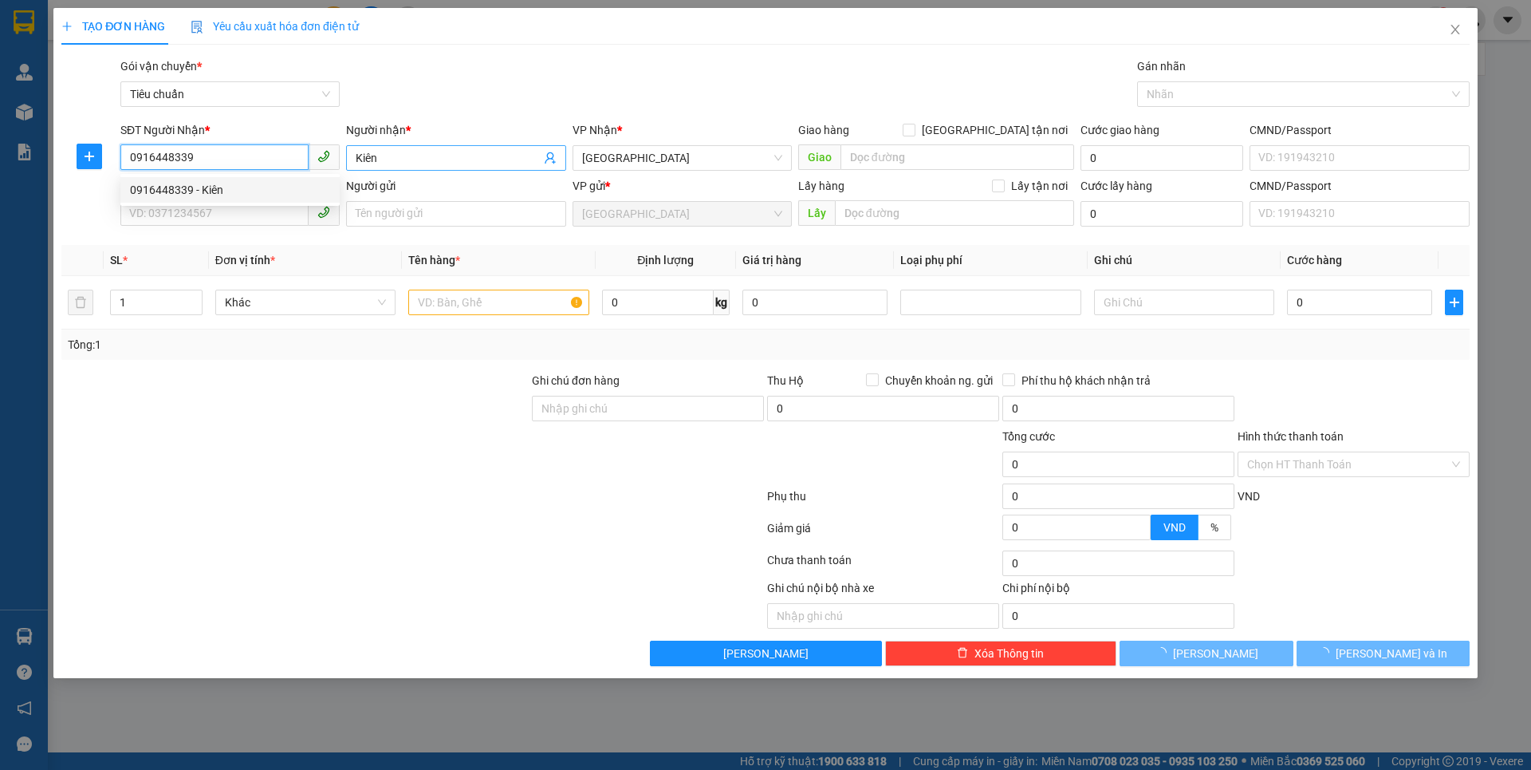
type input "80.000"
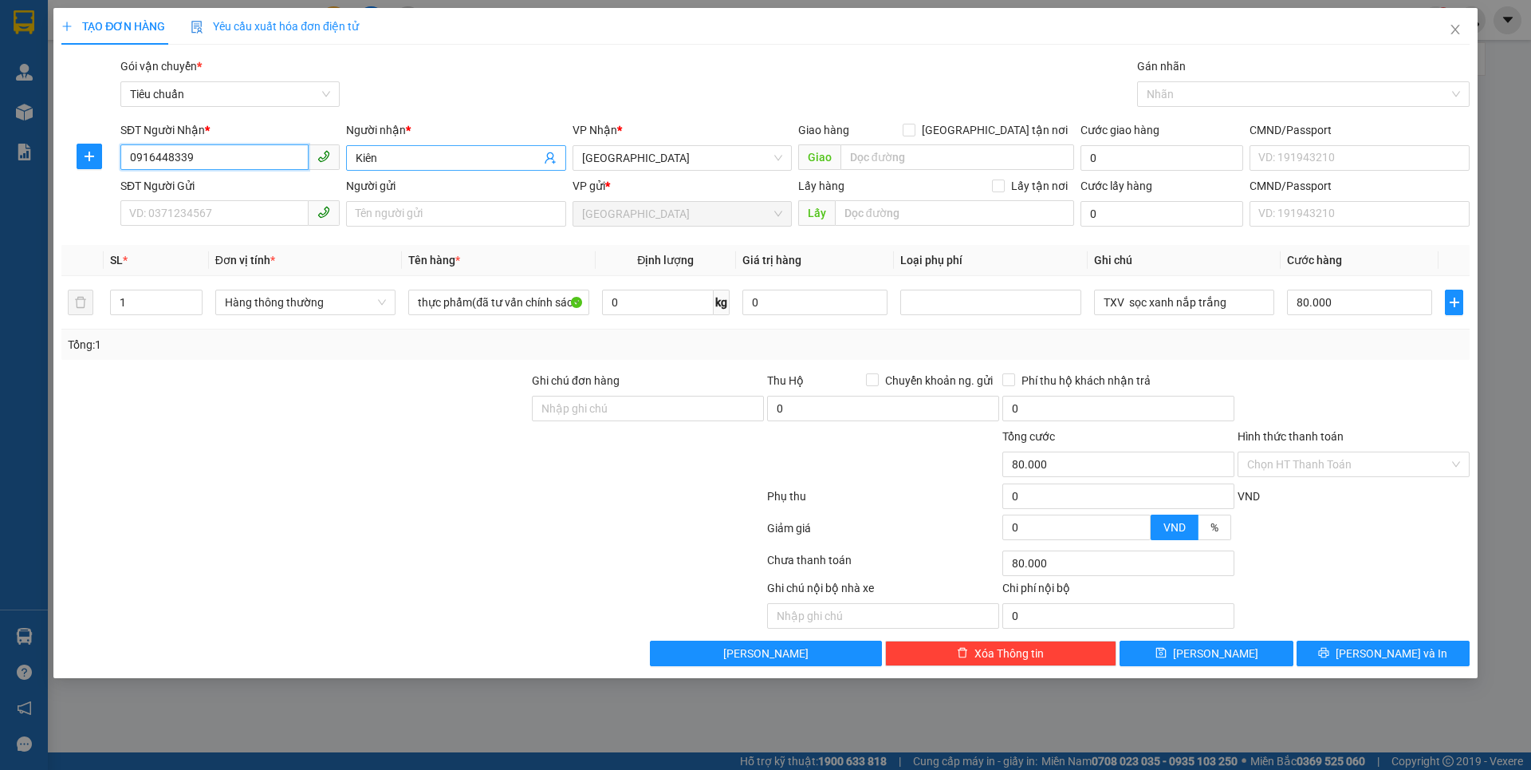
type input "0916448339"
click at [355, 155] on span "Kiên" at bounding box center [455, 158] width 219 height 26
click at [389, 156] on input "Kiên" at bounding box center [448, 158] width 184 height 18
type input "K"
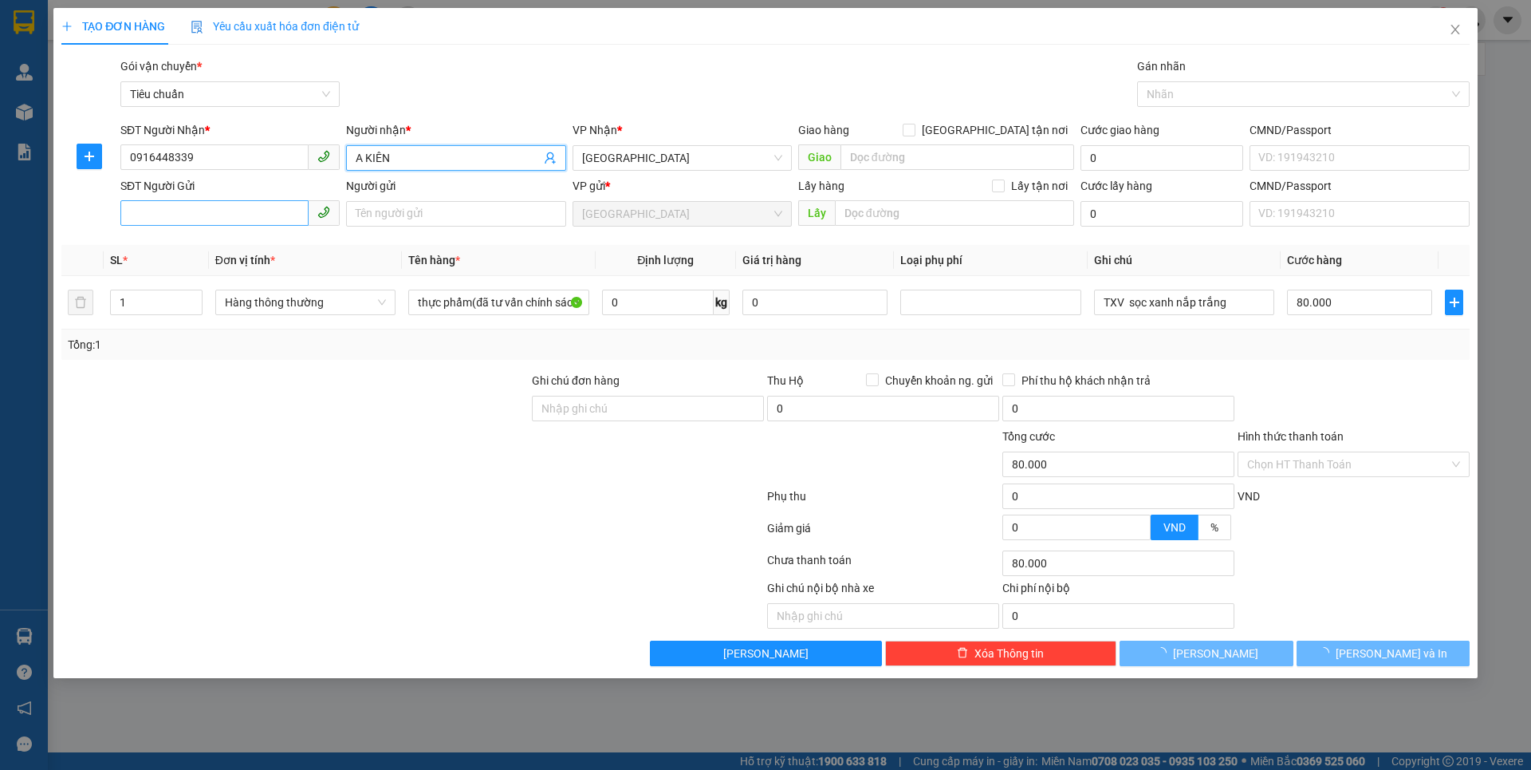
type input "A KIÊN"
click at [224, 217] on input "SĐT Người Gửi" at bounding box center [214, 213] width 188 height 26
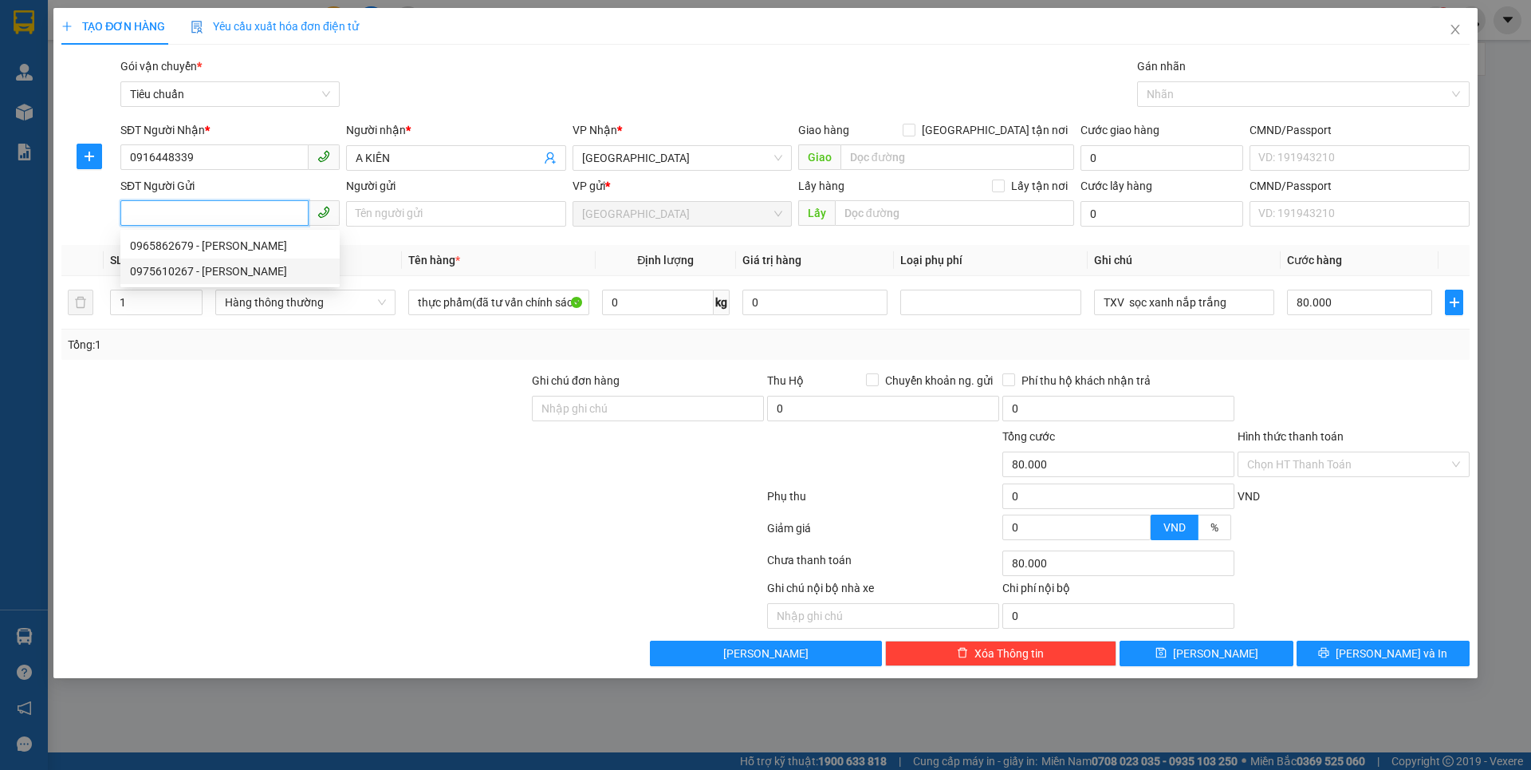
click at [199, 263] on div "0975610267 - C Thủy" at bounding box center [230, 271] width 200 height 18
type input "0975610267"
type input "C Thủy"
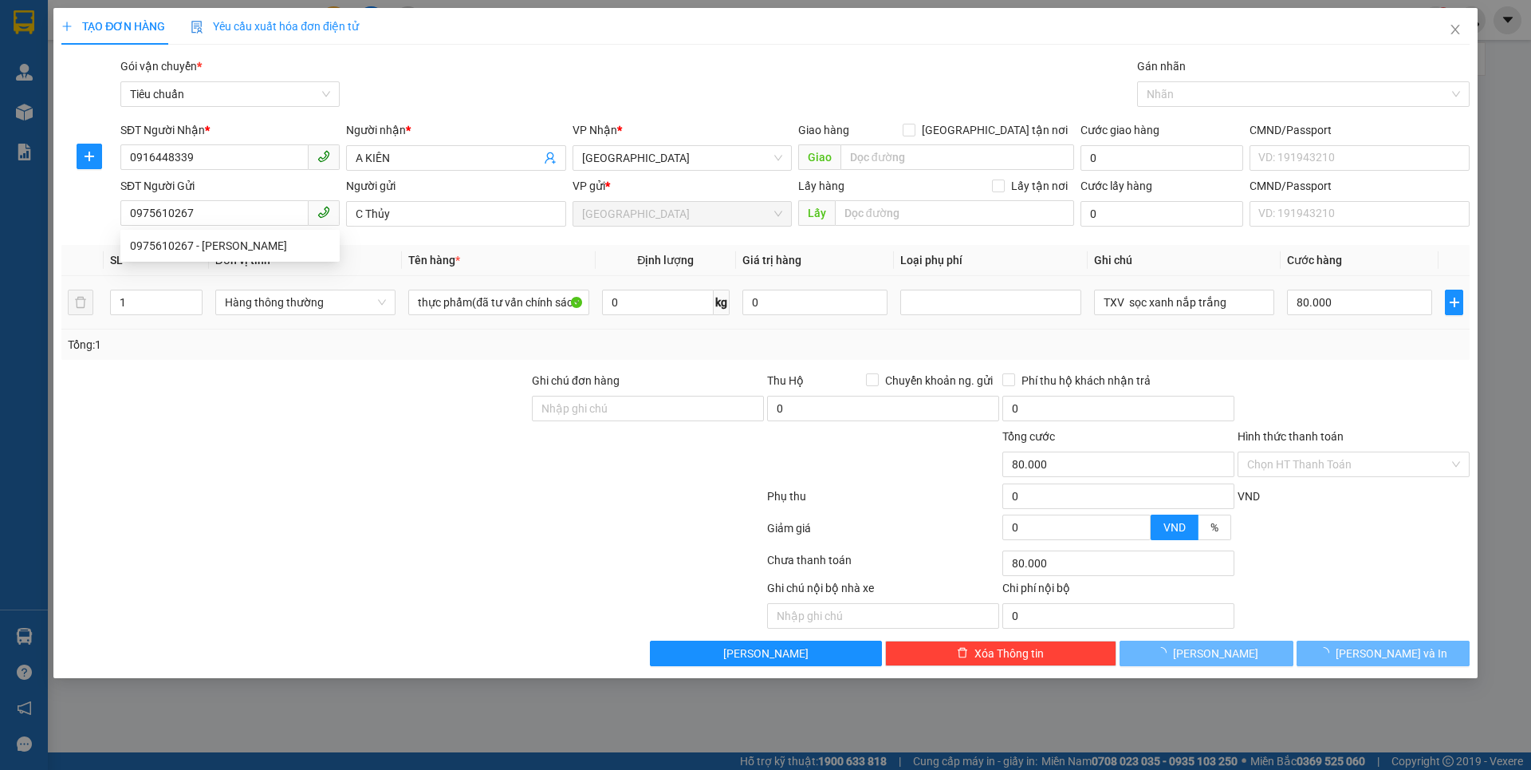
type input "90.000"
click at [296, 426] on div at bounding box center [295, 400] width 471 height 56
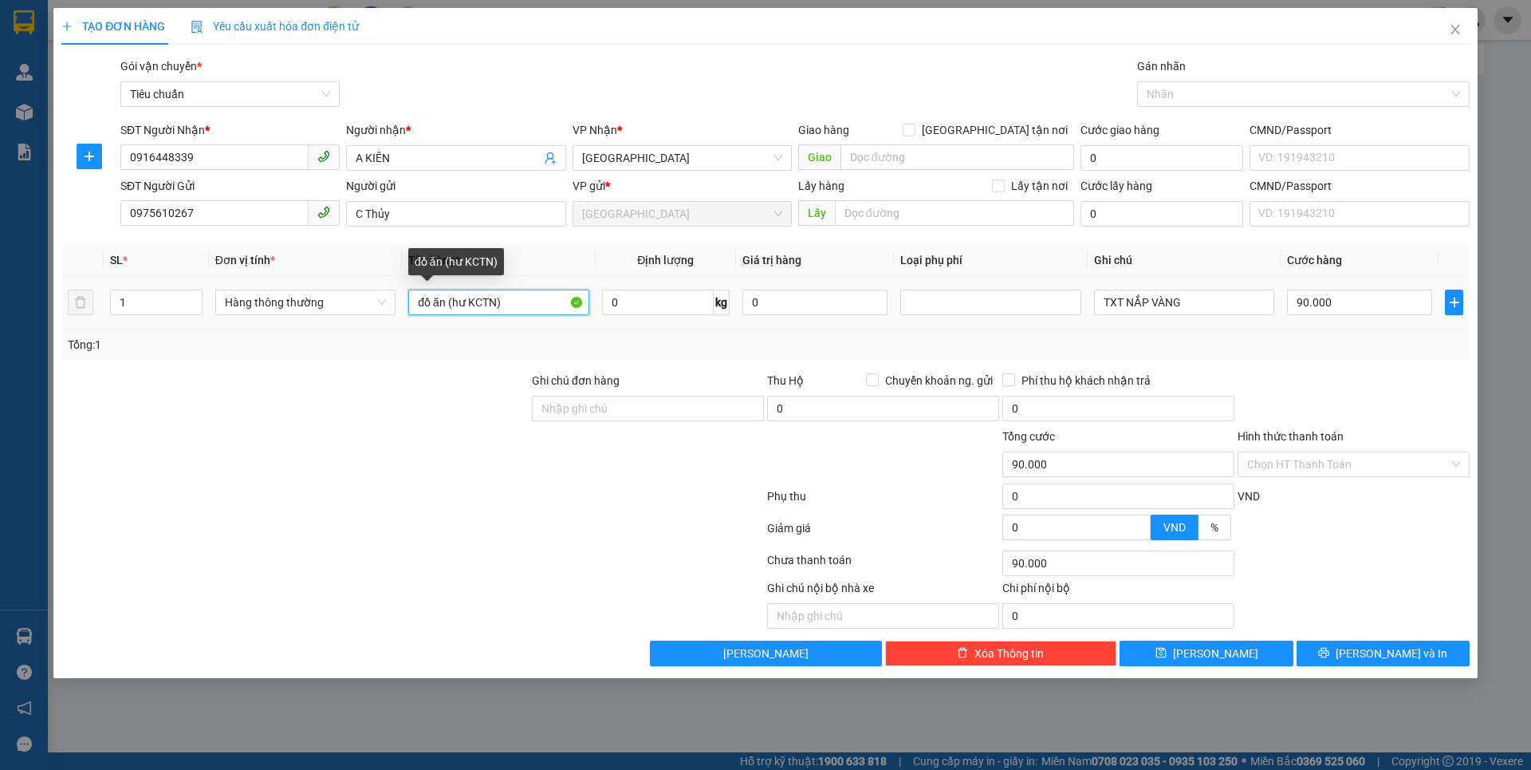
click at [519, 307] on input "đồ ăn (hư KCTN)" at bounding box center [498, 302] width 180 height 26
type input "đ"
type input "THỨC ĂN"
click at [663, 305] on input "0" at bounding box center [658, 302] width 112 height 26
type input "27"
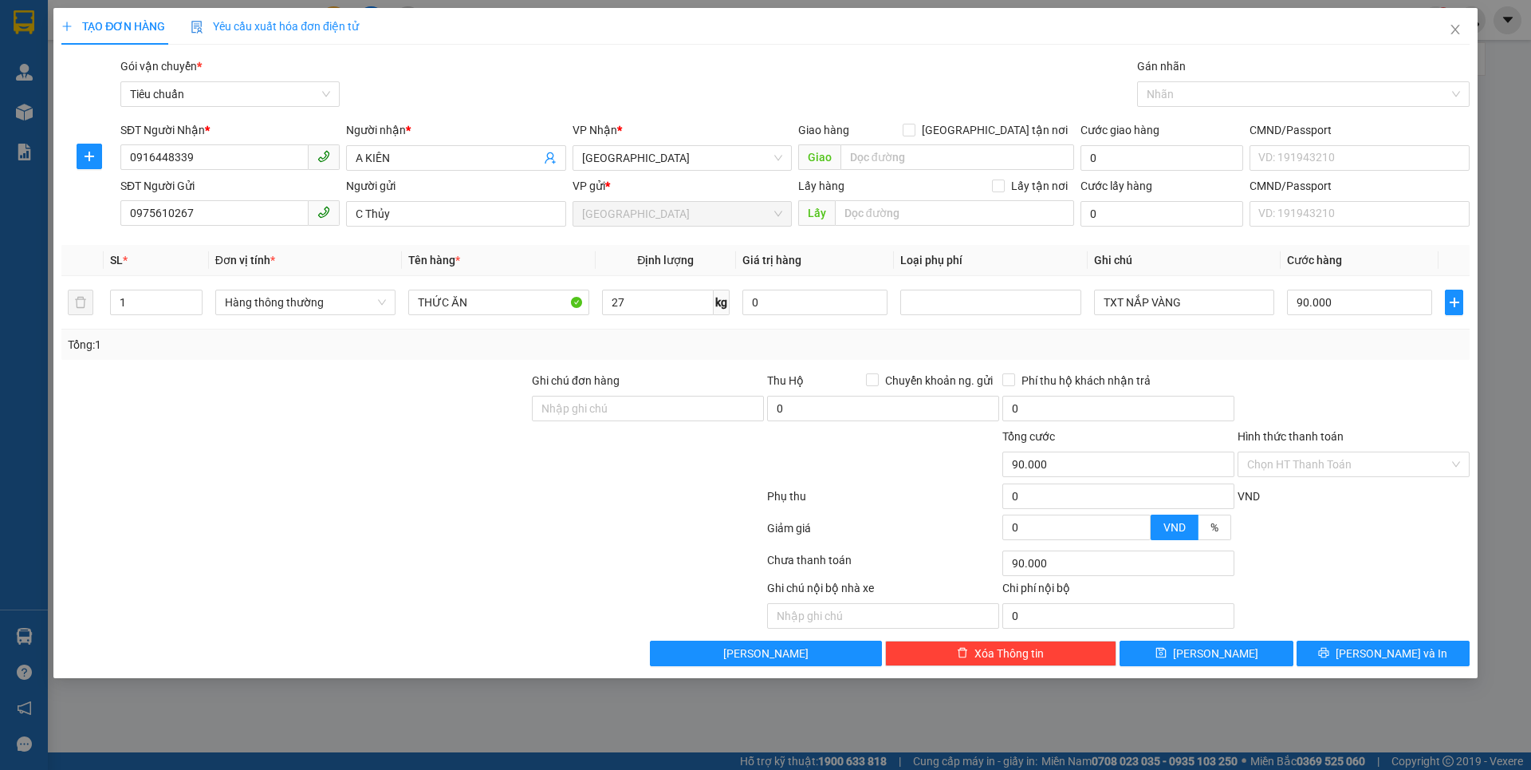
click at [382, 461] on div at bounding box center [295, 455] width 471 height 56
drag, startPoint x: 382, startPoint y: 461, endPoint x: 406, endPoint y: 461, distance: 23.9
click at [384, 461] on div at bounding box center [295, 455] width 471 height 56
type input "65.000"
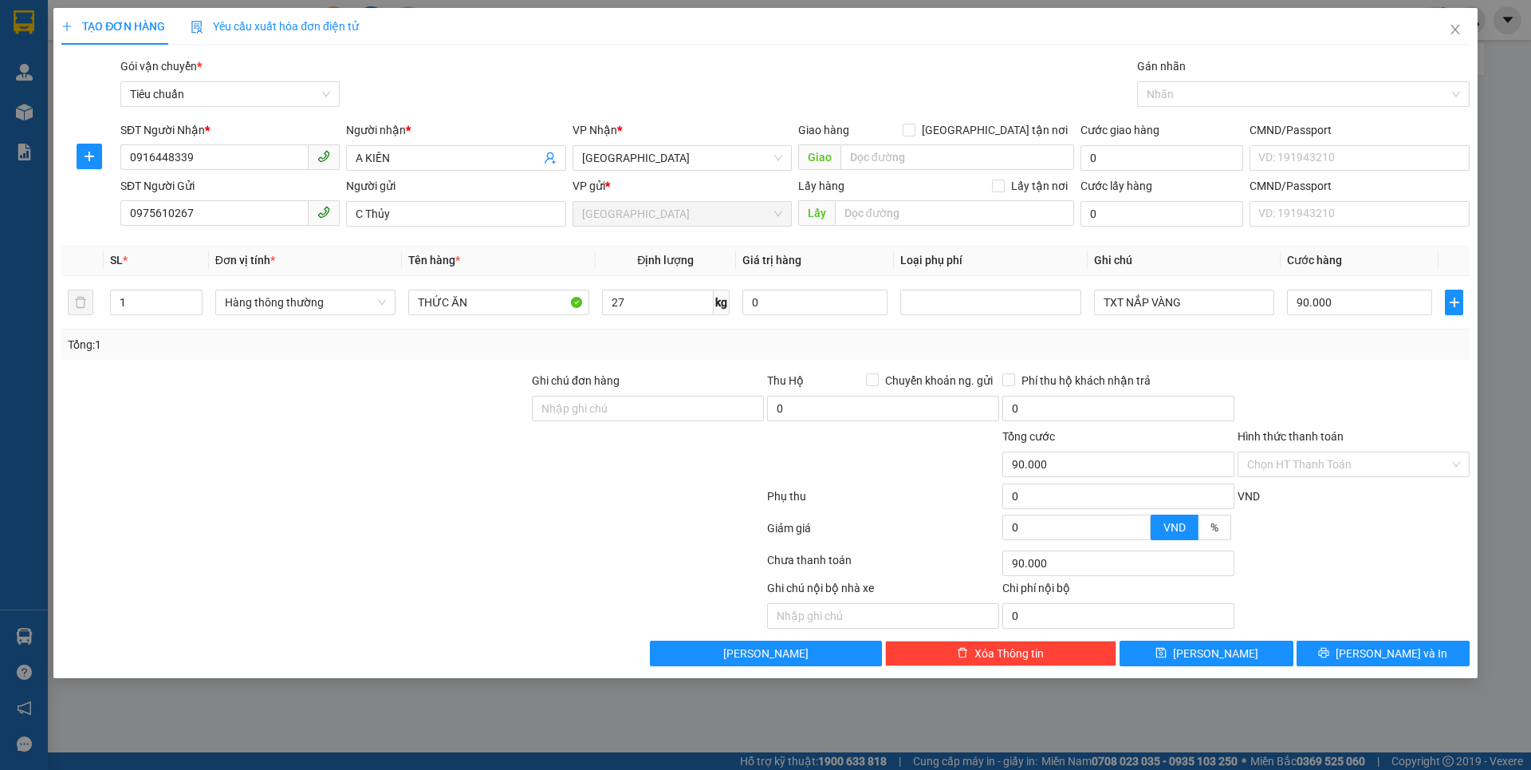
type input "65.000"
type input "T"
type input "0"
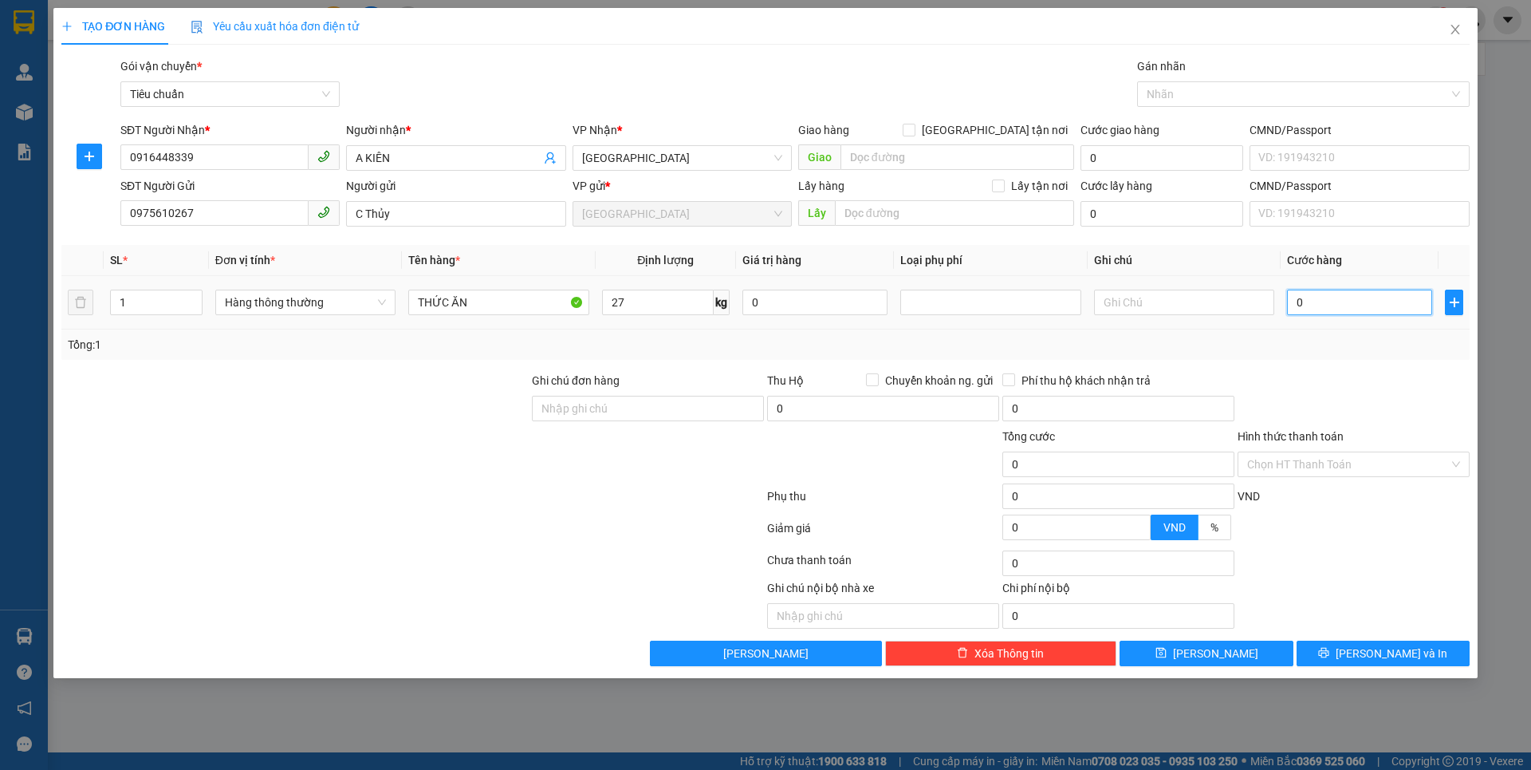
click at [1364, 305] on input "0" at bounding box center [1359, 302] width 145 height 26
type input "7"
type input "070"
type input "70"
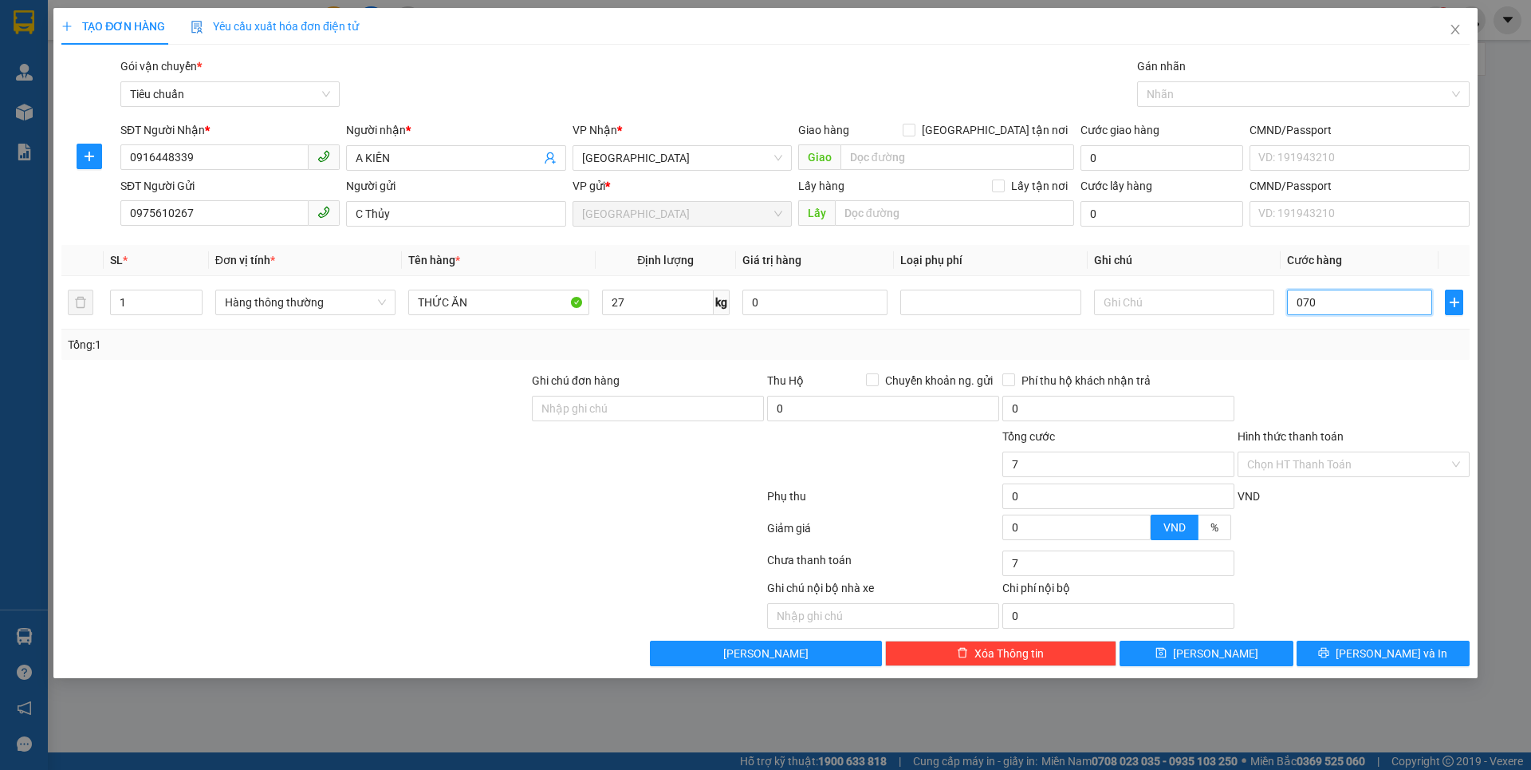
type input "70"
type input "070"
type input "70.000"
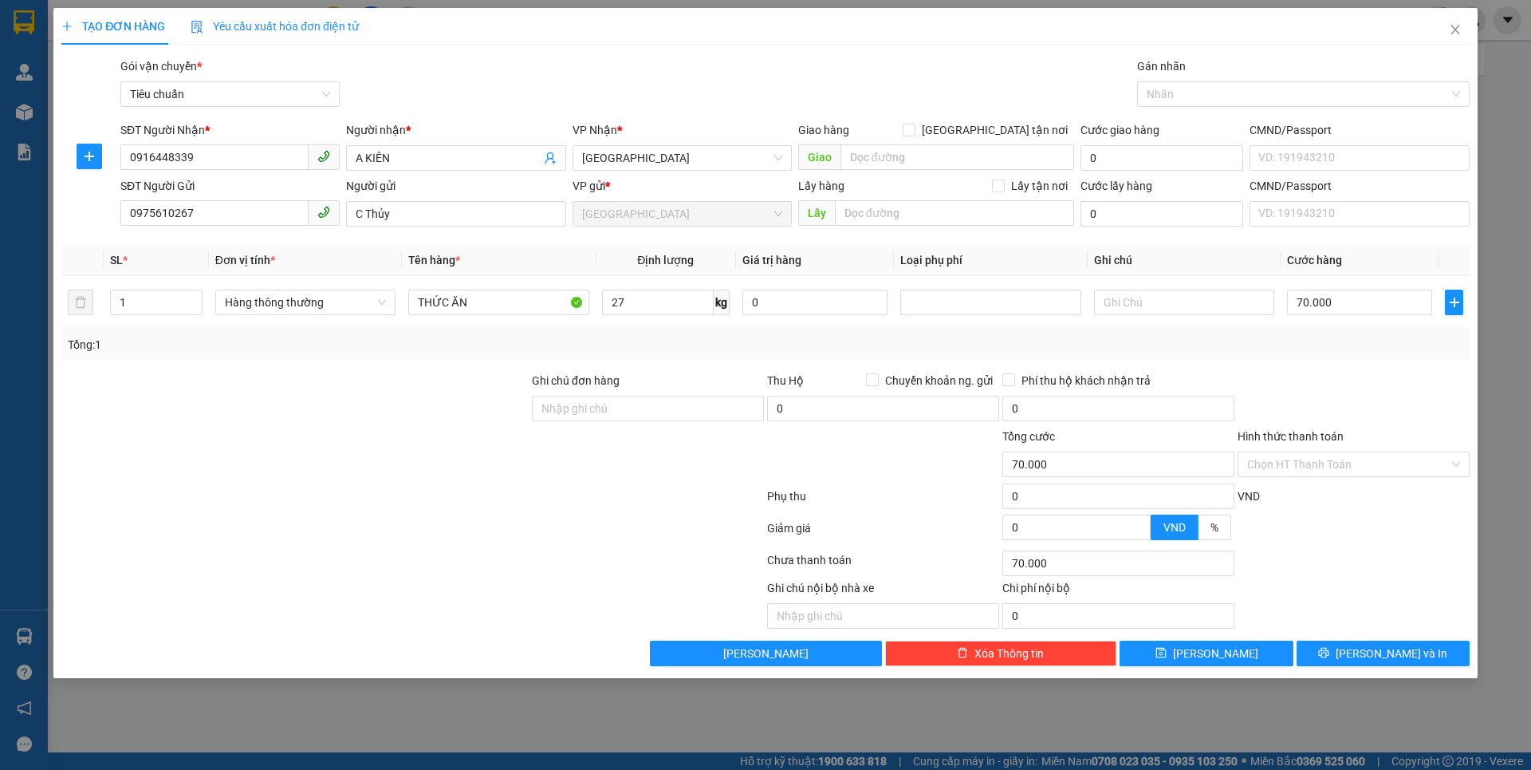
click at [1313, 373] on div at bounding box center [1353, 400] width 235 height 56
drag, startPoint x: 1170, startPoint y: 297, endPoint x: 1169, endPoint y: 285, distance: 12.8
click at [1169, 293] on input "text" at bounding box center [1184, 302] width 180 height 26
type input "TXV"
click at [1382, 664] on button "[PERSON_NAME] và In" at bounding box center [1383, 653] width 173 height 26
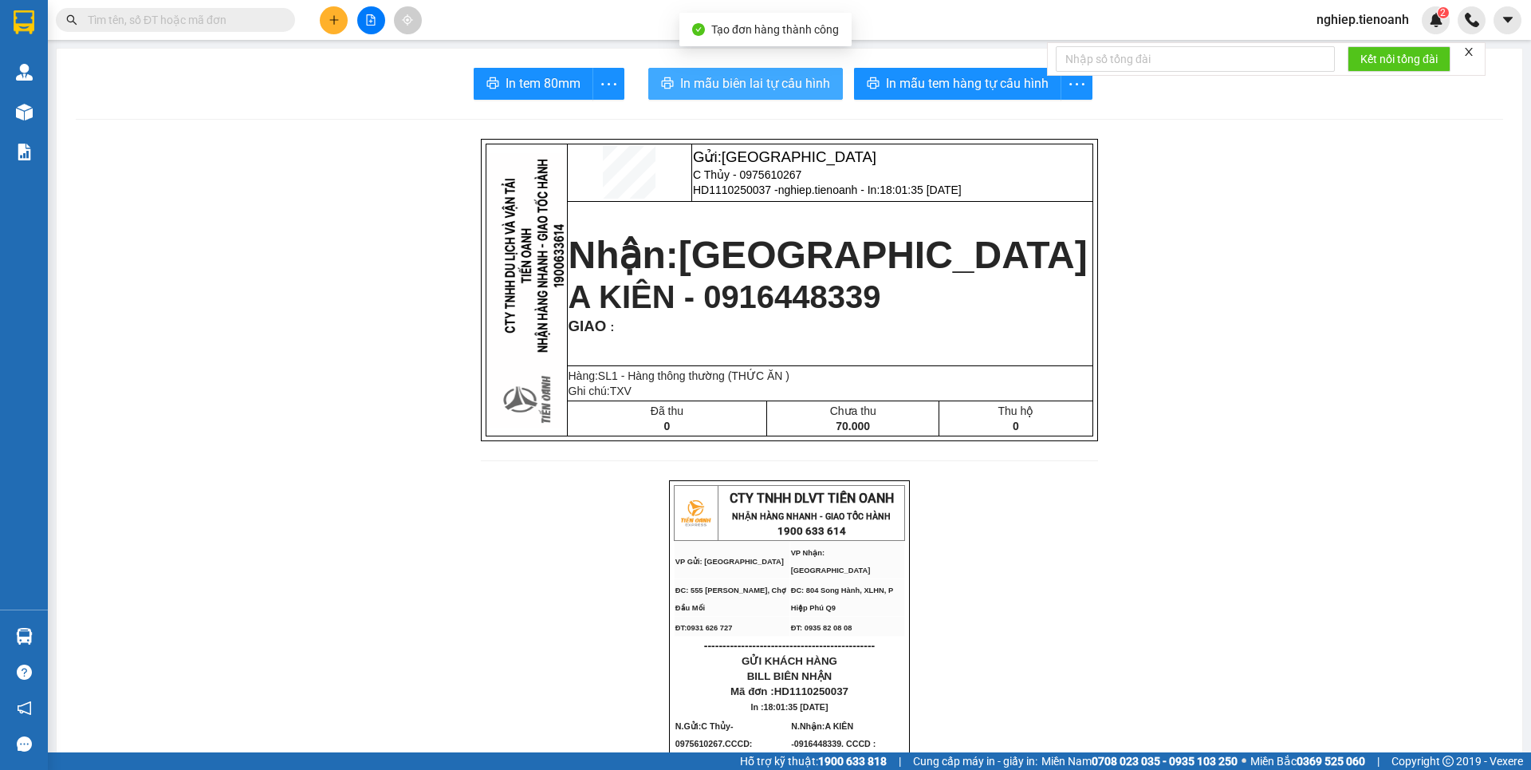
click at [805, 81] on span "In mẫu biên lai tự cấu hình" at bounding box center [755, 83] width 150 height 20
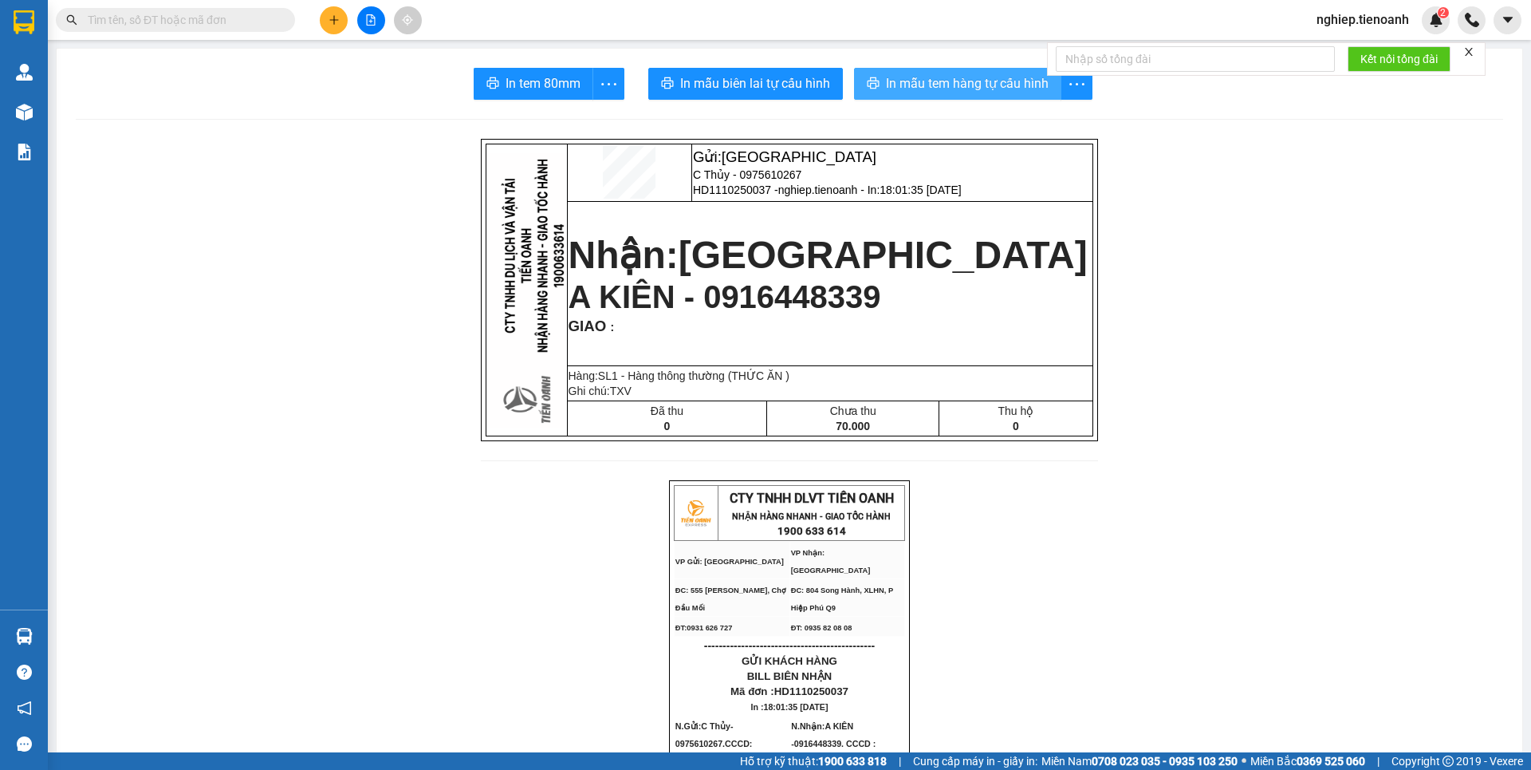
click at [979, 82] on span "In mẫu tem hàng tự cấu hình" at bounding box center [967, 83] width 163 height 20
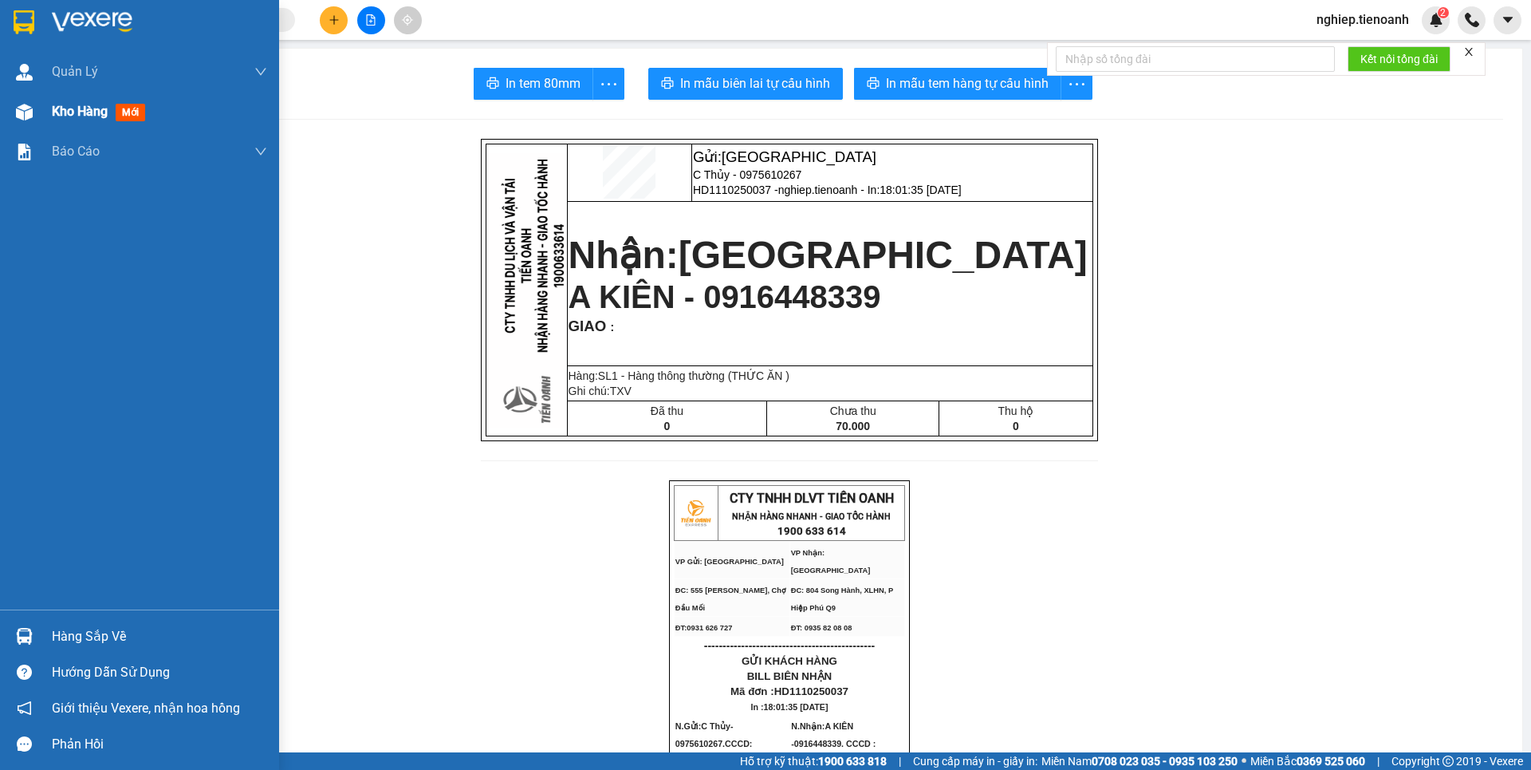
click at [89, 106] on span "Kho hàng" at bounding box center [80, 111] width 56 height 15
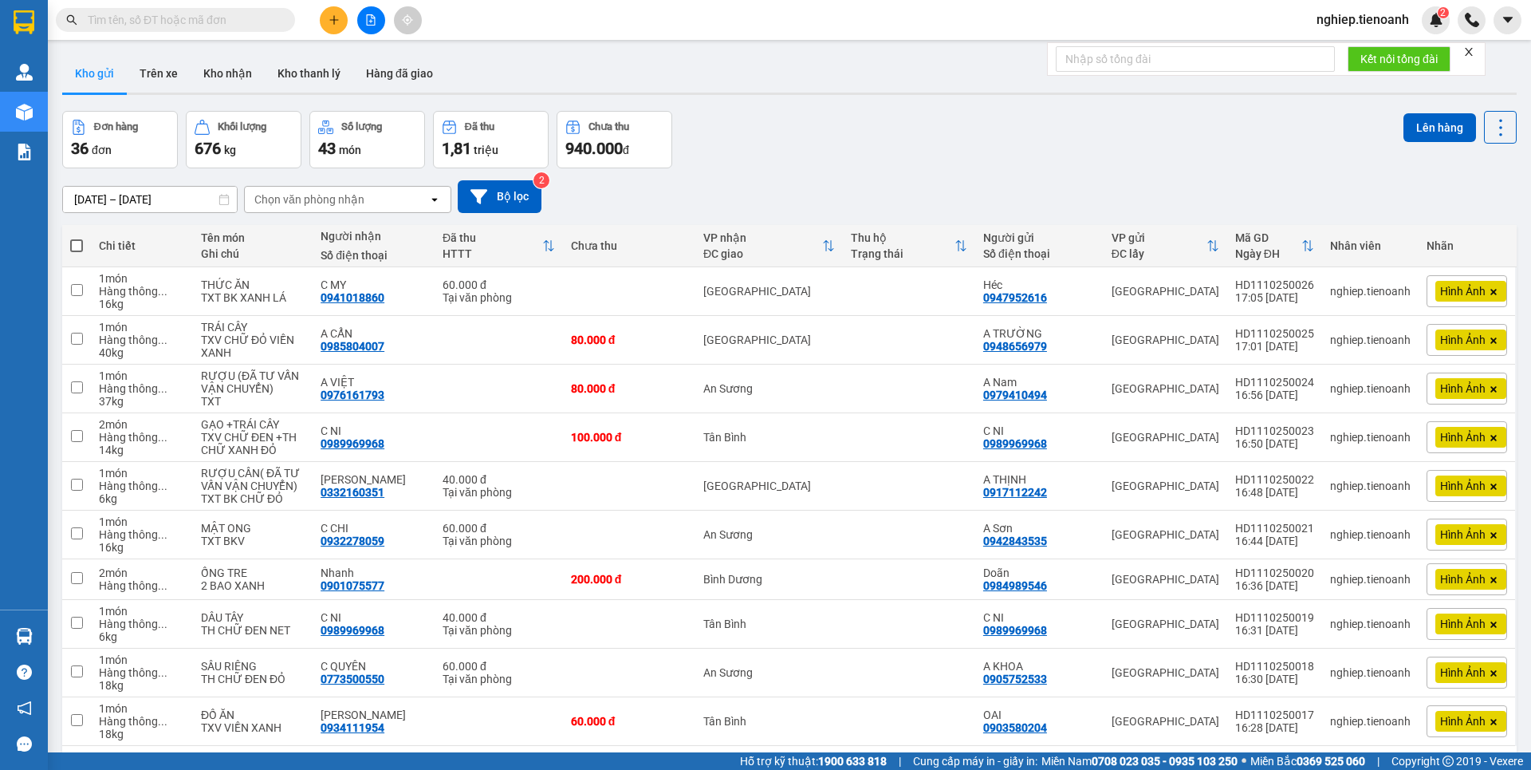
click at [1303, 759] on button "3" at bounding box center [1315, 771] width 24 height 24
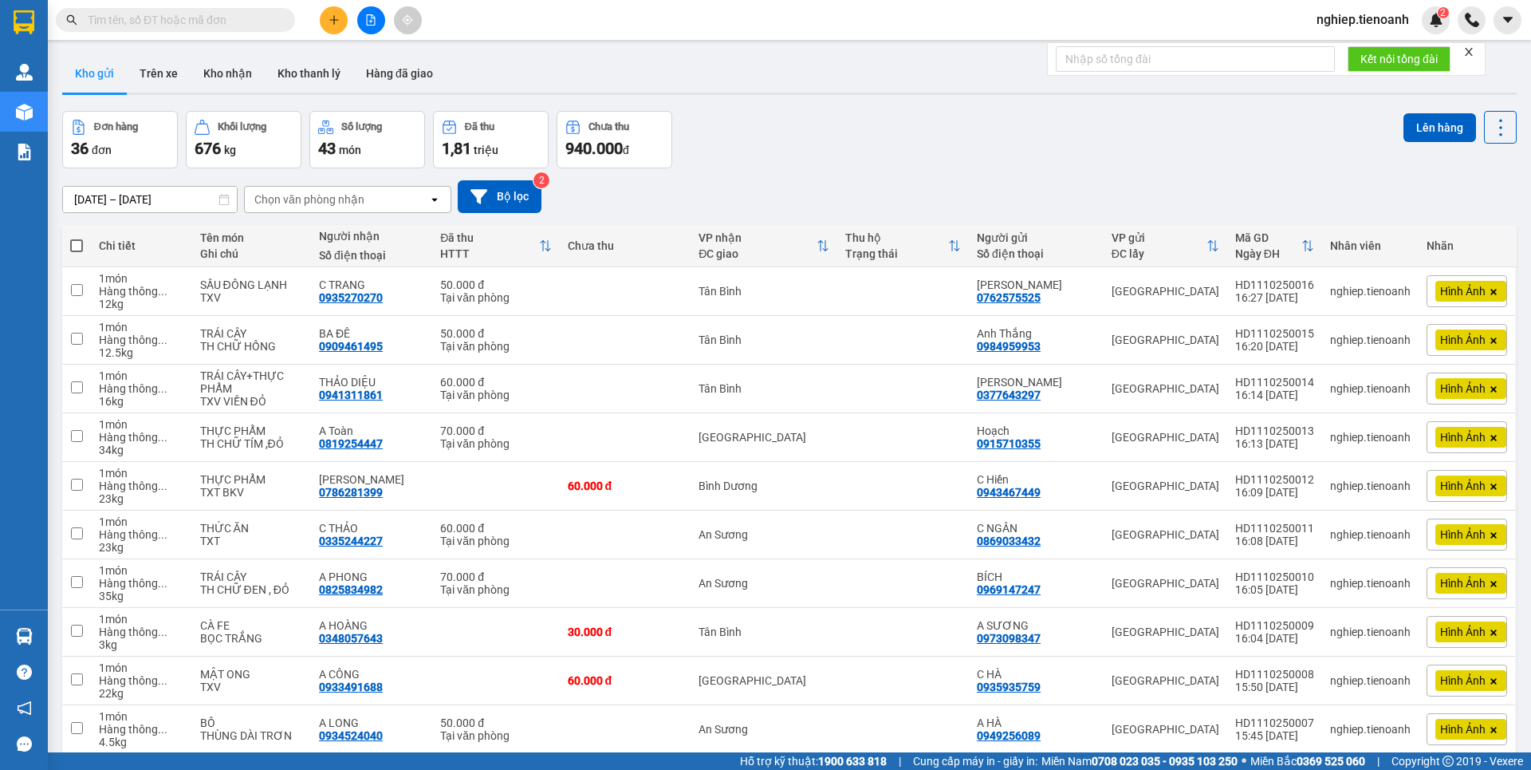
click at [1331, 767] on button "4" at bounding box center [1343, 779] width 24 height 24
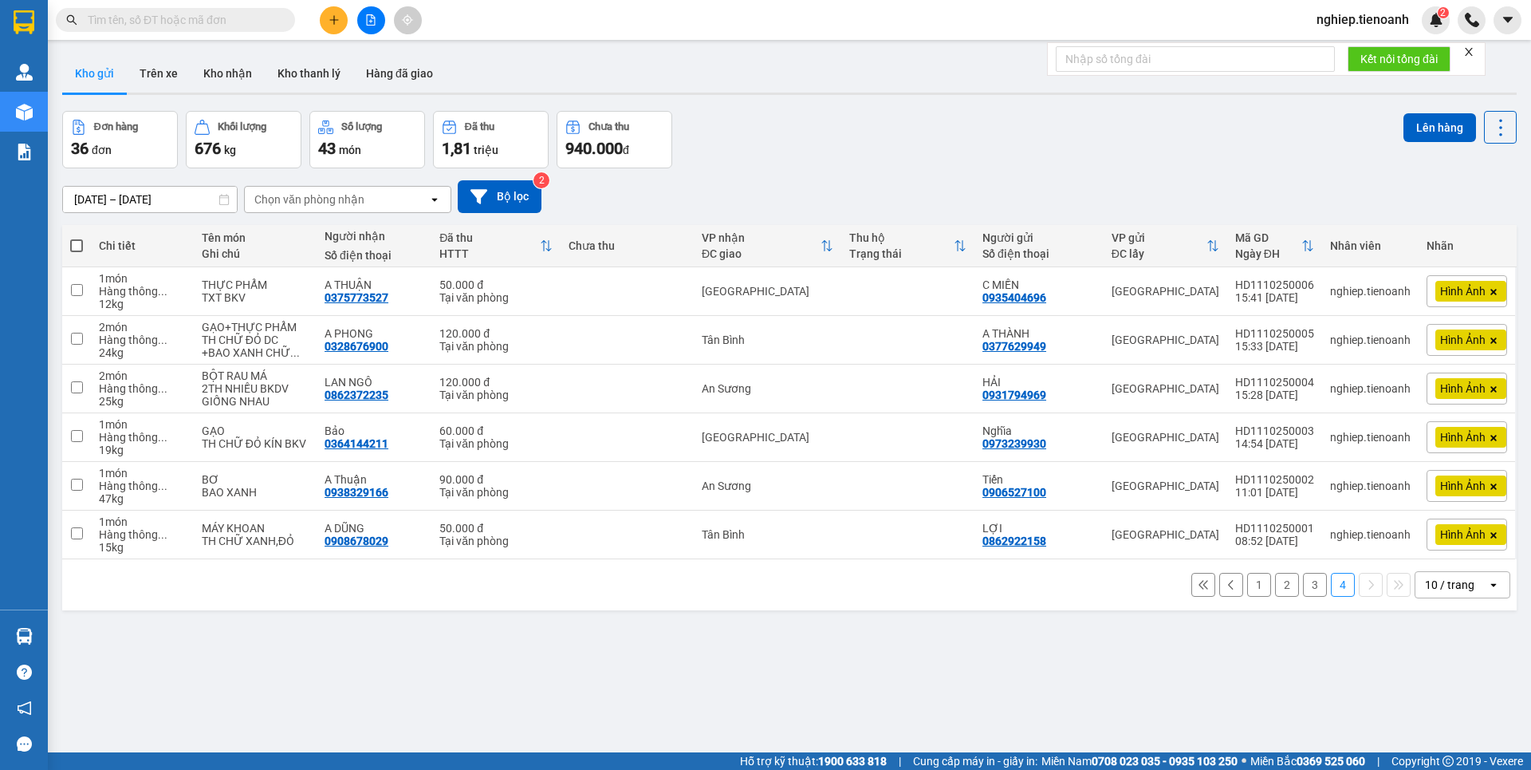
click at [1247, 585] on button "1" at bounding box center [1259, 585] width 24 height 24
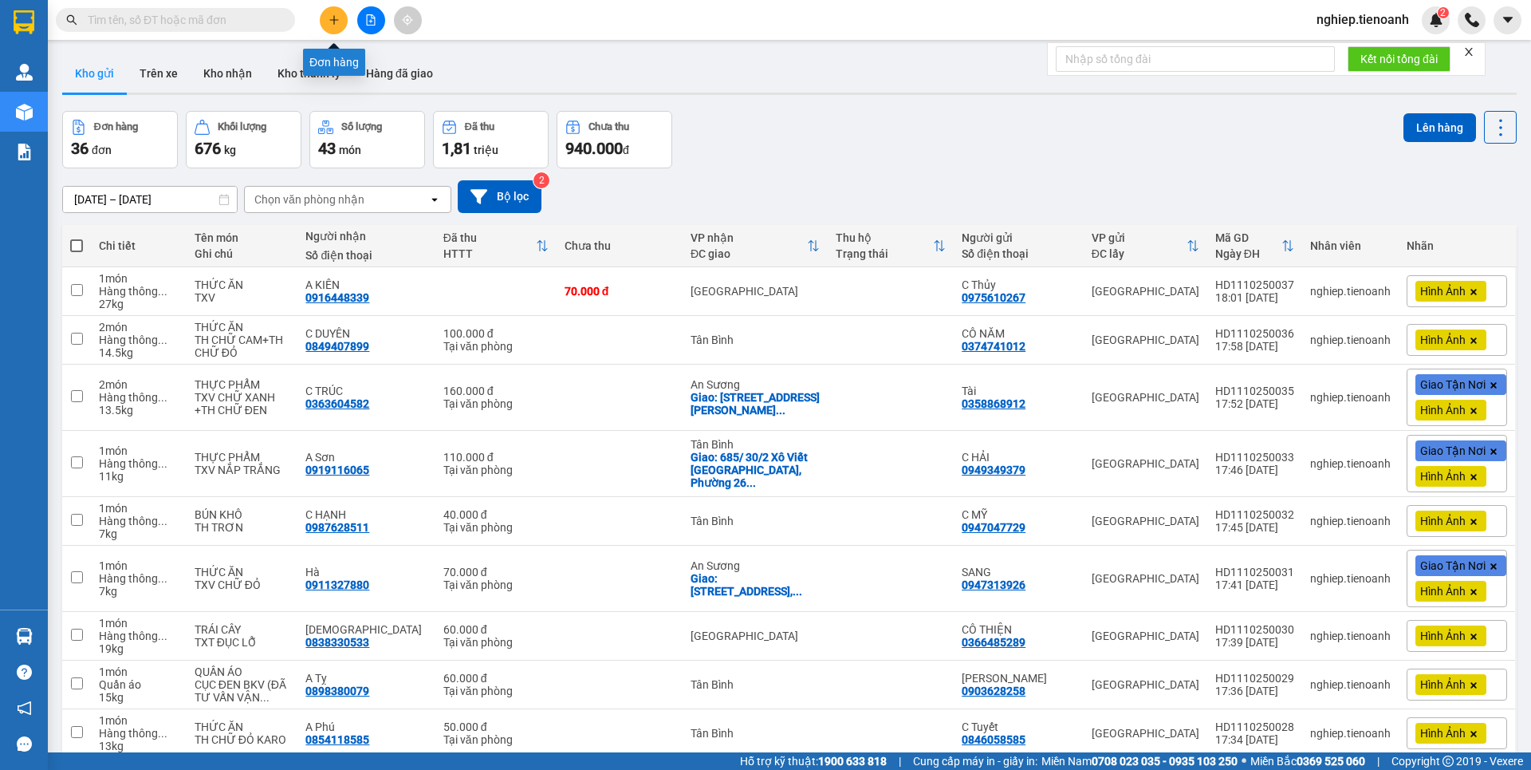
click at [331, 9] on button at bounding box center [334, 20] width 28 height 28
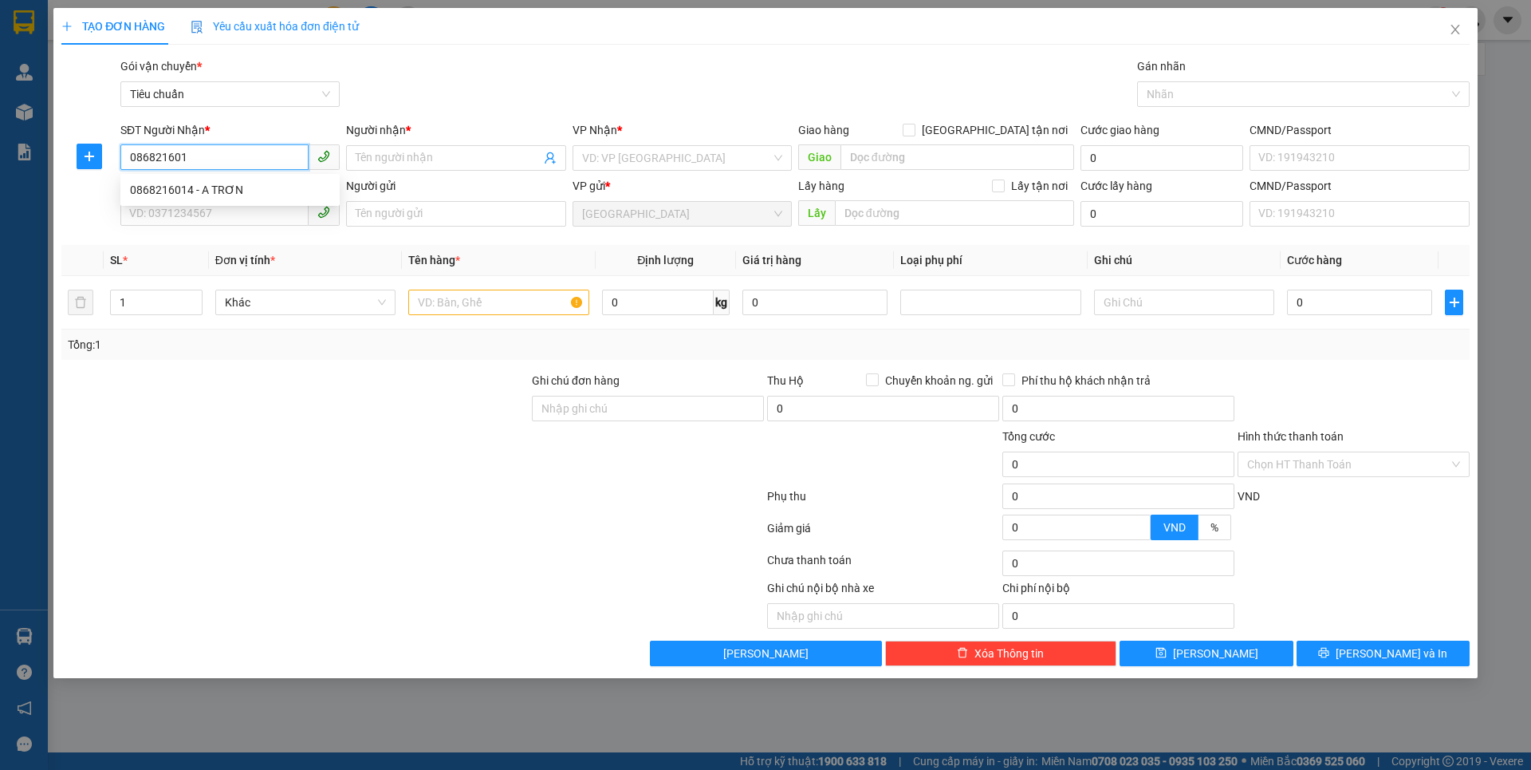
type input "0868216014"
click at [226, 184] on div "0868216014 - A TRƠN" at bounding box center [230, 190] width 200 height 18
type input "A TRƠN"
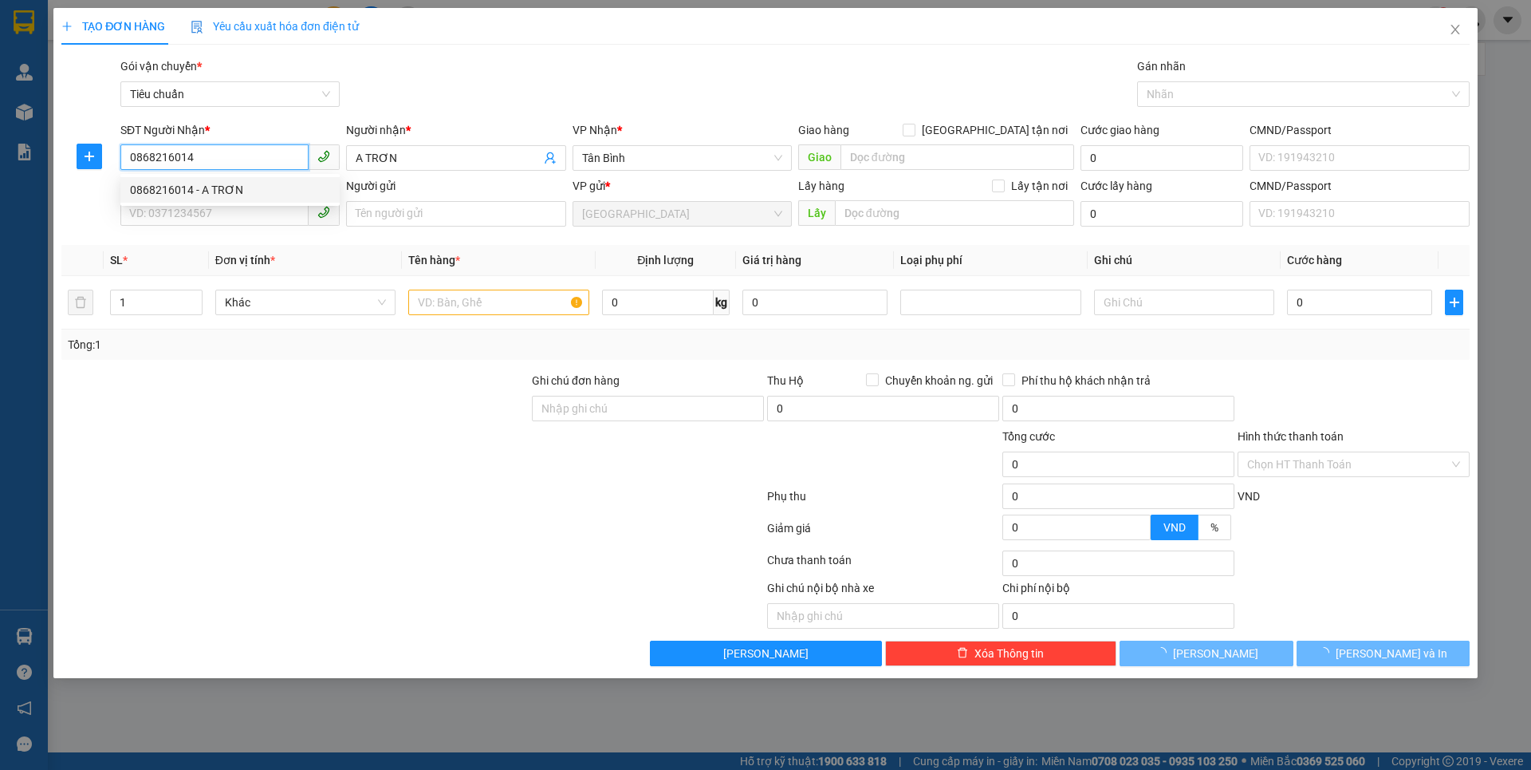
type input "40.000"
type input "0868216014"
click at [284, 471] on div at bounding box center [295, 455] width 471 height 56
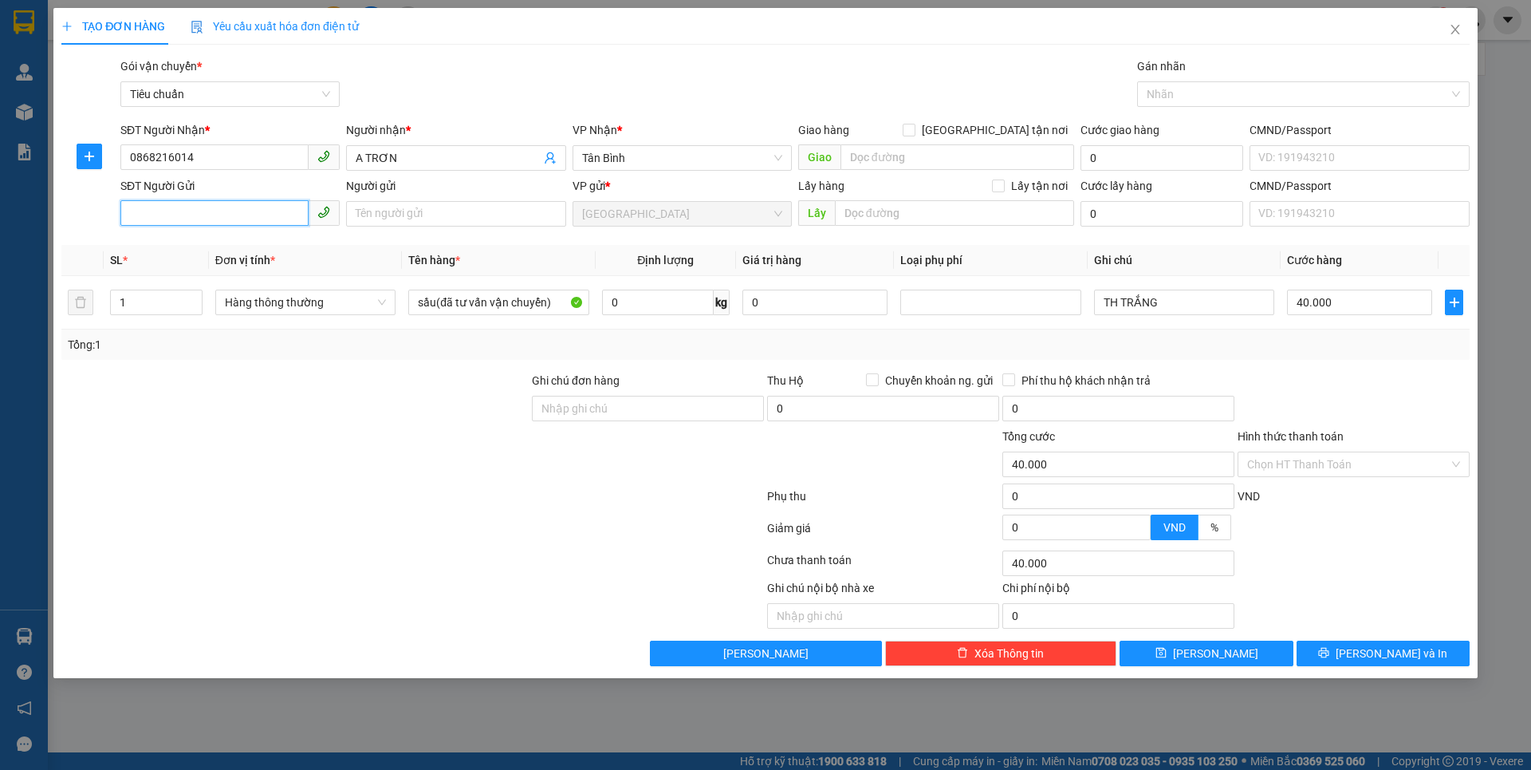
click at [179, 212] on input "SĐT Người Gửi" at bounding box center [214, 213] width 188 height 26
click at [230, 249] on div "0949075599 - A Trung" at bounding box center [230, 246] width 200 height 18
type input "0949075599"
type input "A Trung"
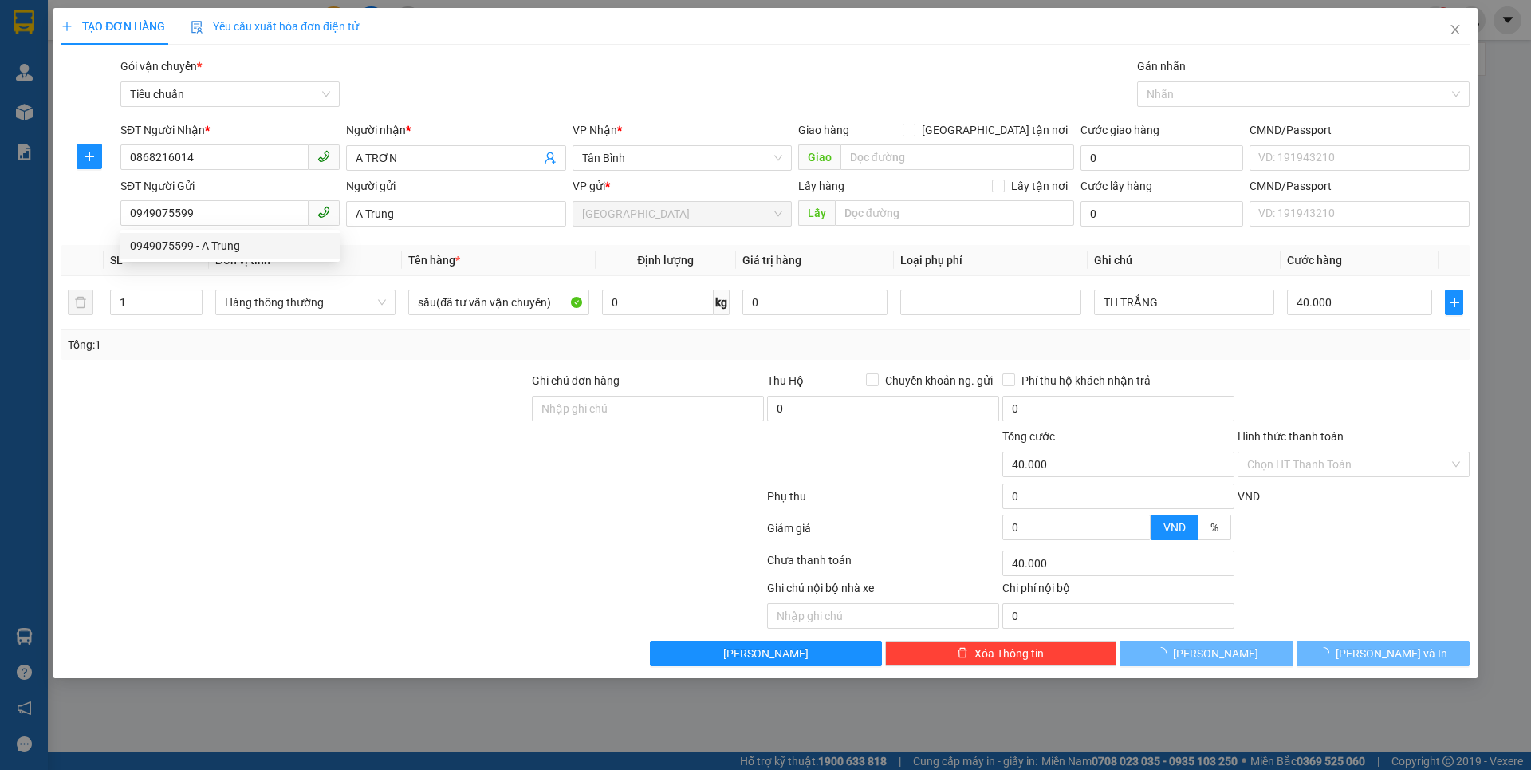
click at [305, 434] on div at bounding box center [295, 455] width 471 height 56
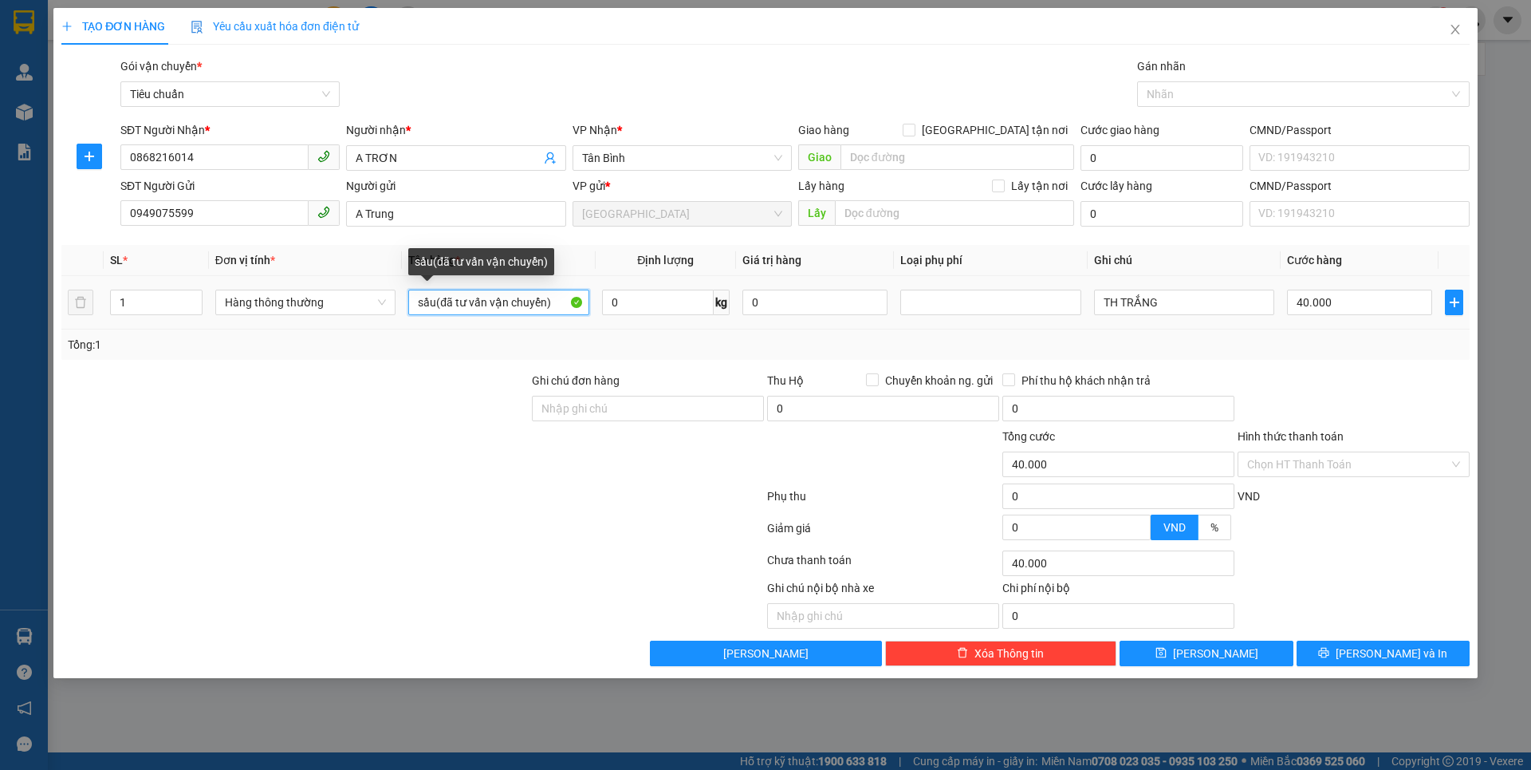
click at [558, 309] on input "sầu(đã tư vấn vận chuyển)" at bounding box center [498, 302] width 180 height 26
type input "s"
type input "SẦU RIÊNG"
click at [650, 294] on input "0" at bounding box center [658, 302] width 112 height 26
type input "19"
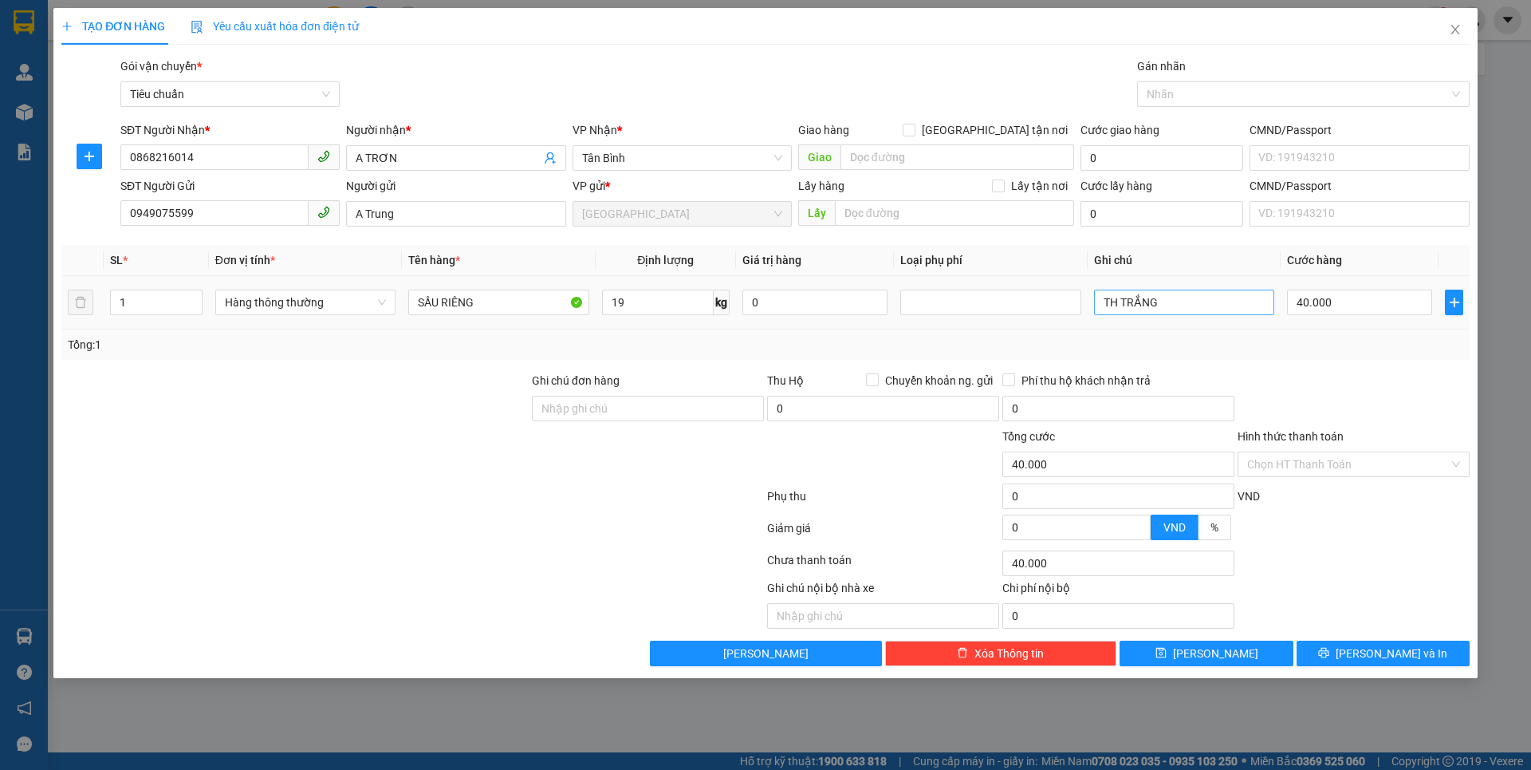
click at [401, 486] on div at bounding box center [413, 499] width 706 height 32
type input "55.000"
click at [1158, 305] on input "TH TRẮNG" at bounding box center [1184, 302] width 180 height 26
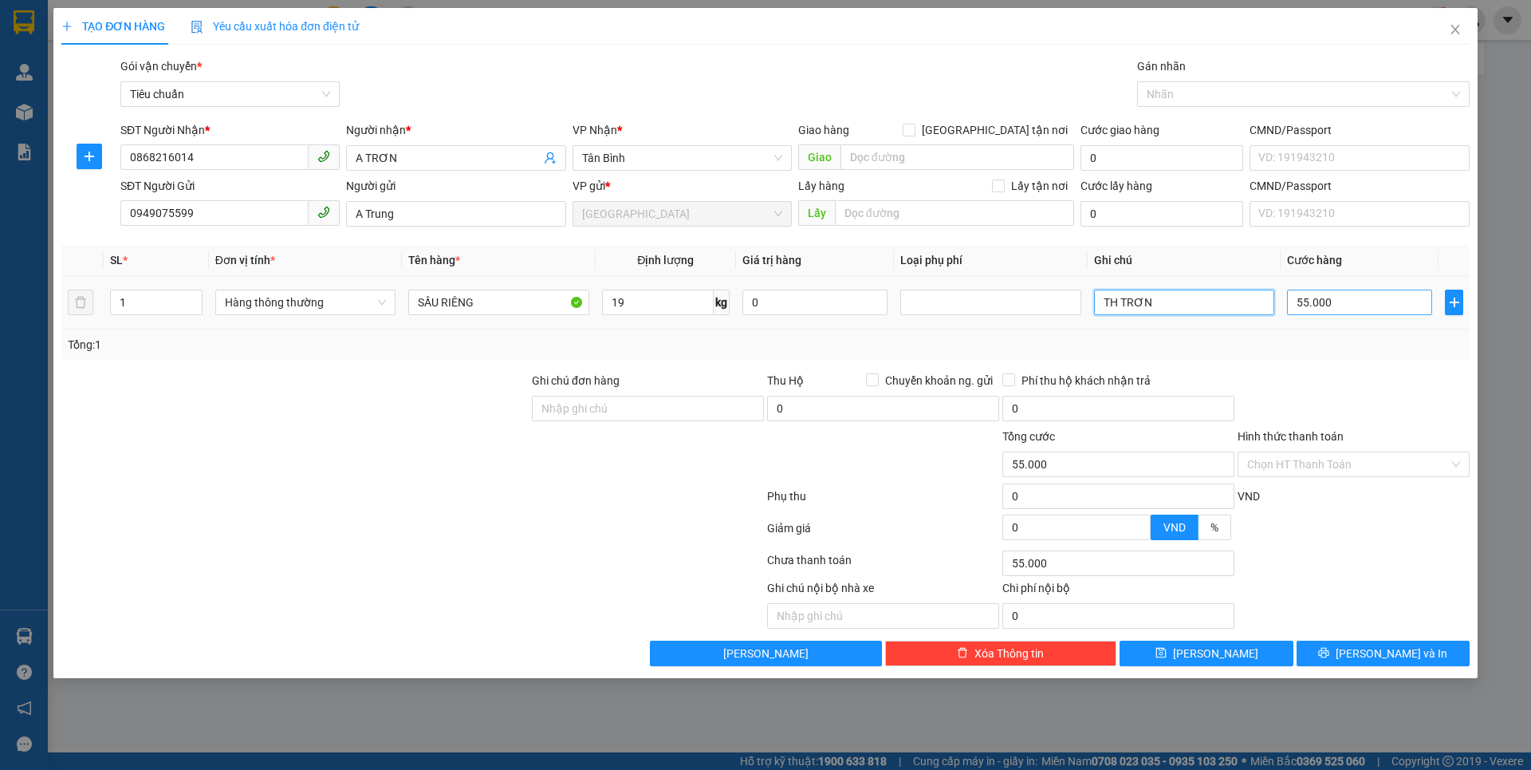
type input "TH TRƠN"
click at [1371, 313] on input "55.000" at bounding box center [1359, 302] width 145 height 26
type input "6"
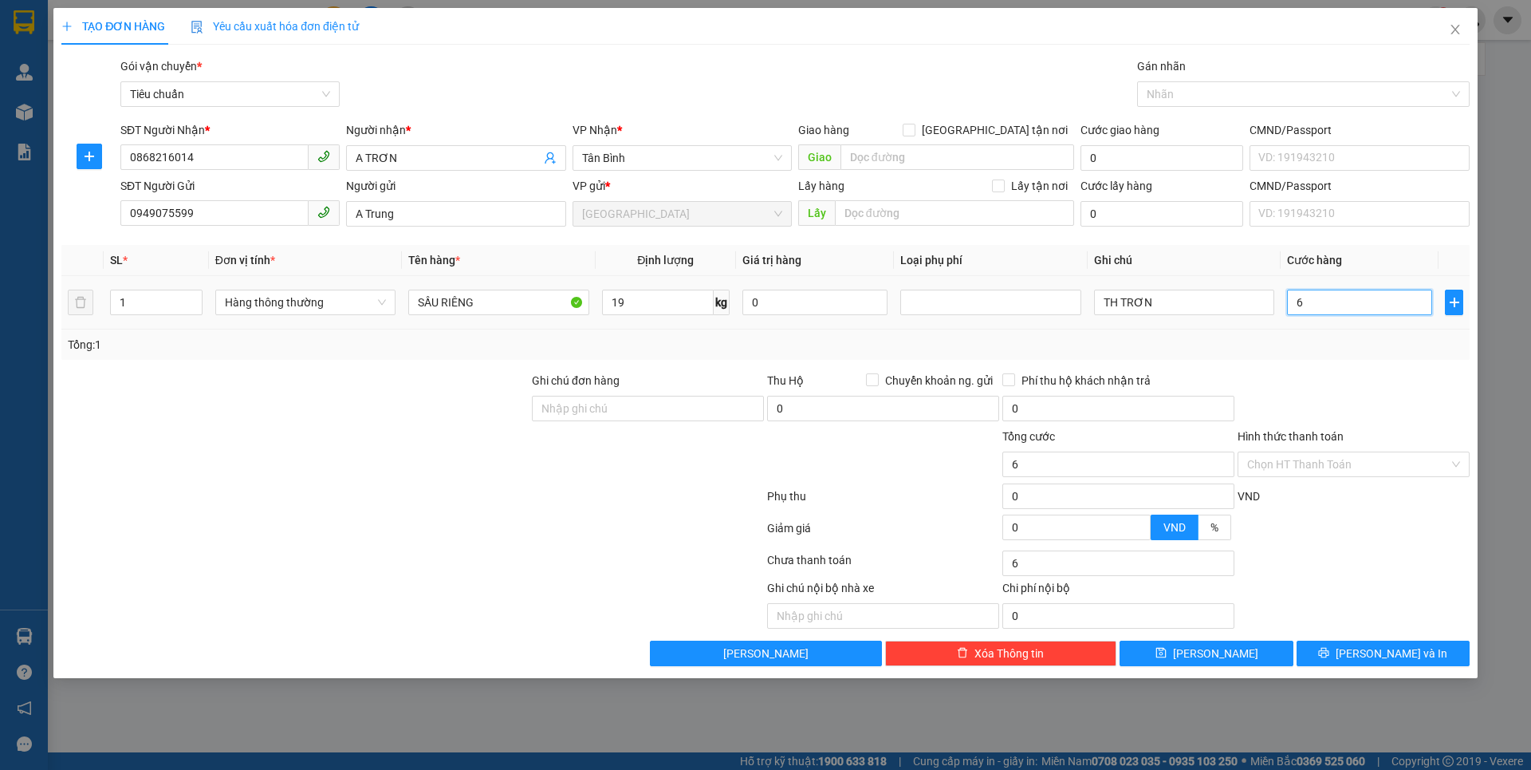
type input "60"
type input "60.000"
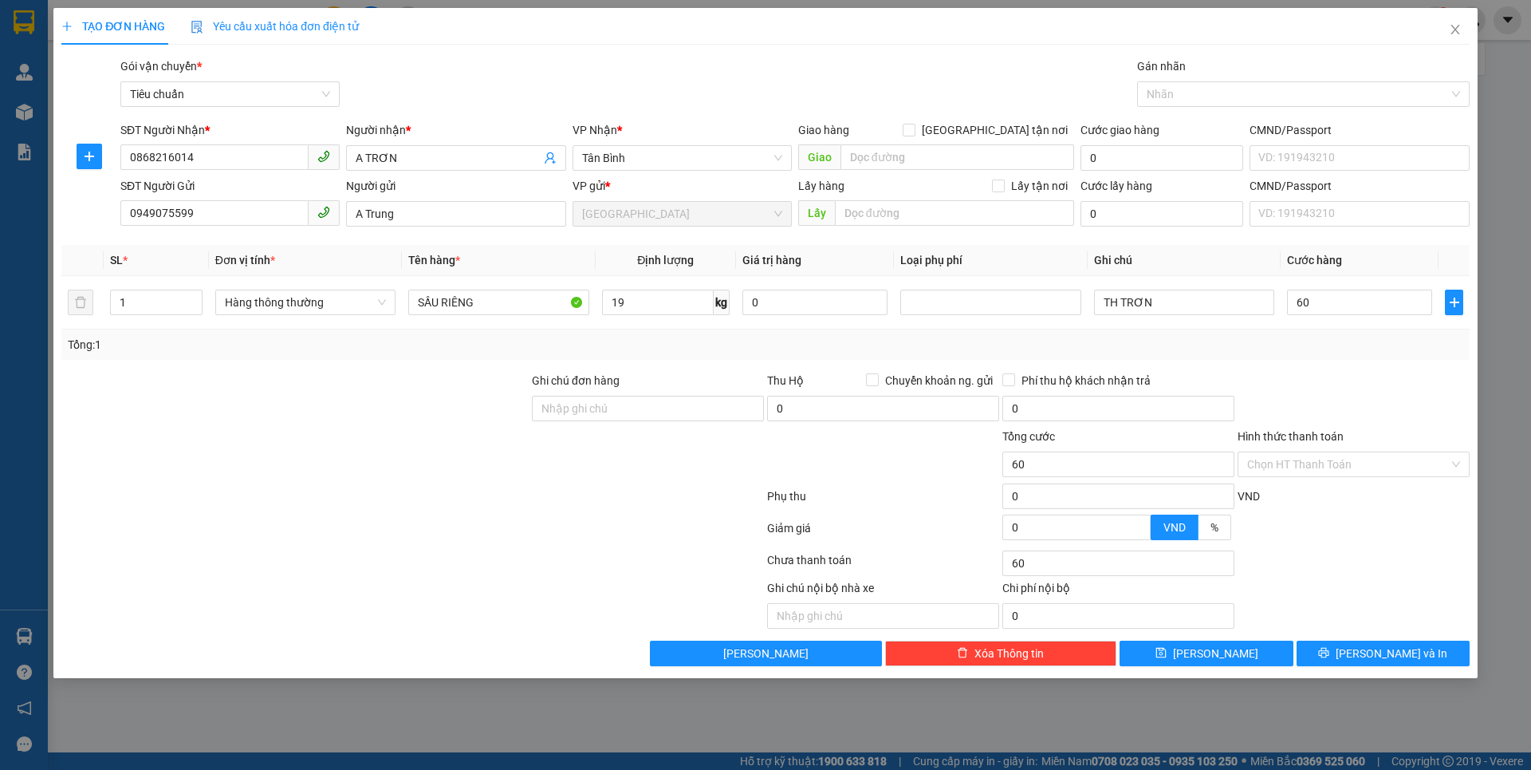
type input "60.000"
drag, startPoint x: 1325, startPoint y: 372, endPoint x: 1323, endPoint y: 387, distance: 15.2
click at [1325, 372] on div at bounding box center [1353, 400] width 235 height 56
click at [1325, 467] on input "Hình thức thanh toán" at bounding box center [1348, 464] width 202 height 24
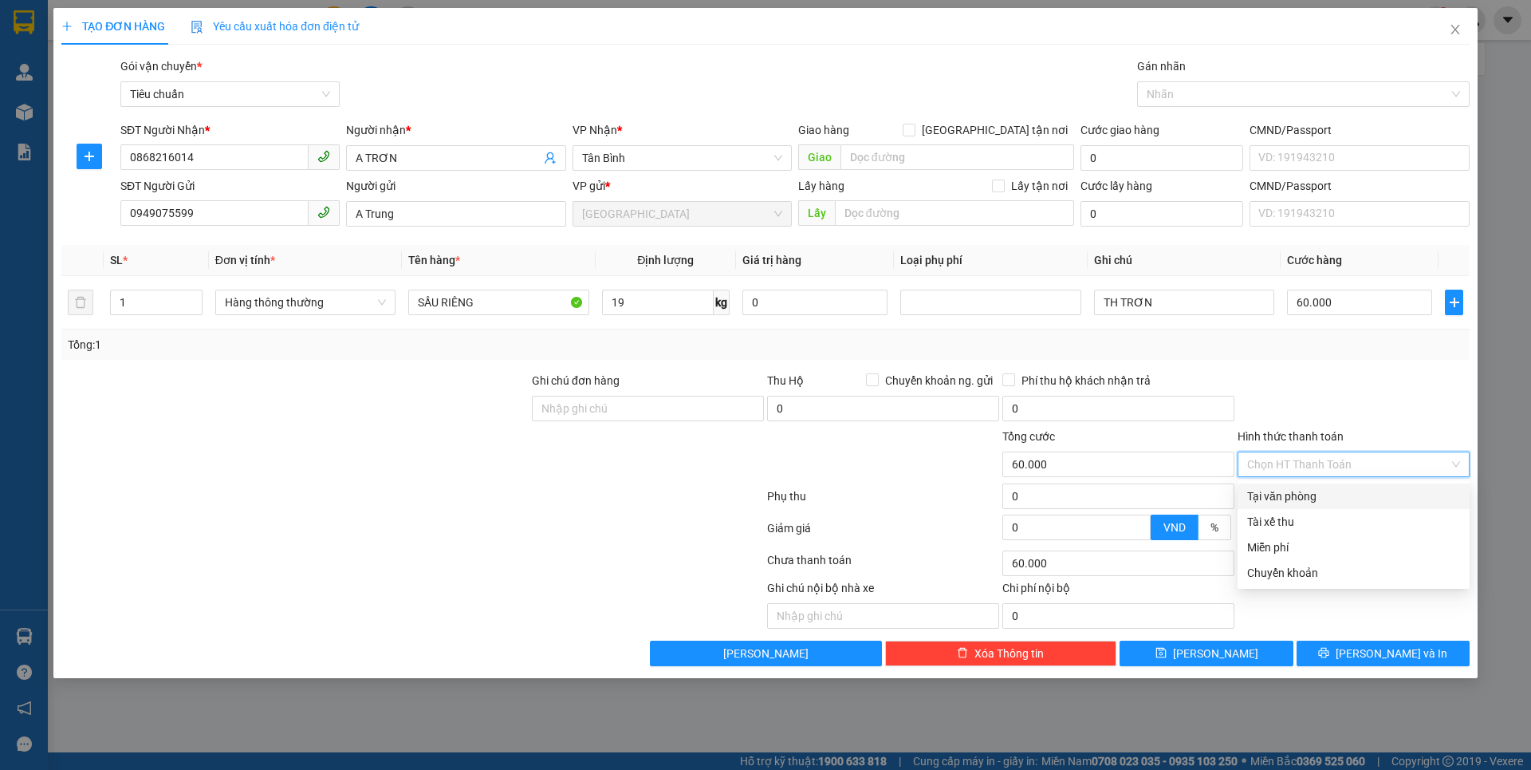
click at [1288, 494] on div "Tại văn phòng" at bounding box center [1353, 496] width 213 height 18
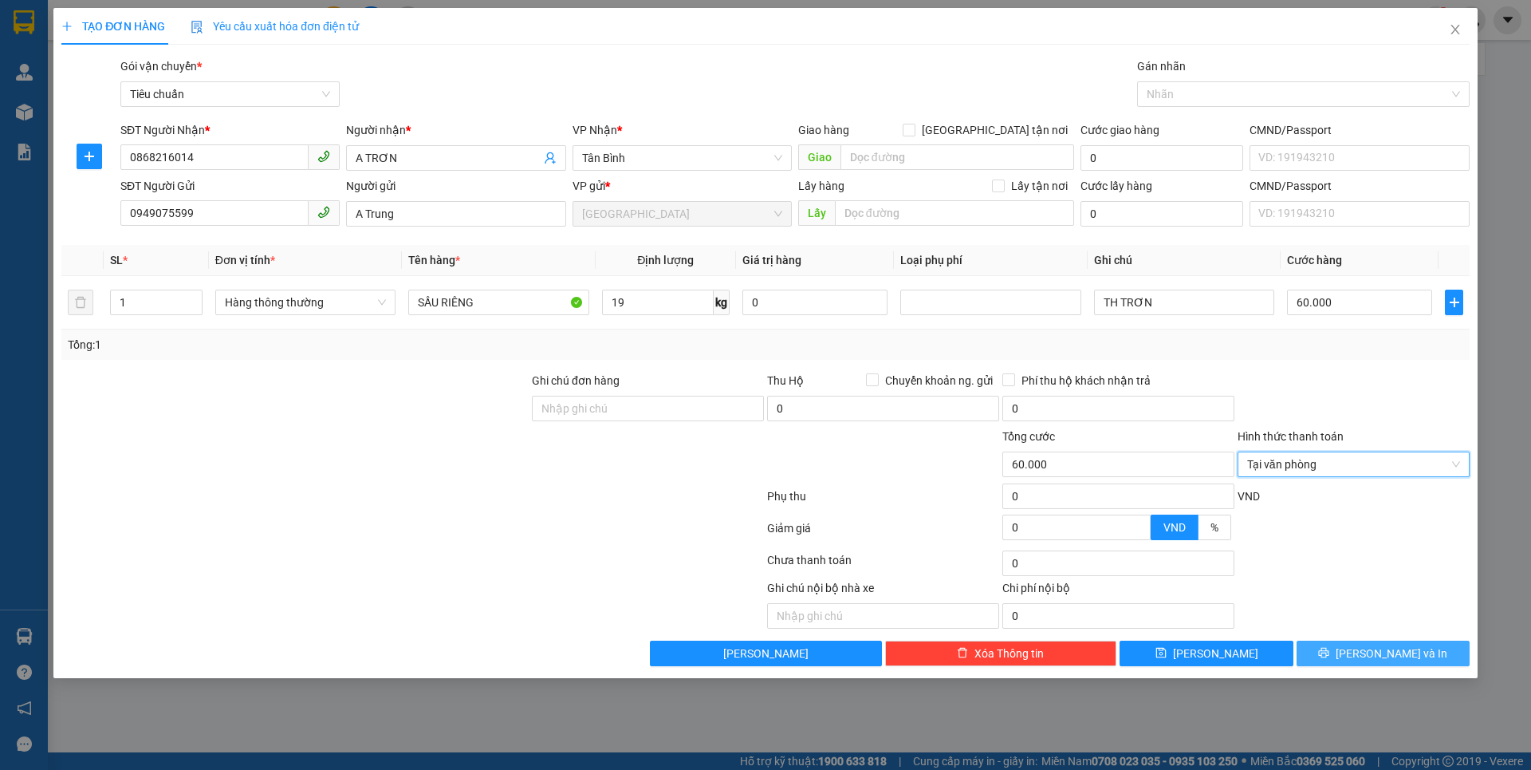
click at [1329, 647] on icon "printer" at bounding box center [1323, 652] width 11 height 11
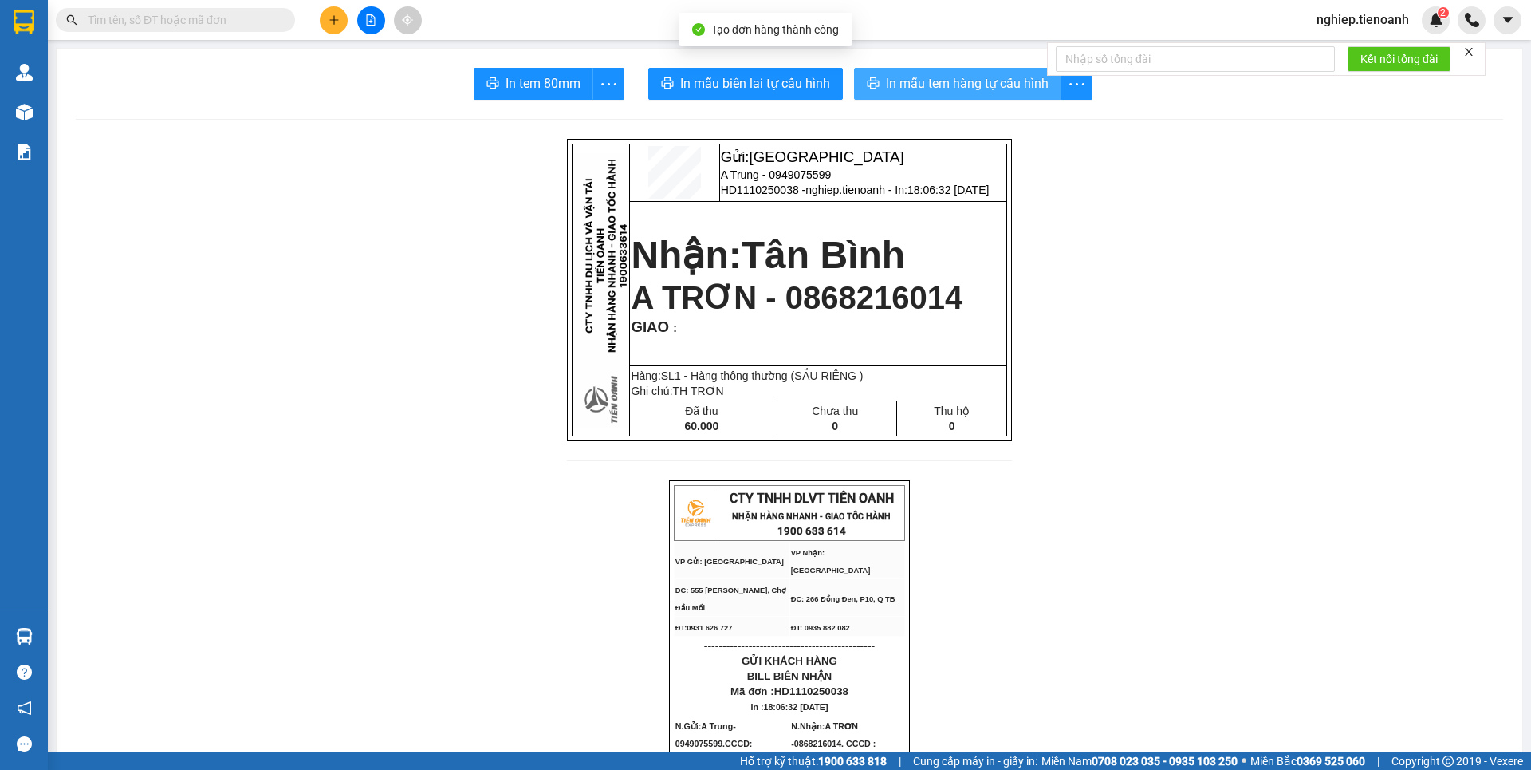
click at [979, 89] on span "In mẫu tem hàng tự cấu hình" at bounding box center [967, 83] width 163 height 20
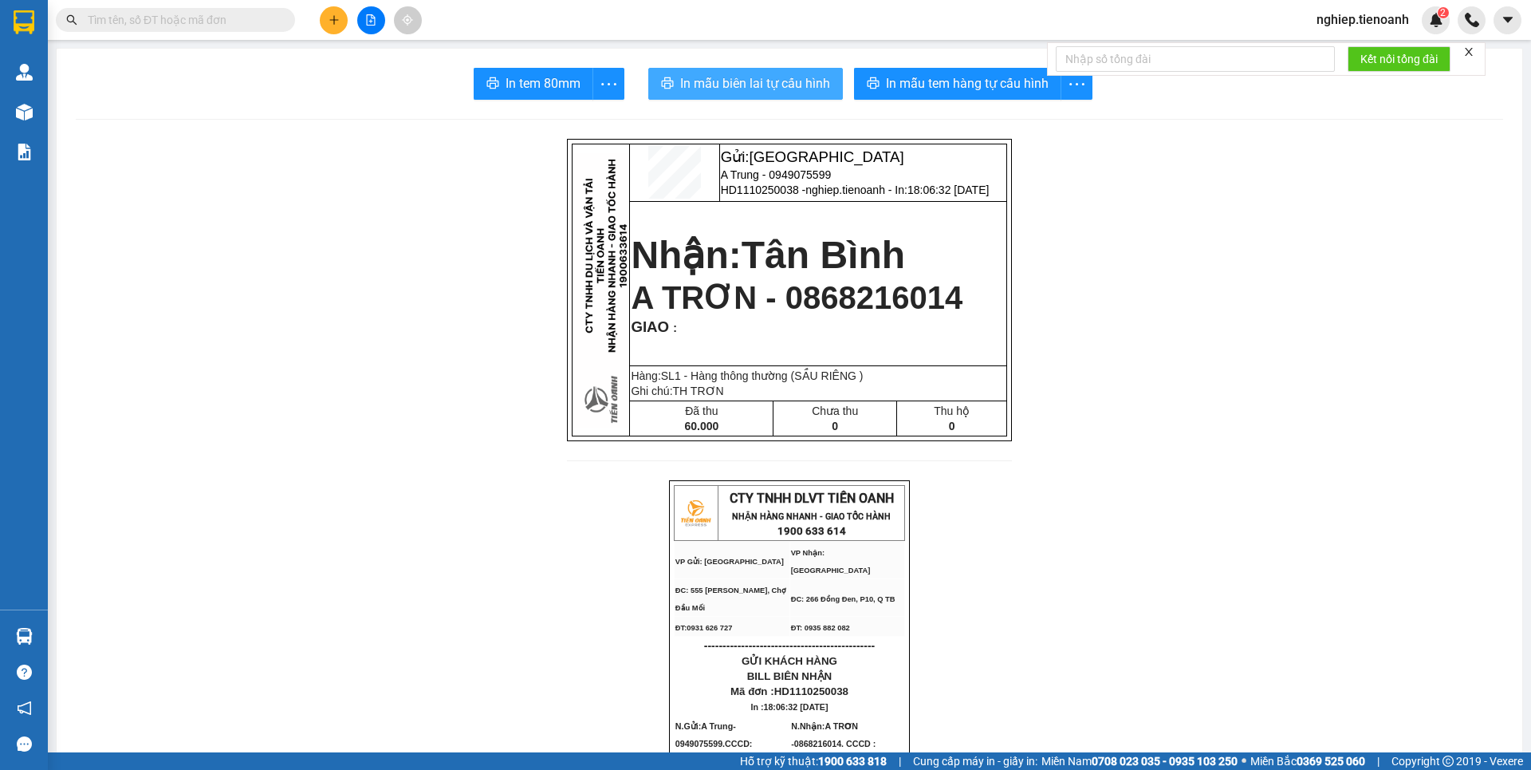
click at [767, 79] on span "In mẫu biên lai tự cấu hình" at bounding box center [755, 83] width 150 height 20
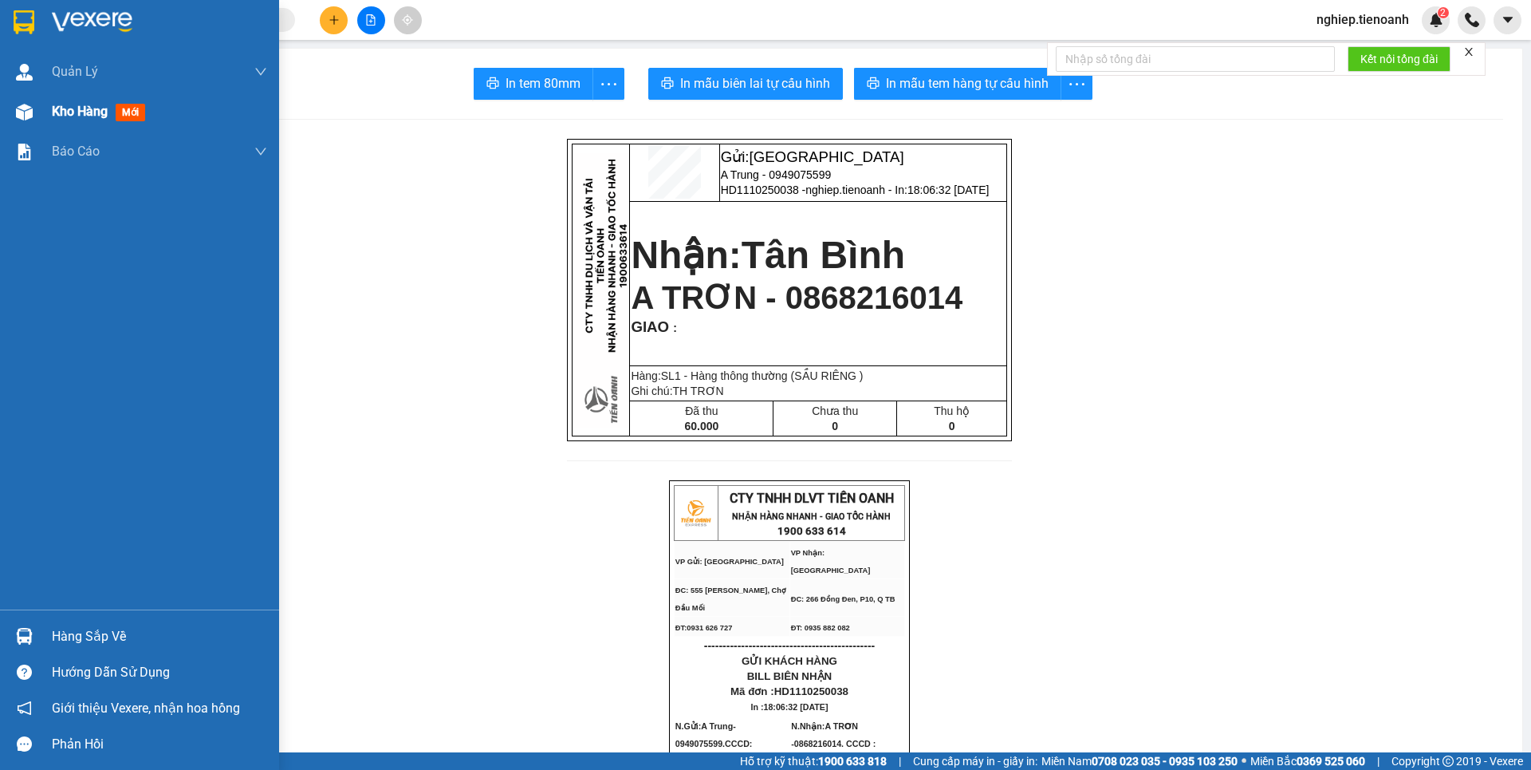
click at [77, 123] on div "Kho hàng mới" at bounding box center [159, 112] width 215 height 40
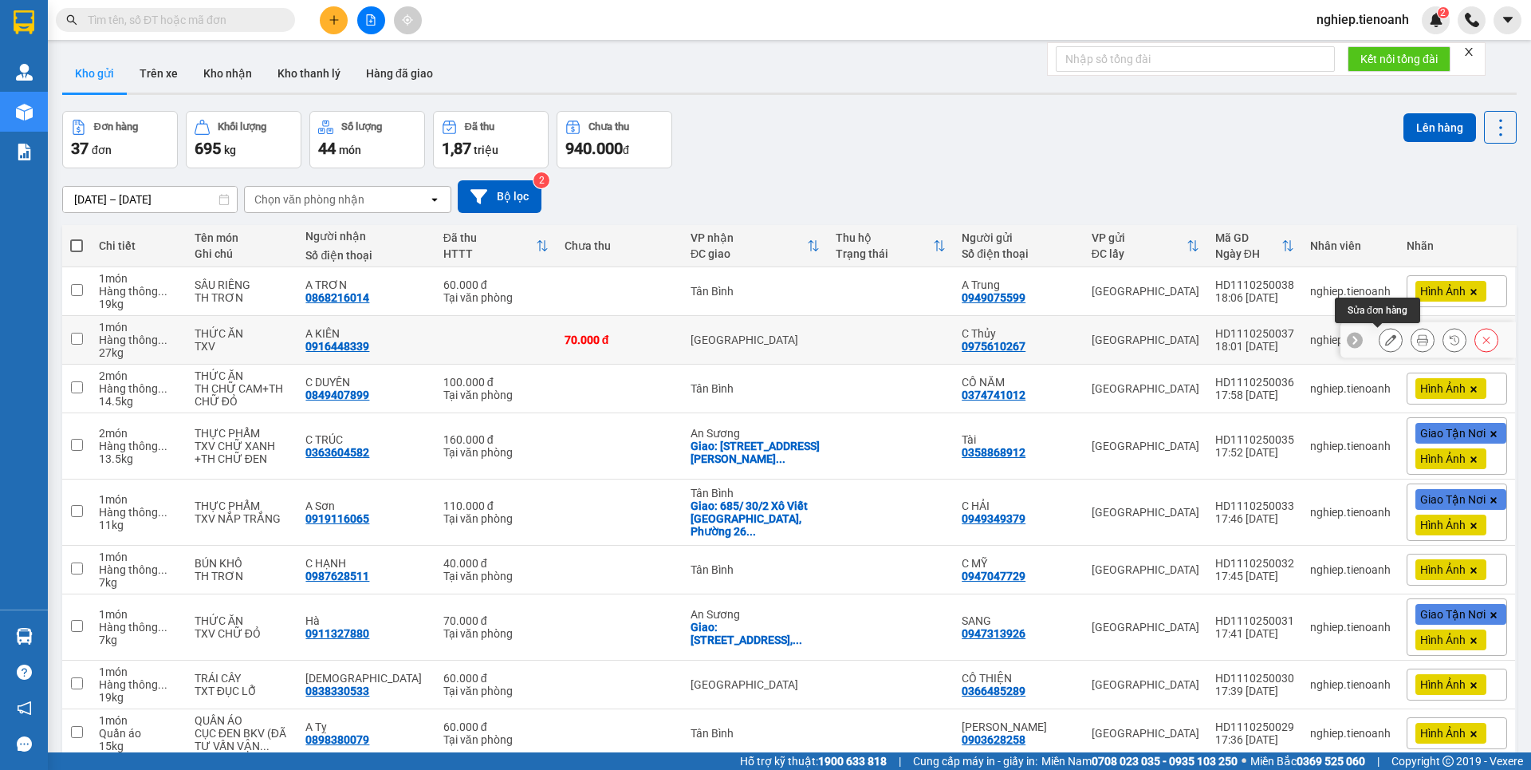
click at [1385, 345] on icon at bounding box center [1390, 339] width 11 height 11
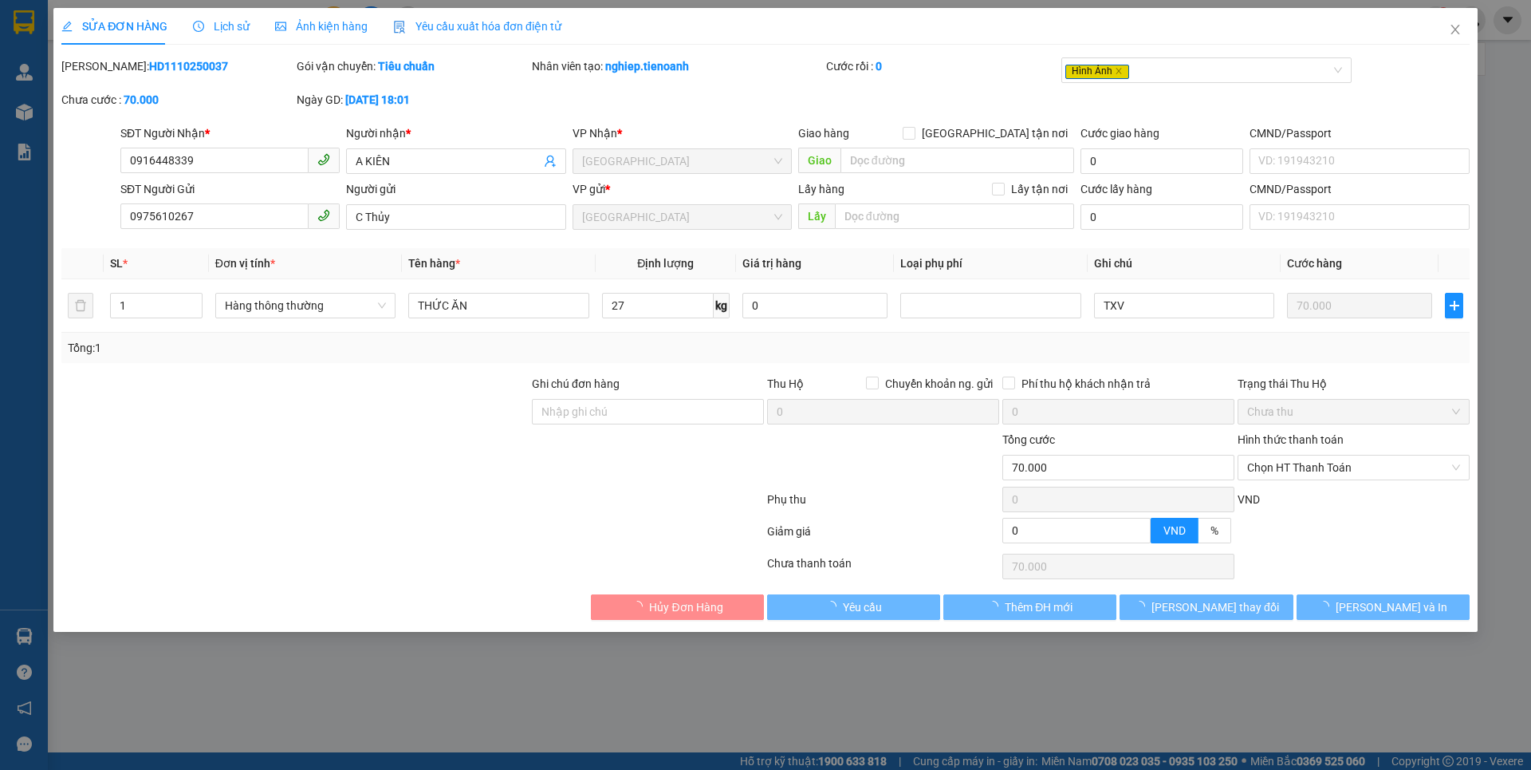
click at [341, 29] on span "Ảnh kiện hàng" at bounding box center [321, 26] width 93 height 13
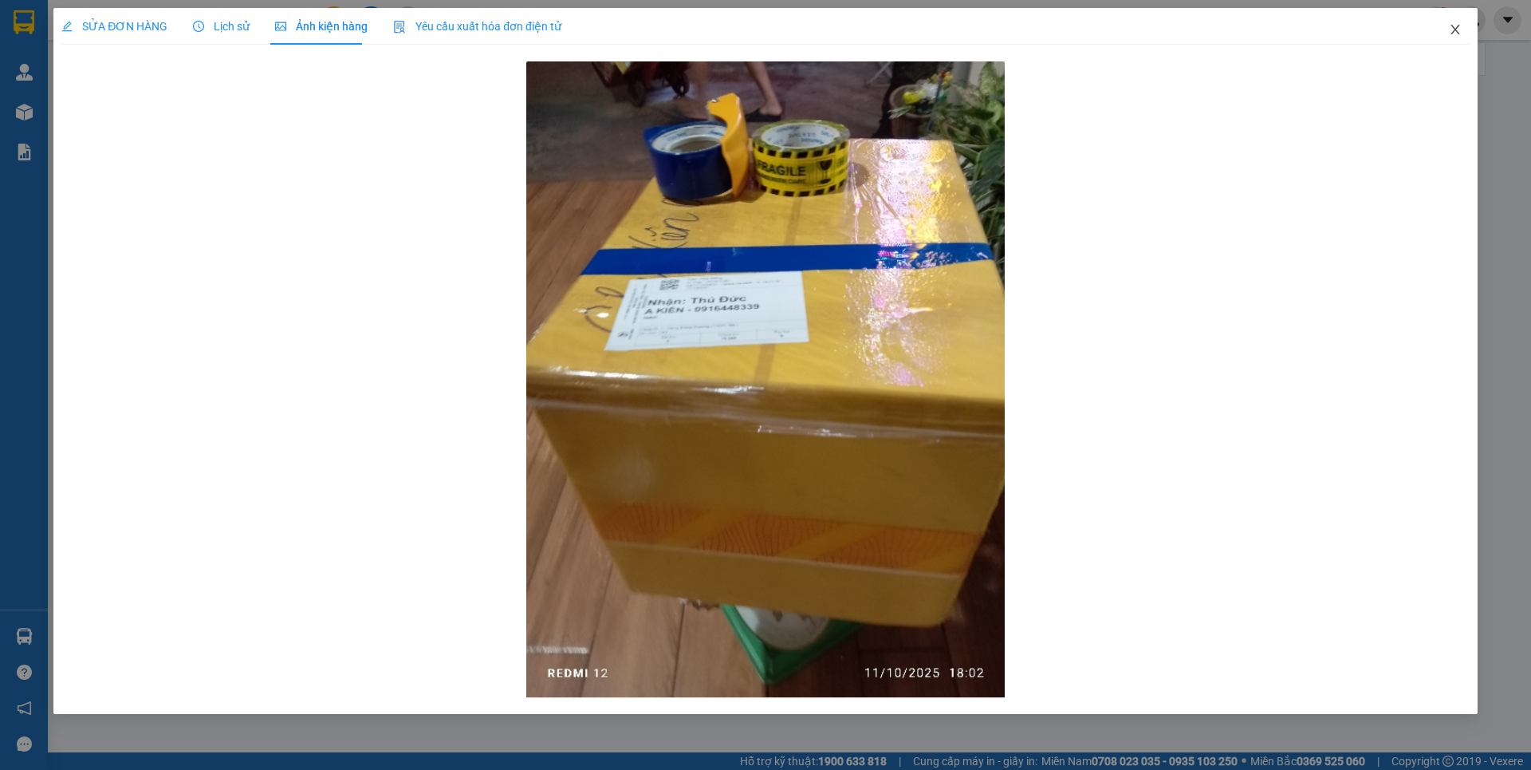
click at [1455, 30] on icon "close" at bounding box center [1455, 30] width 9 height 10
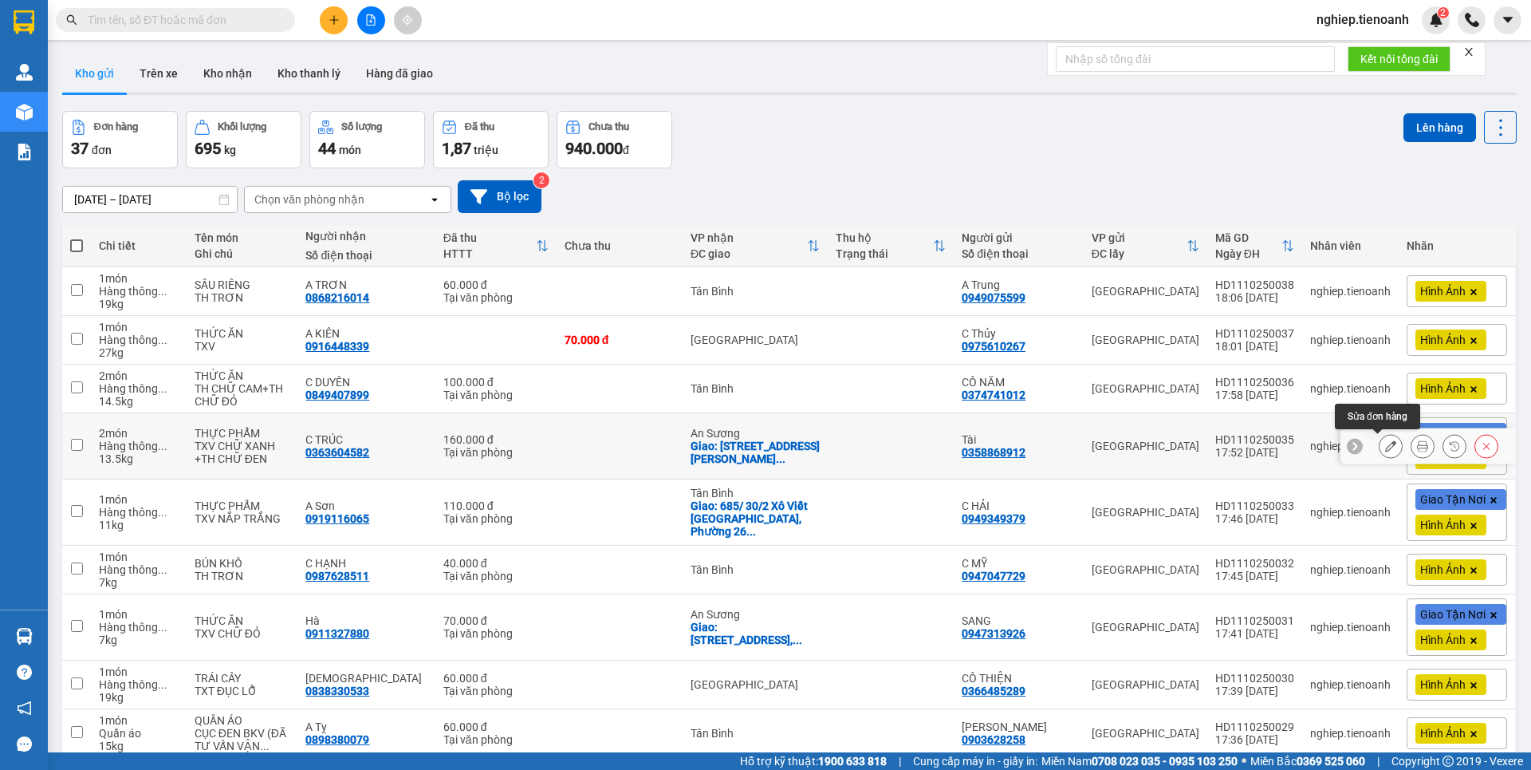
click at [1385, 449] on icon at bounding box center [1390, 445] width 11 height 11
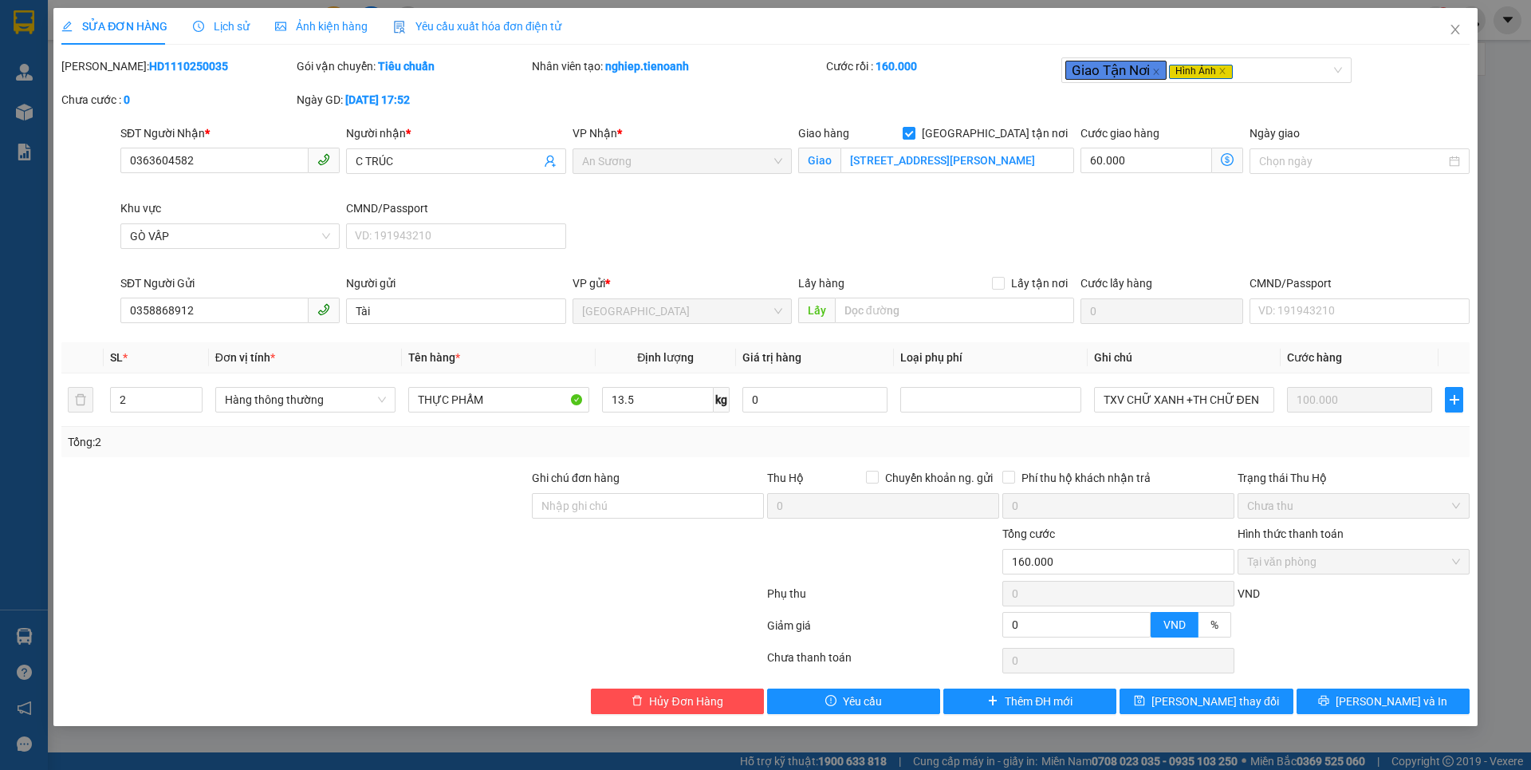
click at [347, 36] on div "Ảnh kiện hàng" at bounding box center [321, 26] width 93 height 37
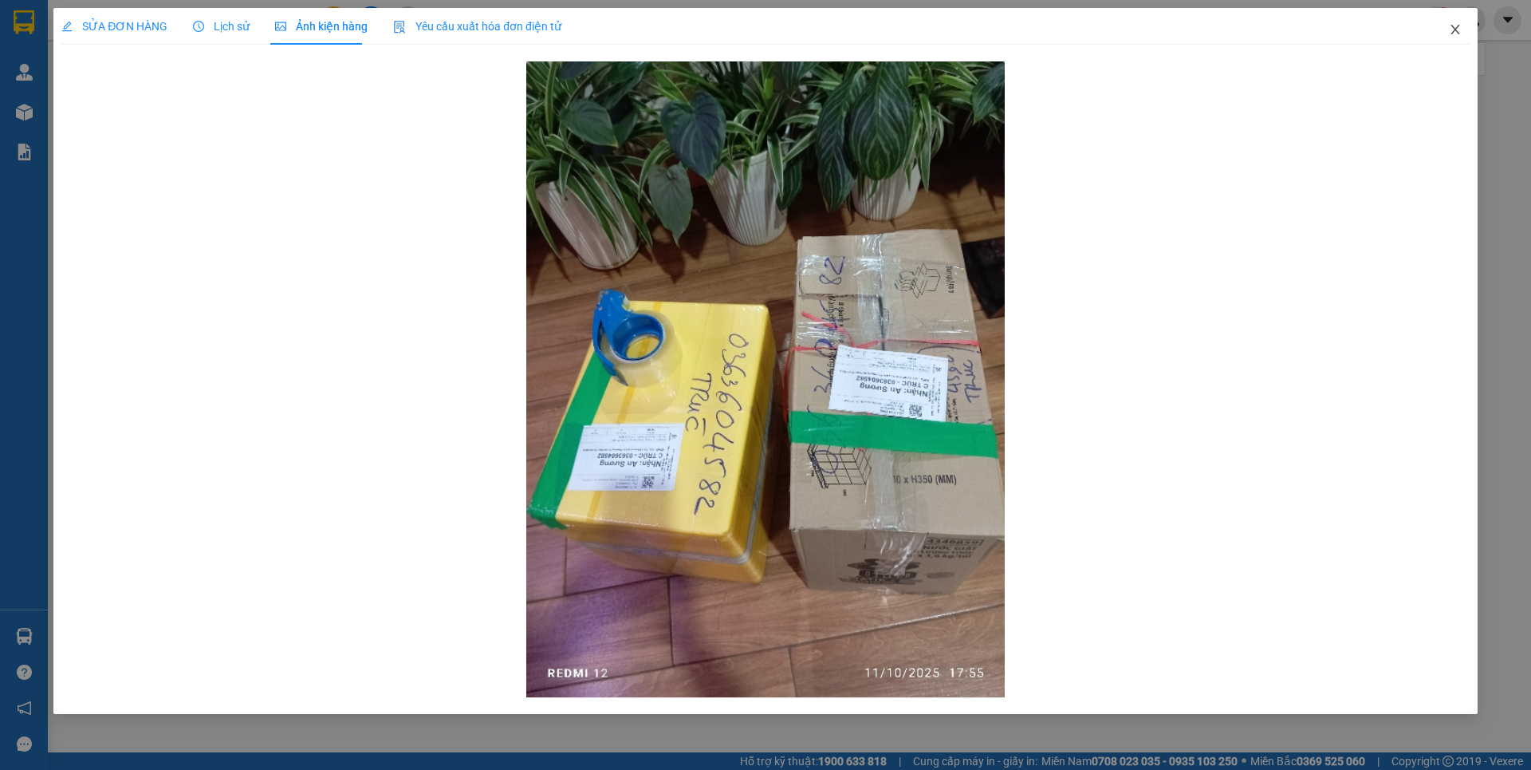
click at [1455, 30] on icon "close" at bounding box center [1455, 30] width 9 height 10
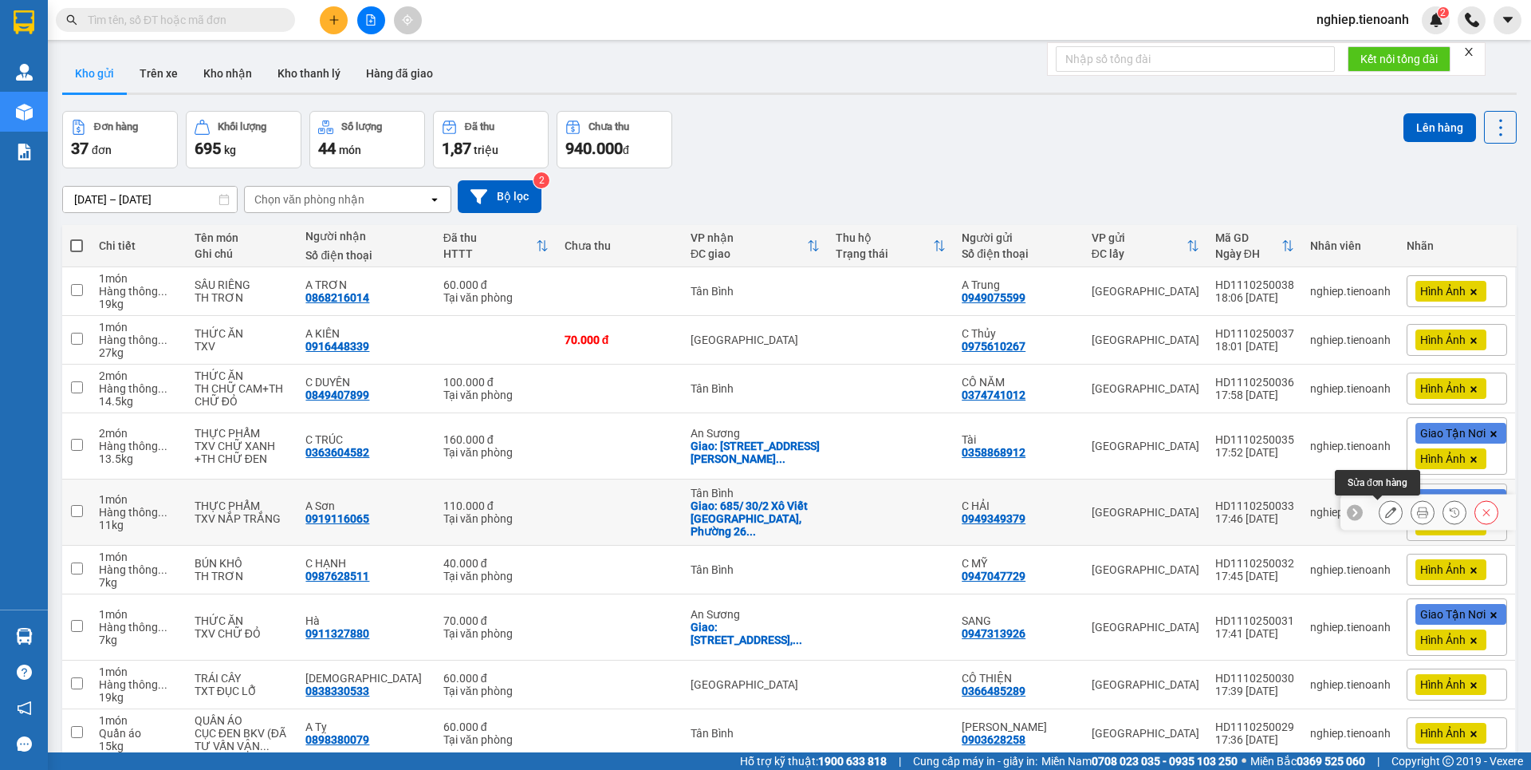
click at [1380, 518] on button at bounding box center [1391, 512] width 22 height 28
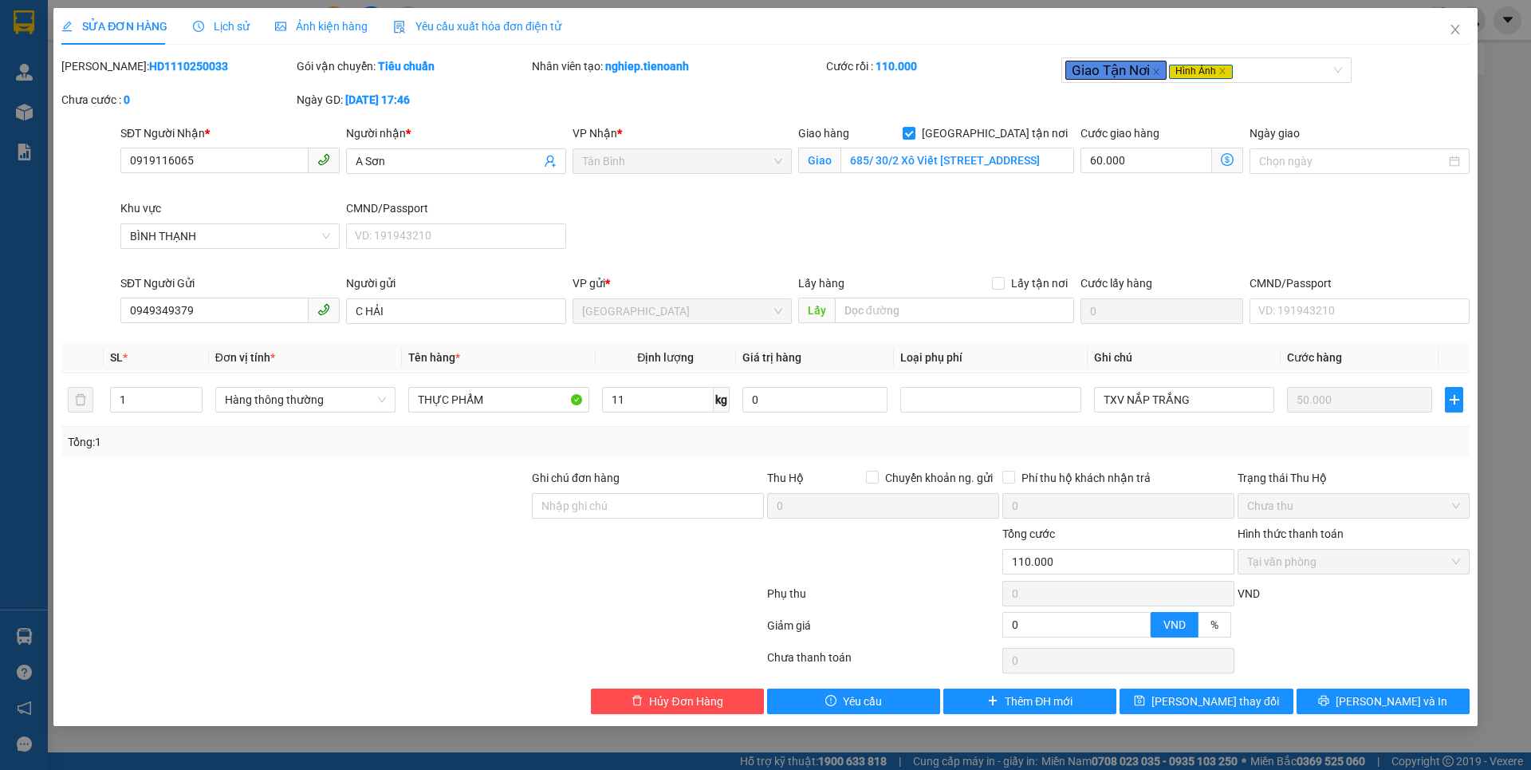
click at [323, 32] on span "Ảnh kiện hàng" at bounding box center [321, 26] width 93 height 13
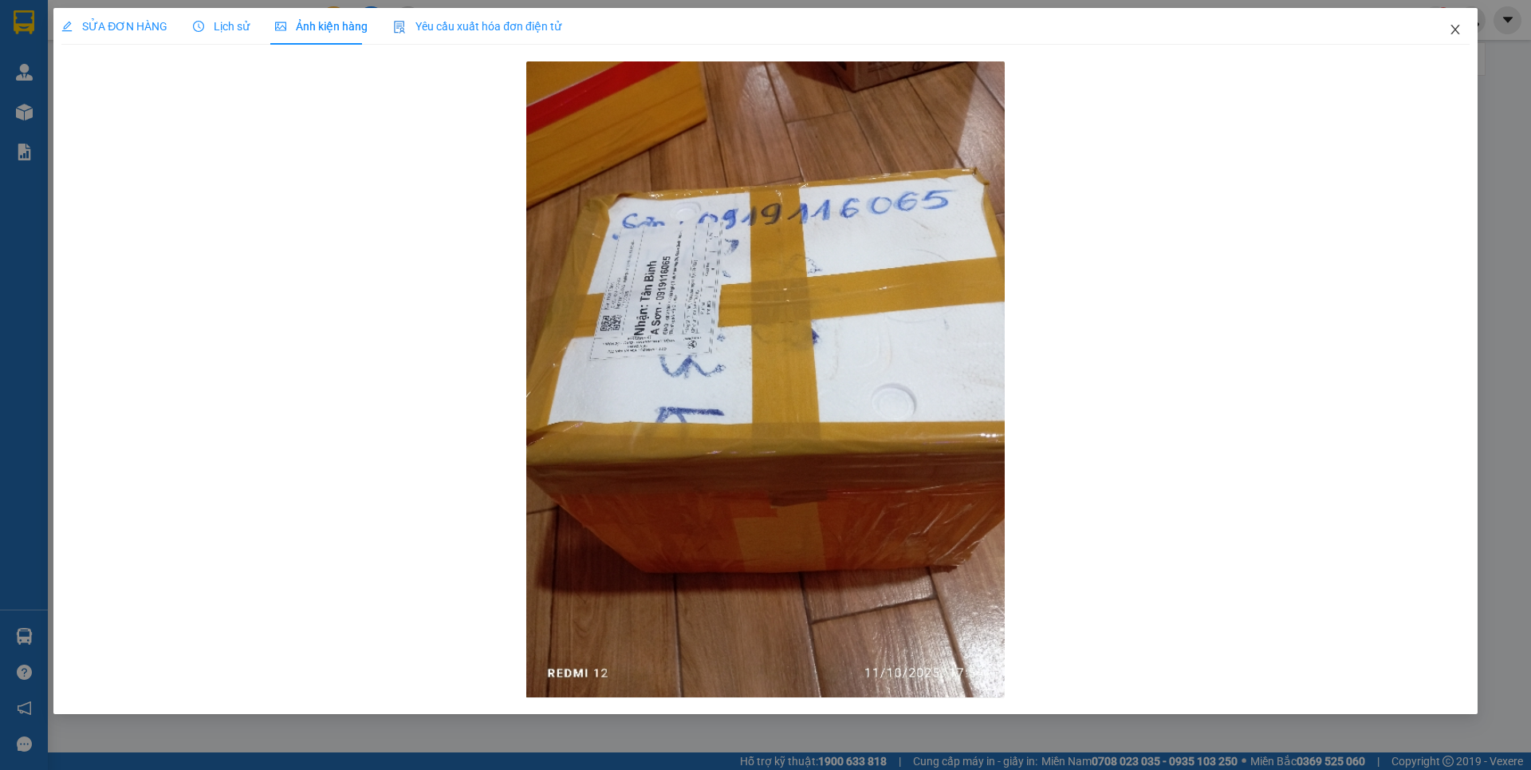
click at [1467, 34] on span "Close" at bounding box center [1455, 30] width 45 height 45
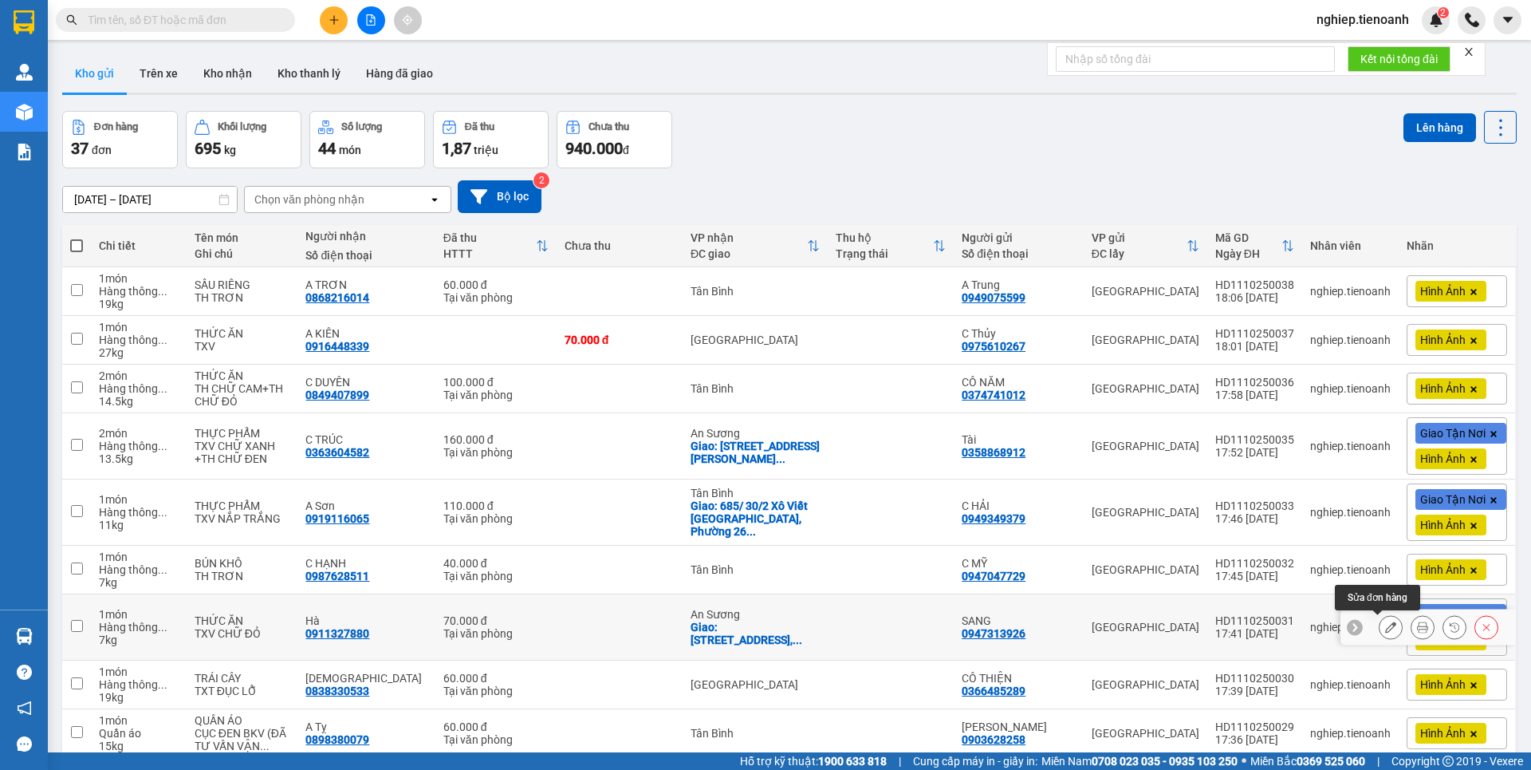
click at [1385, 624] on icon at bounding box center [1390, 626] width 11 height 11
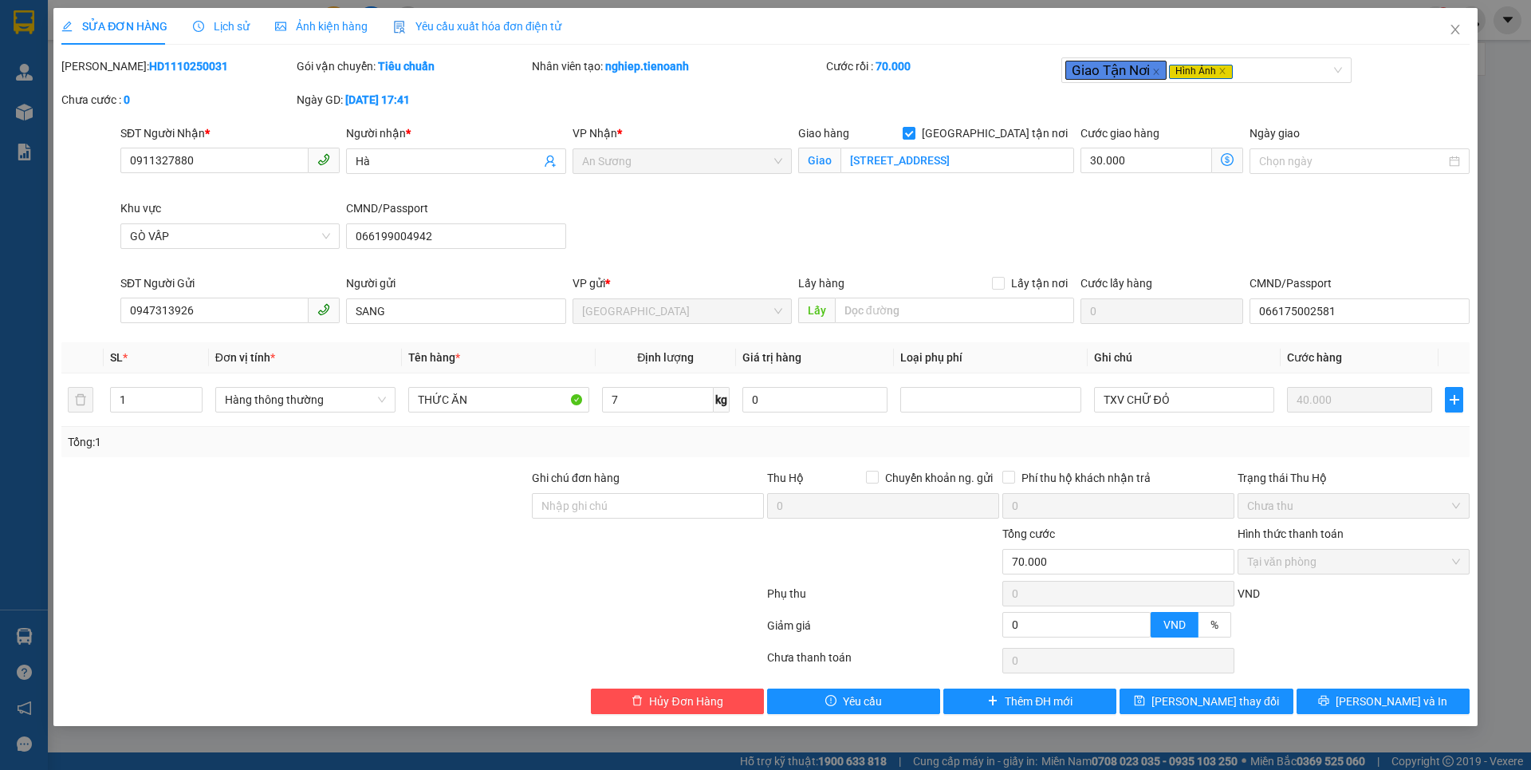
click at [335, 25] on span "Ảnh kiện hàng" at bounding box center [321, 26] width 93 height 13
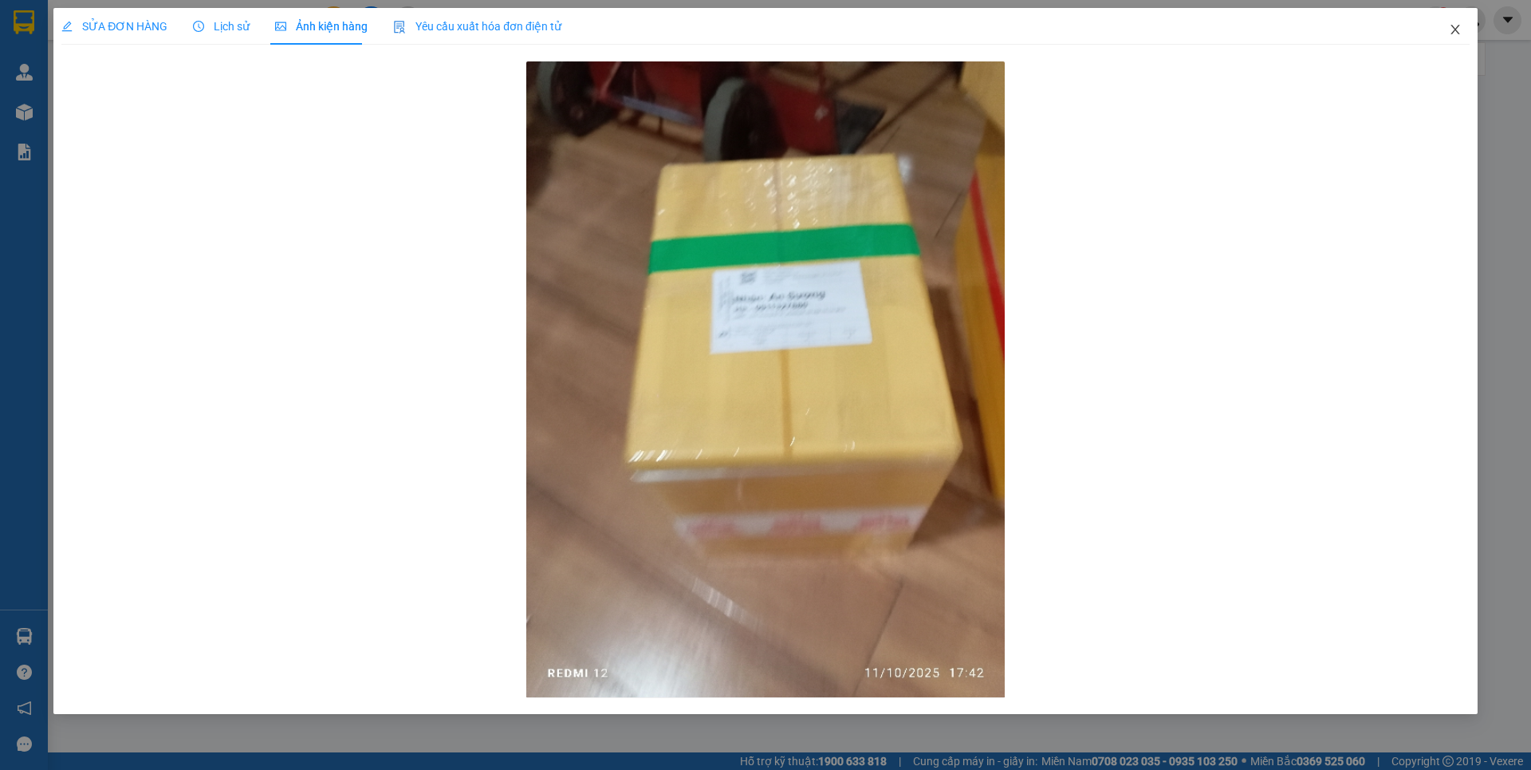
click at [1449, 32] on icon "close" at bounding box center [1455, 29] width 13 height 13
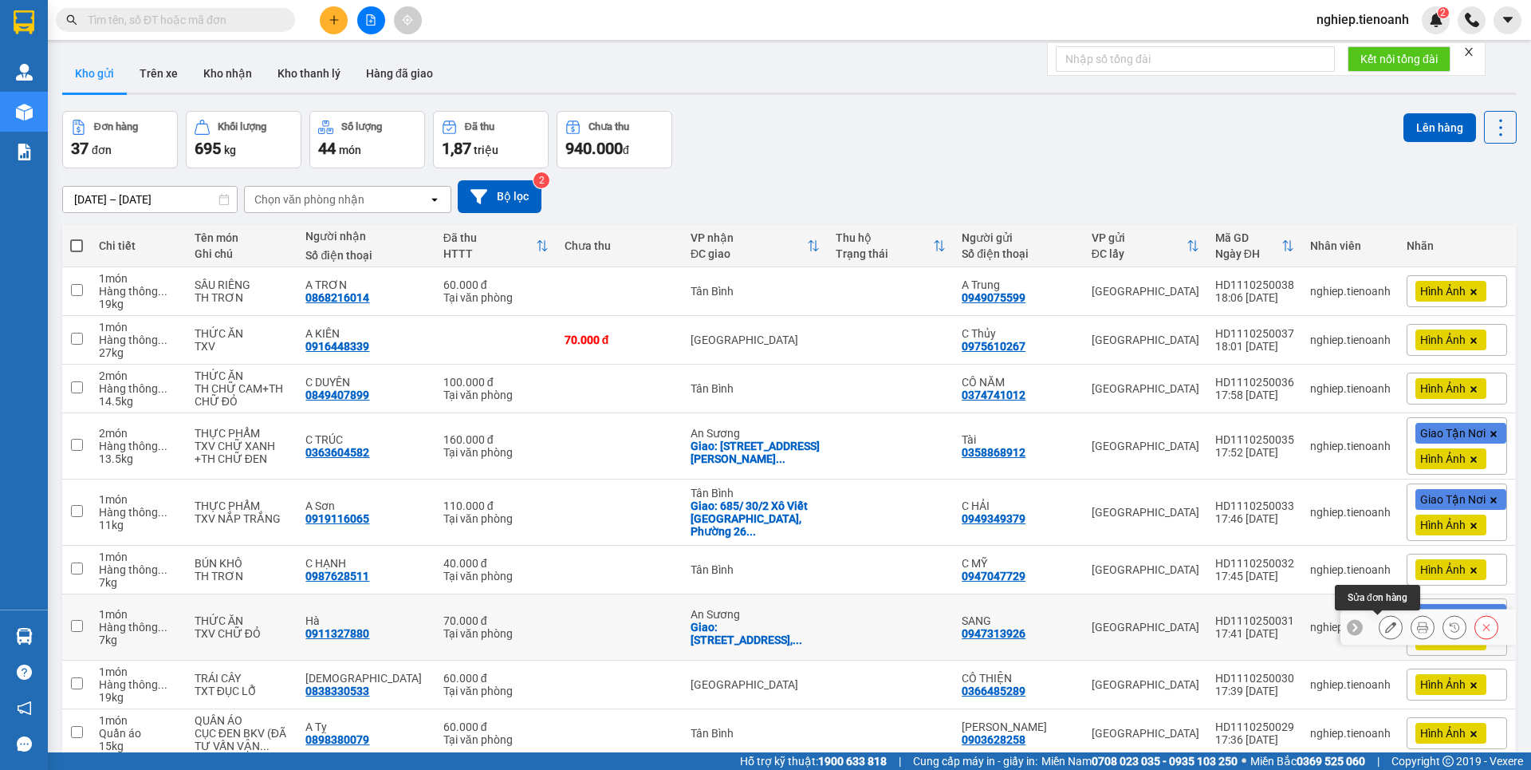
click at [1385, 621] on icon at bounding box center [1390, 626] width 11 height 11
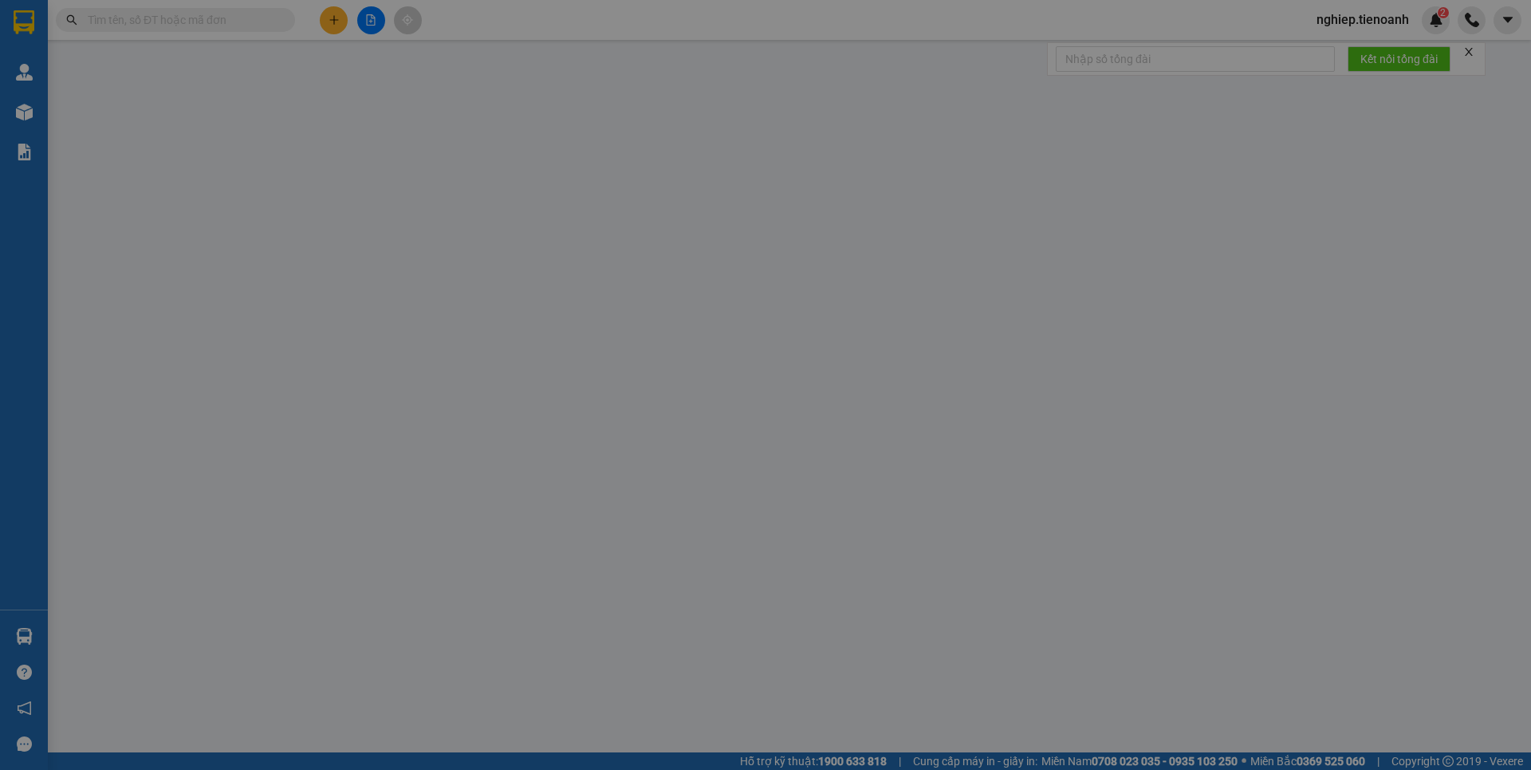
type input "0911327880"
type input "Hà"
checkbox input "true"
type input "[STREET_ADDRESS]"
type input "066199004942"
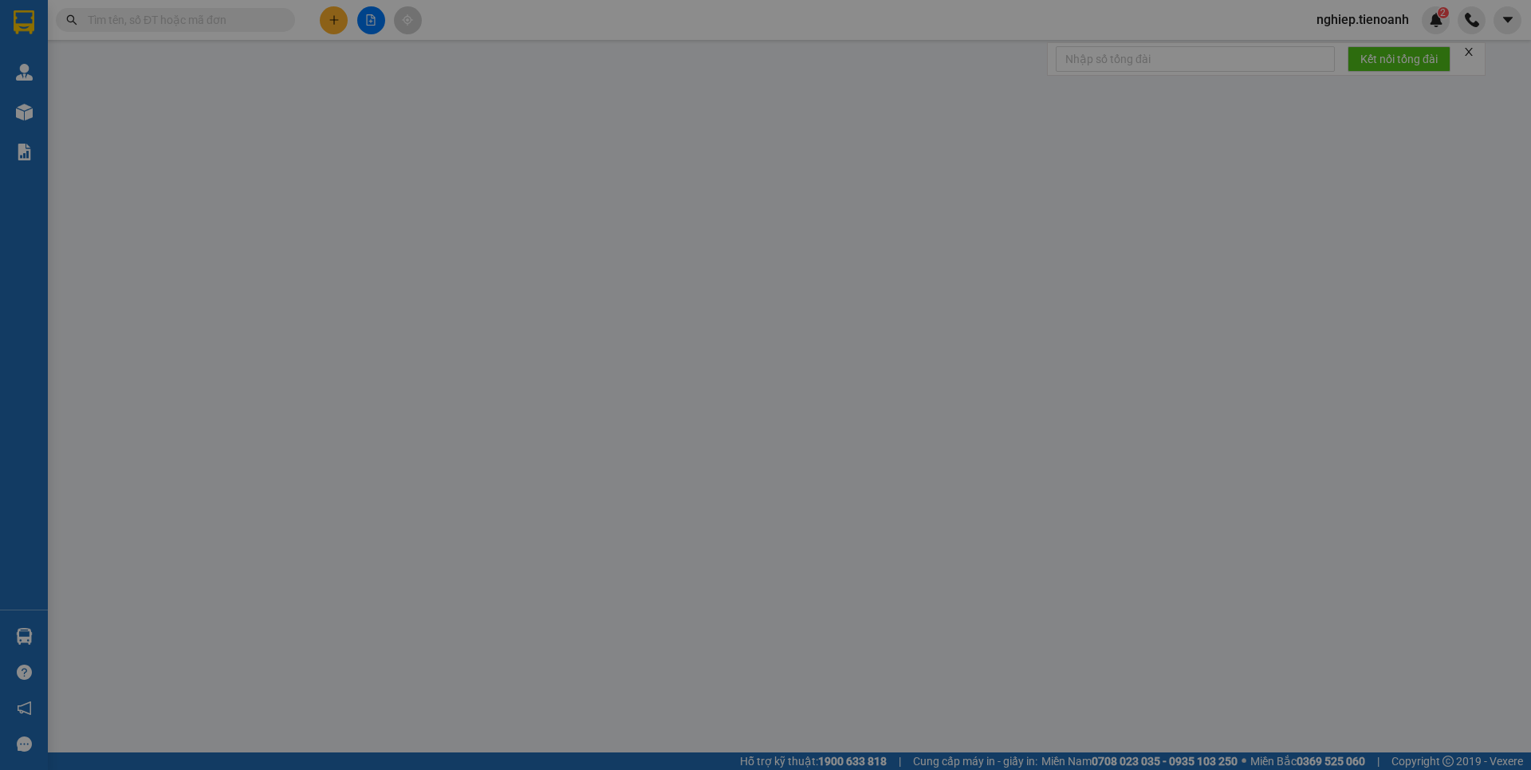
type input "0947313926"
type input "SANG"
type input "066175002581"
type input "0"
type input "70.000"
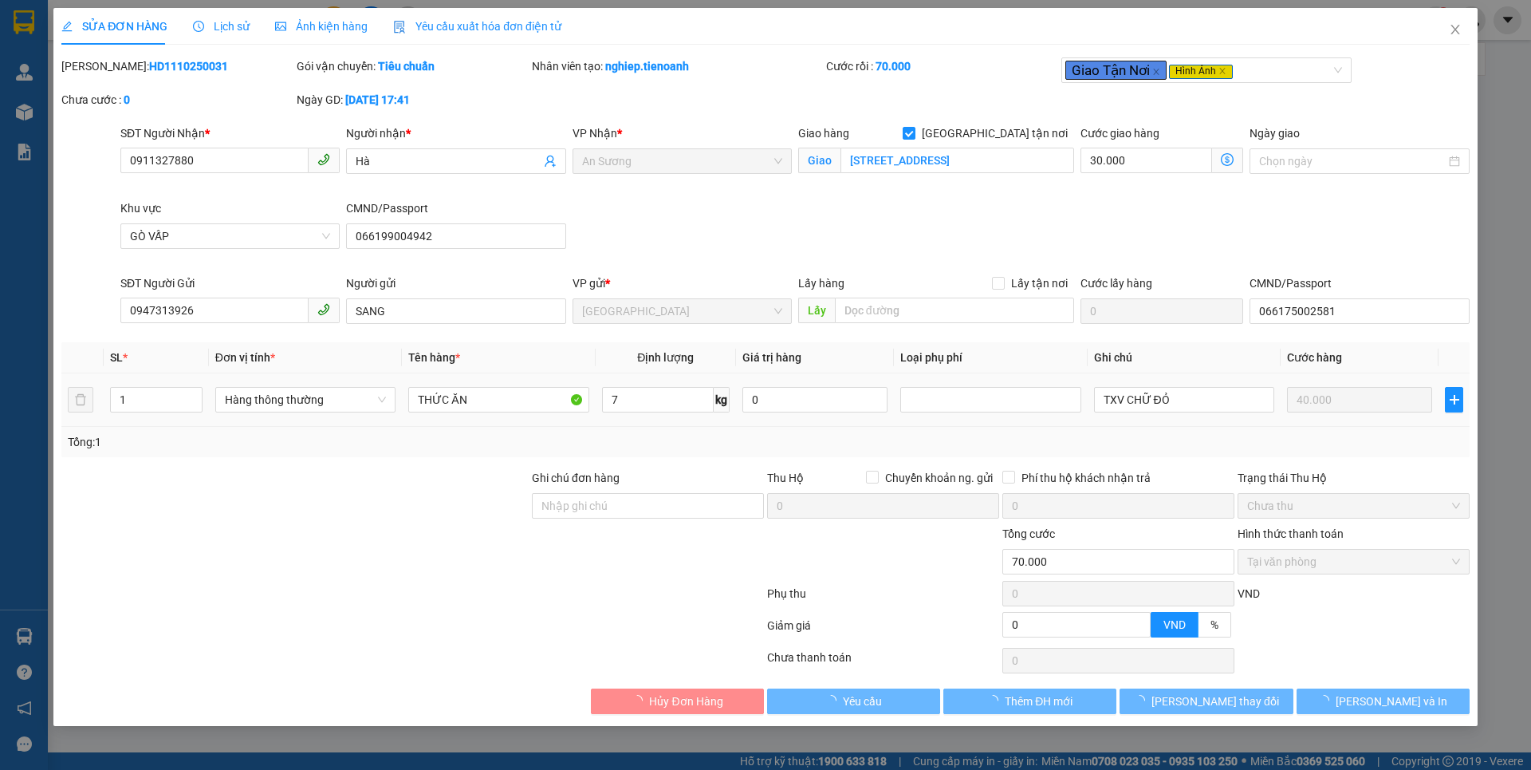
click at [338, 20] on span "Ảnh kiện hàng" at bounding box center [321, 26] width 93 height 13
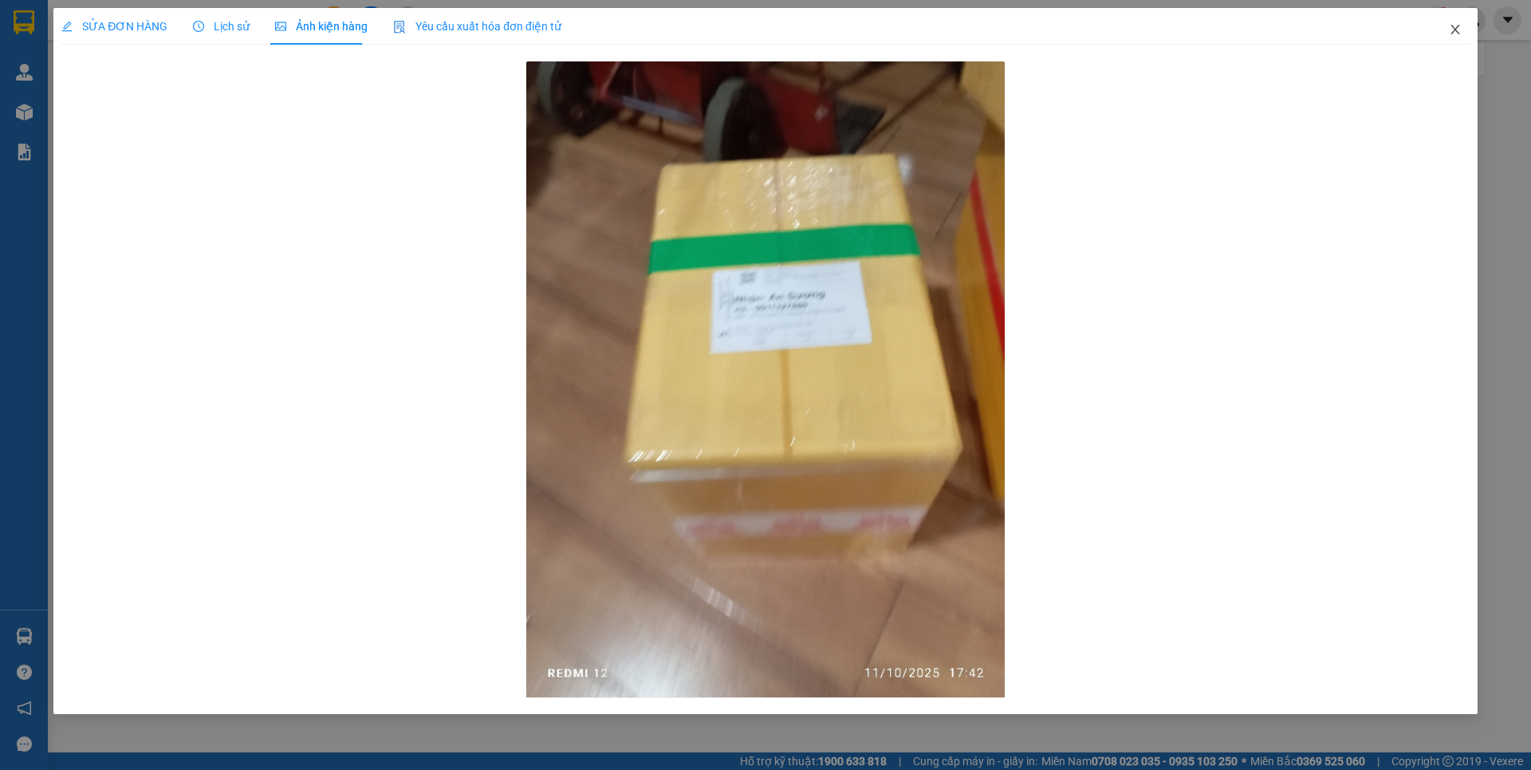
click at [1461, 27] on icon "close" at bounding box center [1455, 29] width 13 height 13
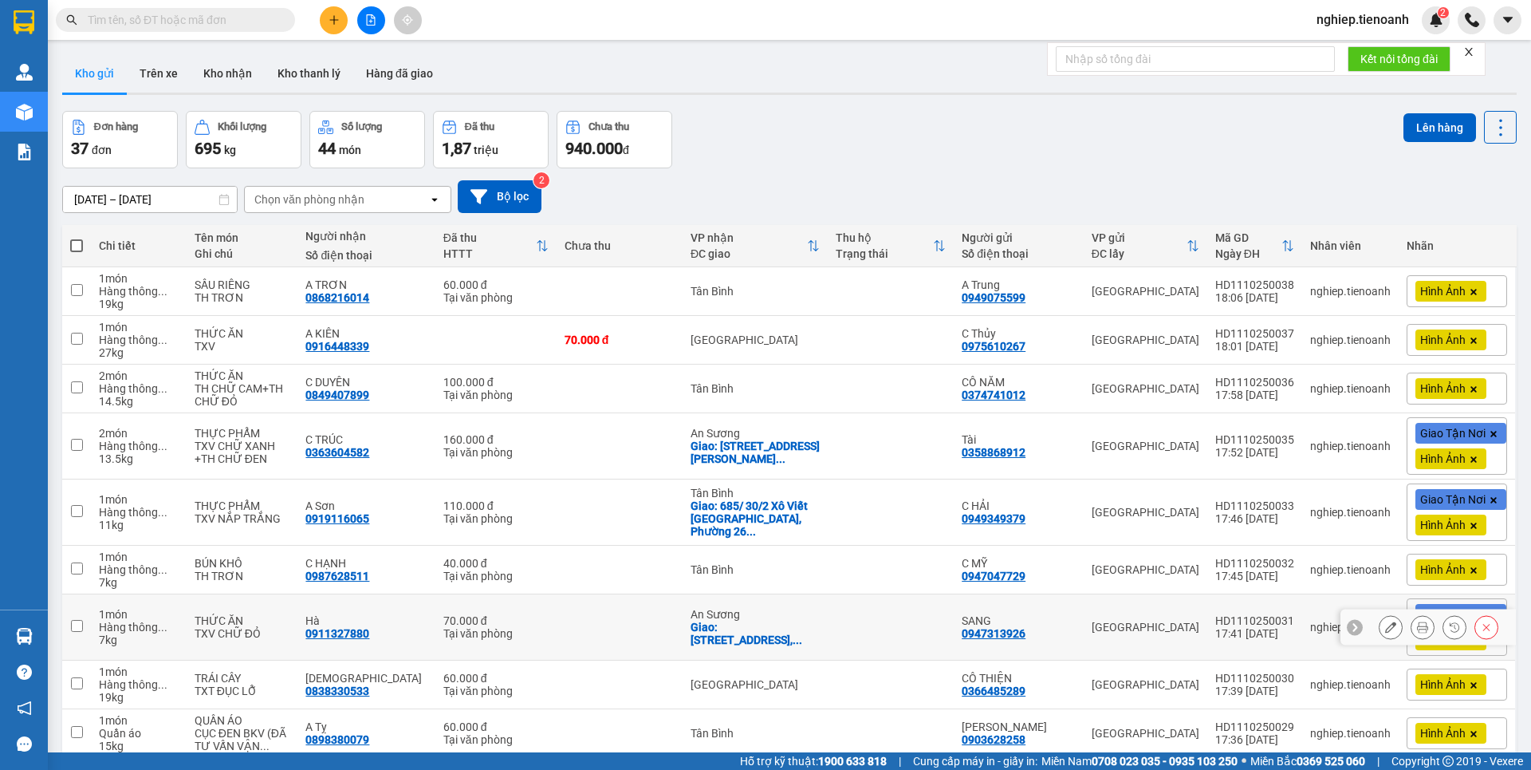
click at [1385, 621] on icon at bounding box center [1390, 626] width 11 height 11
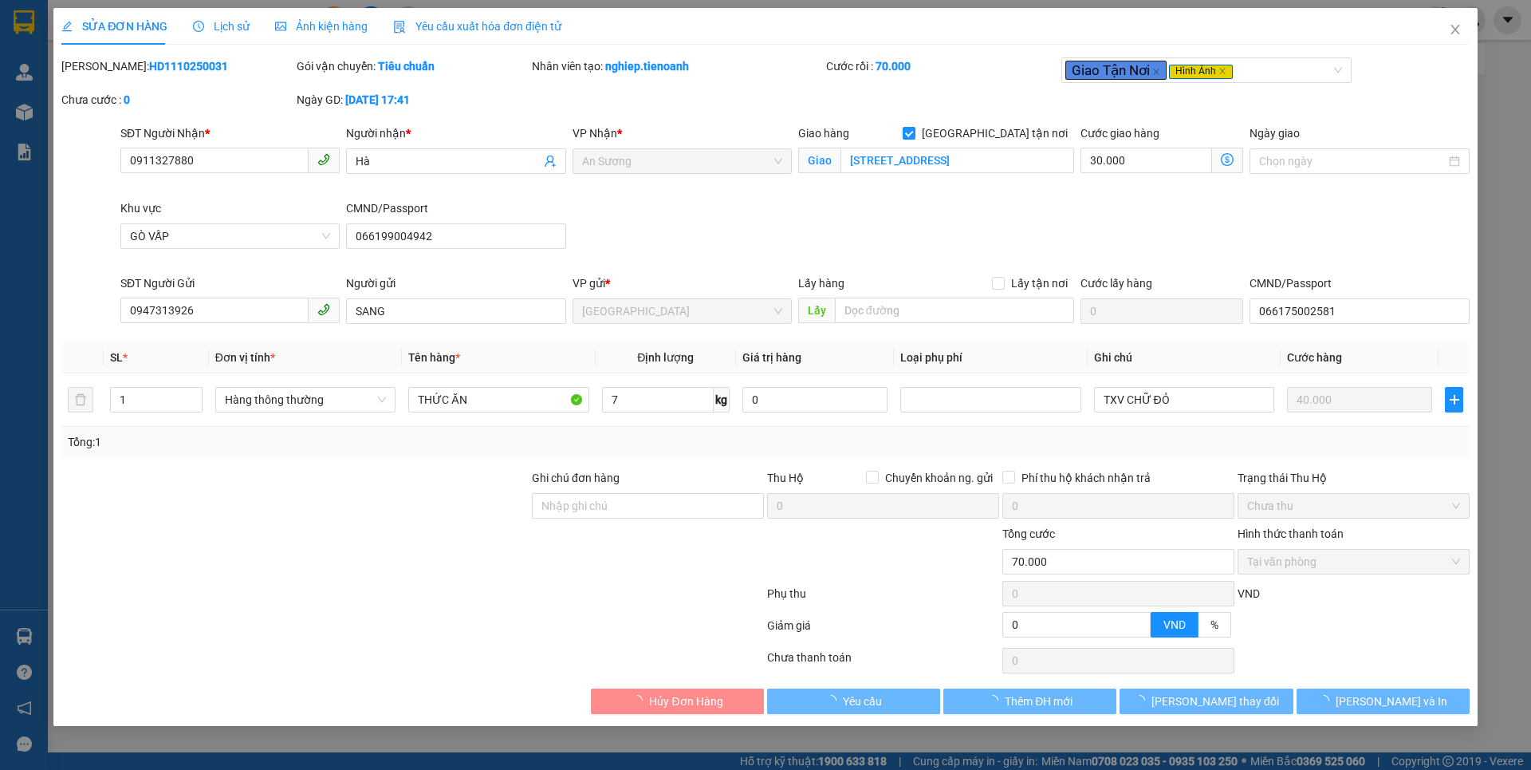
click at [326, 30] on span "Ảnh kiện hàng" at bounding box center [321, 26] width 93 height 13
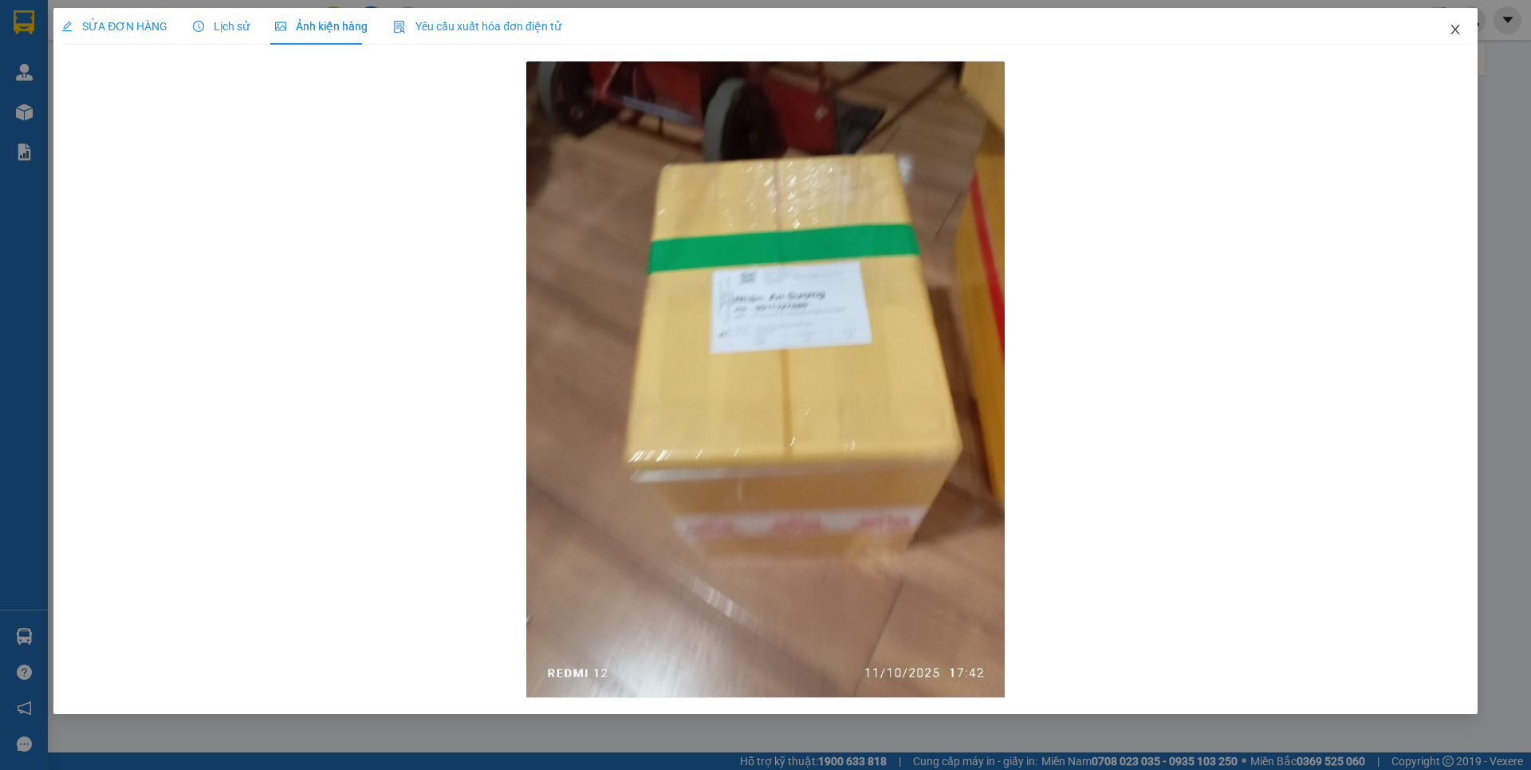
click at [1447, 26] on span "Close" at bounding box center [1455, 30] width 45 height 45
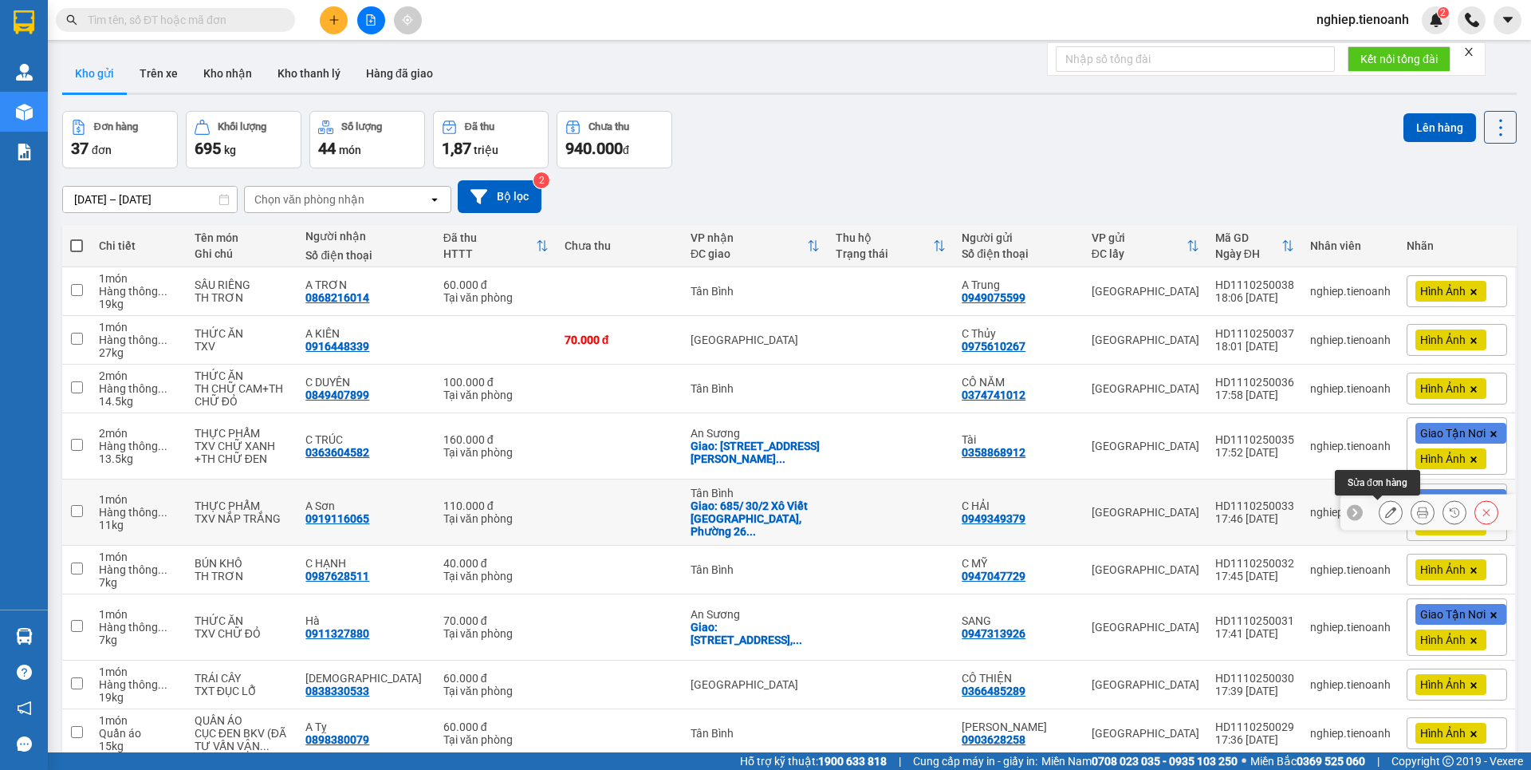
click at [1385, 507] on icon at bounding box center [1390, 511] width 11 height 11
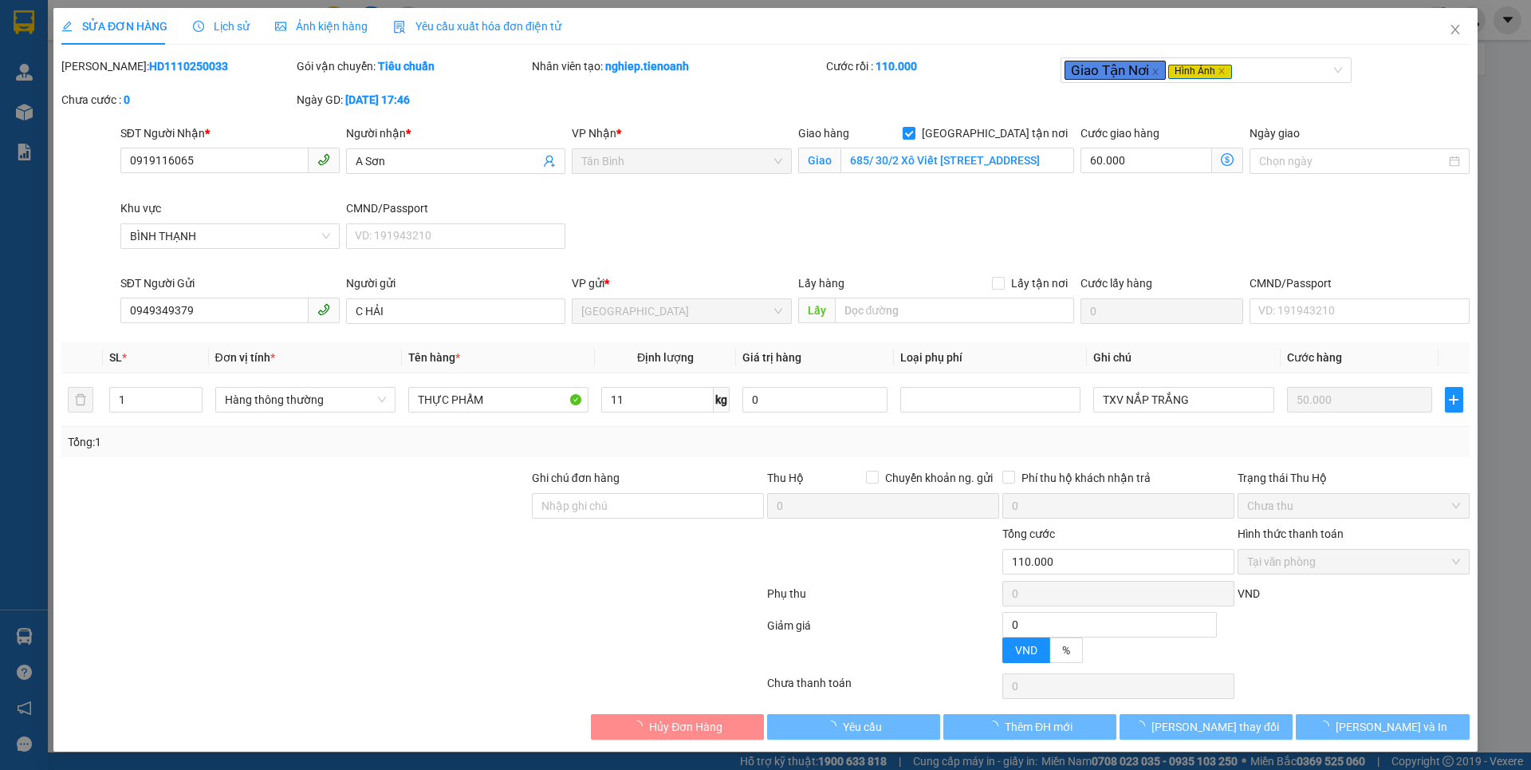
click at [330, 26] on span "Ảnh kiện hàng" at bounding box center [321, 26] width 93 height 13
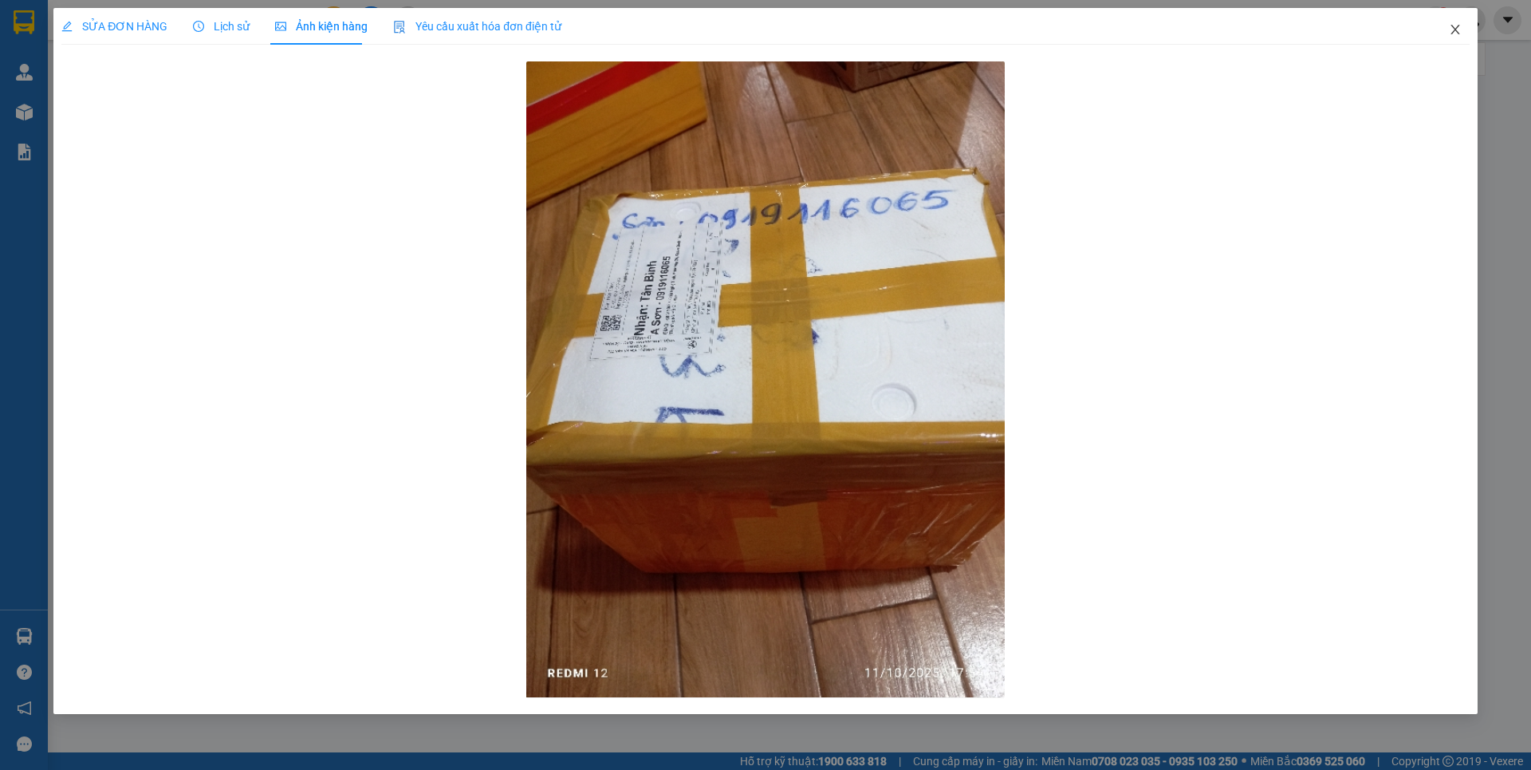
click at [1459, 26] on icon "close" at bounding box center [1455, 29] width 13 height 13
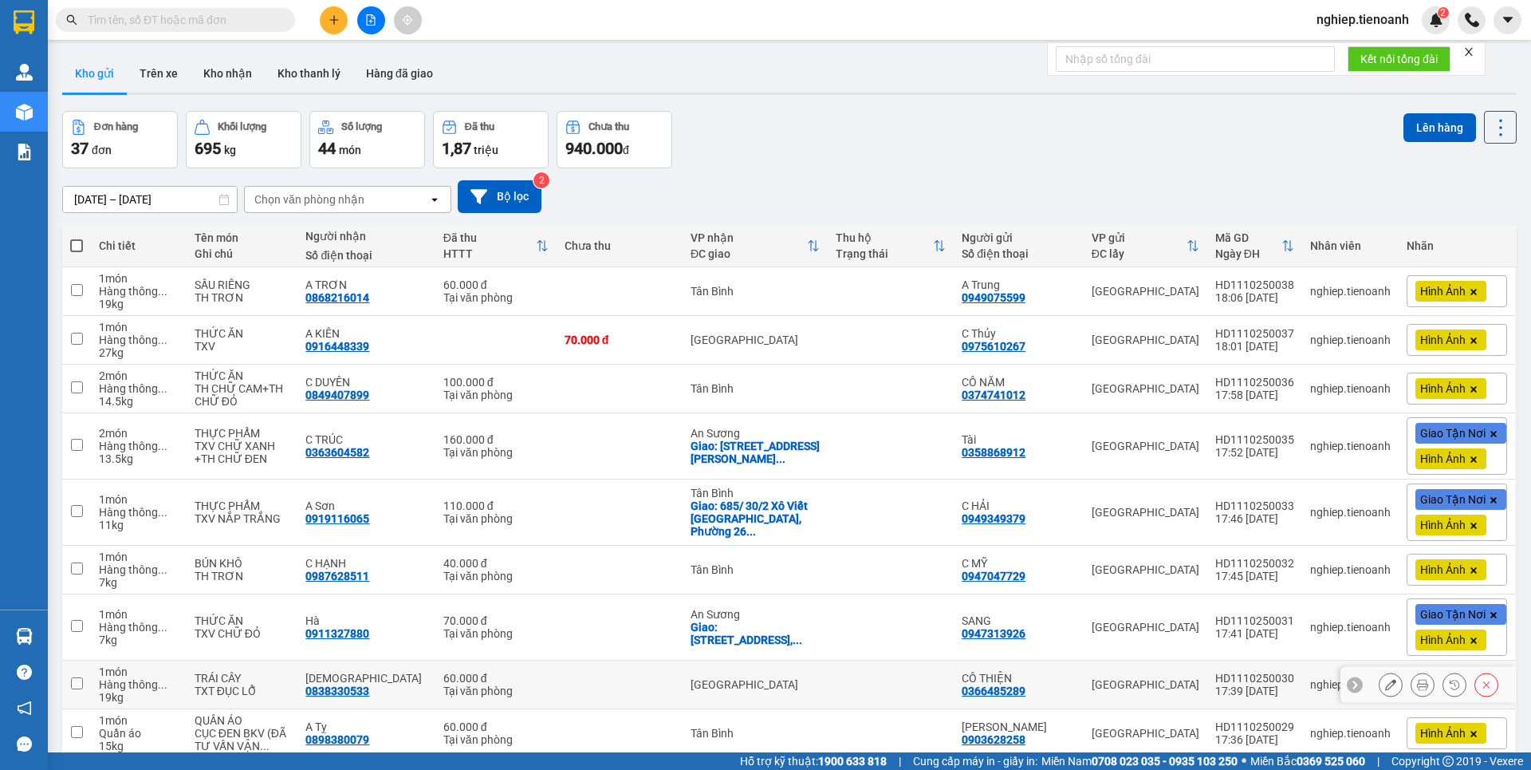
click at [1385, 679] on icon at bounding box center [1390, 684] width 11 height 11
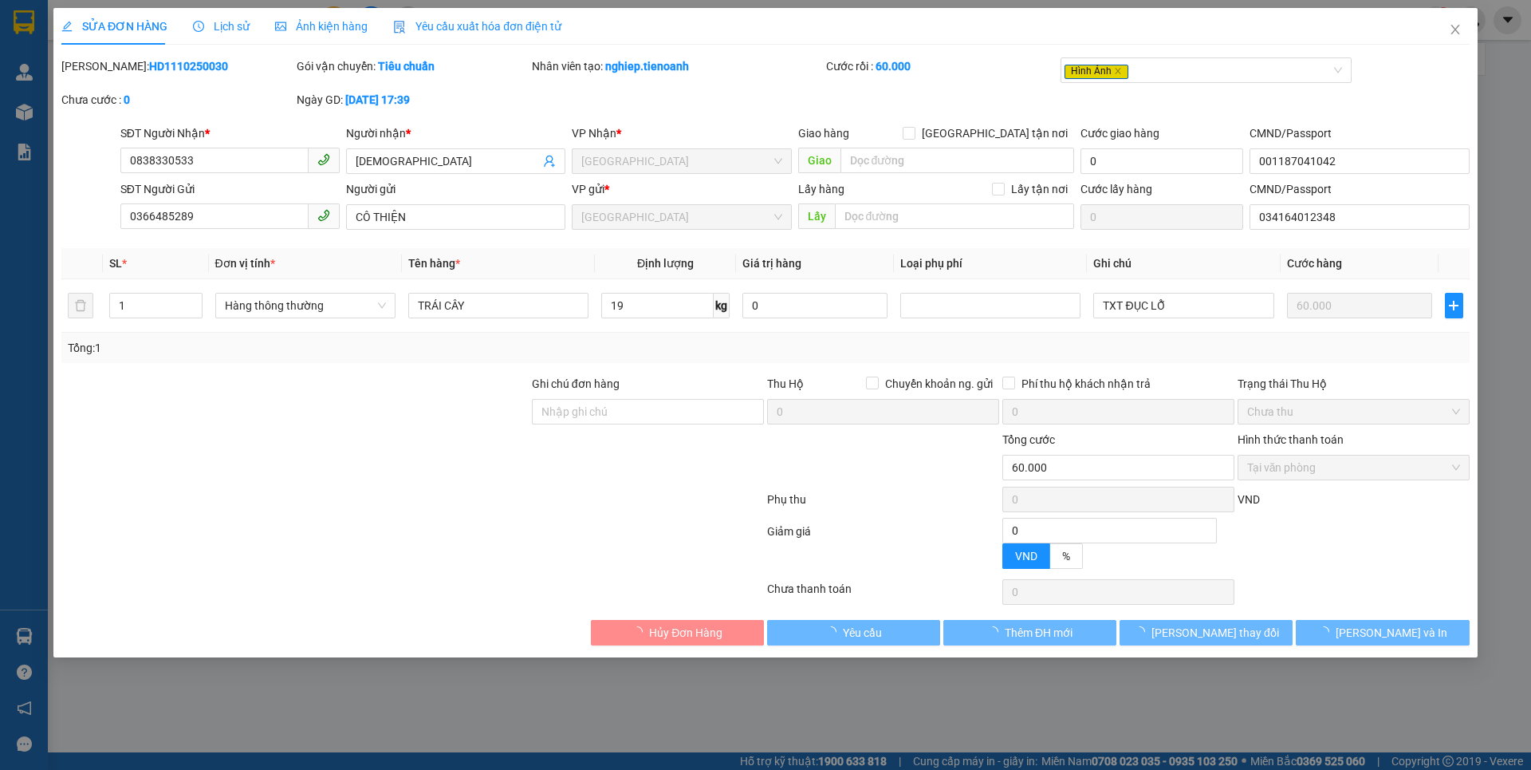
click at [342, 23] on span "Ảnh kiện hàng" at bounding box center [321, 26] width 93 height 13
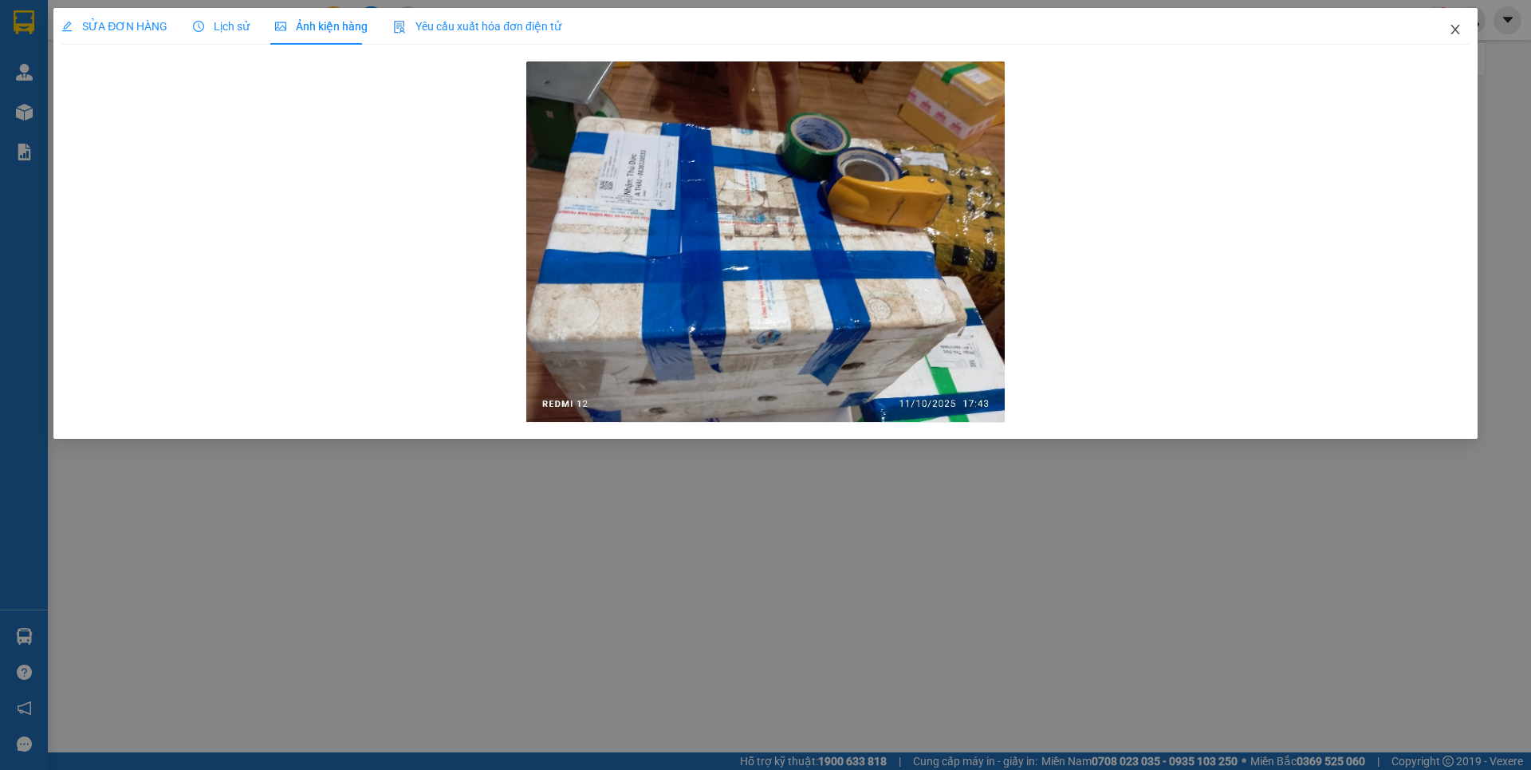
click at [1455, 29] on icon "close" at bounding box center [1455, 30] width 9 height 10
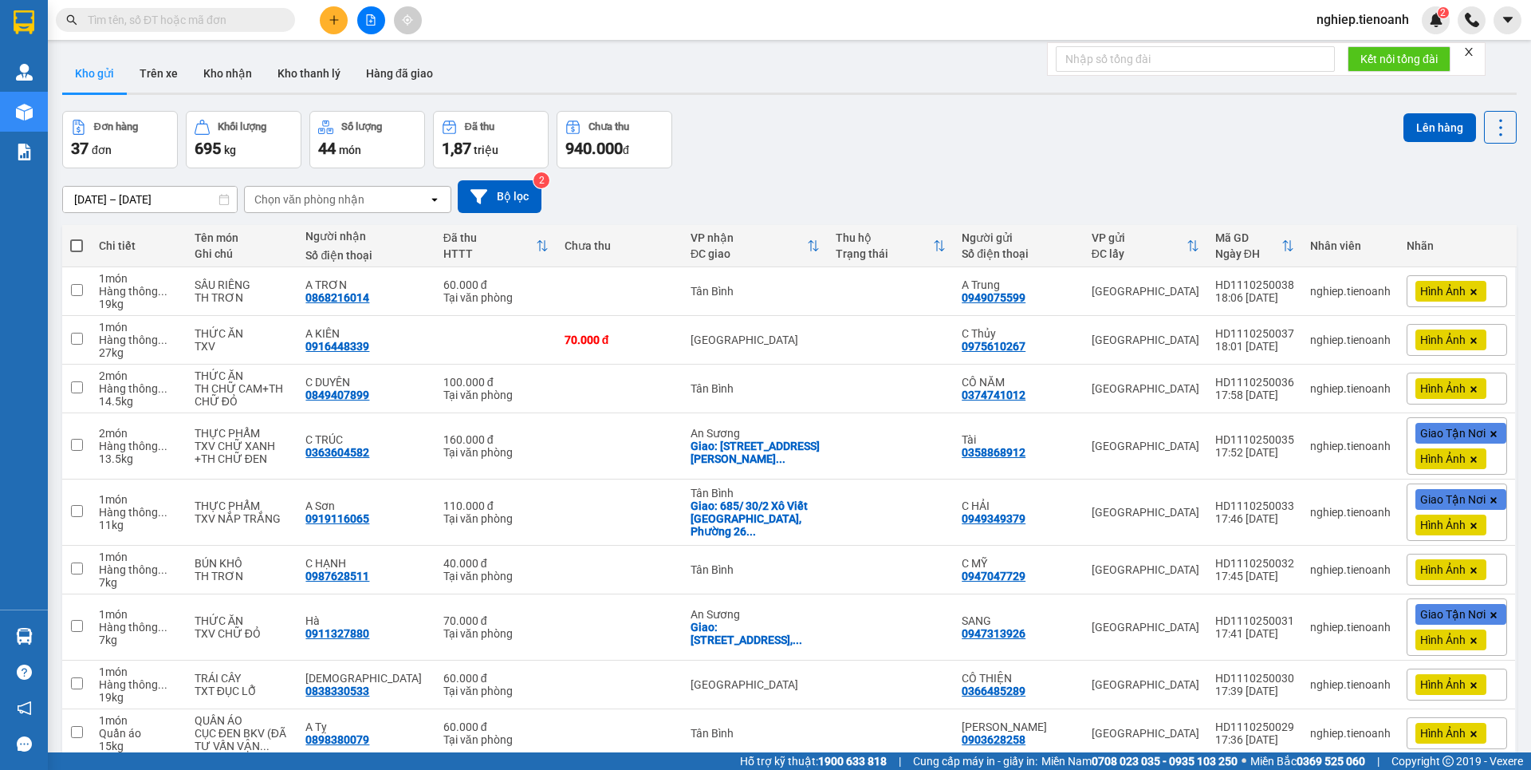
click at [79, 244] on span at bounding box center [76, 245] width 13 height 13
click at [77, 238] on input "checkbox" at bounding box center [77, 238] width 0 height 0
checkbox input "true"
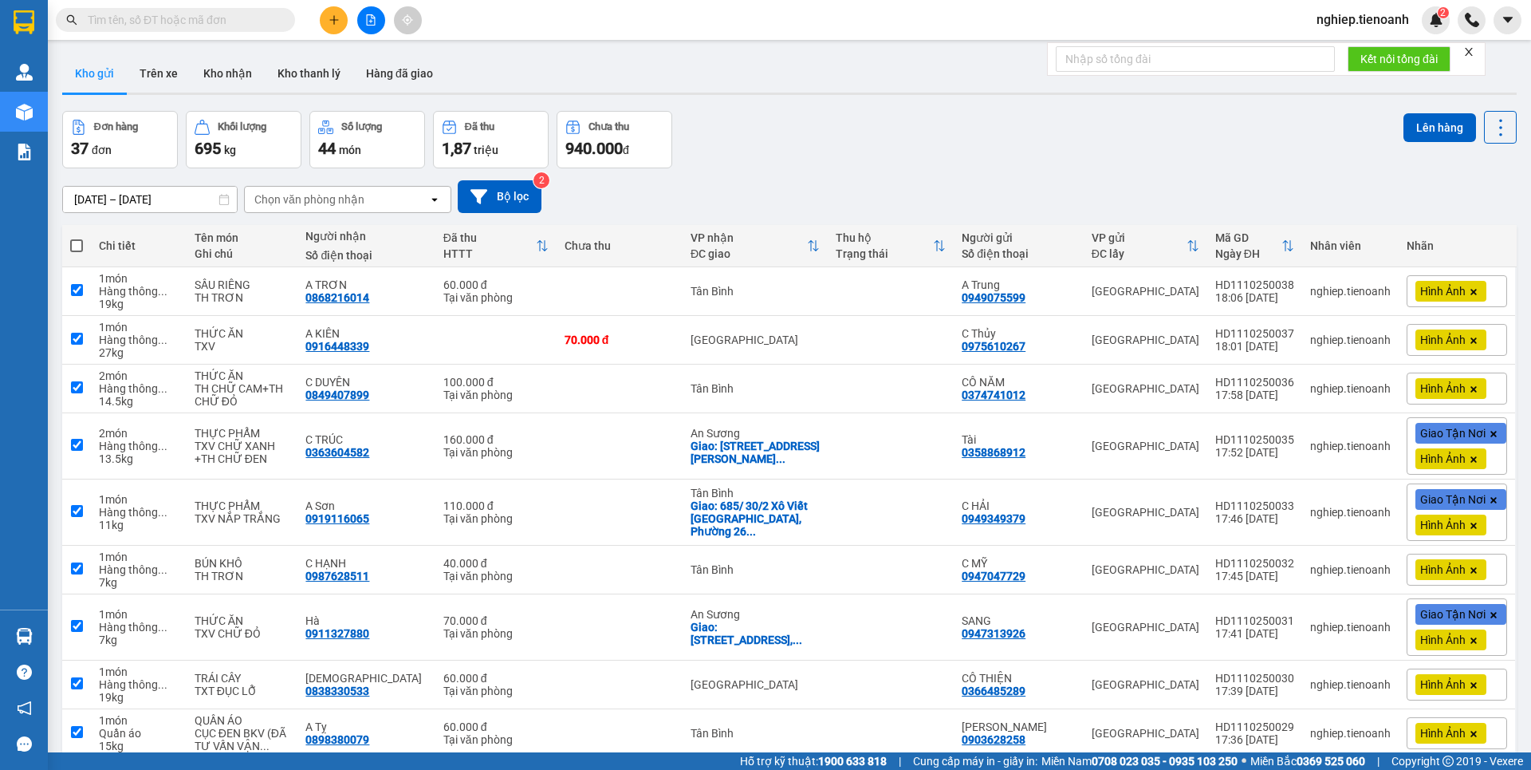
checkbox input "true"
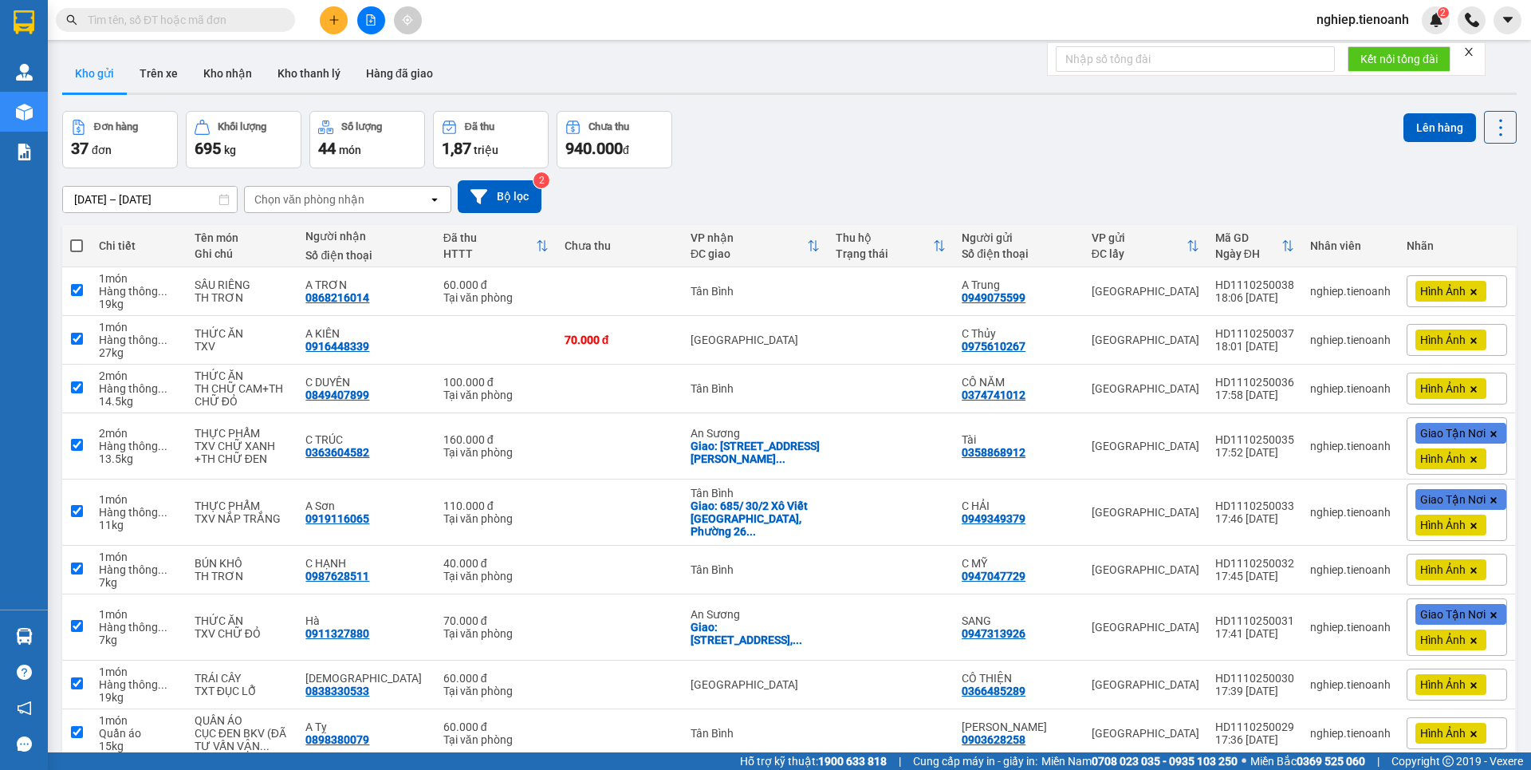
checkbox input "true"
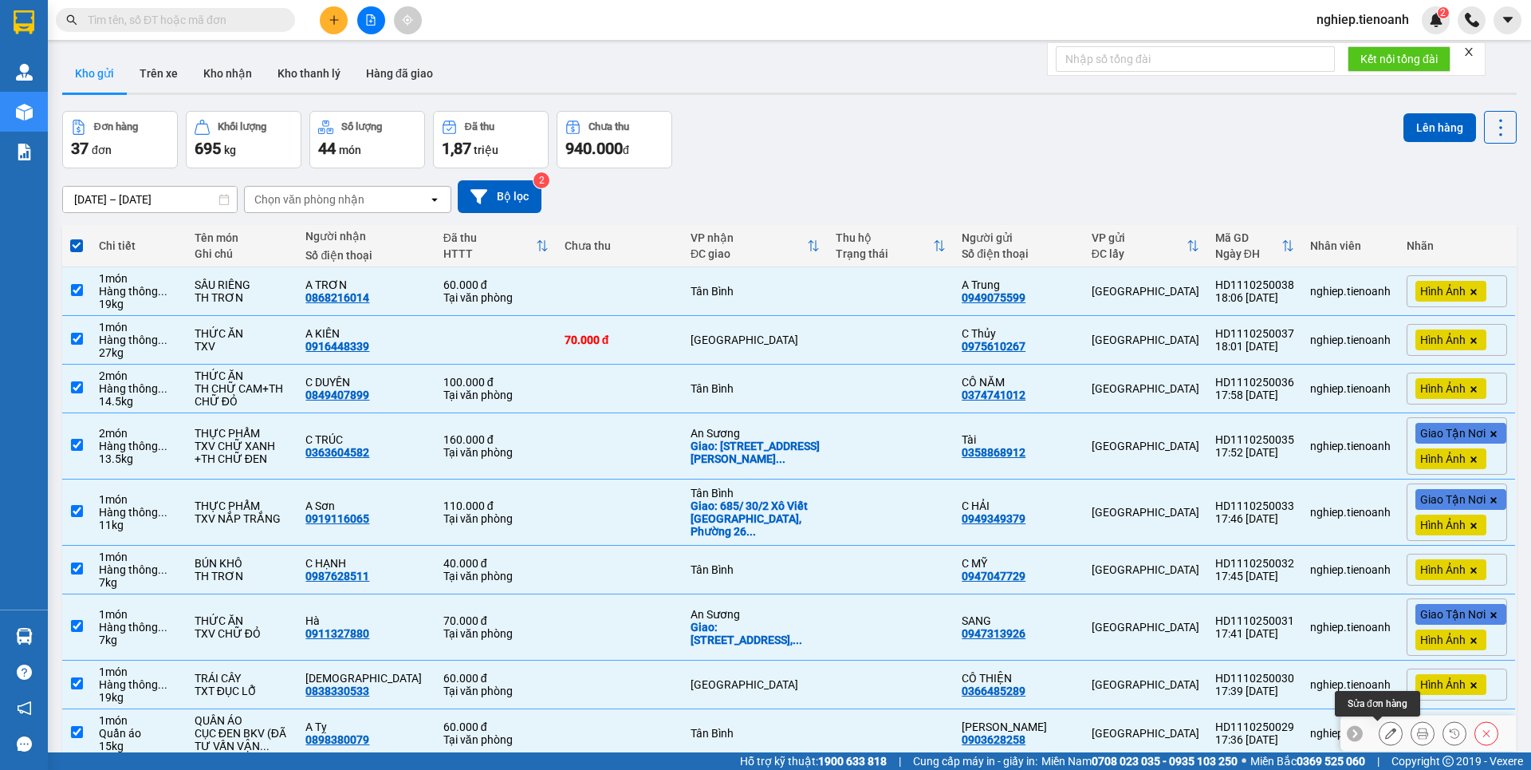
click at [1380, 719] on button at bounding box center [1391, 733] width 22 height 28
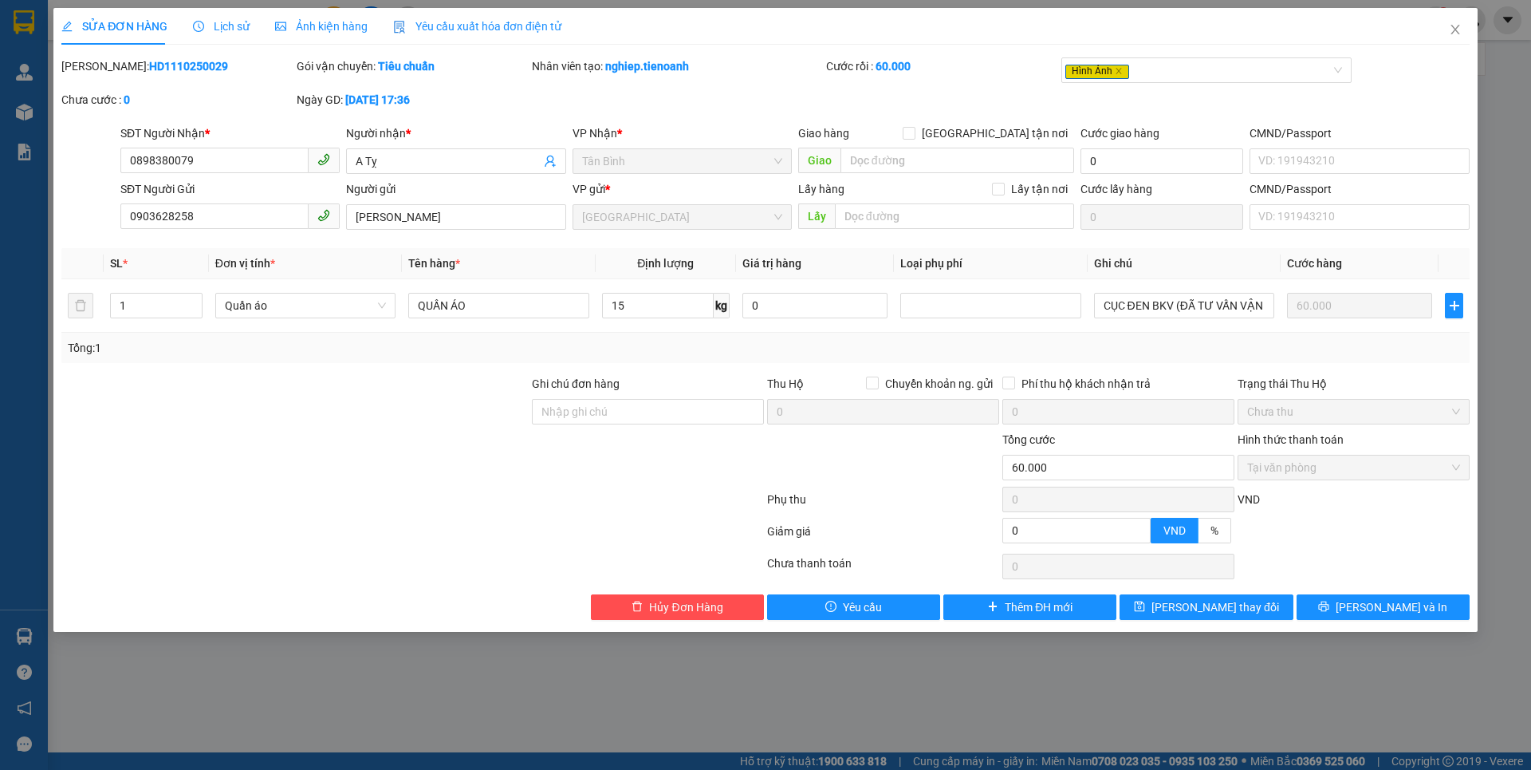
click at [350, 33] on span "Ảnh kiện hàng" at bounding box center [321, 26] width 93 height 13
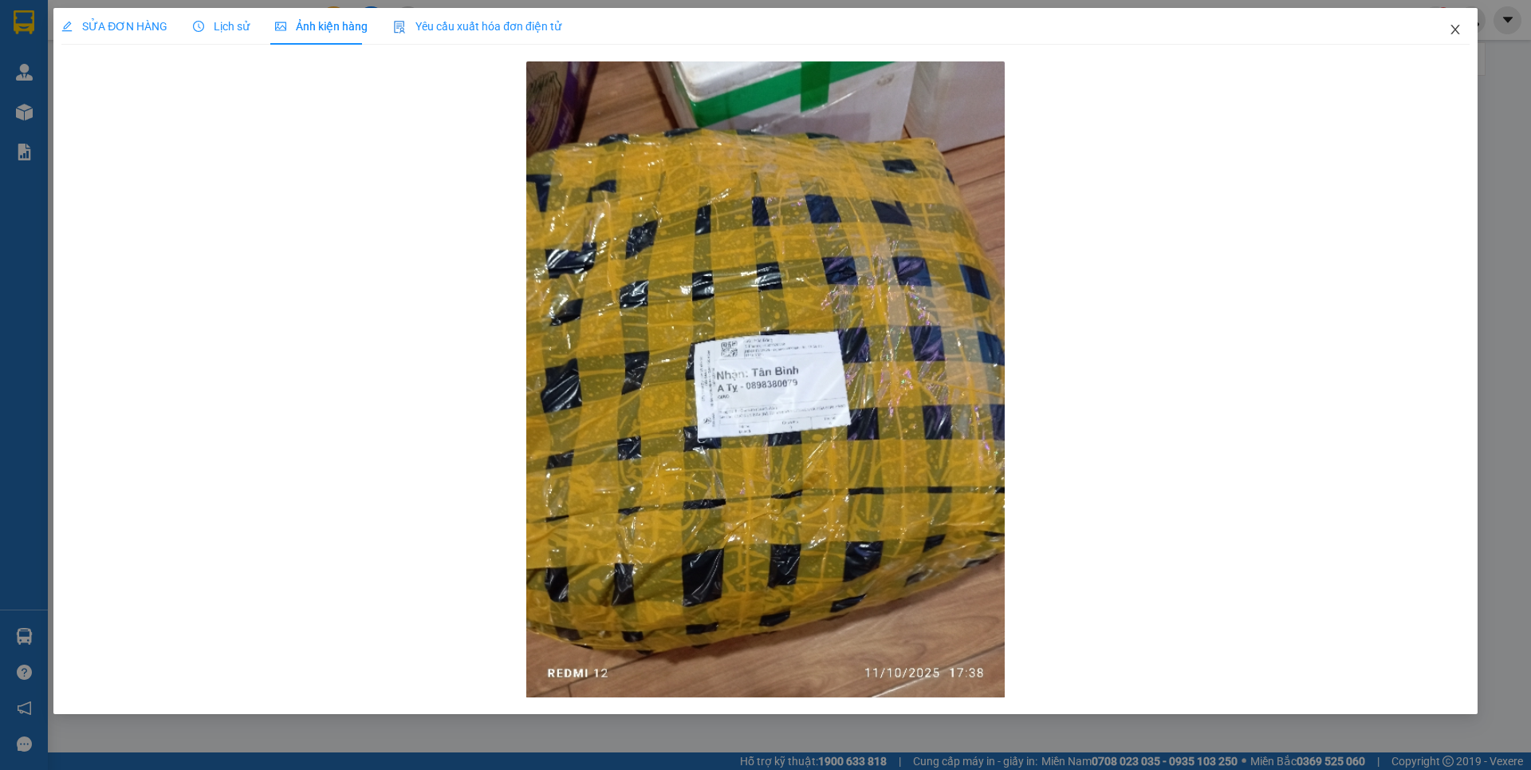
click at [1458, 30] on icon "close" at bounding box center [1455, 29] width 13 height 13
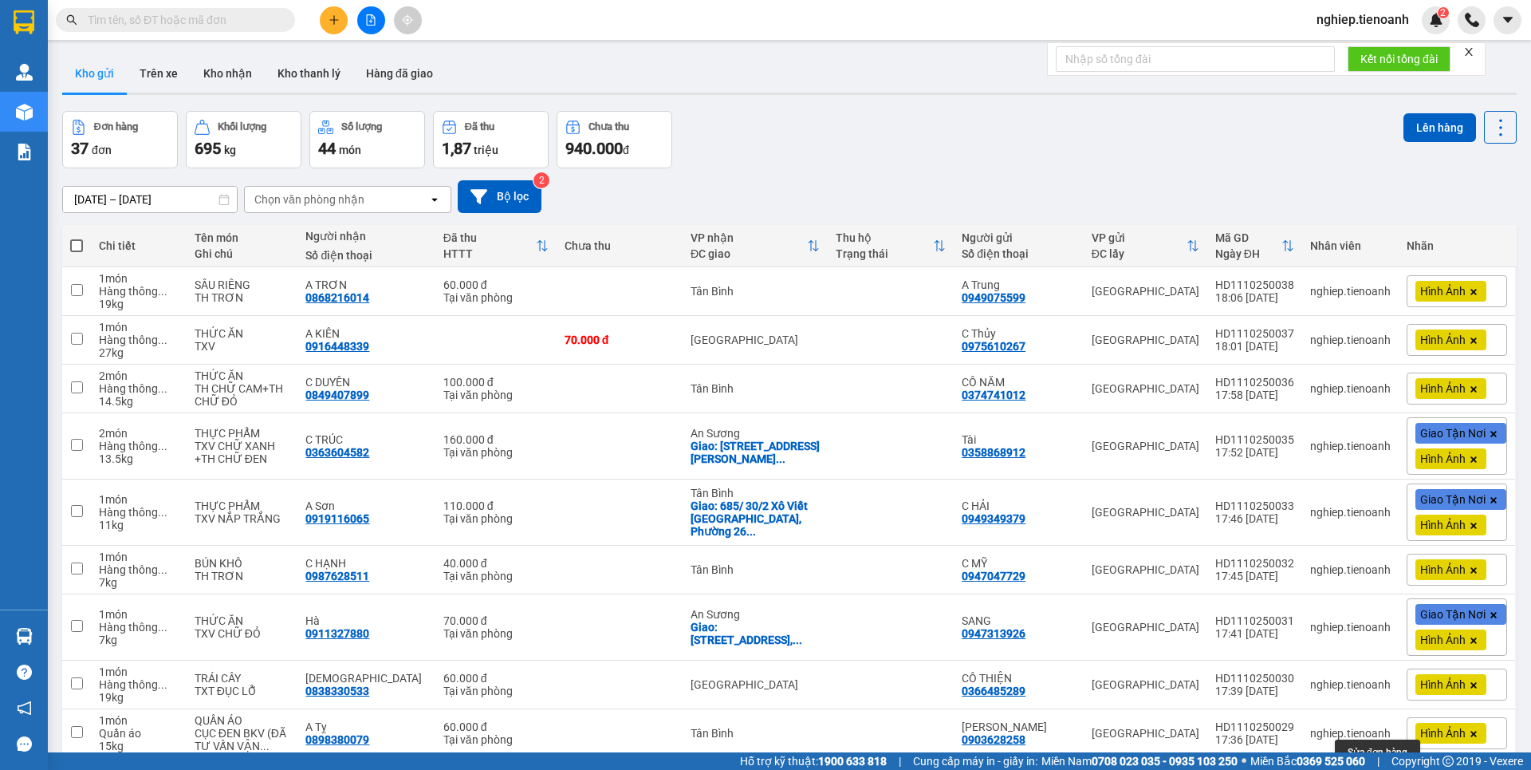
click at [1384, 768] on button at bounding box center [1391, 782] width 22 height 28
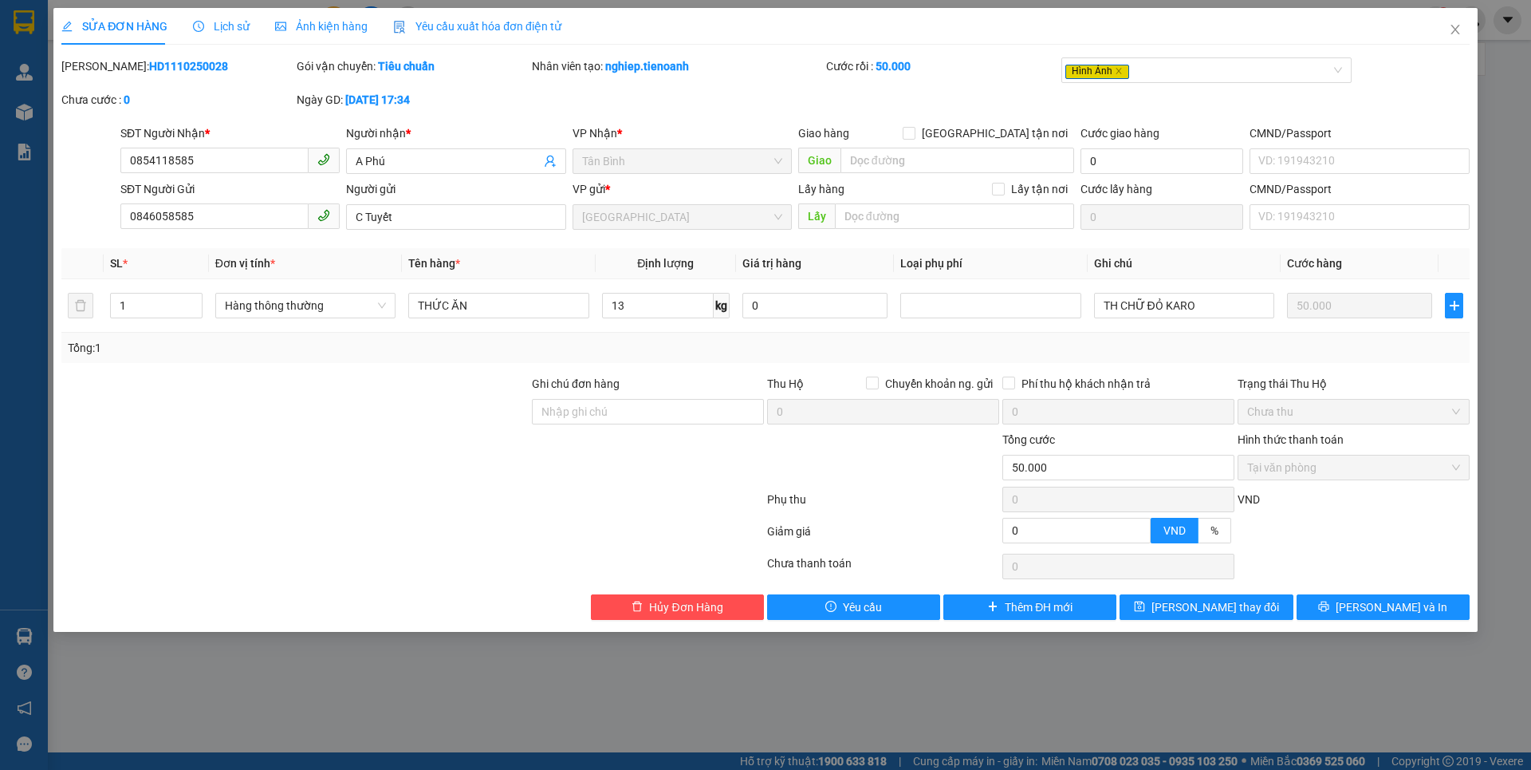
click at [311, 31] on span "Ảnh kiện hàng" at bounding box center [321, 26] width 93 height 13
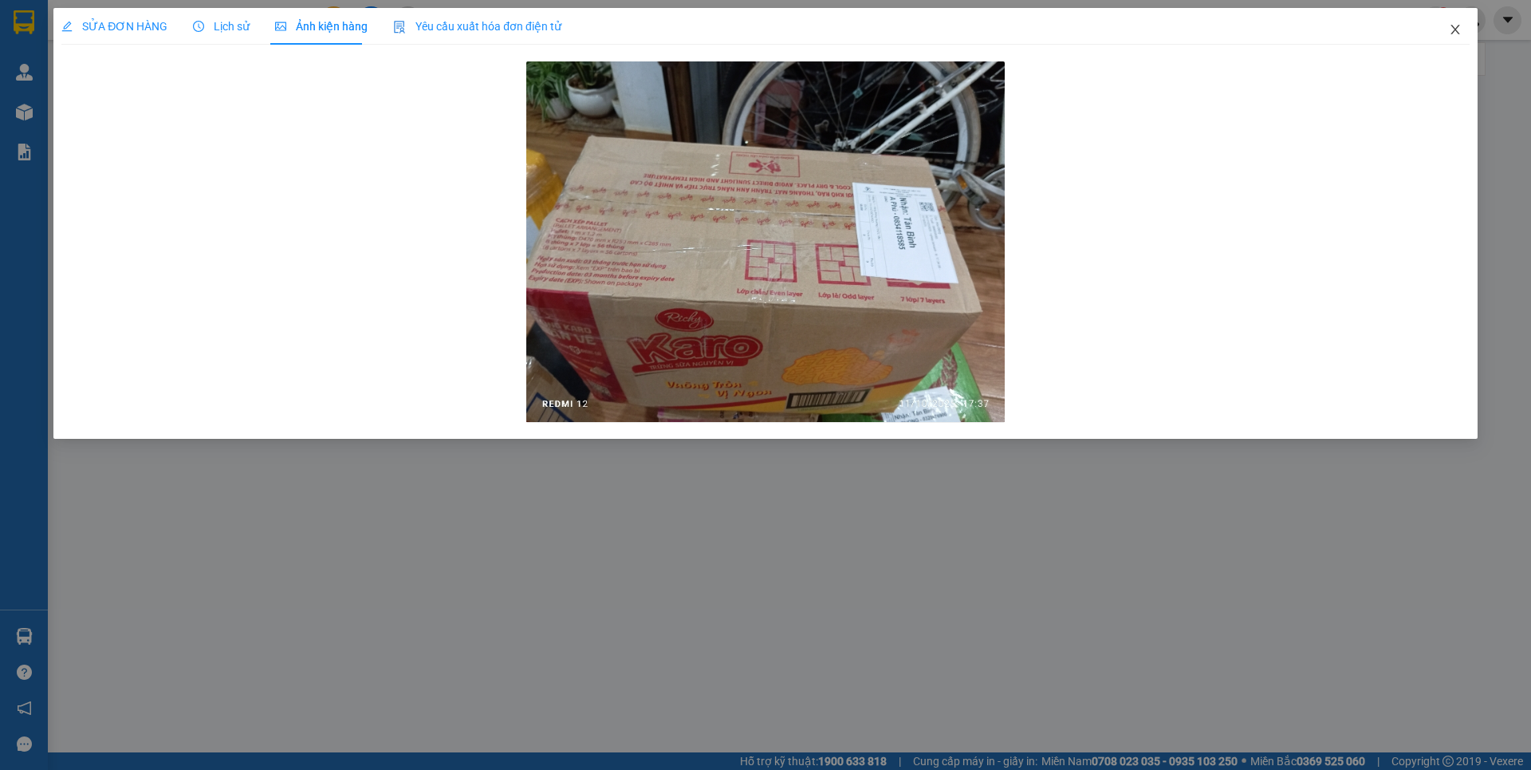
click at [1451, 30] on icon "close" at bounding box center [1455, 29] width 13 height 13
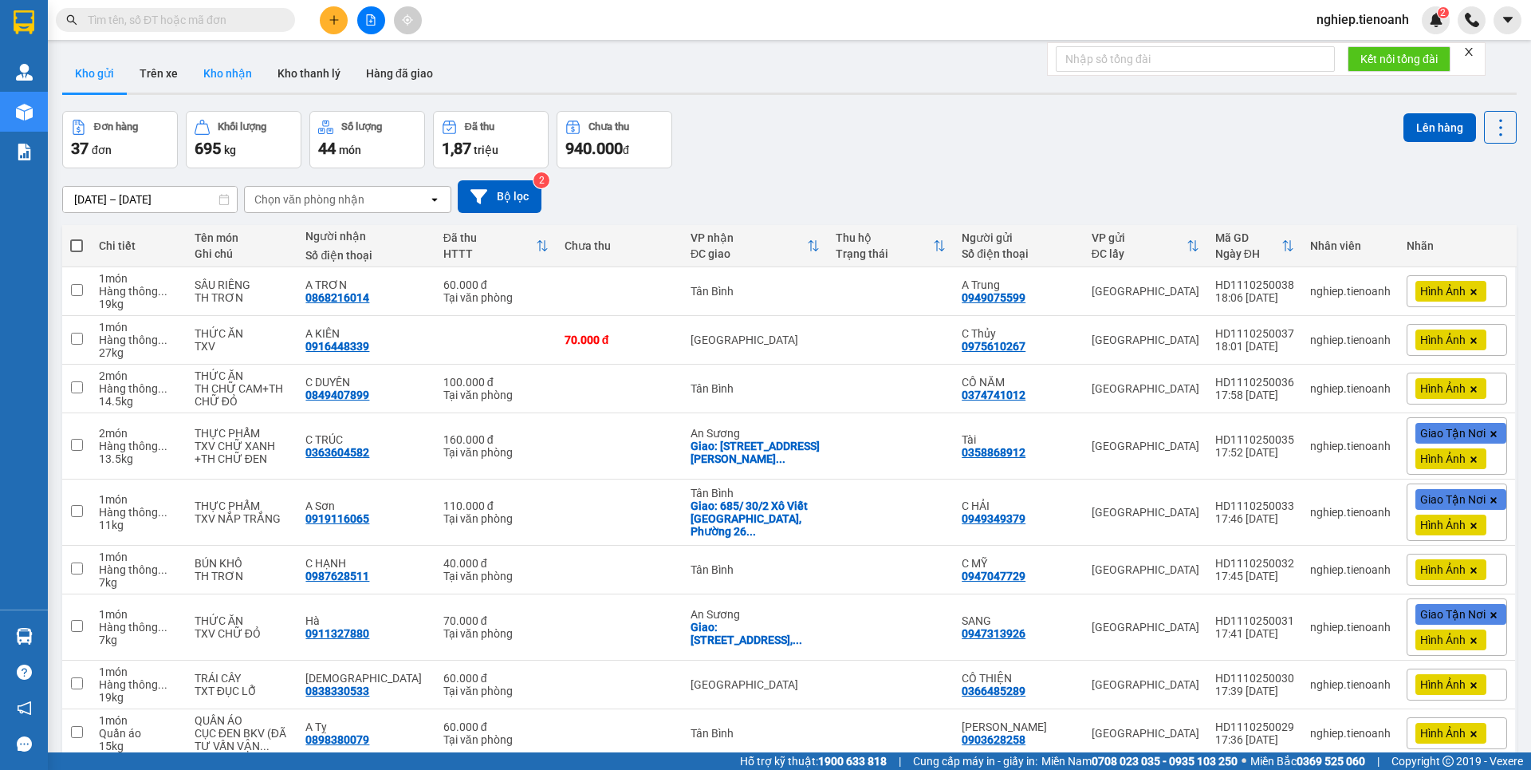
click at [234, 71] on button "Kho nhận" at bounding box center [228, 73] width 74 height 38
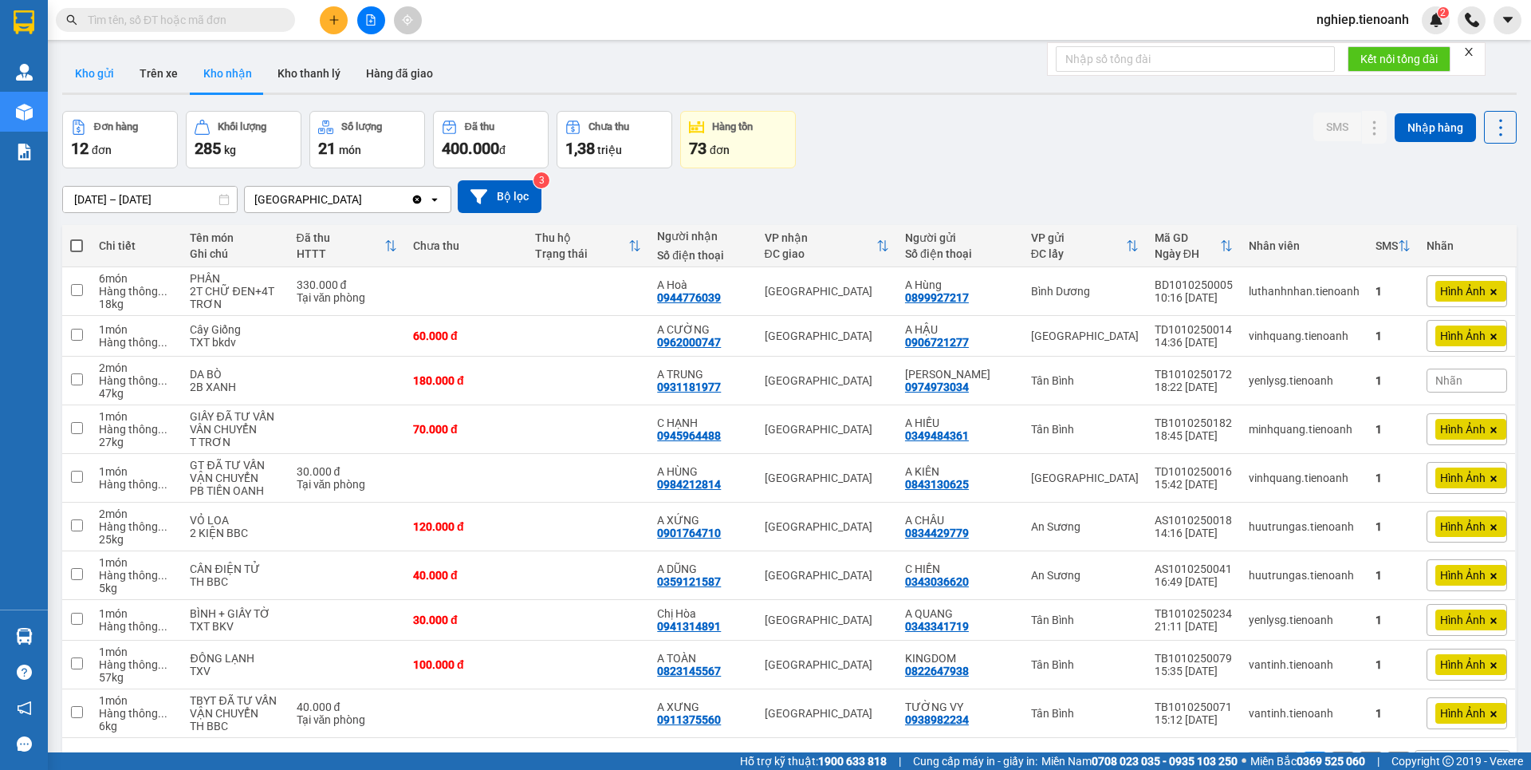
click at [102, 70] on button "Kho gửi" at bounding box center [94, 73] width 65 height 38
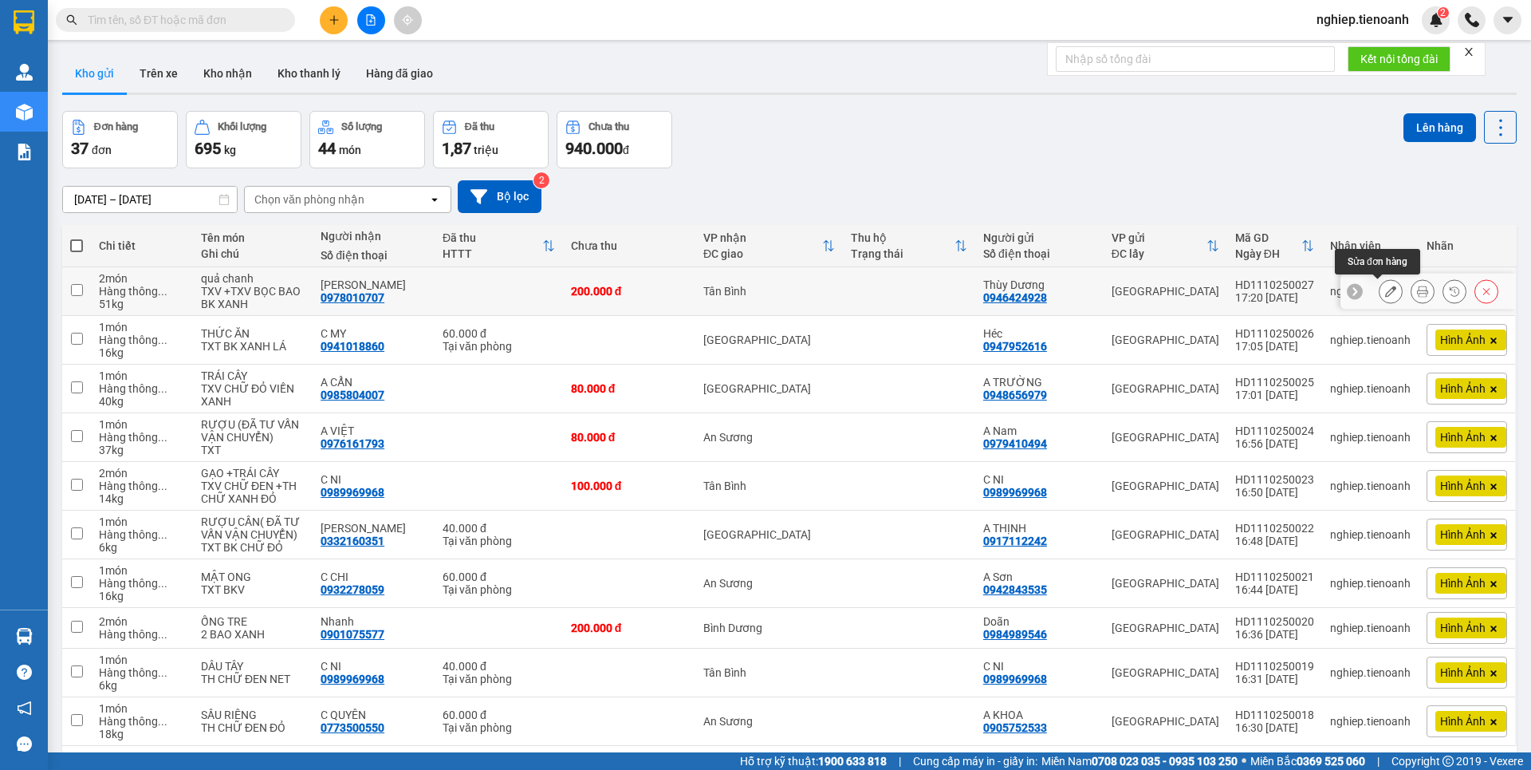
click at [1385, 286] on icon at bounding box center [1390, 291] width 11 height 11
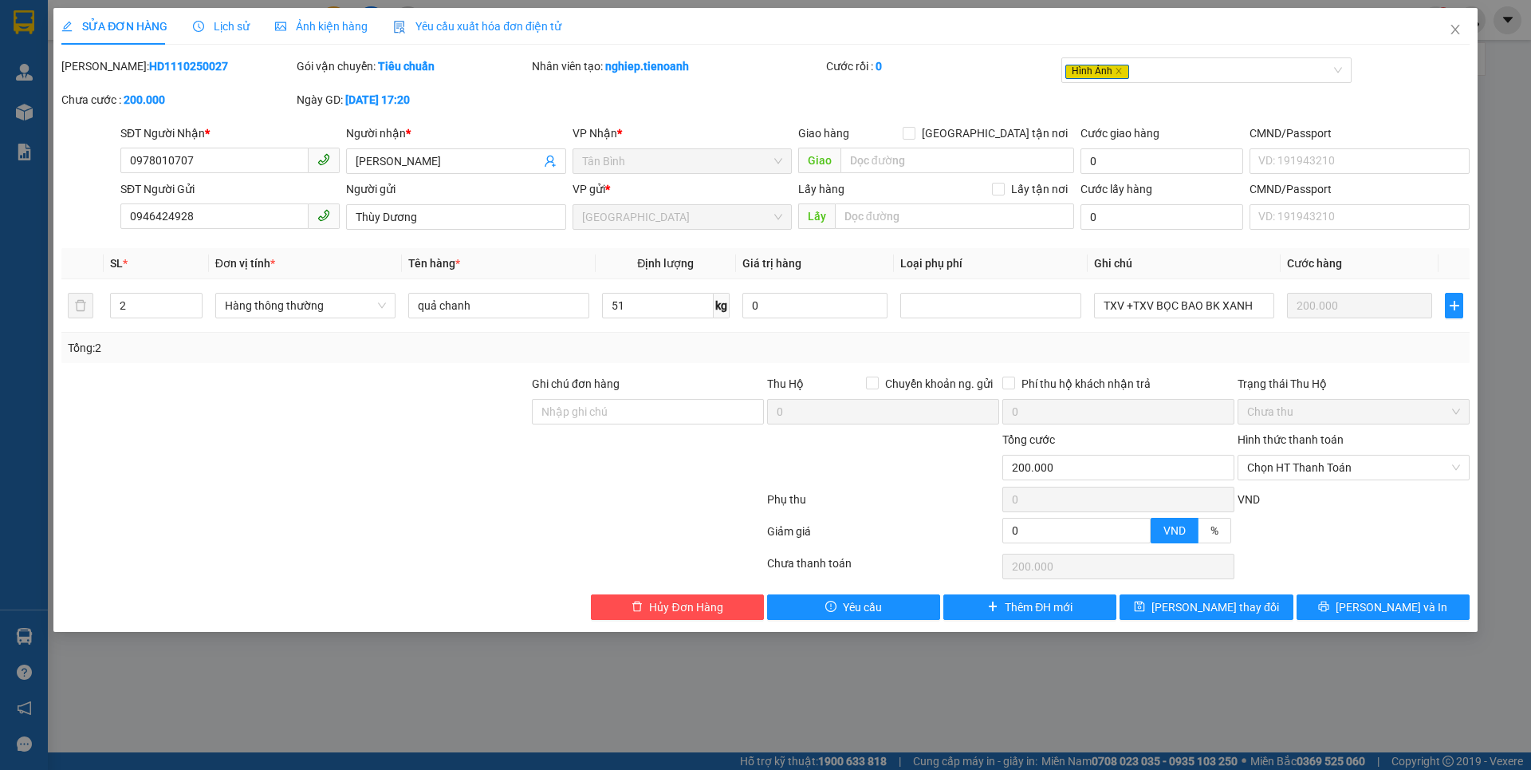
click at [333, 24] on span "Ảnh kiện hàng" at bounding box center [321, 26] width 93 height 13
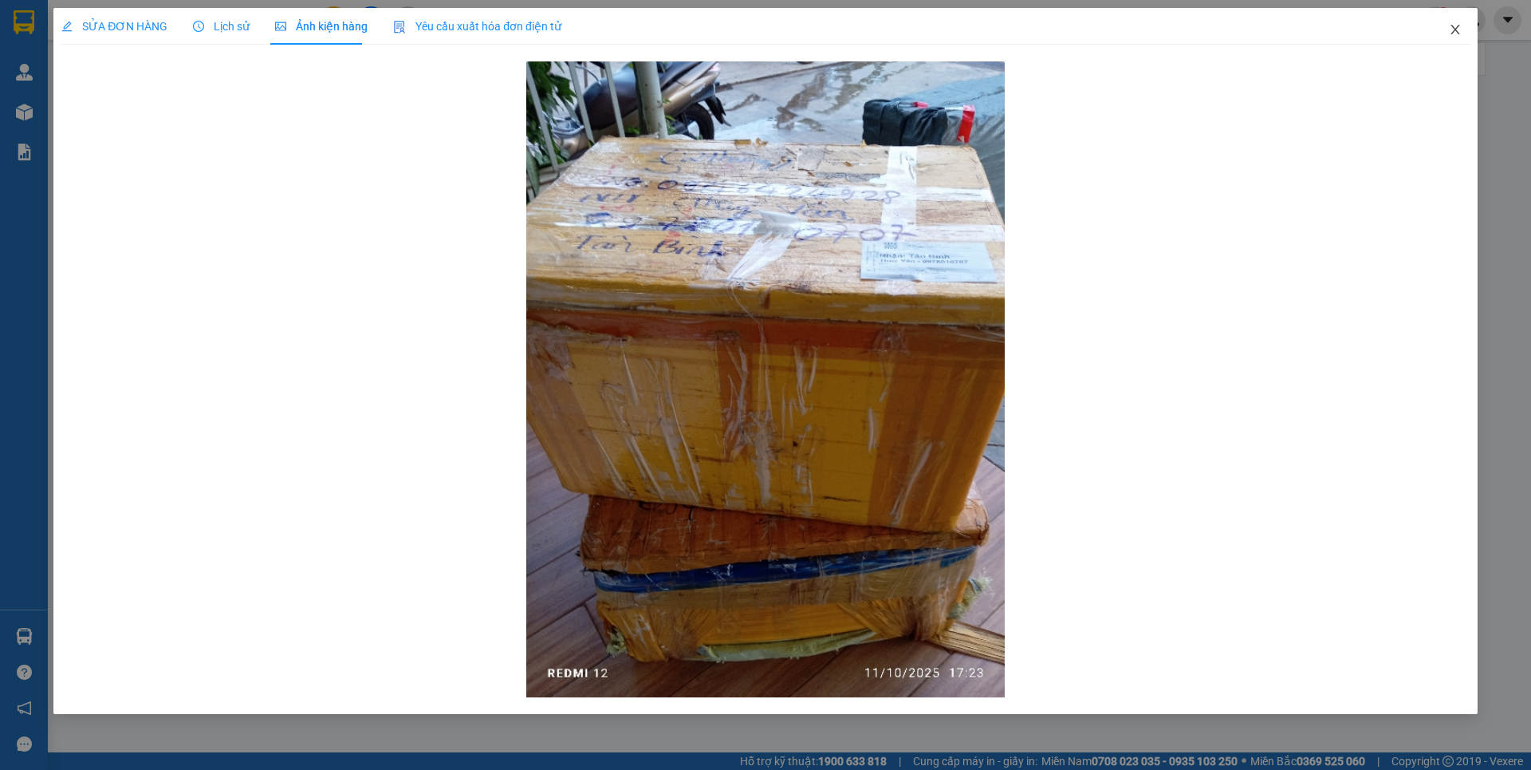
click at [1465, 29] on span "Close" at bounding box center [1455, 30] width 45 height 45
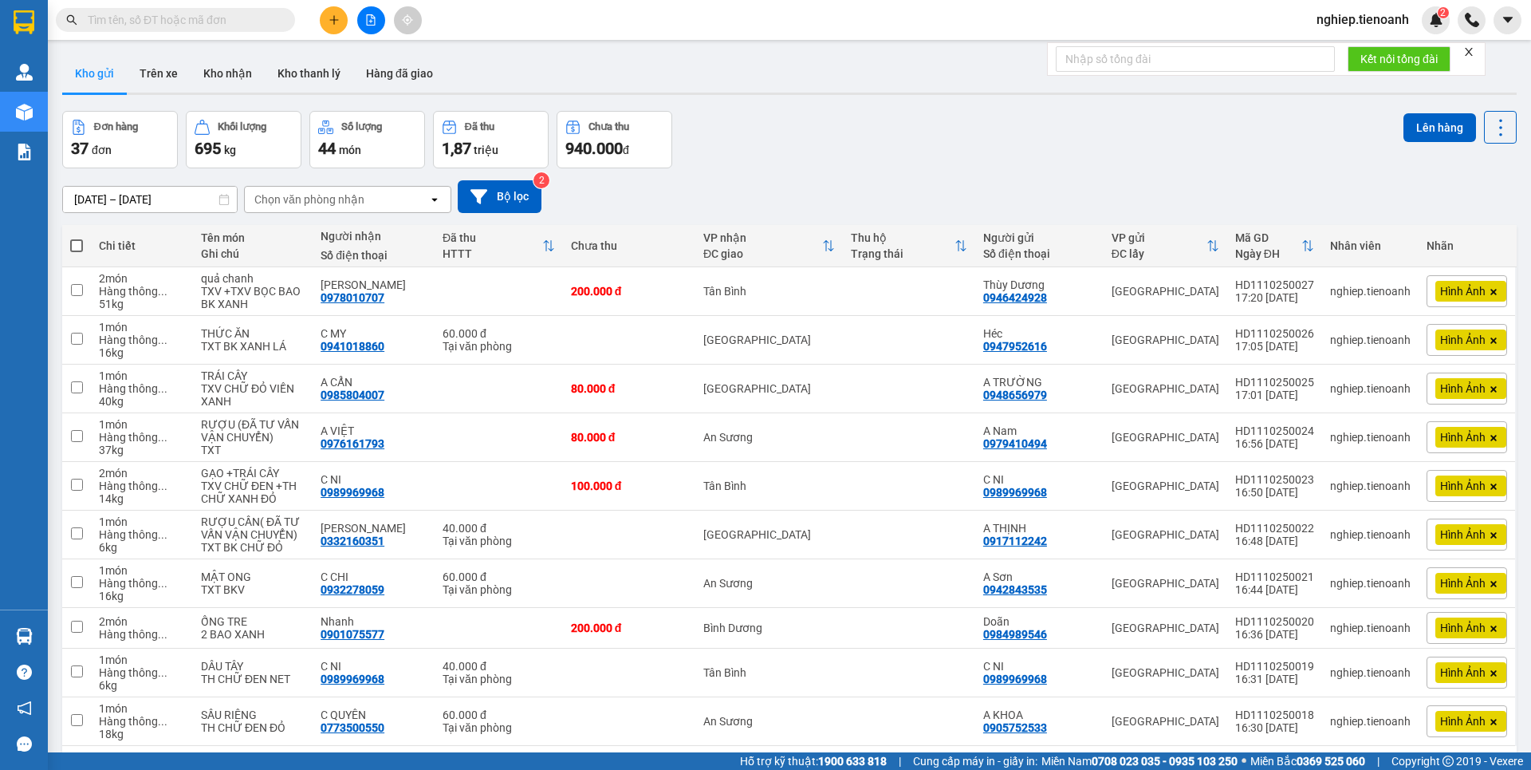
click at [78, 254] on th at bounding box center [76, 246] width 29 height 42
click at [78, 246] on span at bounding box center [76, 245] width 13 height 13
click at [77, 238] on input "checkbox" at bounding box center [77, 238] width 0 height 0
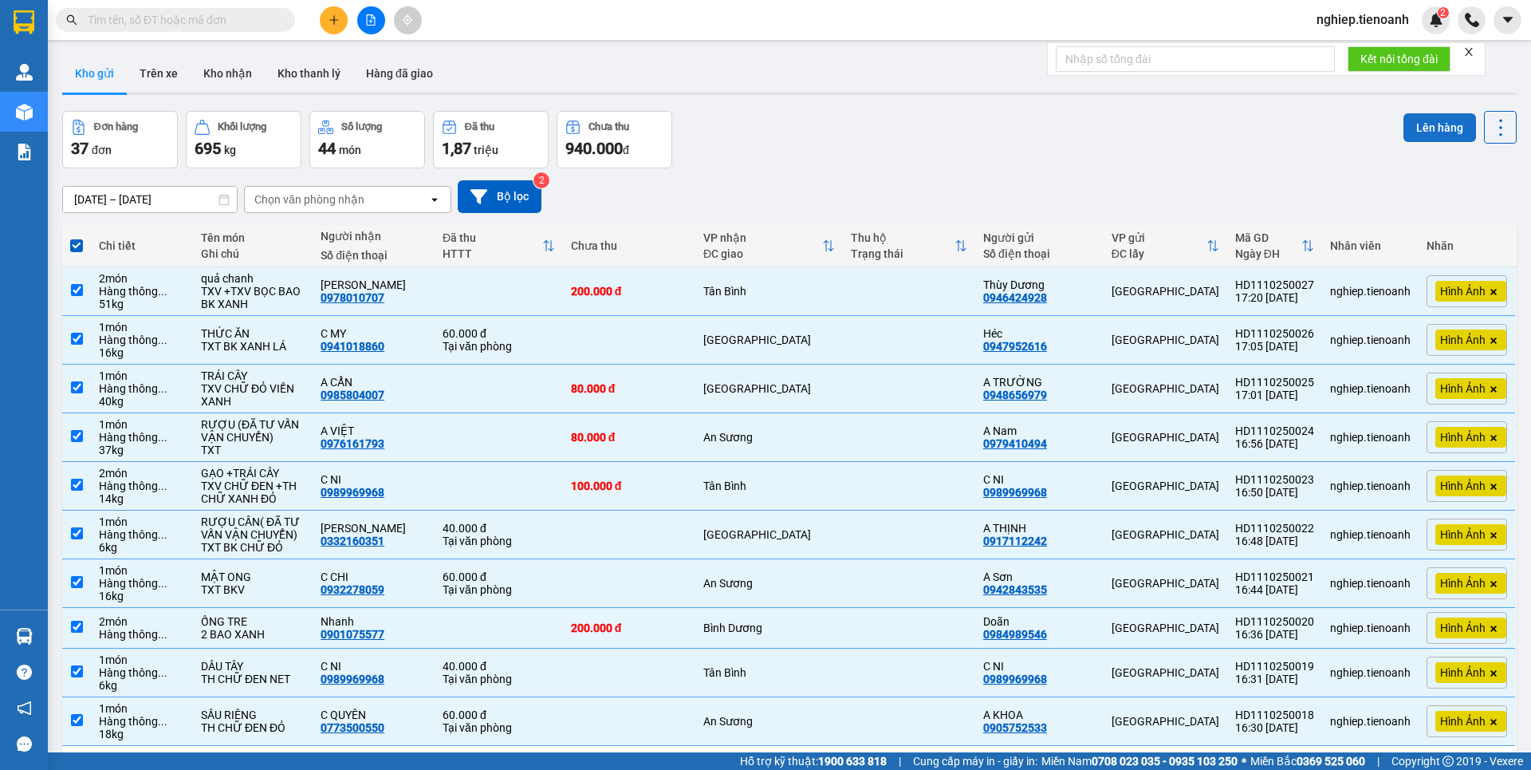
click at [1431, 124] on button "Lên hàng" at bounding box center [1440, 127] width 73 height 29
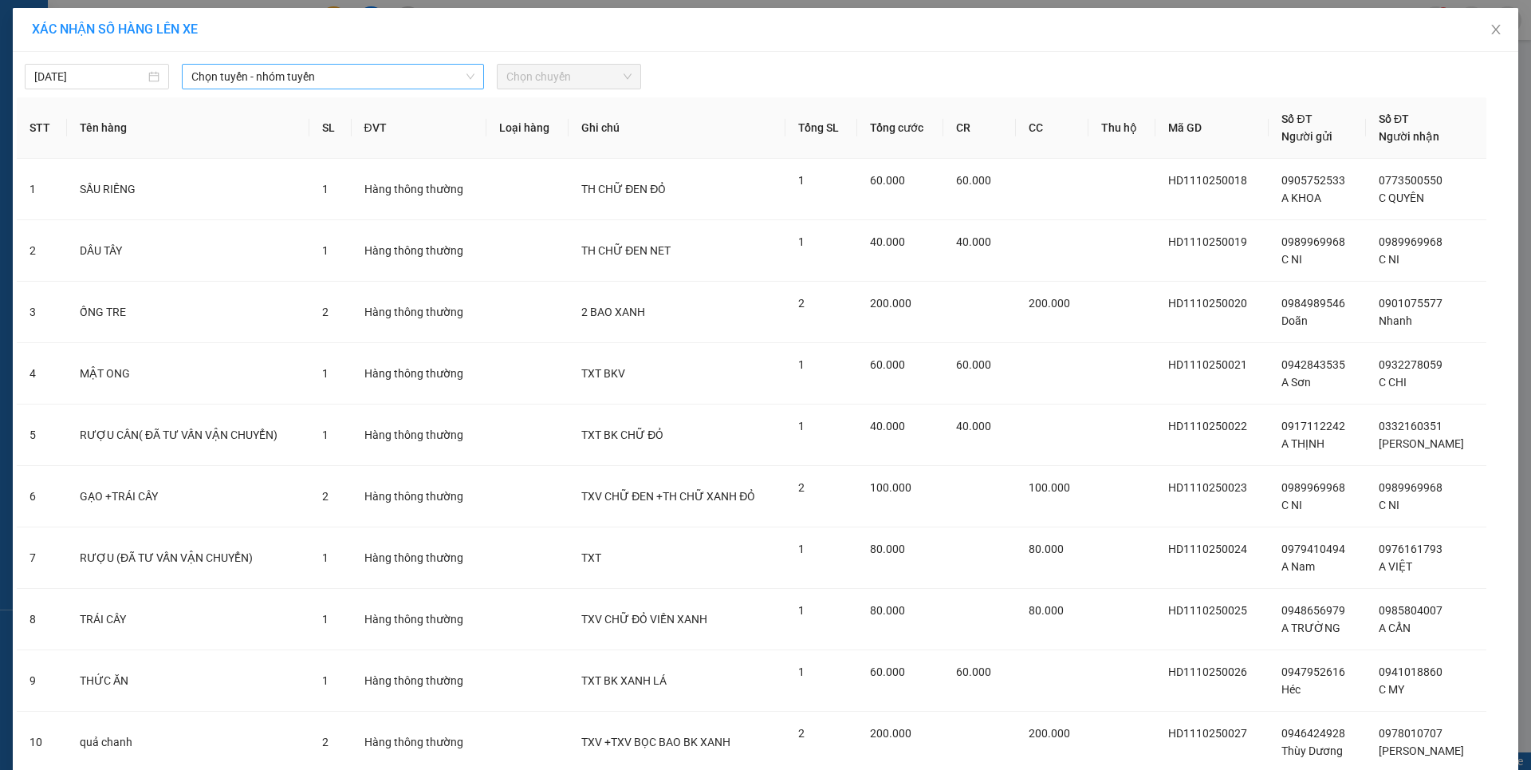
click at [273, 84] on span "Chọn tuyến - nhóm tuyến" at bounding box center [332, 77] width 283 height 24
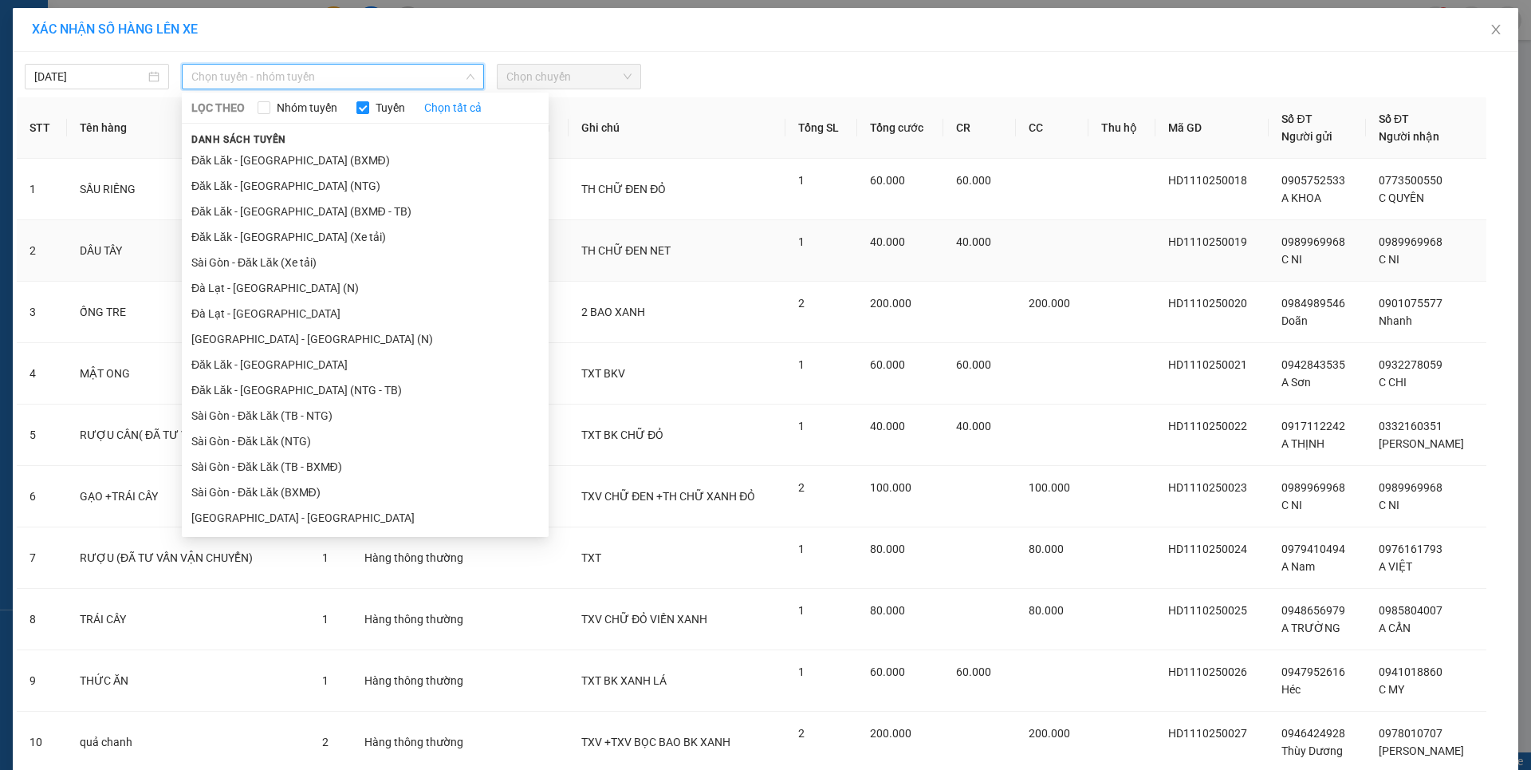
drag, startPoint x: 273, startPoint y: 263, endPoint x: 284, endPoint y: 246, distance: 20.1
click at [274, 262] on li "Sài Gòn - Đăk Lăk (Xe tải)" at bounding box center [365, 263] width 367 height 26
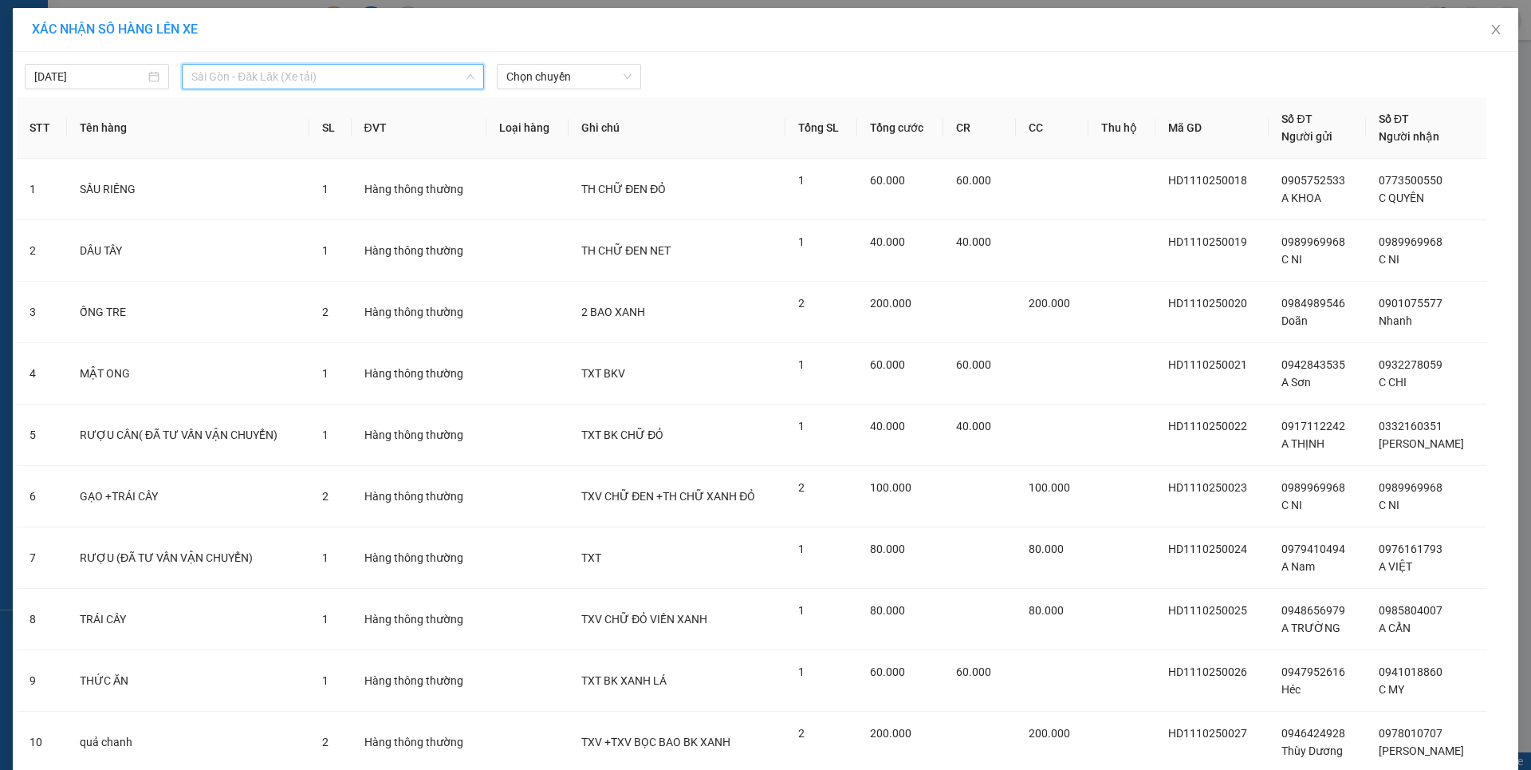
click at [289, 75] on span "Sài Gòn - Đăk Lăk (Xe tải)" at bounding box center [332, 77] width 283 height 24
click at [259, 81] on span "Sài Gòn - Đăk Lăk (Xe tải)" at bounding box center [332, 77] width 283 height 24
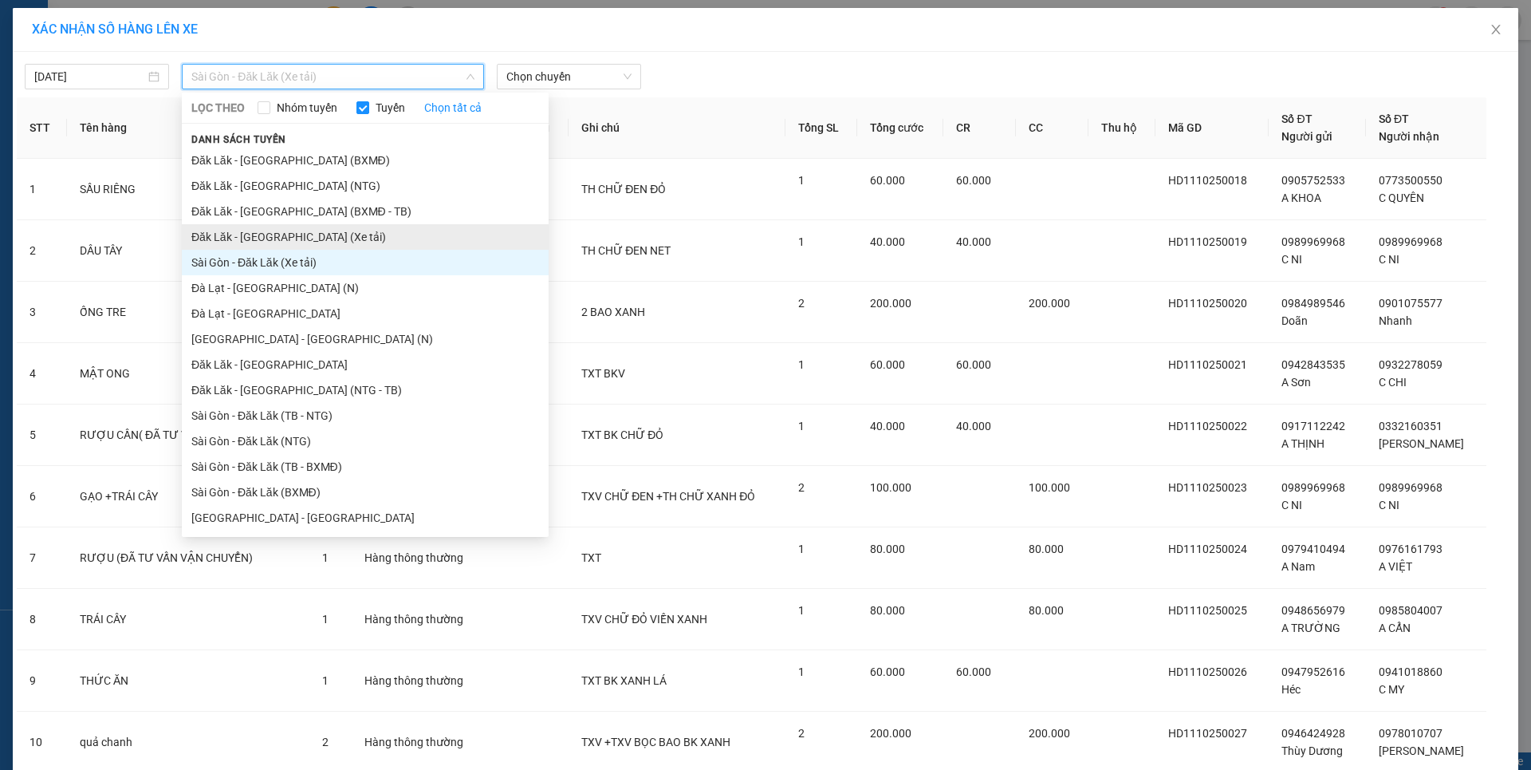
click at [228, 232] on li "Đăk Lăk - Sài Gòn (Xe tải)" at bounding box center [365, 237] width 367 height 26
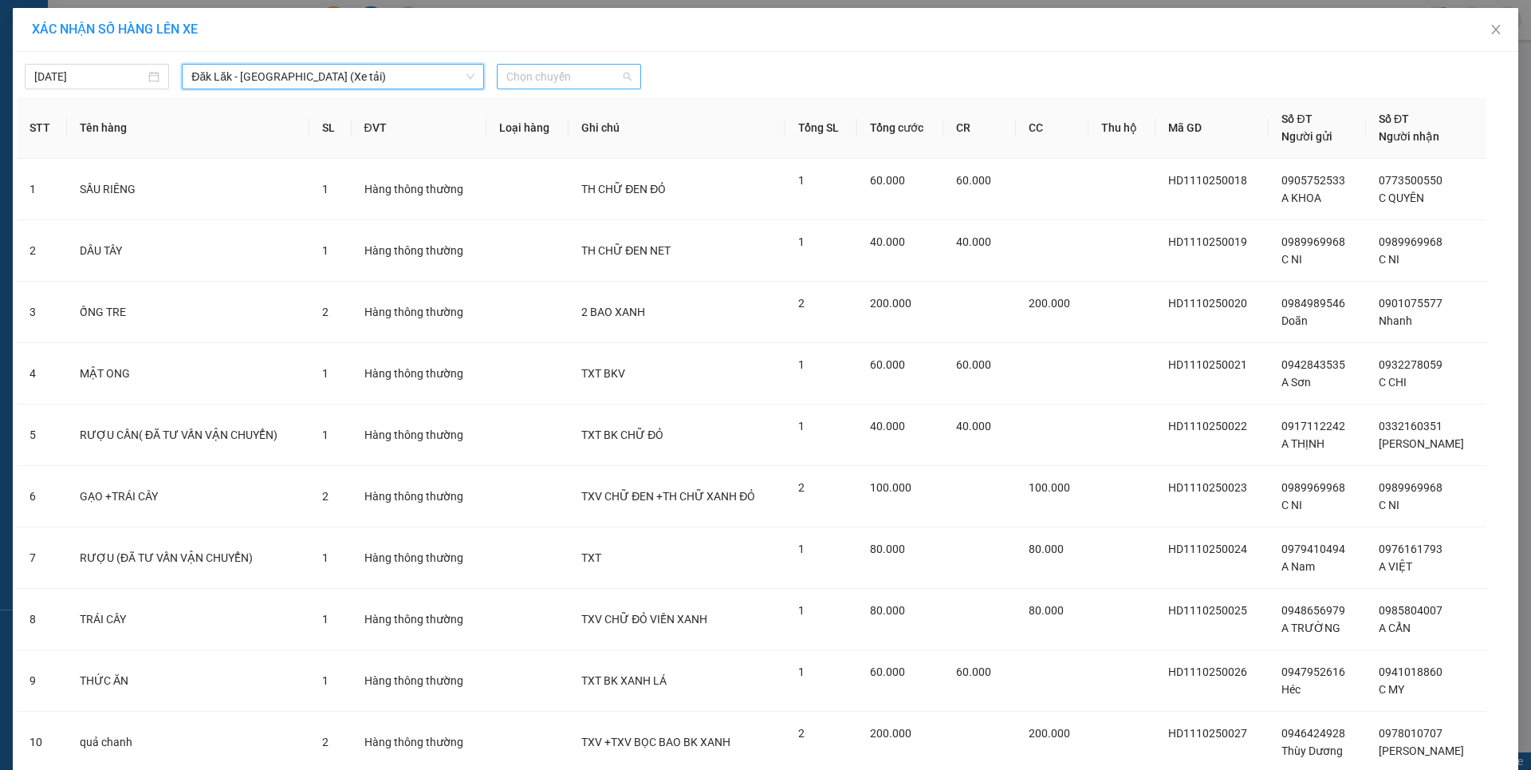
click at [551, 73] on span "Chọn chuyến" at bounding box center [568, 77] width 125 height 24
click at [552, 135] on div "21:00" at bounding box center [562, 134] width 124 height 18
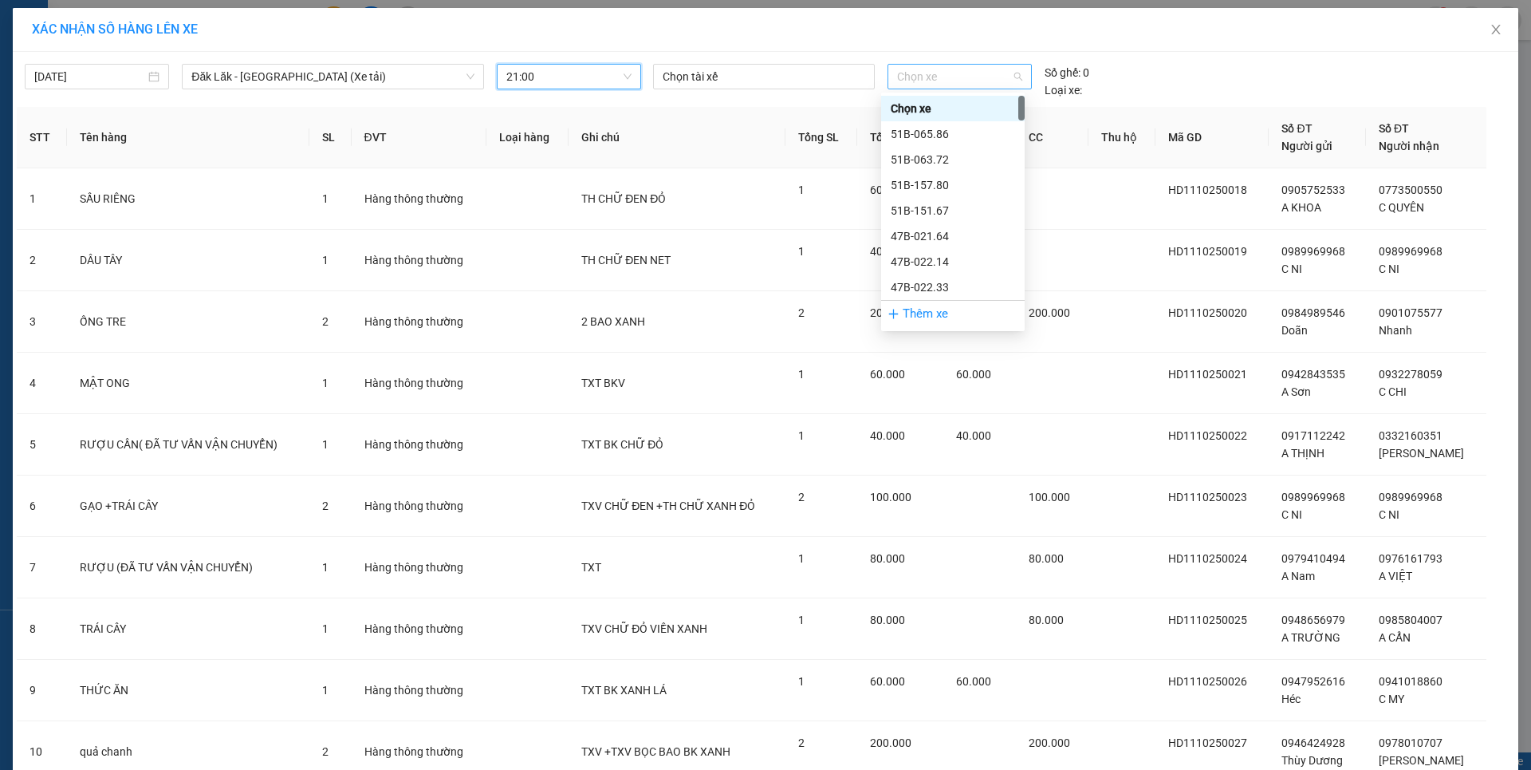
click at [969, 80] on span "Chọn xe" at bounding box center [959, 77] width 124 height 24
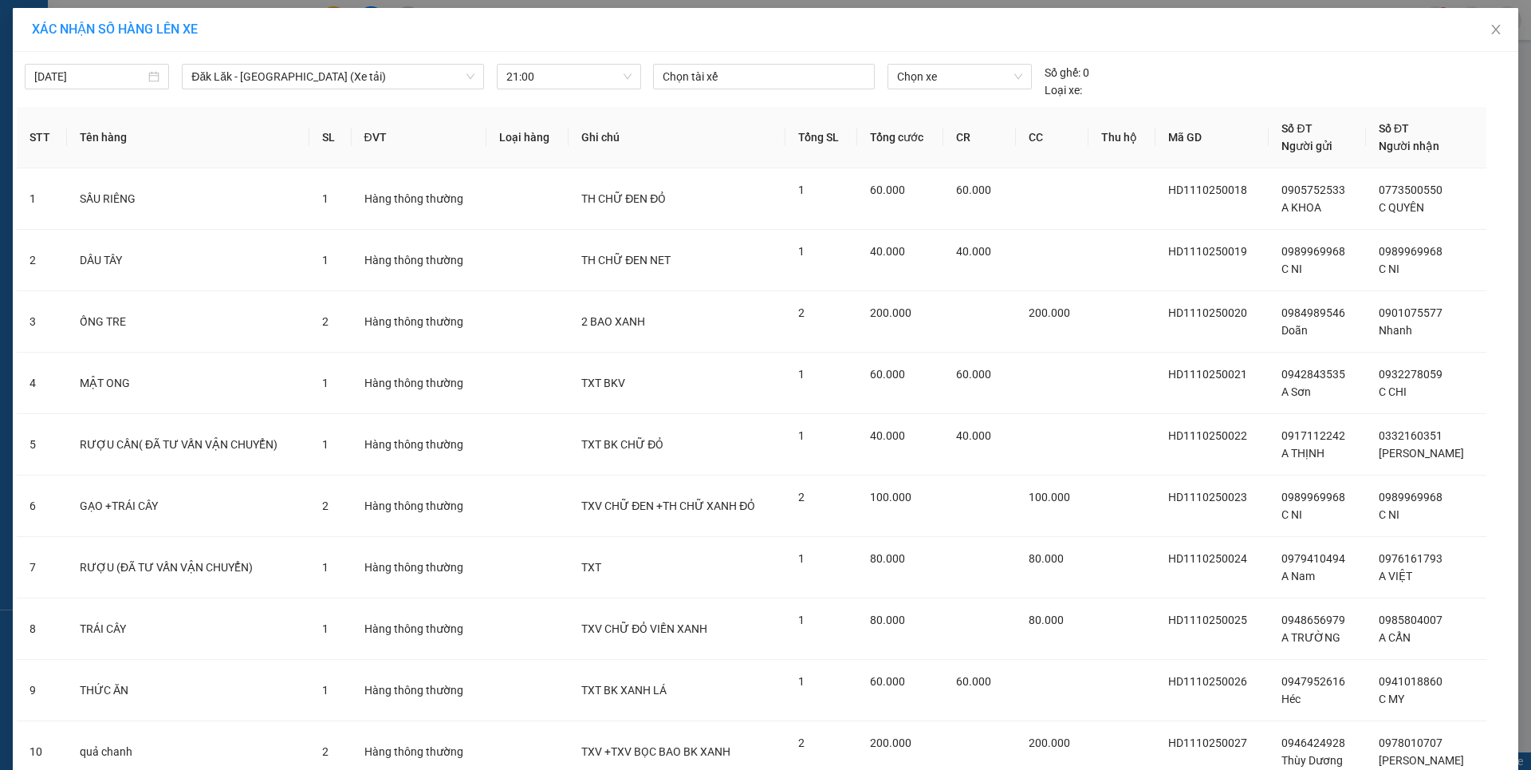
click at [1199, 77] on div "Chọn tài xế Chọn xe Số ghế: 0 Loại xe:" at bounding box center [959, 81] width 625 height 35
click at [1491, 28] on icon "close" at bounding box center [1495, 30] width 9 height 10
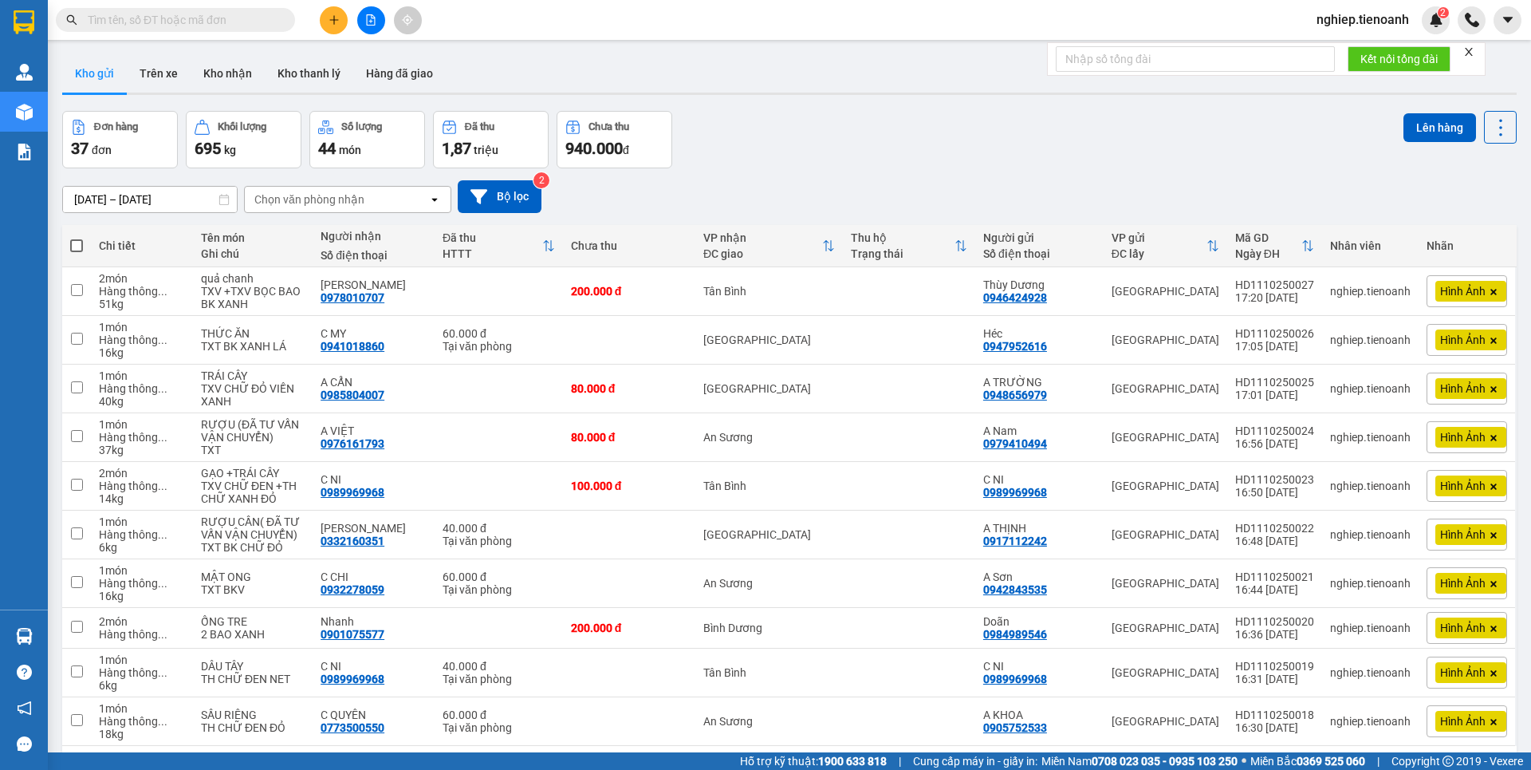
click at [69, 242] on th at bounding box center [76, 246] width 29 height 42
click at [73, 245] on span at bounding box center [76, 245] width 13 height 13
click at [77, 238] on input "checkbox" at bounding box center [77, 238] width 0 height 0
checkbox input "true"
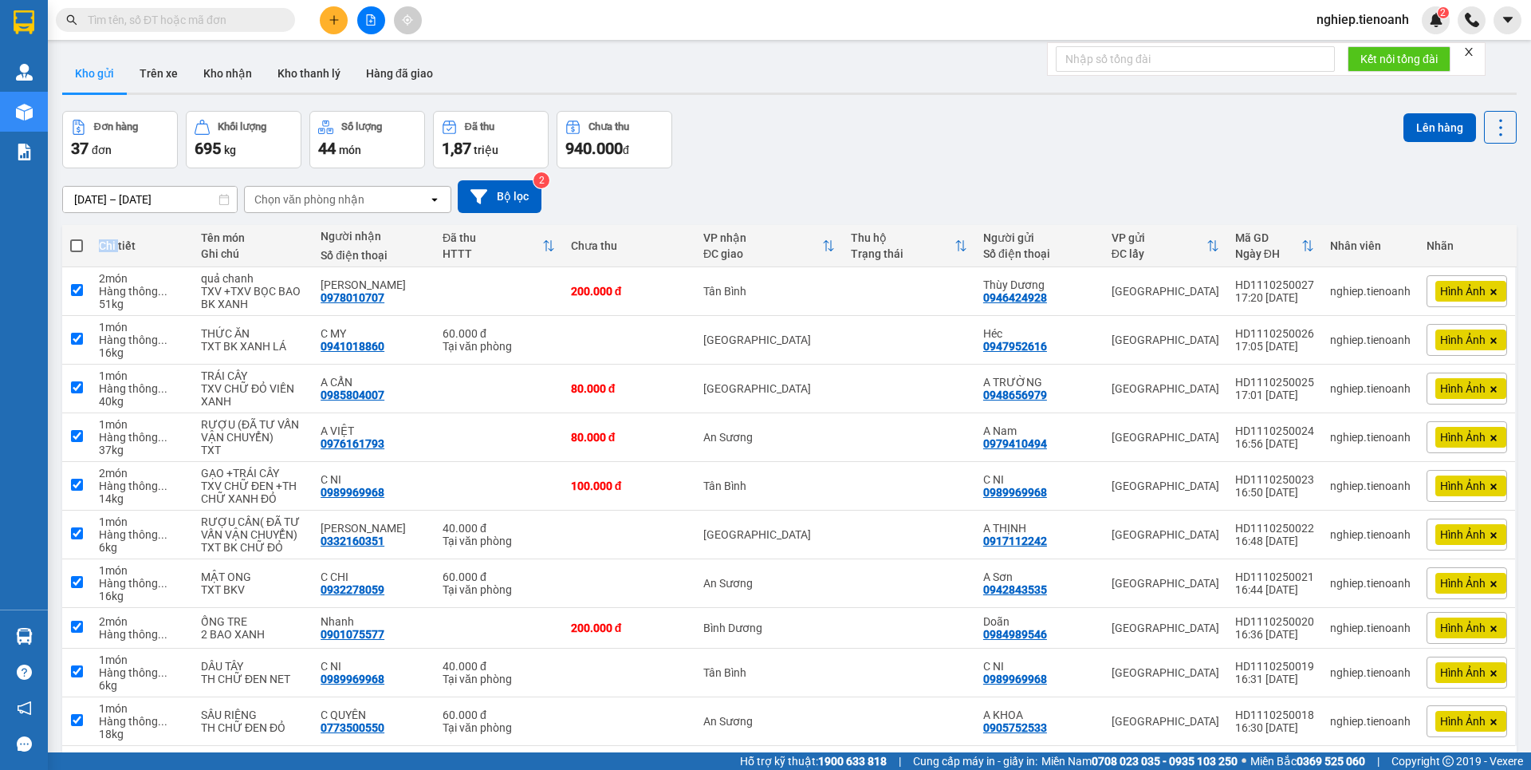
checkbox input "true"
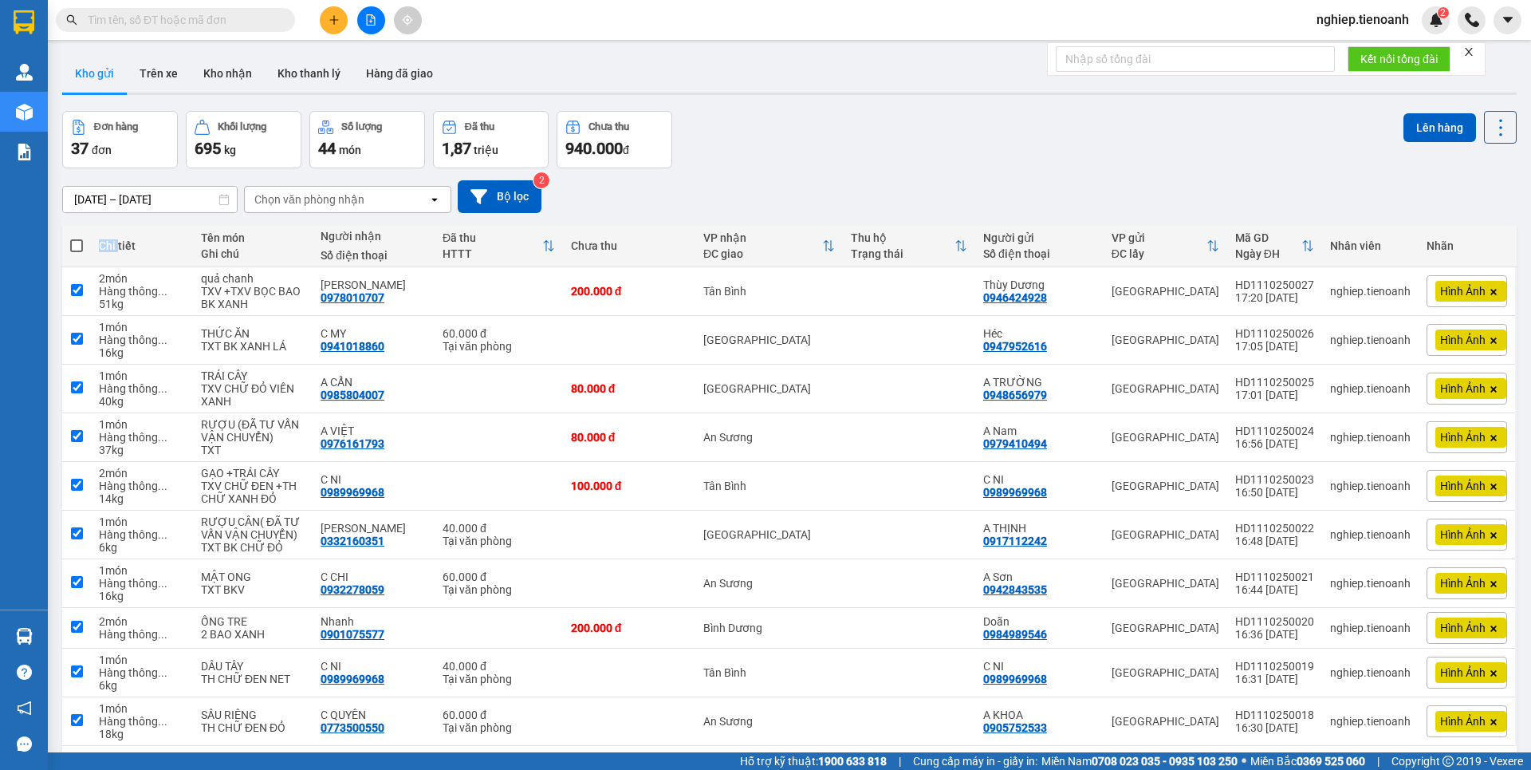
checkbox input "true"
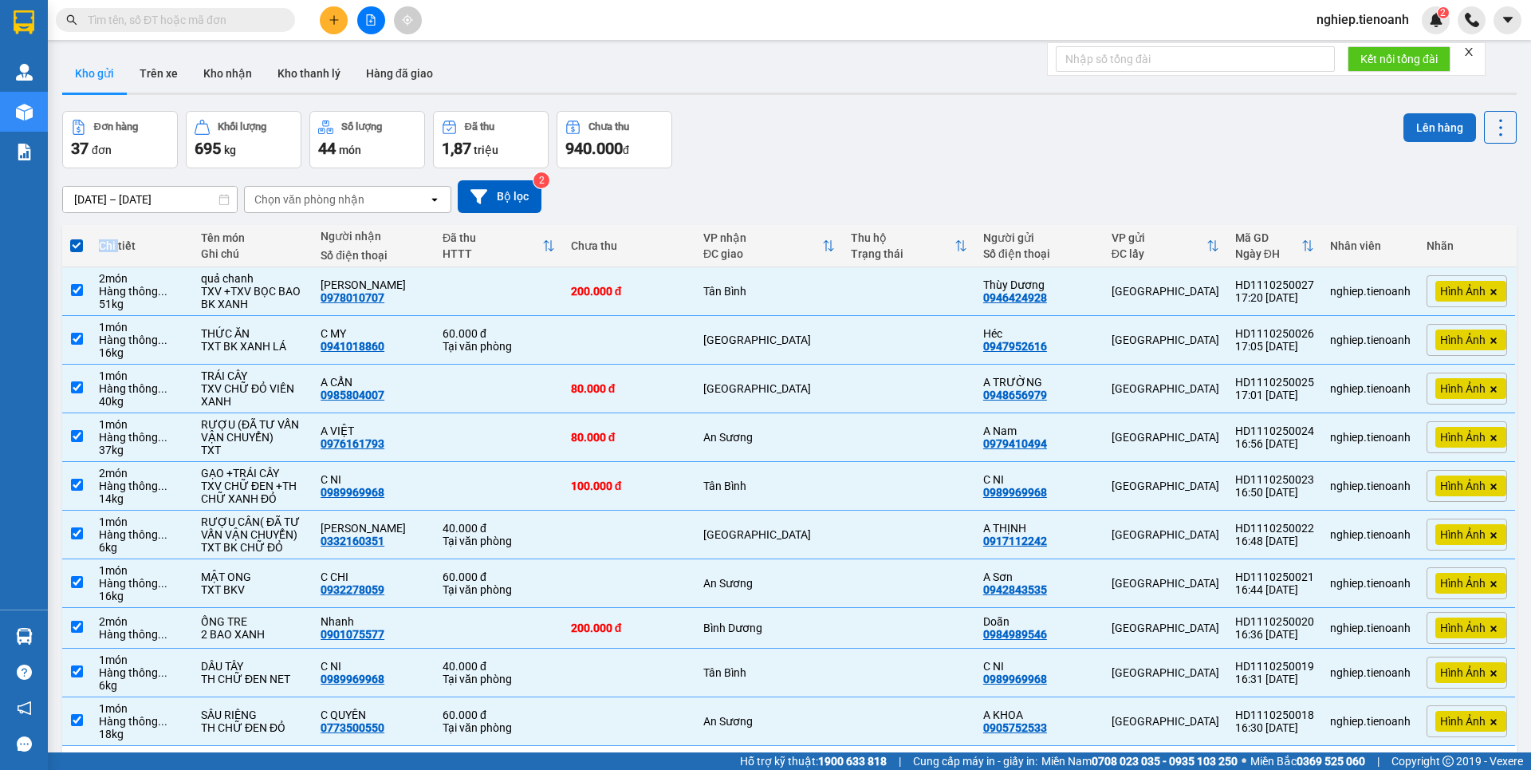
click at [1429, 122] on button "Lên hàng" at bounding box center [1440, 127] width 73 height 29
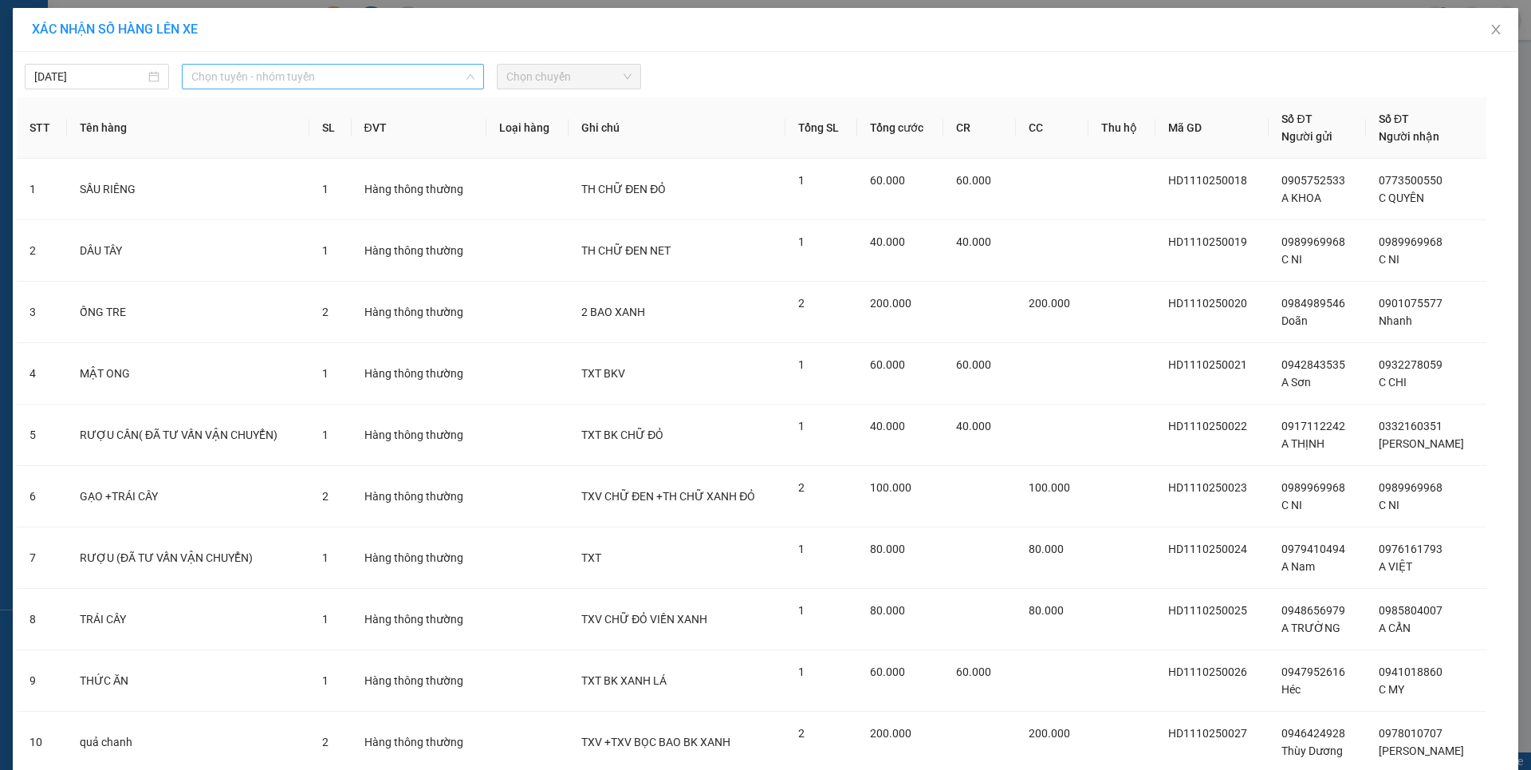
click at [272, 77] on span "Chọn tuyến - nhóm tuyến" at bounding box center [332, 77] width 283 height 24
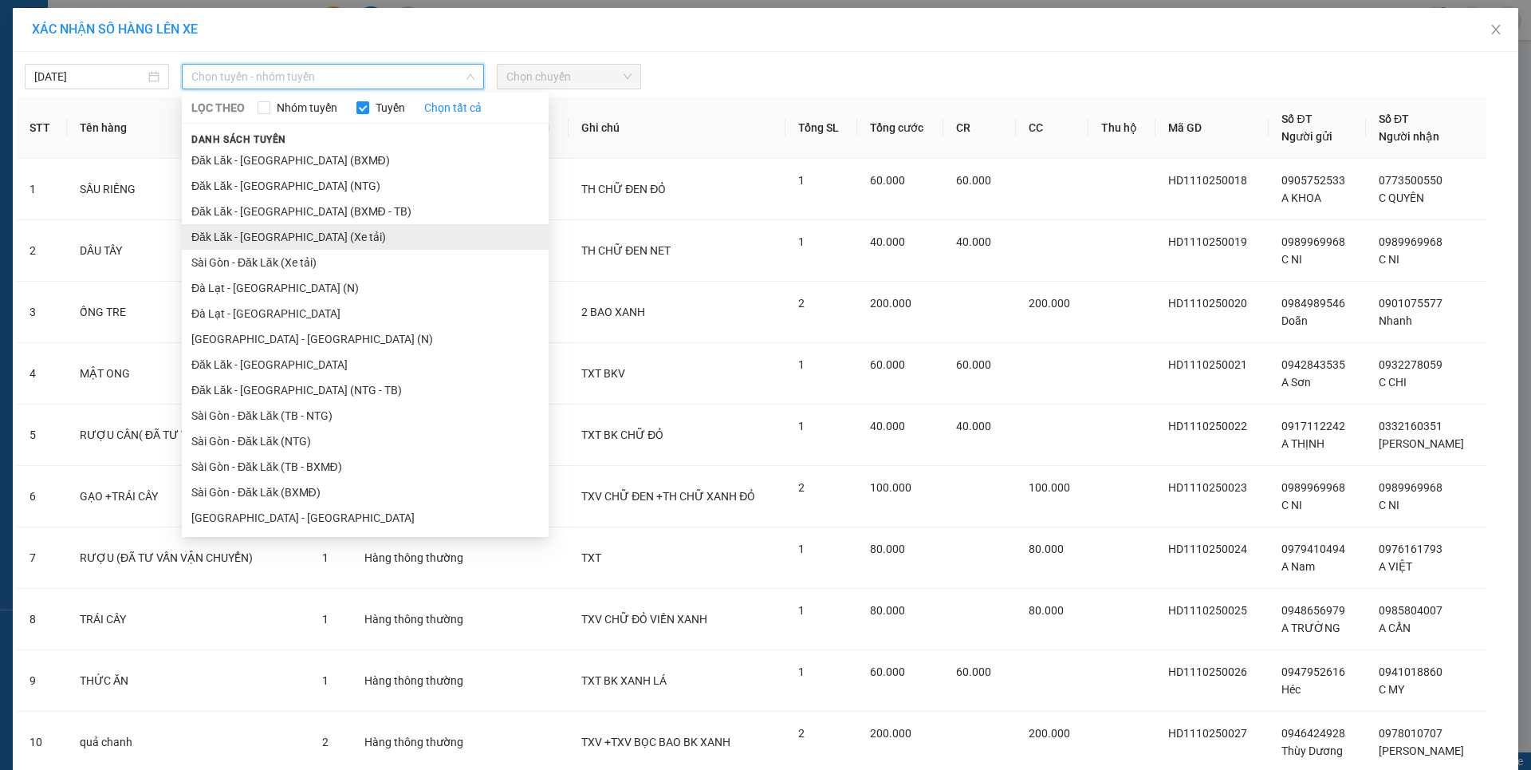
click at [260, 234] on li "Đăk Lăk - Sài Gòn (Xe tải)" at bounding box center [365, 237] width 367 height 26
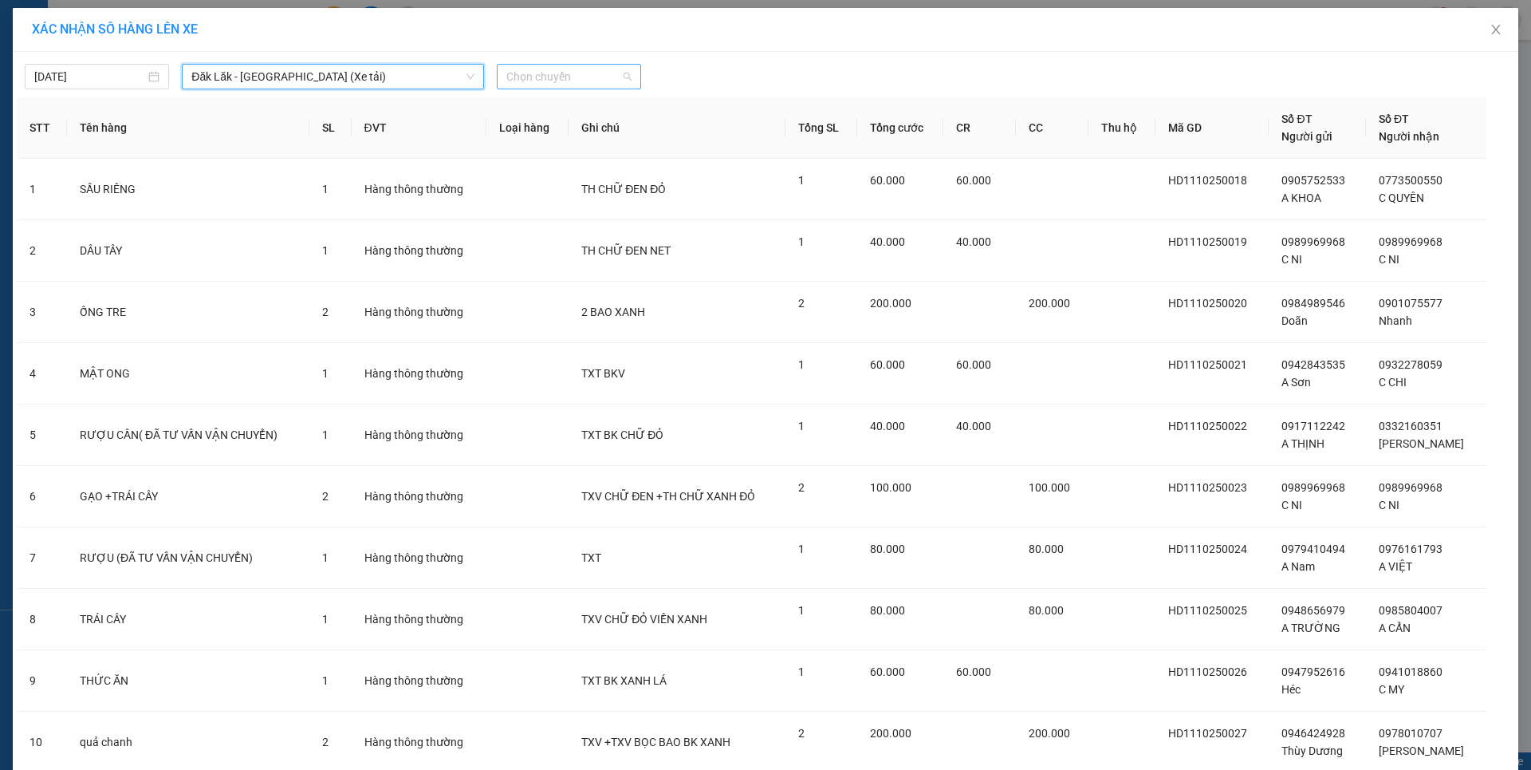
click at [545, 74] on span "Chọn chuyến" at bounding box center [568, 77] width 125 height 24
click at [522, 132] on div "21:00" at bounding box center [562, 134] width 124 height 18
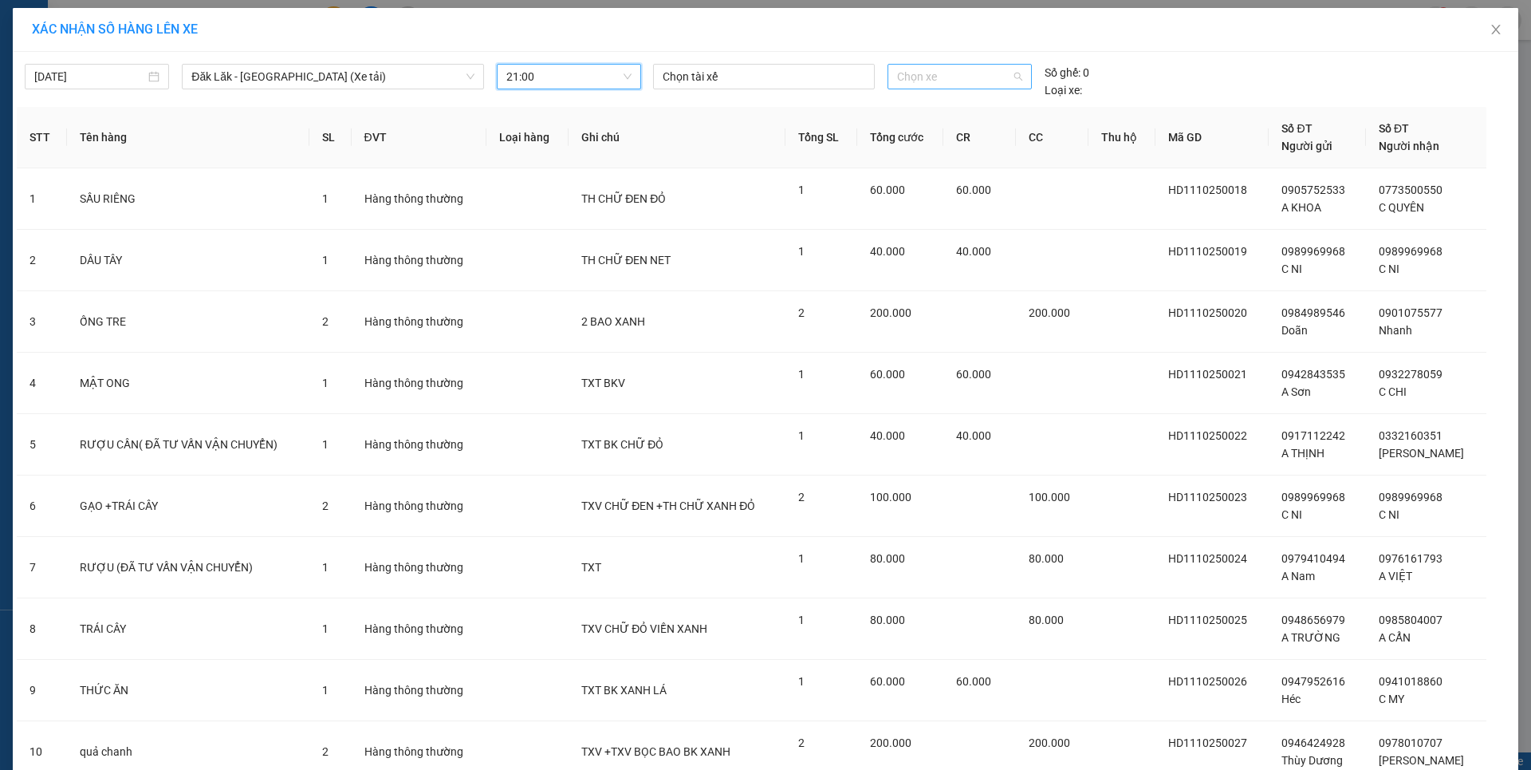
click at [927, 78] on span "Chọn xe" at bounding box center [959, 77] width 124 height 24
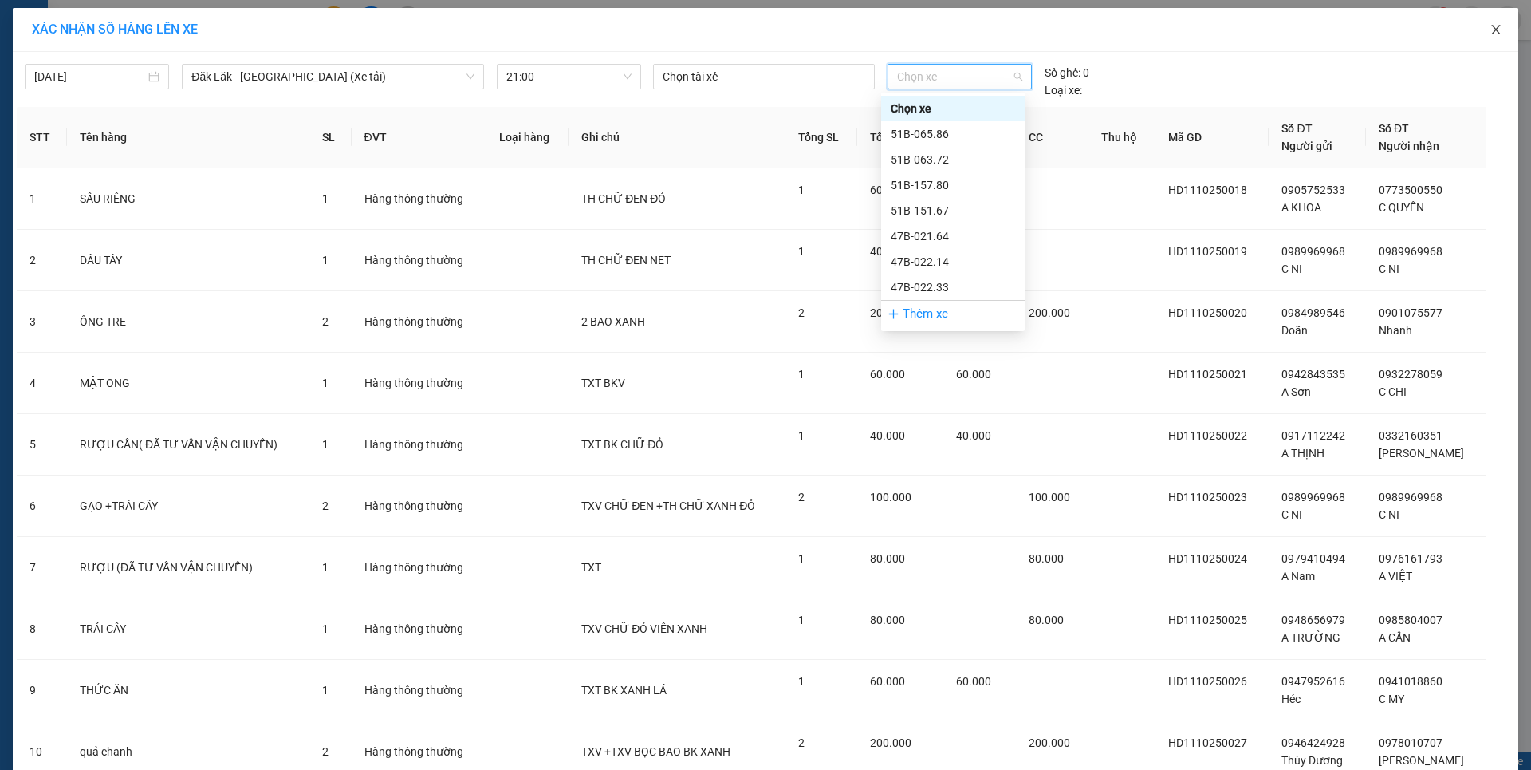
click at [1491, 29] on icon "close" at bounding box center [1495, 30] width 9 height 10
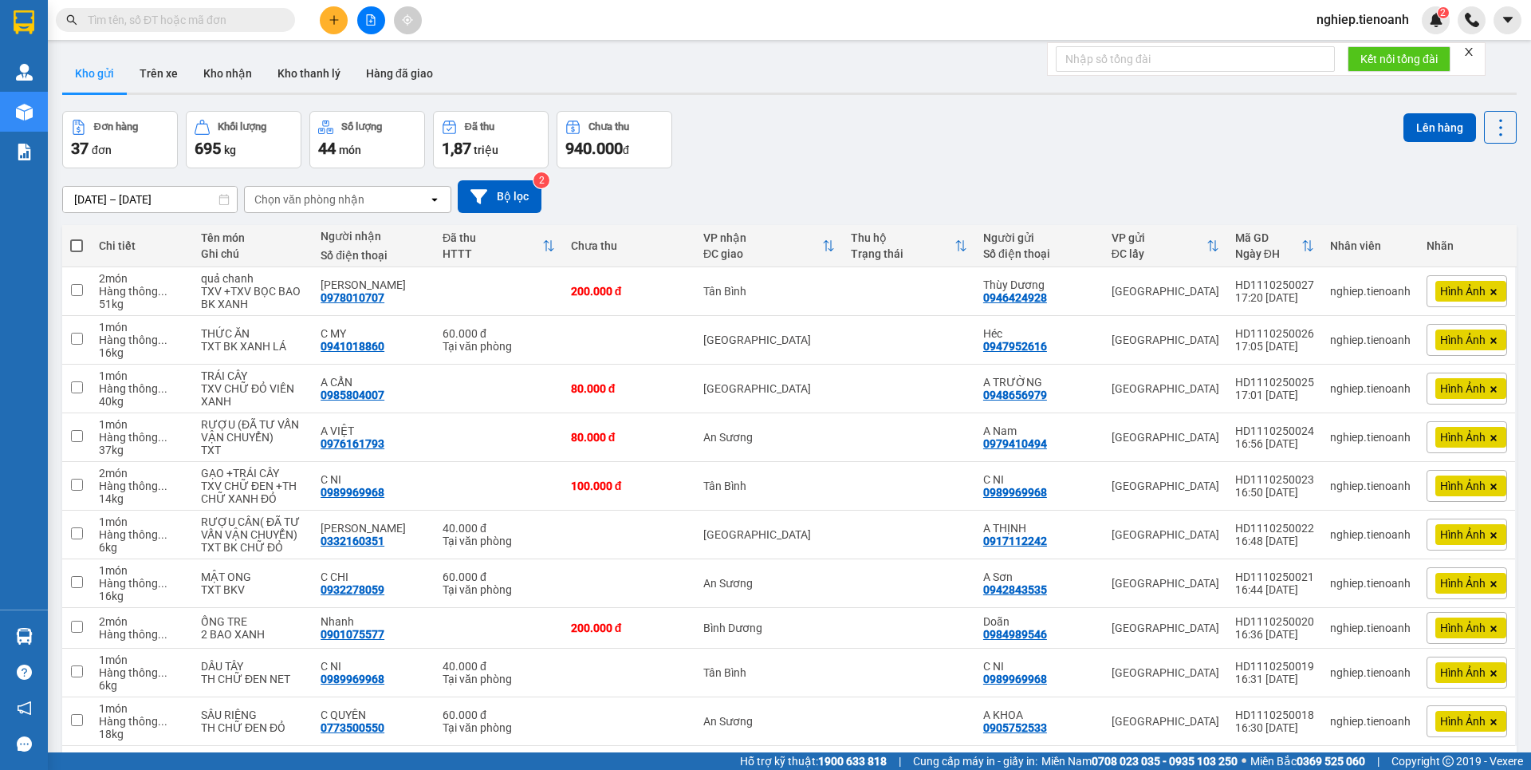
click at [73, 241] on span at bounding box center [76, 245] width 13 height 13
click at [77, 238] on input "checkbox" at bounding box center [77, 238] width 0 height 0
checkbox input "true"
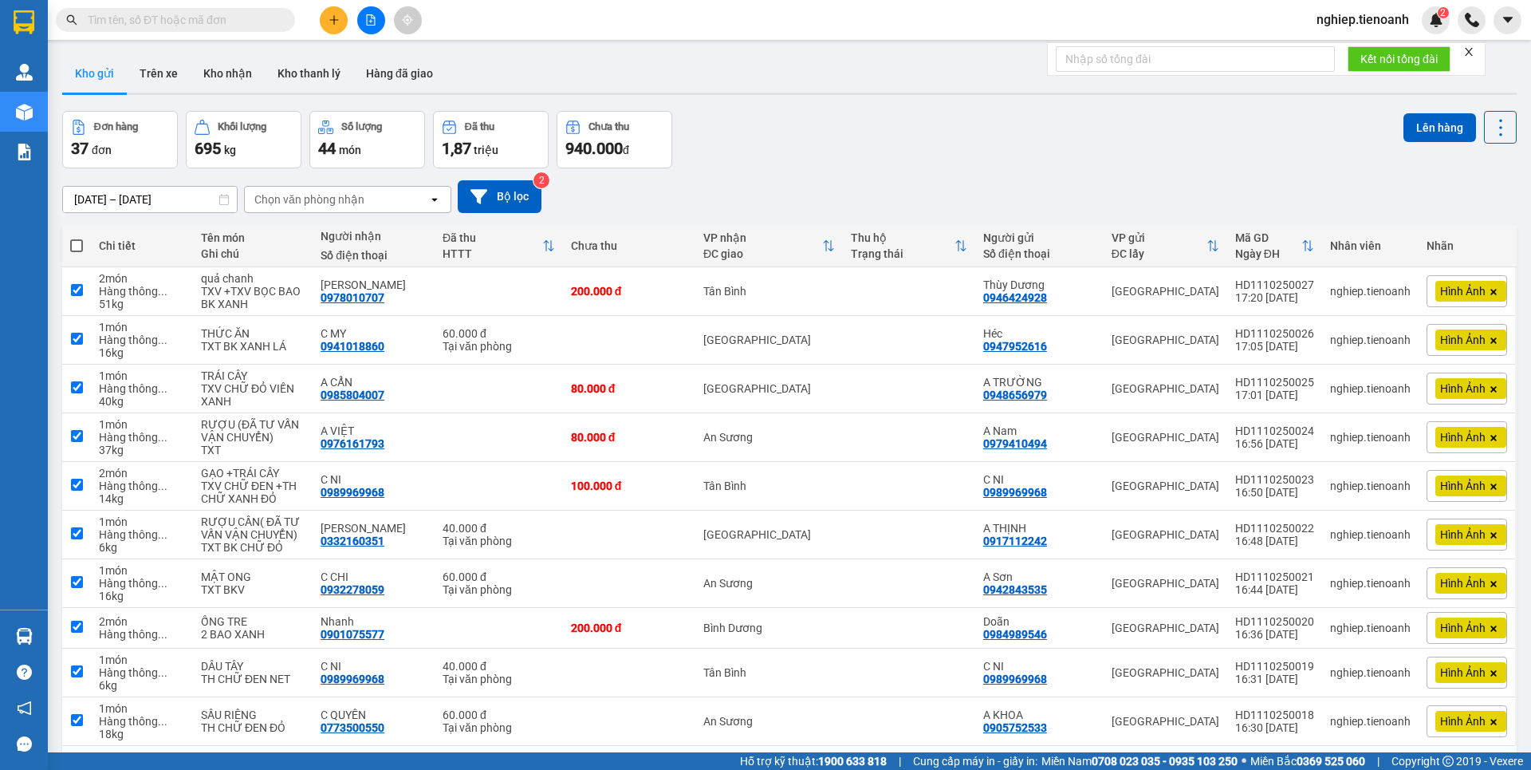
checkbox input "true"
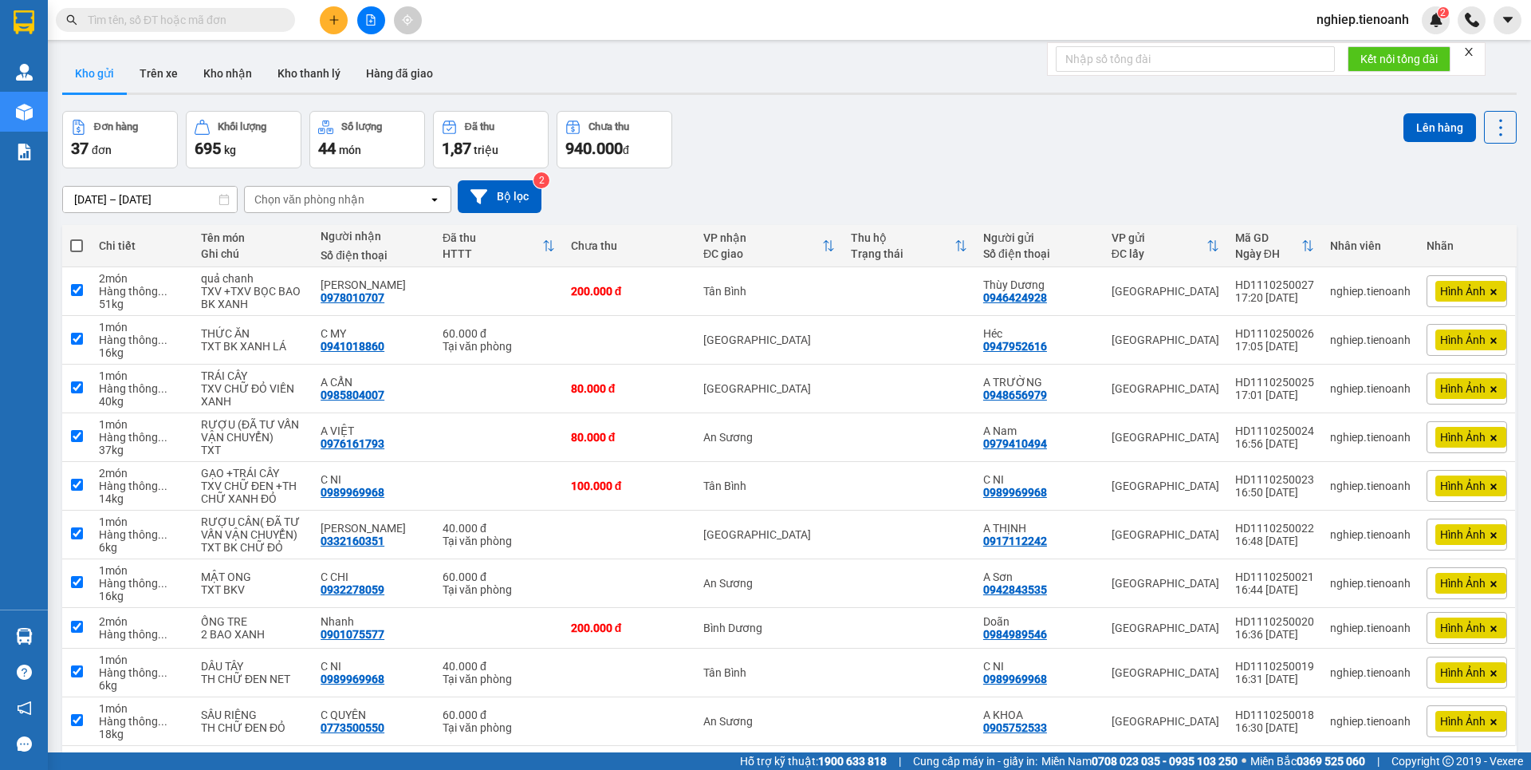
checkbox input "true"
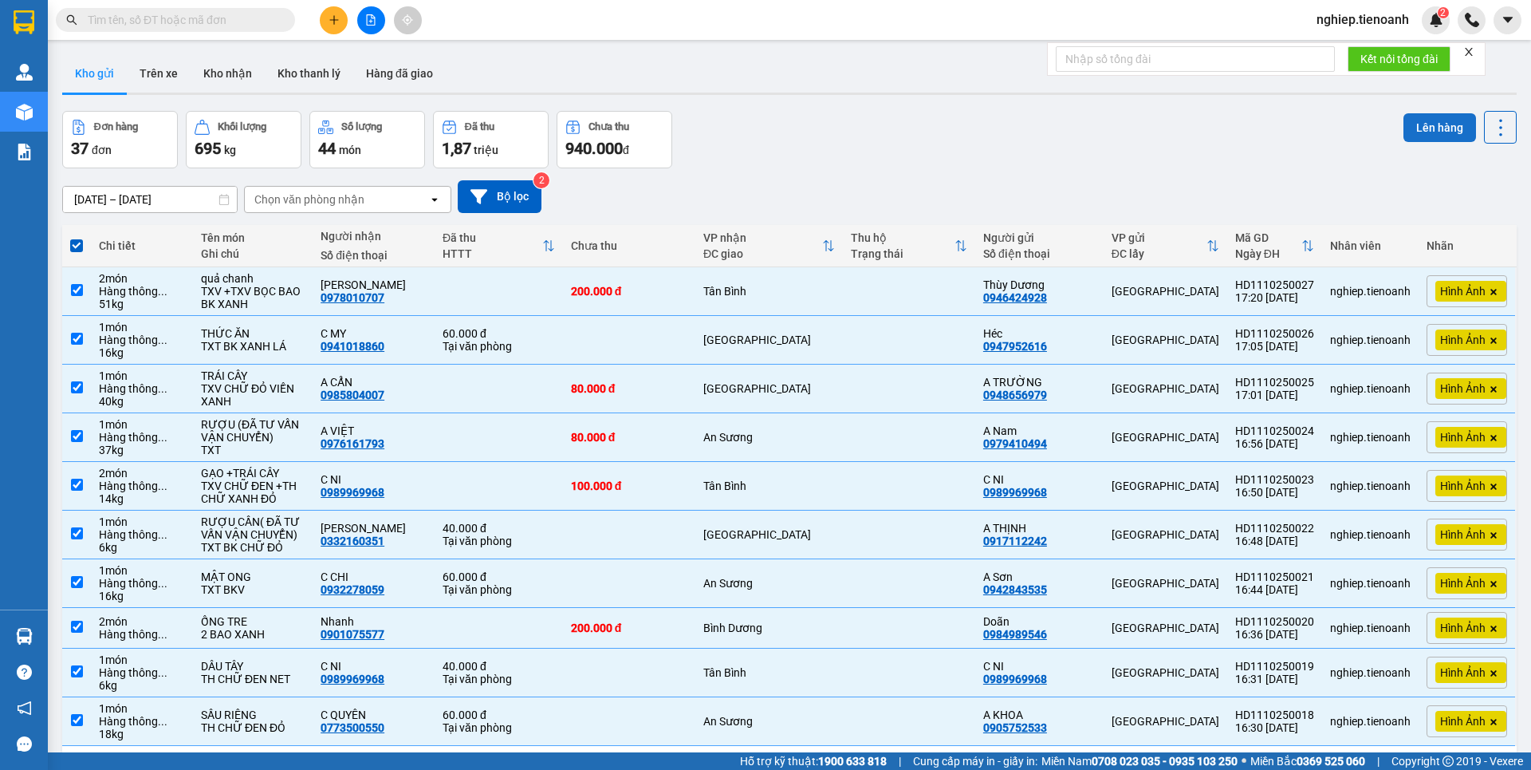
click at [1408, 132] on button "Lên hàng" at bounding box center [1440, 127] width 73 height 29
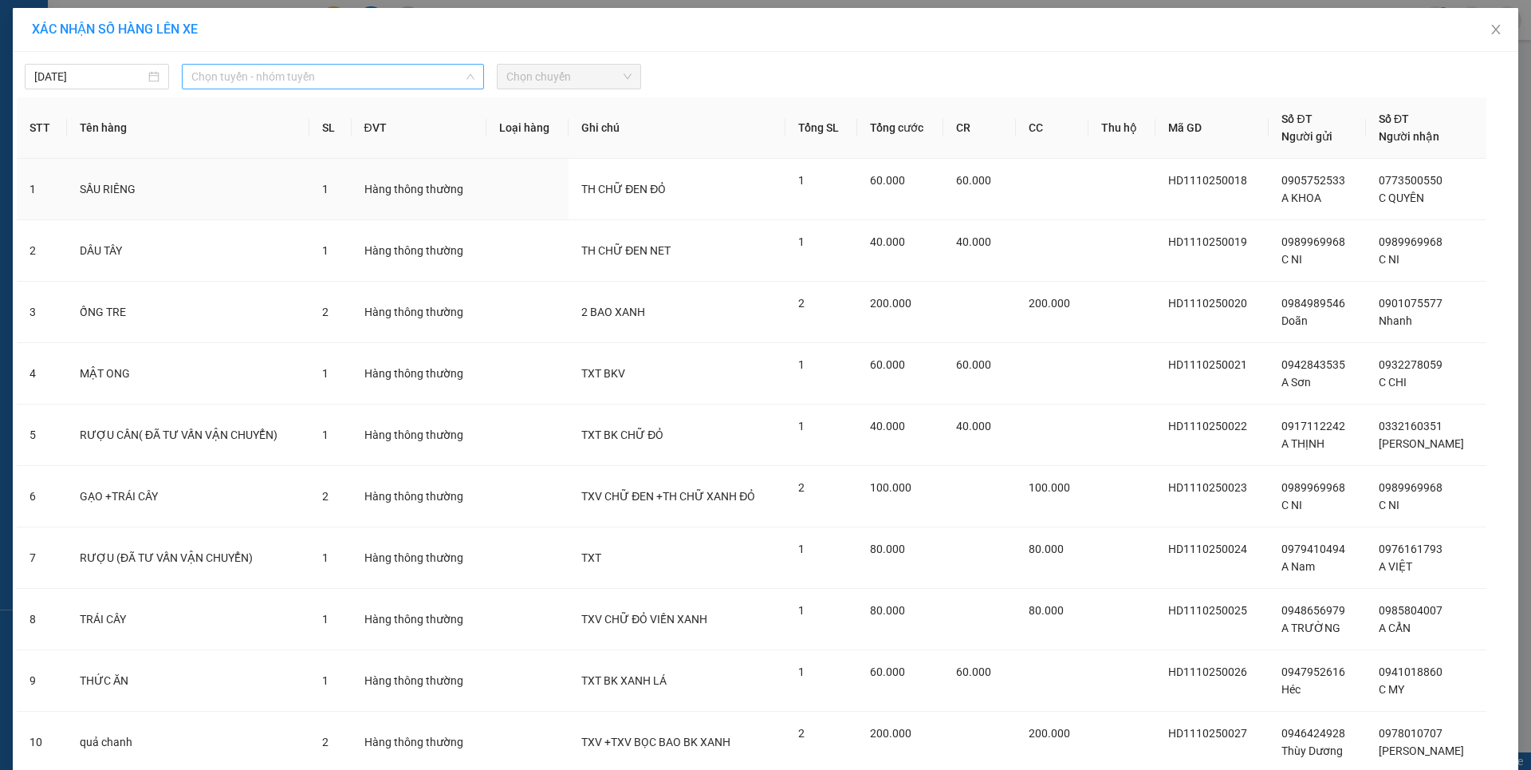
click at [351, 87] on span "Chọn tuyến - nhóm tuyến" at bounding box center [332, 77] width 283 height 24
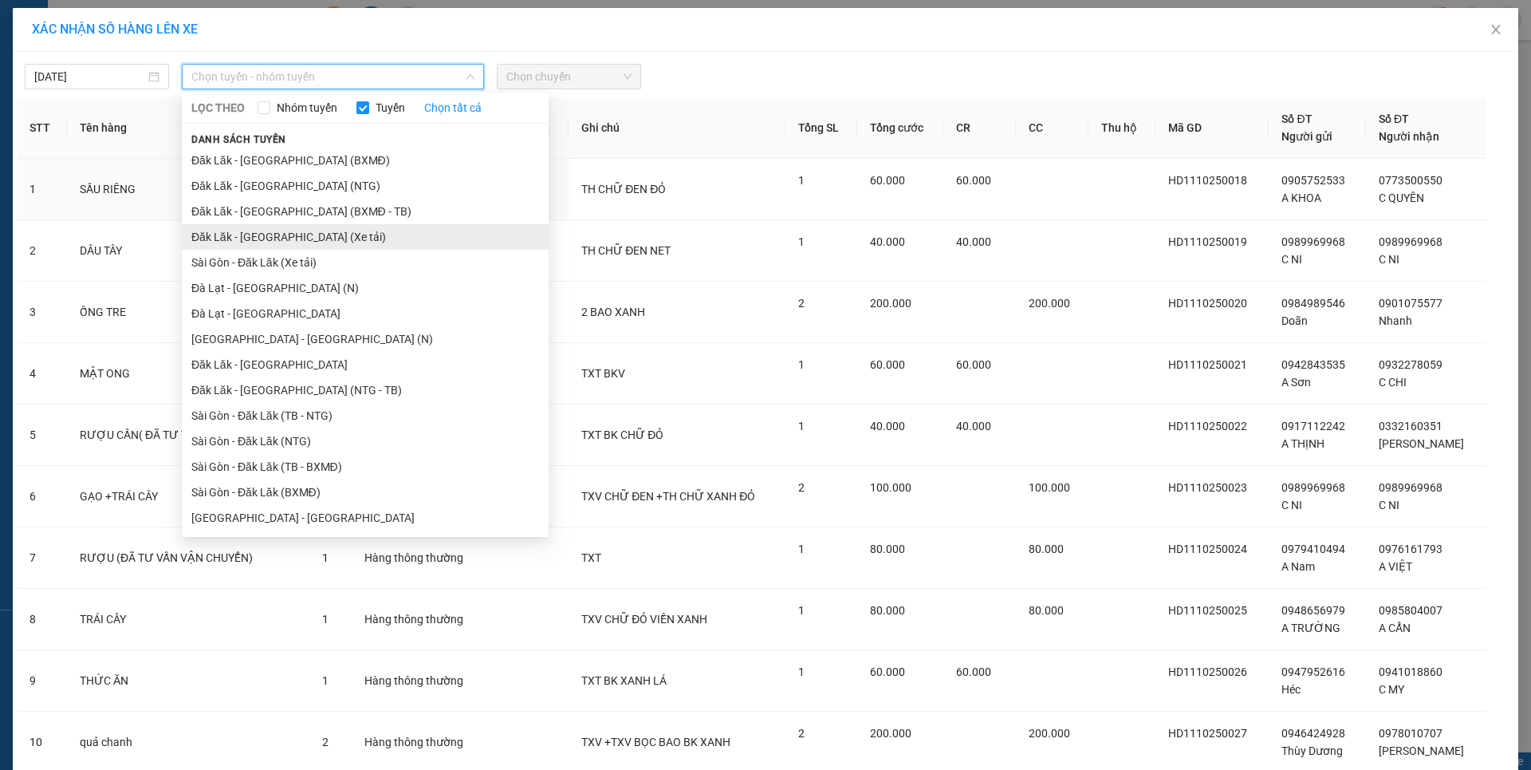
click at [287, 238] on li "Đăk Lăk - Sài Gòn (Xe tải)" at bounding box center [365, 237] width 367 height 26
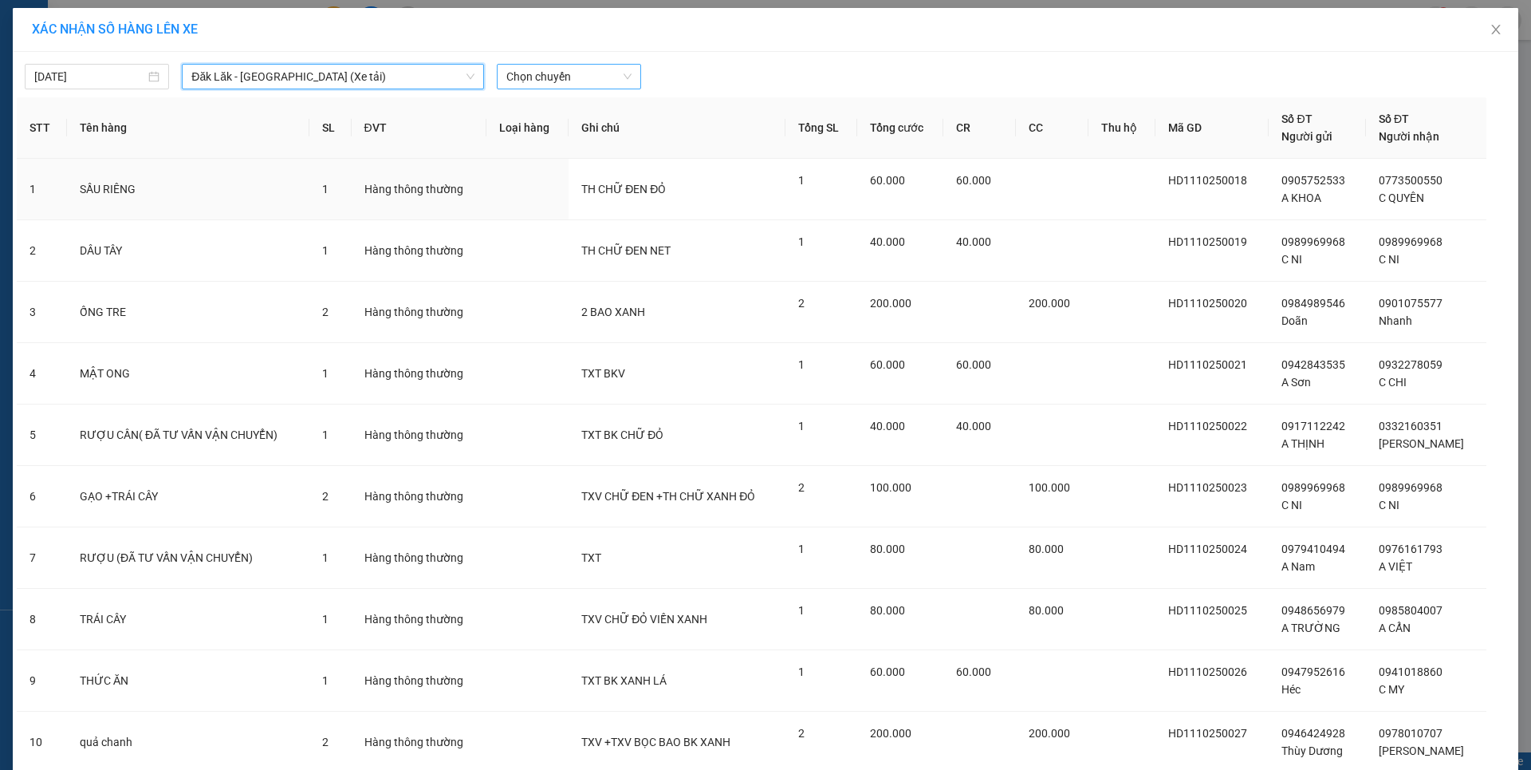
click at [576, 87] on span "Chọn chuyến" at bounding box center [568, 77] width 125 height 24
click at [549, 130] on div "21:00" at bounding box center [562, 134] width 124 height 18
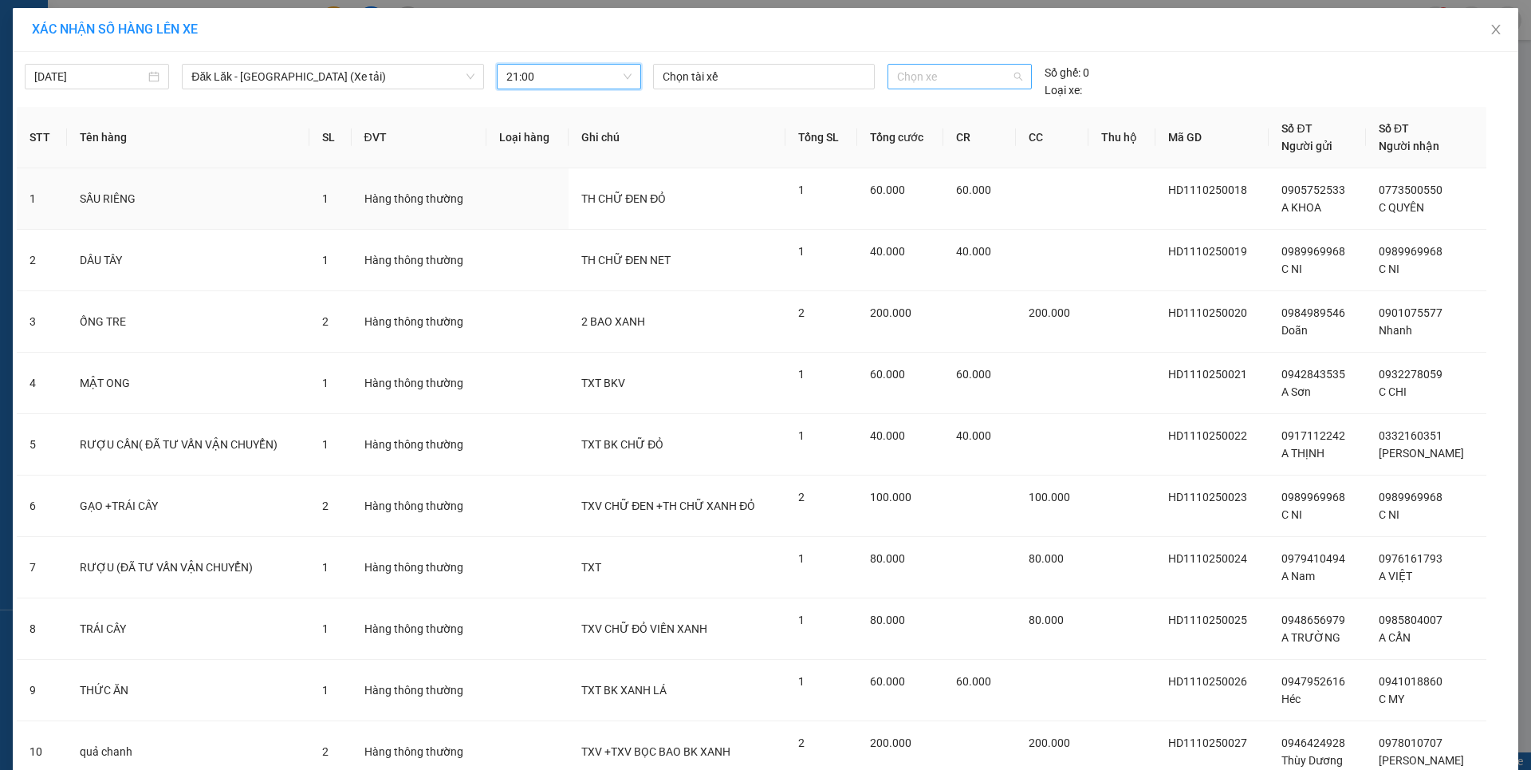
click at [943, 81] on span "Chọn xe" at bounding box center [959, 77] width 124 height 24
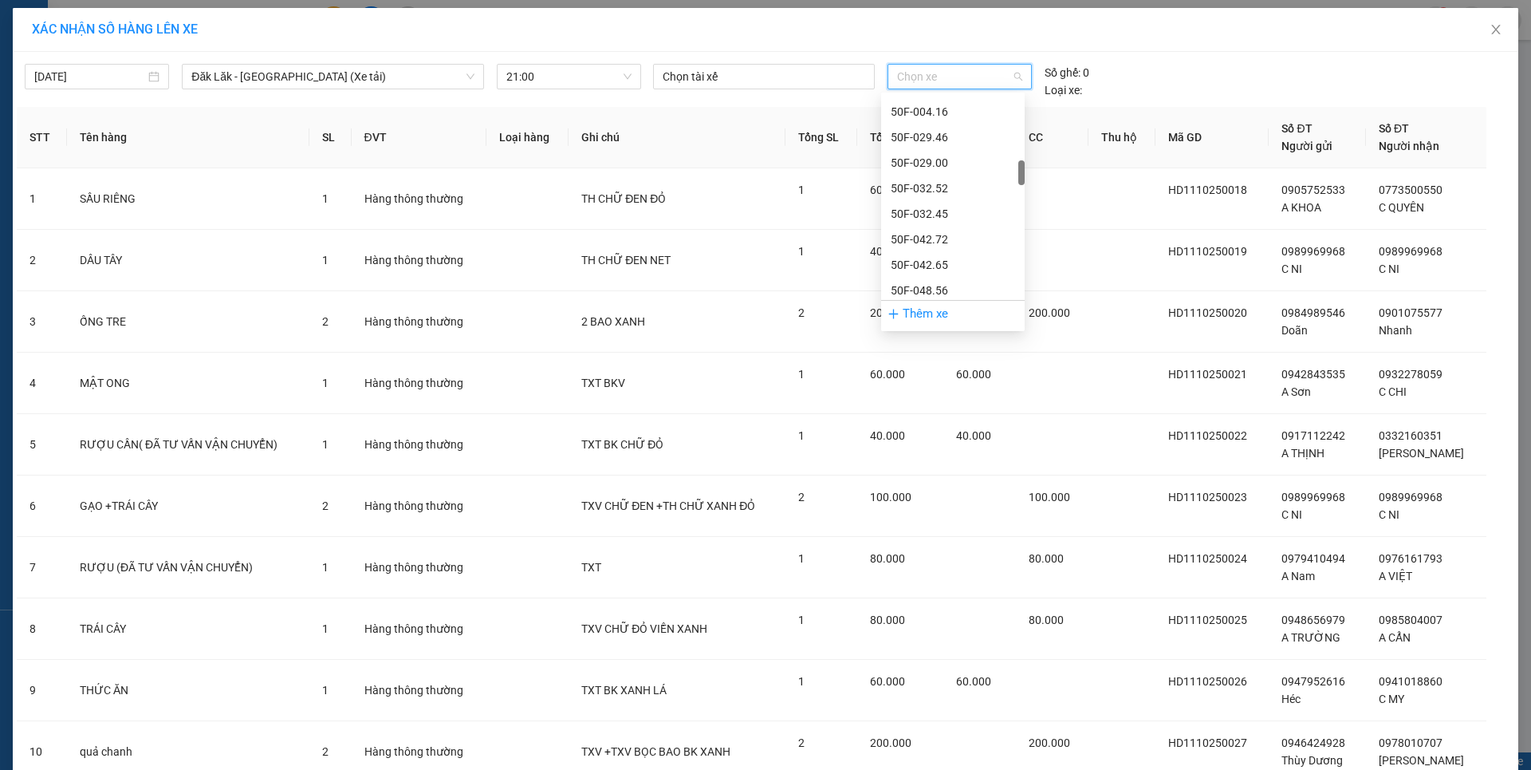
scroll to position [718, 0]
click at [941, 288] on div "50H-148.79" at bounding box center [953, 284] width 124 height 18
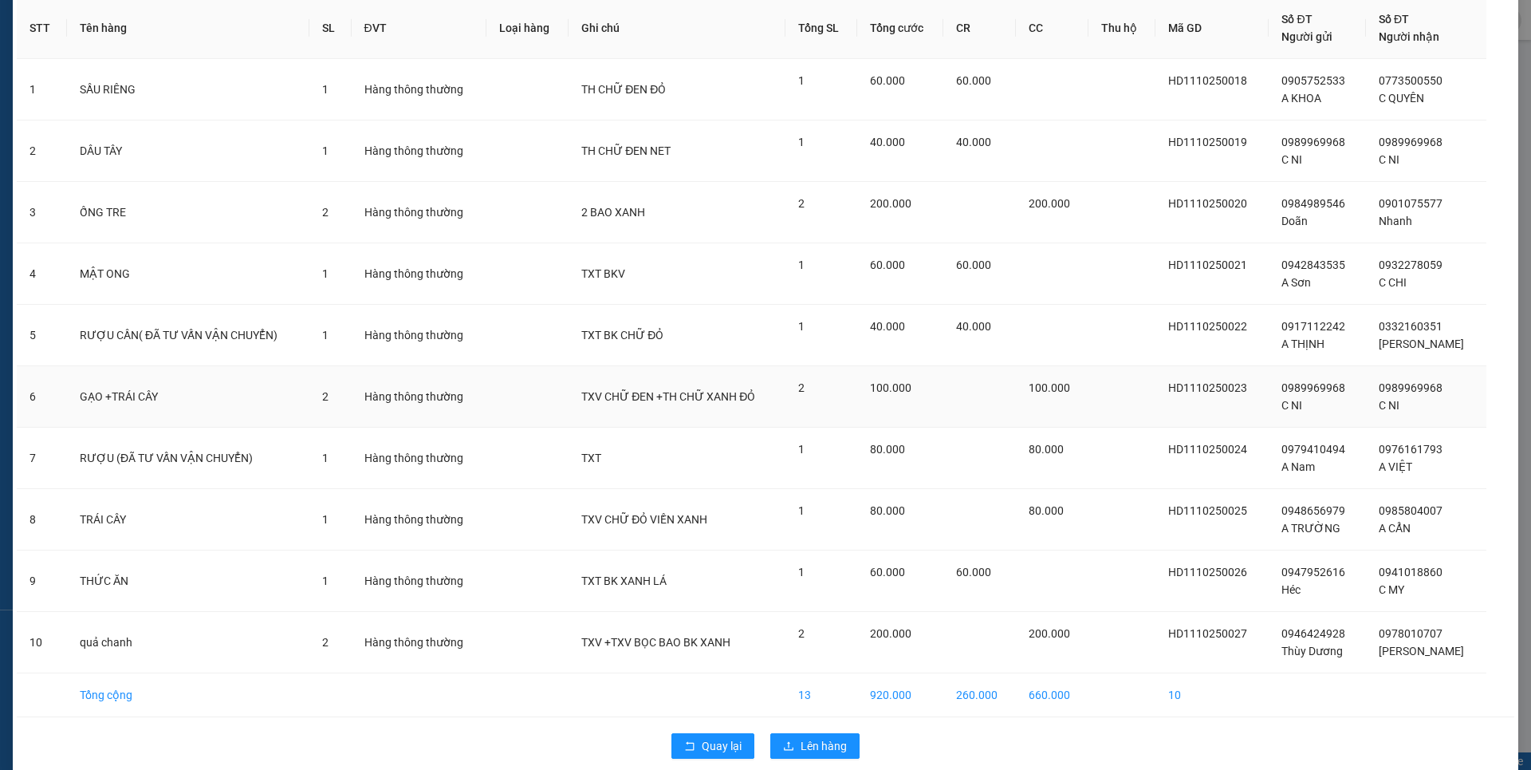
scroll to position [120, 0]
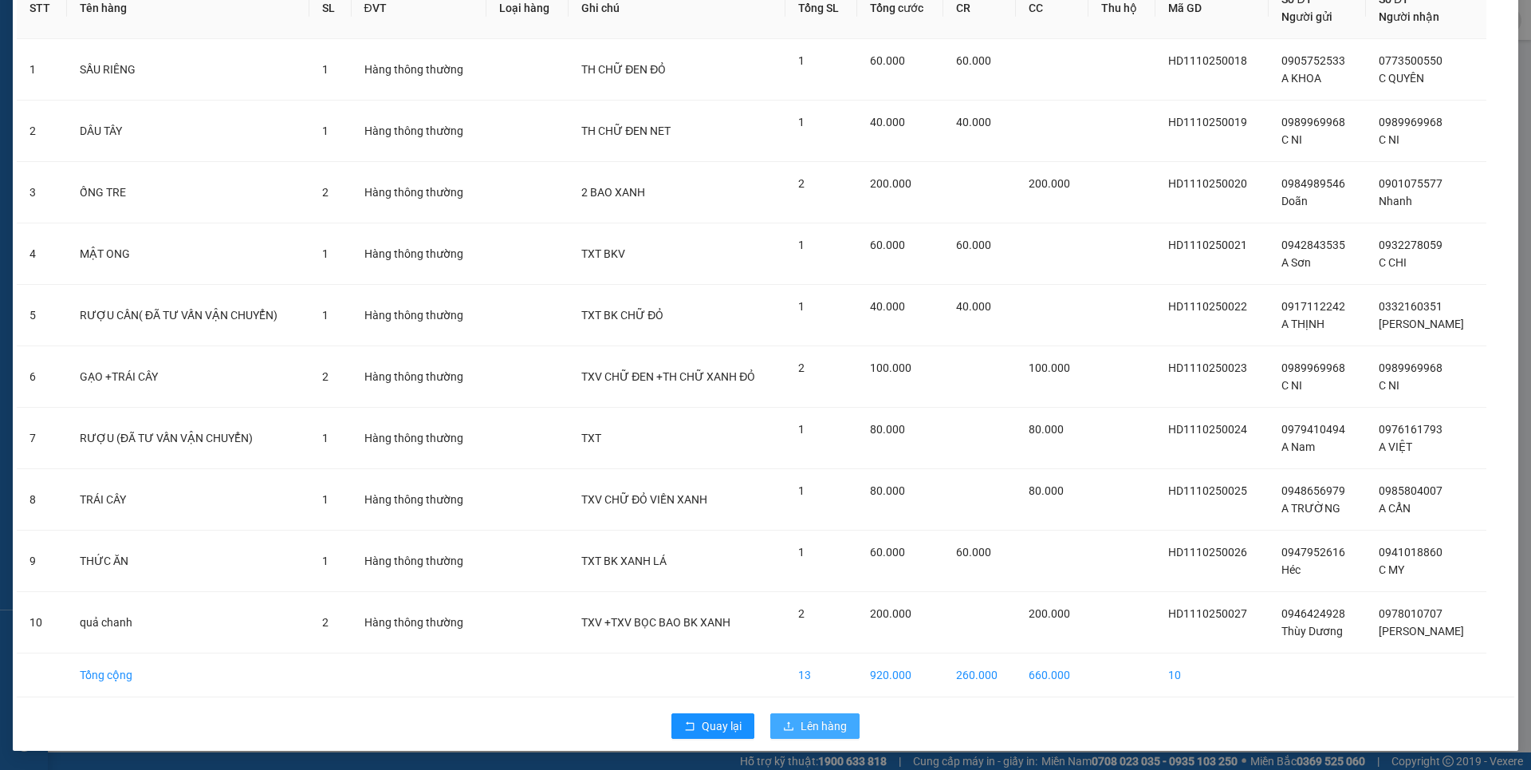
drag, startPoint x: 800, startPoint y: 716, endPoint x: 795, endPoint y: 704, distance: 12.9
click at [799, 716] on button "Lên hàng" at bounding box center [814, 726] width 89 height 26
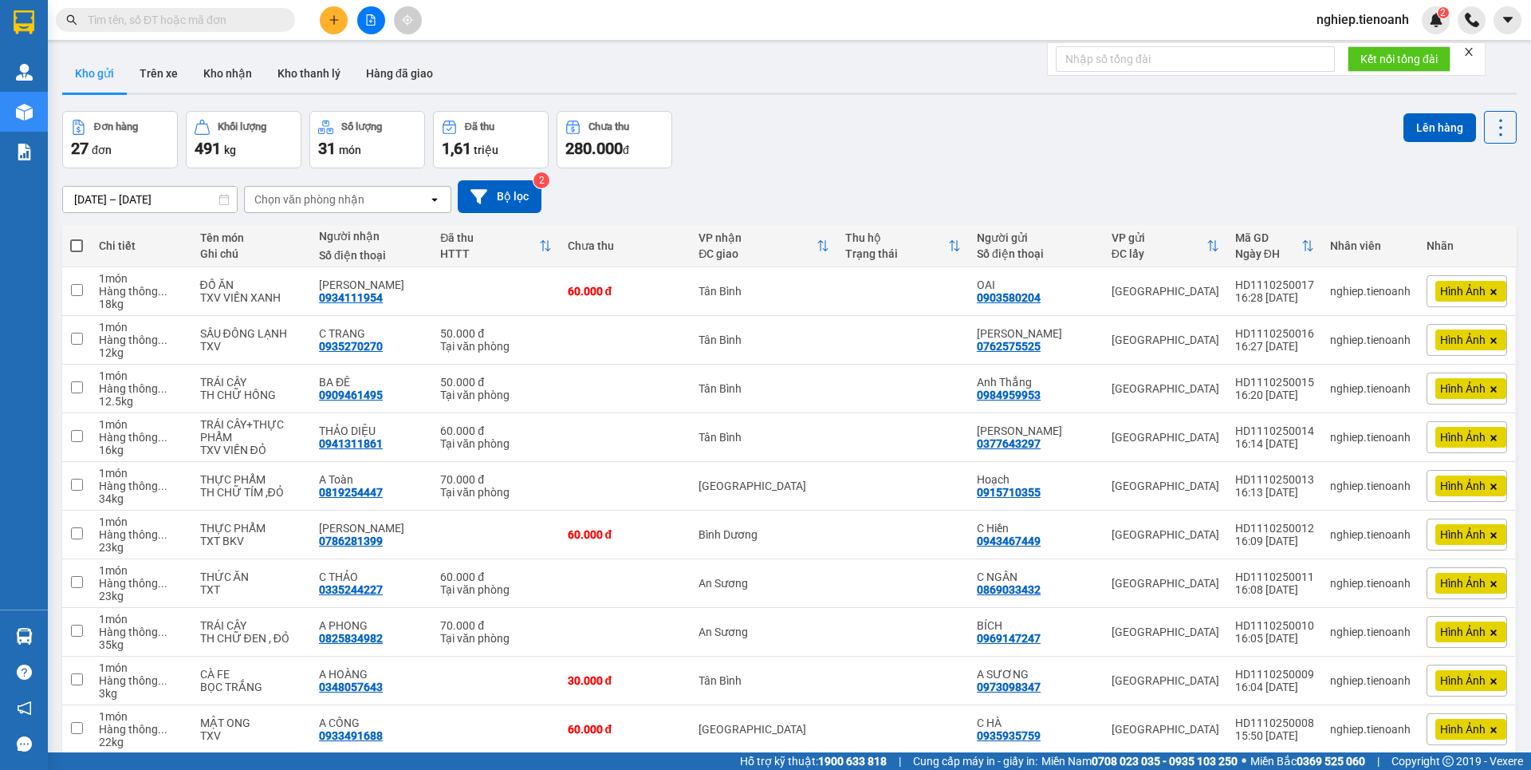
click at [74, 245] on span at bounding box center [76, 245] width 13 height 13
click at [77, 238] on input "checkbox" at bounding box center [77, 238] width 0 height 0
checkbox input "true"
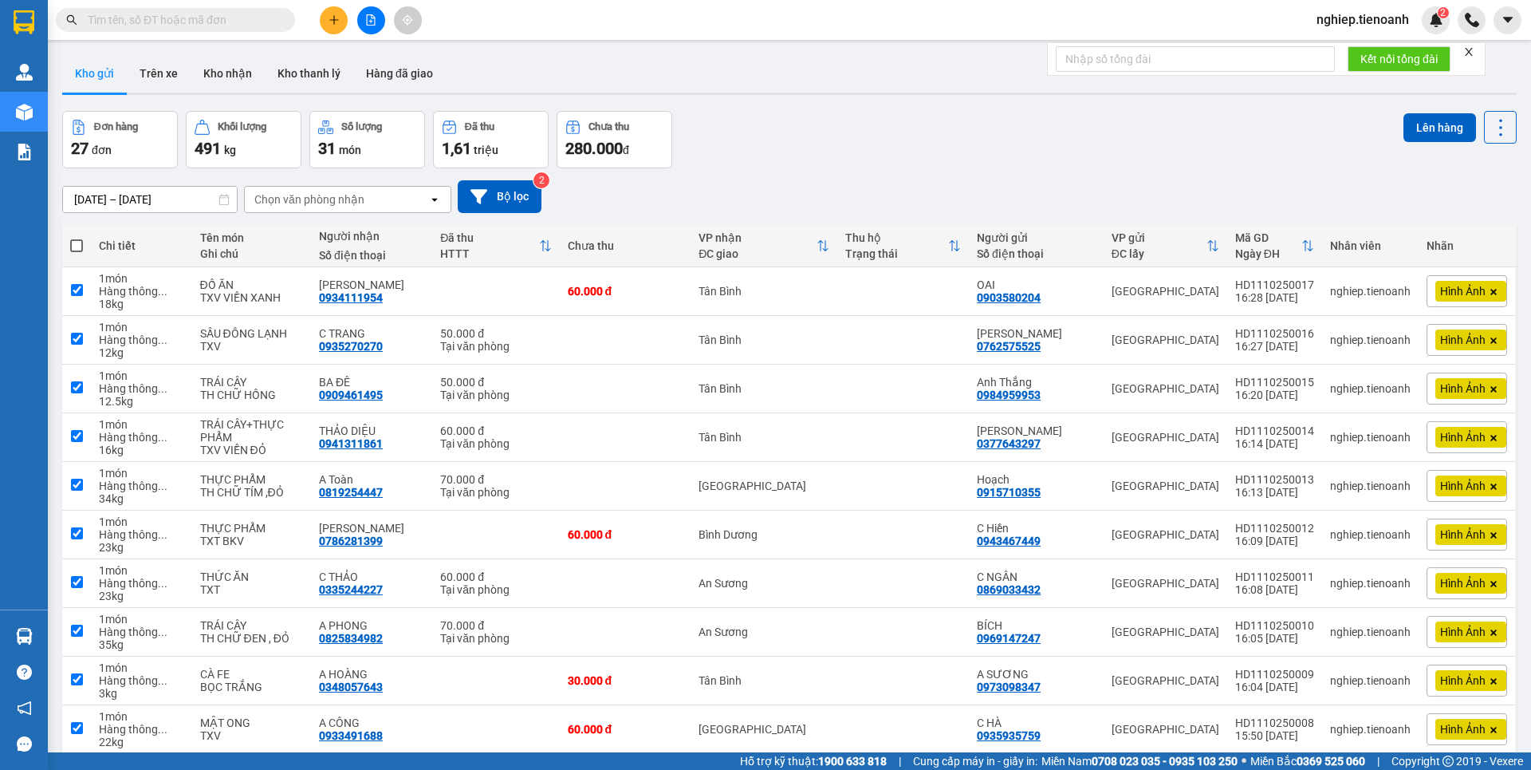
checkbox input "true"
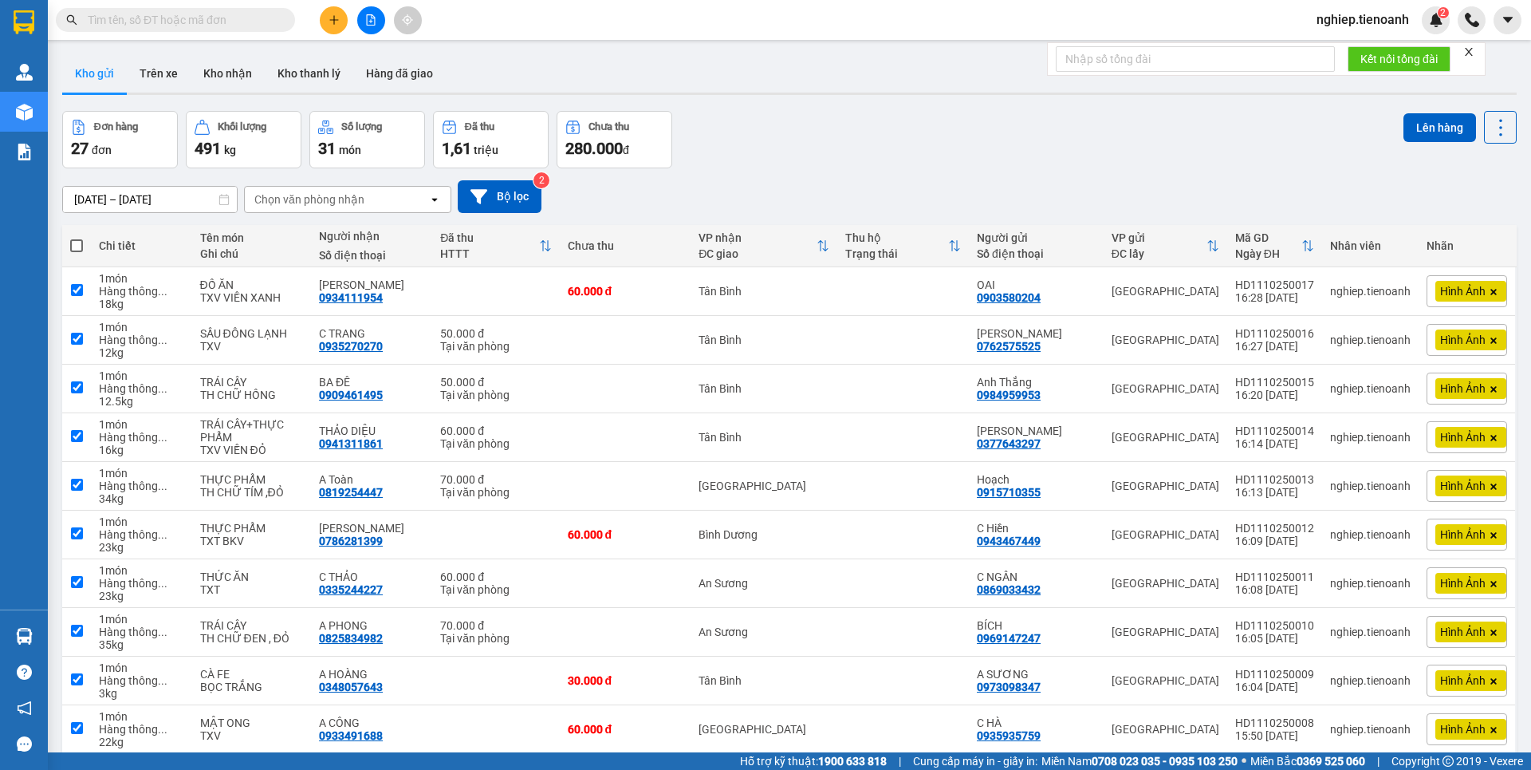
checkbox input "true"
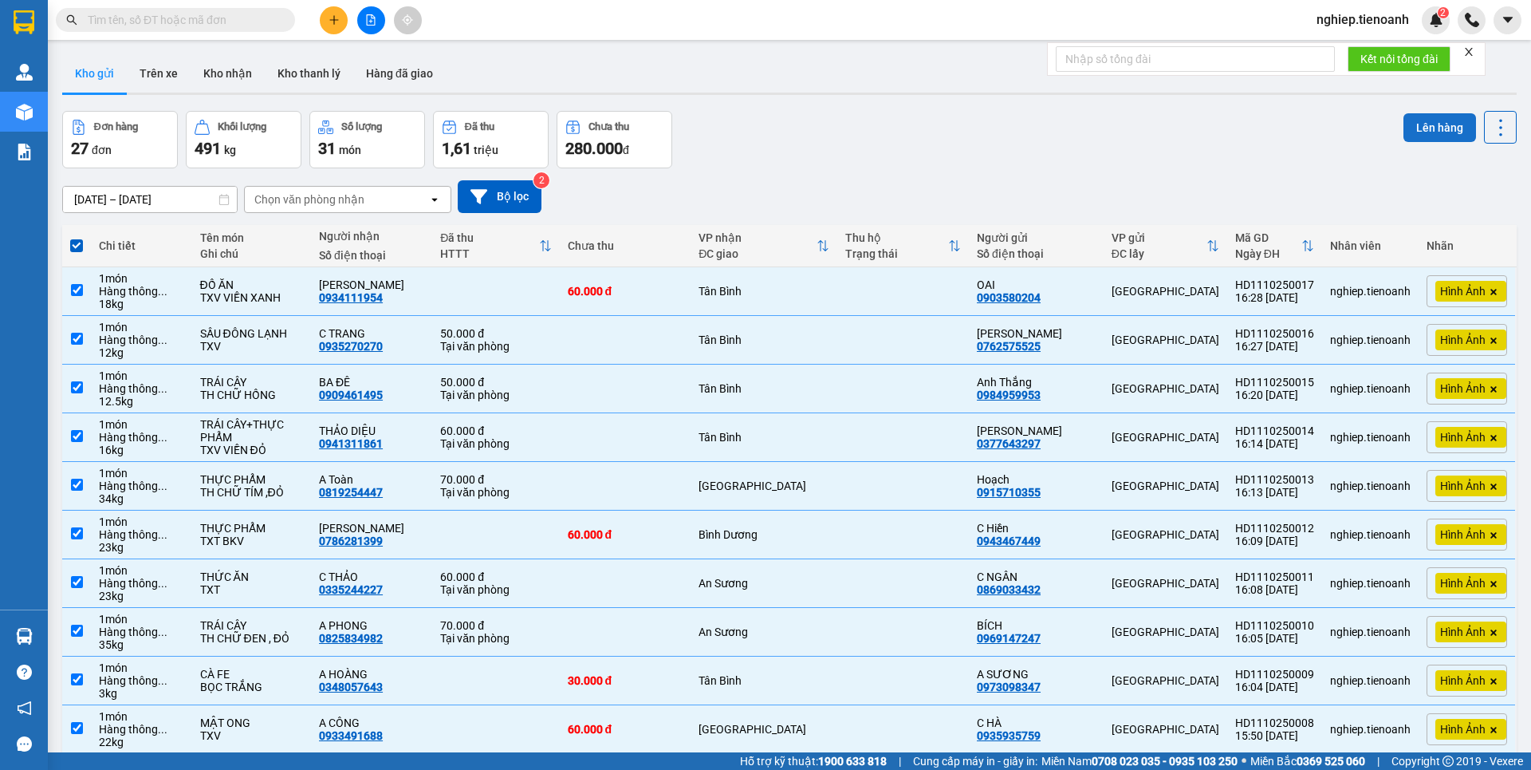
click at [1408, 128] on button "Lên hàng" at bounding box center [1440, 127] width 73 height 29
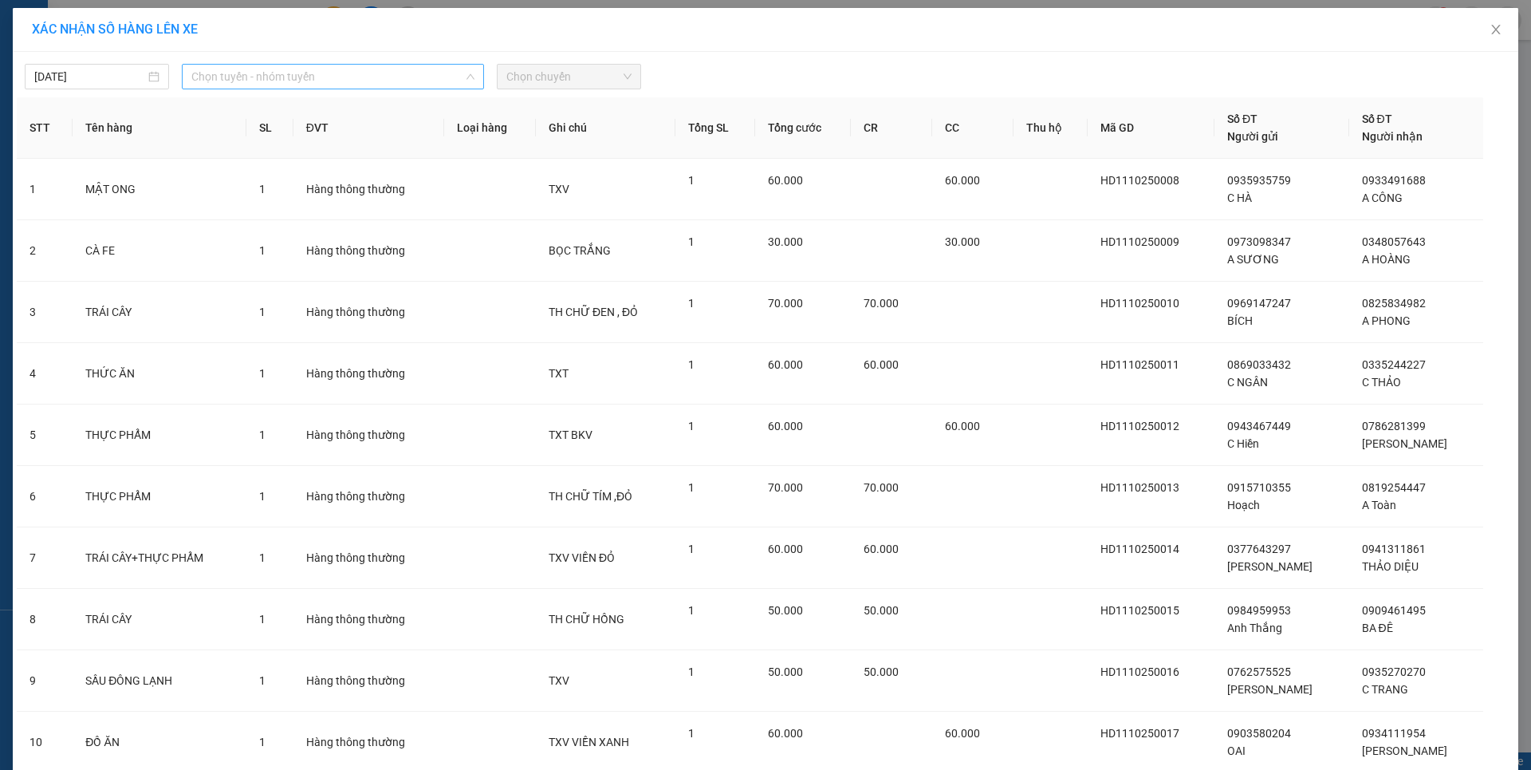
click at [306, 80] on span "Chọn tuyến - nhóm tuyến" at bounding box center [332, 77] width 283 height 24
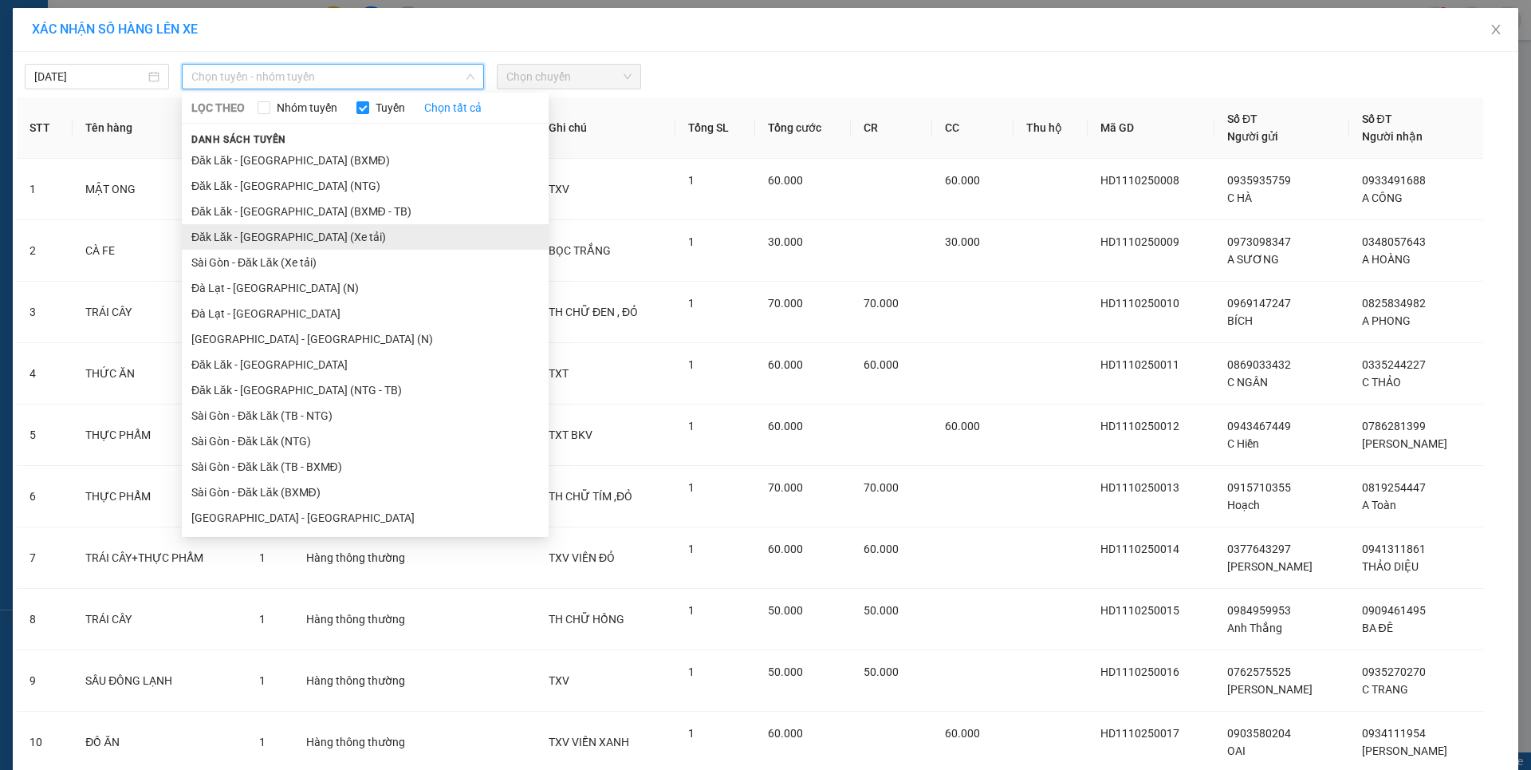
click at [274, 235] on li "Đăk Lăk - Sài Gòn (Xe tải)" at bounding box center [365, 237] width 367 height 26
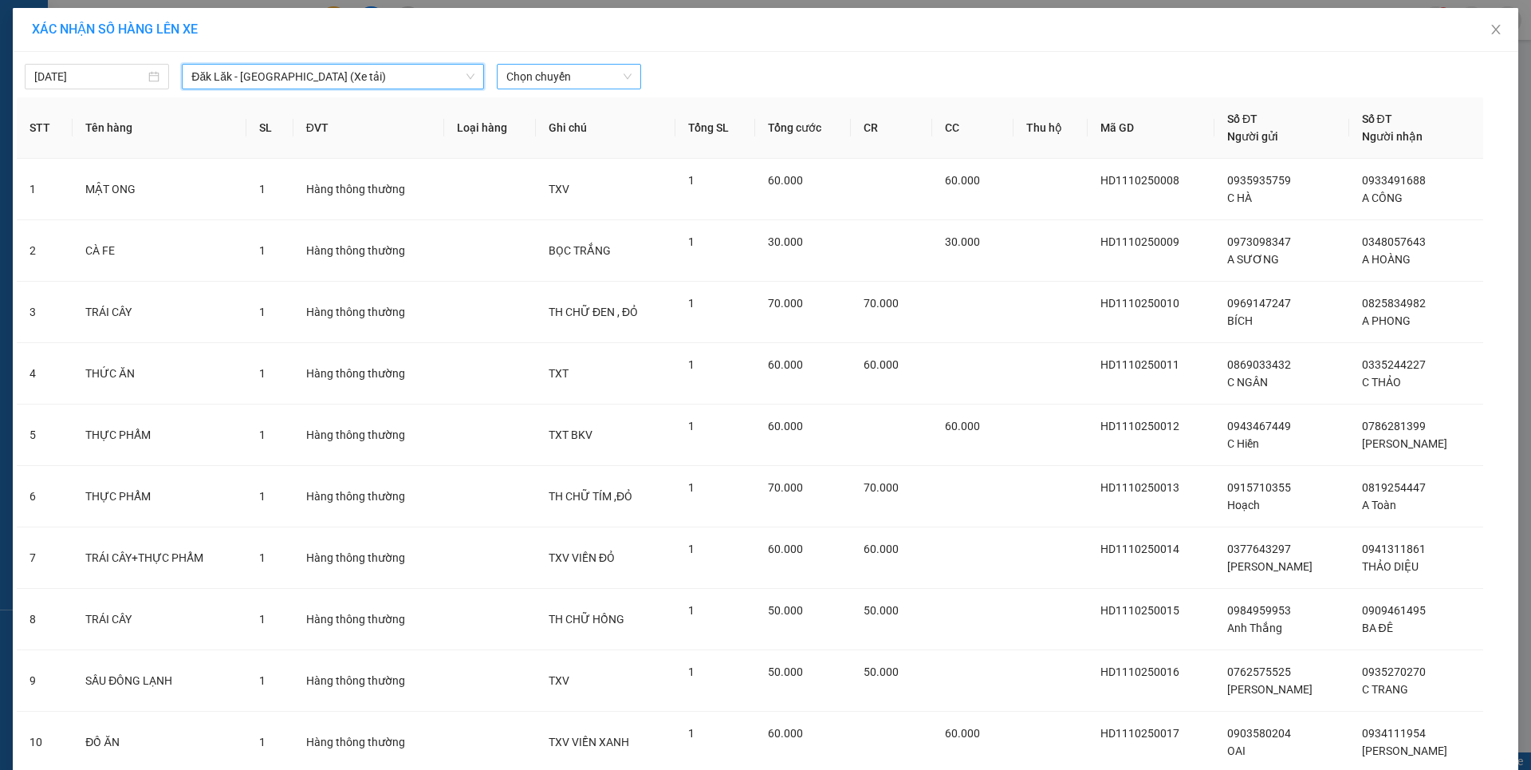
click at [566, 77] on span "Chọn chuyến" at bounding box center [568, 77] width 125 height 24
click at [561, 83] on span "Chọn chuyến" at bounding box center [568, 77] width 125 height 24
click at [569, 132] on div "21:00 - 50H-148.79" at bounding box center [562, 134] width 124 height 18
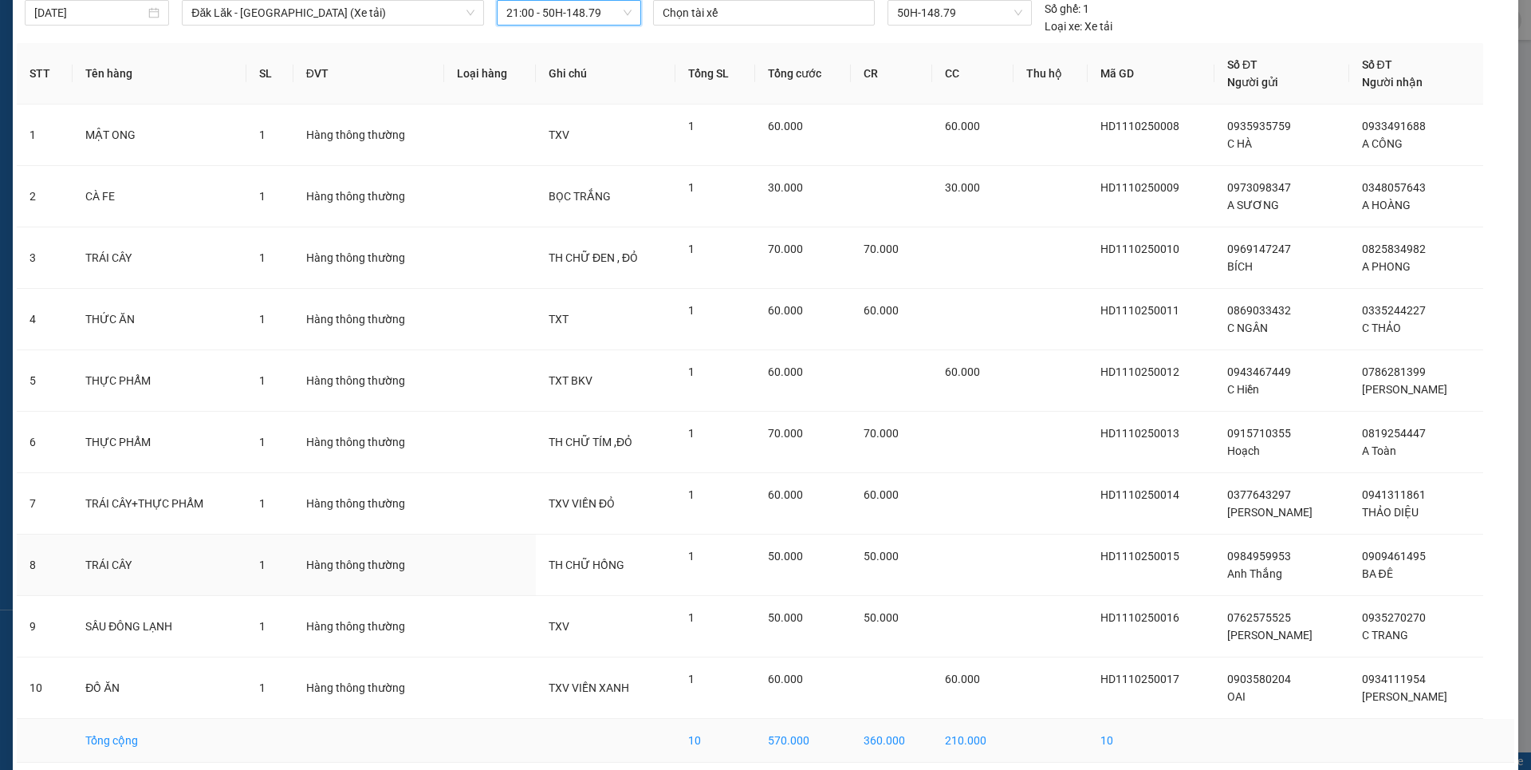
scroll to position [129, 0]
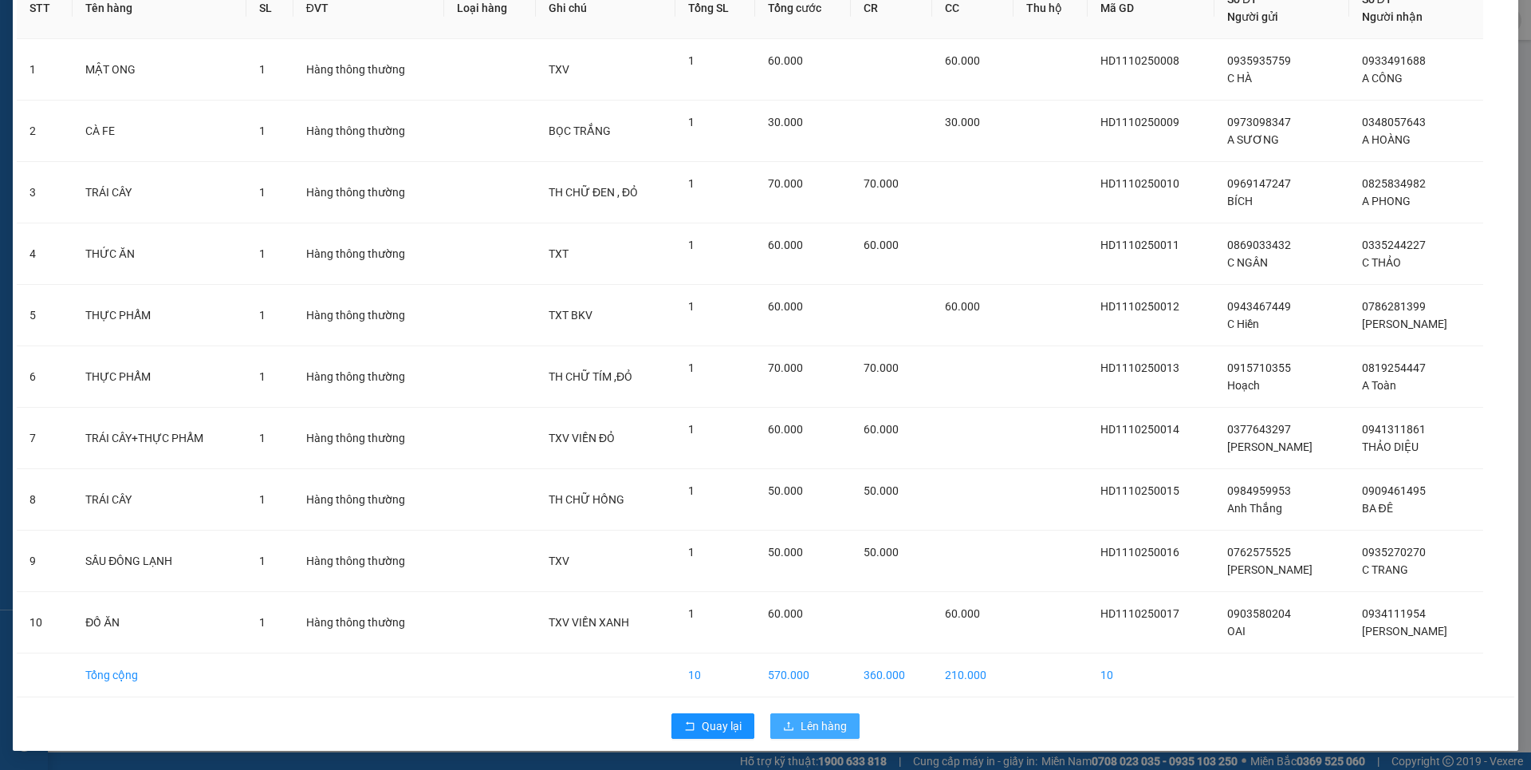
click at [807, 724] on span "Lên hàng" at bounding box center [824, 726] width 46 height 18
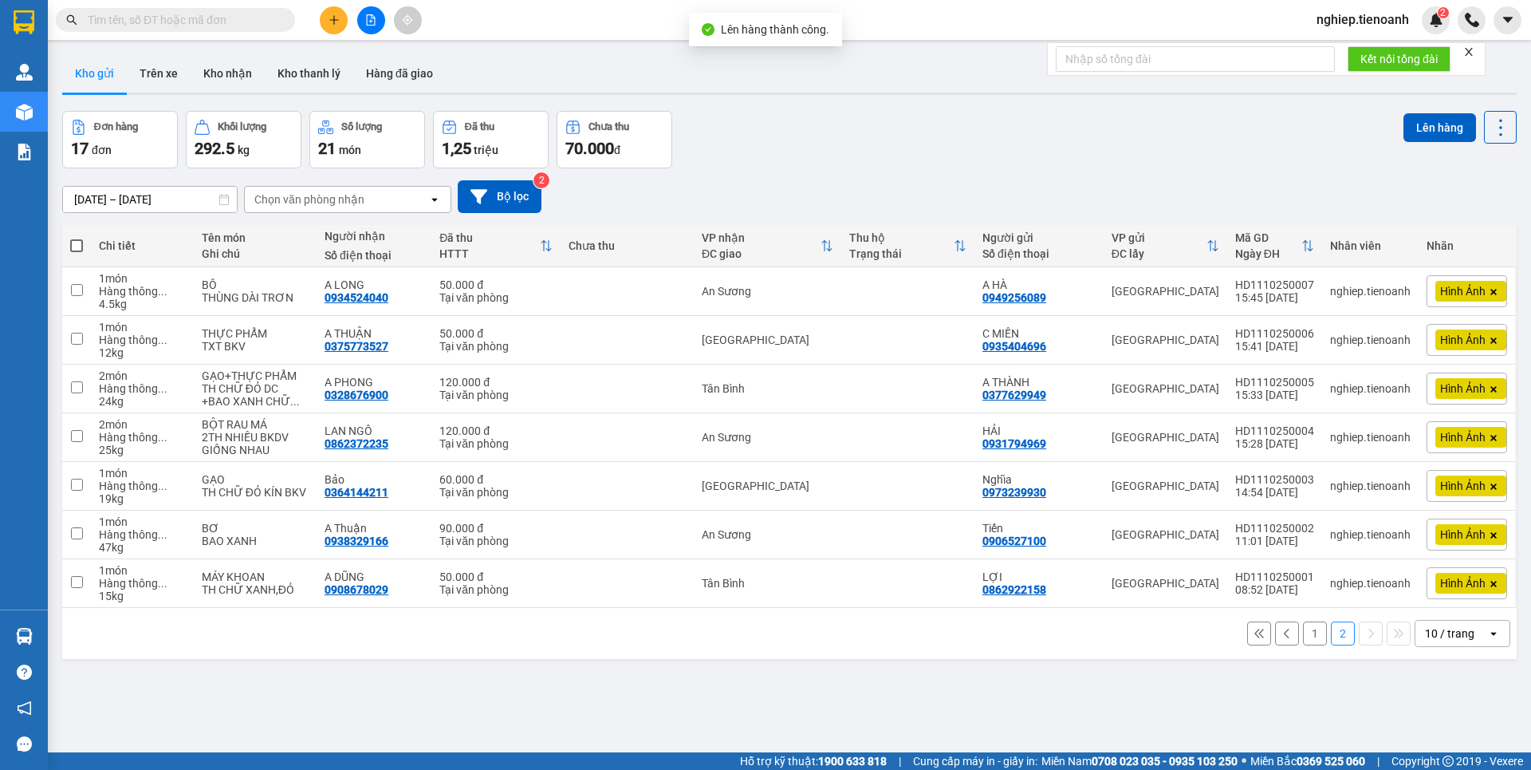
click at [73, 246] on span at bounding box center [76, 245] width 13 height 13
click at [77, 238] on input "checkbox" at bounding box center [77, 238] width 0 height 0
checkbox input "true"
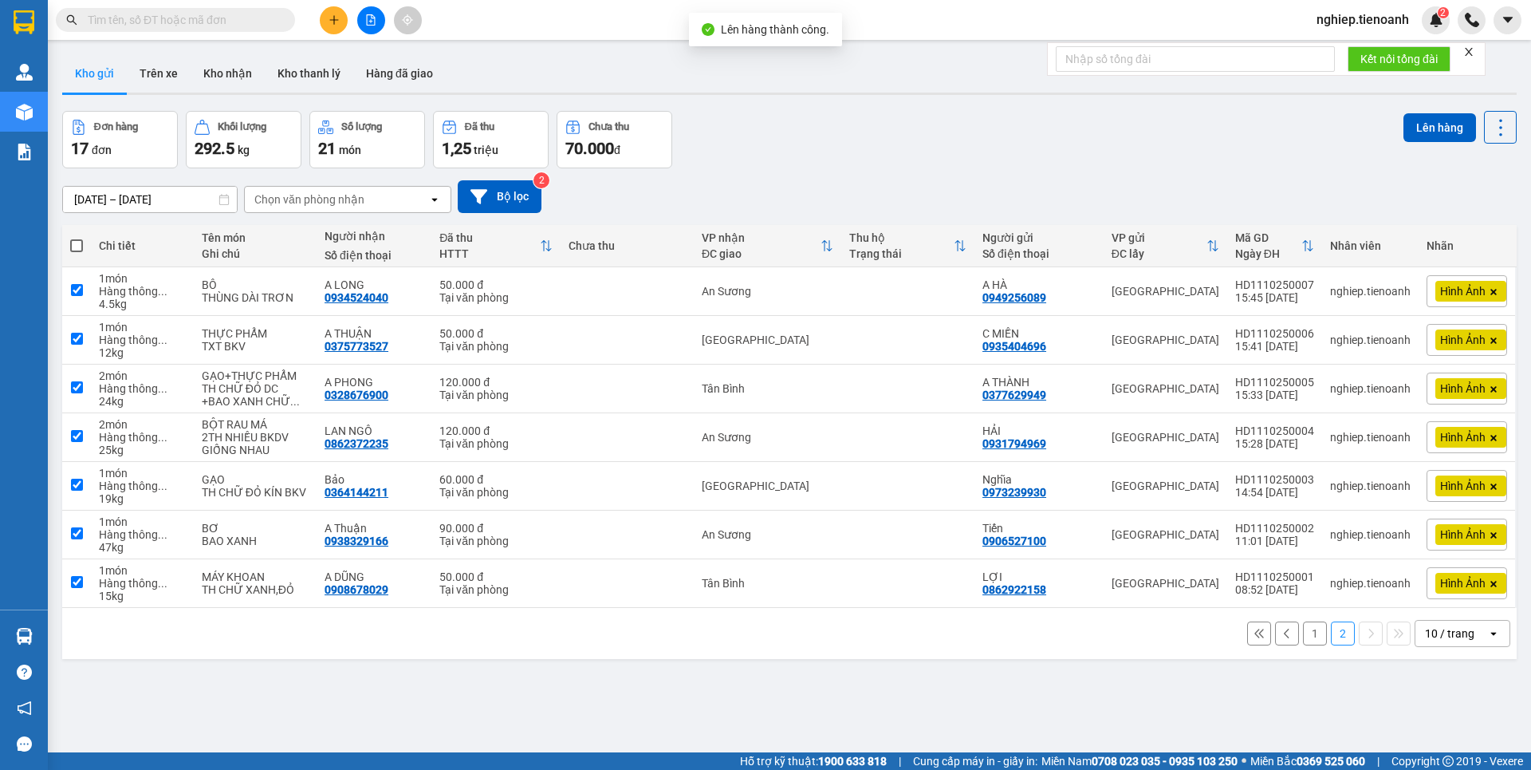
checkbox input "true"
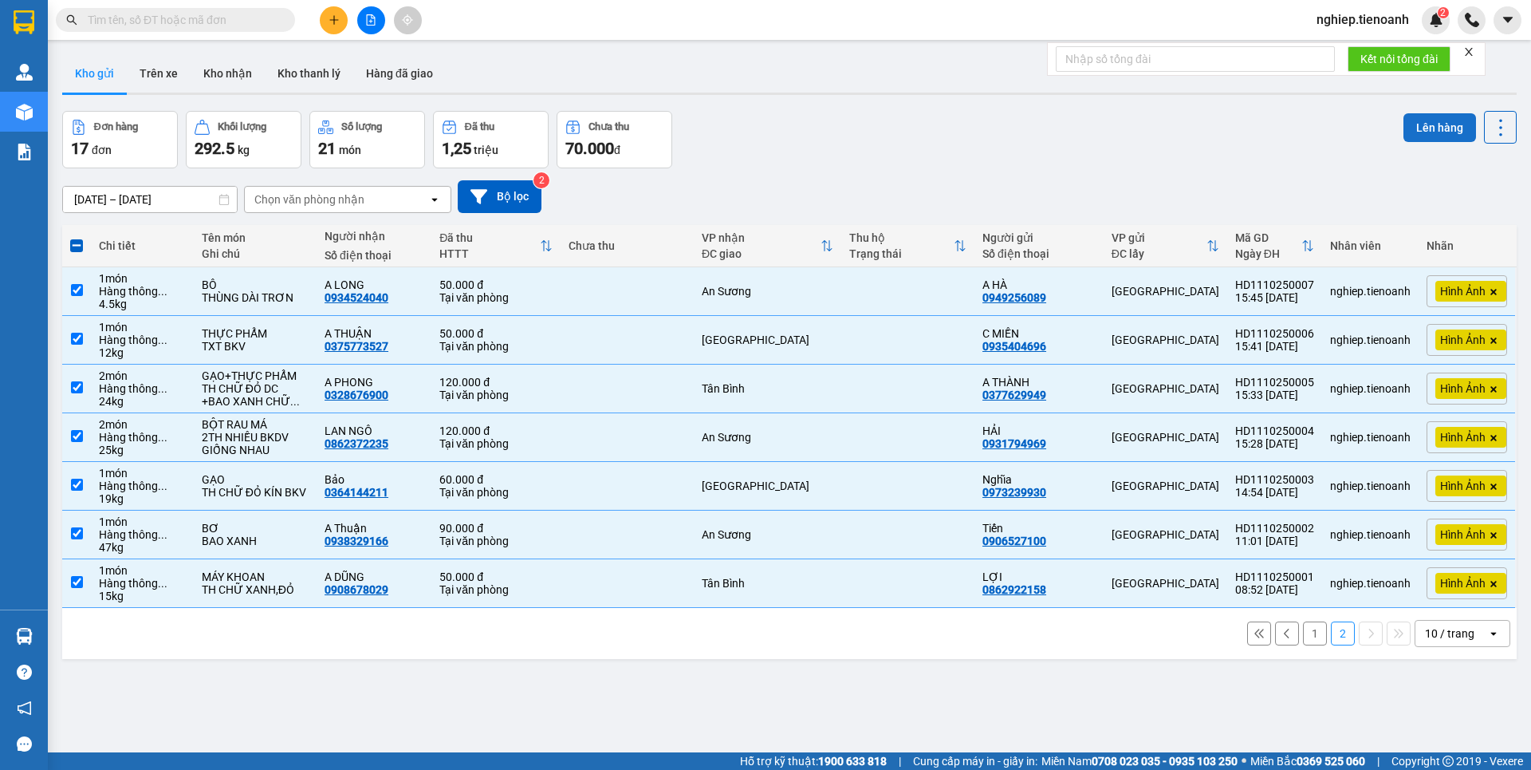
click at [1419, 126] on button "Lên hàng" at bounding box center [1440, 127] width 73 height 29
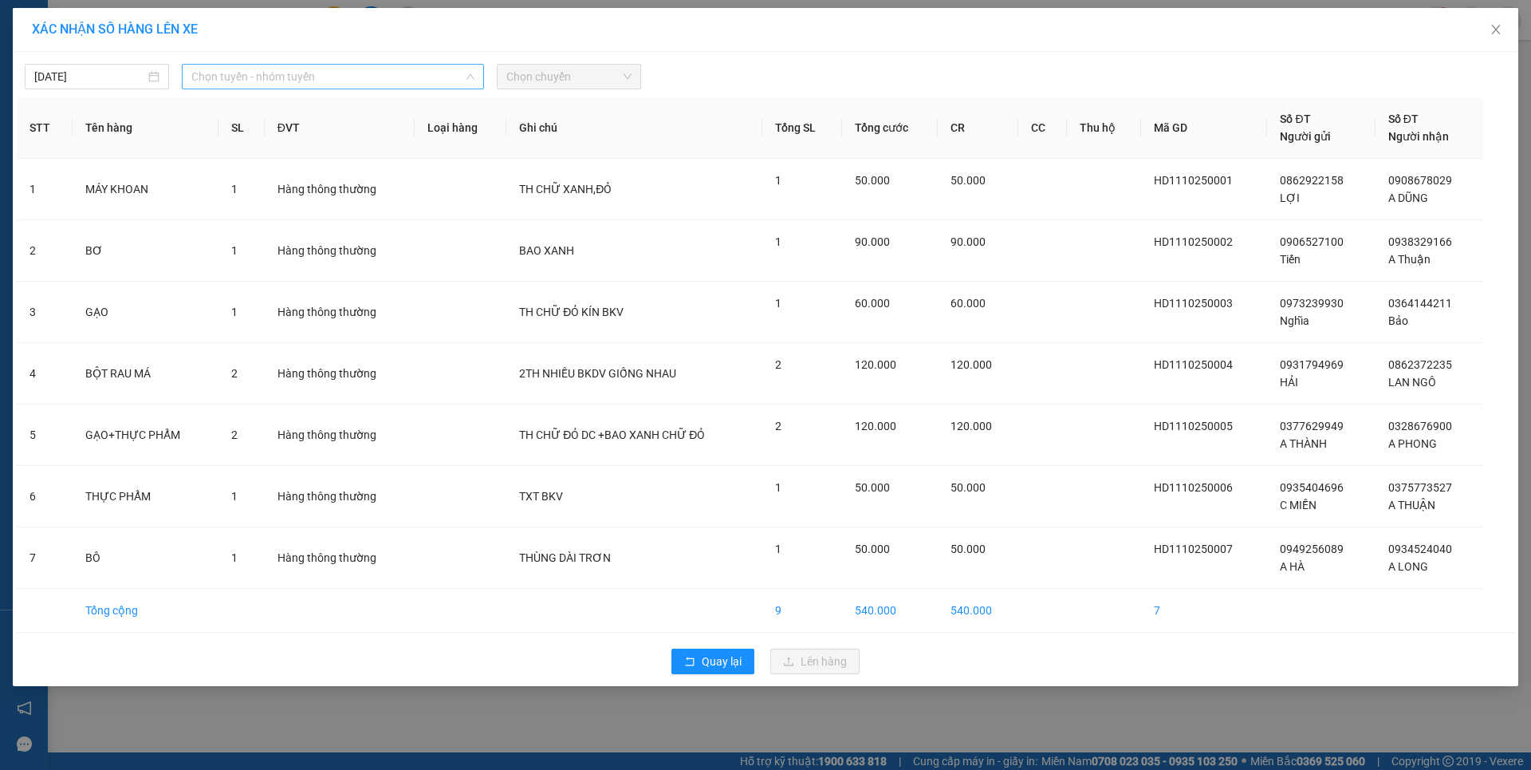
click at [262, 78] on span "Chọn tuyến - nhóm tuyến" at bounding box center [332, 77] width 283 height 24
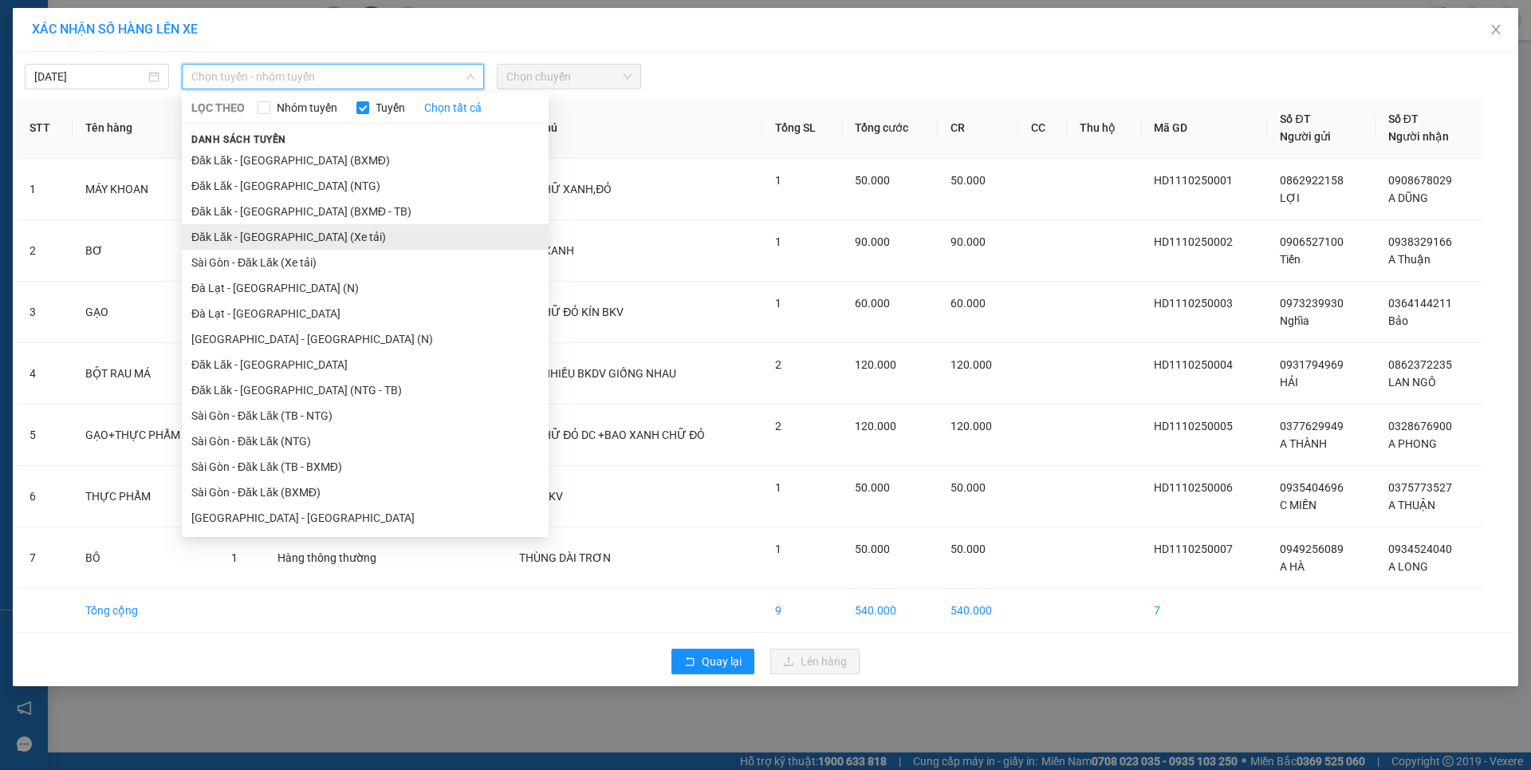
click at [268, 240] on li "Đăk Lăk - Sài Gòn (Xe tải)" at bounding box center [365, 237] width 367 height 26
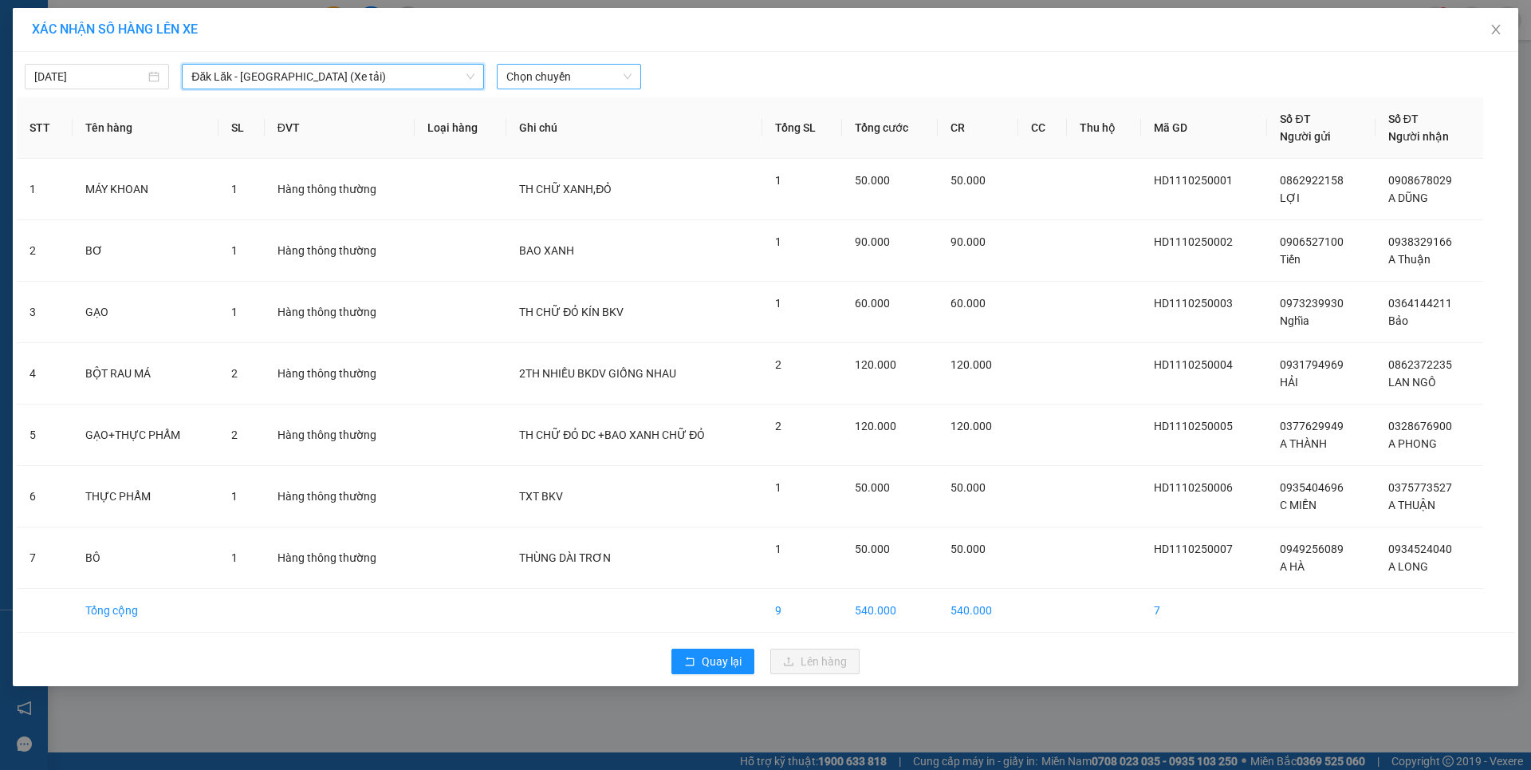
click at [559, 81] on span "Chọn chuyến" at bounding box center [568, 77] width 125 height 24
click at [569, 139] on div "21:00 - 50H-148.79" at bounding box center [568, 134] width 124 height 18
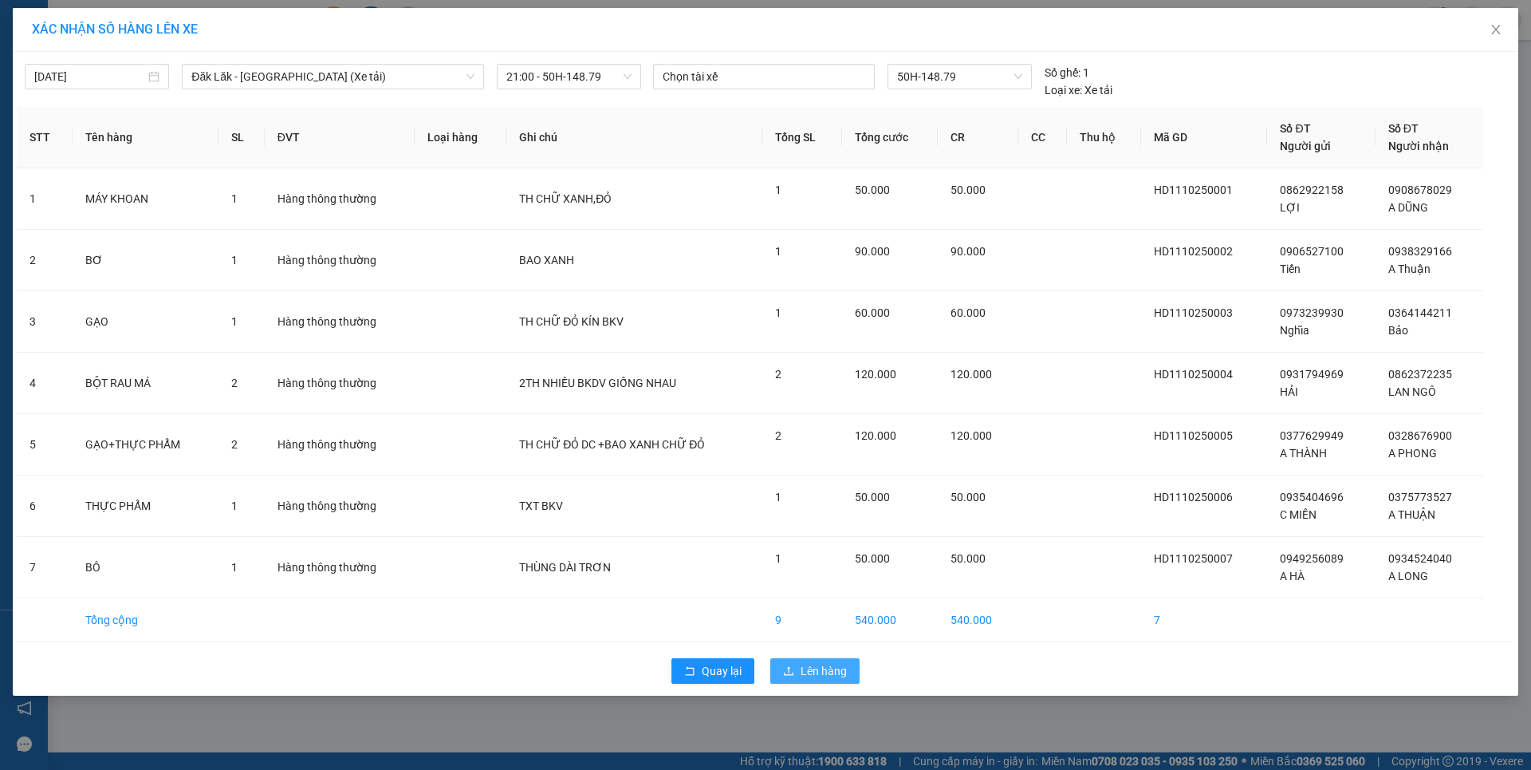
click at [829, 667] on span "Lên hàng" at bounding box center [824, 671] width 46 height 18
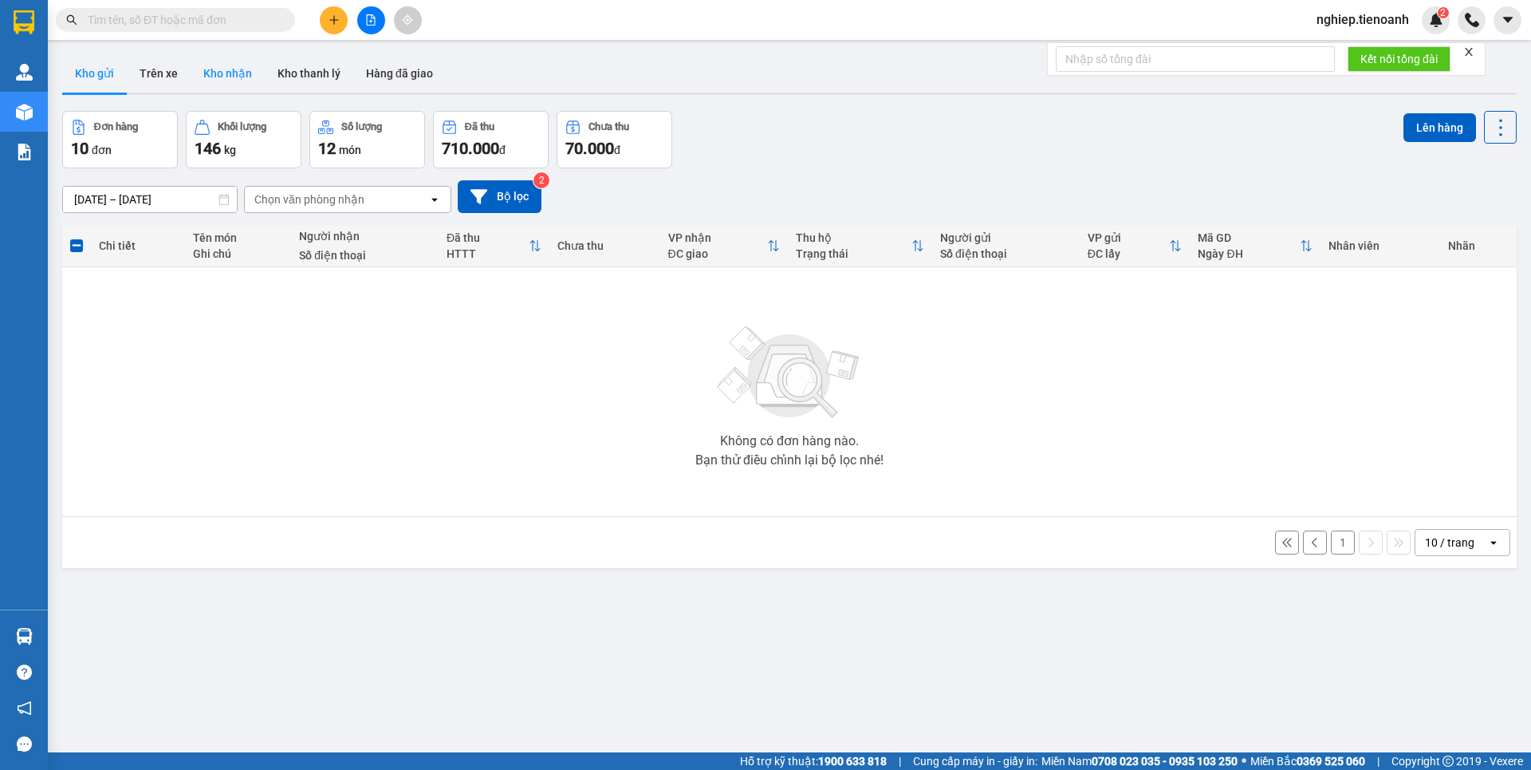
click at [211, 60] on button "Kho nhận" at bounding box center [228, 73] width 74 height 38
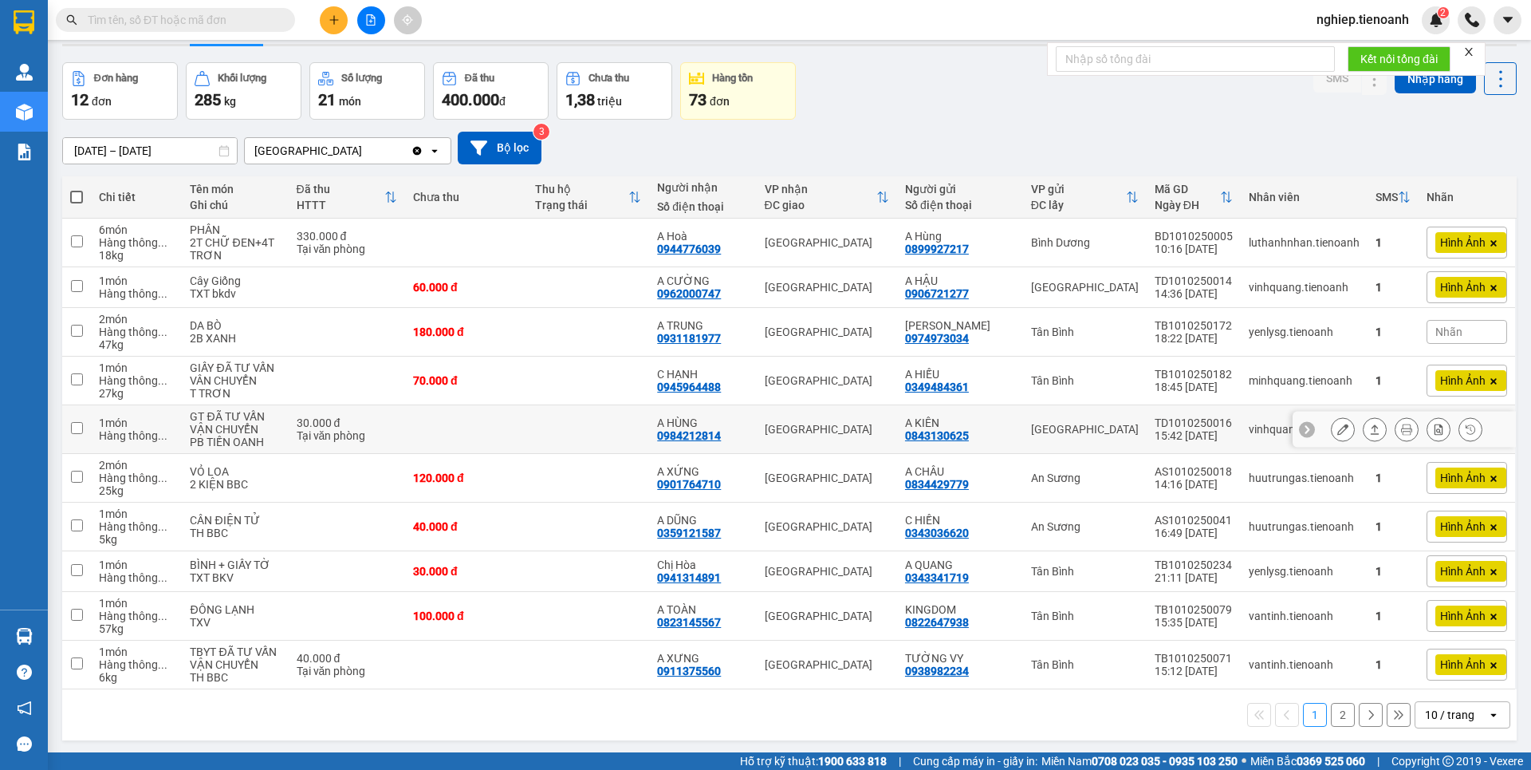
scroll to position [73, 0]
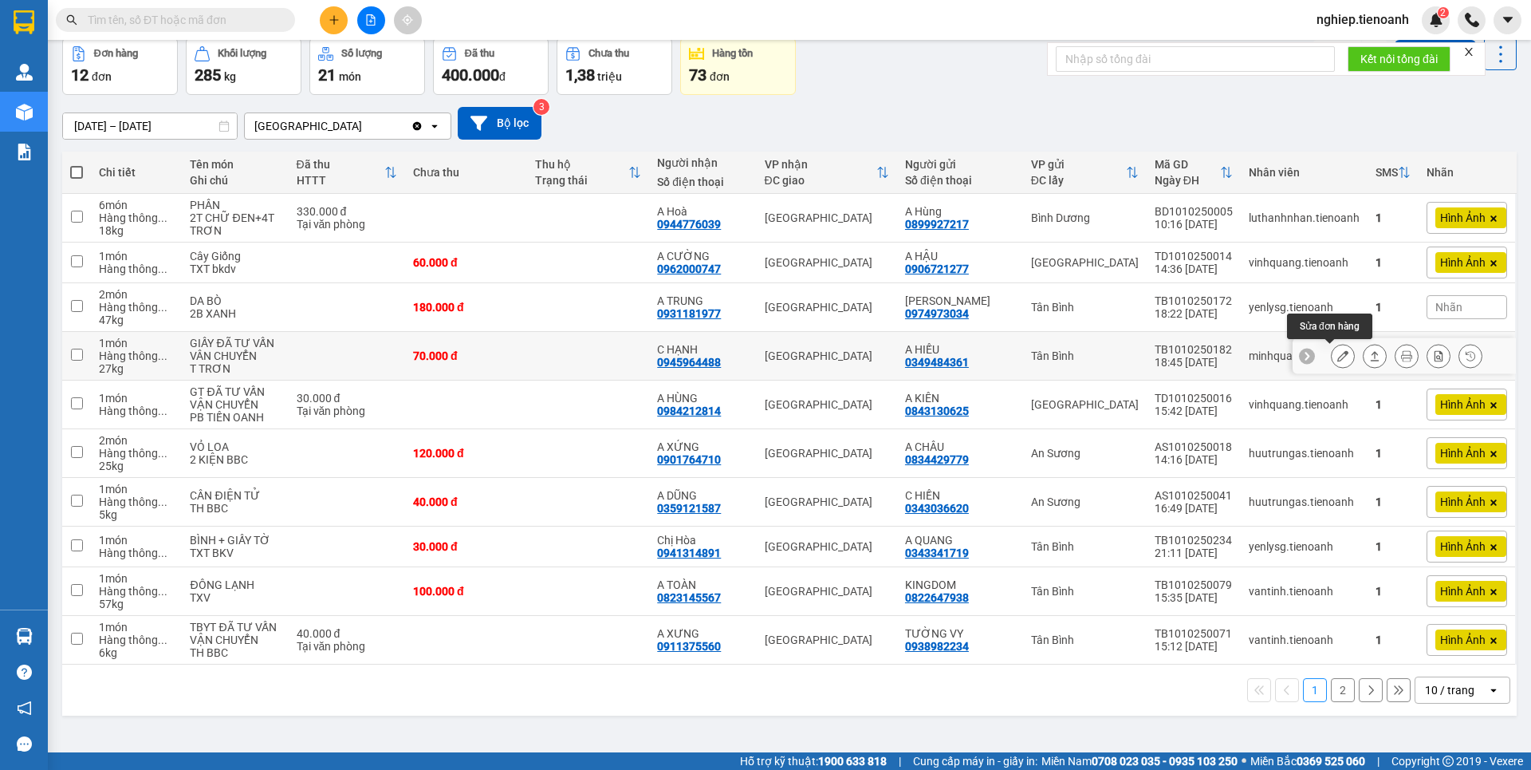
click at [1337, 360] on icon at bounding box center [1342, 355] width 11 height 11
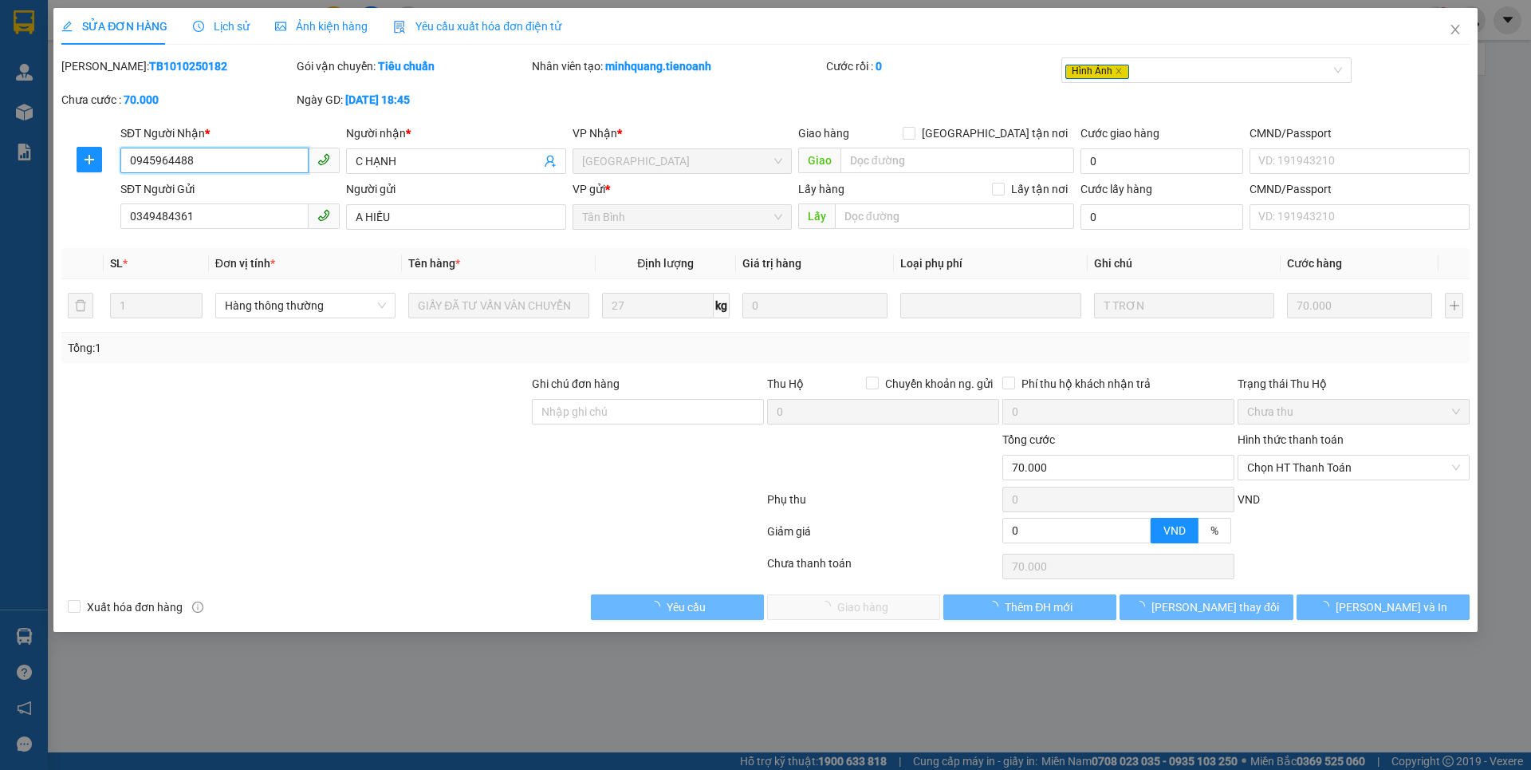
type input "0945964488"
type input "C HẠNH"
type input "0349484361"
type input "A HIẾU"
type input "0"
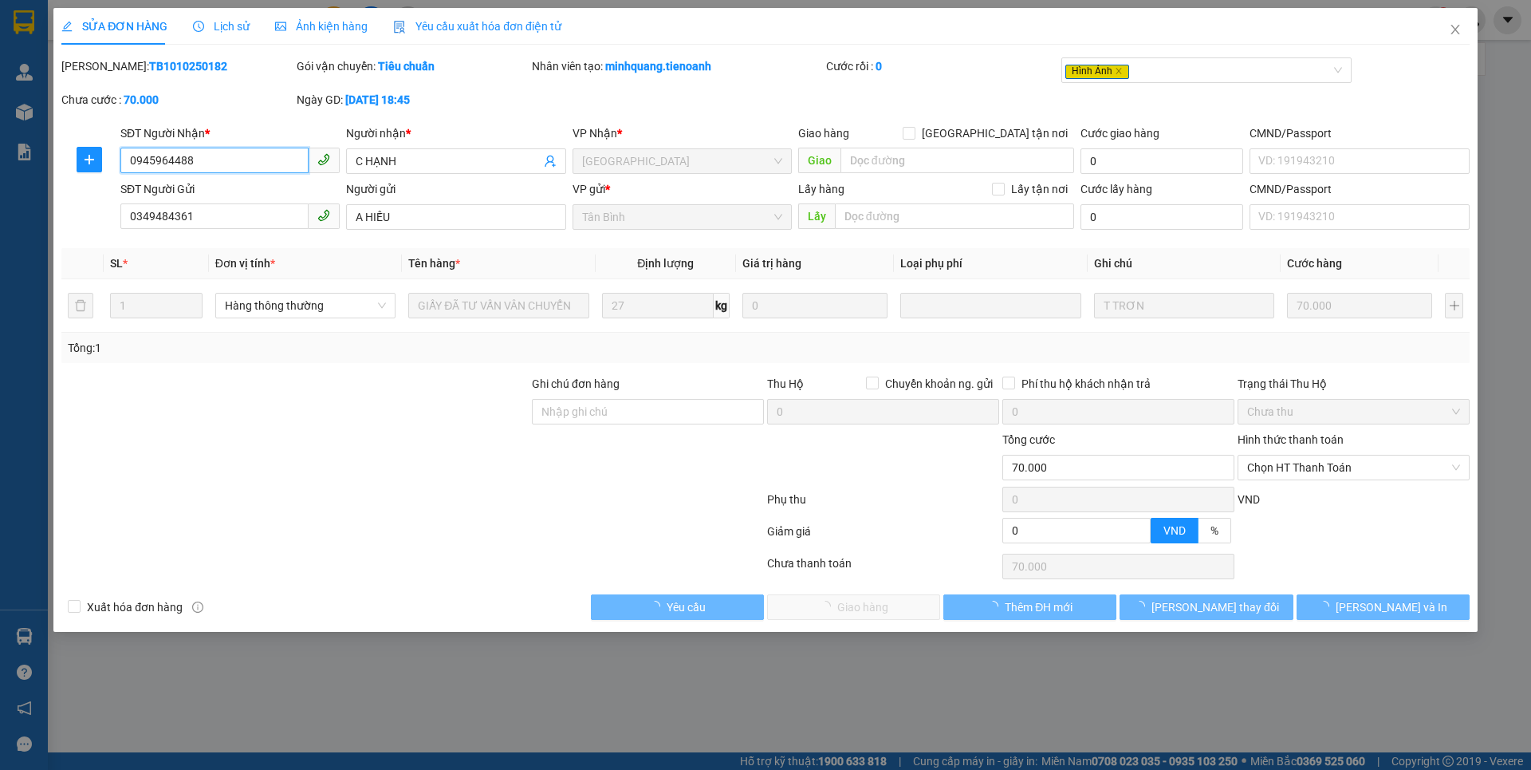
type input "70.000"
click at [336, 25] on span "Ảnh kiện hàng" at bounding box center [321, 26] width 93 height 13
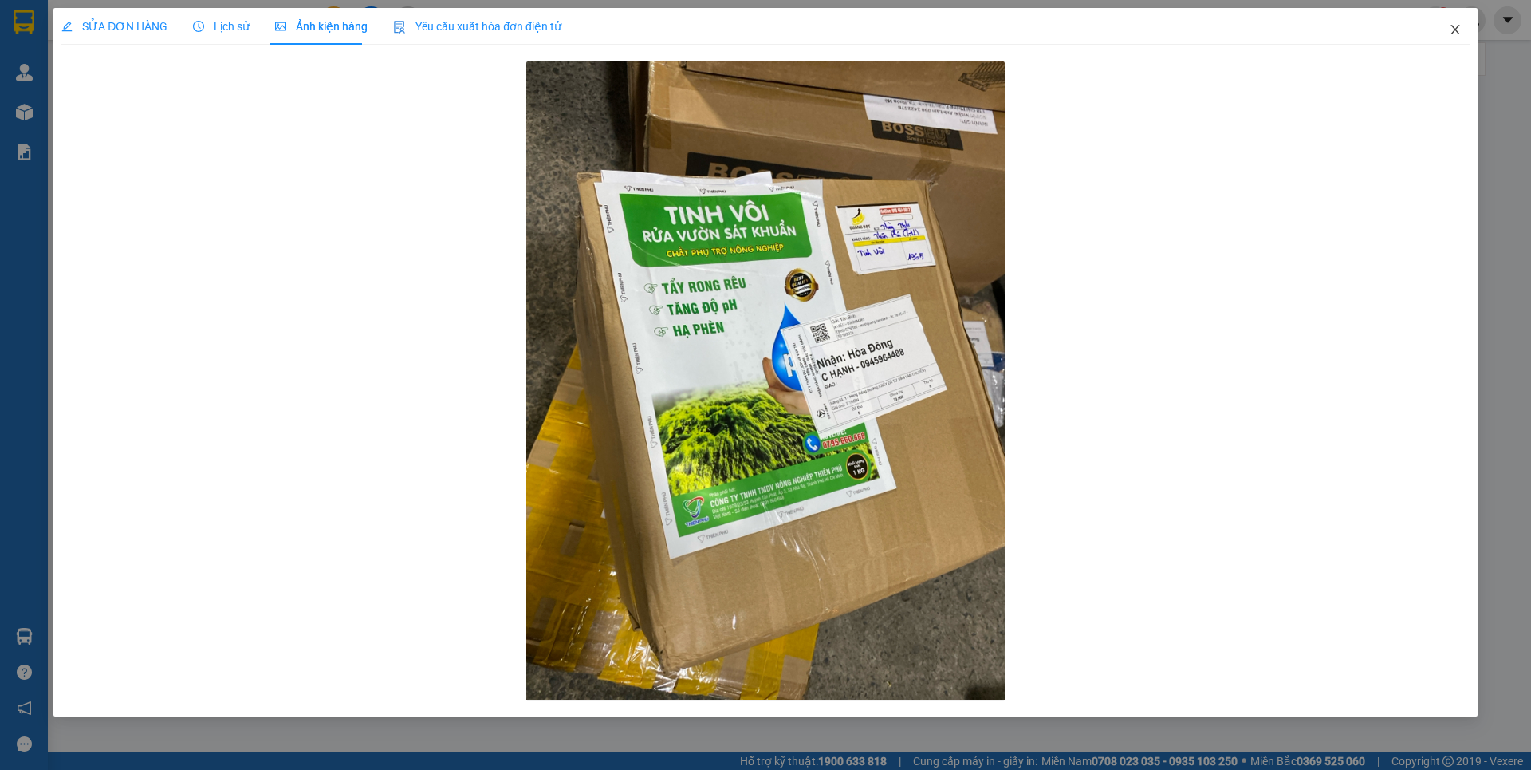
click at [1449, 28] on icon "close" at bounding box center [1455, 29] width 13 height 13
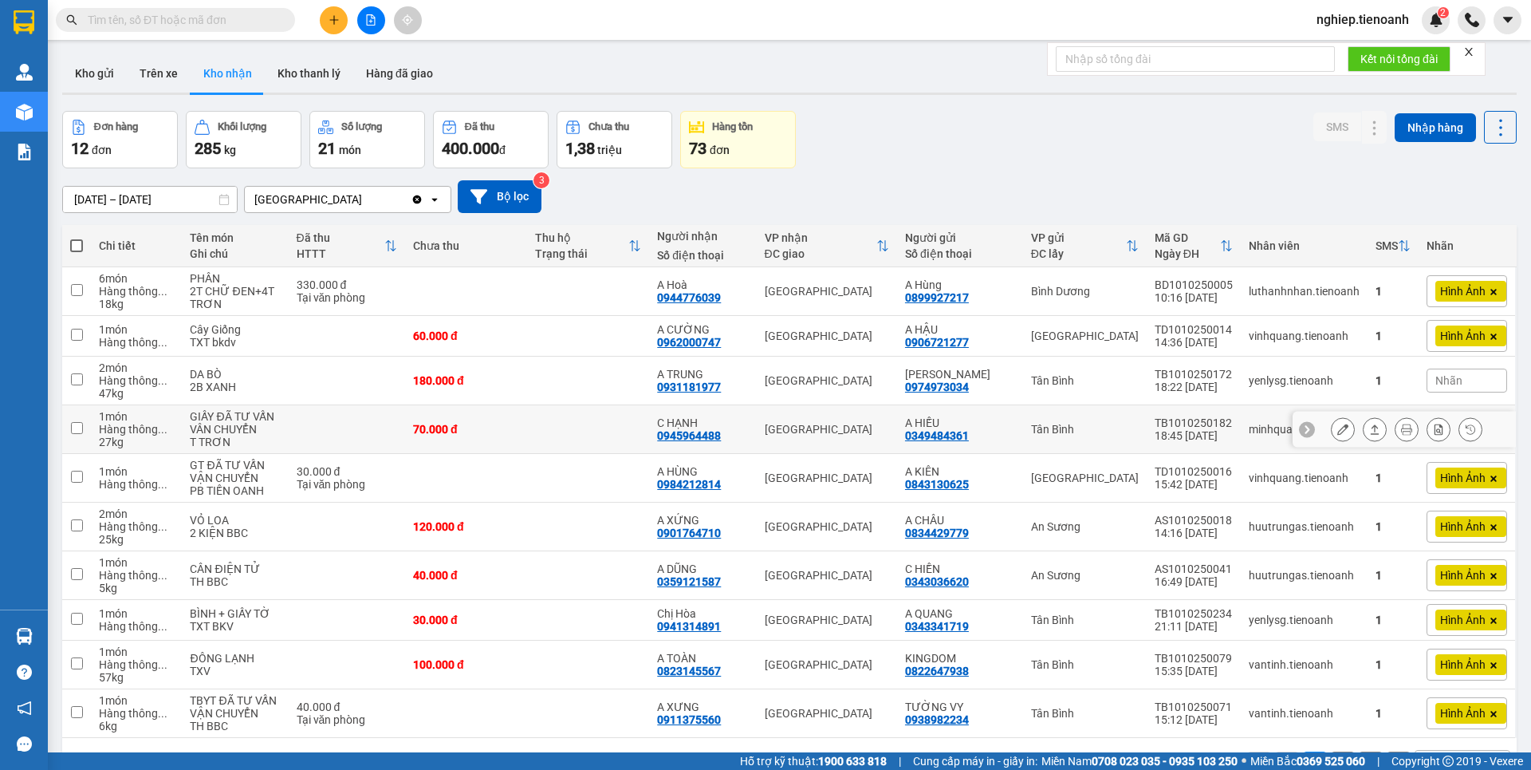
scroll to position [73, 0]
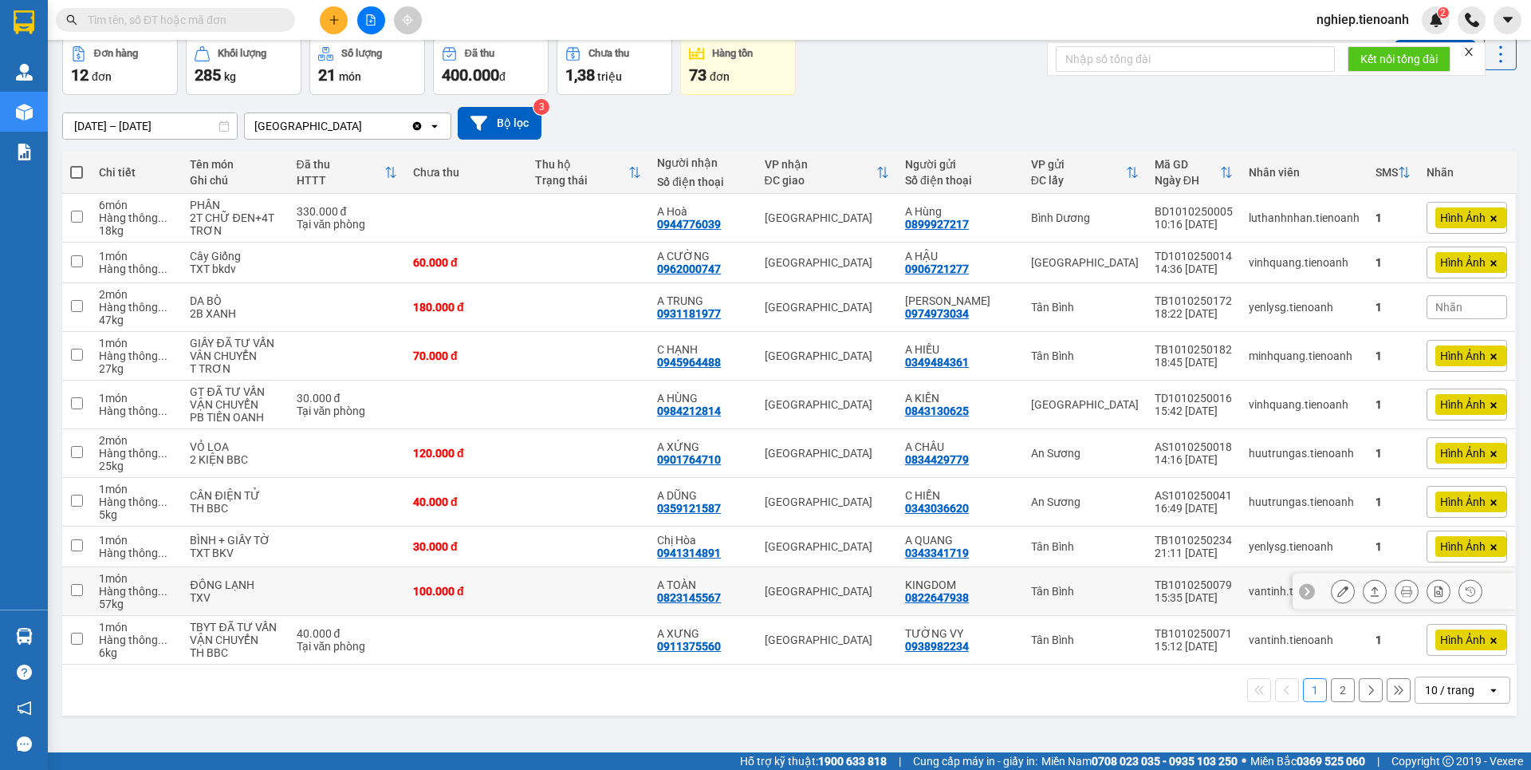
click at [1337, 593] on icon at bounding box center [1342, 590] width 11 height 11
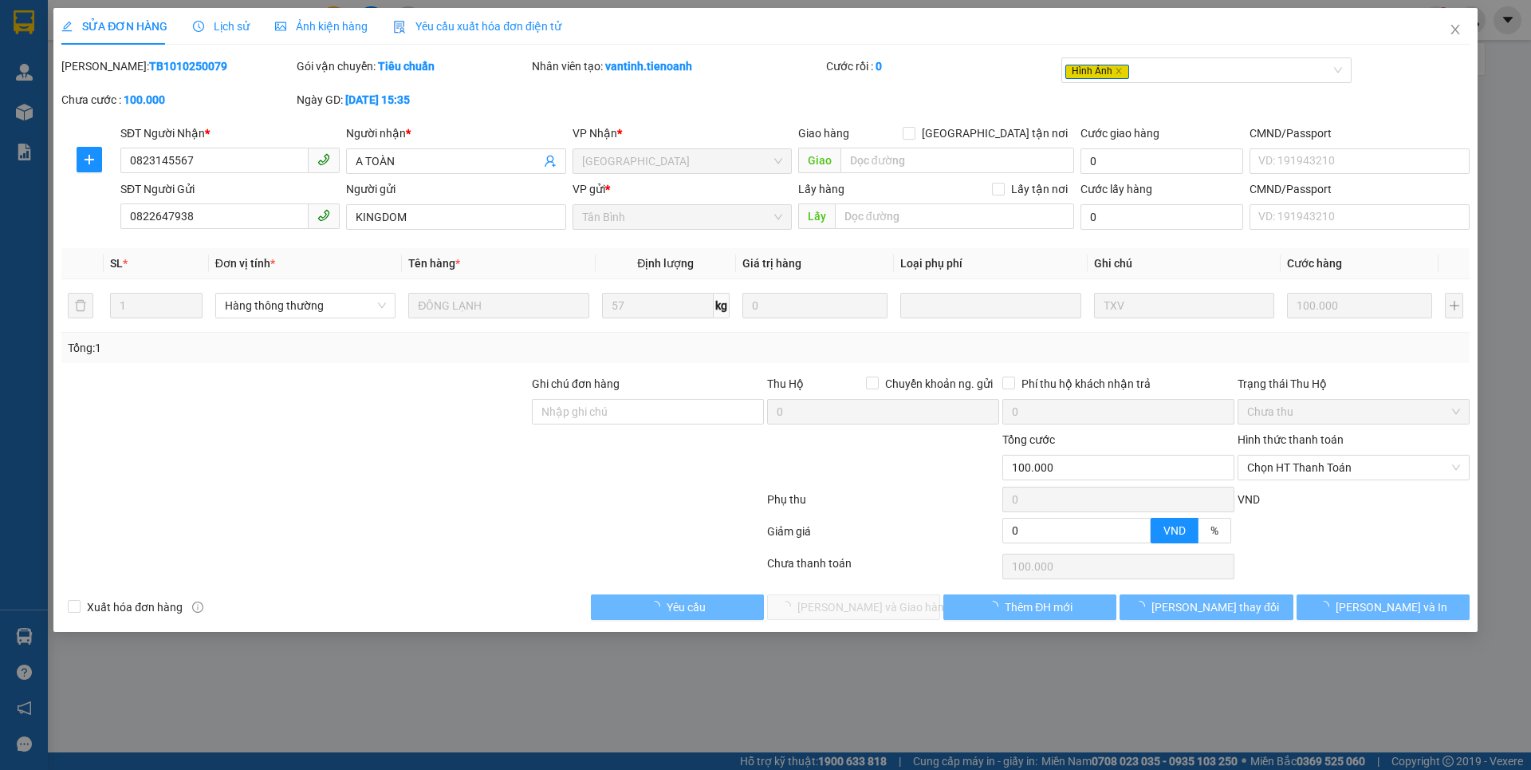
type input "0823145567"
type input "A TOÀN"
type input "0822647938"
type input "KINGDOM"
type input "0"
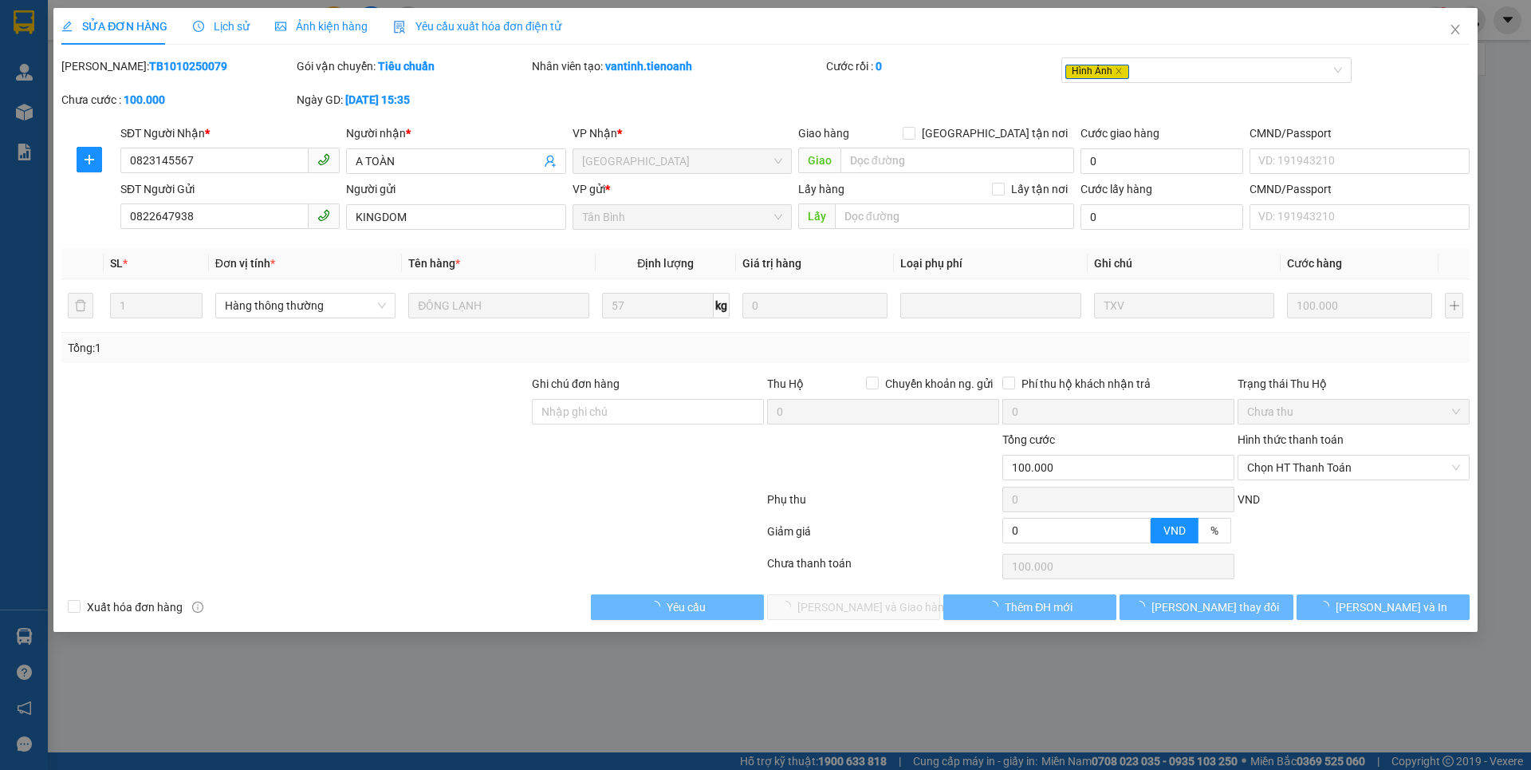
type input "100.000"
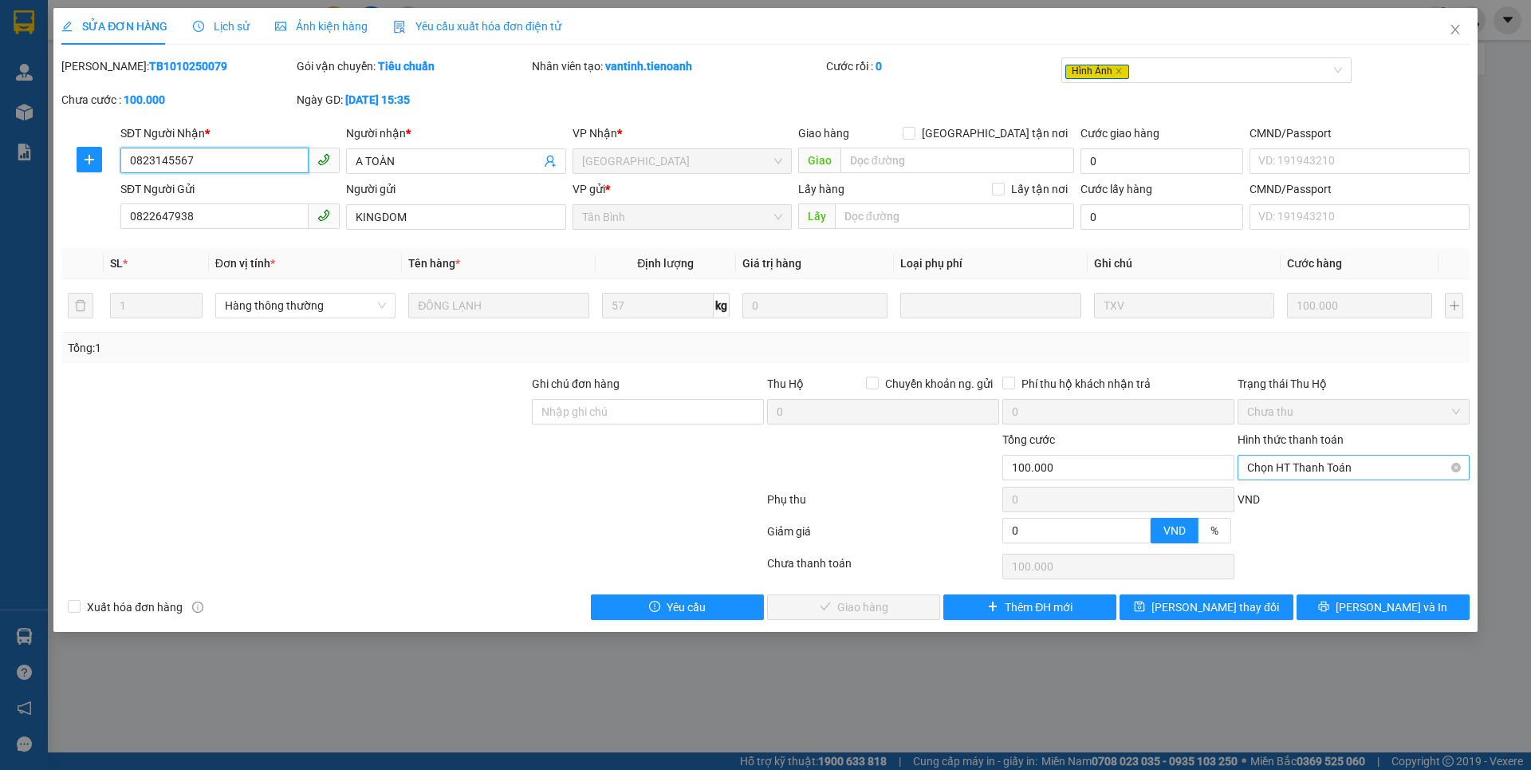
click at [1359, 471] on span "Chọn HT Thanh Toán" at bounding box center [1353, 467] width 213 height 24
click at [349, 17] on div "Ảnh kiện hàng" at bounding box center [321, 26] width 93 height 37
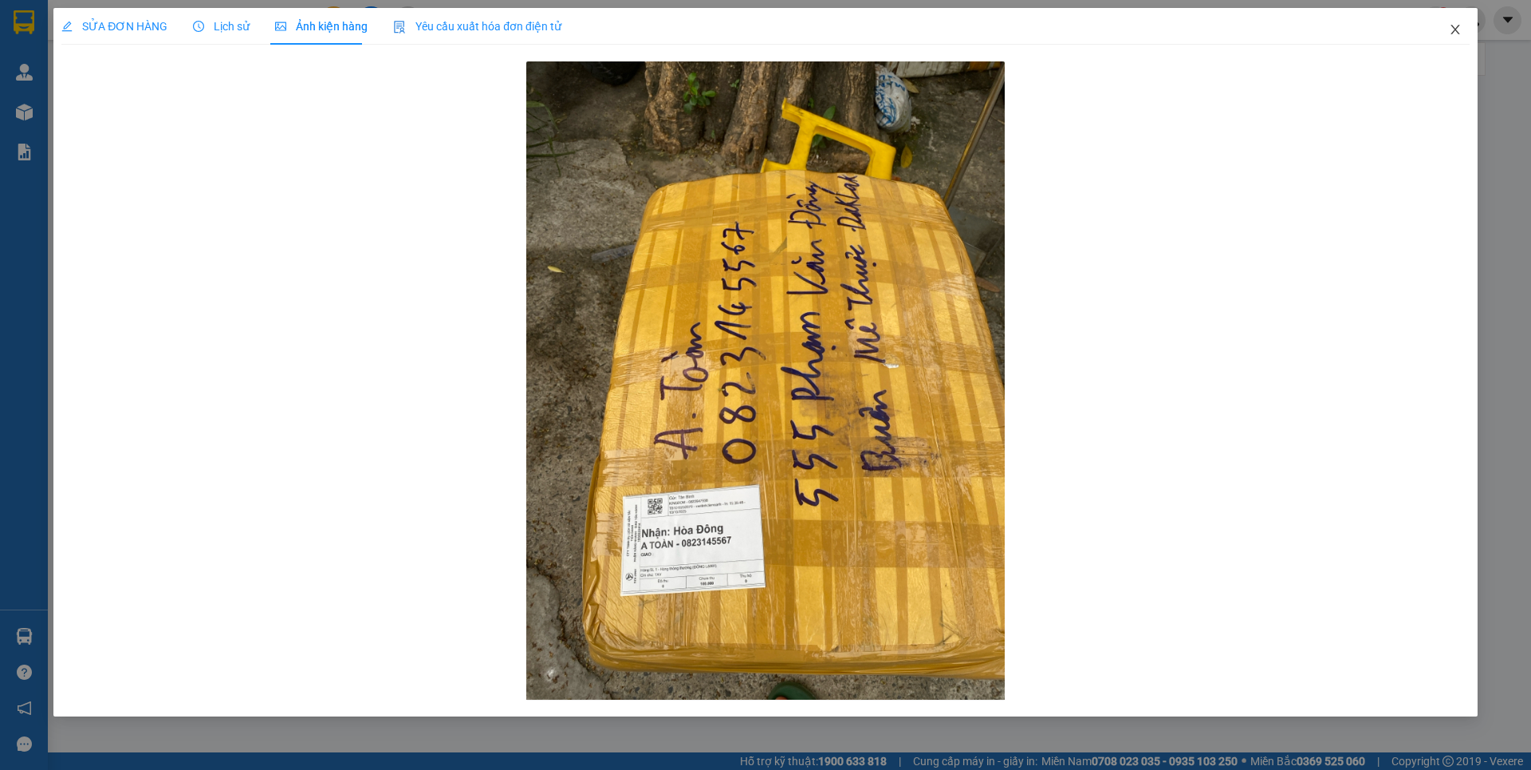
click at [1453, 30] on icon "close" at bounding box center [1455, 29] width 13 height 13
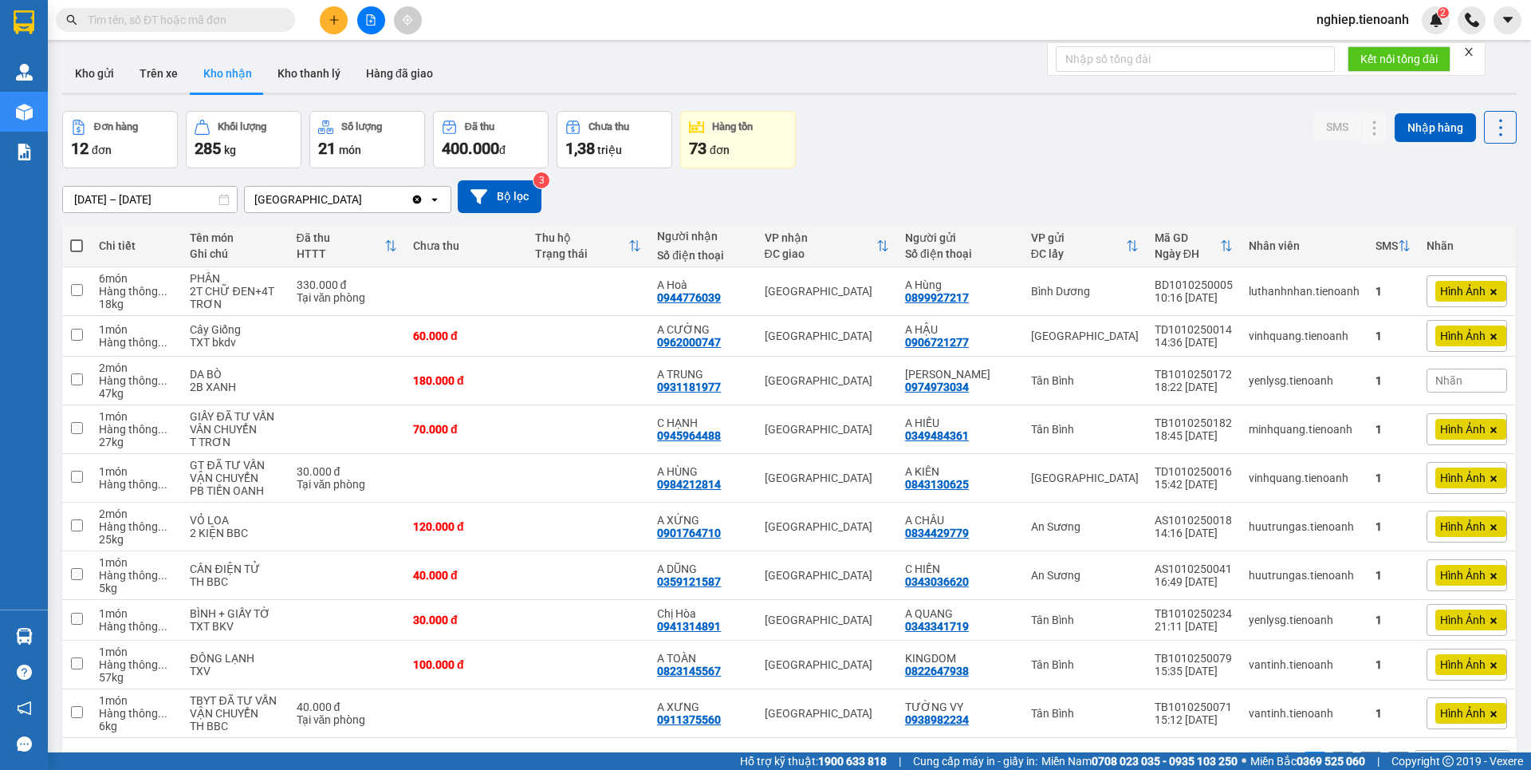
scroll to position [73, 0]
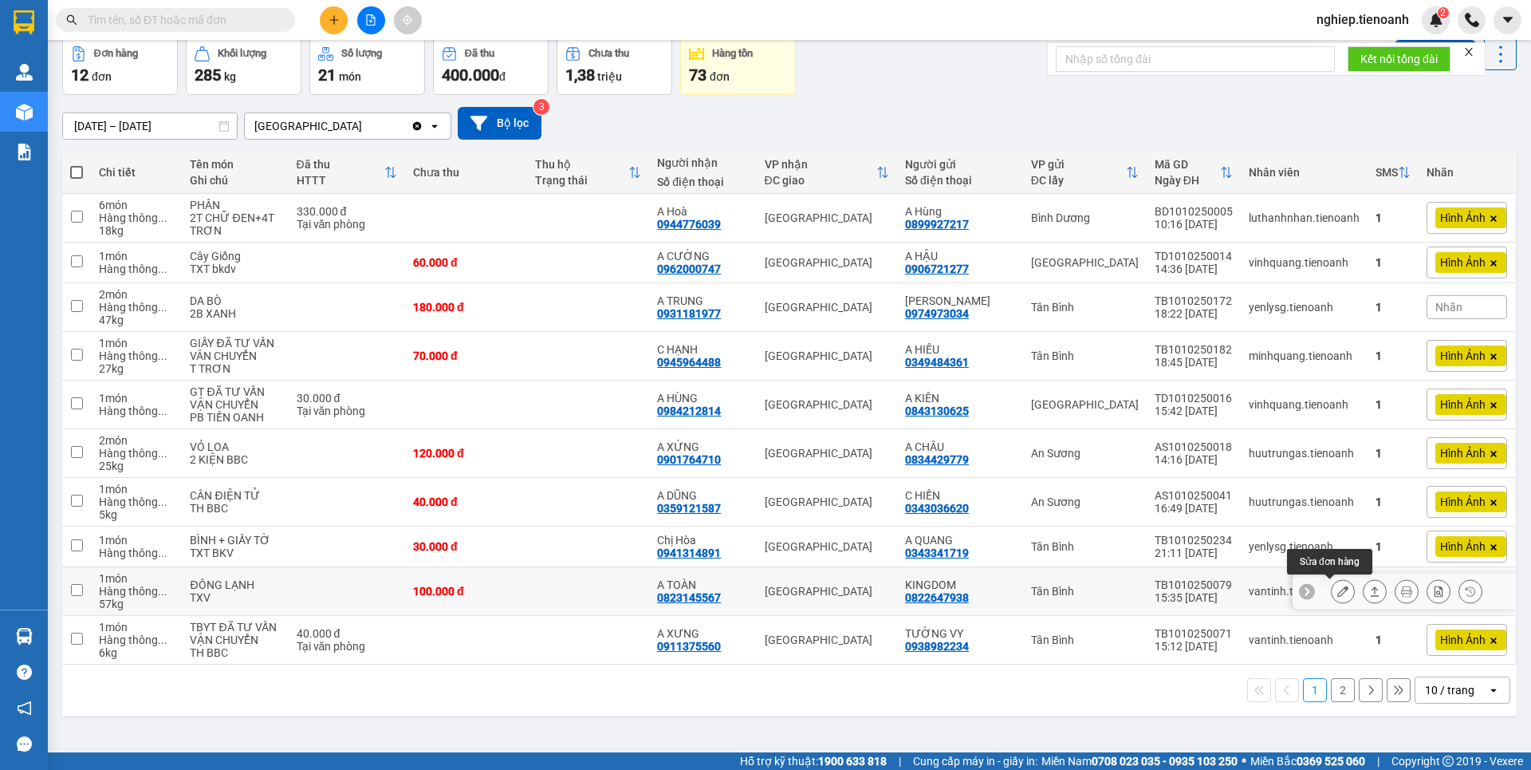
click at [1337, 593] on icon at bounding box center [1342, 590] width 11 height 11
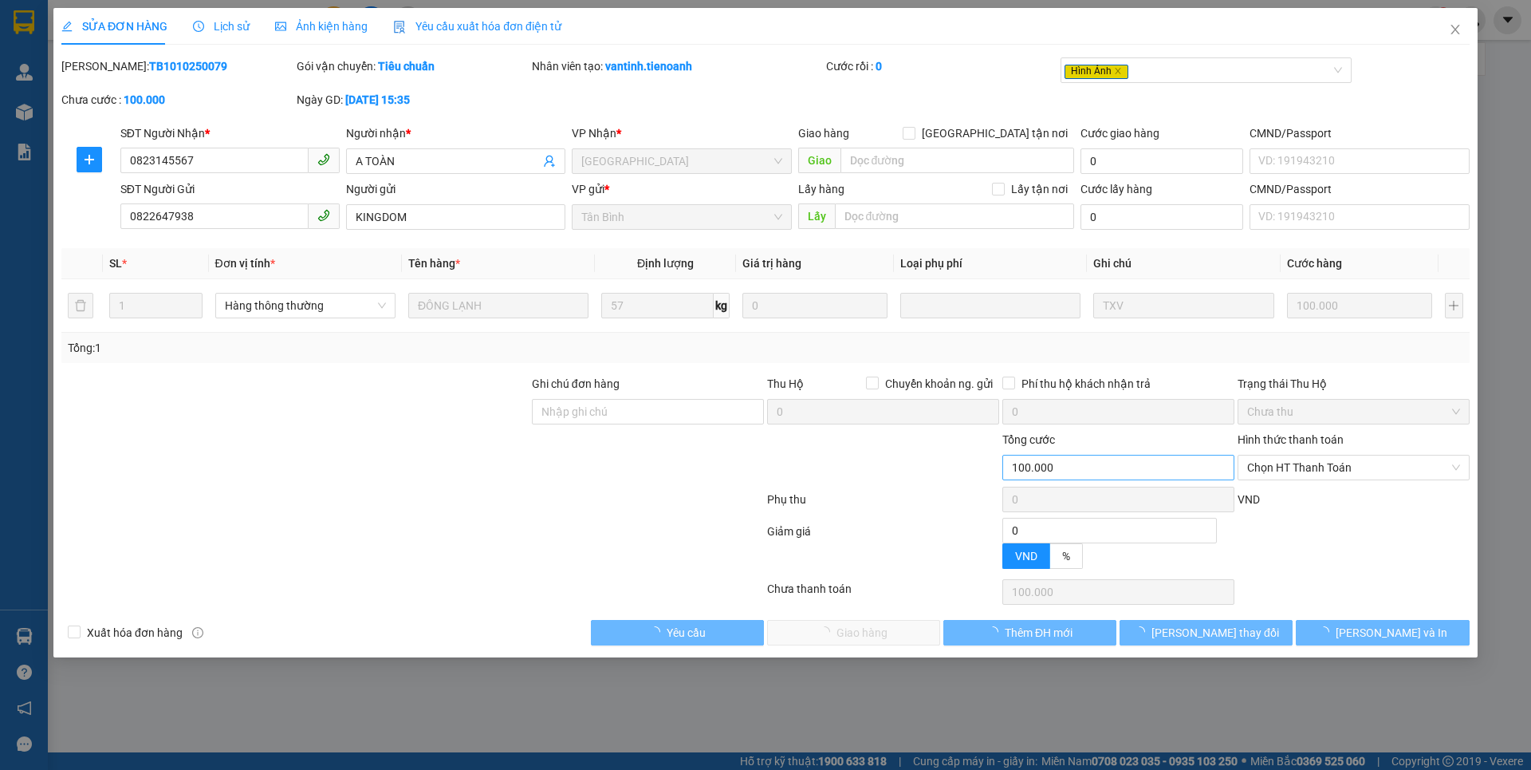
type input "0823145567"
type input "A TOÀN"
type input "0822647938"
type input "KINGDOM"
type input "0"
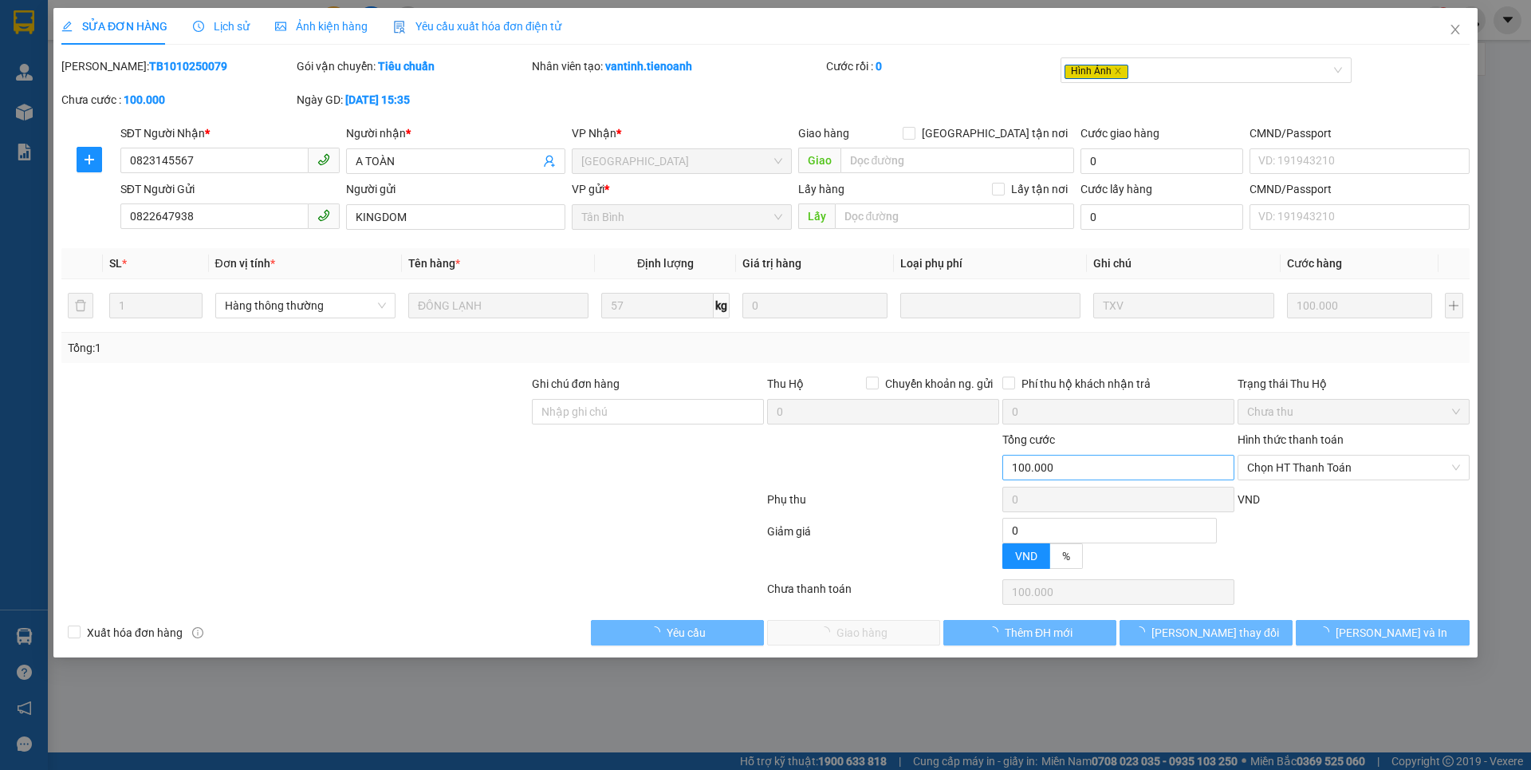
type input "100.000"
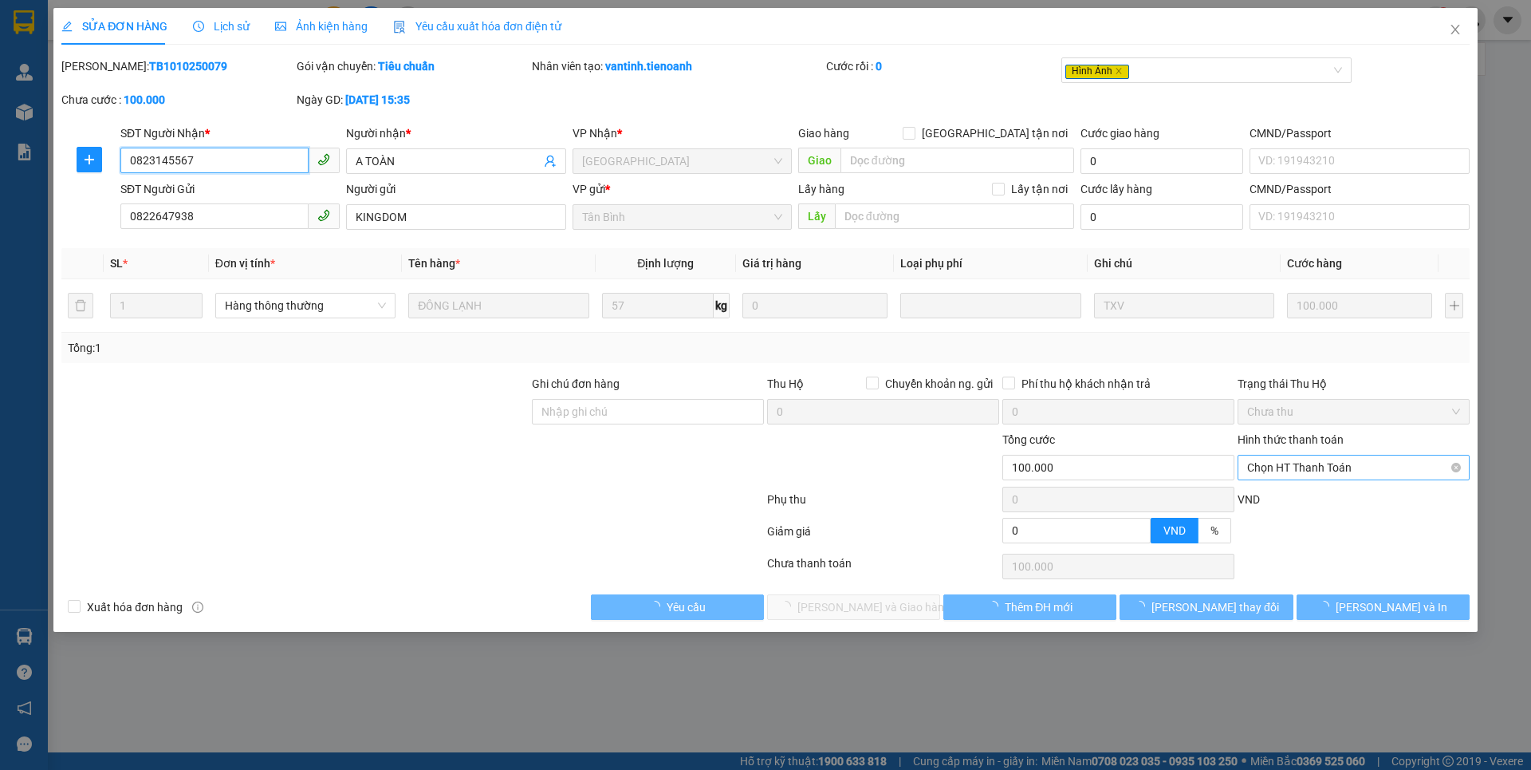
click at [1299, 471] on span "Chọn HT Thanh Toán" at bounding box center [1353, 467] width 213 height 24
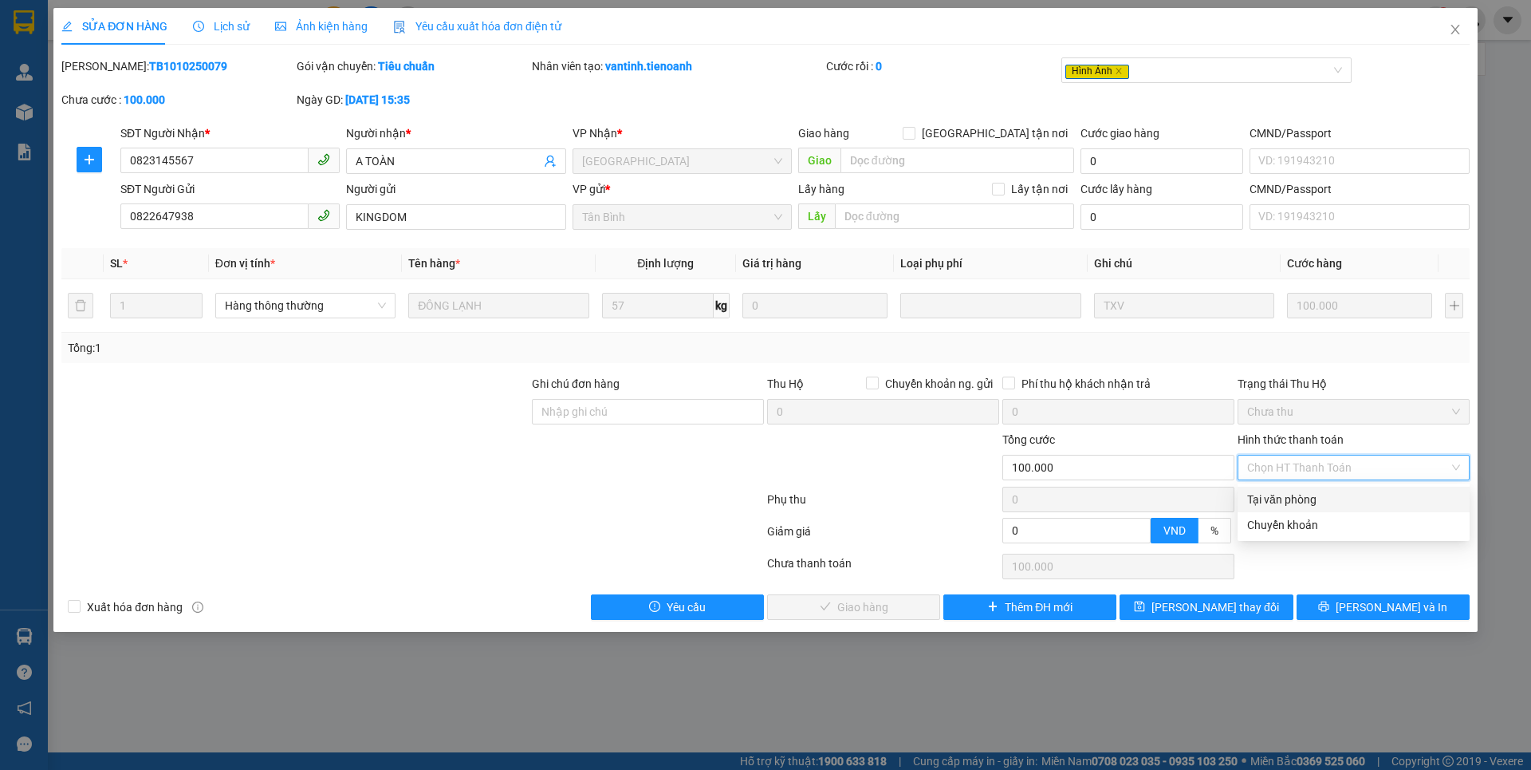
click at [1285, 489] on div "Tại văn phòng" at bounding box center [1354, 499] width 232 height 26
type input "0"
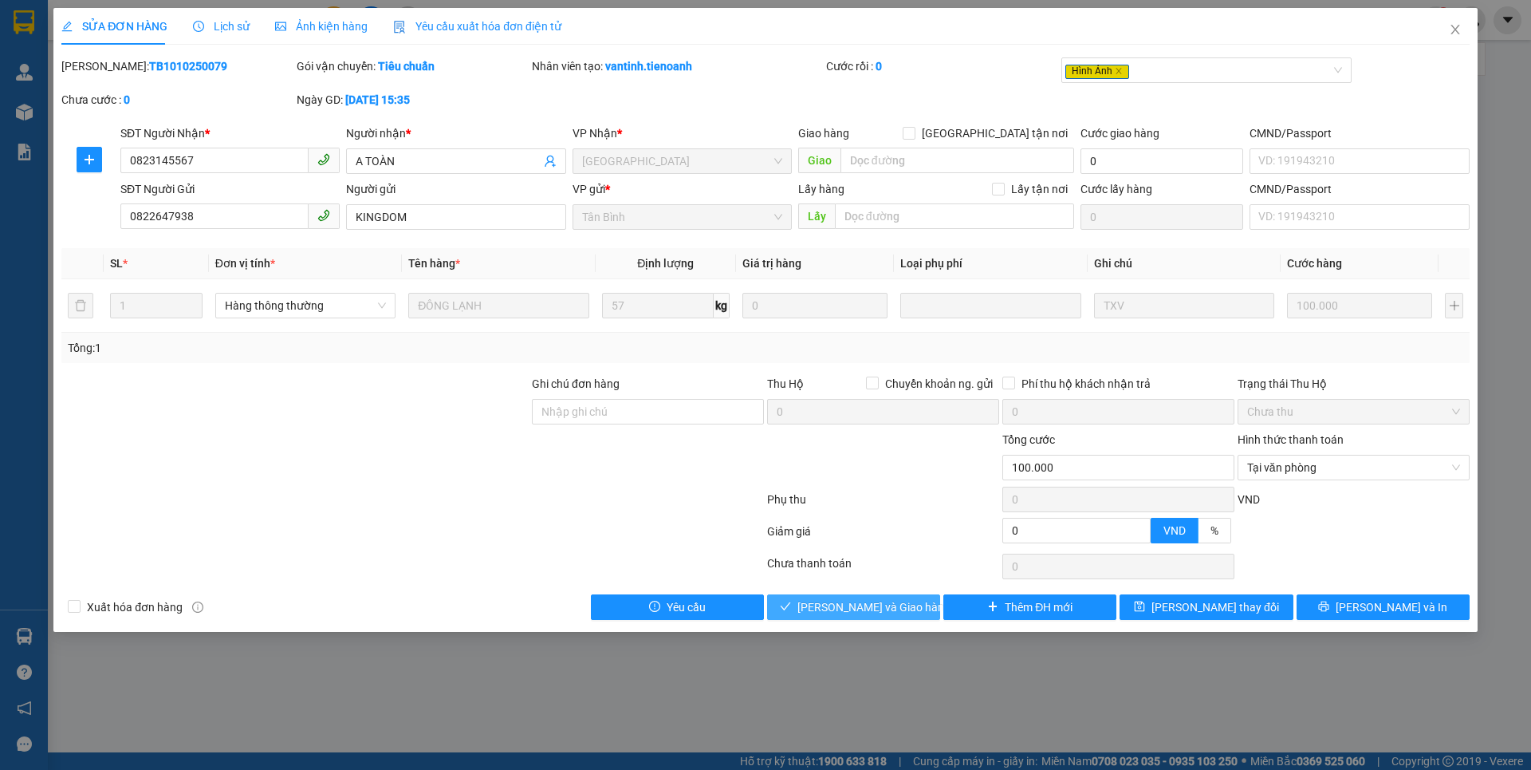
click at [884, 599] on span "Lưu và Giao hàng" at bounding box center [873, 607] width 153 height 18
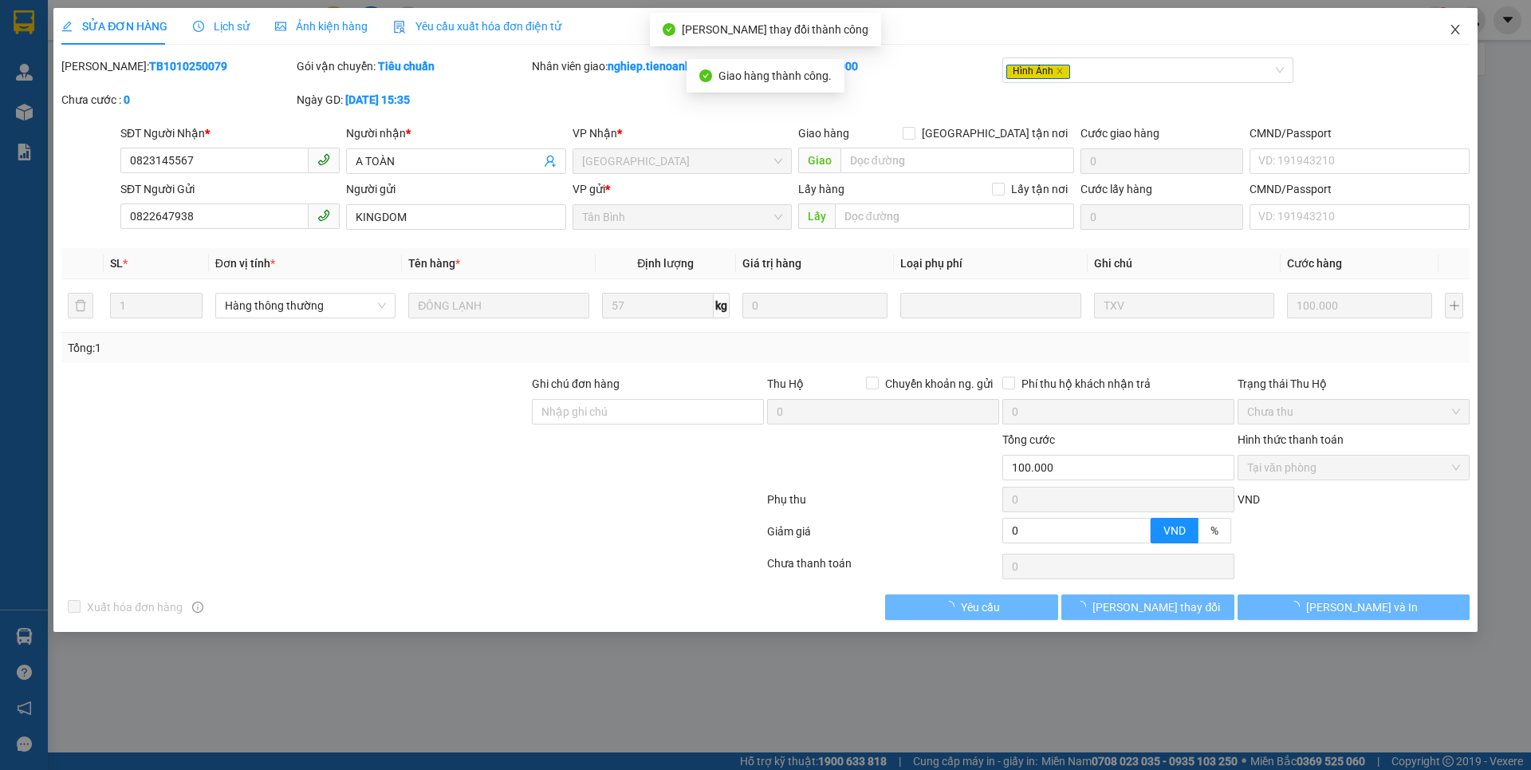
click at [1450, 24] on icon "close" at bounding box center [1455, 29] width 13 height 13
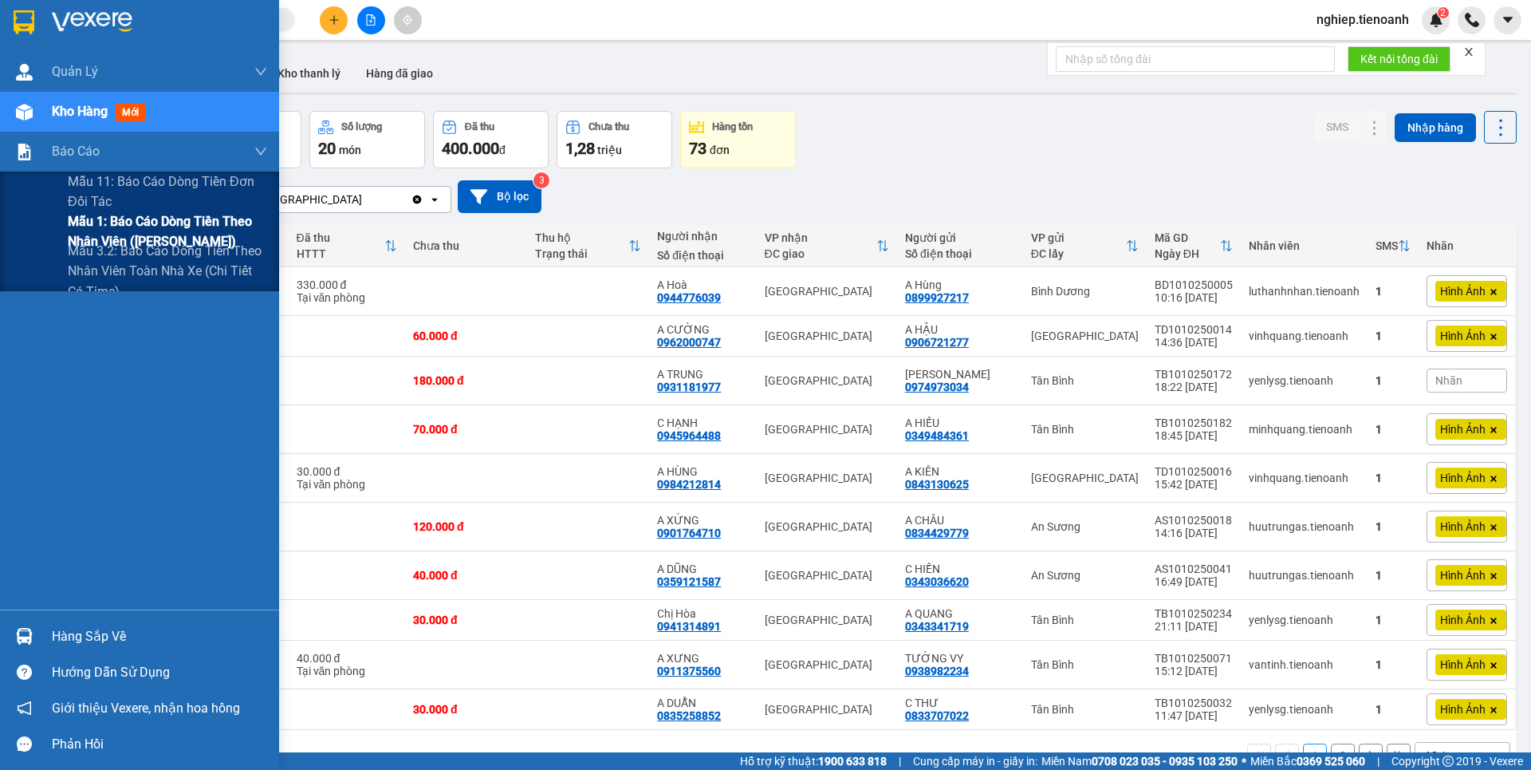
click at [73, 227] on span "Mẫu 1: Báo cáo dòng tiền theo nhân viên ([PERSON_NAME])" at bounding box center [167, 231] width 199 height 40
